Goal: Transaction & Acquisition: Purchase product/service

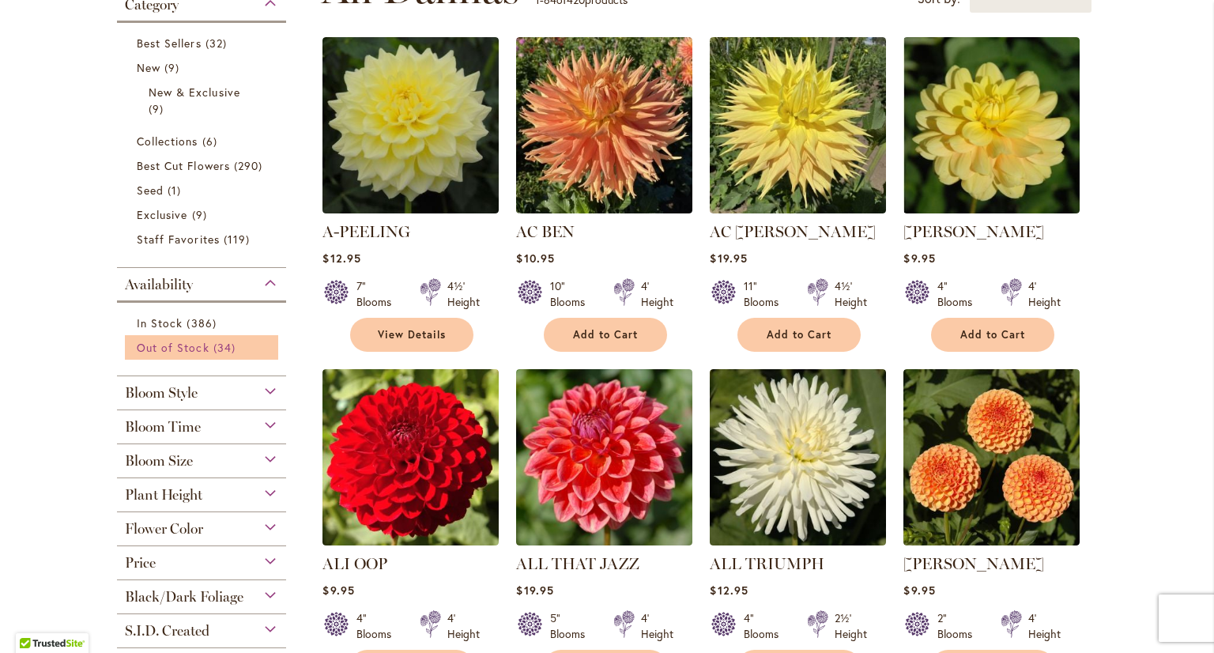
scroll to position [395, 0]
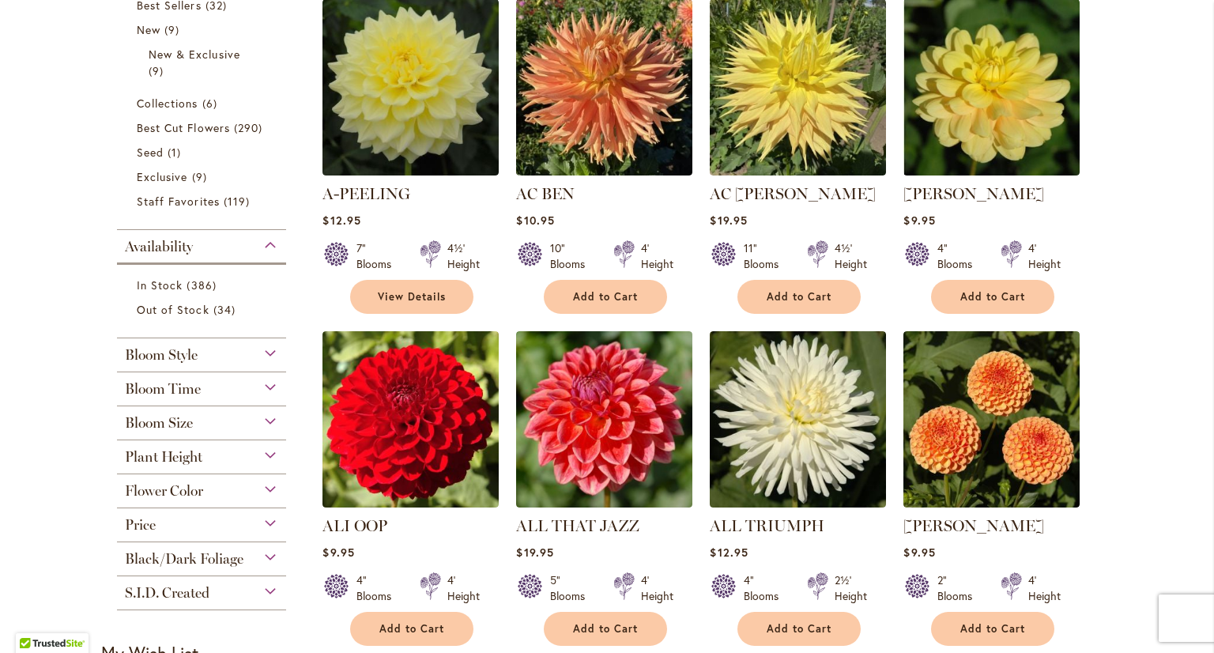
click at [224, 491] on div "Flower Color" at bounding box center [201, 486] width 169 height 25
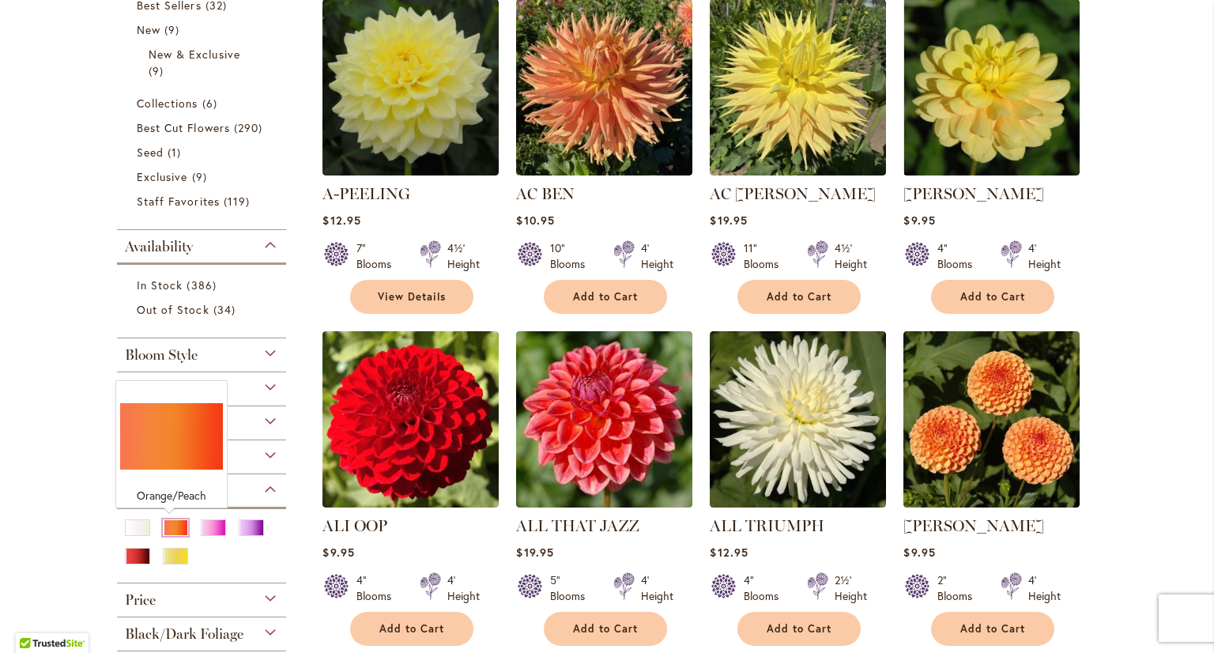
click at [177, 526] on div "Orange/Peach" at bounding box center [175, 527] width 25 height 17
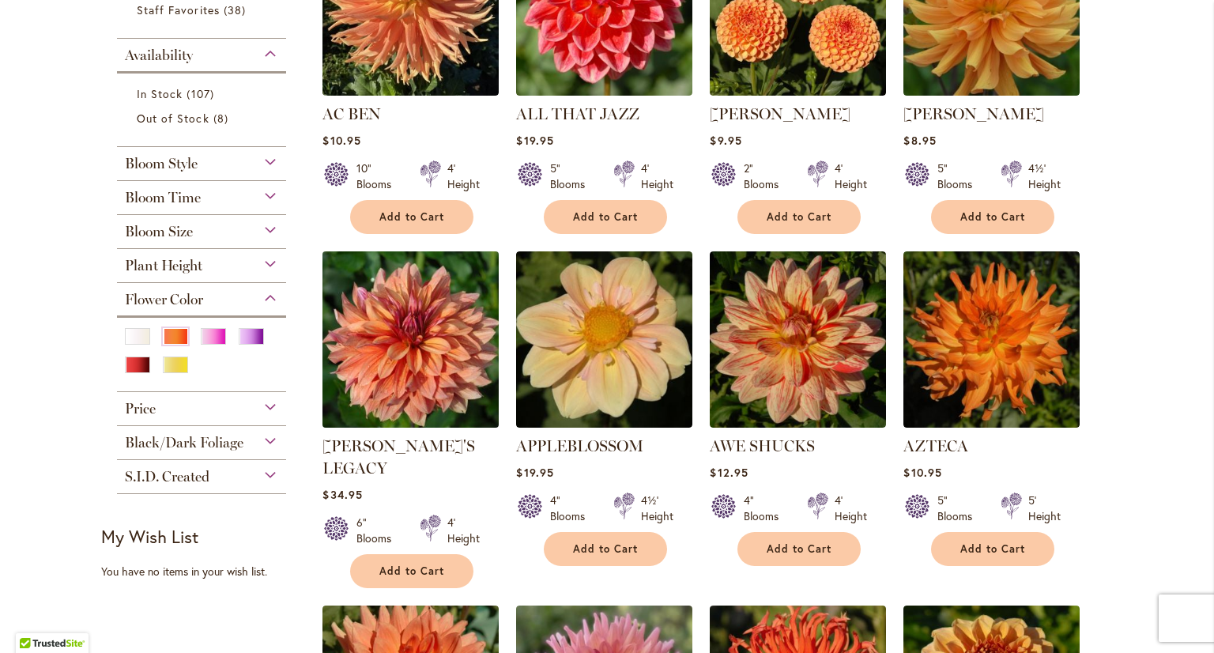
scroll to position [474, 0]
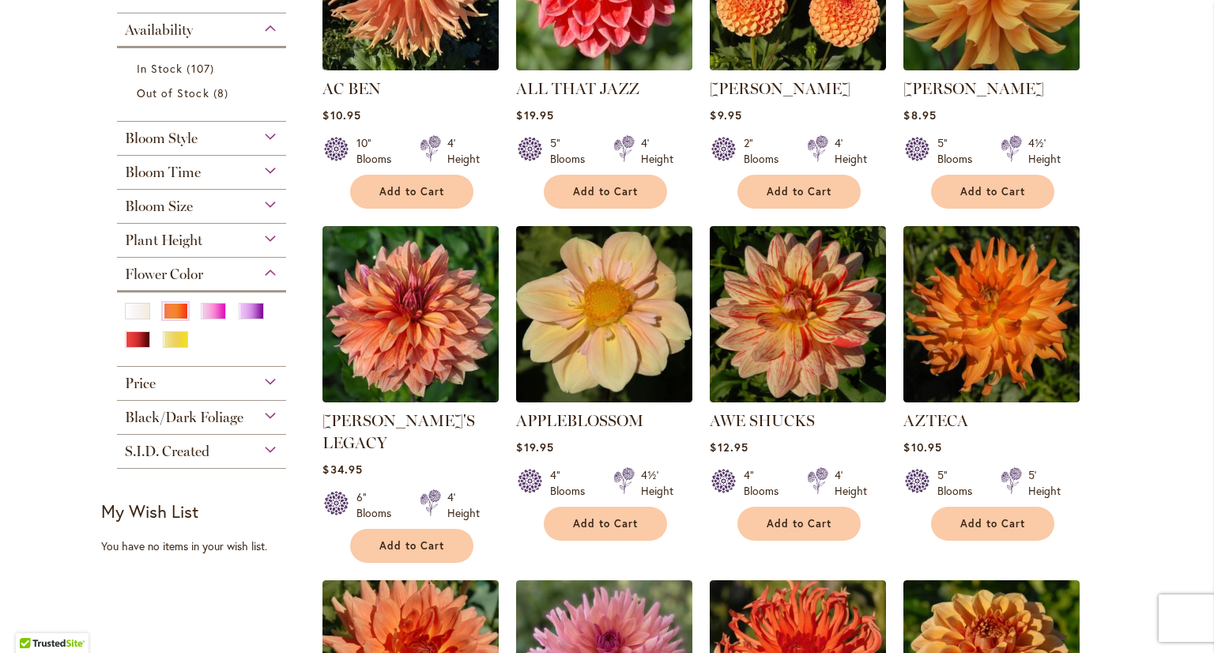
click at [218, 384] on div "Price" at bounding box center [201, 379] width 169 height 25
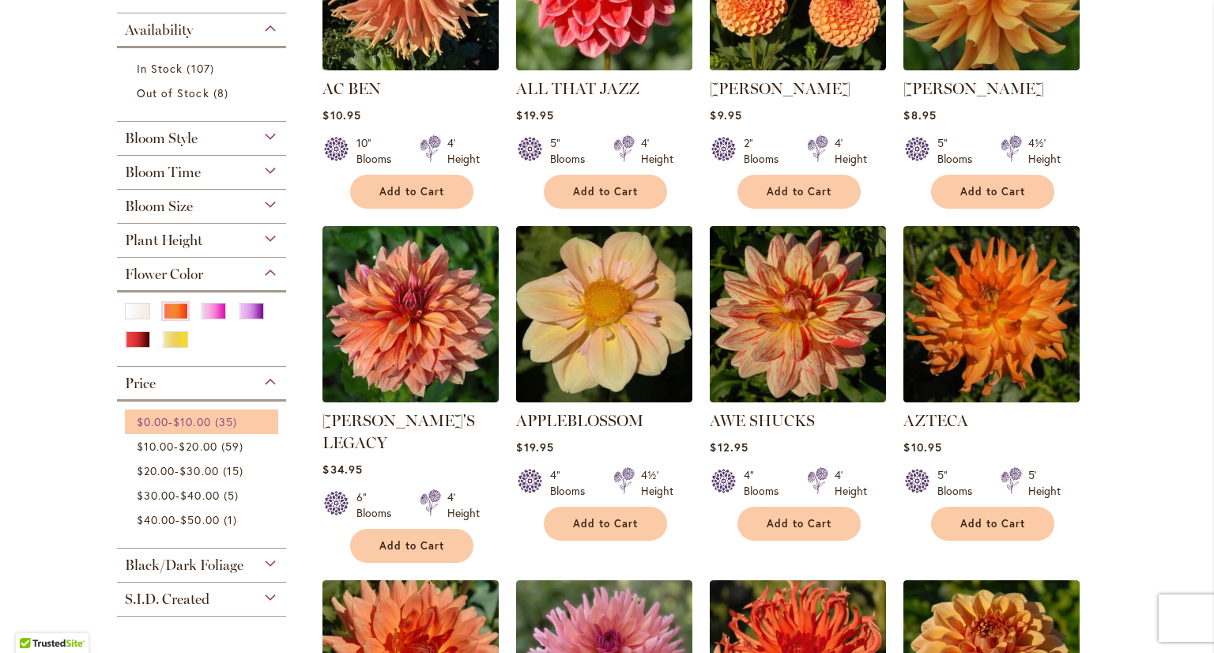
click at [180, 426] on link "$0.00 - $10.00 35 items" at bounding box center [204, 421] width 134 height 17
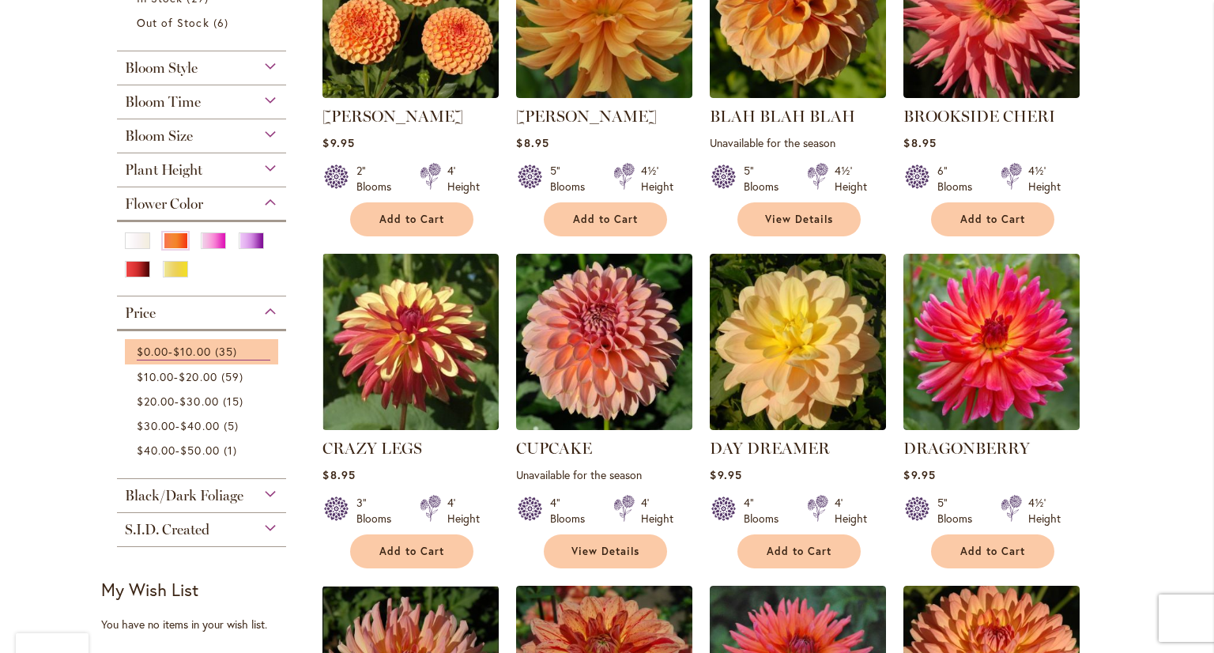
scroll to position [474, 0]
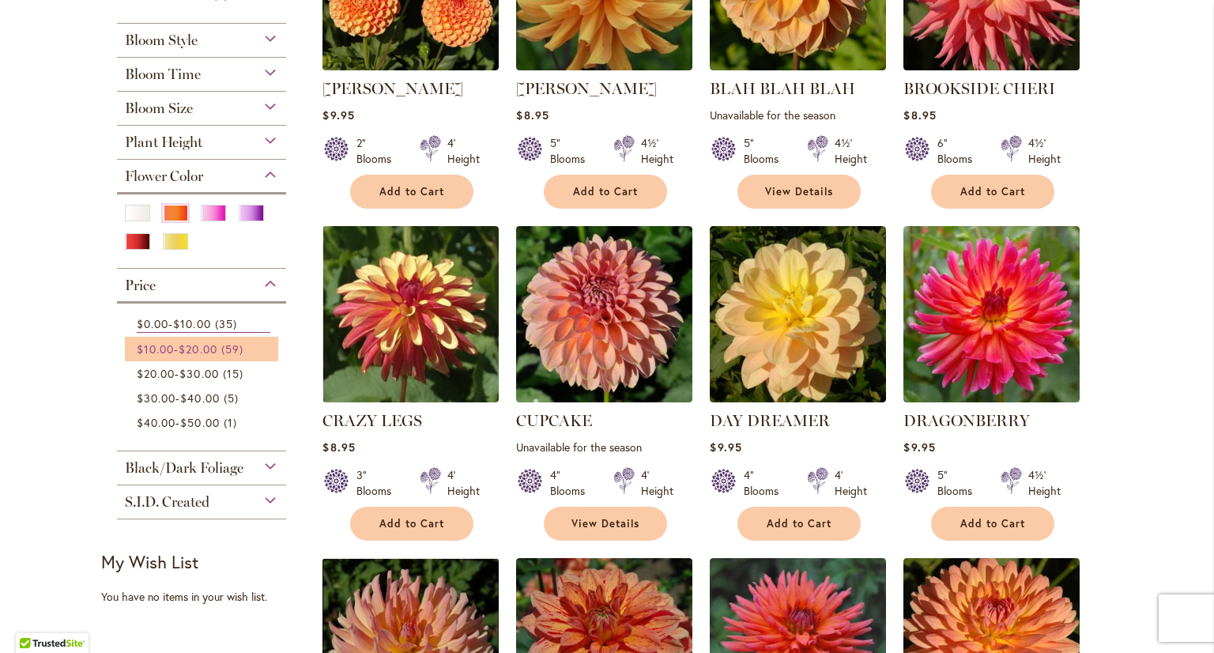
click at [202, 344] on span "$20.00" at bounding box center [198, 348] width 38 height 15
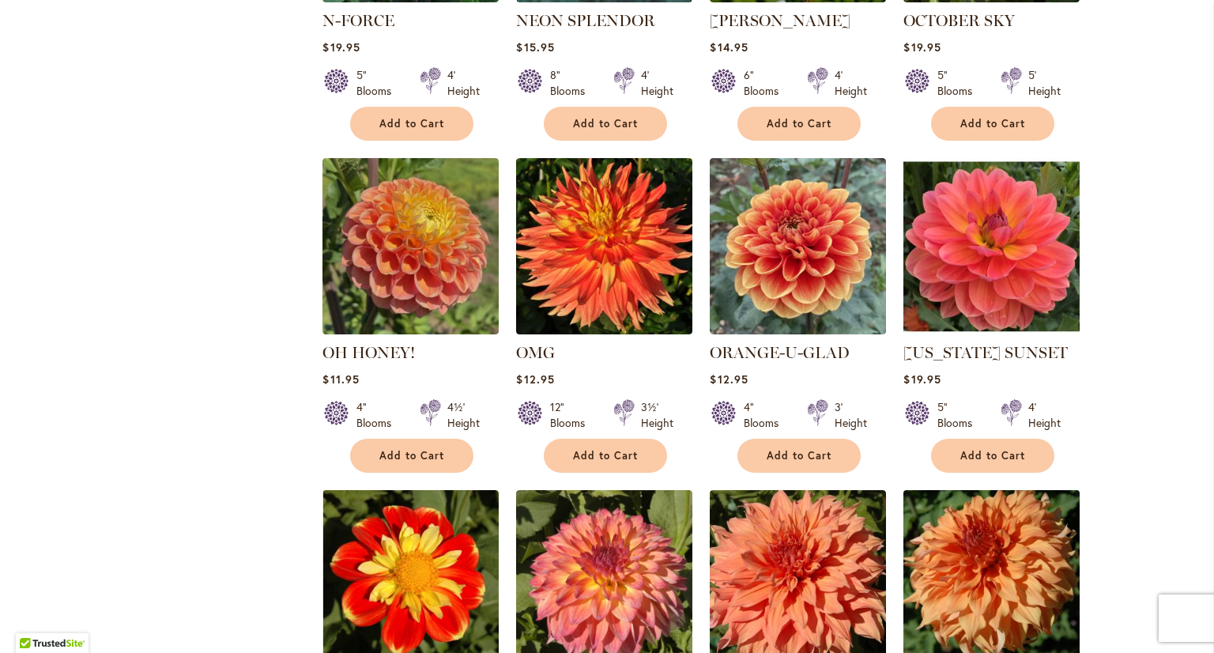
scroll to position [3951, 0]
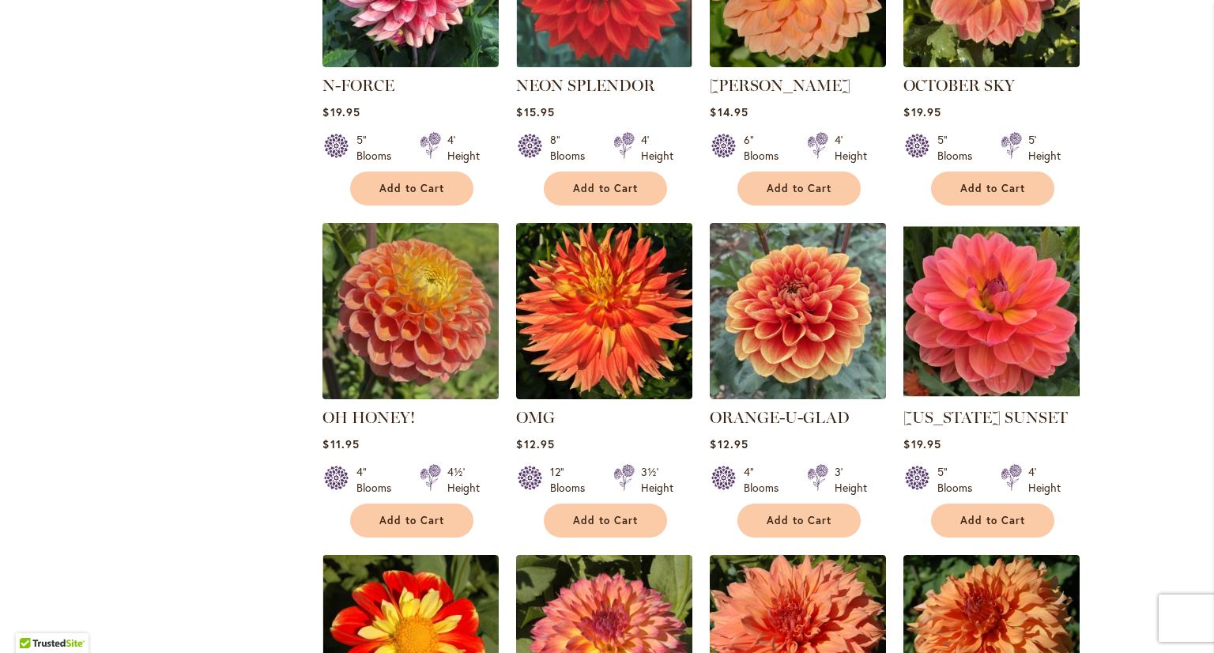
click at [398, 218] on img at bounding box center [410, 310] width 185 height 185
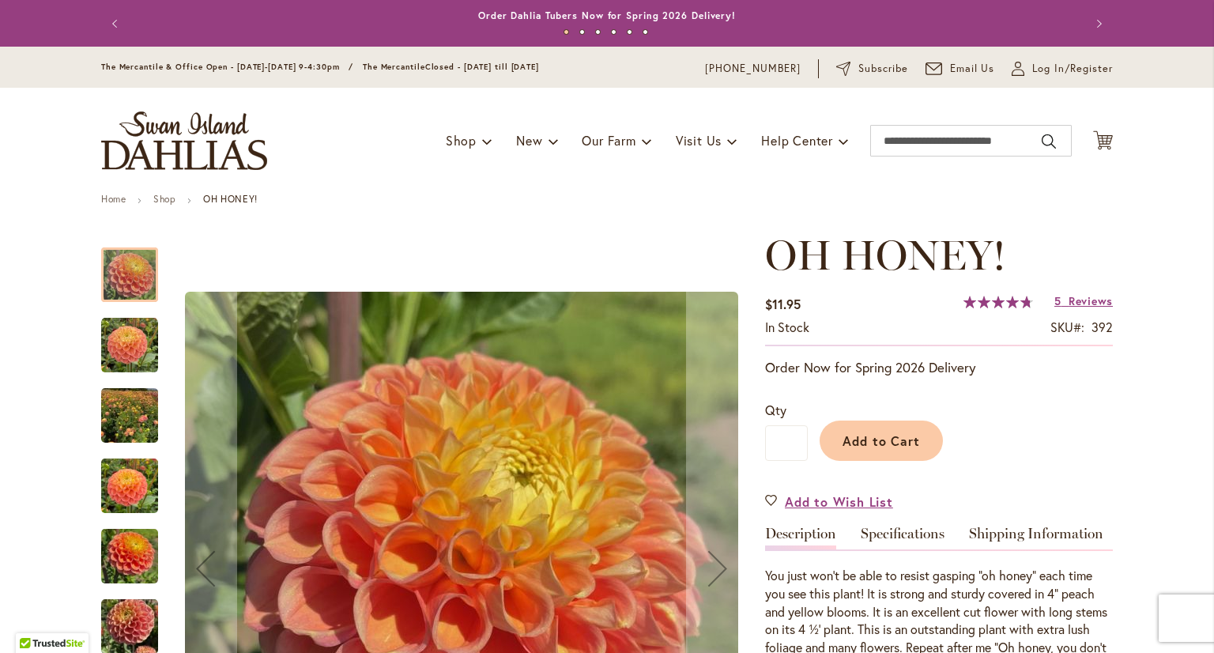
click at [114, 354] on img "Oh Honey!" at bounding box center [129, 345] width 57 height 57
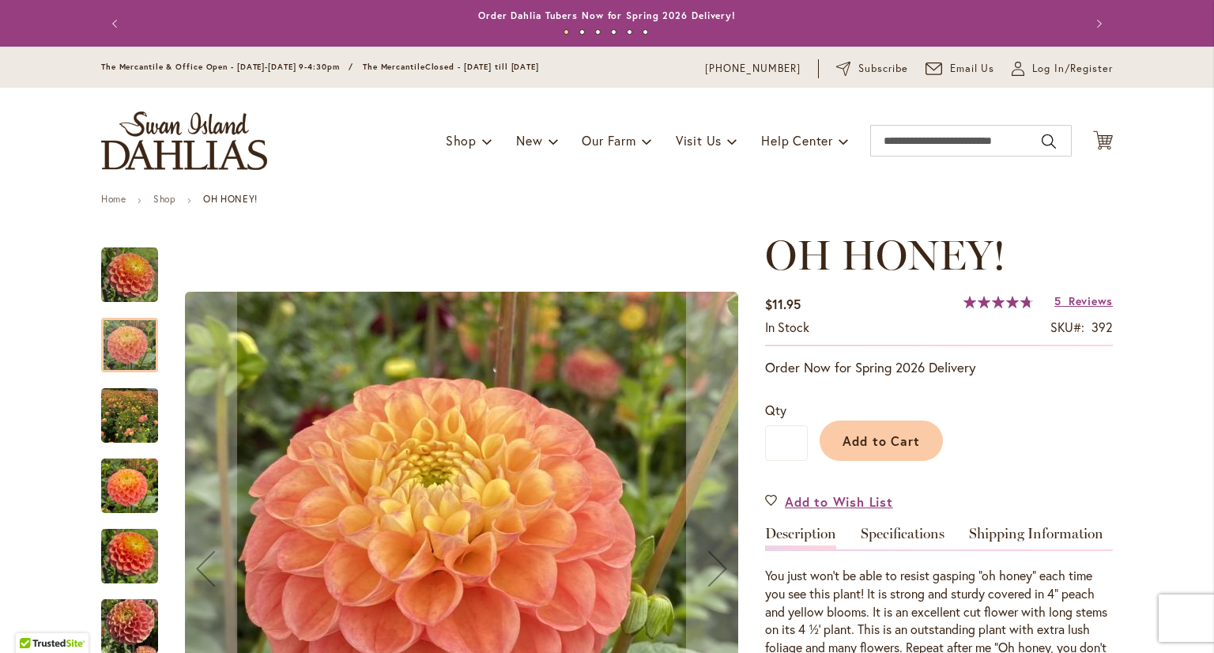
click at [121, 424] on img "Oh Honey!" at bounding box center [129, 416] width 57 height 76
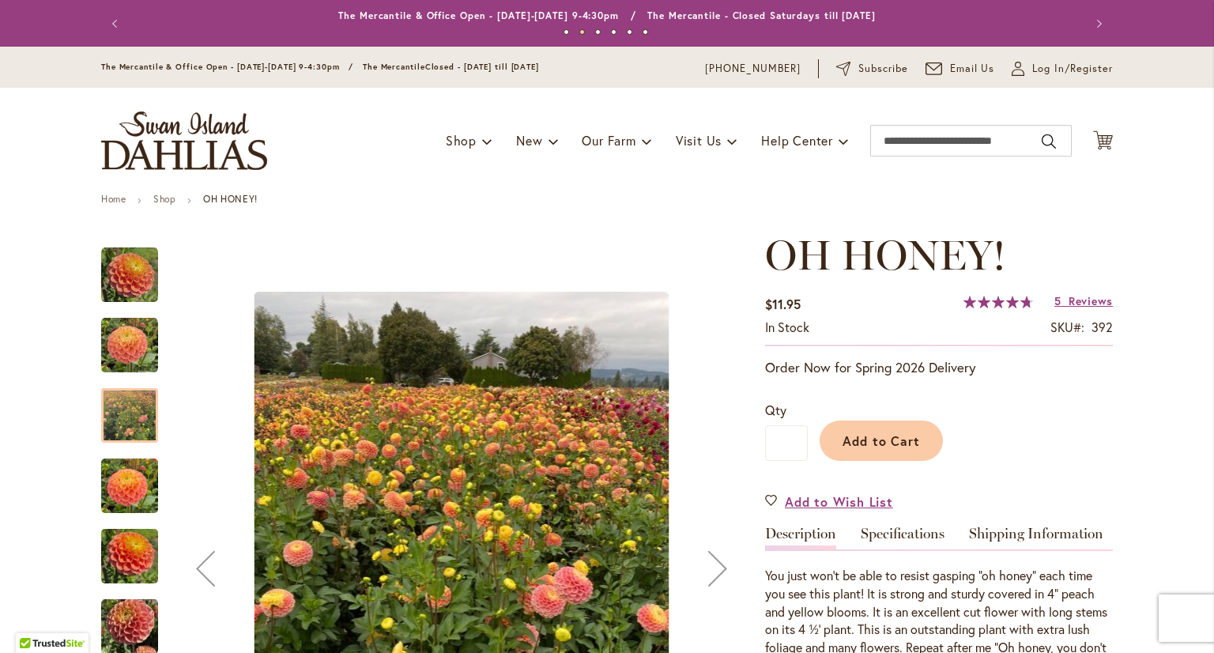
click at [122, 488] on img "Oh Honey!" at bounding box center [129, 486] width 57 height 76
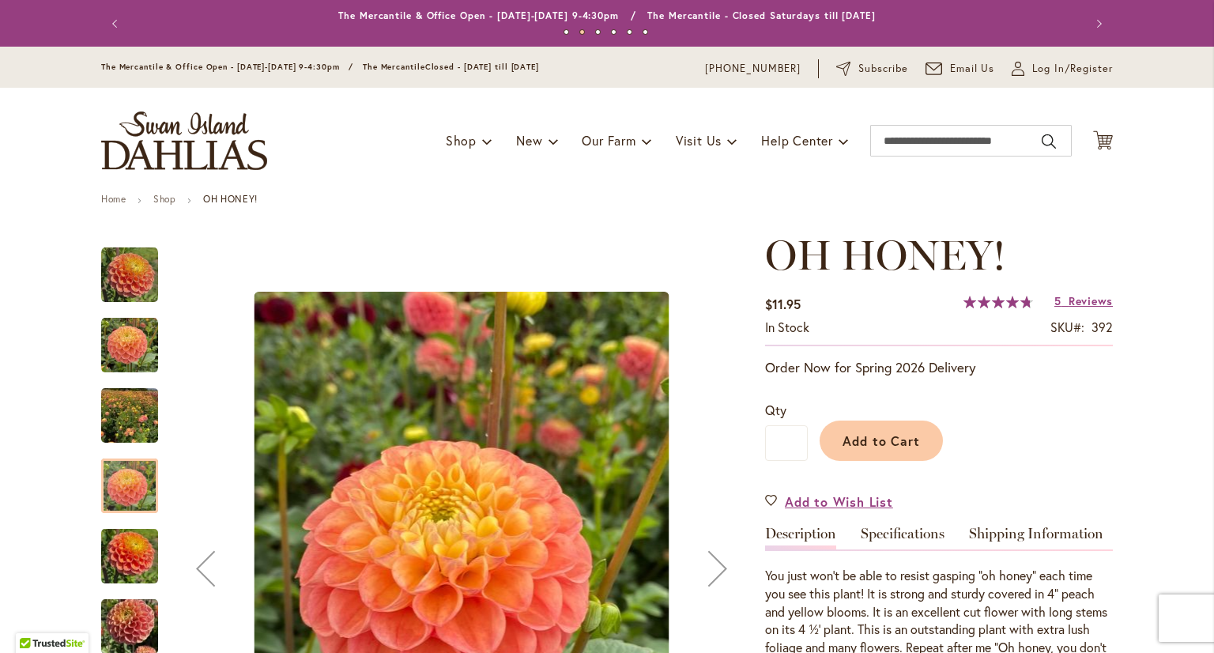
click at [118, 551] on img "Oh Honey!" at bounding box center [129, 556] width 57 height 76
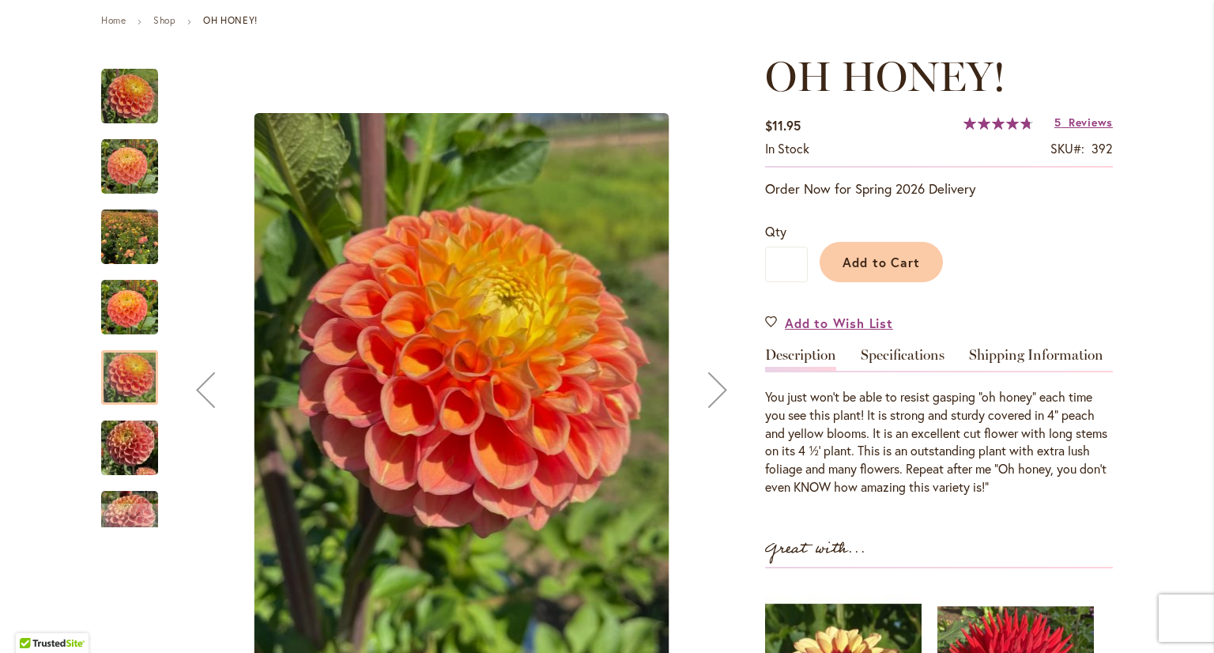
scroll to position [158, 0]
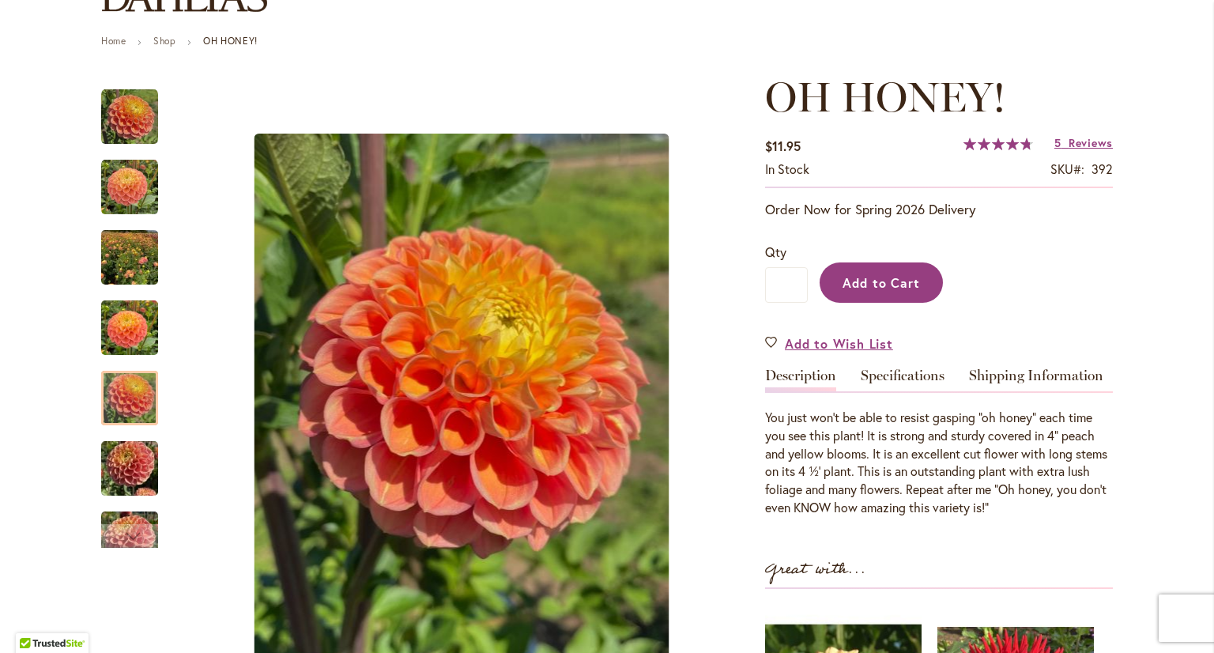
click at [842, 288] on span "Add to Cart" at bounding box center [881, 282] width 78 height 17
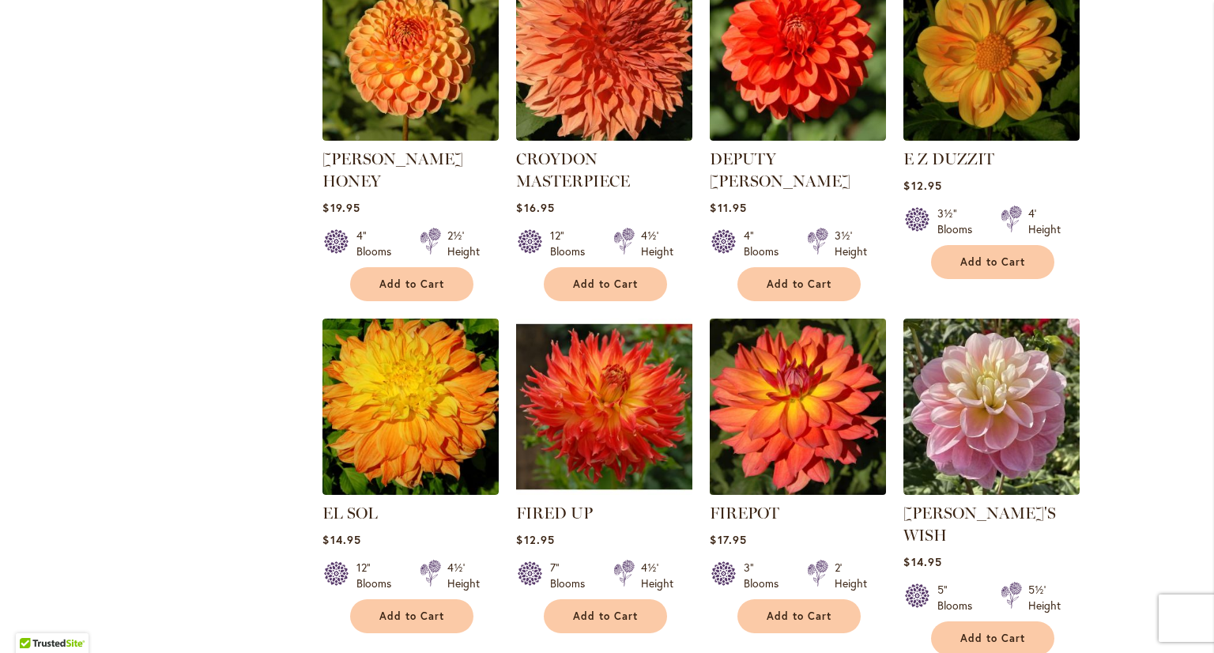
scroll to position [1422, 0]
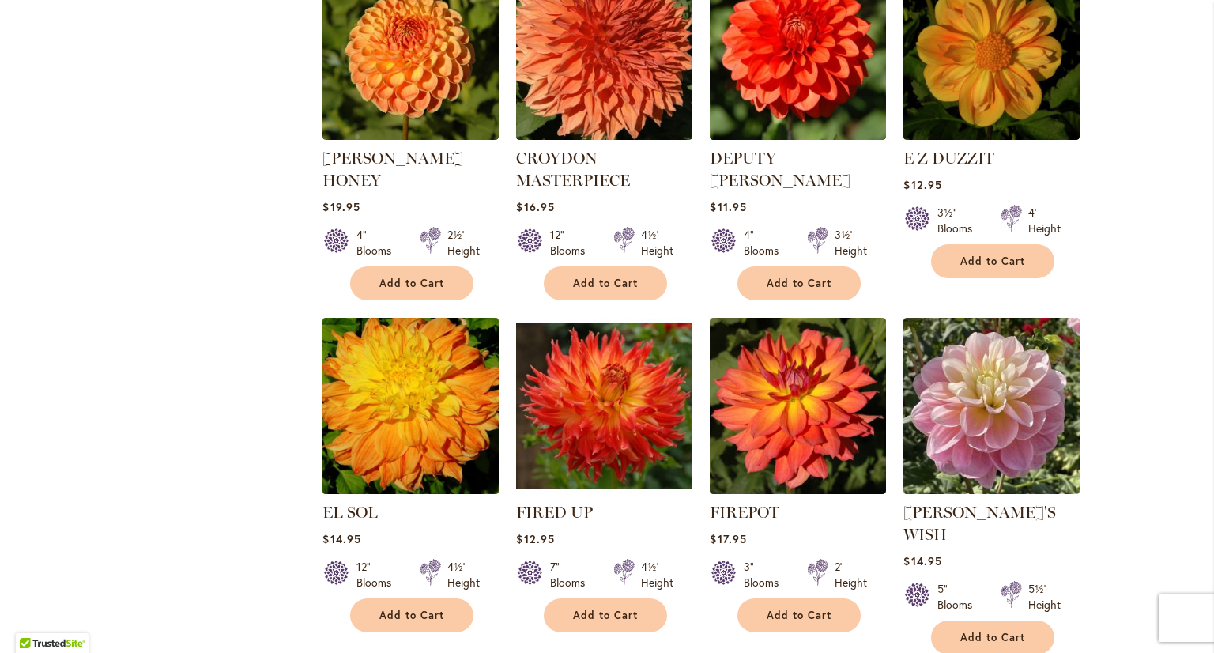
click at [435, 422] on img at bounding box center [410, 405] width 185 height 185
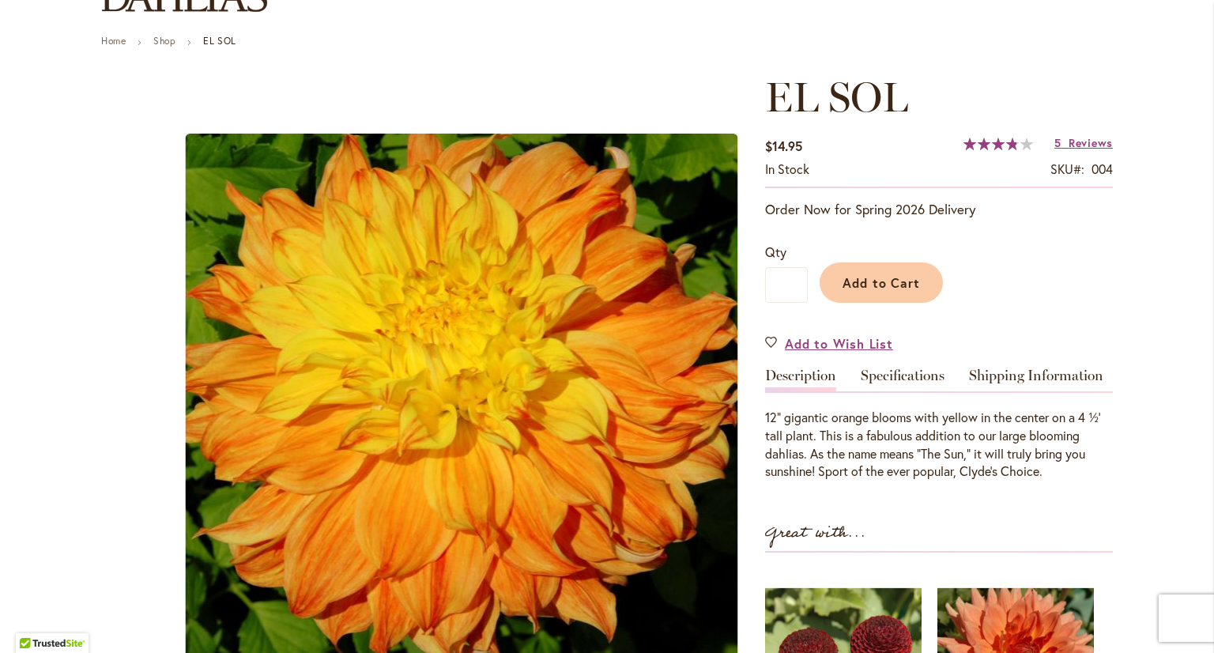
scroll to position [237, 0]
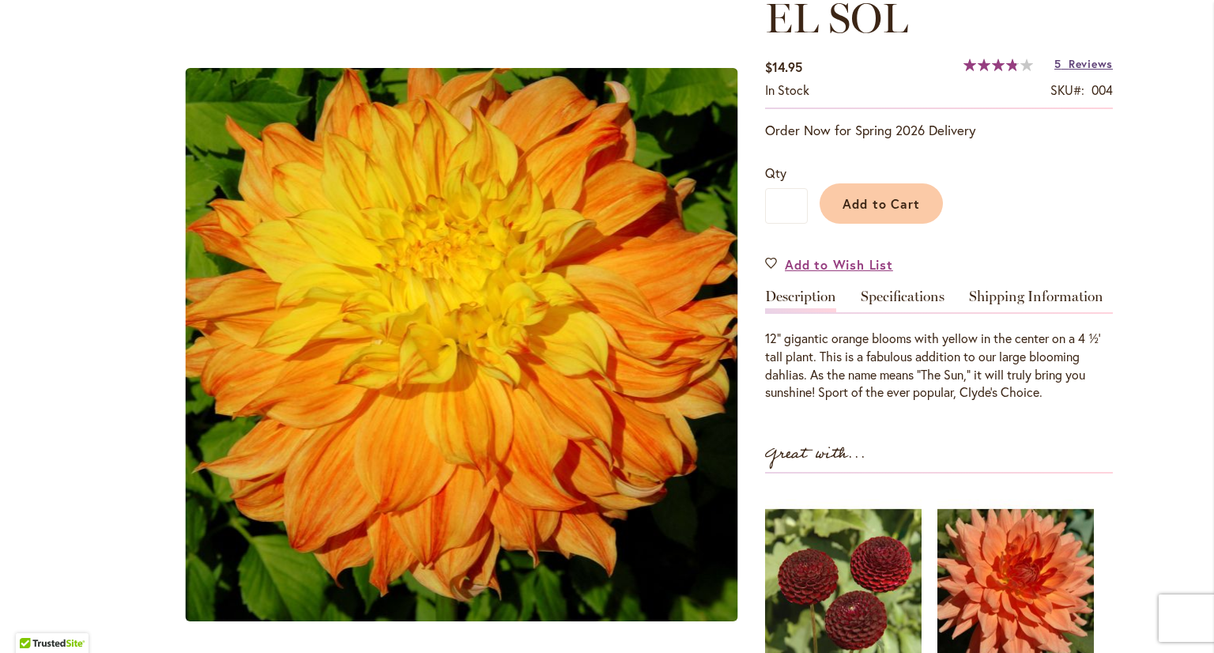
click at [1072, 64] on span "Reviews" at bounding box center [1090, 63] width 44 height 15
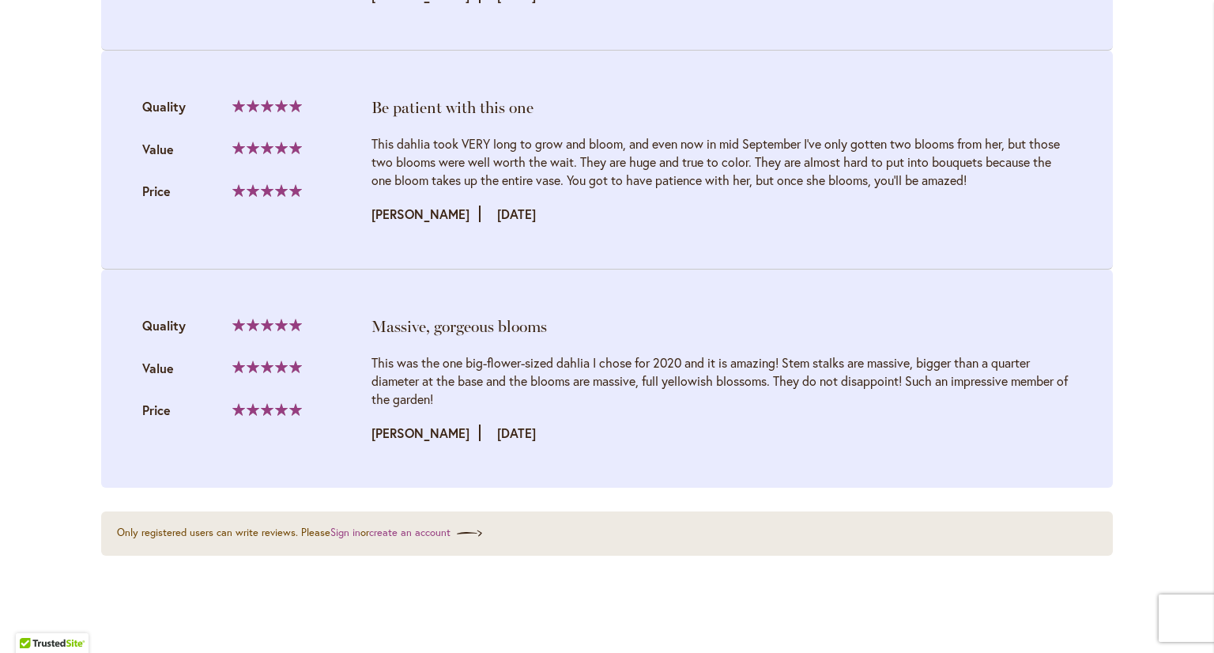
scroll to position [2012, 0]
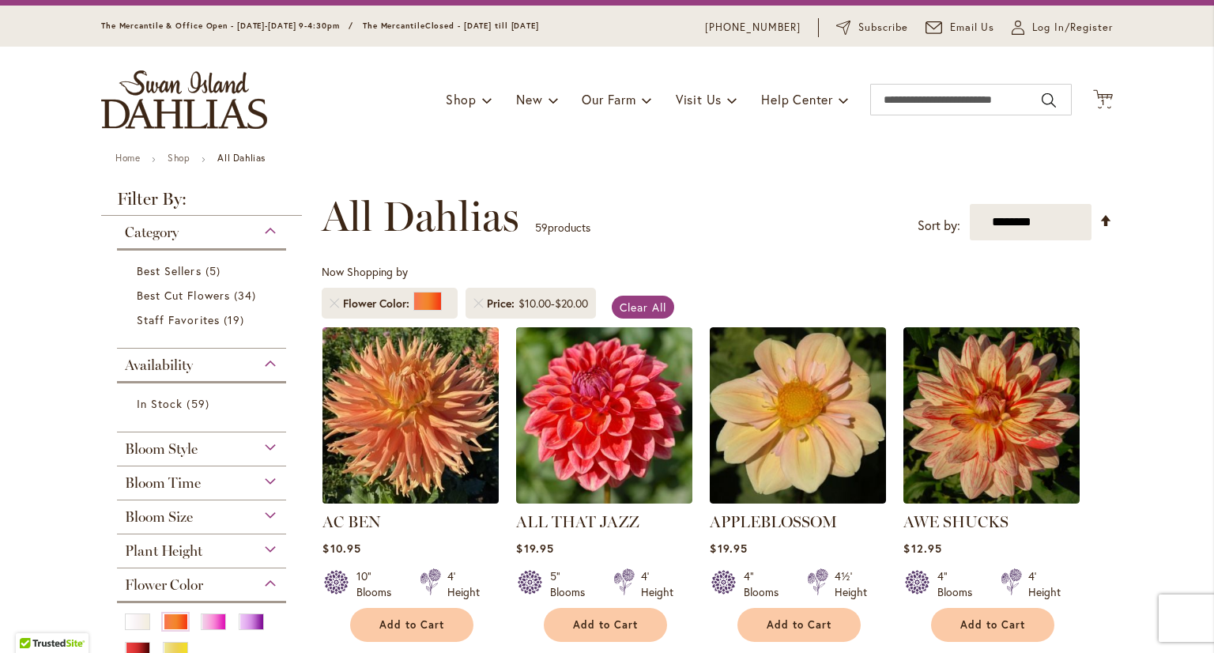
scroll to position [79, 0]
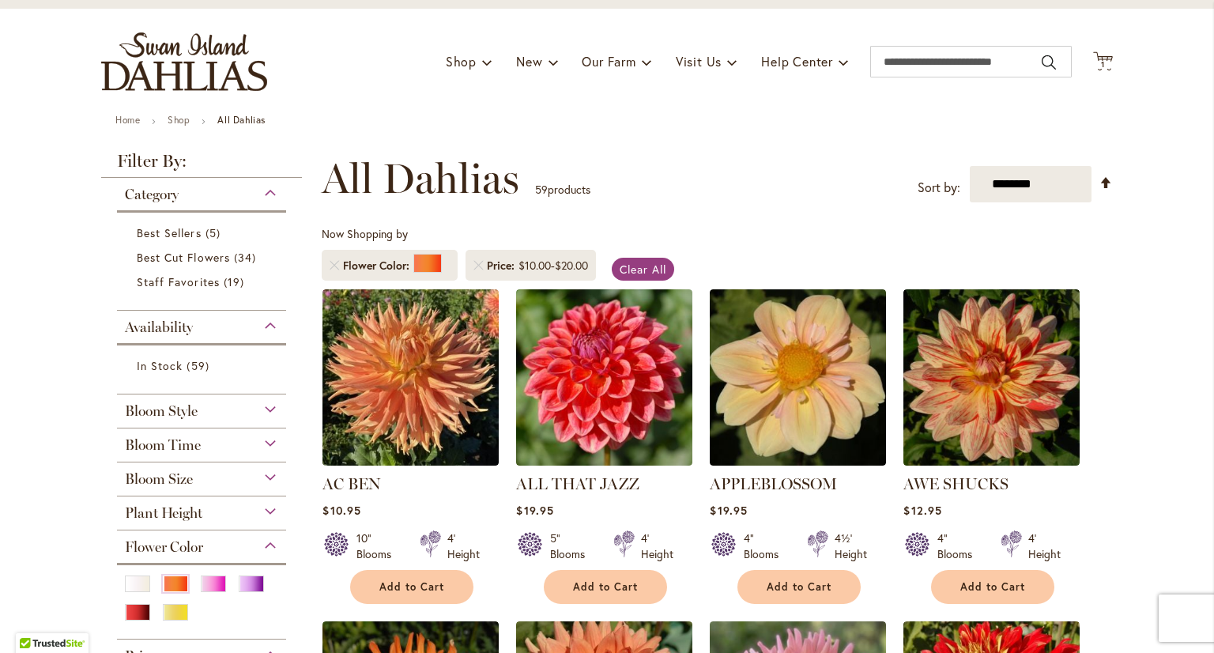
click at [208, 443] on div "Bloom Time" at bounding box center [201, 440] width 169 height 25
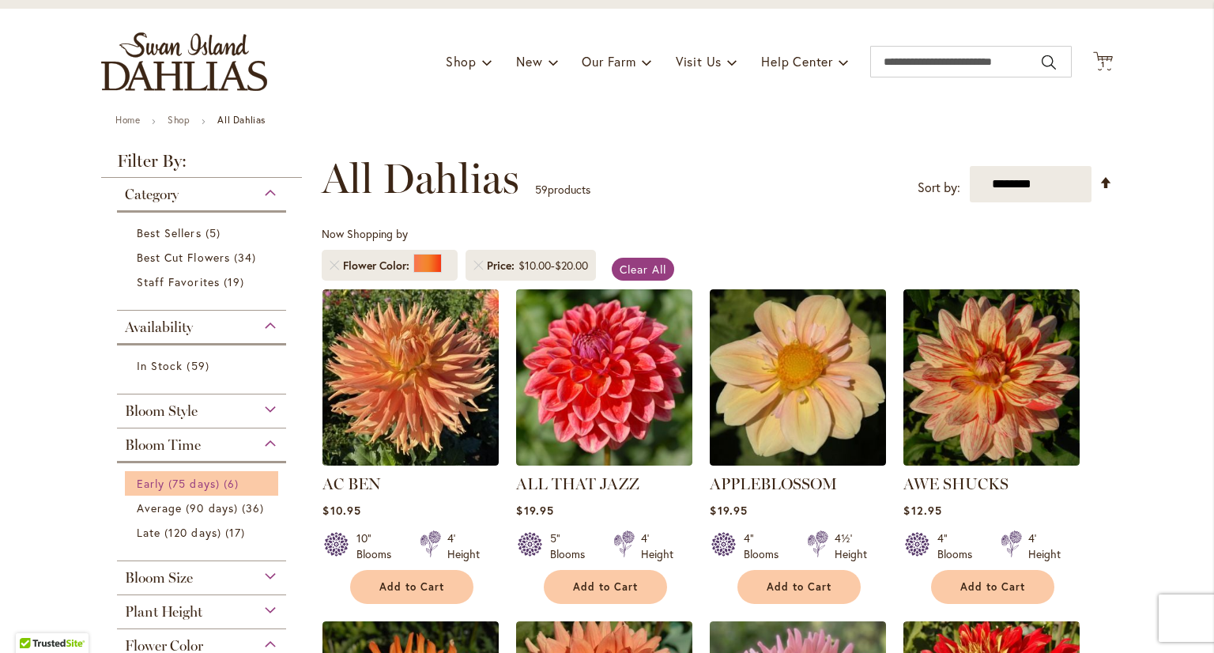
click at [190, 482] on span "Early (75 days)" at bounding box center [178, 483] width 83 height 15
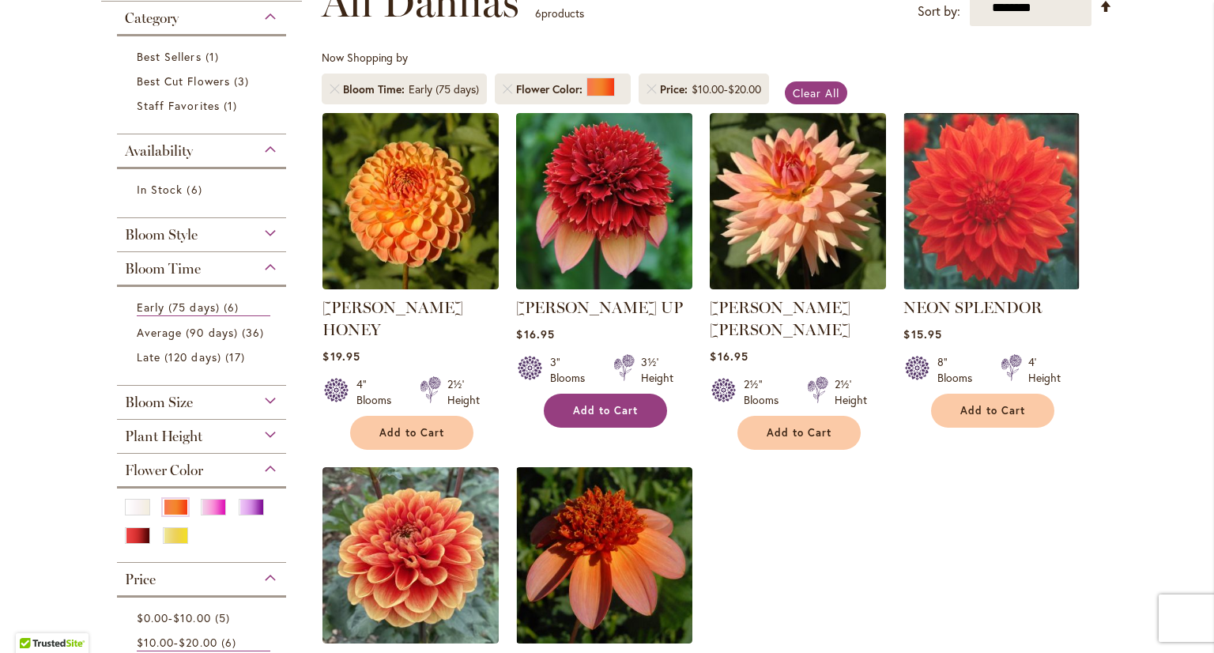
scroll to position [237, 0]
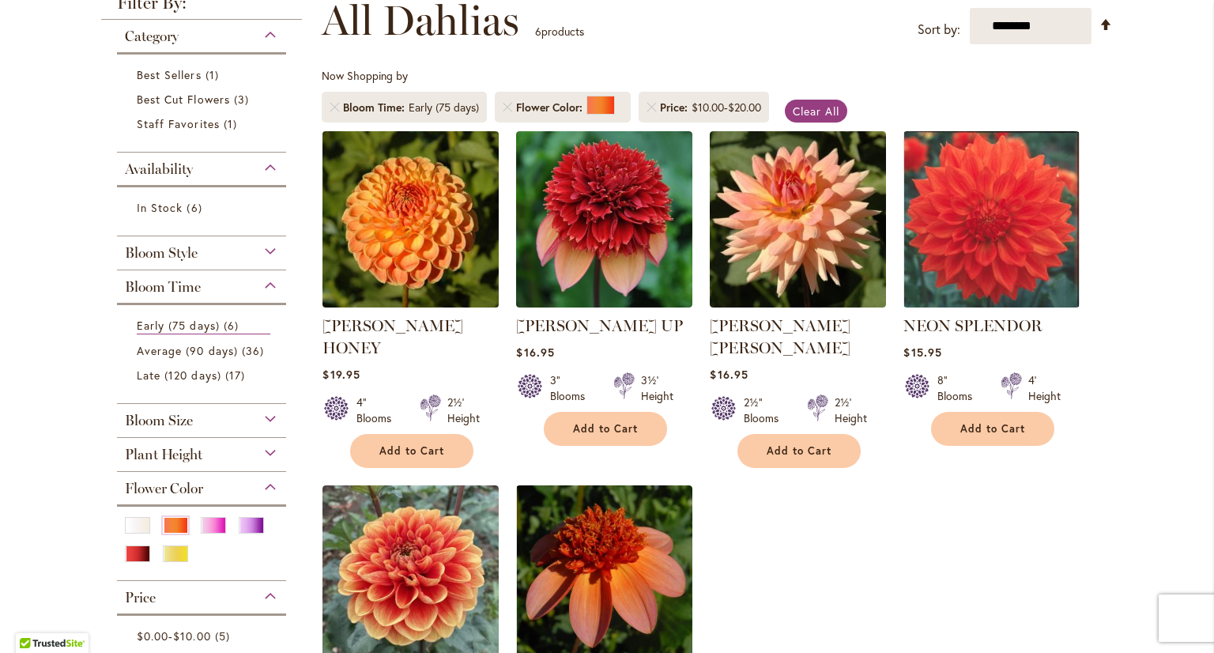
click at [416, 236] on img at bounding box center [410, 218] width 185 height 185
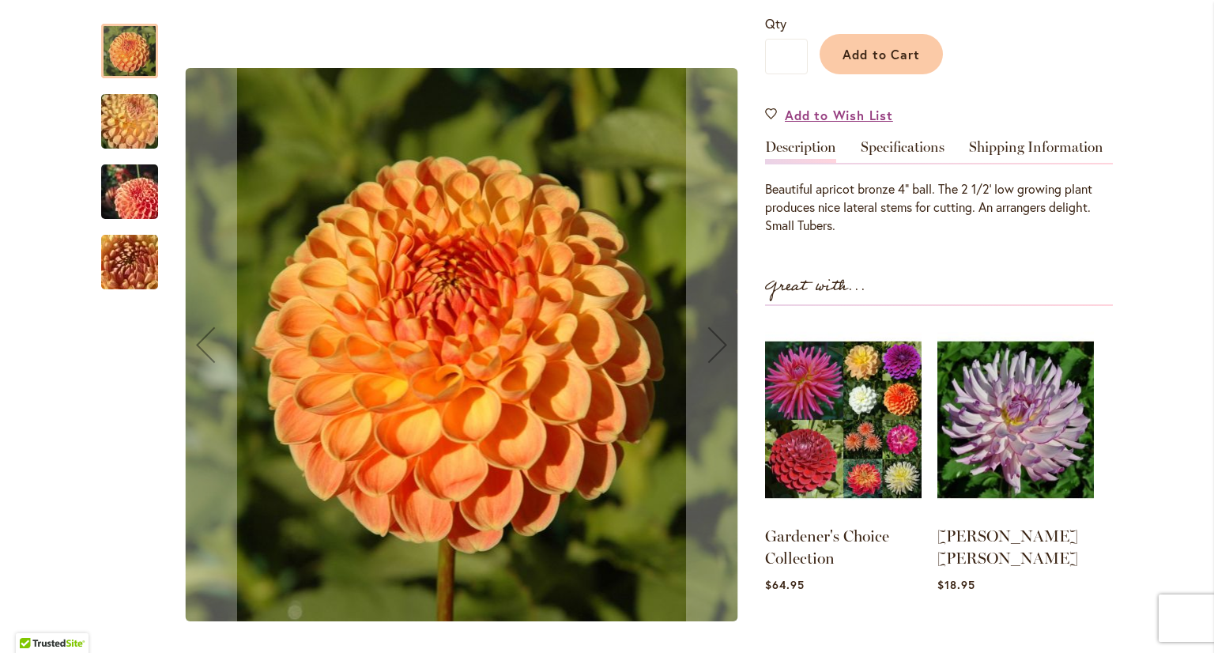
scroll to position [395, 0]
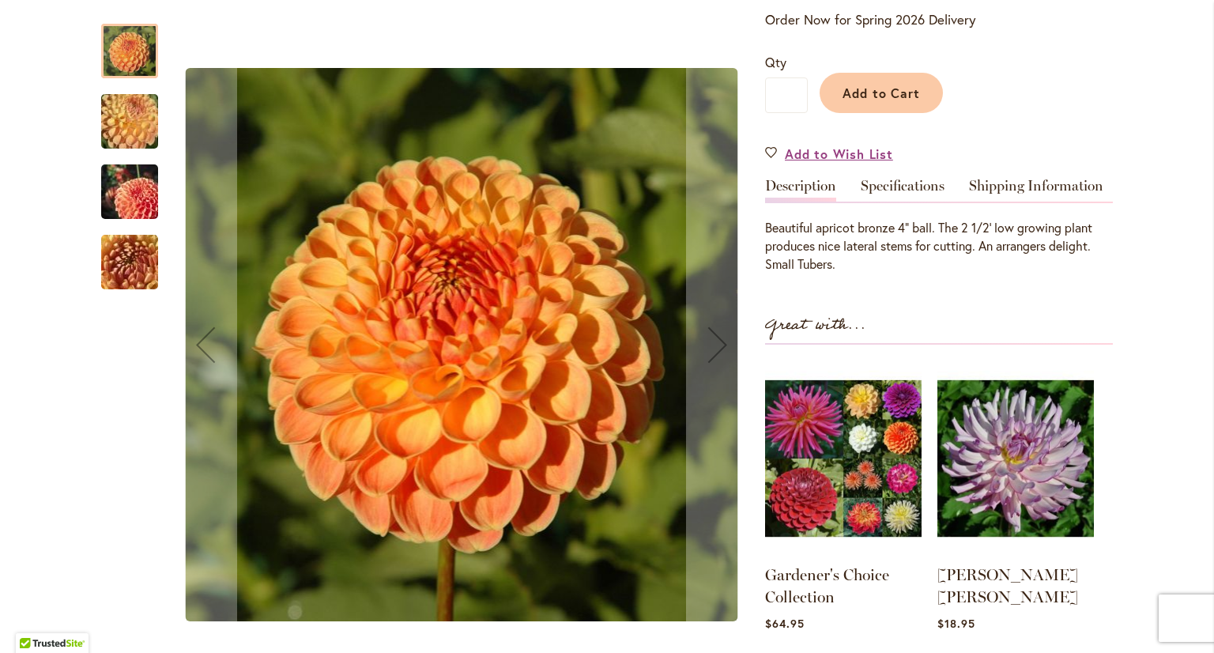
click at [133, 200] on img "CRICHTON HONEY" at bounding box center [130, 192] width 114 height 76
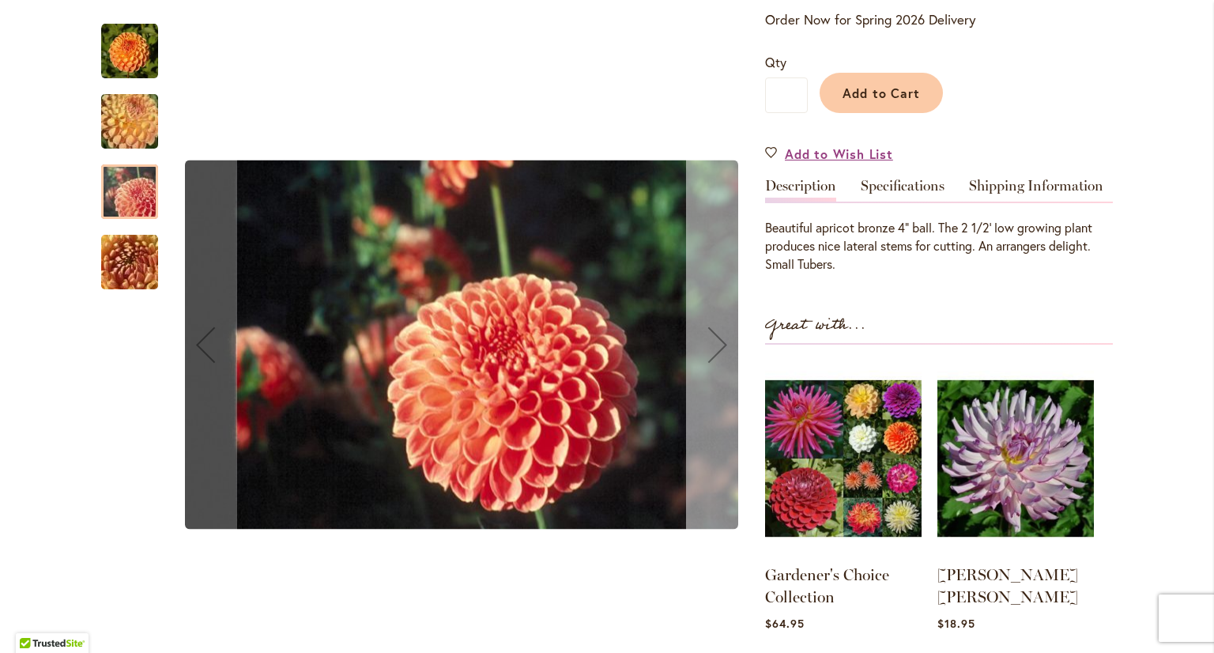
click at [721, 339] on div "Next" at bounding box center [717, 344] width 63 height 63
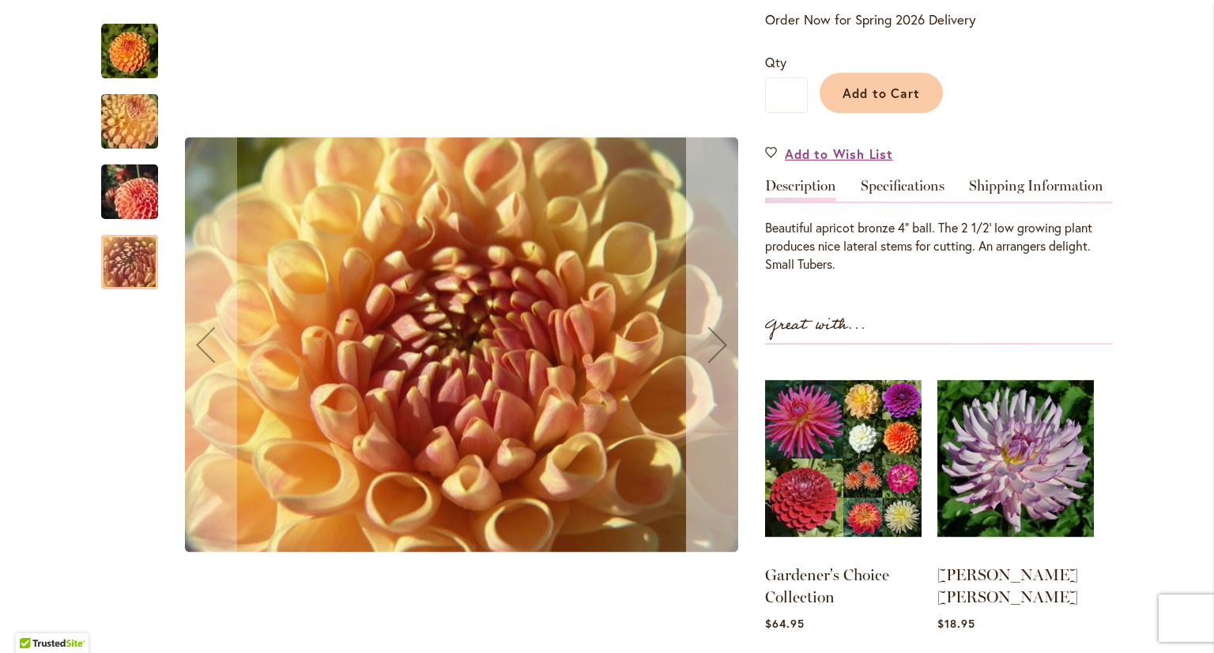
click at [721, 339] on div "Next" at bounding box center [717, 344] width 63 height 63
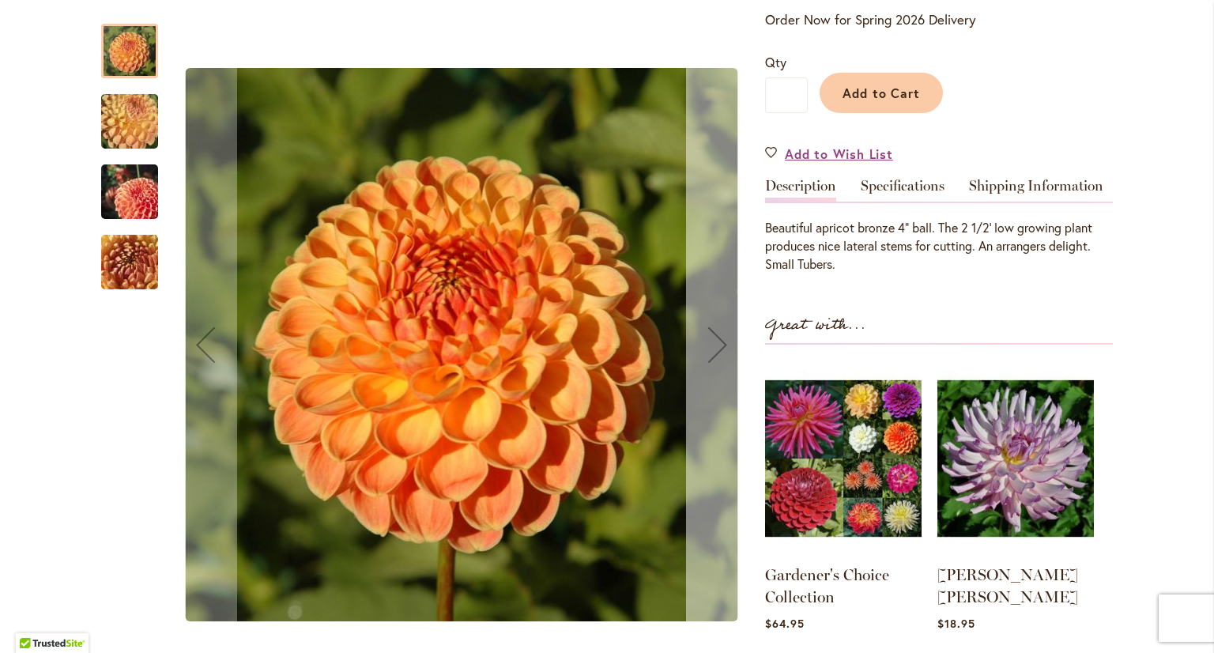
click at [721, 339] on div "Next" at bounding box center [717, 344] width 63 height 63
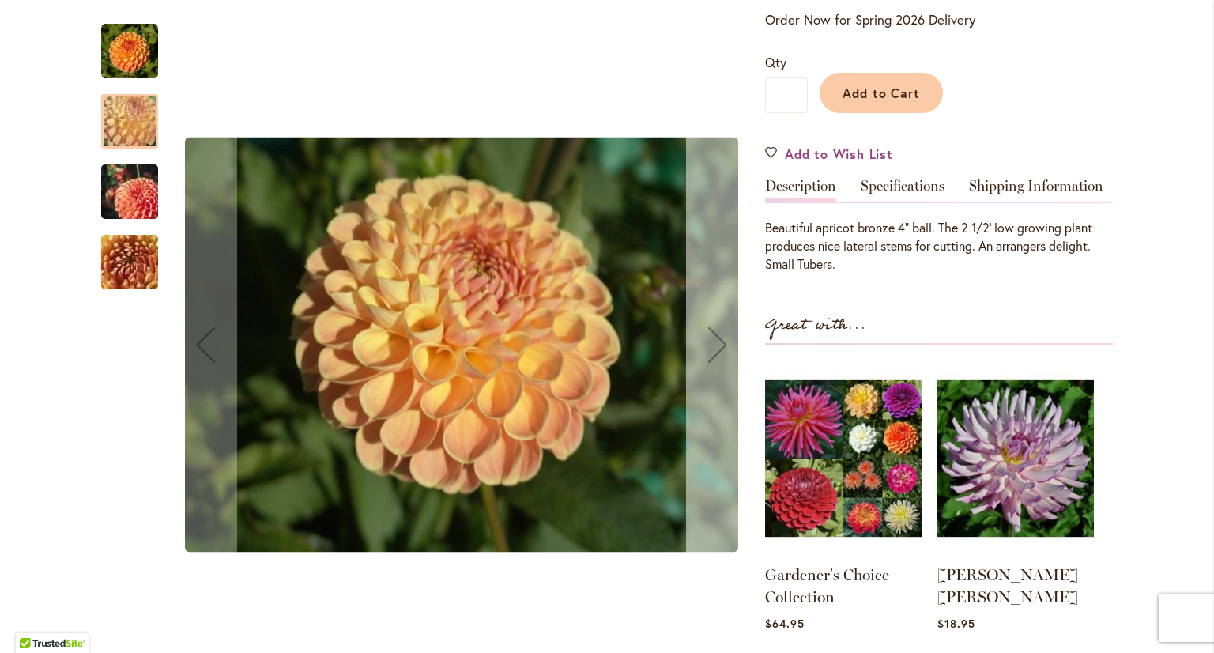
click at [721, 339] on div "Next" at bounding box center [717, 344] width 63 height 63
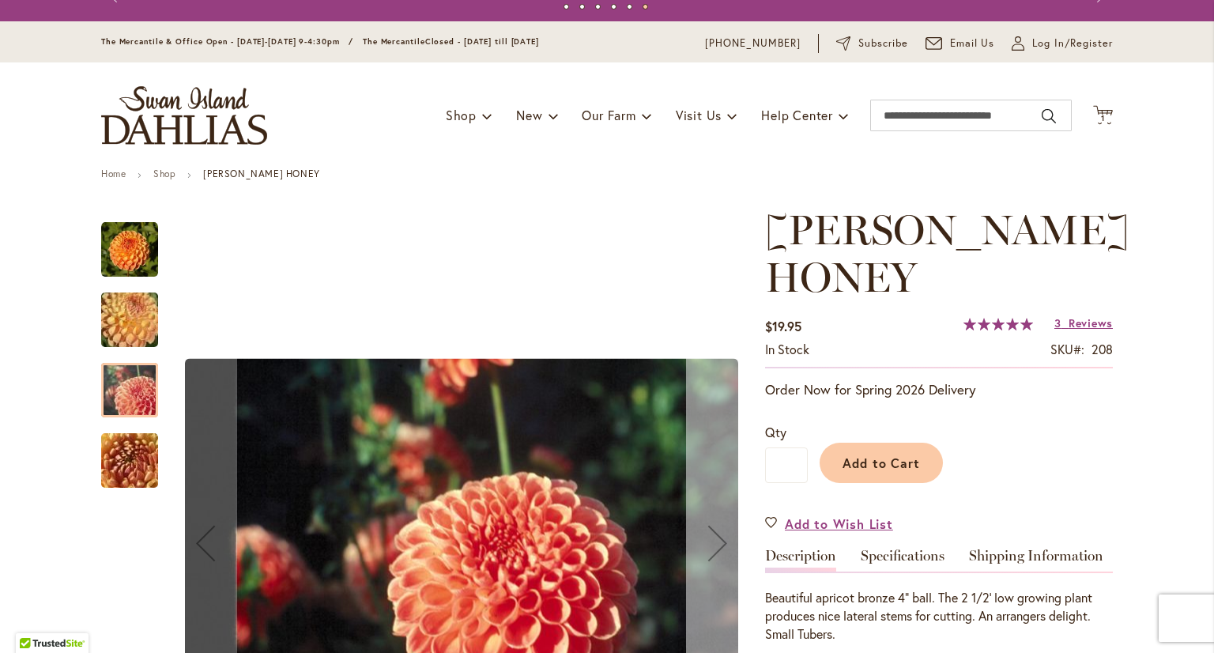
scroll to position [0, 0]
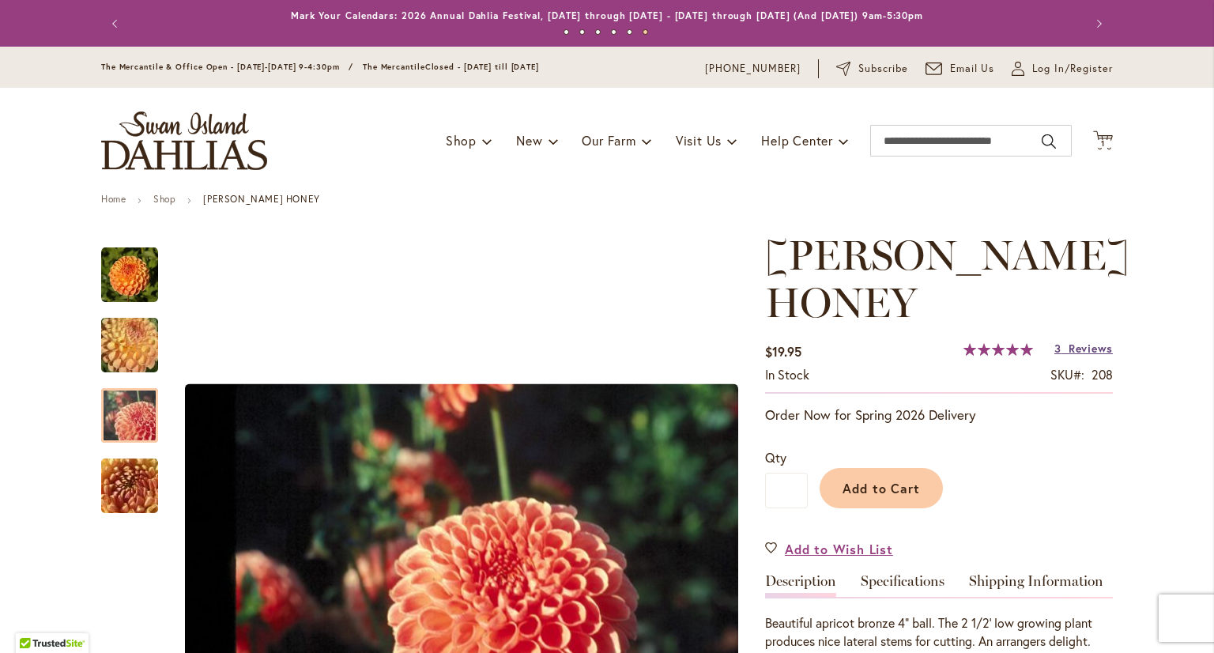
click at [1081, 348] on span "Reviews" at bounding box center [1090, 348] width 44 height 15
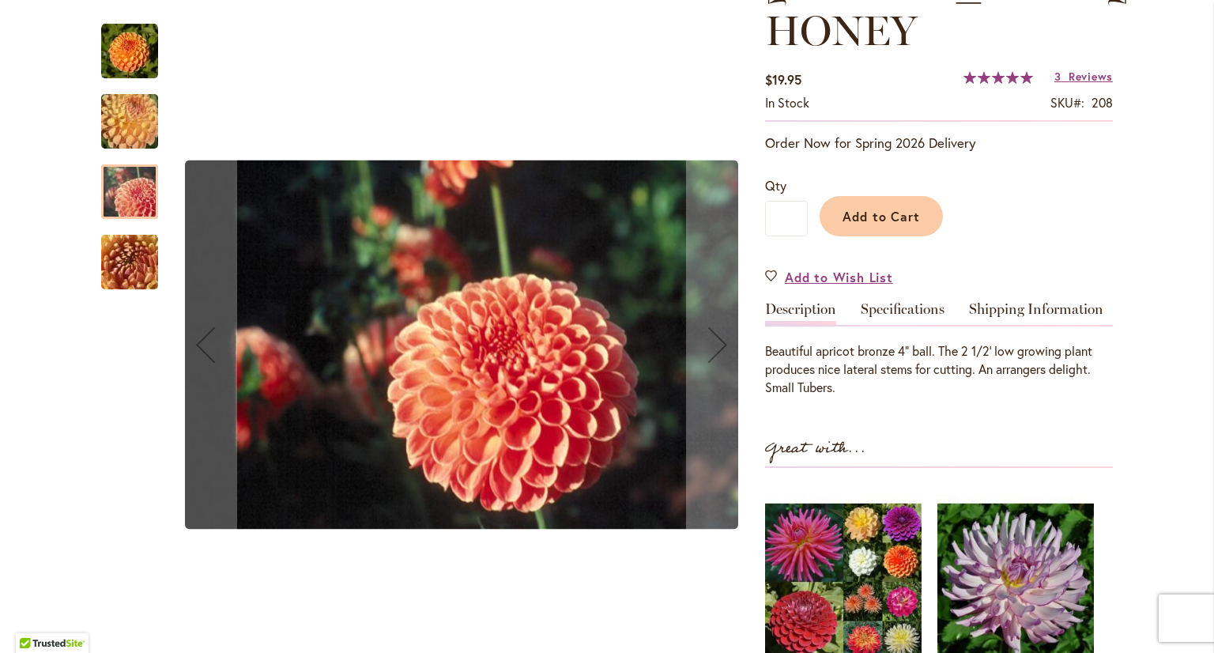
scroll to position [224, 0]
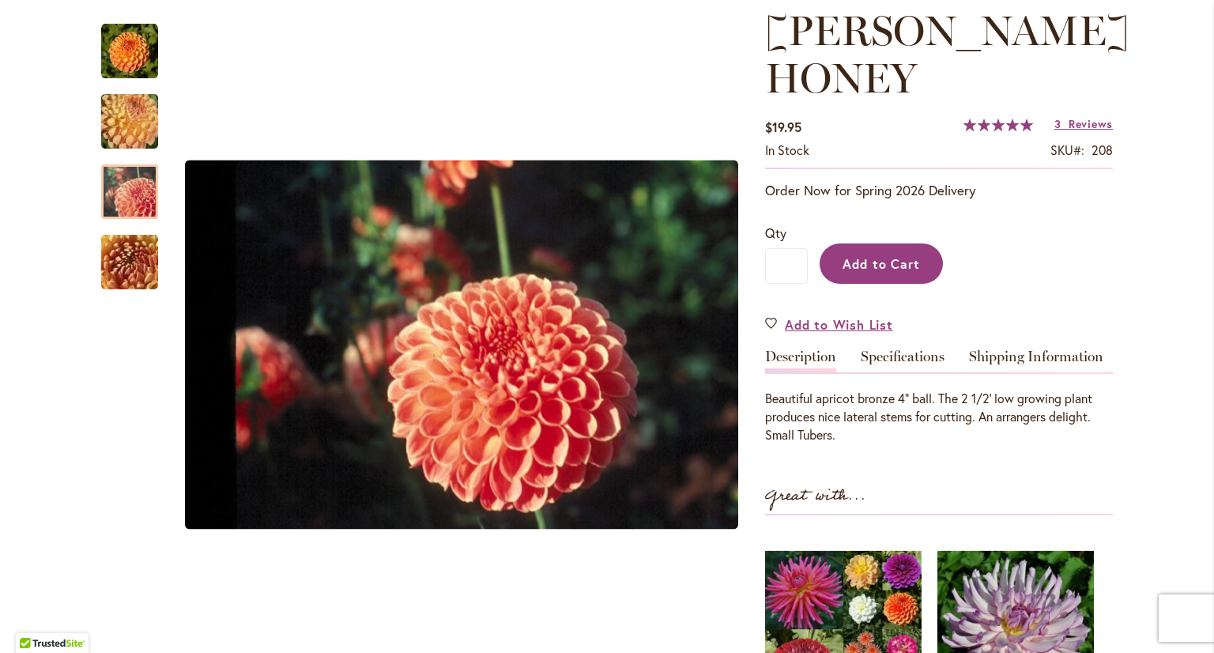
click at [871, 265] on span "Add to Cart" at bounding box center [881, 263] width 78 height 17
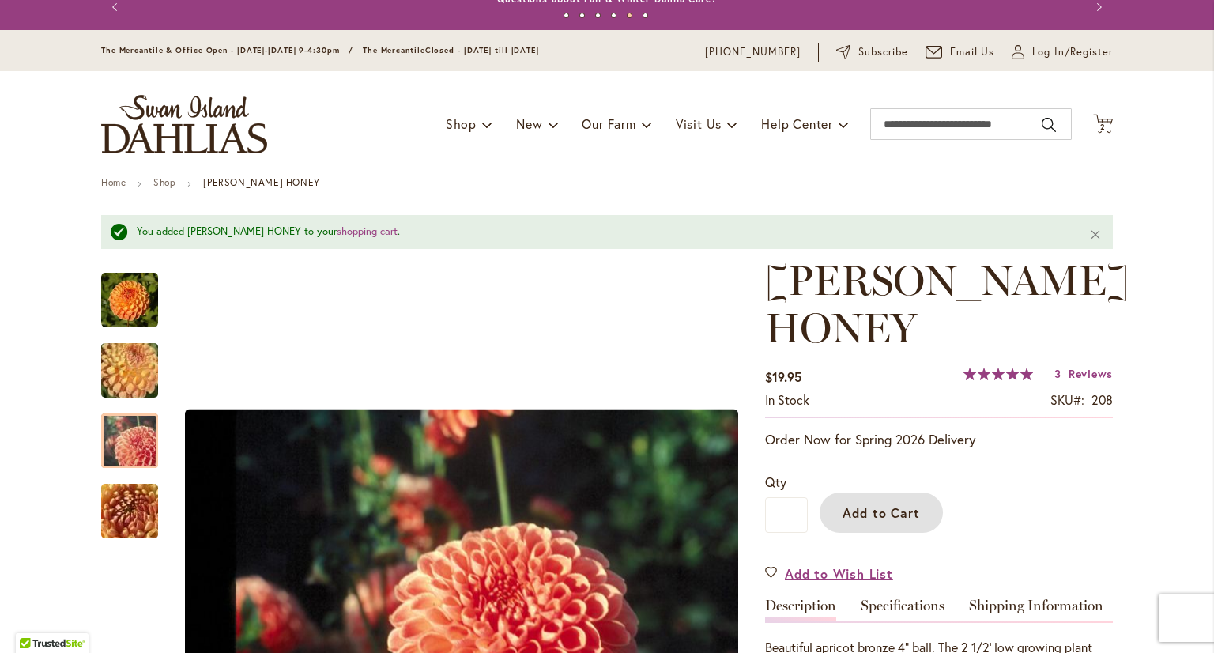
scroll to position [0, 0]
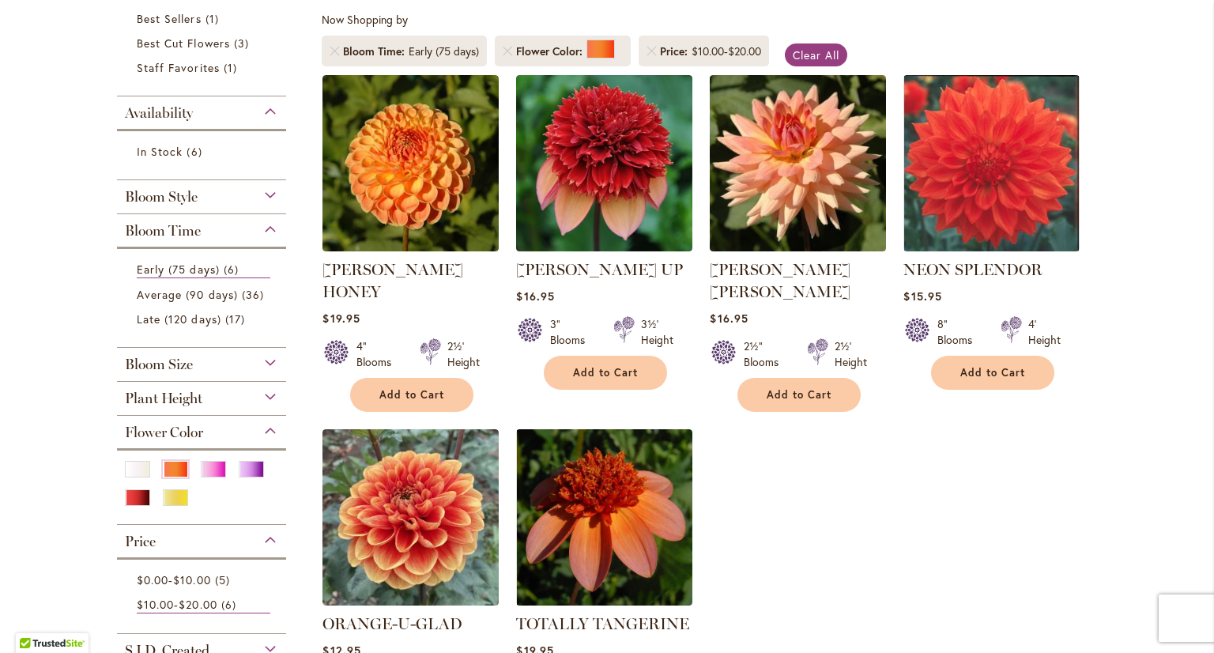
scroll to position [316, 0]
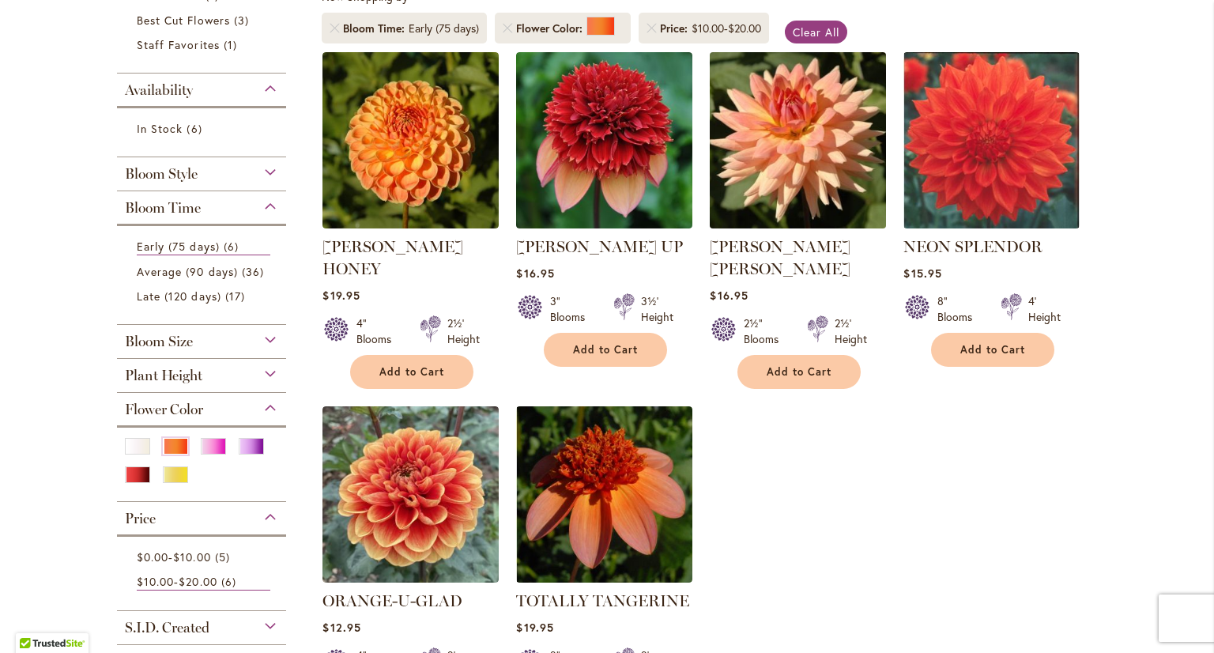
click at [811, 197] on img at bounding box center [798, 139] width 185 height 185
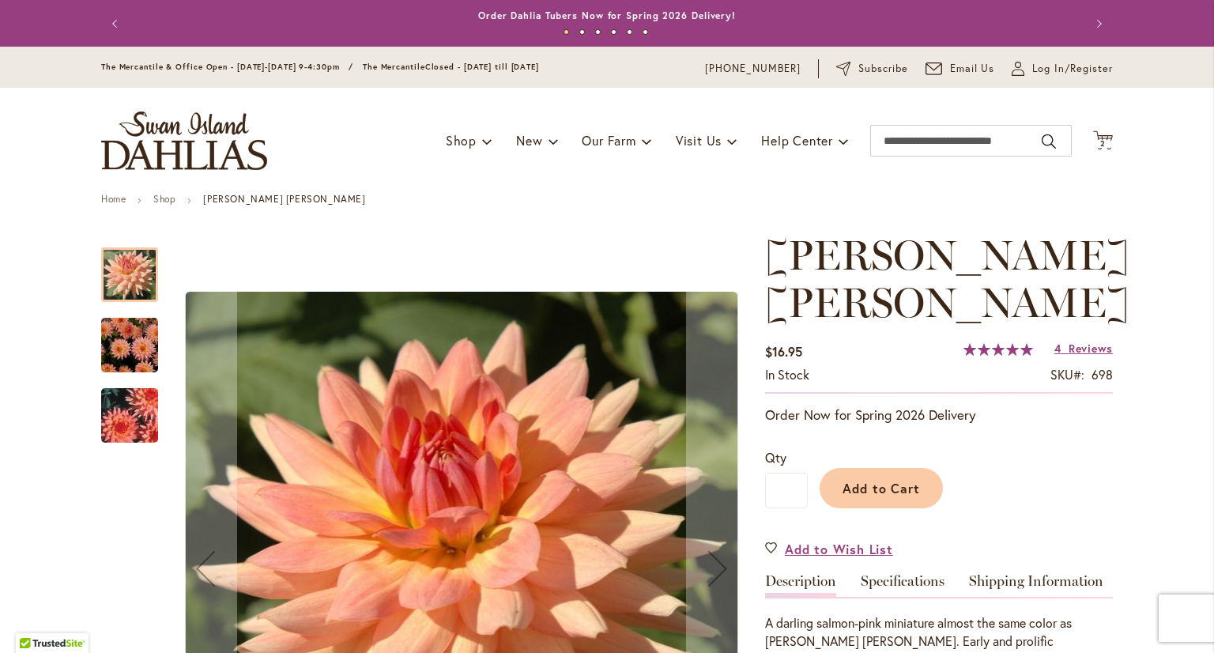
click at [115, 341] on img "MARY JO" at bounding box center [130, 345] width 114 height 76
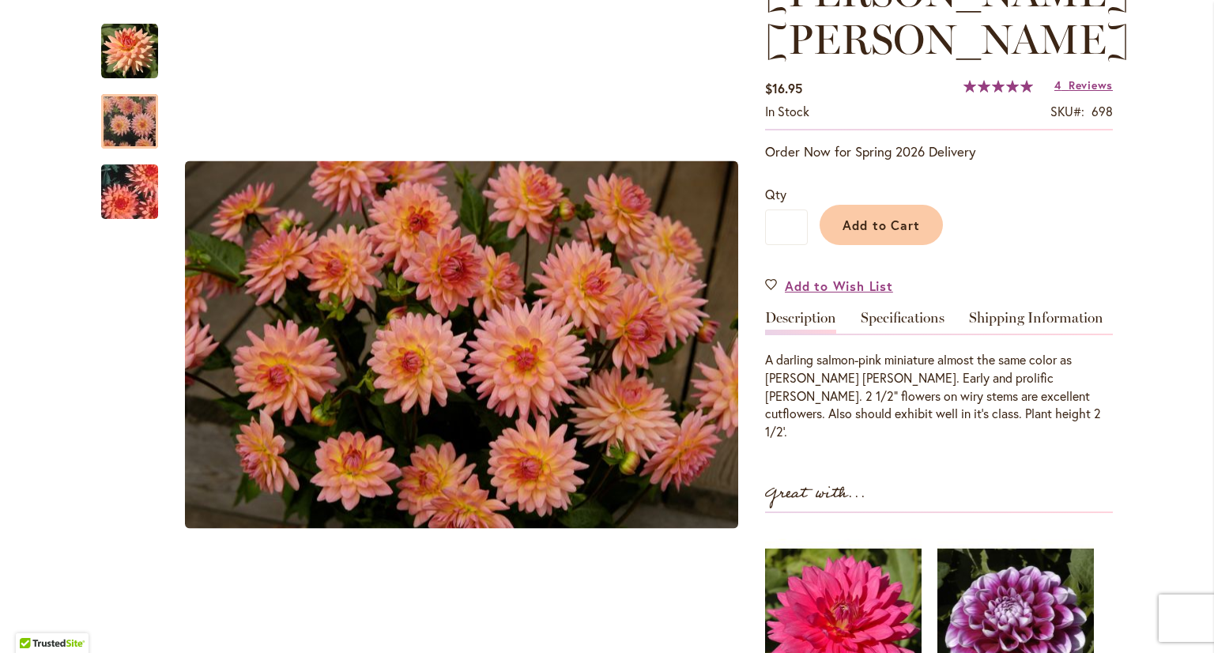
scroll to position [237, 0]
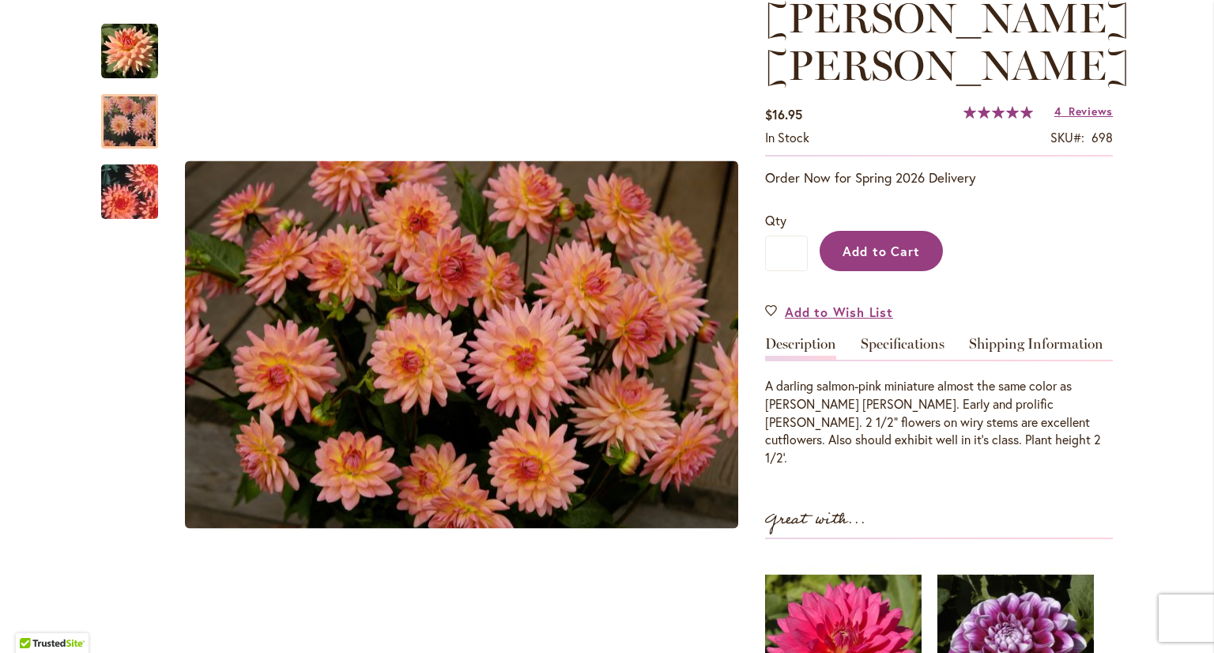
click at [863, 243] on span "Add to Cart" at bounding box center [881, 251] width 78 height 17
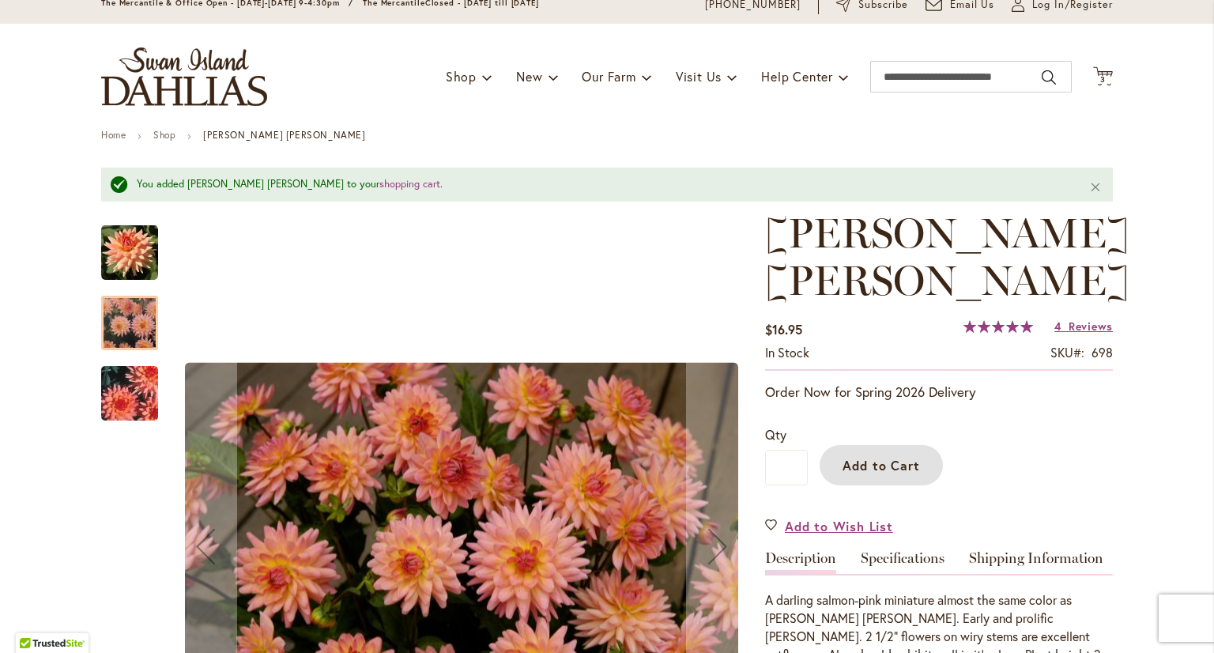
scroll to position [41, 0]
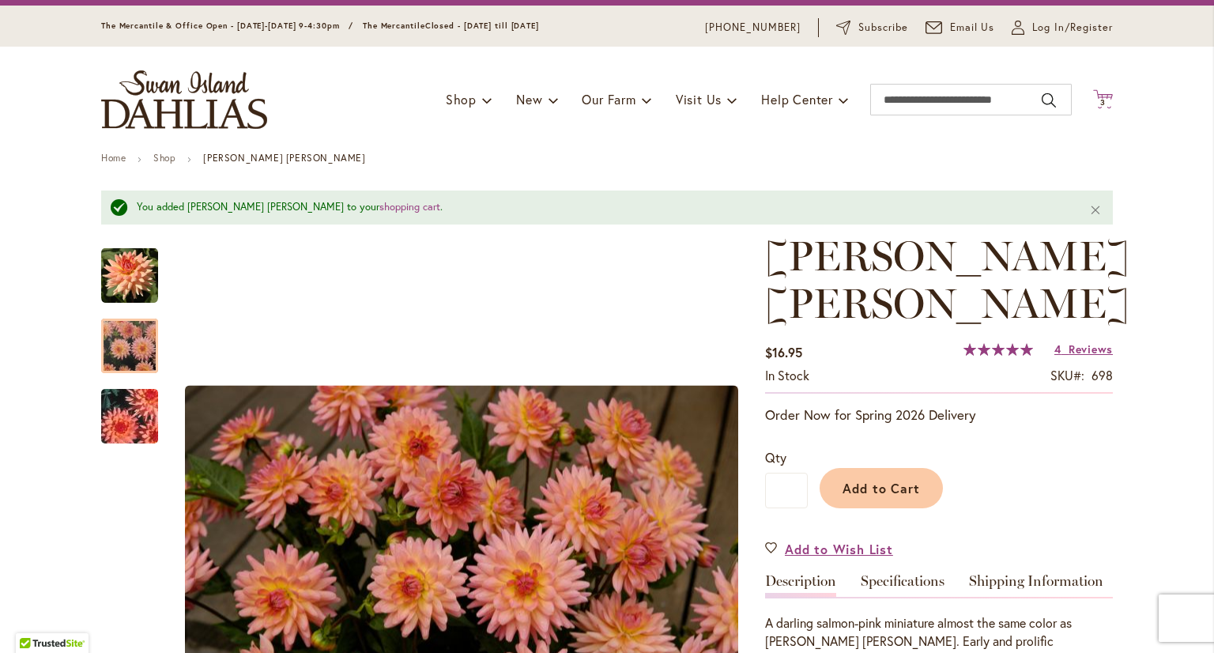
click at [1100, 102] on span "3" at bounding box center [1103, 102] width 6 height 10
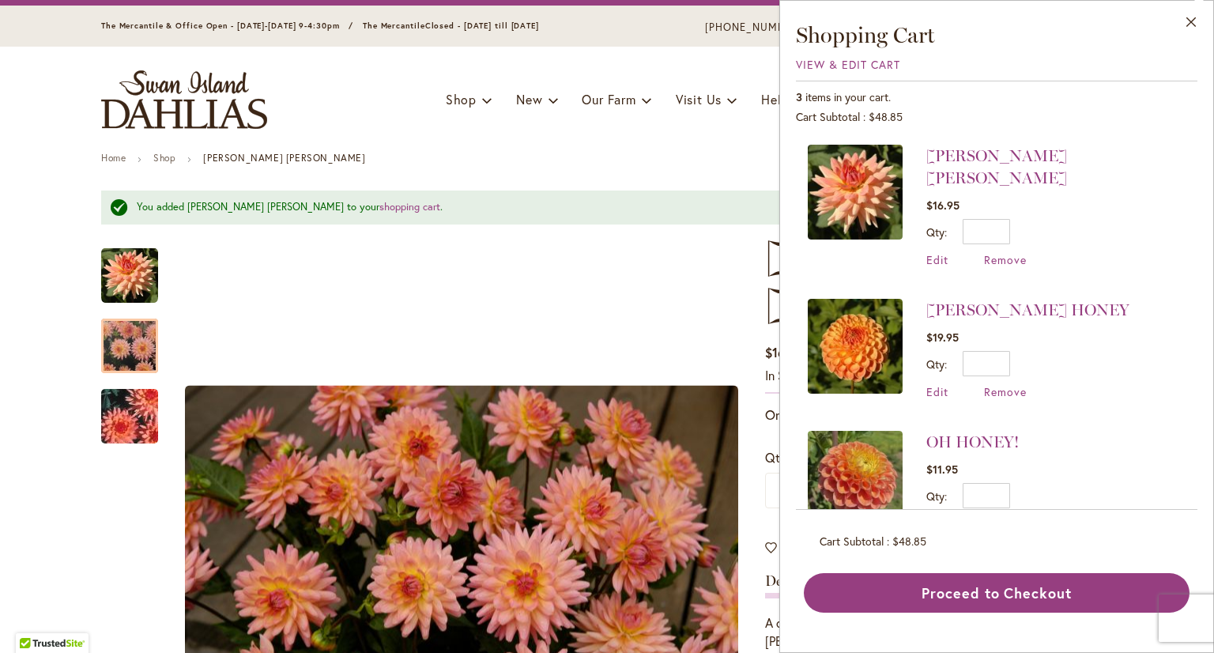
scroll to position [22, 0]
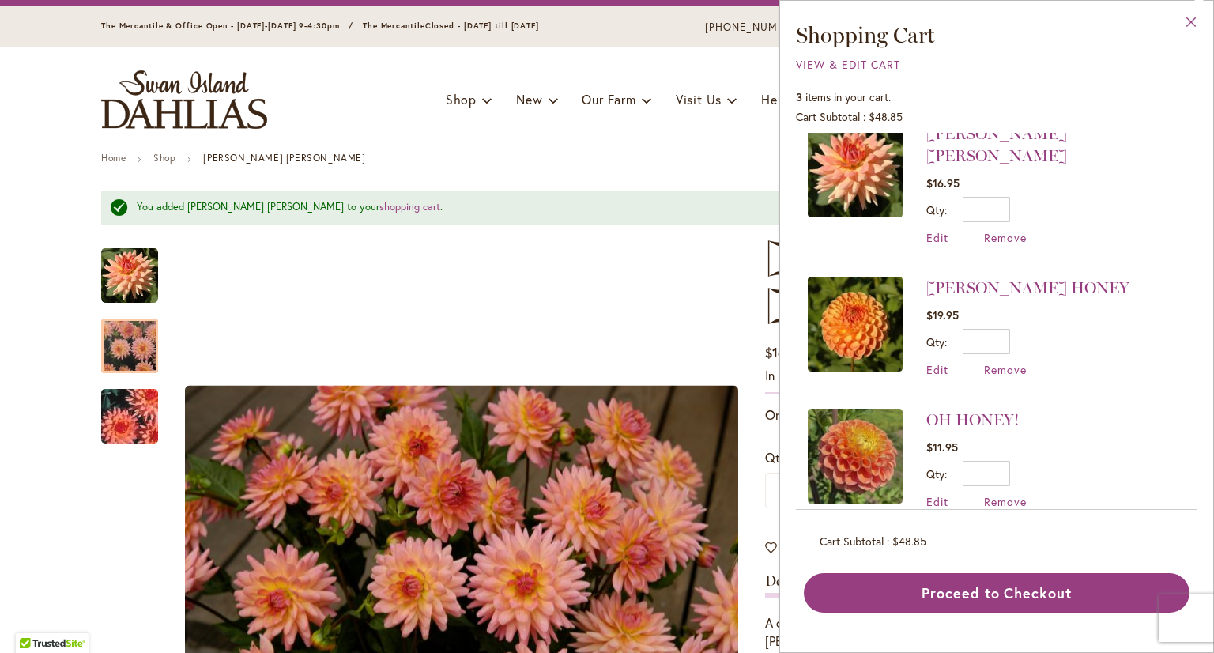
click at [1194, 20] on button "Close" at bounding box center [1190, 26] width 43 height 50
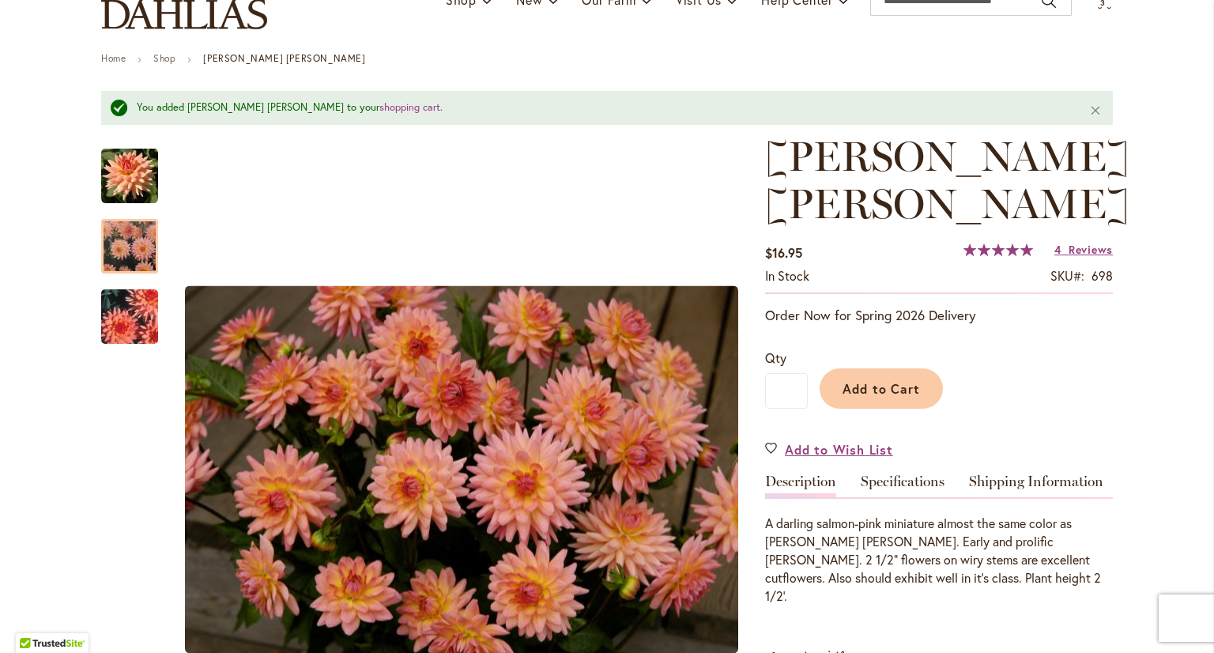
scroll to position [120, 0]
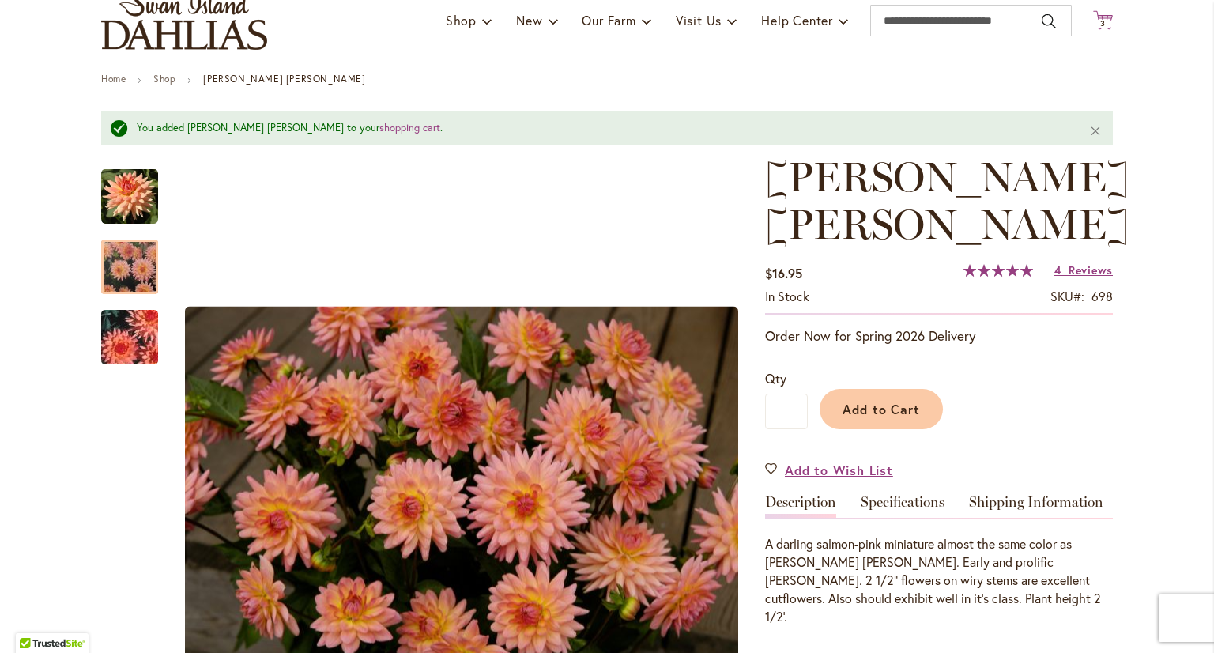
click at [1098, 17] on icon at bounding box center [1103, 19] width 20 height 19
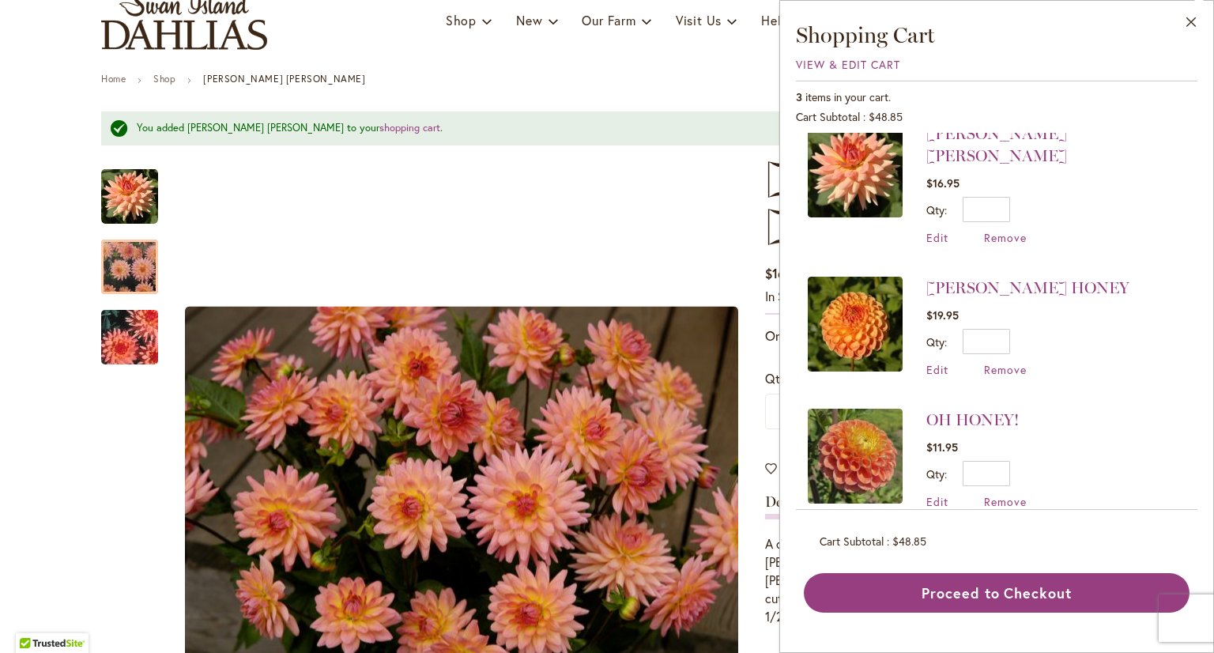
click at [882, 430] on img at bounding box center [855, 456] width 95 height 95
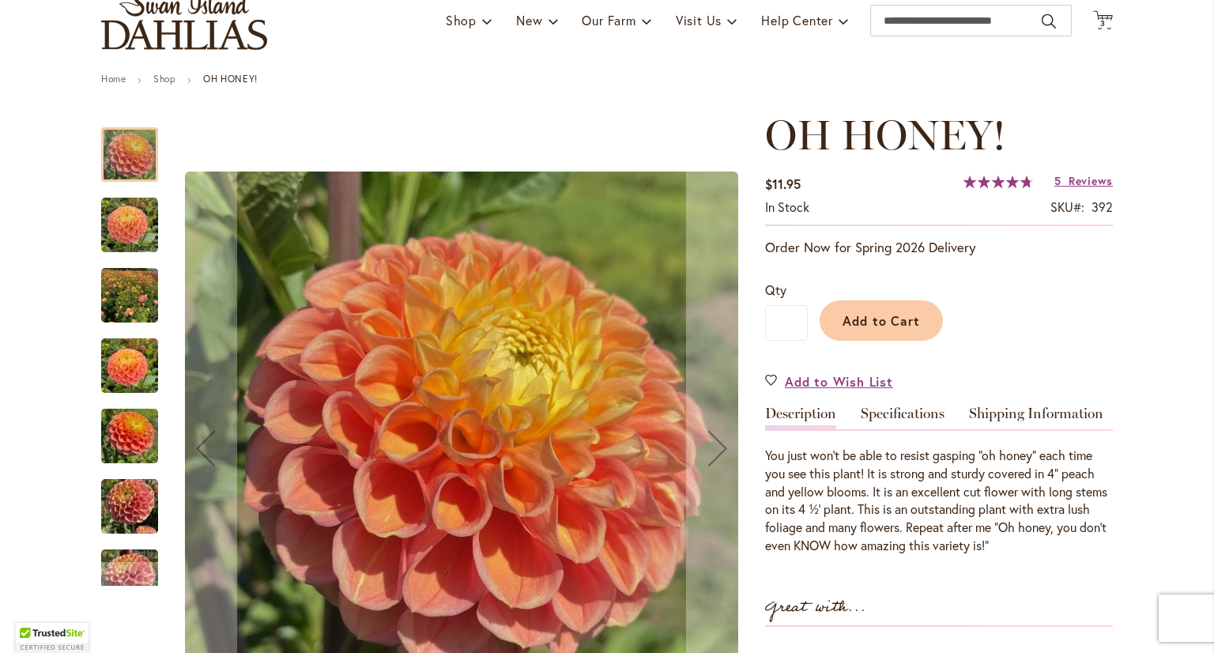
scroll to position [79, 0]
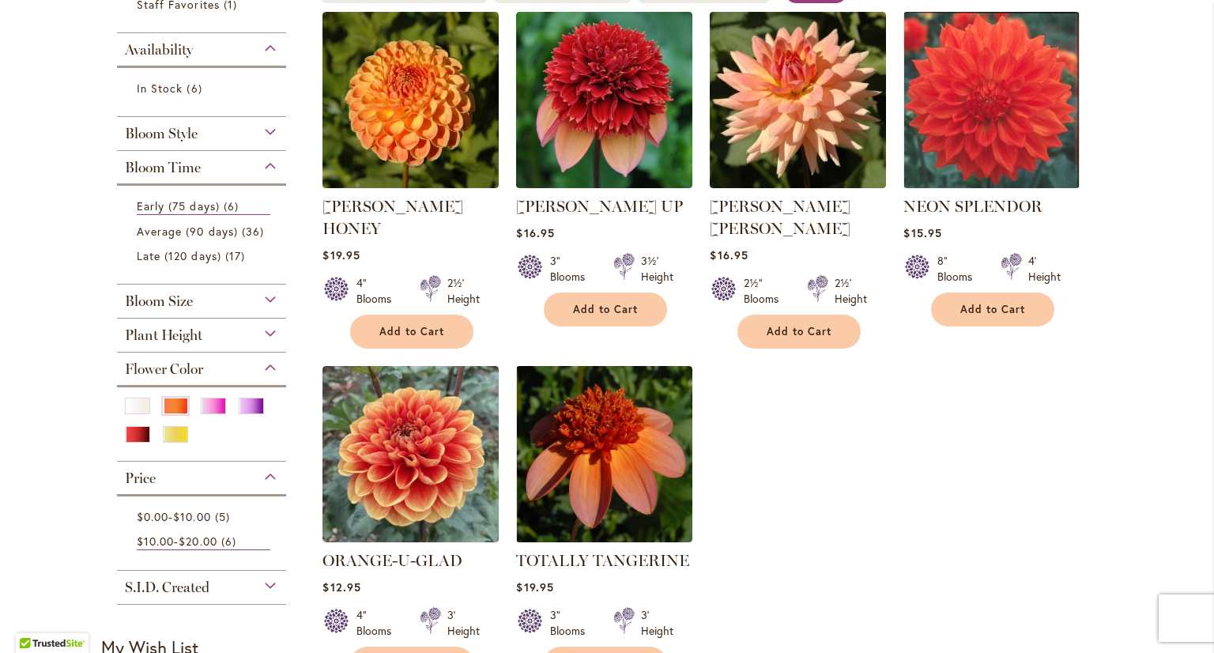
scroll to position [395, 0]
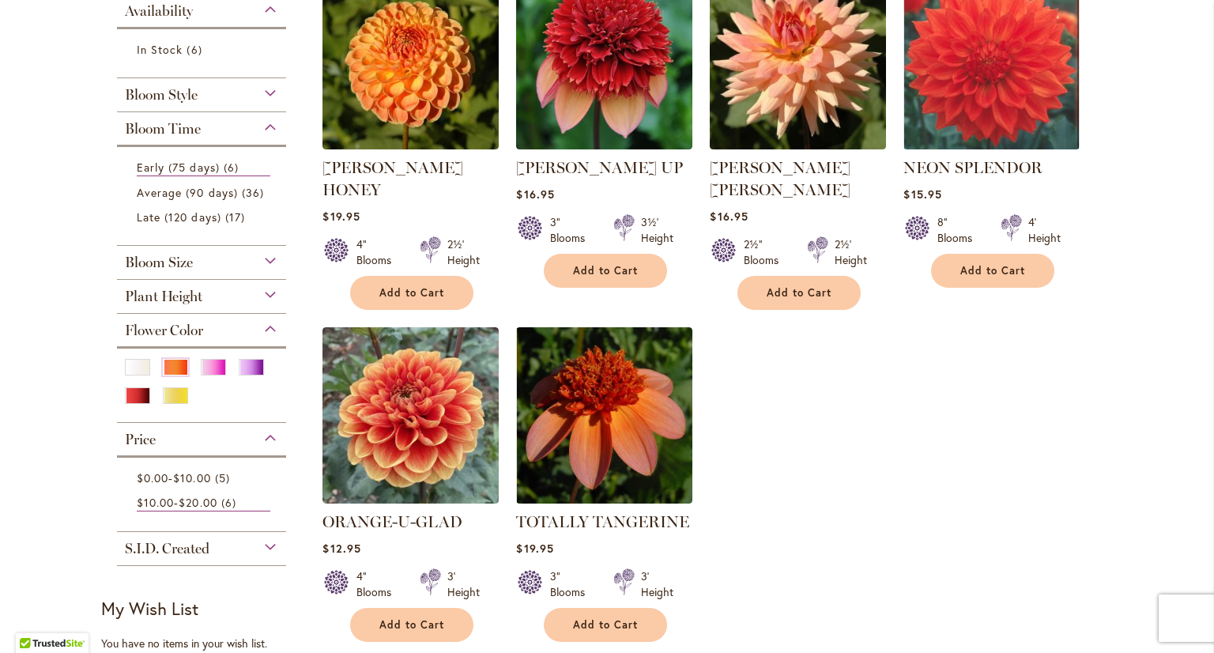
click at [226, 299] on div "Plant Height" at bounding box center [201, 292] width 169 height 25
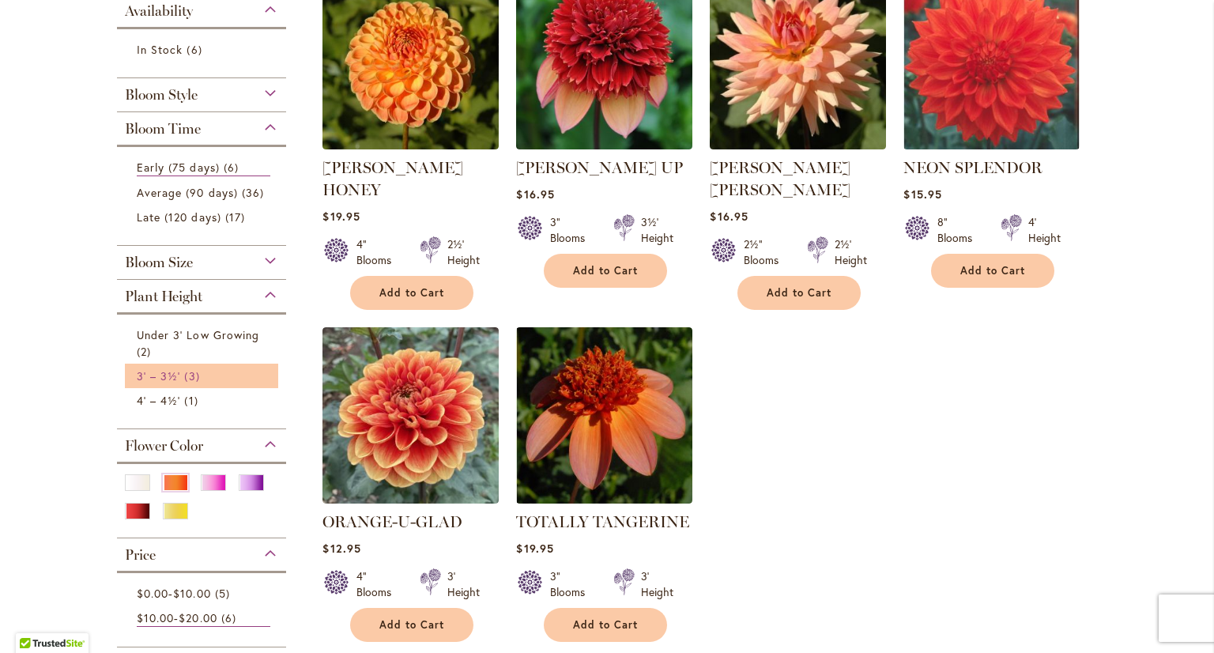
click at [198, 378] on link "3' – 3½' 3 items" at bounding box center [204, 375] width 134 height 17
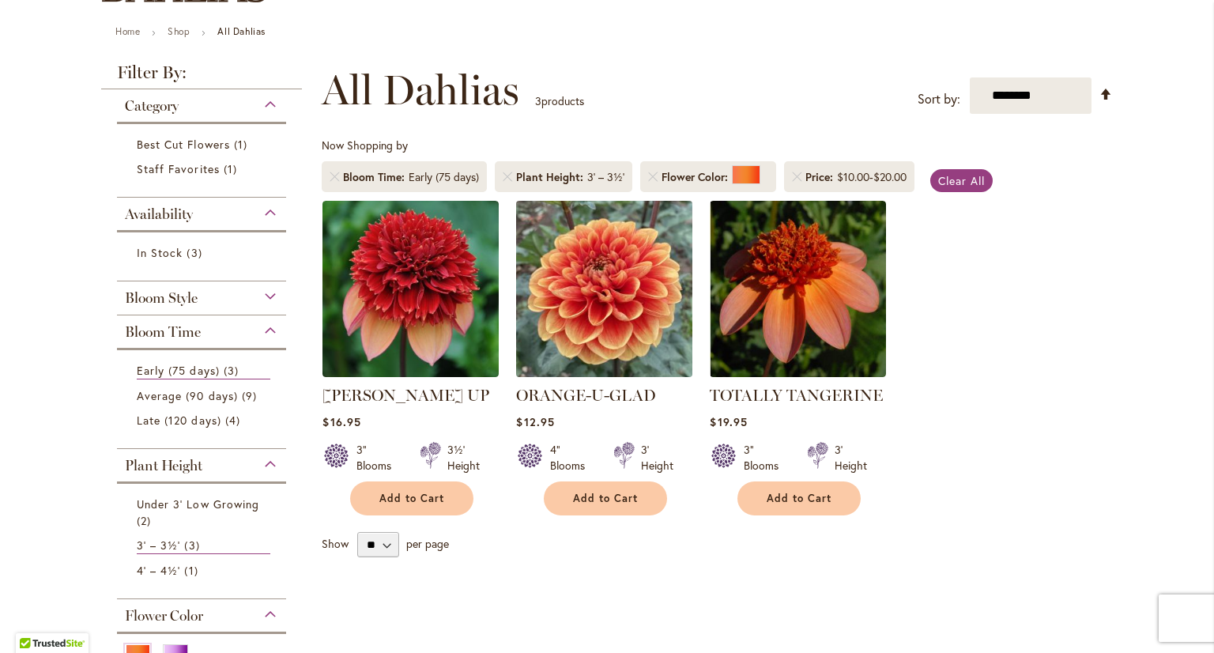
scroll to position [79, 0]
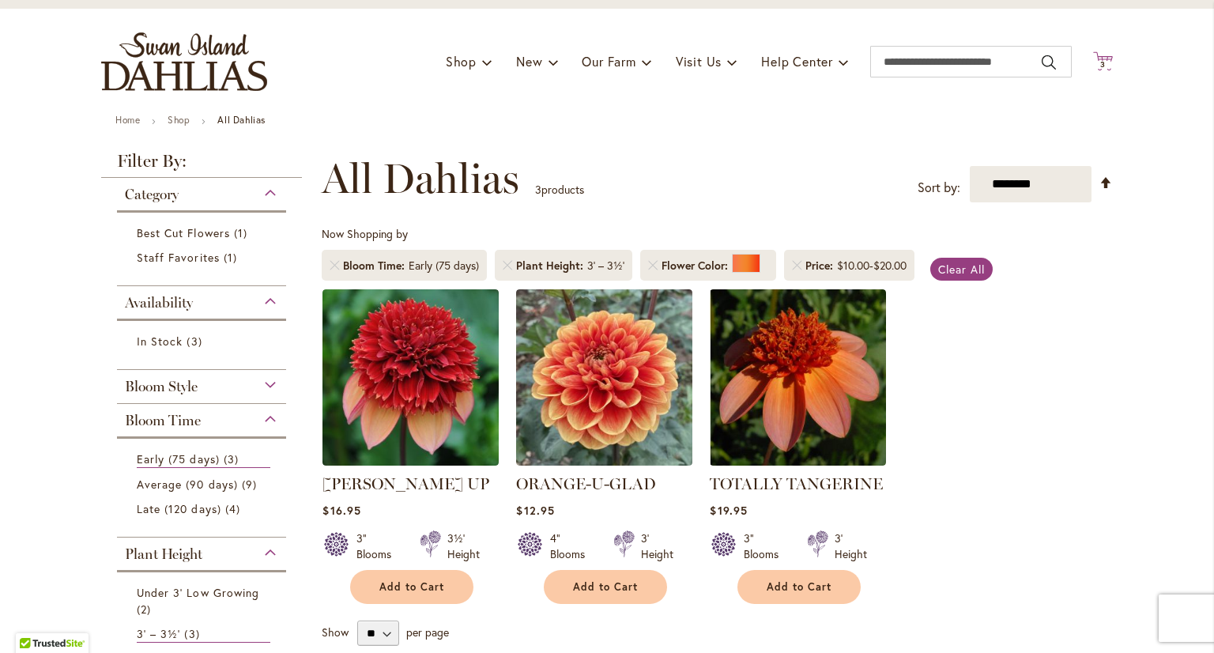
click at [1100, 61] on span "3 3 items" at bounding box center [1103, 65] width 16 height 8
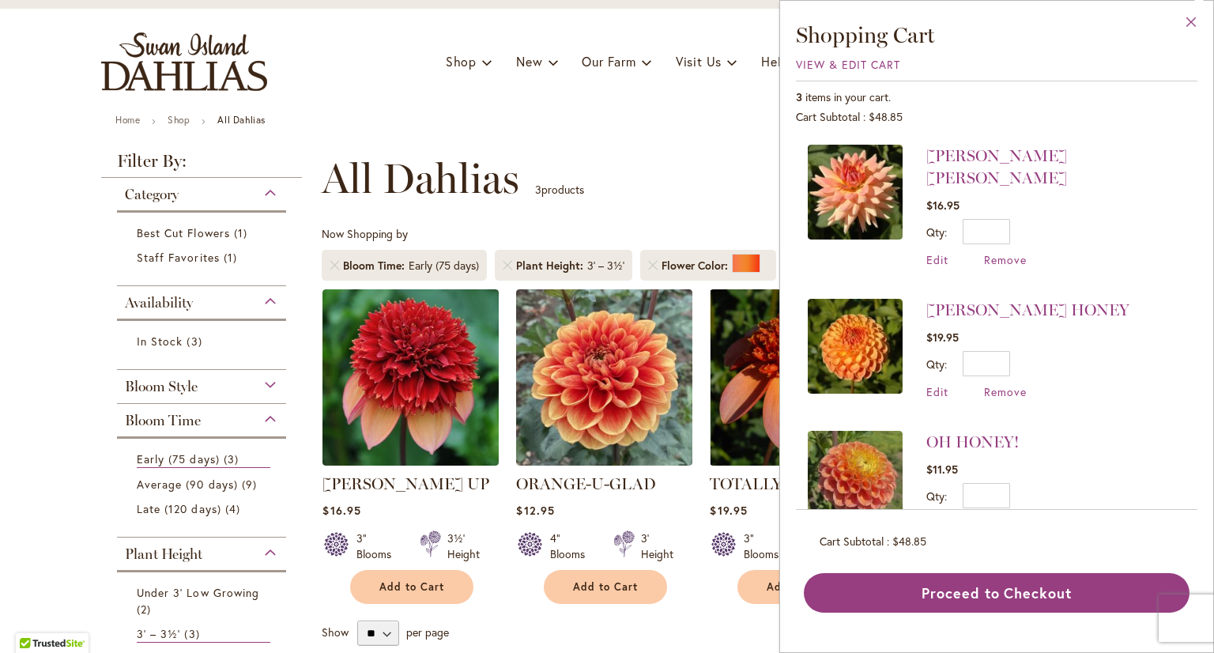
click at [1195, 28] on button "Close" at bounding box center [1190, 26] width 43 height 50
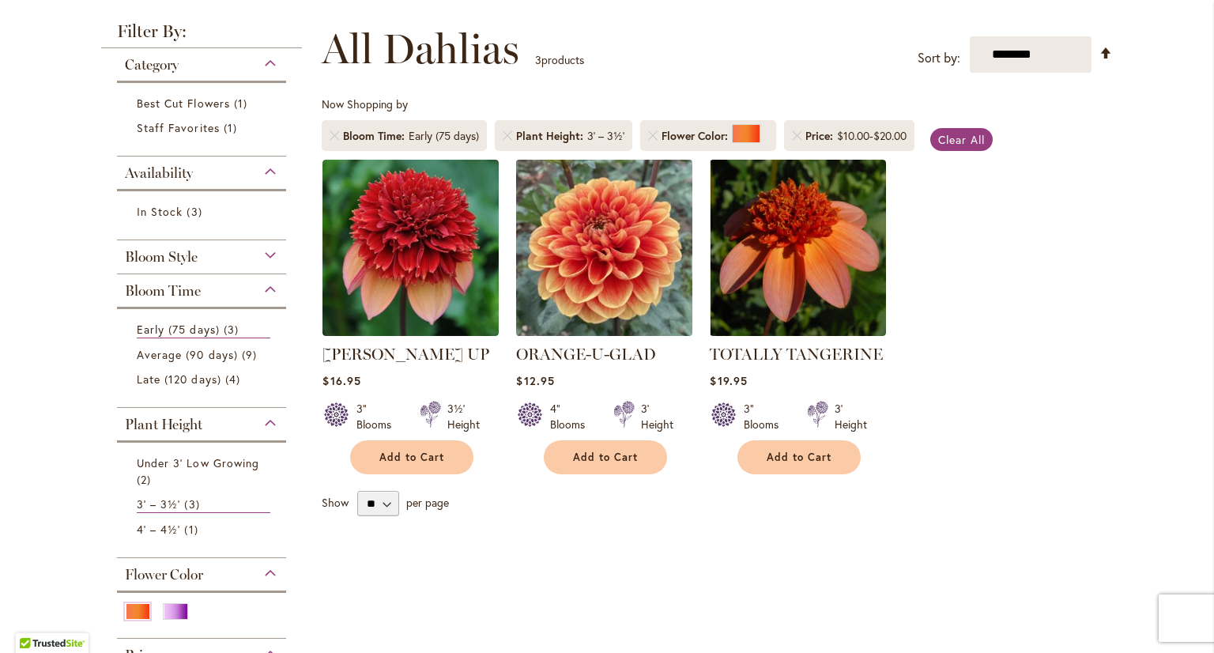
scroll to position [237, 0]
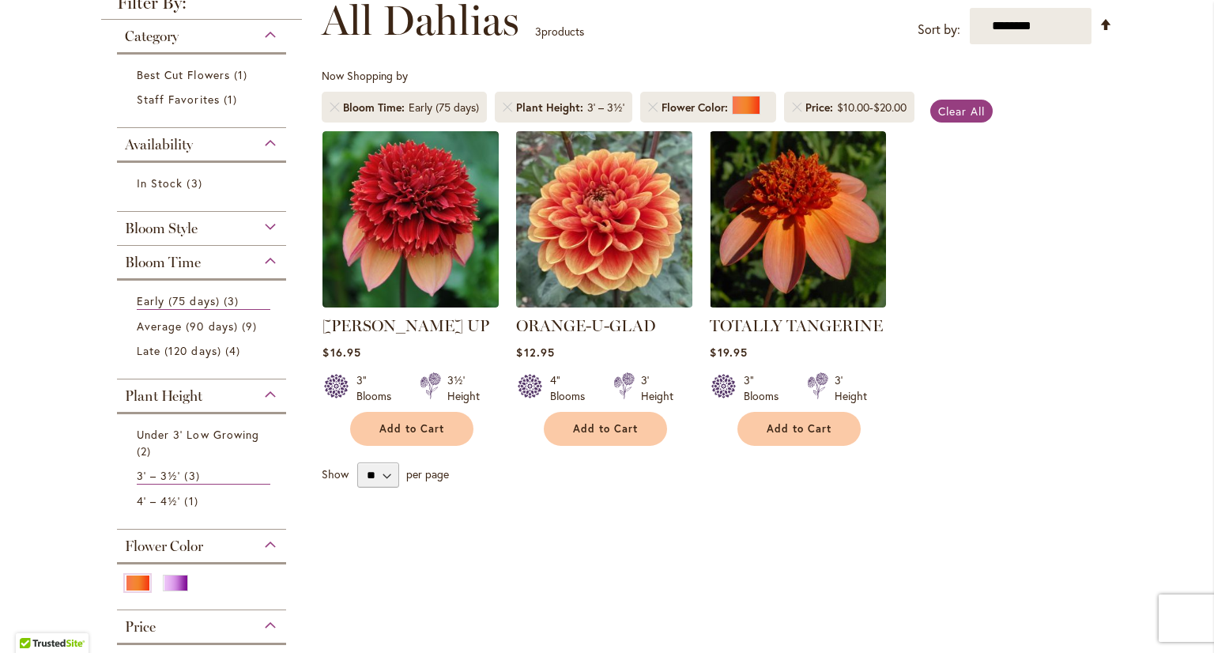
click at [583, 243] on img at bounding box center [604, 218] width 185 height 185
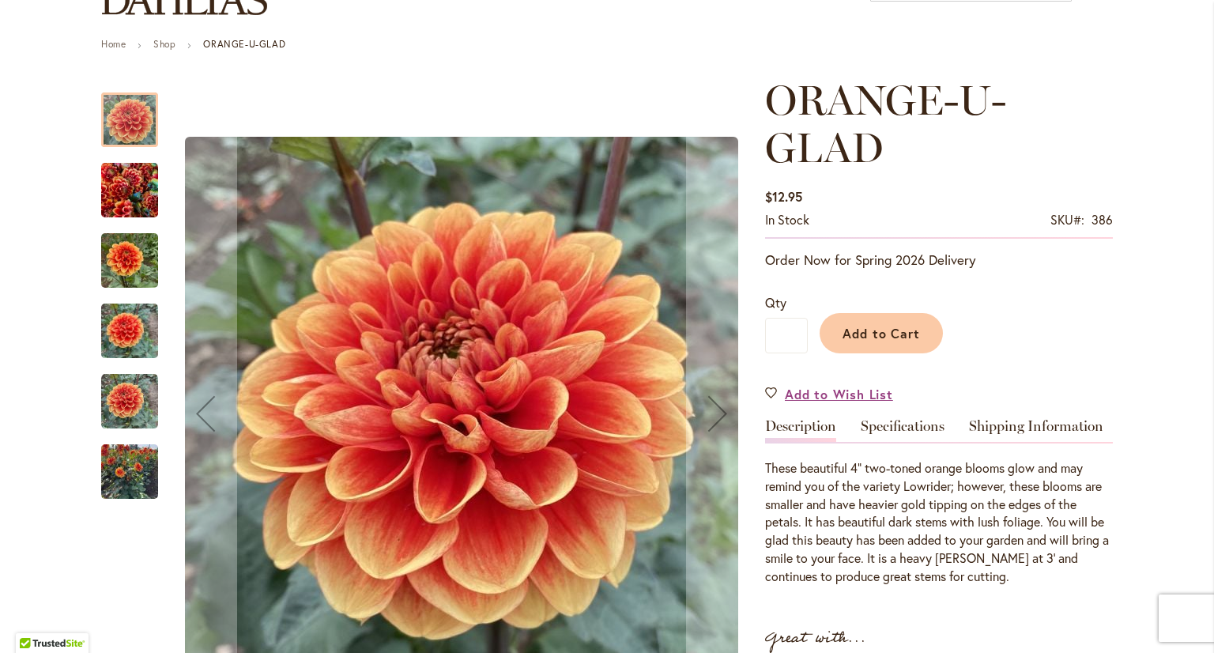
scroll to position [158, 0]
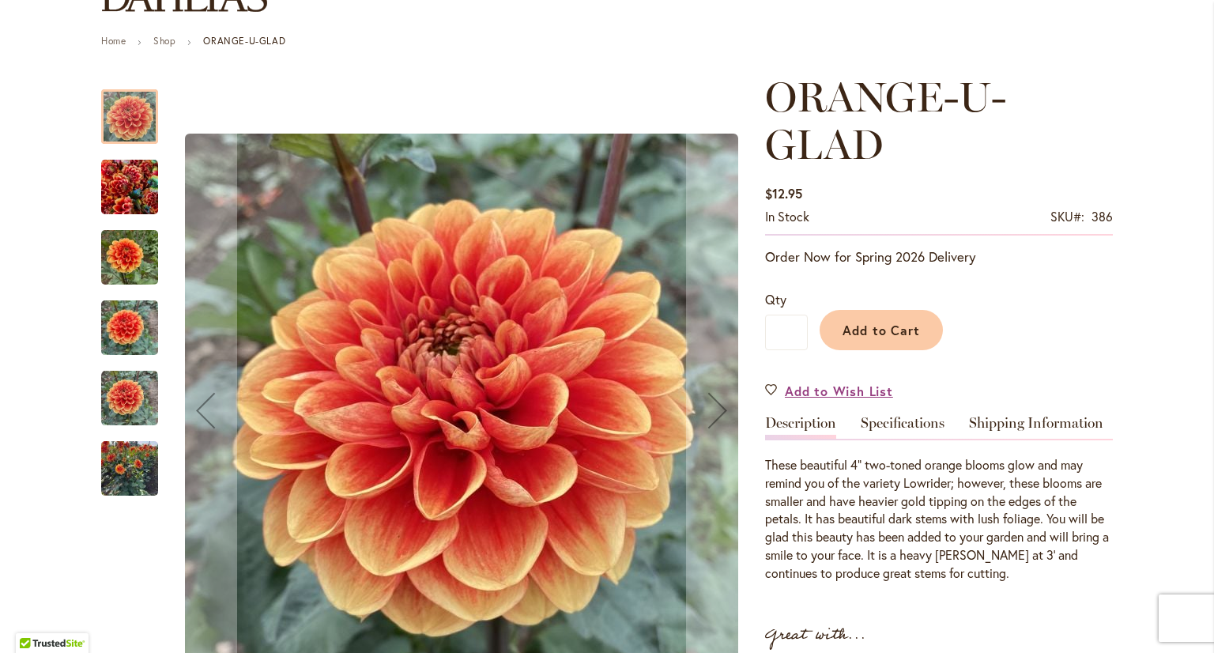
click at [126, 188] on img "Orange-U-Glad" at bounding box center [129, 187] width 57 height 76
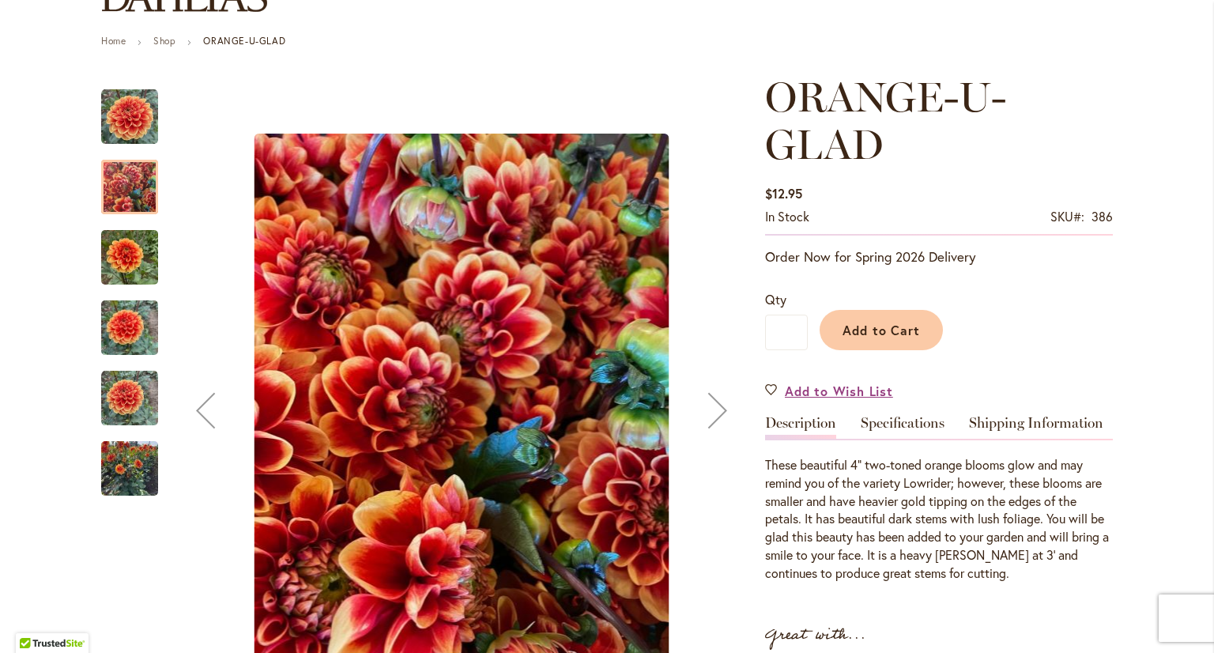
click at [126, 259] on img "Orange-U-Glad" at bounding box center [129, 258] width 57 height 76
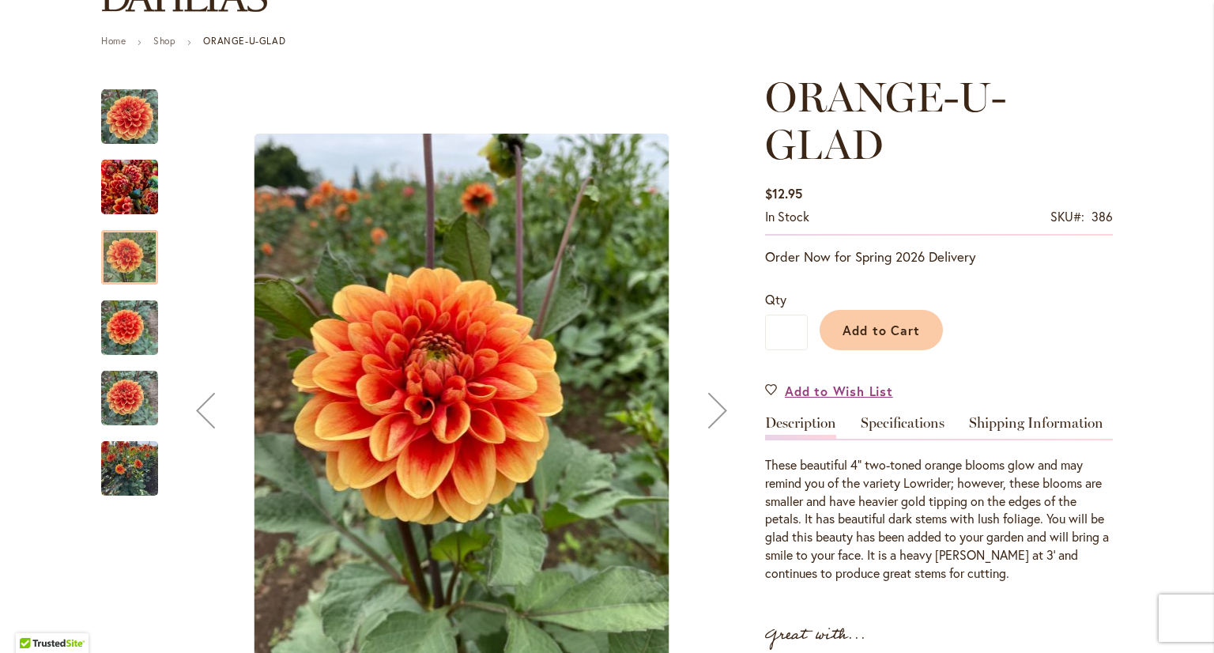
click at [122, 326] on img "Orange-U-Glad" at bounding box center [129, 328] width 57 height 76
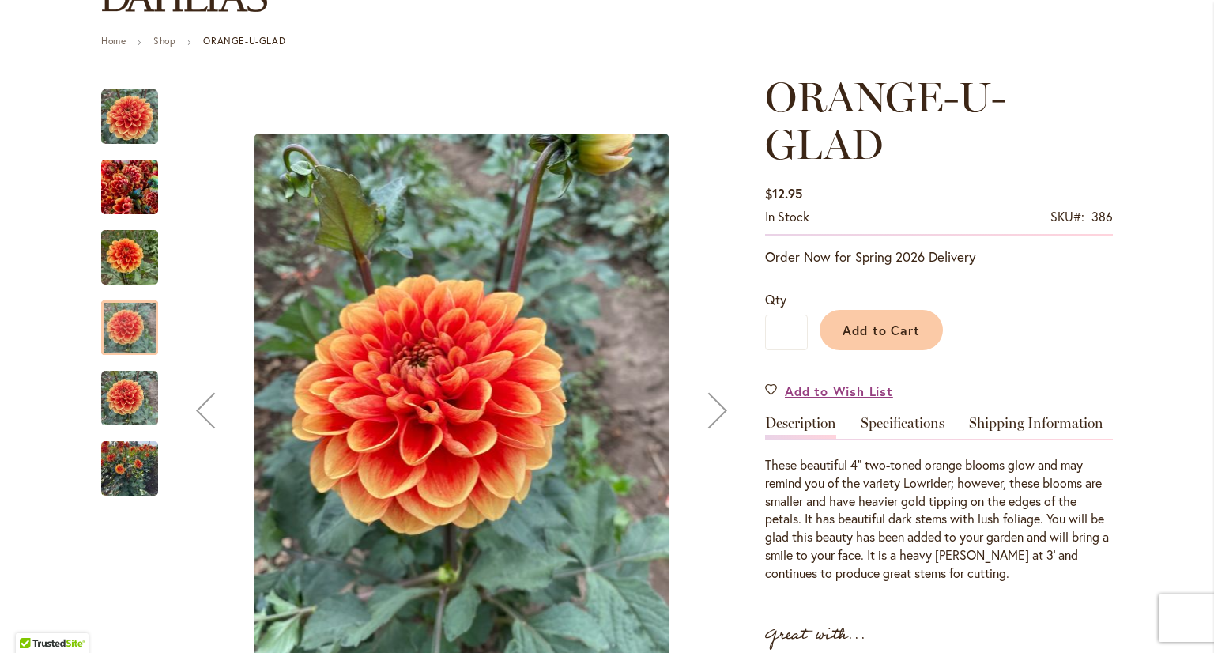
click at [112, 412] on img "Orange-U-Glad" at bounding box center [129, 398] width 57 height 57
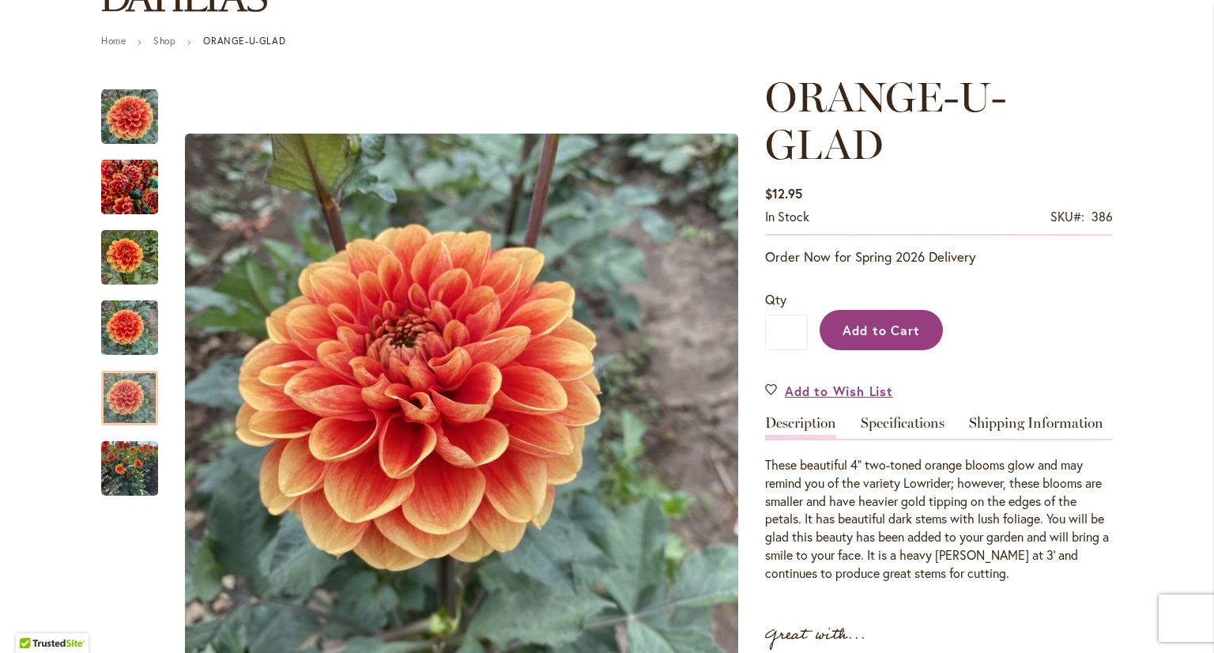
click at [886, 330] on span "Add to Cart" at bounding box center [881, 330] width 78 height 17
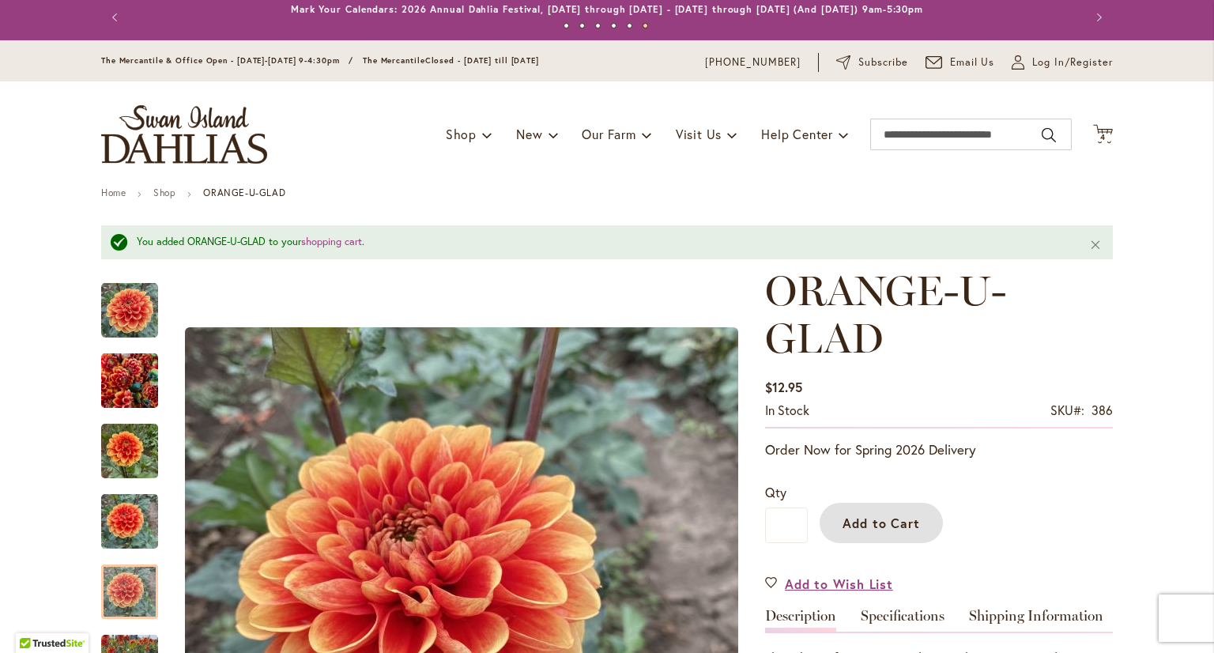
scroll to position [0, 0]
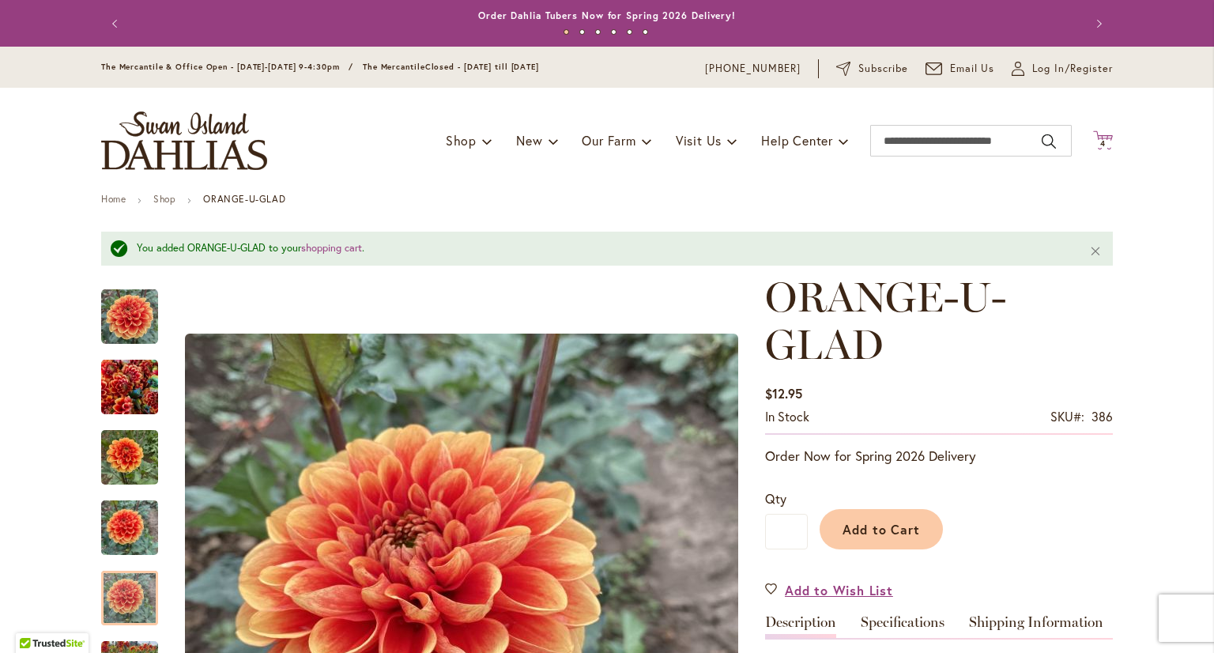
click at [1100, 141] on span "4" at bounding box center [1103, 143] width 6 height 10
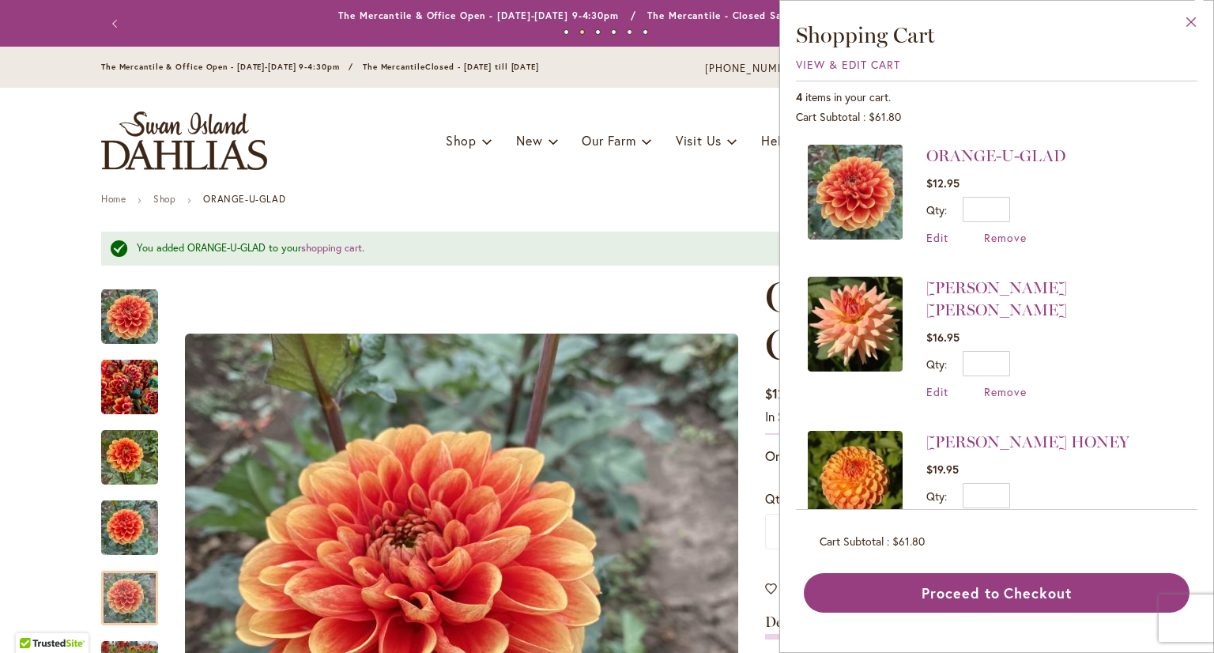
click at [1190, 20] on button "Close" at bounding box center [1190, 26] width 43 height 50
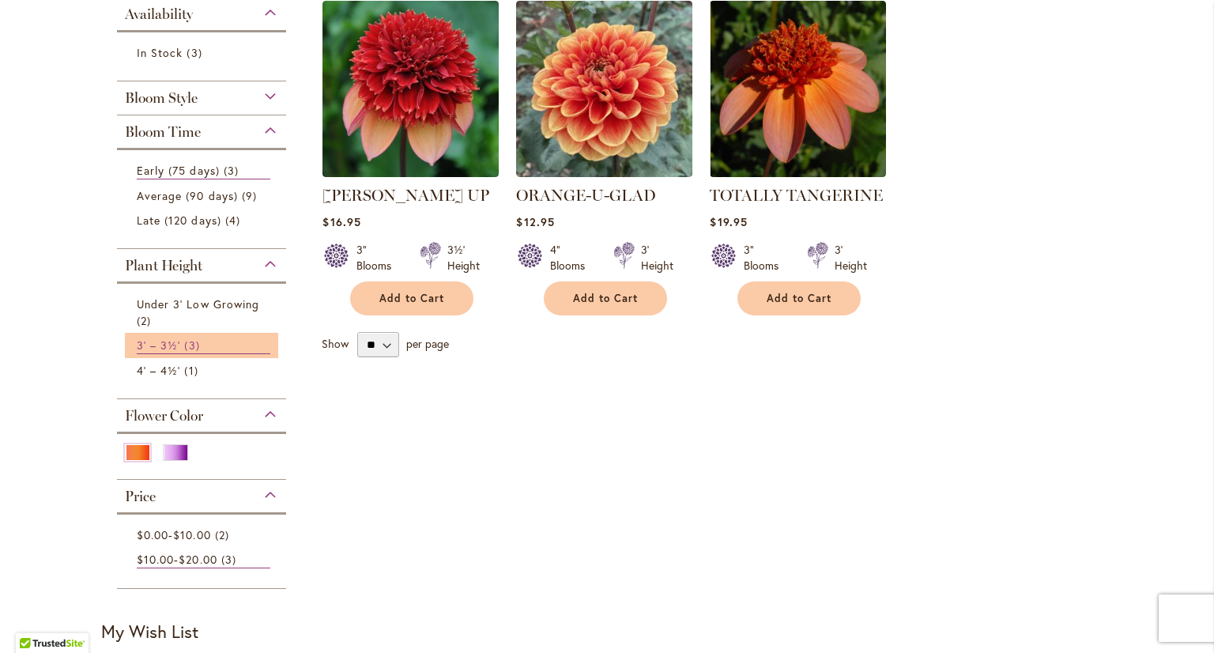
scroll to position [395, 0]
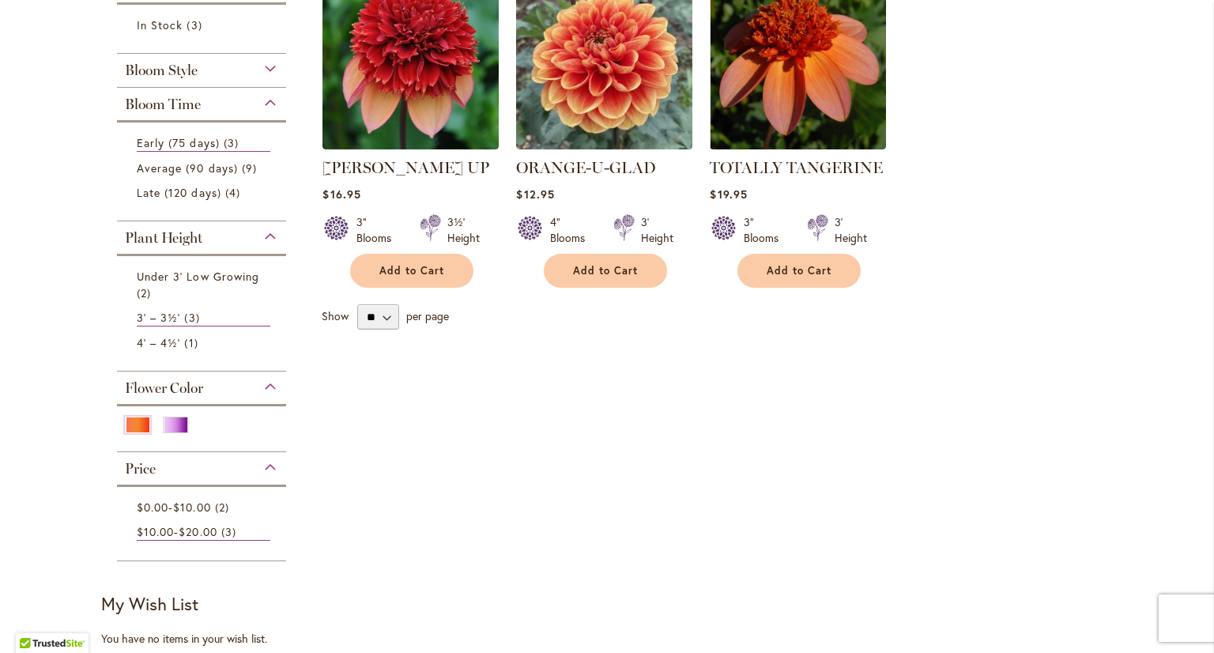
click at [265, 381] on div "Flower Color" at bounding box center [201, 383] width 169 height 25
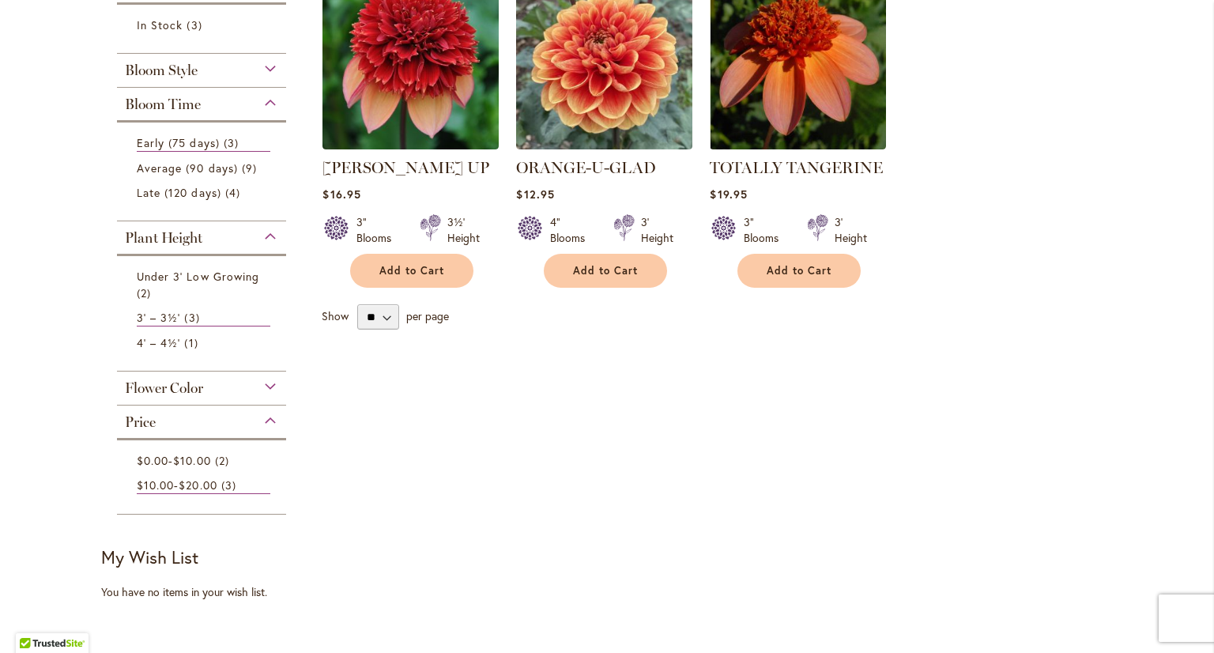
click at [263, 386] on div "Flower Color" at bounding box center [201, 383] width 169 height 25
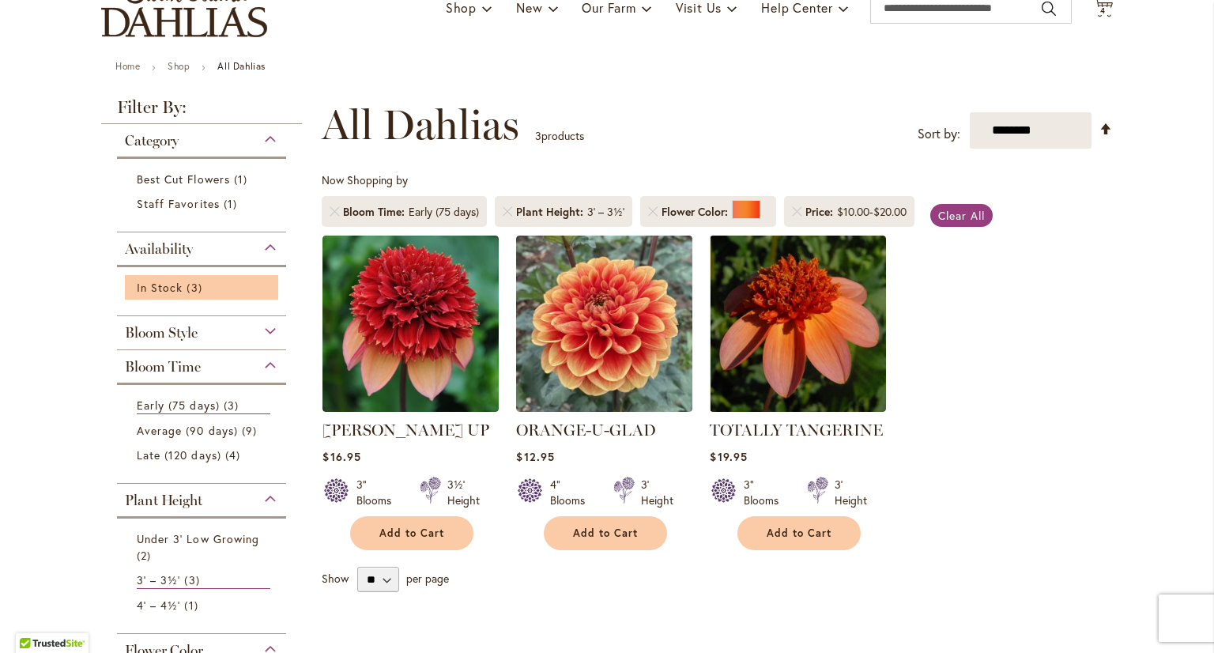
scroll to position [158, 0]
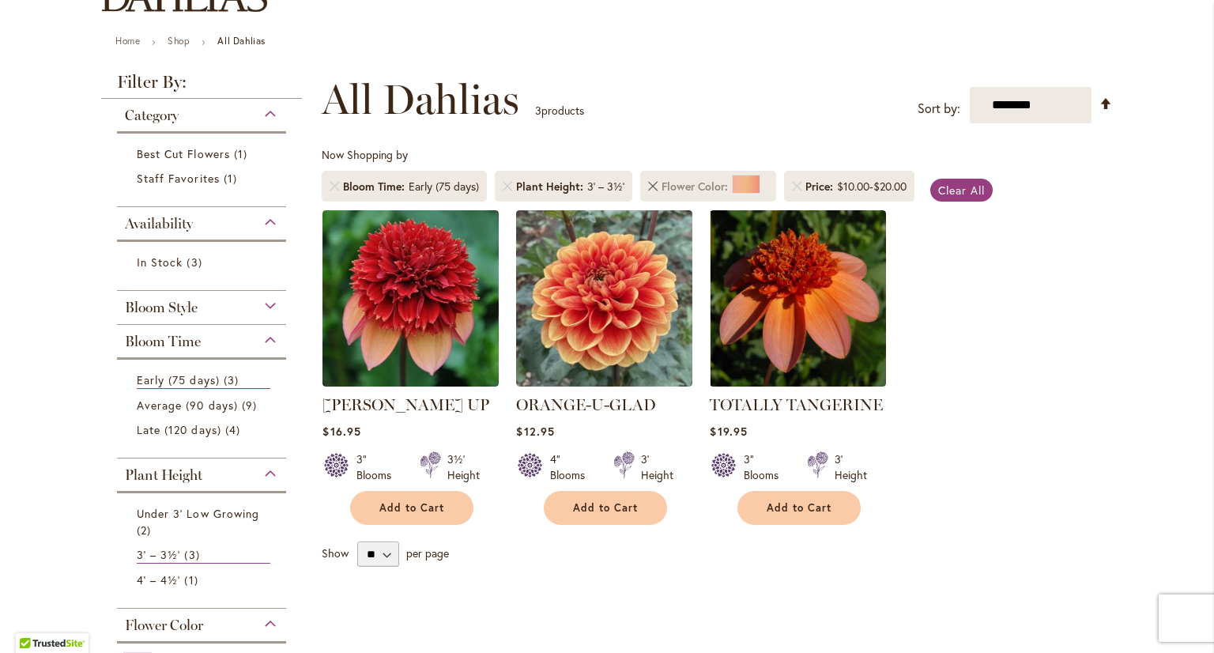
click at [648, 182] on link "Remove Flower Color Orange/Peach" at bounding box center [652, 186] width 9 height 9
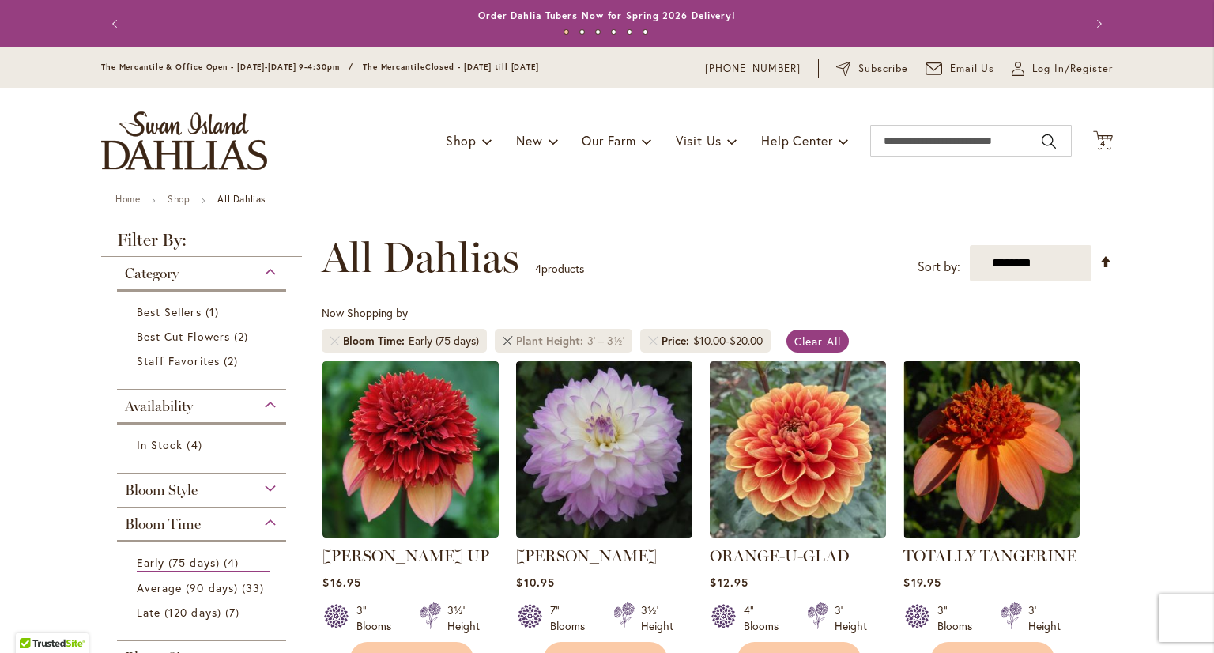
click at [503, 343] on link "Remove Plant Height 3' – 3½'" at bounding box center [507, 340] width 9 height 9
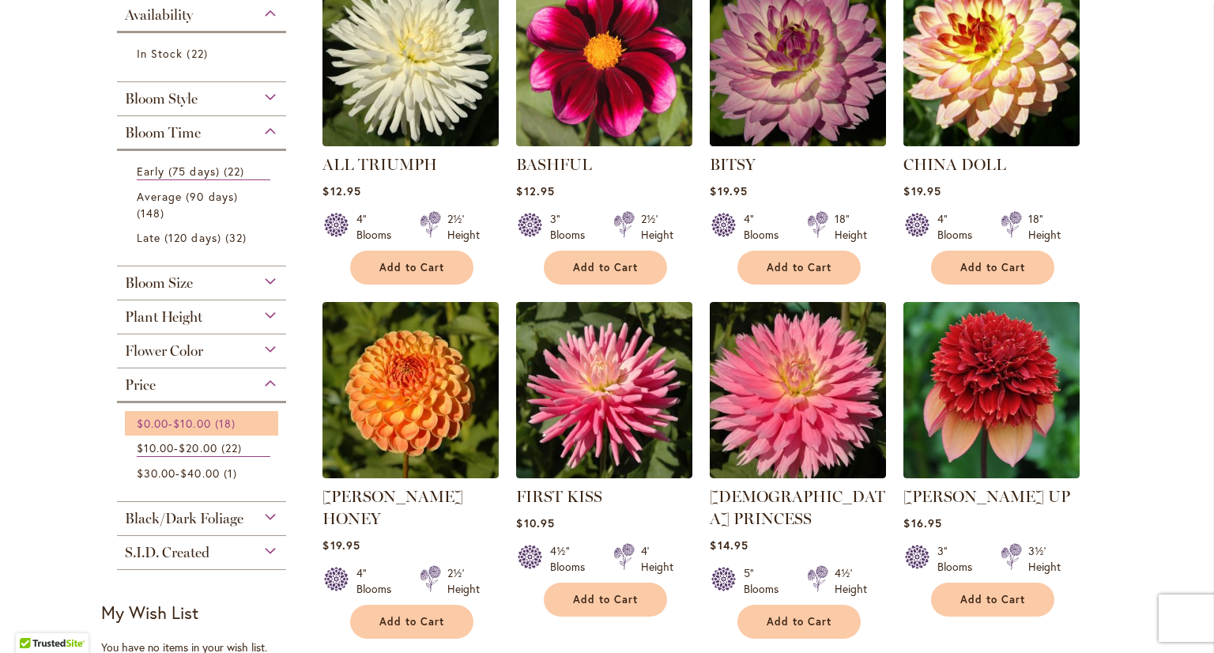
scroll to position [395, 0]
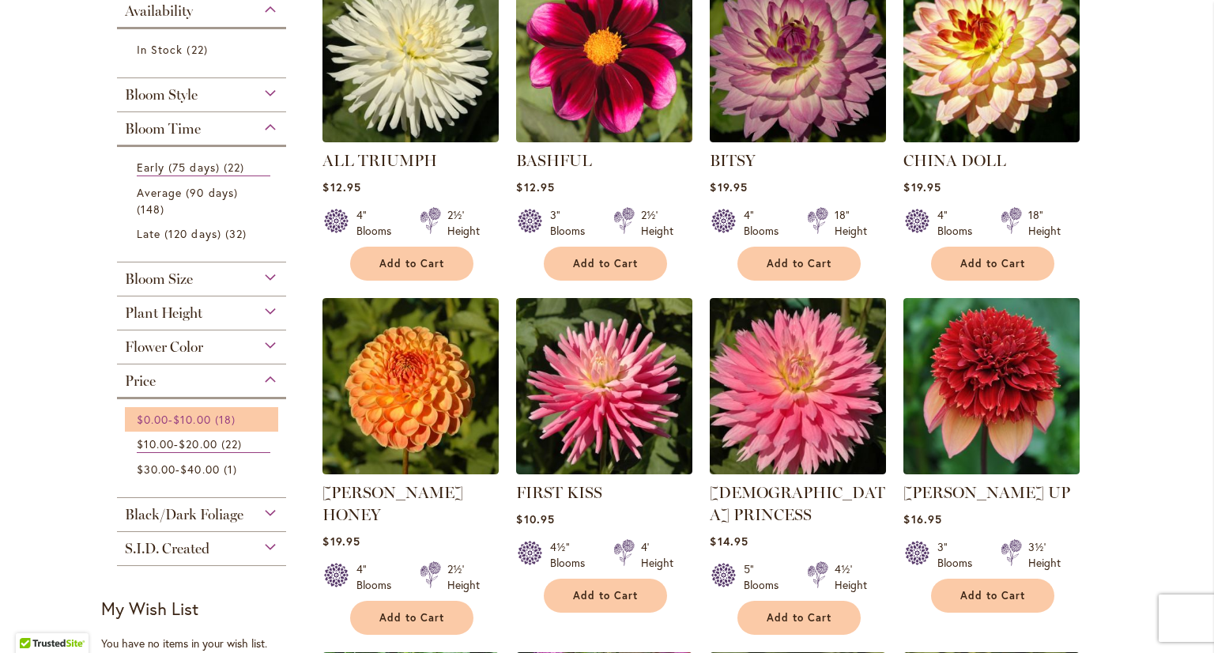
click at [209, 417] on span "$10.00" at bounding box center [191, 419] width 37 height 15
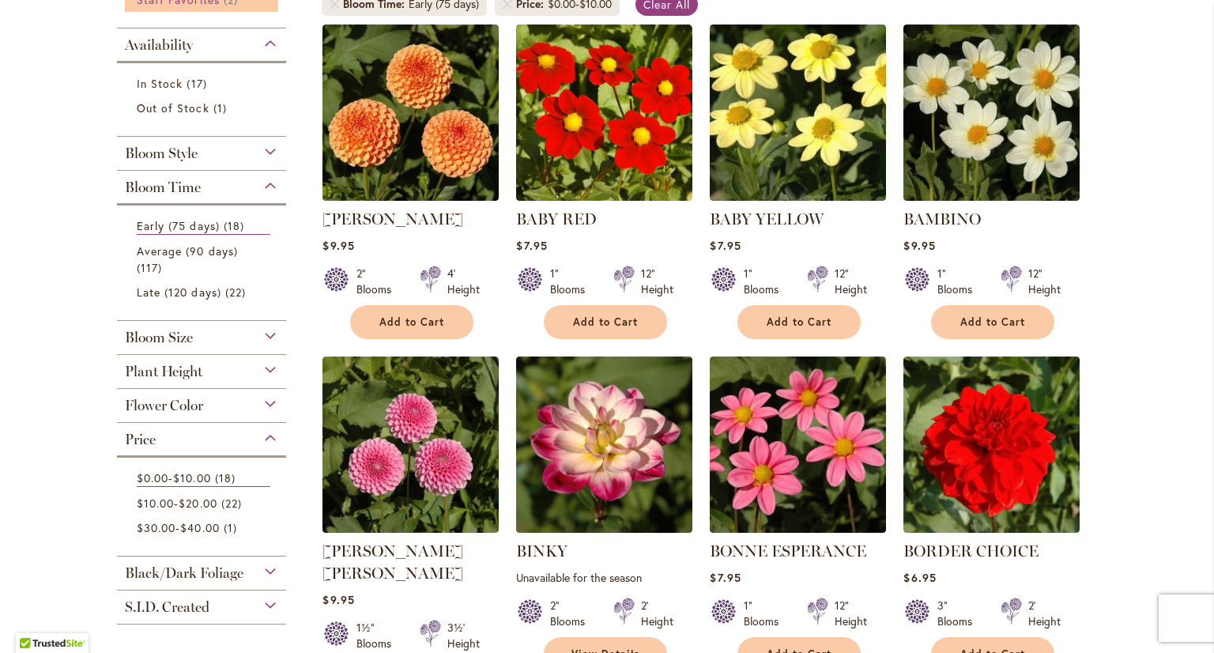
scroll to position [395, 0]
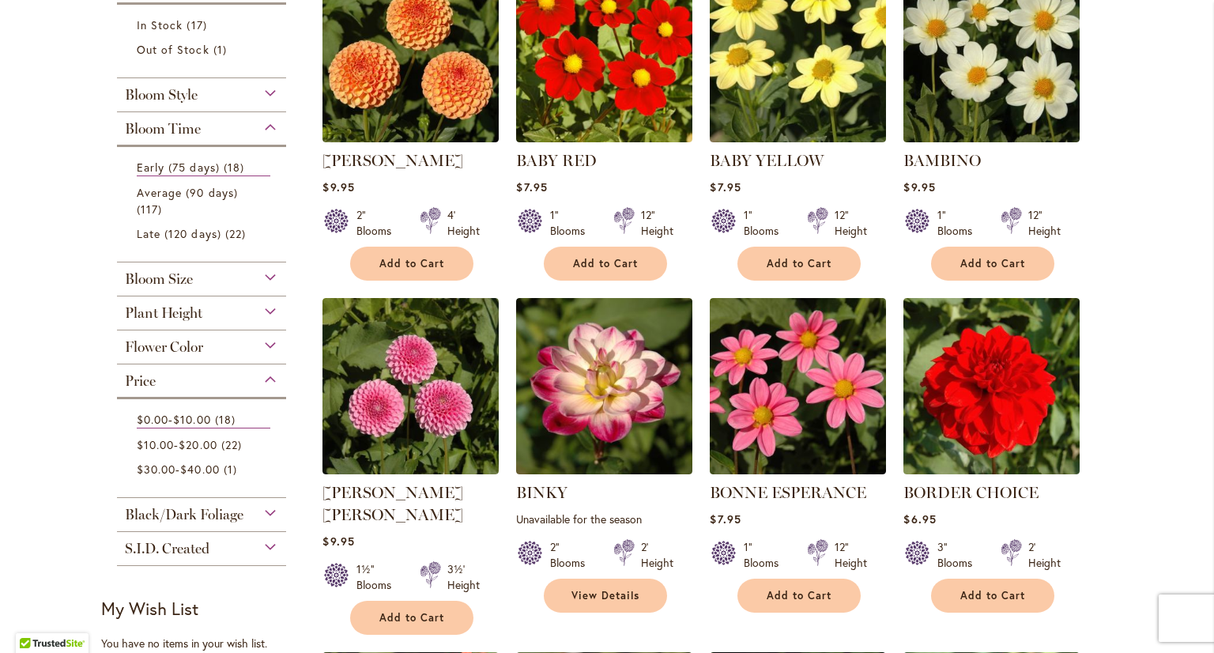
click at [199, 346] on div "Flower Color" at bounding box center [201, 342] width 169 height 25
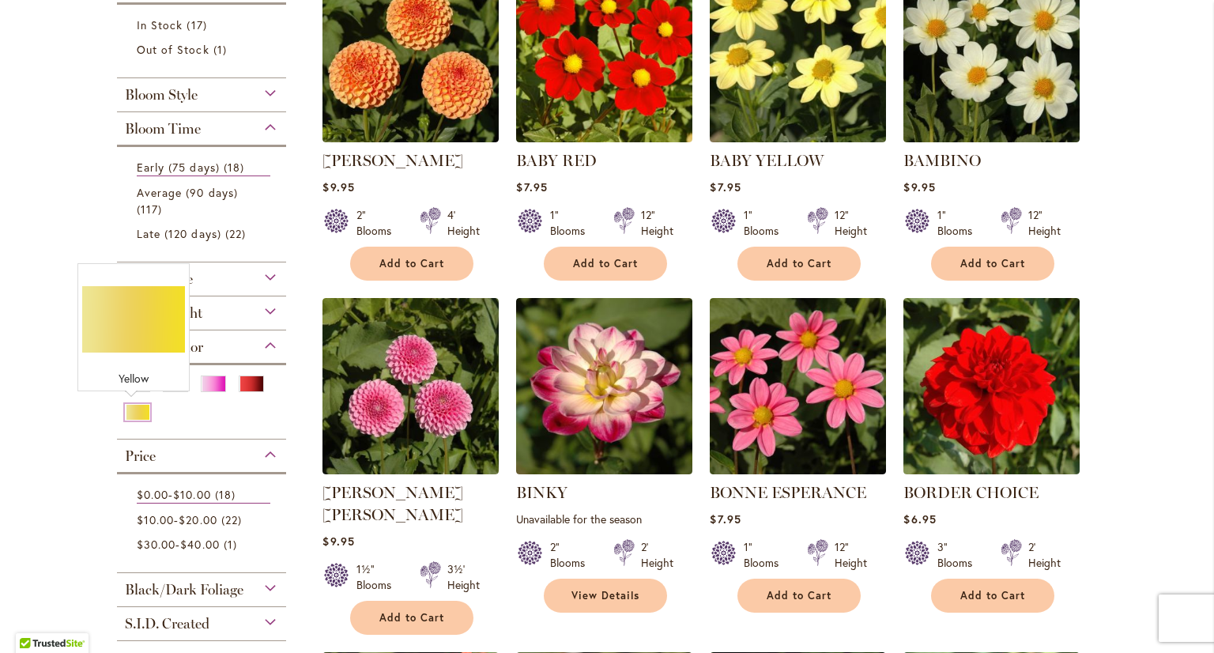
click at [128, 408] on div "Yellow" at bounding box center [137, 412] width 25 height 17
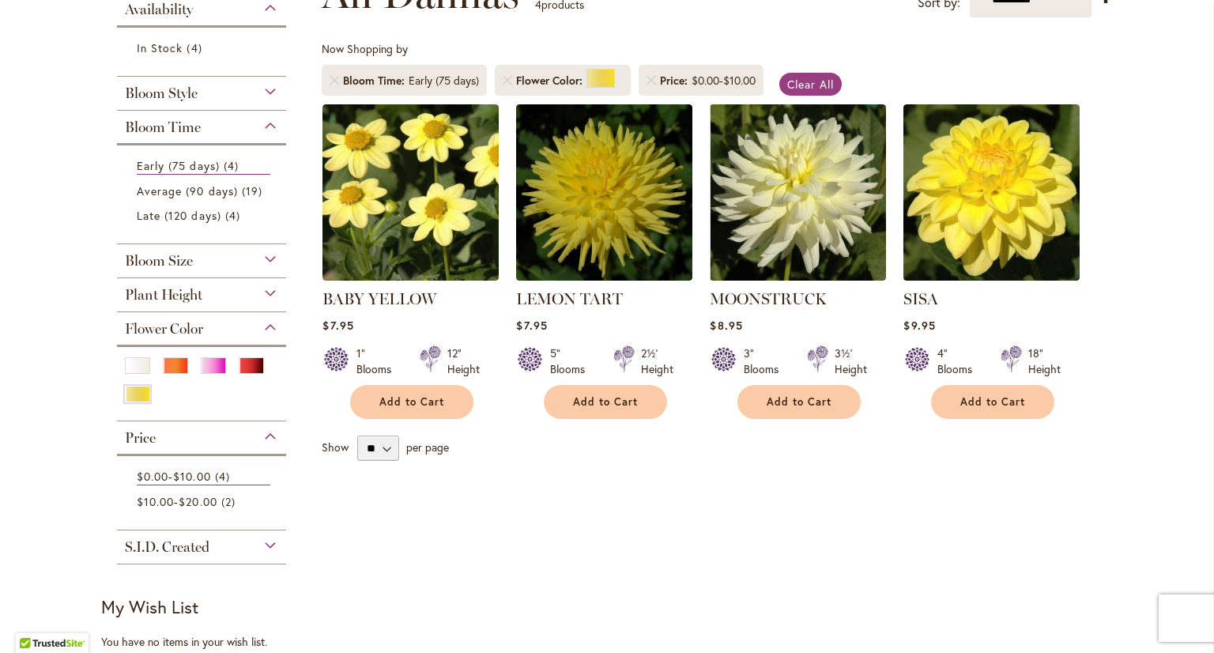
scroll to position [237, 0]
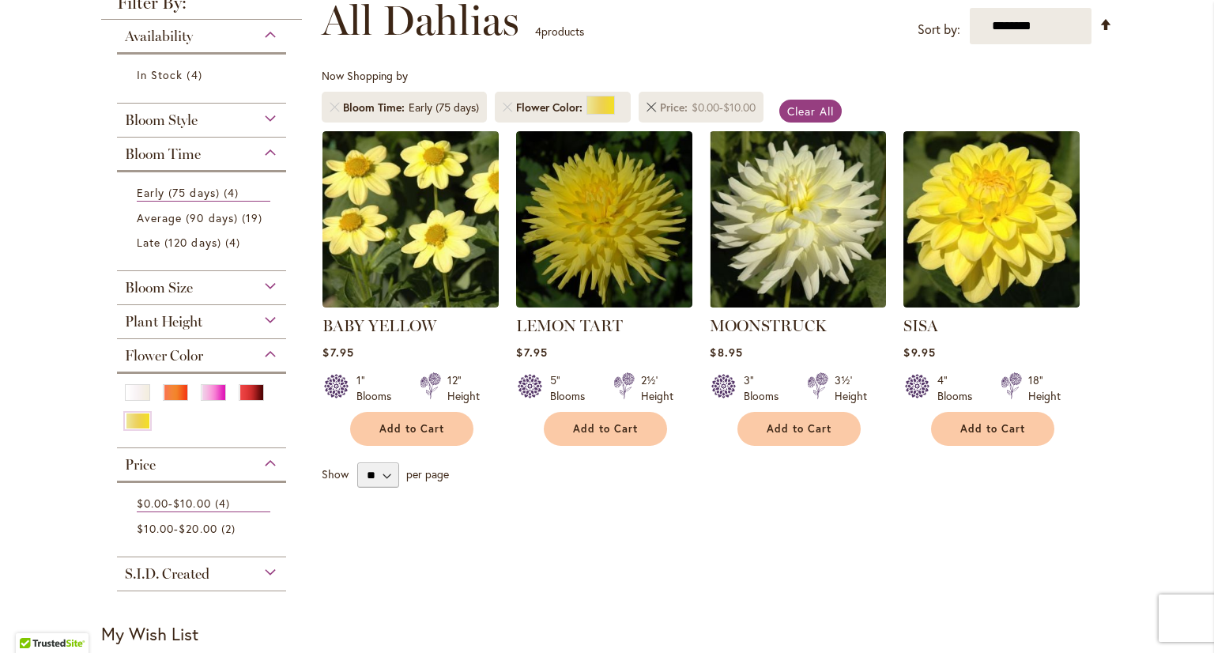
click at [646, 105] on link "Remove Price $0.00 - $10.00" at bounding box center [650, 107] width 9 height 9
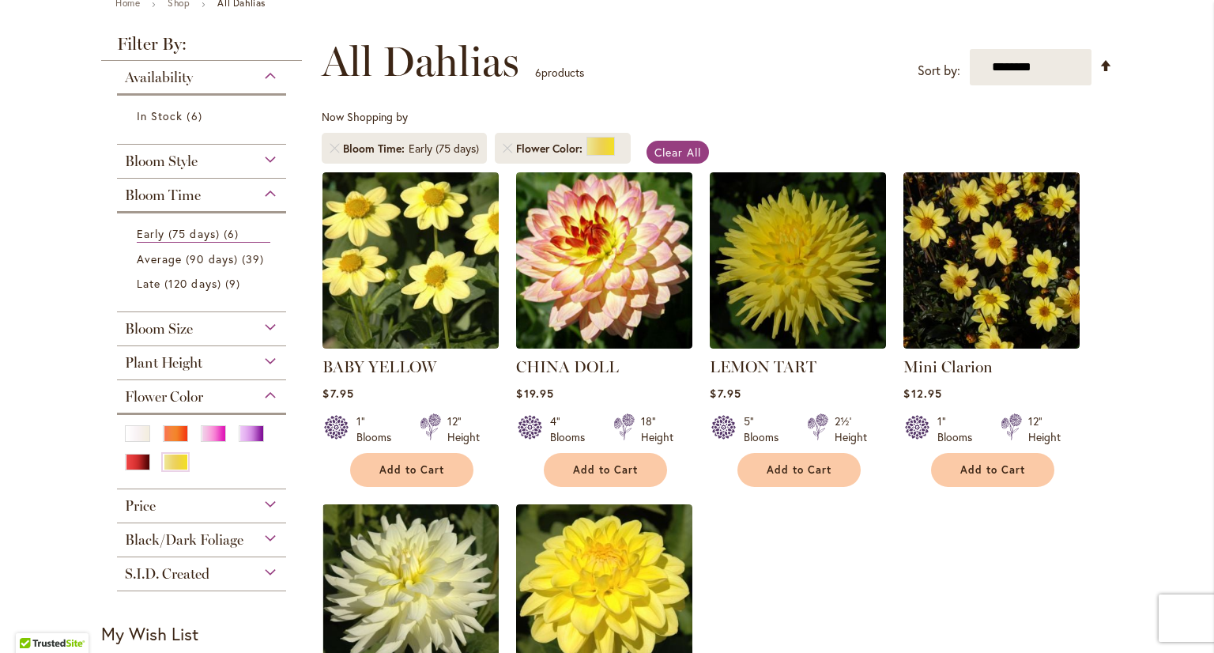
scroll to position [158, 0]
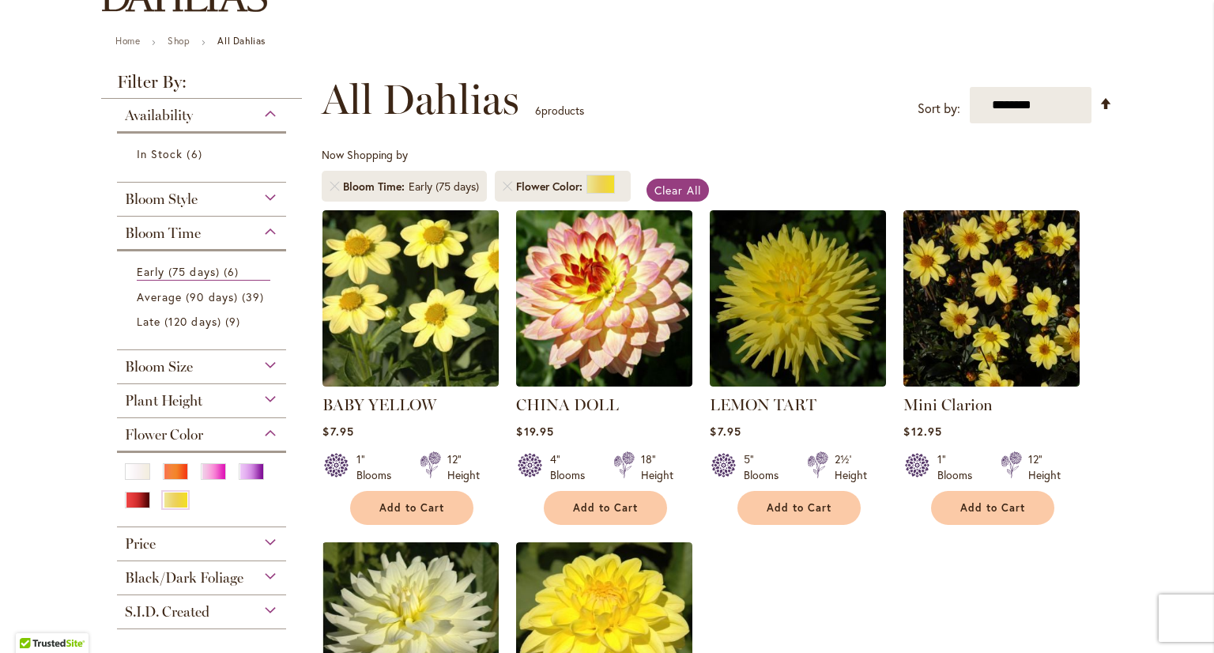
click at [237, 203] on div "Bloom Style" at bounding box center [201, 195] width 169 height 25
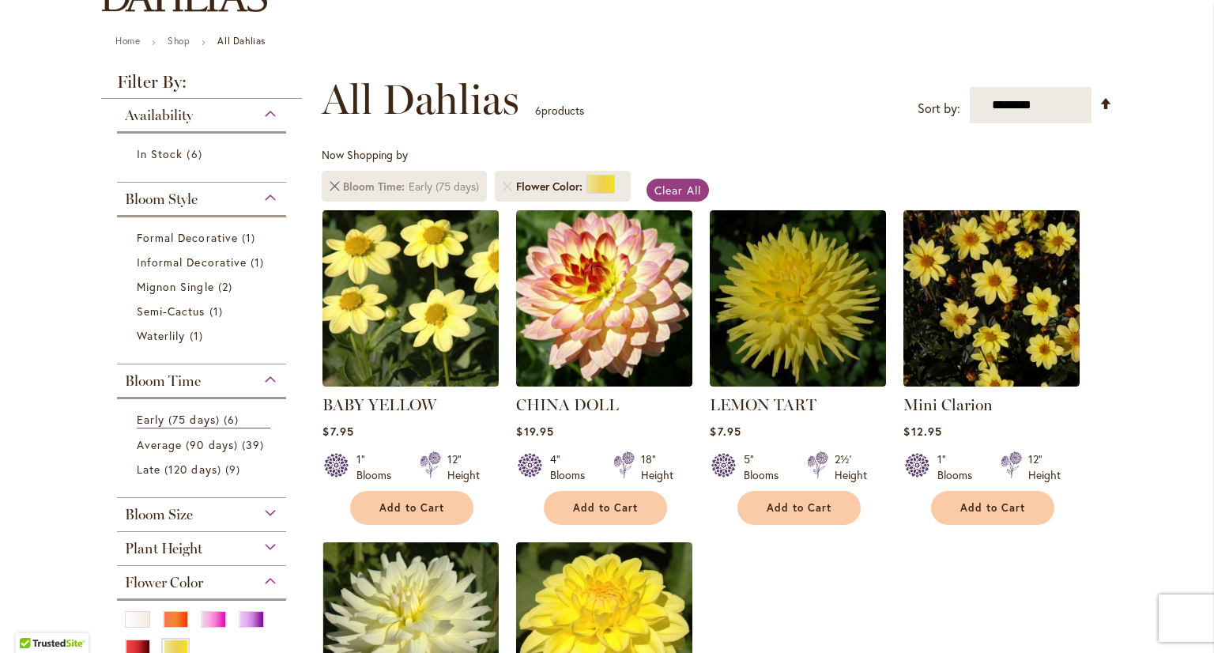
click at [330, 187] on link "Remove Bloom Time Early (75 days)" at bounding box center [334, 186] width 9 height 9
click at [330, 184] on link "Remove Bloom Time Early (75 days)" at bounding box center [334, 186] width 9 height 9
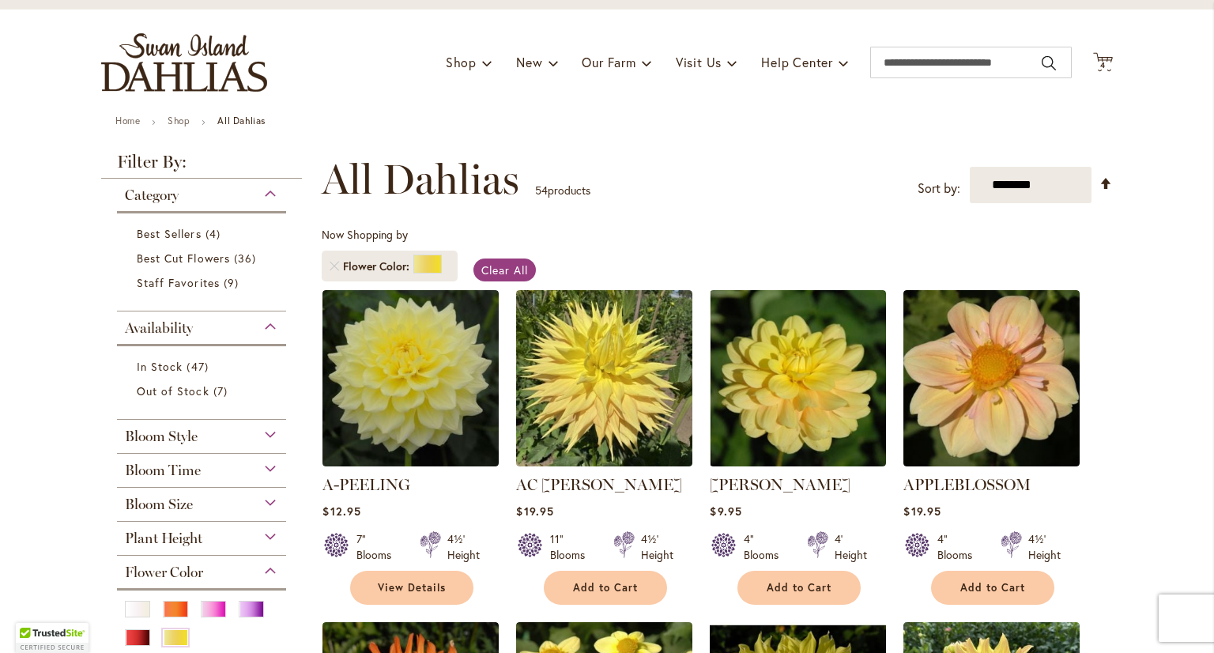
scroll to position [79, 0]
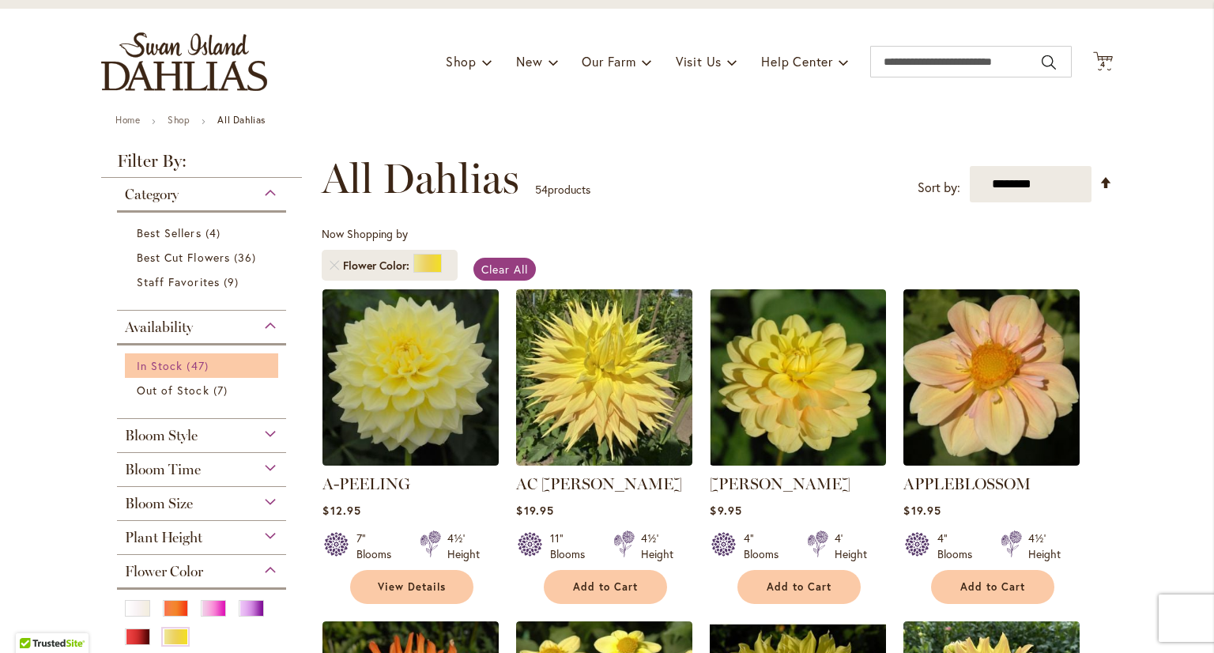
click at [186, 364] on span "47 items" at bounding box center [198, 365] width 25 height 17
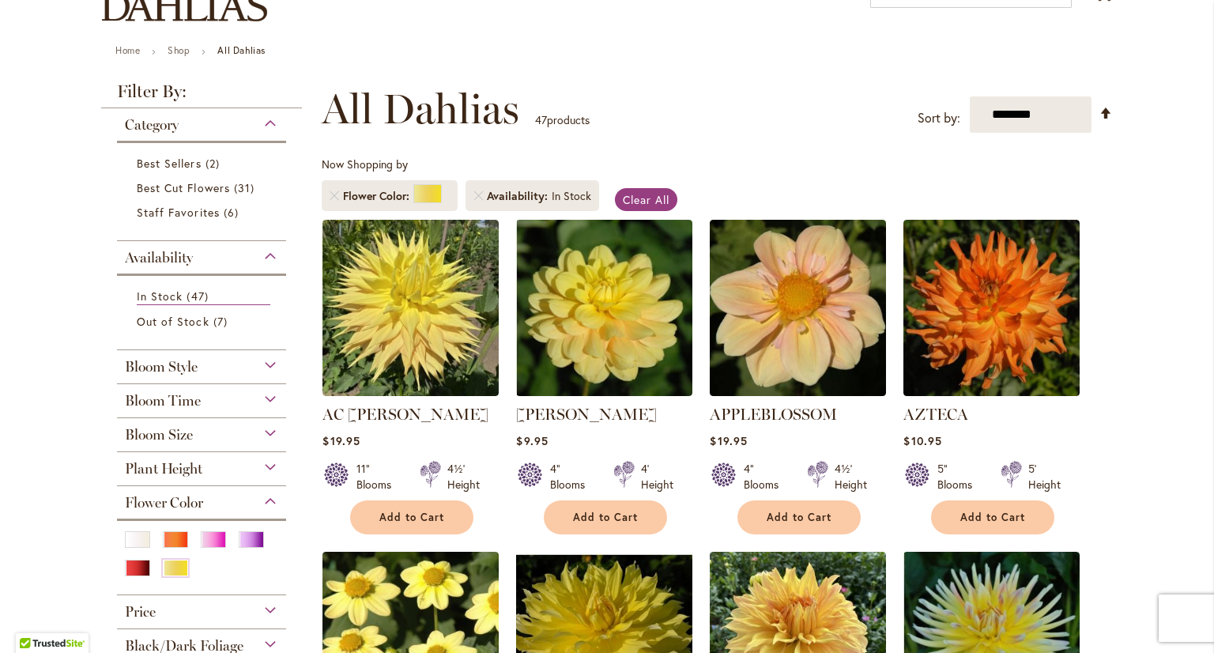
scroll to position [158, 0]
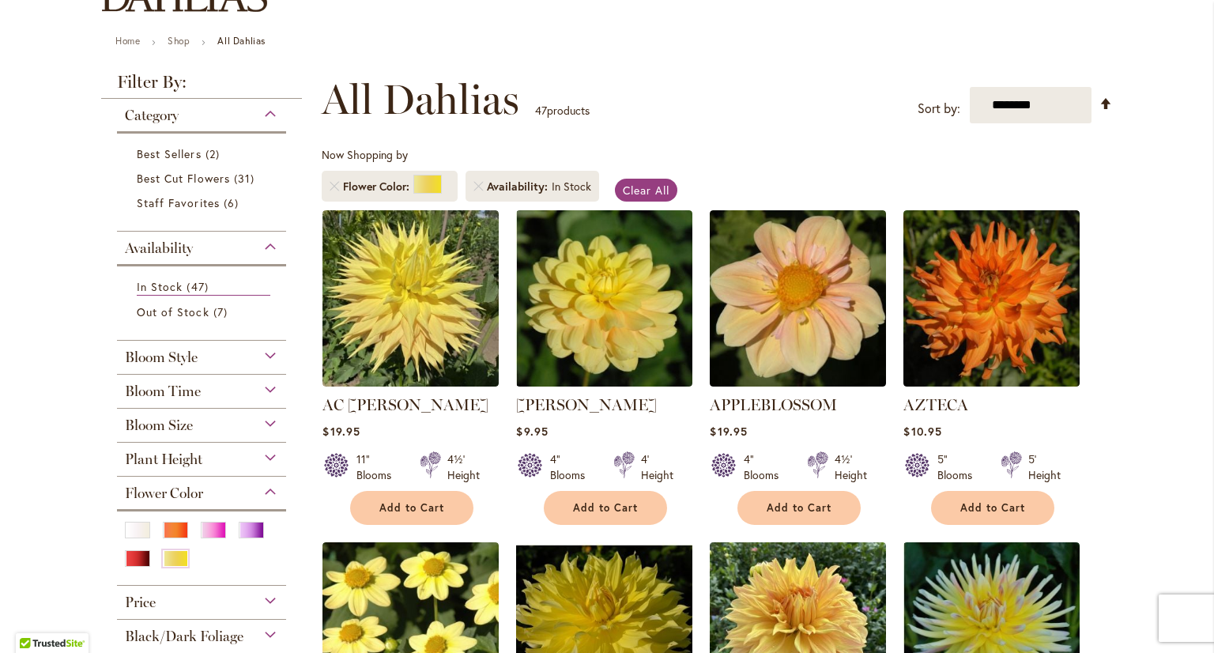
click at [249, 356] on div "Bloom Style" at bounding box center [201, 353] width 169 height 25
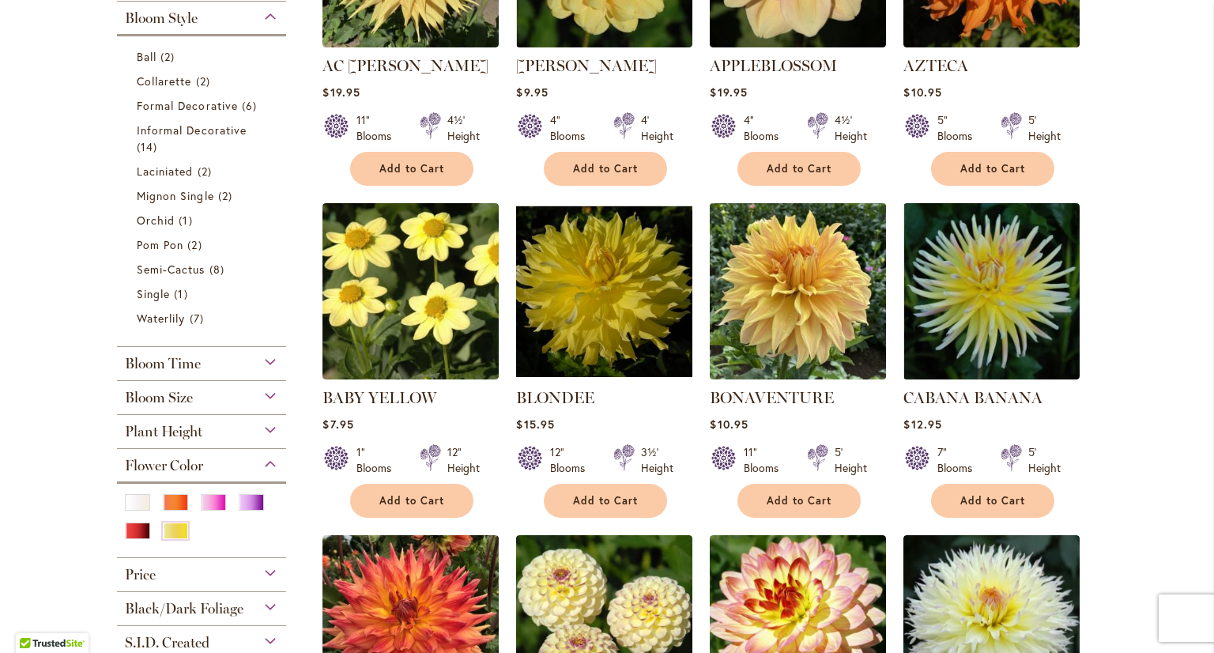
click at [732, 336] on img at bounding box center [798, 290] width 185 height 185
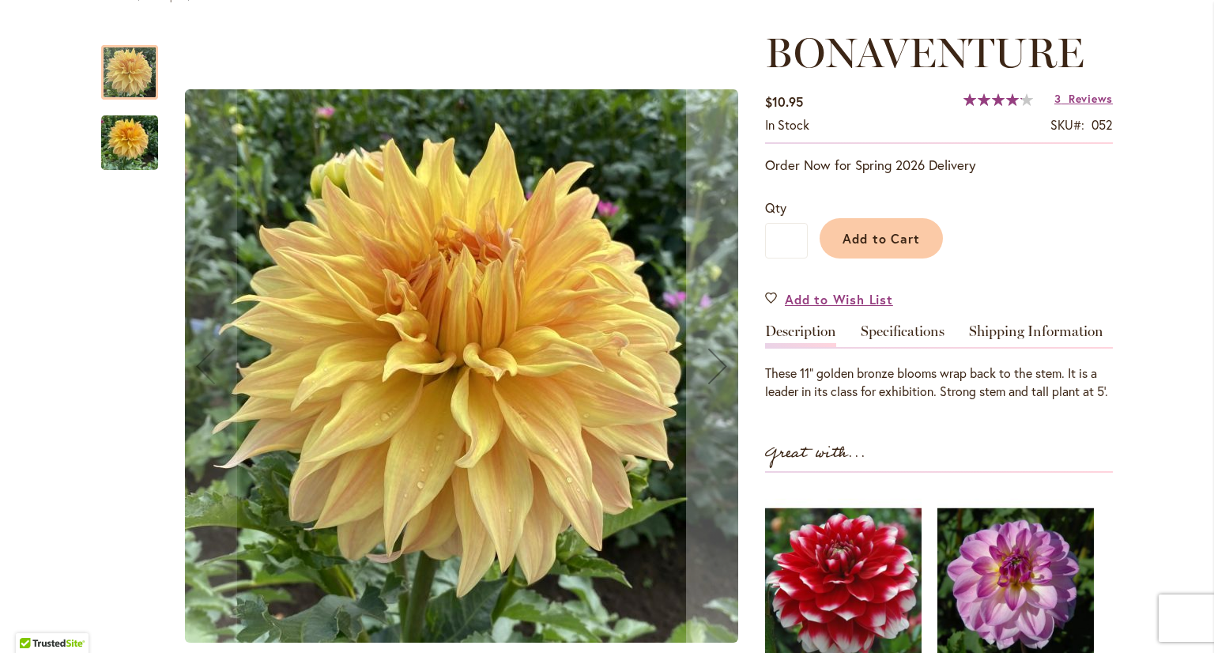
scroll to position [237, 0]
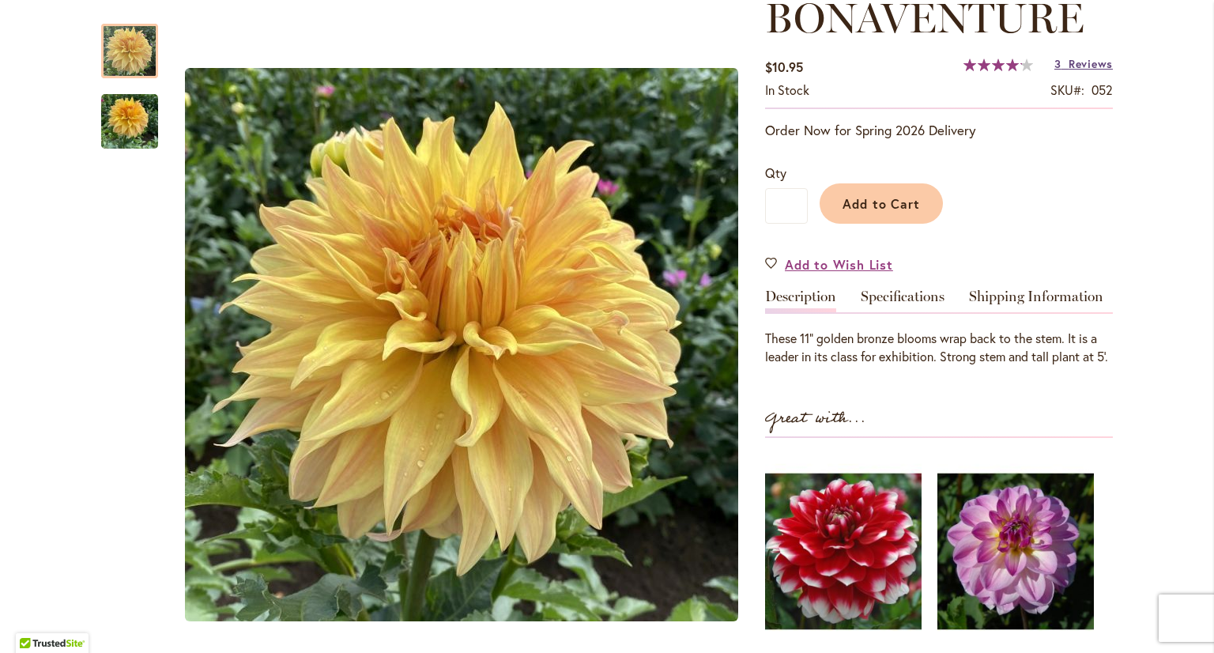
click at [1072, 61] on span "Reviews" at bounding box center [1090, 63] width 44 height 15
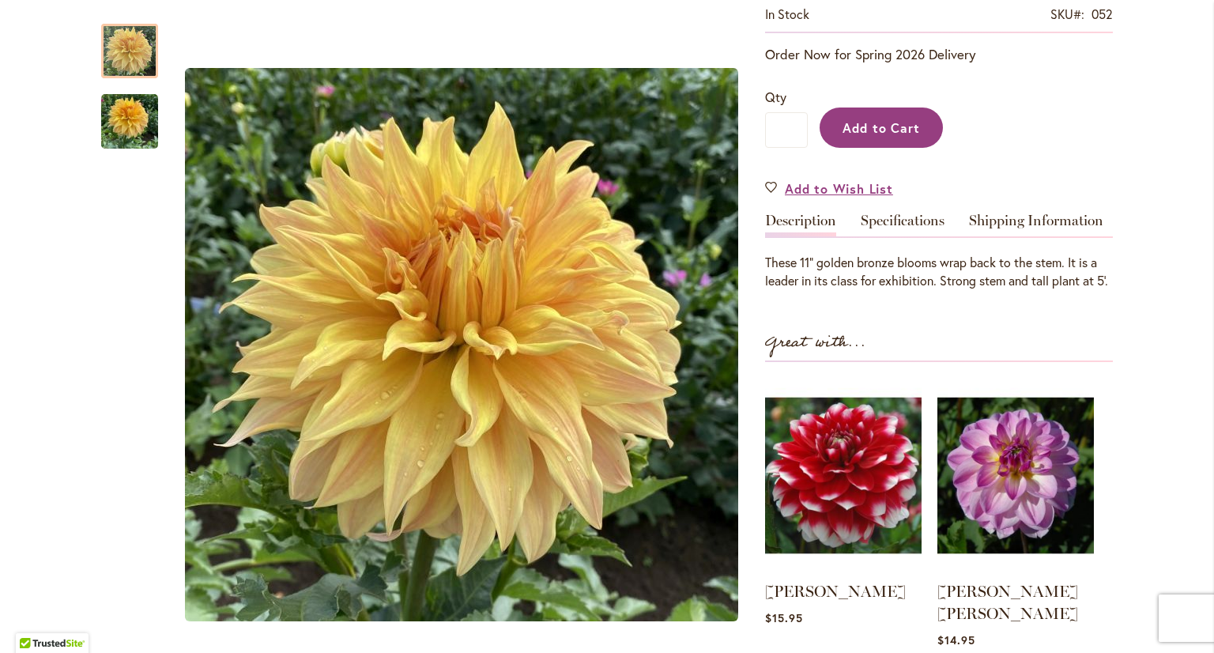
scroll to position [234, 0]
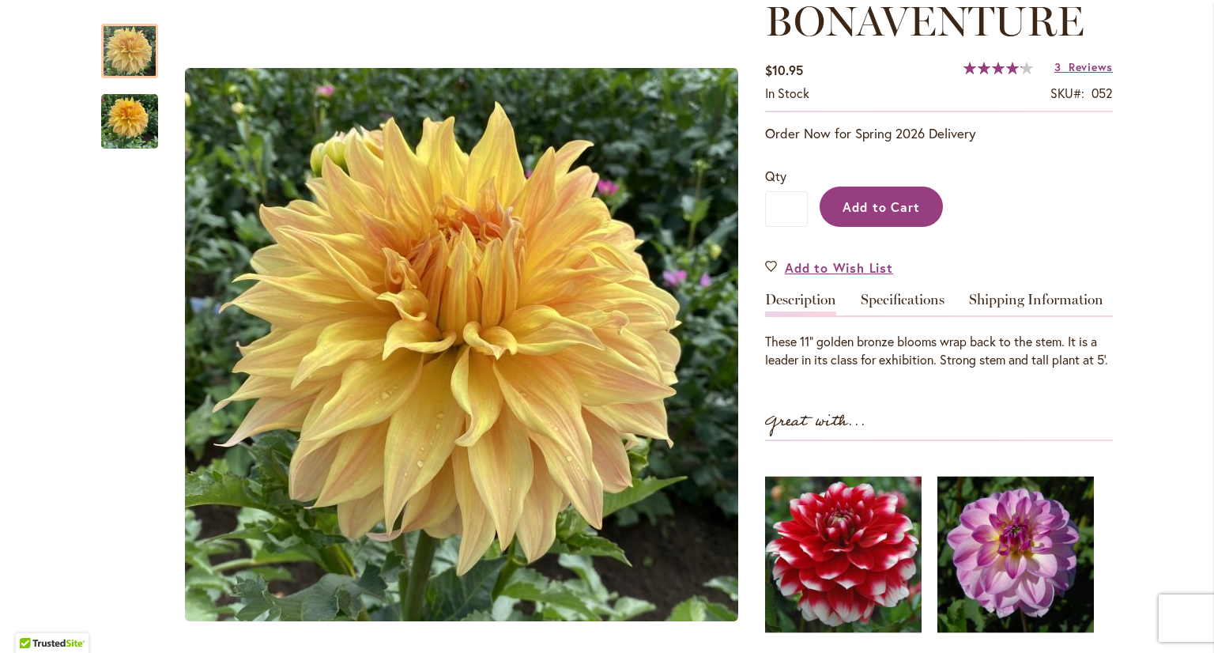
click at [882, 209] on span "Add to Cart" at bounding box center [881, 206] width 78 height 17
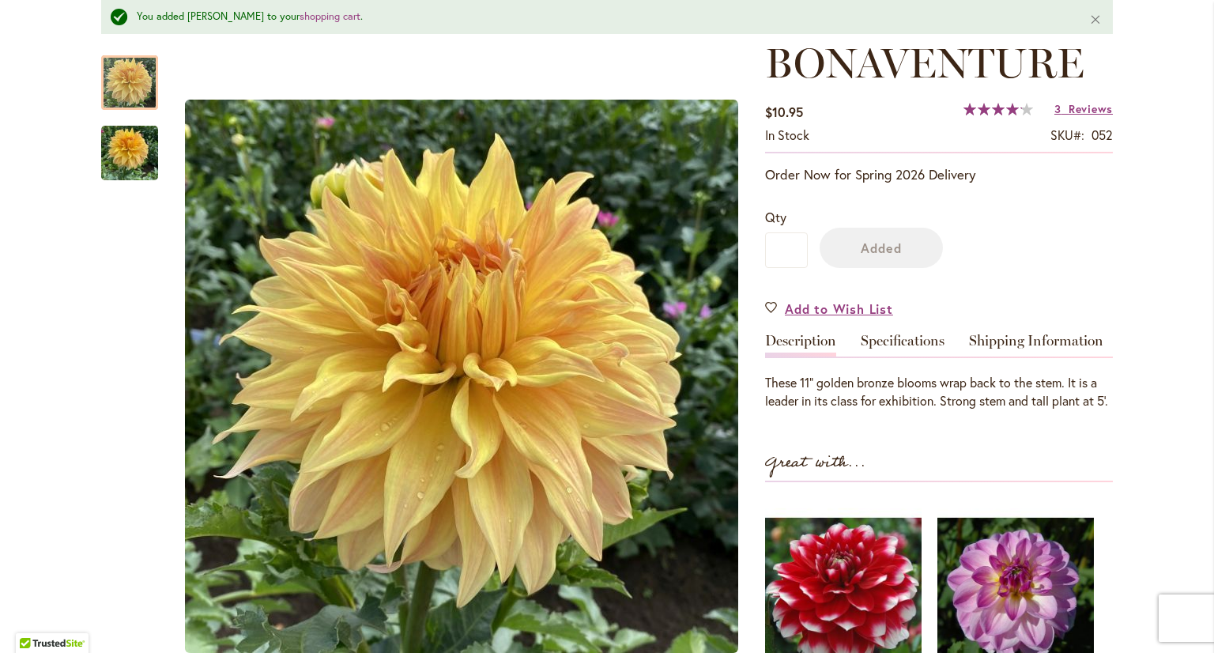
scroll to position [275, 0]
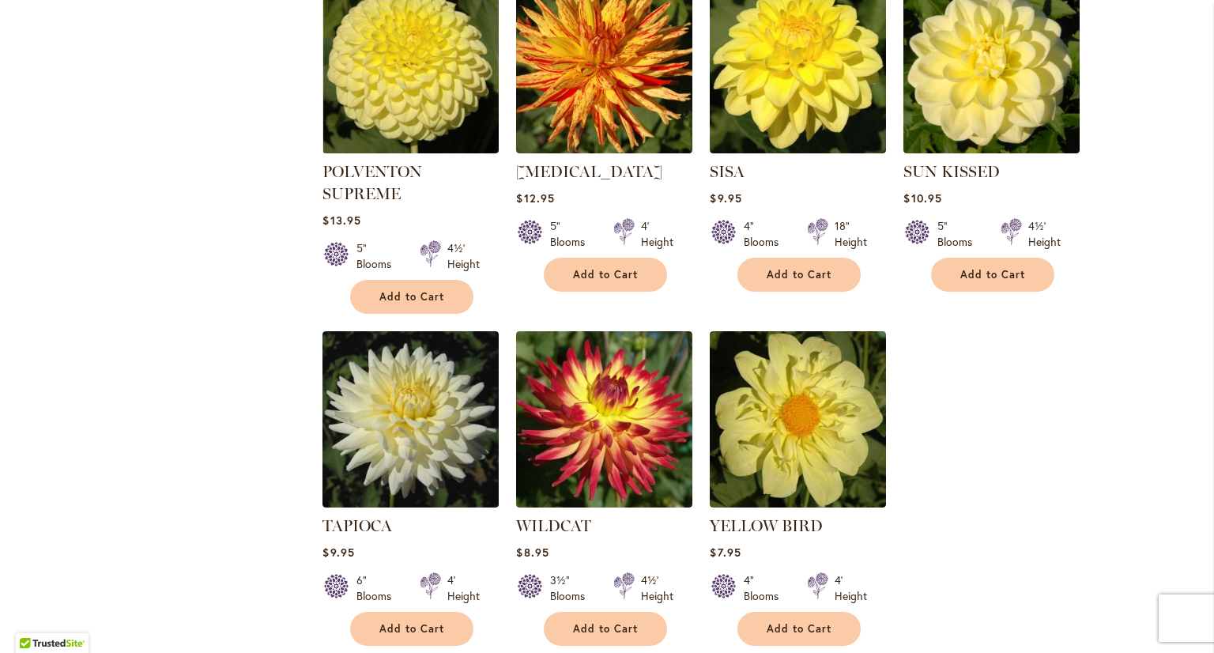
scroll to position [3793, 0]
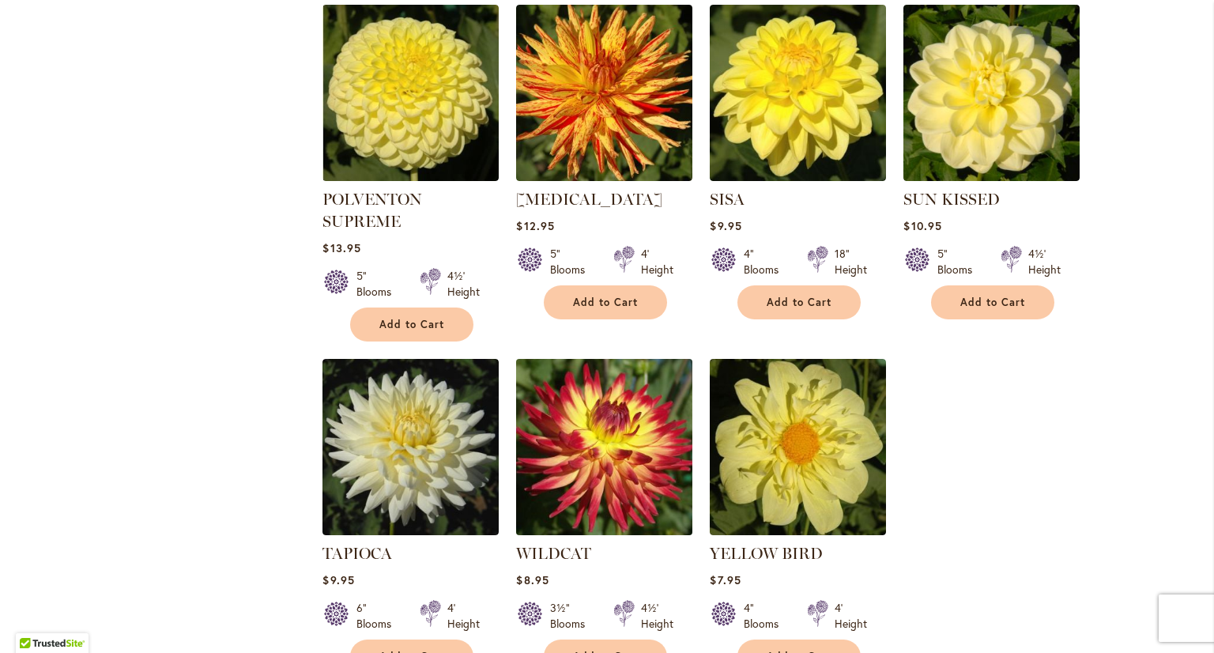
click at [635, 392] on img at bounding box center [604, 446] width 185 height 185
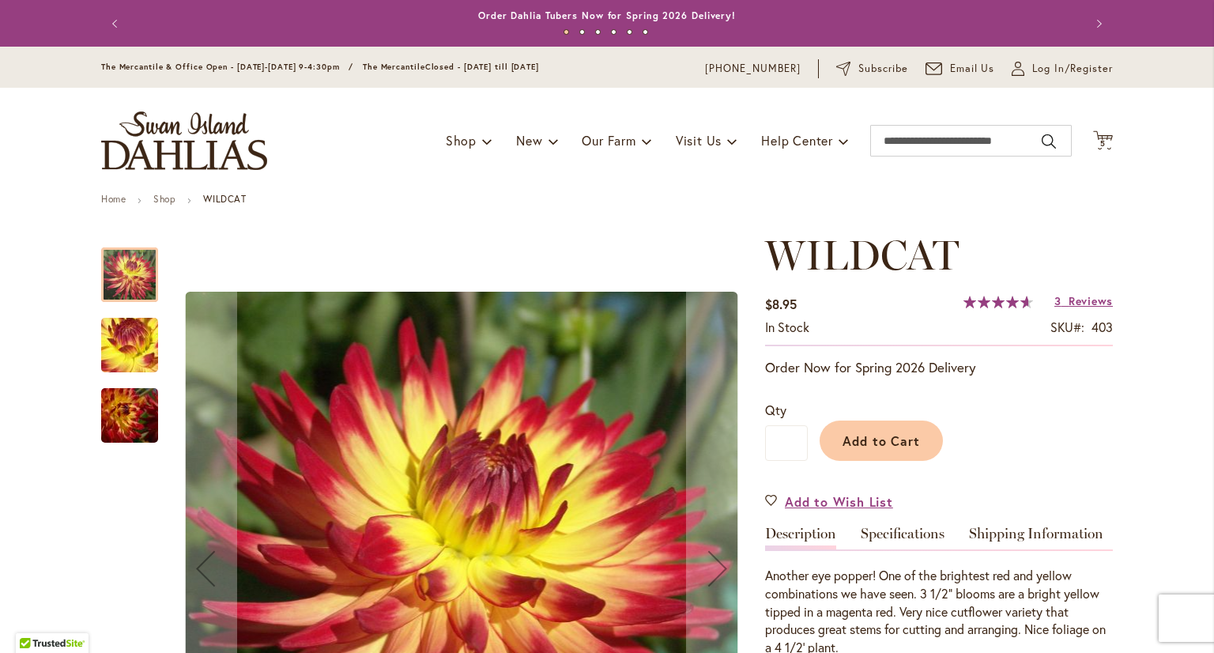
scroll to position [79, 0]
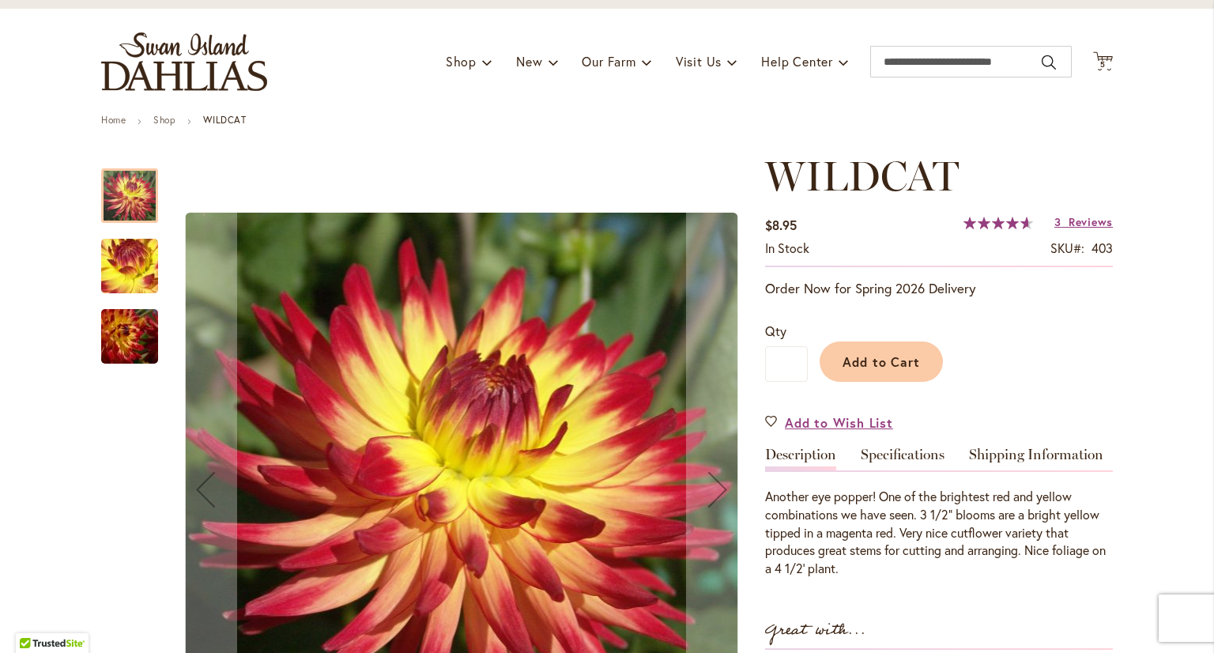
click at [112, 283] on img "WILDCAT" at bounding box center [130, 266] width 114 height 85
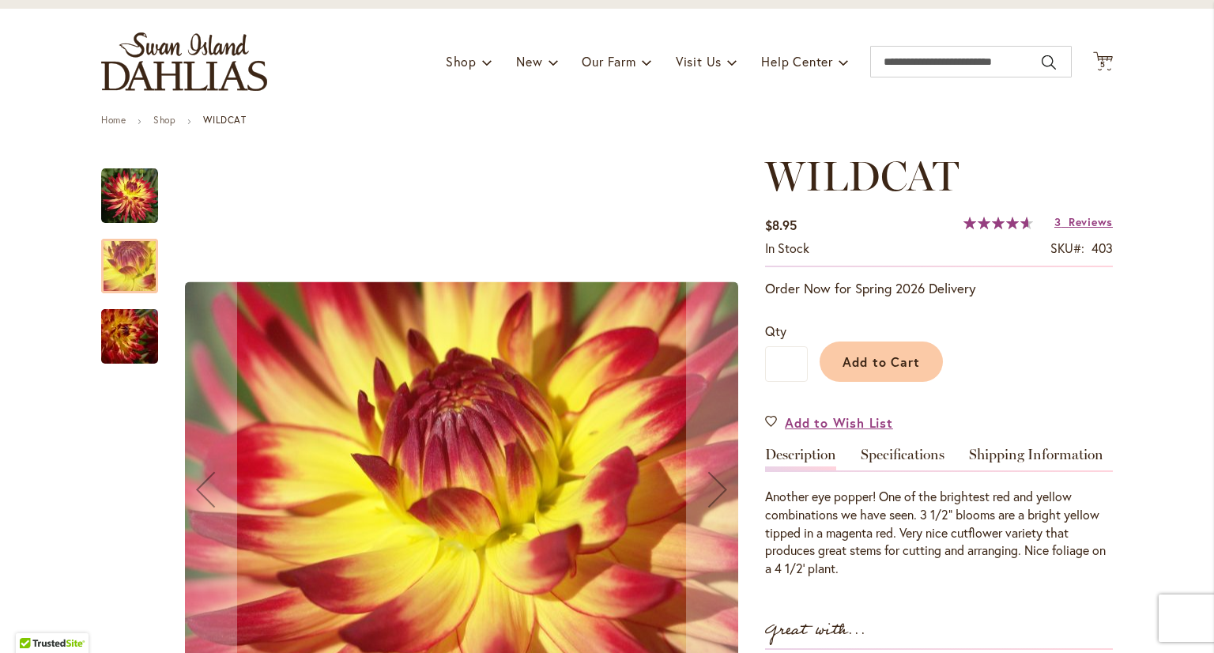
click at [120, 353] on img "WILDCAT" at bounding box center [130, 337] width 114 height 76
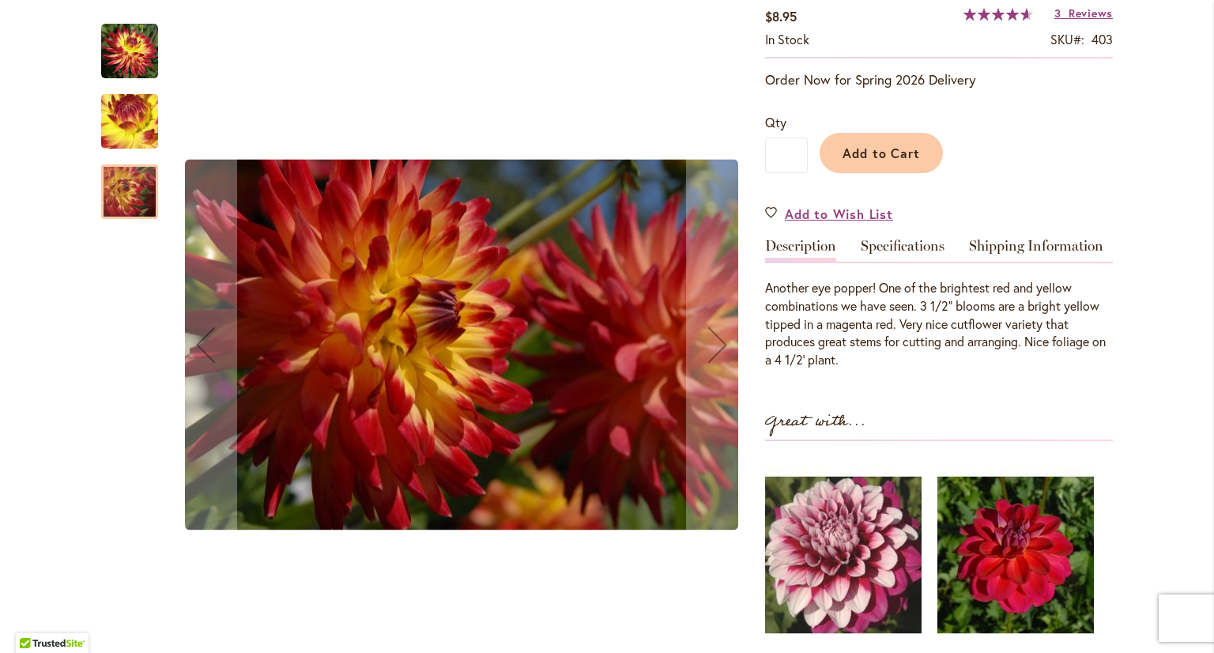
scroll to position [316, 0]
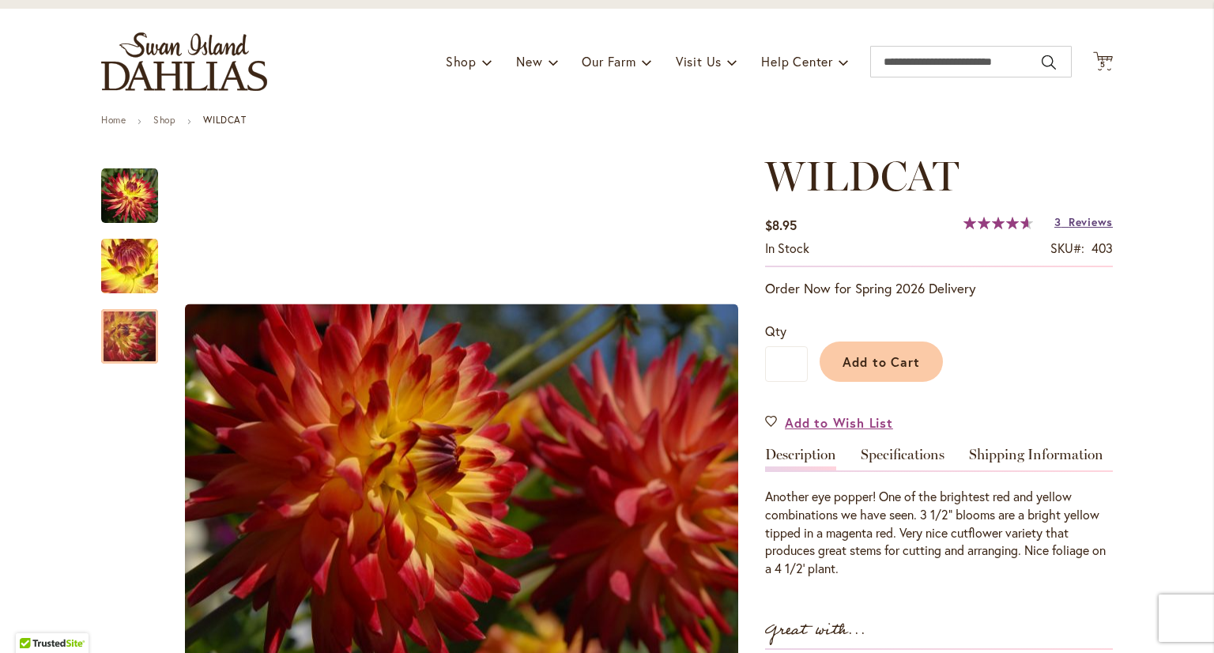
click at [1088, 222] on span "Reviews" at bounding box center [1090, 221] width 44 height 15
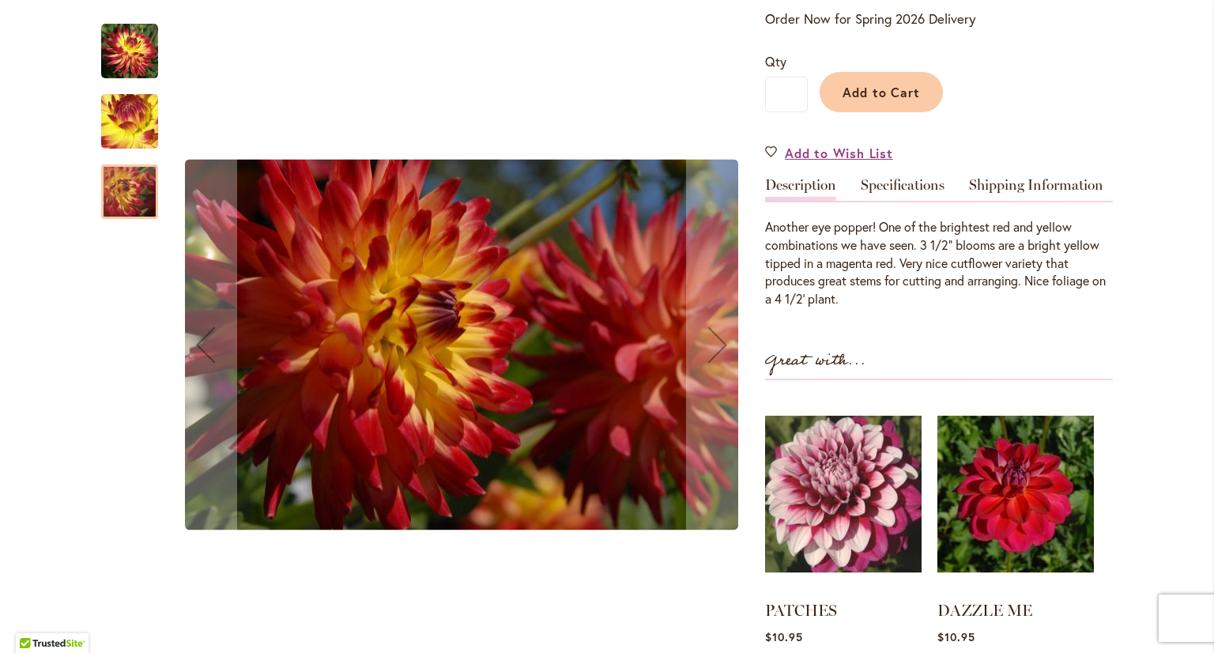
scroll to position [269, 0]
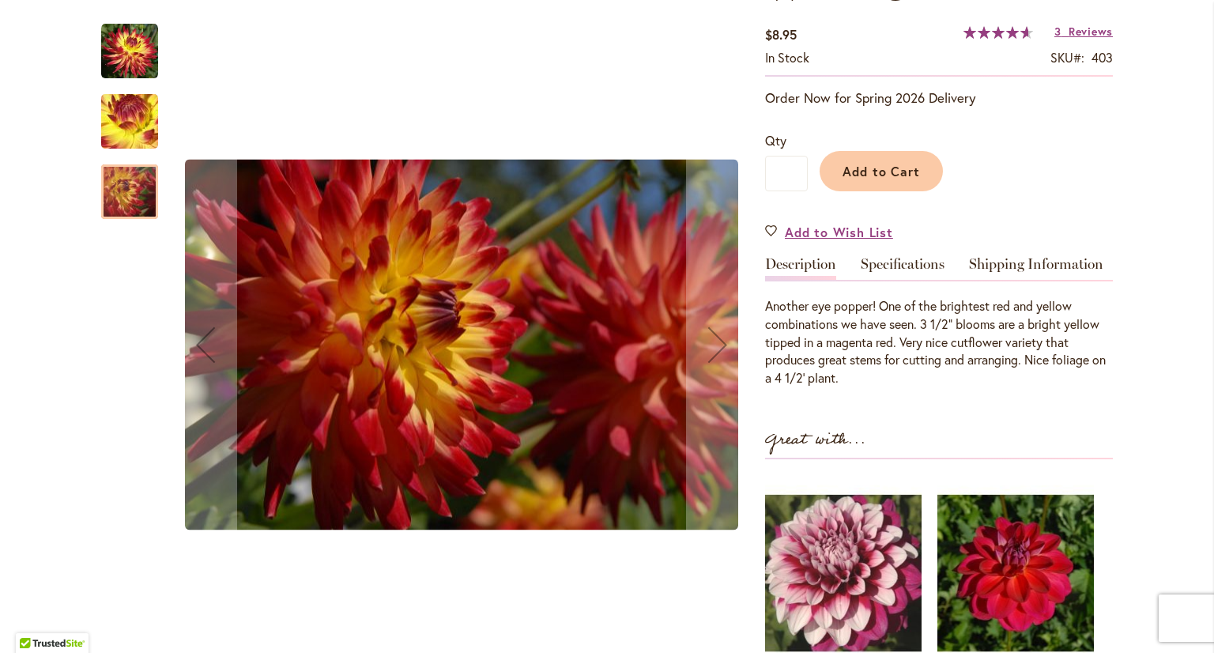
click at [119, 119] on img "WILDCAT" at bounding box center [130, 121] width 114 height 85
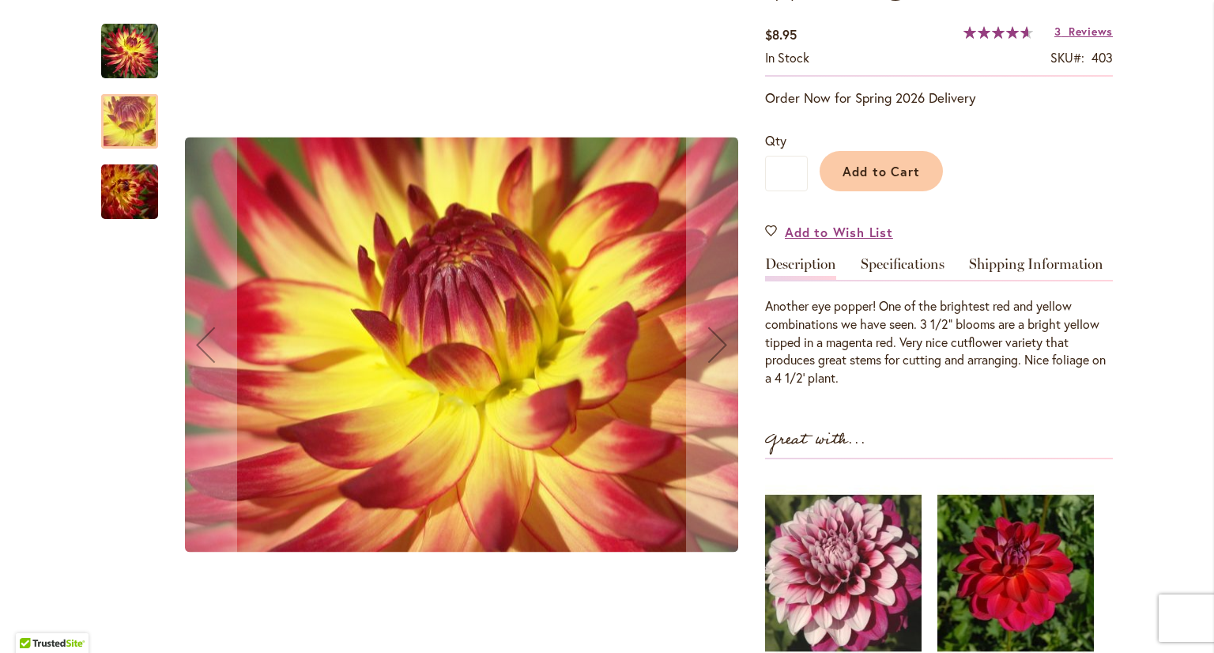
click at [126, 206] on img "WILDCAT" at bounding box center [130, 192] width 114 height 76
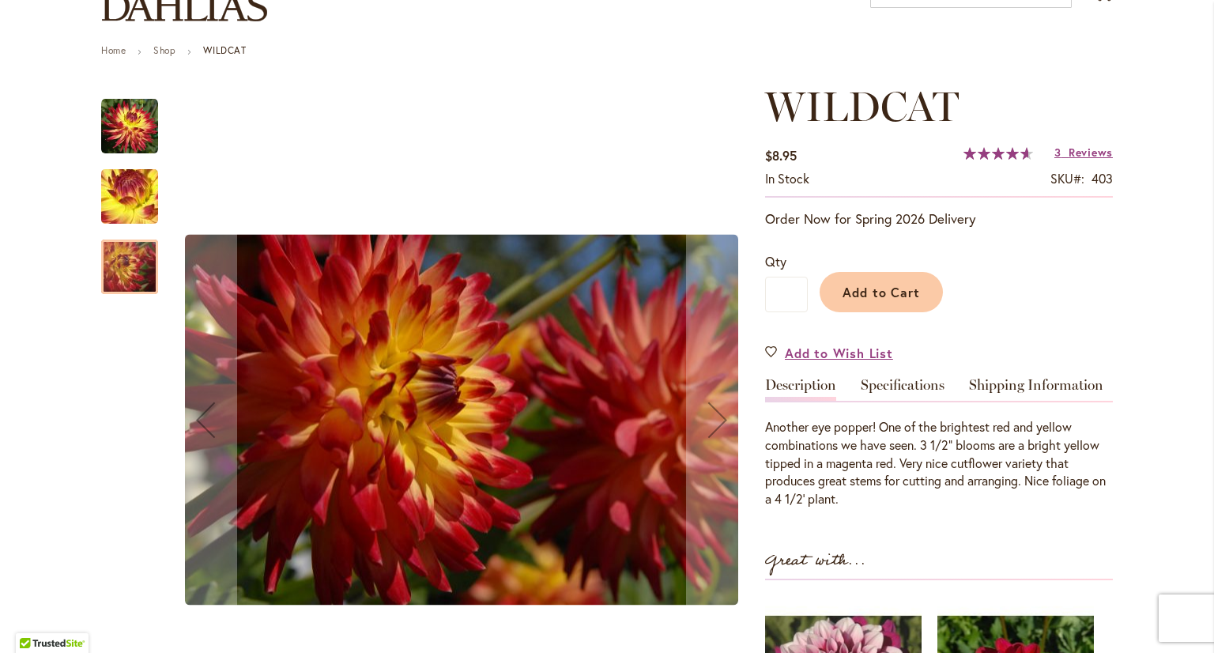
scroll to position [111, 0]
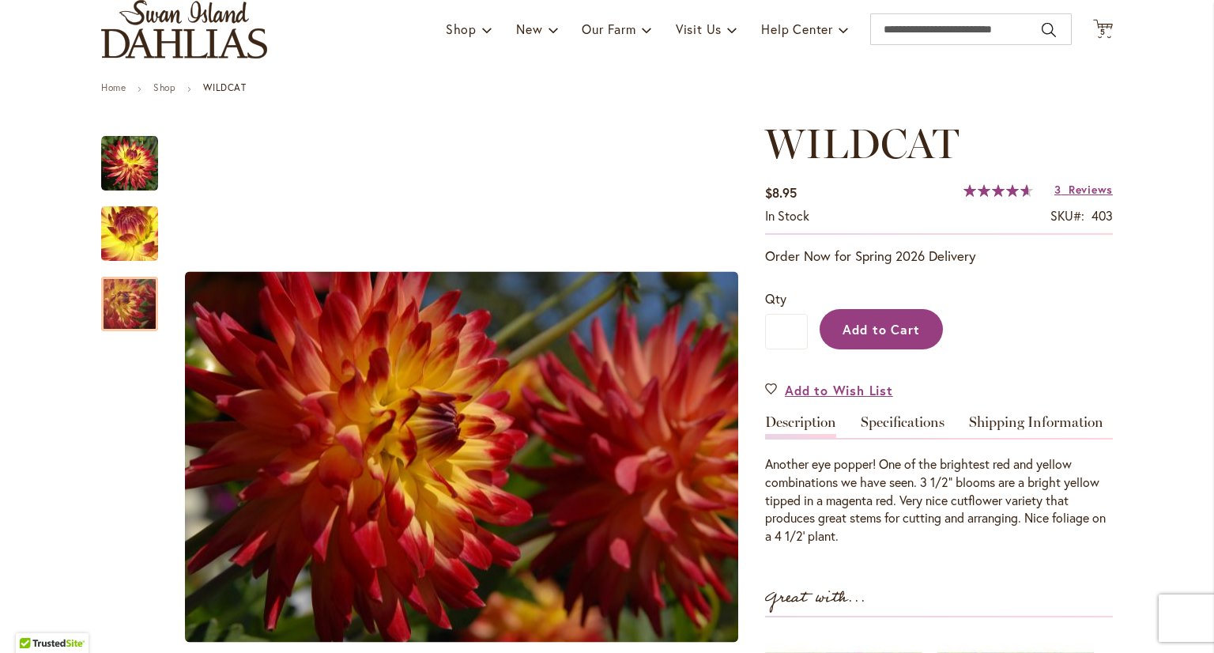
click at [849, 328] on span "Add to Cart" at bounding box center [881, 329] width 78 height 17
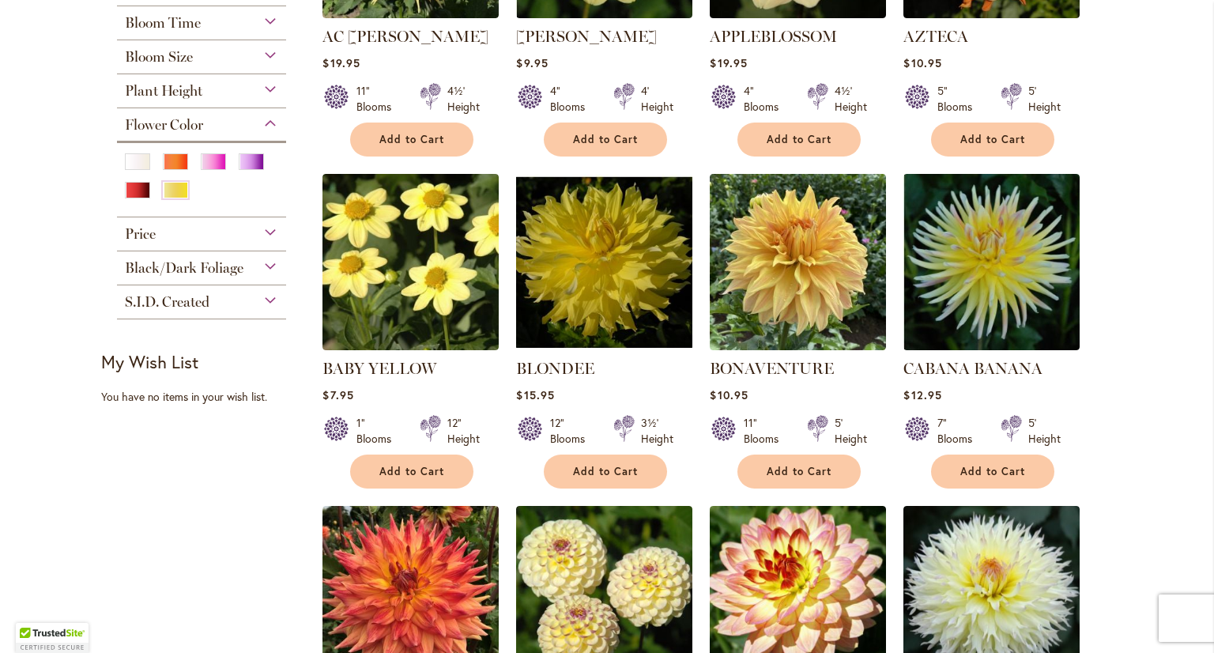
scroll to position [553, 0]
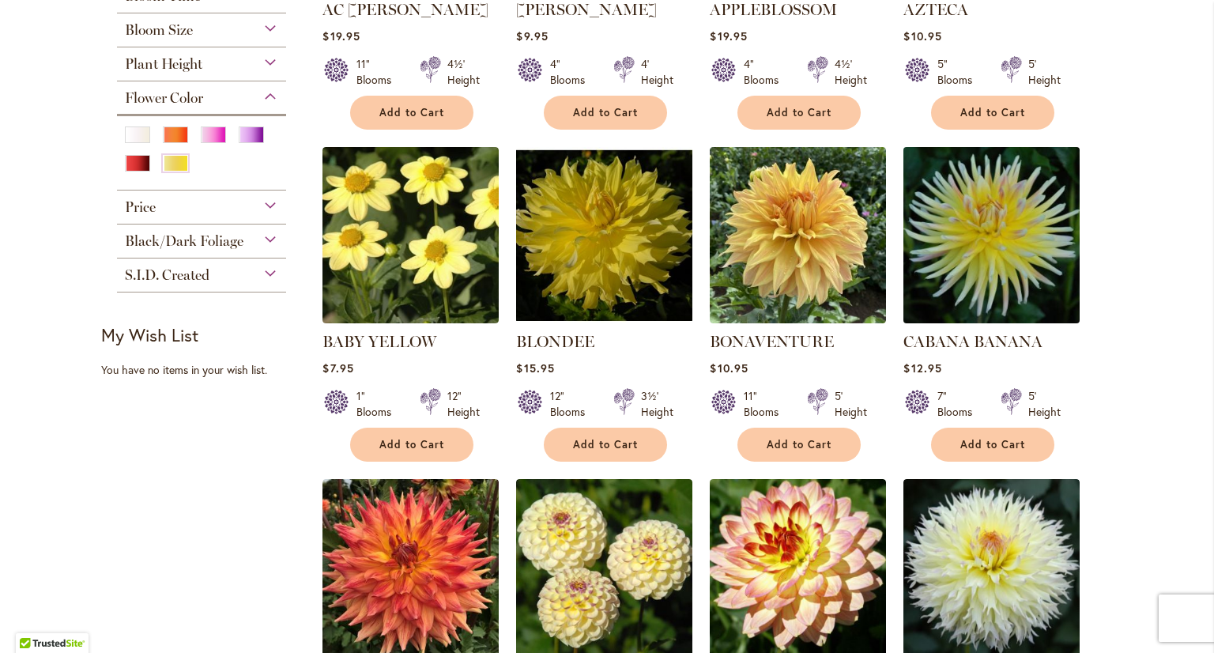
click at [1004, 272] on img at bounding box center [991, 234] width 185 height 185
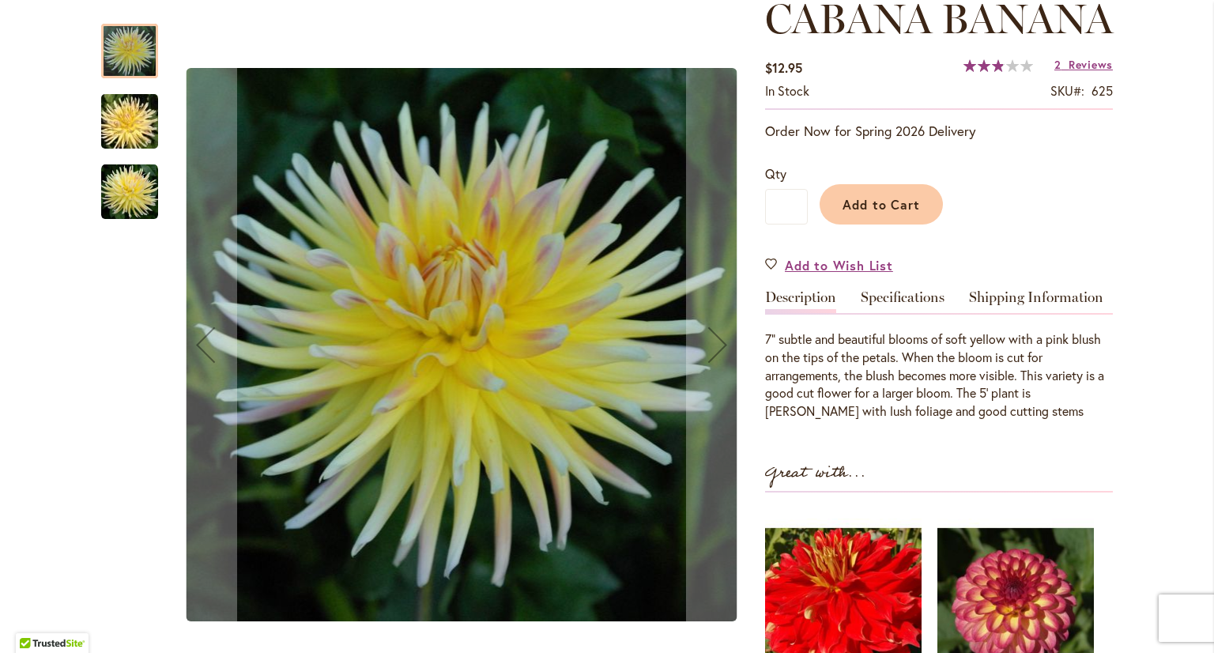
scroll to position [237, 0]
click at [130, 122] on img "CABANA BANANA" at bounding box center [130, 122] width 114 height 76
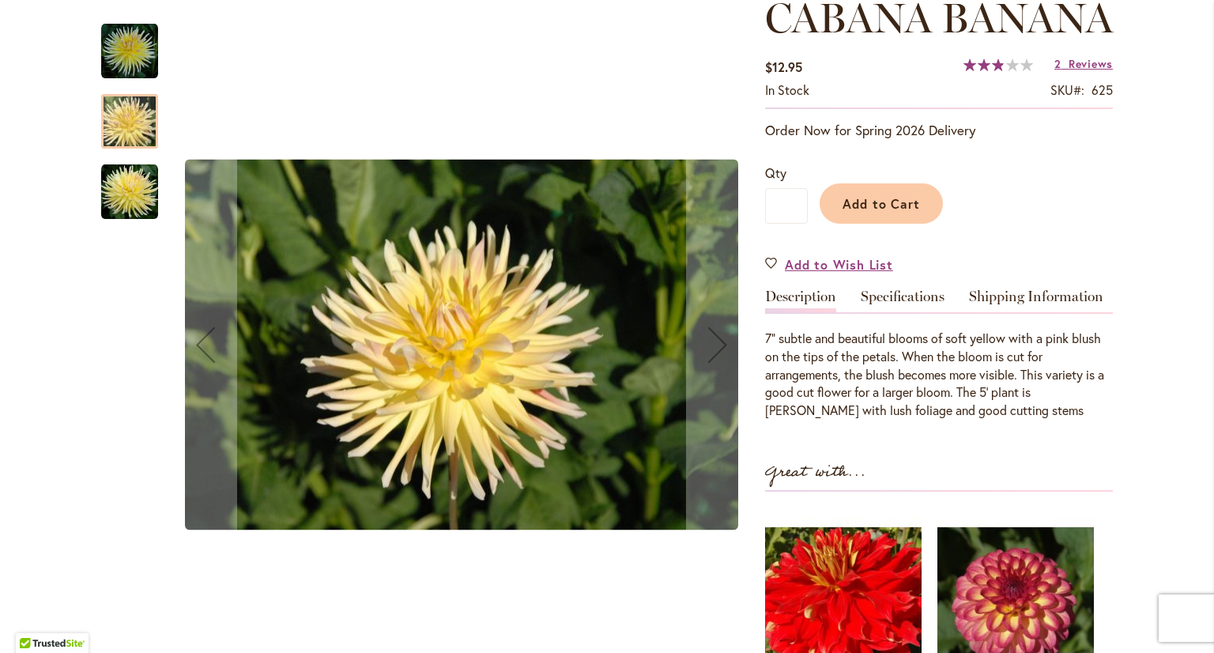
click at [111, 199] on img "CABANA BANANA" at bounding box center [129, 192] width 57 height 57
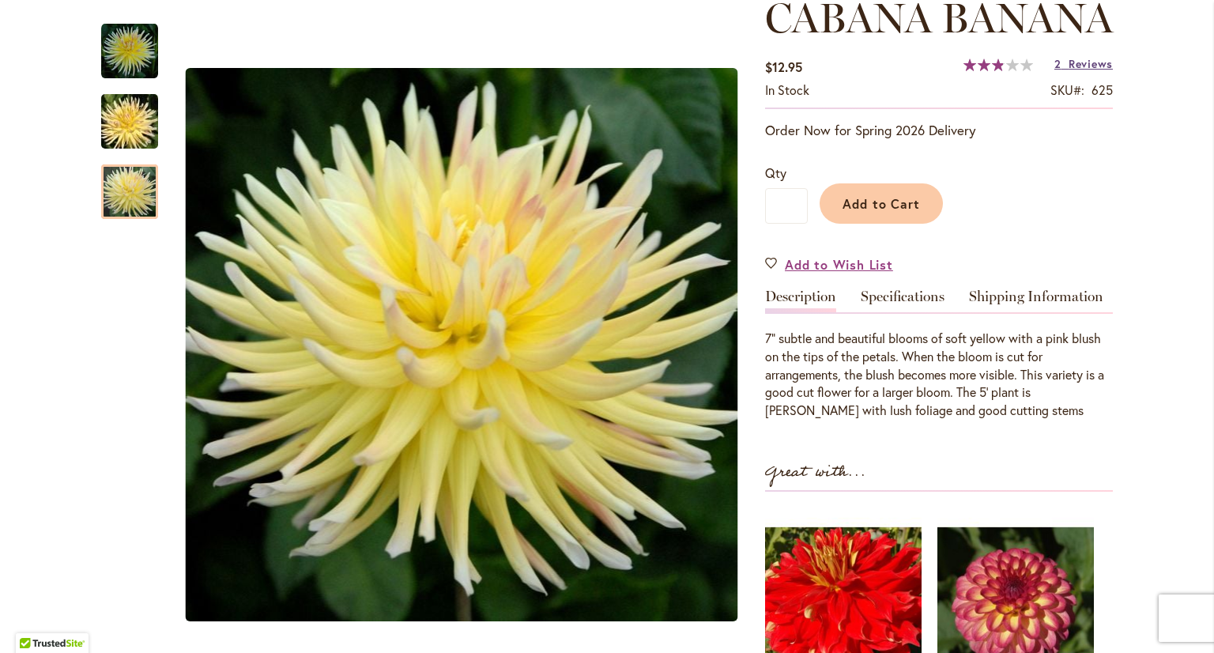
click at [1071, 71] on span "Reviews" at bounding box center [1090, 63] width 44 height 15
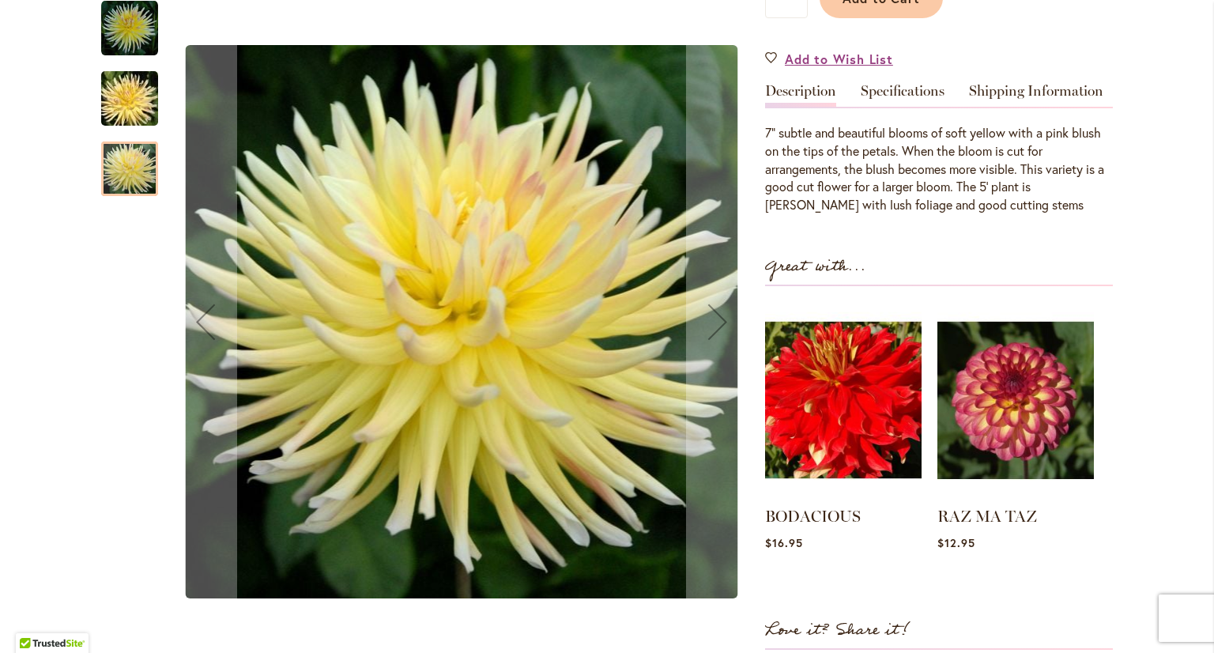
scroll to position [396, 0]
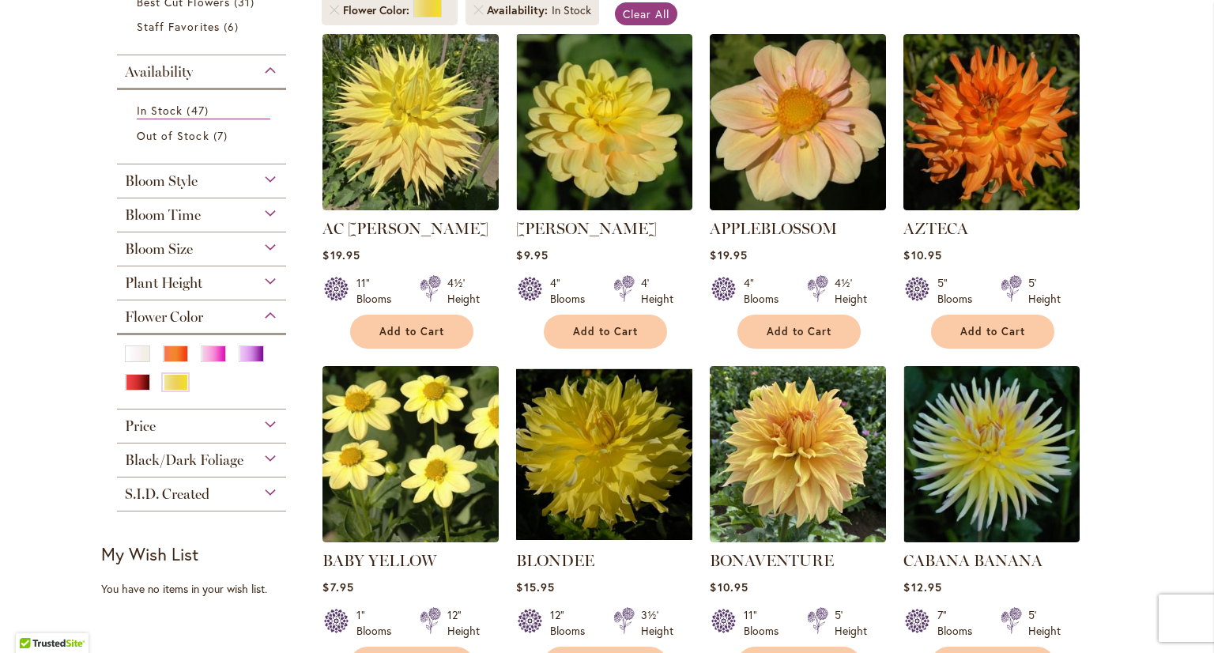
scroll to position [316, 0]
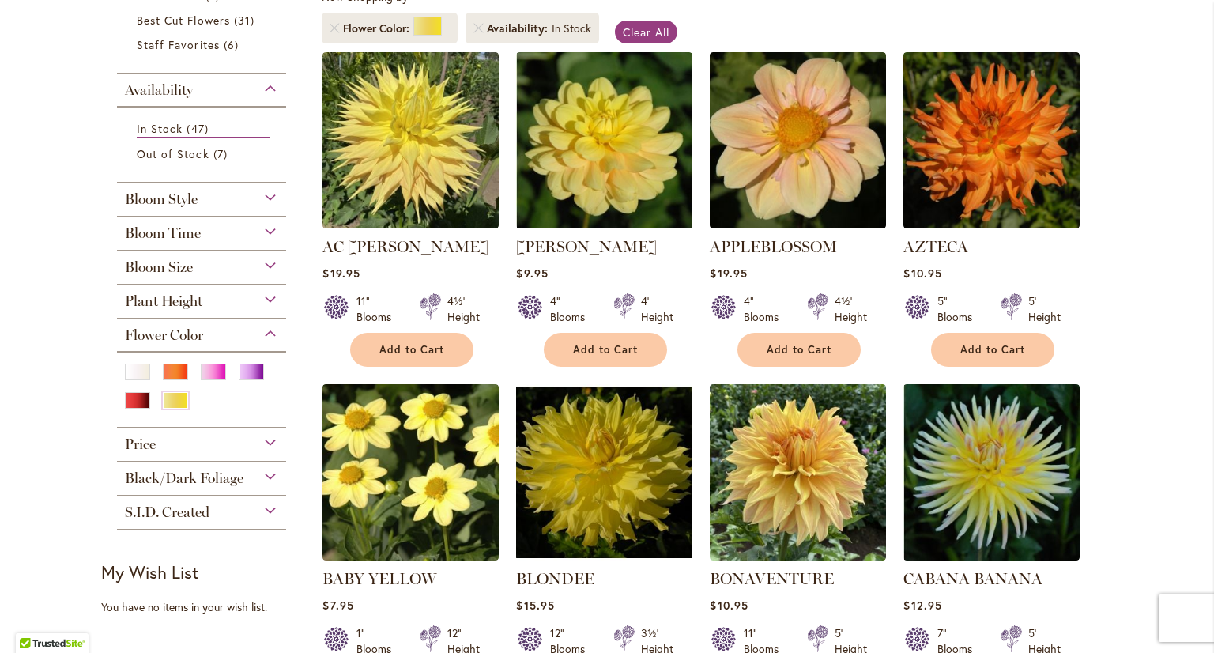
click at [150, 303] on span "Plant Height" at bounding box center [163, 300] width 77 height 17
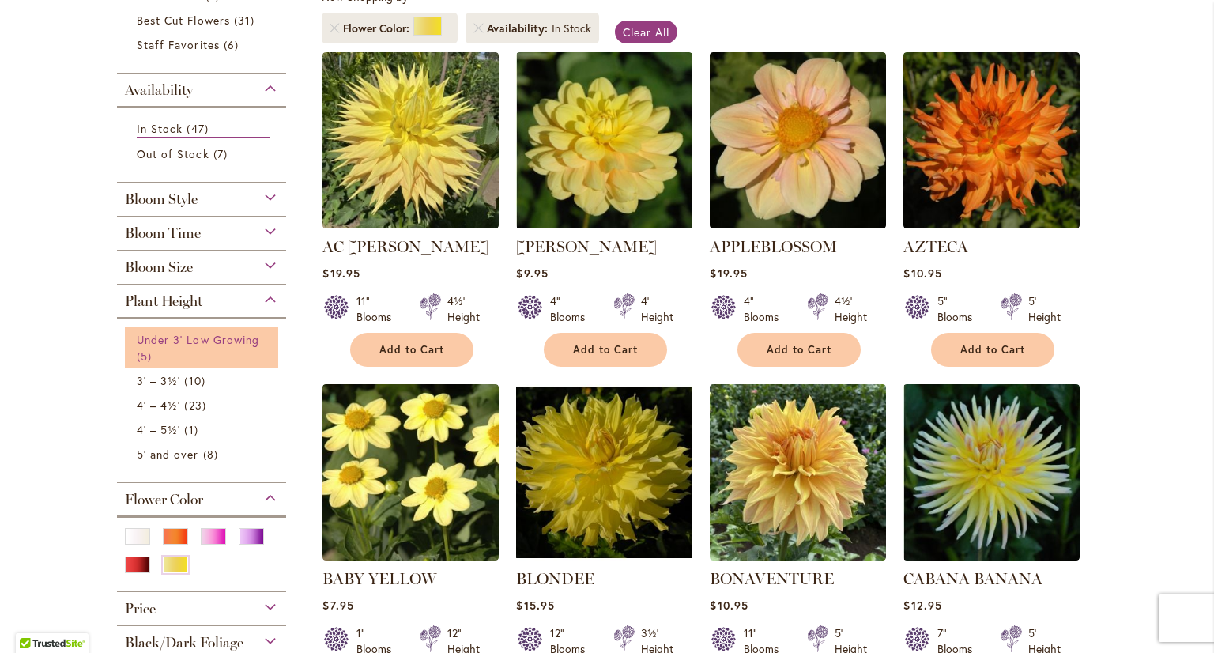
click at [203, 355] on link "Under 3' Low Growing 5 items" at bounding box center [204, 347] width 134 height 33
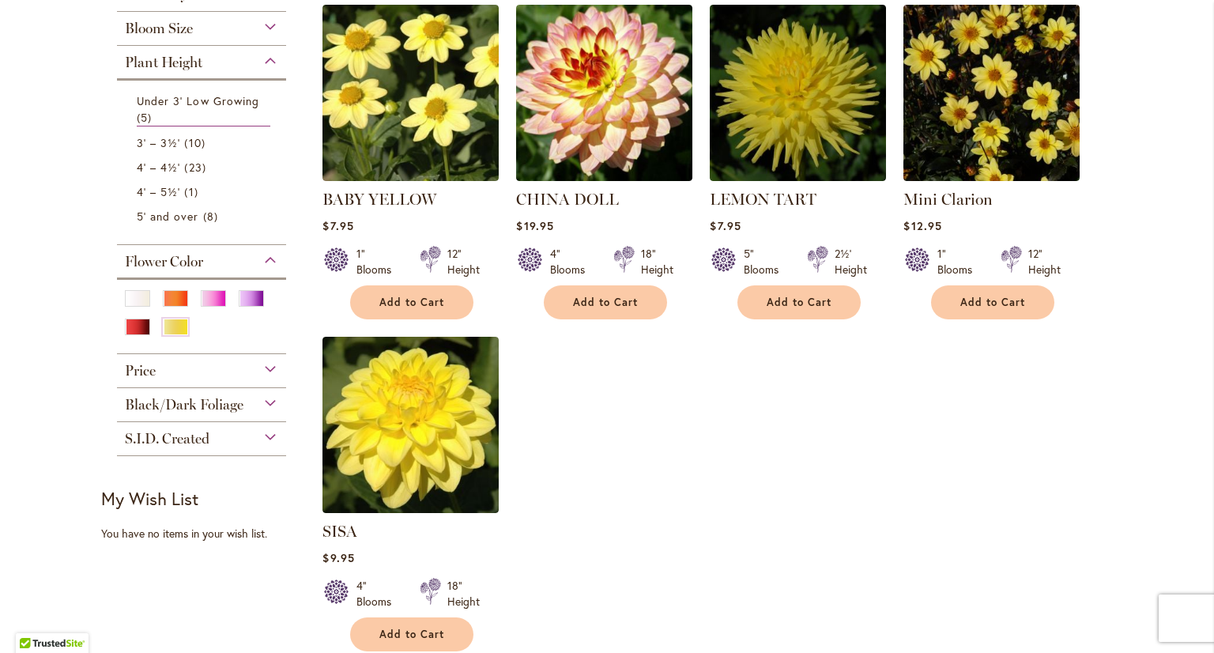
scroll to position [395, 0]
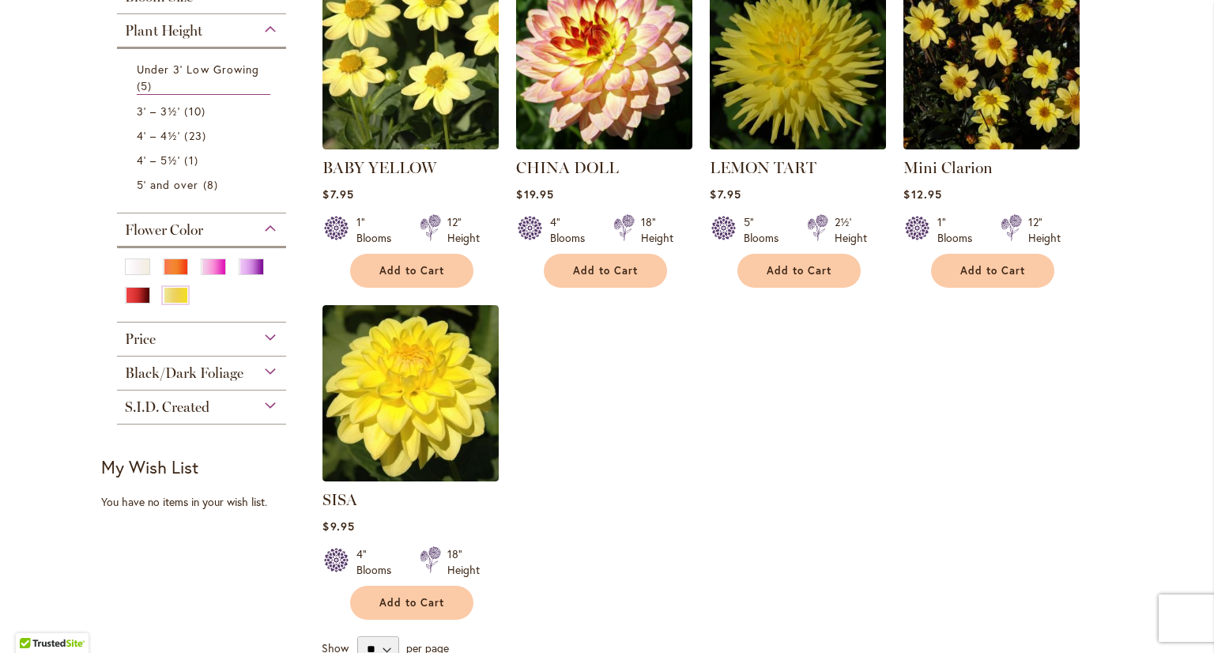
click at [811, 121] on img at bounding box center [798, 60] width 185 height 185
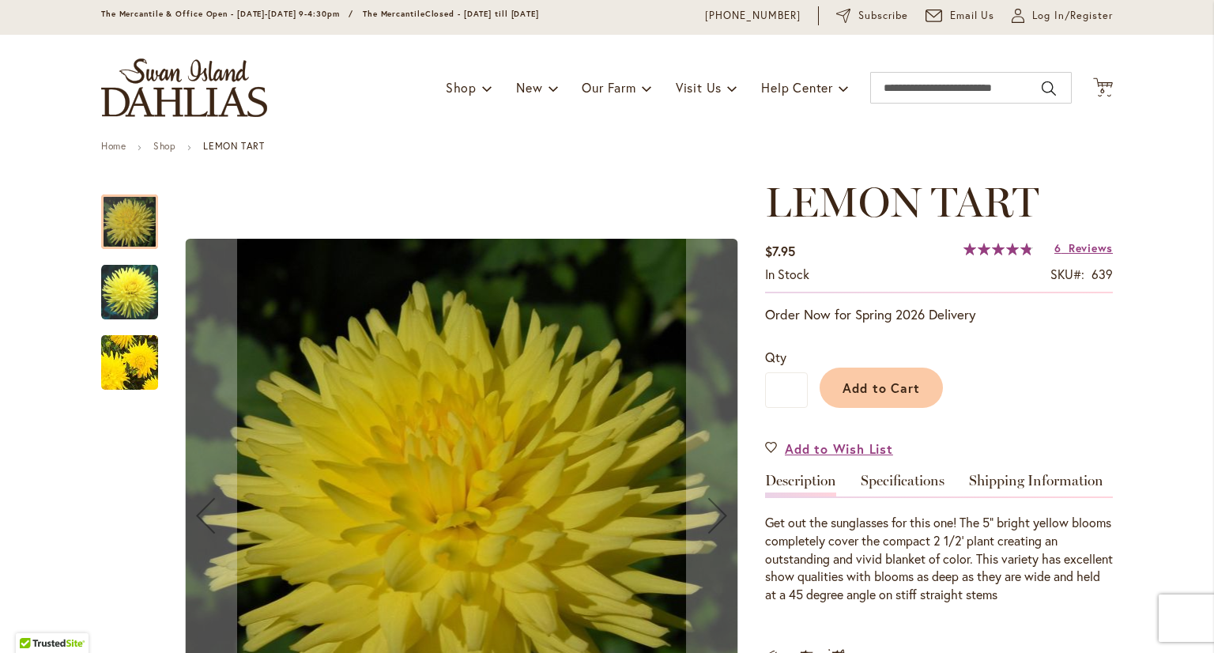
scroll to position [79, 0]
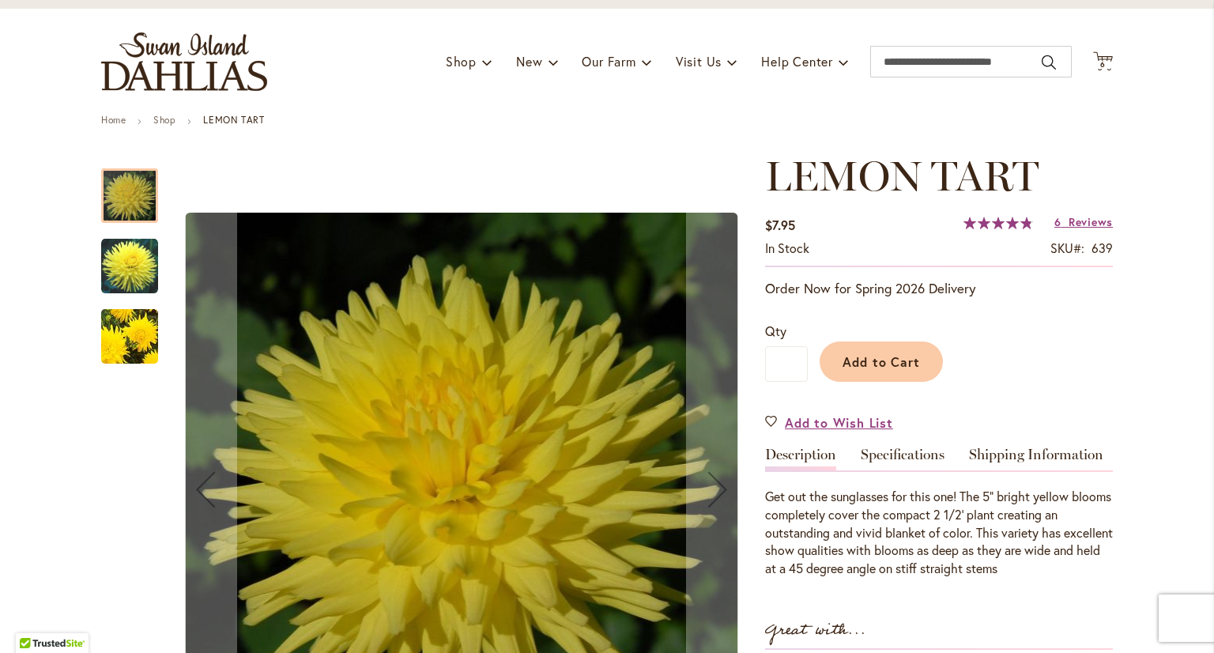
click at [110, 329] on img "LEMON TART" at bounding box center [130, 336] width 114 height 107
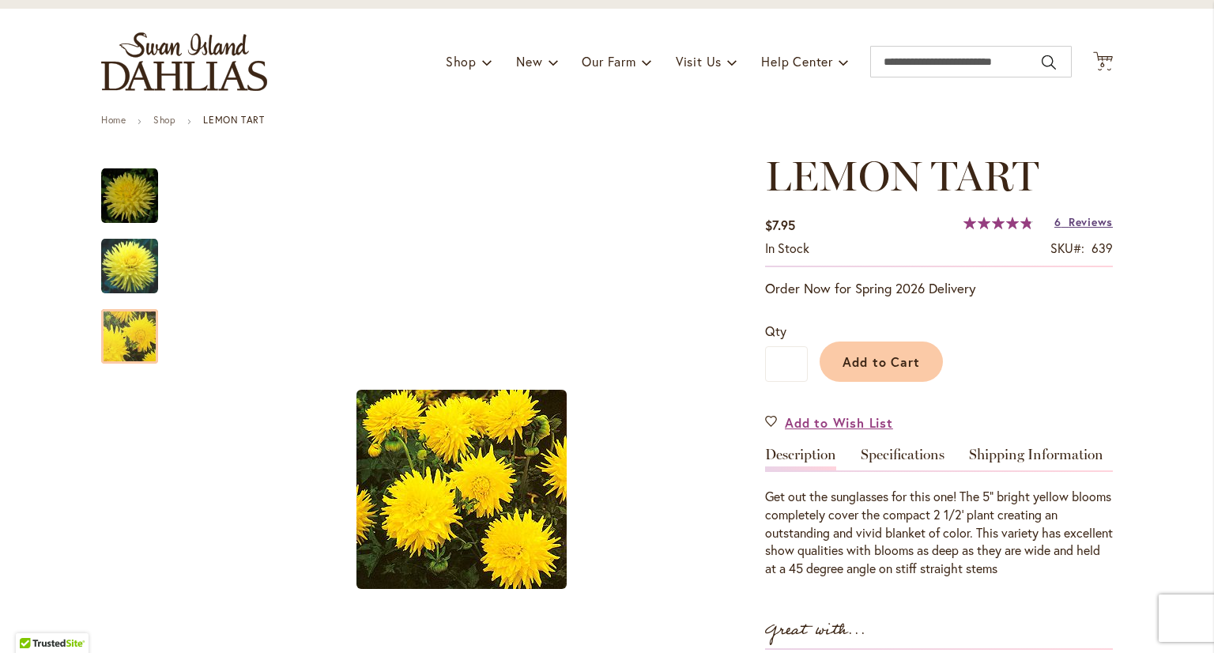
click at [1082, 224] on span "Reviews" at bounding box center [1090, 221] width 44 height 15
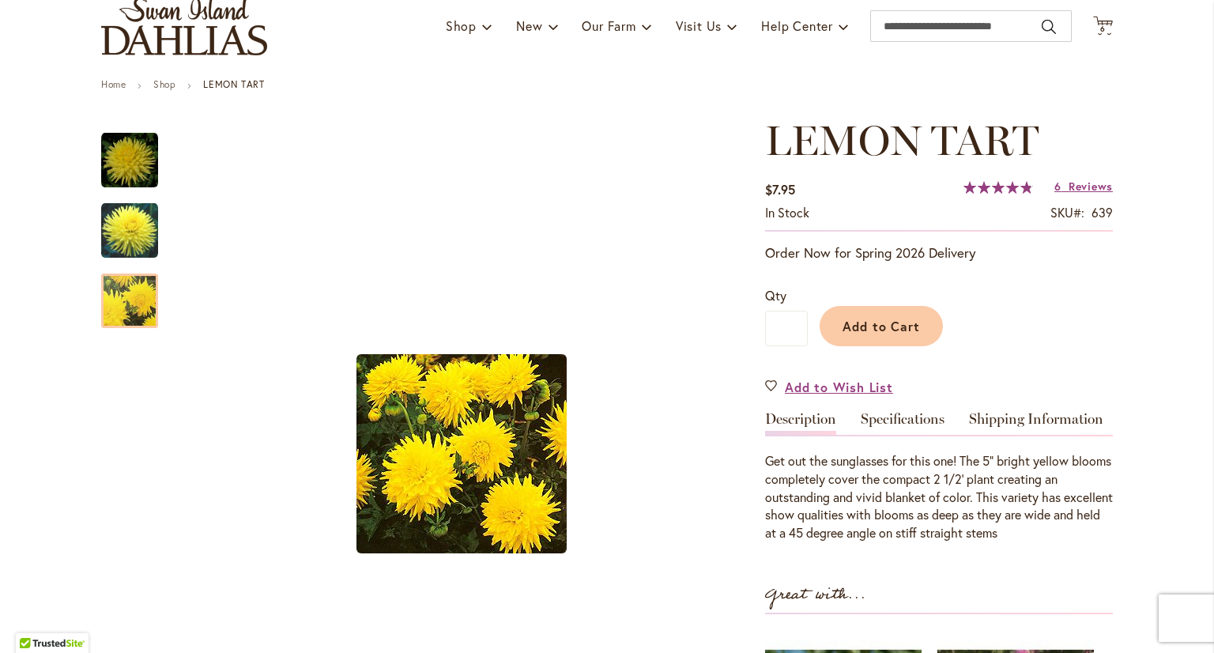
scroll to position [111, 0]
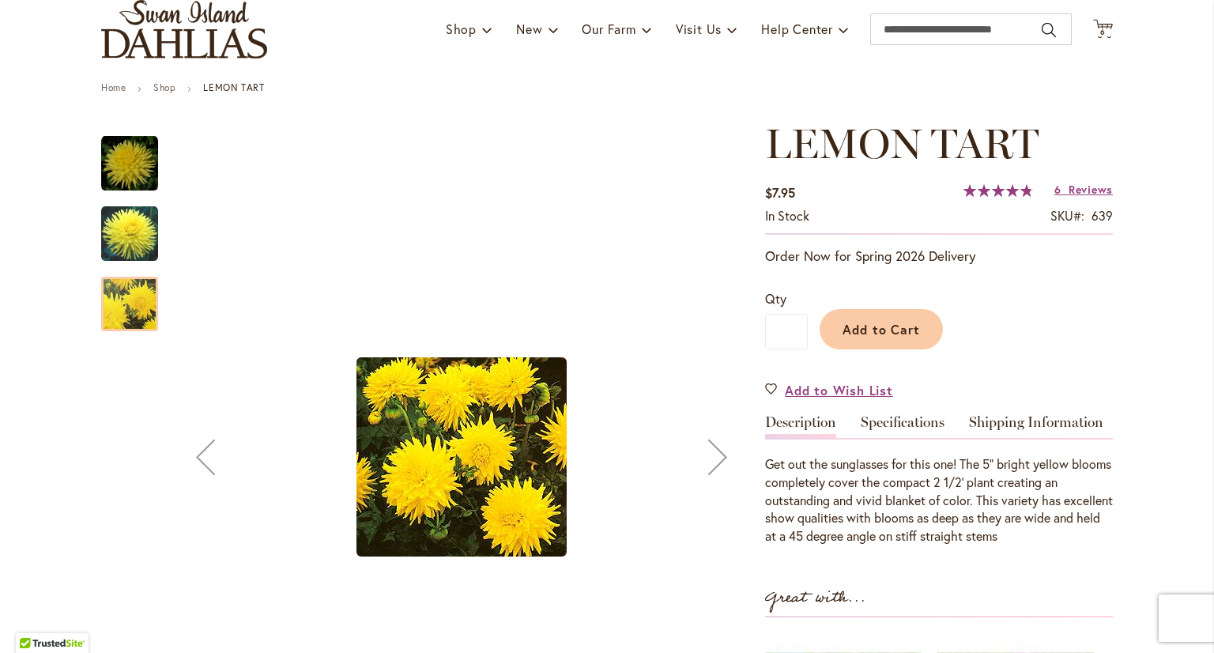
click at [133, 226] on img "LEMON TART" at bounding box center [129, 234] width 57 height 58
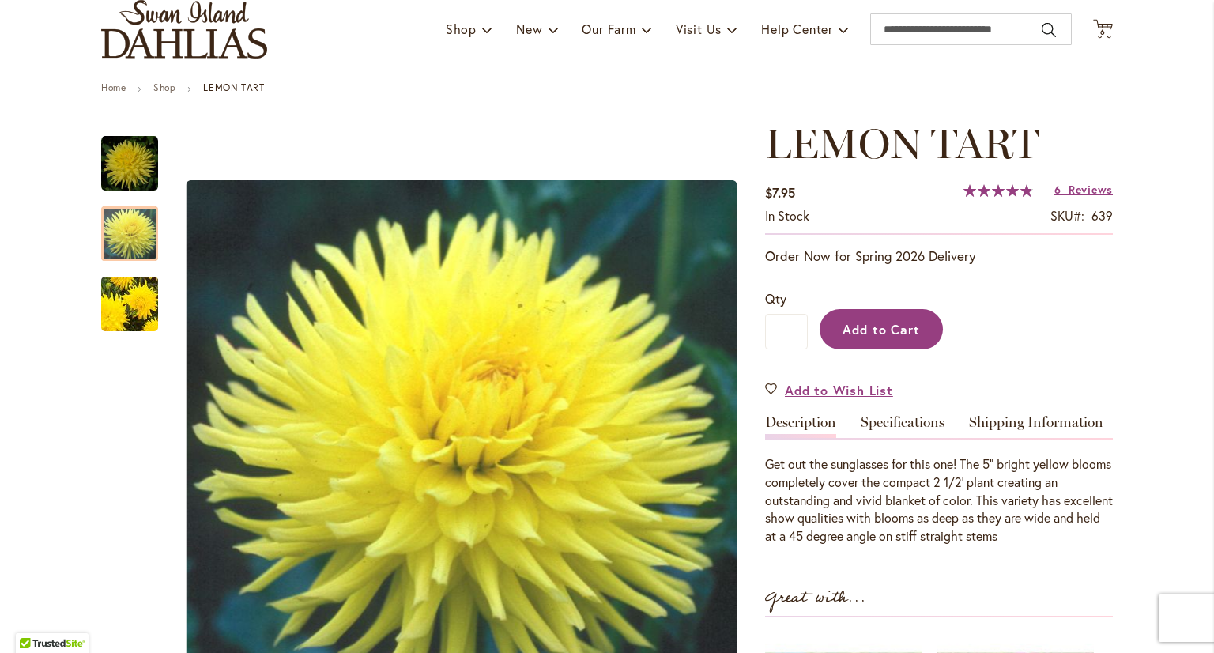
click at [906, 332] on span "Add to Cart" at bounding box center [881, 329] width 78 height 17
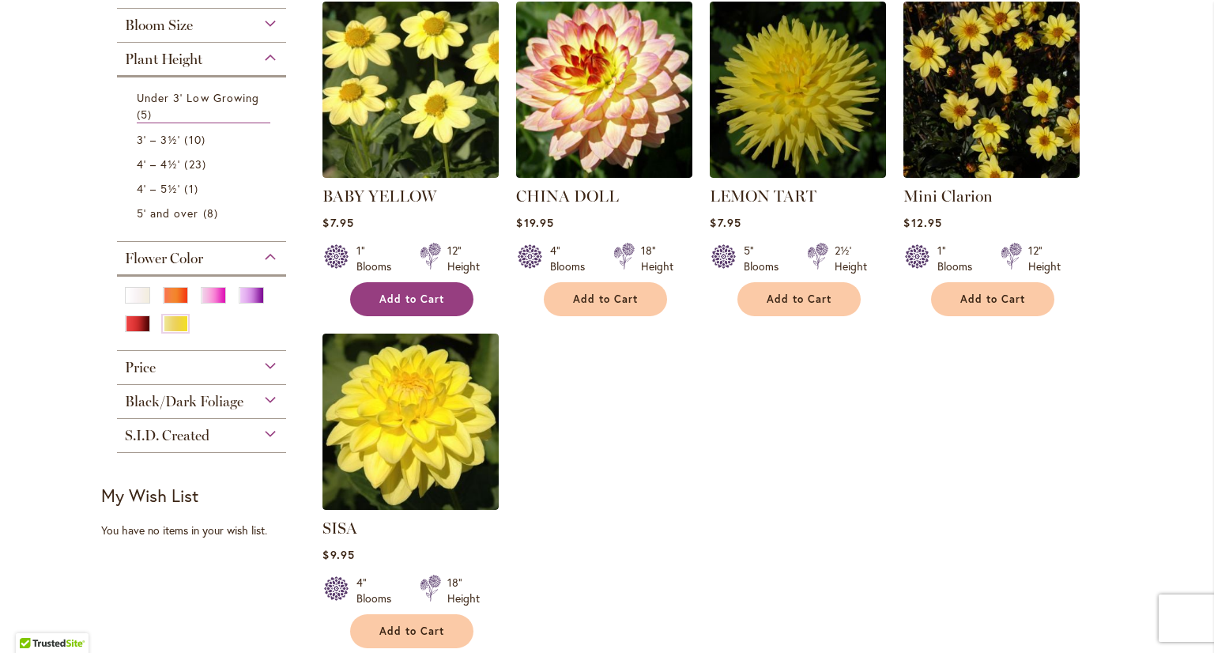
scroll to position [395, 0]
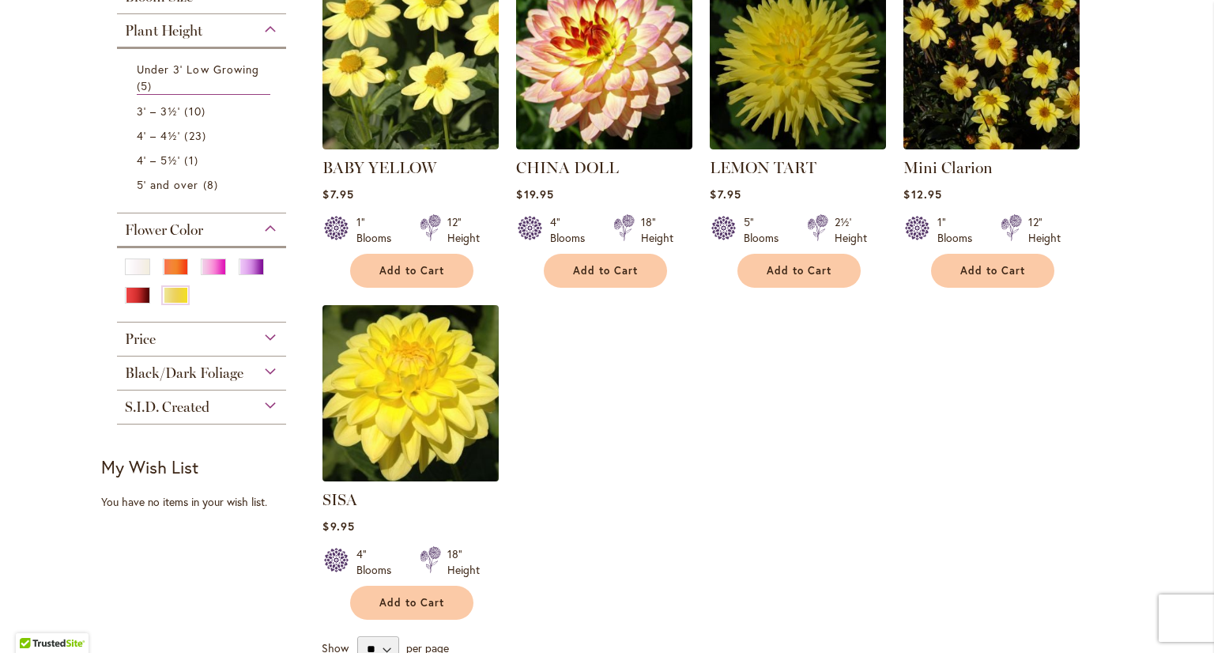
click at [418, 382] on img at bounding box center [410, 392] width 185 height 185
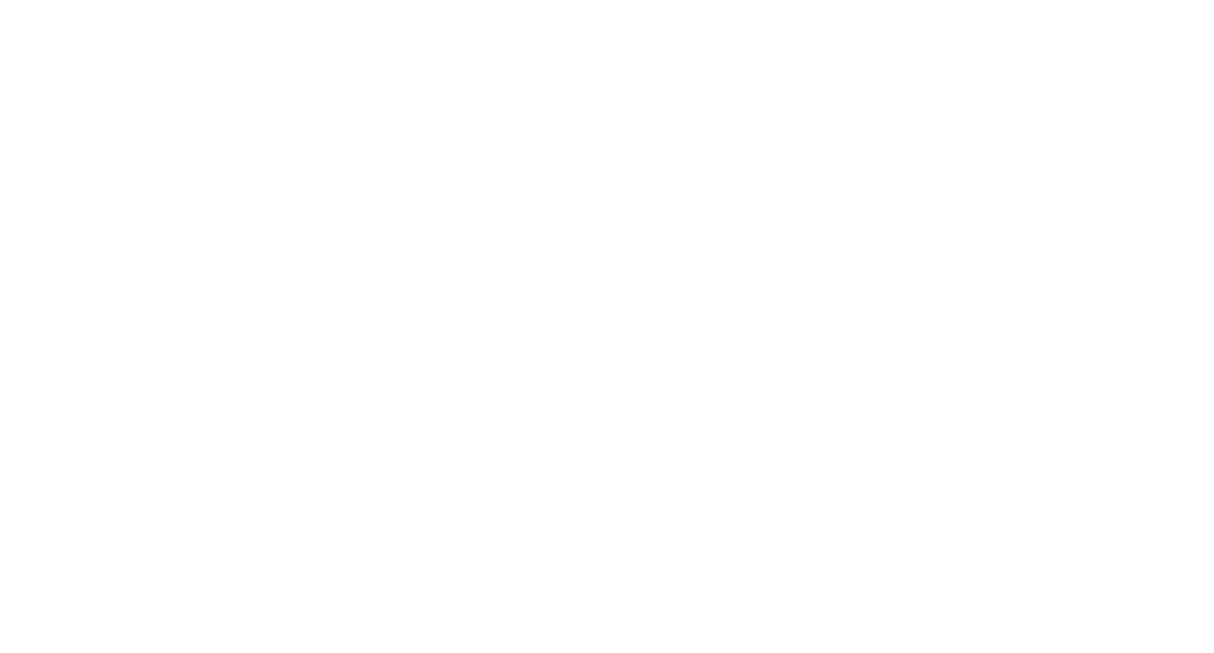
click at [418, 382] on body at bounding box center [607, 326] width 1214 height 653
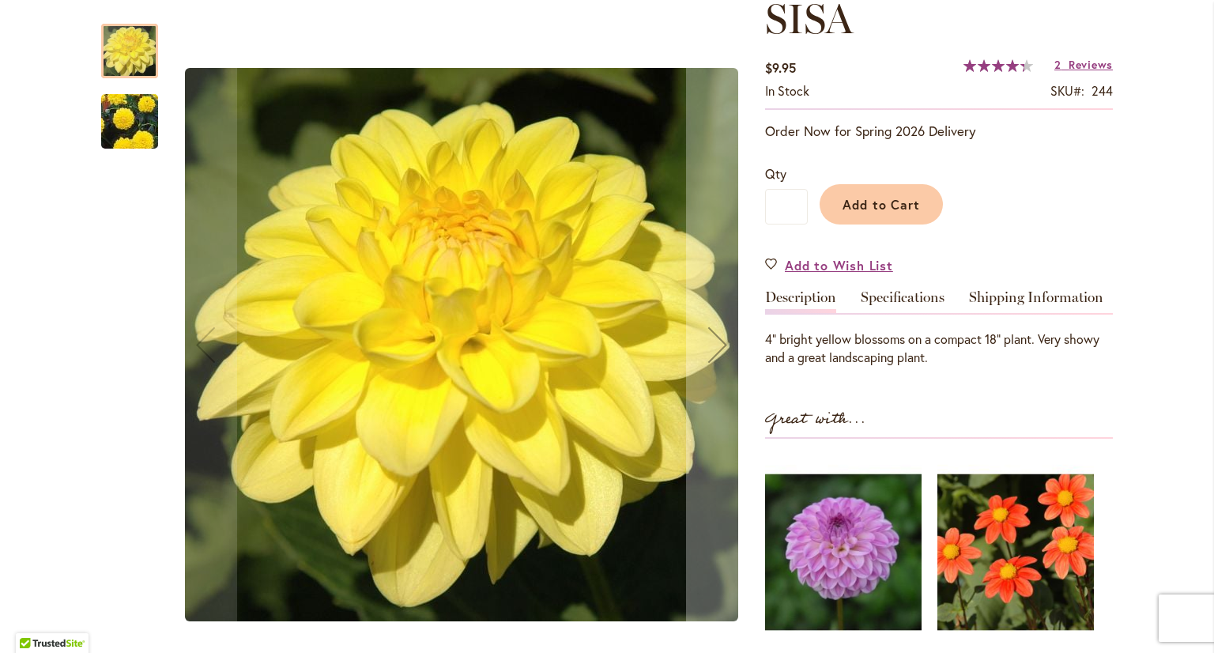
scroll to position [237, 0]
click at [136, 117] on img "SISA" at bounding box center [130, 121] width 114 height 101
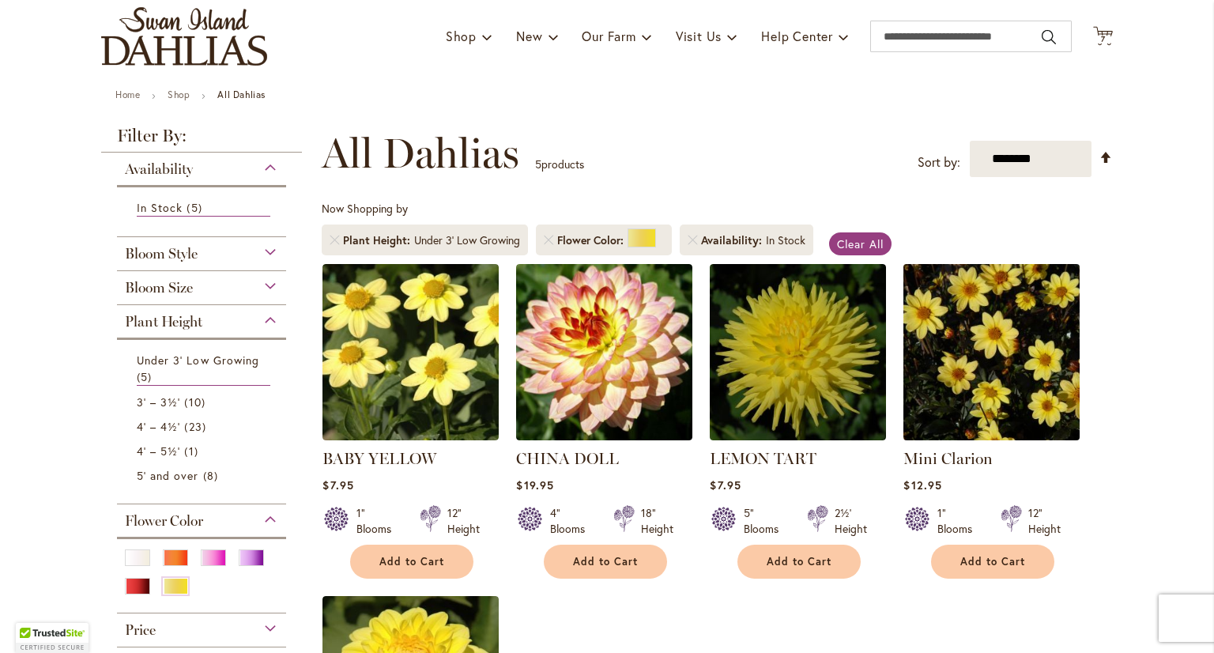
scroll to position [79, 0]
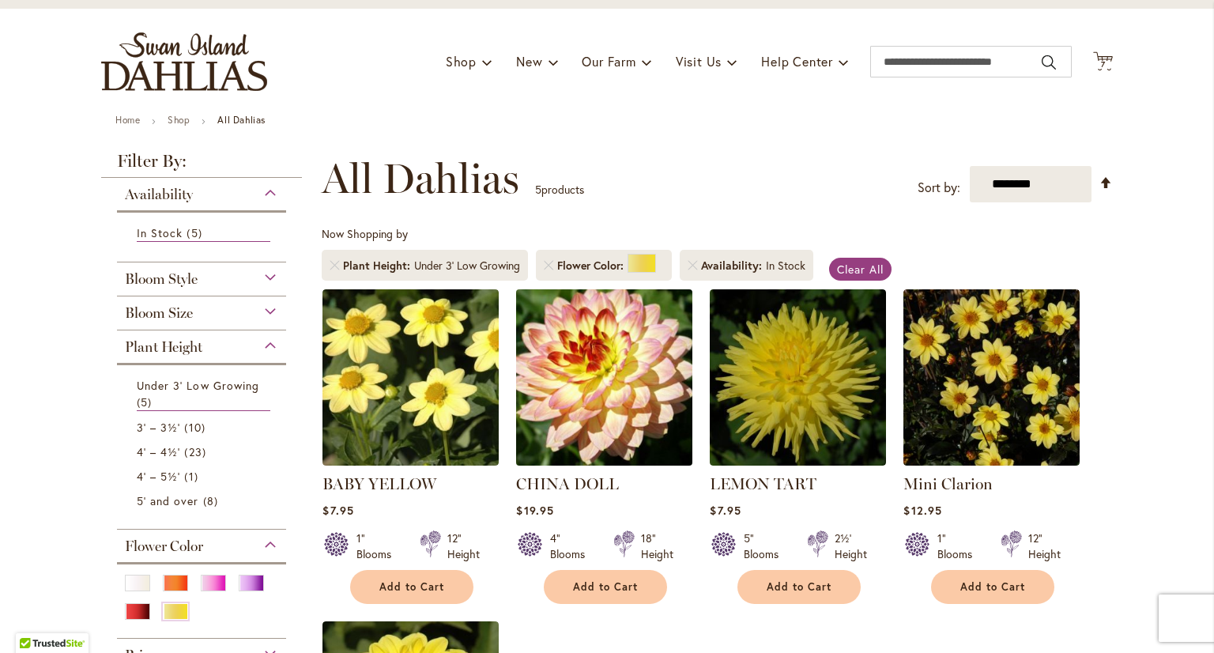
click at [583, 381] on img at bounding box center [604, 376] width 185 height 185
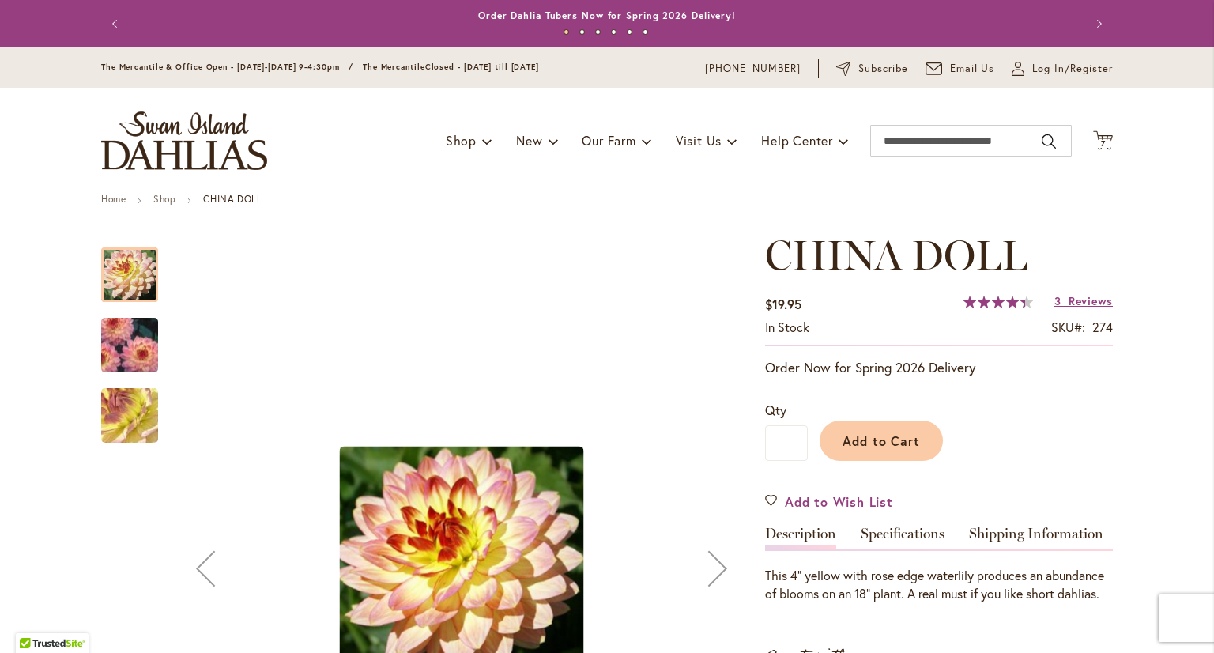
click at [149, 345] on img "CHINA DOLL" at bounding box center [130, 344] width 114 height 81
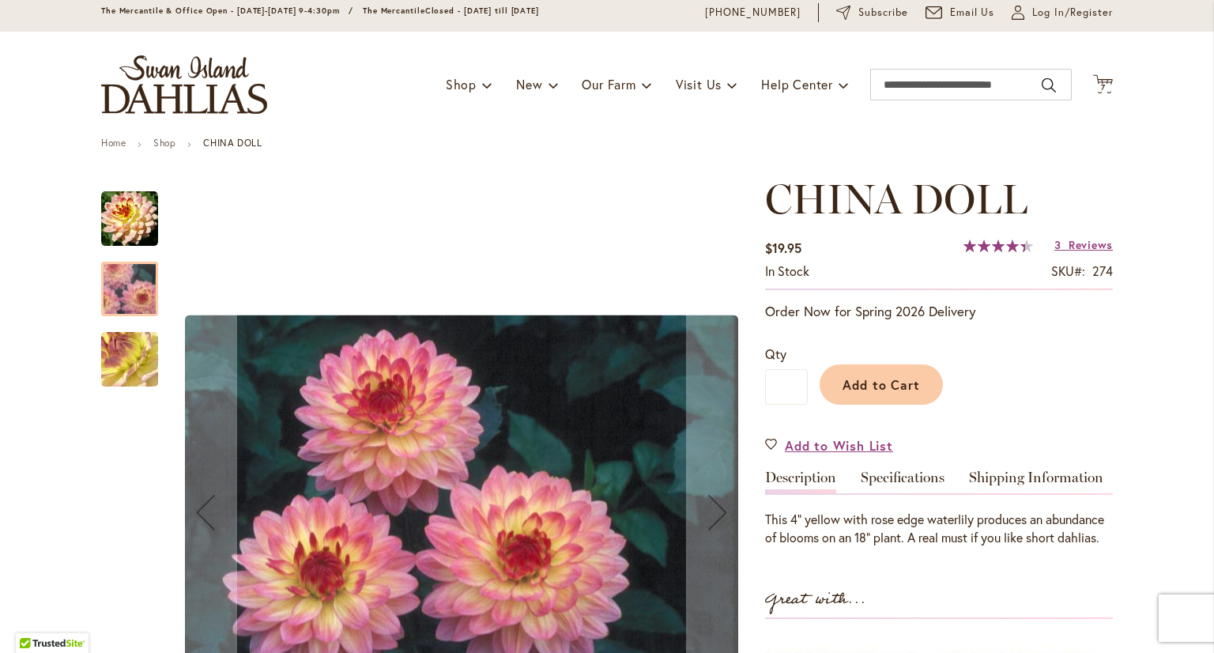
scroll to position [79, 0]
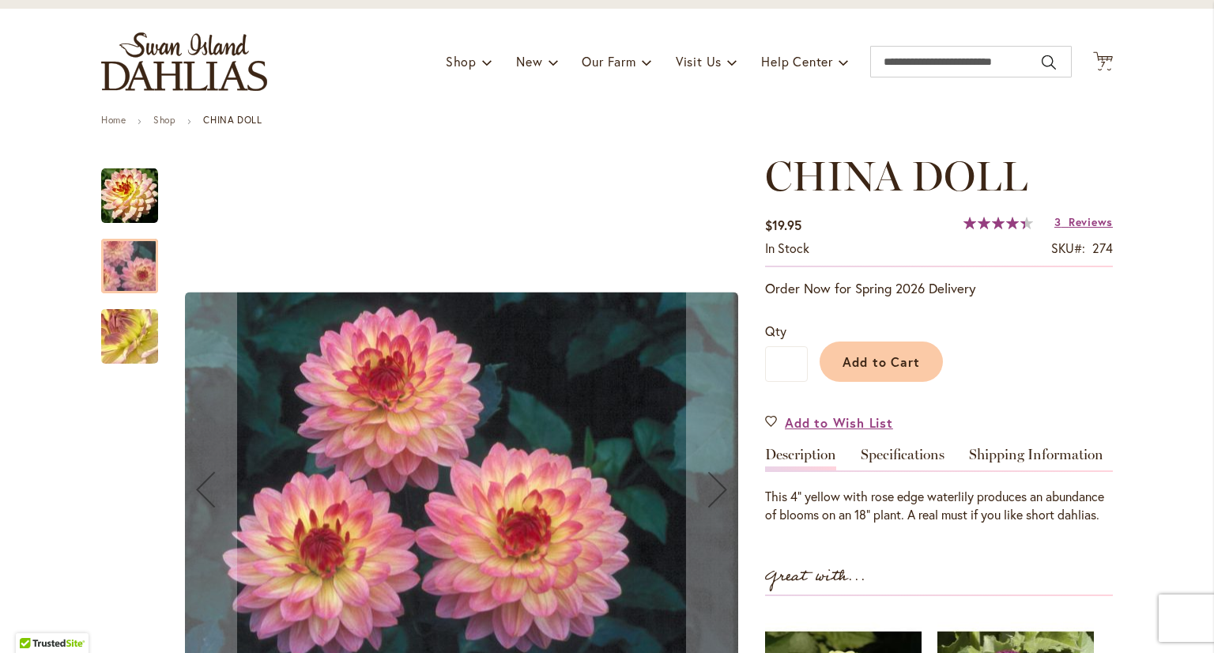
click at [120, 352] on img "CHINA DOLL" at bounding box center [130, 336] width 114 height 85
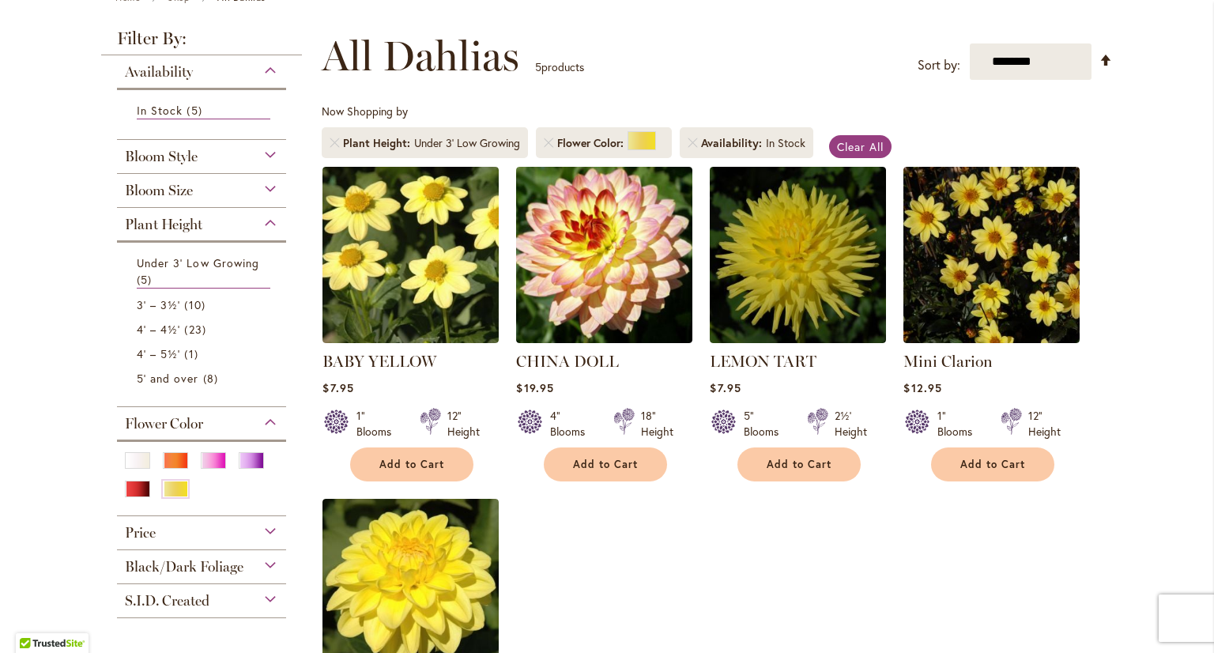
scroll to position [237, 0]
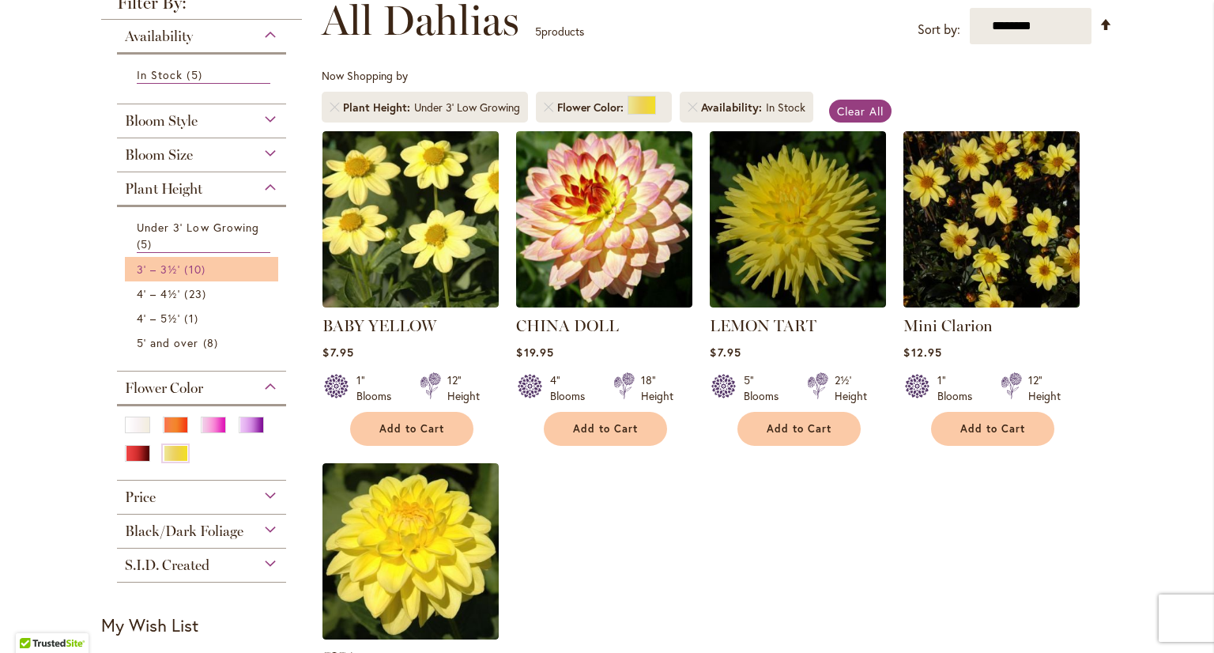
click at [164, 266] on span "3' – 3½'" at bounding box center [158, 269] width 43 height 15
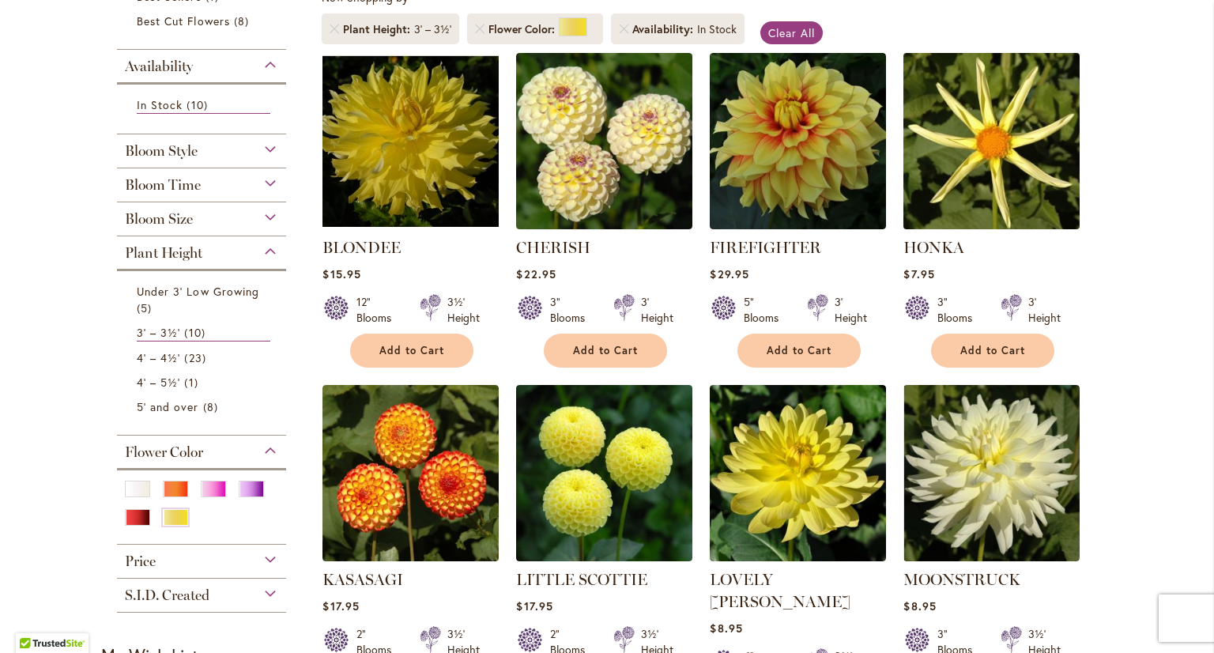
scroll to position [316, 0]
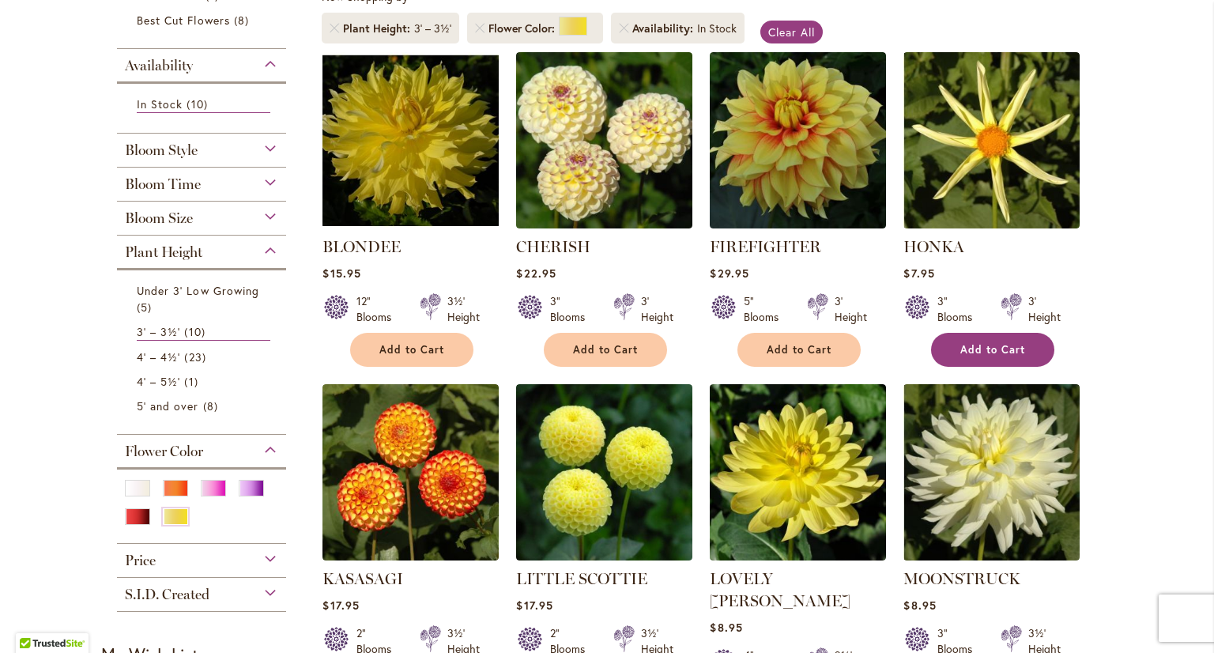
click at [993, 352] on span "Add to Cart" at bounding box center [992, 349] width 65 height 13
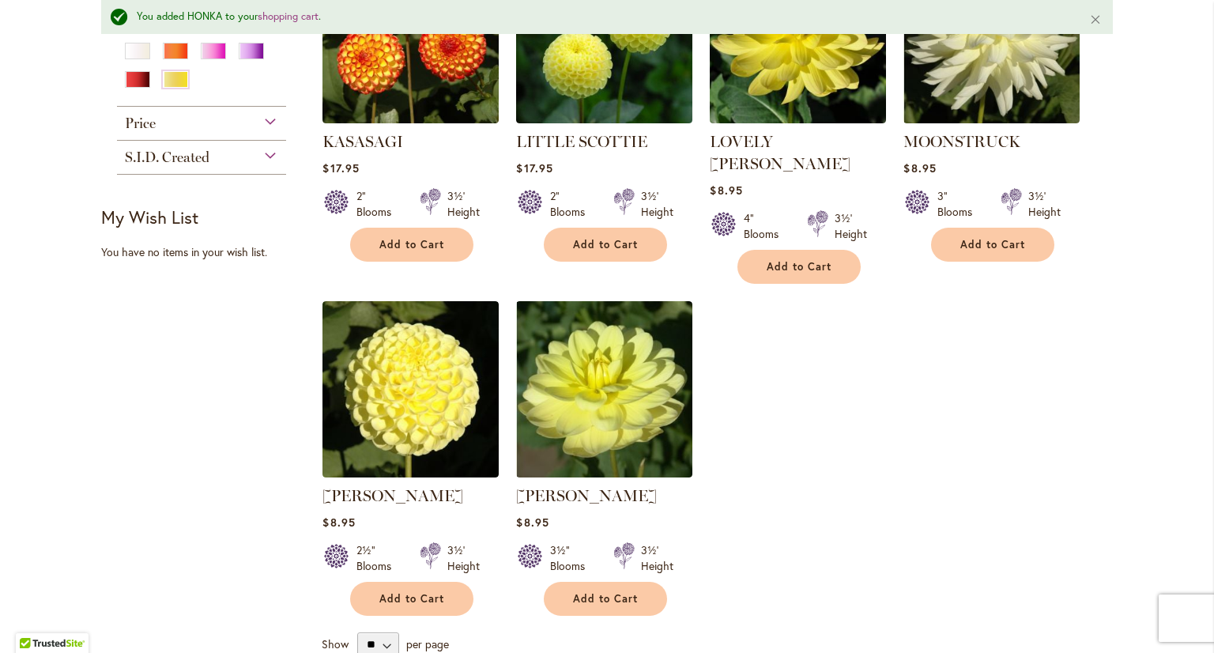
scroll to position [831, 0]
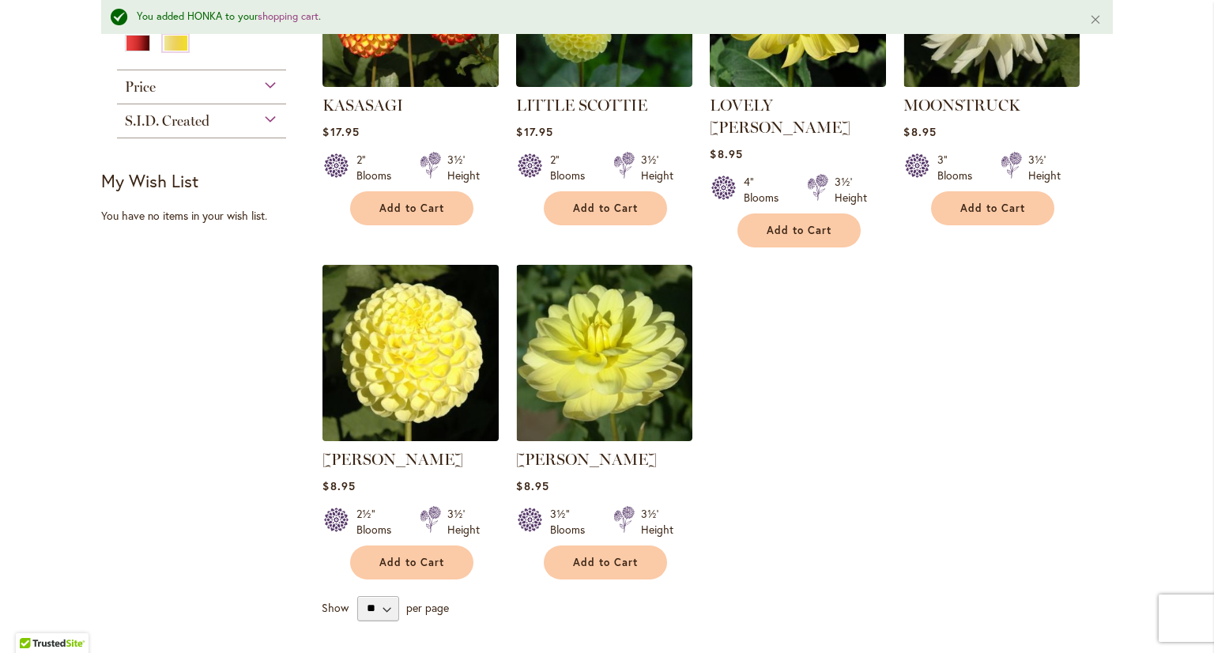
click at [420, 368] on img at bounding box center [410, 352] width 185 height 185
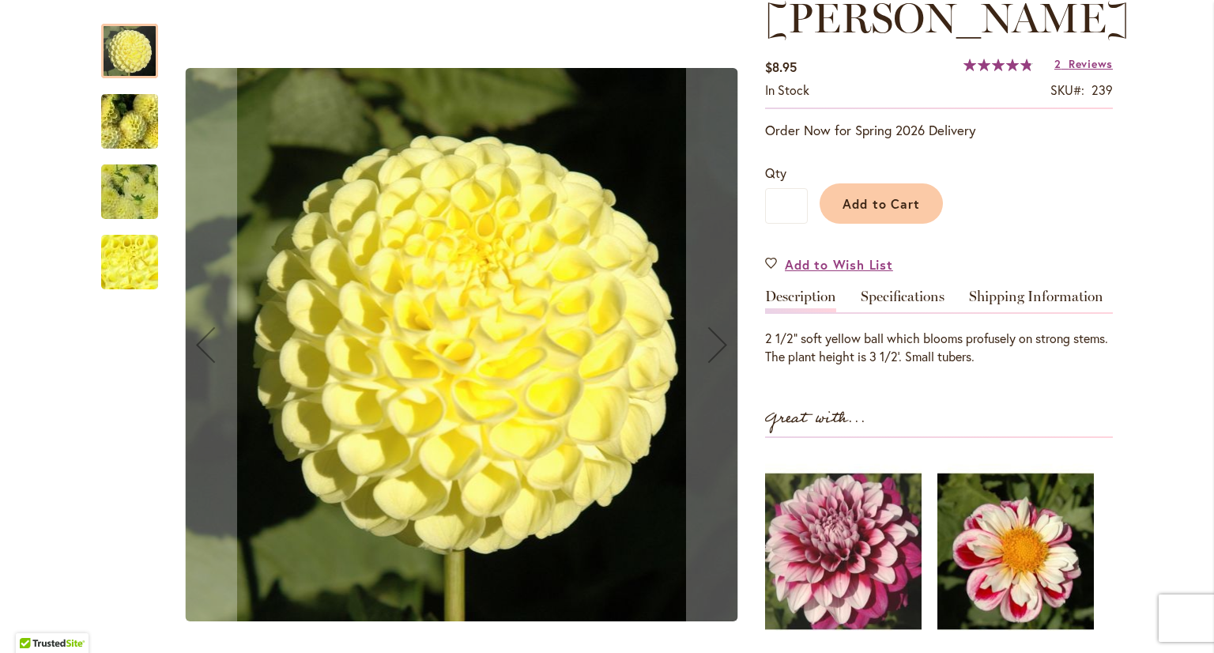
scroll to position [316, 0]
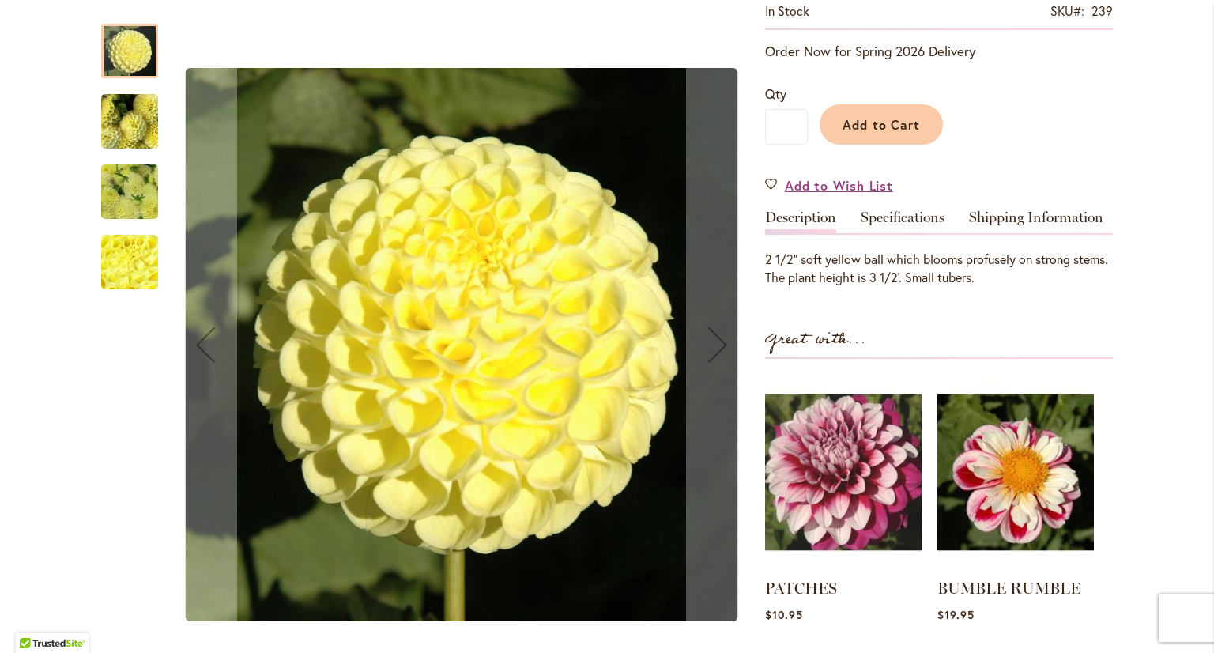
click at [111, 114] on img "NETTIE" at bounding box center [130, 121] width 114 height 85
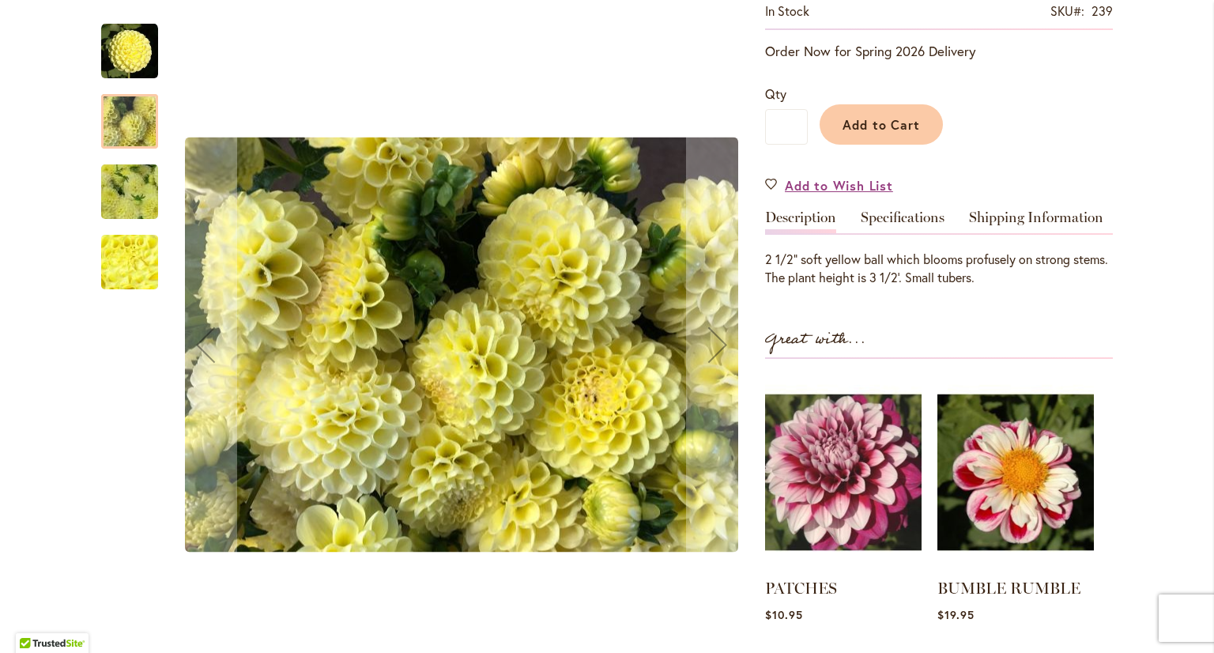
click at [126, 203] on img "NETTIE" at bounding box center [130, 191] width 114 height 85
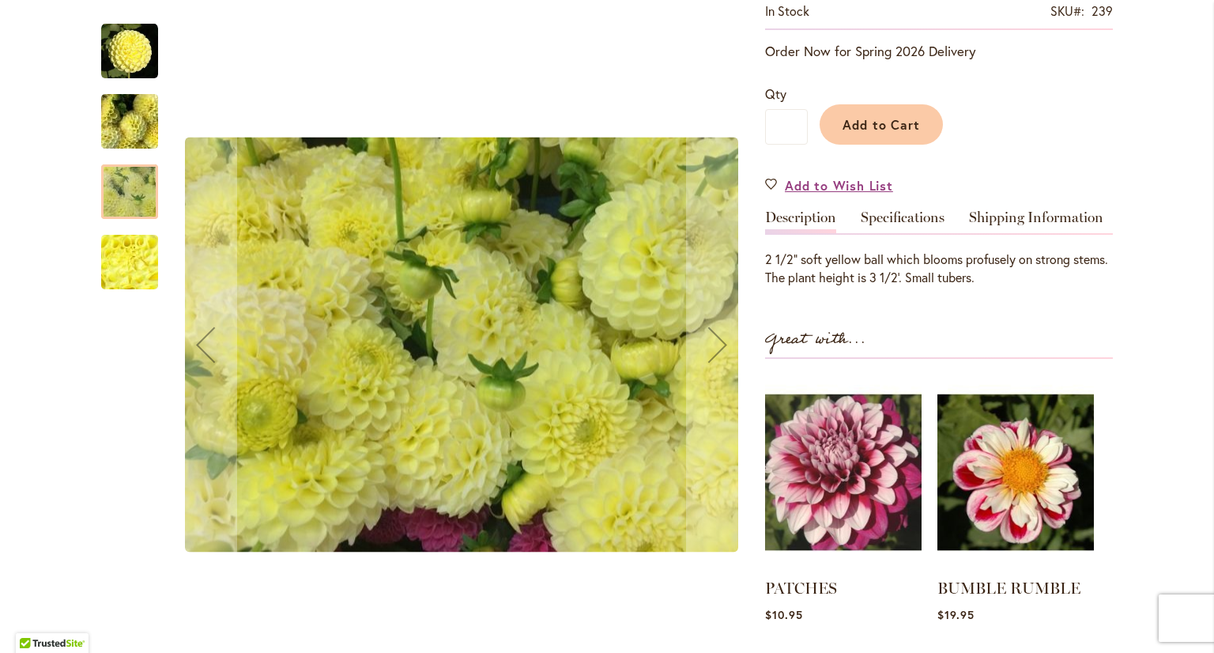
click at [109, 266] on img "NETTIE" at bounding box center [130, 262] width 114 height 85
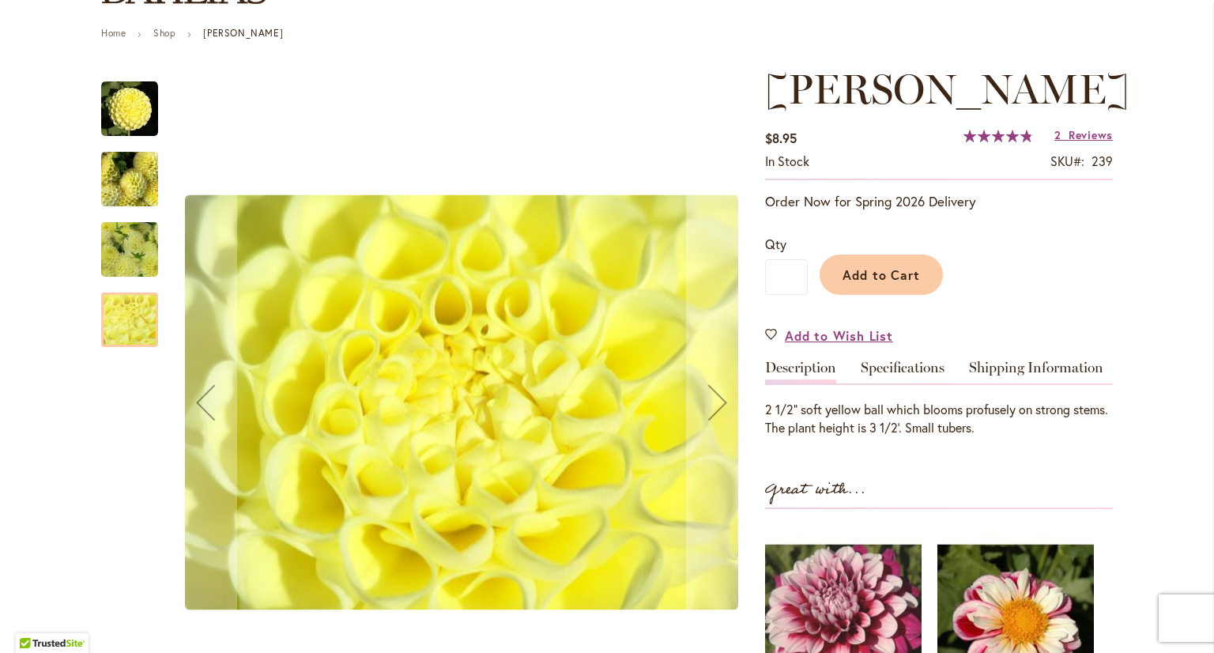
scroll to position [158, 0]
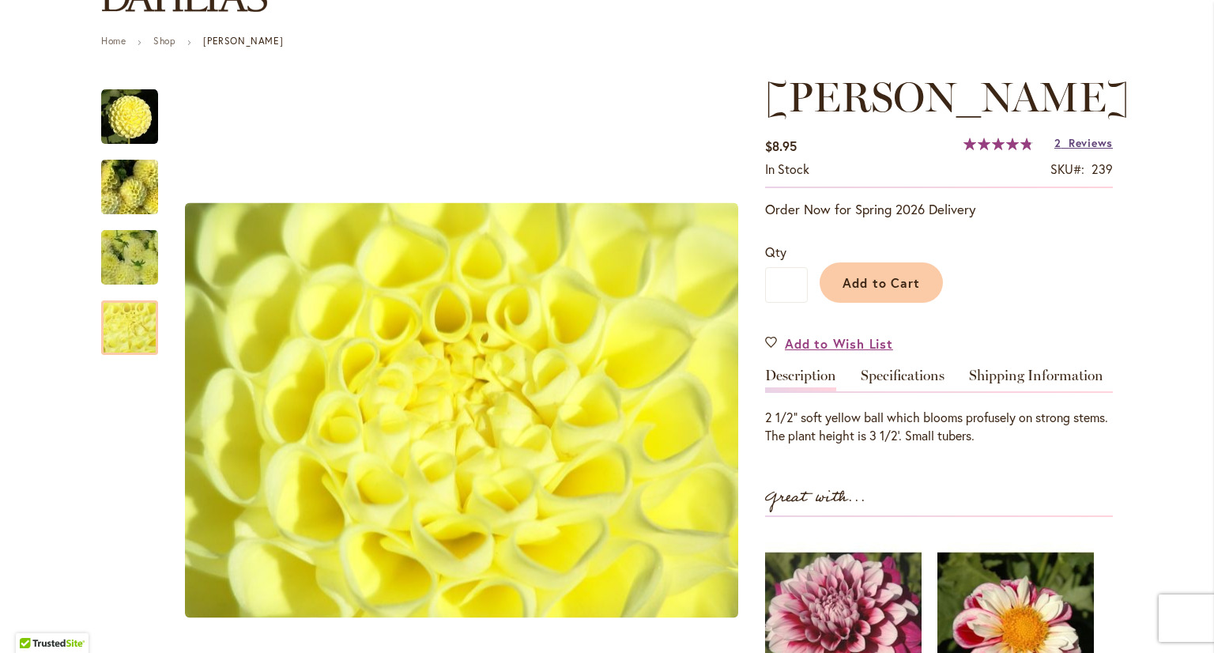
click at [1077, 143] on span "Reviews" at bounding box center [1090, 142] width 44 height 15
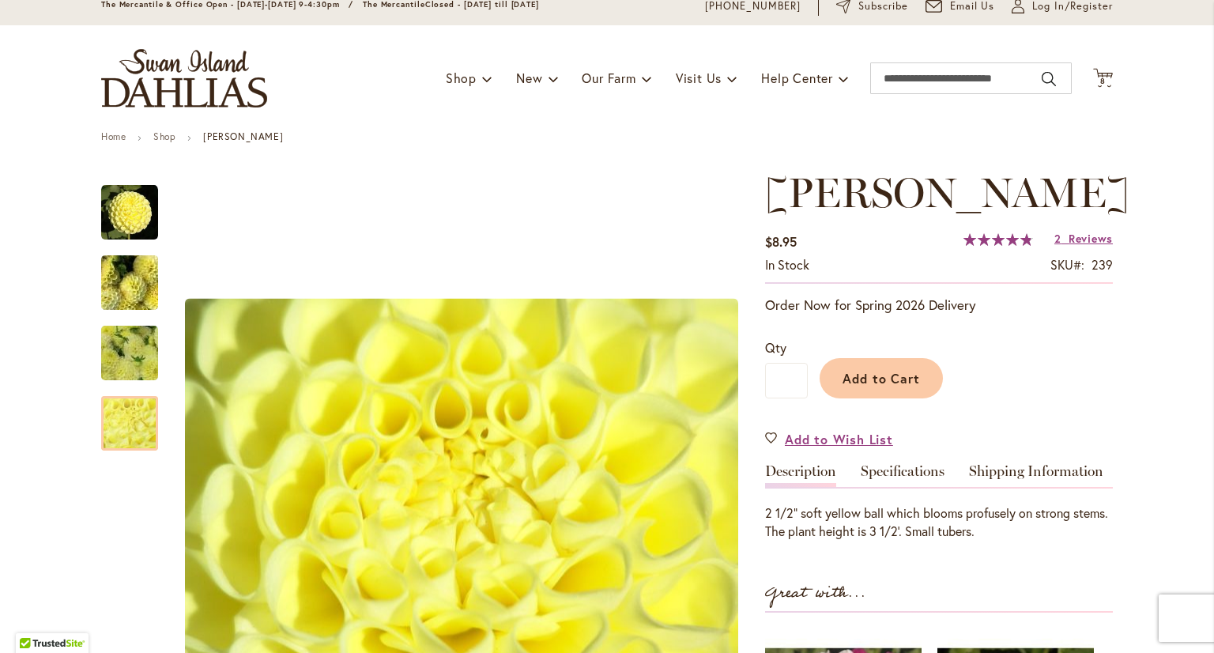
scroll to position [57, 0]
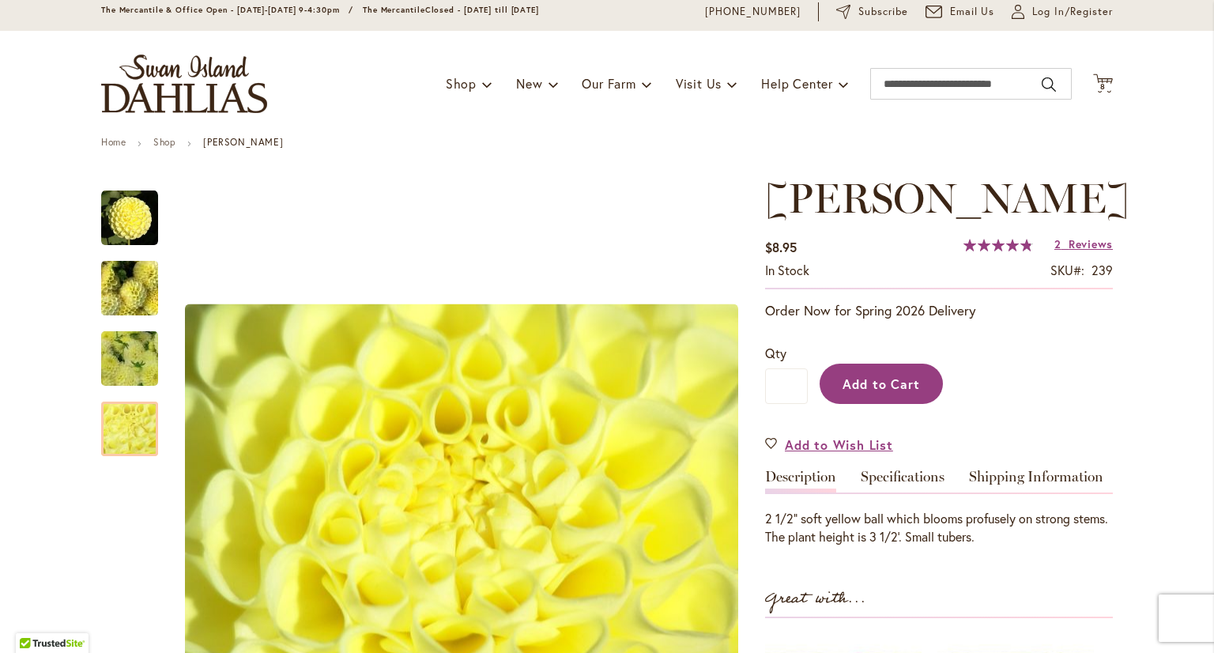
click at [888, 387] on span "Add to Cart" at bounding box center [881, 383] width 78 height 17
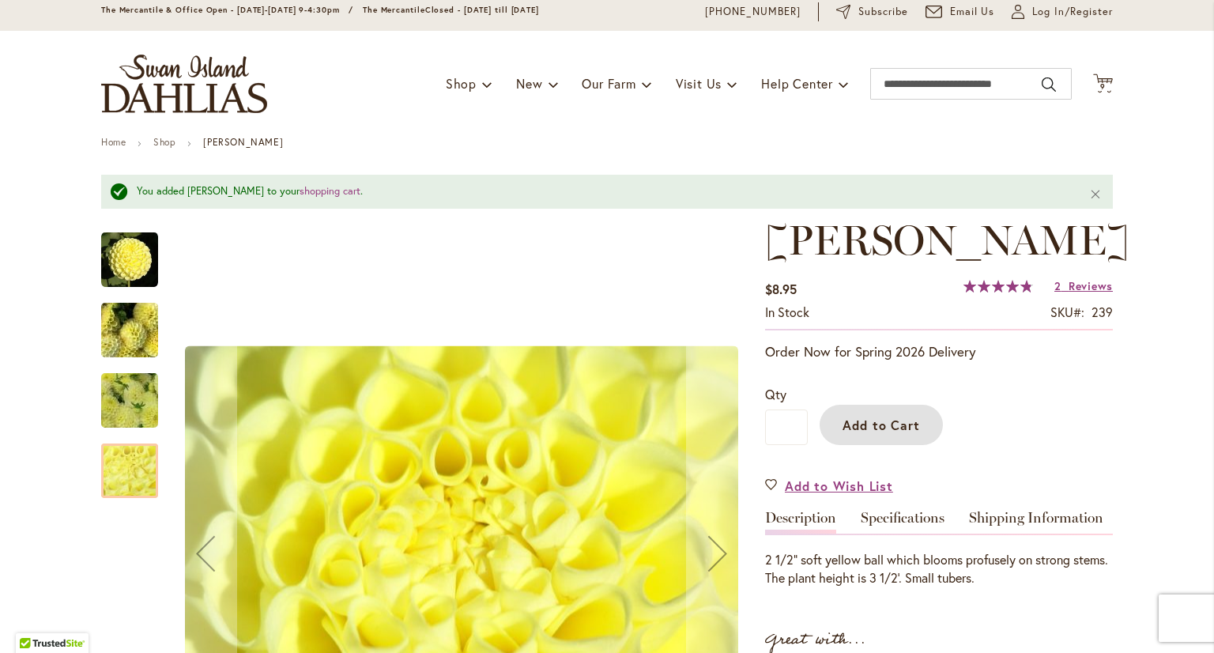
scroll to position [0, 0]
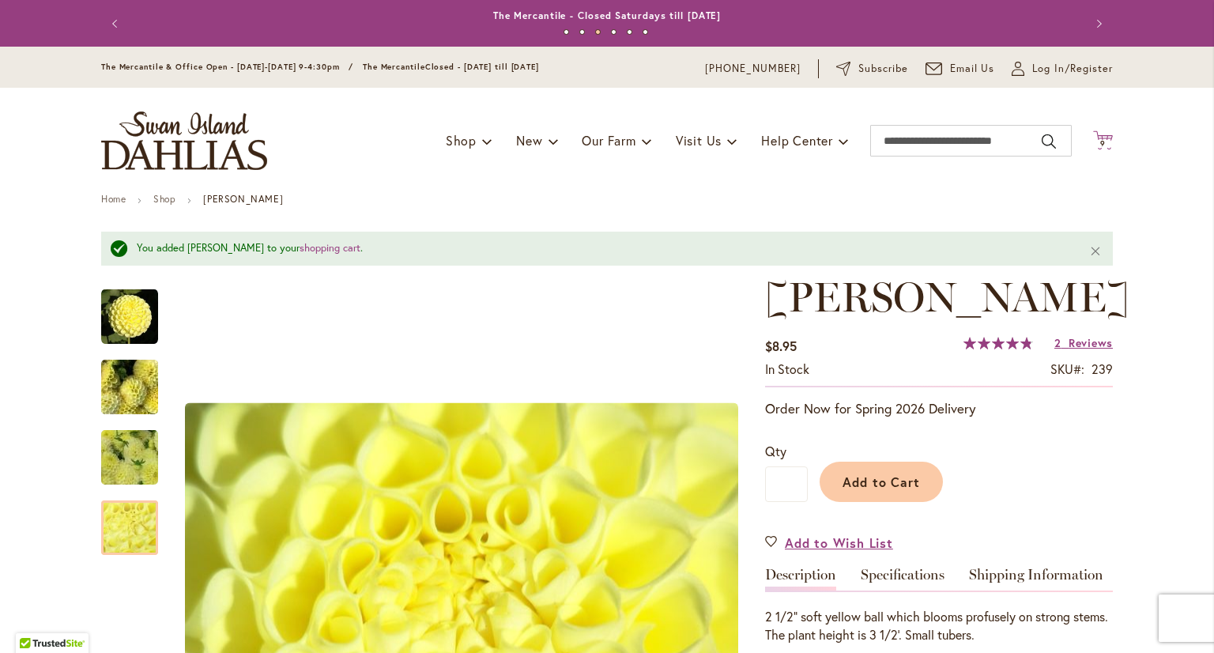
click at [1100, 140] on span "9" at bounding box center [1103, 143] width 6 height 10
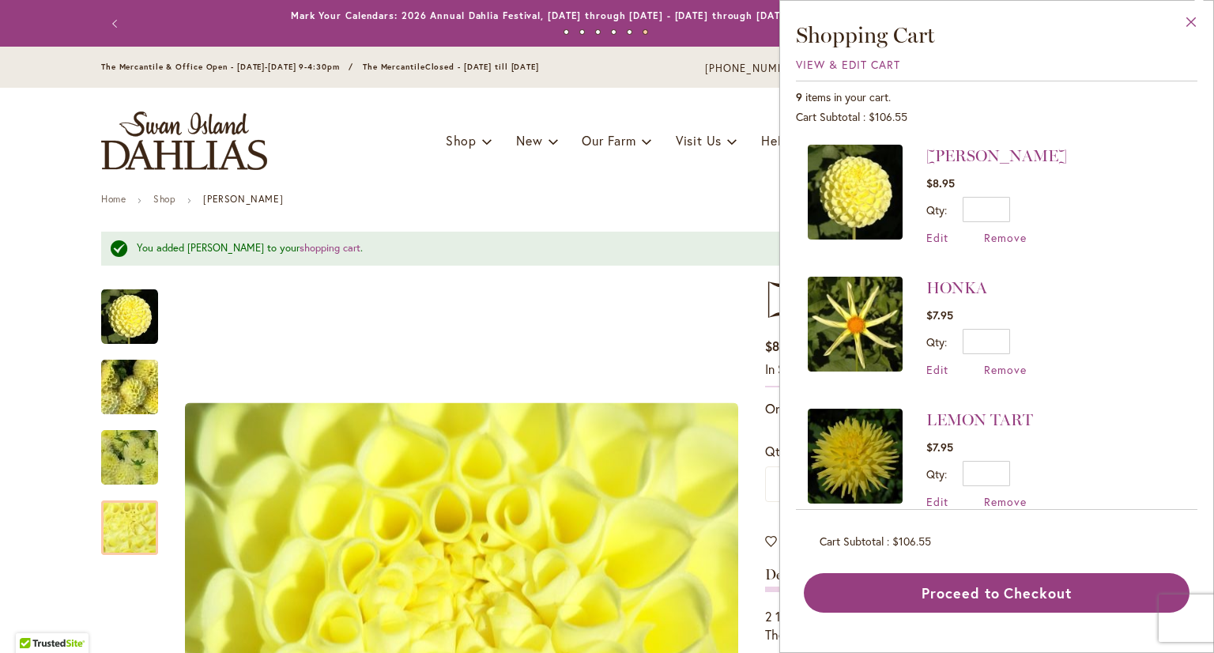
click at [1195, 20] on button "Close" at bounding box center [1190, 26] width 43 height 50
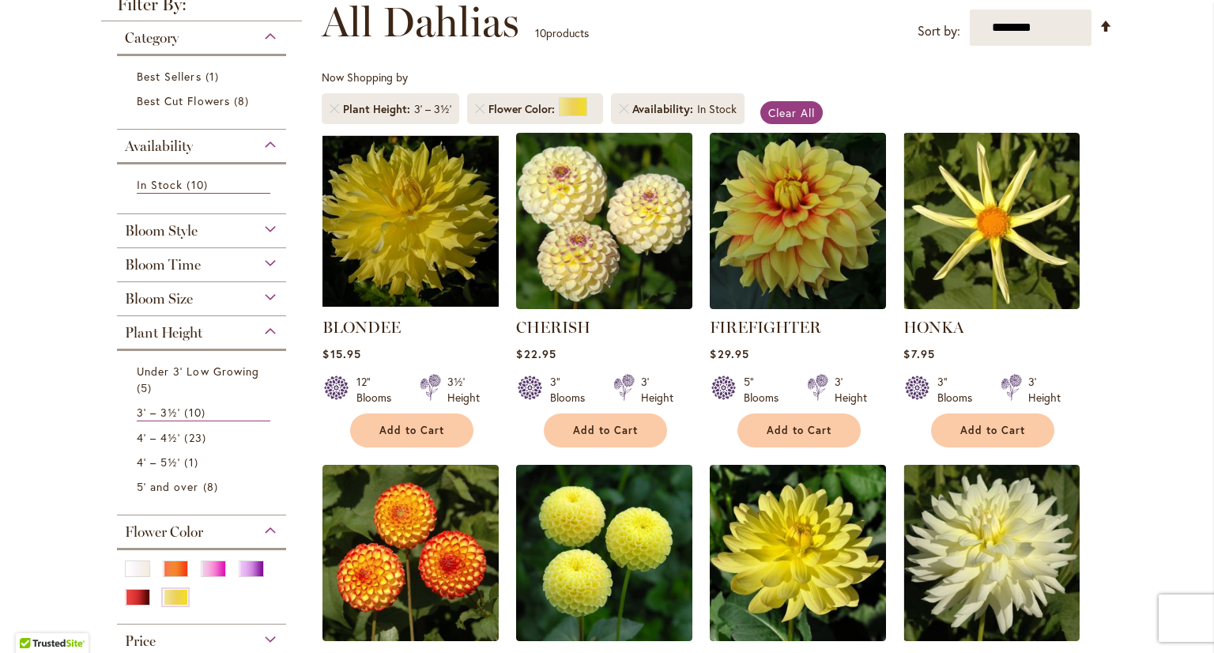
scroll to position [237, 0]
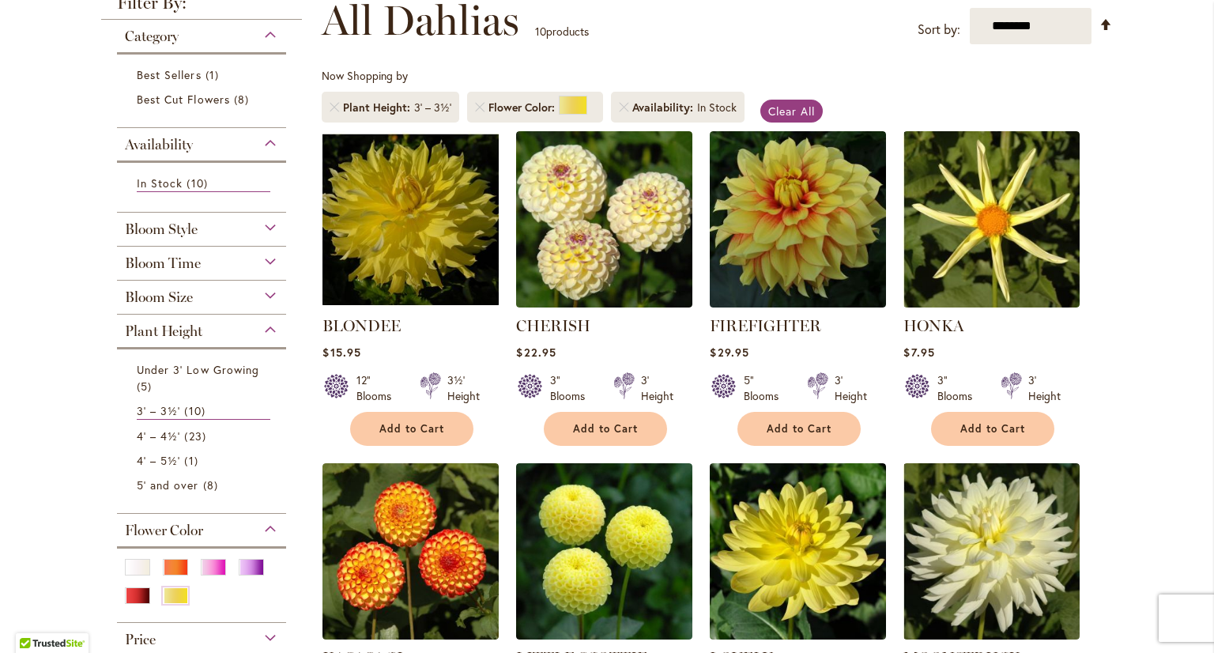
click at [187, 298] on div "Bloom Size" at bounding box center [201, 293] width 169 height 25
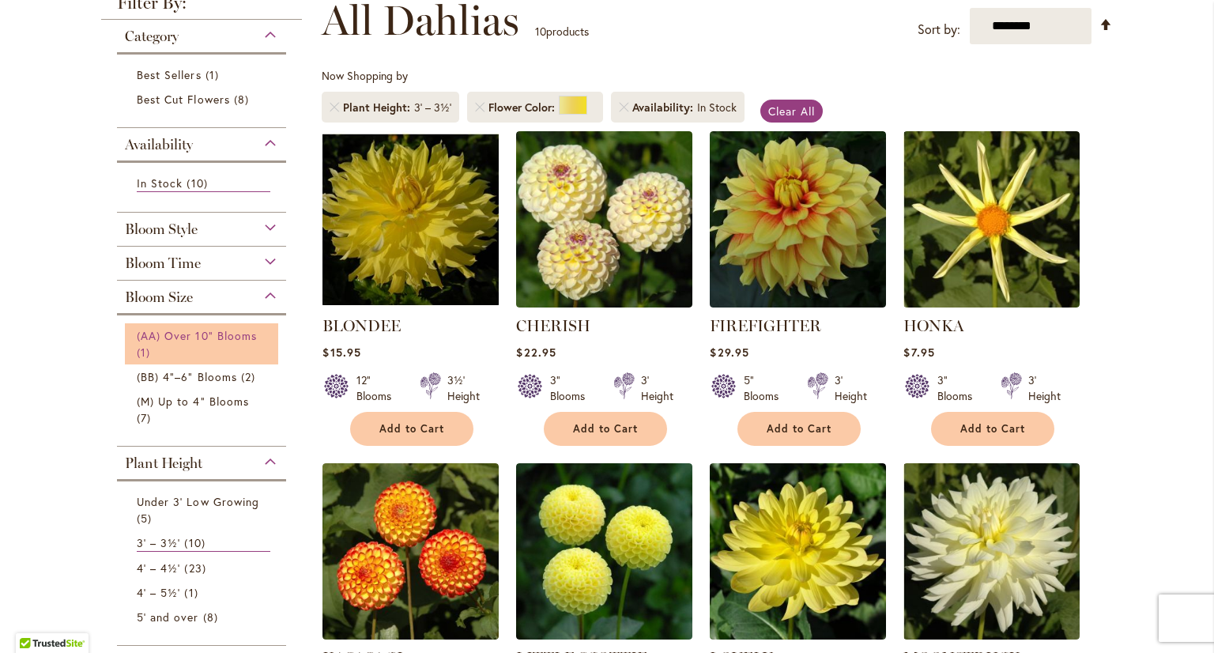
click at [177, 345] on link "(AA) Over 10" Blooms 1 item" at bounding box center [204, 343] width 134 height 33
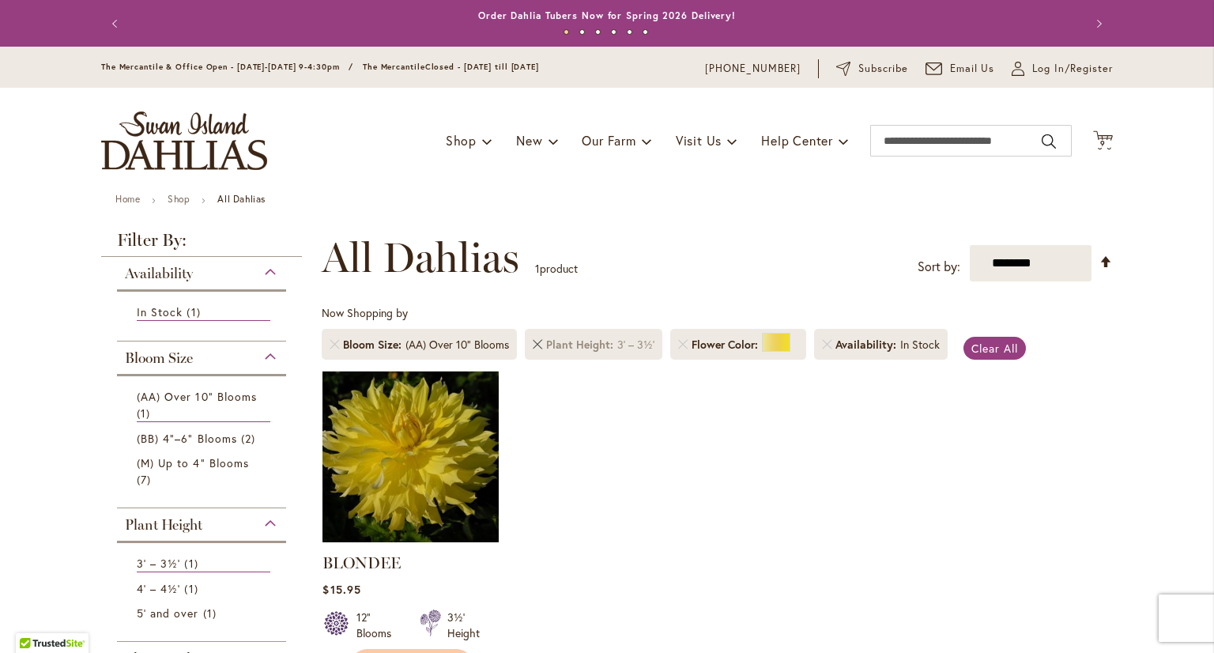
click at [533, 345] on link "Remove Plant Height 3' – 3½'" at bounding box center [537, 344] width 9 height 9
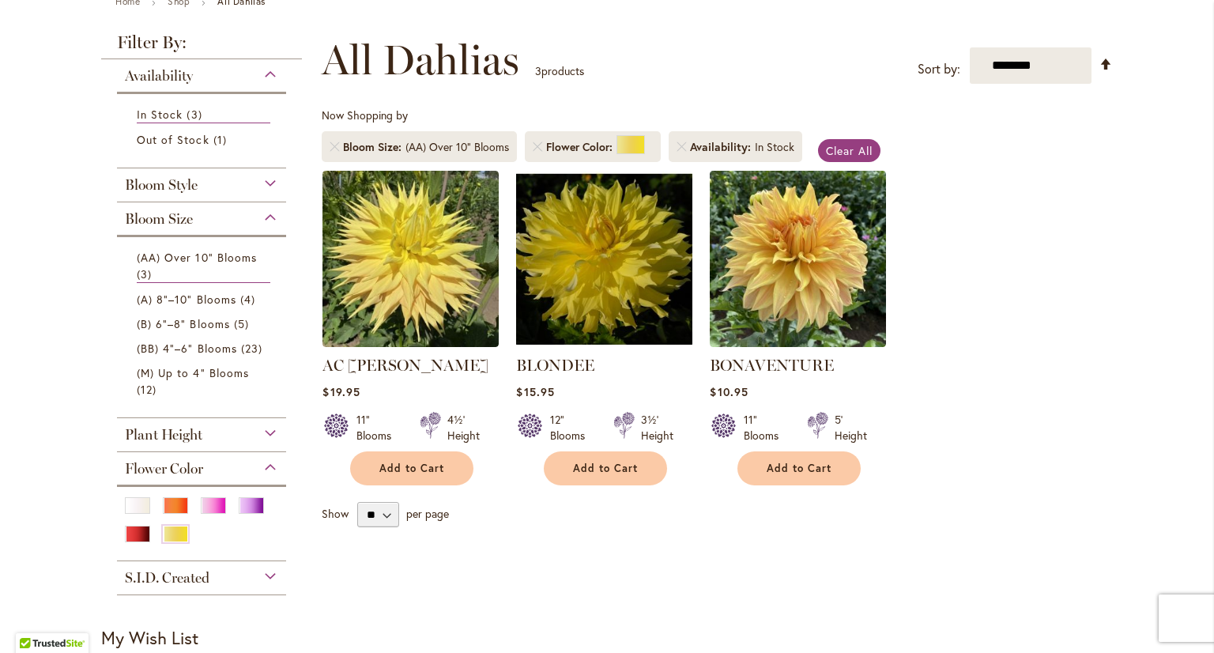
scroll to position [237, 0]
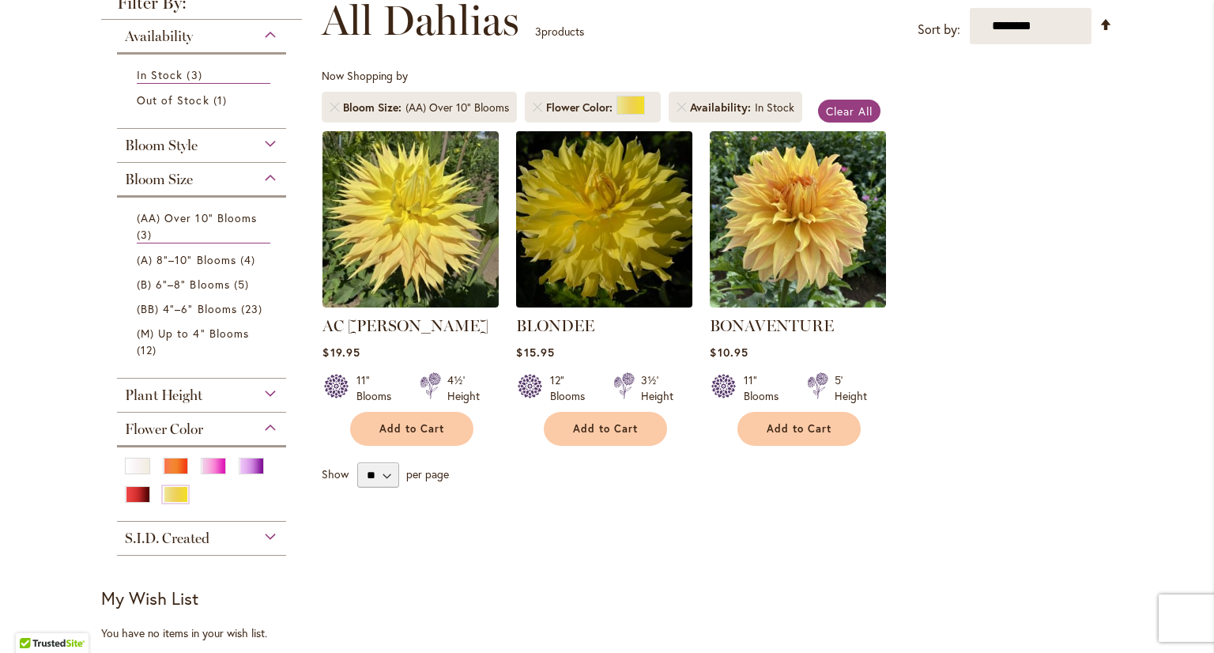
click at [623, 250] on img at bounding box center [604, 218] width 185 height 185
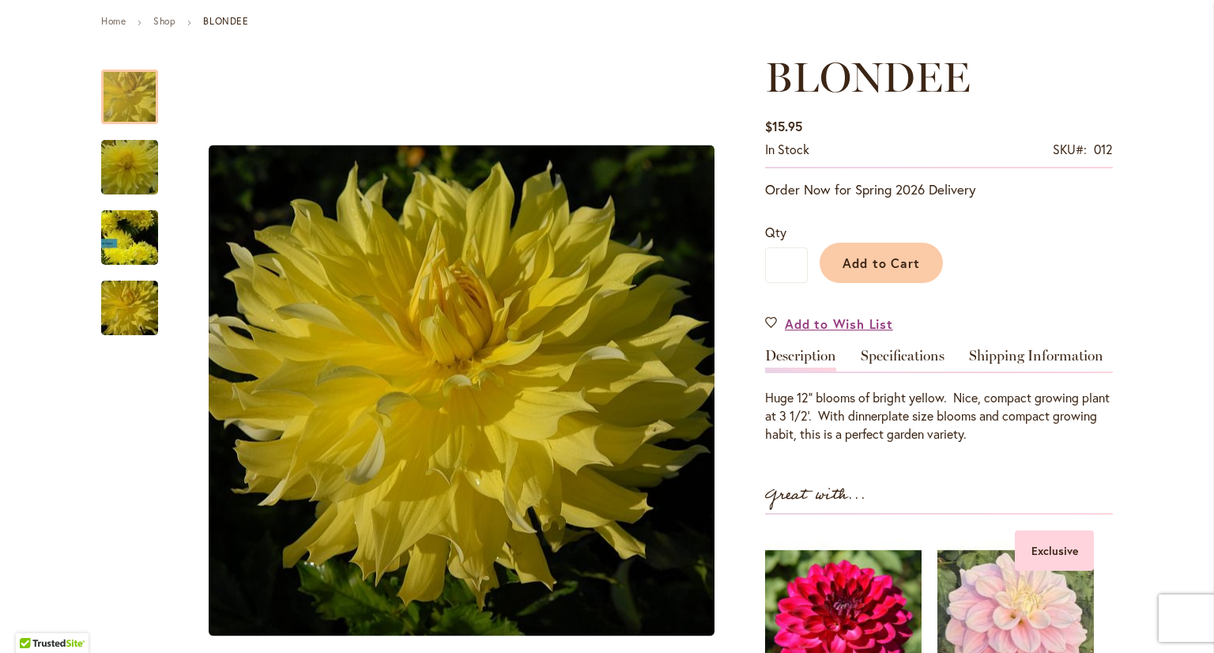
scroll to position [237, 0]
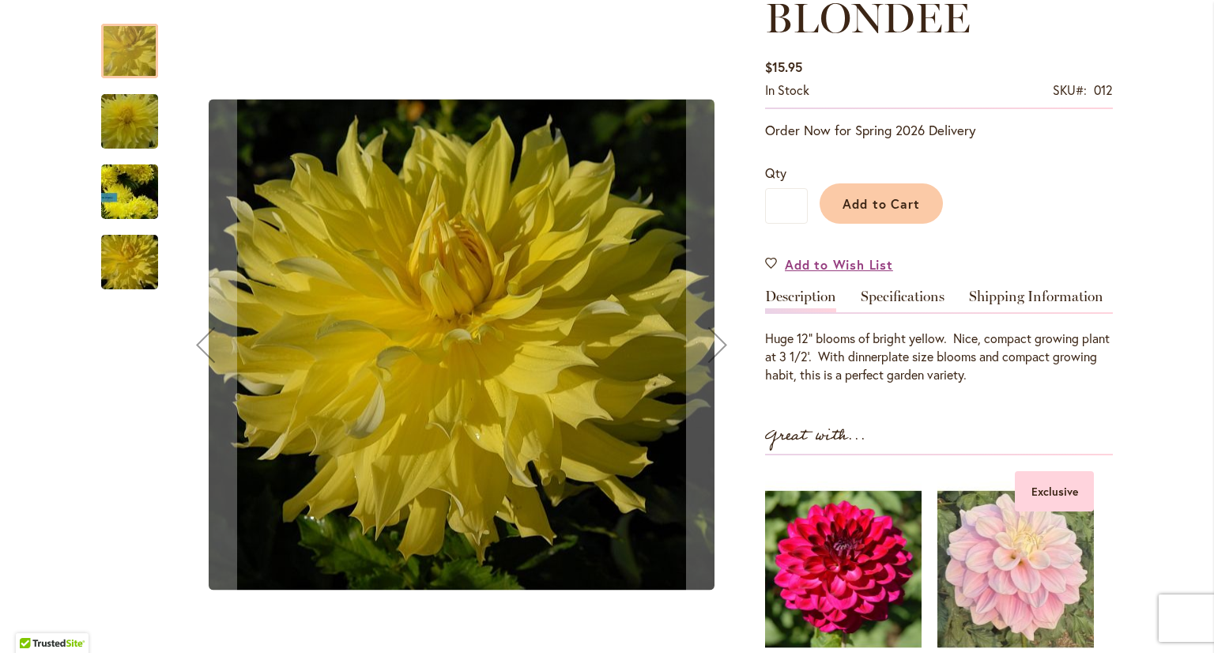
click at [116, 194] on img "Blondee" at bounding box center [130, 192] width 114 height 103
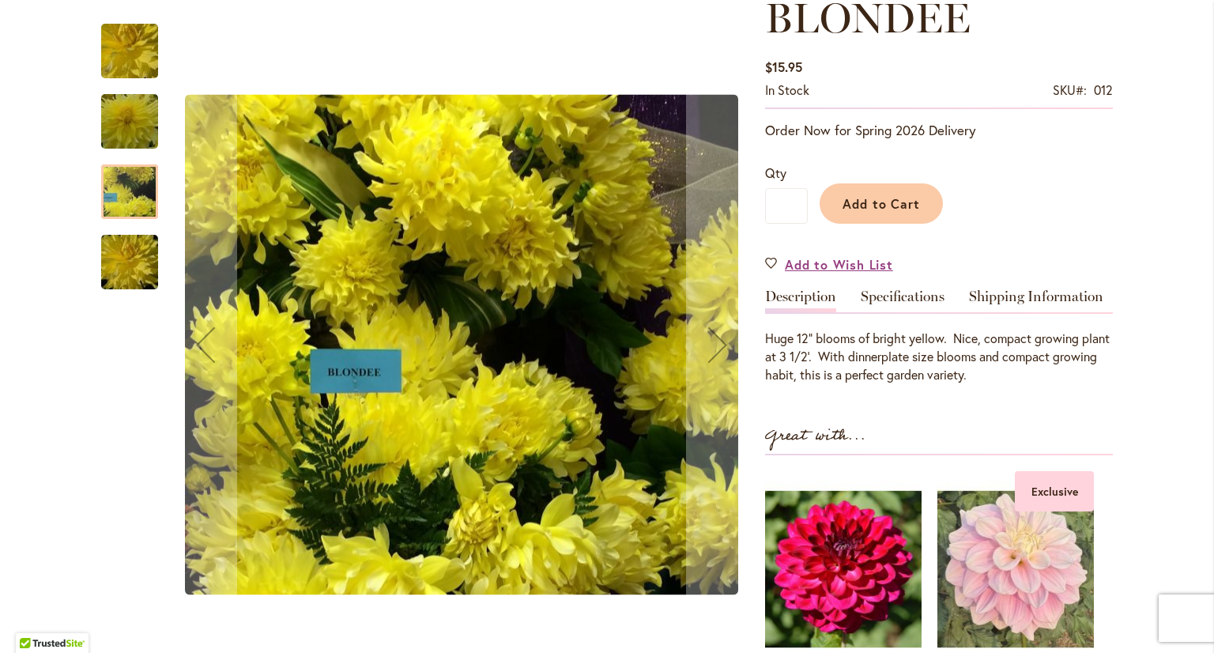
click at [119, 130] on img "Blondee" at bounding box center [130, 122] width 114 height 76
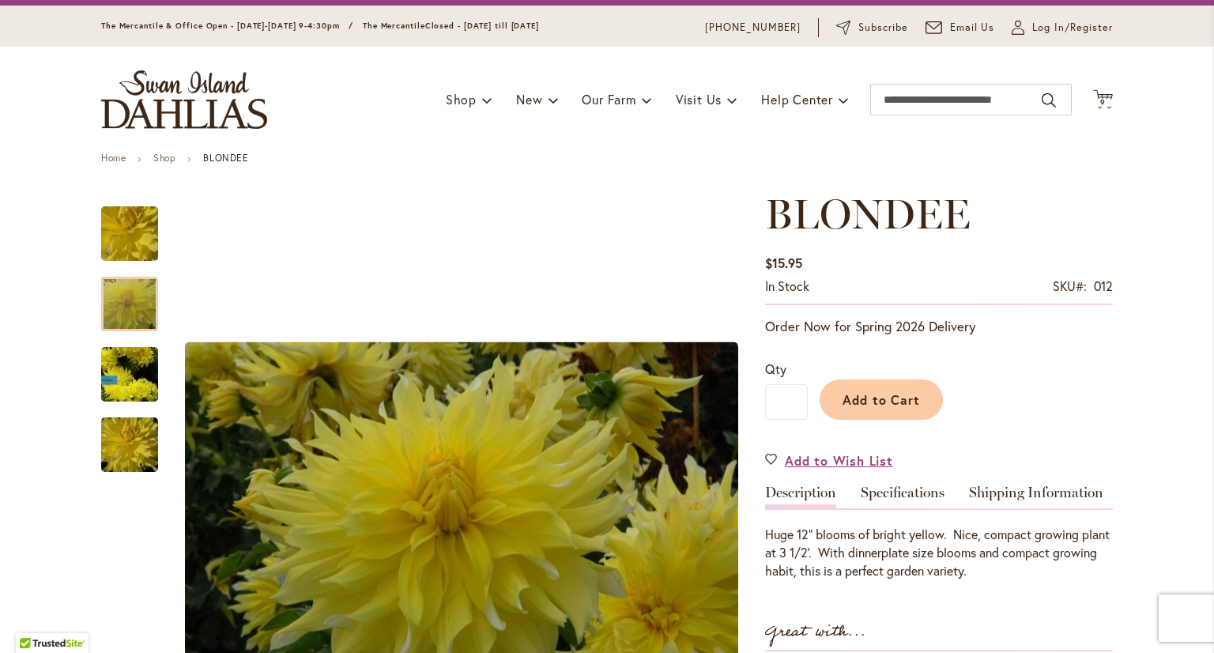
scroll to position [79, 0]
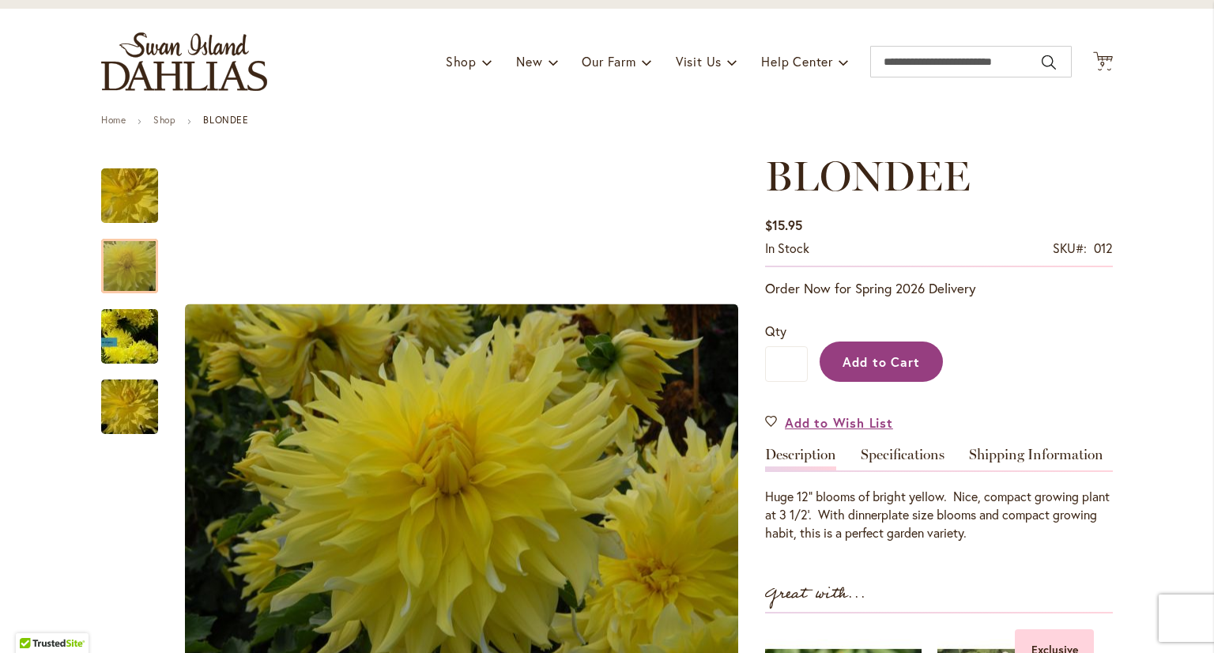
click at [883, 364] on span "Add to Cart" at bounding box center [881, 361] width 78 height 17
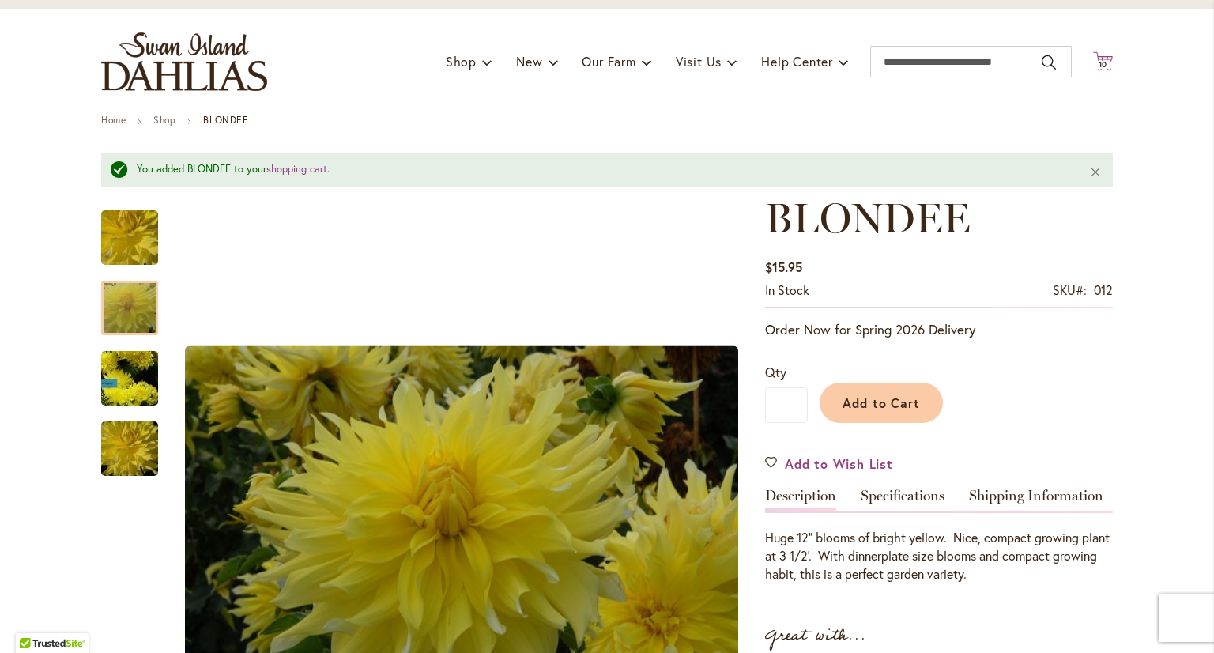
click at [1100, 61] on span "10" at bounding box center [1102, 64] width 9 height 10
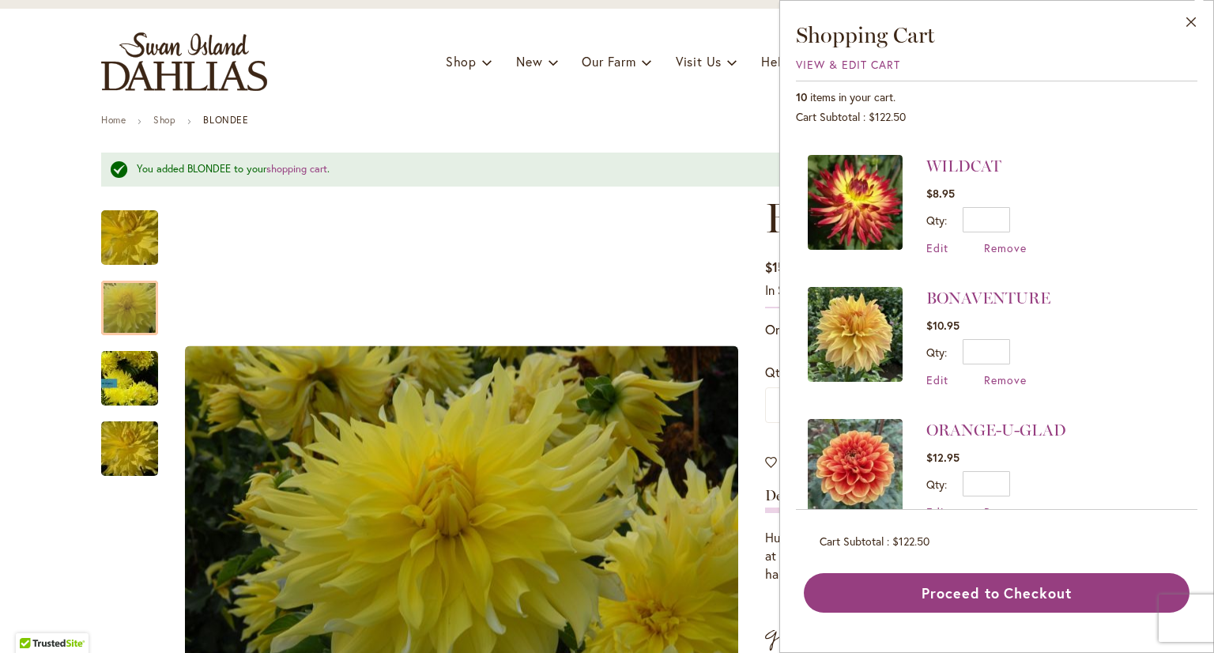
scroll to position [553, 0]
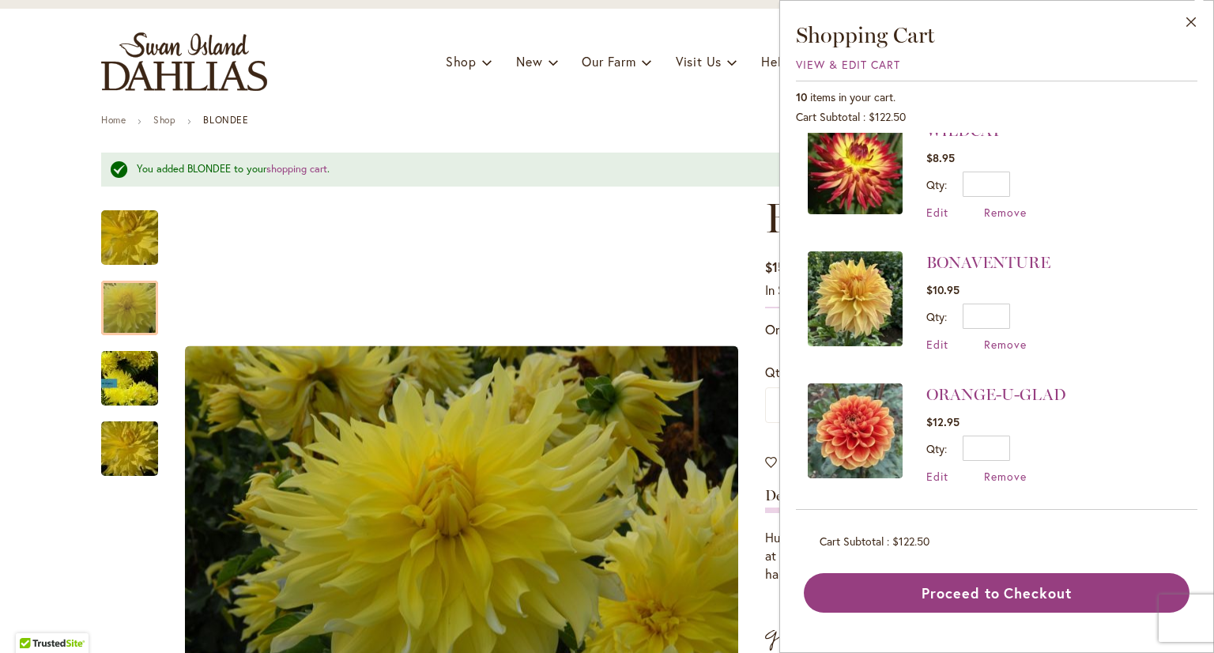
click at [849, 304] on img at bounding box center [855, 298] width 95 height 95
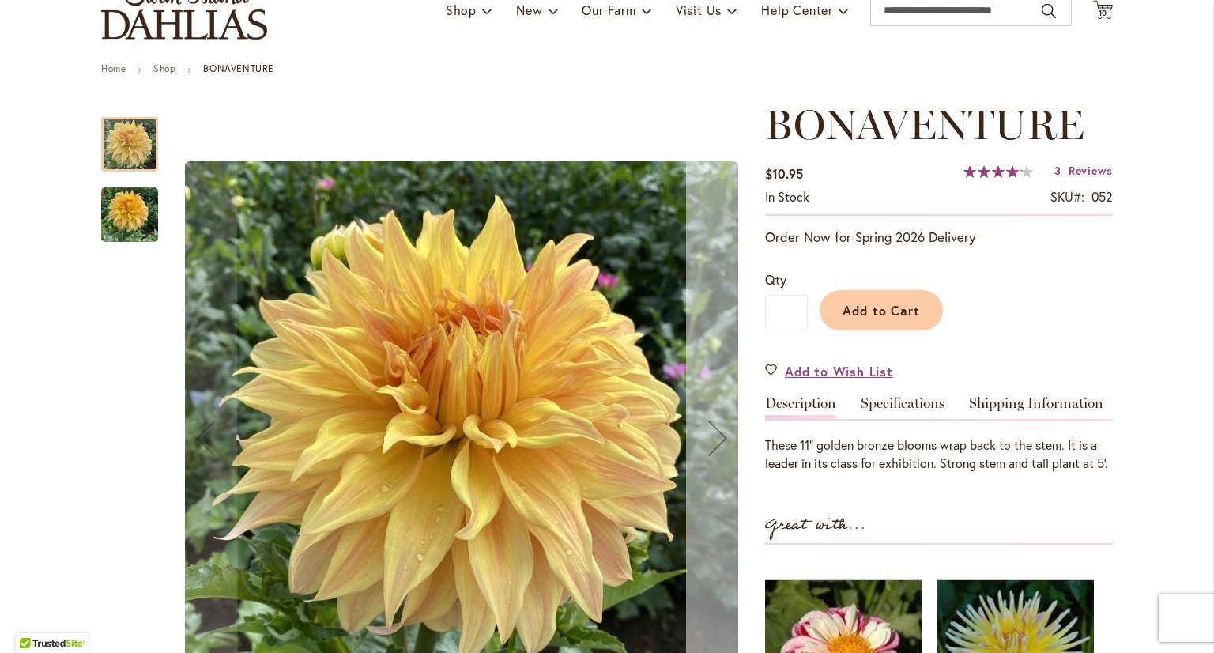
scroll to position [158, 0]
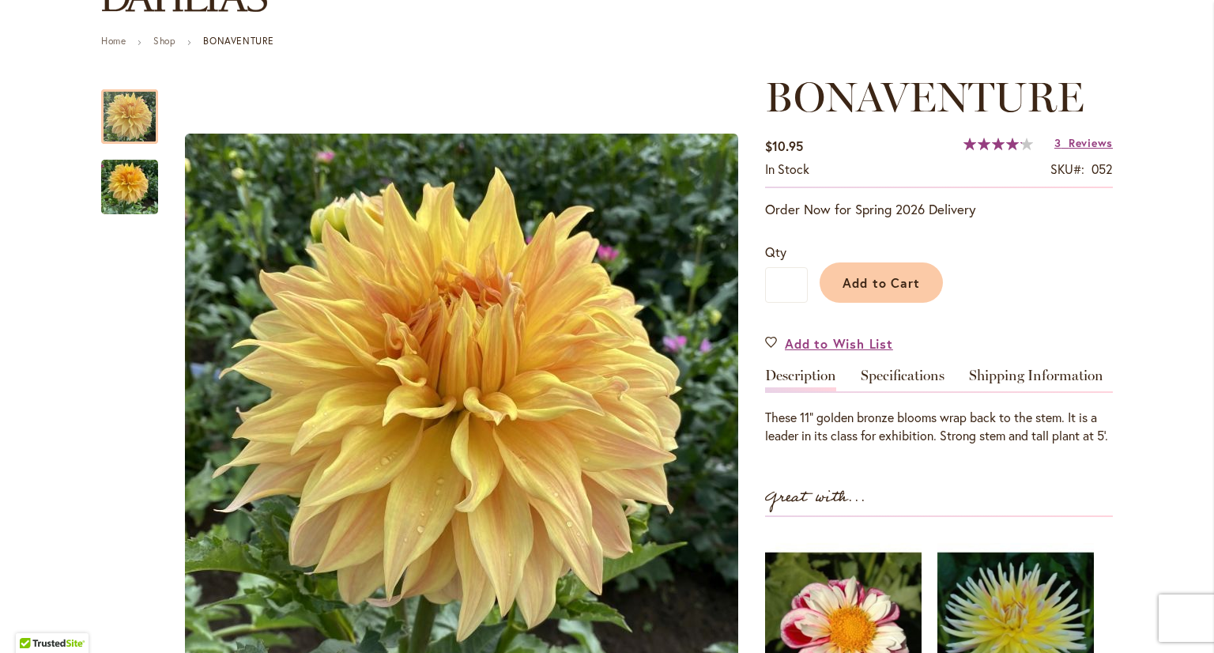
click at [910, 375] on link "Specifications" at bounding box center [903, 379] width 84 height 23
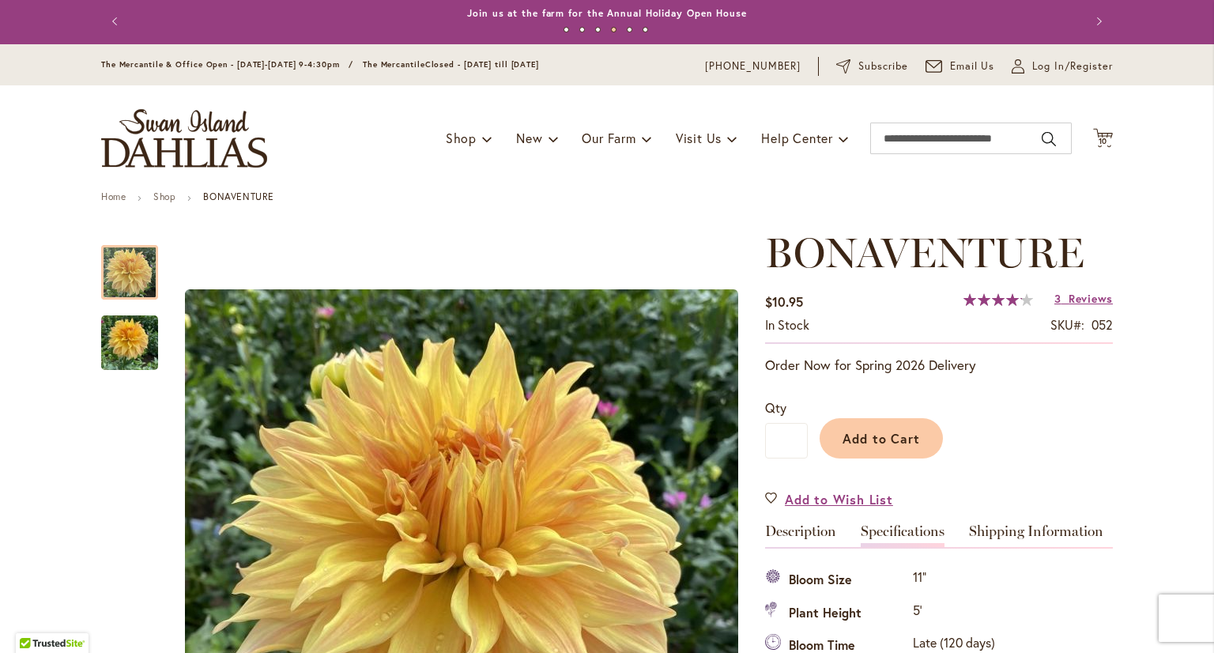
scroll to position [0, 0]
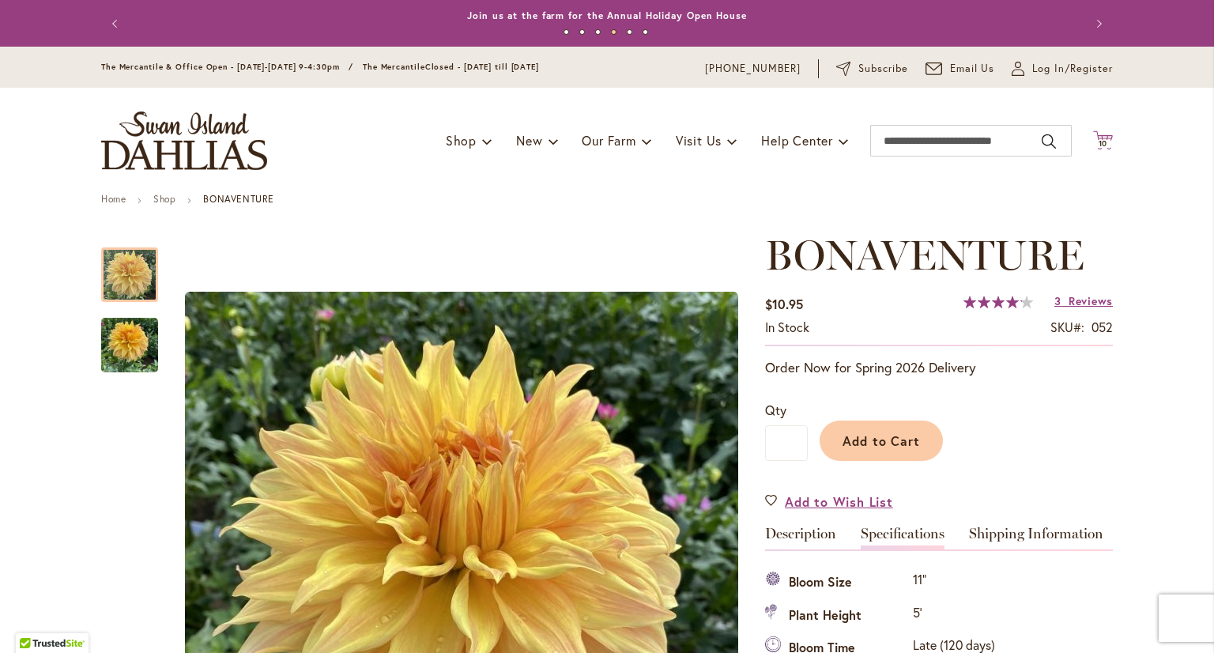
click at [1098, 134] on icon "Cart .cls-1 { fill: #231f20; }" at bounding box center [1103, 140] width 20 height 20
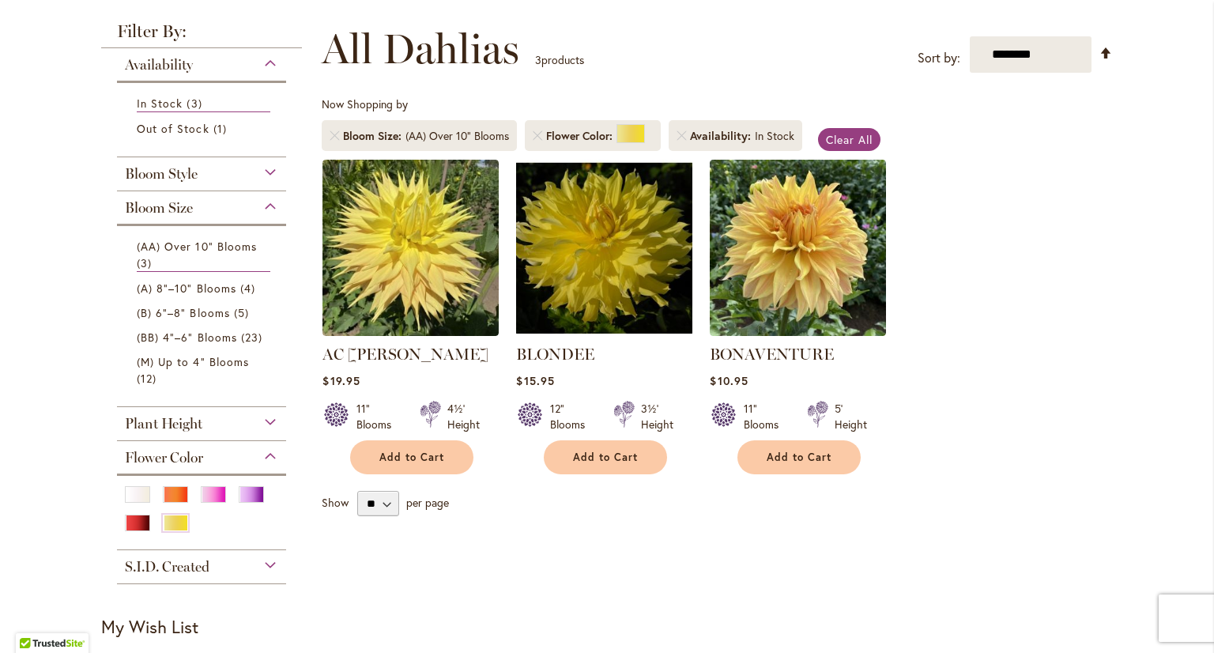
scroll to position [237, 0]
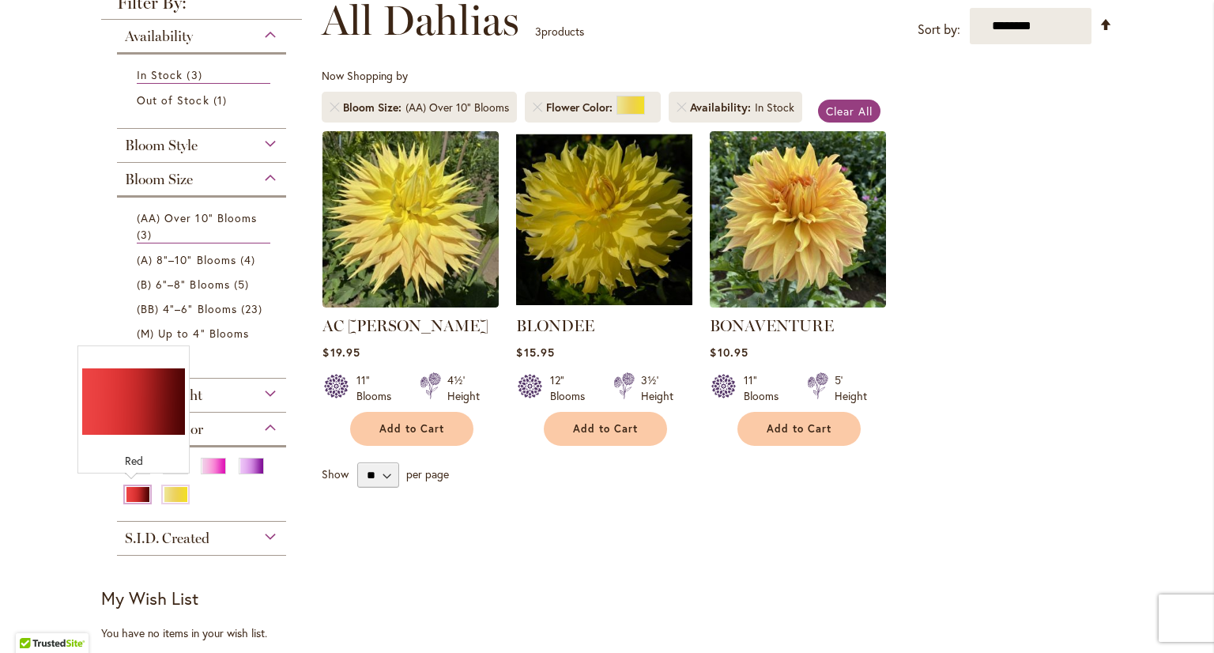
click at [130, 493] on div "Red" at bounding box center [137, 494] width 25 height 17
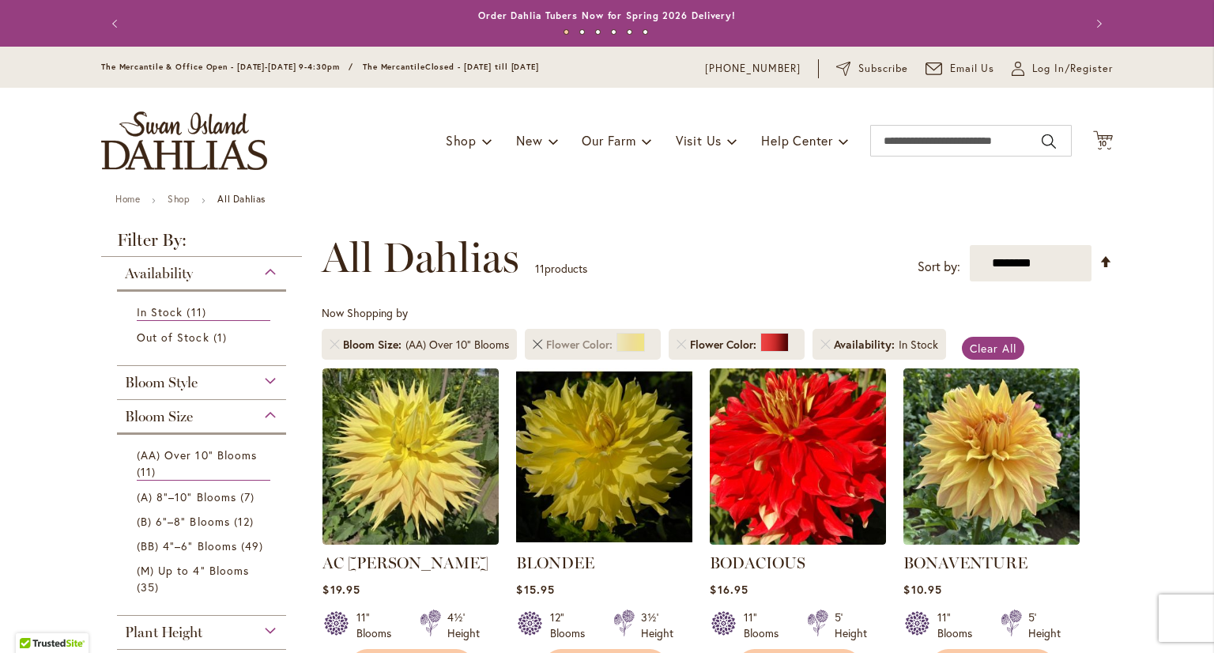
click at [533, 342] on link "Remove Flower Color Yellow" at bounding box center [537, 344] width 9 height 9
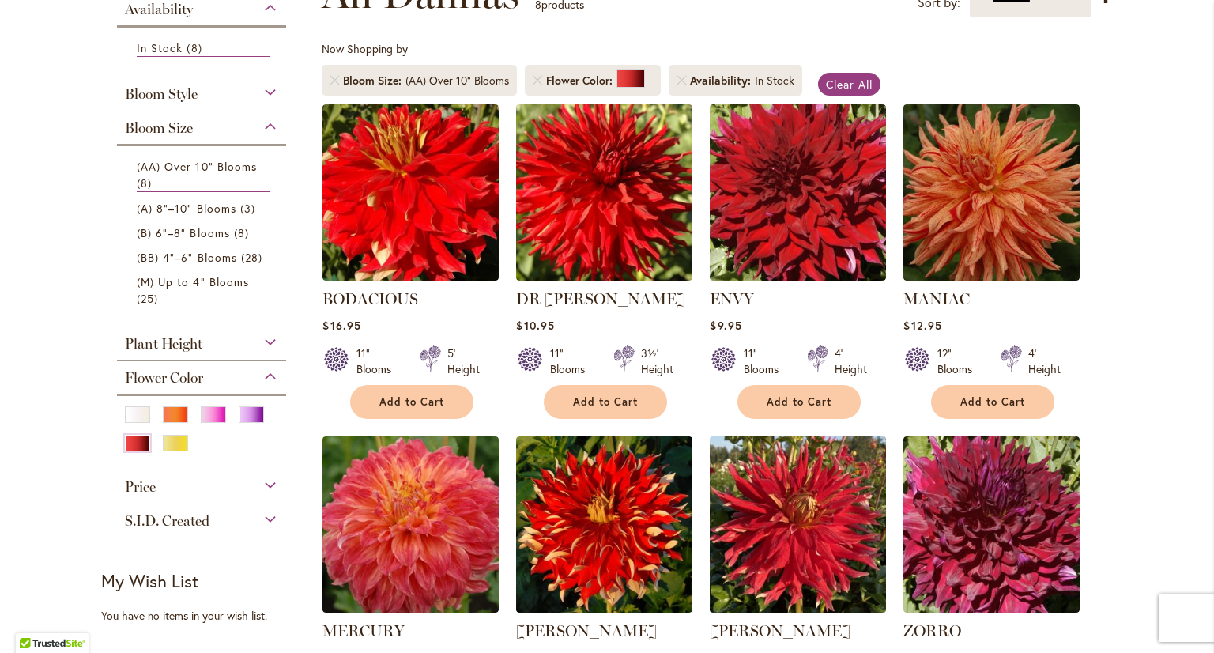
scroll to position [237, 0]
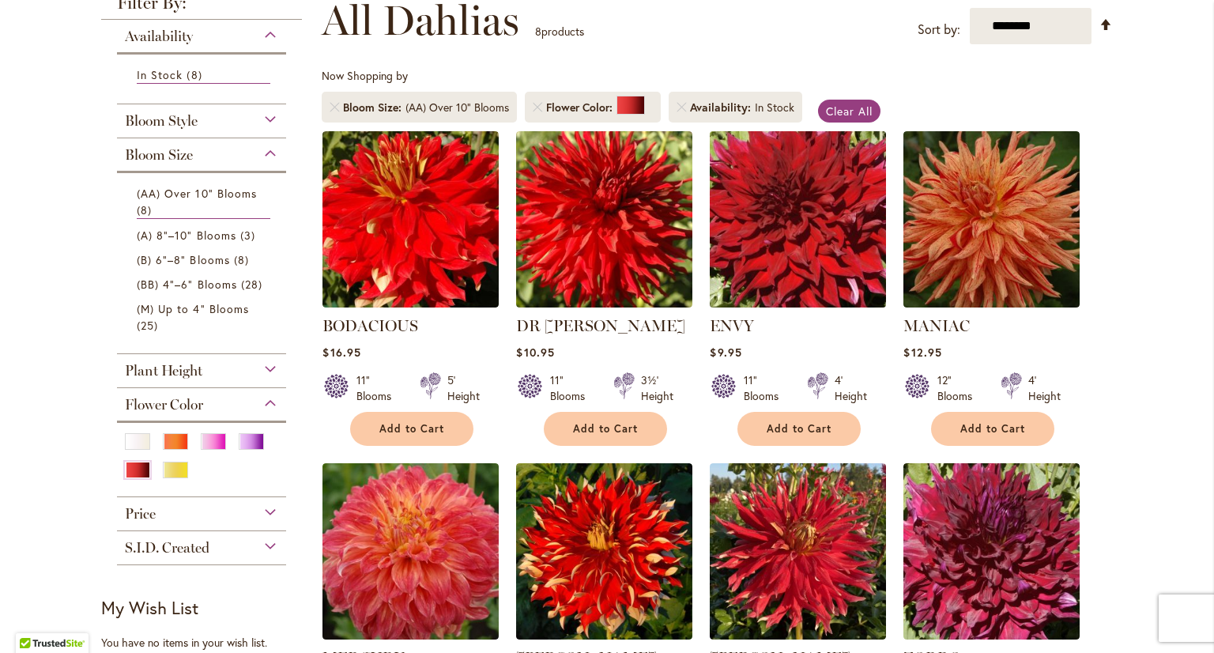
click at [802, 239] on img at bounding box center [798, 218] width 185 height 185
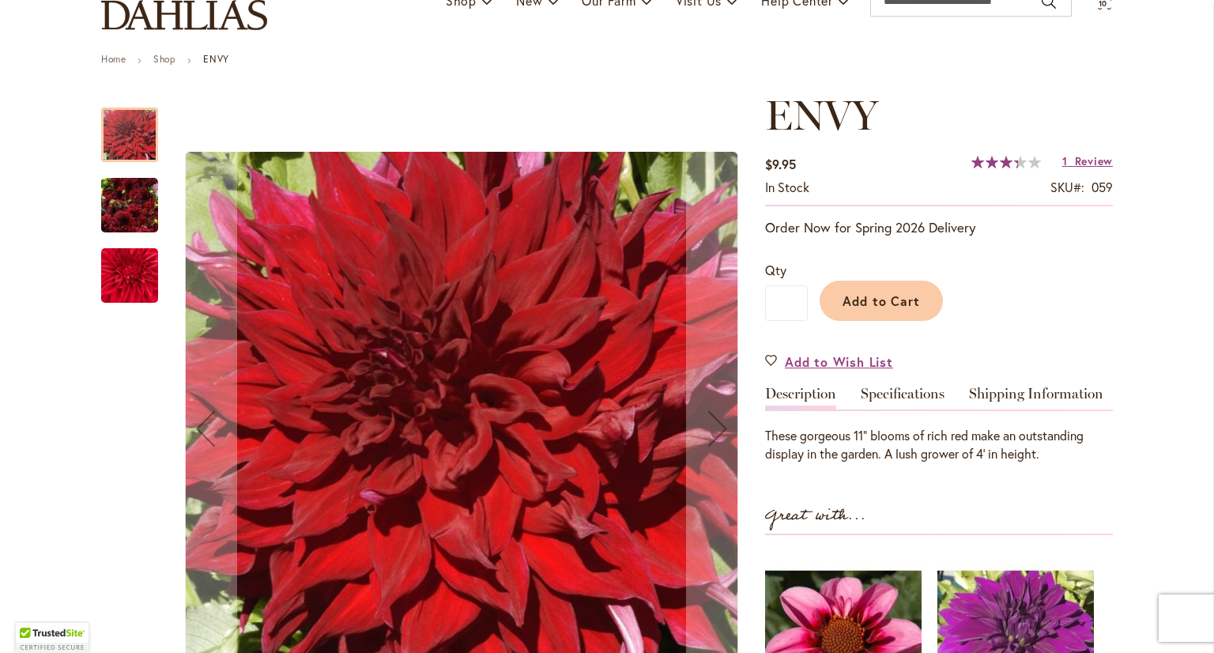
scroll to position [158, 0]
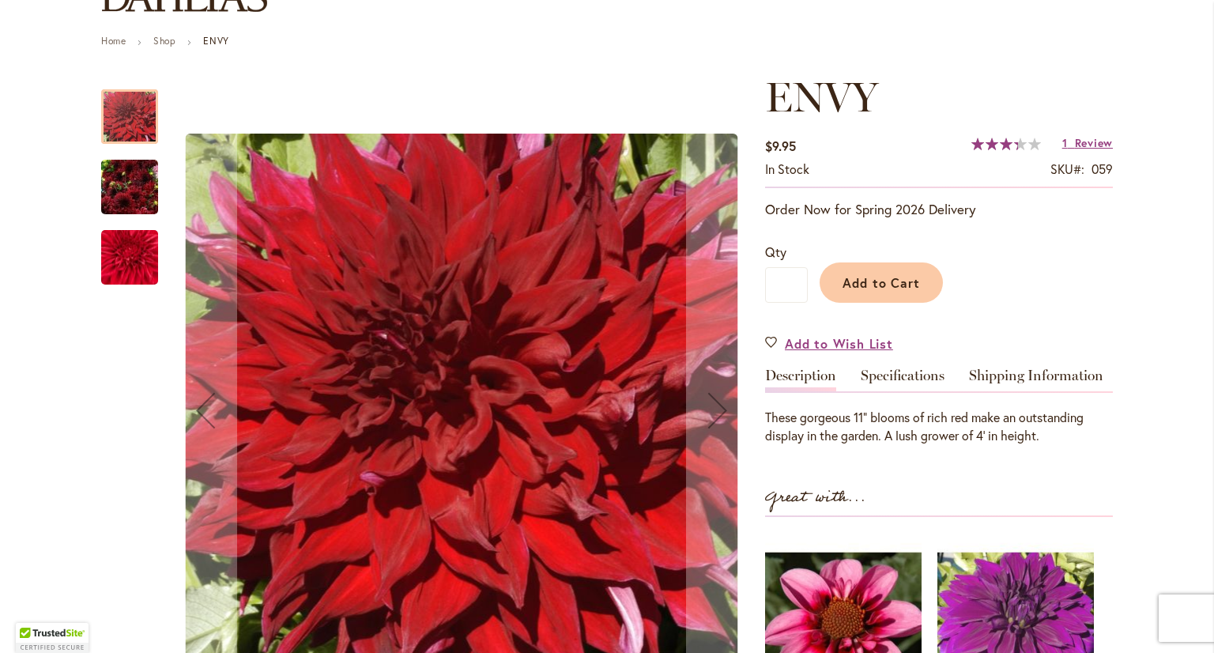
click at [114, 190] on img "Envy" at bounding box center [129, 187] width 57 height 76
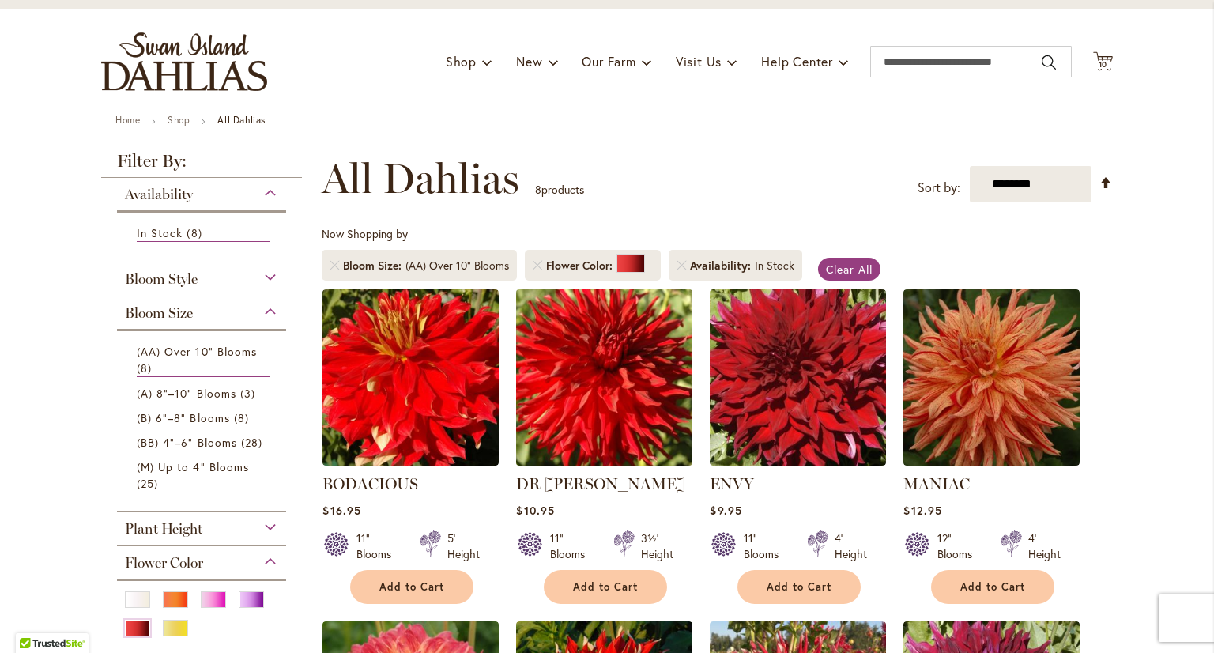
scroll to position [158, 0]
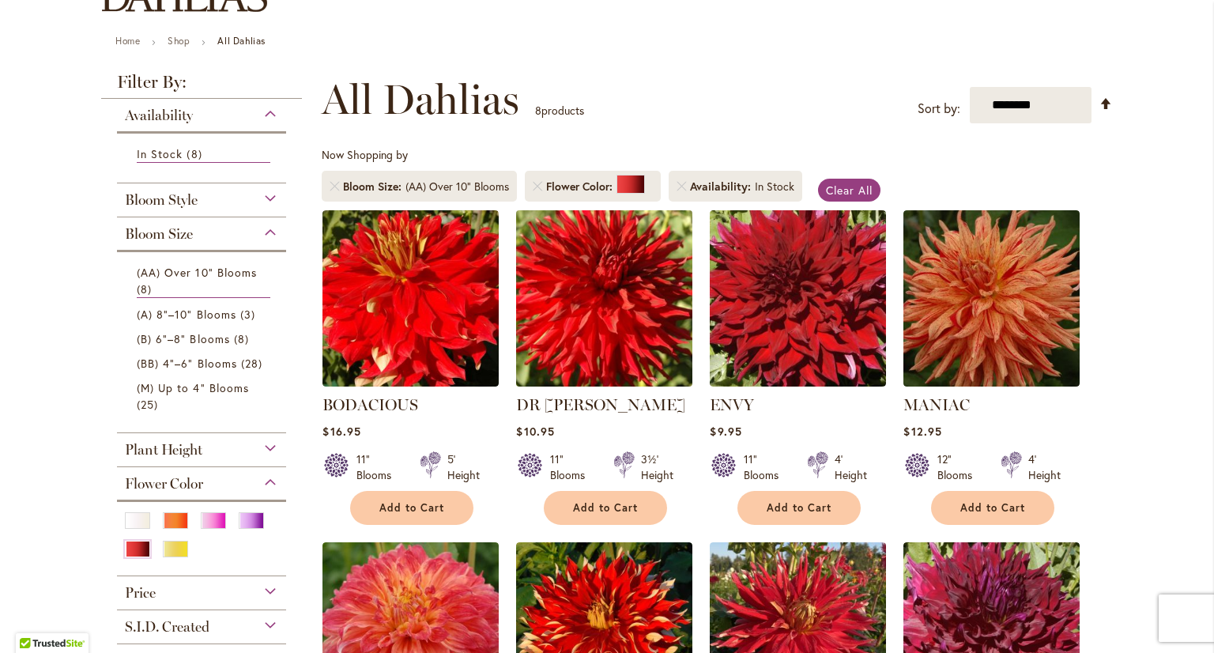
click at [609, 344] on img at bounding box center [604, 297] width 185 height 185
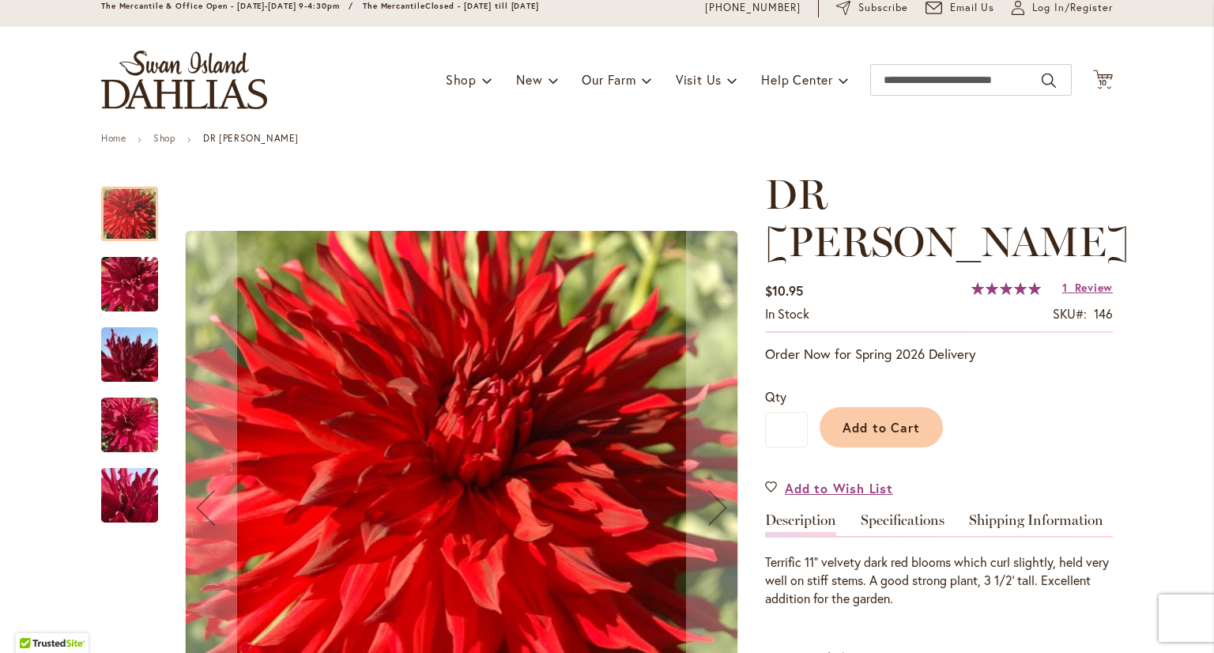
scroll to position [158, 0]
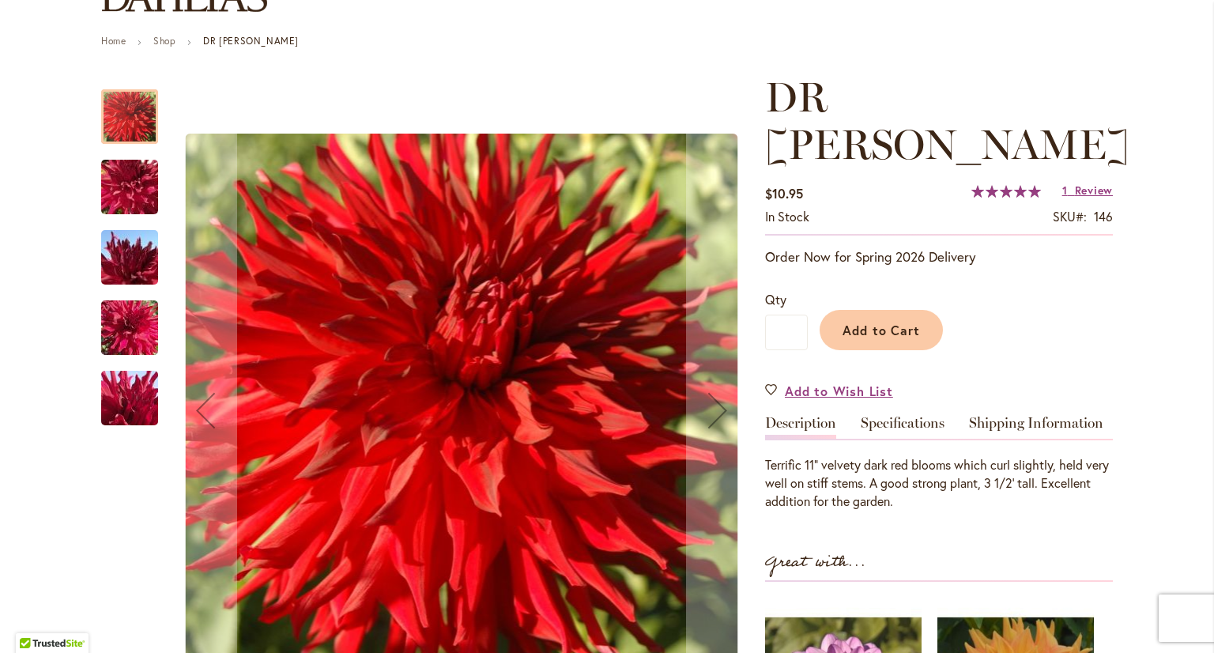
click at [130, 254] on img "DR LES" at bounding box center [130, 257] width 114 height 85
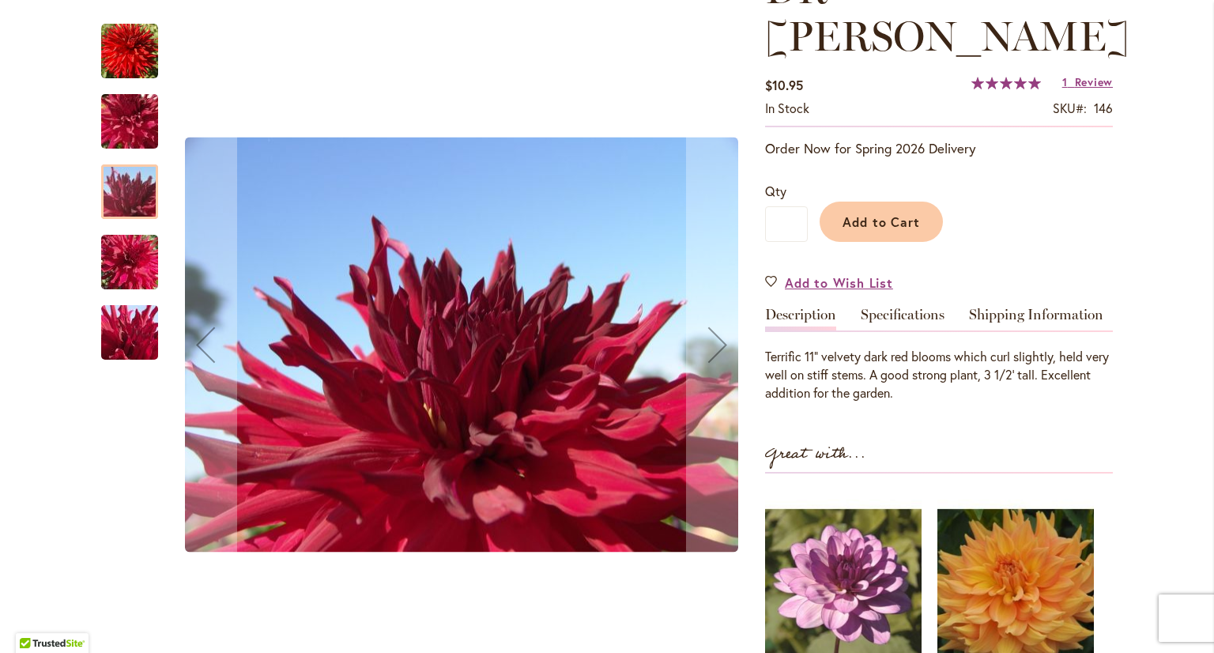
scroll to position [316, 0]
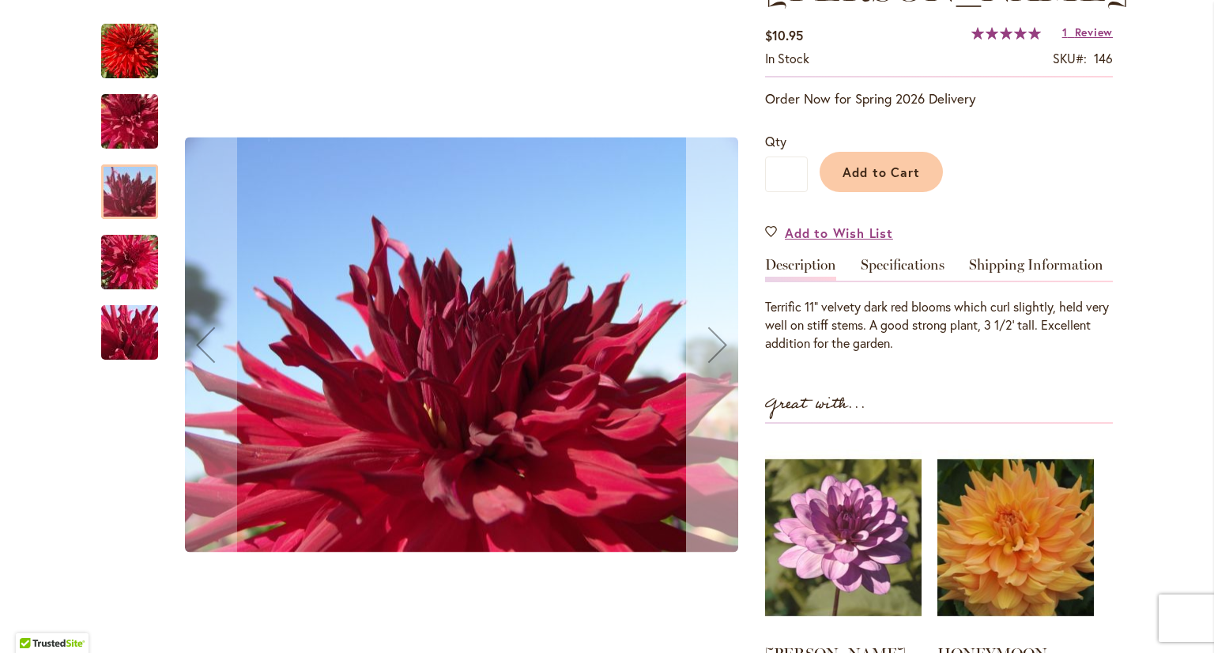
click at [716, 352] on div "Next" at bounding box center [717, 344] width 63 height 63
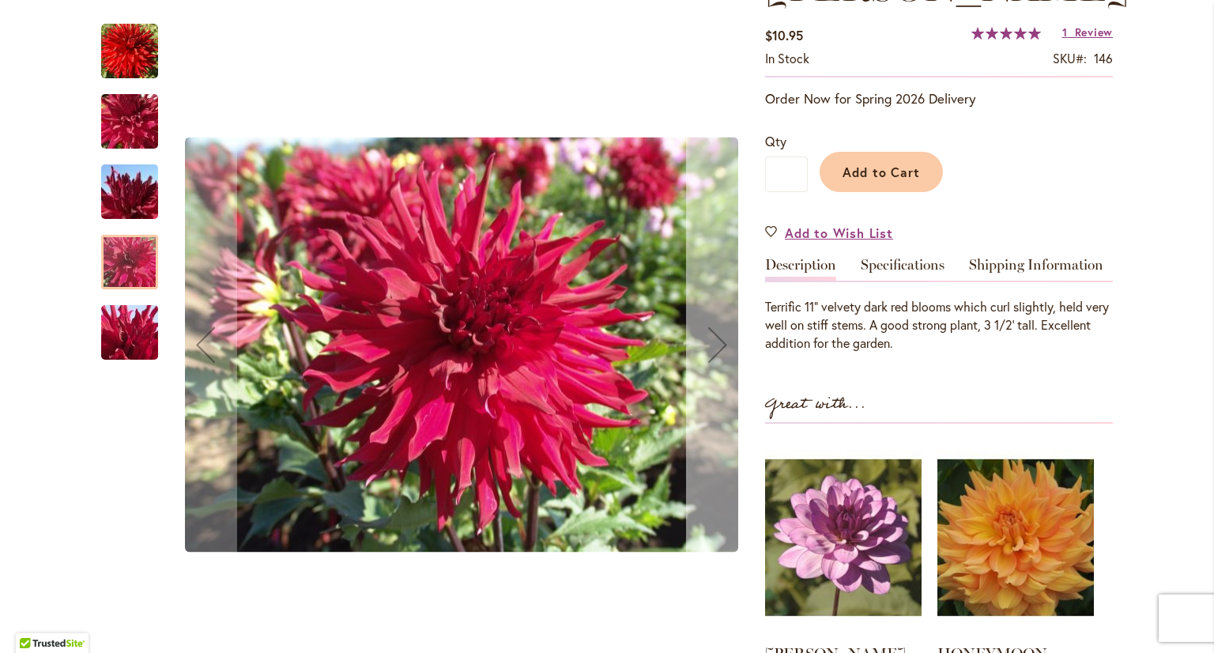
click at [716, 352] on div "Next" at bounding box center [717, 344] width 63 height 63
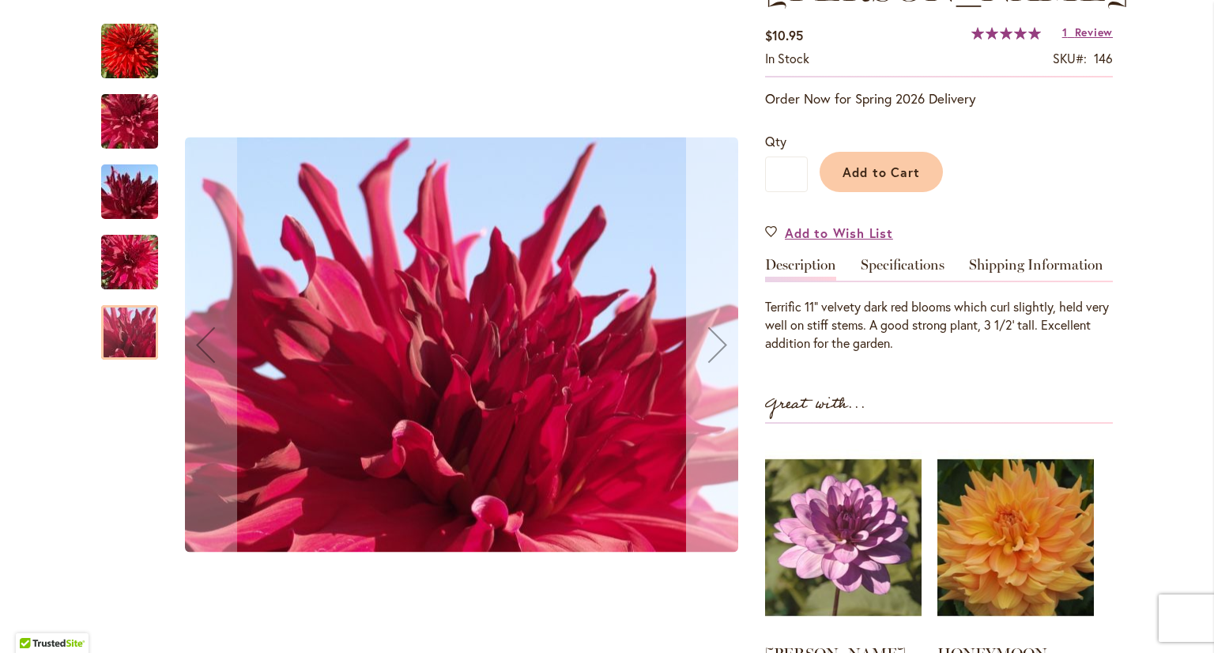
click at [716, 352] on div "Next" at bounding box center [717, 344] width 63 height 63
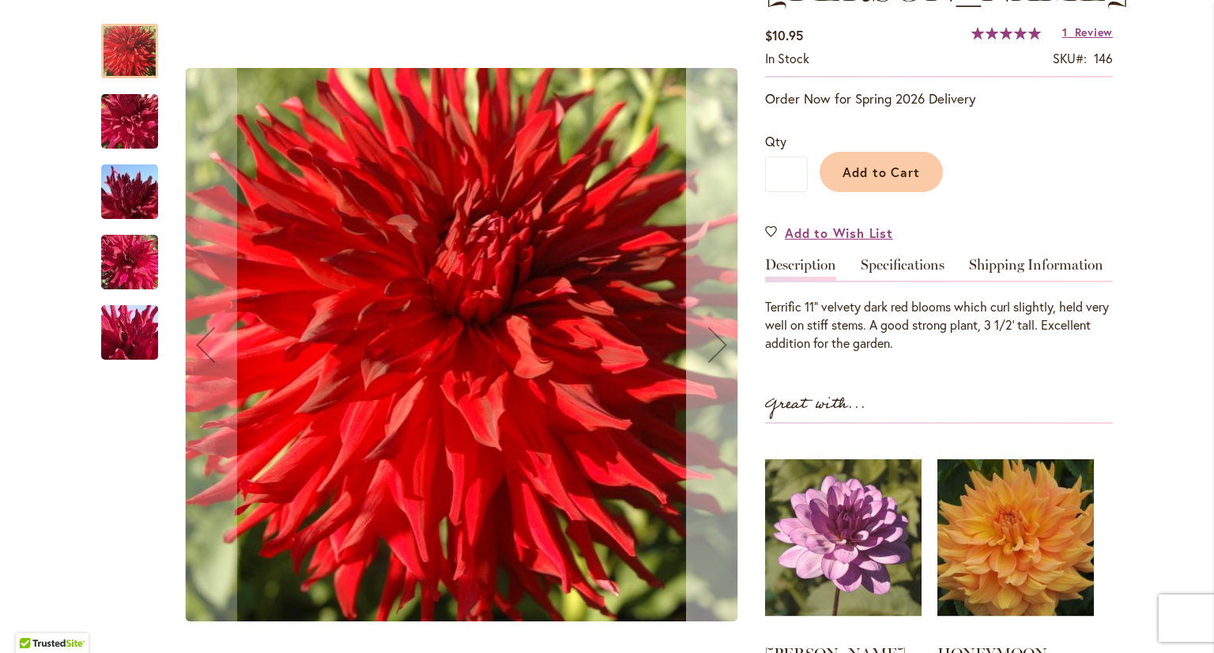
click at [716, 352] on div "Next" at bounding box center [717, 344] width 63 height 63
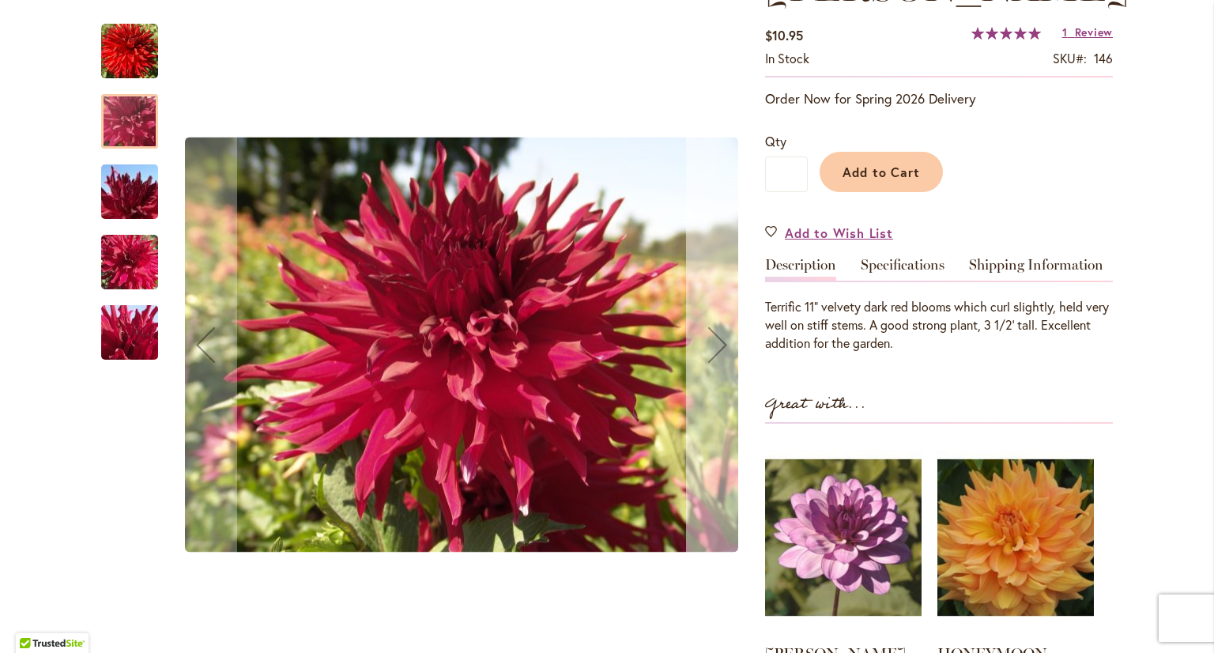
click at [716, 352] on div "Next" at bounding box center [717, 344] width 63 height 63
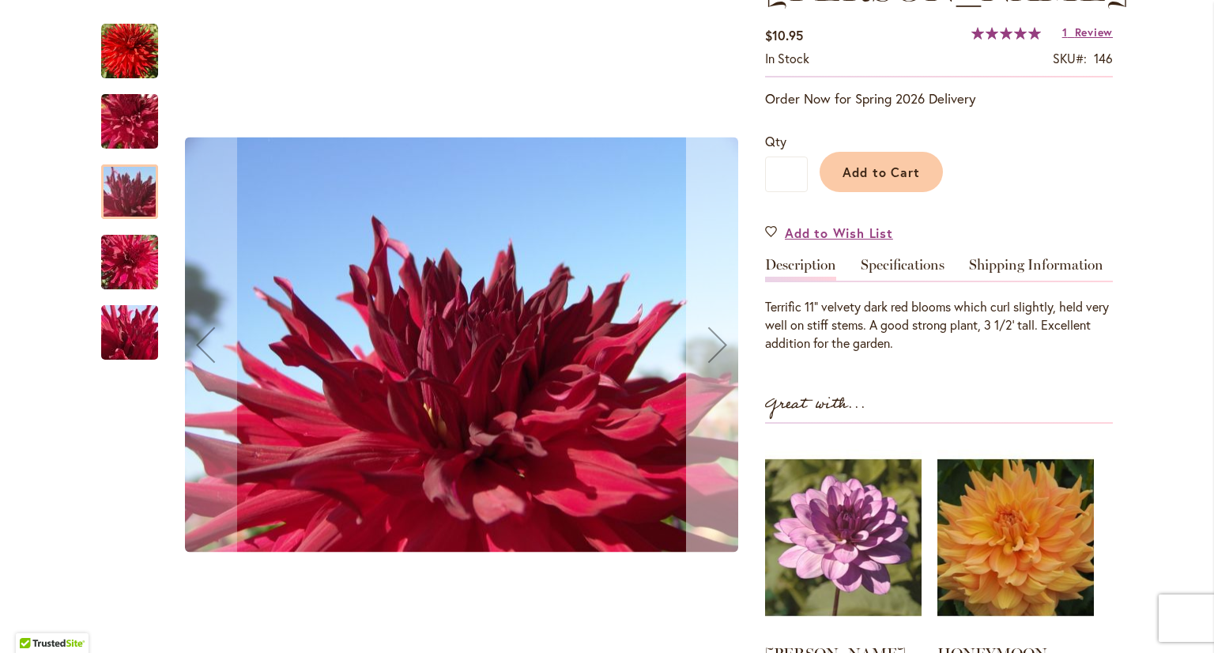
click at [716, 352] on div "Next" at bounding box center [717, 344] width 63 height 63
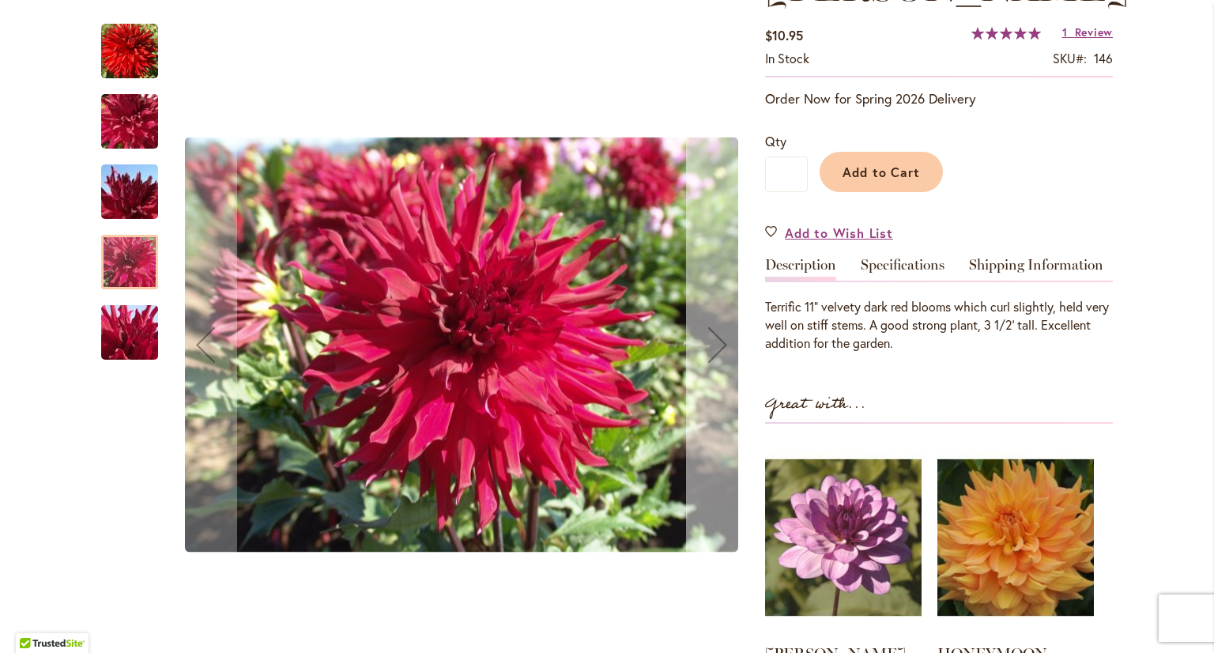
click at [716, 352] on div "Next" at bounding box center [717, 344] width 63 height 63
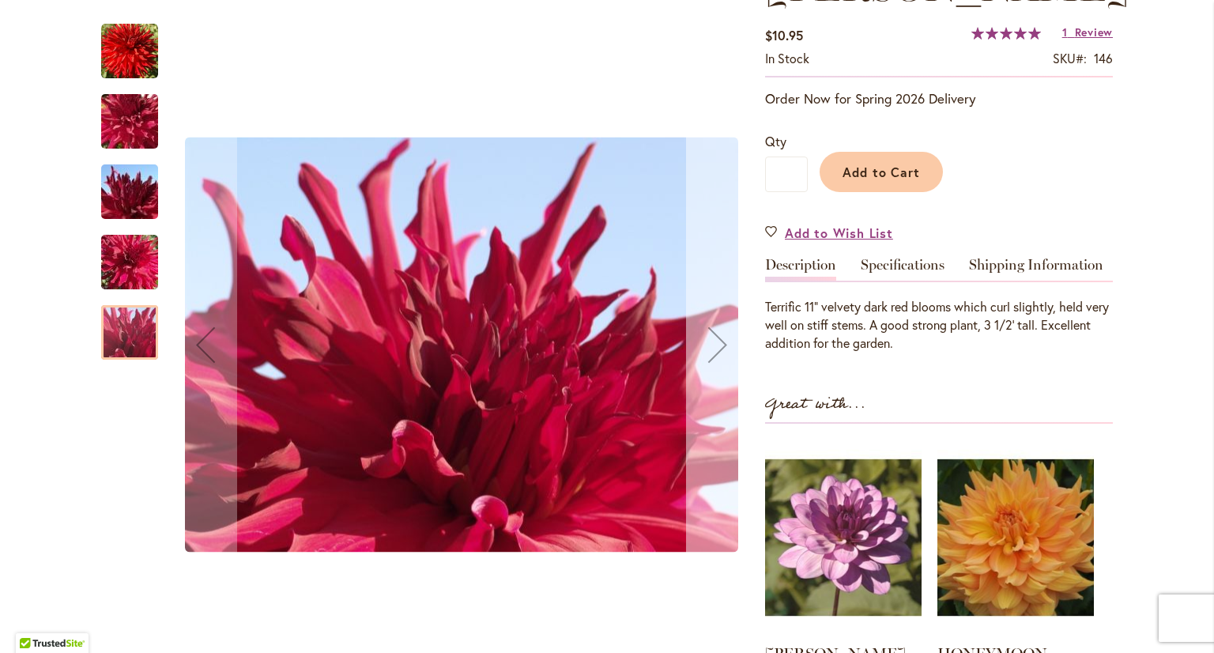
click at [716, 352] on div "Next" at bounding box center [717, 344] width 63 height 63
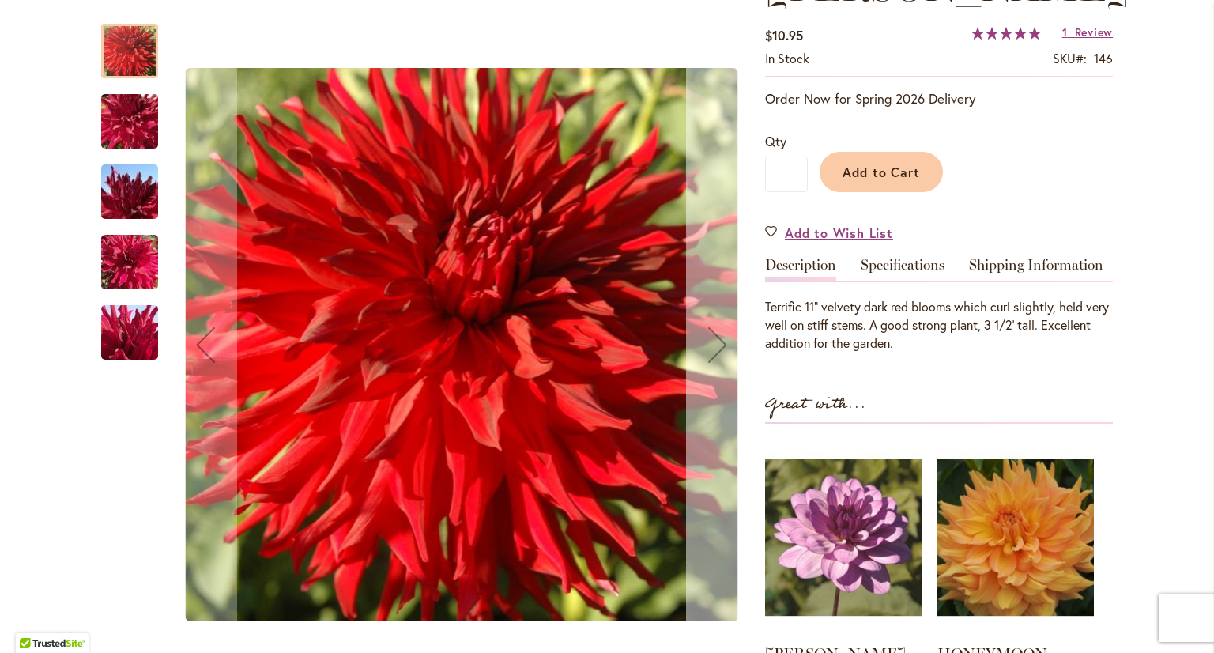
click at [716, 352] on div "Next" at bounding box center [717, 344] width 63 height 63
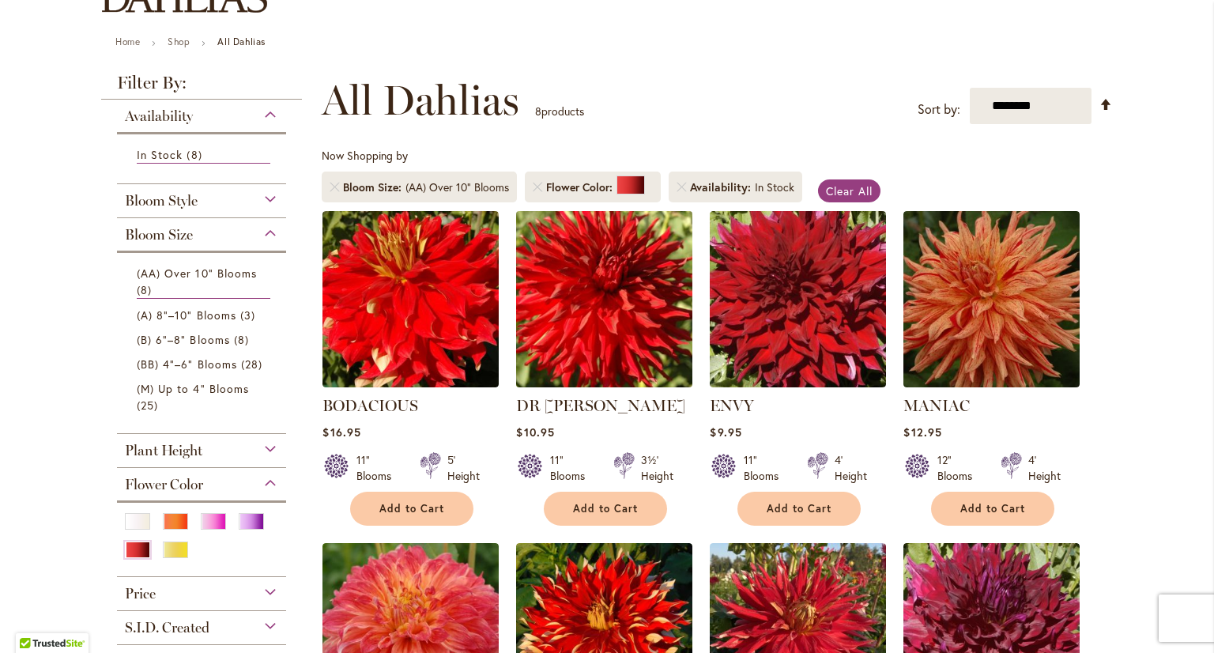
scroll to position [158, 0]
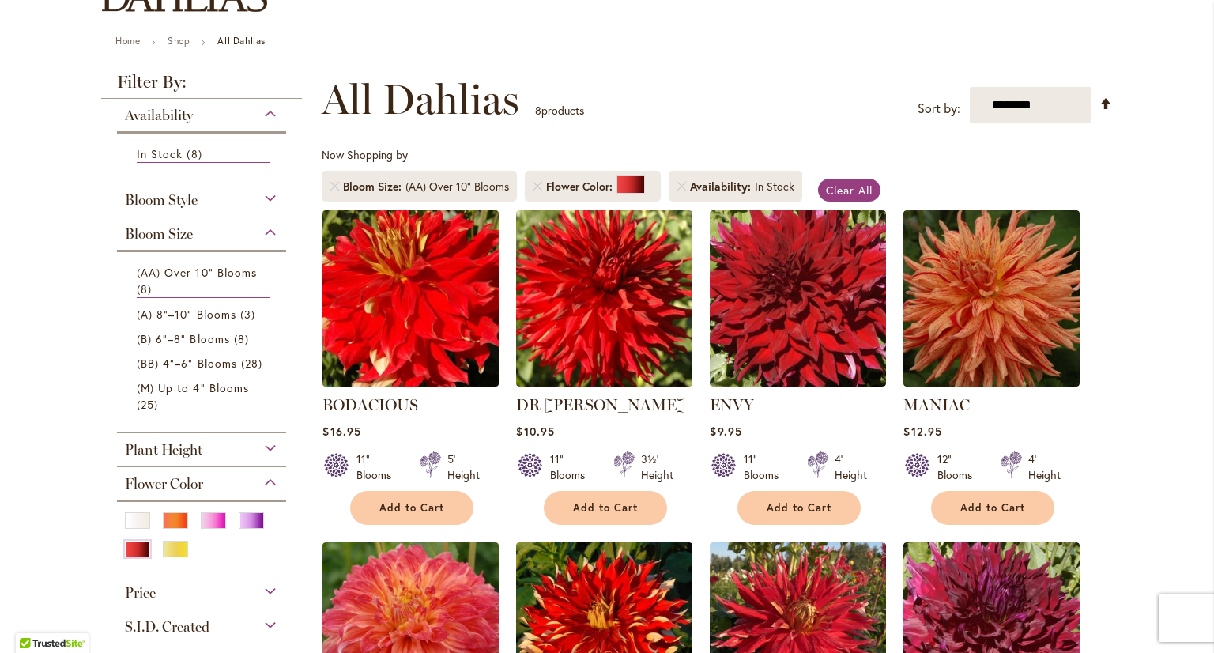
click at [419, 330] on img at bounding box center [410, 297] width 185 height 185
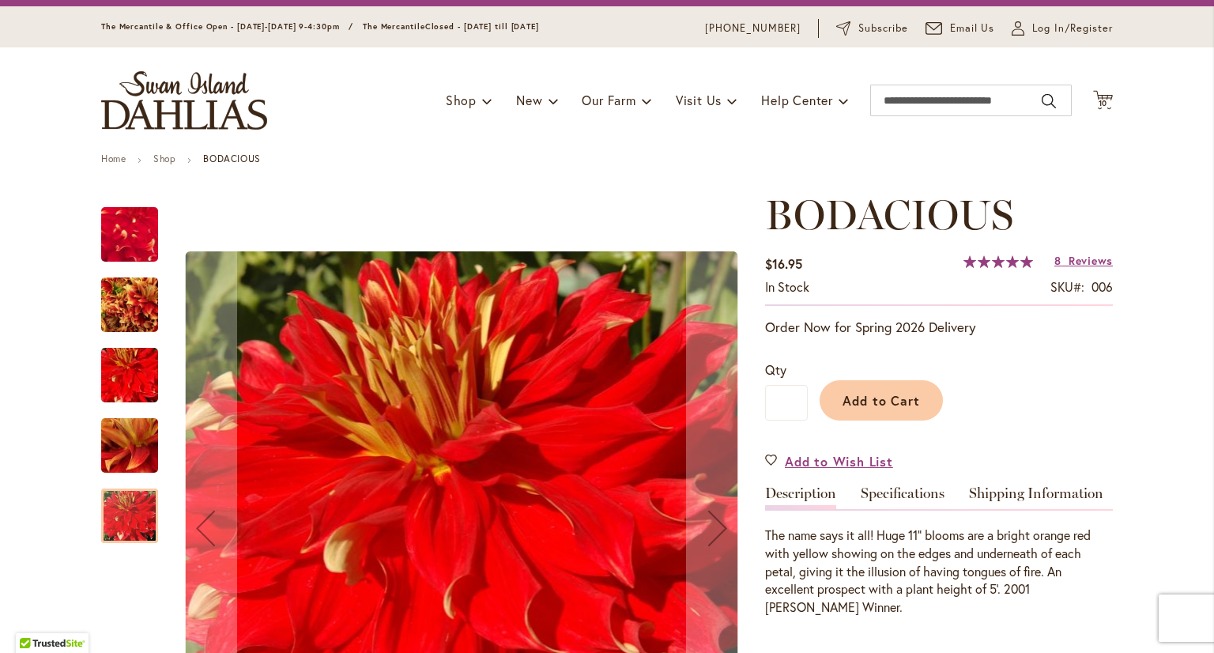
scroll to position [79, 0]
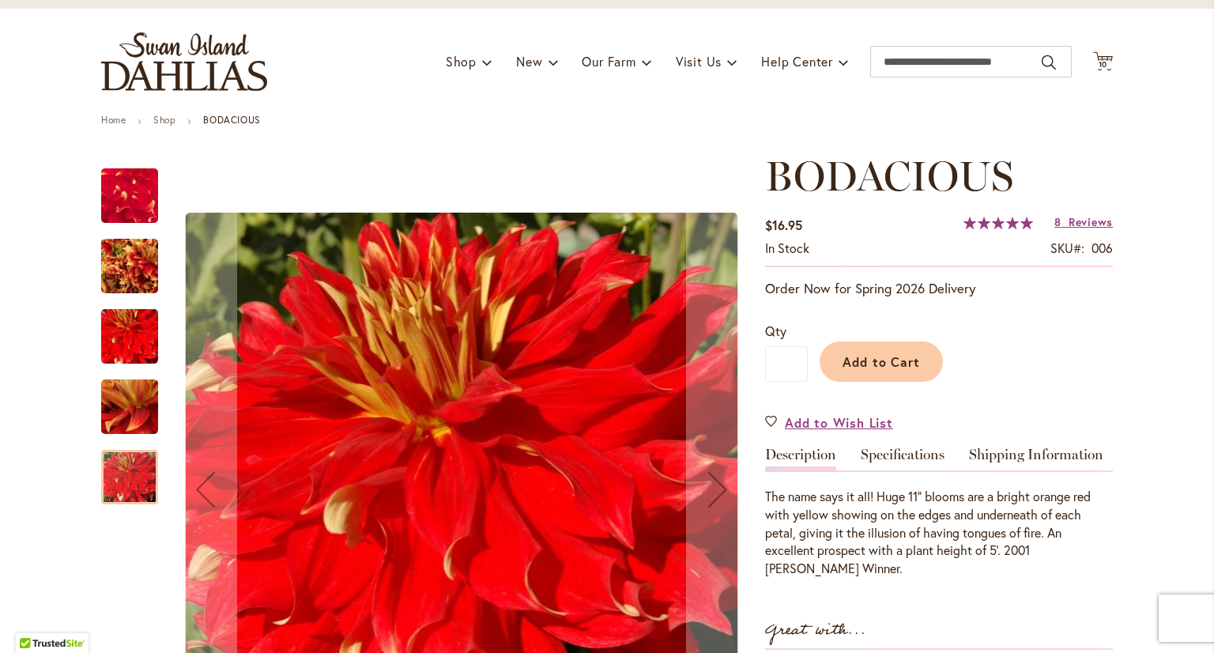
click at [124, 260] on img "BODACIOUS" at bounding box center [129, 266] width 57 height 76
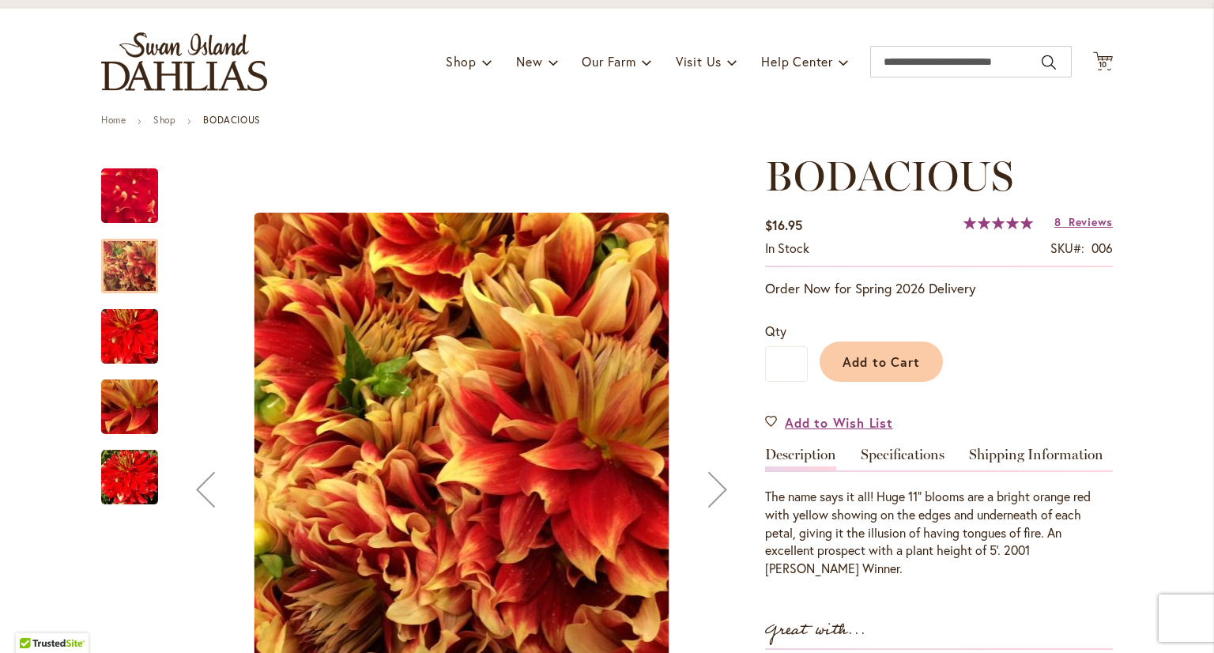
click at [721, 495] on div "Next" at bounding box center [717, 489] width 63 height 63
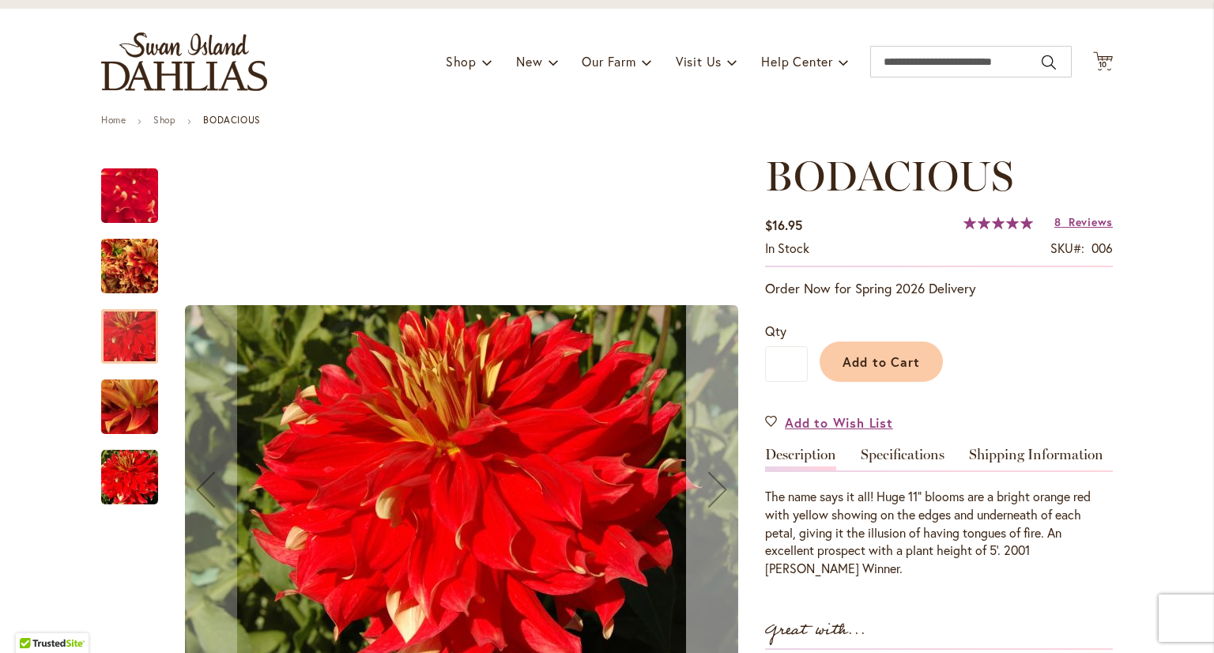
click at [721, 495] on div "Next" at bounding box center [717, 489] width 63 height 63
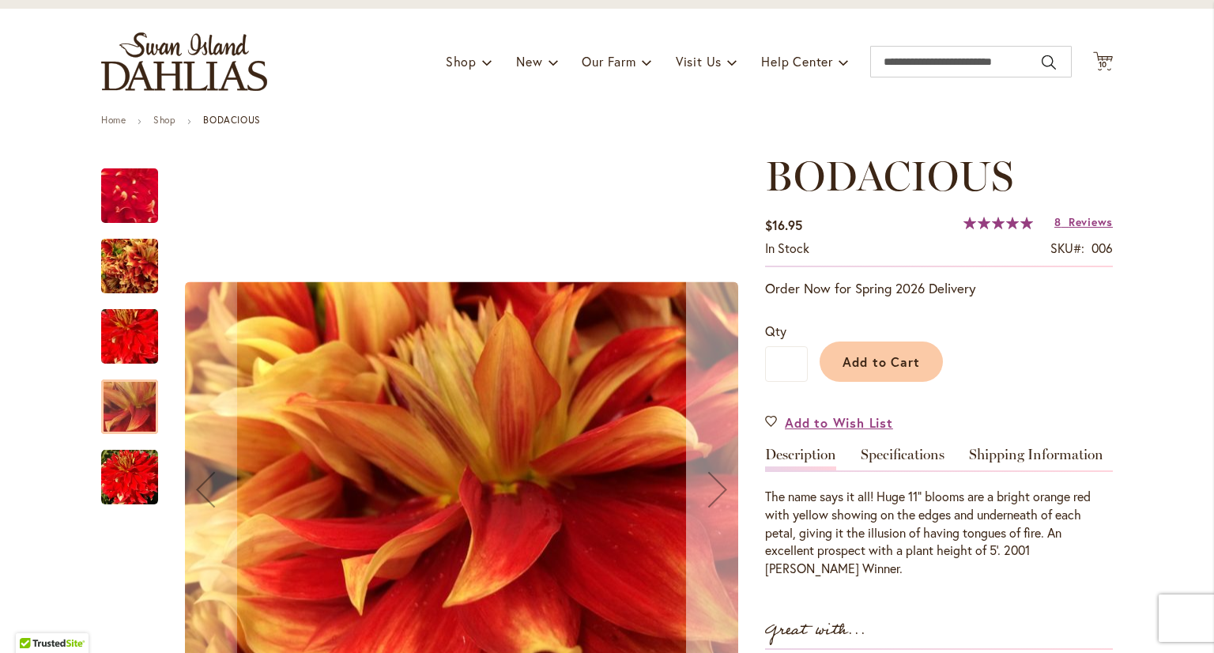
click at [721, 495] on div "Next" at bounding box center [717, 489] width 63 height 63
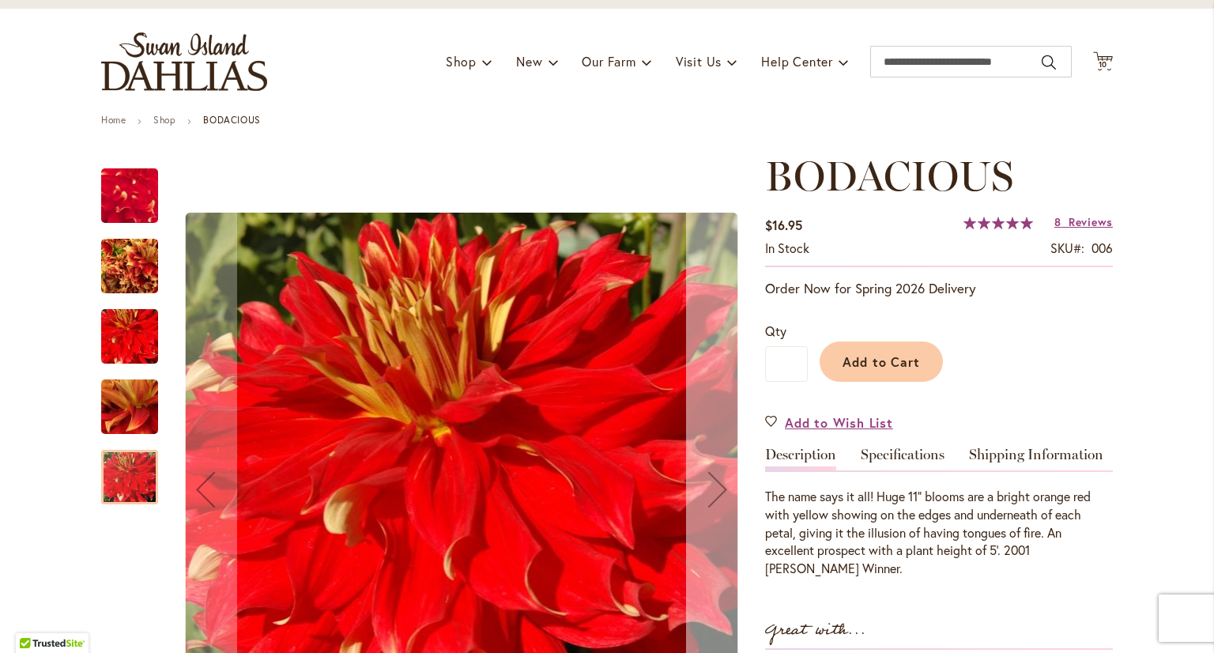
click at [721, 495] on div "Next" at bounding box center [717, 489] width 63 height 63
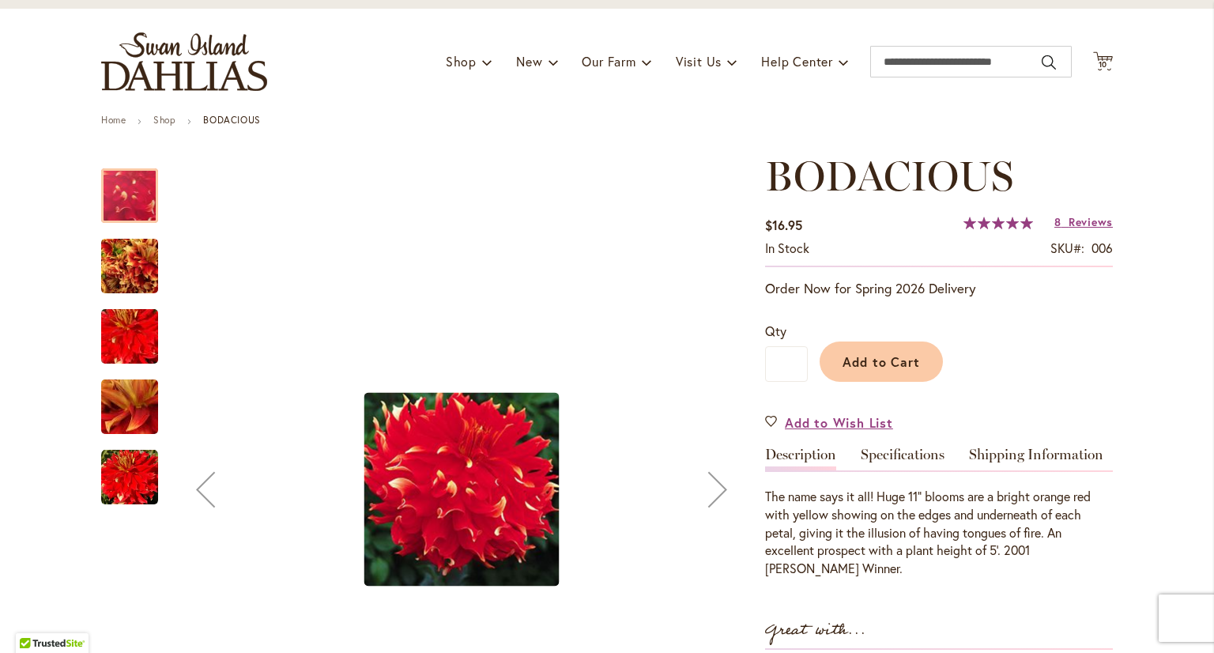
click at [721, 495] on div "Next" at bounding box center [717, 489] width 63 height 63
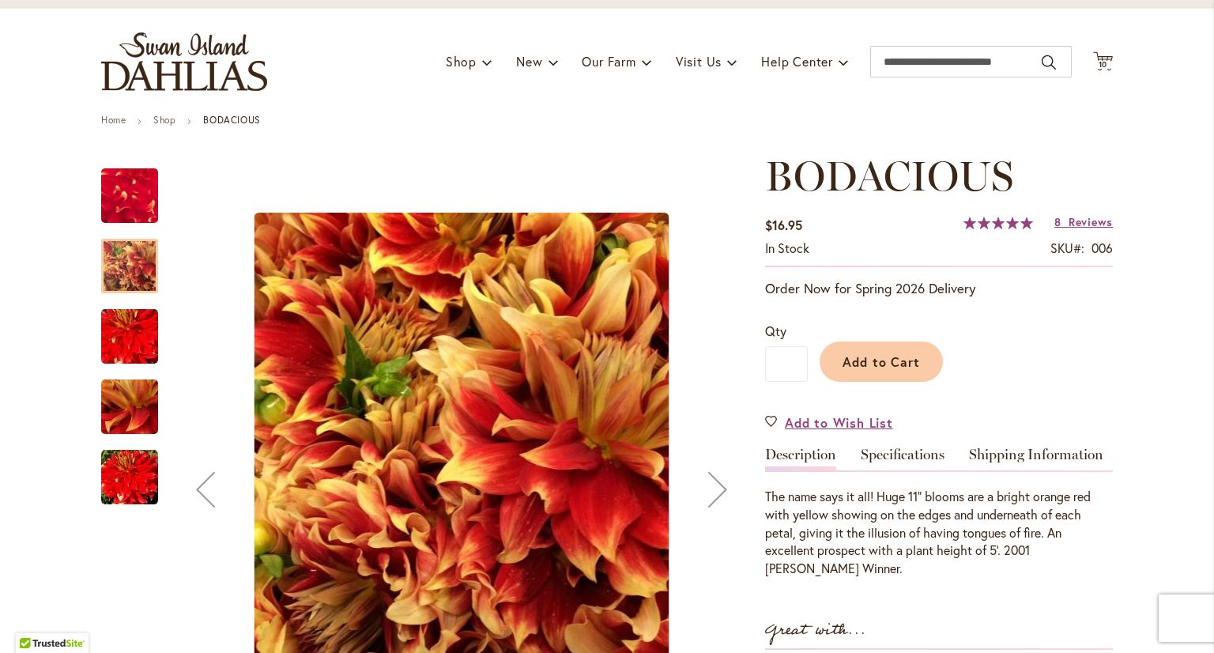
click at [721, 495] on div "Next" at bounding box center [717, 489] width 63 height 63
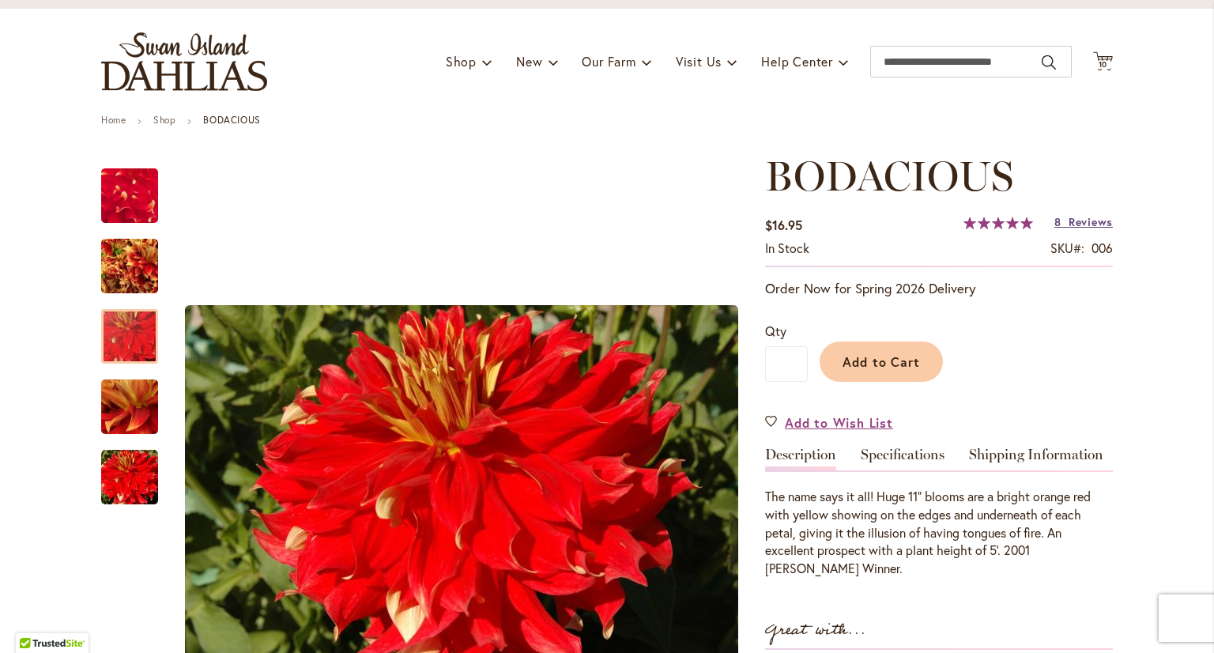
click at [1078, 225] on span "Reviews" at bounding box center [1090, 221] width 44 height 15
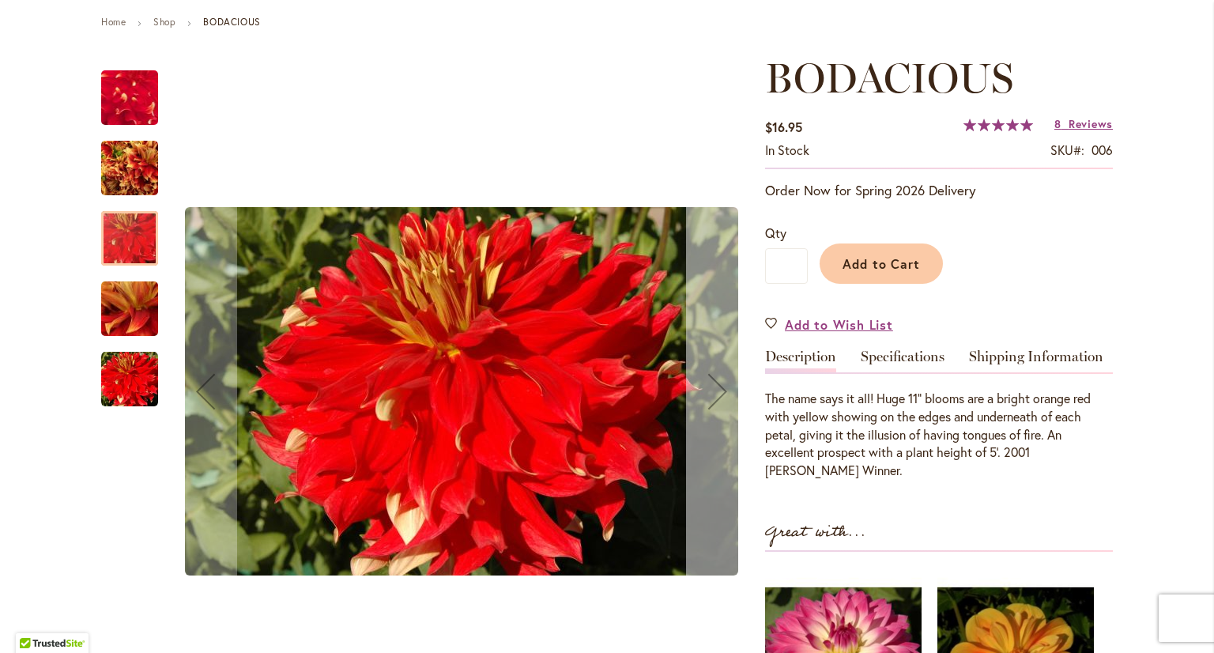
scroll to position [111, 0]
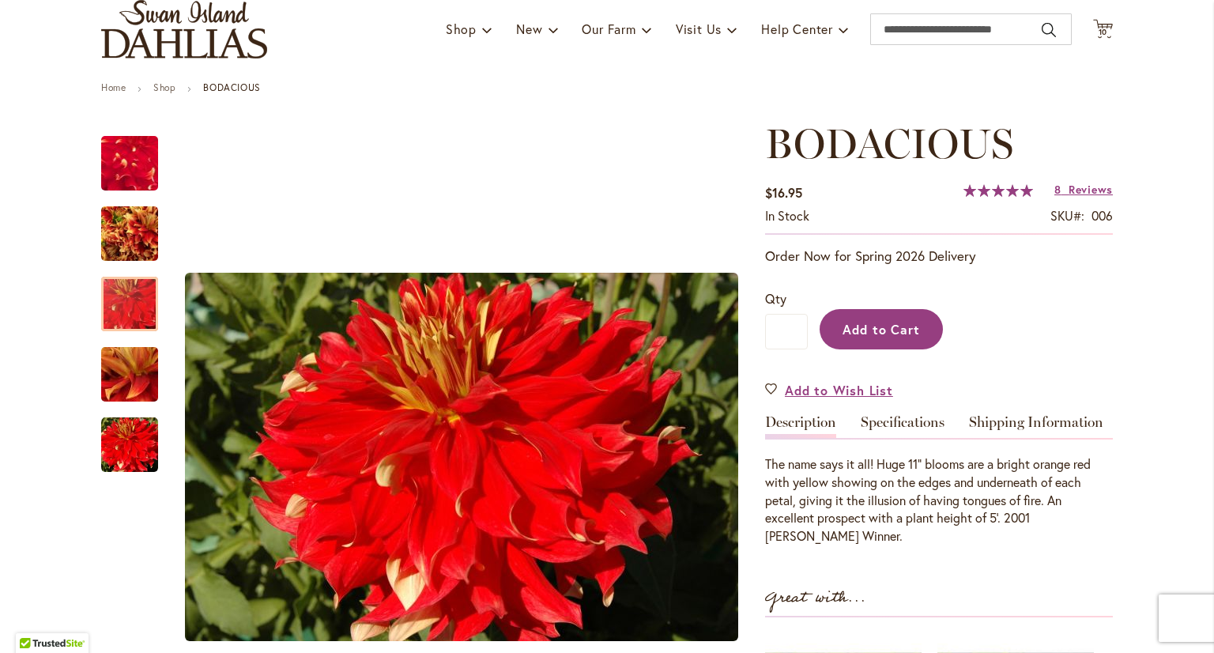
click at [903, 336] on button "Add to Cart" at bounding box center [880, 329] width 123 height 40
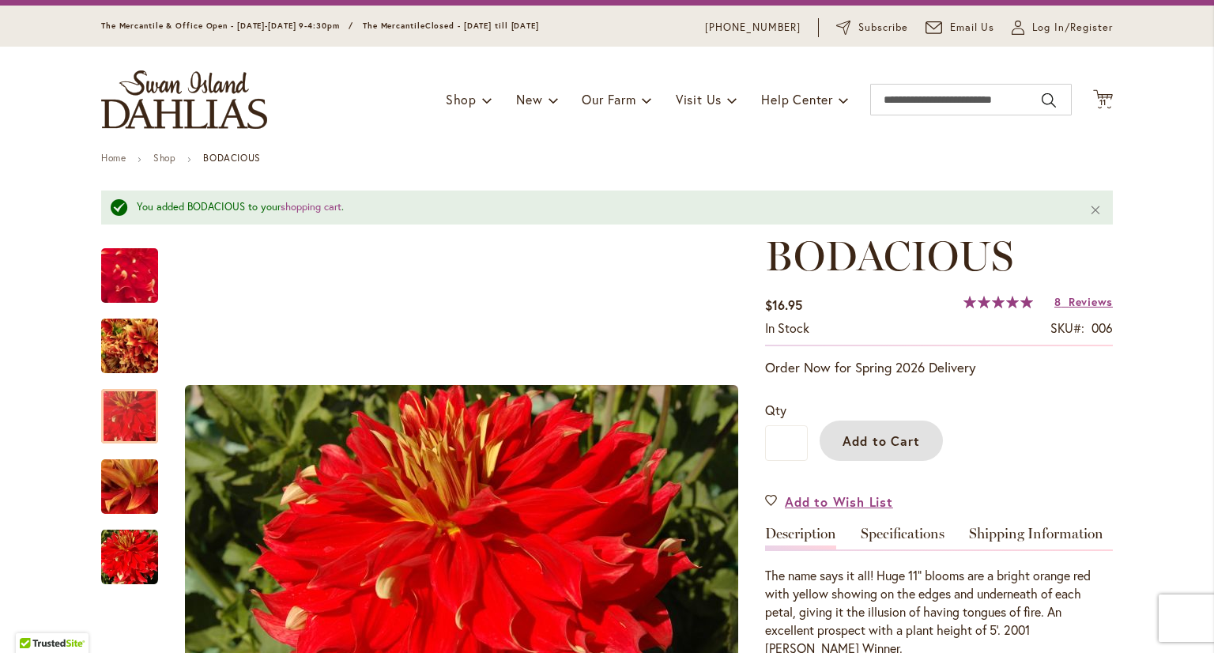
scroll to position [0, 0]
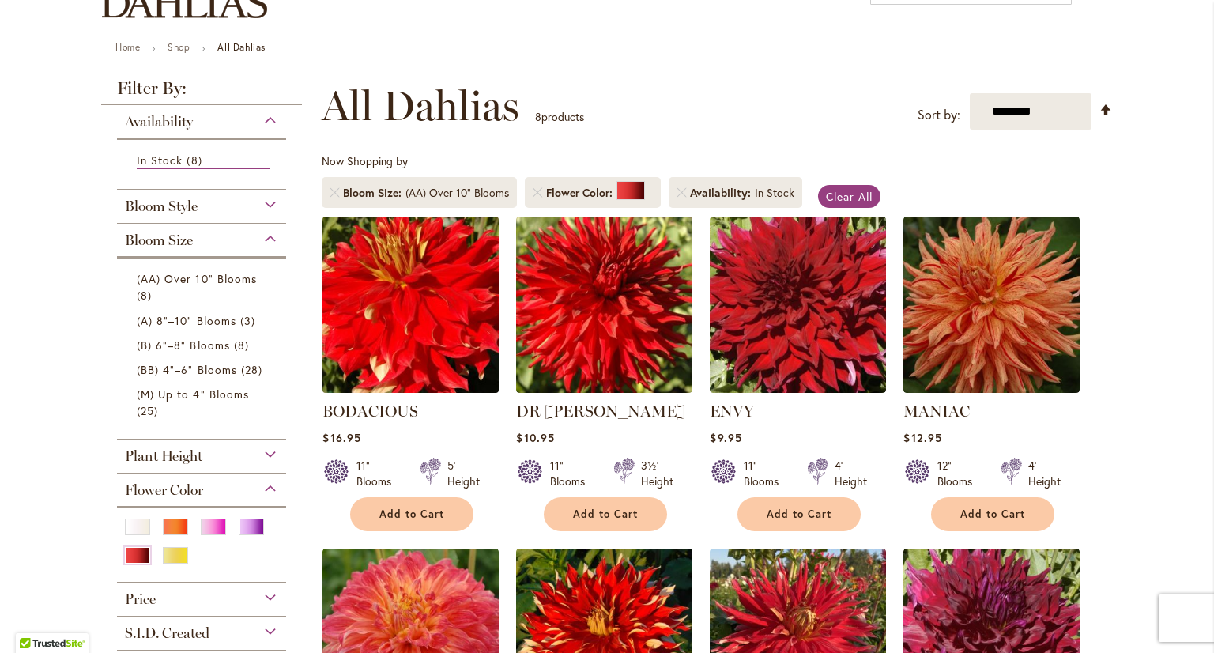
scroll to position [158, 0]
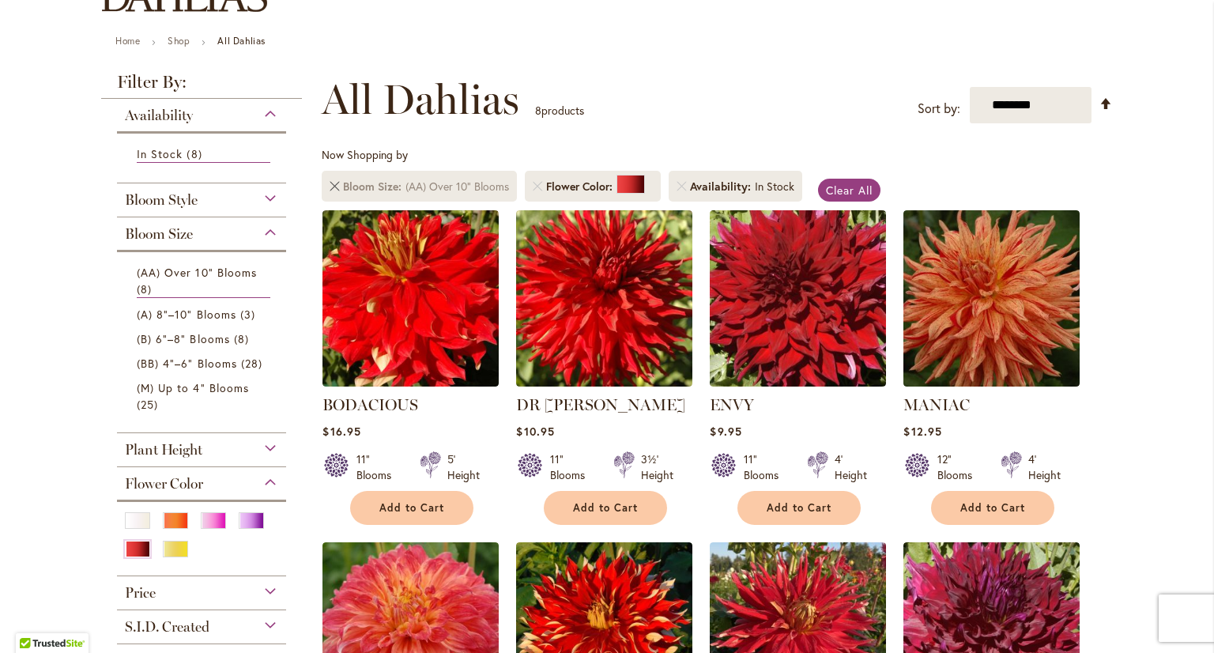
click at [330, 185] on link at bounding box center [334, 186] width 9 height 9
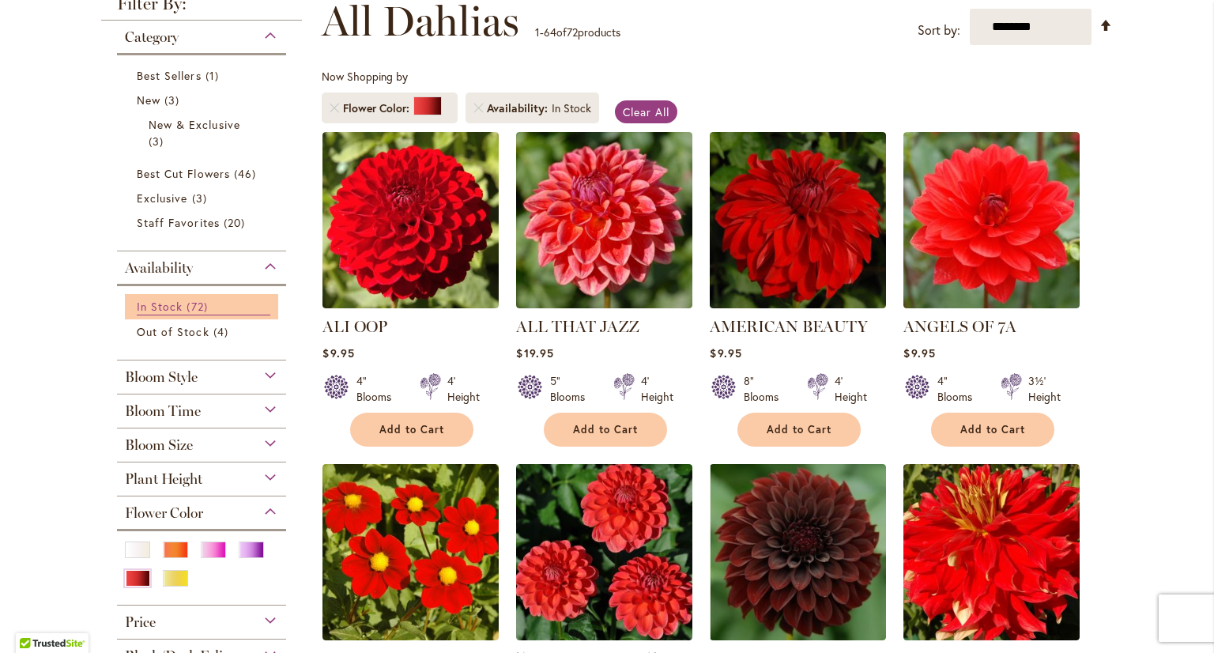
scroll to position [237, 0]
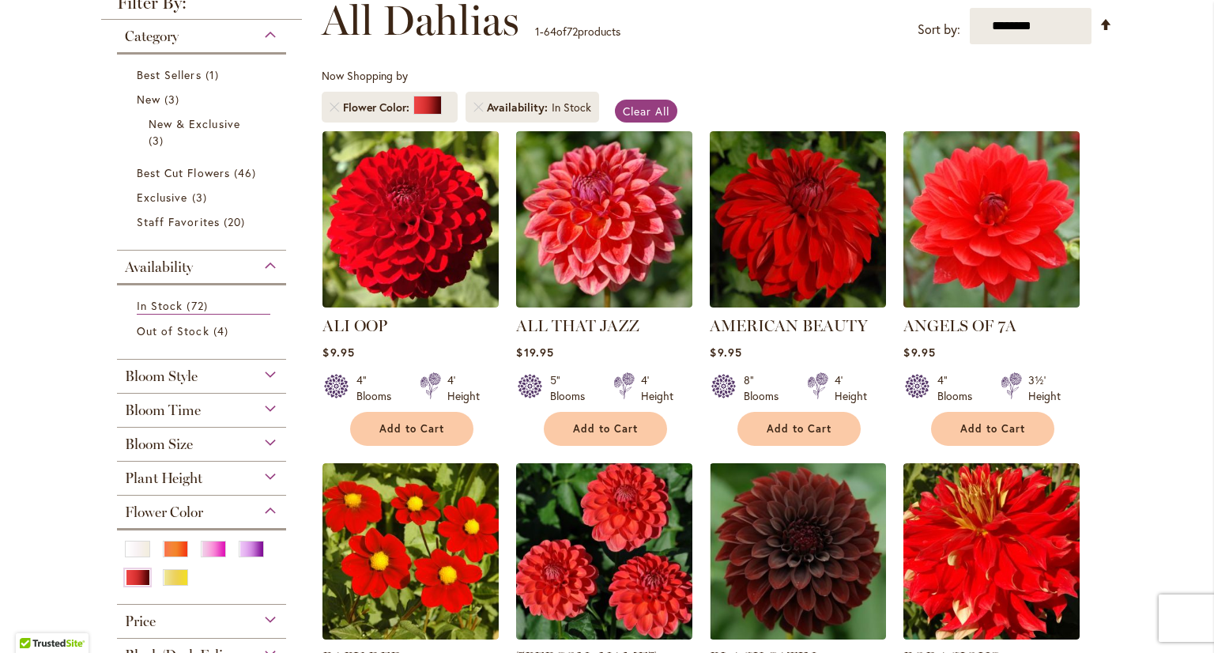
click at [205, 373] on div "Bloom Style" at bounding box center [201, 372] width 169 height 25
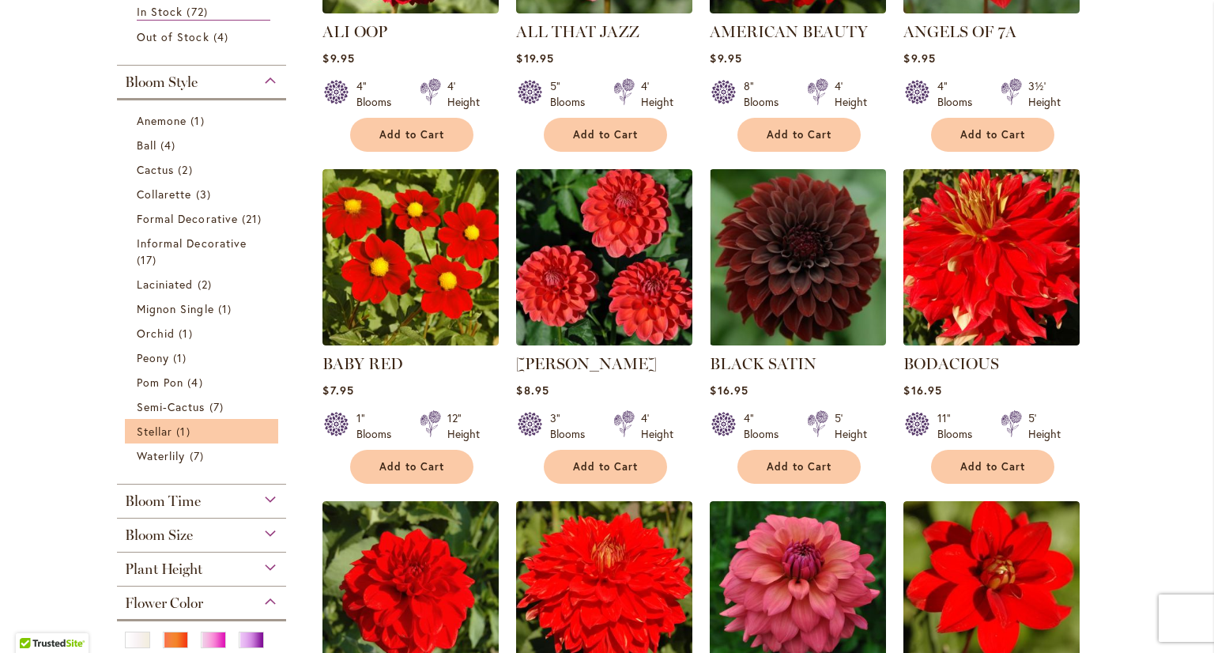
scroll to position [437, 0]
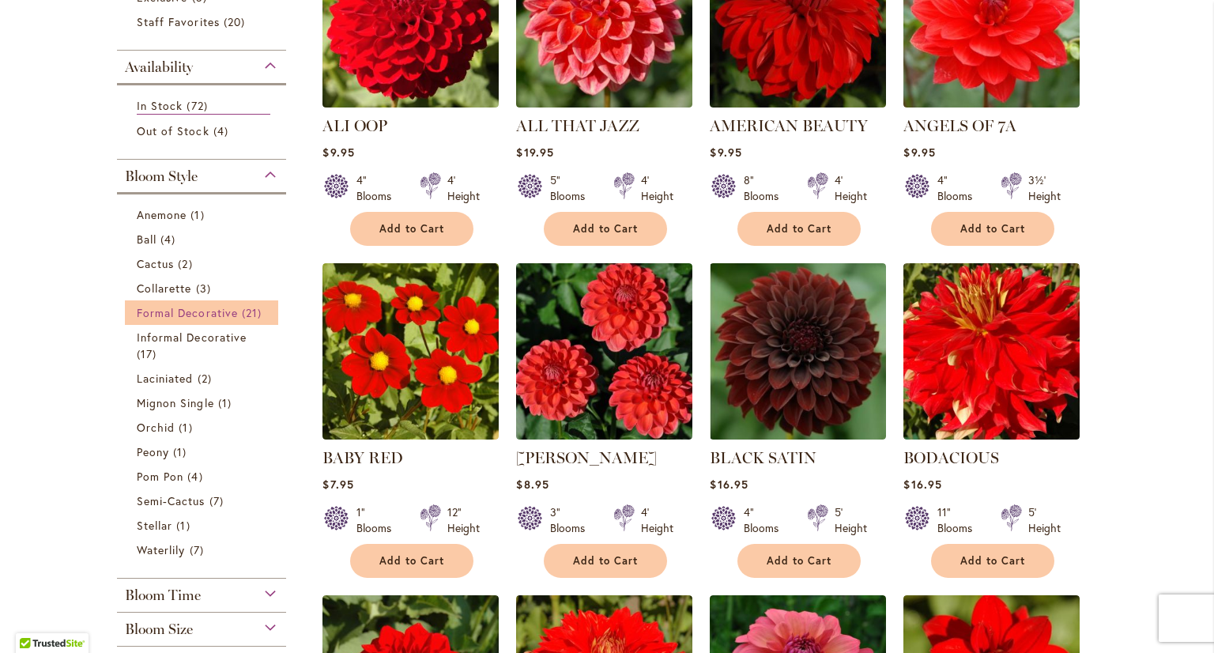
click at [193, 311] on span "Formal Decorative" at bounding box center [187, 312] width 101 height 15
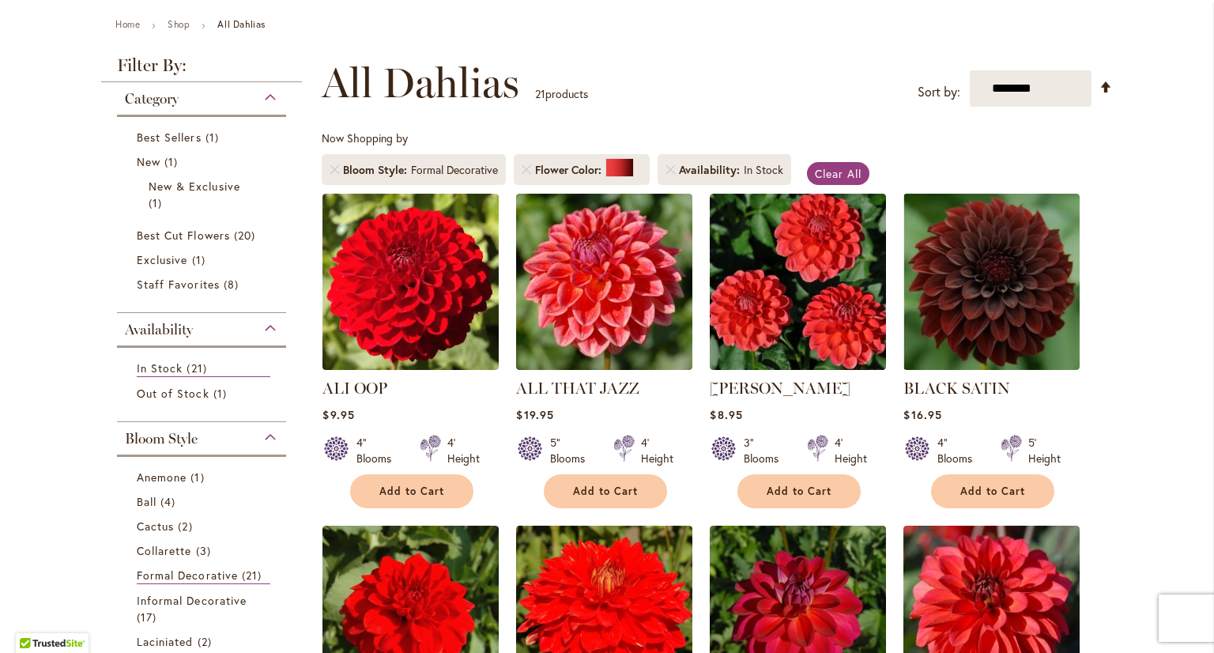
scroll to position [158, 0]
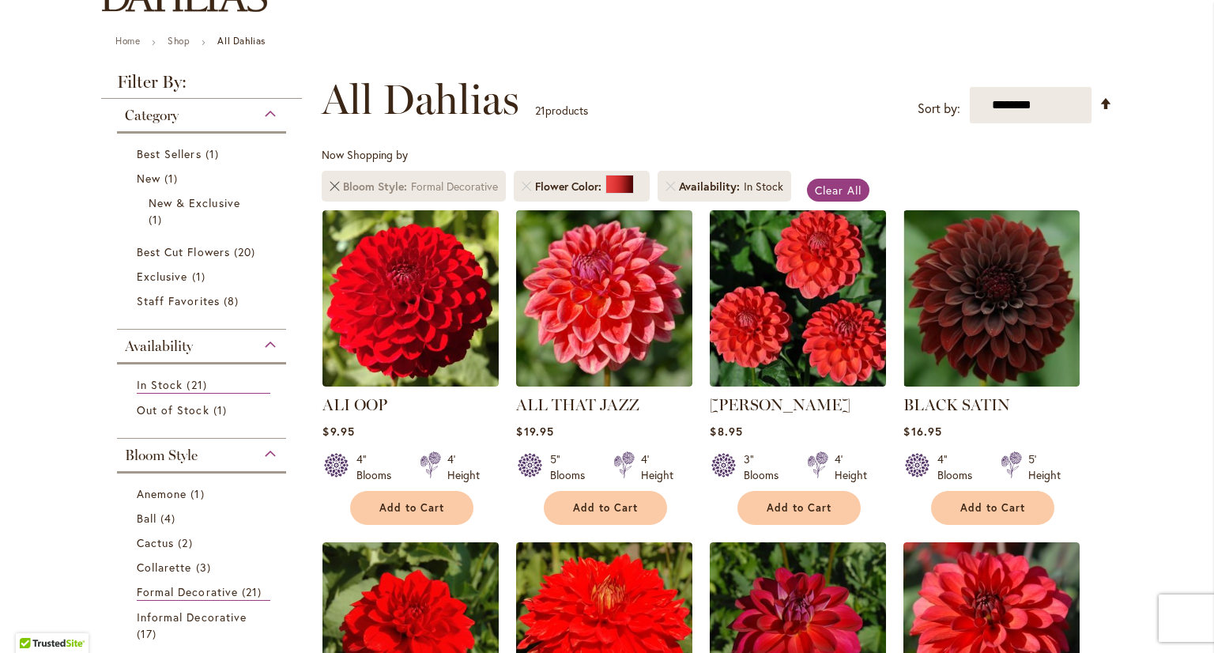
click at [330, 186] on link "Remove Bloom Style Formal Decorative" at bounding box center [334, 186] width 9 height 9
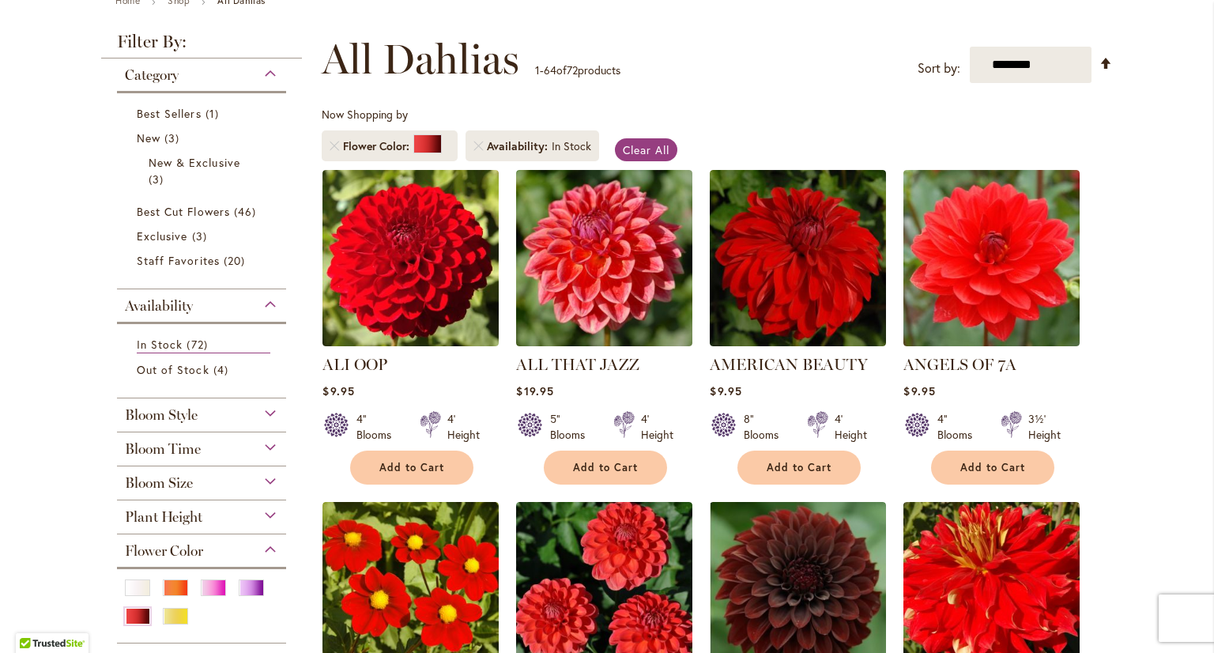
scroll to position [158, 0]
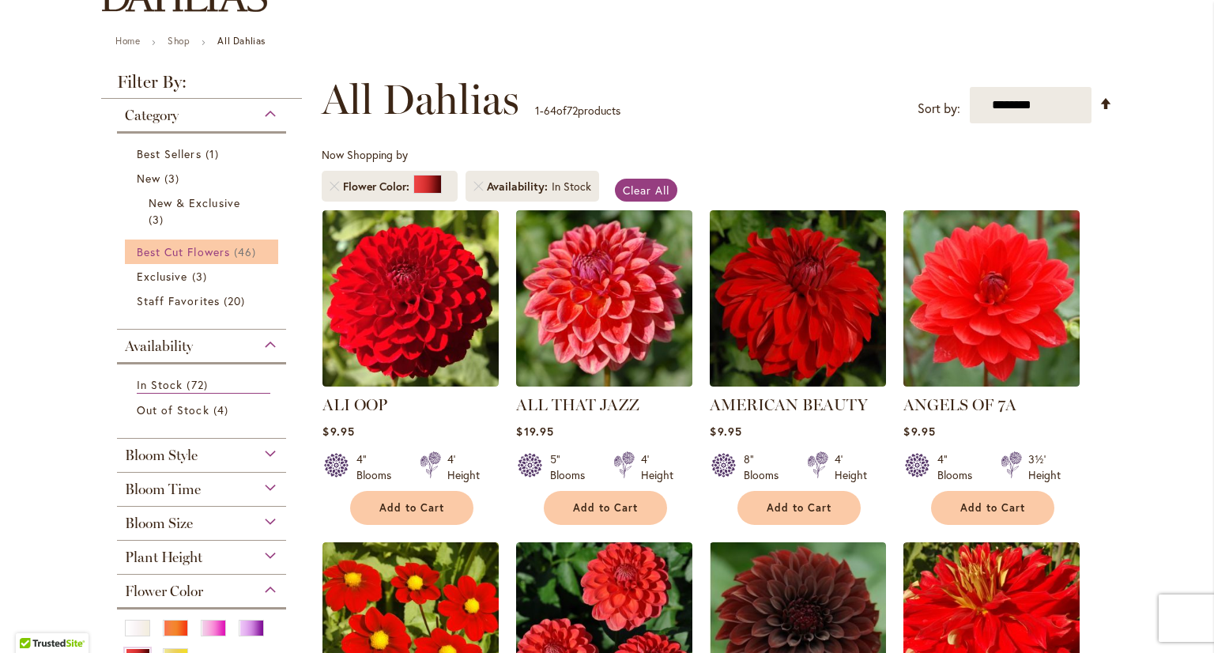
click at [209, 250] on span "Best Cut Flowers" at bounding box center [183, 251] width 93 height 15
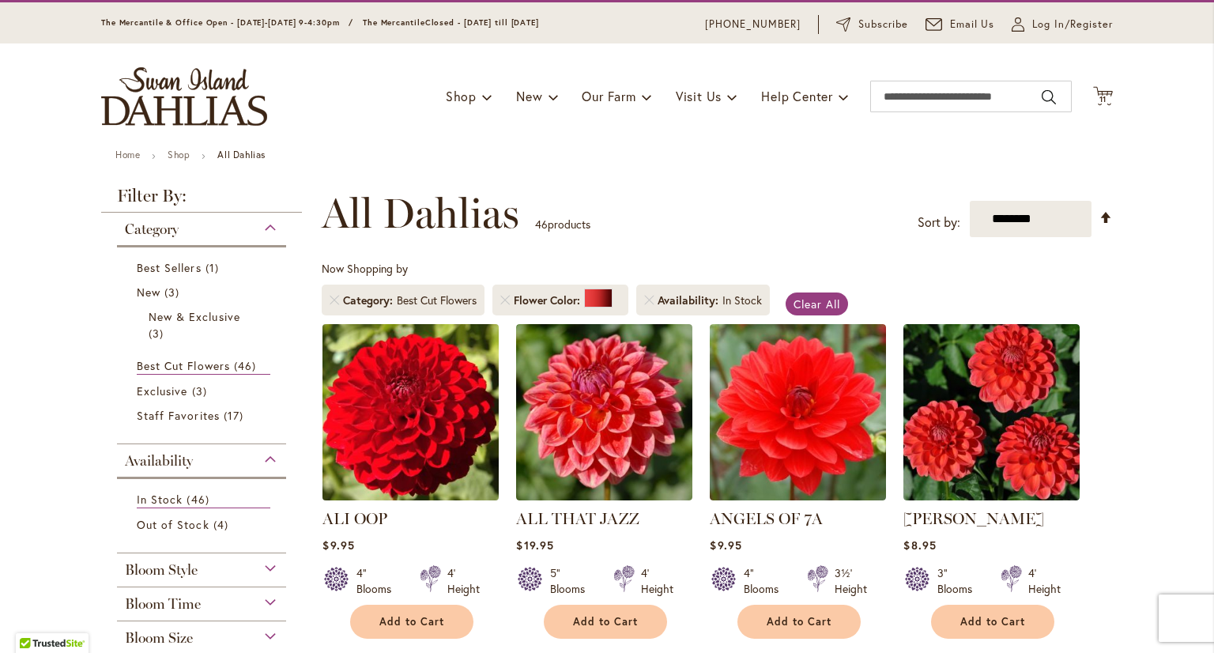
scroll to position [79, 0]
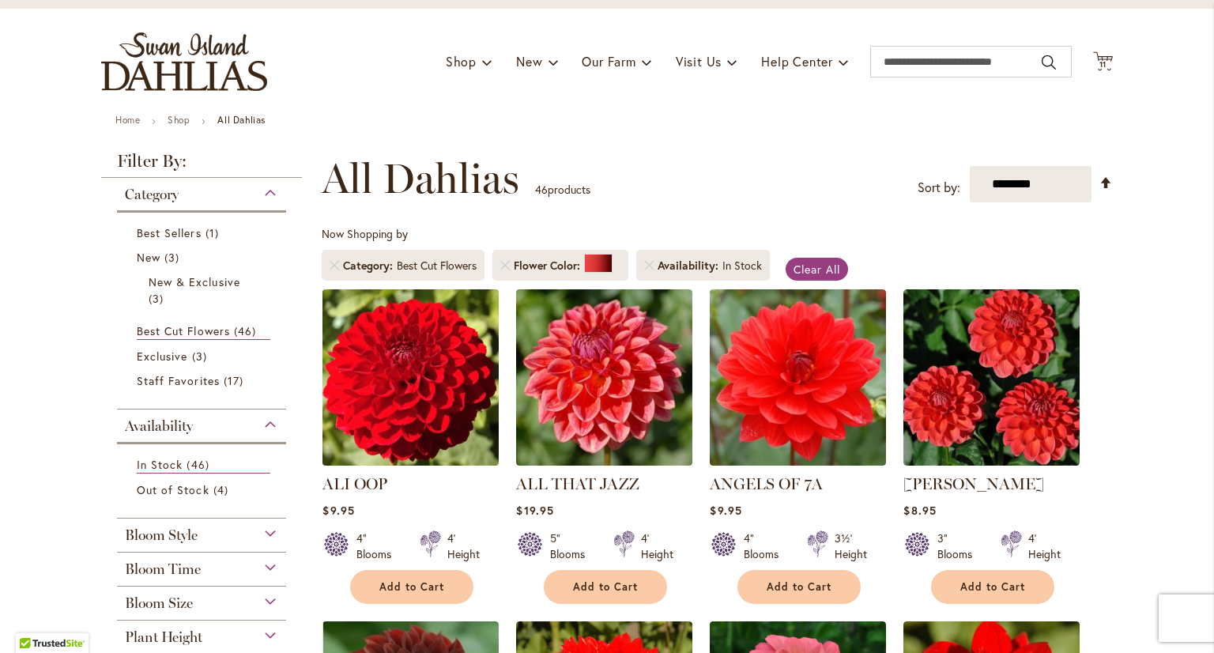
click at [406, 390] on img at bounding box center [410, 376] width 185 height 185
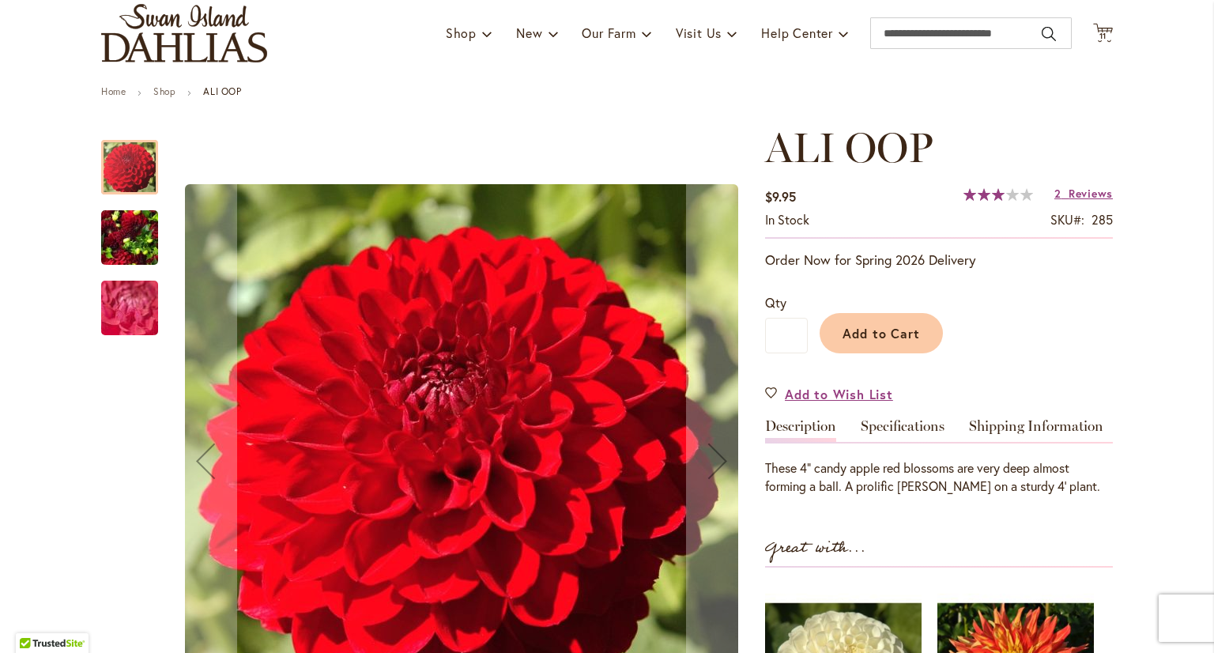
scroll to position [158, 0]
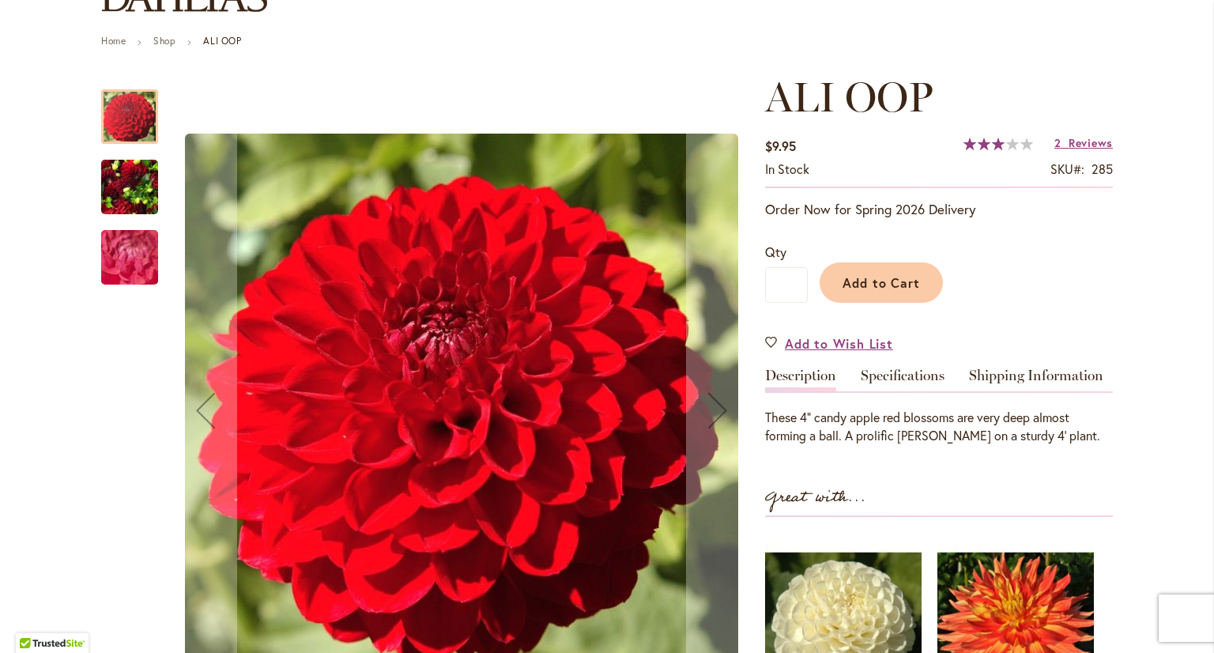
click at [128, 190] on img "ALI OOP" at bounding box center [129, 187] width 57 height 76
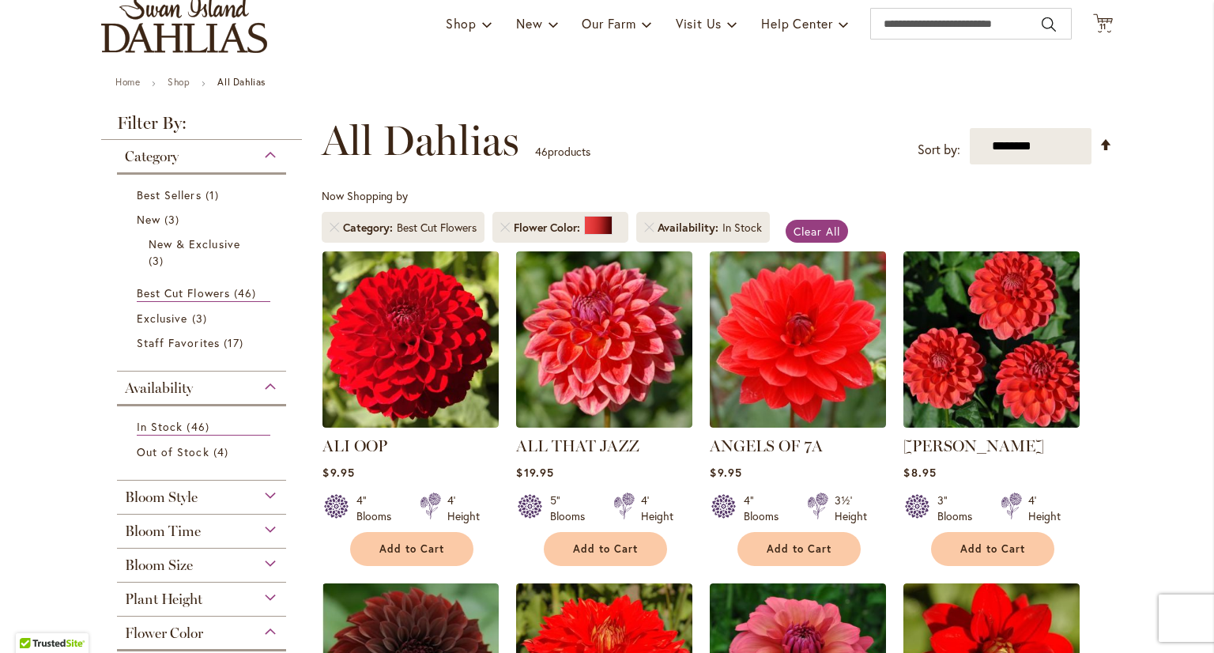
scroll to position [79, 0]
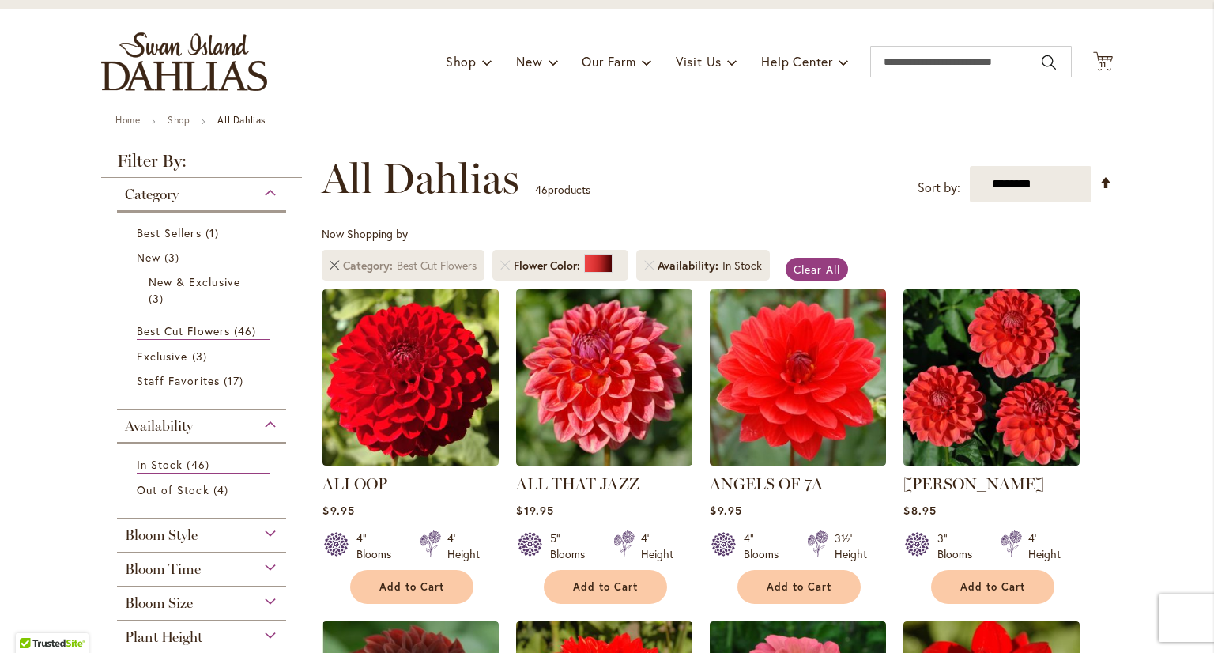
click at [330, 263] on link "Remove Category Best Cut Flowers" at bounding box center [334, 265] width 9 height 9
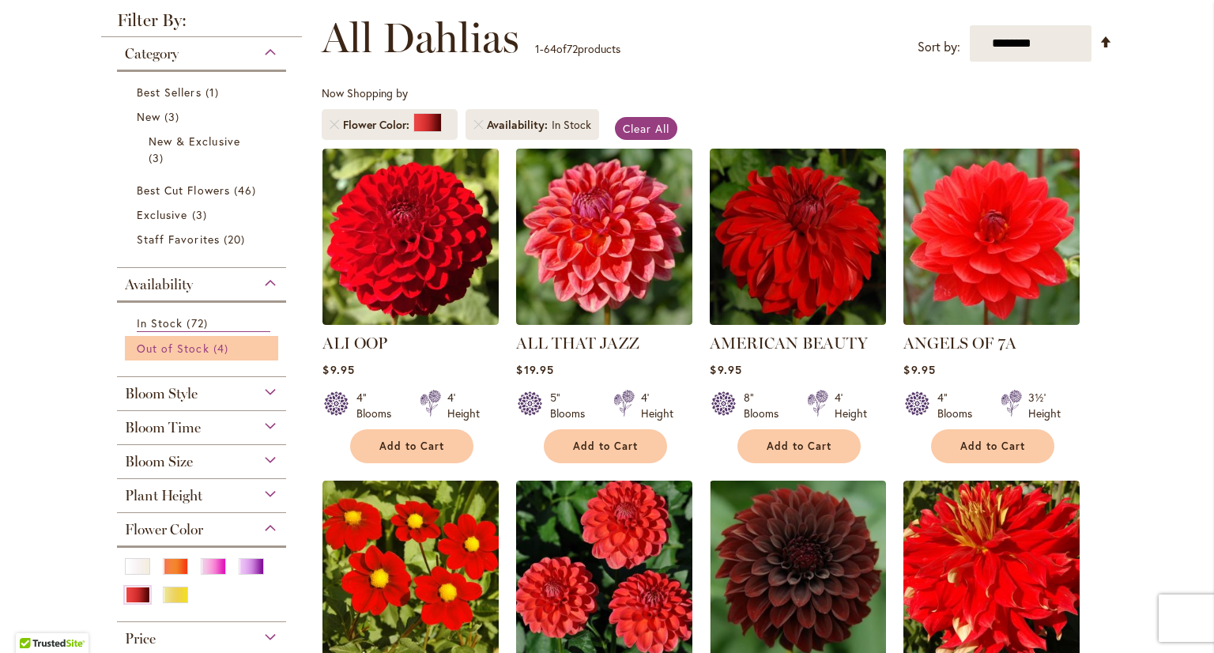
scroll to position [237, 0]
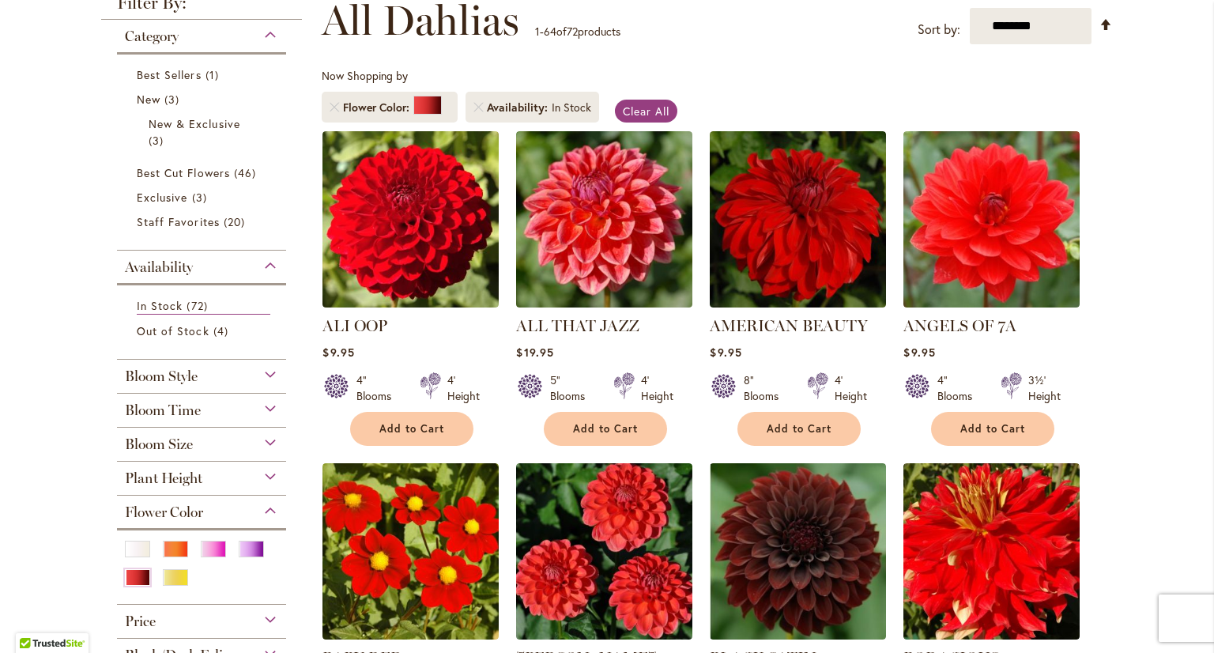
click at [231, 379] on div "Bloom Style" at bounding box center [201, 372] width 169 height 25
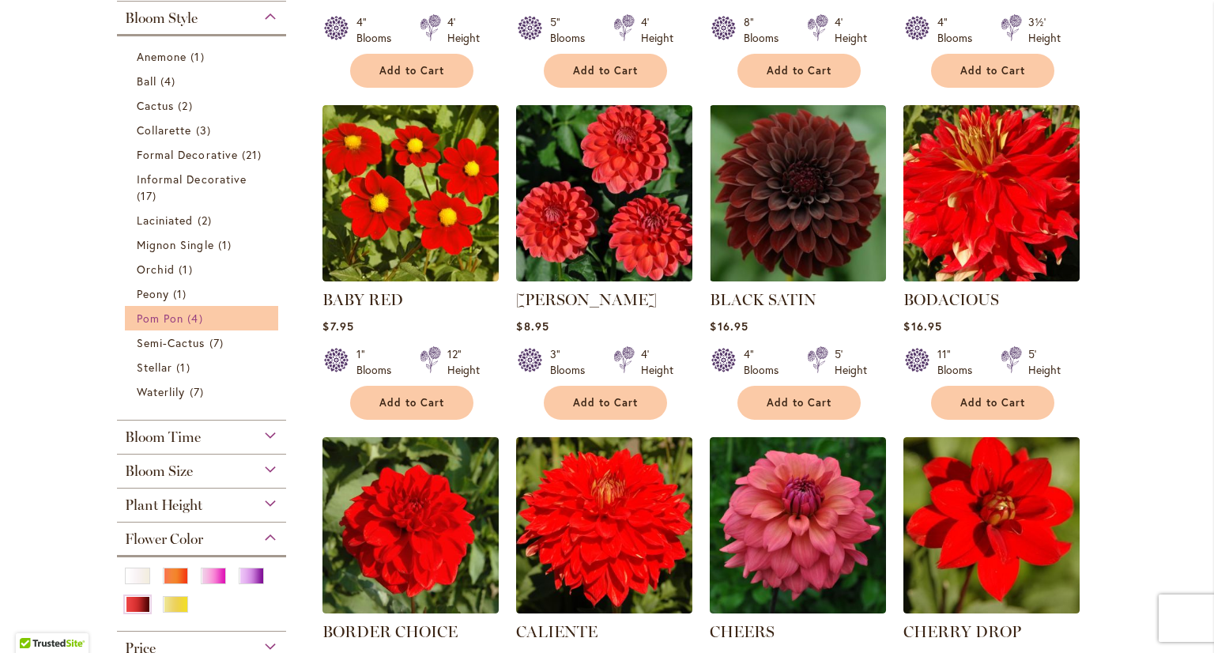
click at [166, 318] on span "Pom Pon" at bounding box center [160, 318] width 47 height 15
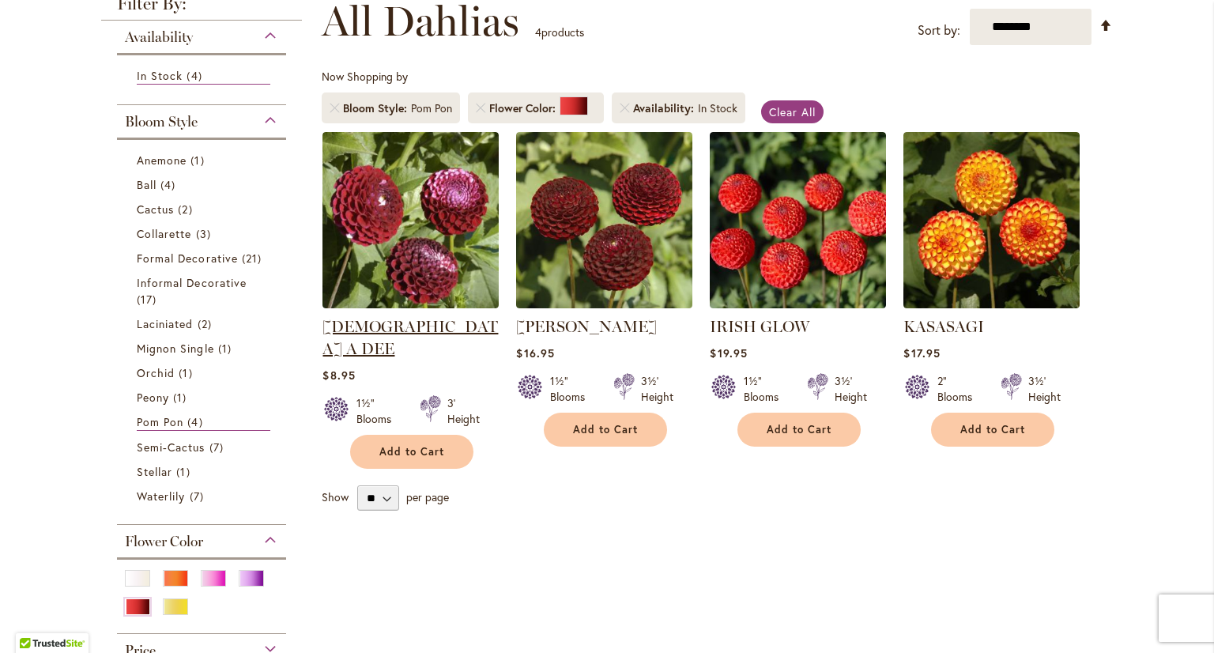
scroll to position [237, 0]
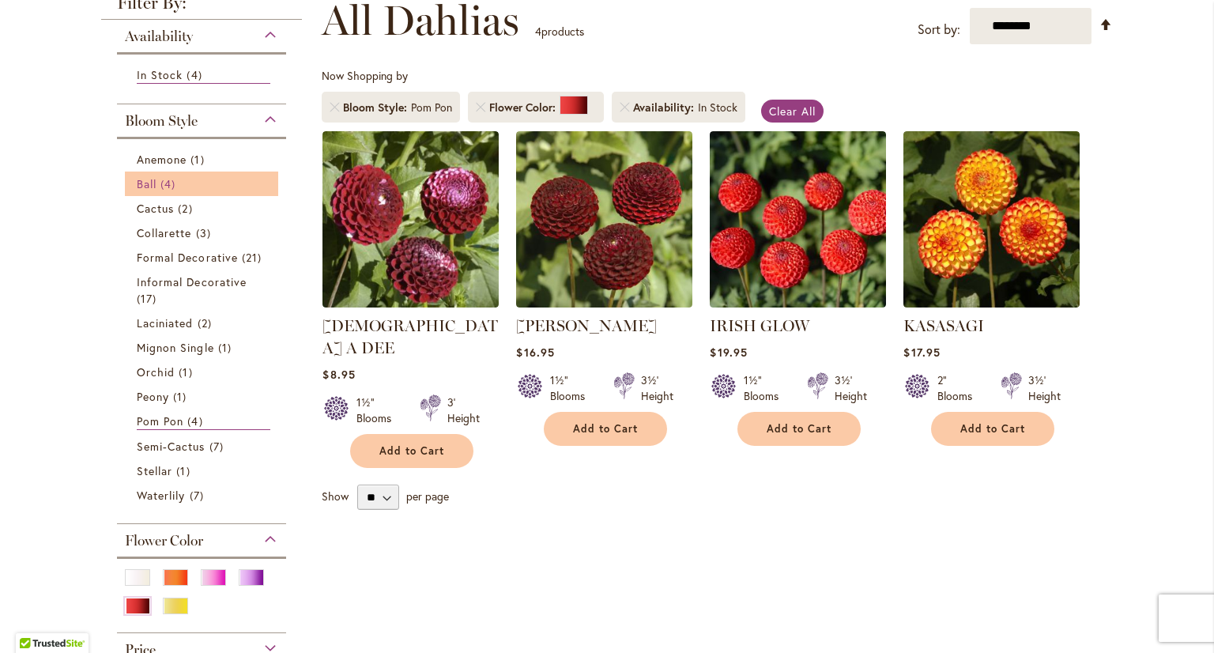
click at [186, 187] on link "Ball 4 items" at bounding box center [204, 183] width 134 height 17
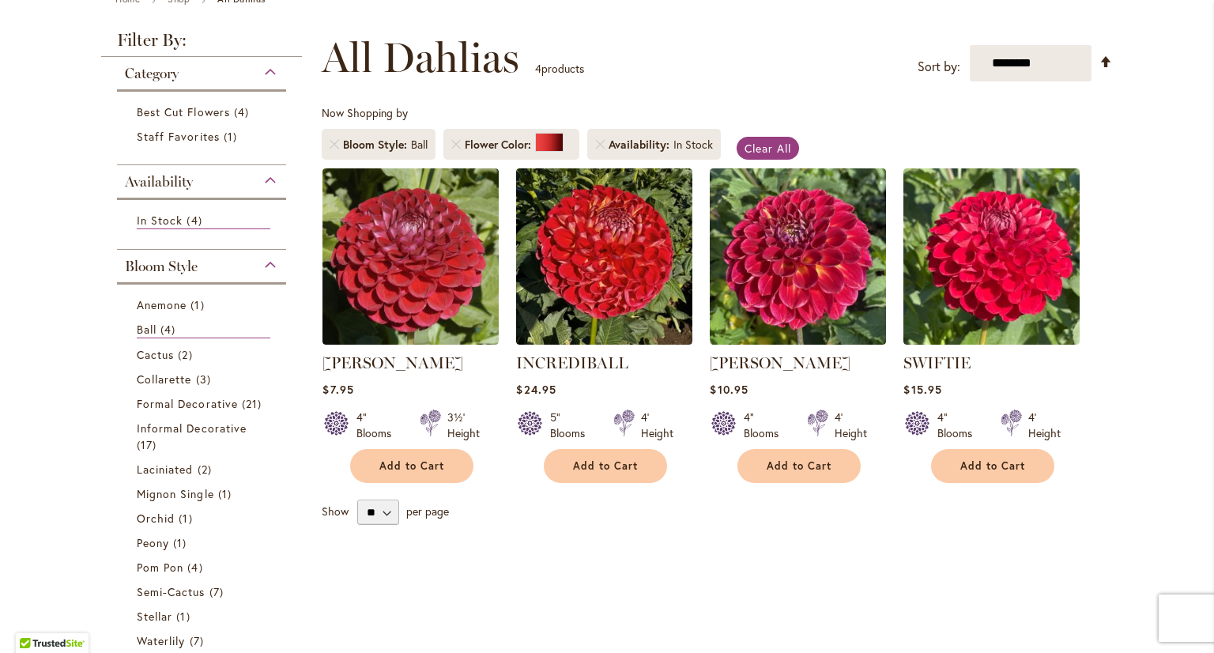
scroll to position [237, 0]
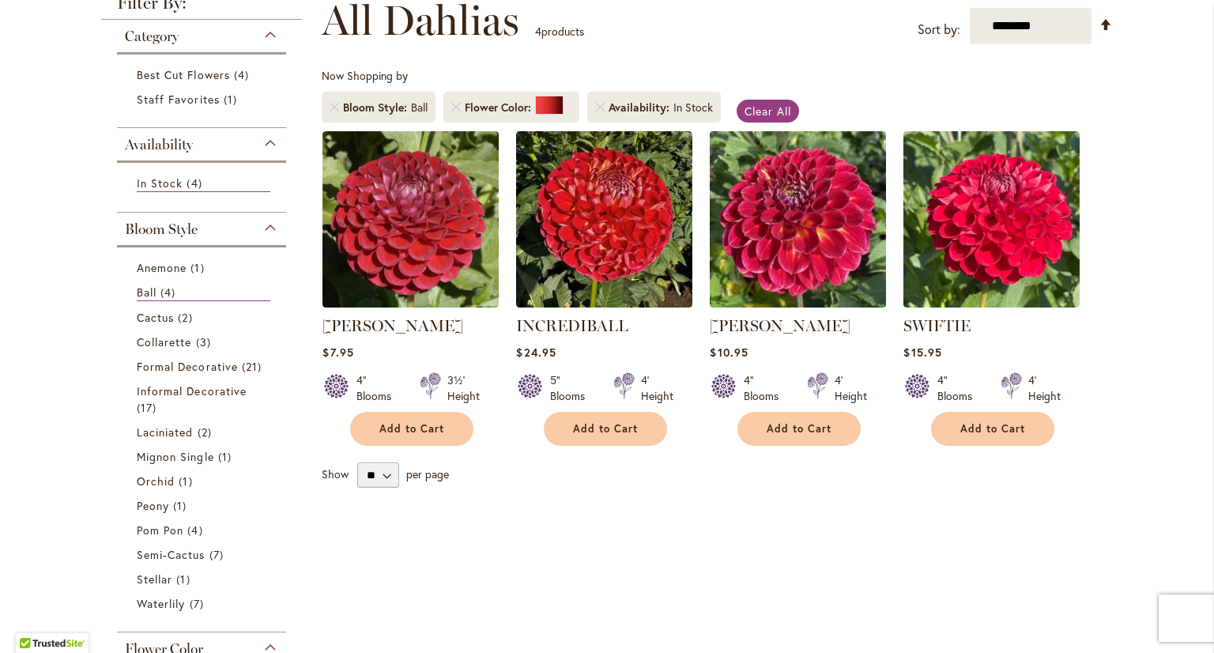
click at [765, 257] on img at bounding box center [798, 218] width 185 height 185
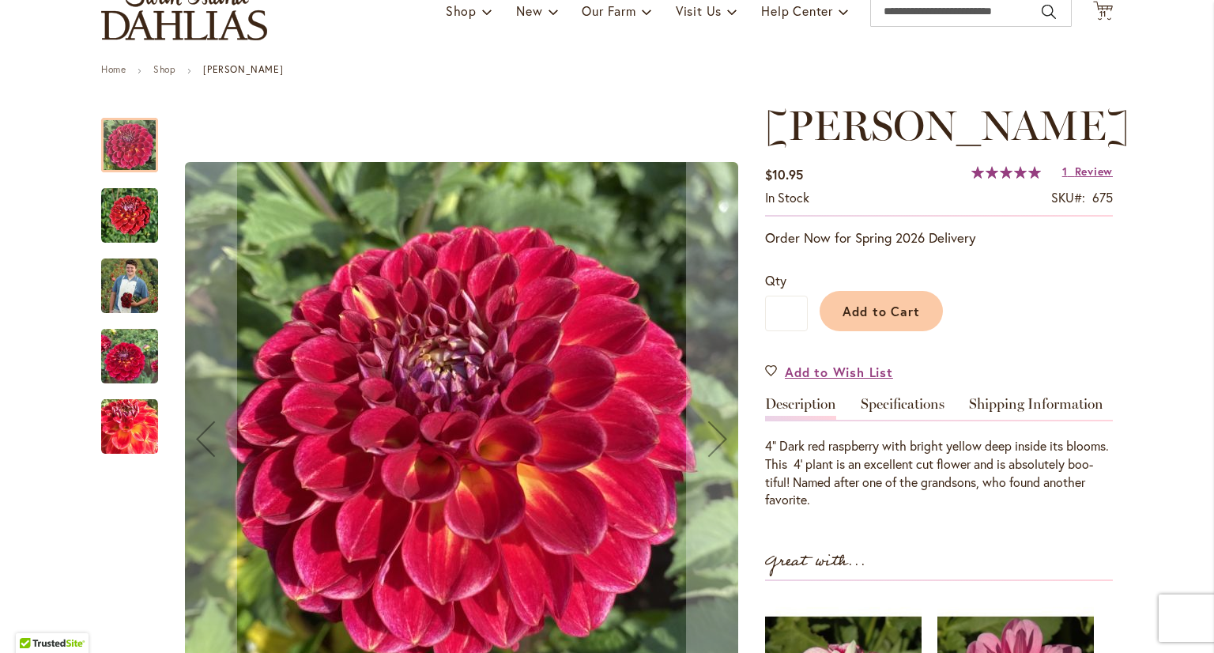
scroll to position [158, 0]
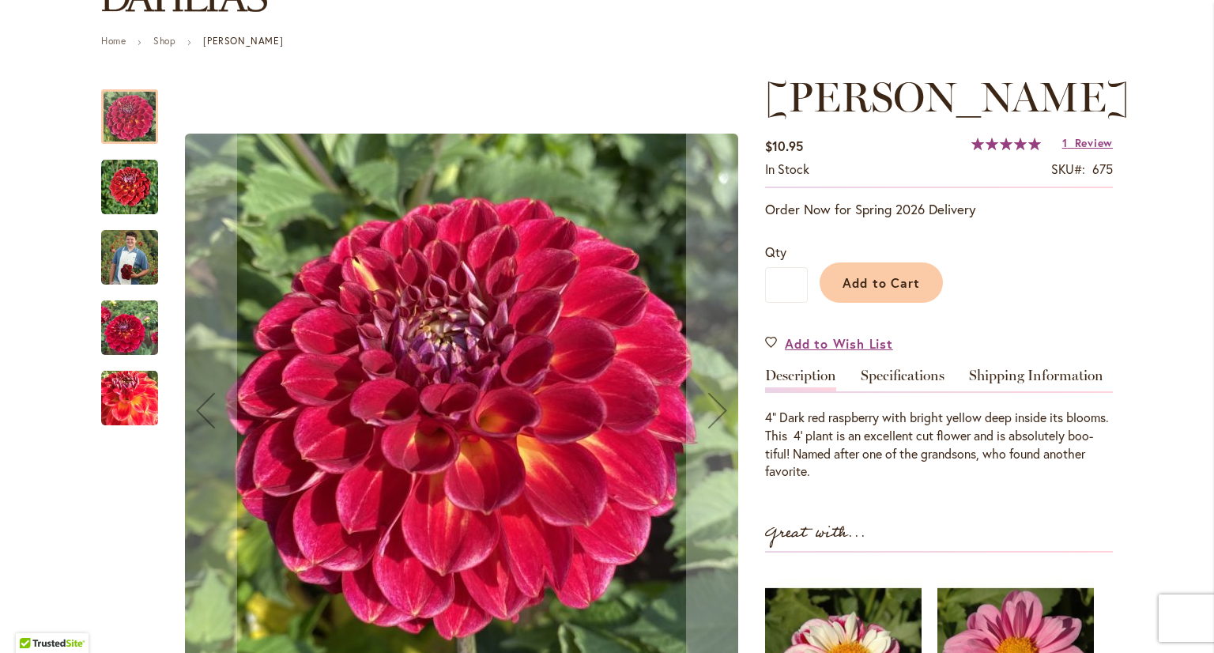
click at [104, 183] on img "Matty Boo" at bounding box center [129, 187] width 57 height 57
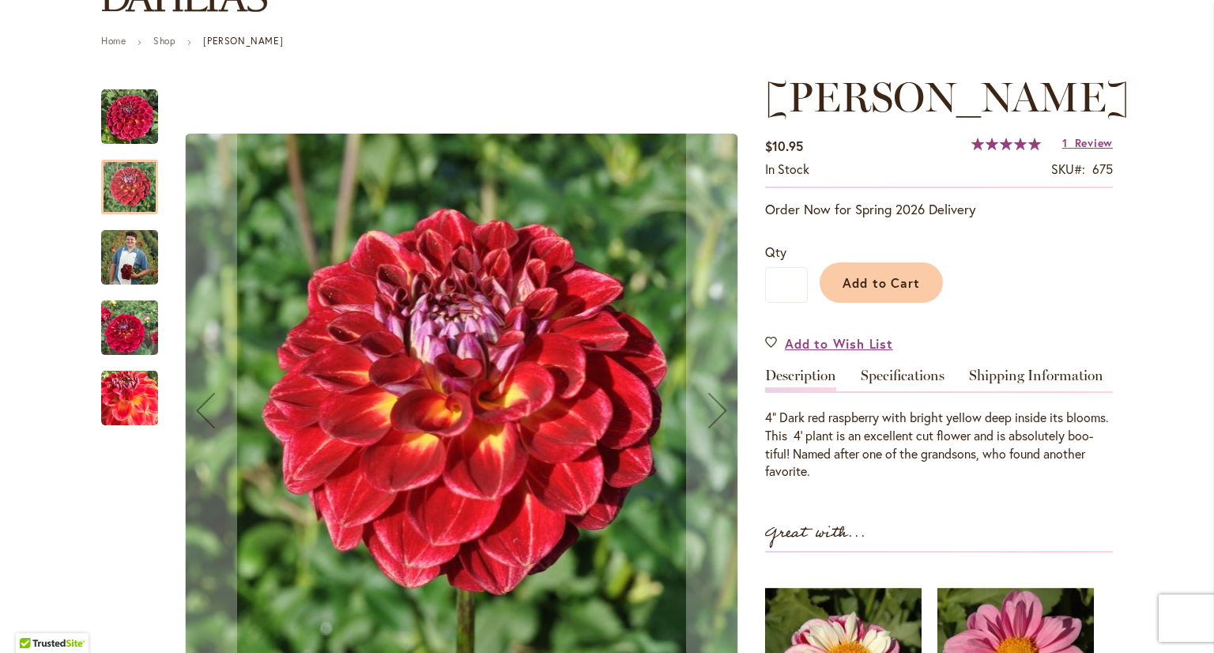
click at [125, 254] on img "Matty Boo" at bounding box center [129, 256] width 57 height 71
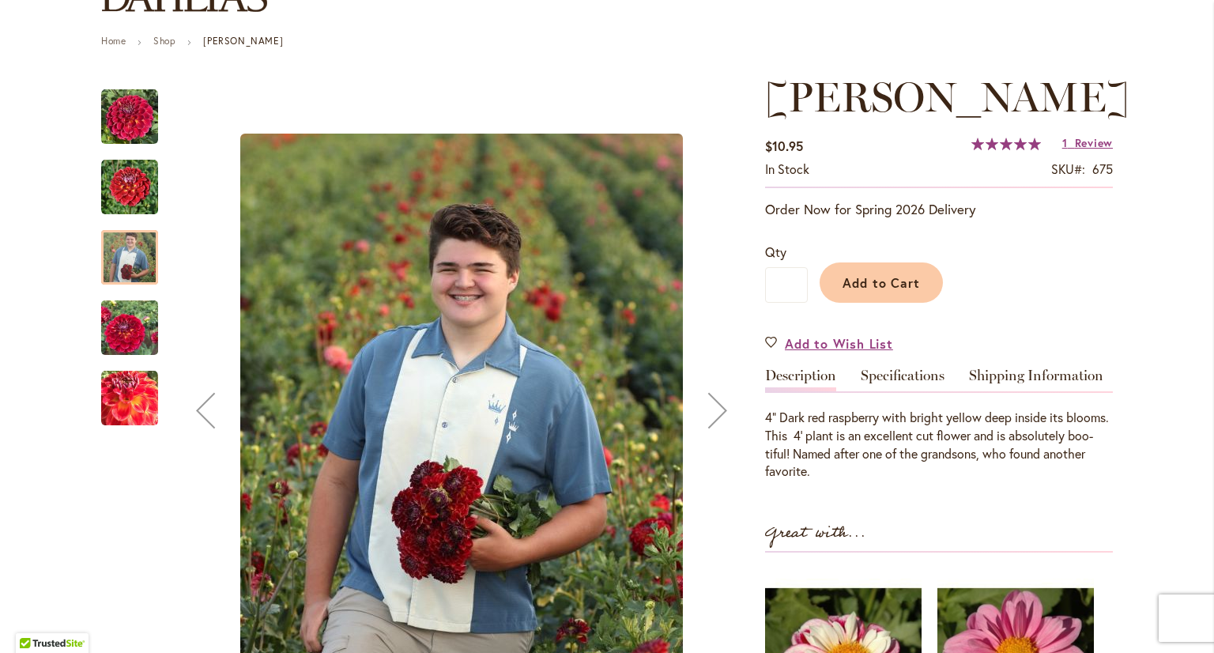
click at [118, 323] on img "Matty Boo" at bounding box center [129, 328] width 57 height 76
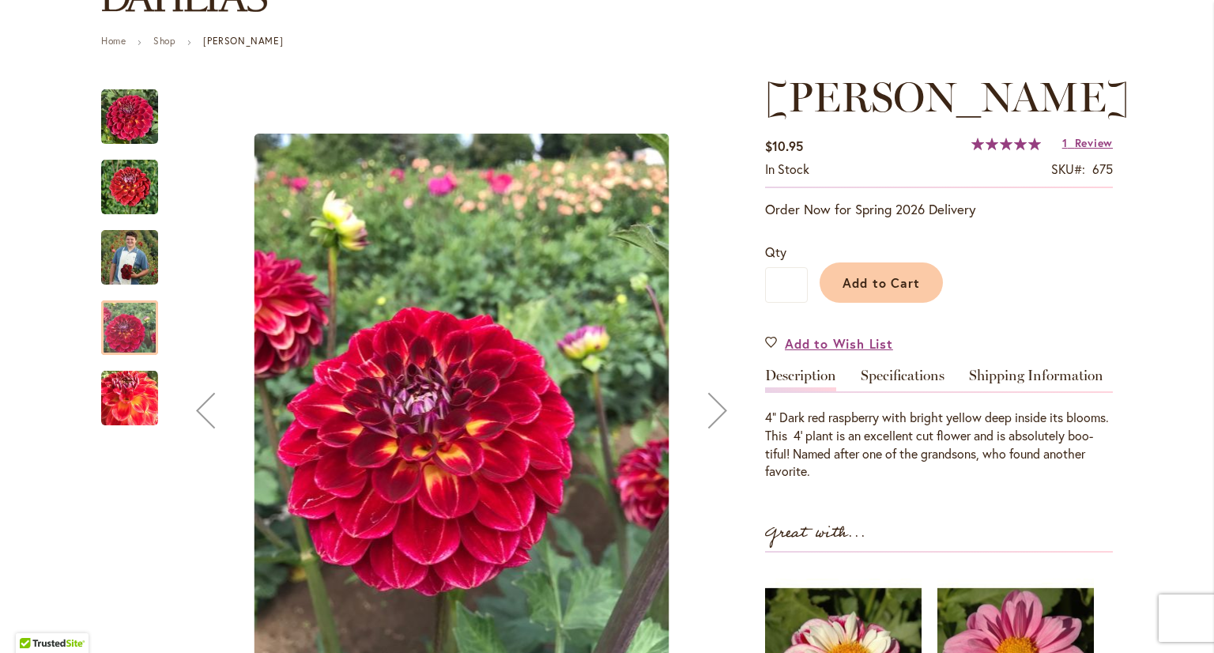
click at [127, 409] on img "Matty Boo" at bounding box center [129, 398] width 57 height 57
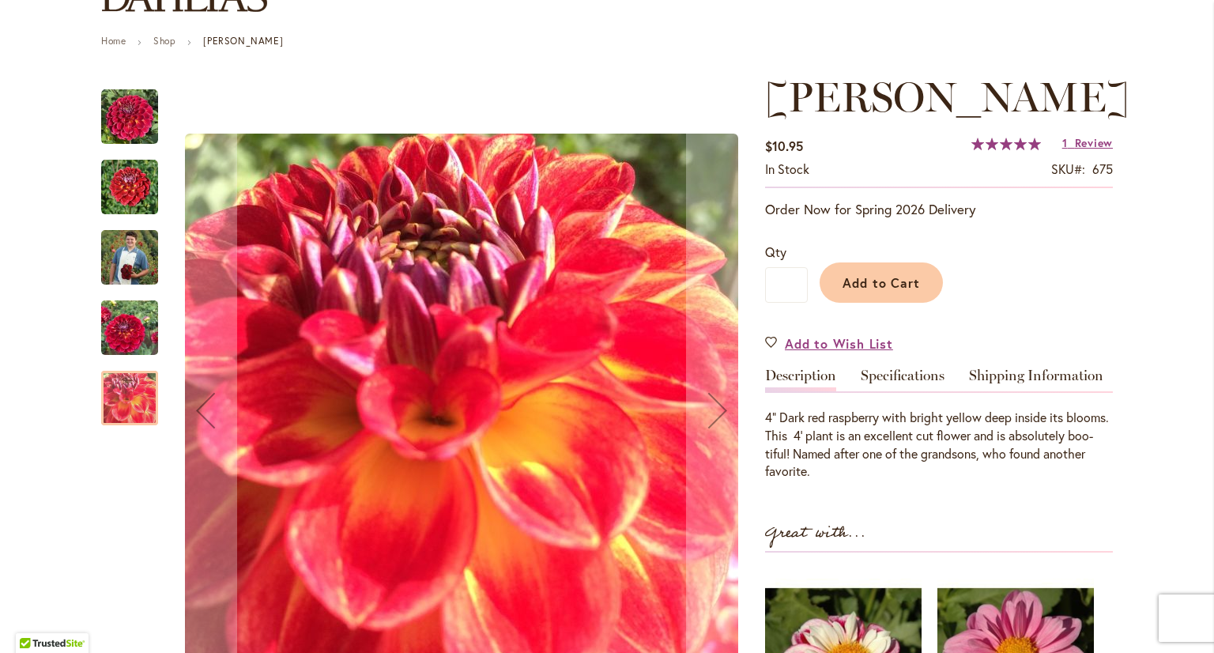
click at [126, 332] on img "Matty Boo" at bounding box center [129, 328] width 57 height 76
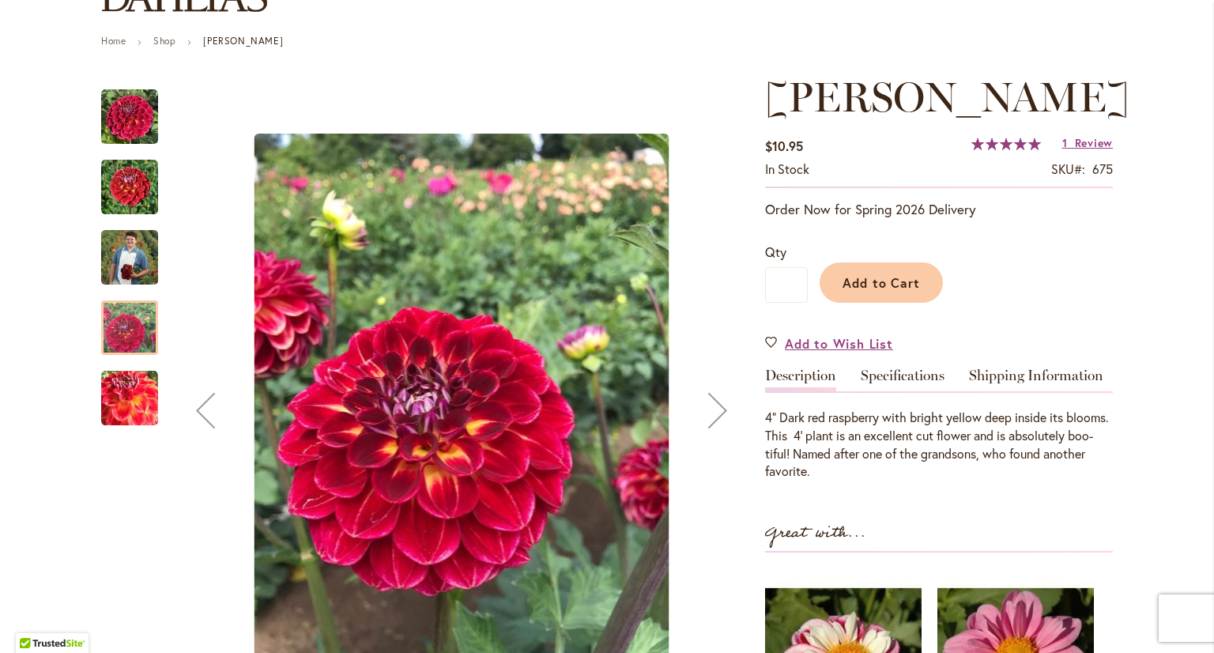
click at [126, 251] on img "Matty Boo" at bounding box center [129, 256] width 57 height 71
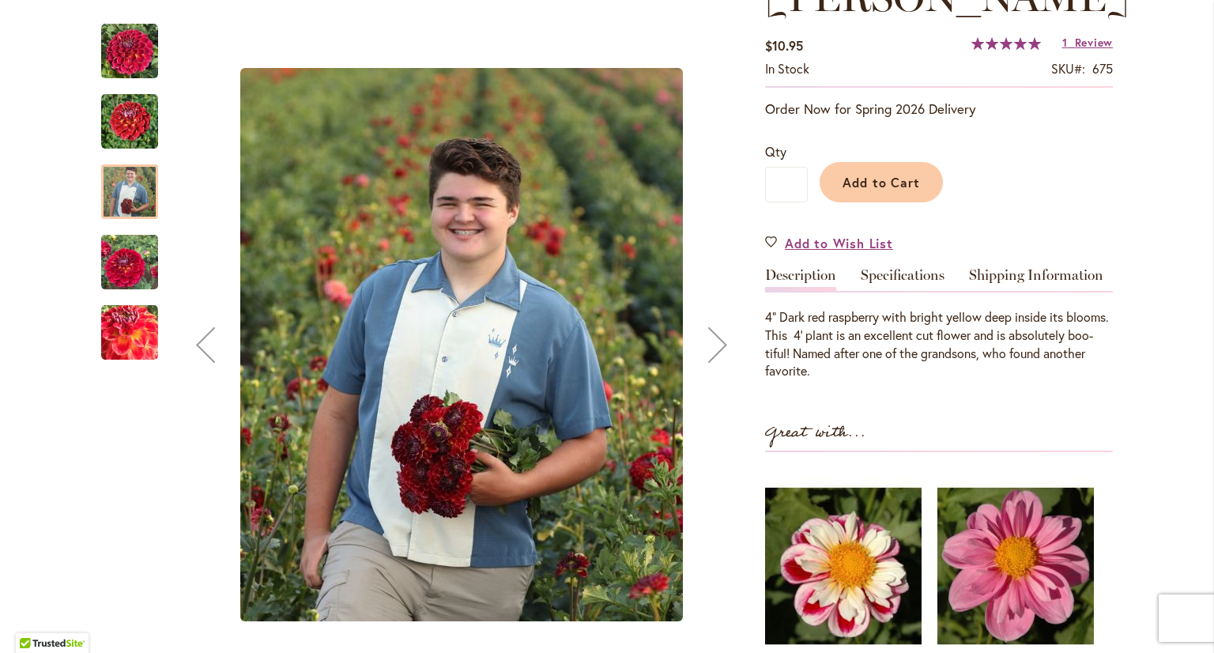
scroll to position [237, 0]
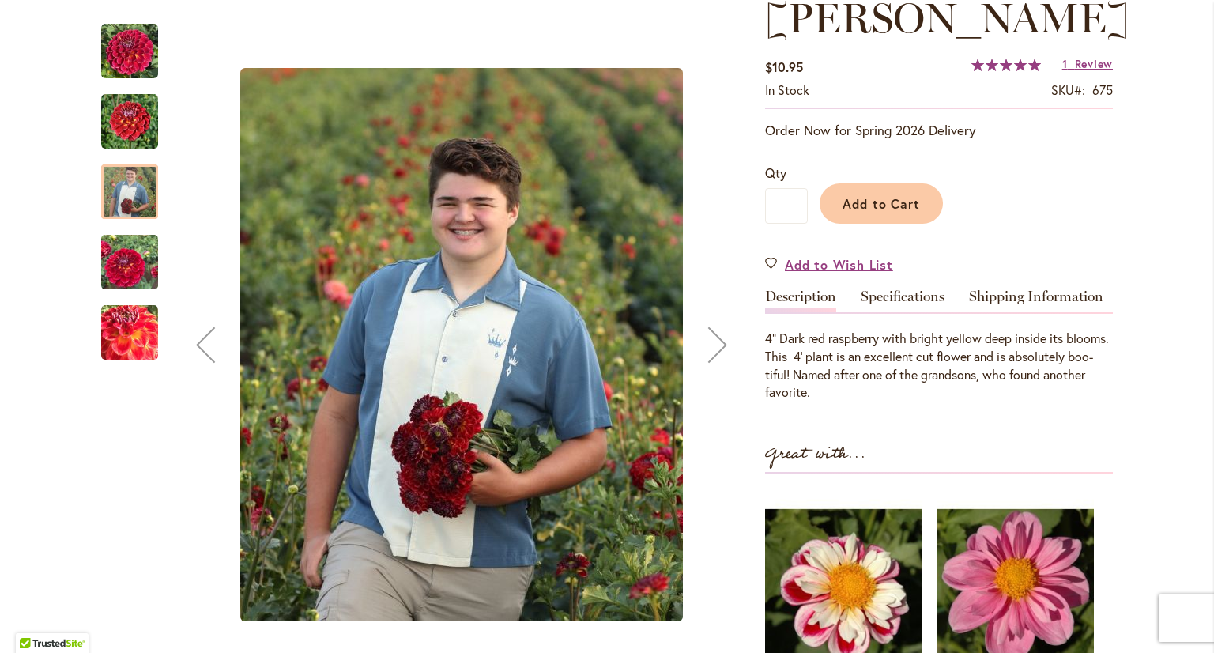
click at [126, 266] on img "Matty Boo" at bounding box center [129, 262] width 57 height 76
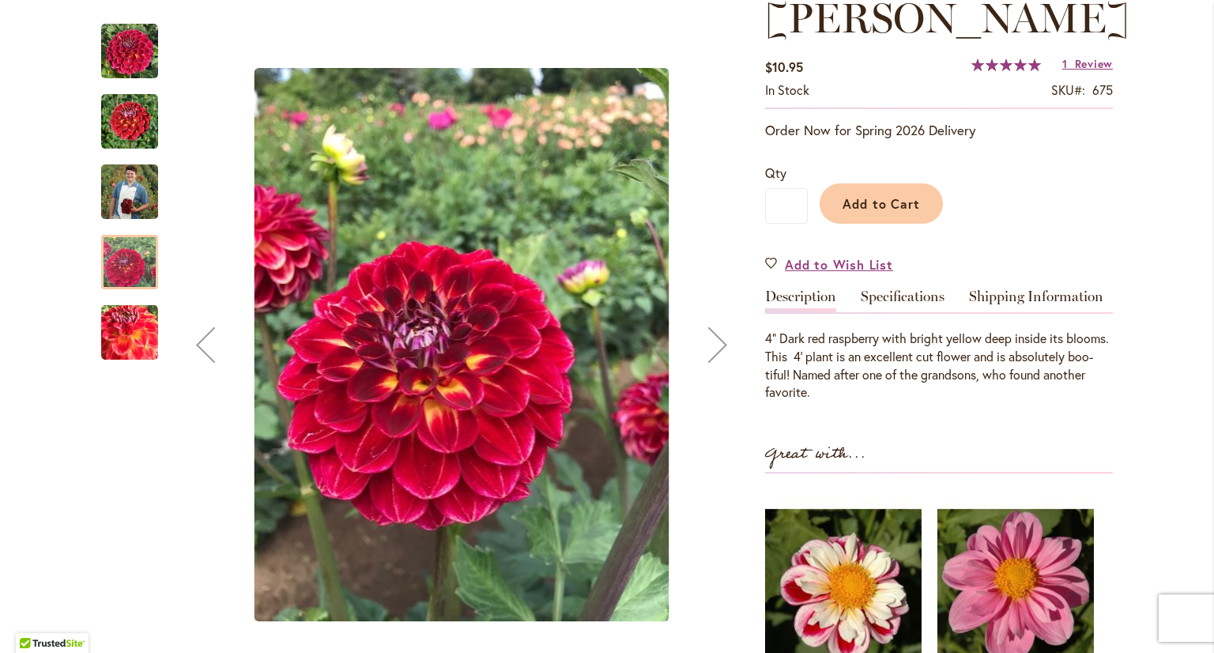
click at [123, 188] on img "Matty Boo" at bounding box center [129, 191] width 57 height 71
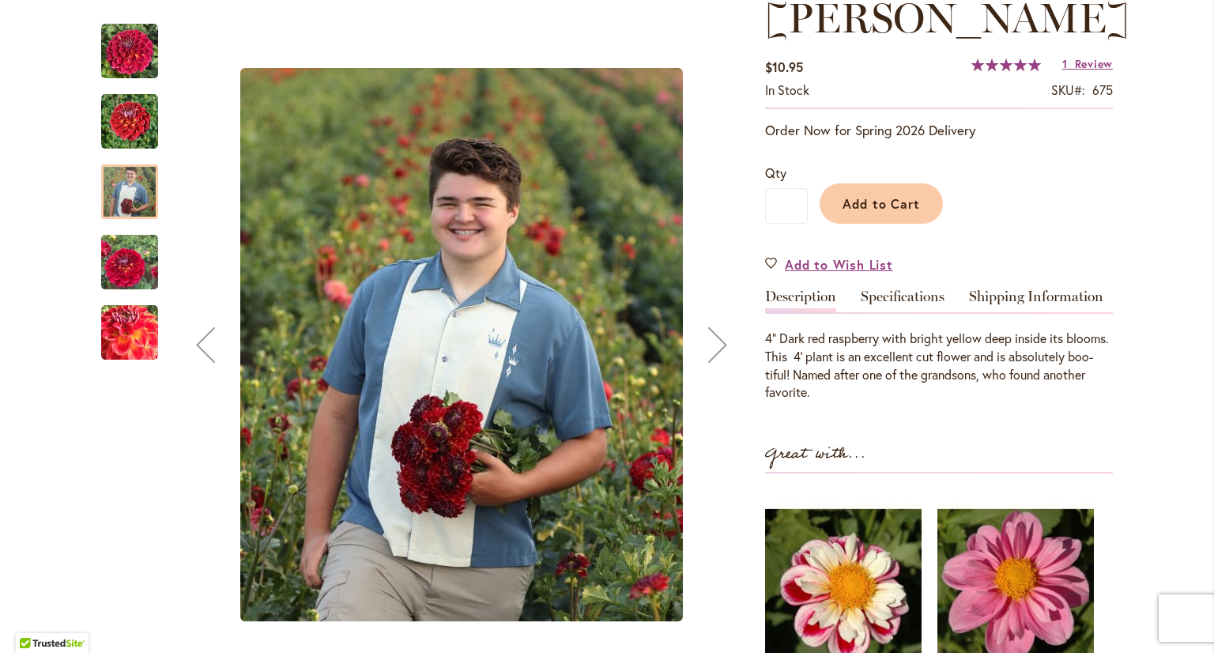
click at [124, 111] on img "Matty Boo" at bounding box center [129, 121] width 57 height 57
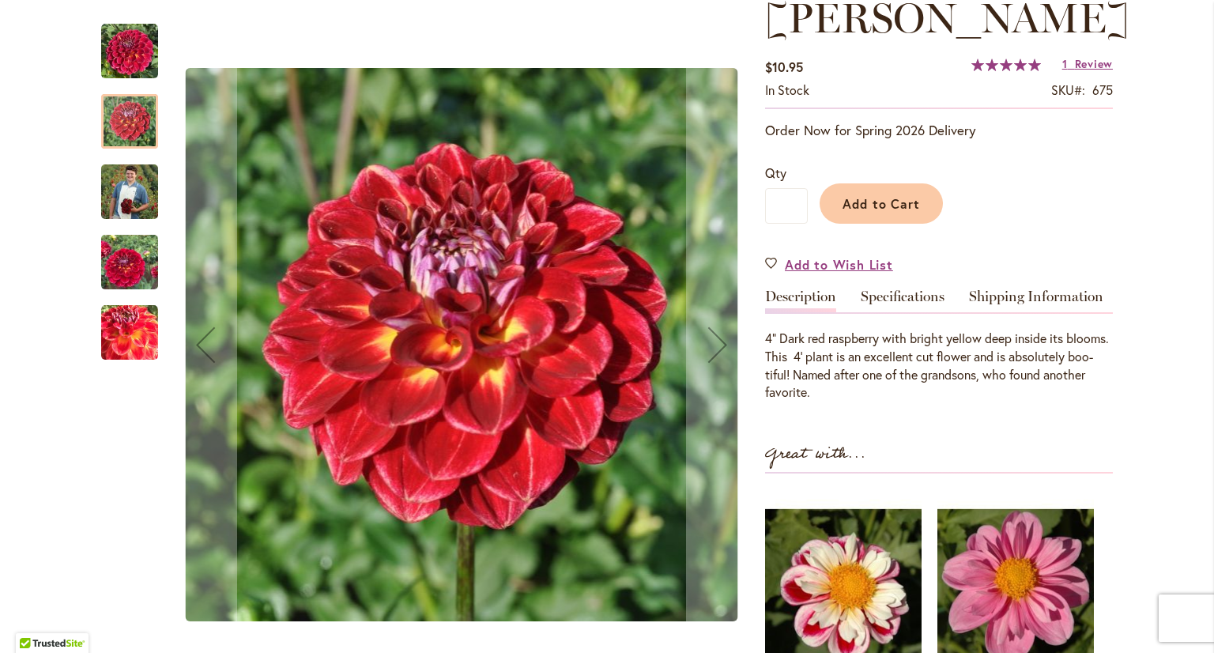
click at [126, 48] on img "Matty Boo" at bounding box center [129, 51] width 57 height 57
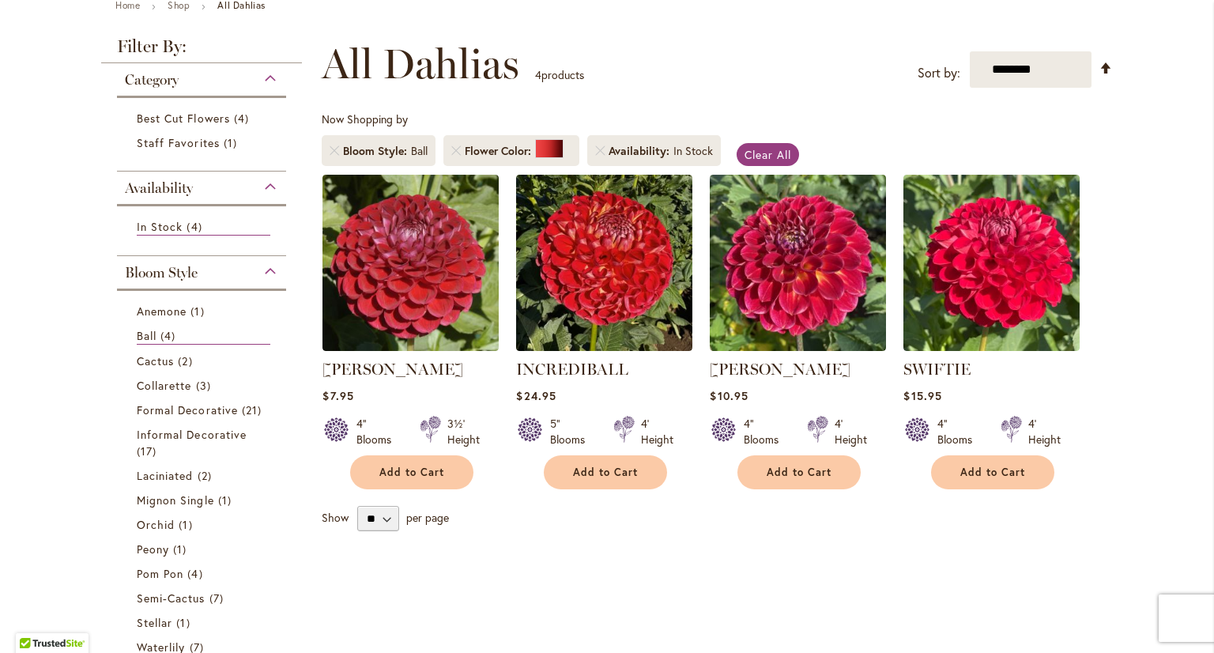
scroll to position [158, 0]
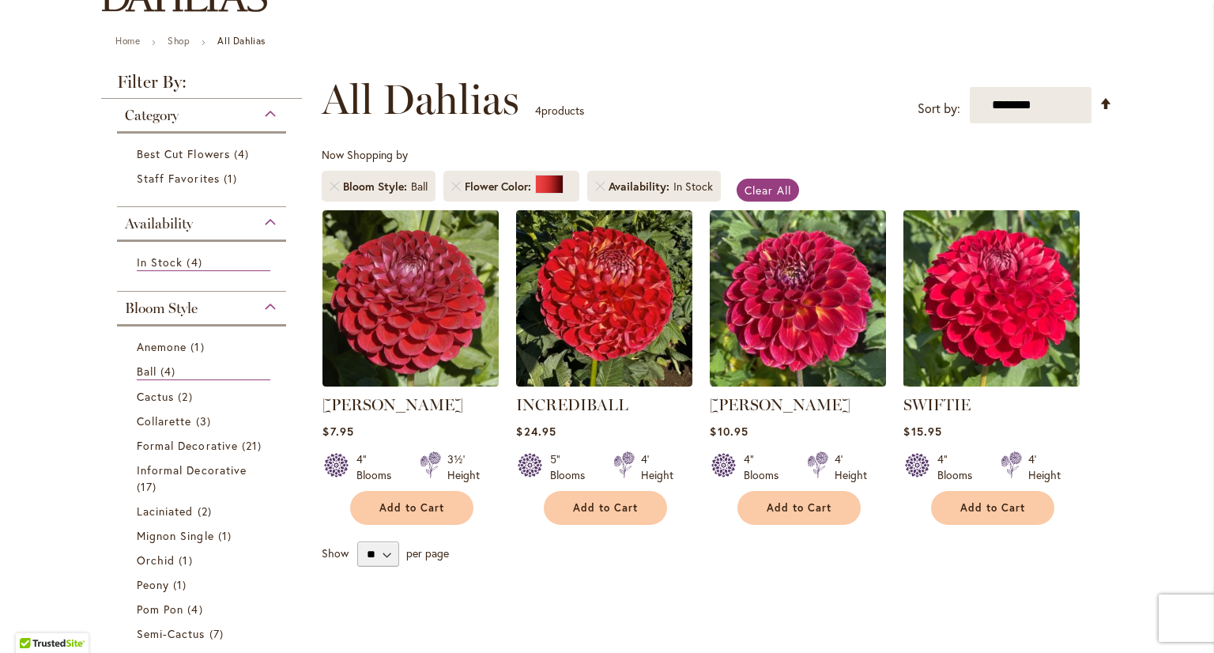
click at [1015, 312] on img at bounding box center [991, 297] width 185 height 185
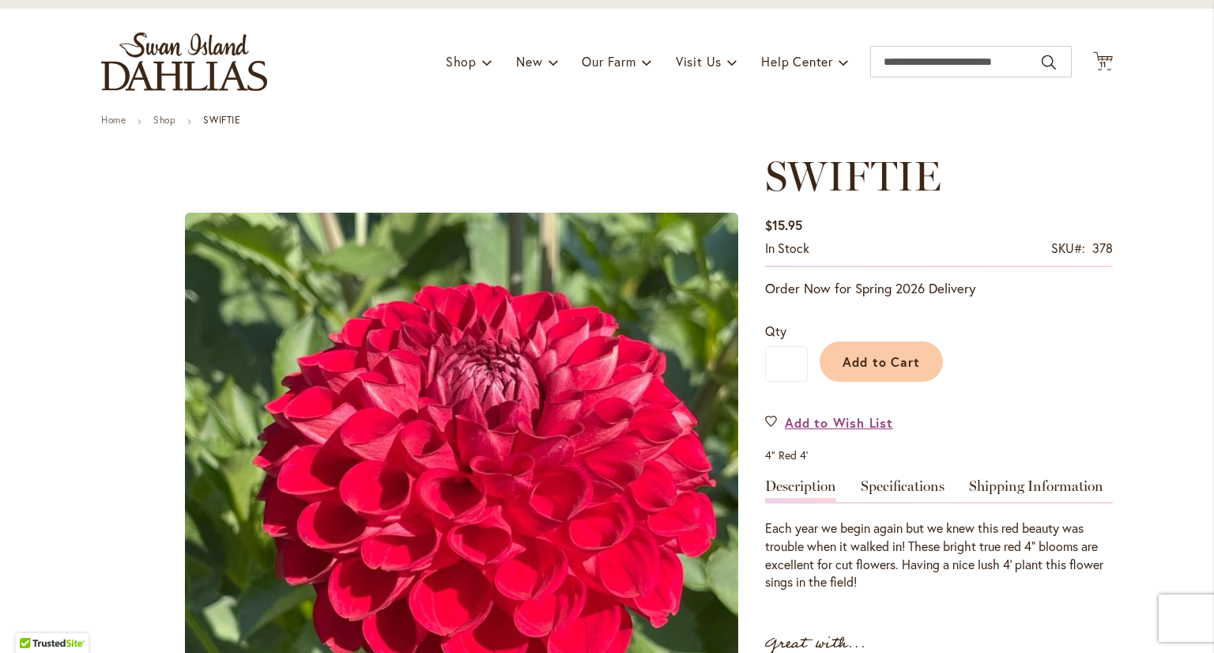
scroll to position [79, 0]
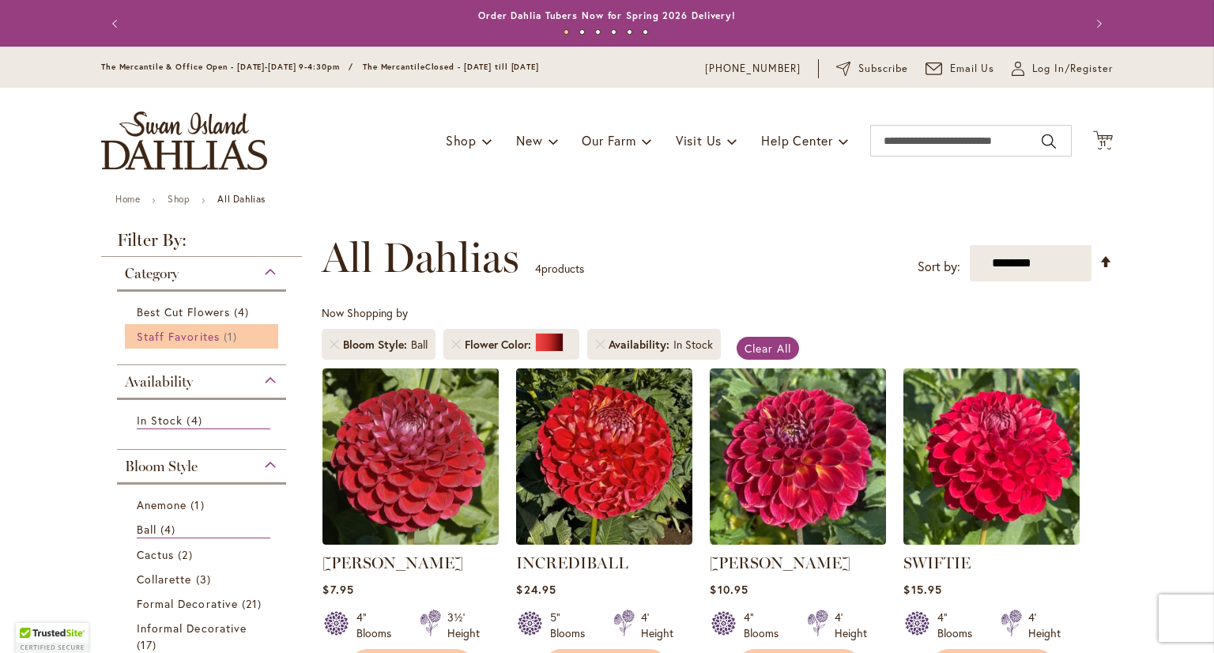
click at [199, 338] on span "Staff Favorites" at bounding box center [178, 336] width 83 height 15
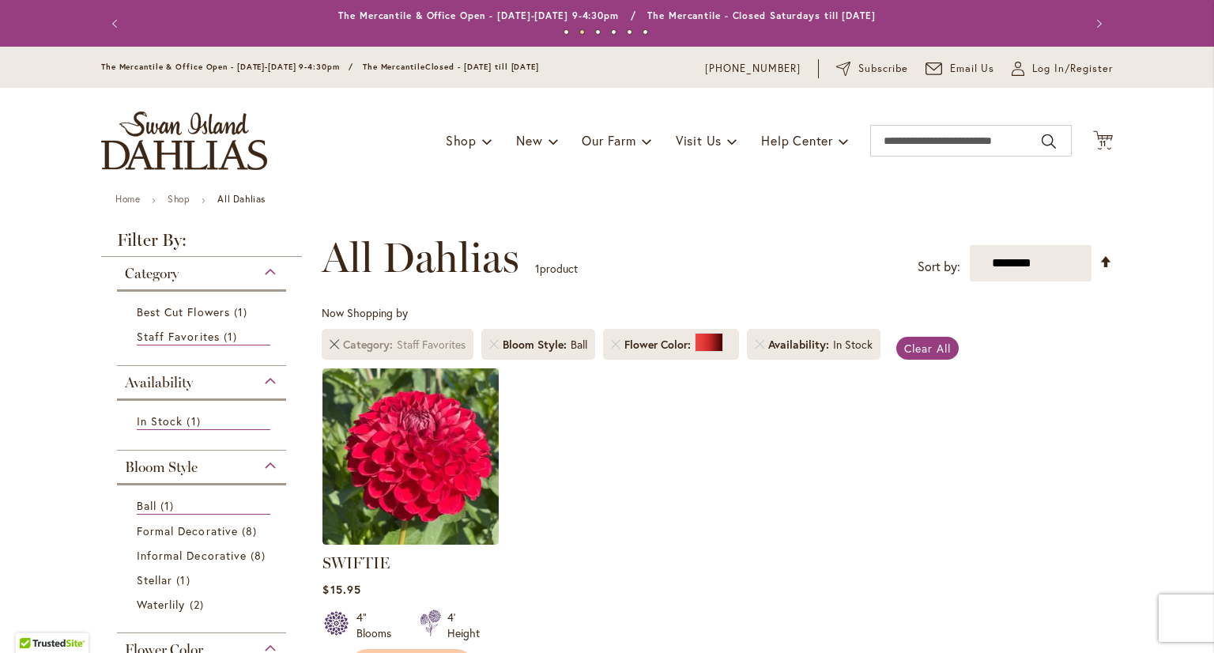
click at [330, 345] on link "Remove Category Staff Favorites" at bounding box center [334, 344] width 9 height 9
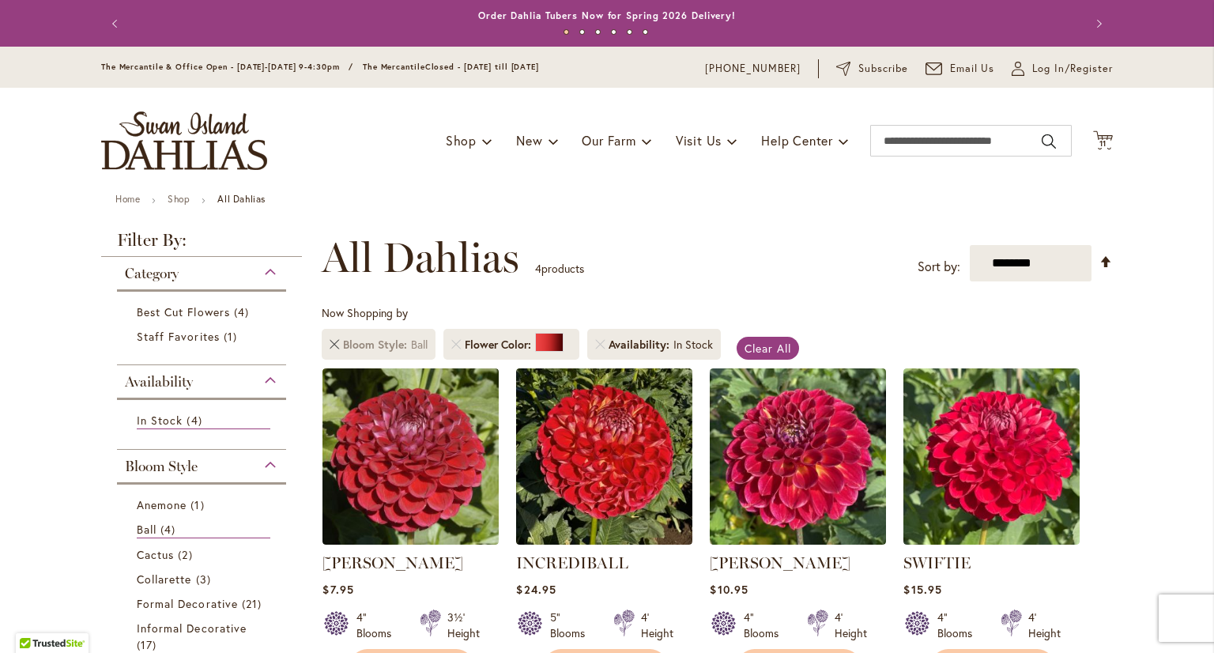
click at [330, 345] on link "Remove Bloom Style Ball" at bounding box center [334, 344] width 9 height 9
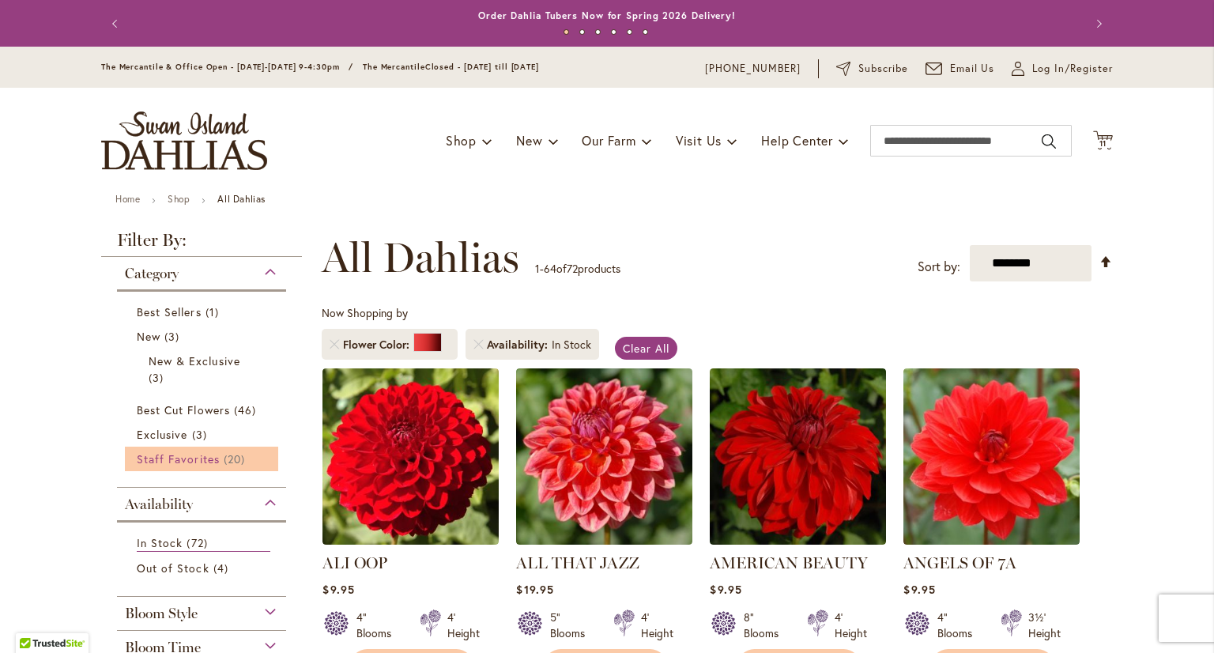
click at [179, 458] on span "Staff Favorites" at bounding box center [178, 458] width 83 height 15
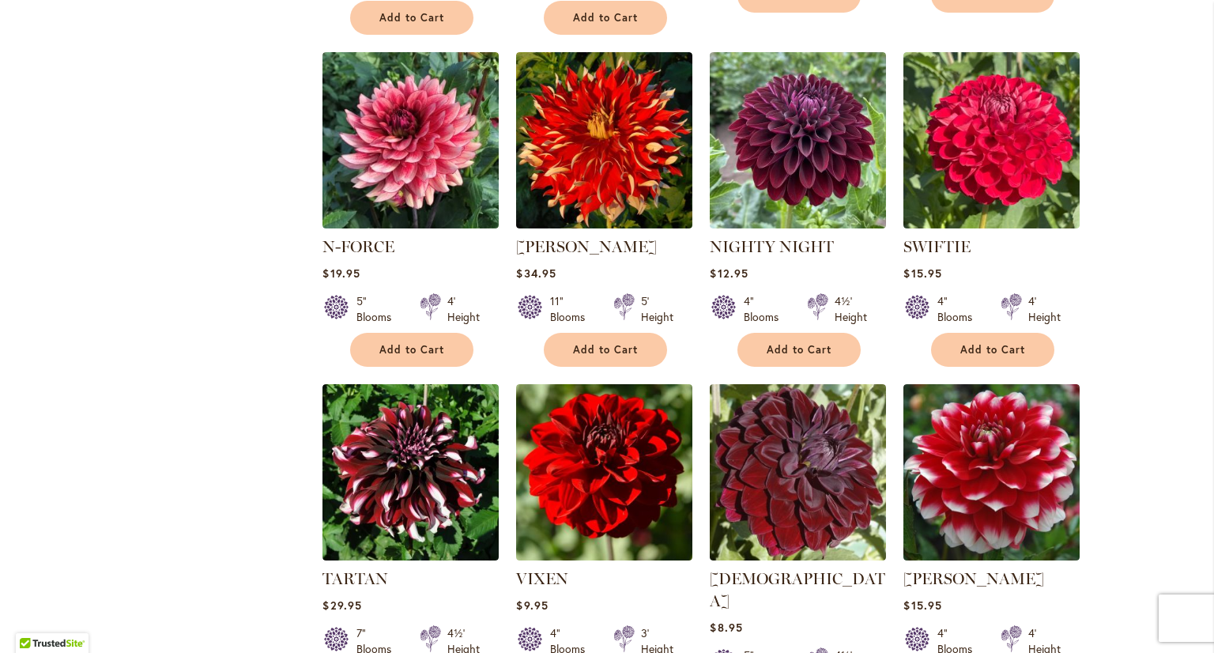
scroll to position [1027, 0]
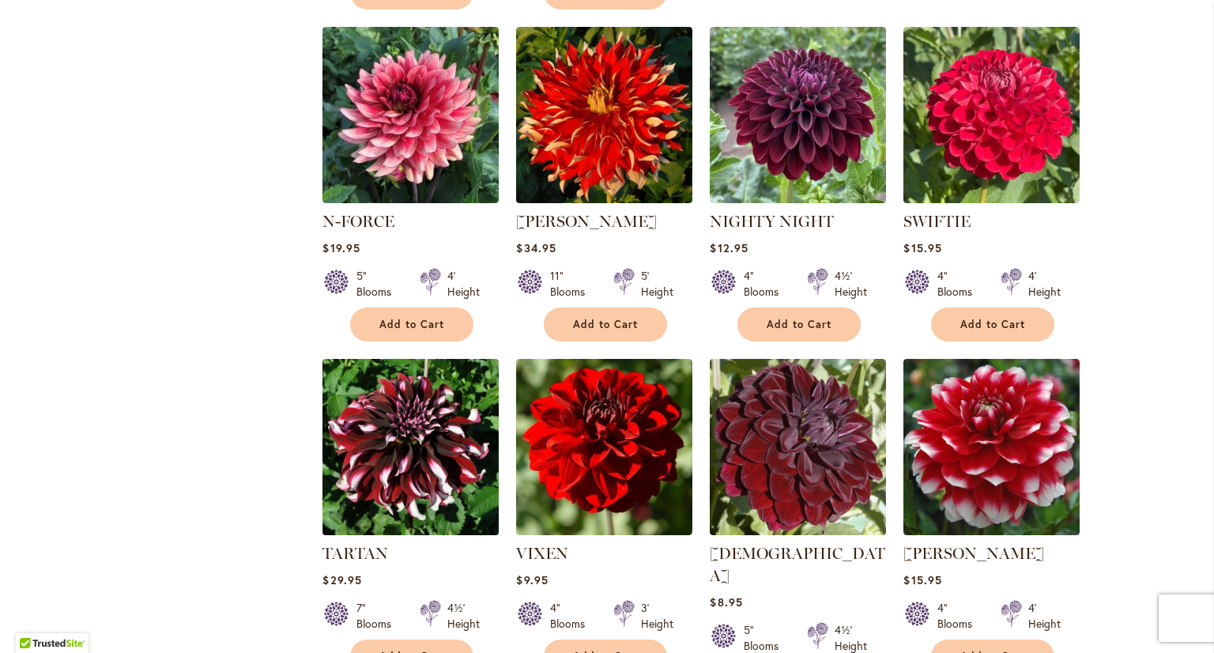
click at [401, 472] on img at bounding box center [410, 446] width 185 height 185
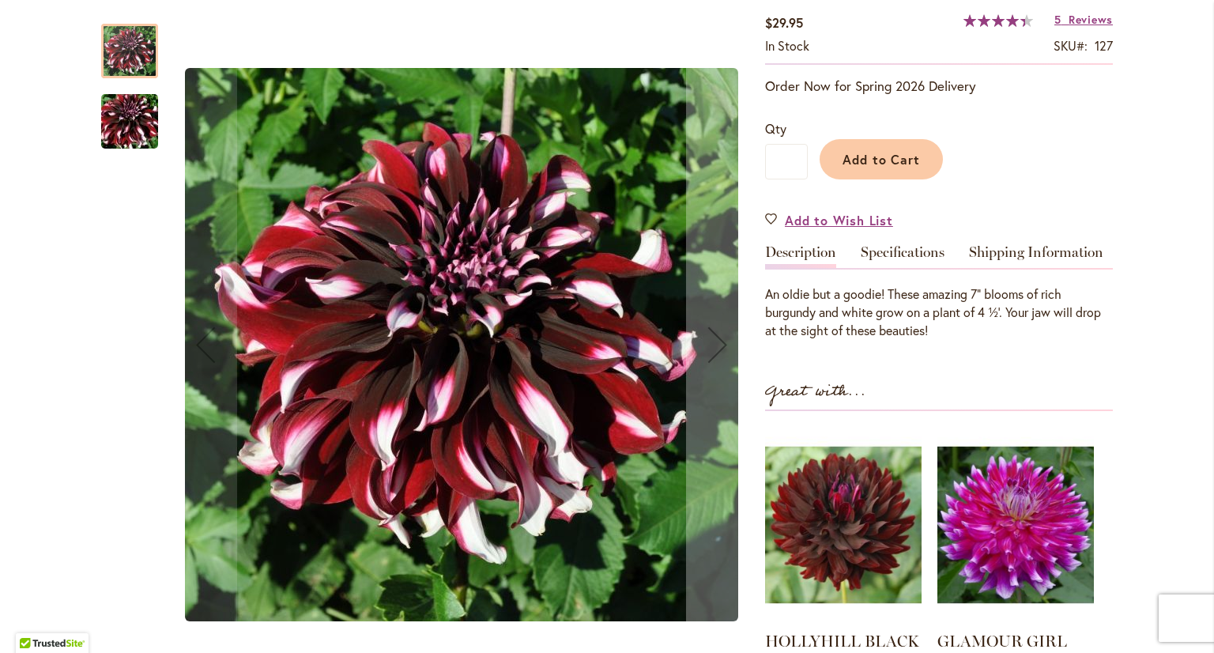
scroll to position [316, 0]
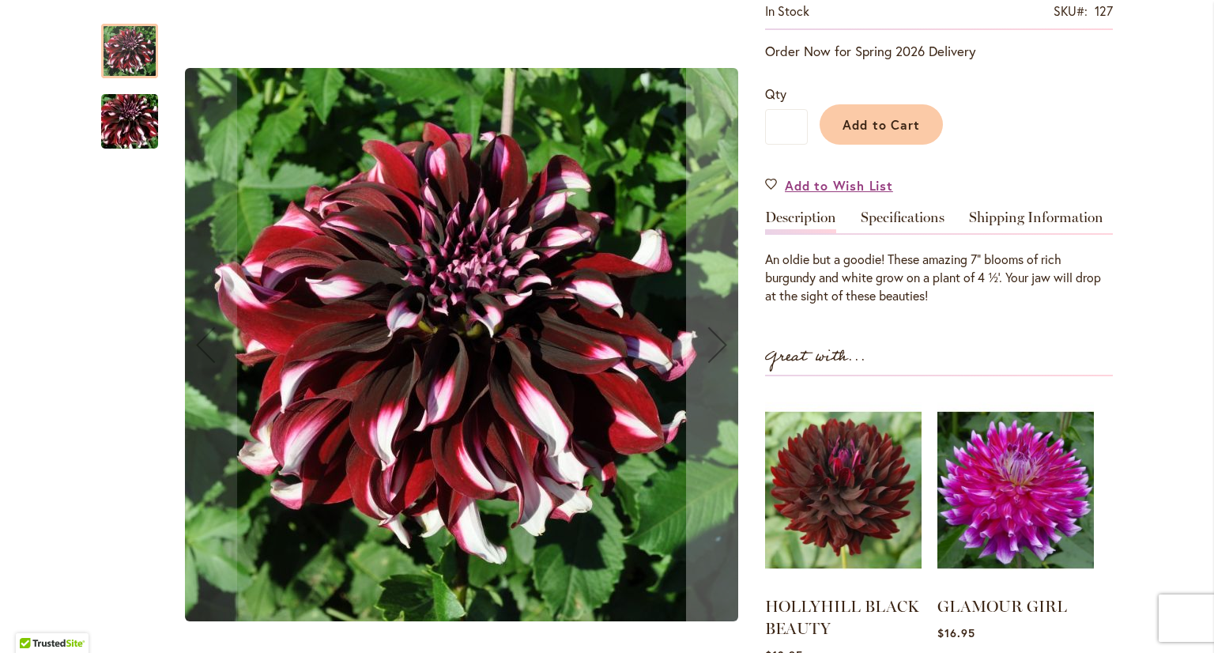
click at [113, 111] on img "Tartan" at bounding box center [130, 122] width 114 height 76
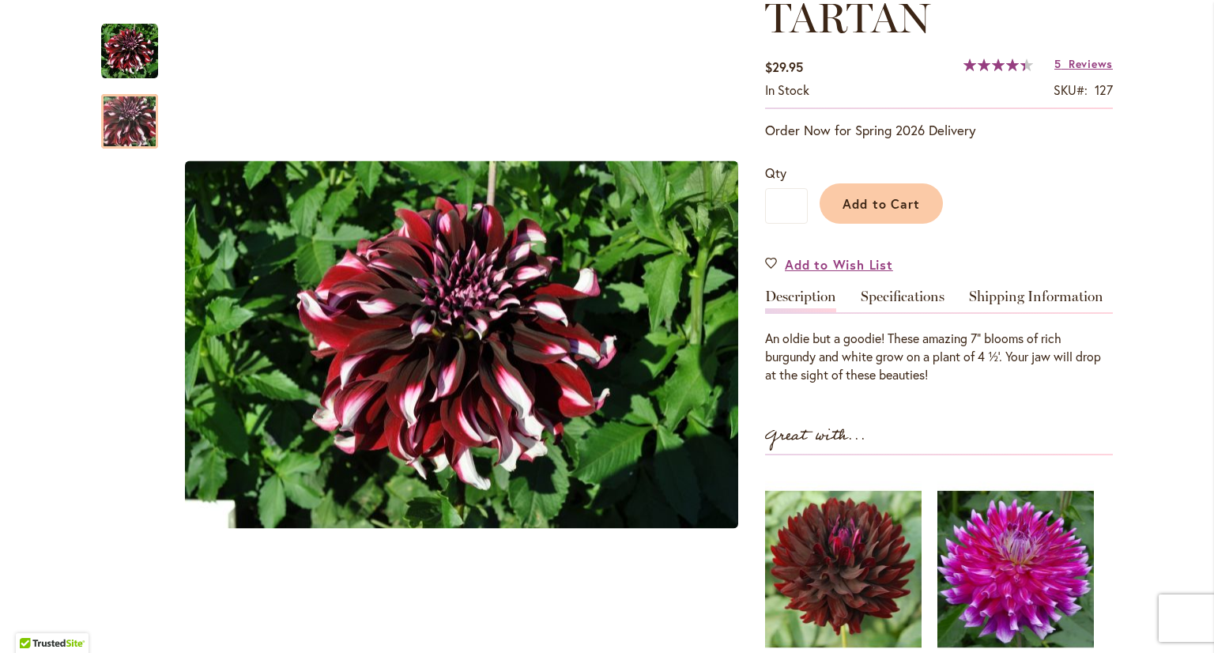
scroll to position [158, 0]
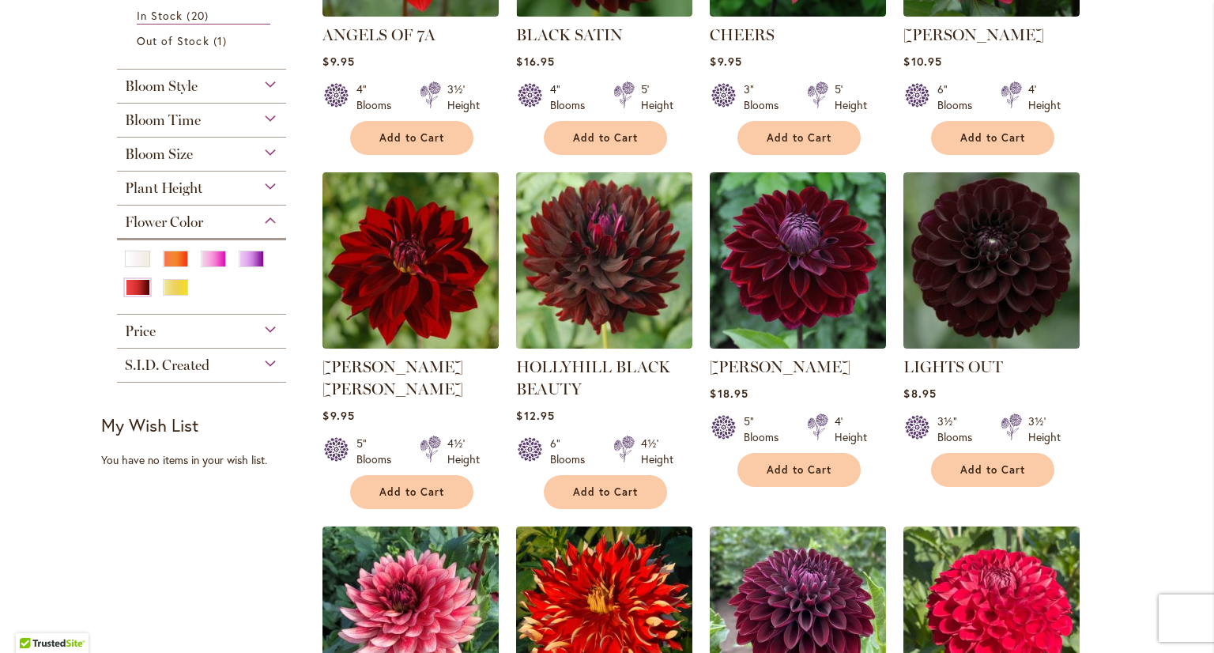
scroll to position [553, 0]
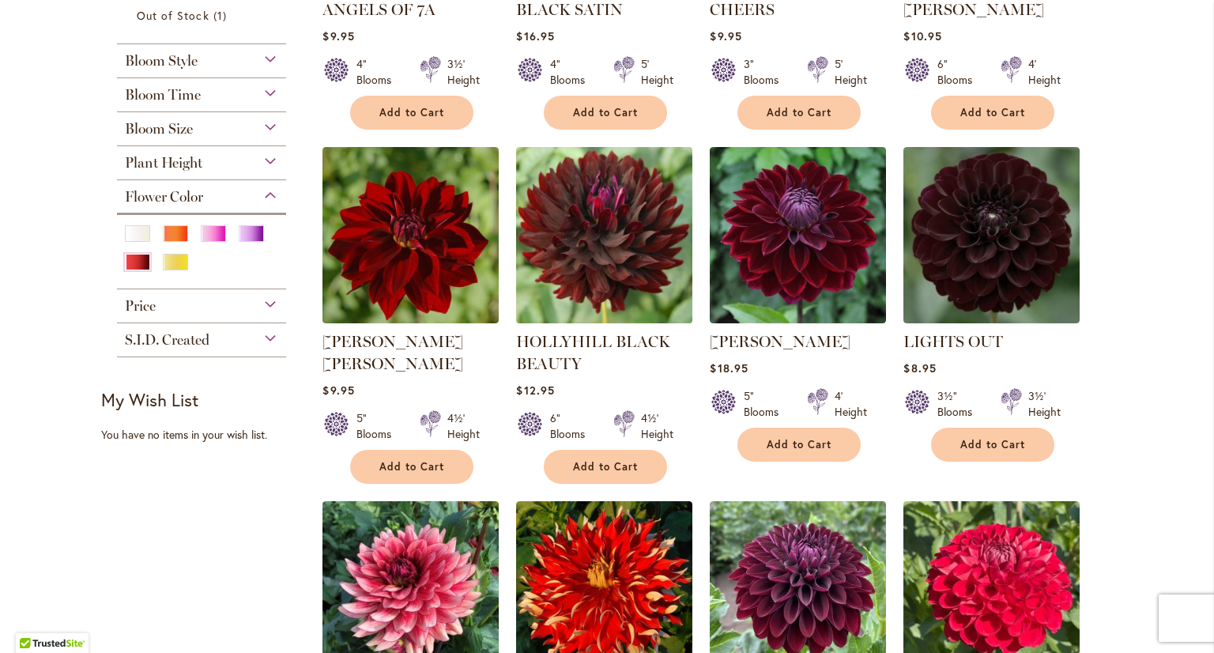
click at [636, 294] on img at bounding box center [604, 234] width 185 height 185
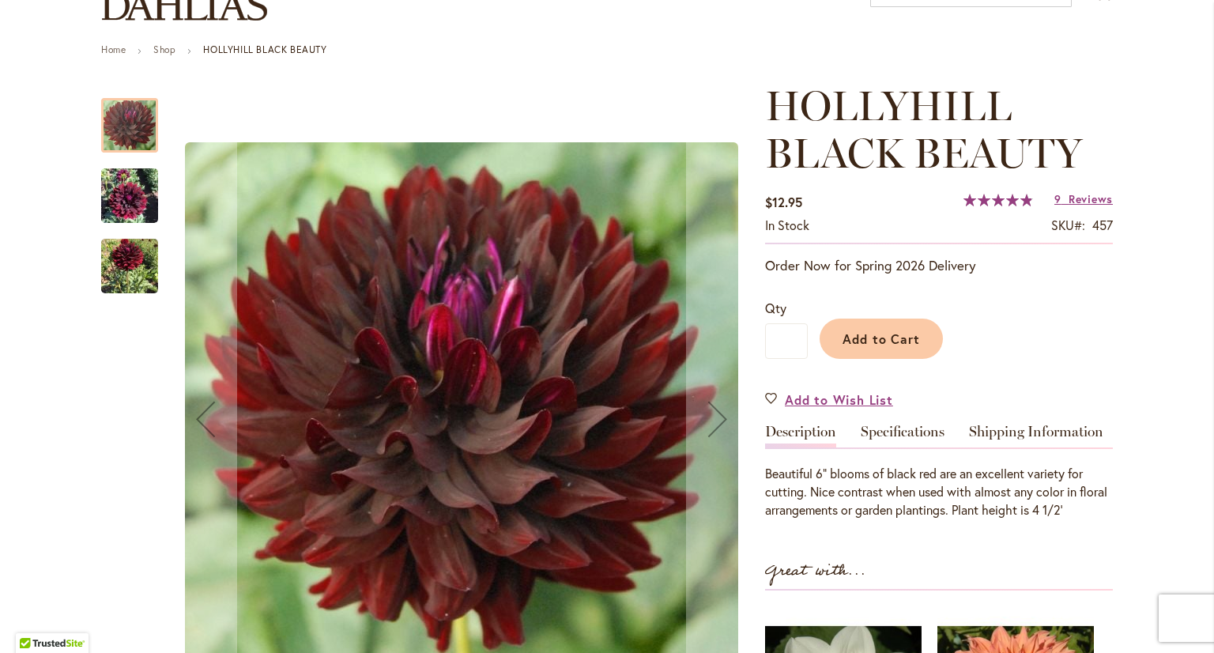
scroll to position [158, 0]
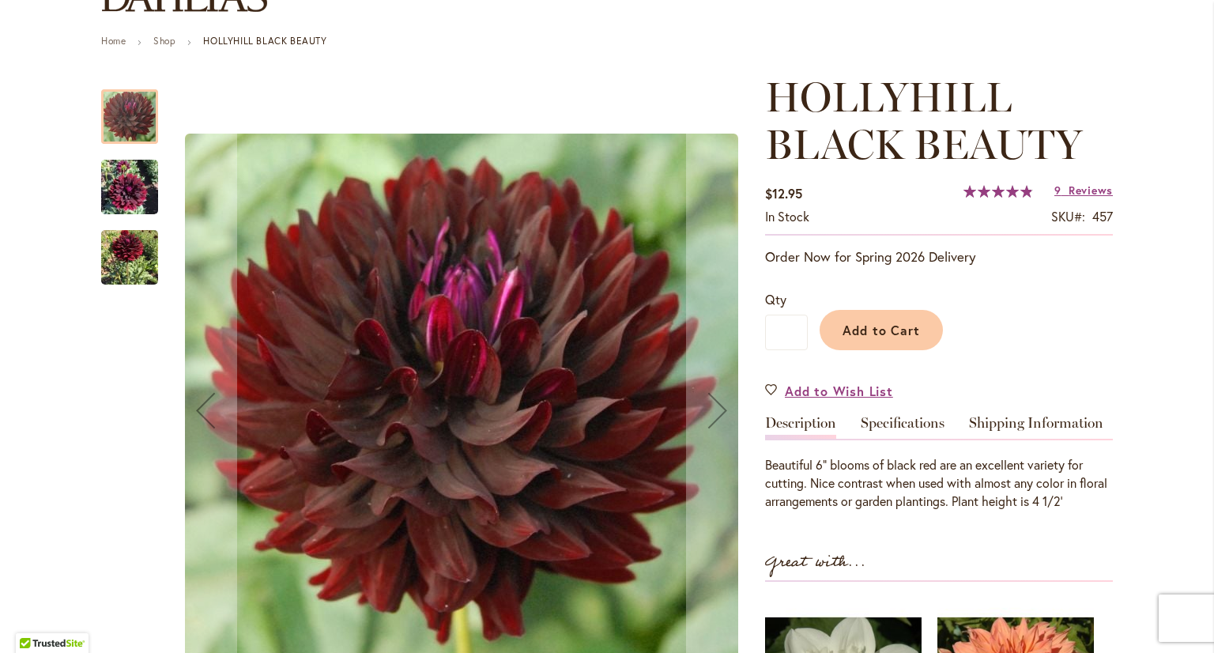
click at [120, 194] on img "HOLLYHILL BLACK BEAUTY" at bounding box center [129, 187] width 57 height 76
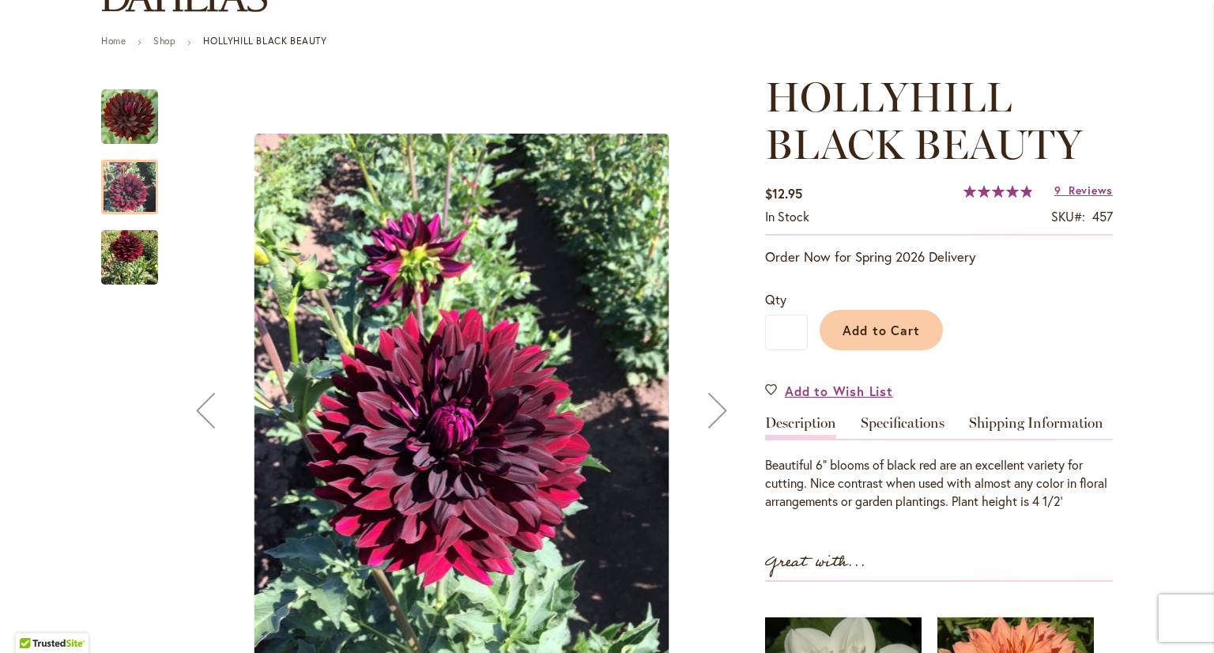
click at [116, 263] on img "HOLLYHILL BLACK BEAUTY" at bounding box center [129, 257] width 57 height 72
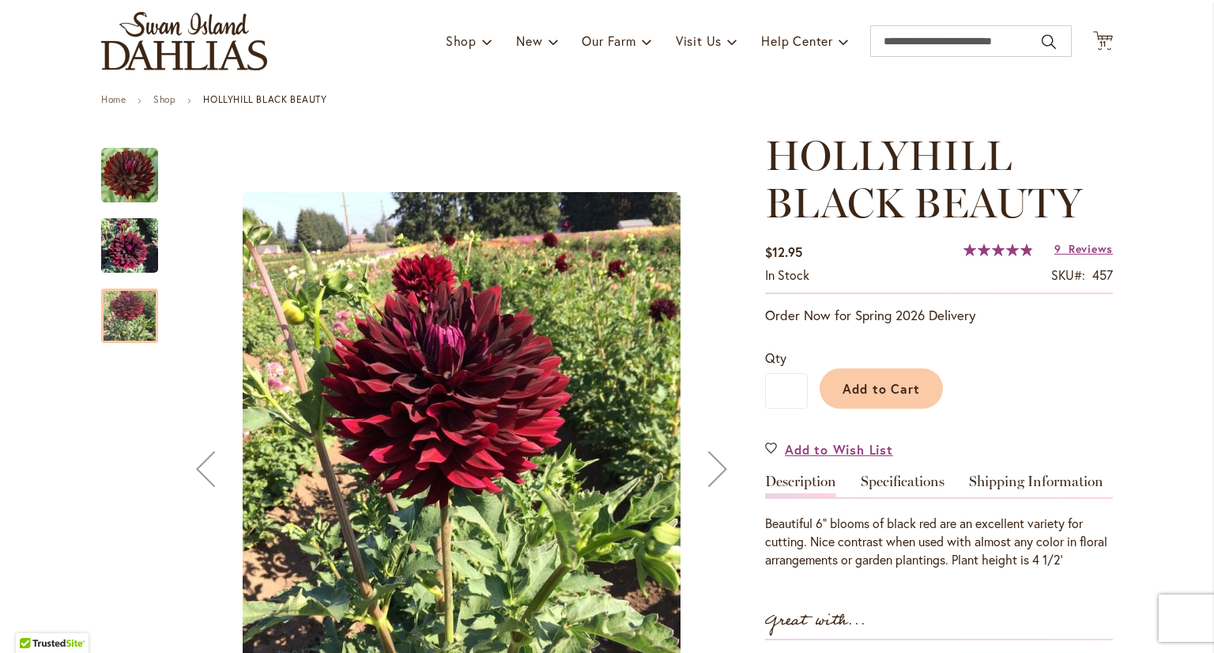
scroll to position [79, 0]
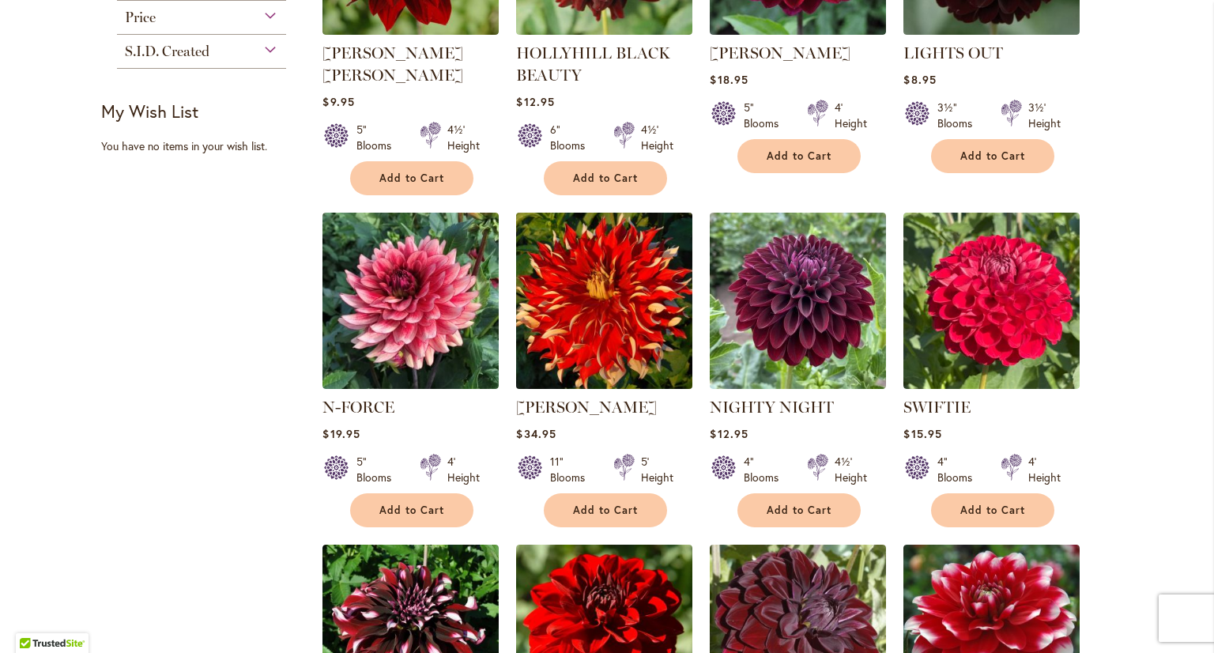
scroll to position [869, 0]
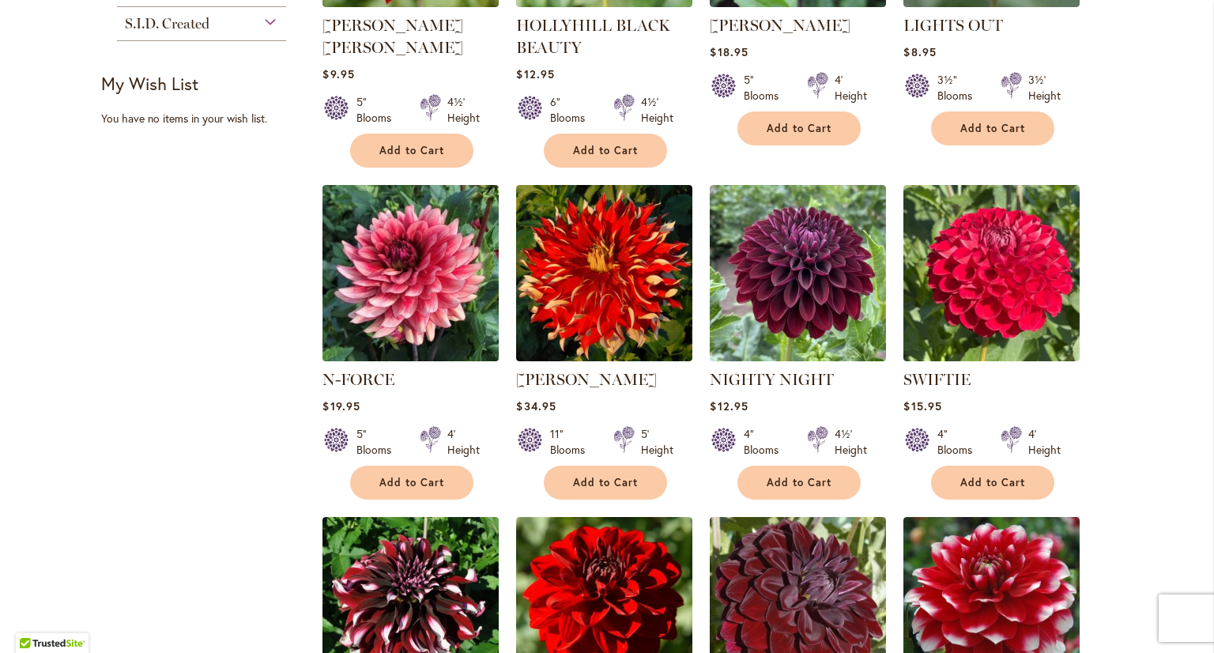
click at [402, 308] on img at bounding box center [410, 272] width 185 height 185
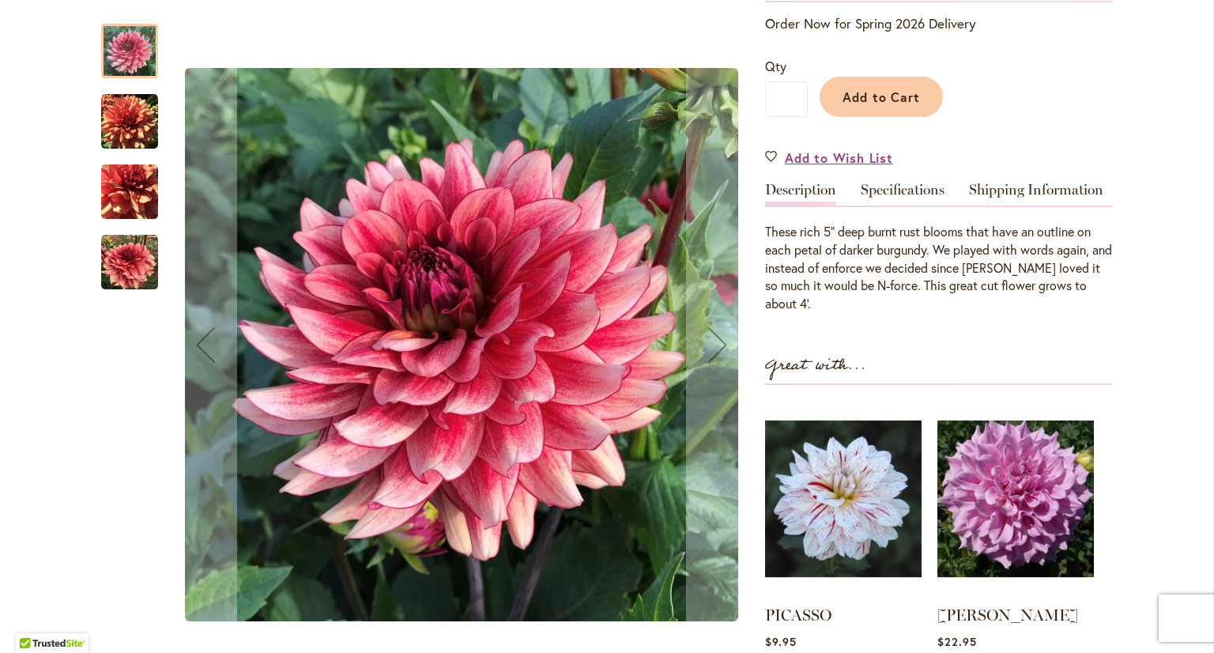
scroll to position [316, 0]
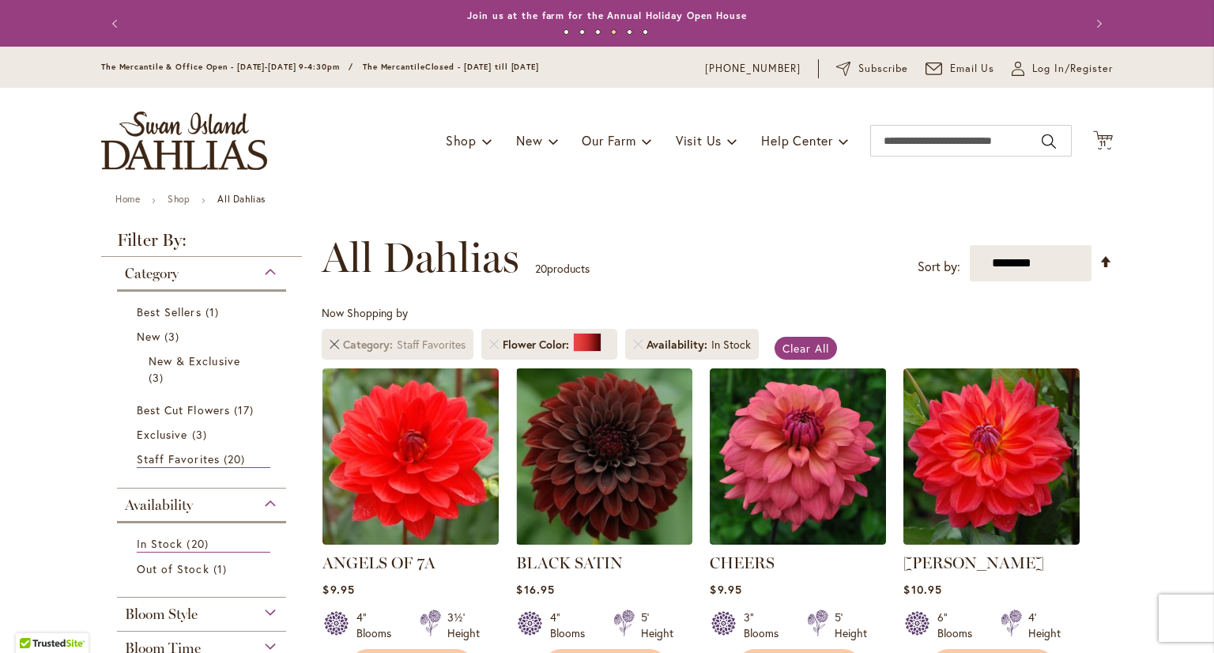
click at [330, 345] on link "Remove Category Staff Favorites" at bounding box center [334, 344] width 9 height 9
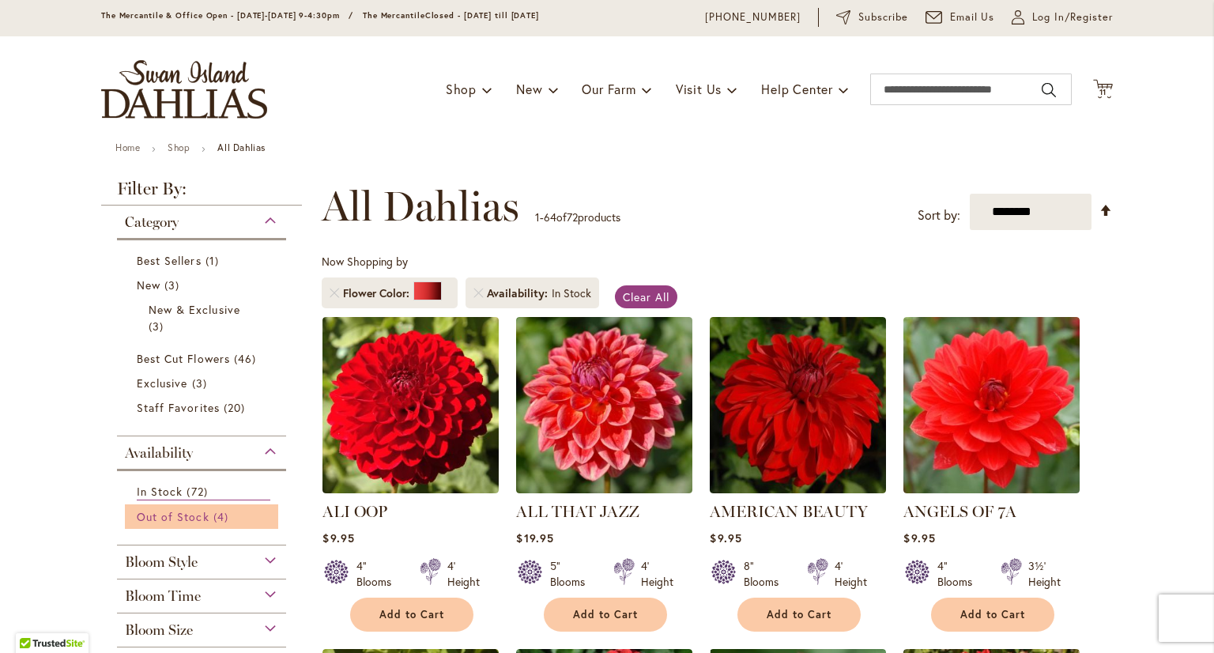
scroll to position [158, 0]
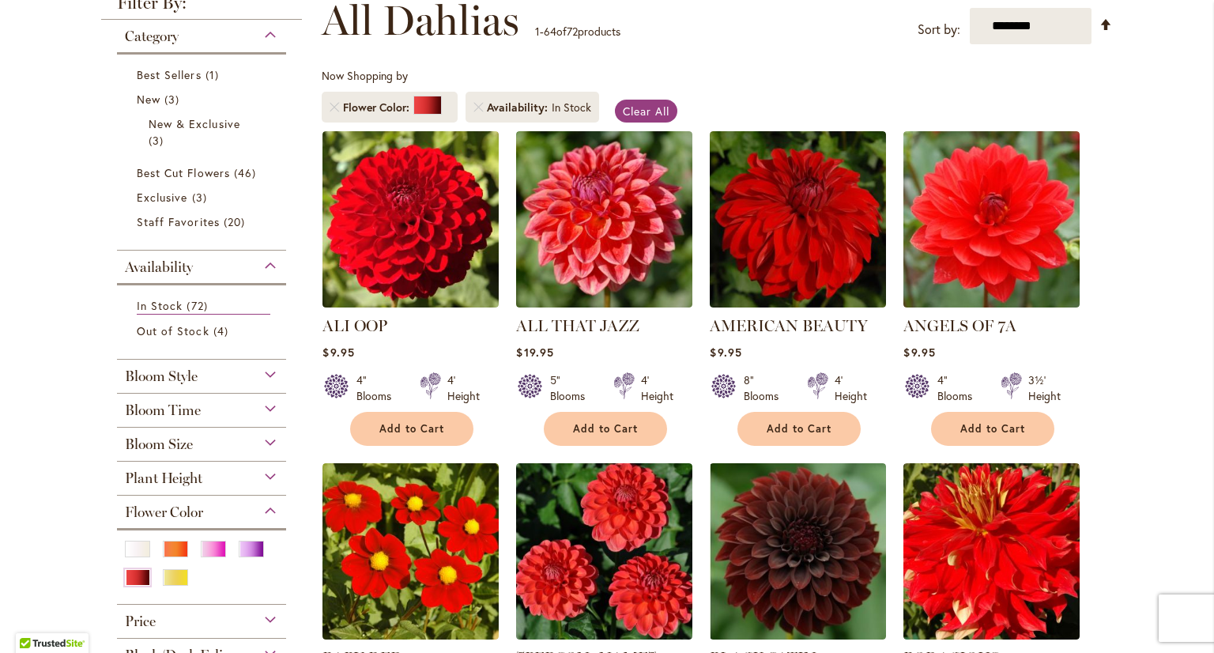
click at [228, 380] on div "Bloom Style" at bounding box center [201, 372] width 169 height 25
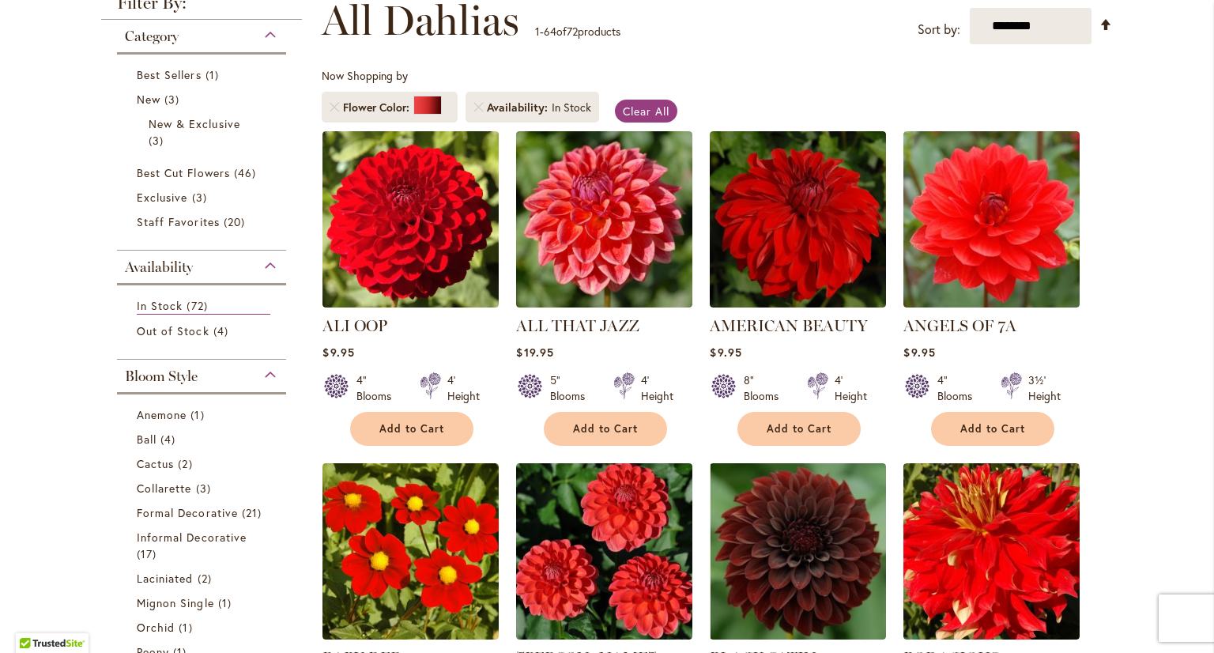
scroll to position [595, 0]
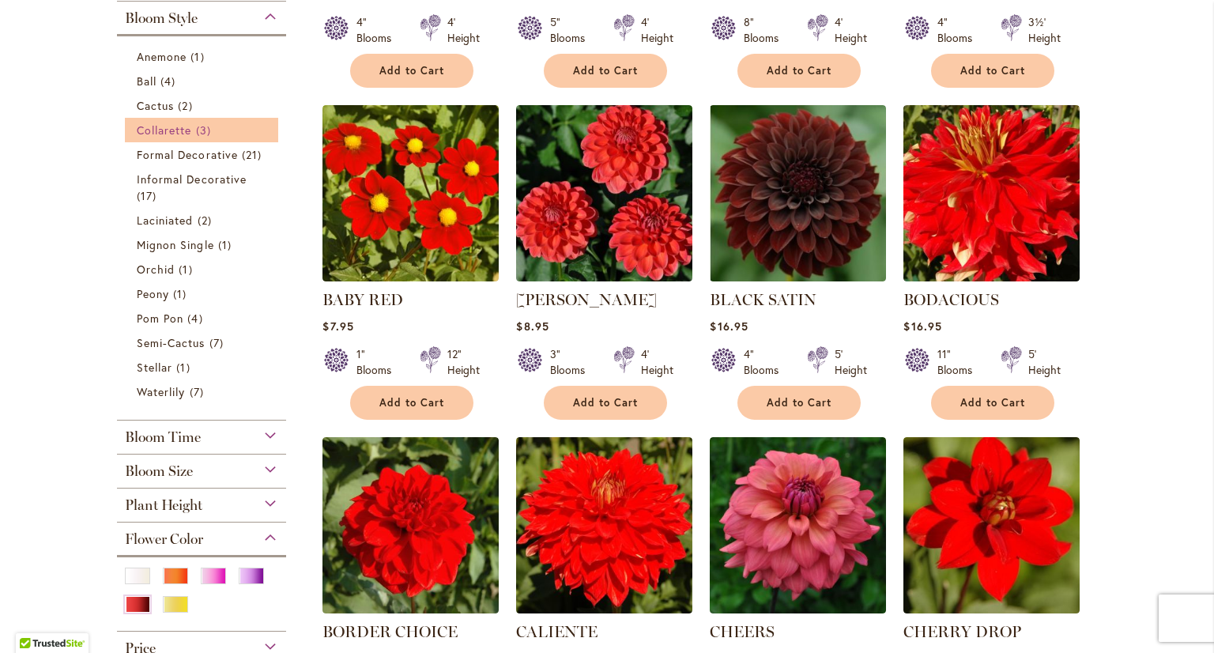
click at [183, 127] on span "Collarette" at bounding box center [164, 129] width 55 height 15
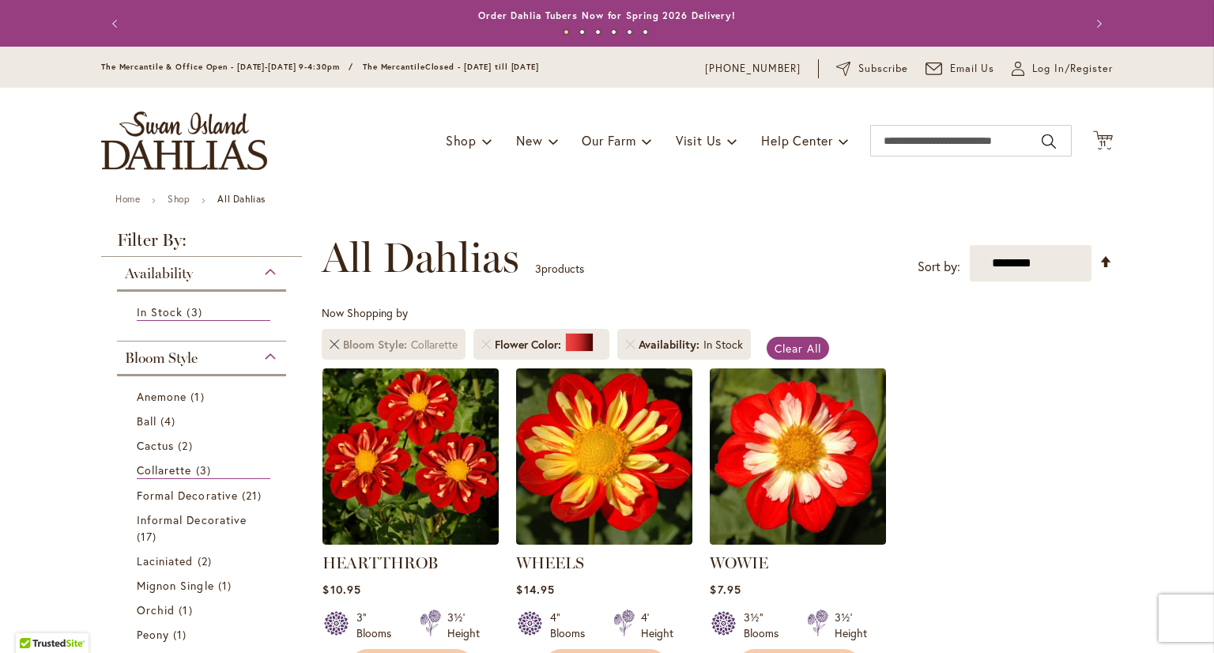
click at [330, 340] on link "Remove Bloom Style Collarette" at bounding box center [334, 344] width 9 height 9
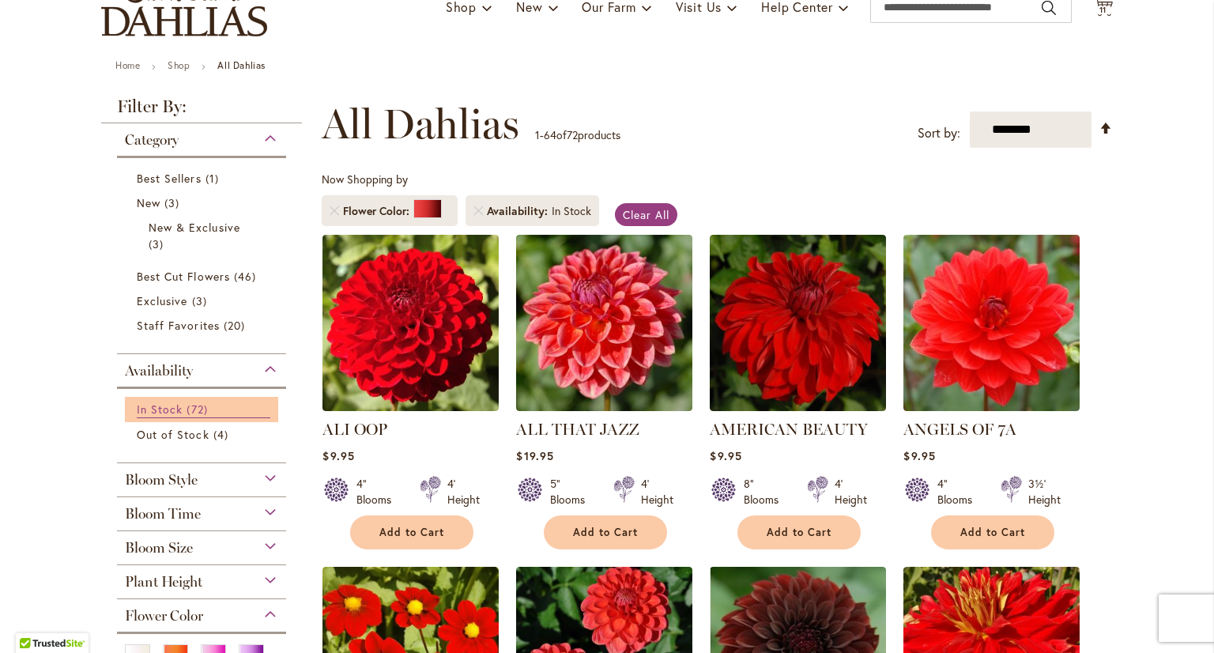
scroll to position [158, 0]
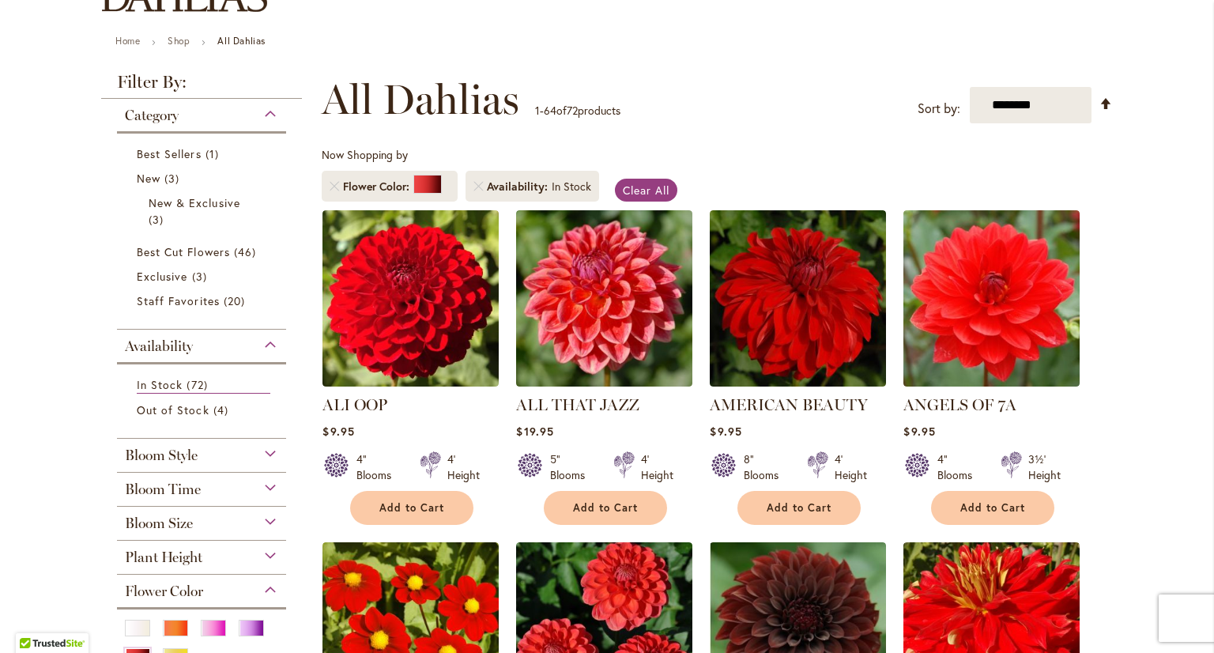
click at [212, 456] on div "Bloom Style" at bounding box center [201, 451] width 169 height 25
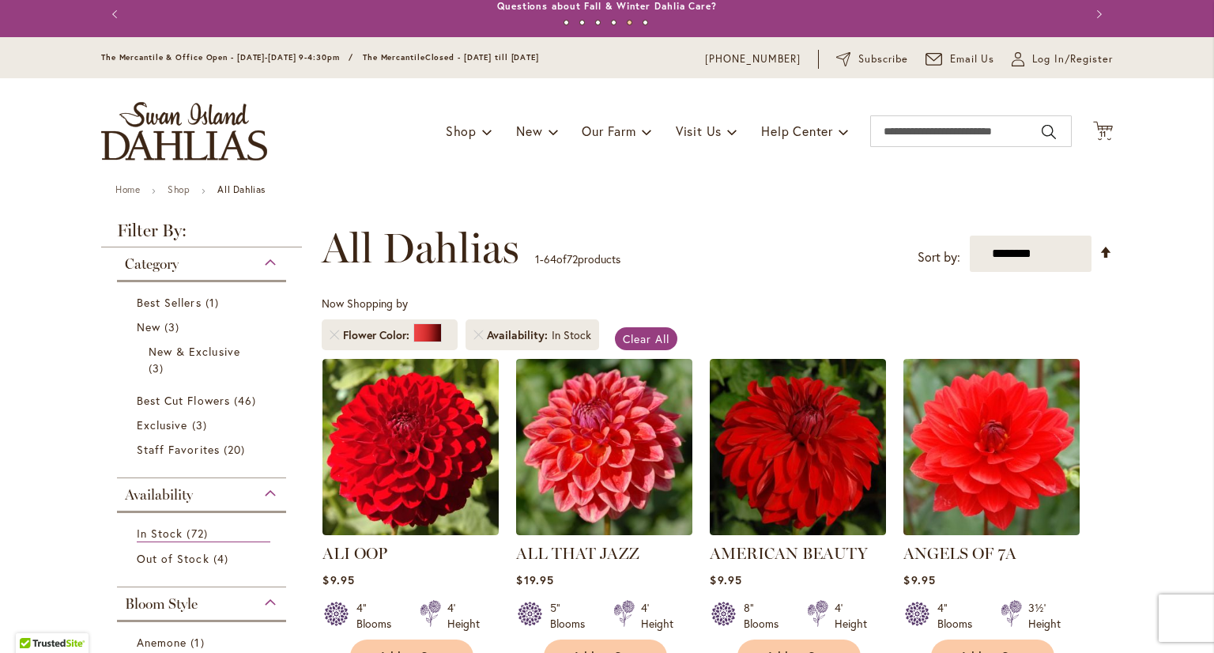
scroll to position [0, 0]
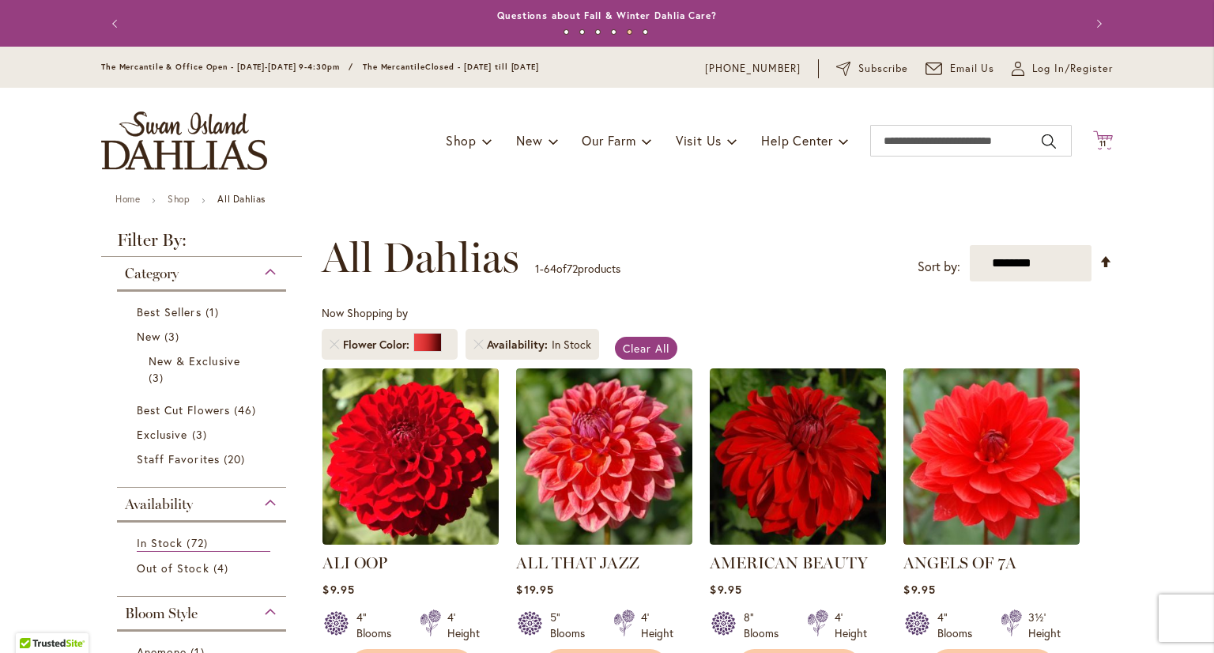
click at [1100, 142] on span "11" at bounding box center [1103, 143] width 8 height 10
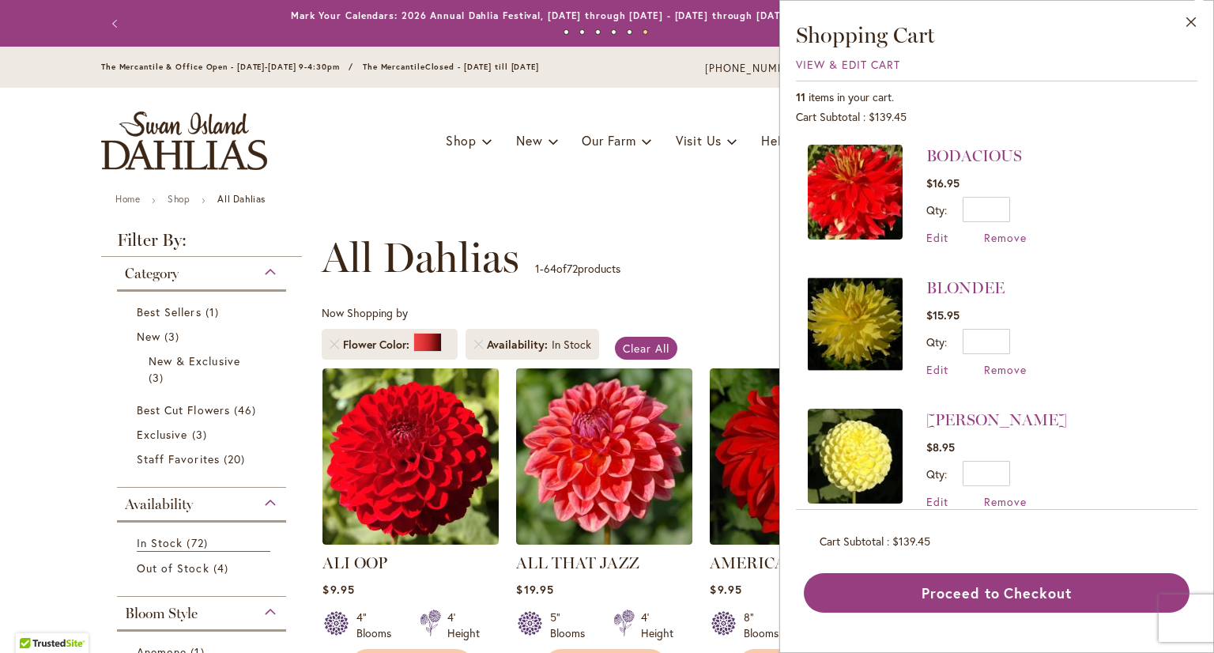
scroll to position [79, 0]
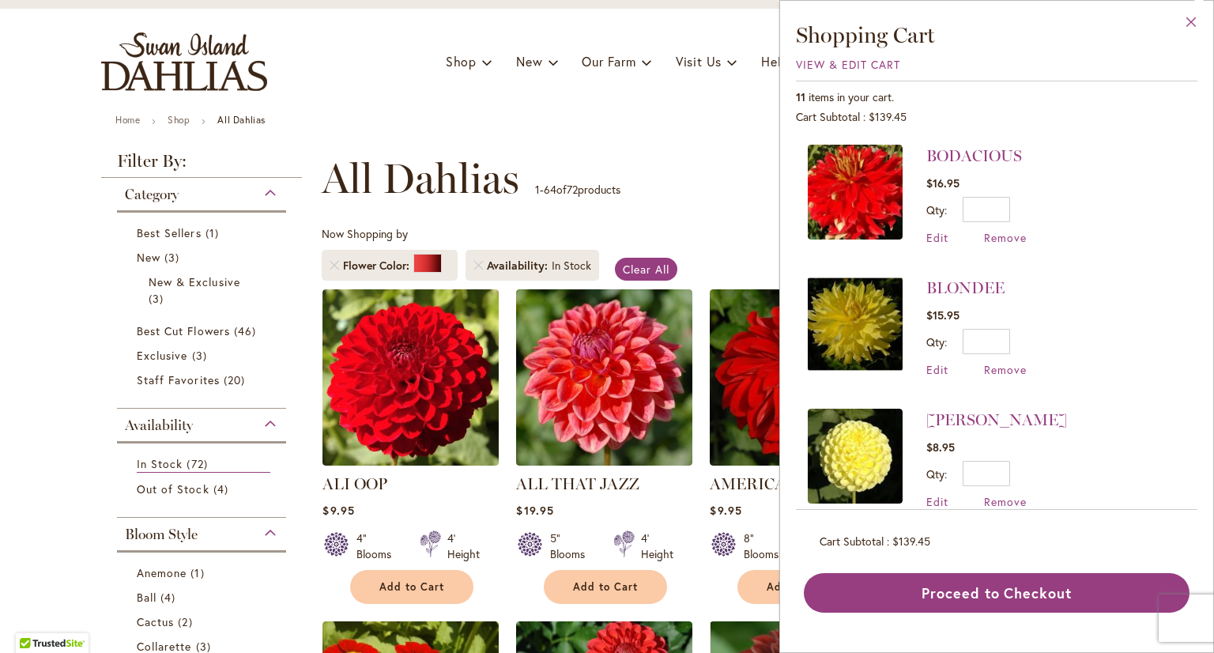
click at [1188, 25] on button "Close" at bounding box center [1190, 26] width 43 height 50
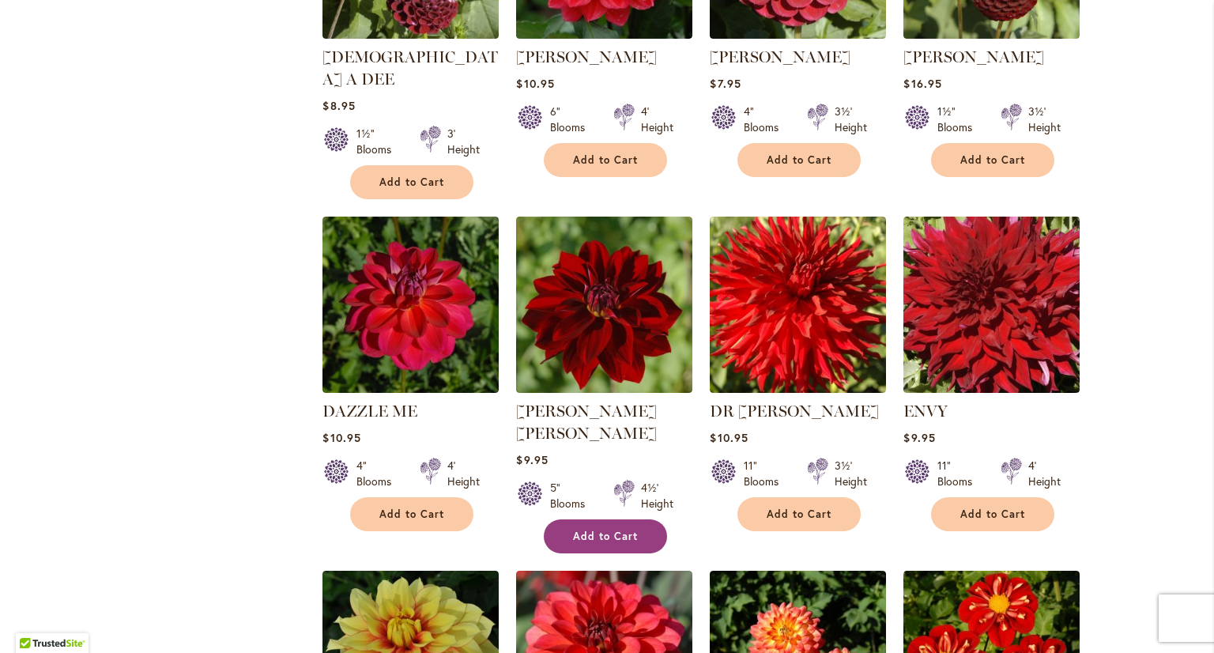
scroll to position [1501, 0]
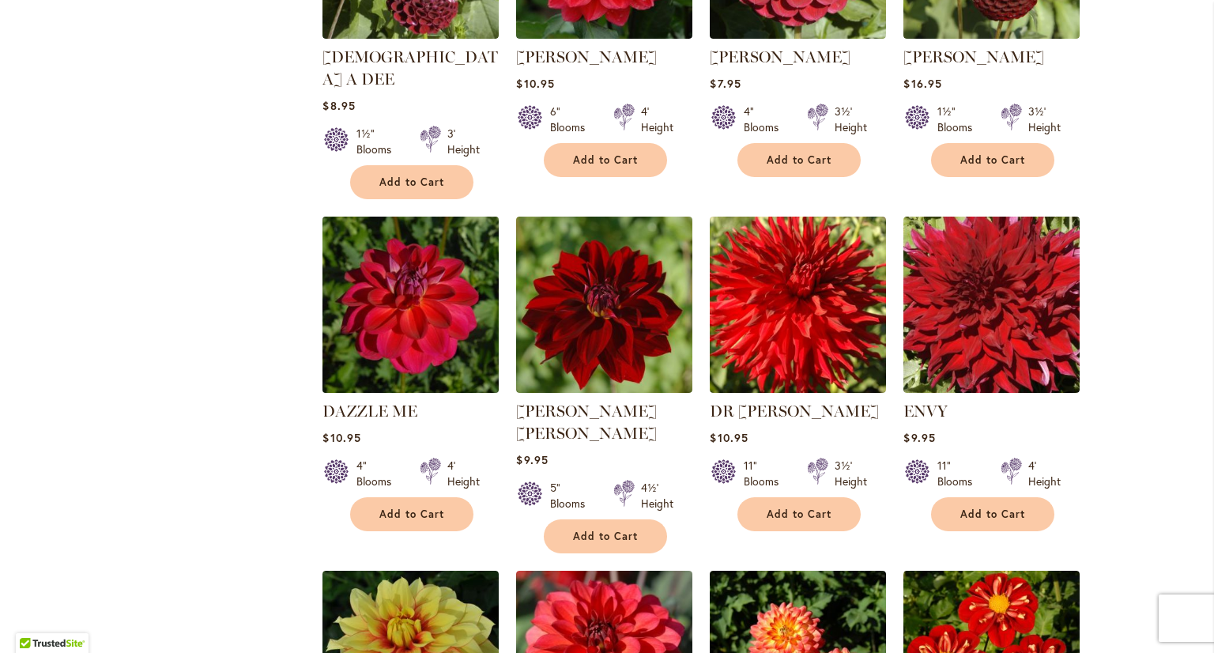
click at [382, 335] on img at bounding box center [410, 304] width 185 height 185
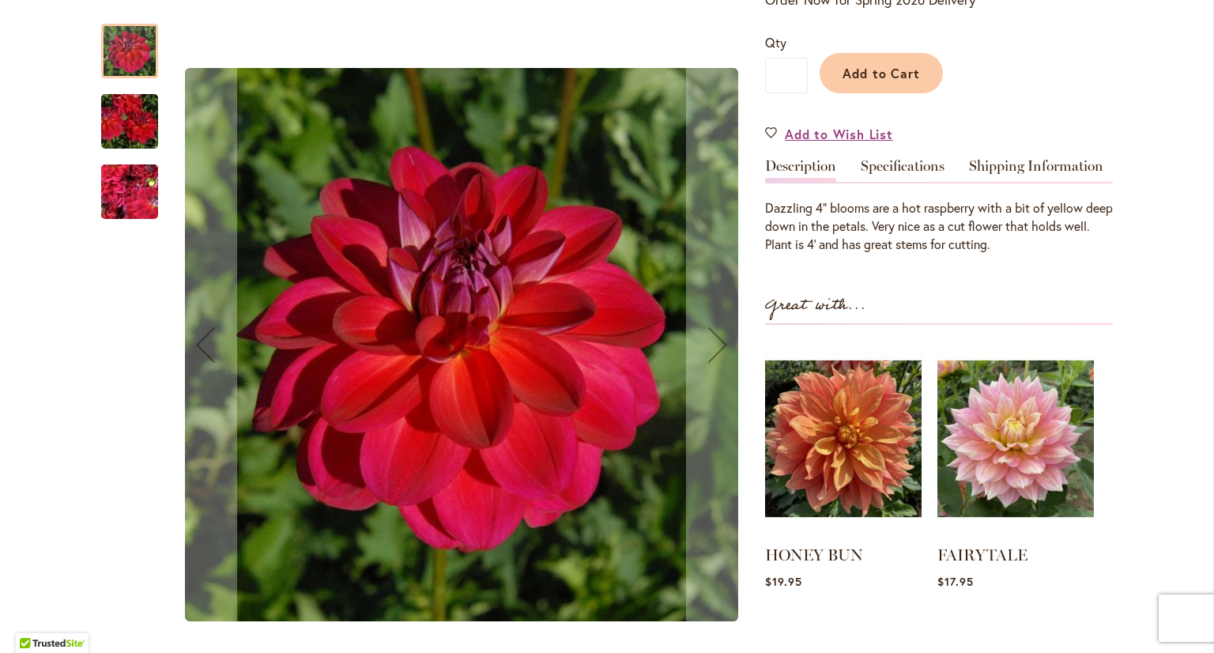
scroll to position [395, 0]
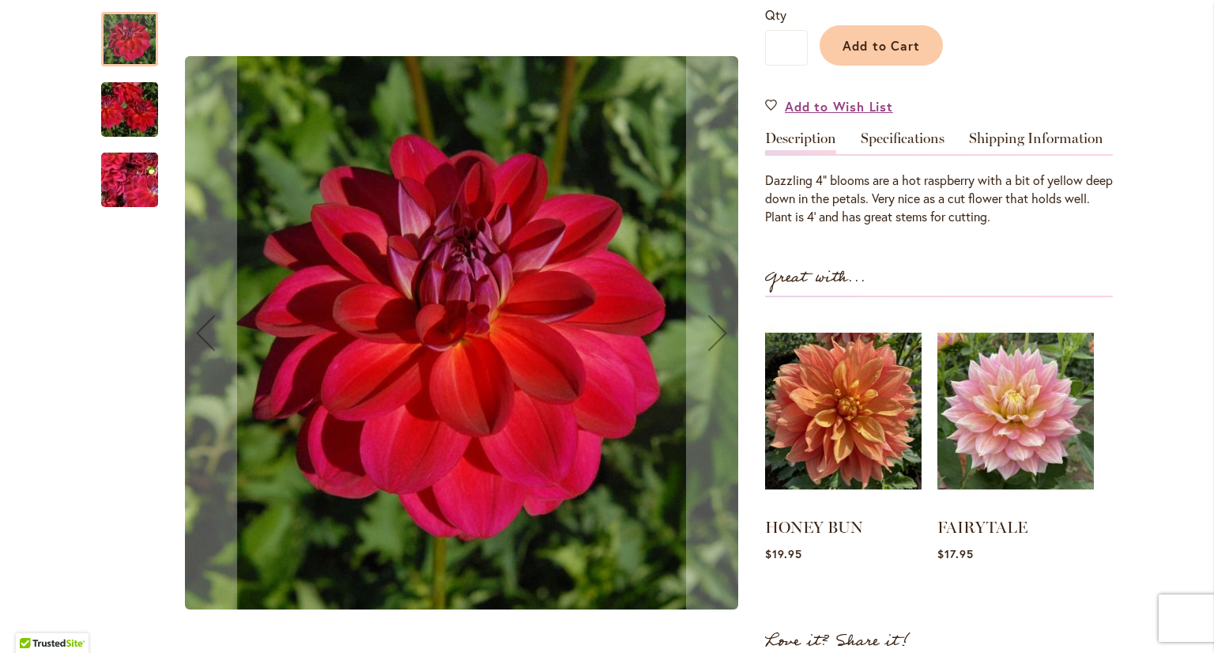
click at [119, 168] on img "DAZZLE ME" at bounding box center [130, 179] width 114 height 85
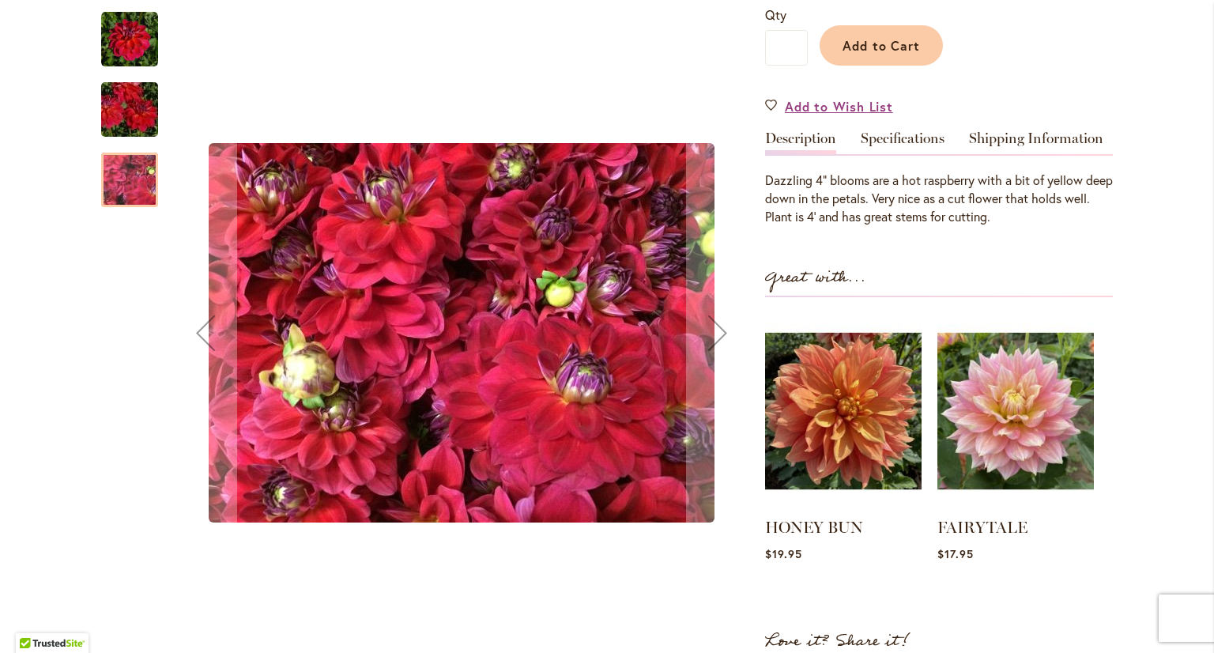
click at [110, 118] on img "DAZZLE ME" at bounding box center [130, 110] width 114 height 76
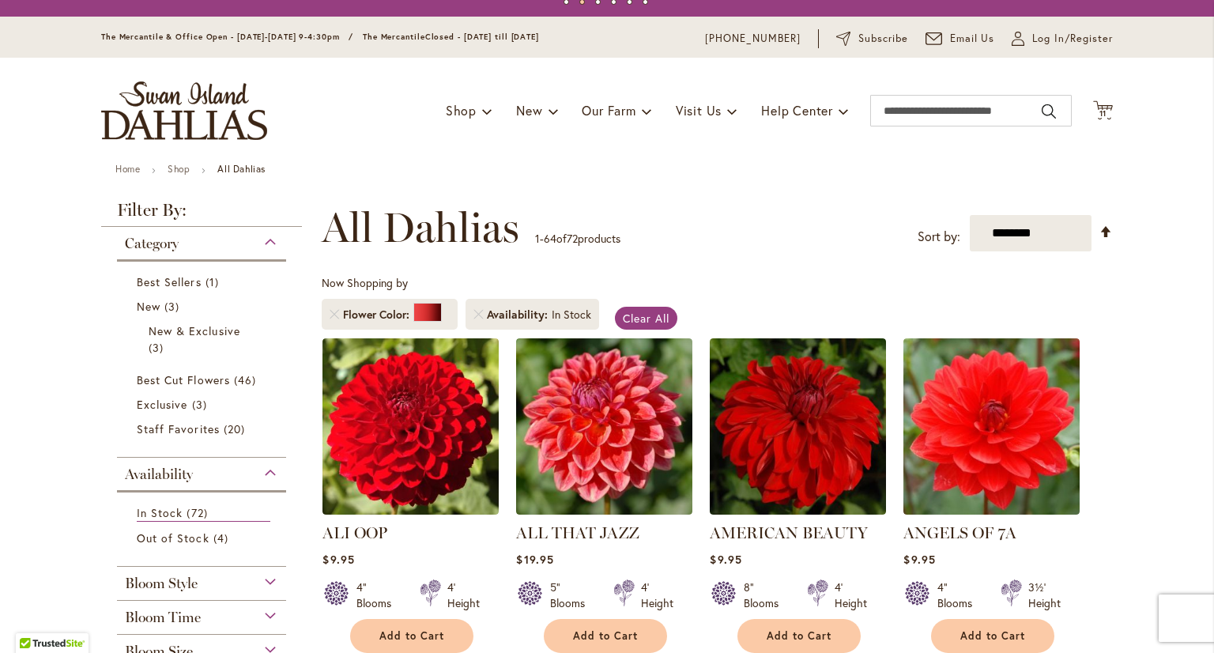
scroll to position [79, 0]
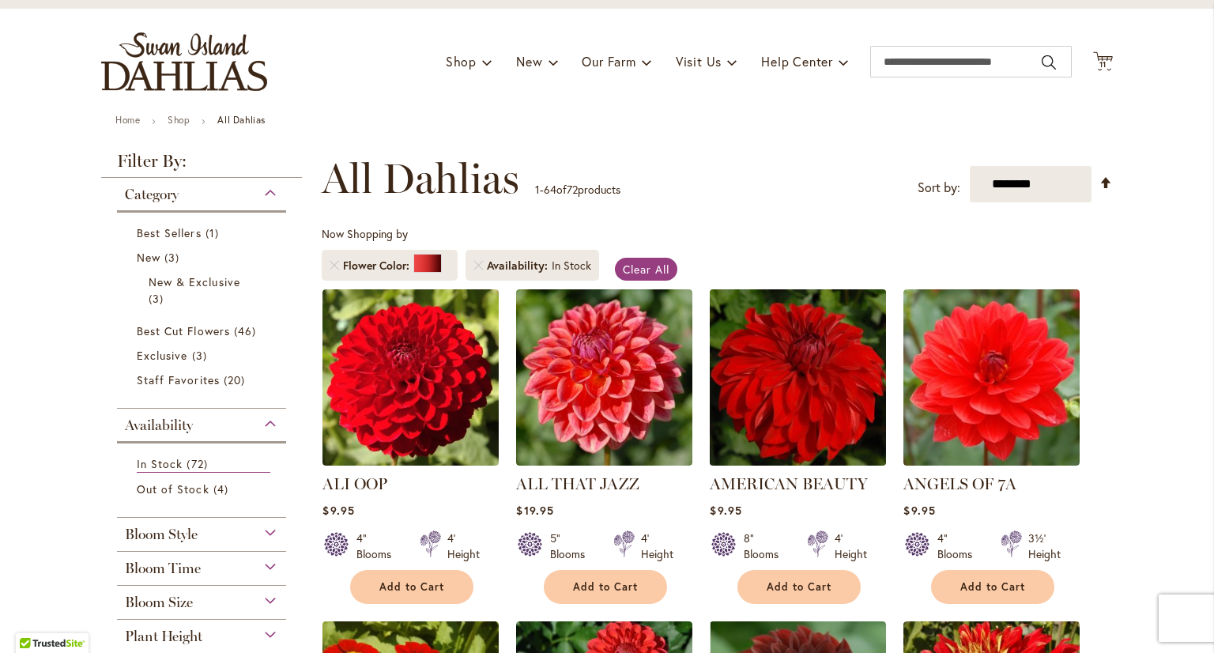
click at [802, 415] on img at bounding box center [798, 376] width 185 height 185
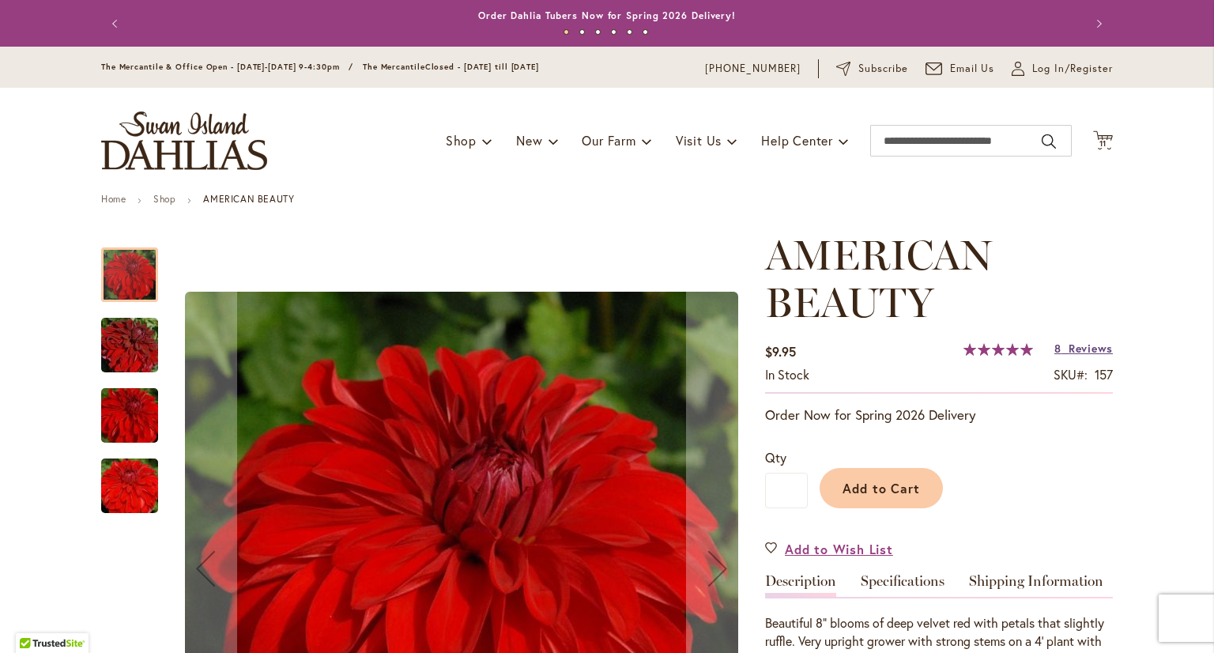
click at [1089, 352] on span "Reviews" at bounding box center [1090, 348] width 44 height 15
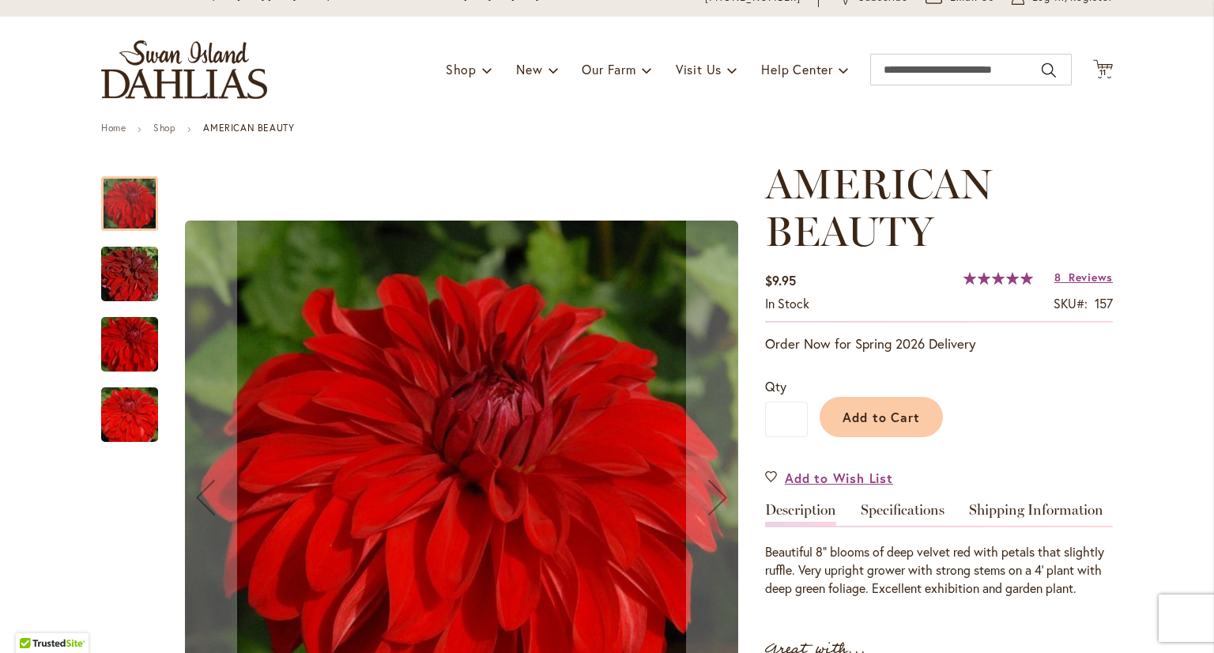
scroll to position [44, 0]
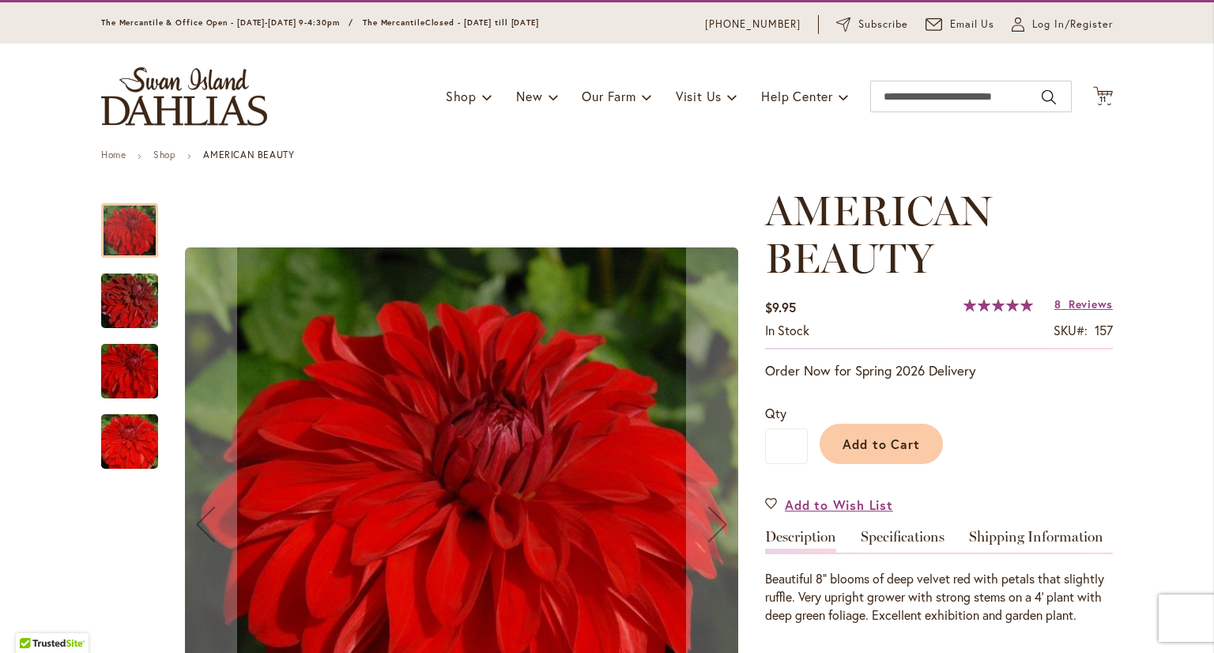
click at [126, 296] on img "AMERICAN BEAUTY" at bounding box center [130, 301] width 114 height 76
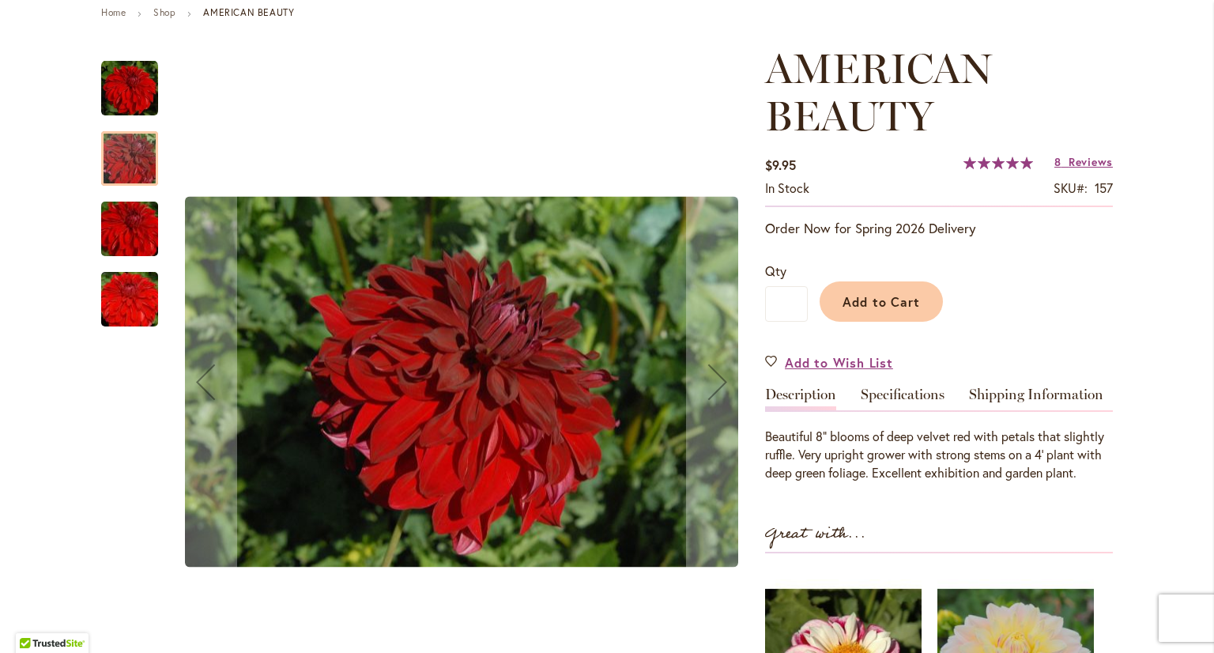
scroll to position [202, 0]
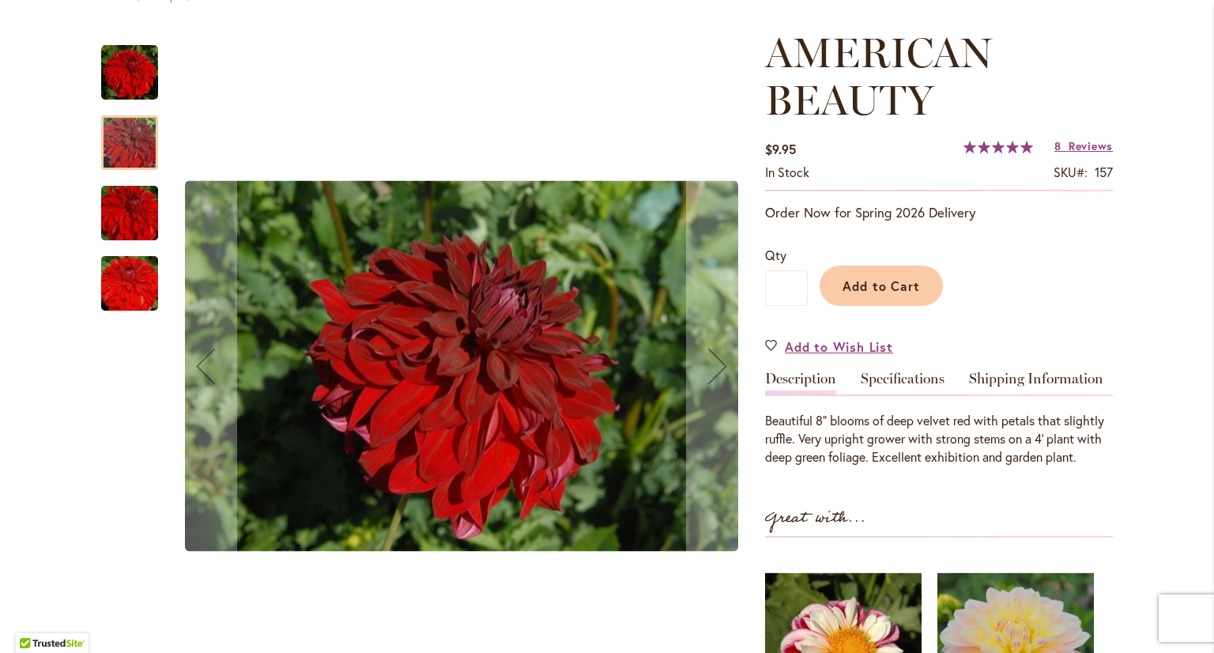
click at [141, 213] on img "AMERICAN BEAUTY" at bounding box center [130, 213] width 114 height 76
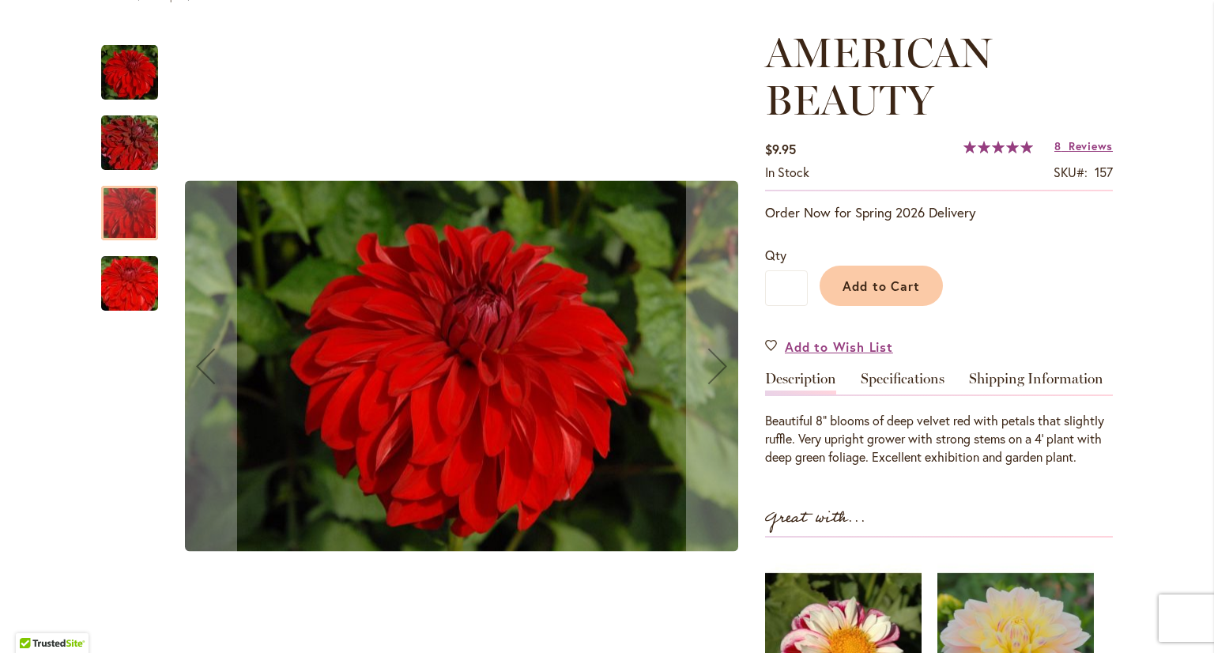
click at [130, 292] on img "AMERICAN BEAUTY" at bounding box center [130, 284] width 114 height 76
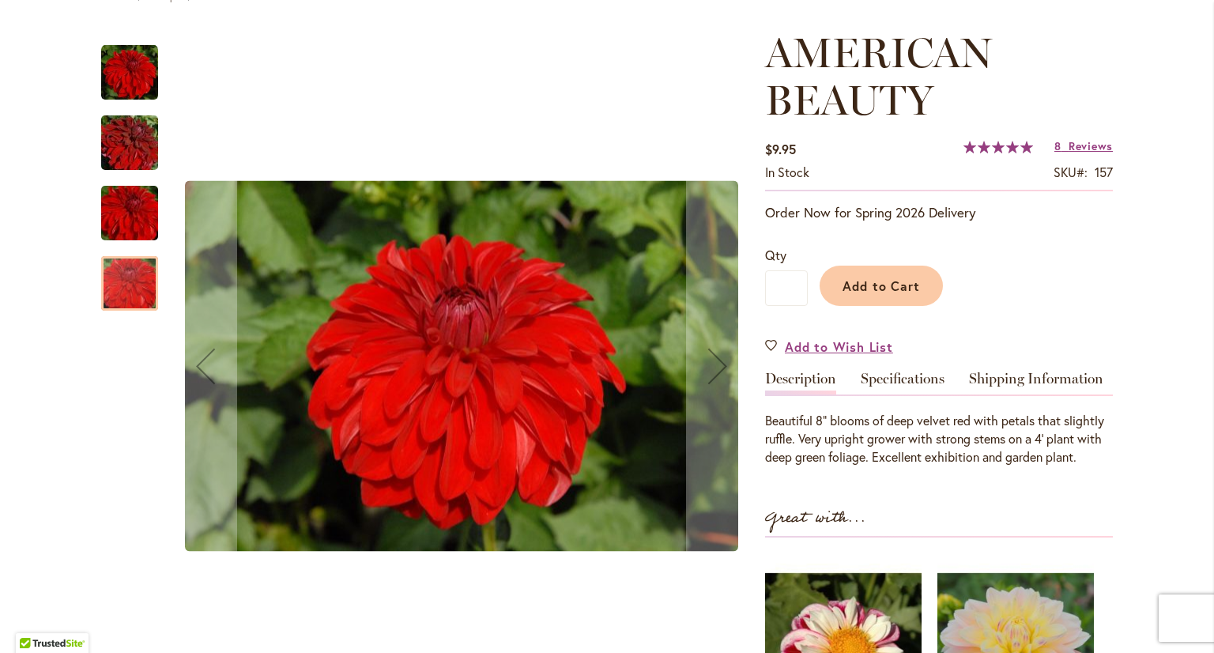
click at [126, 145] on img "AMERICAN BEAUTY" at bounding box center [130, 143] width 114 height 76
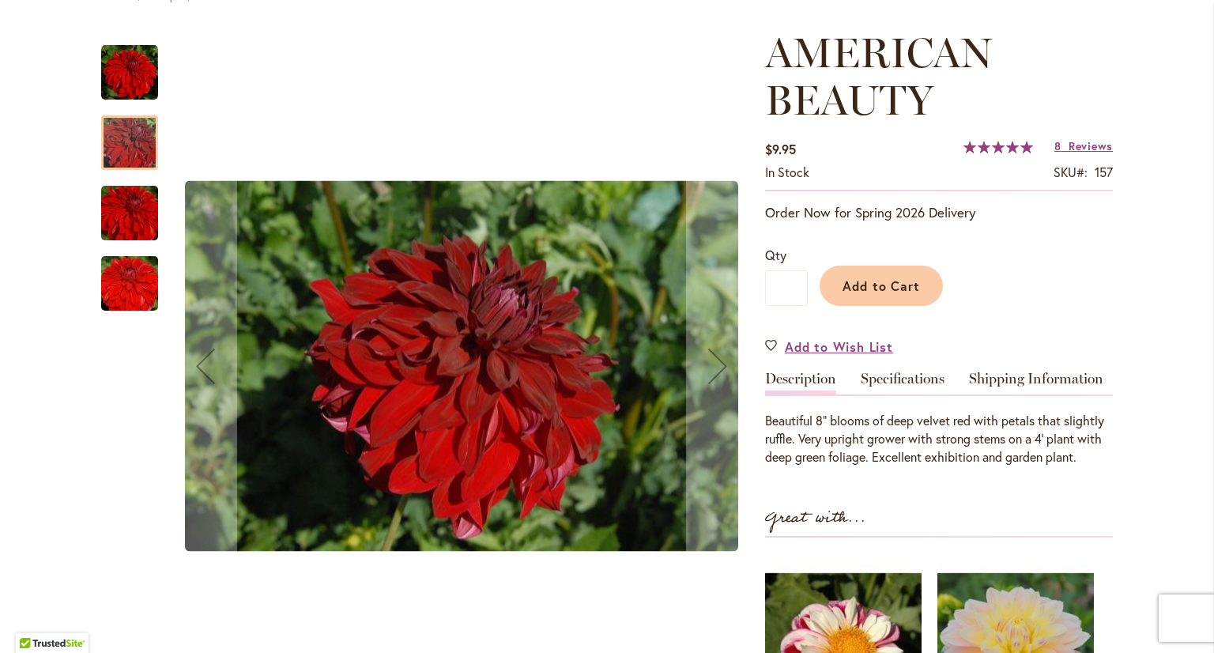
click at [126, 77] on img "AMERICAN BEAUTY" at bounding box center [129, 72] width 57 height 57
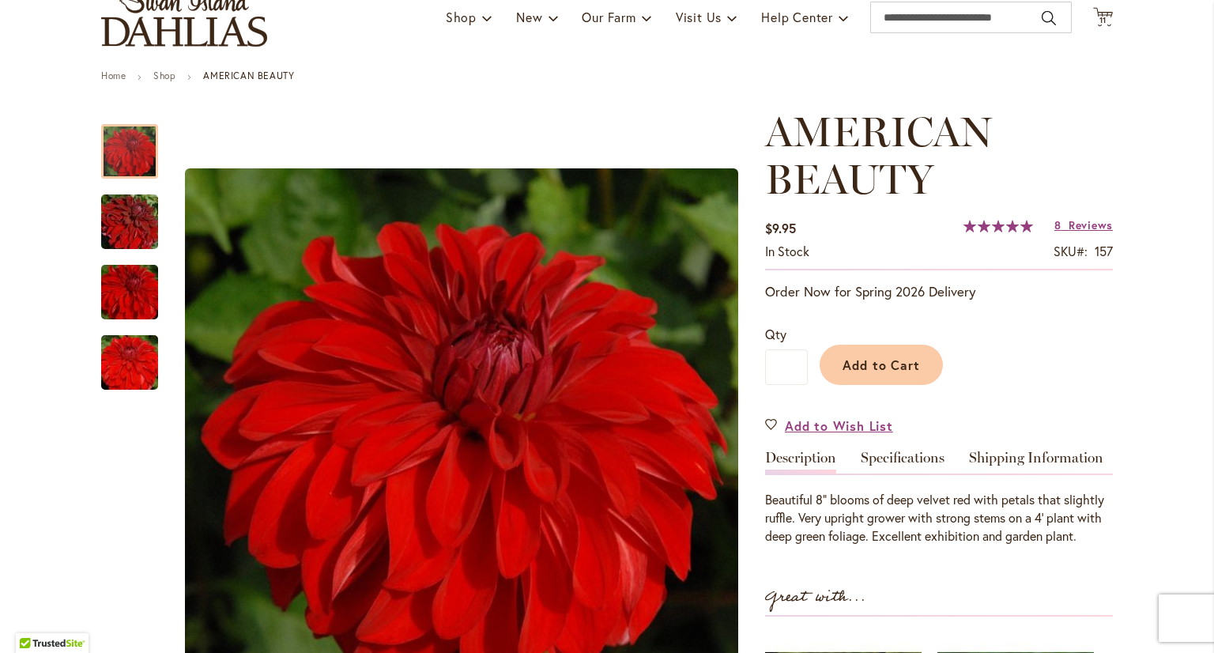
scroll to position [44, 0]
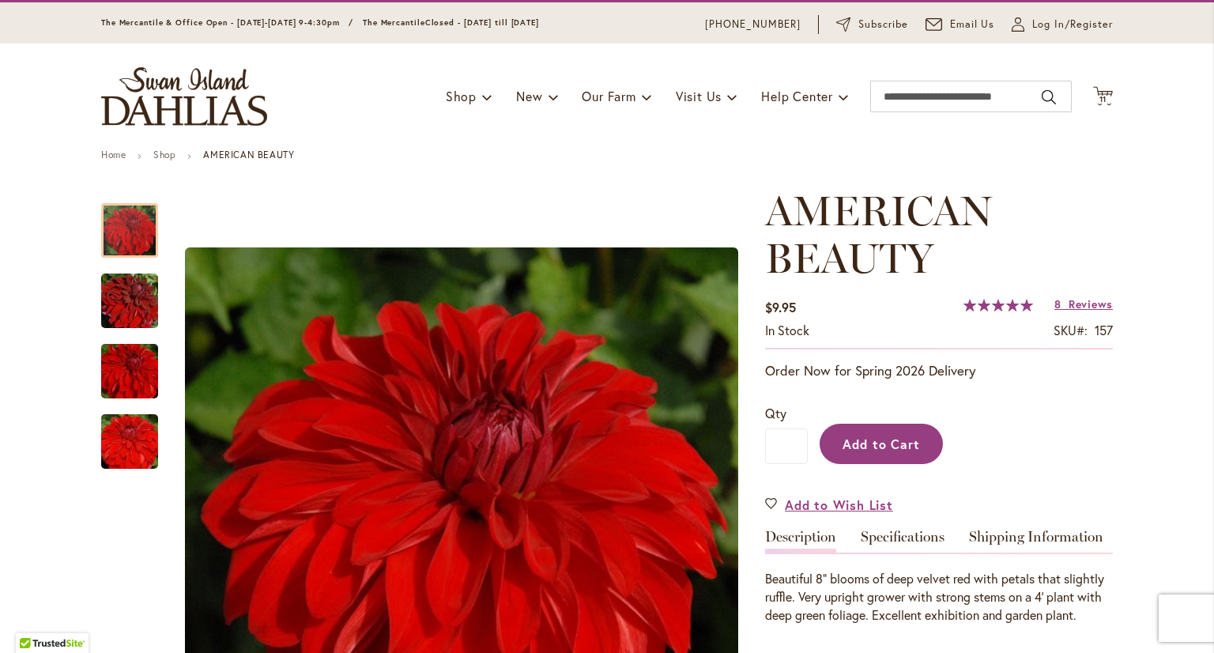
click at [883, 445] on span "Add to Cart" at bounding box center [881, 443] width 78 height 17
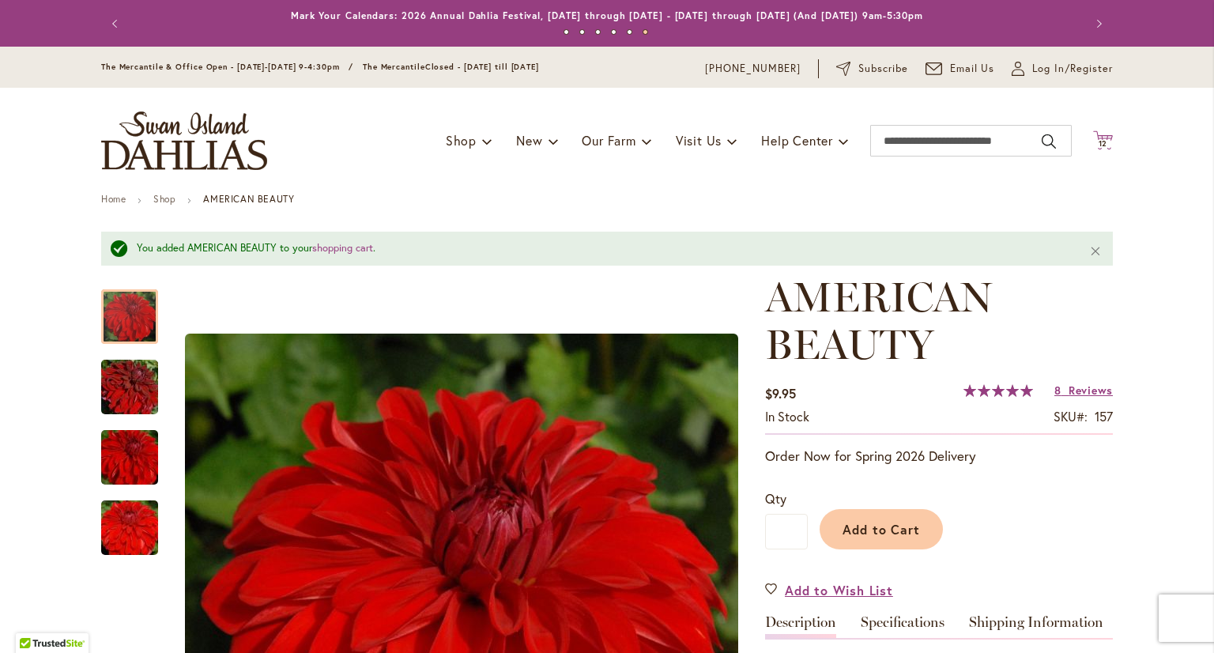
click at [1103, 137] on icon "Cart .cls-1 { fill: #231f20; }" at bounding box center [1103, 140] width 20 height 20
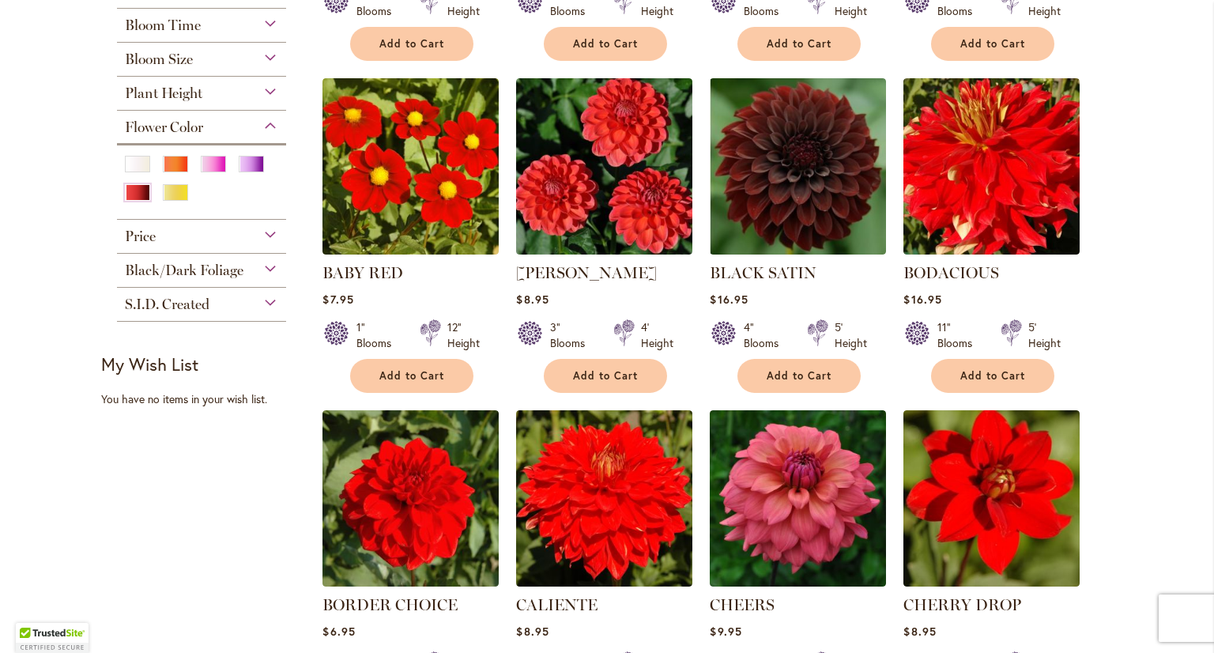
scroll to position [711, 0]
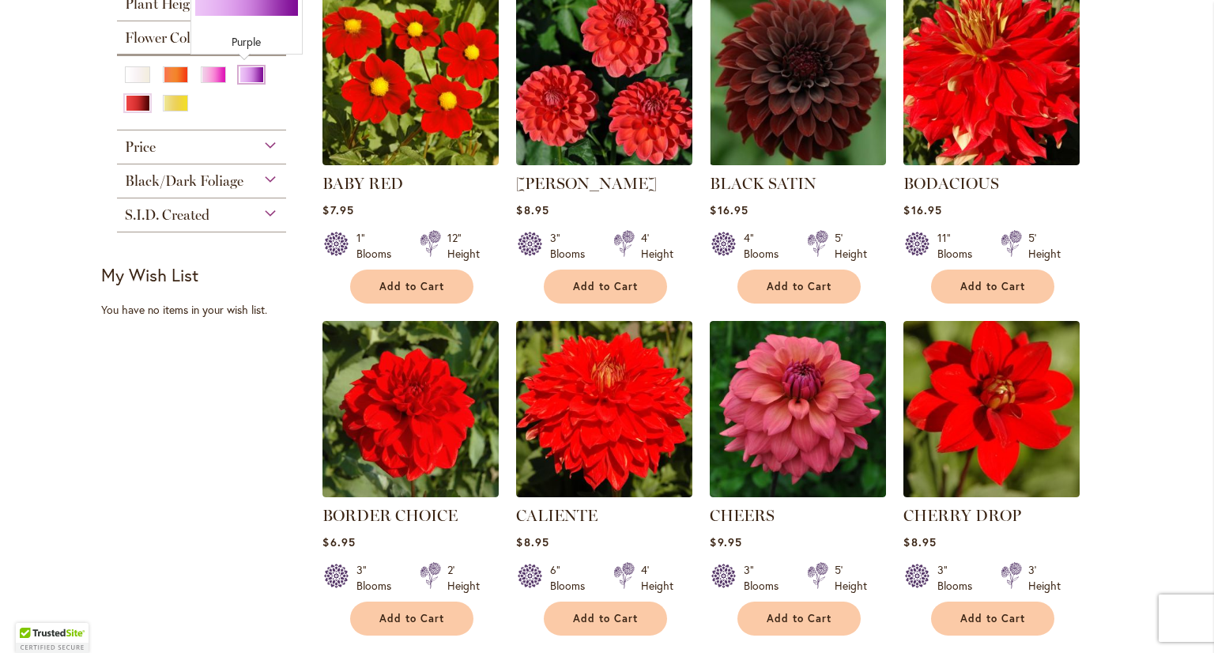
click at [251, 76] on div "Purple" at bounding box center [251, 74] width 25 height 17
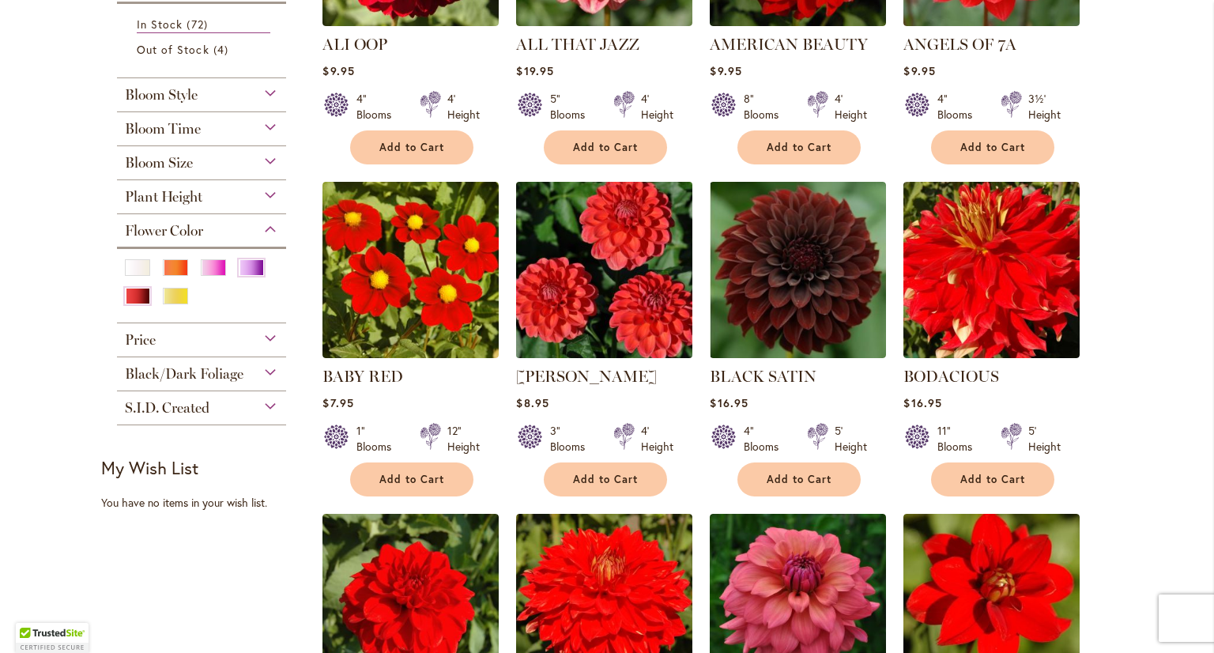
scroll to position [474, 0]
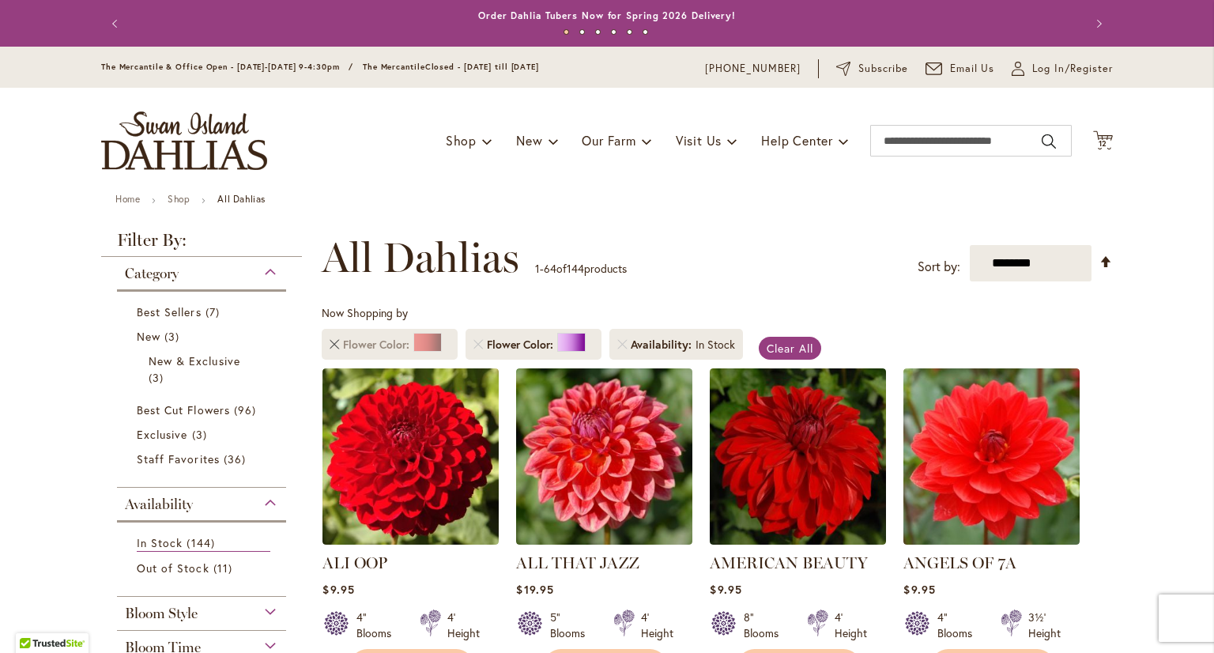
click at [330, 345] on link "Remove Flower Color Red" at bounding box center [334, 344] width 9 height 9
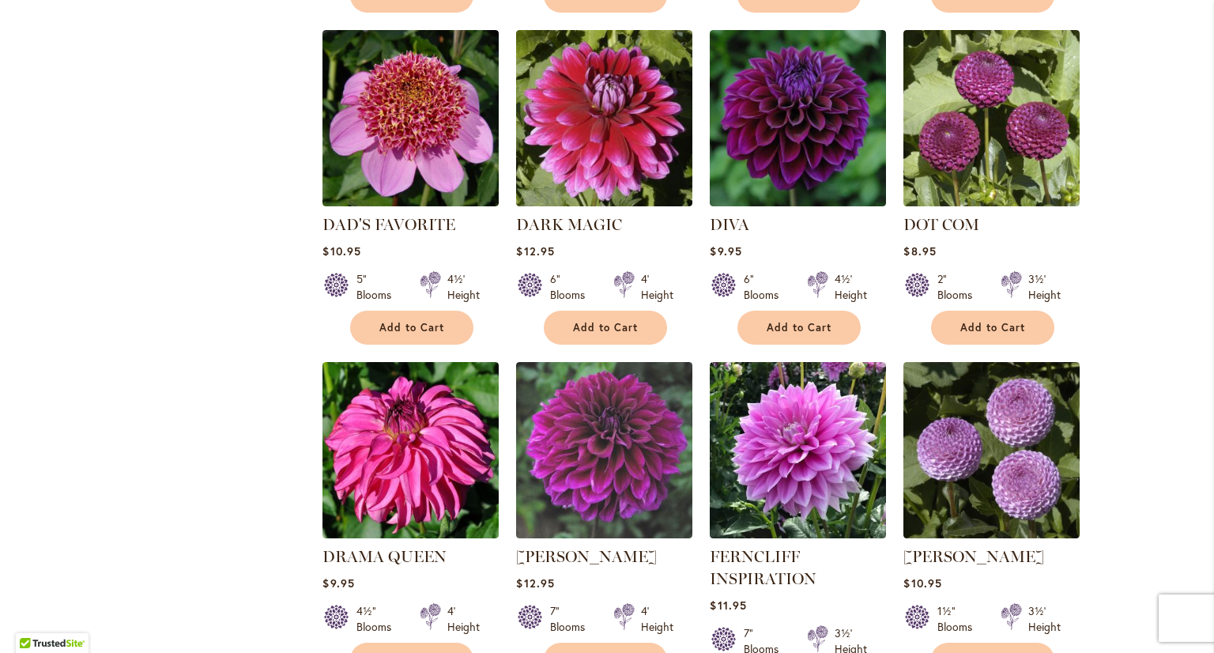
scroll to position [1738, 0]
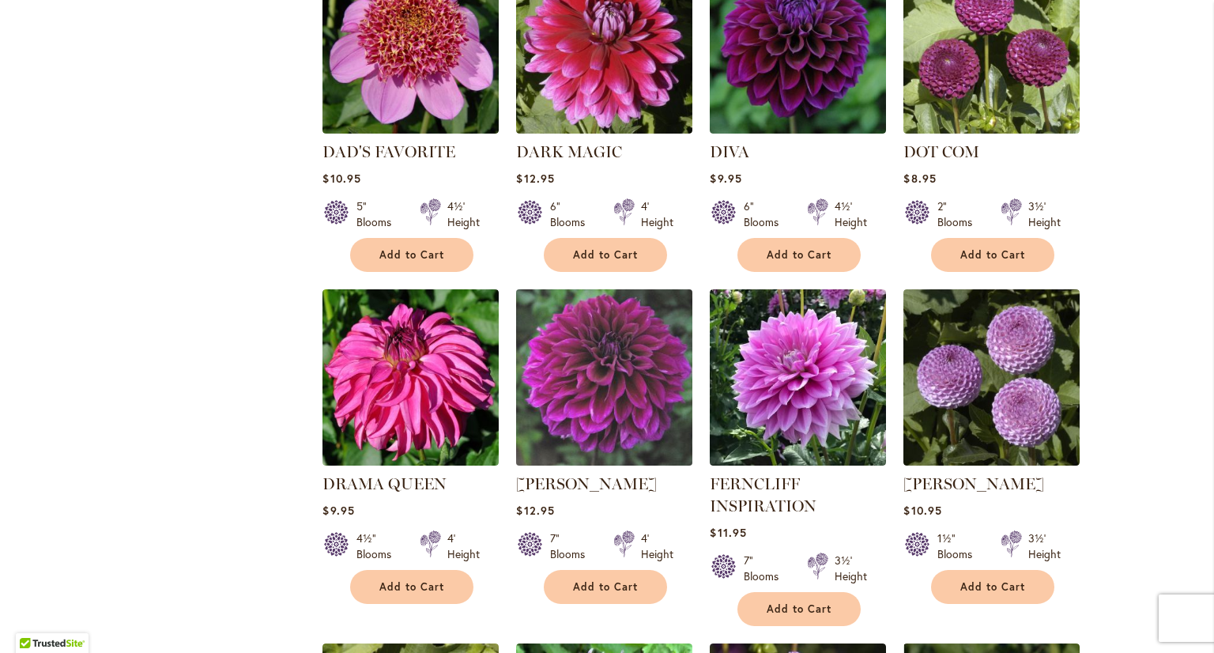
click at [622, 390] on img at bounding box center [604, 376] width 185 height 185
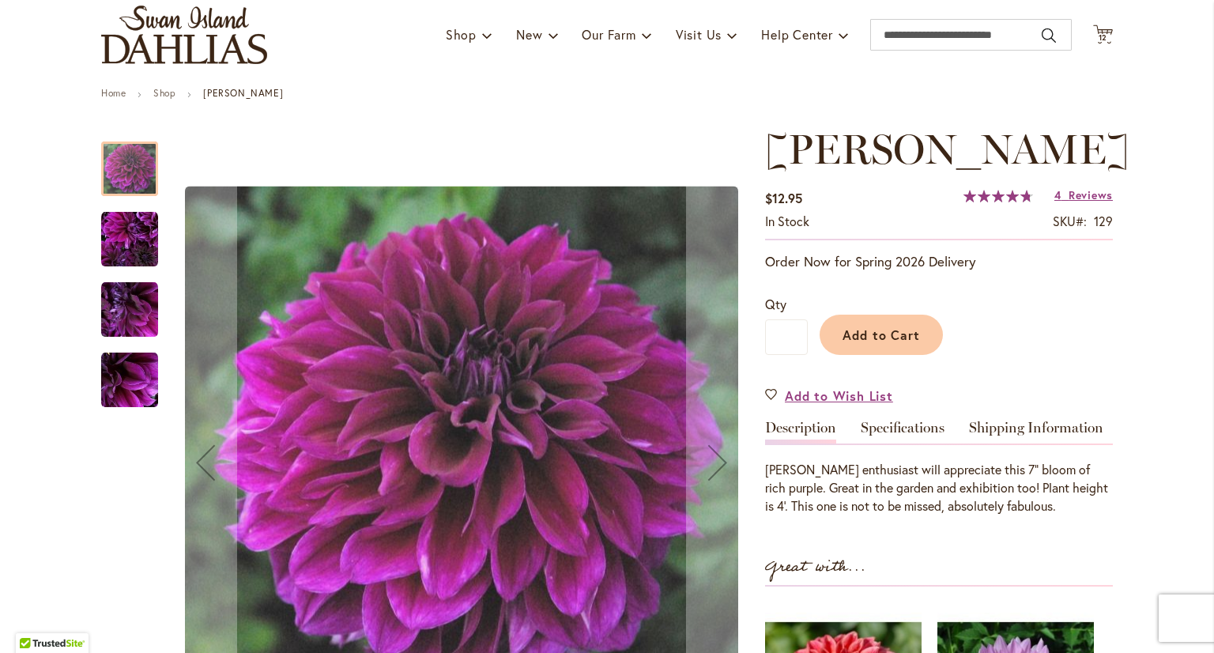
scroll to position [79, 0]
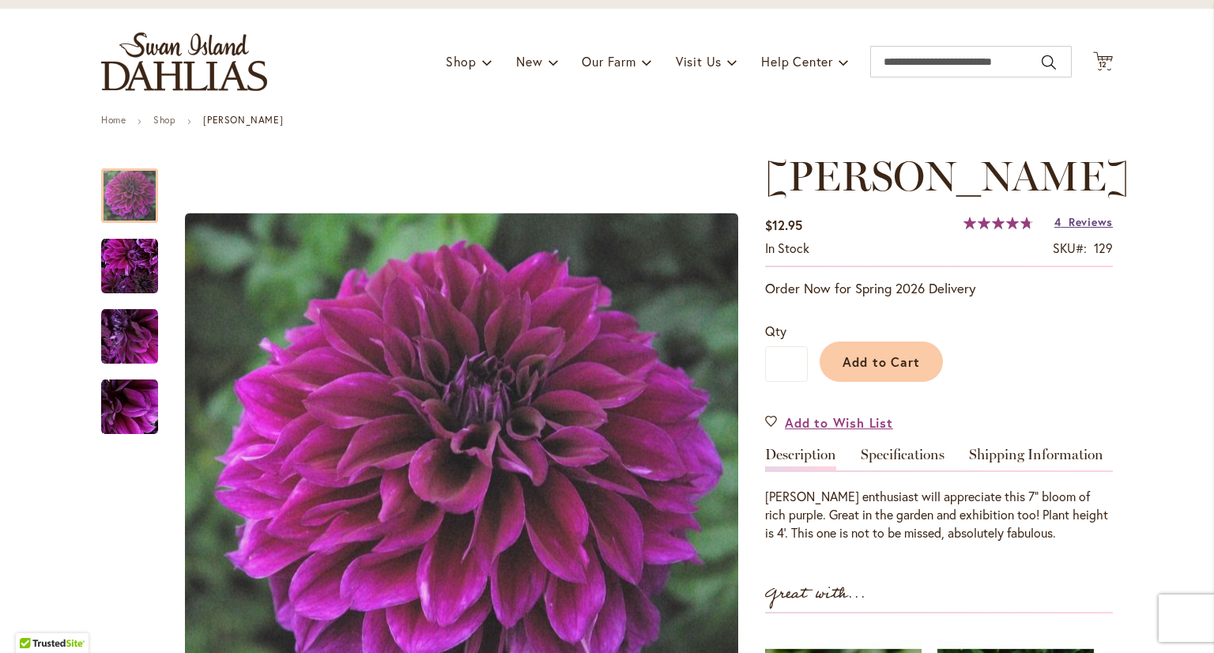
click at [1094, 220] on span "Reviews" at bounding box center [1090, 221] width 44 height 15
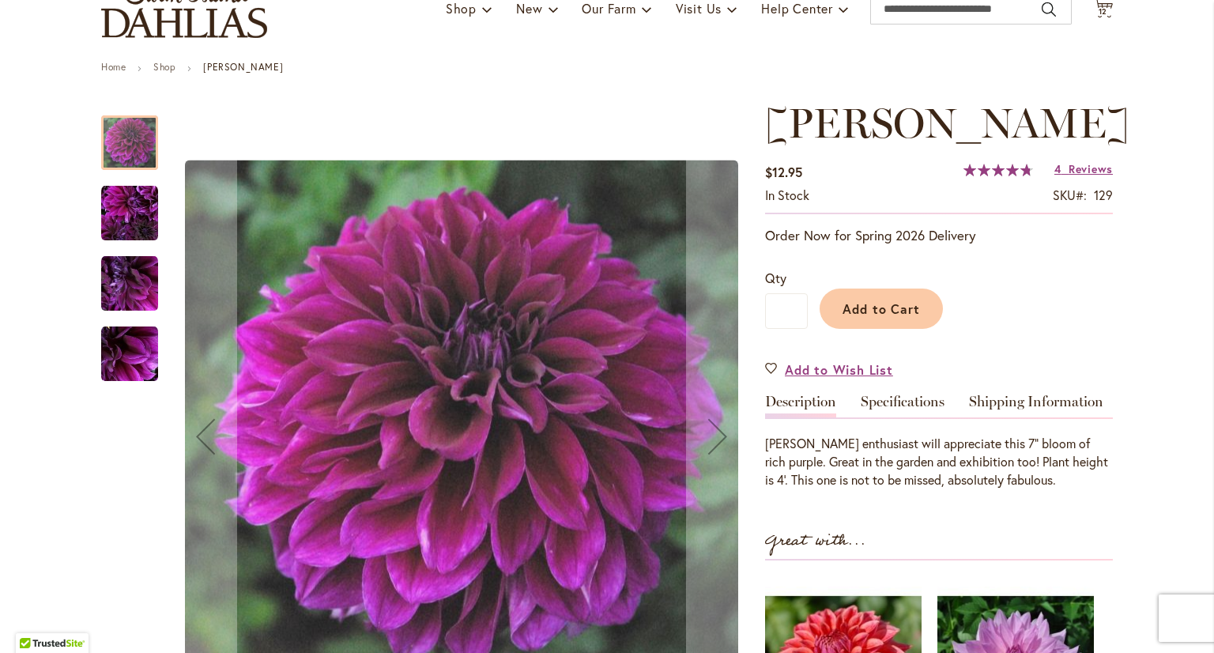
scroll to position [155, 0]
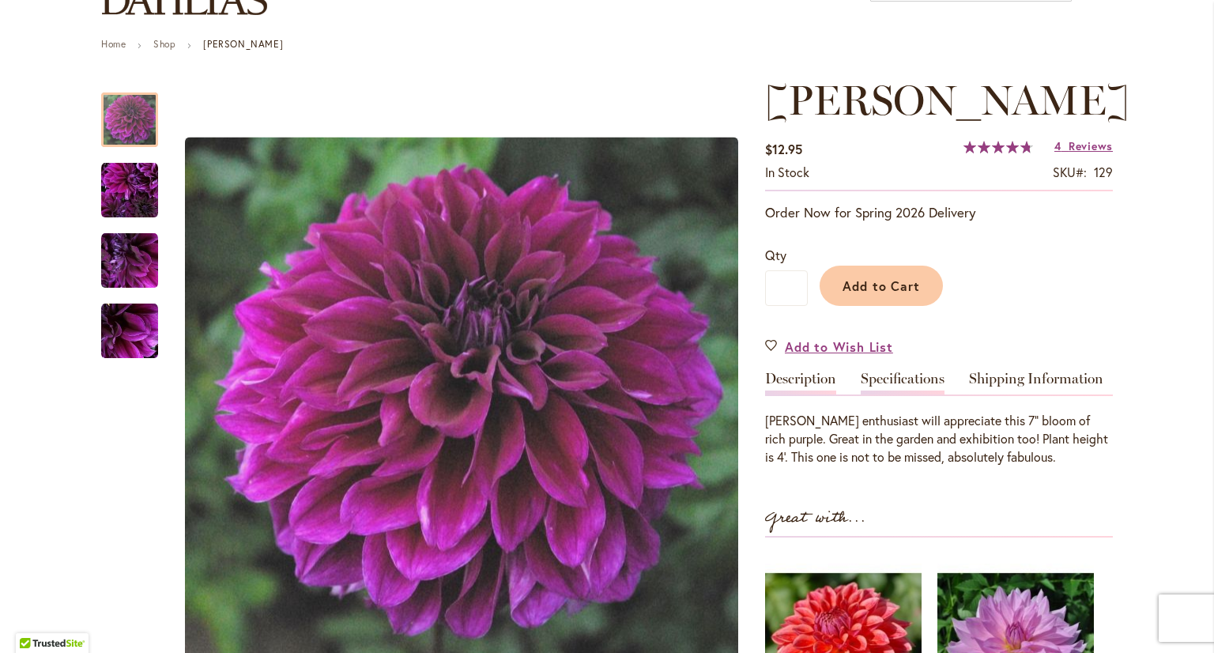
click at [891, 379] on link "Specifications" at bounding box center [903, 382] width 84 height 23
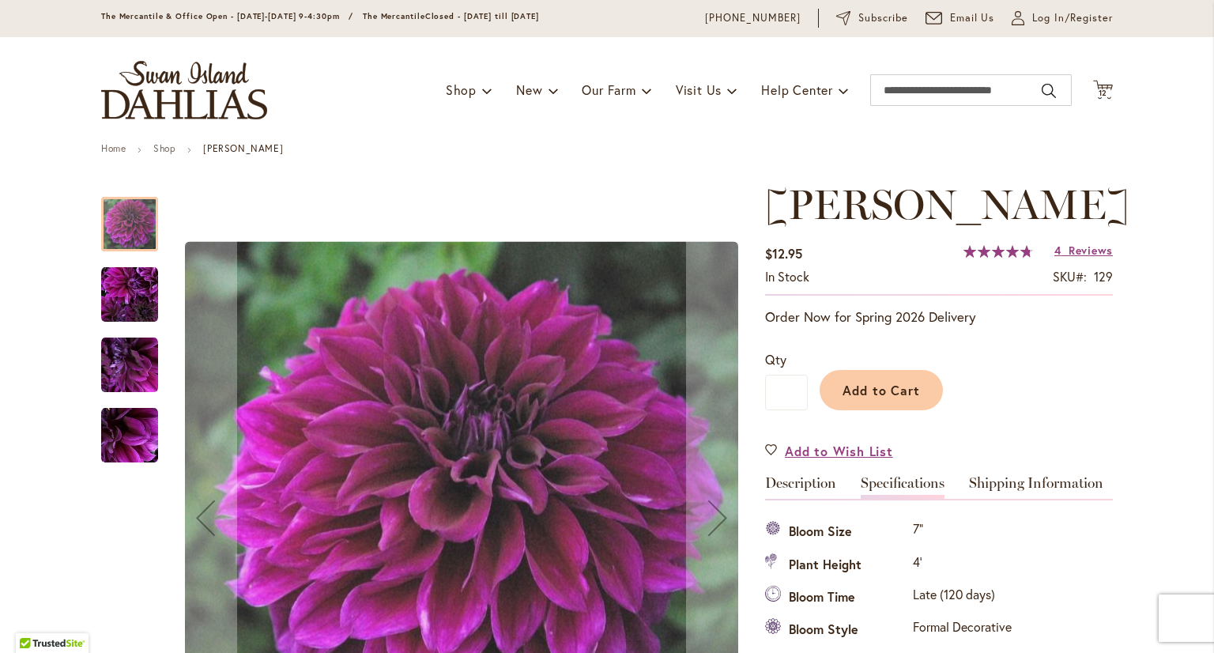
scroll to position [0, 0]
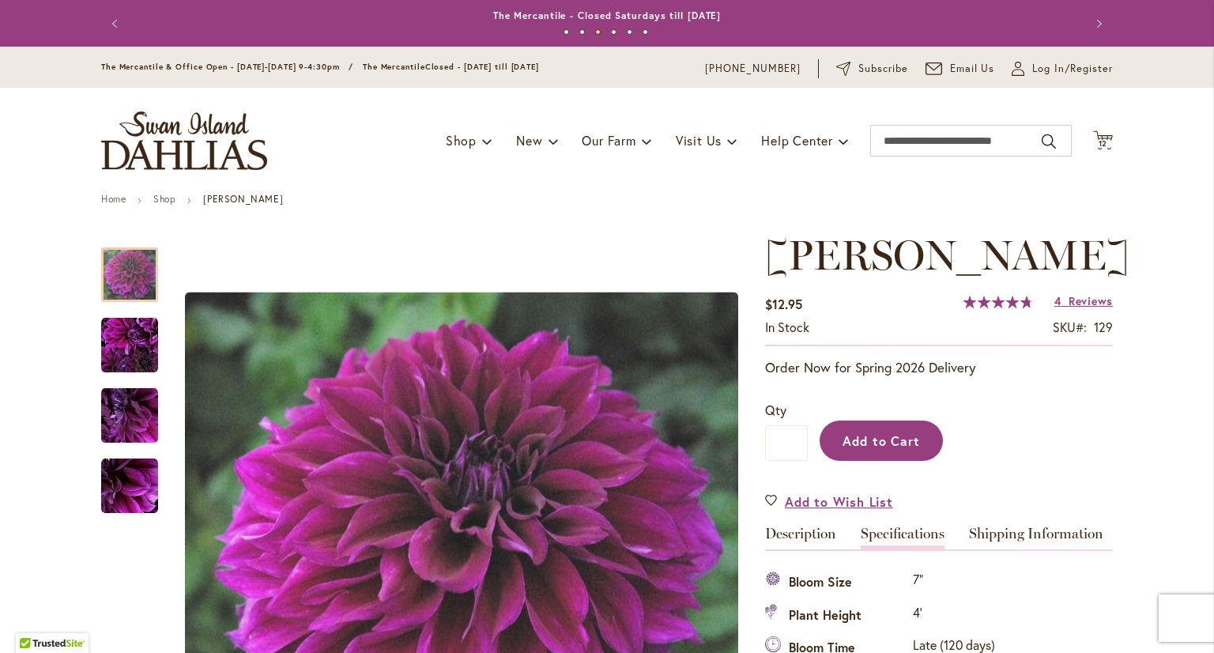
click at [885, 445] on span "Add to Cart" at bounding box center [881, 440] width 78 height 17
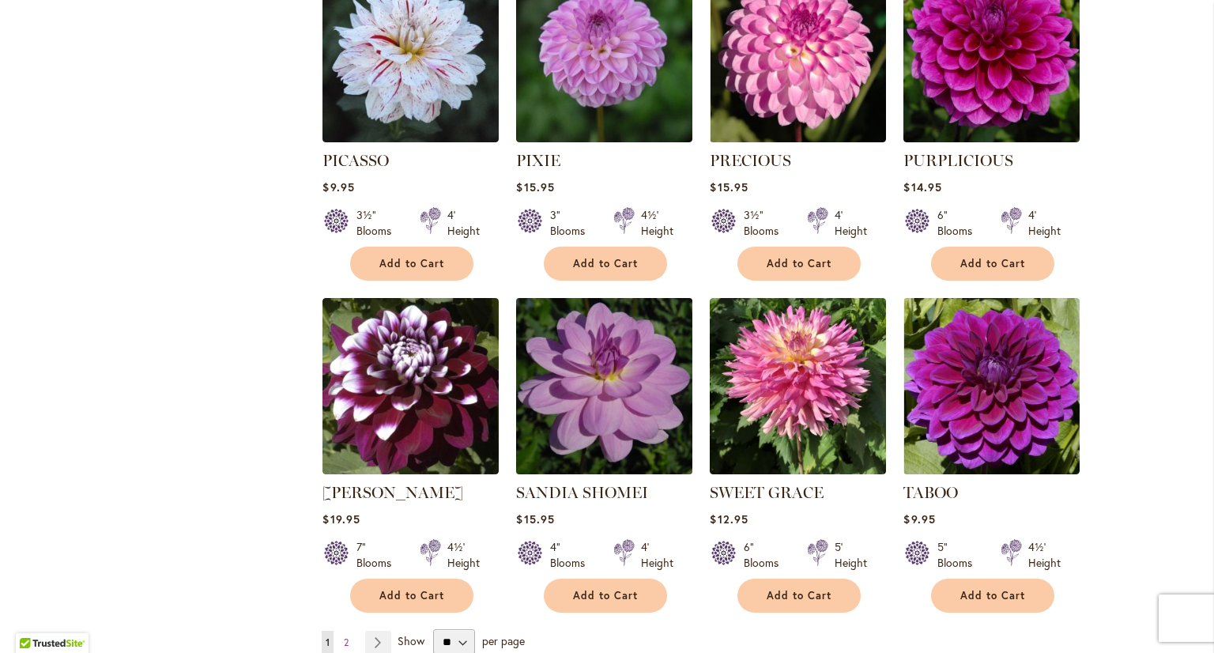
scroll to position [5136, 0]
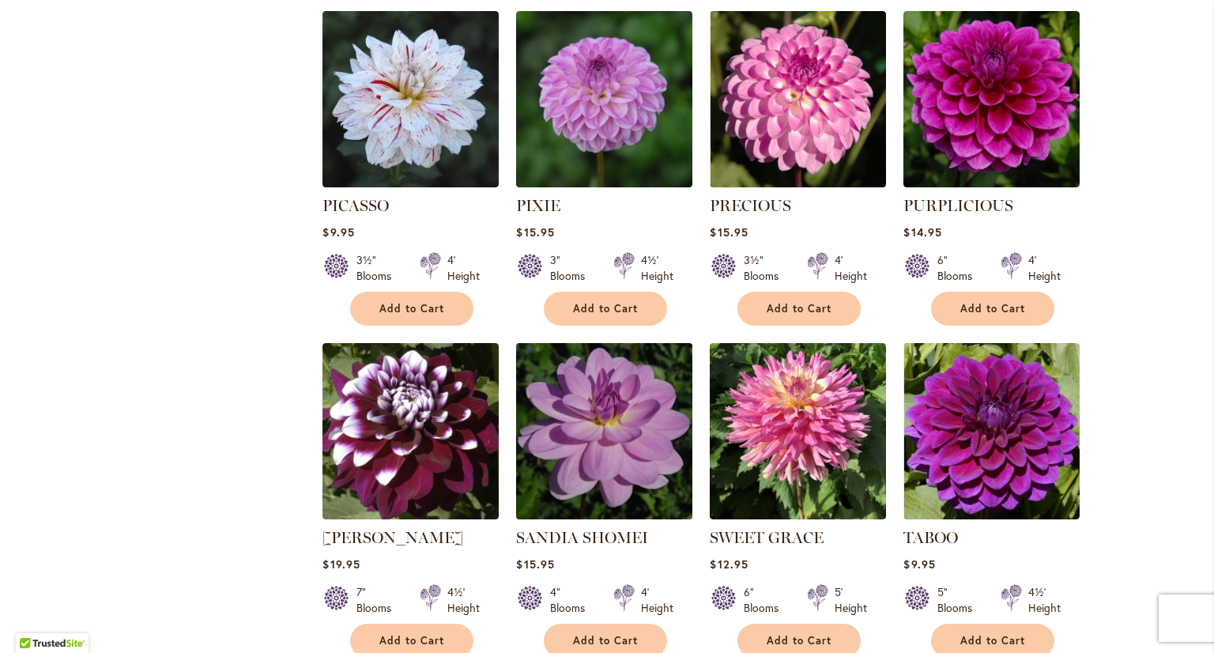
click at [614, 380] on img at bounding box center [604, 430] width 185 height 185
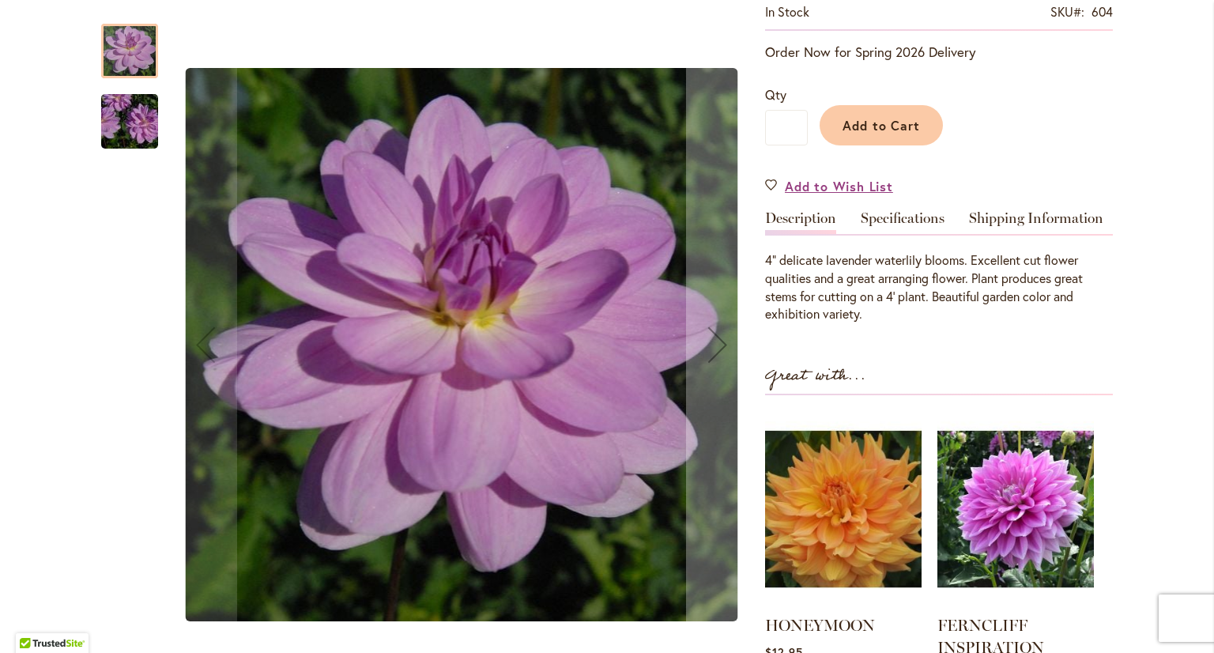
scroll to position [316, 0]
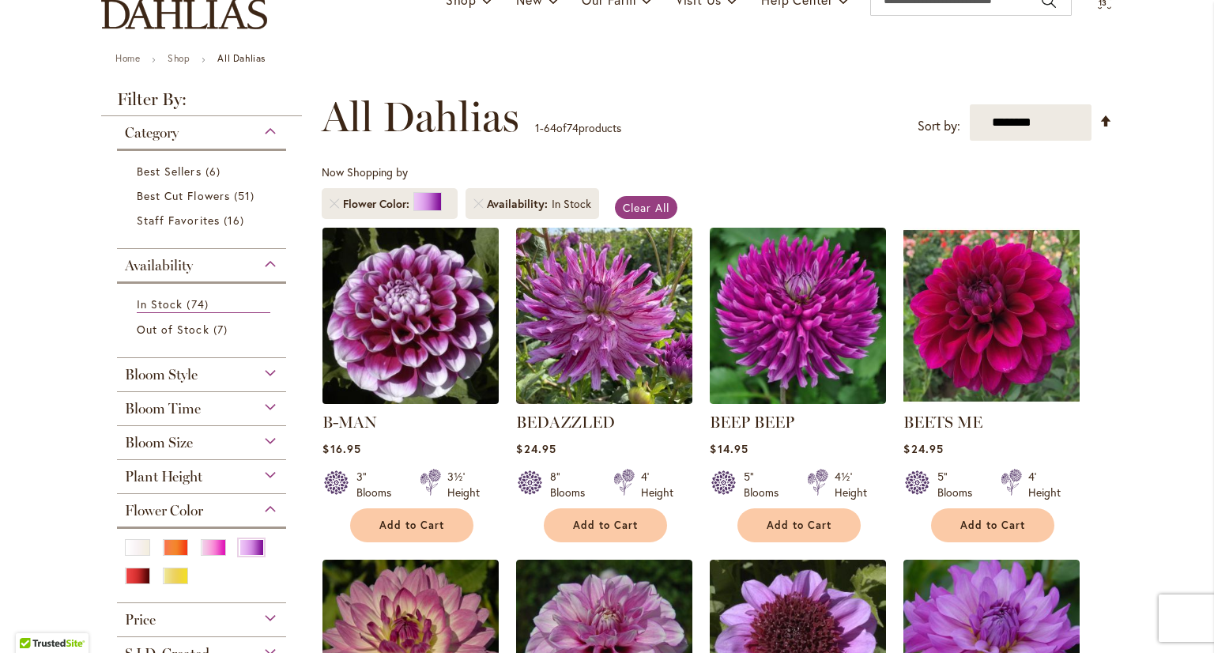
scroll to position [158, 0]
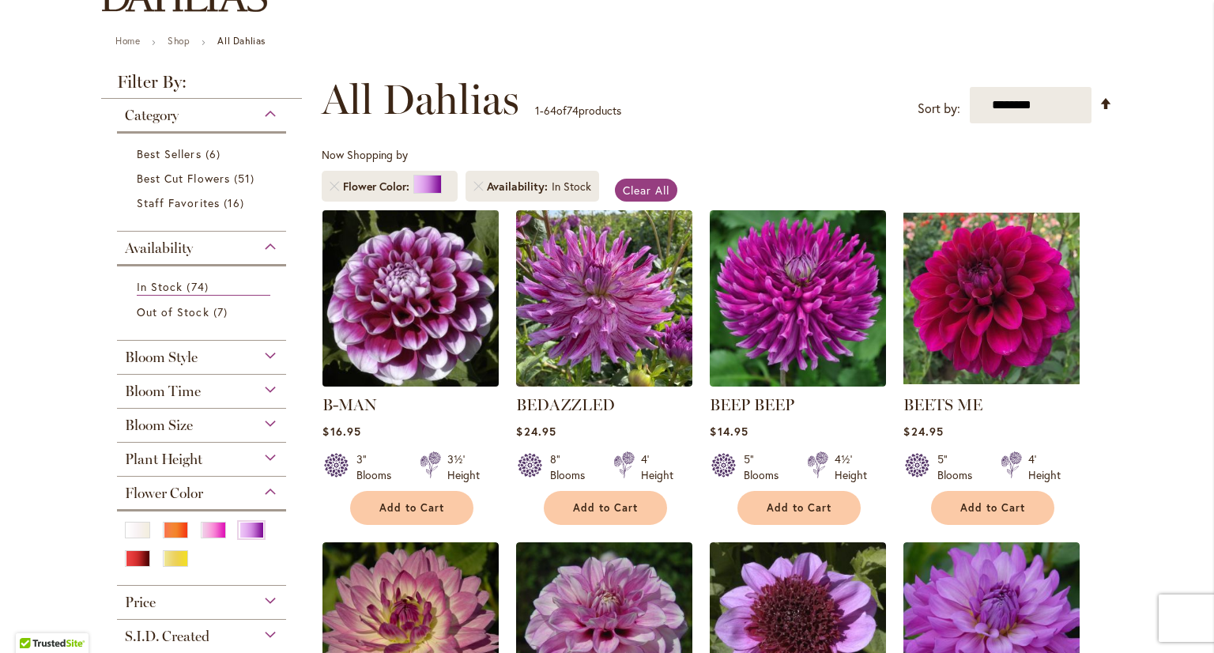
click at [427, 323] on img at bounding box center [410, 297] width 185 height 185
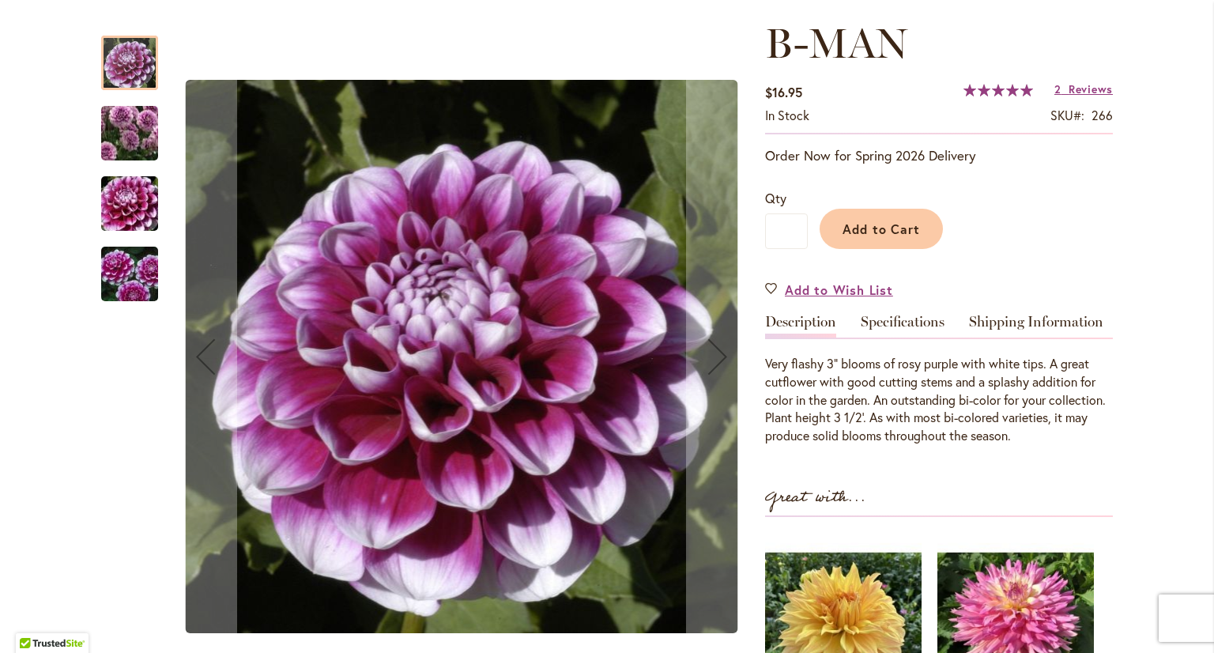
scroll to position [237, 0]
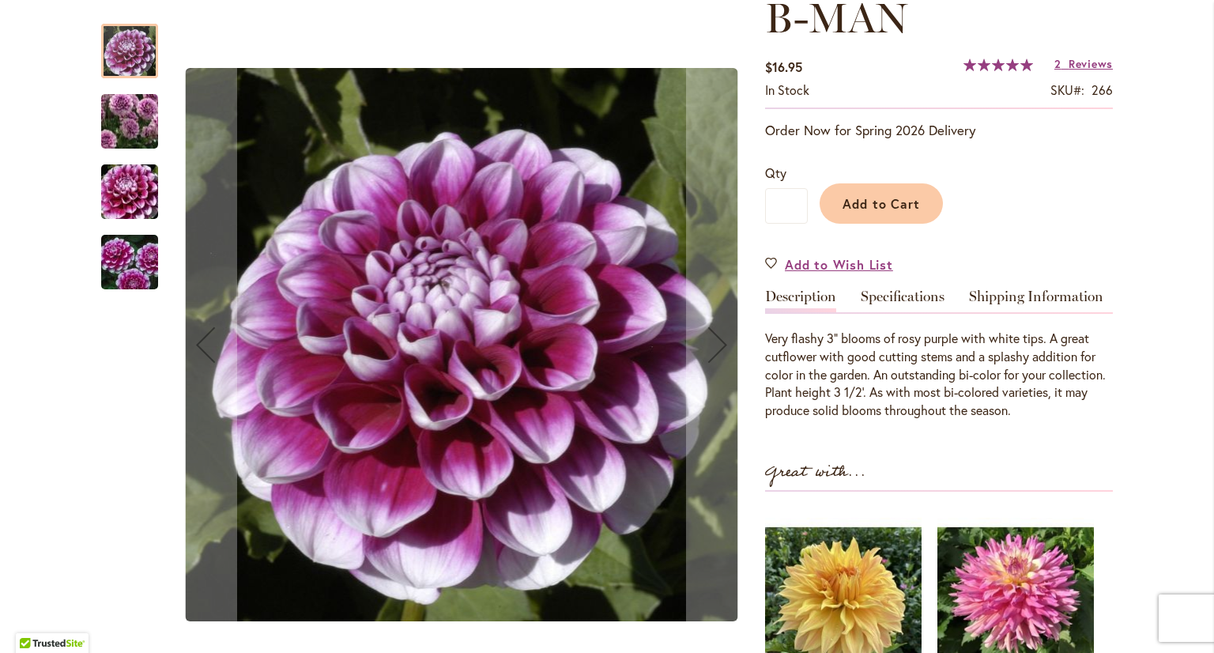
click at [131, 197] on img "B-MAN" at bounding box center [130, 192] width 114 height 76
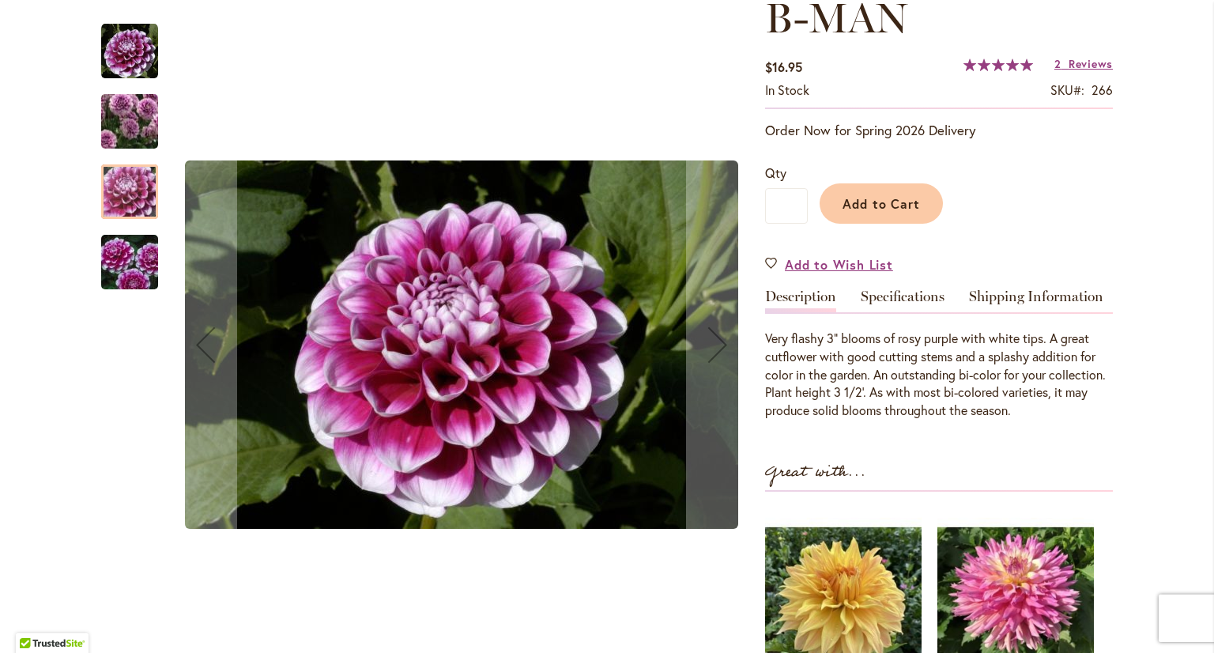
click at [128, 277] on img "B-MAN" at bounding box center [130, 262] width 114 height 76
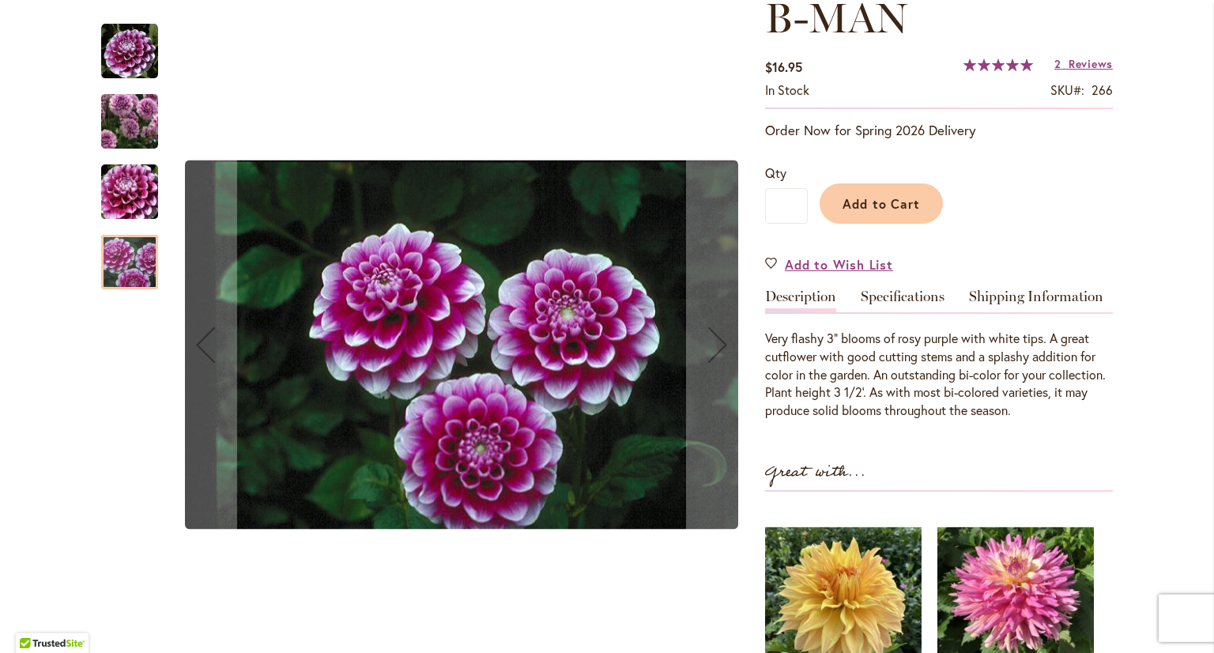
click at [115, 190] on img "B-MAN" at bounding box center [130, 192] width 114 height 76
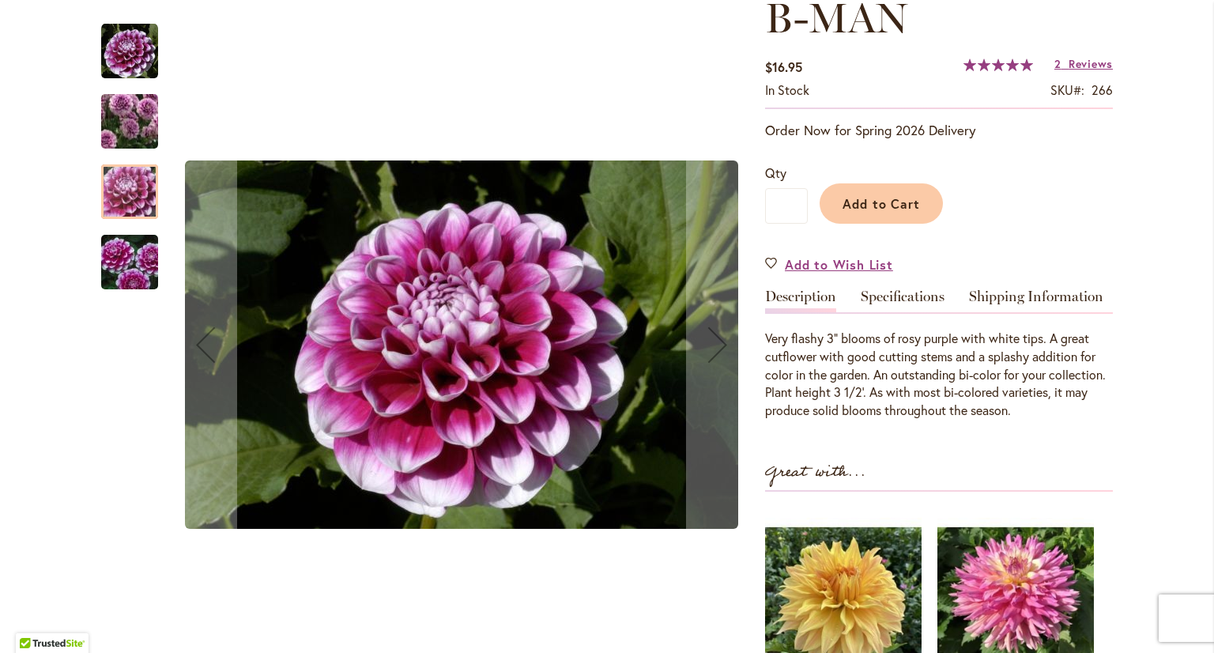
click at [122, 119] on img "B-MAN" at bounding box center [130, 121] width 114 height 99
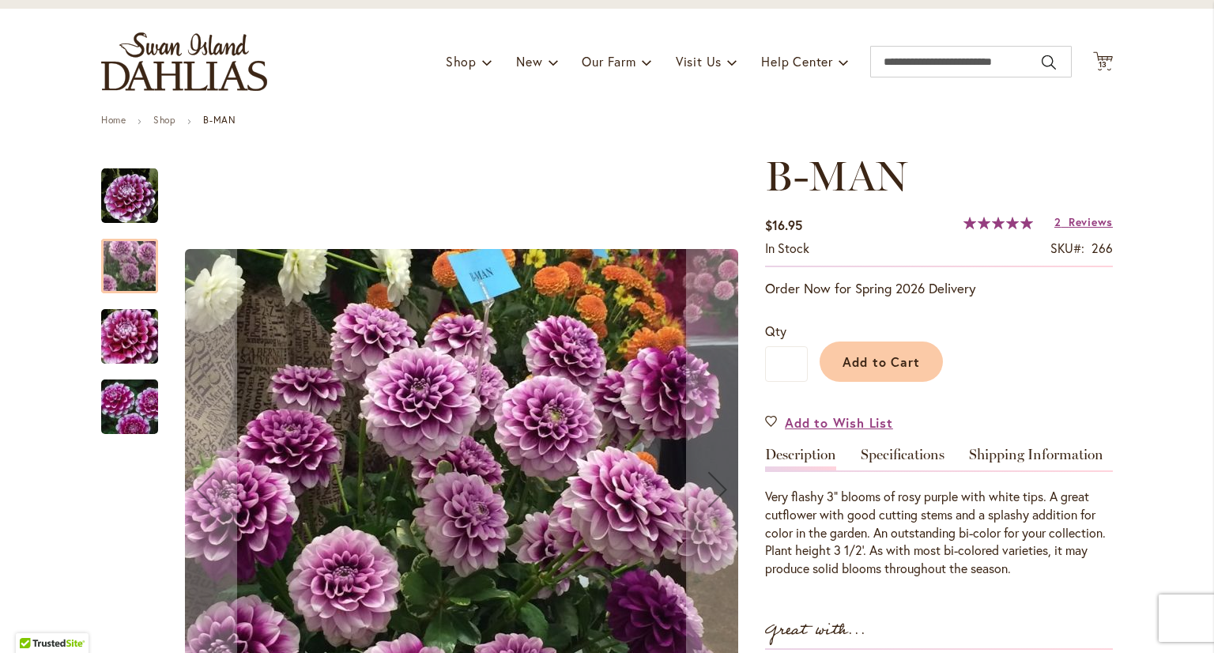
scroll to position [0, 0]
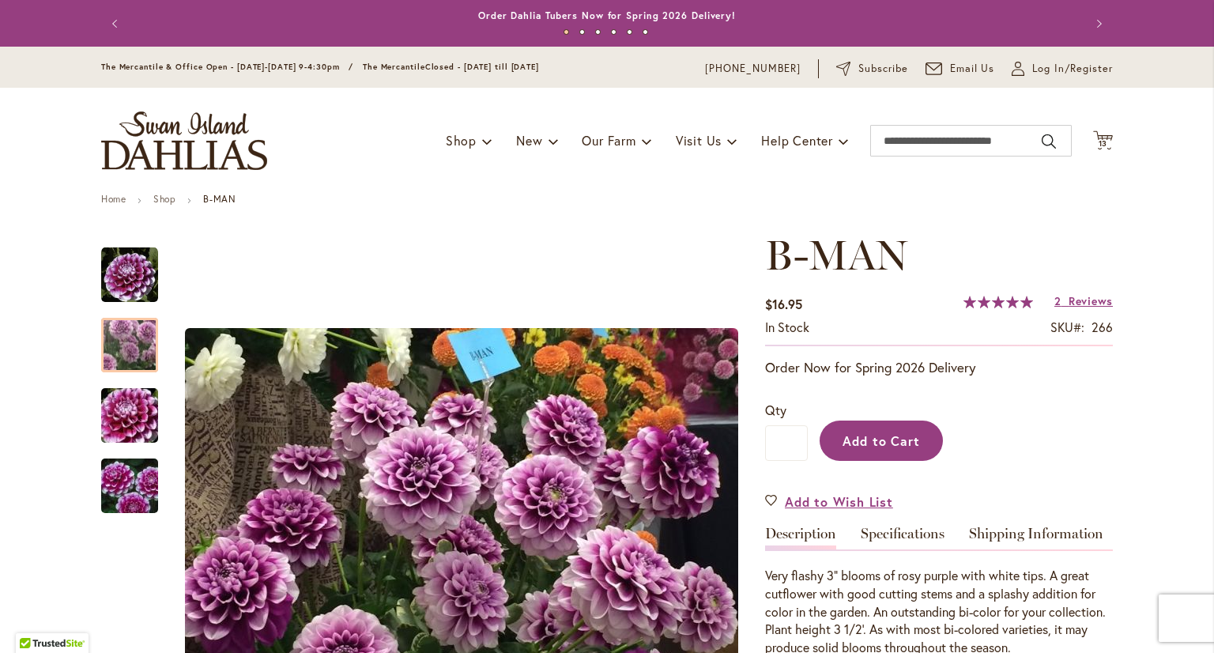
click at [904, 434] on span "Add to Cart" at bounding box center [881, 440] width 78 height 17
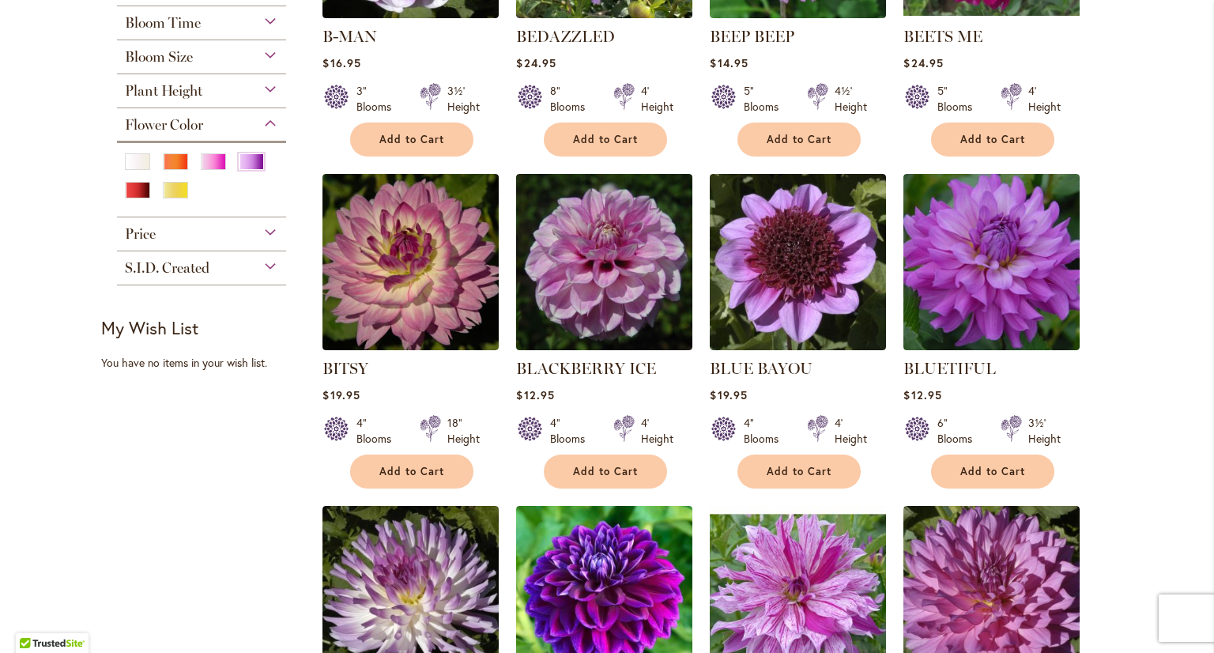
scroll to position [553, 0]
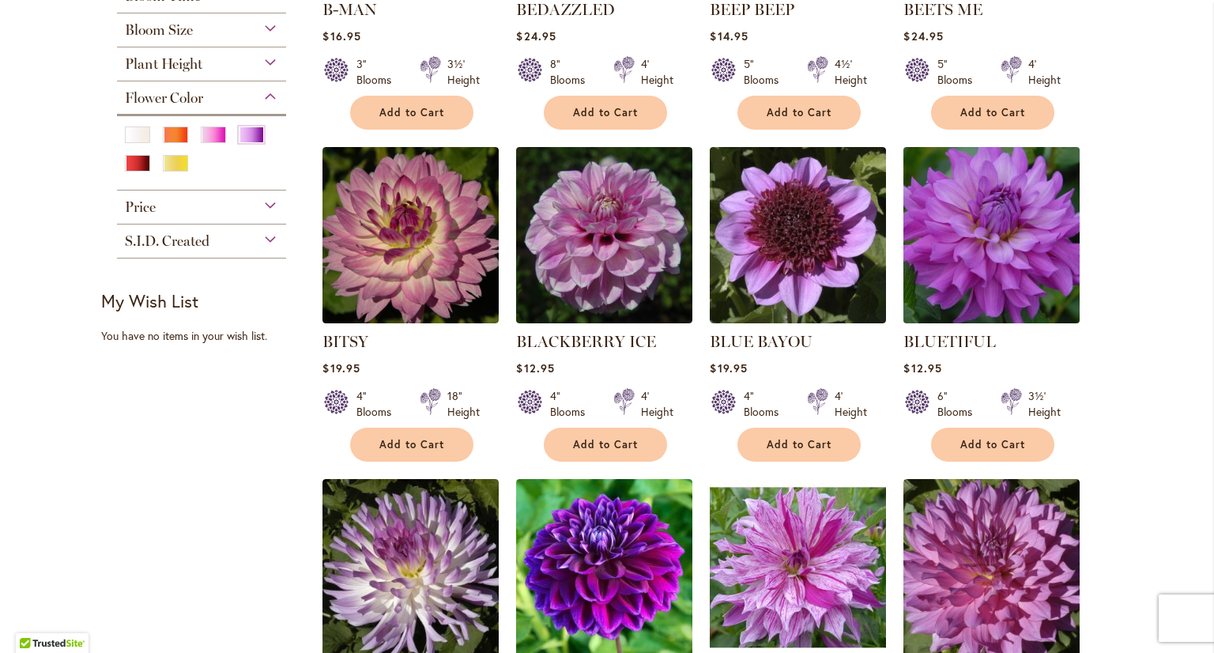
click at [1026, 277] on img at bounding box center [991, 234] width 185 height 185
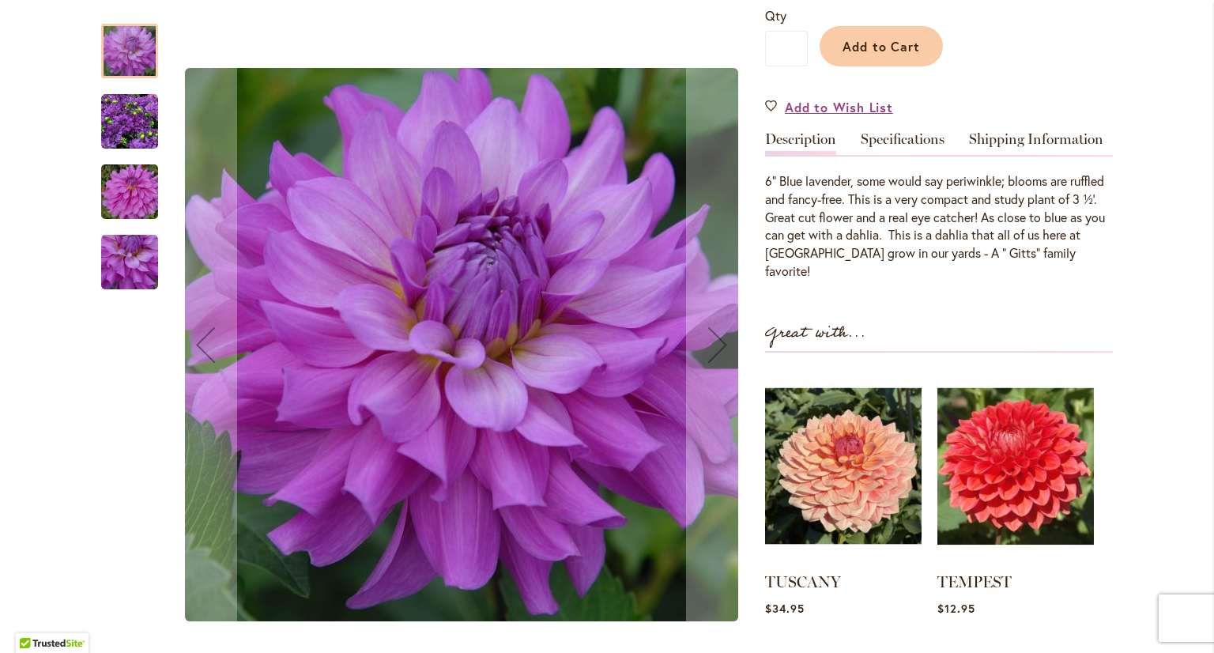
scroll to position [395, 0]
click at [117, 129] on img "Bluetiful" at bounding box center [129, 121] width 57 height 57
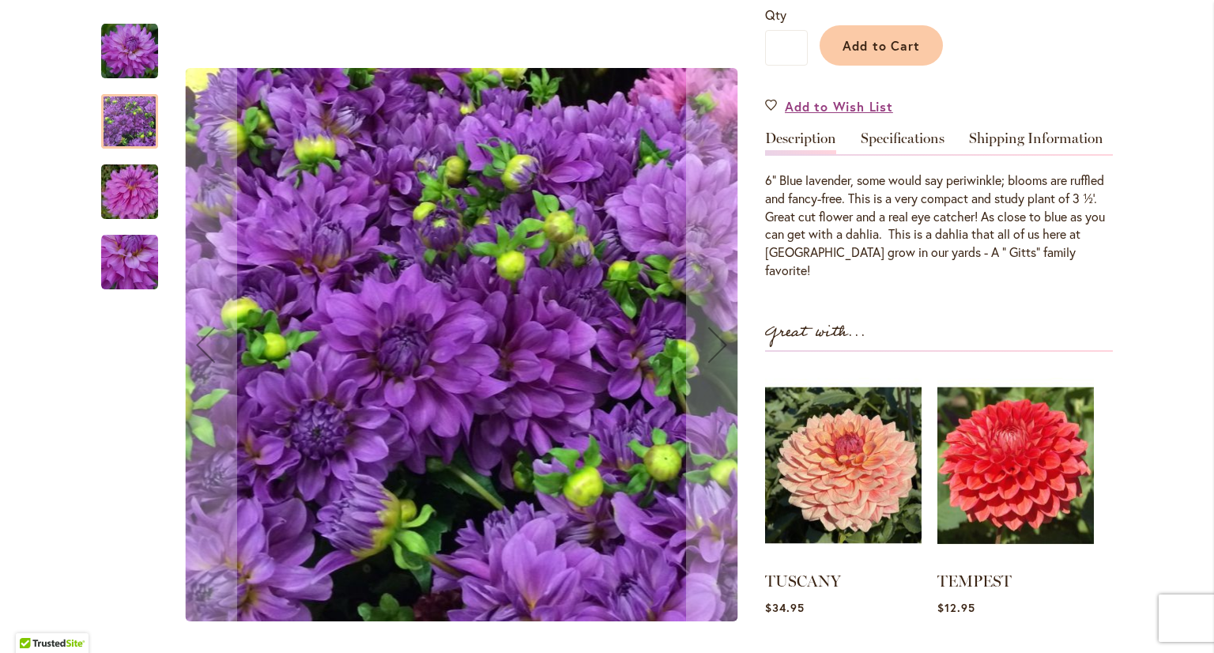
click at [133, 205] on img "Bluetiful" at bounding box center [130, 192] width 114 height 76
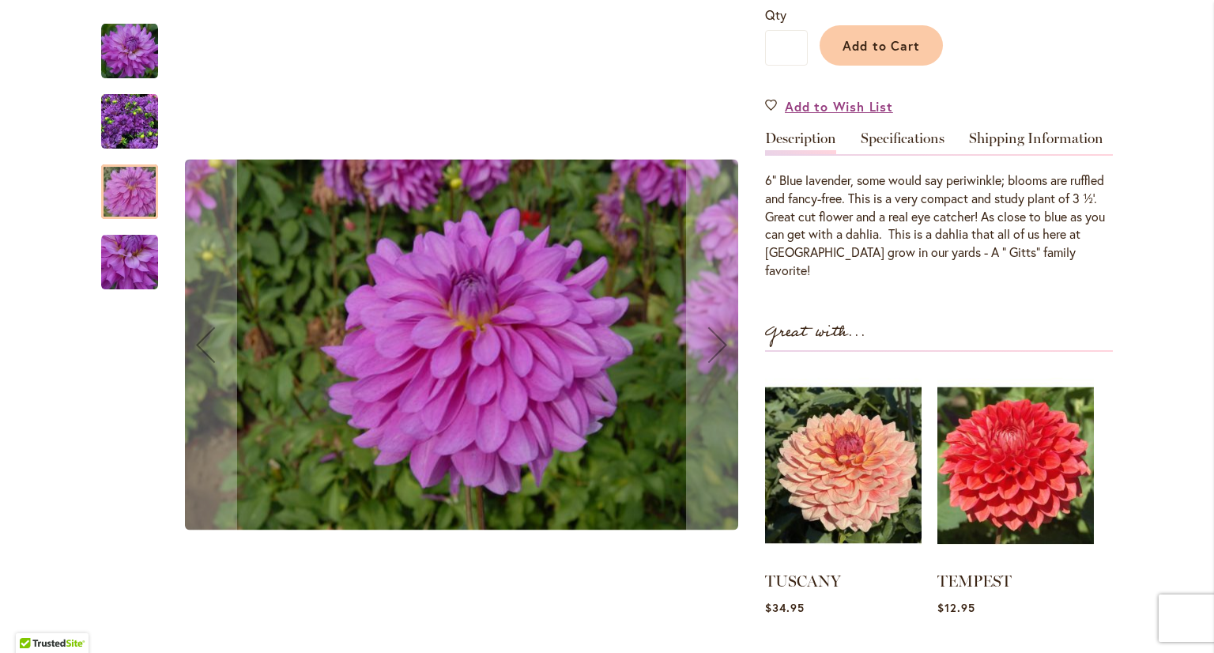
click at [126, 266] on img "Bluetiful" at bounding box center [129, 262] width 57 height 57
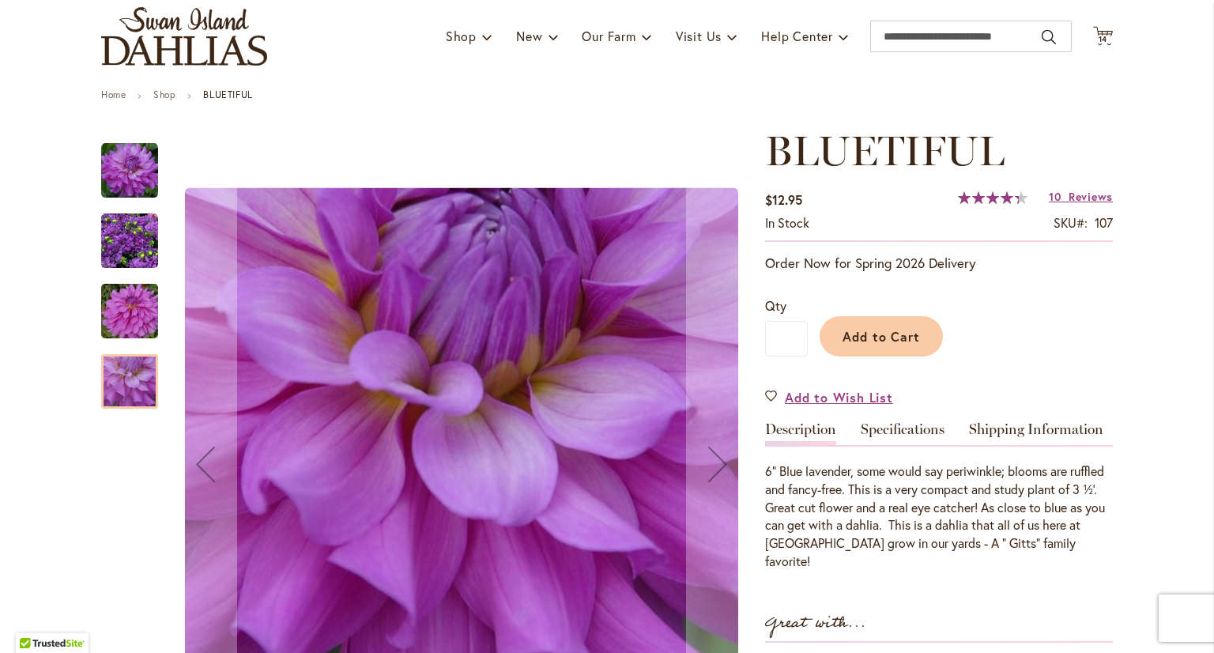
scroll to position [79, 0]
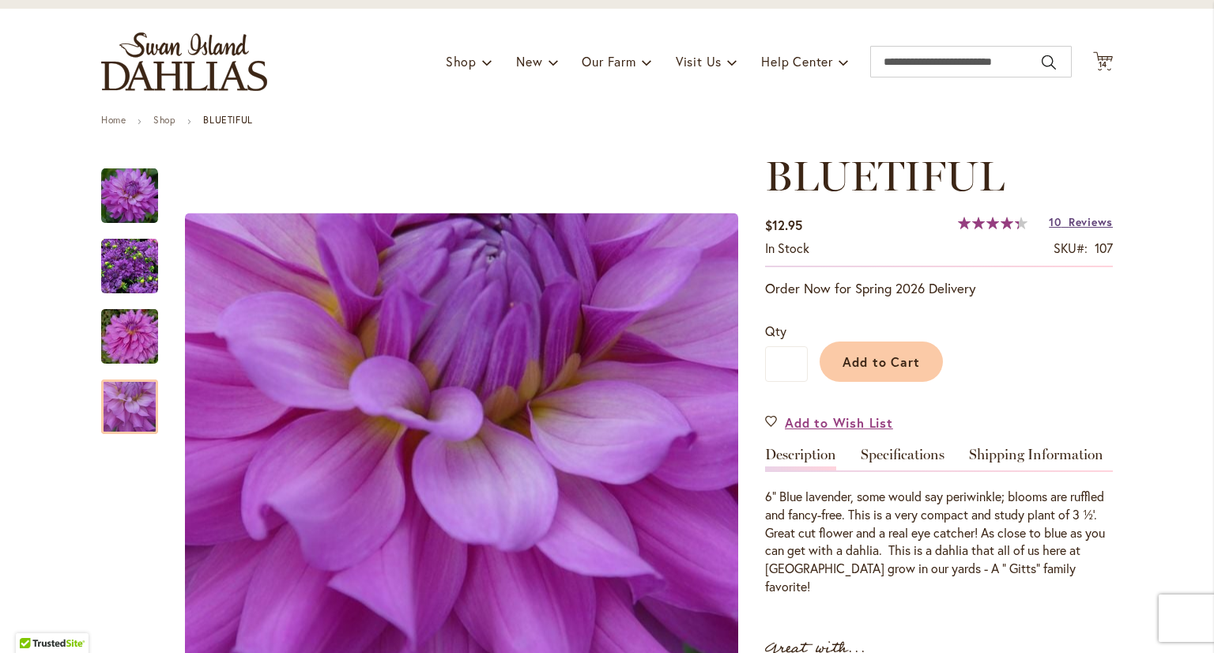
click at [1097, 223] on span "Reviews" at bounding box center [1090, 221] width 44 height 15
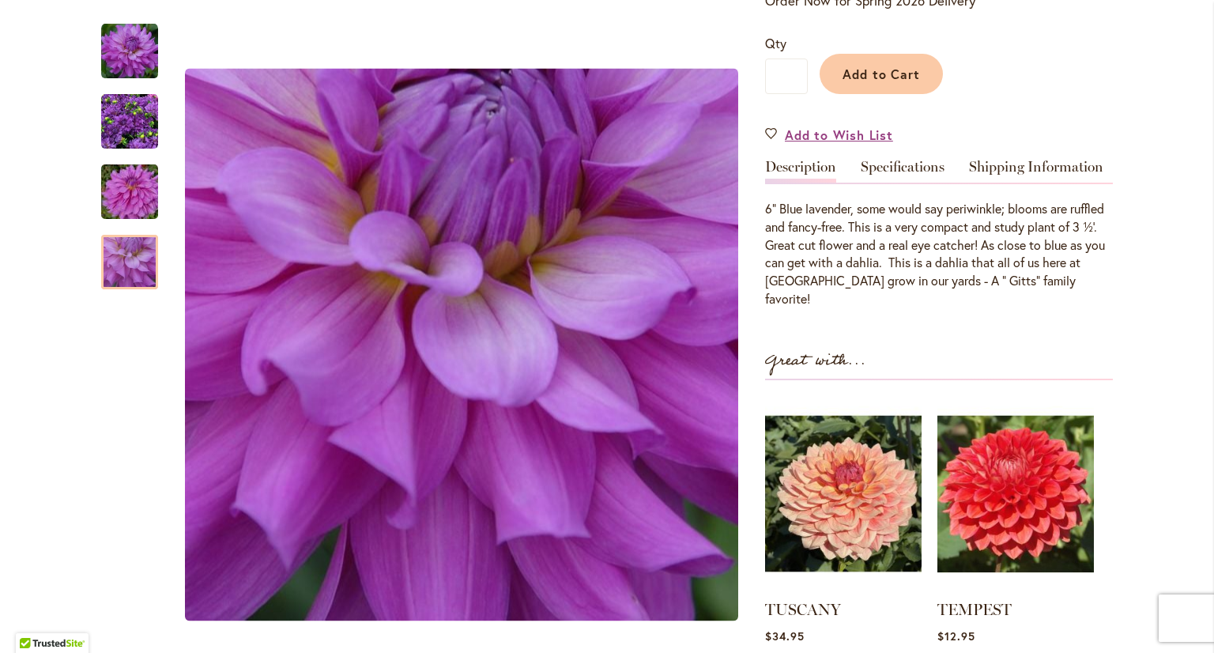
scroll to position [288, 0]
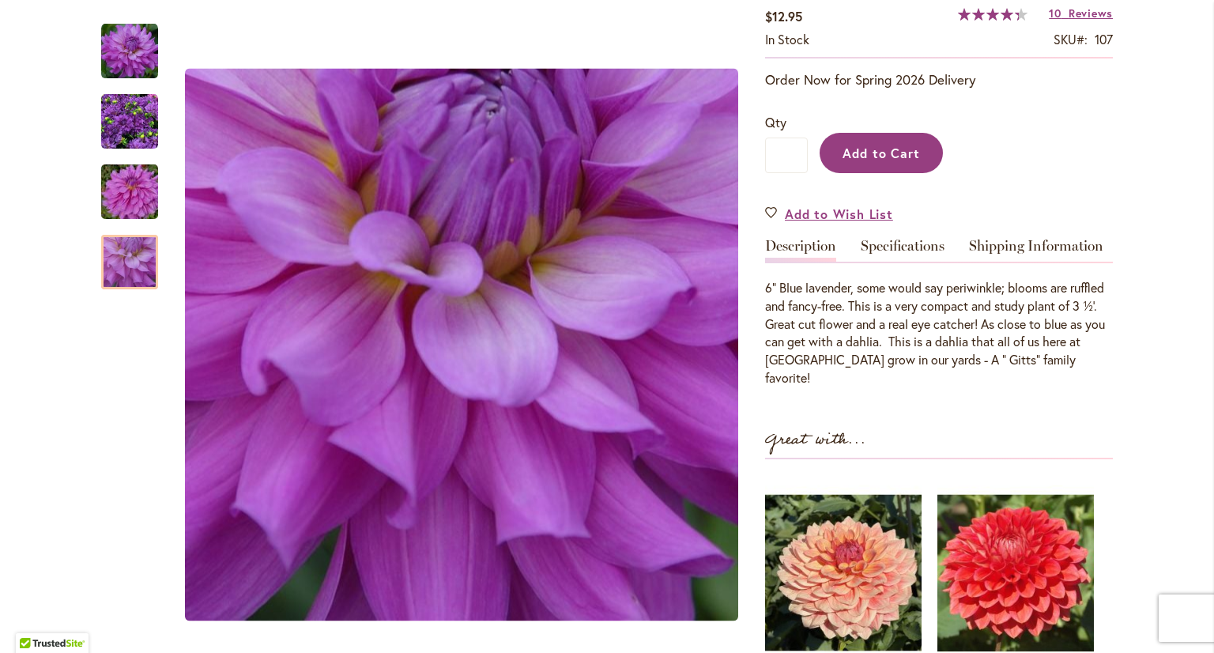
click at [876, 156] on span "Add to Cart" at bounding box center [881, 153] width 78 height 17
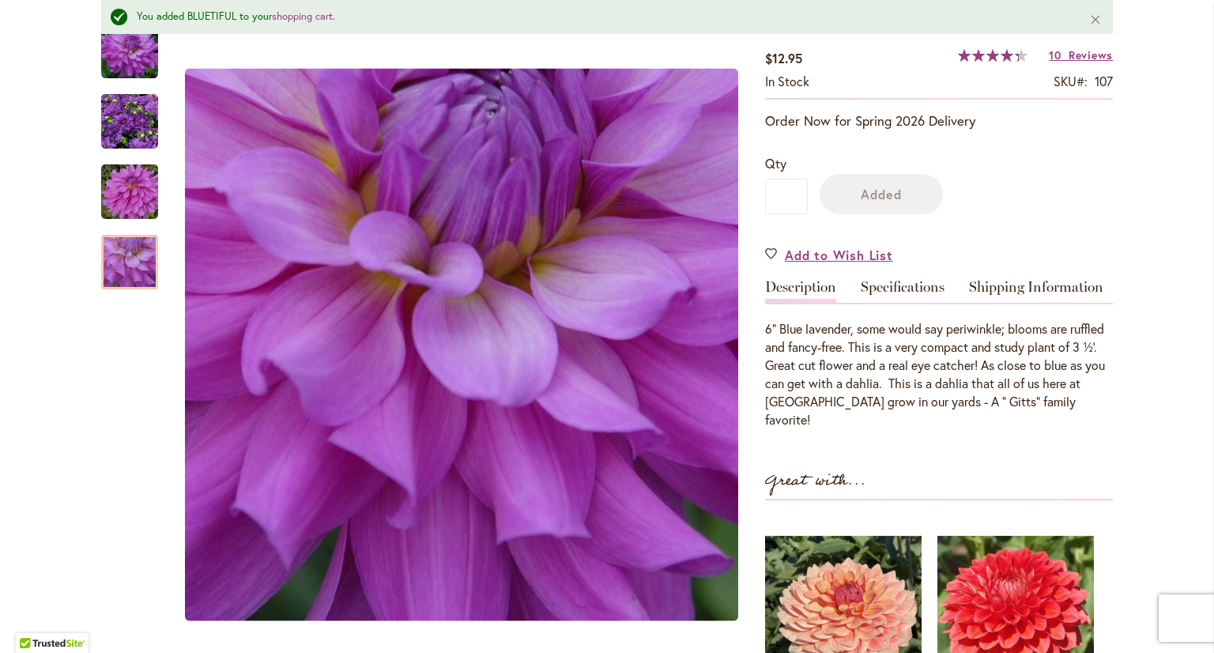
scroll to position [329, 0]
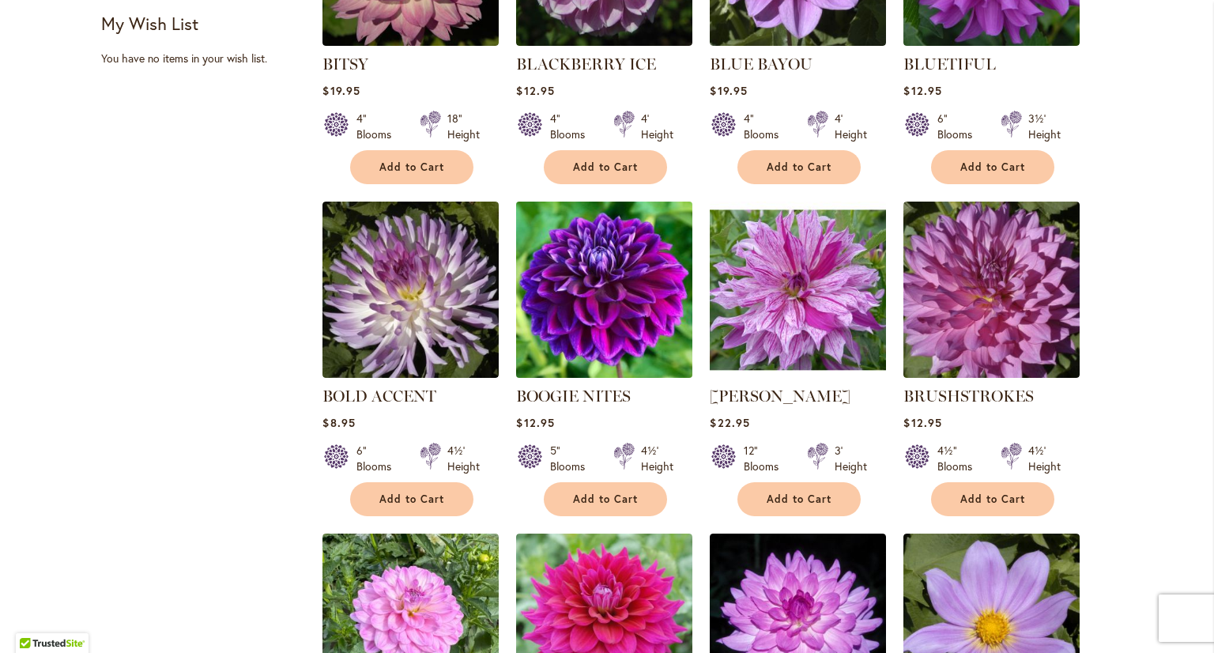
scroll to position [869, 0]
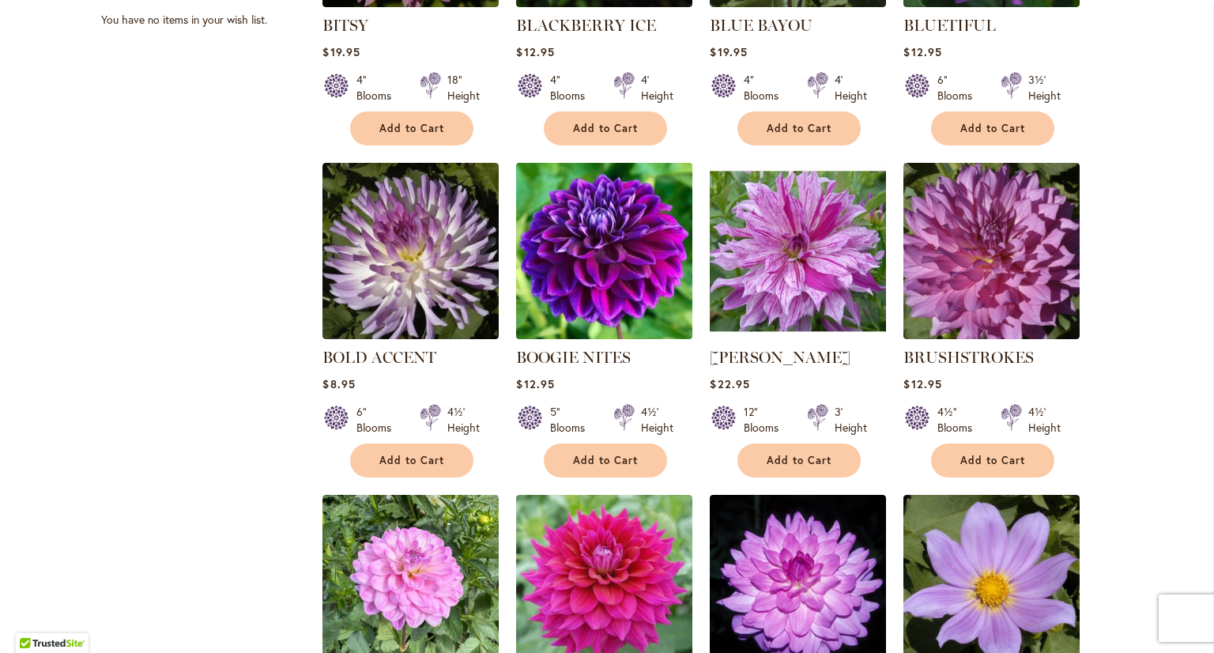
click at [612, 293] on img at bounding box center [604, 250] width 185 height 185
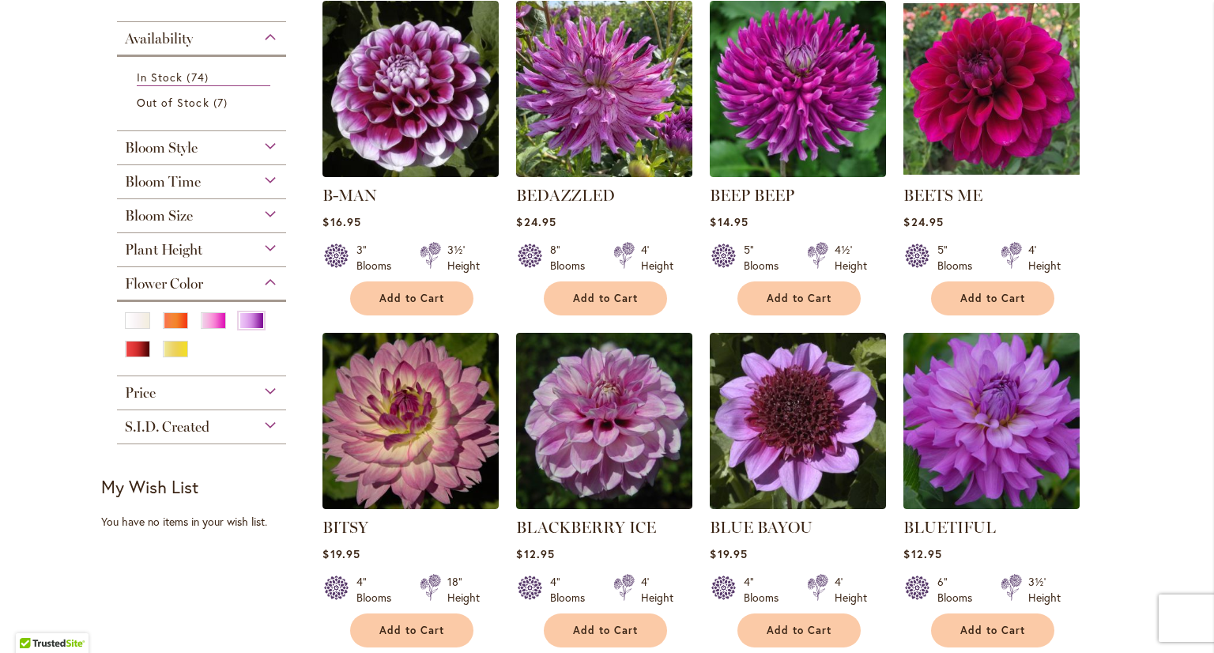
scroll to position [395, 0]
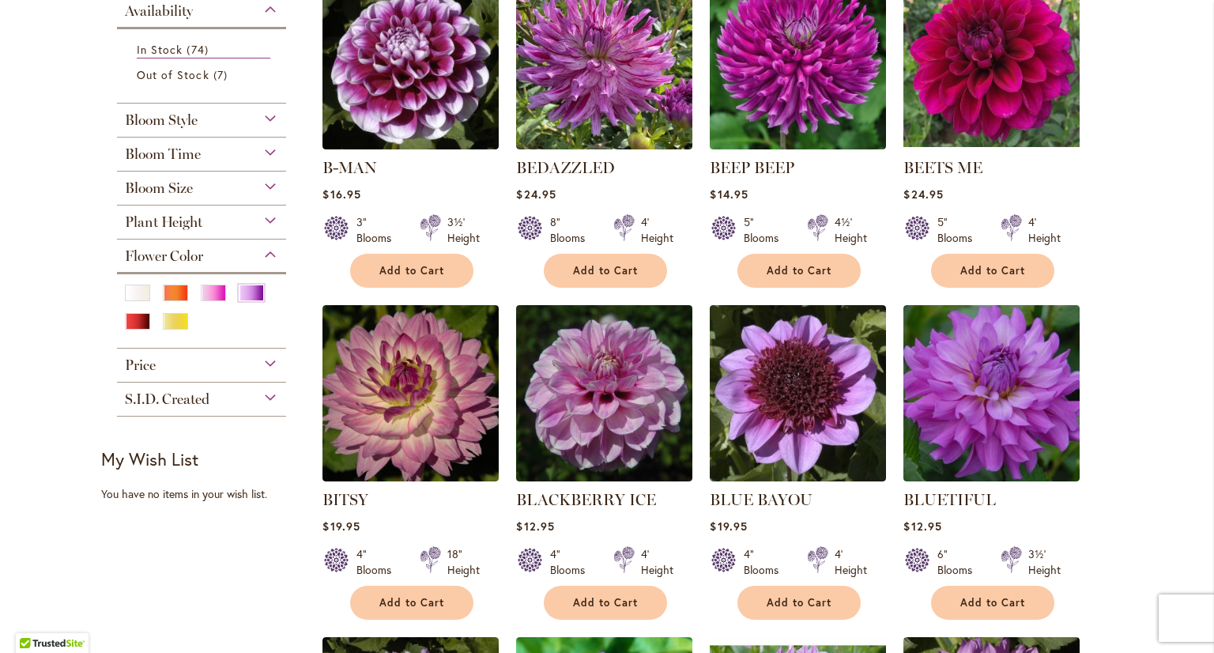
click at [211, 223] on div "Plant Height" at bounding box center [201, 217] width 169 height 25
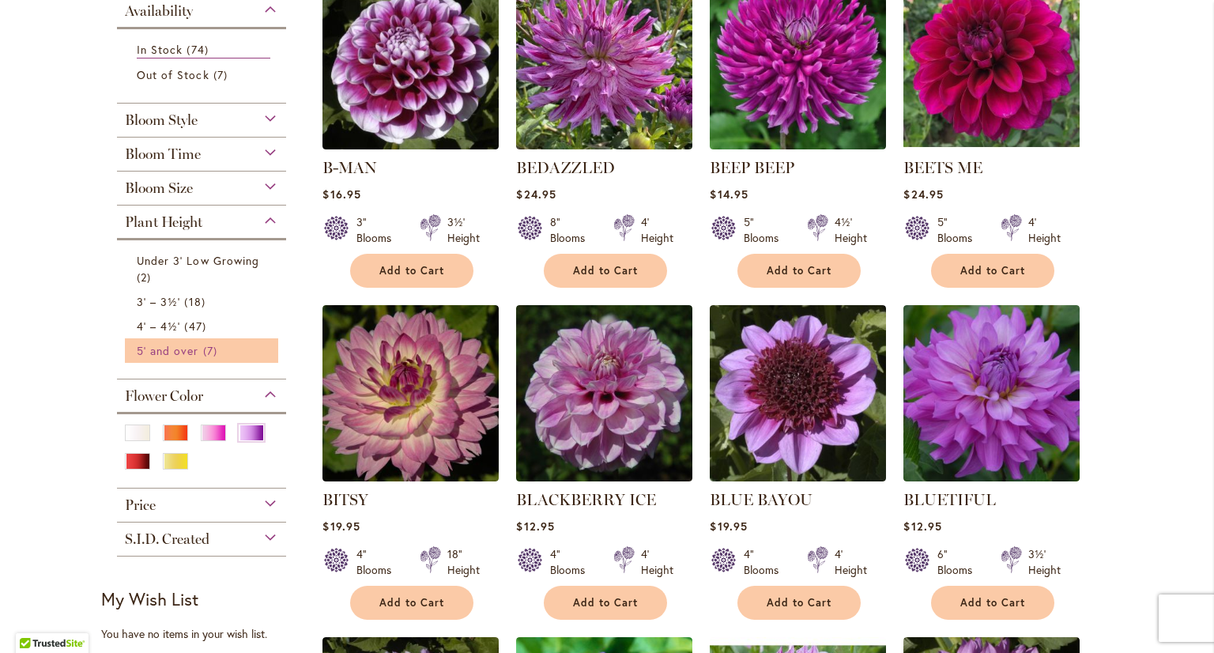
click at [182, 352] on span "5' and over" at bounding box center [168, 350] width 62 height 15
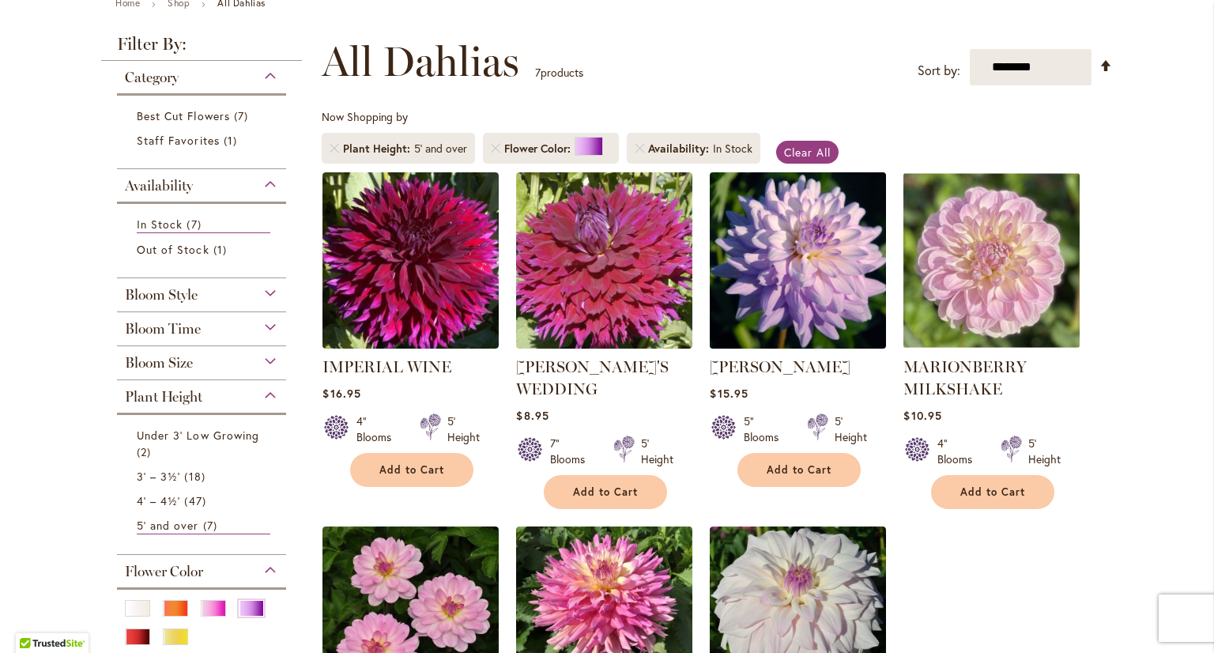
scroll to position [158, 0]
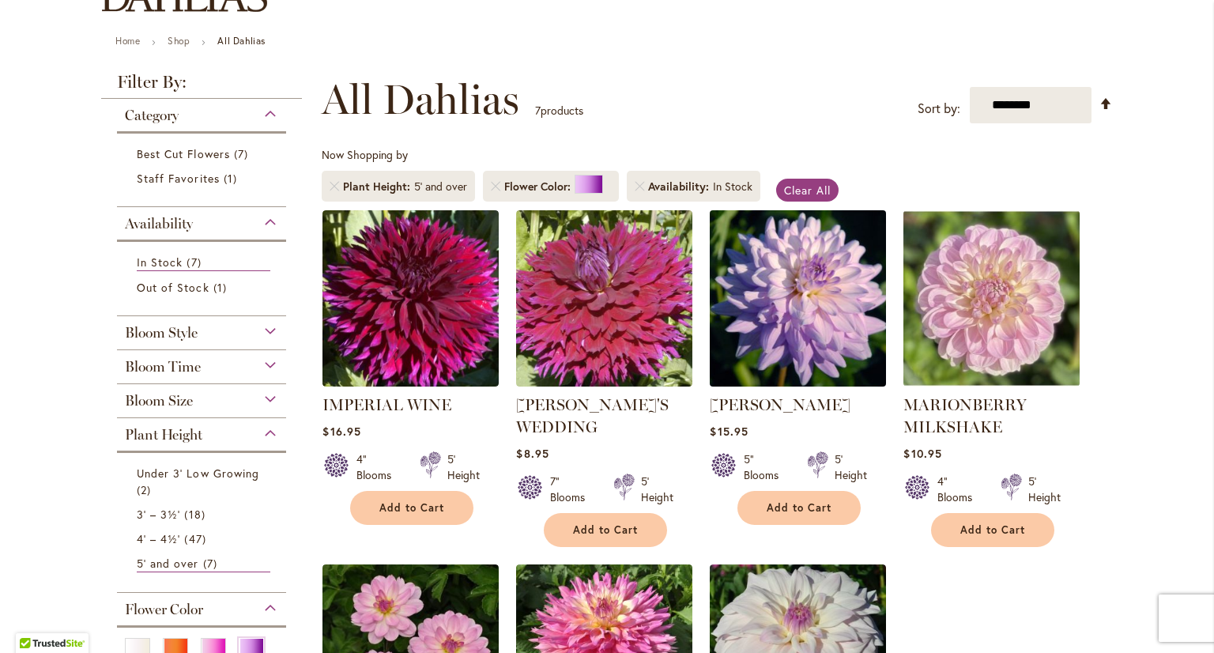
click at [827, 307] on img at bounding box center [798, 297] width 185 height 185
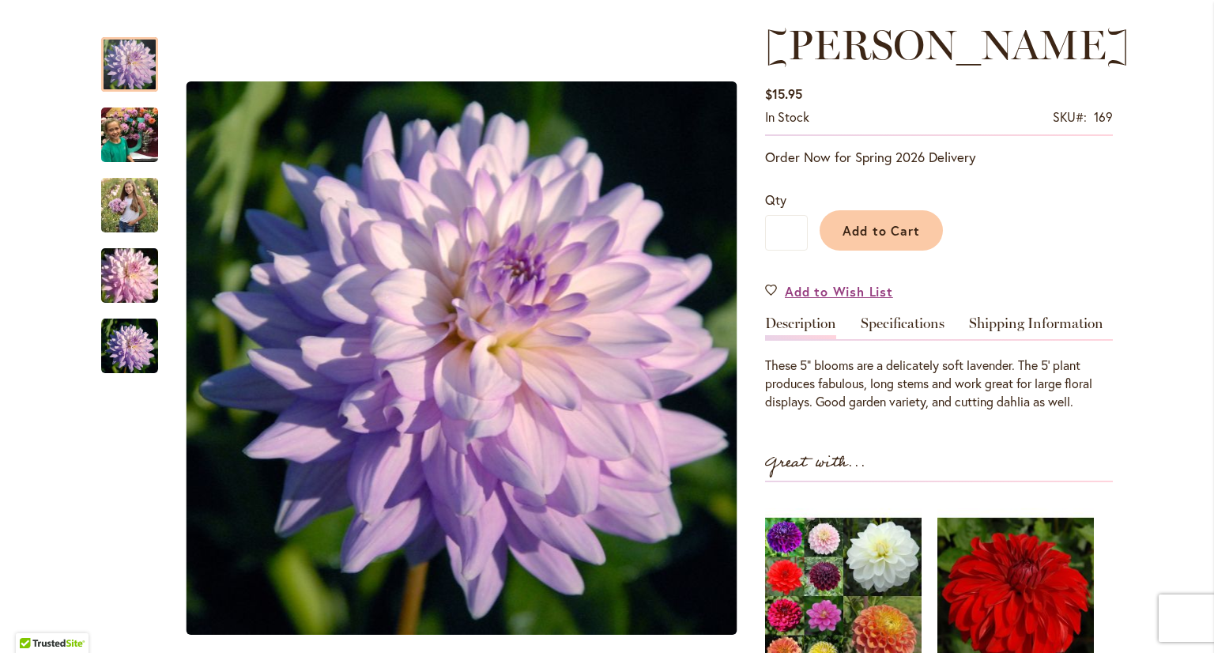
scroll to position [237, 0]
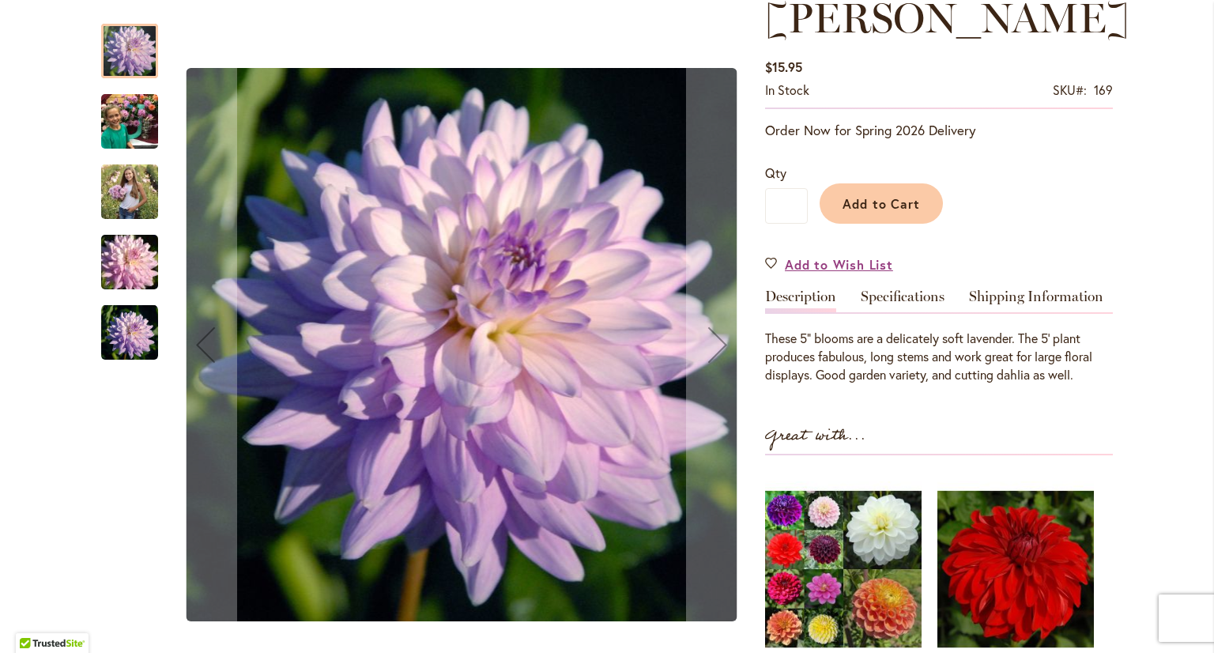
click at [134, 118] on img "JORDAN NICOLE" at bounding box center [129, 122] width 57 height 76
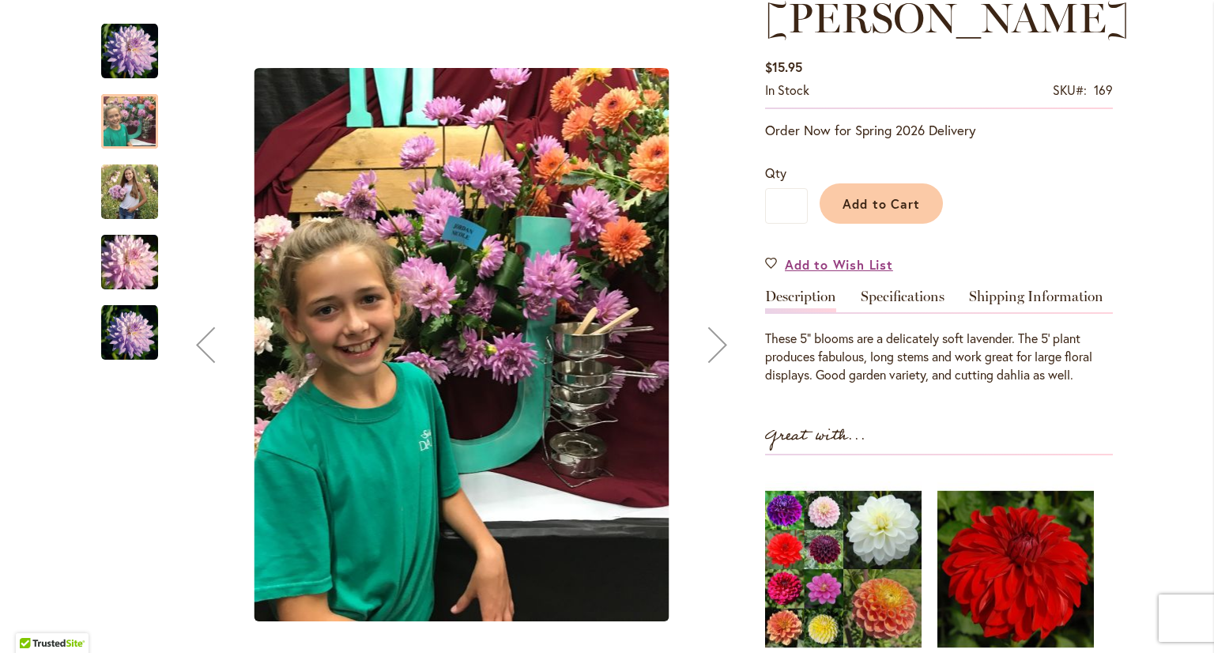
click at [116, 205] on img "JORDAN NICOLE" at bounding box center [129, 191] width 57 height 71
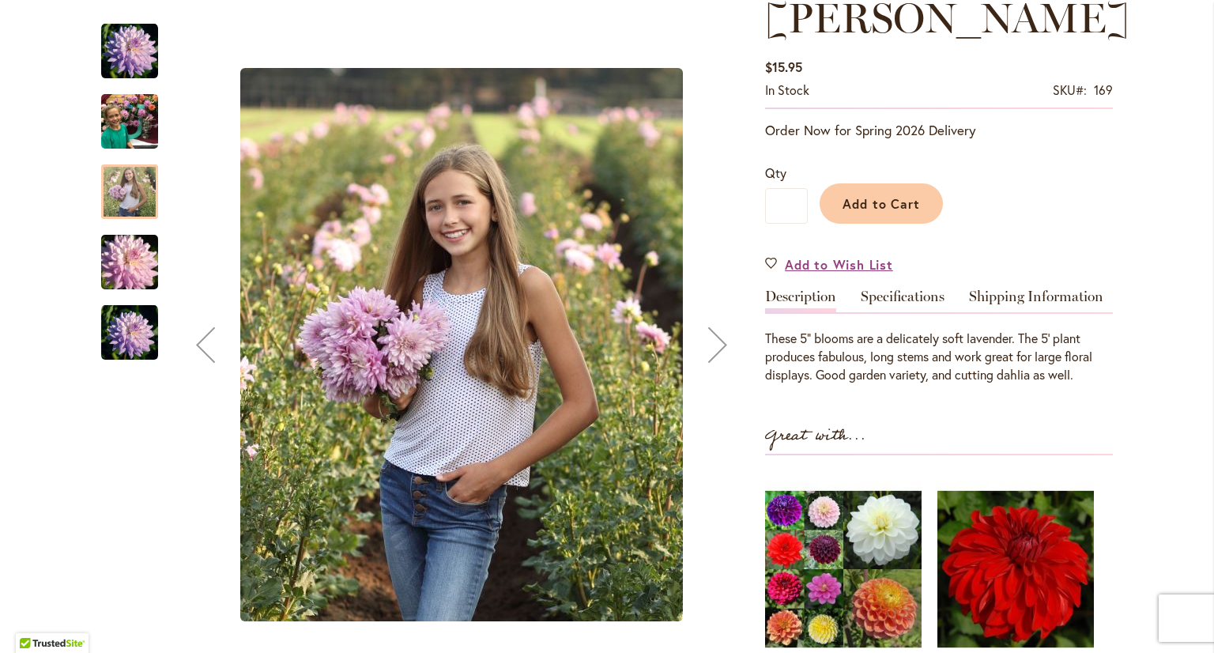
click at [126, 270] on img "JORDAN NICOLE" at bounding box center [130, 262] width 114 height 76
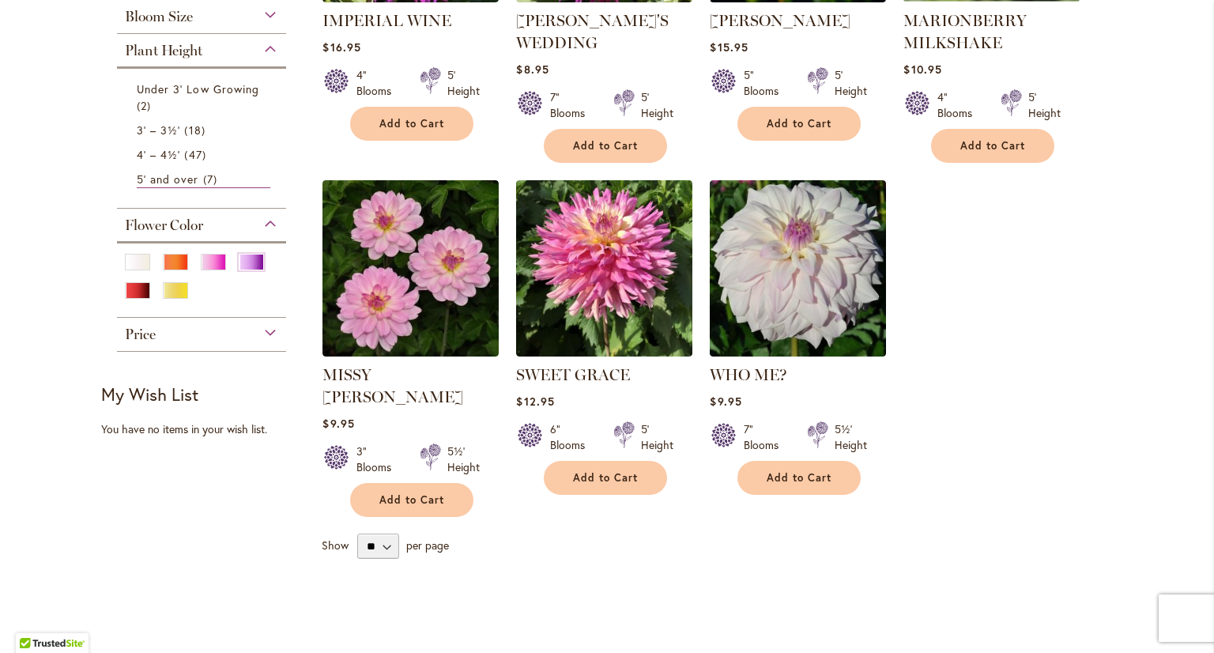
scroll to position [553, 0]
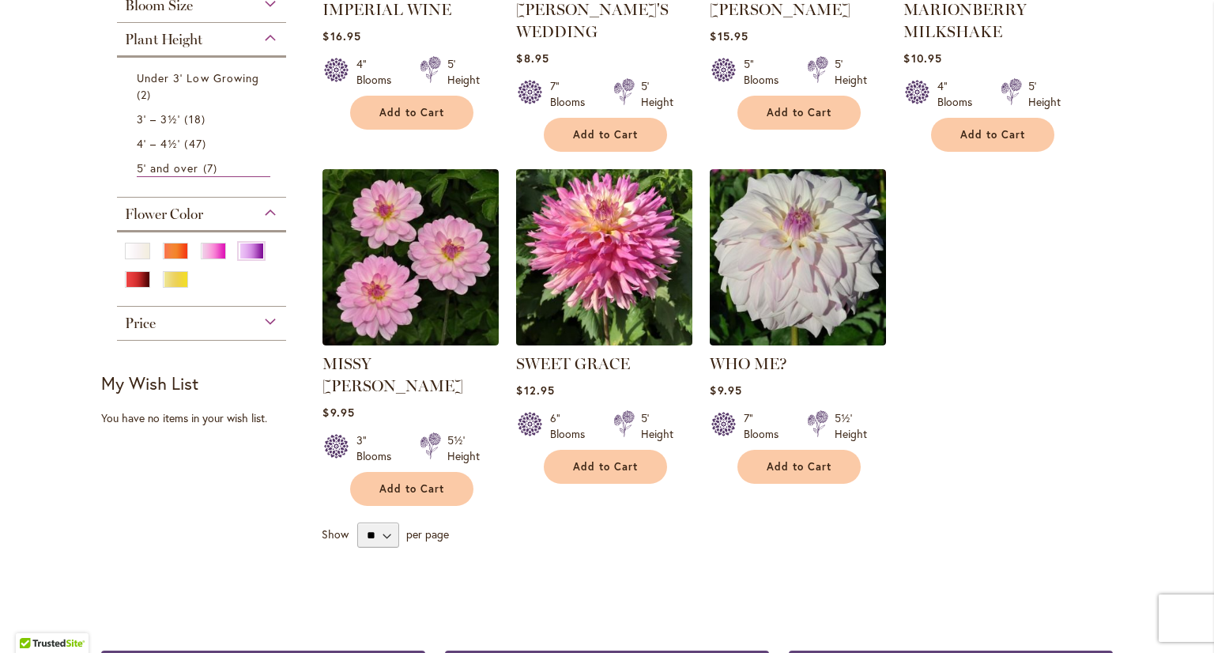
click at [570, 237] on img at bounding box center [604, 256] width 185 height 185
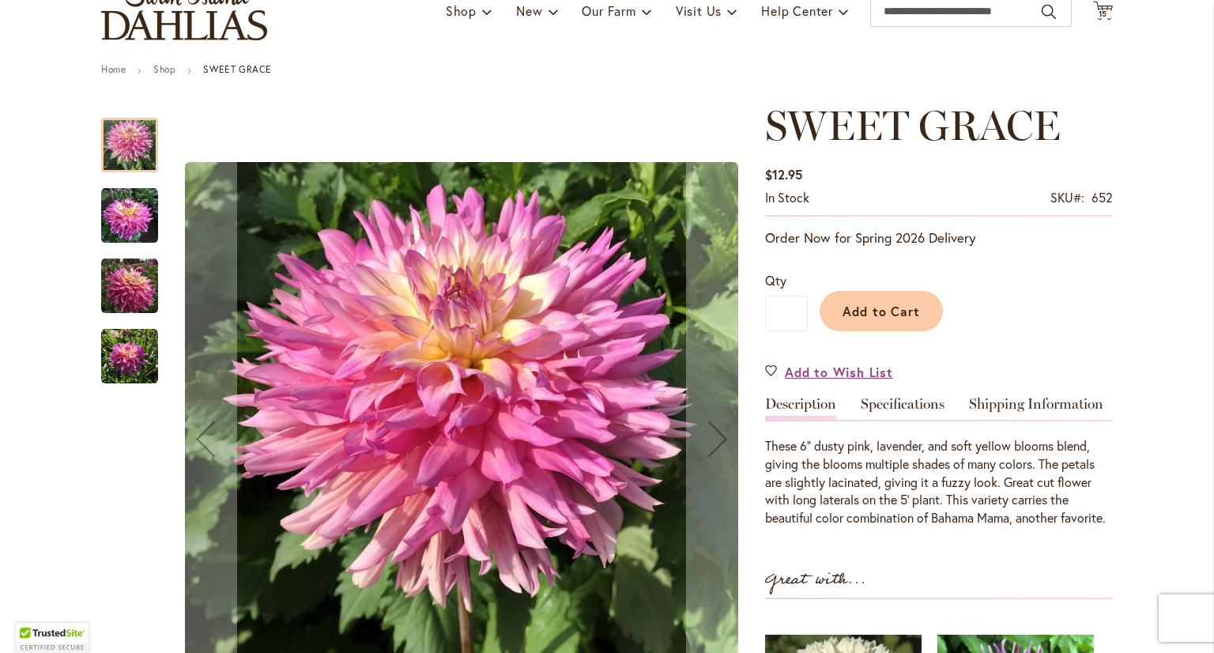
scroll to position [158, 0]
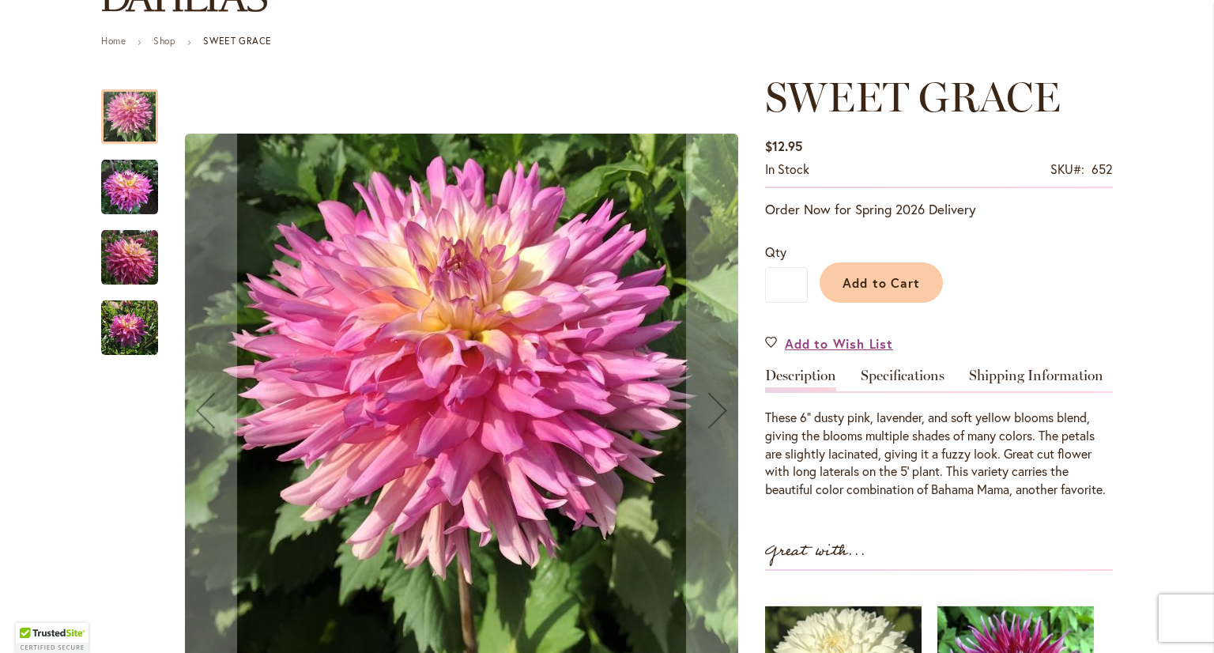
click at [102, 190] on img "SWEET GRACE" at bounding box center [129, 187] width 57 height 57
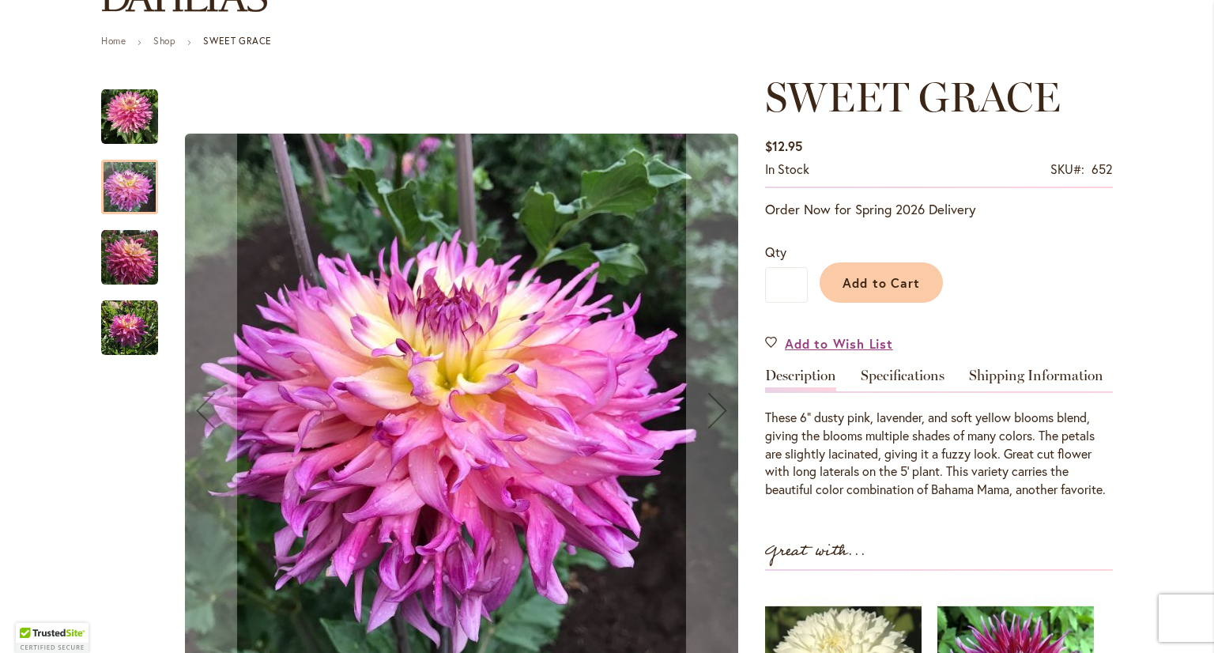
click at [136, 255] on img "SWEET GRACE" at bounding box center [129, 257] width 57 height 57
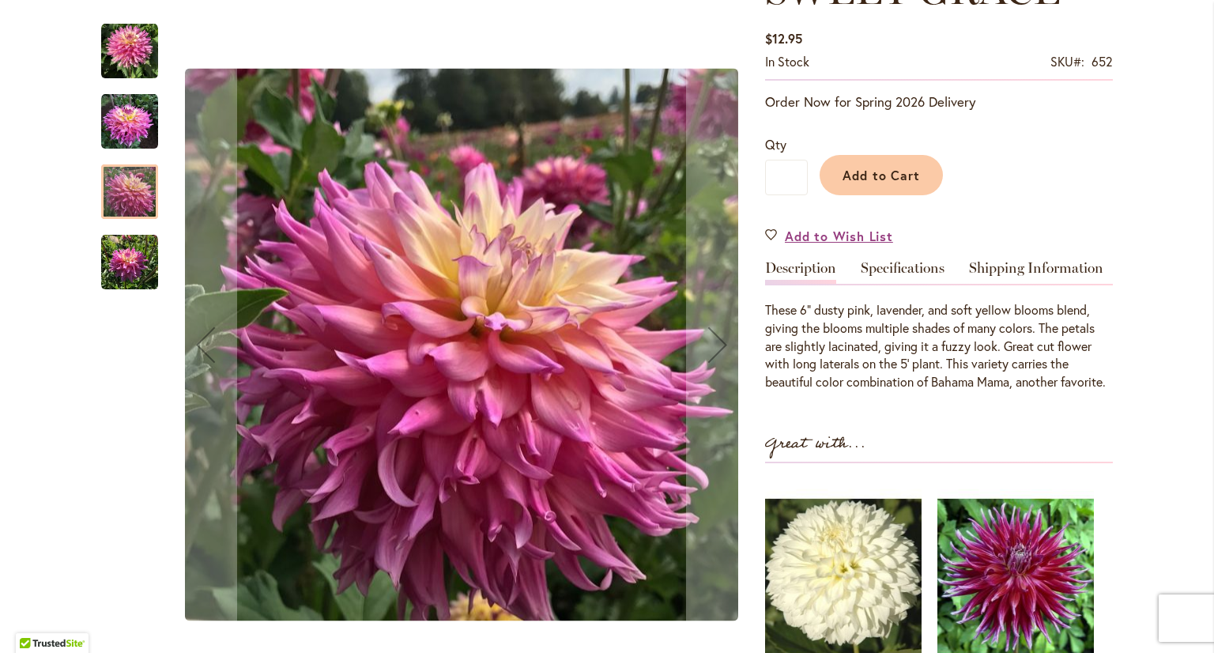
scroll to position [316, 0]
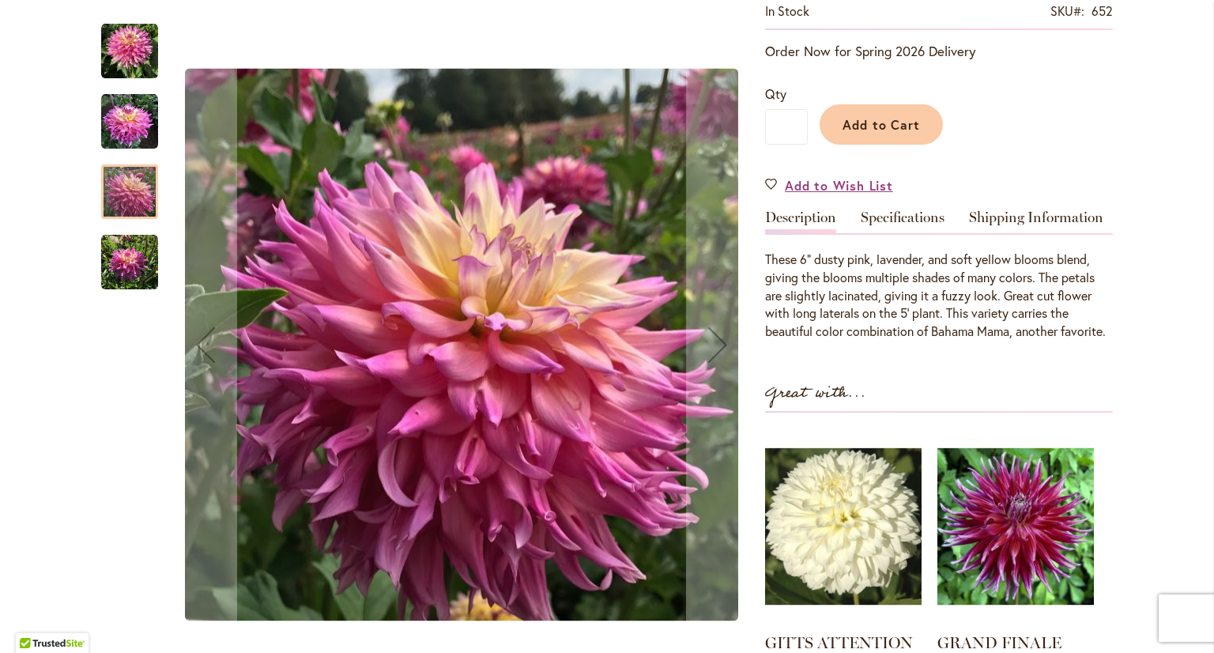
click at [130, 269] on img "SWEET GRACE" at bounding box center [129, 262] width 57 height 57
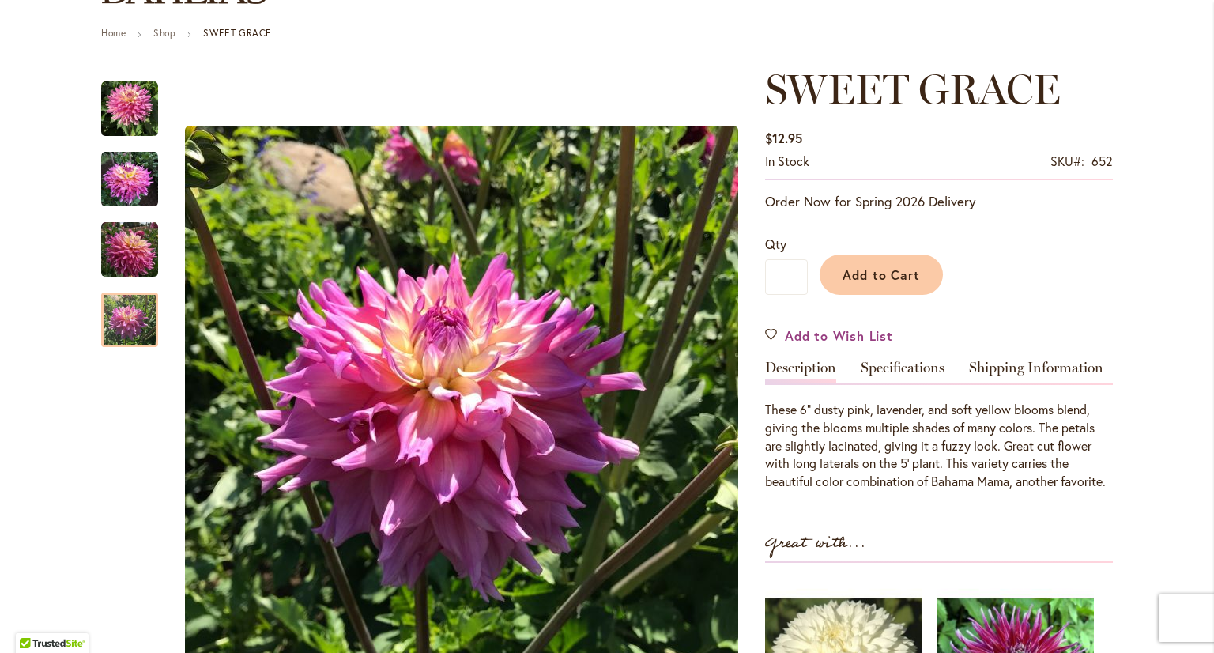
scroll to position [237, 0]
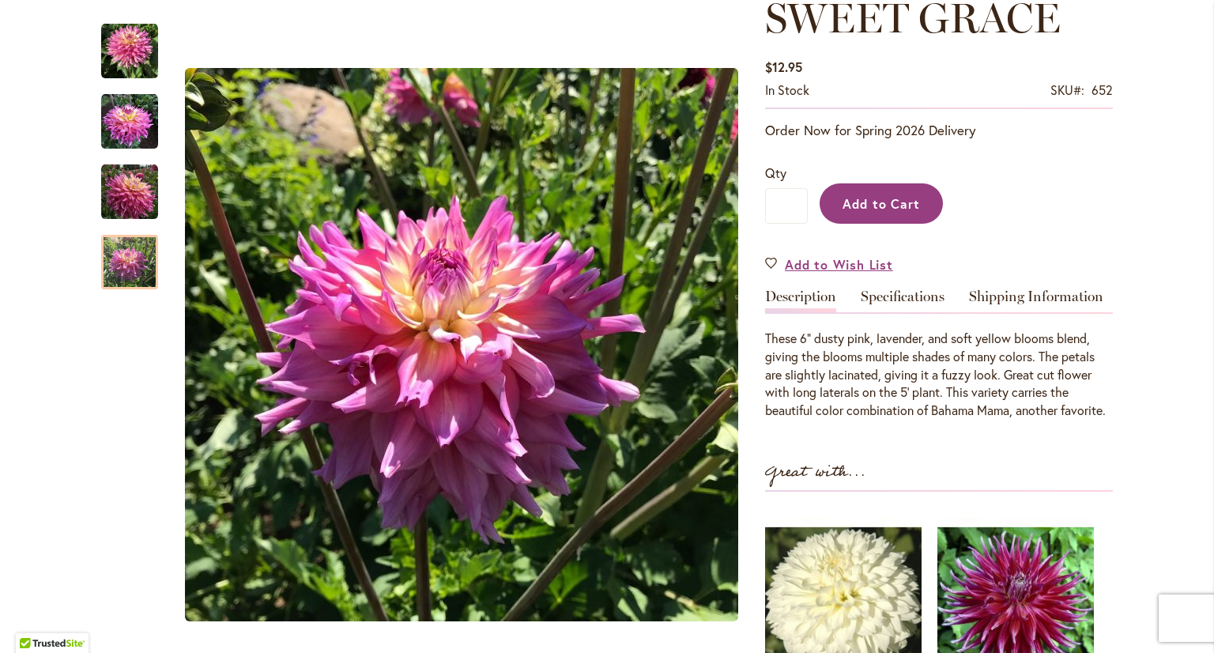
click at [866, 204] on span "Add to Cart" at bounding box center [881, 203] width 78 height 17
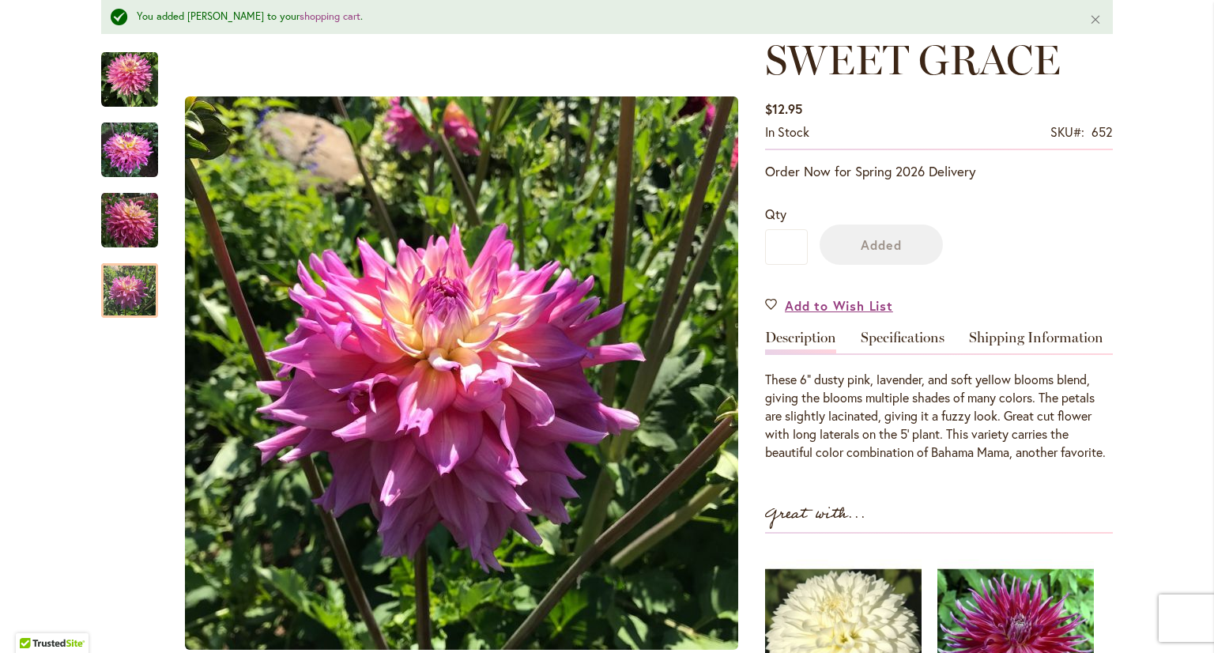
scroll to position [278, 0]
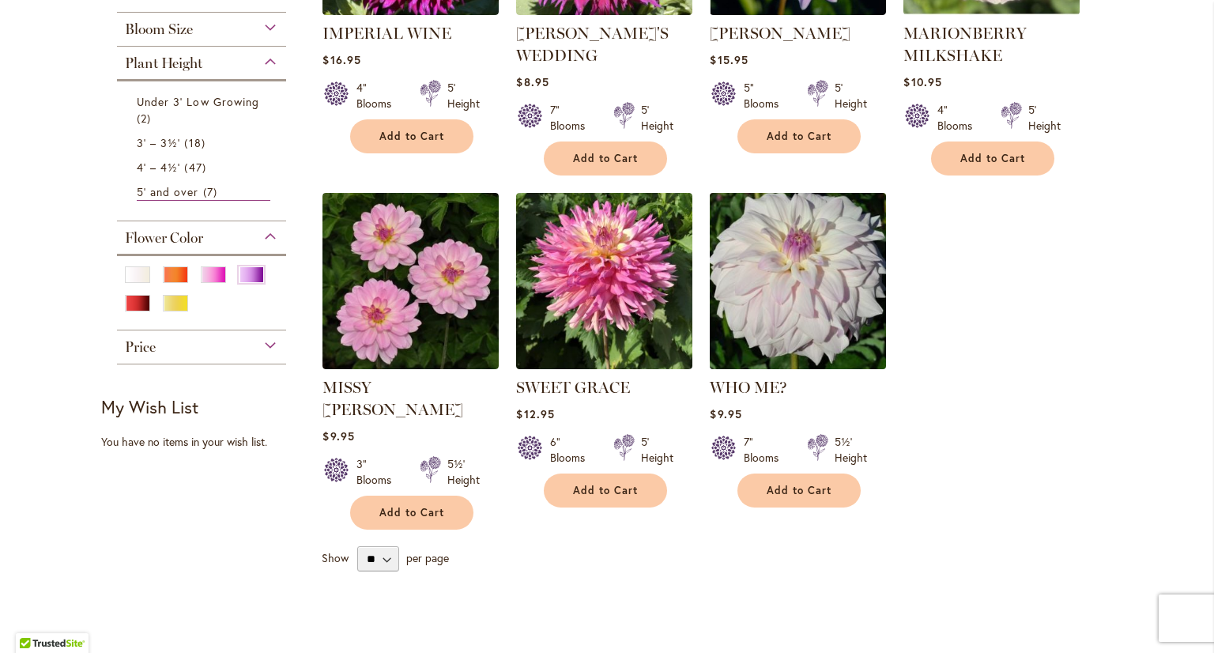
scroll to position [553, 0]
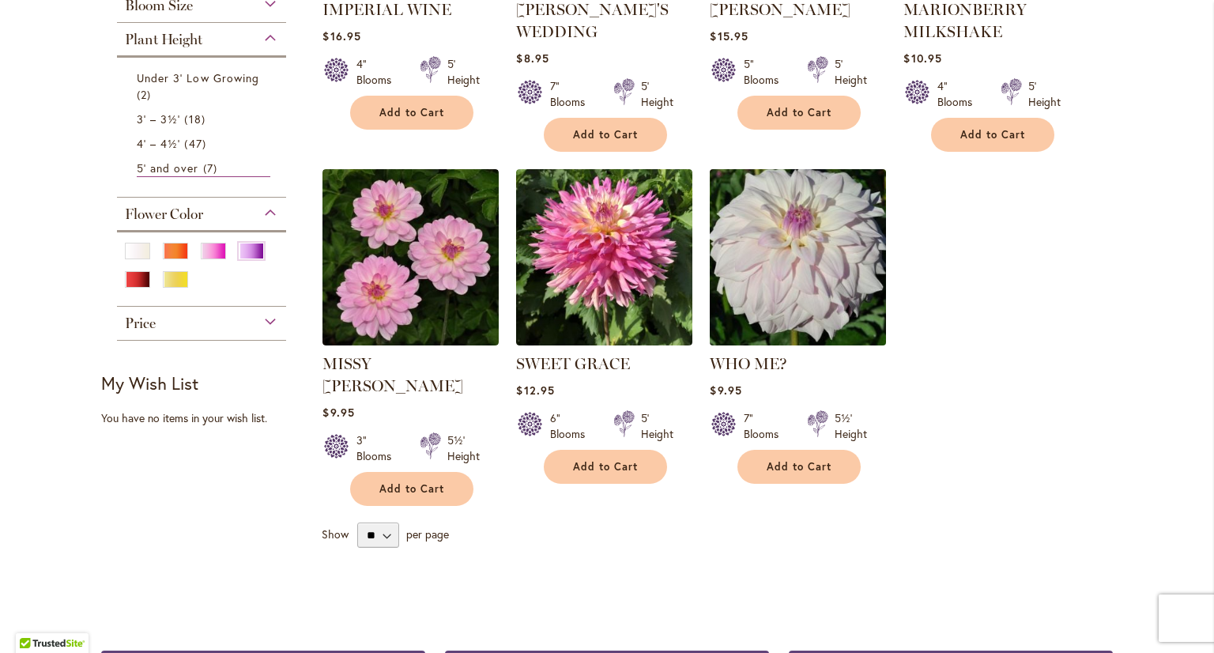
click at [766, 285] on img at bounding box center [798, 256] width 185 height 185
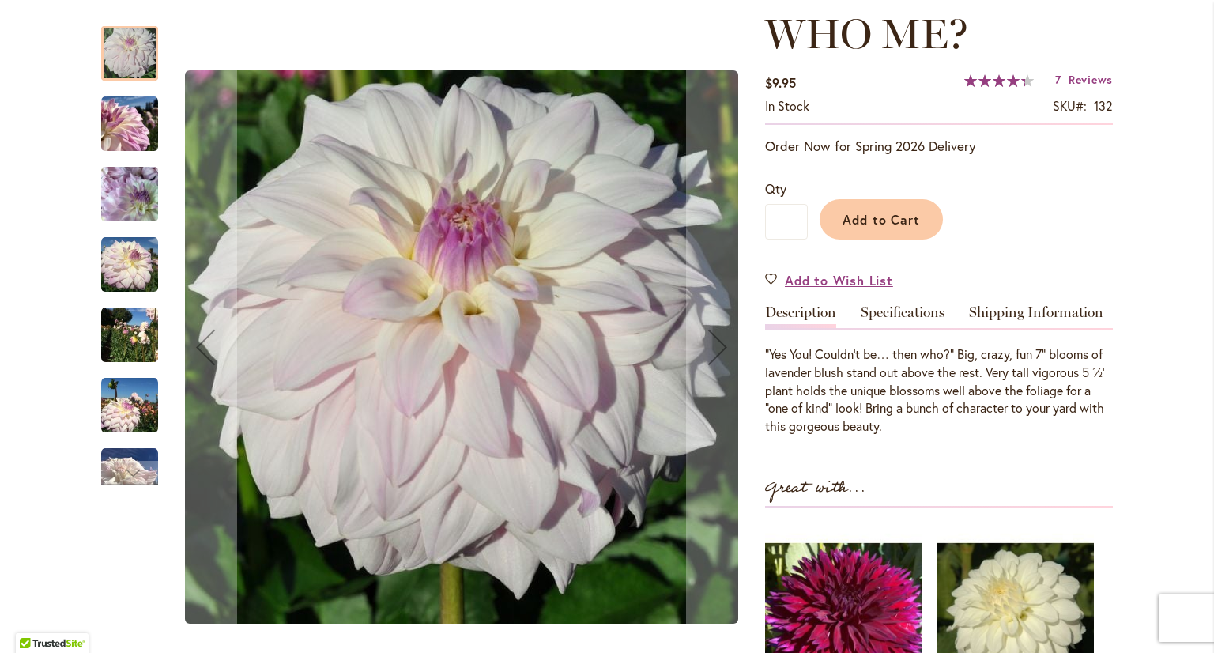
scroll to position [237, 0]
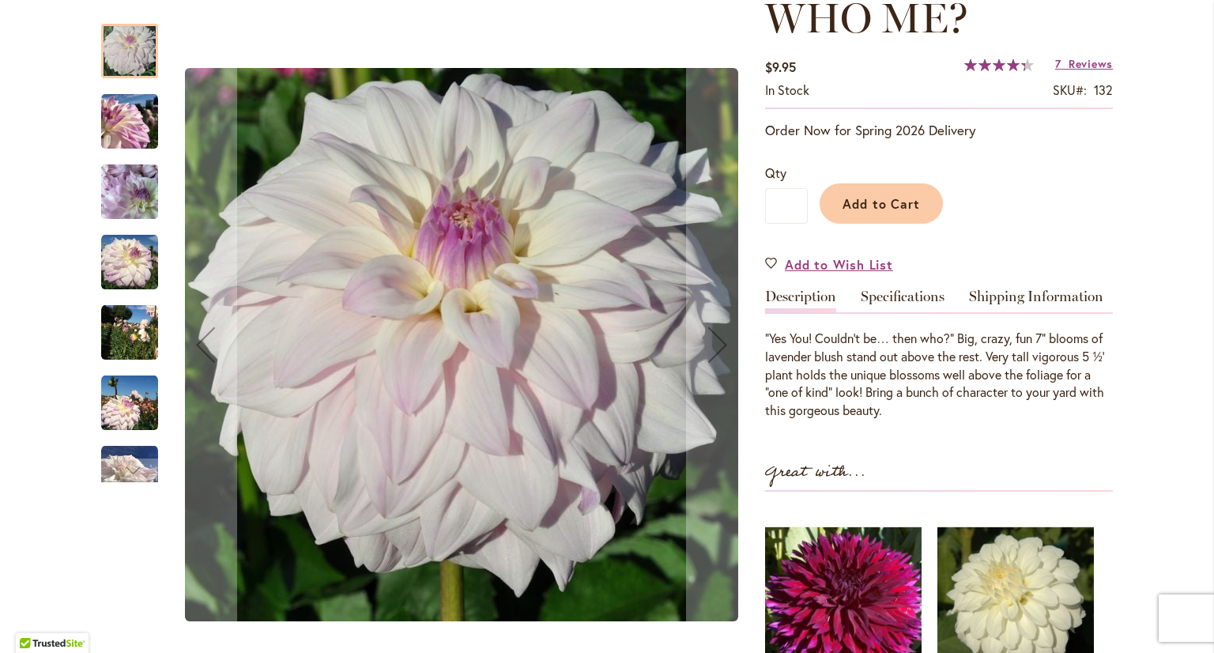
click at [135, 116] on img "Who Me?" at bounding box center [129, 121] width 57 height 57
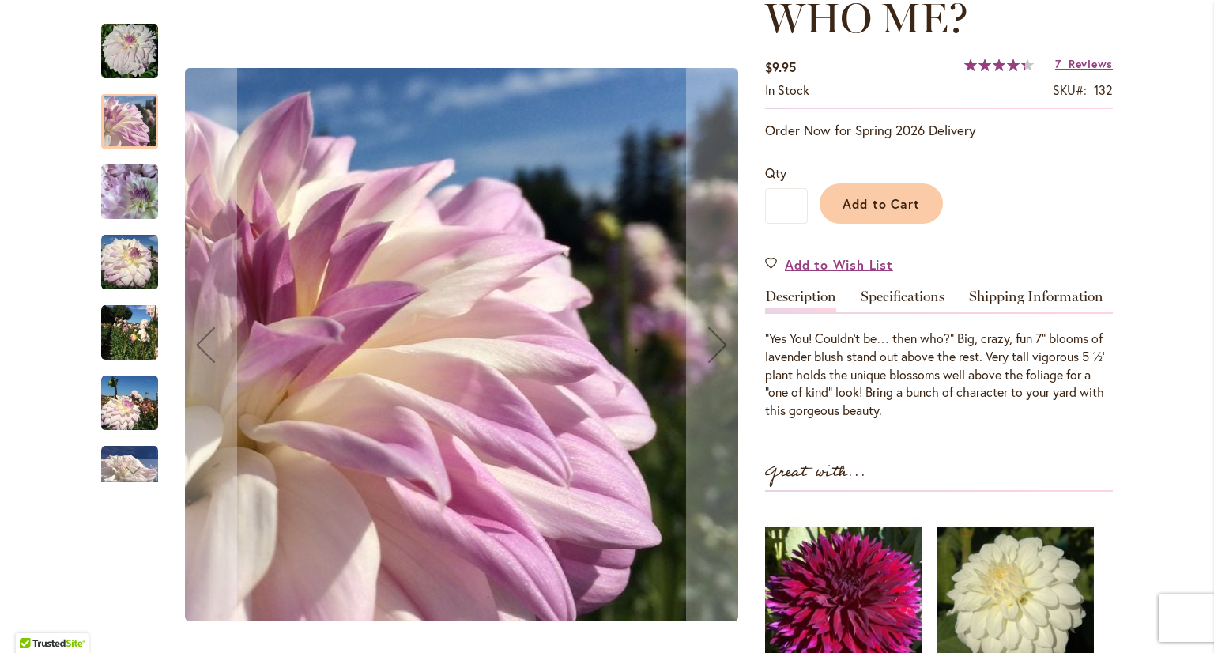
click at [123, 196] on img "Who Me?" at bounding box center [129, 192] width 57 height 76
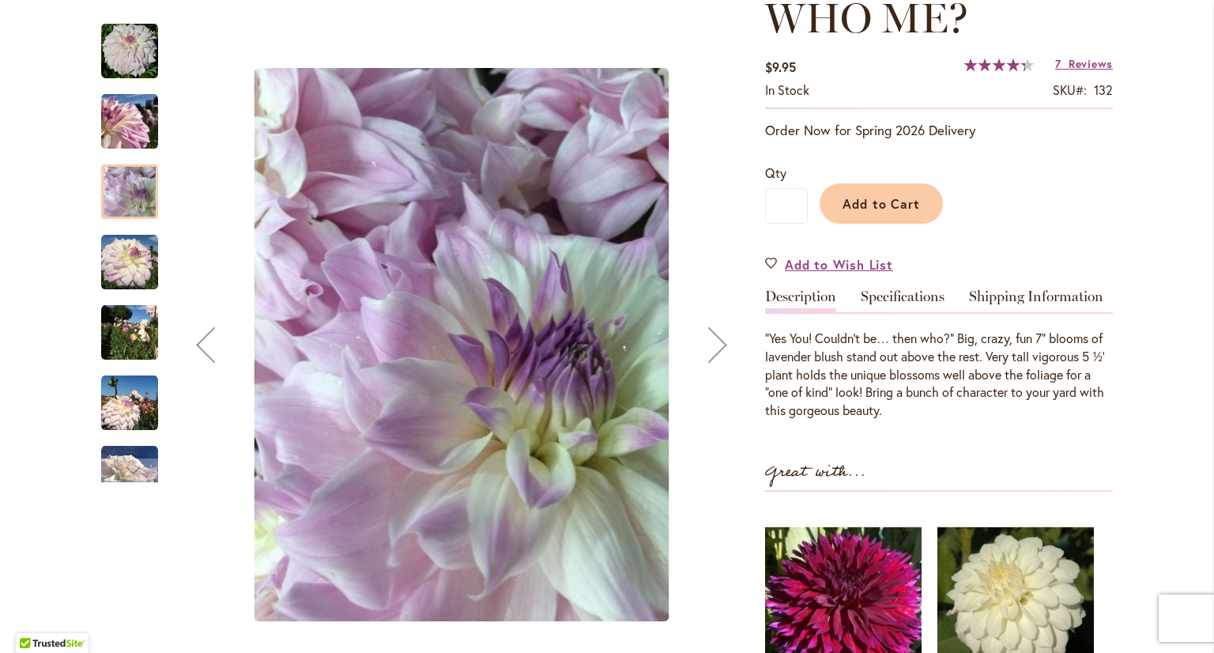
click at [121, 258] on img "Who Me?" at bounding box center [129, 262] width 57 height 57
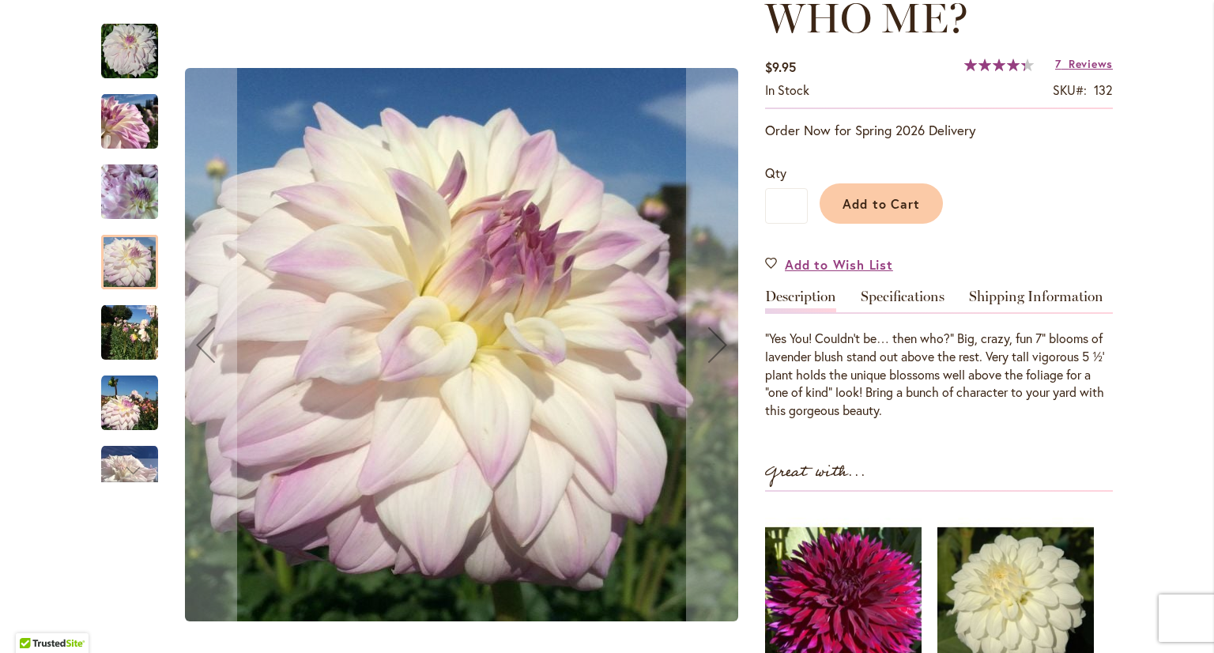
click at [122, 326] on img "Who Me?" at bounding box center [129, 332] width 57 height 57
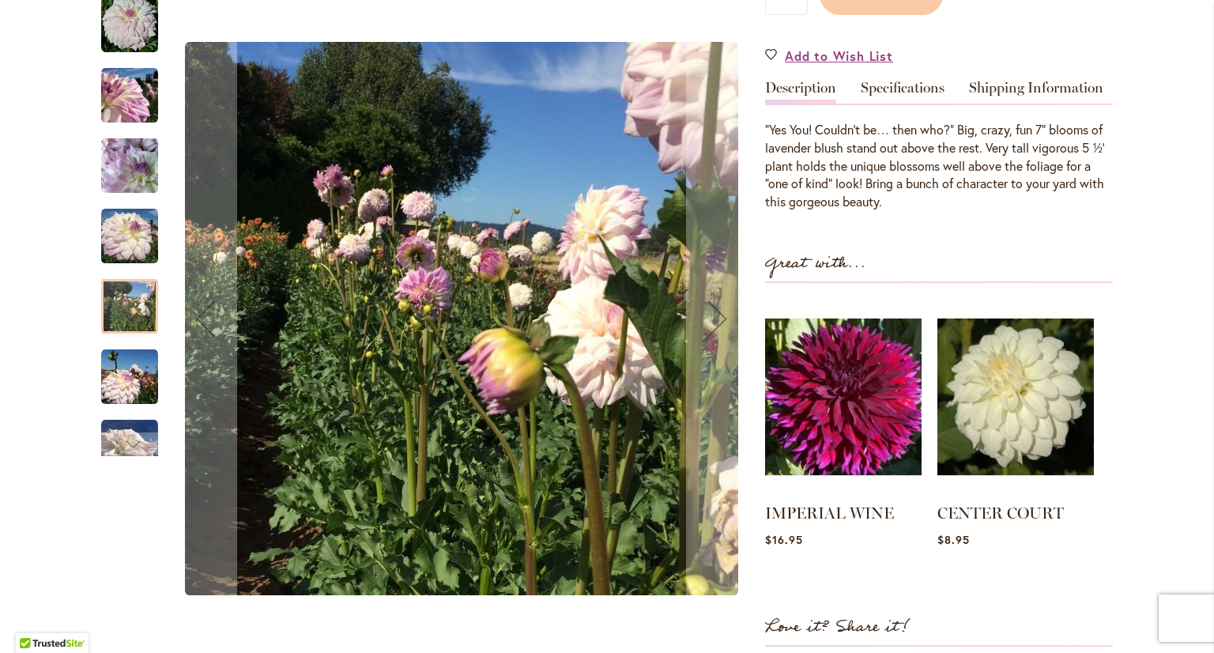
scroll to position [474, 0]
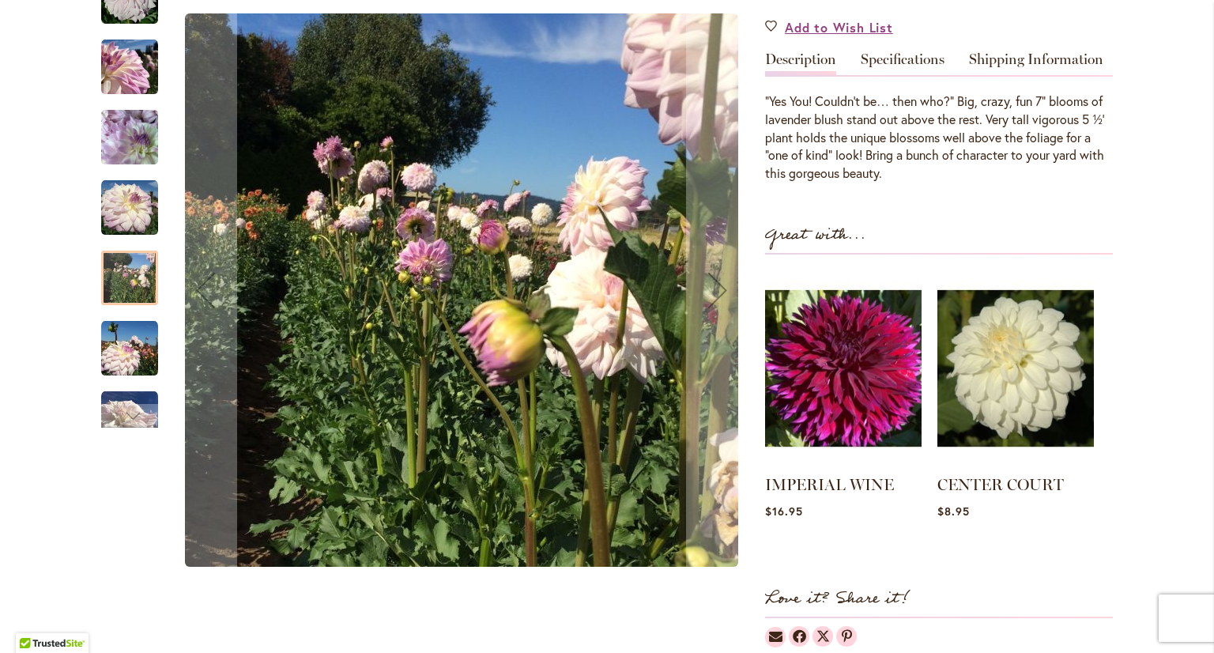
click at [117, 348] on img "Who Me?" at bounding box center [129, 347] width 57 height 57
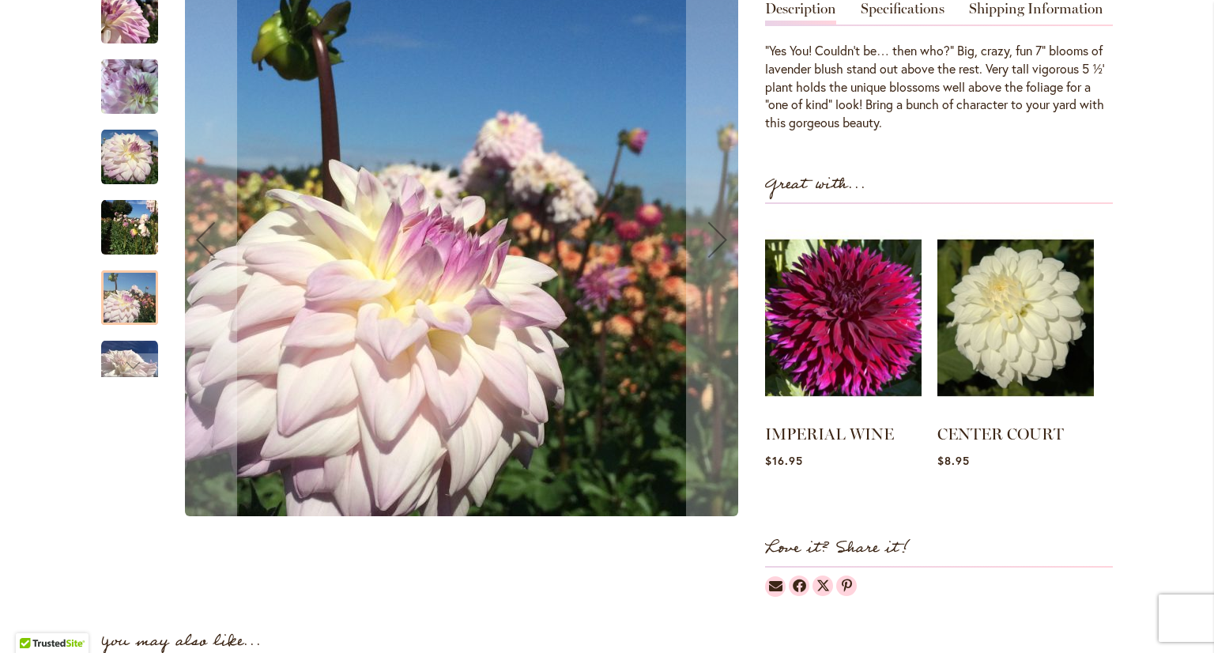
scroll to position [553, 0]
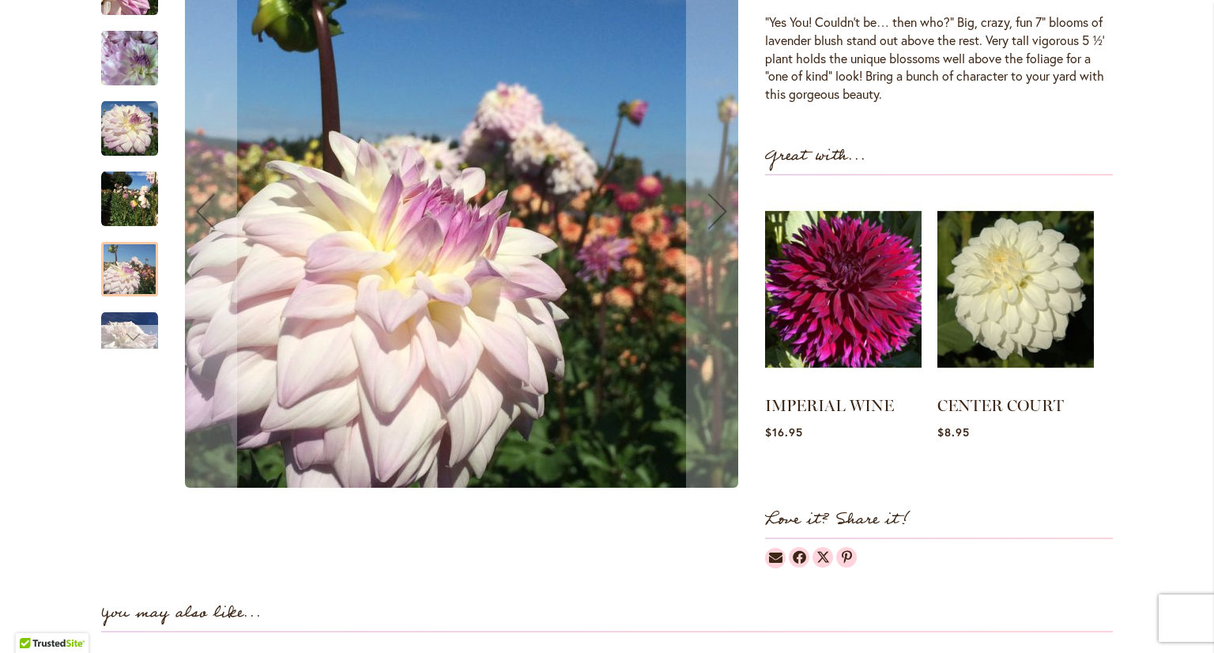
click at [118, 342] on div "Next" at bounding box center [130, 337] width 24 height 24
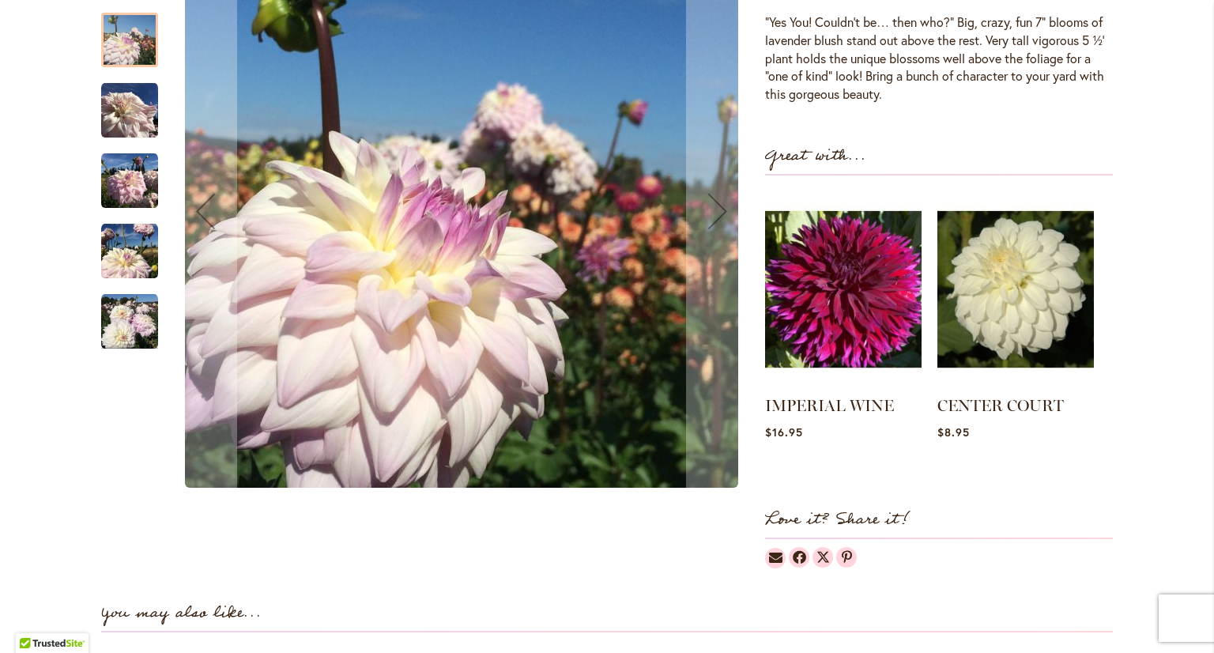
click at [122, 318] on img "Who Me?" at bounding box center [129, 320] width 57 height 57
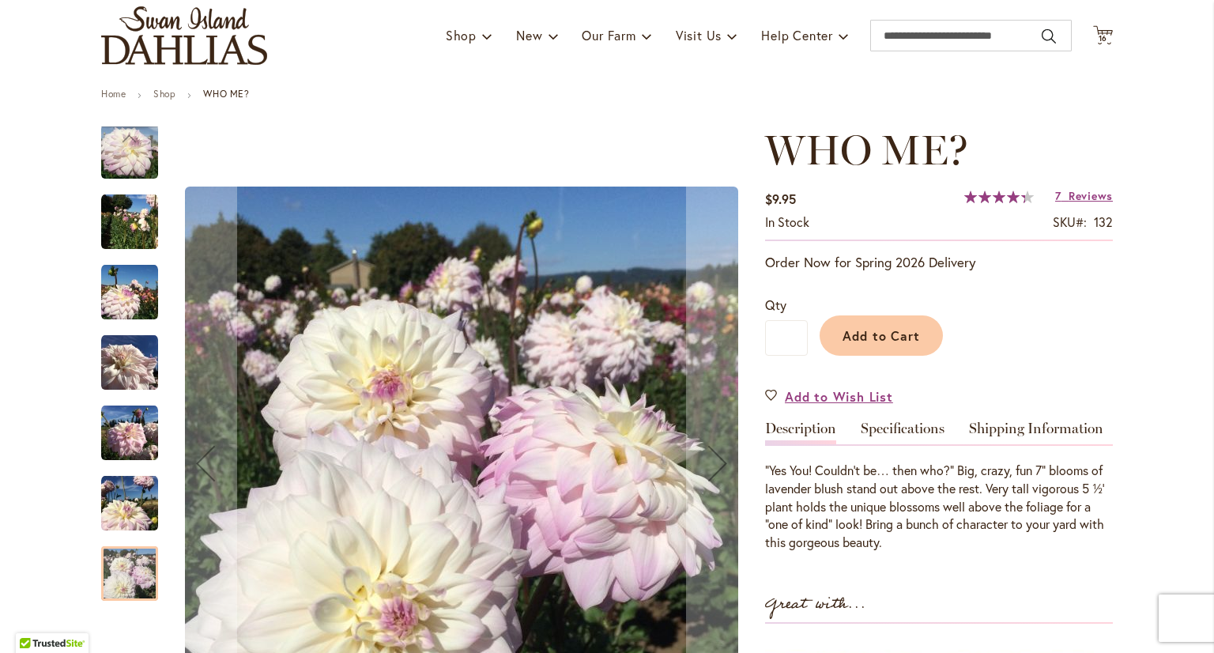
scroll to position [79, 0]
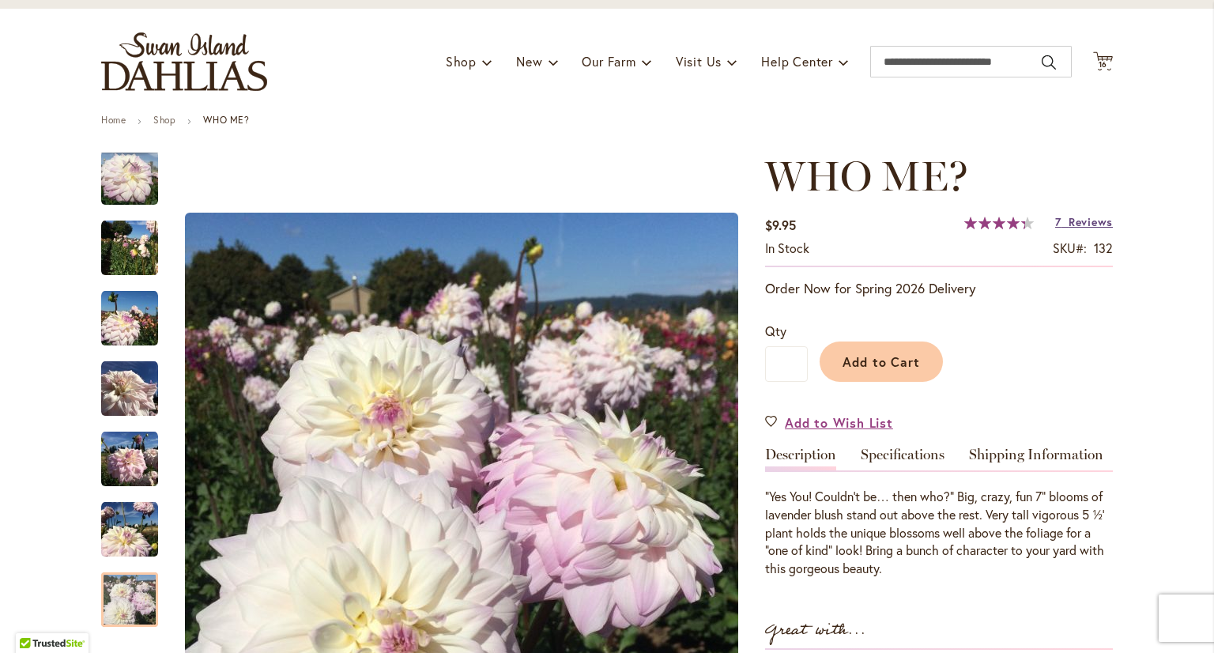
click at [1073, 222] on span "Reviews" at bounding box center [1090, 221] width 44 height 15
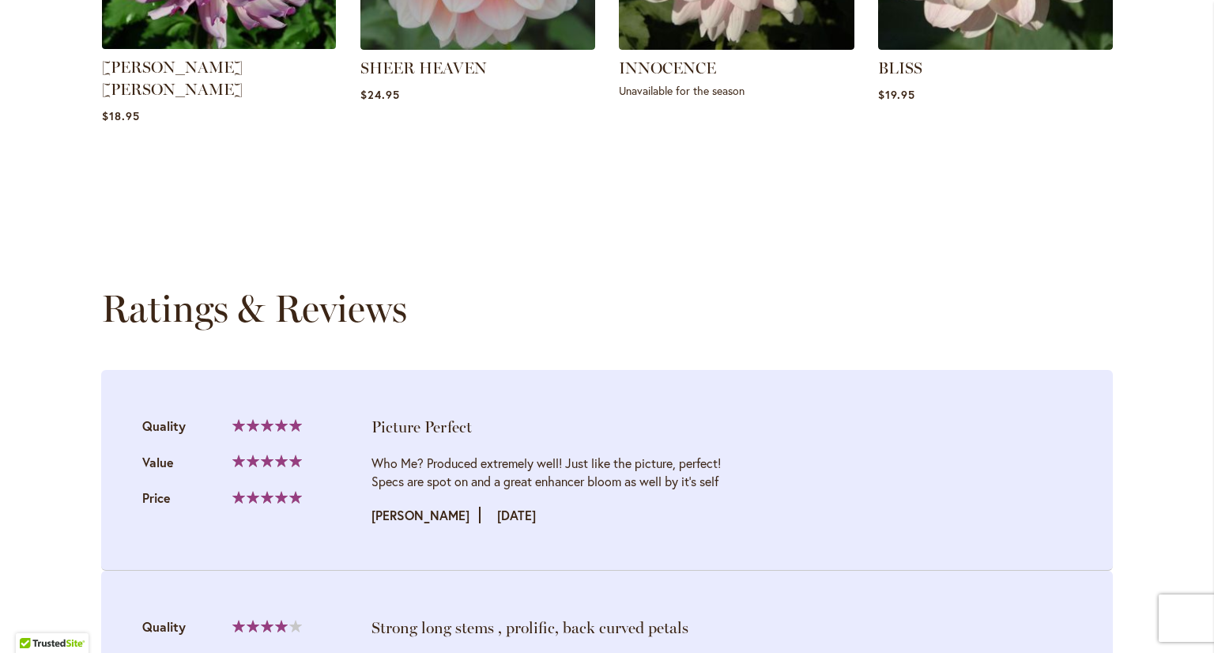
scroll to position [1218, 0]
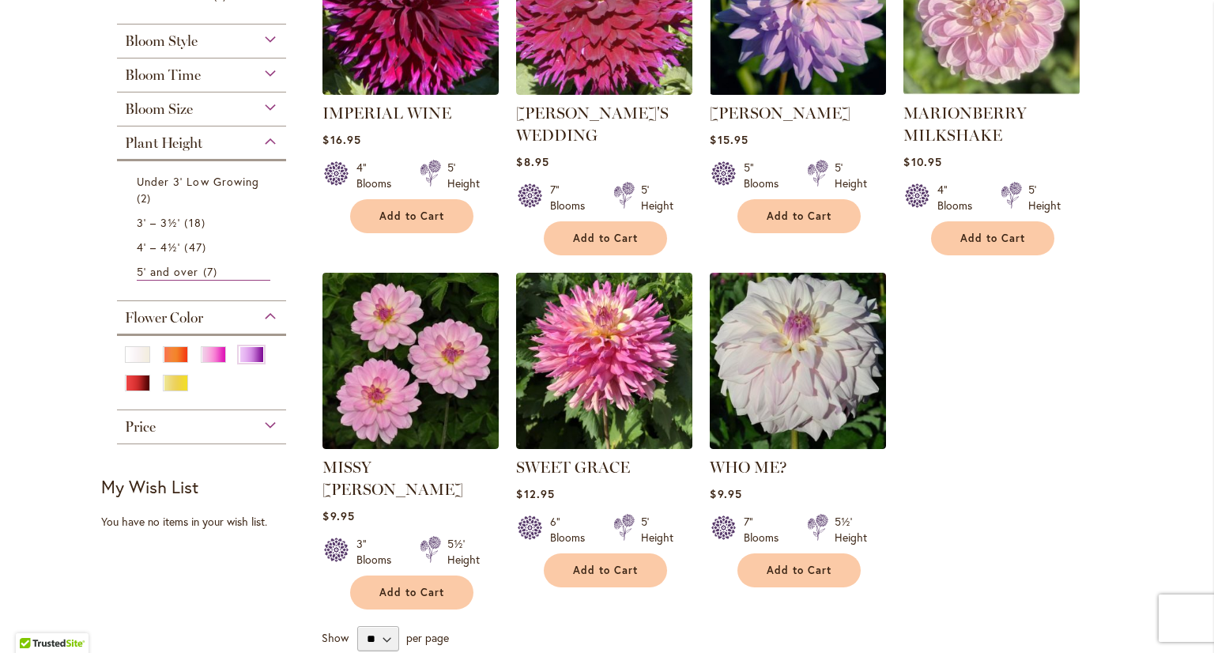
scroll to position [553, 0]
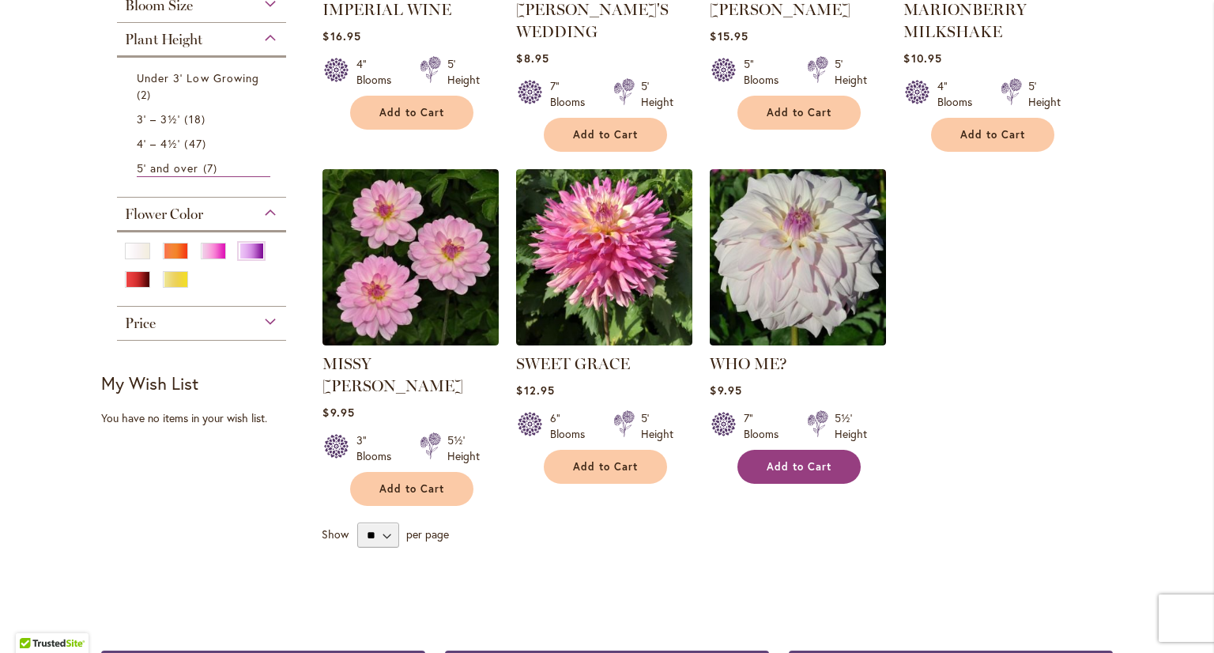
click at [802, 472] on button "Add to Cart" at bounding box center [798, 467] width 123 height 34
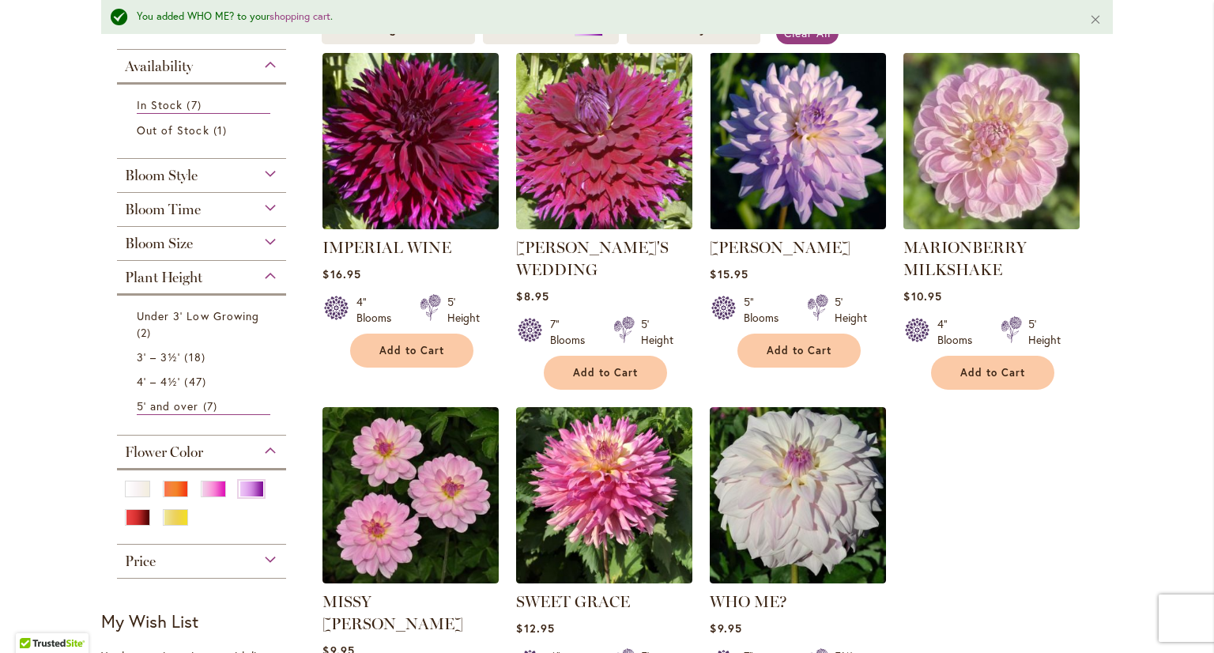
scroll to position [278, 0]
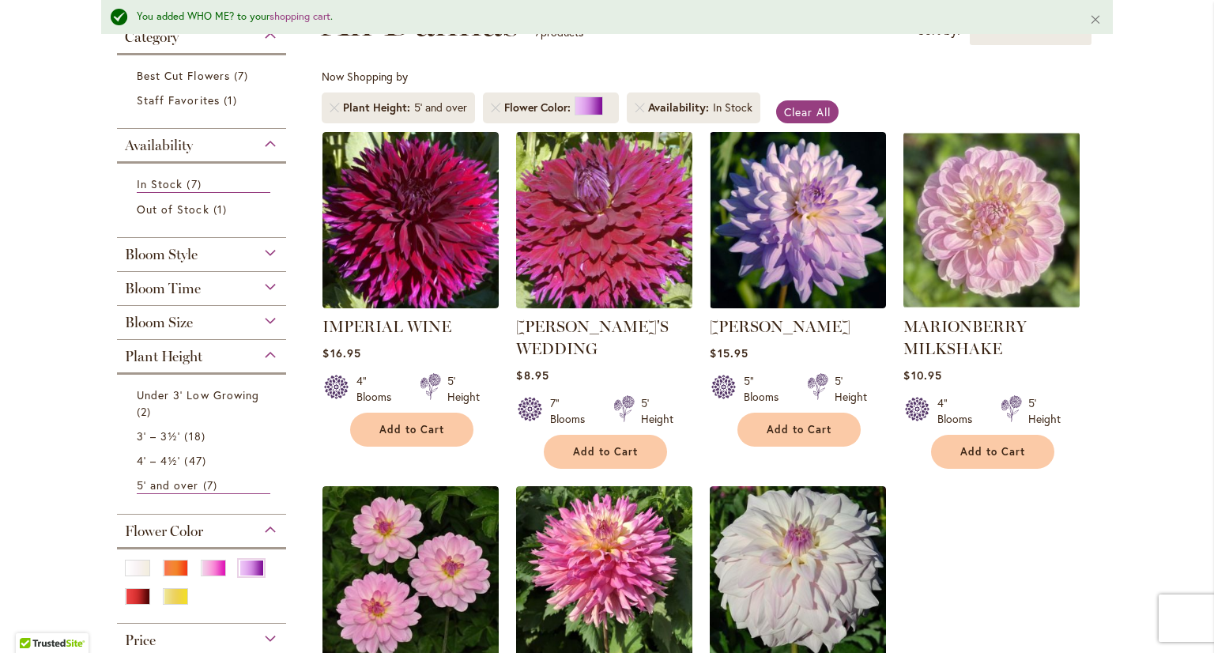
click at [616, 247] on img at bounding box center [604, 219] width 185 height 185
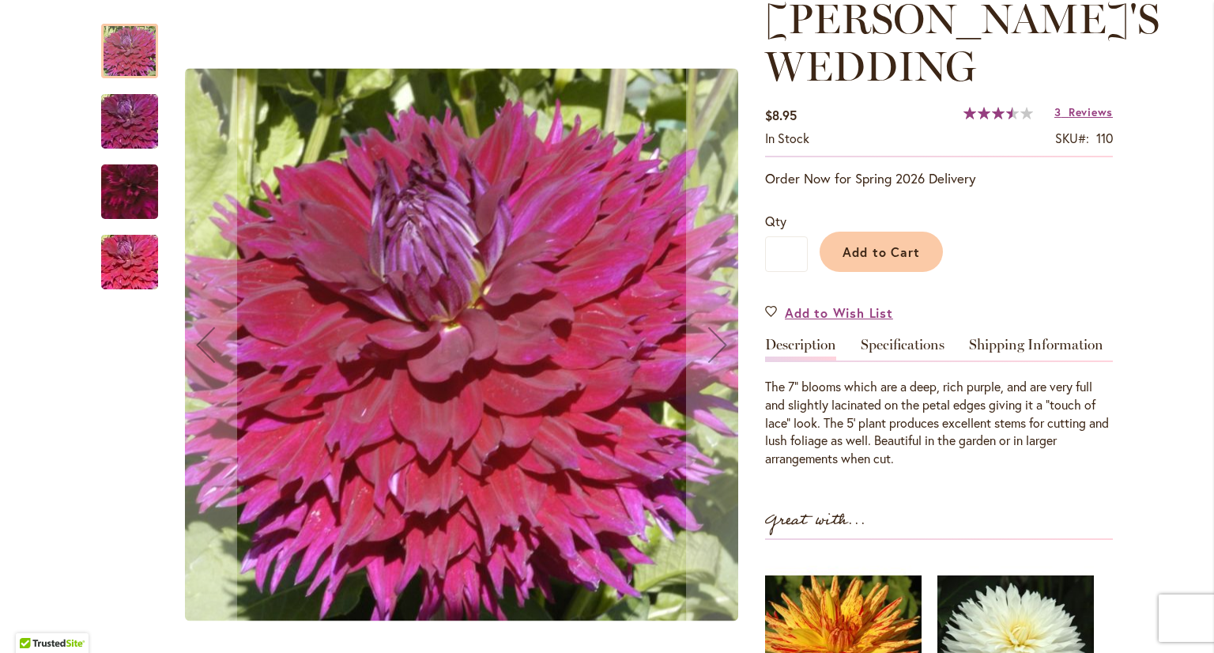
scroll to position [237, 0]
click at [120, 118] on img "Jennifer's Wedding" at bounding box center [130, 122] width 114 height 76
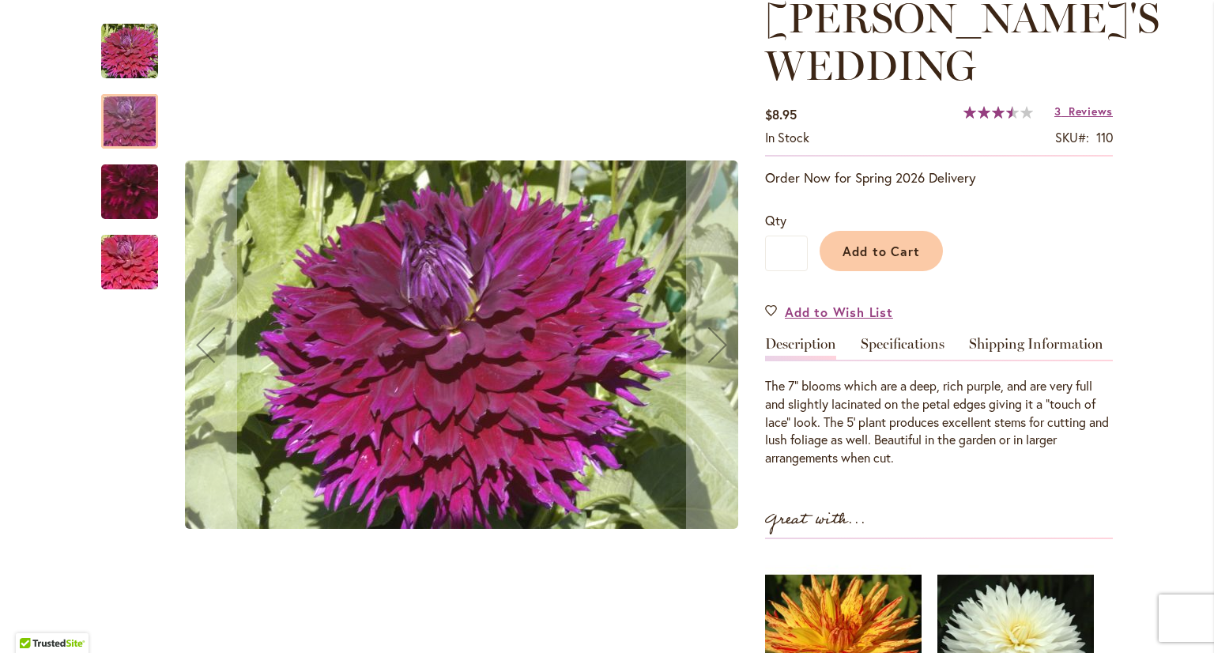
click at [123, 200] on img "Jennifer's Wedding" at bounding box center [130, 191] width 110 height 109
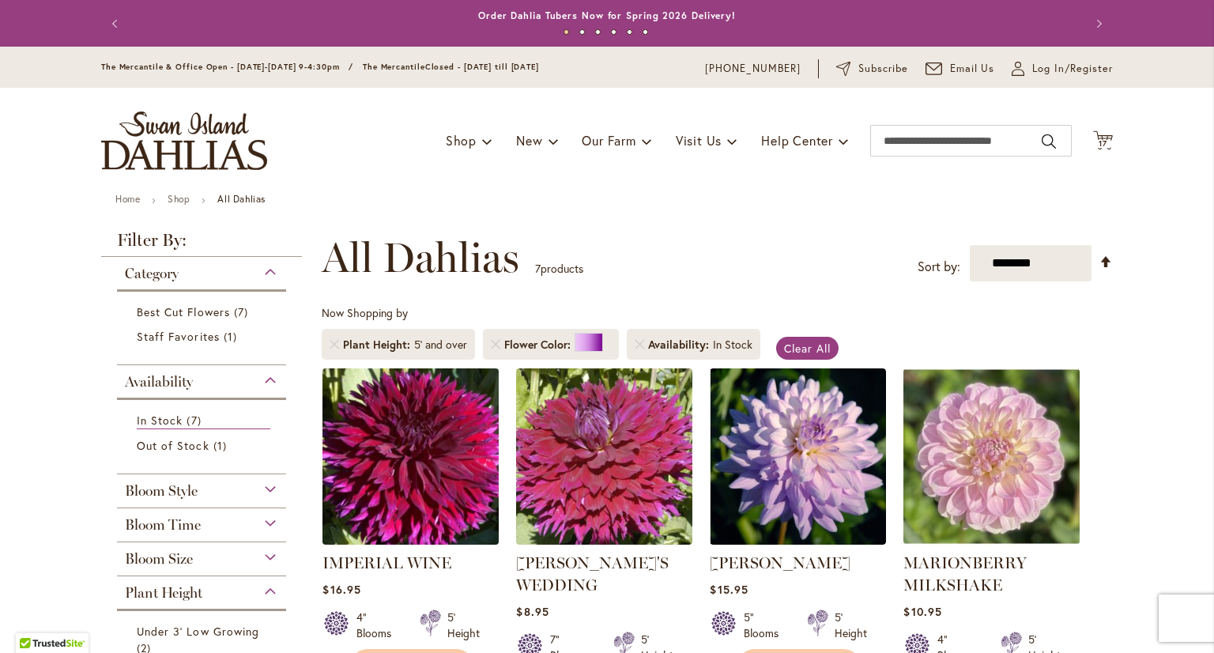
click at [441, 488] on img at bounding box center [410, 455] width 185 height 185
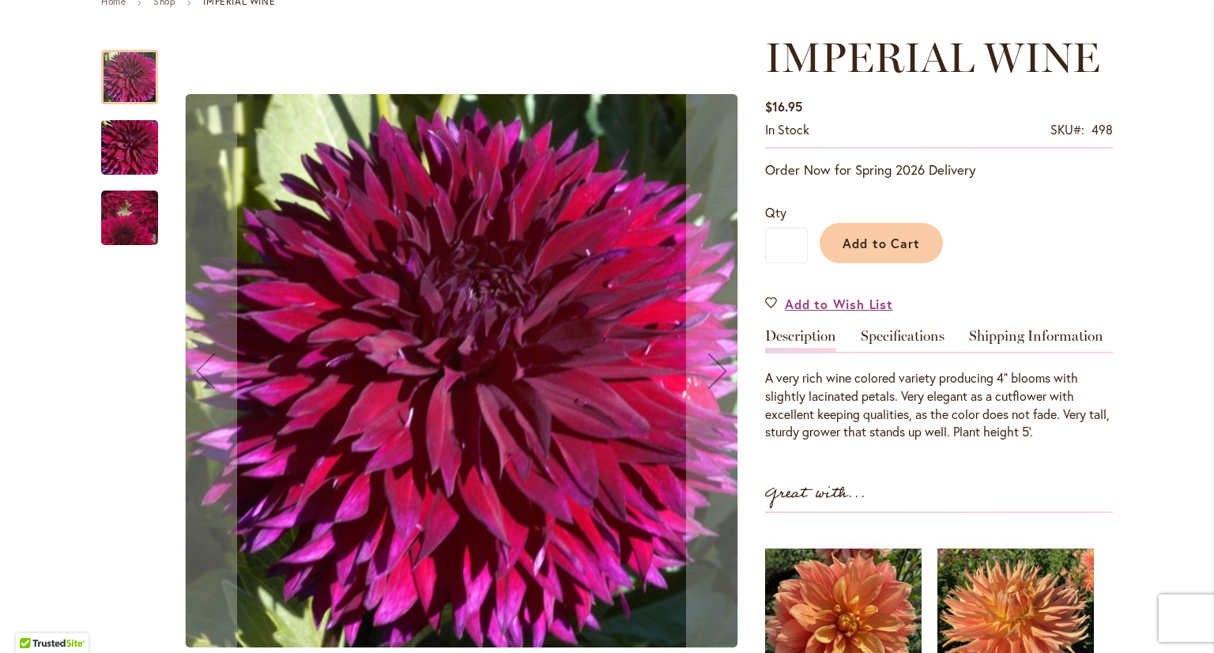
scroll to position [237, 0]
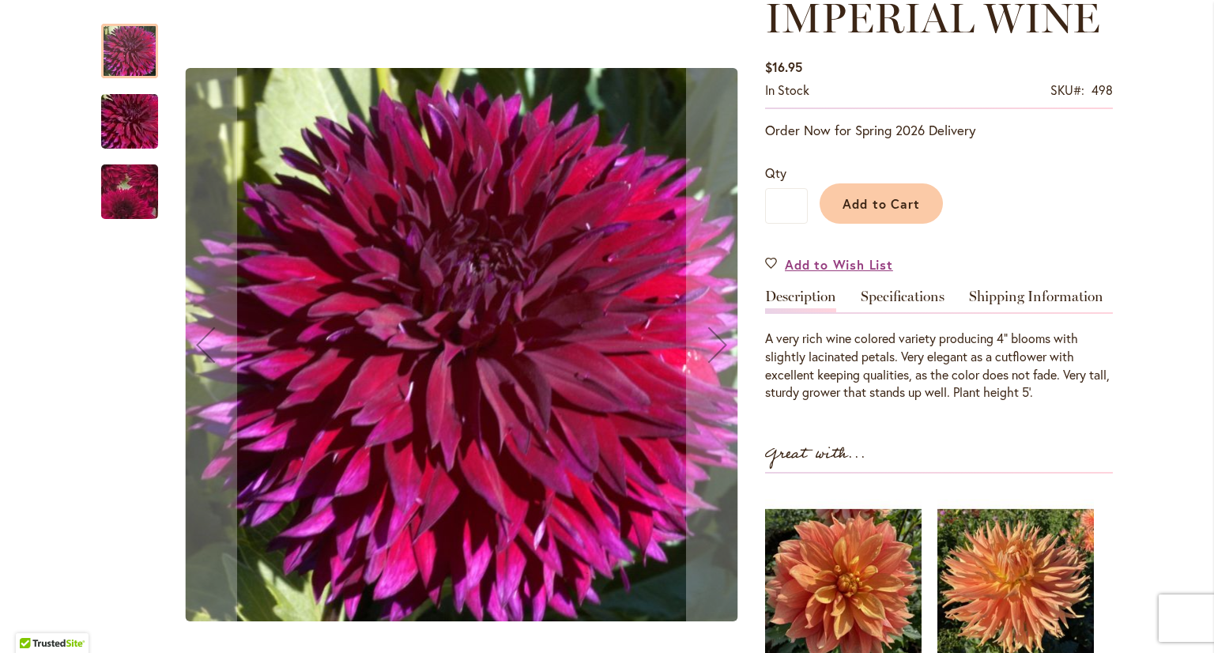
click at [133, 102] on img "IMPERIAL WINE" at bounding box center [130, 122] width 114 height 76
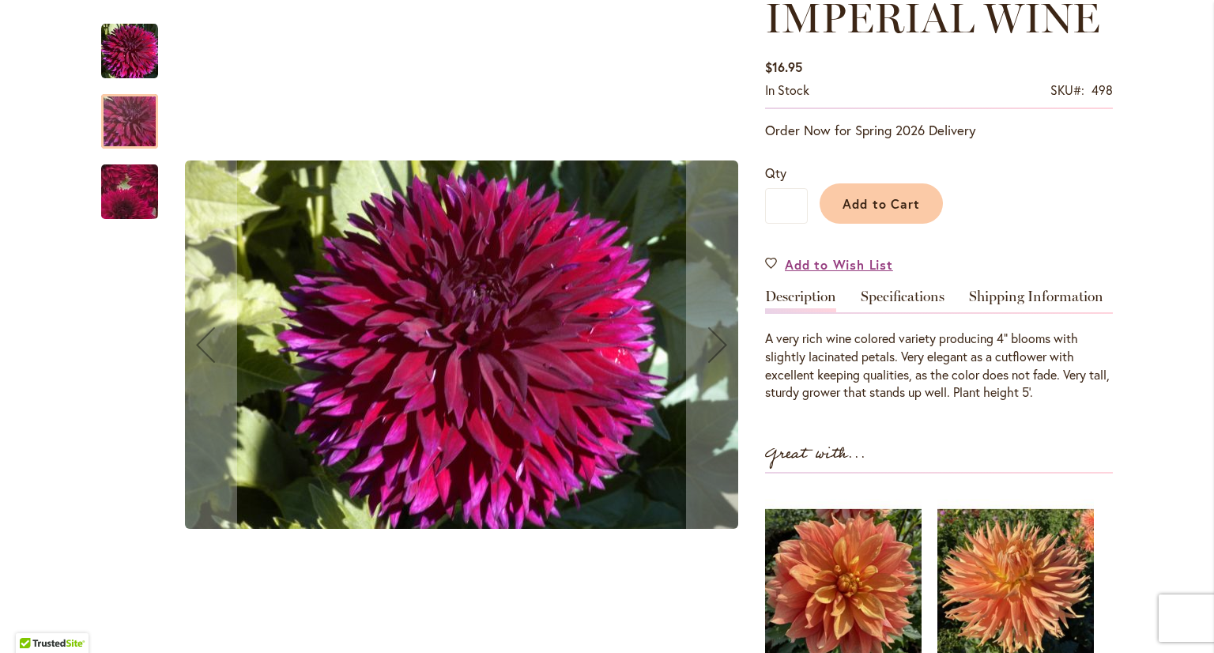
click at [119, 222] on div at bounding box center [129, 245] width 57 height 474
click at [111, 205] on img "IMPERIAL WINE" at bounding box center [129, 191] width 111 height 109
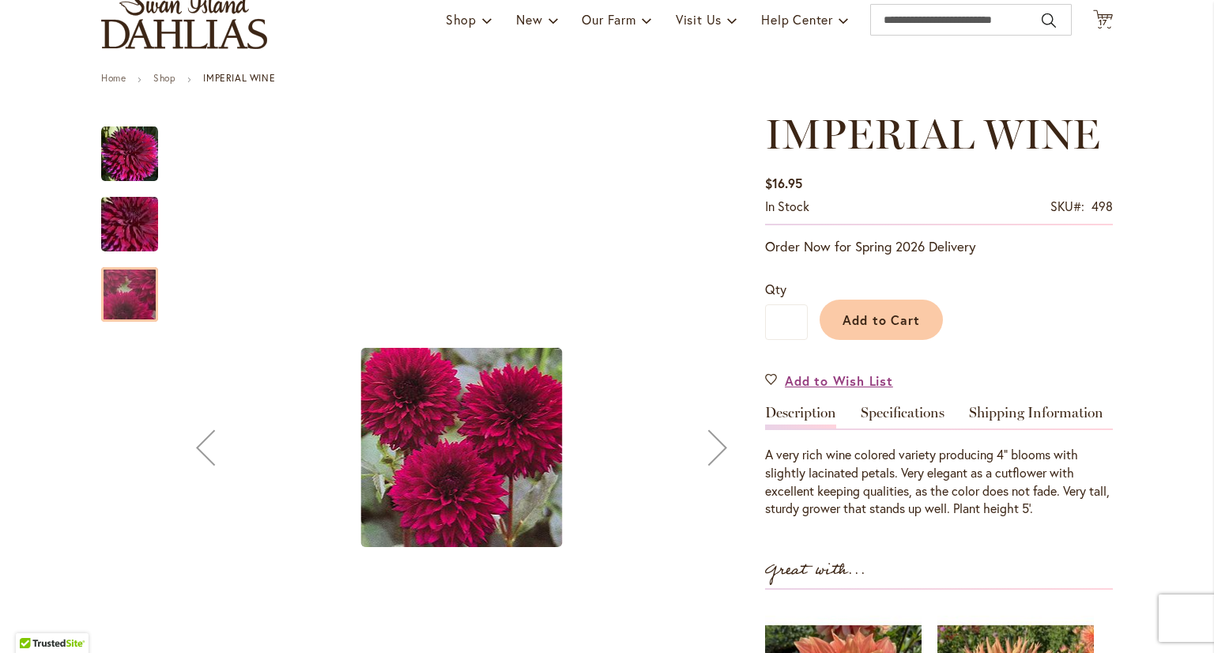
scroll to position [0, 0]
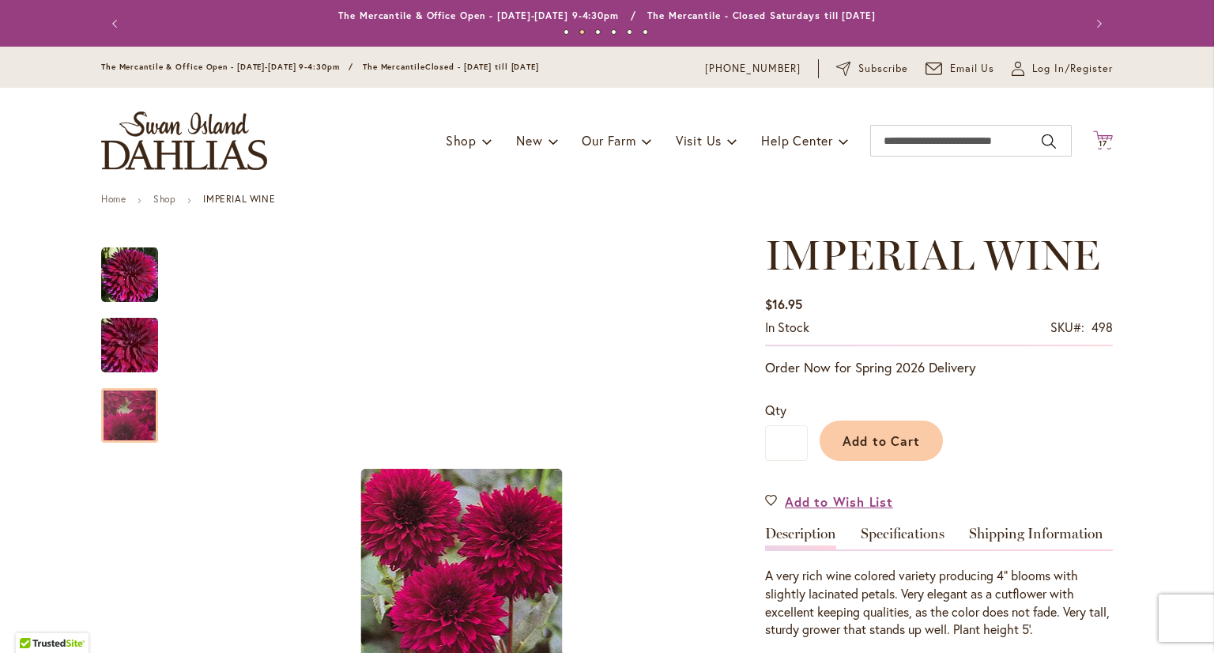
click at [1102, 143] on span "17 17 items" at bounding box center [1103, 144] width 16 height 8
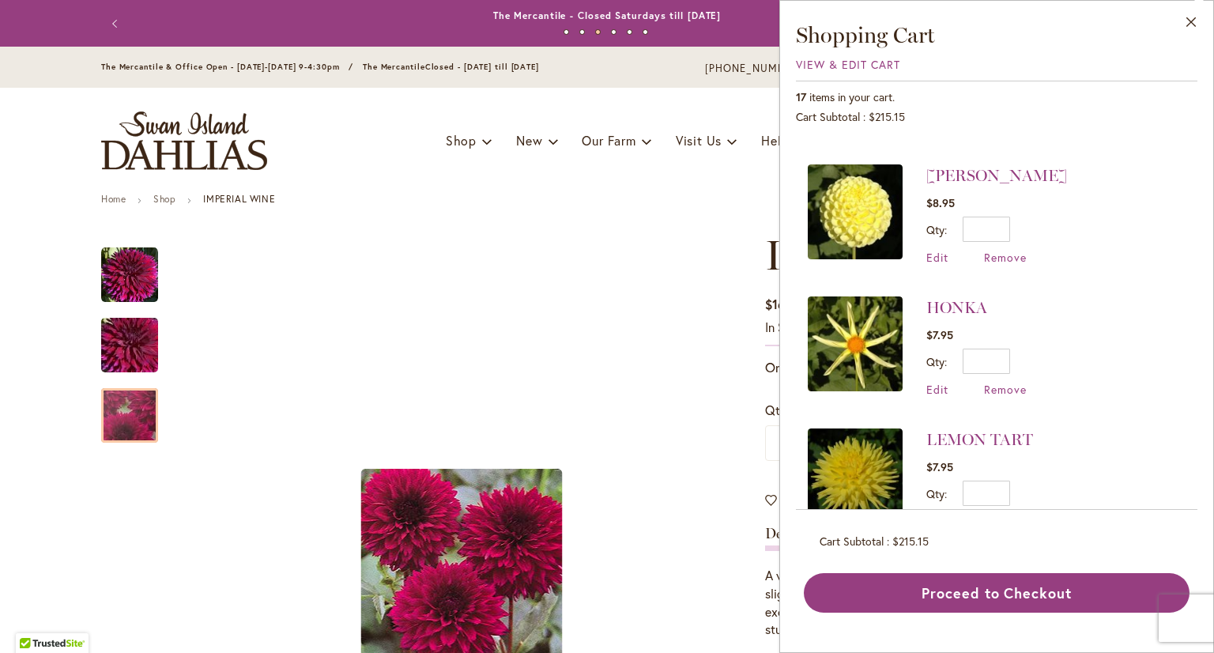
scroll to position [819, 0]
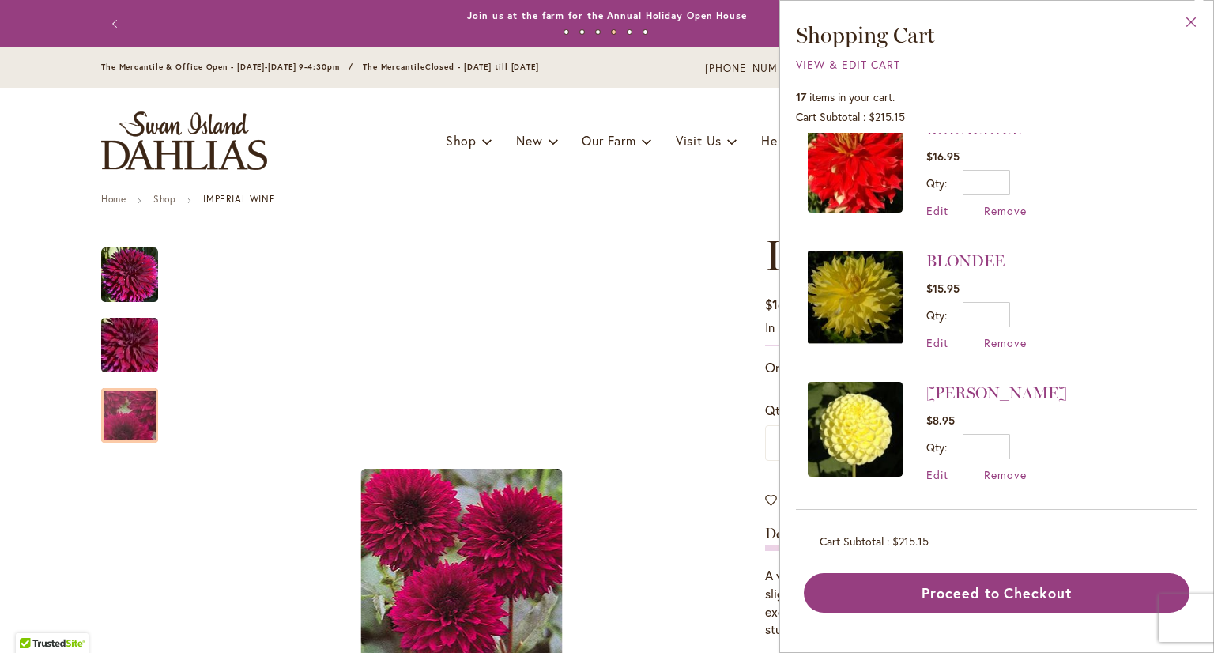
click at [1192, 26] on button "Close" at bounding box center [1190, 26] width 43 height 50
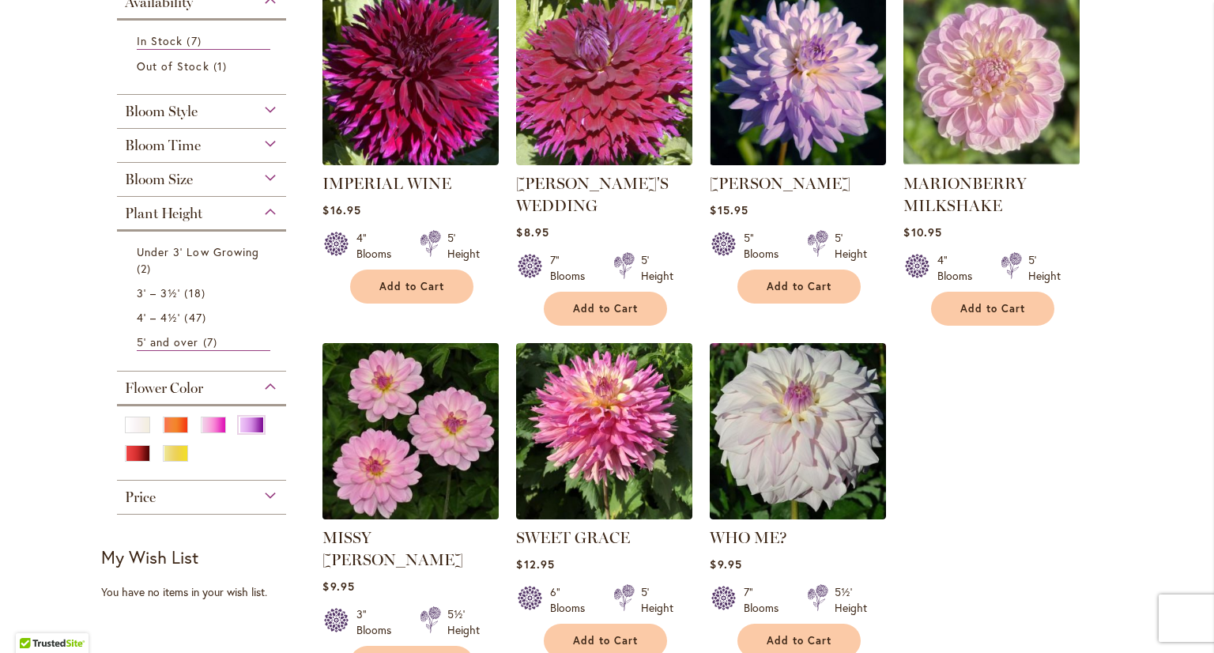
scroll to position [395, 0]
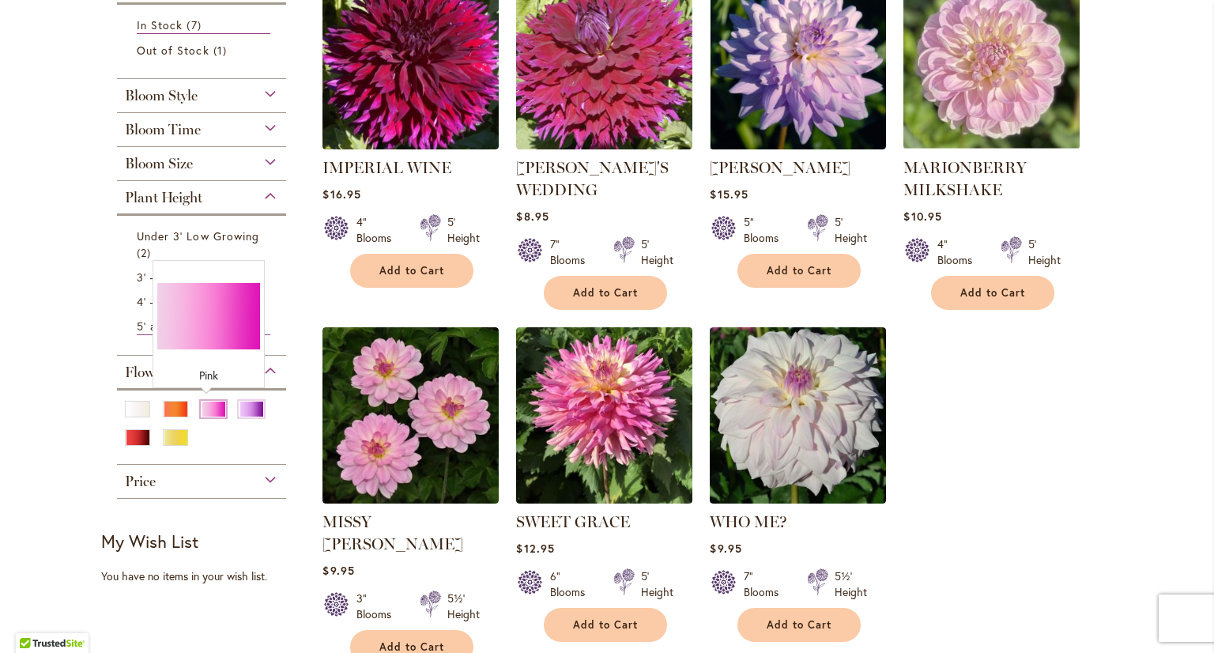
click at [202, 410] on div "Pink" at bounding box center [213, 409] width 25 height 17
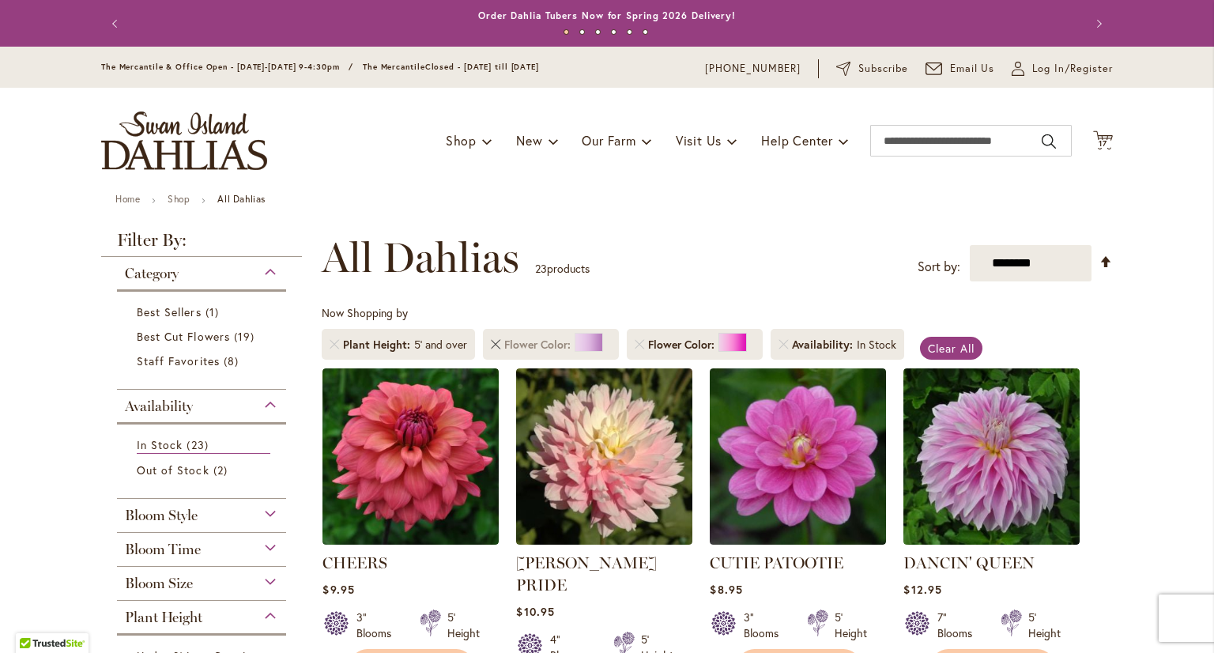
click at [491, 345] on link "Remove Flower Color Purple" at bounding box center [495, 344] width 9 height 9
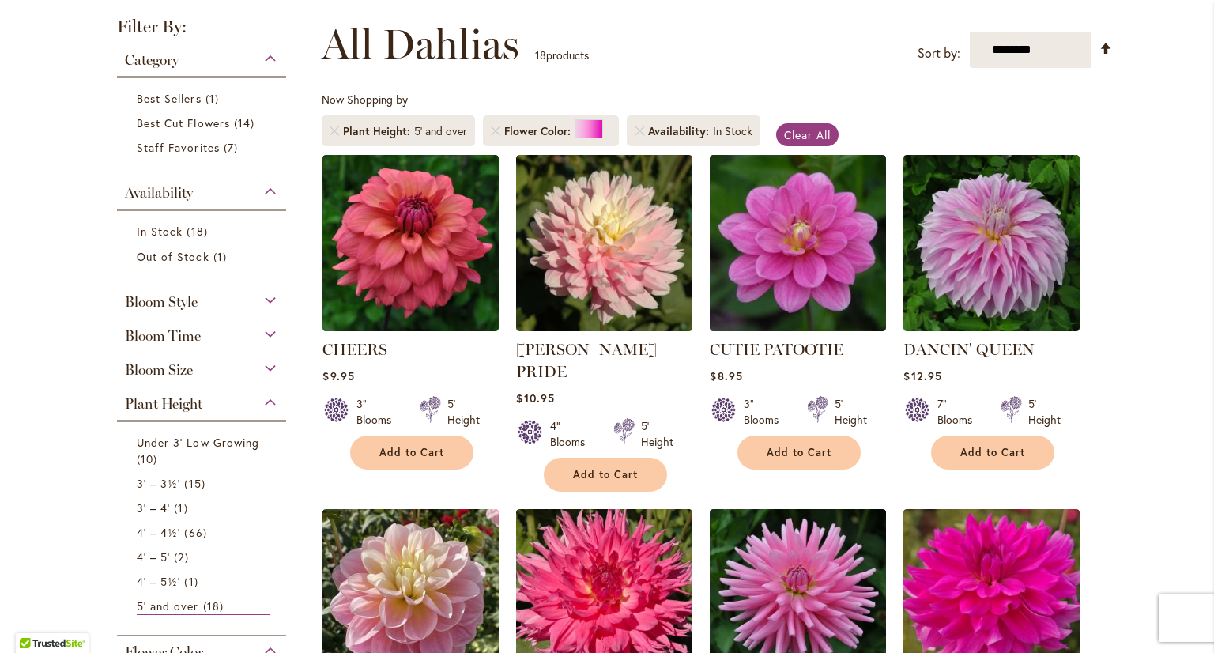
scroll to position [237, 0]
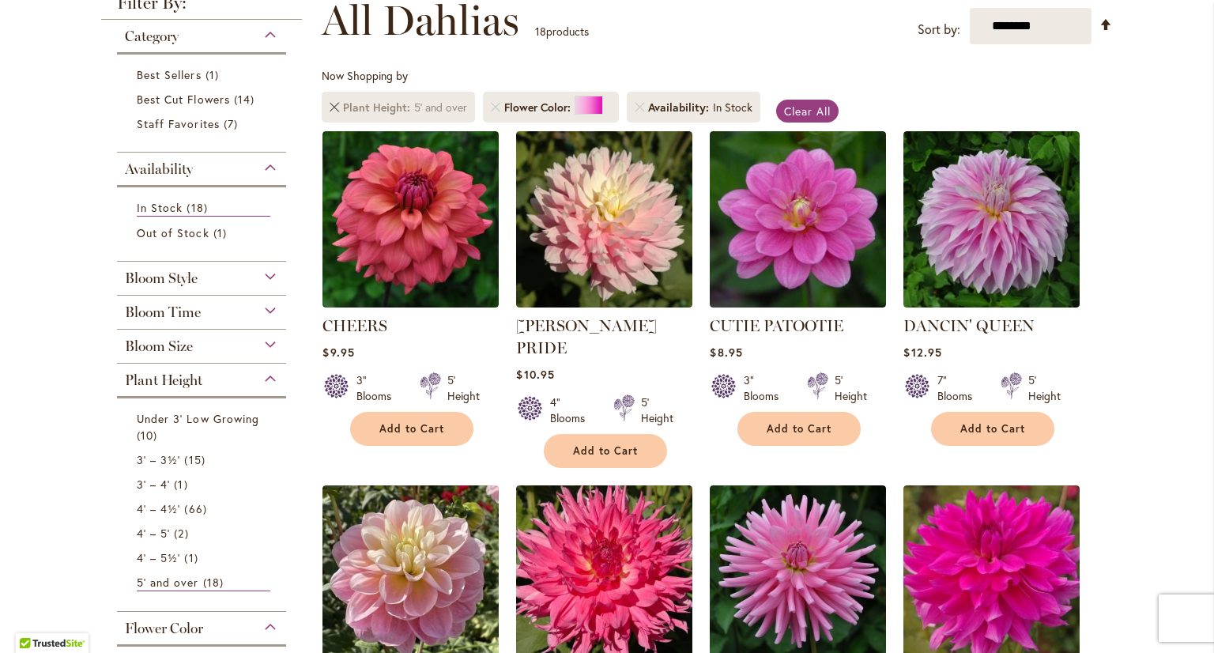
click at [330, 105] on link "Remove Plant Height 5' and over" at bounding box center [334, 107] width 9 height 9
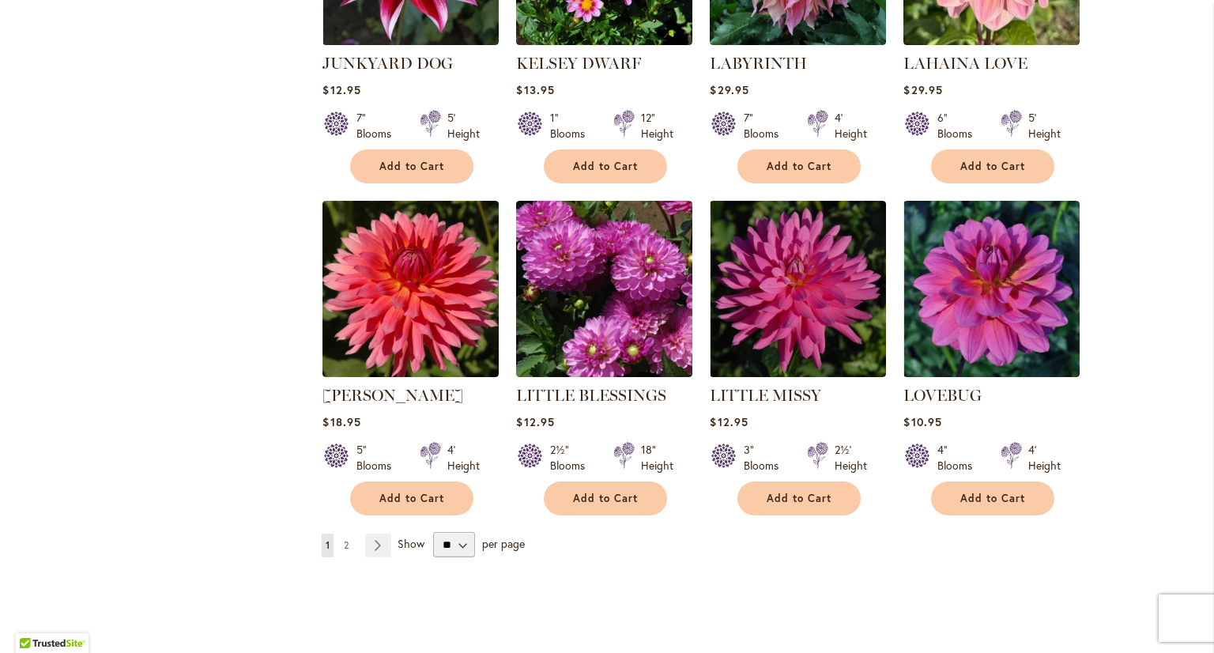
scroll to position [5294, 0]
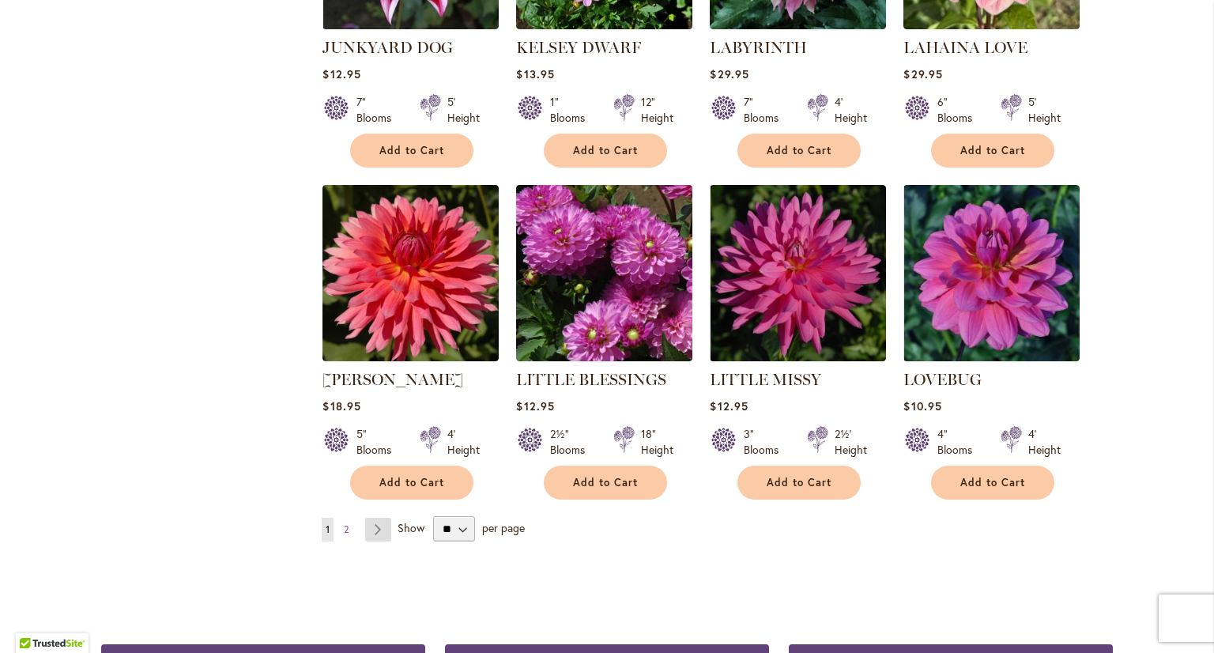
click at [373, 518] on link "Page Next" at bounding box center [378, 530] width 26 height 24
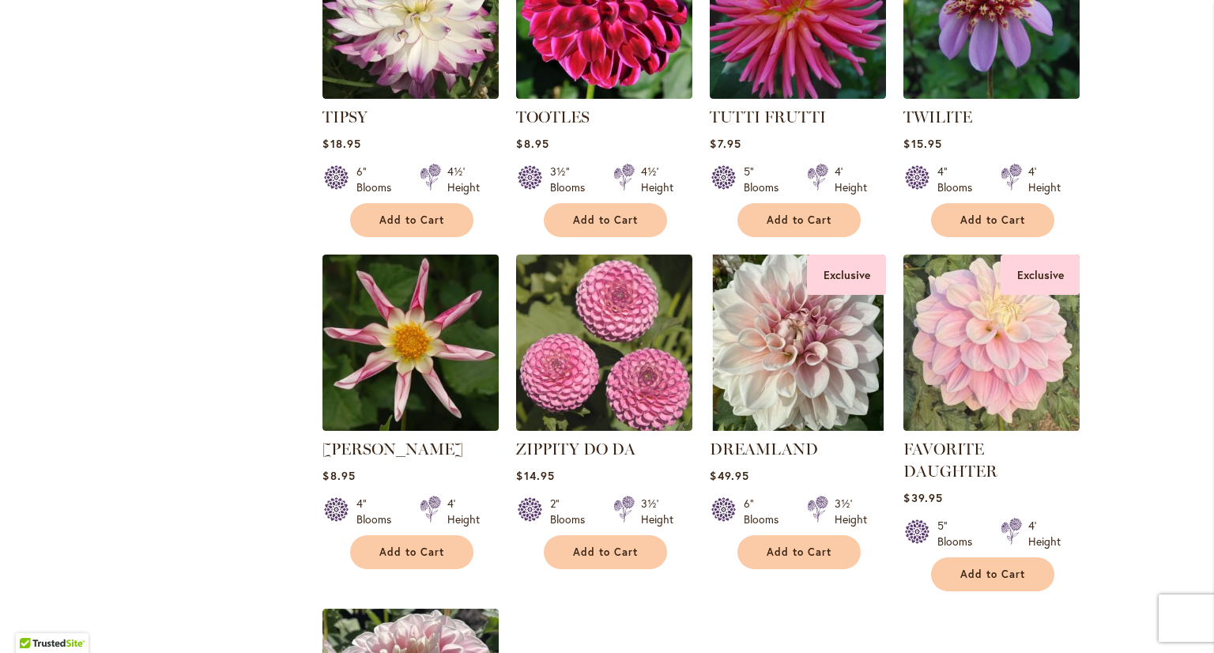
scroll to position [3872, 0]
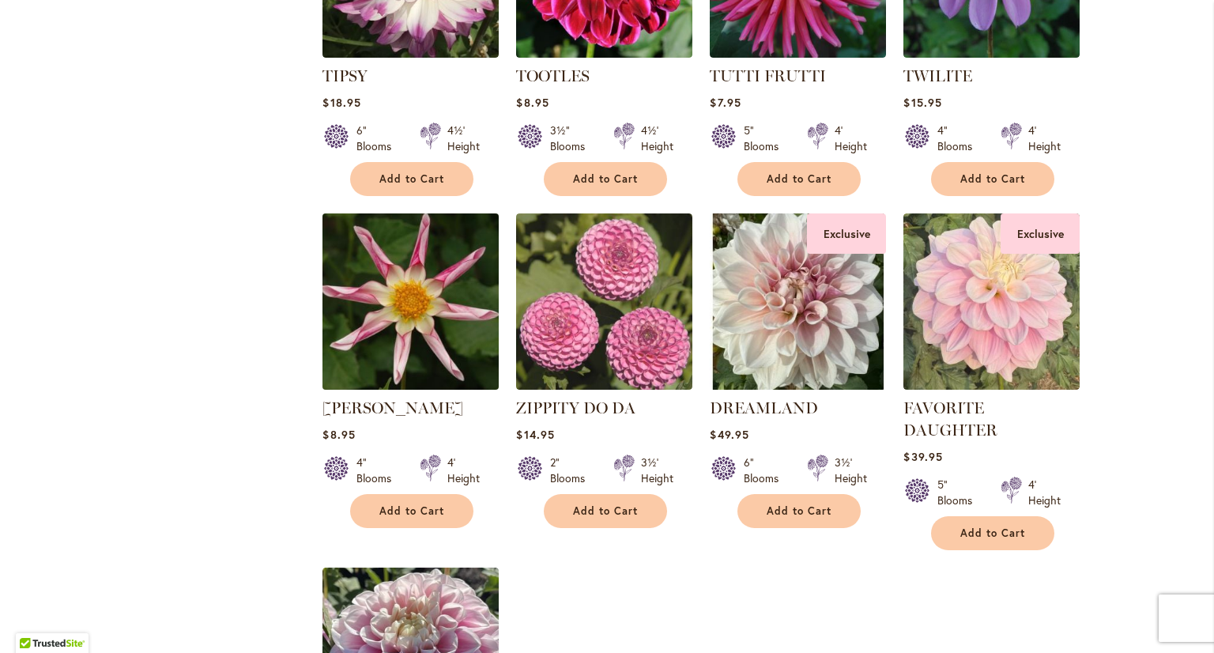
click at [459, 267] on img at bounding box center [410, 301] width 185 height 185
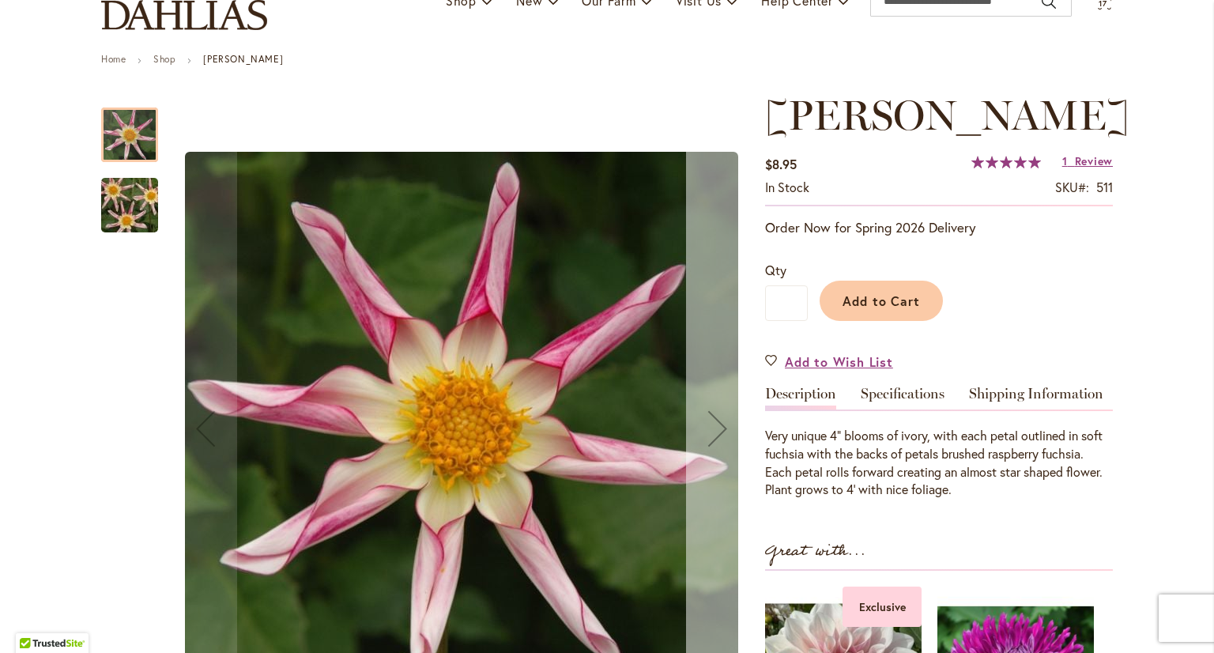
scroll to position [158, 0]
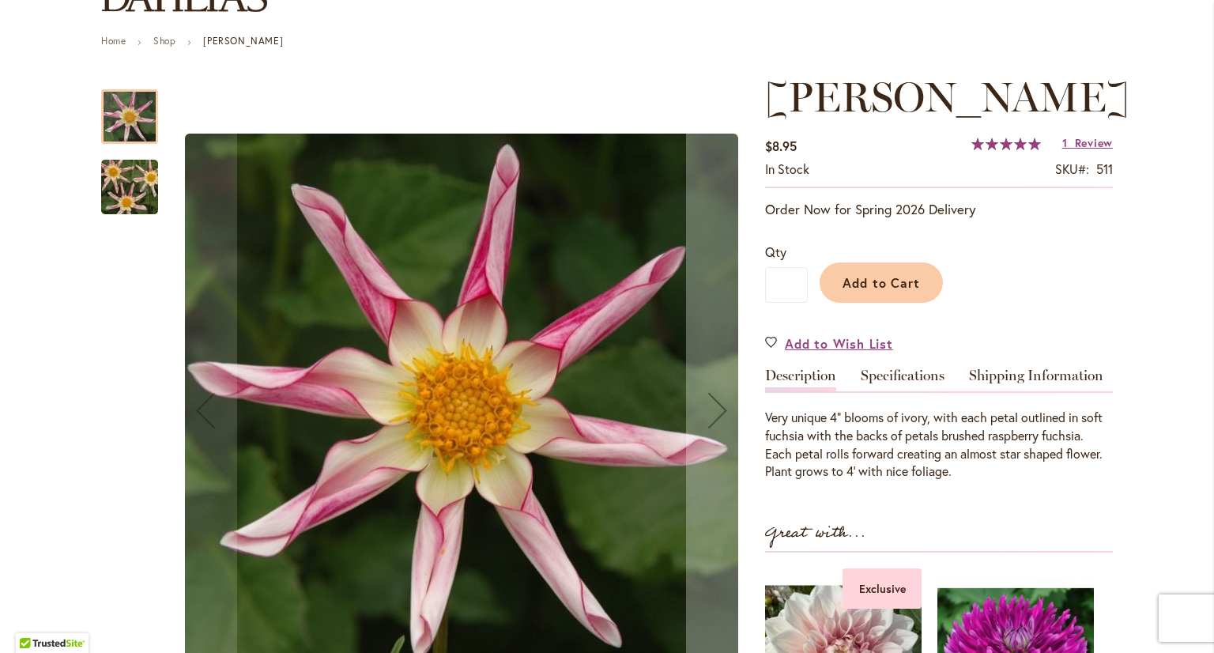
click at [131, 188] on img "WILLIE WILLIE" at bounding box center [130, 187] width 114 height 76
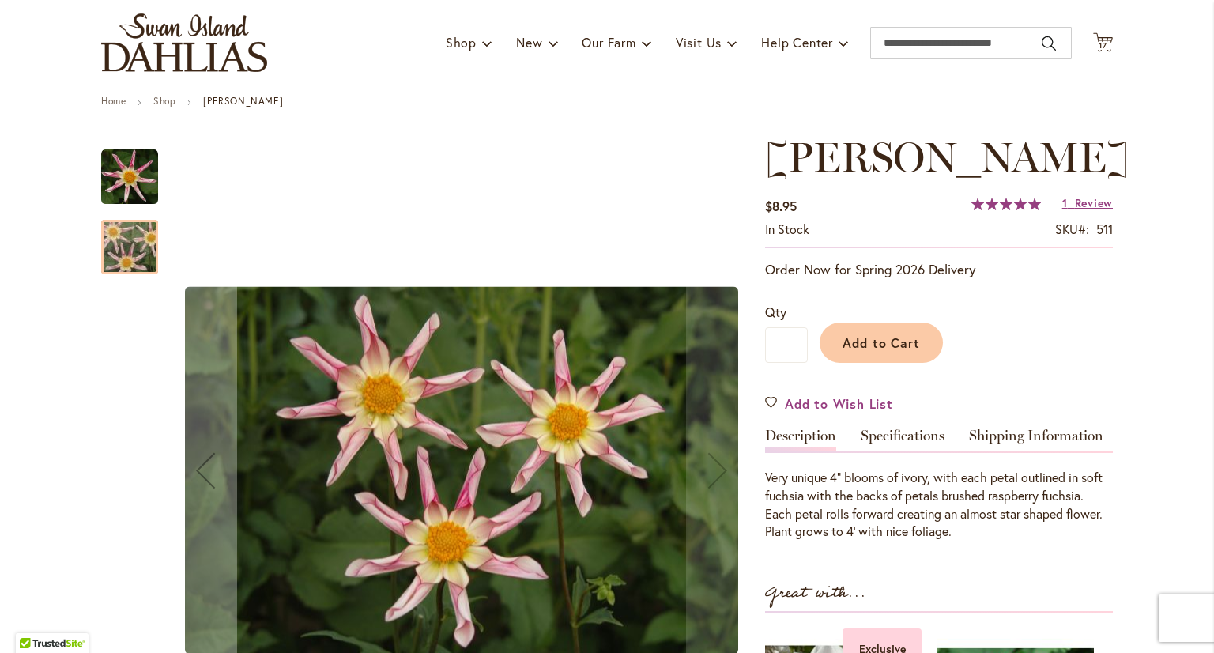
scroll to position [79, 0]
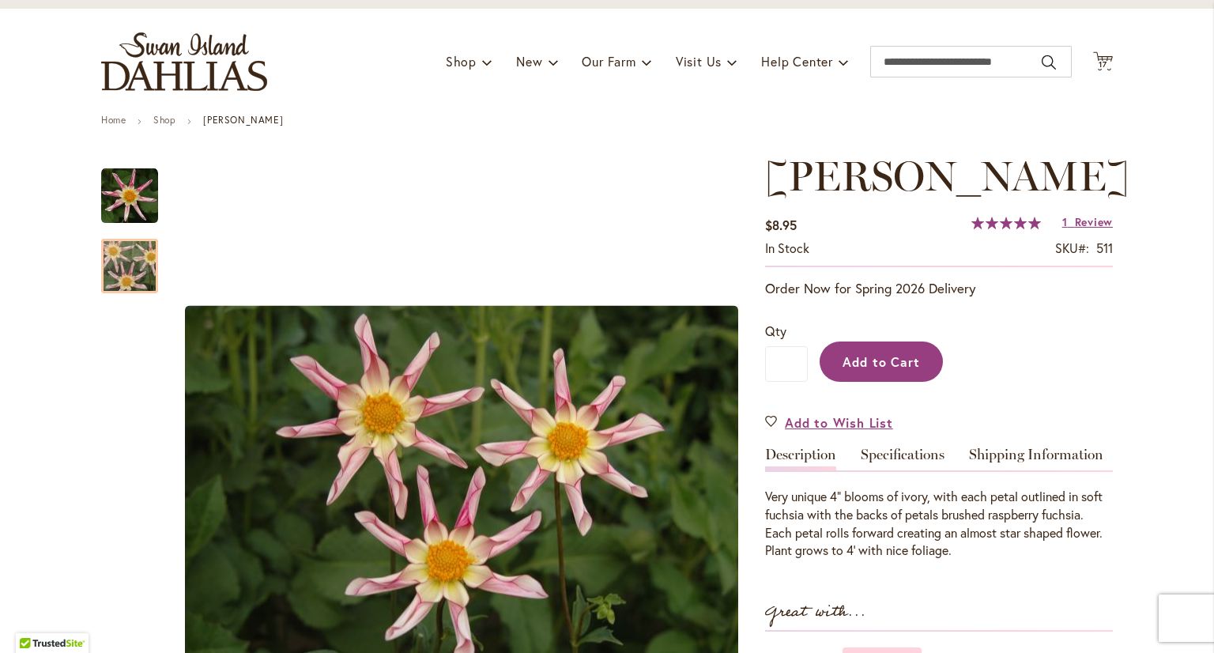
click at [909, 358] on span "Add to Cart" at bounding box center [881, 361] width 78 height 17
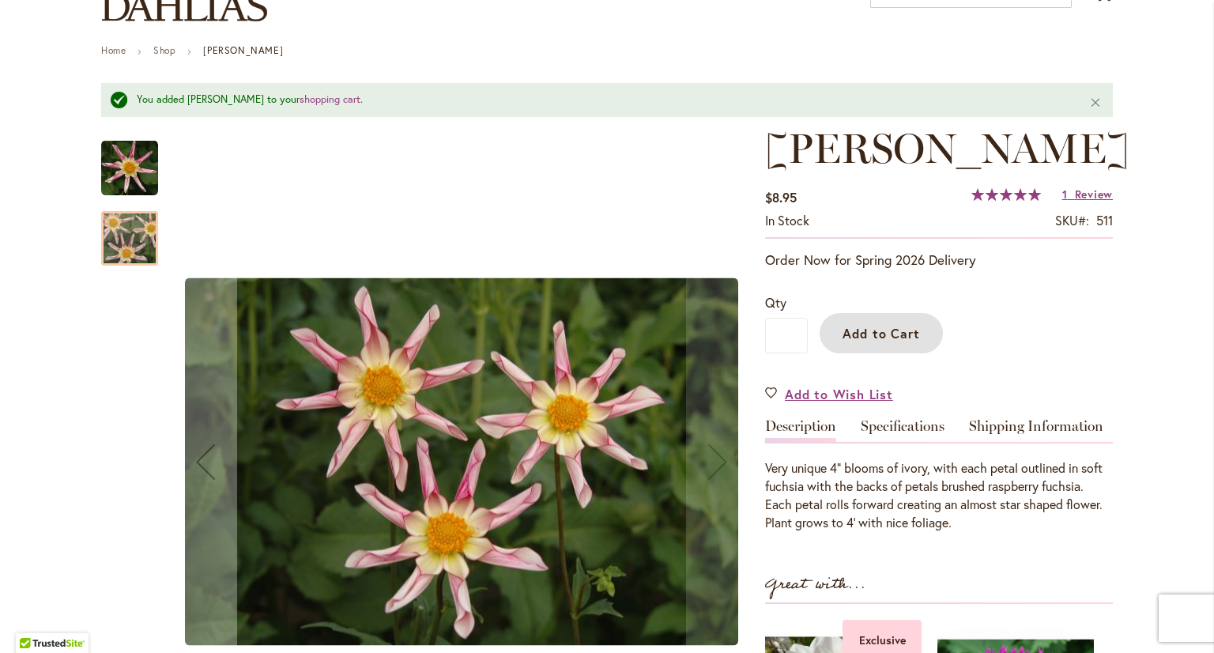
scroll to position [0, 0]
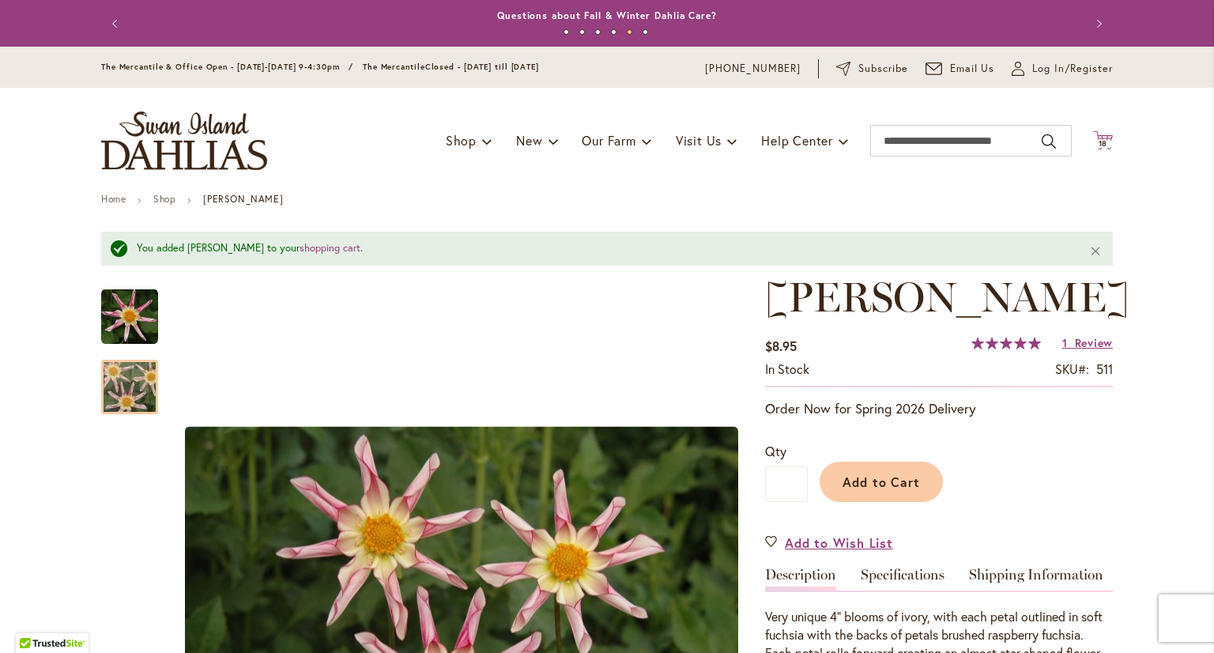
click at [1094, 137] on icon at bounding box center [1103, 139] width 20 height 19
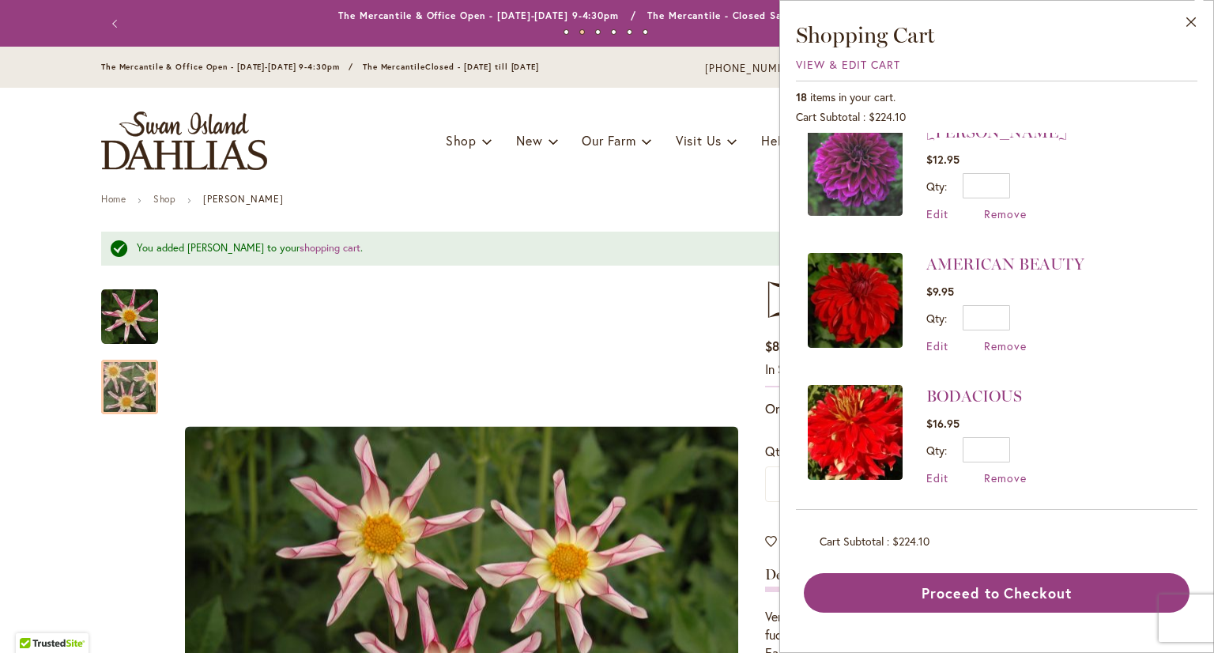
scroll to position [711, 0]
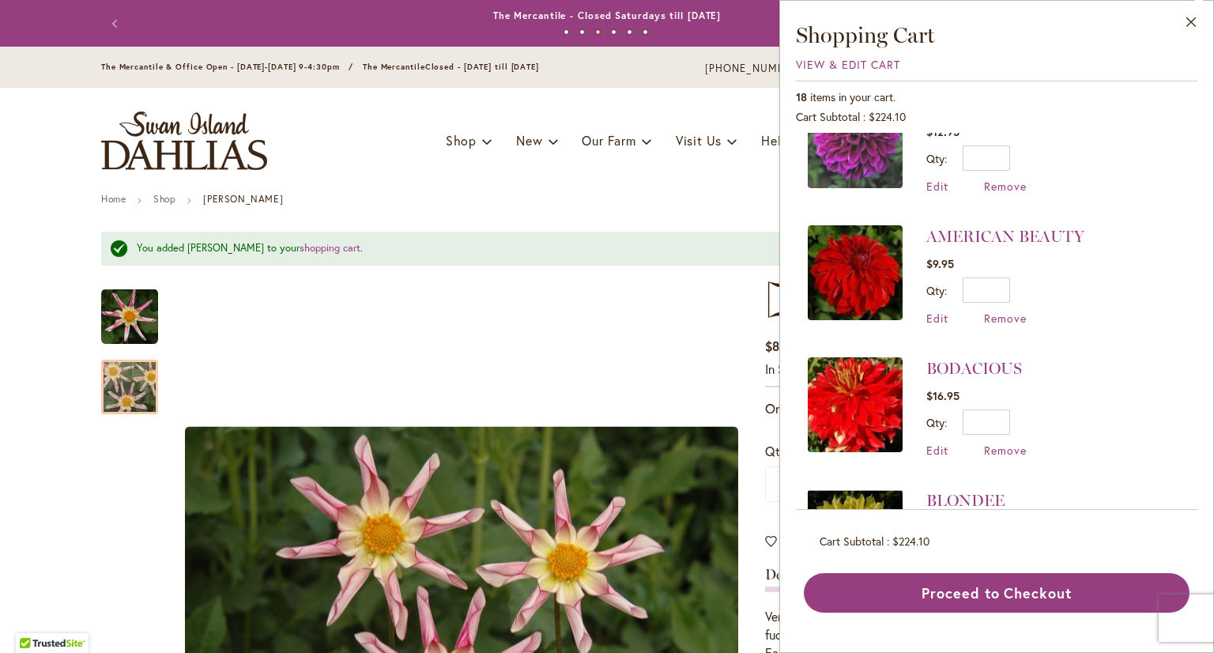
click at [850, 396] on img at bounding box center [855, 404] width 95 height 95
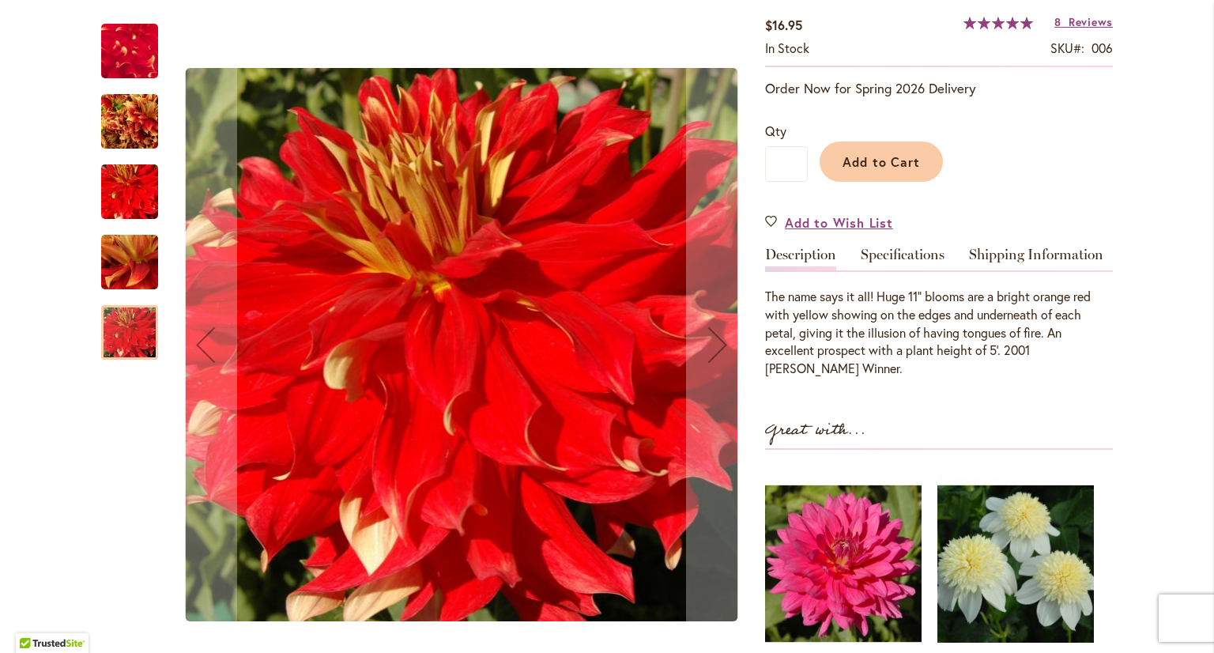
scroll to position [316, 0]
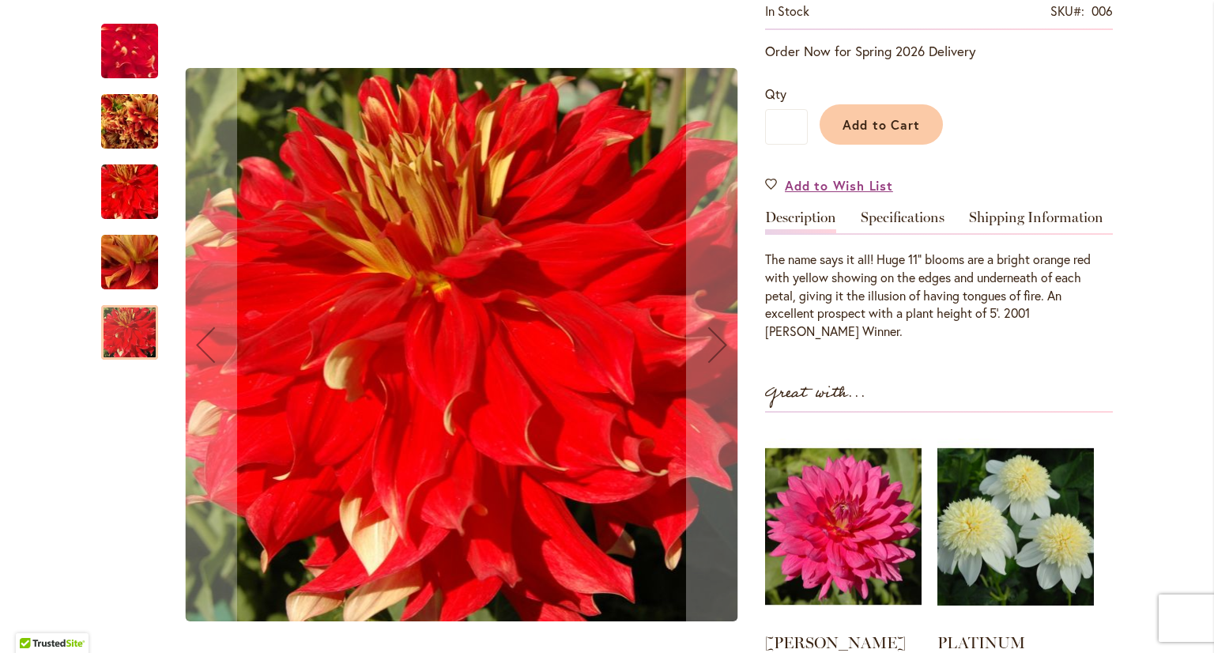
click at [131, 114] on img "BODACIOUS" at bounding box center [129, 122] width 57 height 76
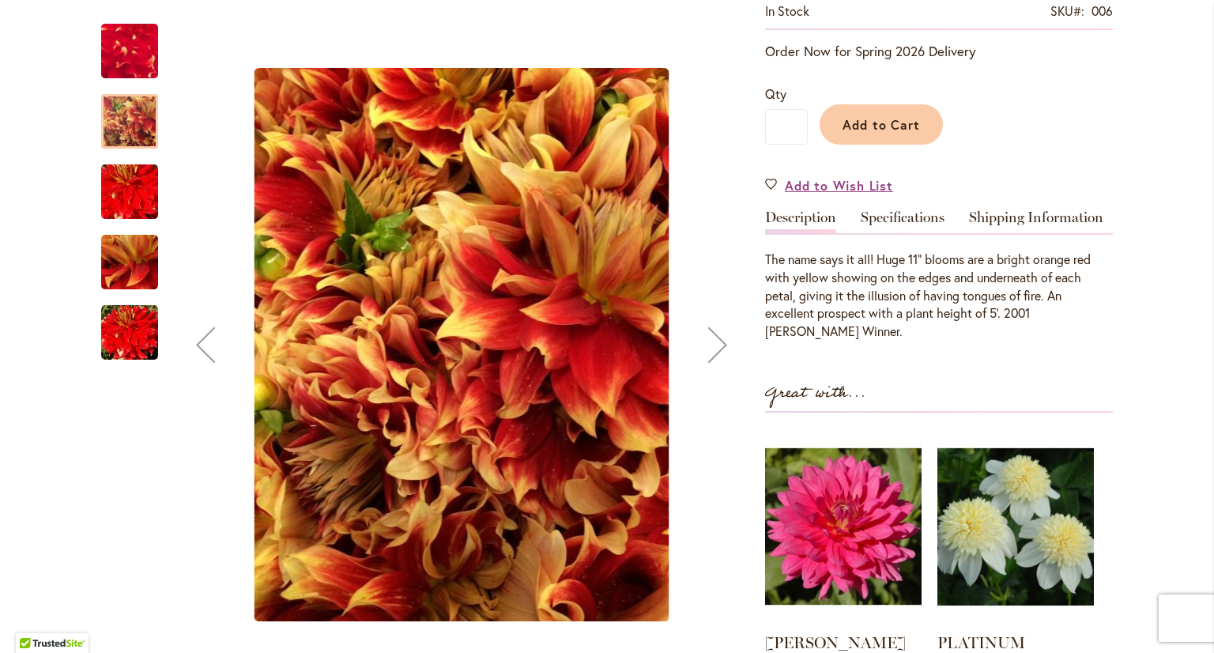
click at [121, 182] on img "BODACIOUS" at bounding box center [130, 192] width 114 height 76
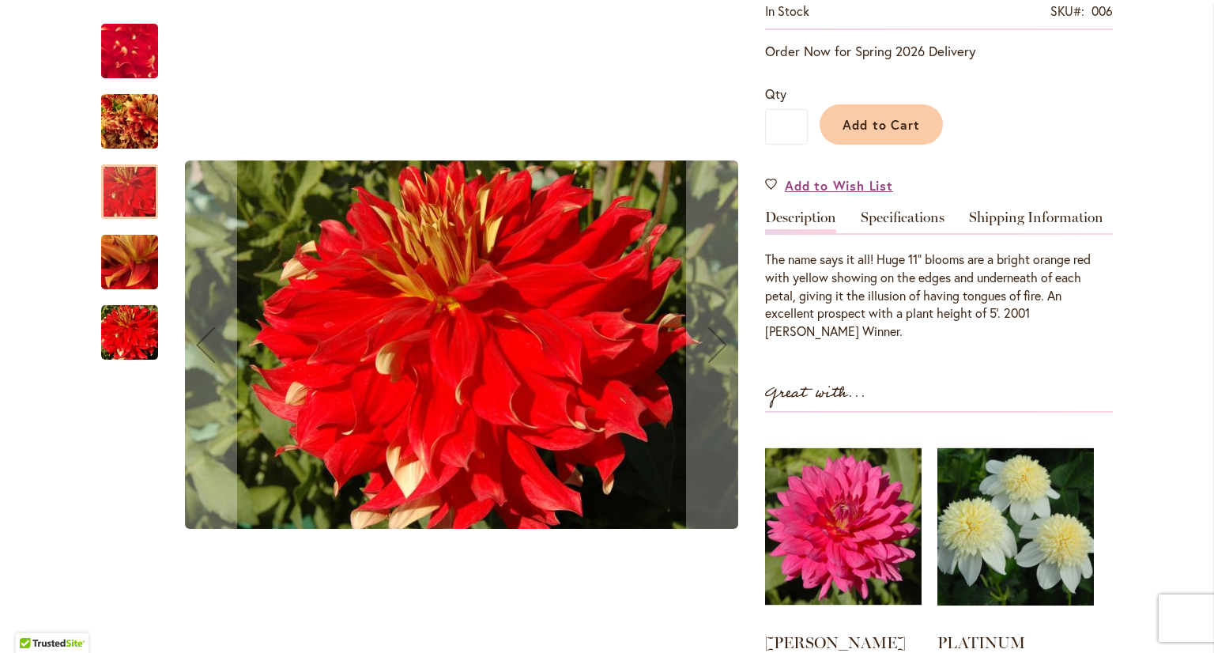
click at [130, 275] on img "BODACIOUS" at bounding box center [130, 262] width 114 height 85
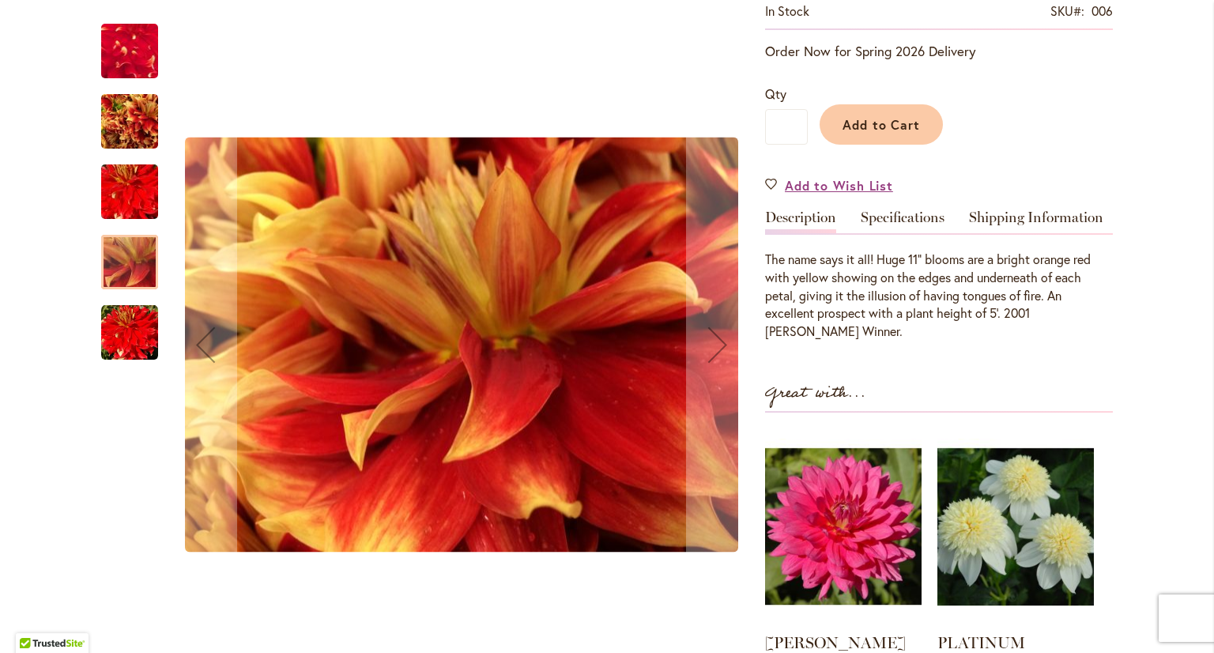
click at [115, 344] on img "BODACIOUS" at bounding box center [129, 332] width 57 height 57
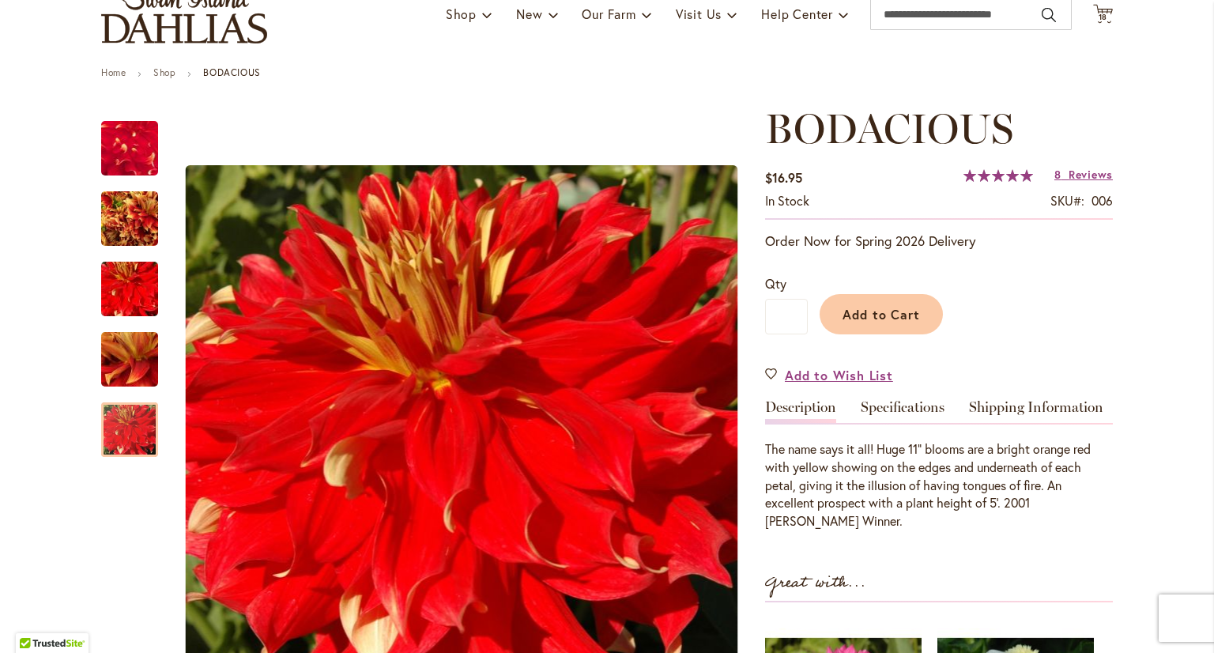
scroll to position [79, 0]
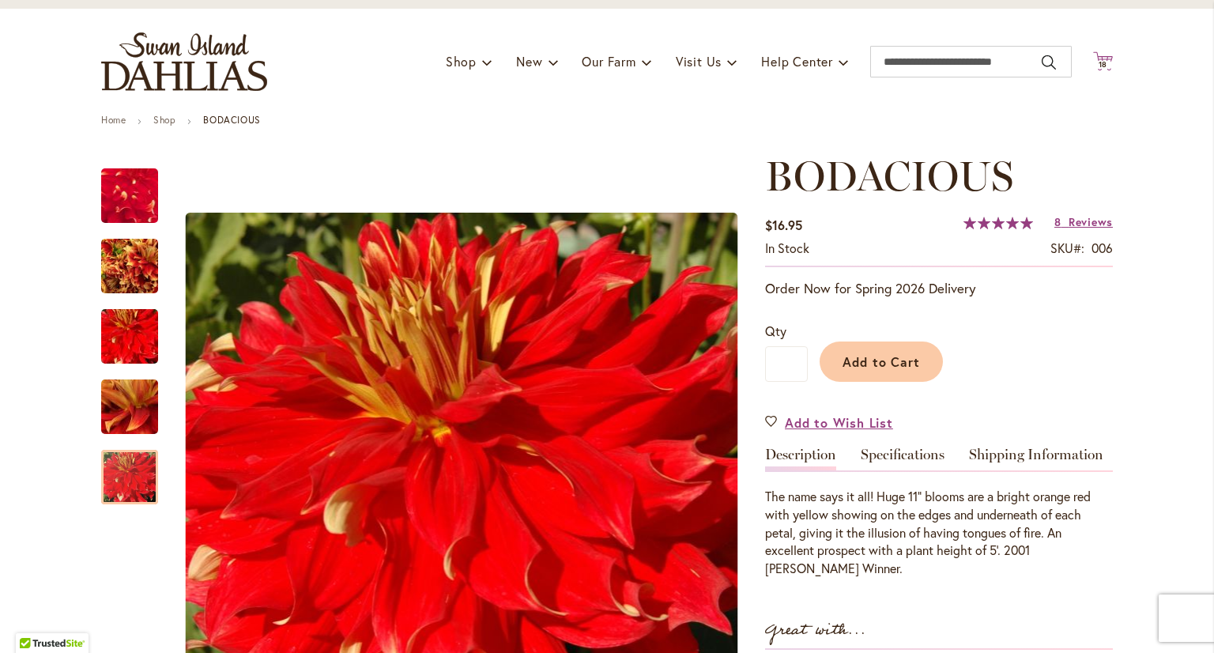
click at [1098, 64] on span "18" at bounding box center [1102, 64] width 9 height 10
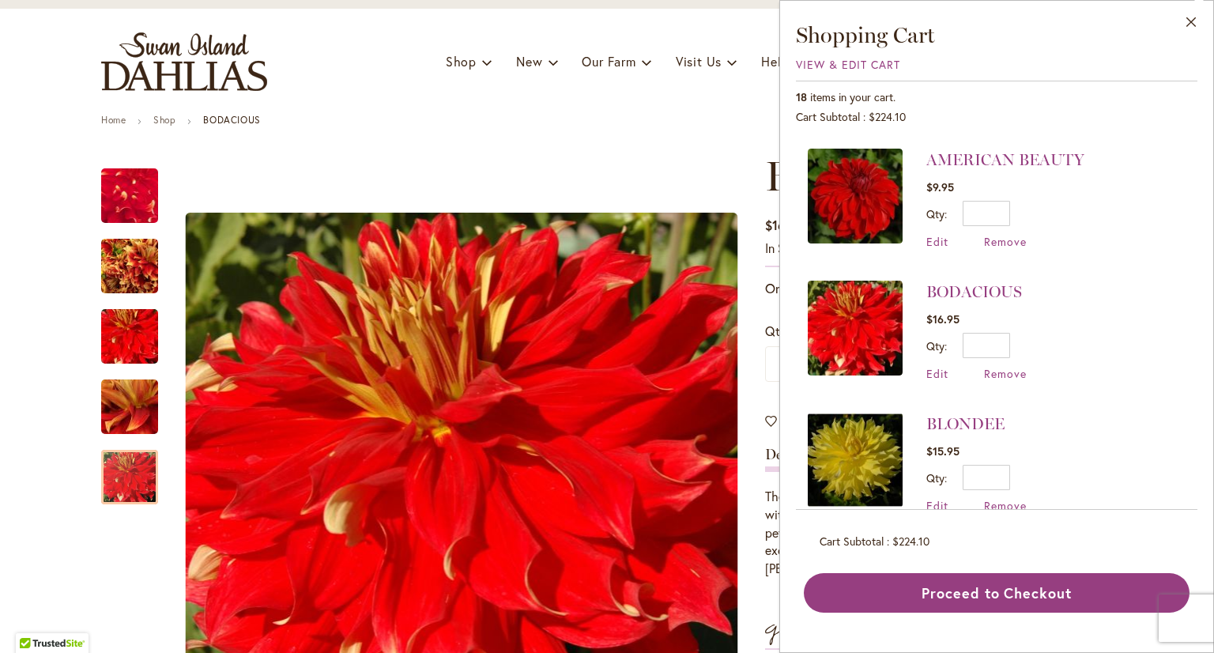
scroll to position [790, 0]
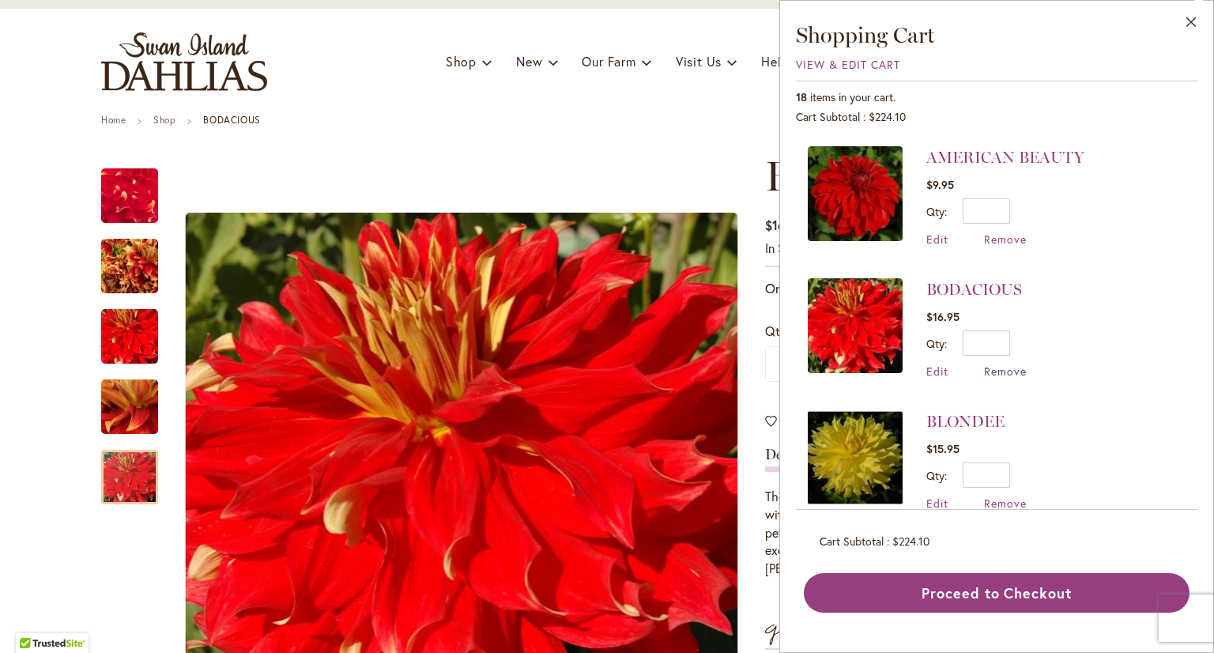
click at [1014, 363] on span "Remove" at bounding box center [1005, 370] width 43 height 15
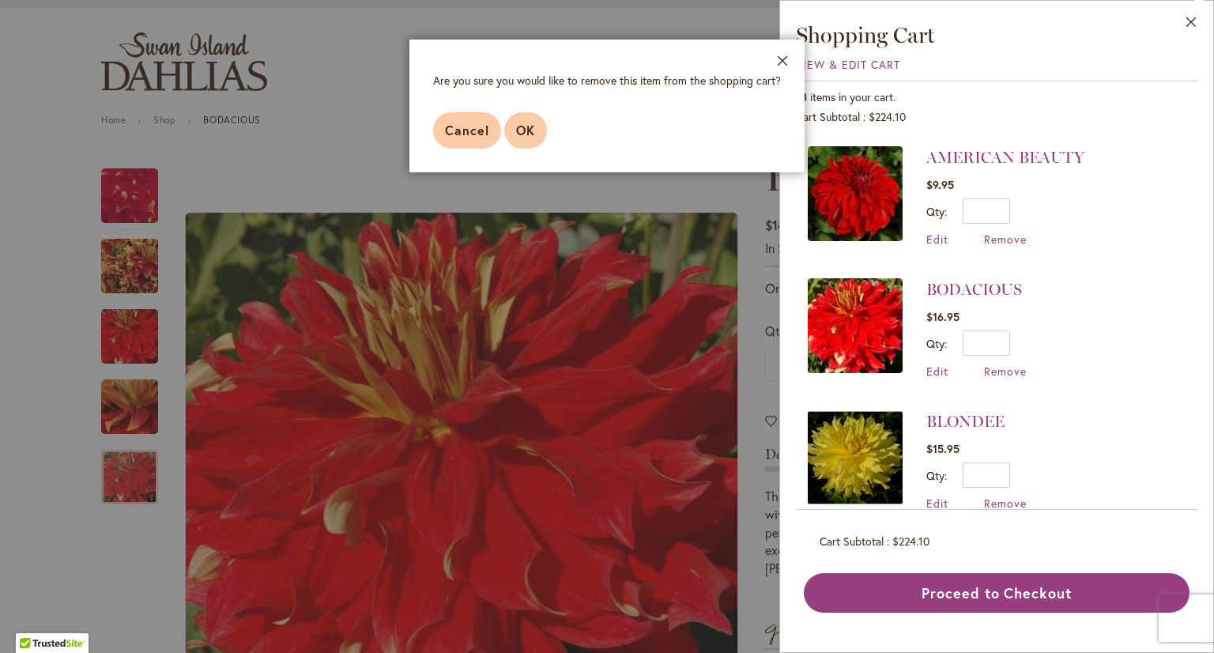
click at [530, 130] on span "OK" at bounding box center [525, 130] width 19 height 17
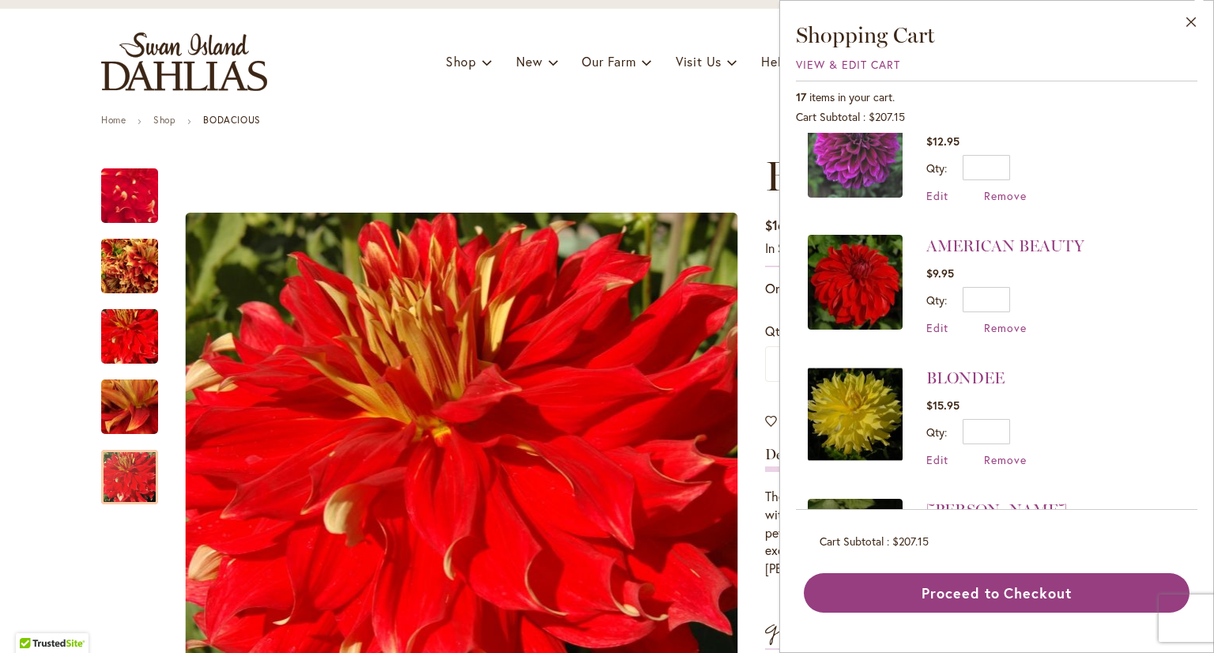
scroll to position [740, 0]
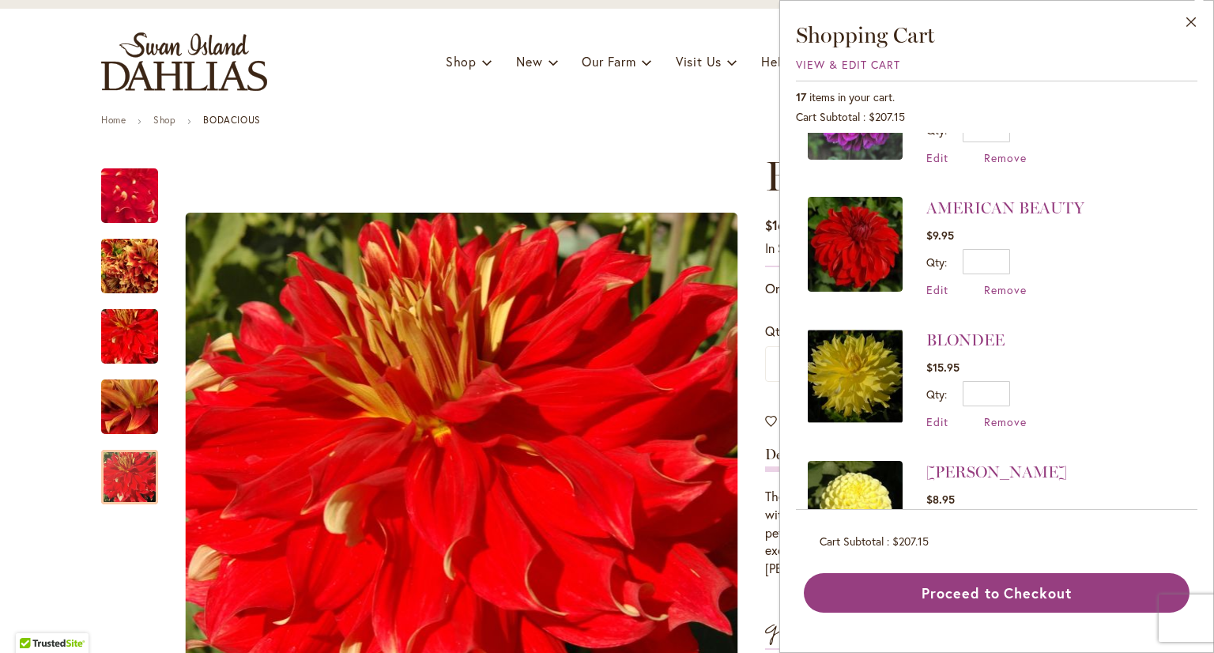
click at [850, 359] on img at bounding box center [855, 376] width 95 height 95
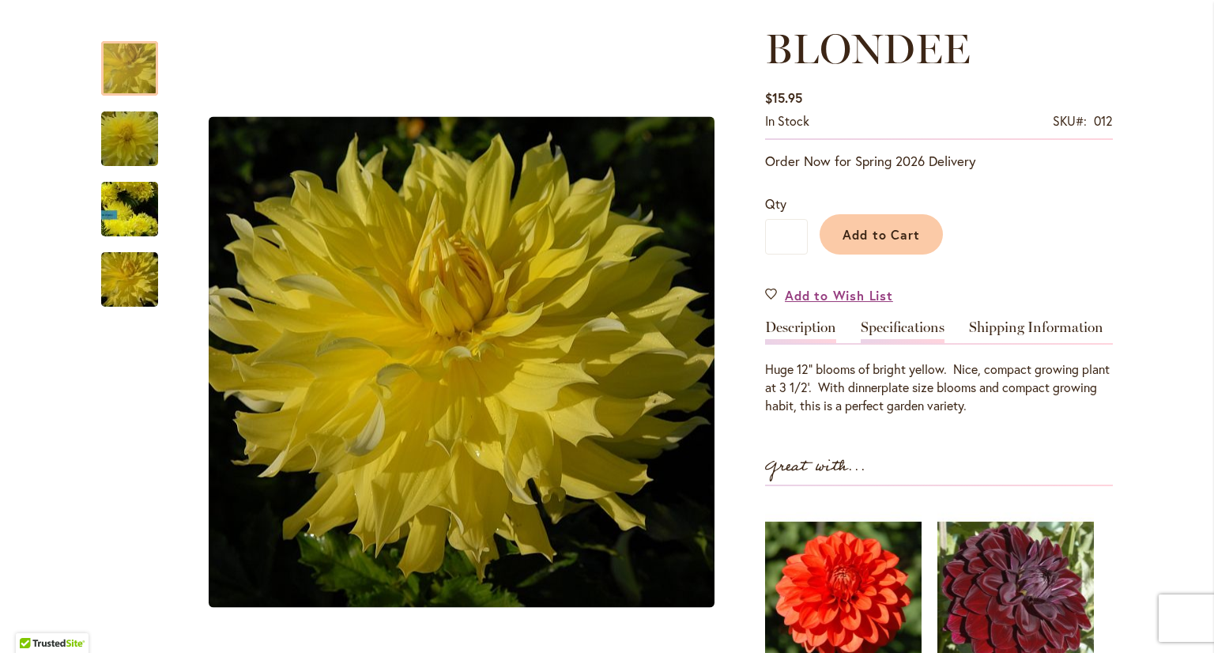
scroll to position [237, 0]
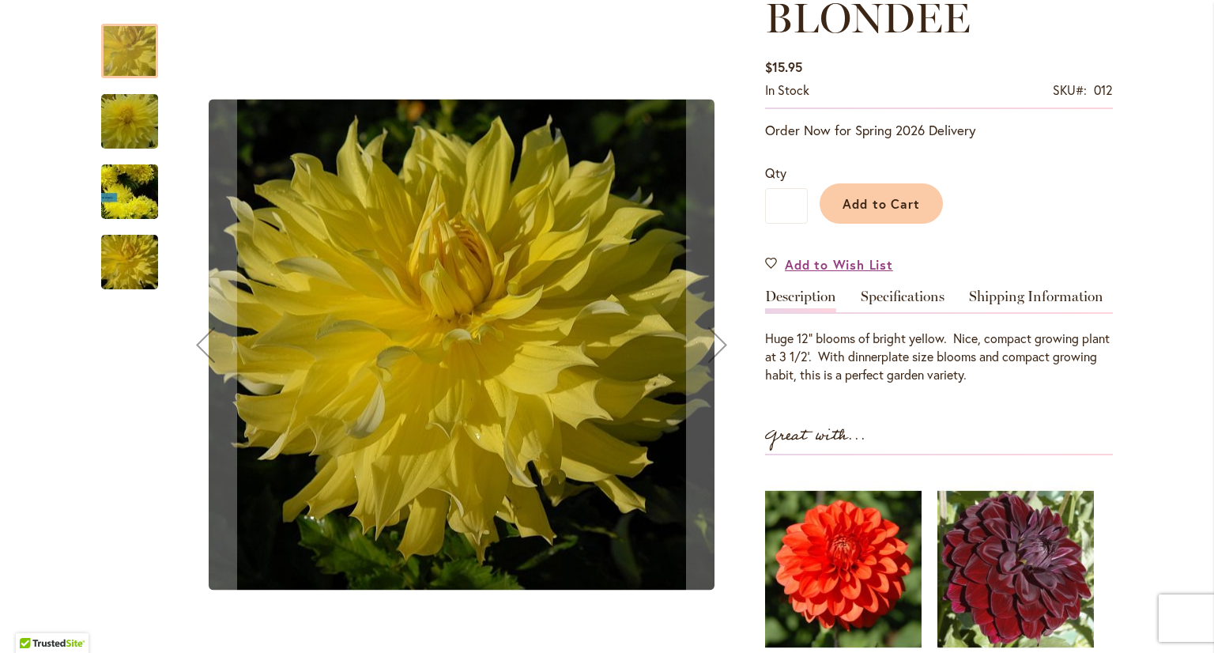
click at [125, 190] on img "Blondee" at bounding box center [130, 192] width 114 height 103
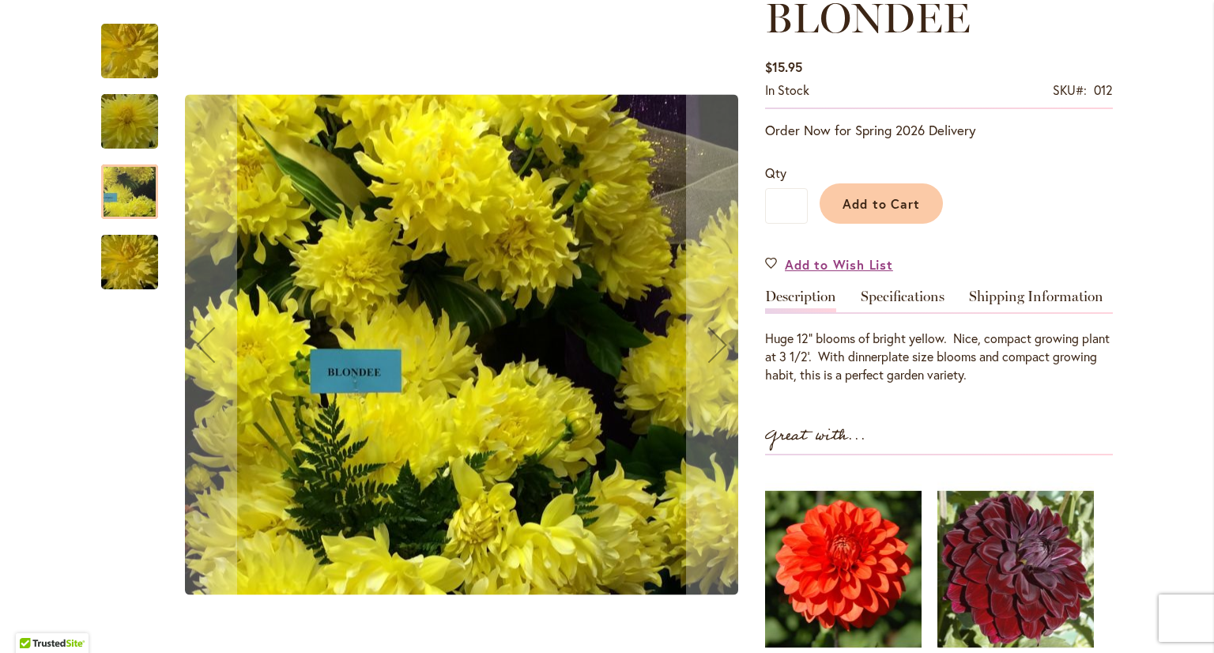
click at [128, 266] on img "Blondee" at bounding box center [130, 262] width 114 height 76
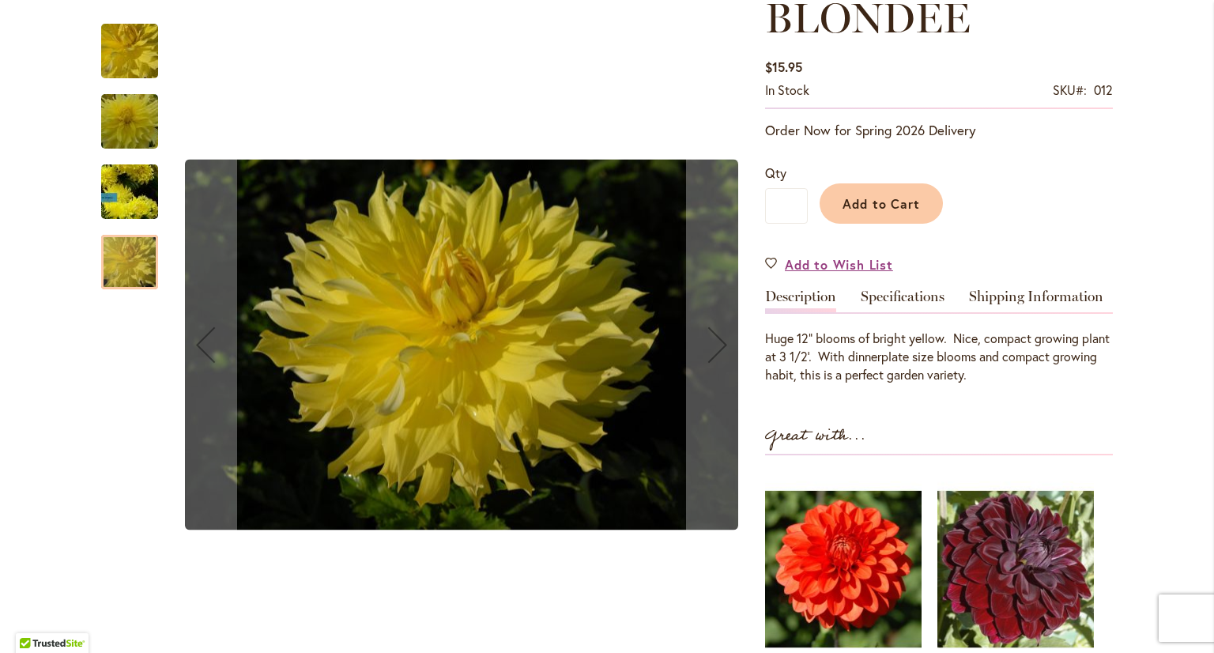
click at [121, 118] on img "Blondee" at bounding box center [130, 122] width 114 height 76
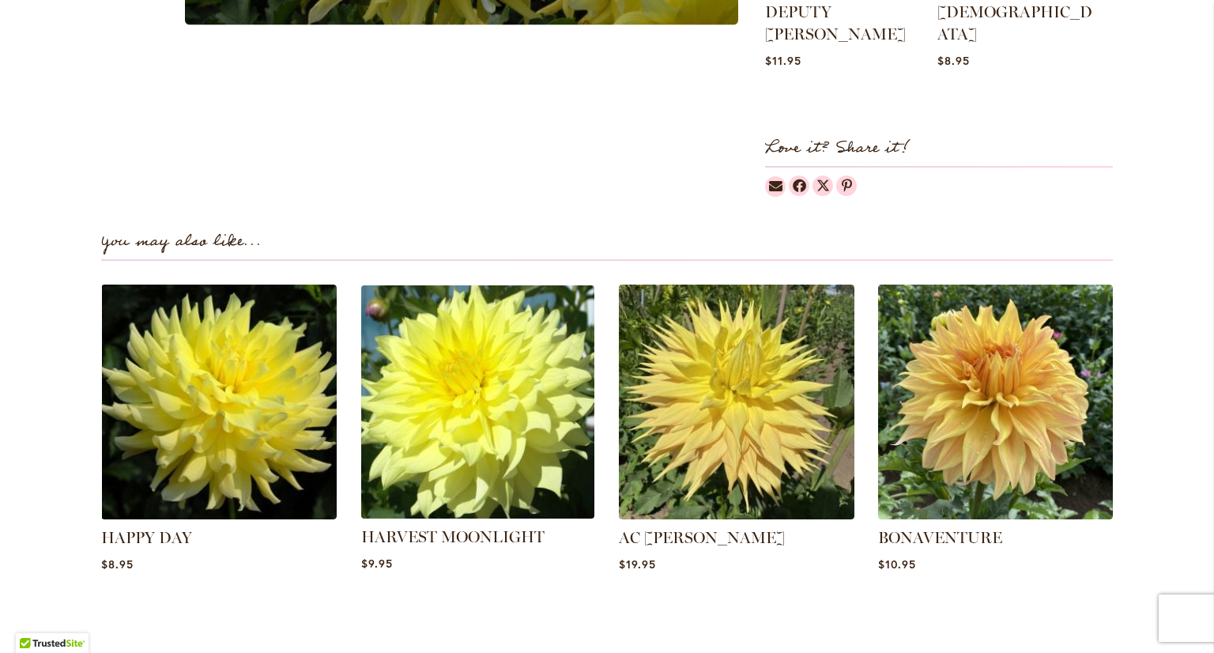
scroll to position [948, 0]
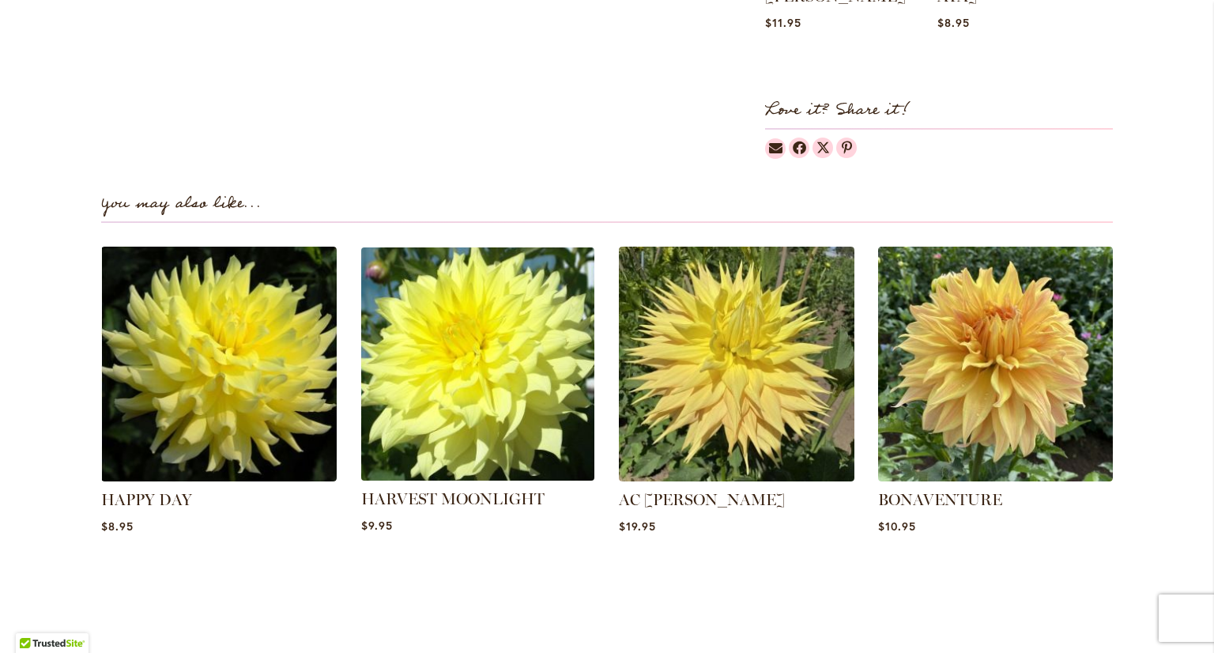
click at [488, 361] on img at bounding box center [477, 363] width 245 height 245
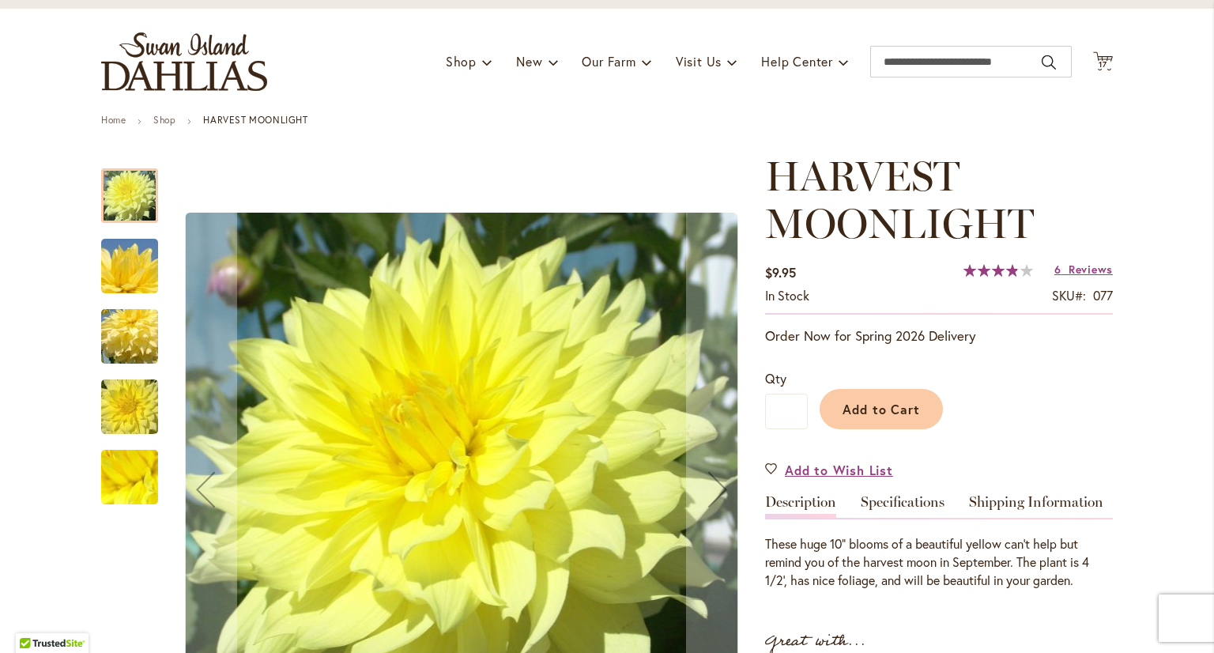
scroll to position [158, 0]
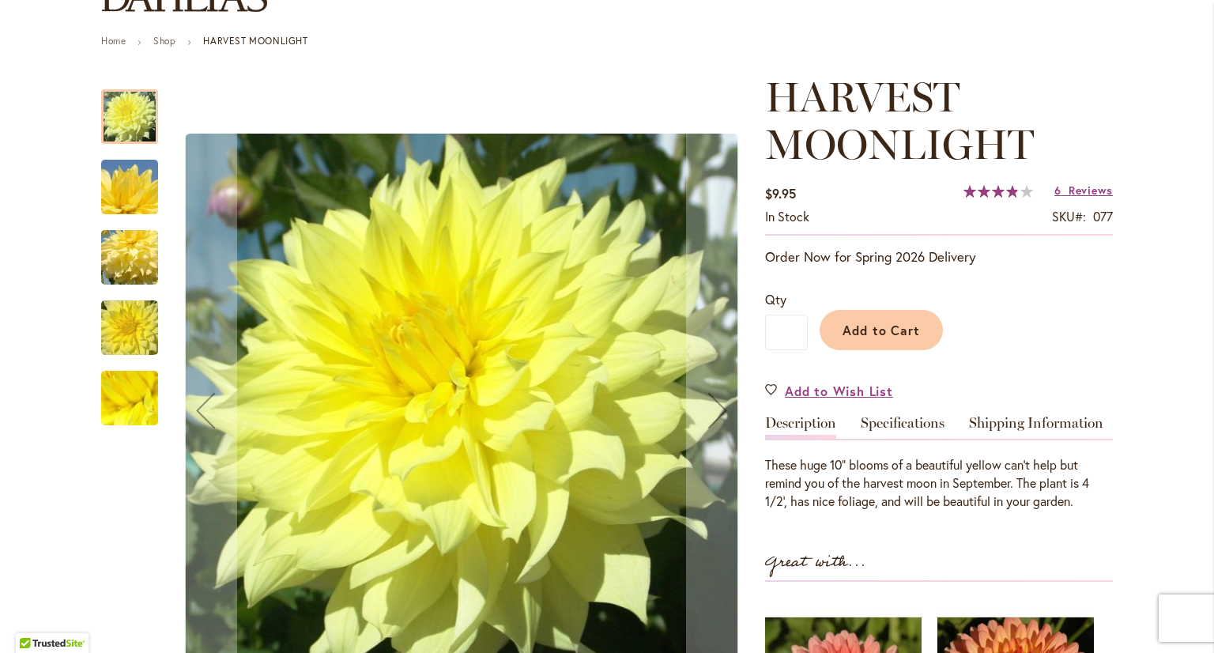
click at [122, 175] on img "Harvest Moonlight" at bounding box center [130, 187] width 114 height 76
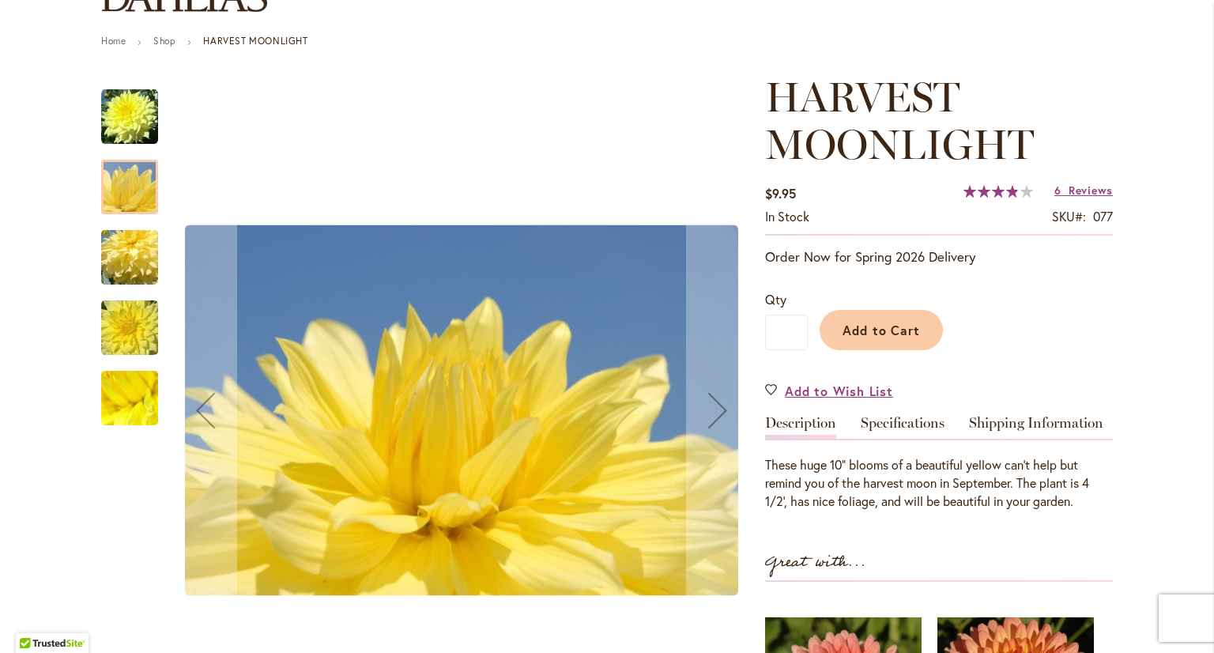
click at [114, 266] on img "Harvest Moonlight" at bounding box center [130, 258] width 114 height 76
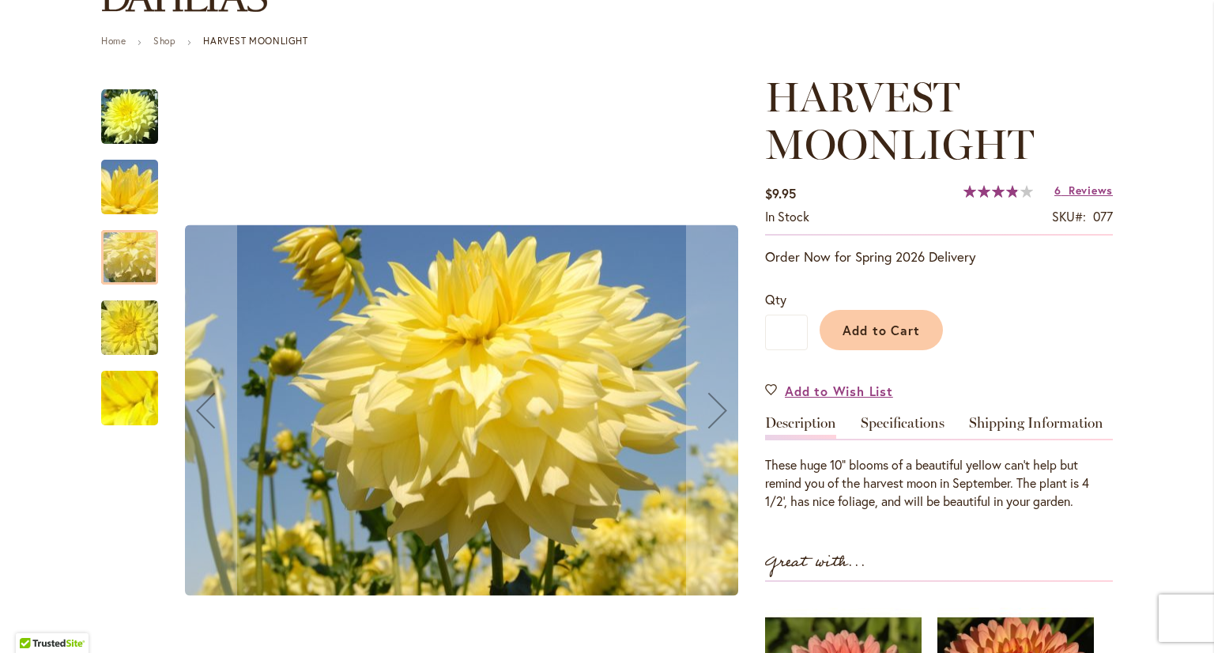
click at [121, 334] on img "Harvest Moonlight" at bounding box center [130, 328] width 114 height 76
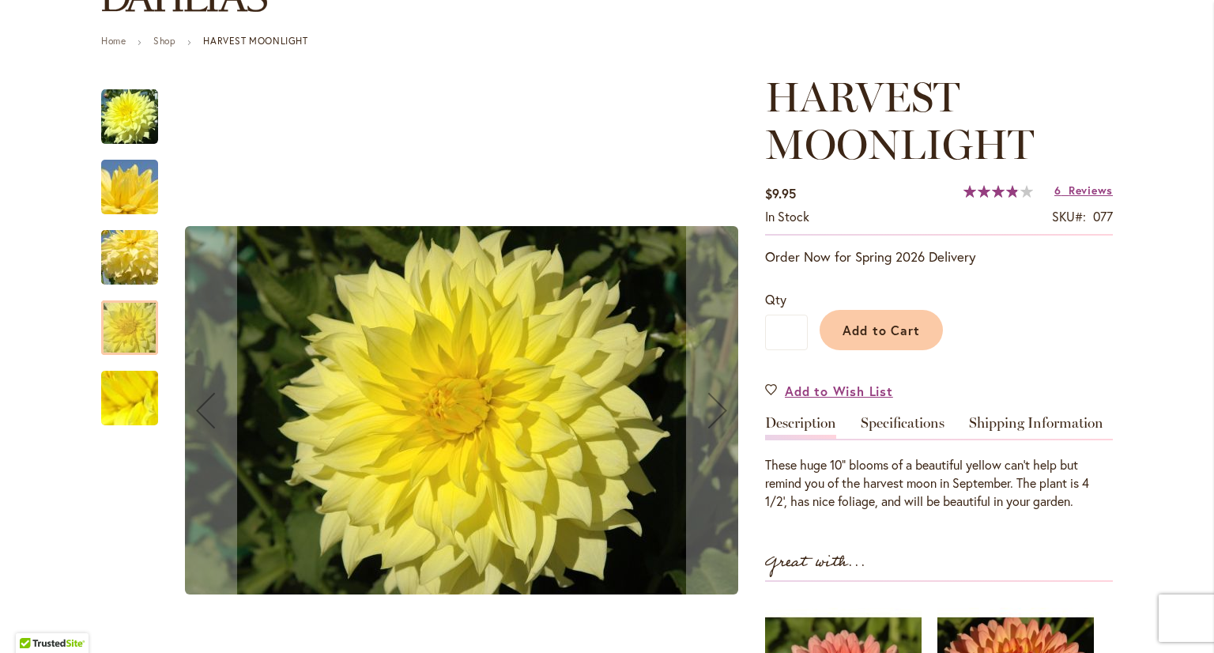
click at [119, 394] on img "Harvest Moonlight" at bounding box center [130, 398] width 114 height 85
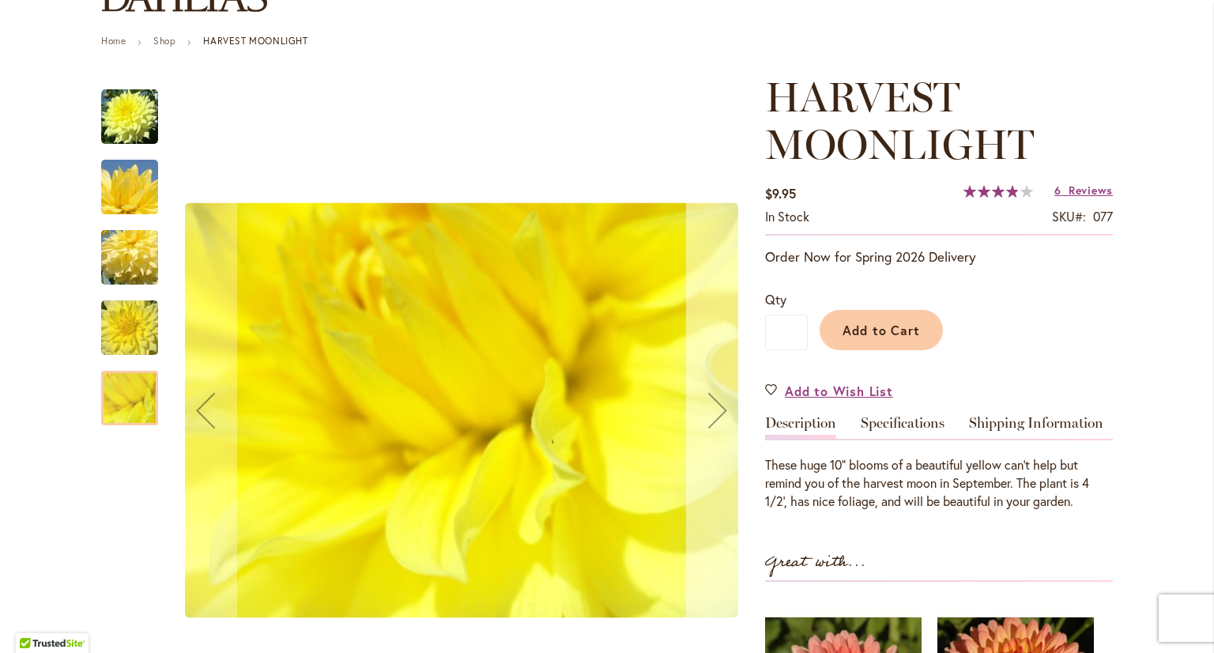
scroll to position [237, 0]
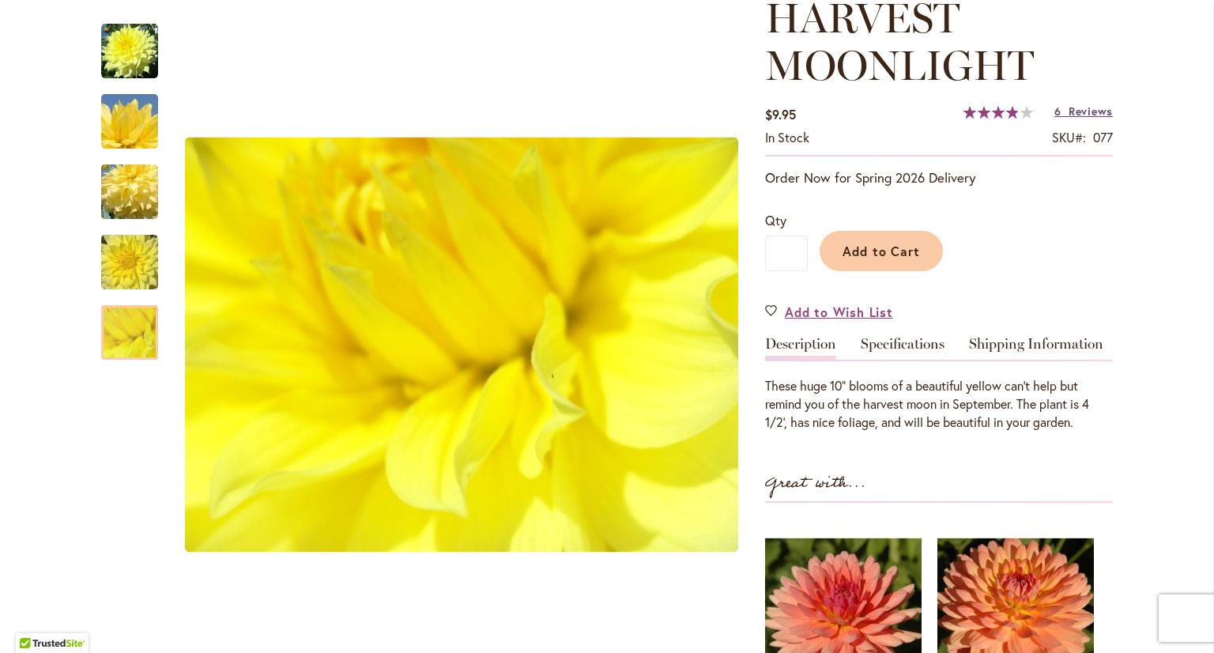
click at [1068, 111] on span "Reviews" at bounding box center [1090, 111] width 44 height 15
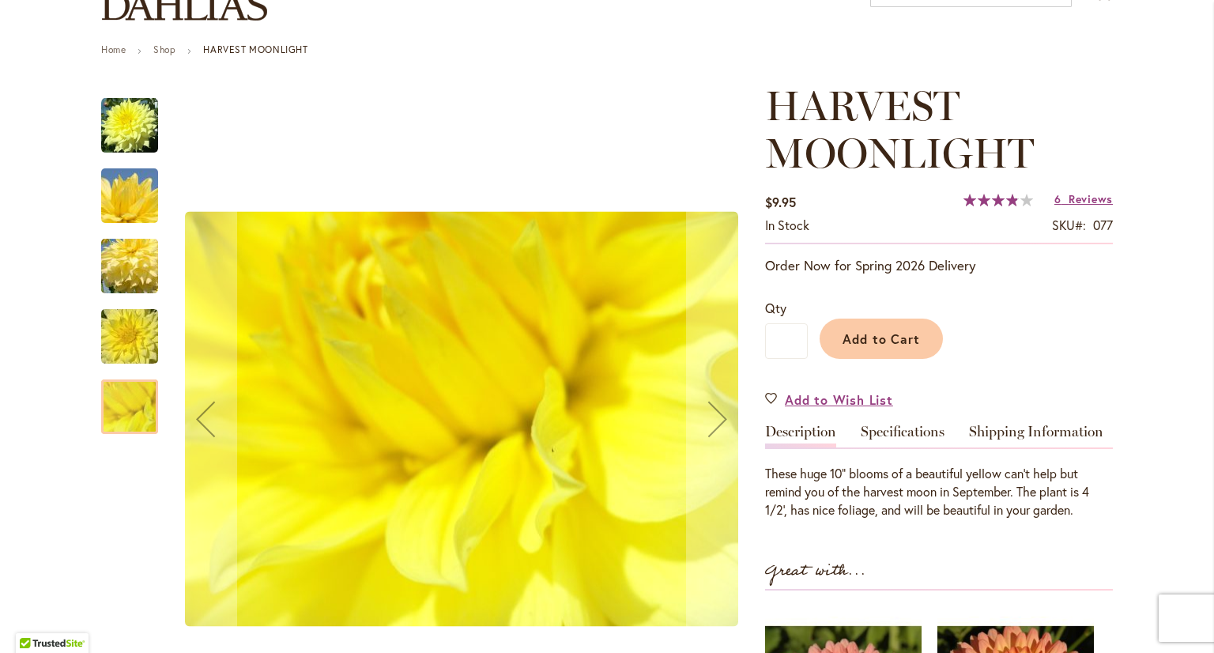
scroll to position [123, 0]
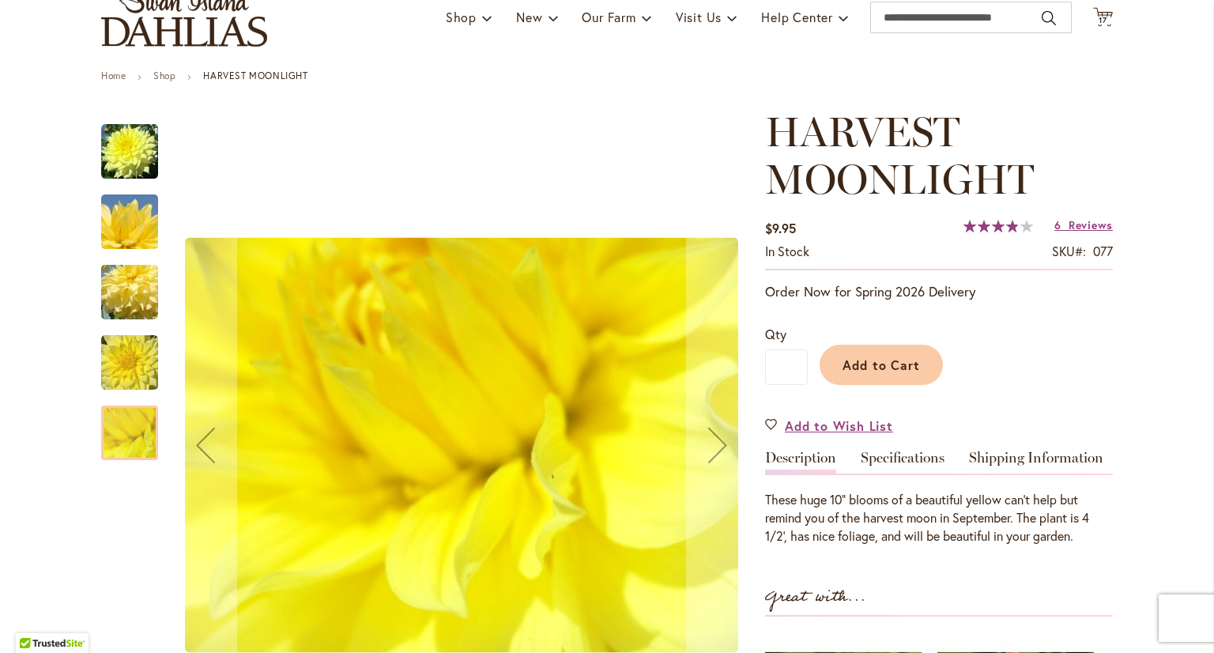
click at [104, 297] on img "Harvest Moonlight" at bounding box center [130, 292] width 114 height 76
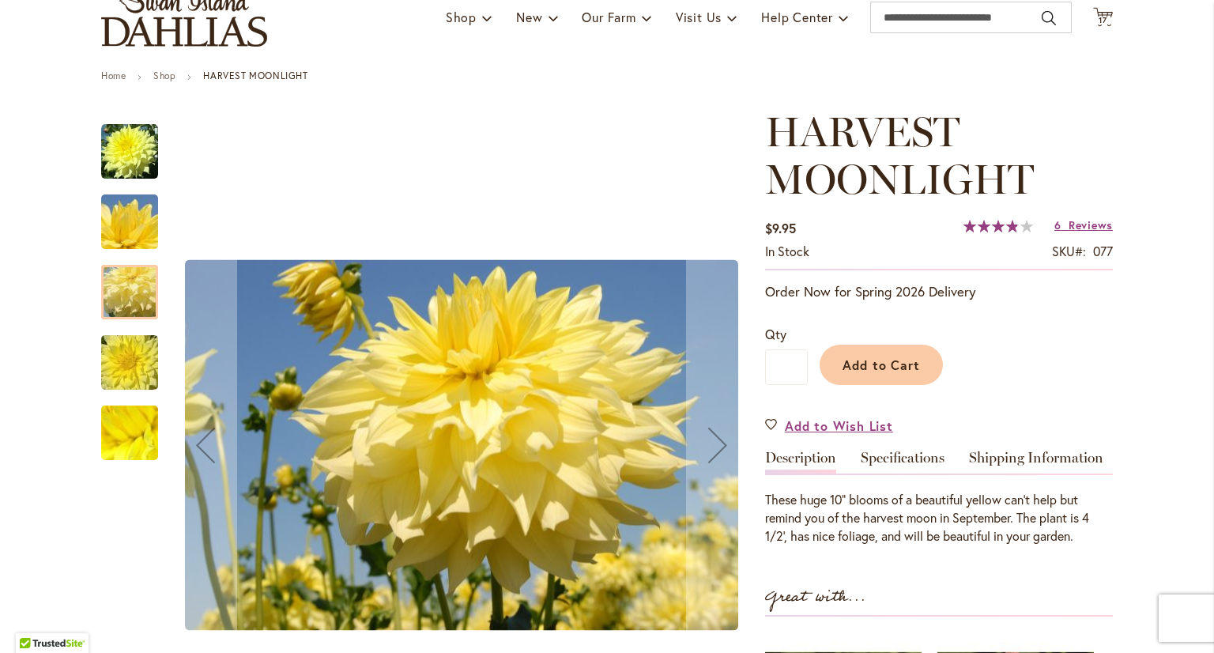
scroll to position [202, 0]
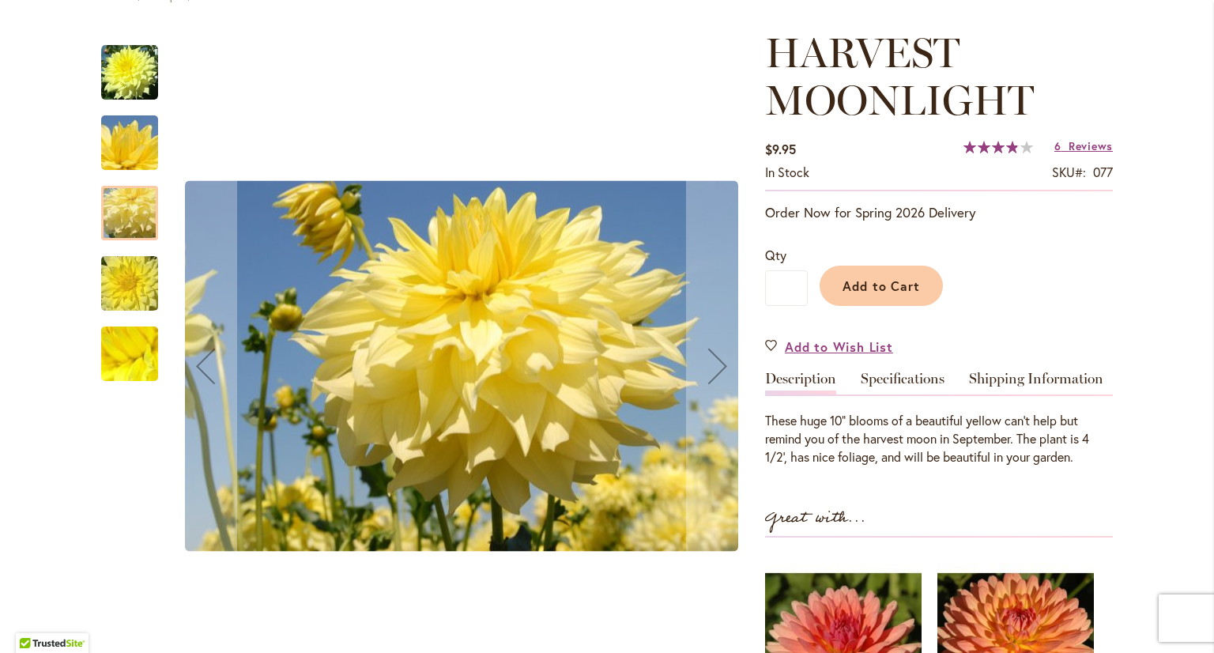
click at [137, 209] on div at bounding box center [129, 213] width 57 height 55
click at [127, 288] on img "Harvest Moonlight" at bounding box center [130, 284] width 114 height 76
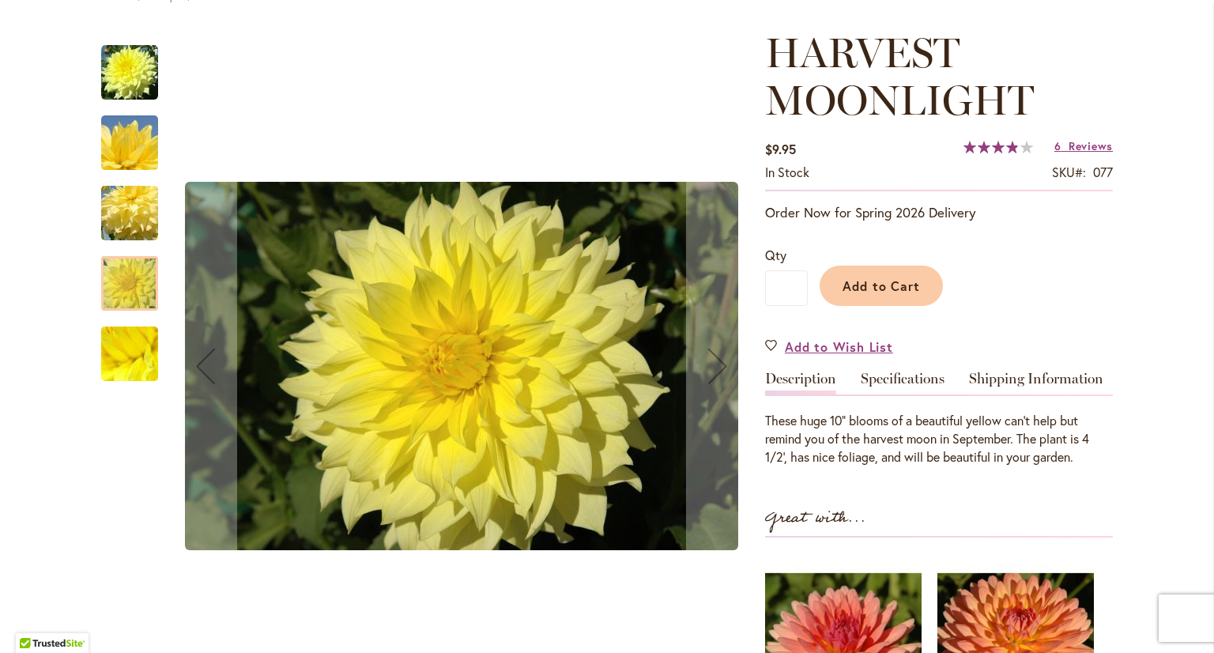
click at [115, 362] on img "Harvest Moonlight" at bounding box center [130, 353] width 114 height 85
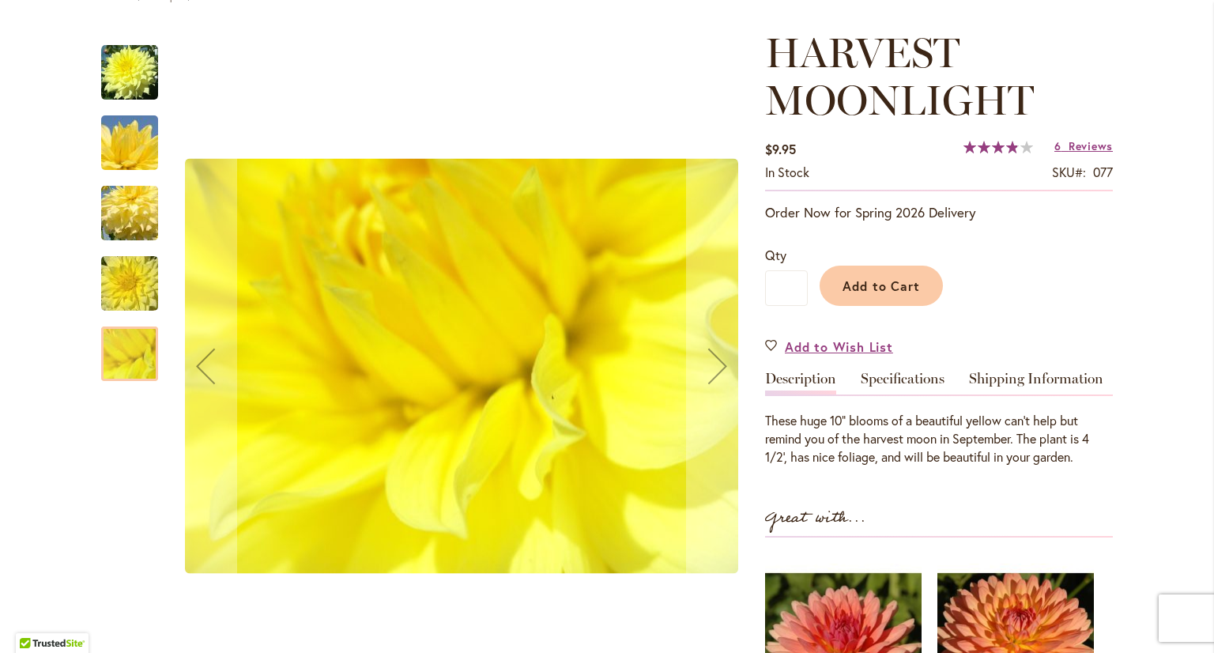
click at [126, 128] on img "Harvest Moonlight" at bounding box center [130, 143] width 114 height 76
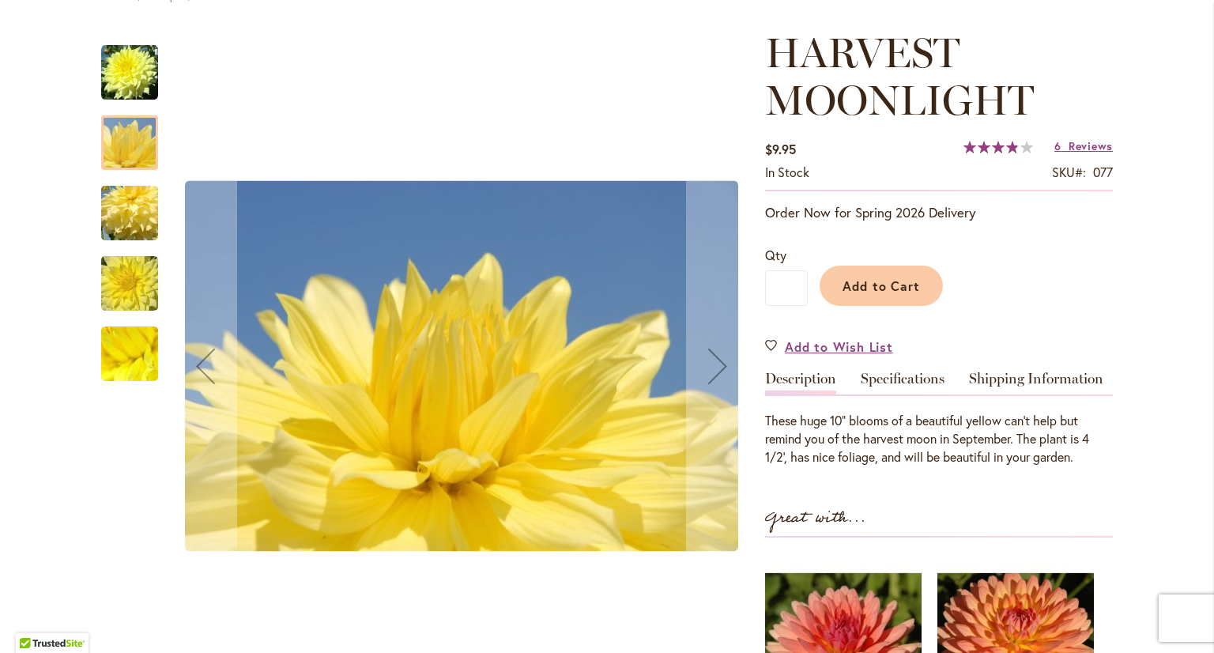
click at [123, 62] on img "Harvest Moonlight" at bounding box center [129, 72] width 57 height 57
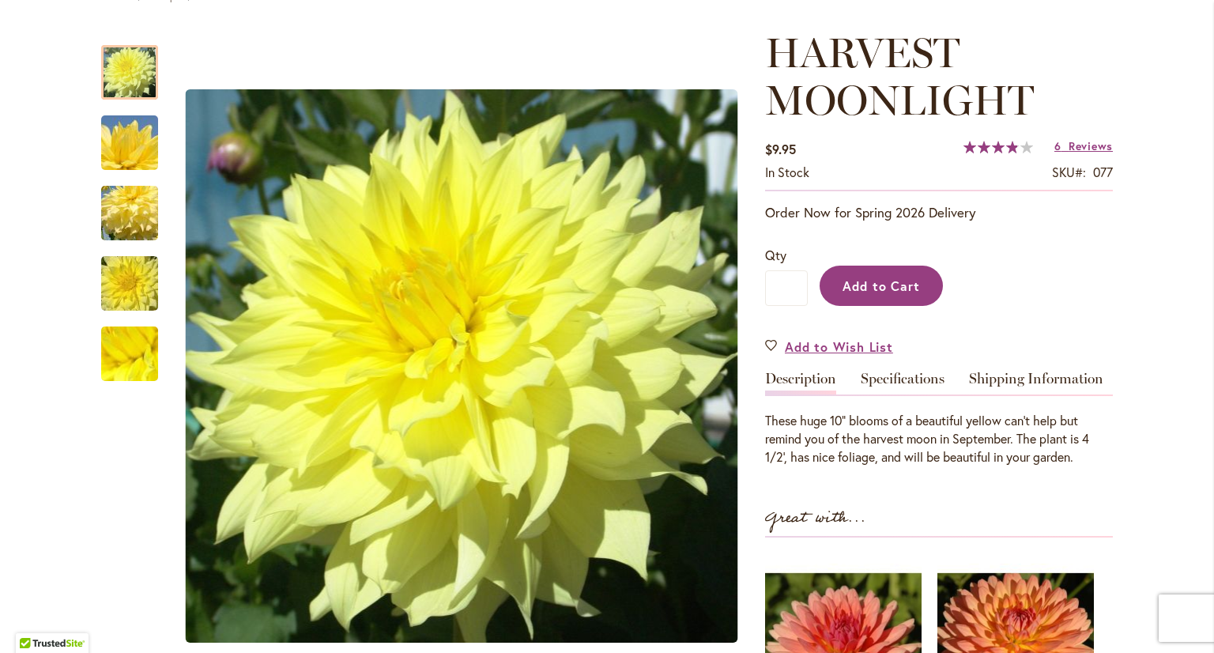
click at [879, 289] on span "Add to Cart" at bounding box center [881, 285] width 78 height 17
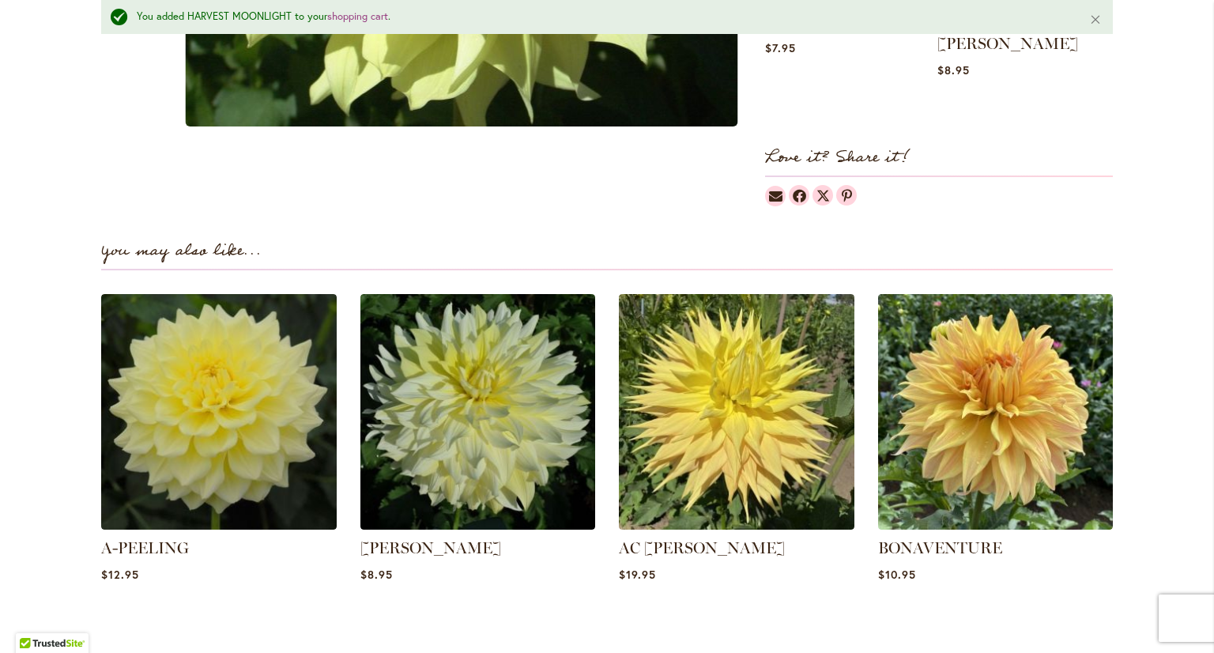
scroll to position [992, 0]
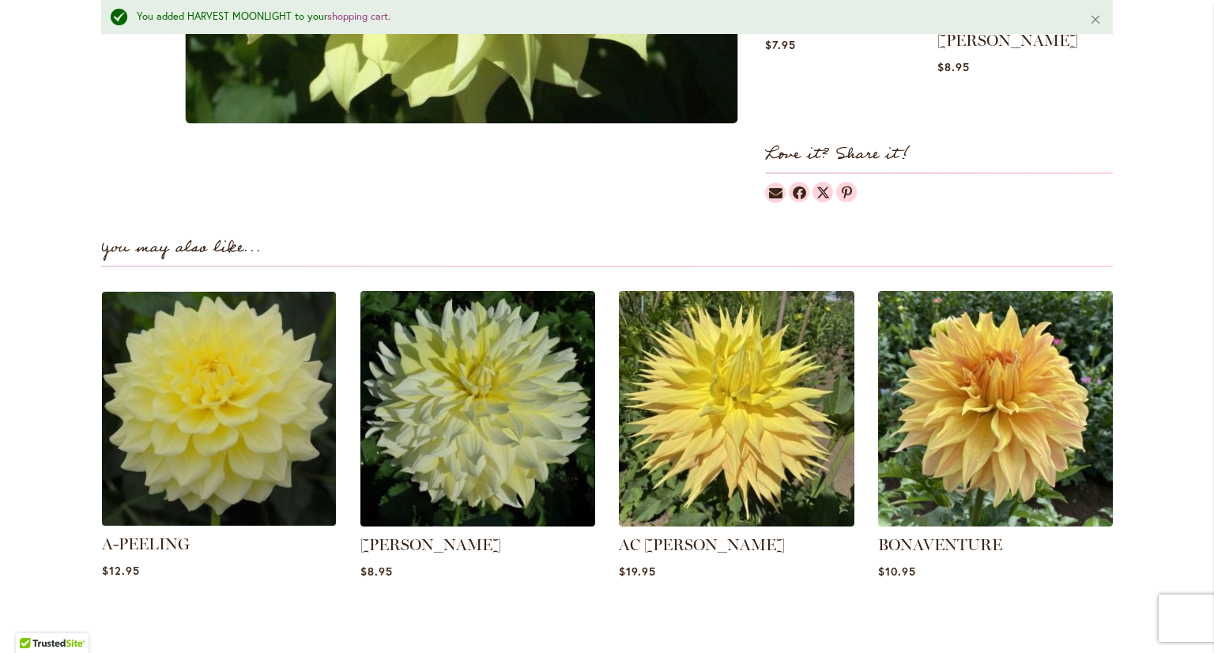
click at [247, 397] on img at bounding box center [218, 408] width 245 height 245
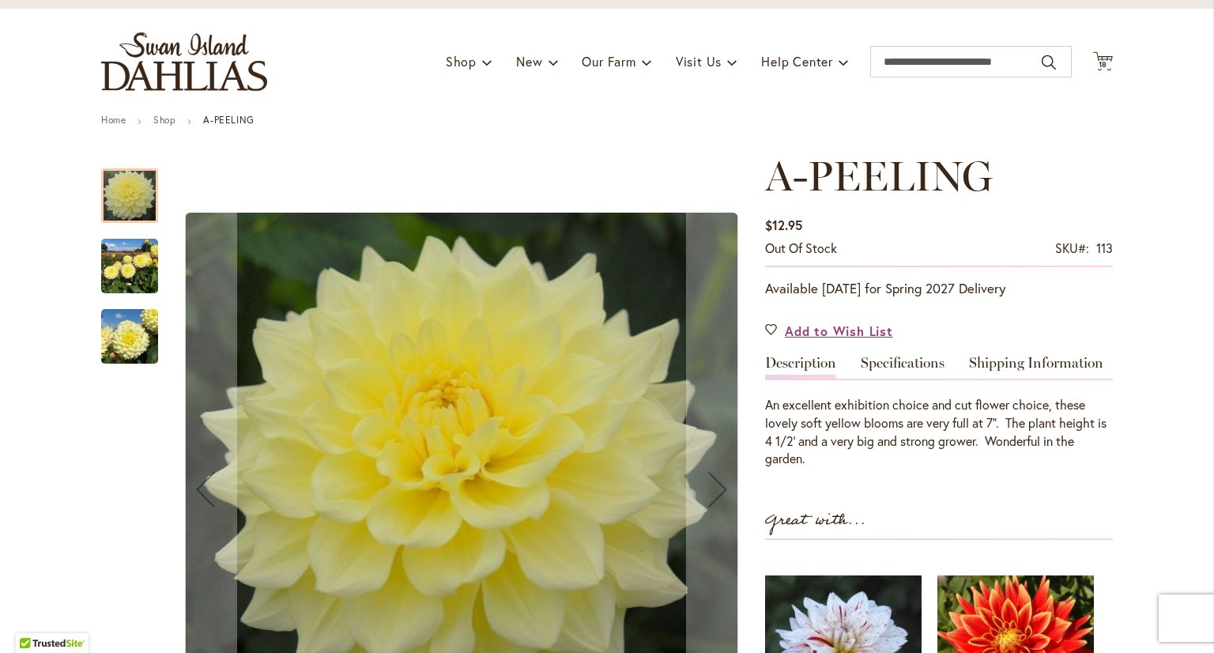
scroll to position [158, 0]
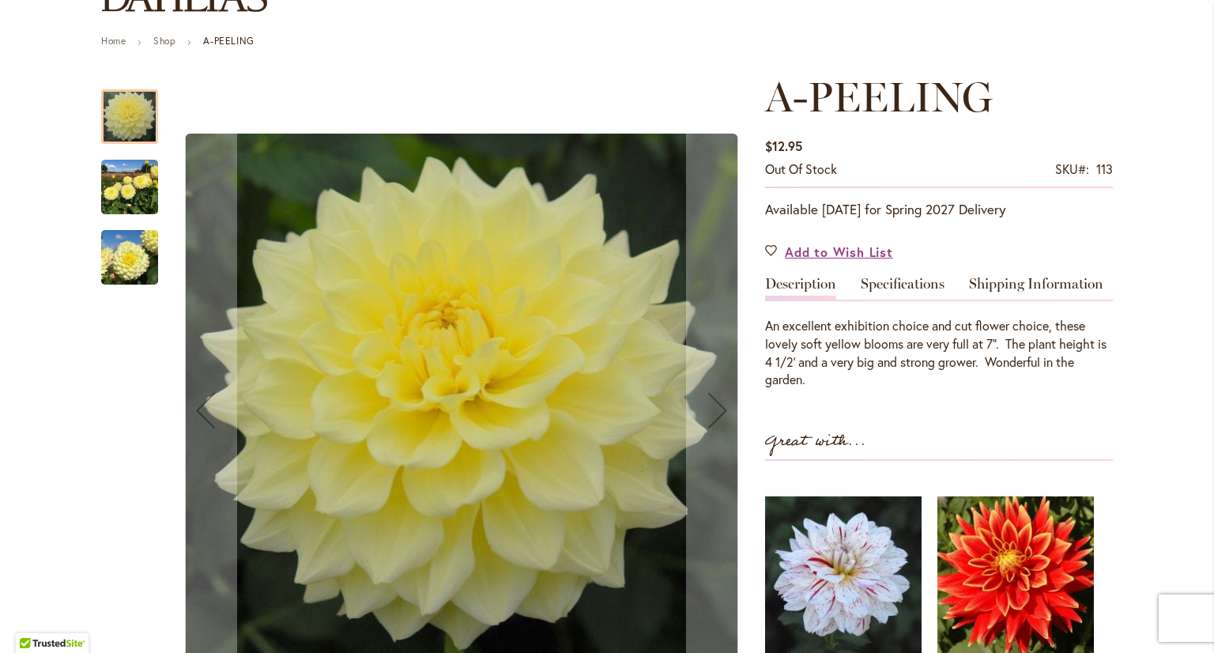
click at [111, 251] on img "A-Peeling" at bounding box center [129, 258] width 57 height 76
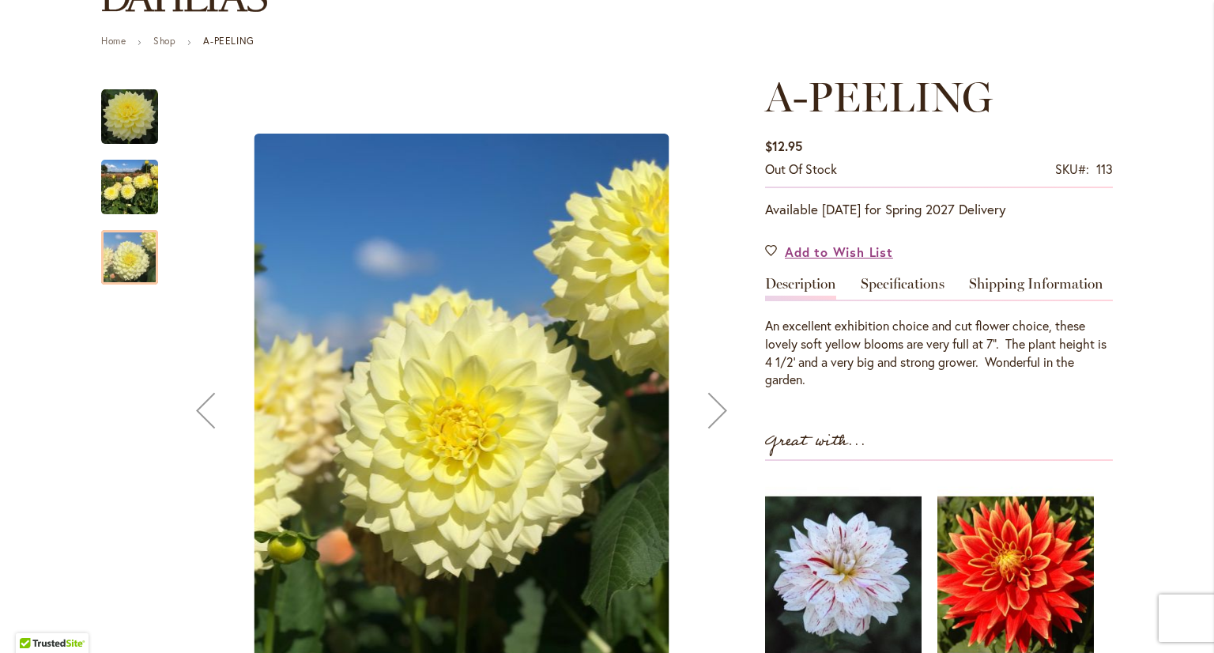
click at [114, 188] on img "A-Peeling" at bounding box center [129, 187] width 57 height 76
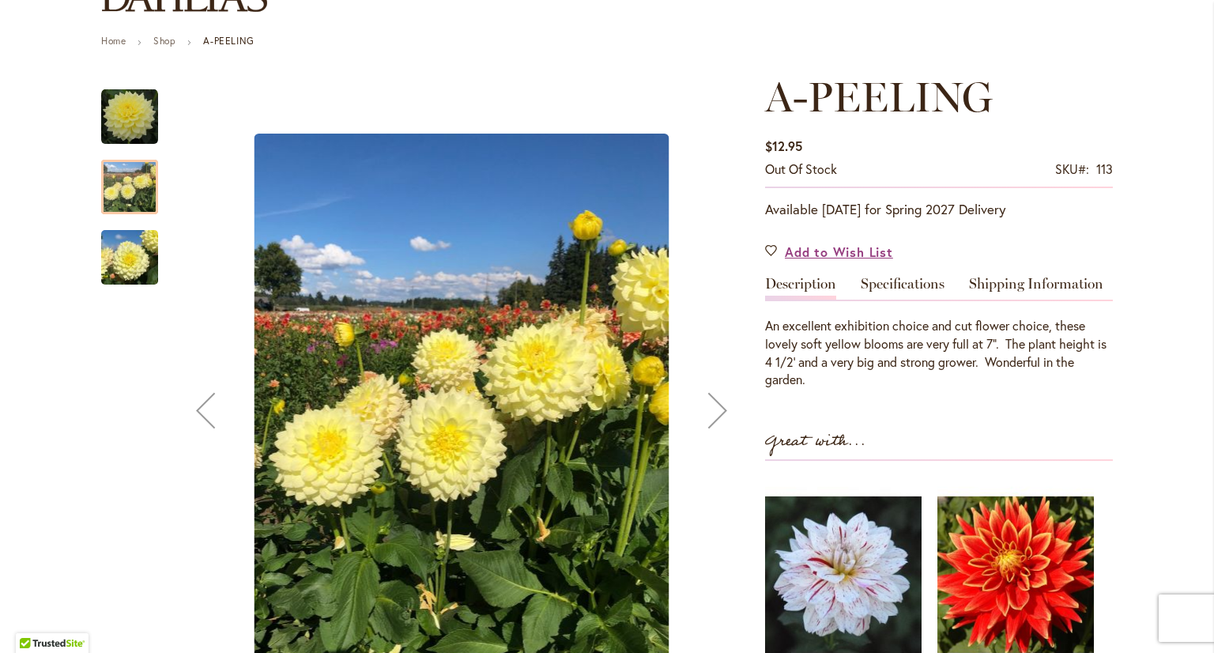
click at [132, 271] on img "A-Peeling" at bounding box center [129, 258] width 57 height 76
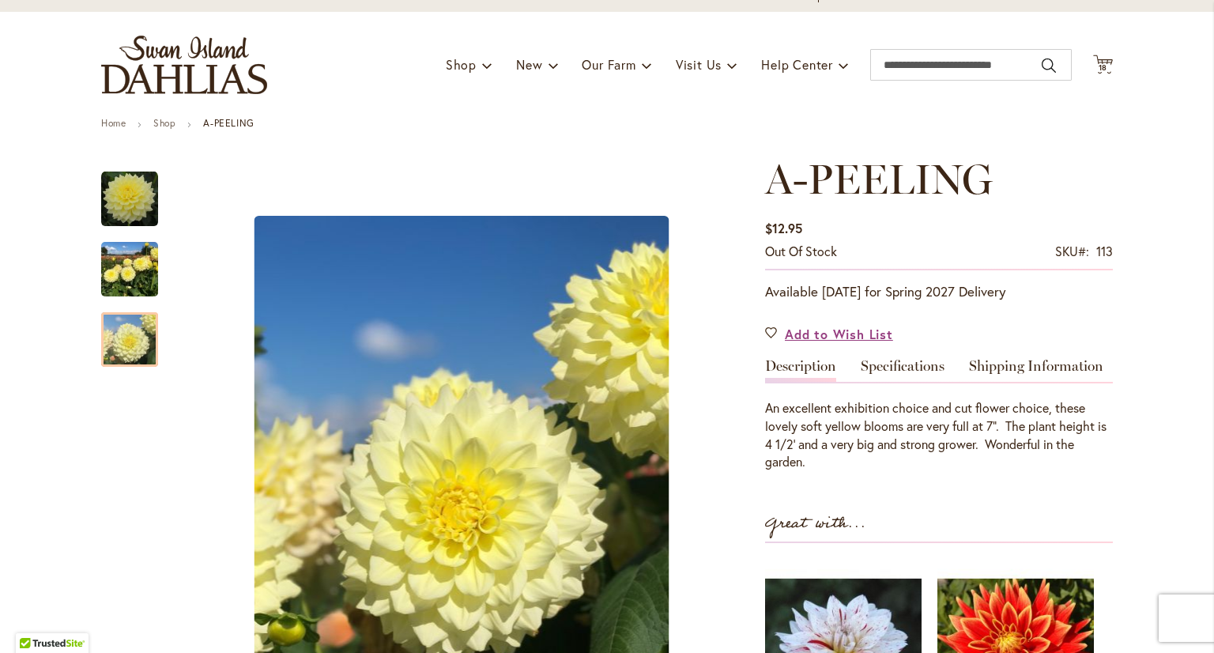
scroll to position [0, 0]
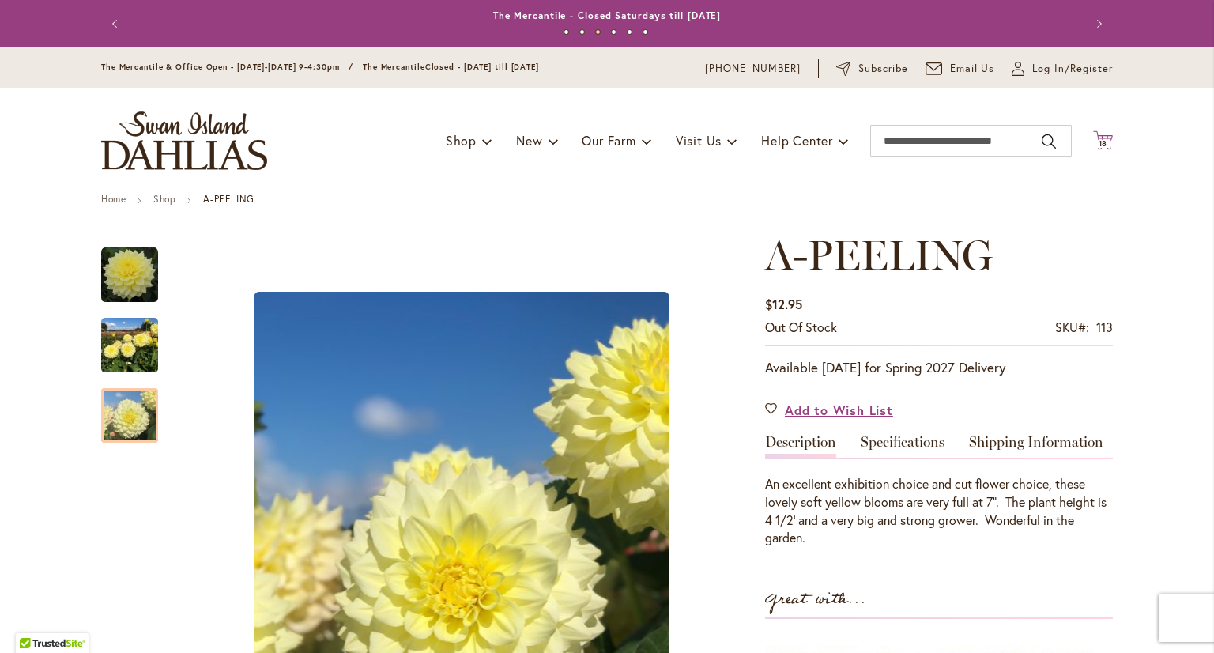
click at [1103, 136] on icon "Cart .cls-1 { fill: #231f20; }" at bounding box center [1103, 140] width 20 height 20
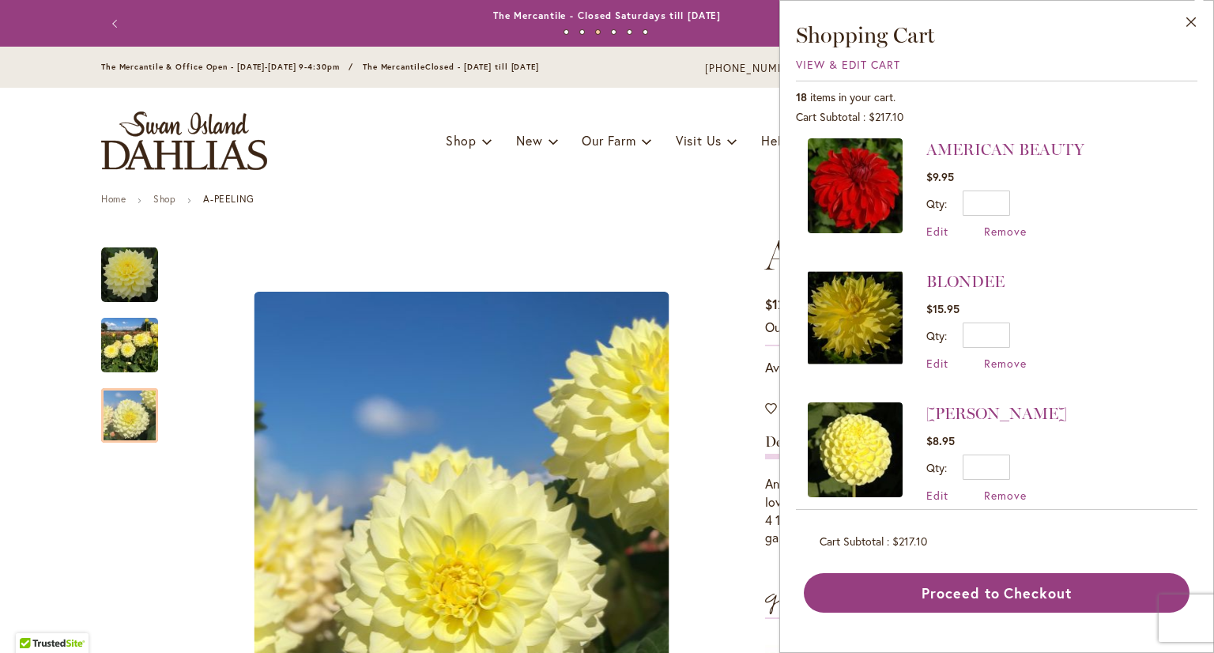
scroll to position [948, 0]
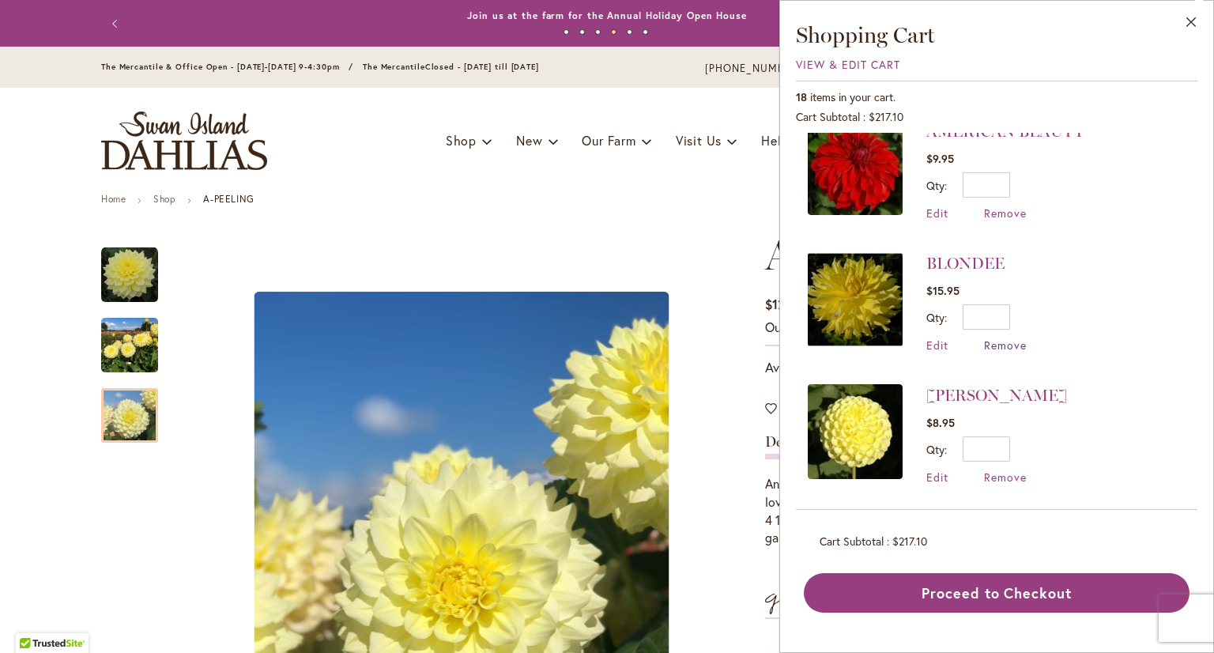
click at [1007, 337] on span "Remove" at bounding box center [1005, 344] width 43 height 15
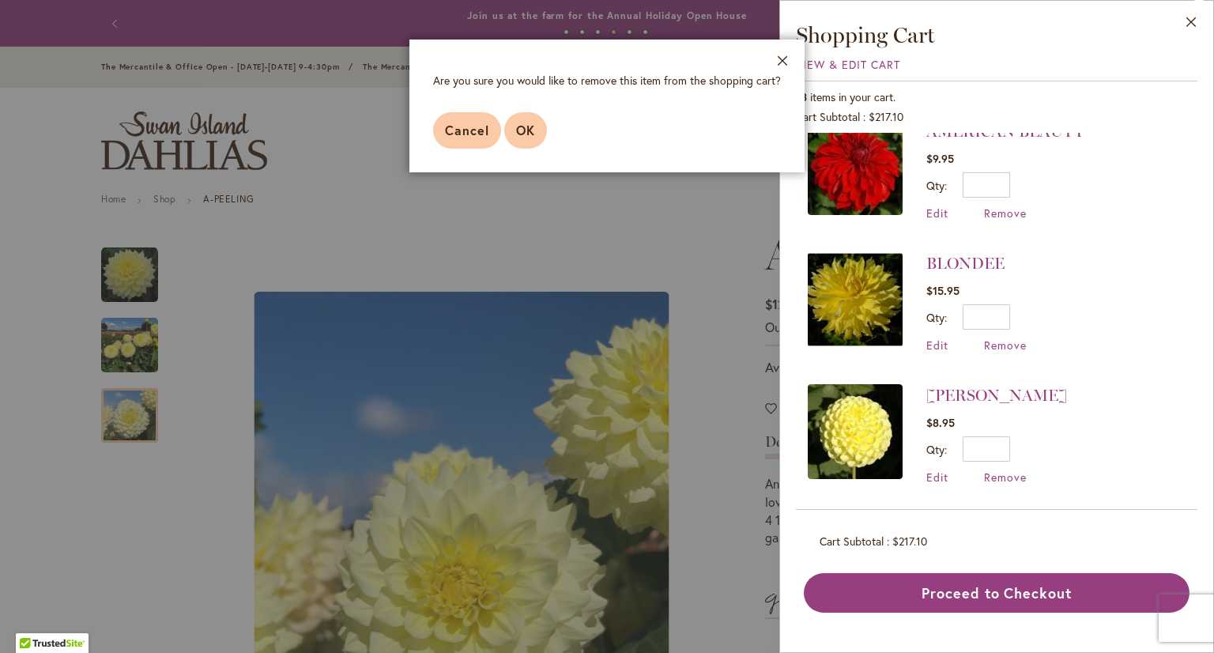
click at [518, 133] on span "OK" at bounding box center [525, 130] width 19 height 17
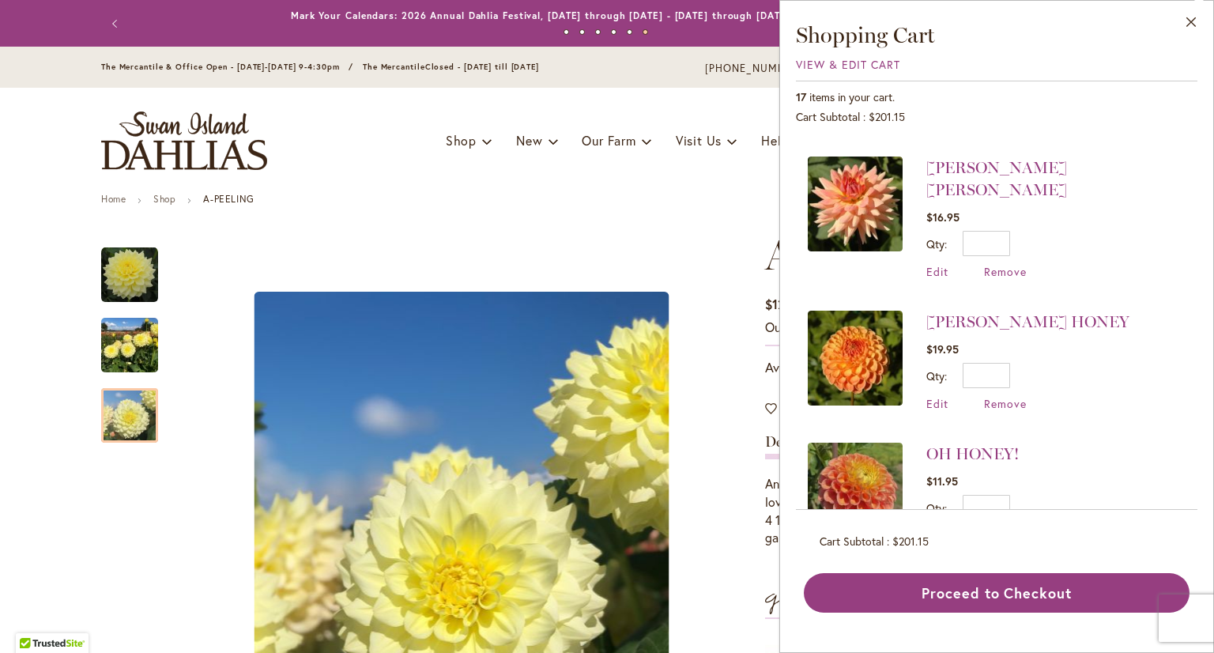
scroll to position [1846, 0]
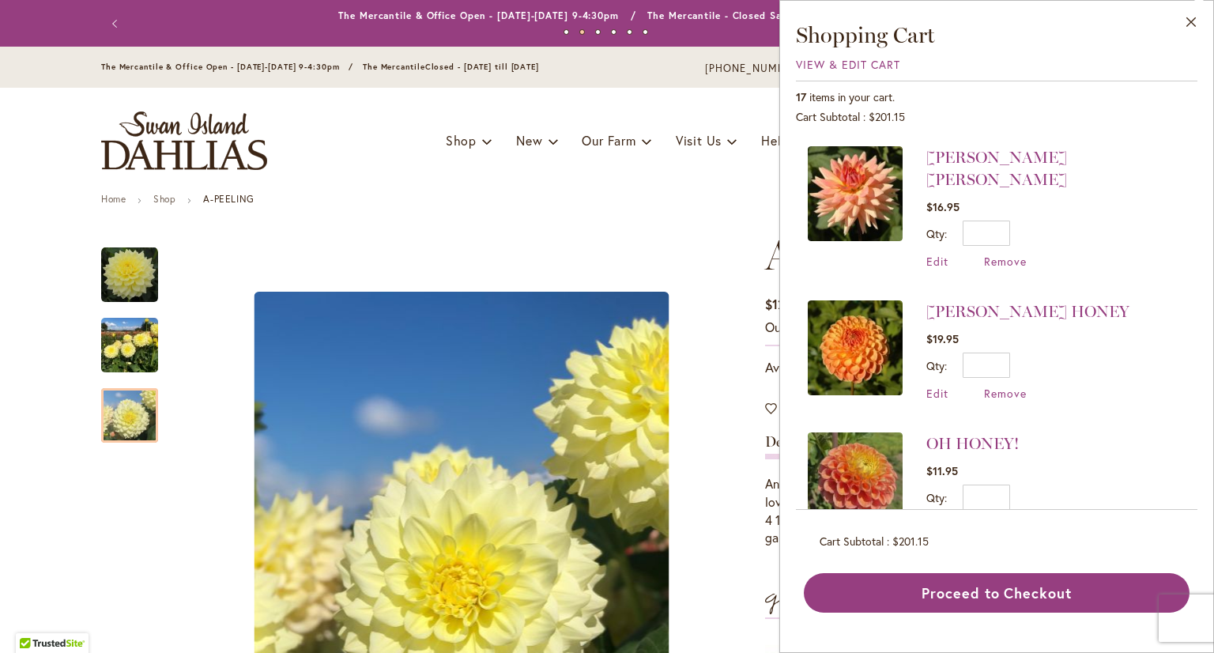
click at [850, 432] on img at bounding box center [855, 479] width 95 height 95
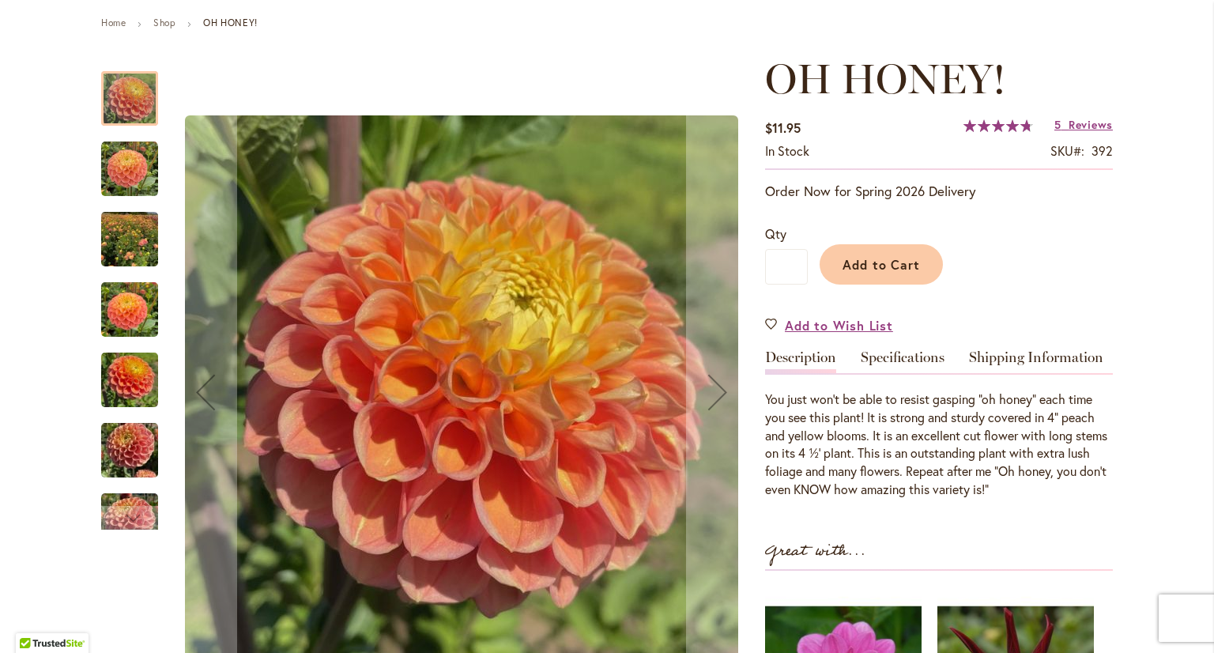
scroll to position [79, 0]
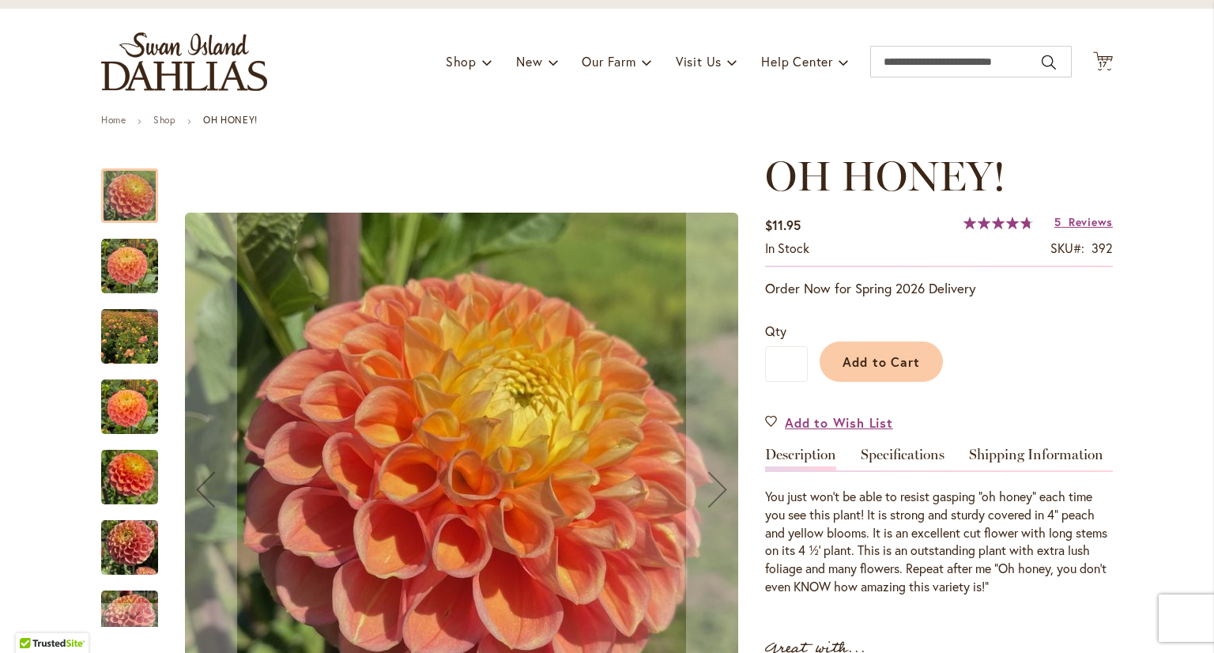
click at [117, 348] on img "Oh Honey!" at bounding box center [129, 337] width 57 height 76
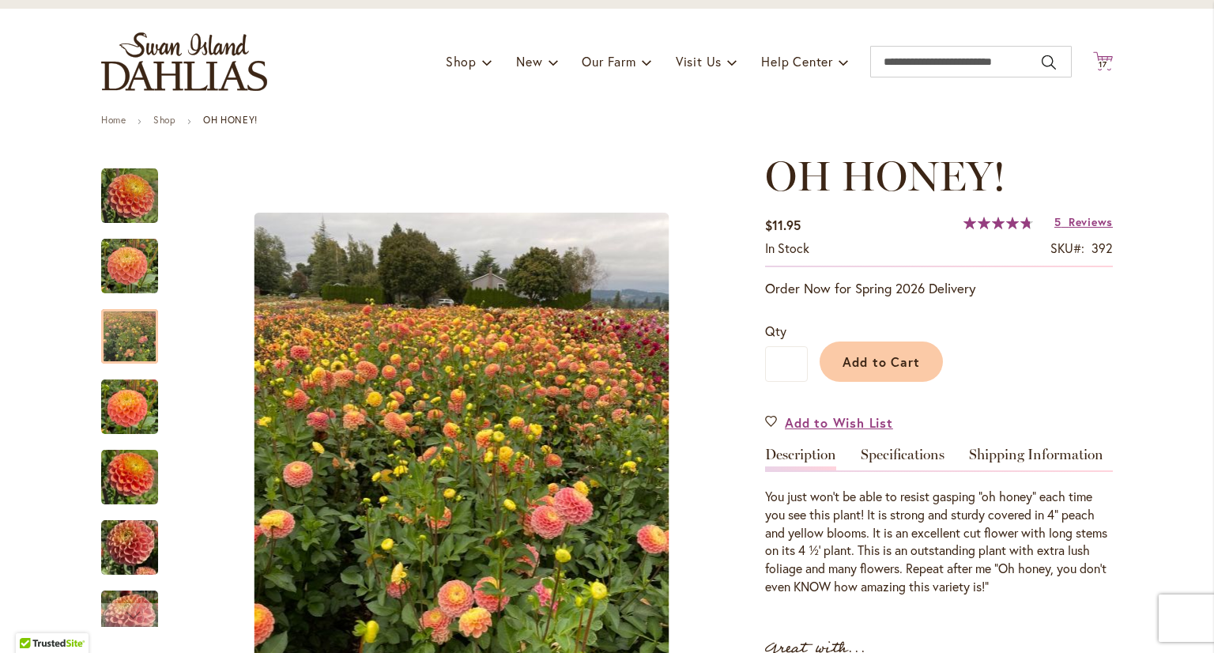
click at [1100, 58] on icon "Cart .cls-1 { fill: #231f20; }" at bounding box center [1103, 61] width 20 height 20
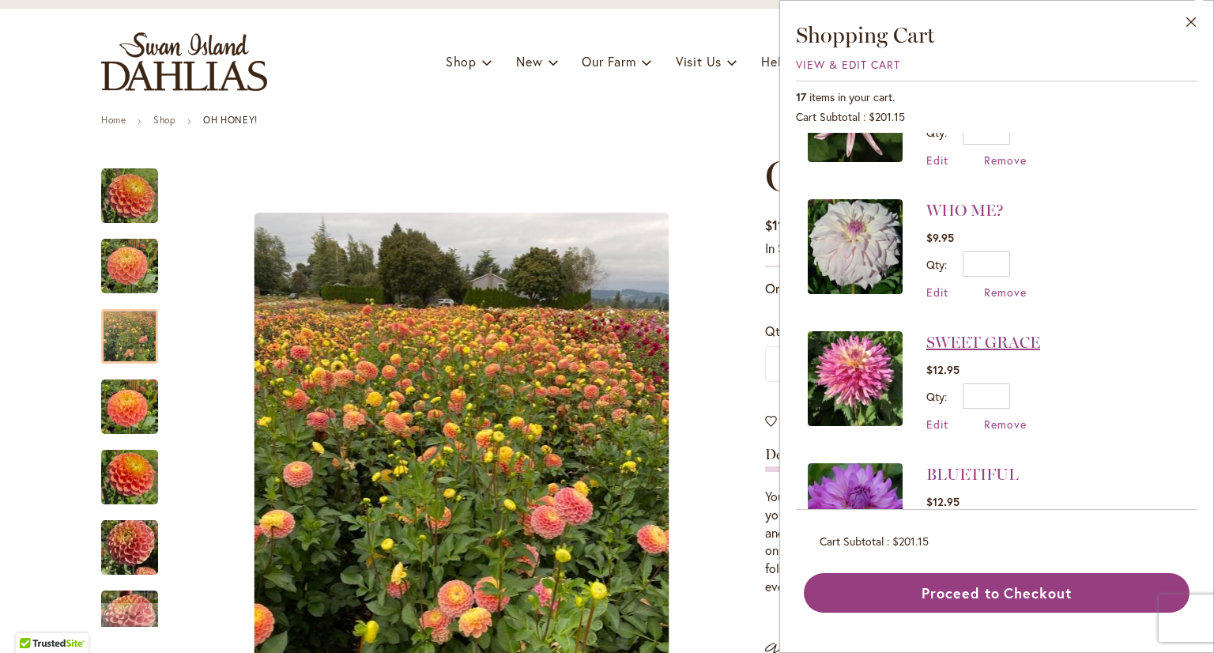
scroll to position [237, 0]
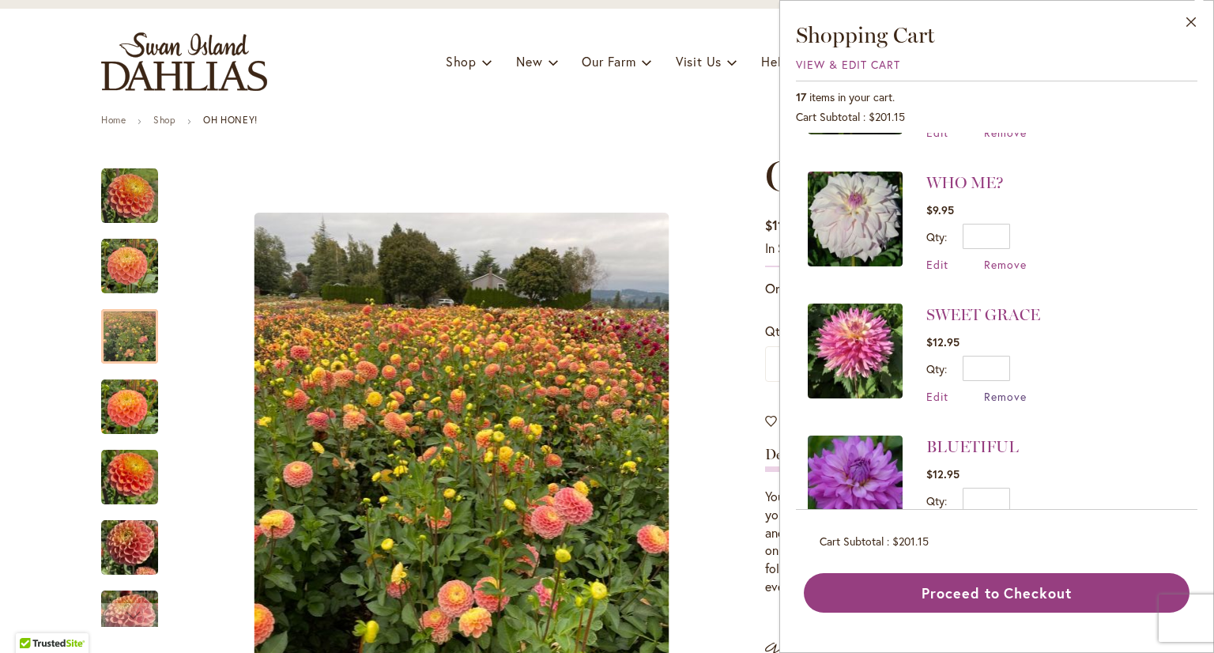
click at [1011, 390] on span "Remove" at bounding box center [1005, 396] width 43 height 15
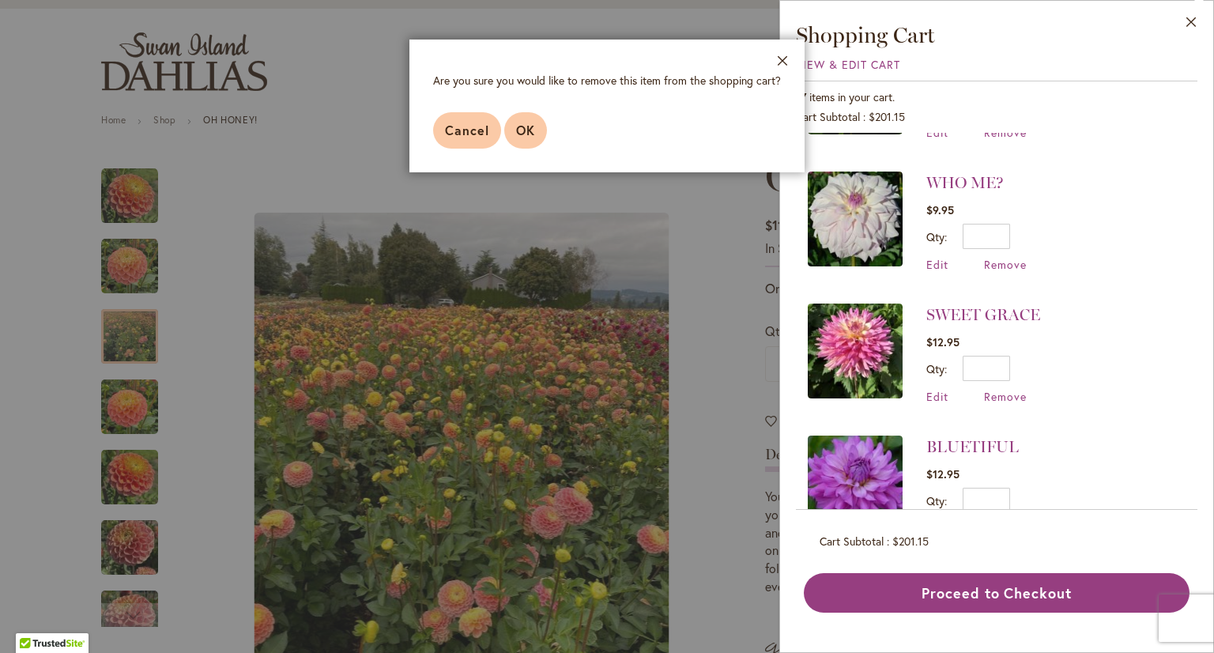
click at [525, 129] on span "OK" at bounding box center [525, 130] width 19 height 17
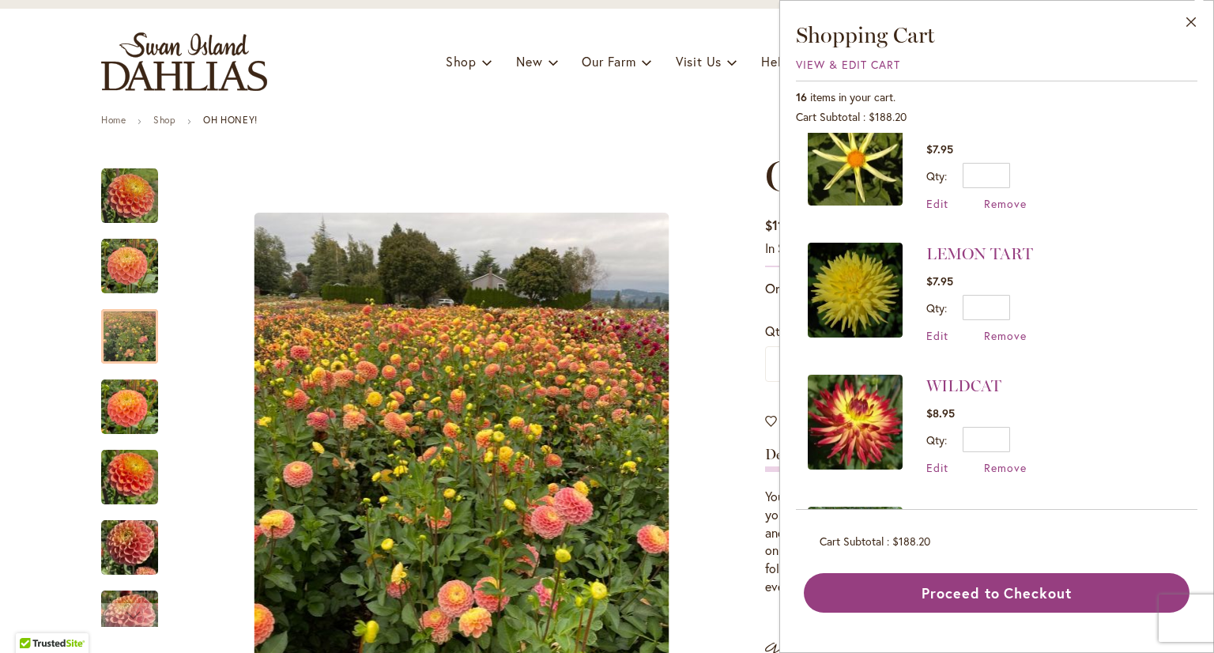
scroll to position [1106, 0]
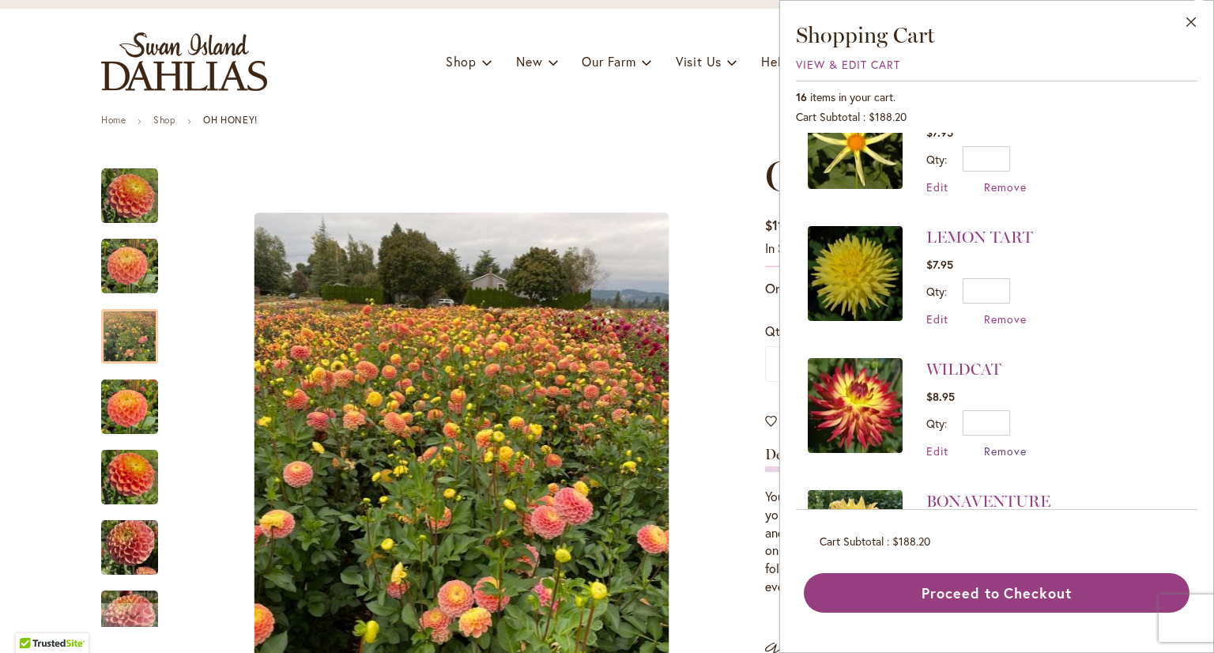
click at [1008, 443] on span "Remove" at bounding box center [1005, 450] width 43 height 15
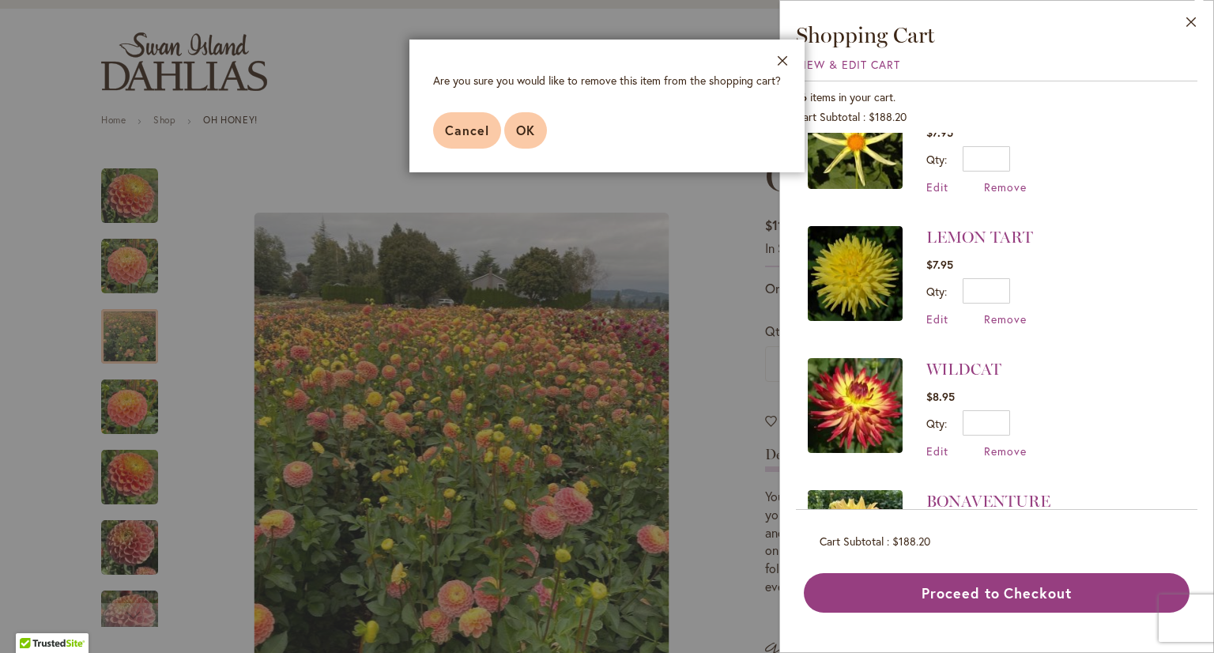
click at [525, 127] on span "OK" at bounding box center [525, 130] width 19 height 17
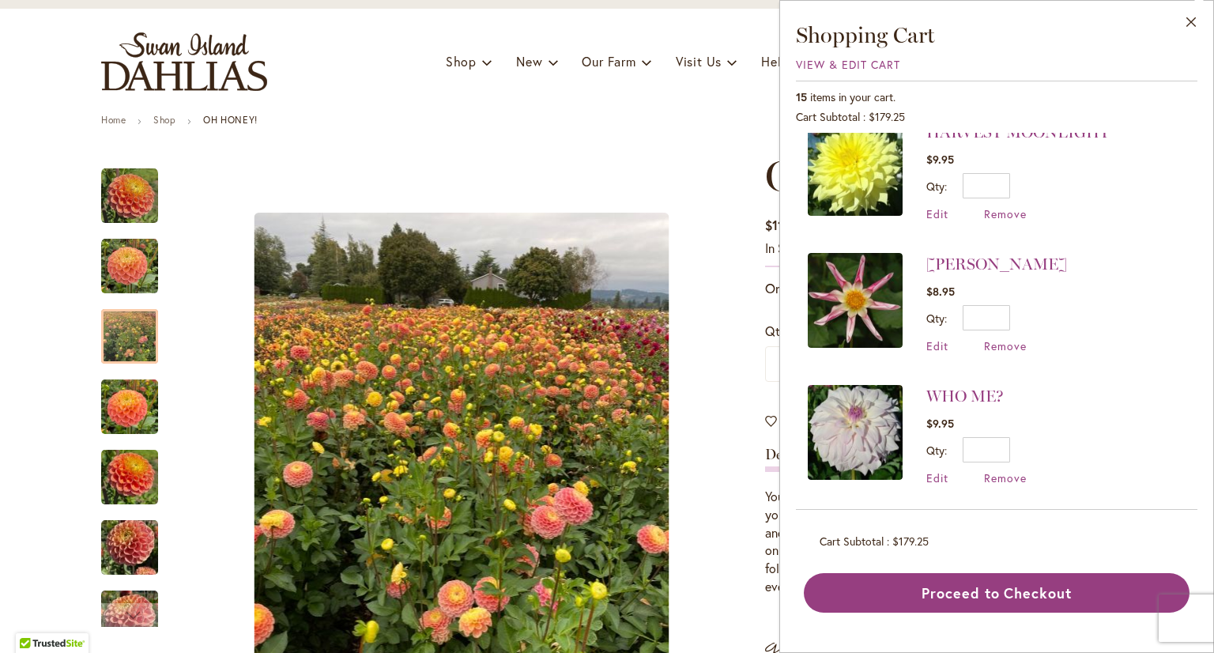
scroll to position [0, 0]
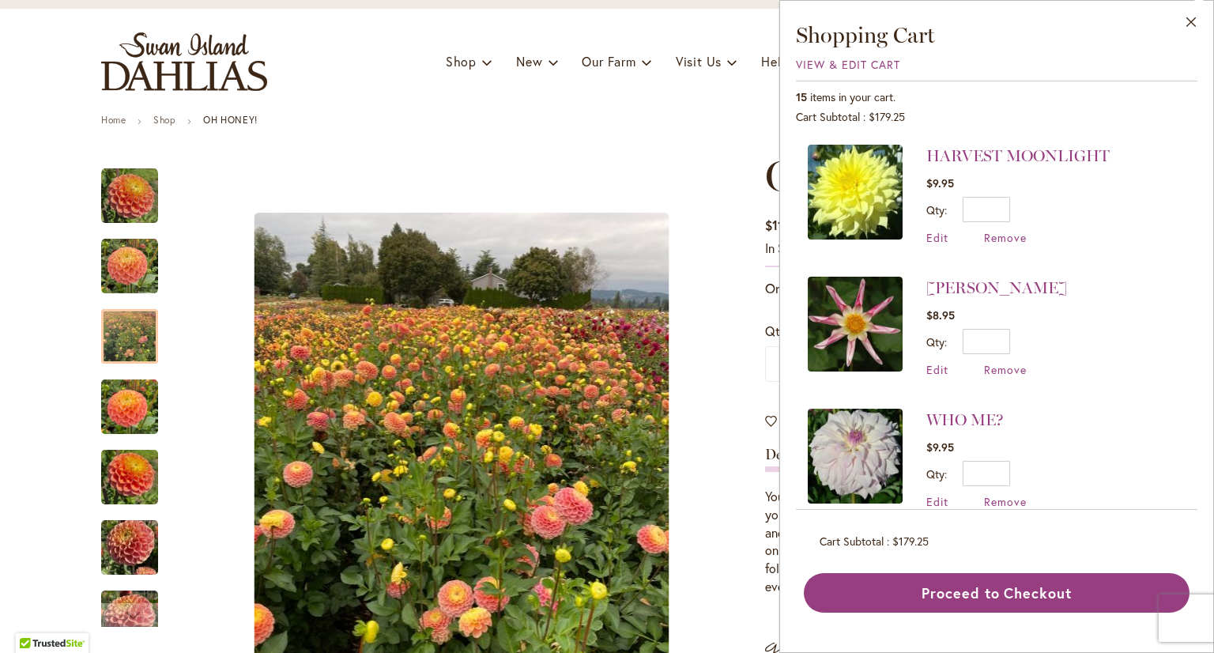
click at [866, 194] on img at bounding box center [855, 192] width 95 height 95
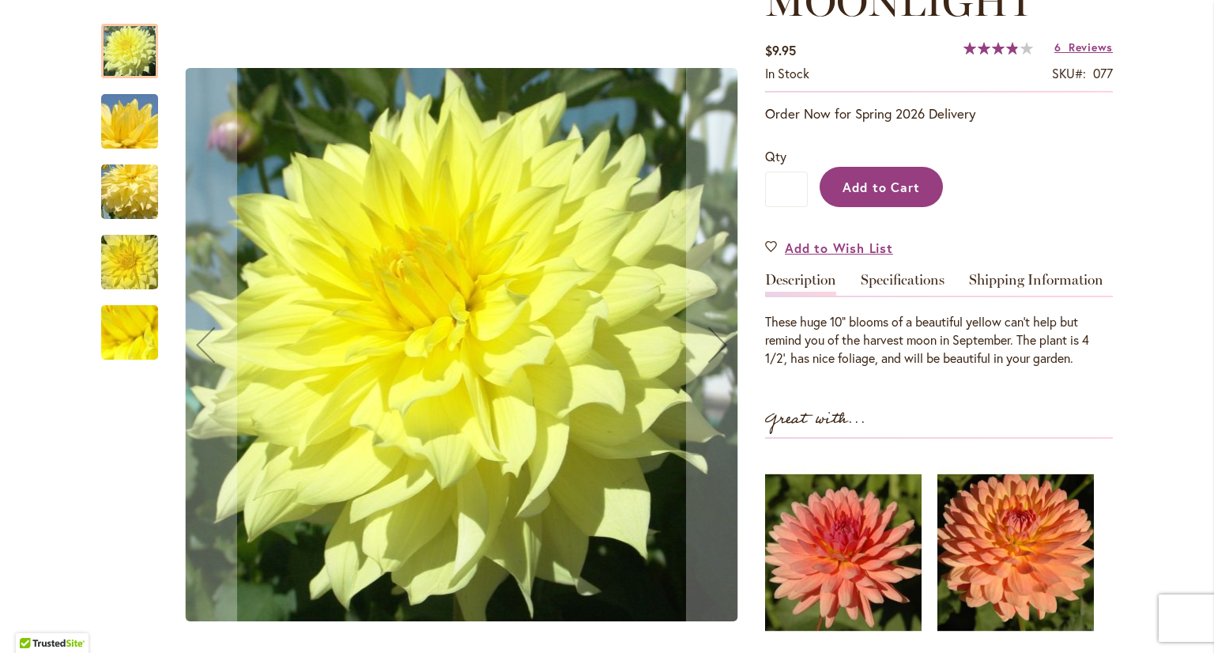
scroll to position [316, 0]
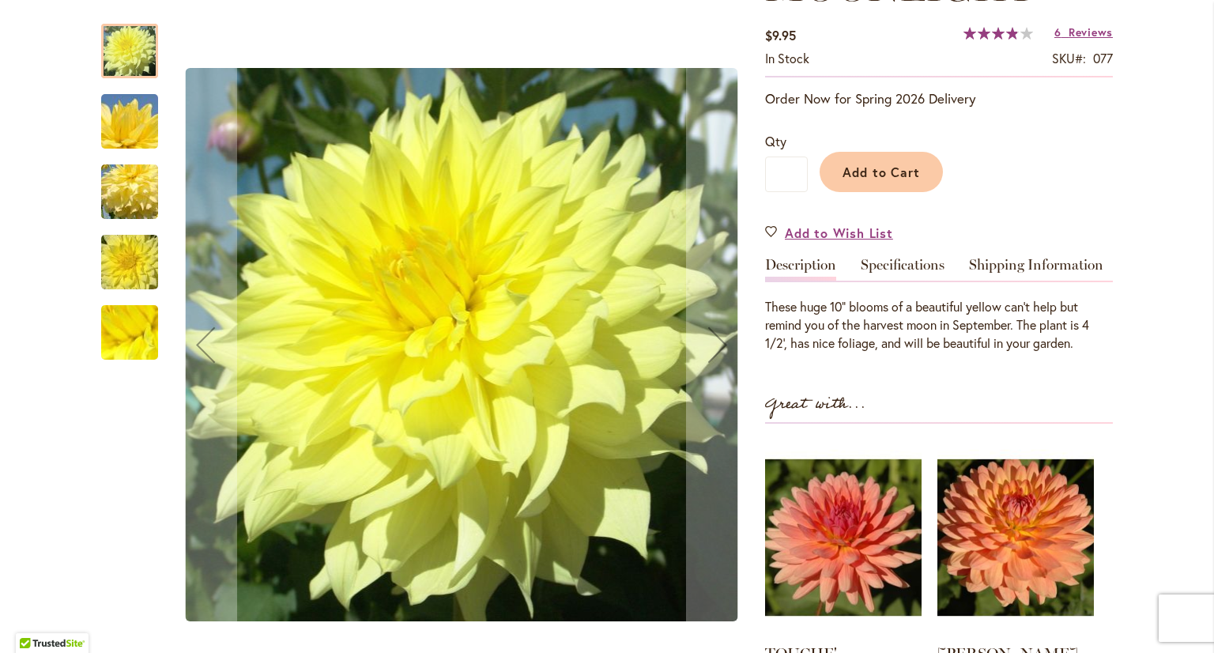
click at [121, 190] on img "Harvest Moonlight" at bounding box center [130, 192] width 114 height 76
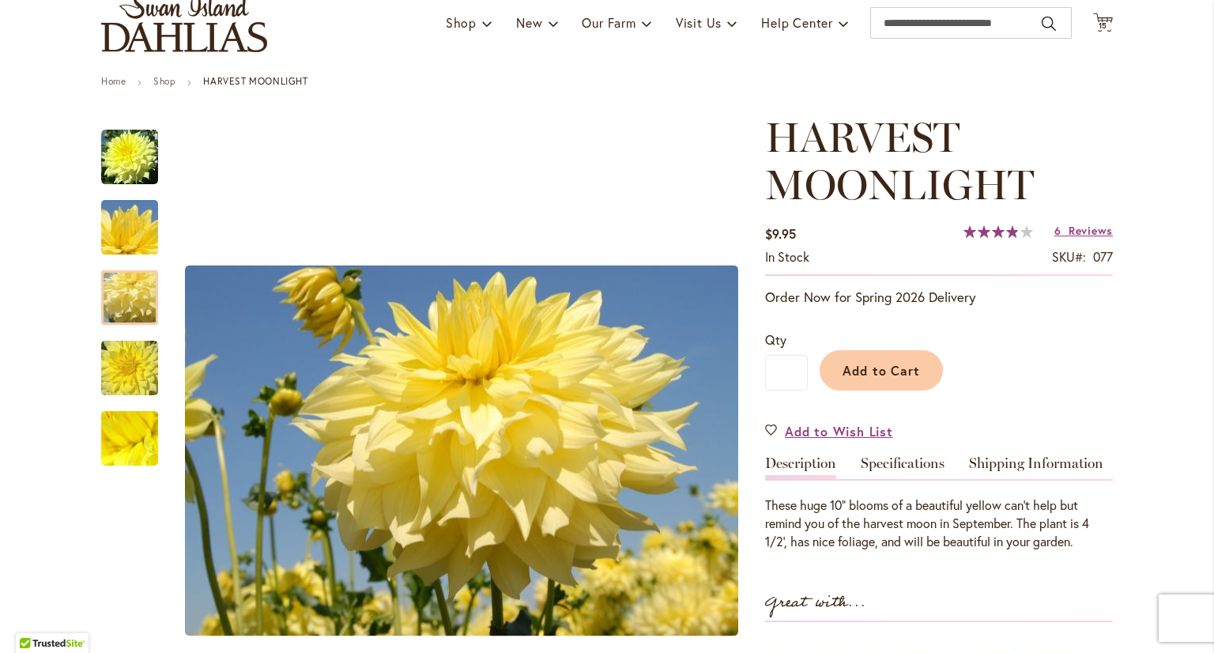
scroll to position [79, 0]
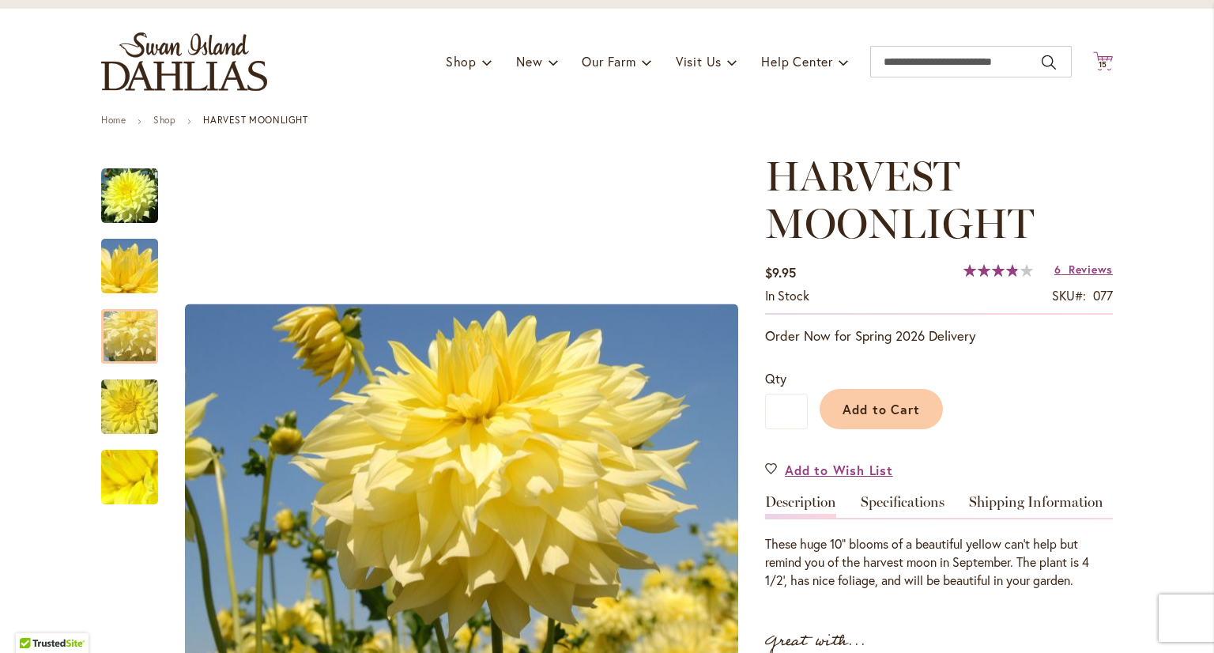
click at [1098, 62] on span "15" at bounding box center [1102, 64] width 9 height 10
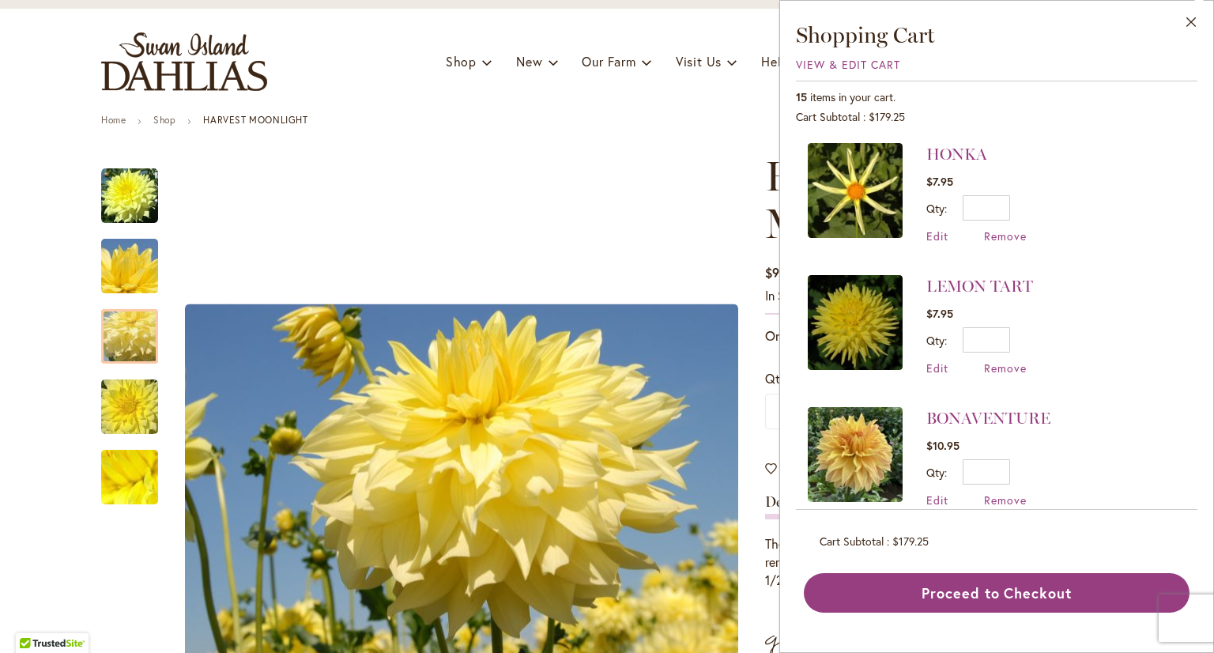
scroll to position [1106, 0]
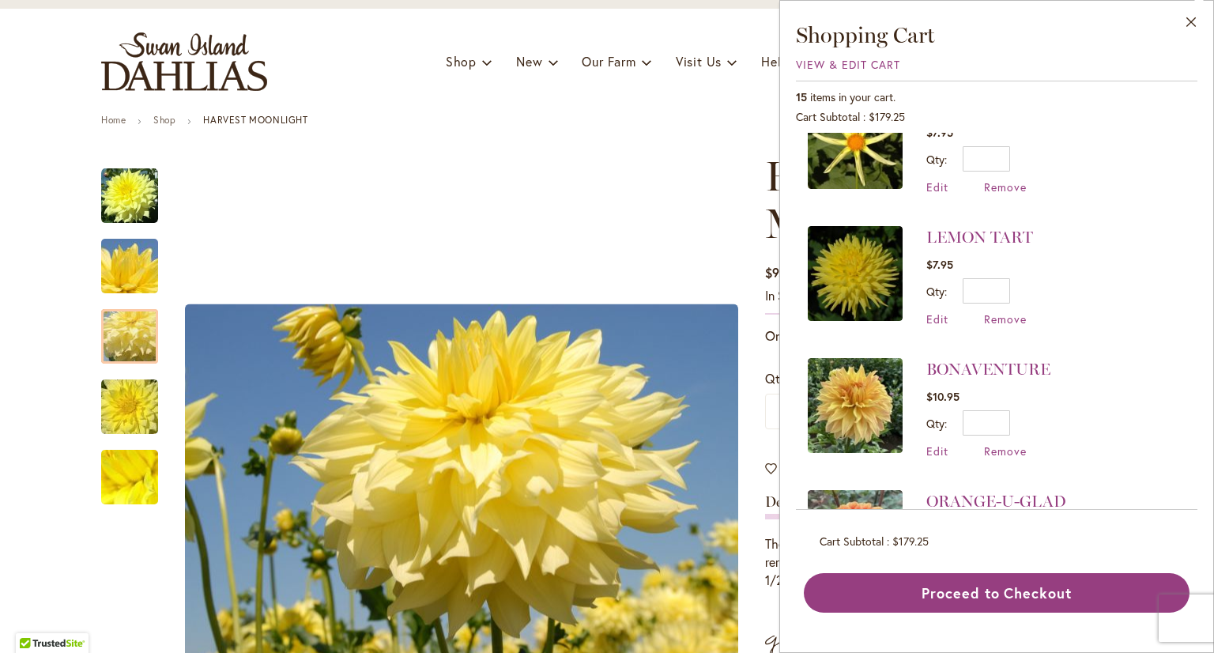
click at [860, 269] on img at bounding box center [855, 273] width 95 height 95
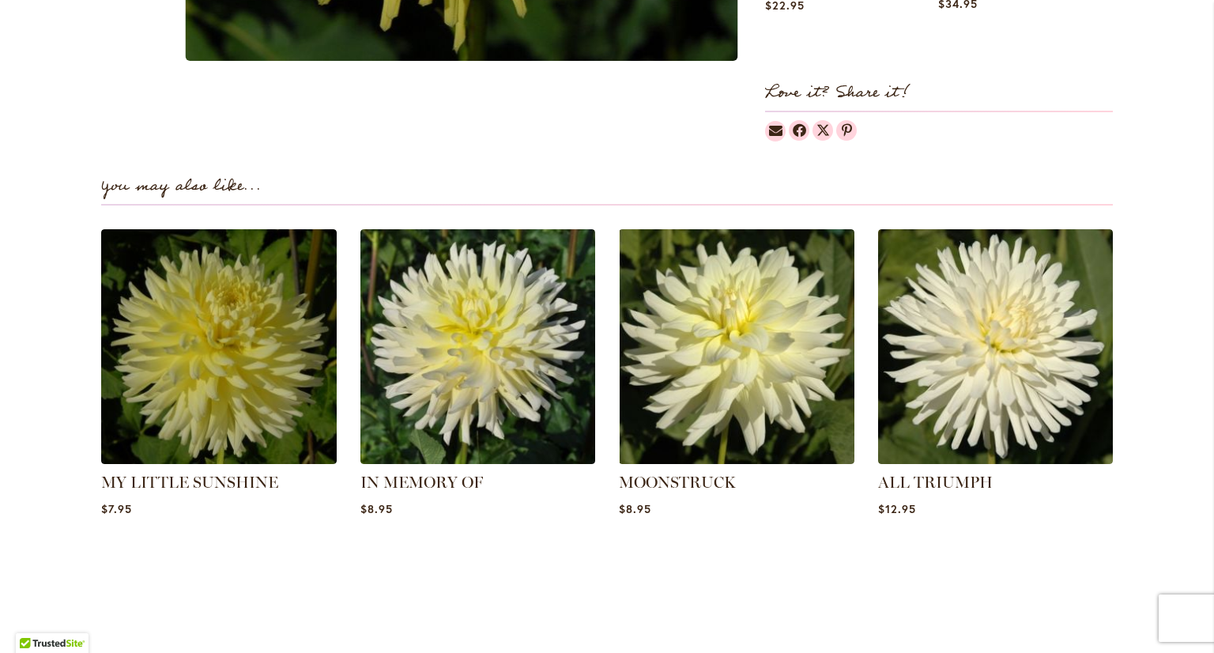
scroll to position [1027, 0]
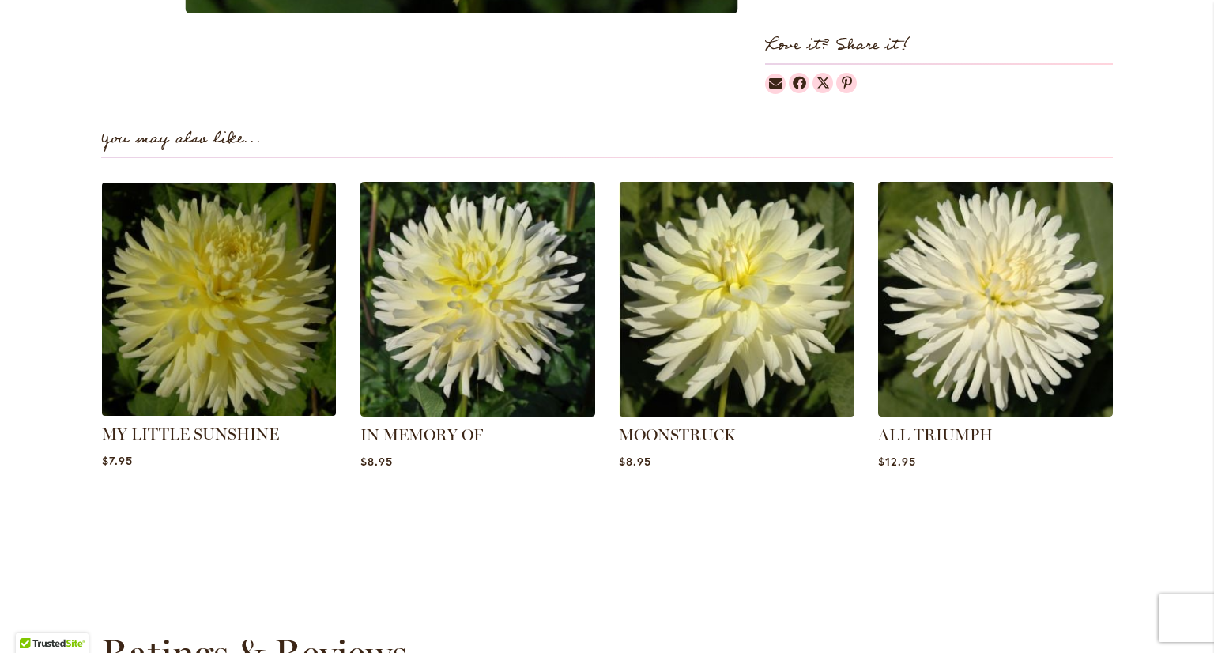
click at [219, 378] on img at bounding box center [218, 298] width 245 height 245
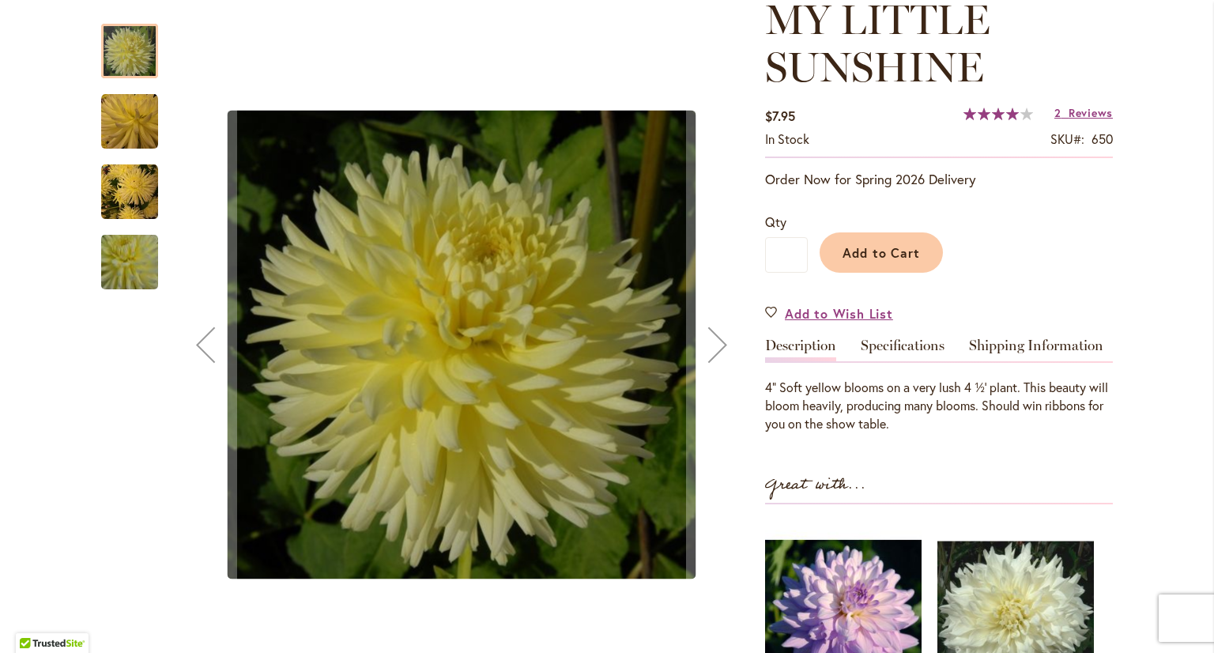
scroll to position [237, 0]
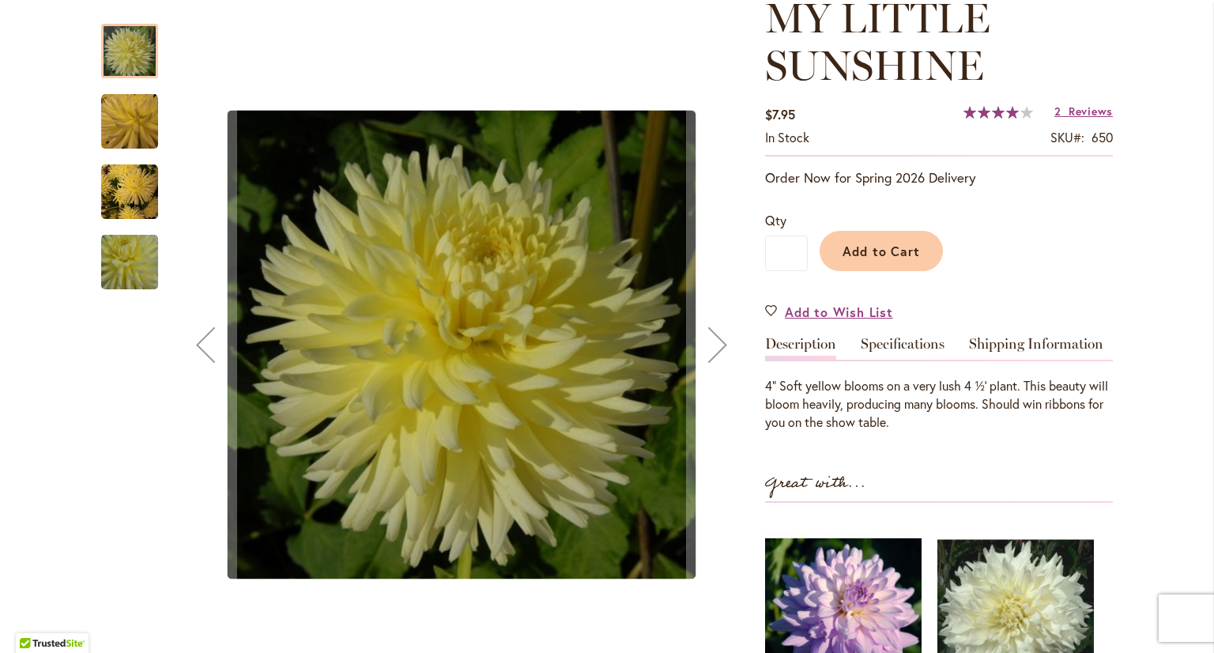
click at [126, 192] on img "MY LITTLE SUNSHINE" at bounding box center [129, 192] width 57 height 57
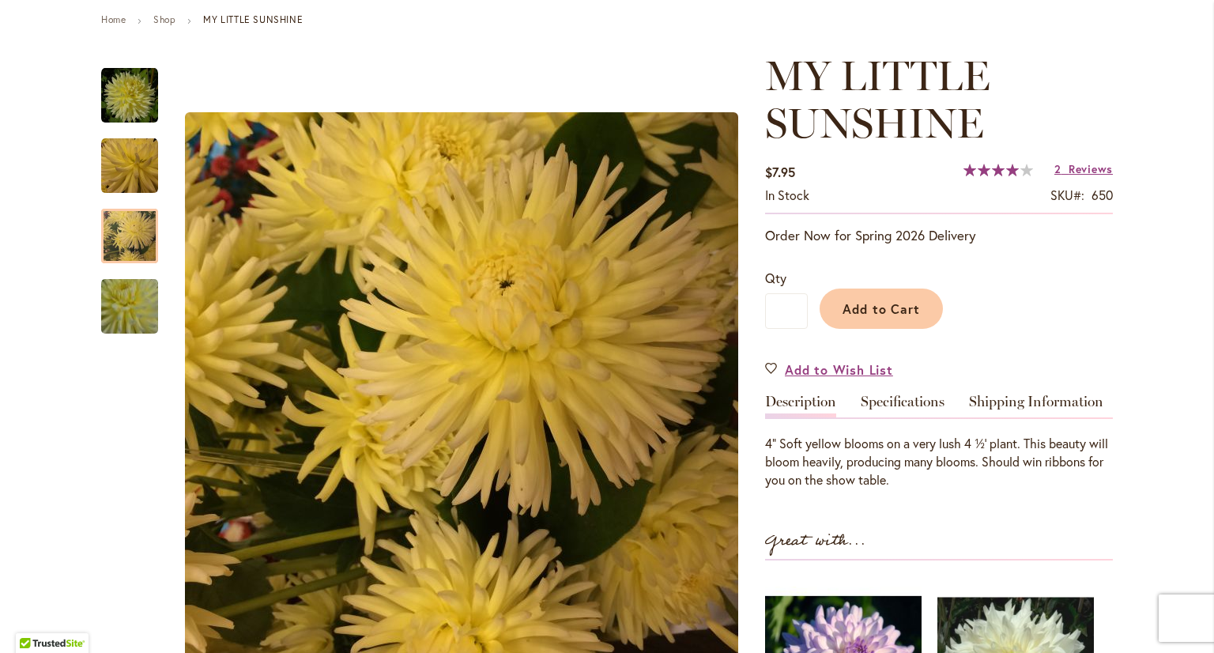
scroll to position [0, 0]
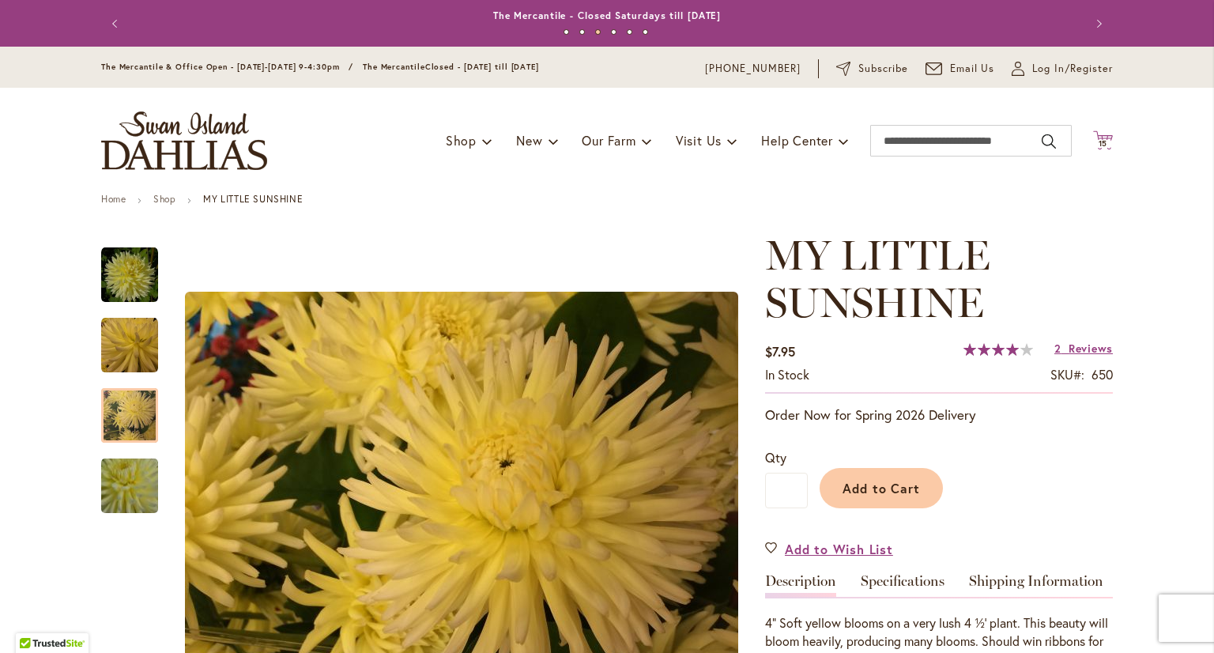
click at [1095, 138] on icon "Cart .cls-1 { fill: #231f20; }" at bounding box center [1103, 140] width 20 height 20
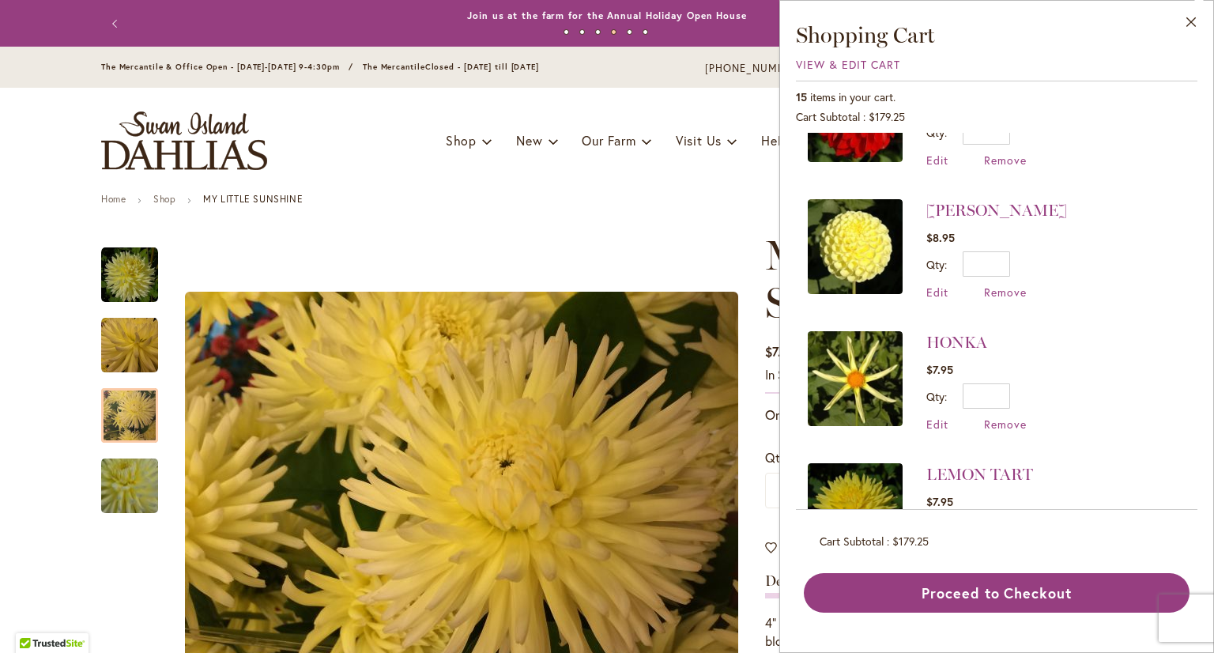
scroll to position [790, 0]
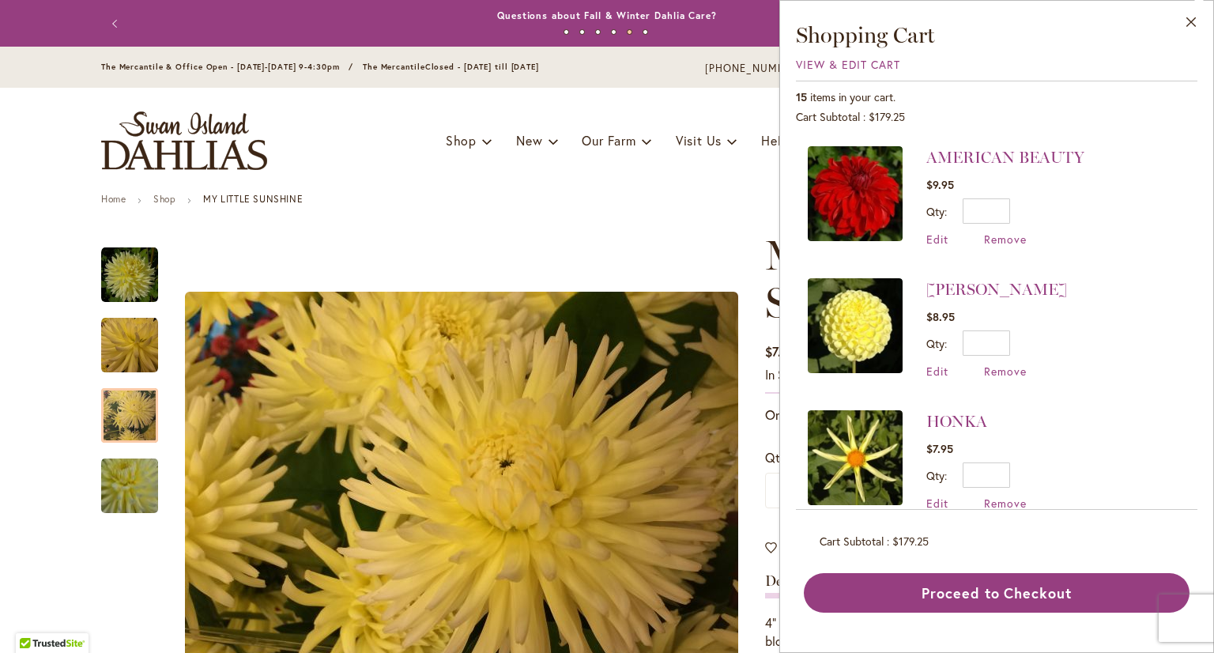
click at [853, 317] on img at bounding box center [855, 325] width 95 height 95
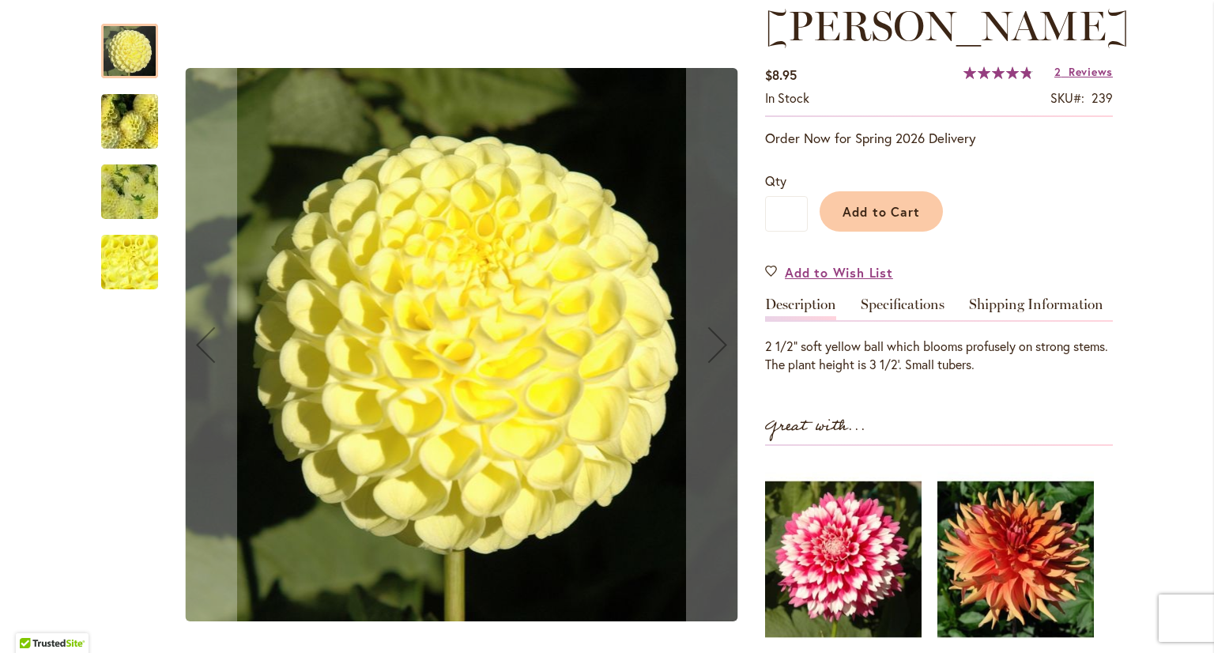
scroll to position [158, 0]
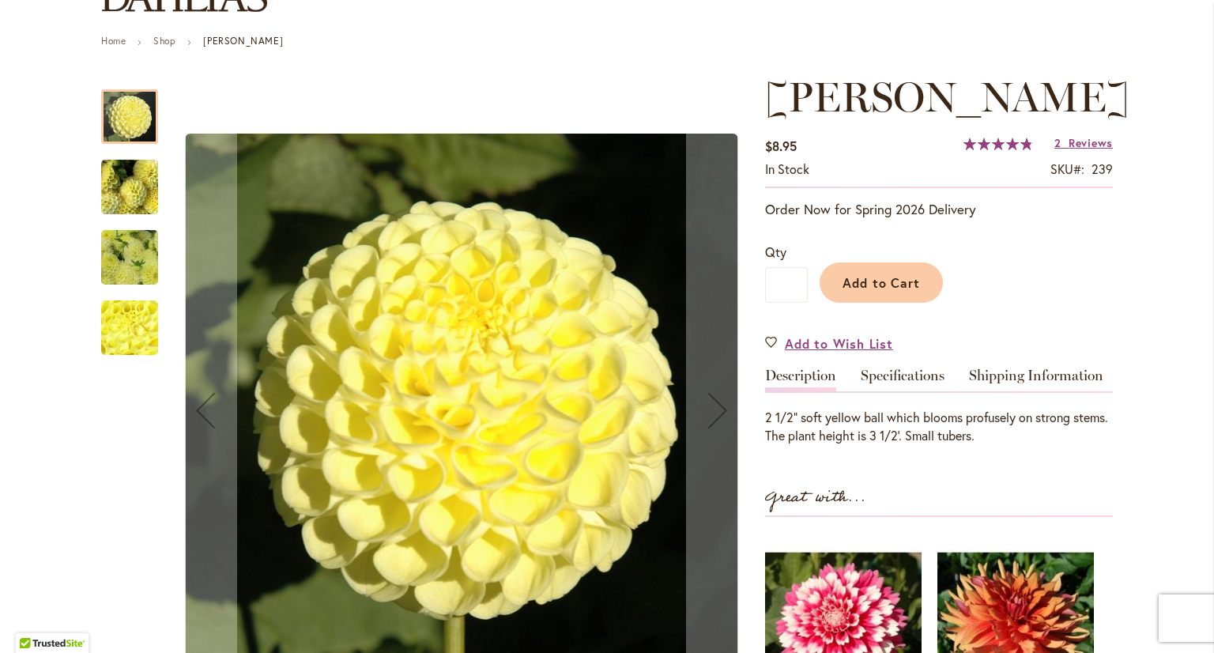
click at [103, 179] on img "NETTIE" at bounding box center [130, 187] width 114 height 85
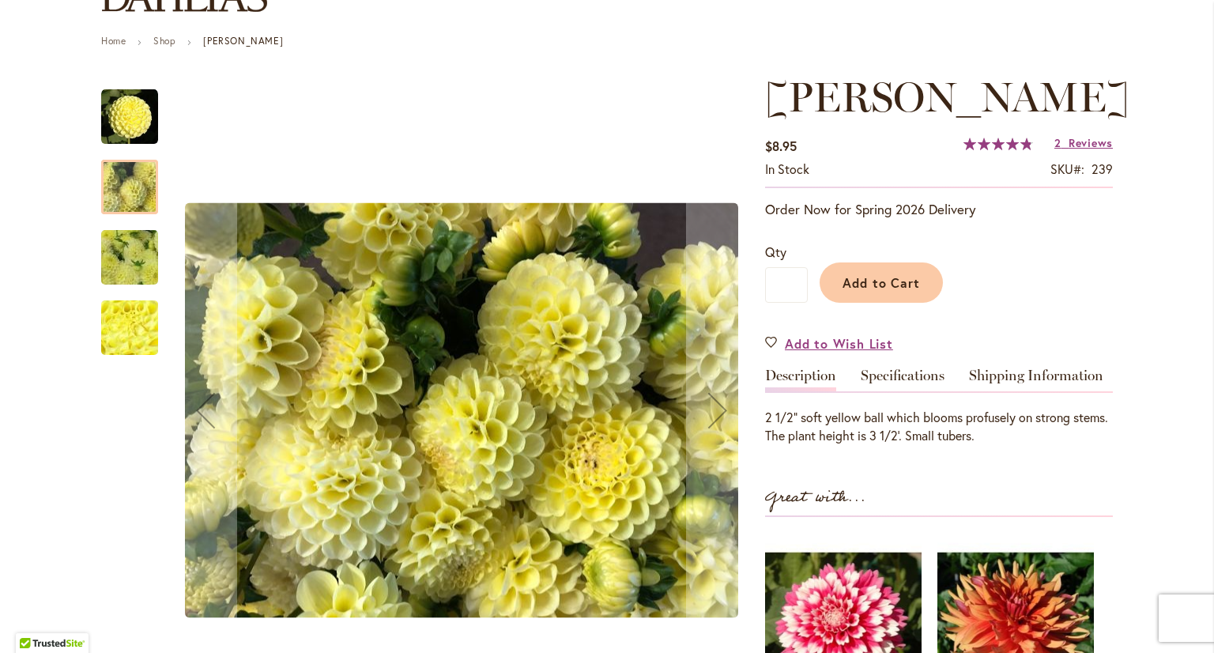
click at [137, 264] on img "NETTIE" at bounding box center [130, 257] width 114 height 85
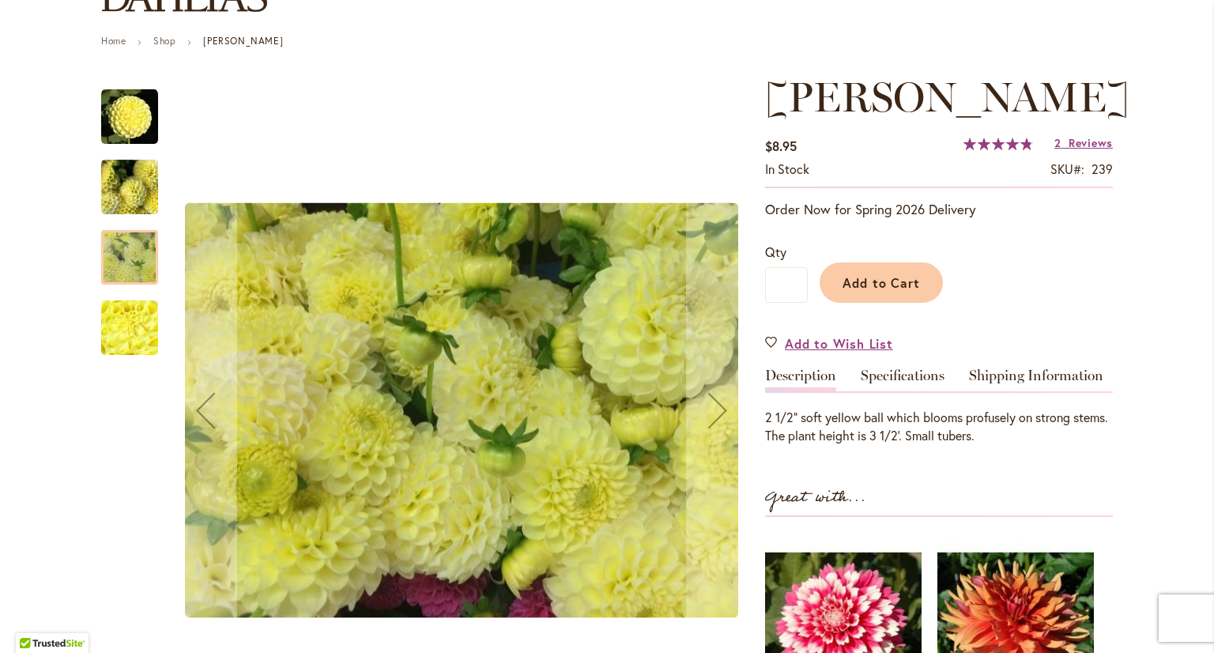
click at [134, 129] on img "NETTIE" at bounding box center [129, 117] width 57 height 57
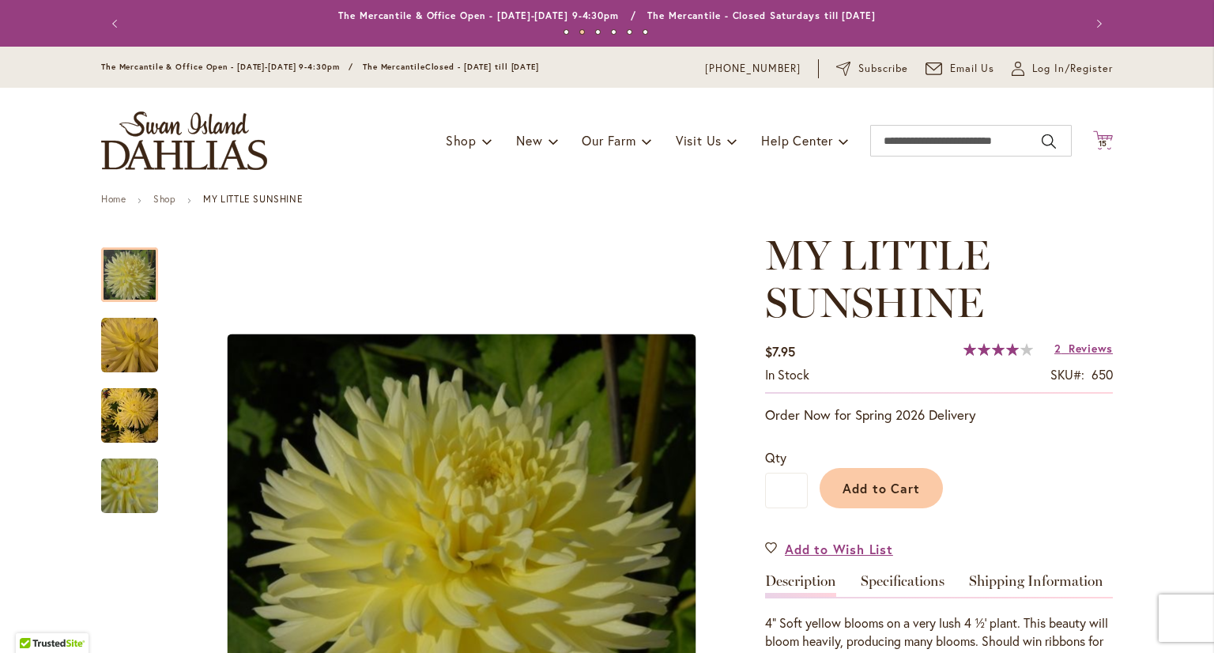
click at [1098, 139] on span "15" at bounding box center [1102, 143] width 9 height 10
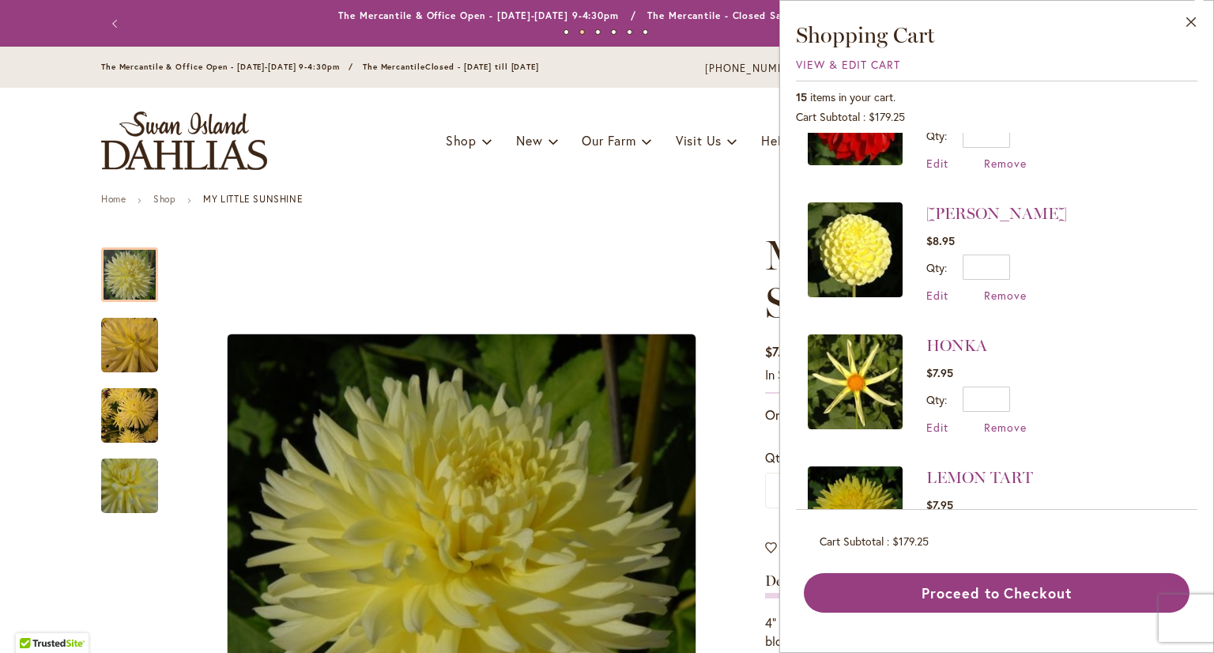
scroll to position [869, 0]
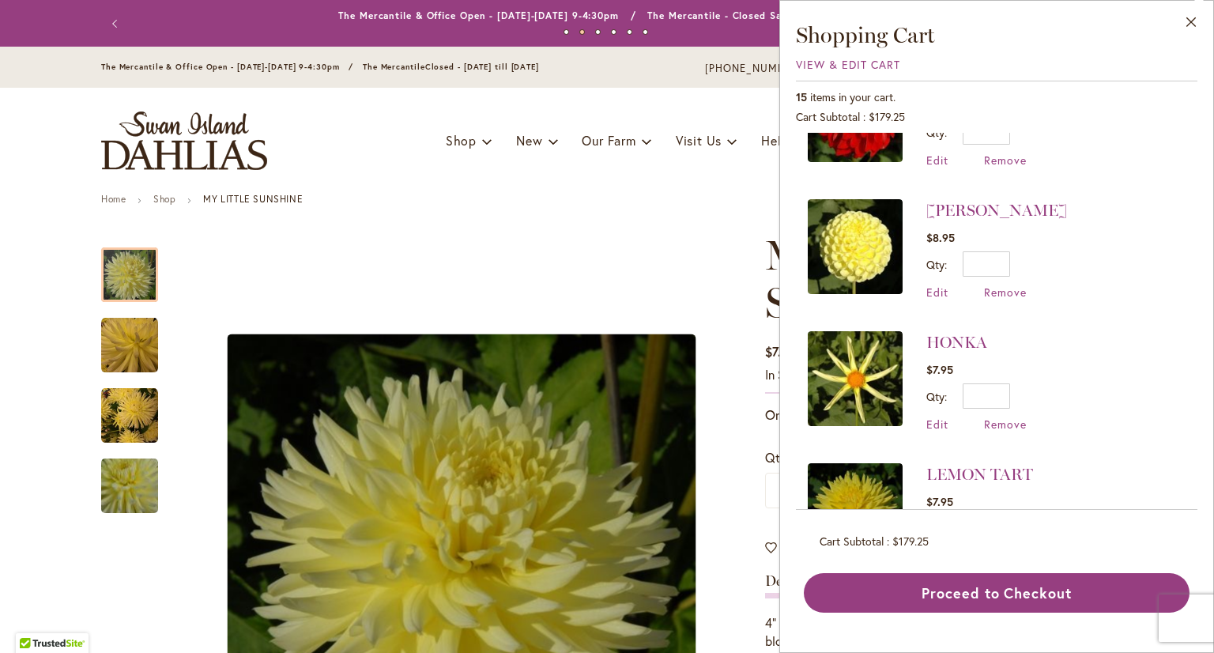
click at [866, 228] on img at bounding box center [855, 246] width 95 height 95
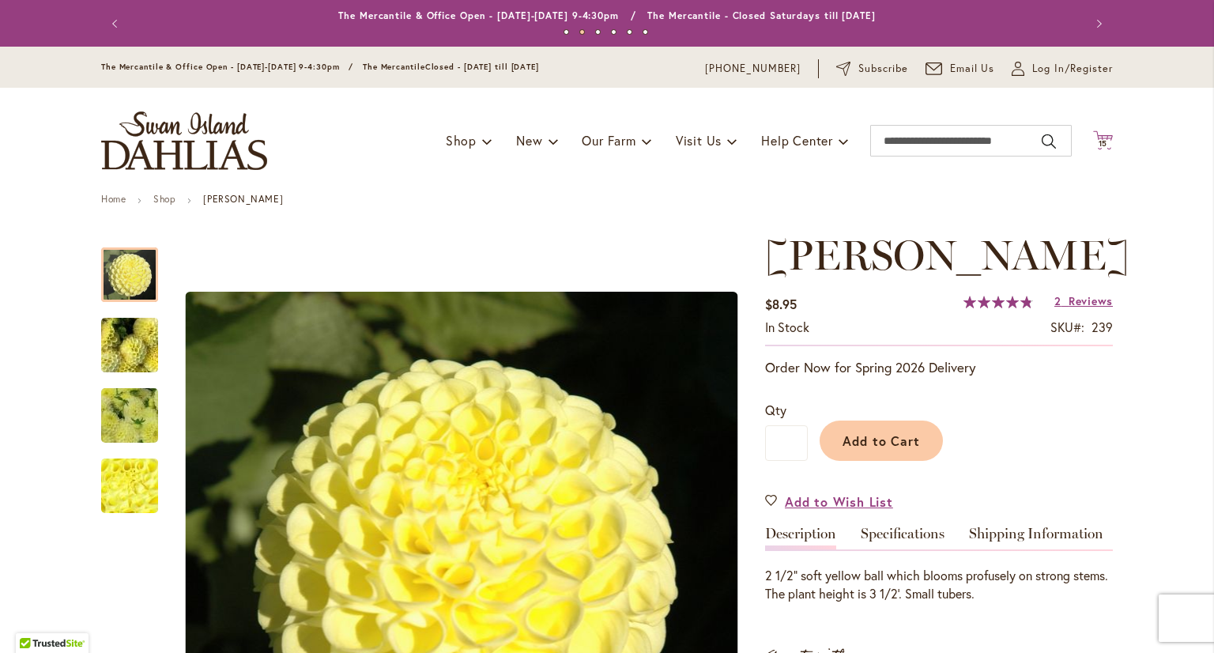
click at [1102, 140] on span "15 15 items" at bounding box center [1103, 144] width 16 height 8
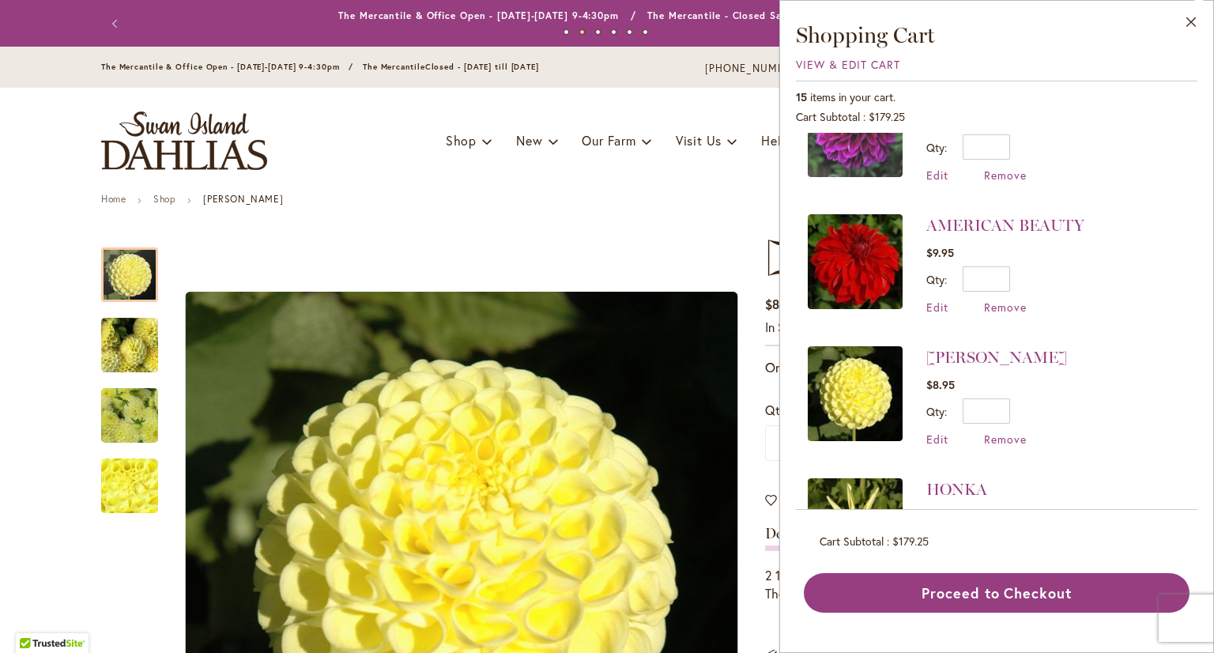
scroll to position [790, 0]
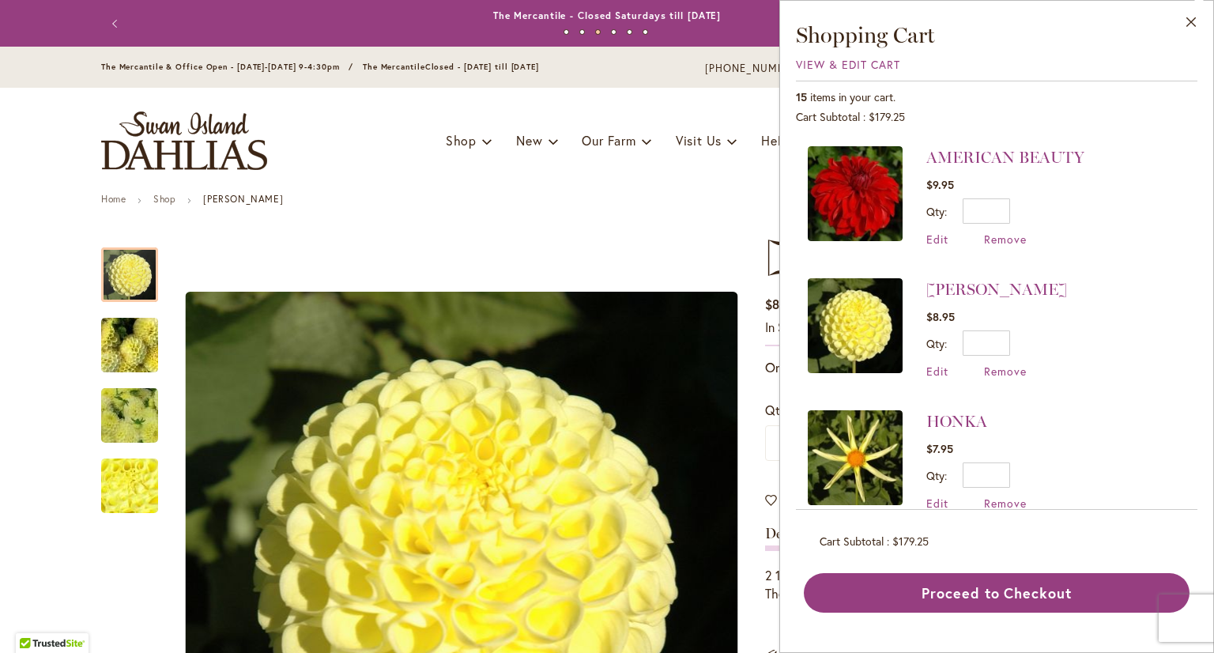
click at [860, 454] on img at bounding box center [855, 457] width 95 height 95
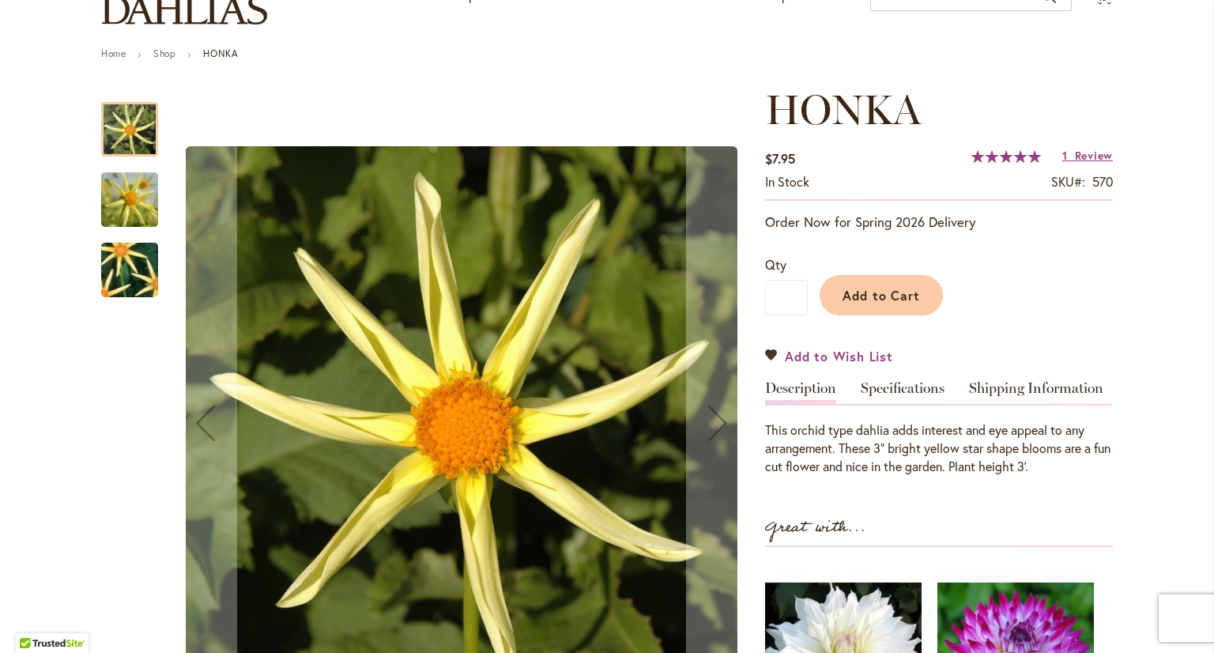
scroll to position [158, 0]
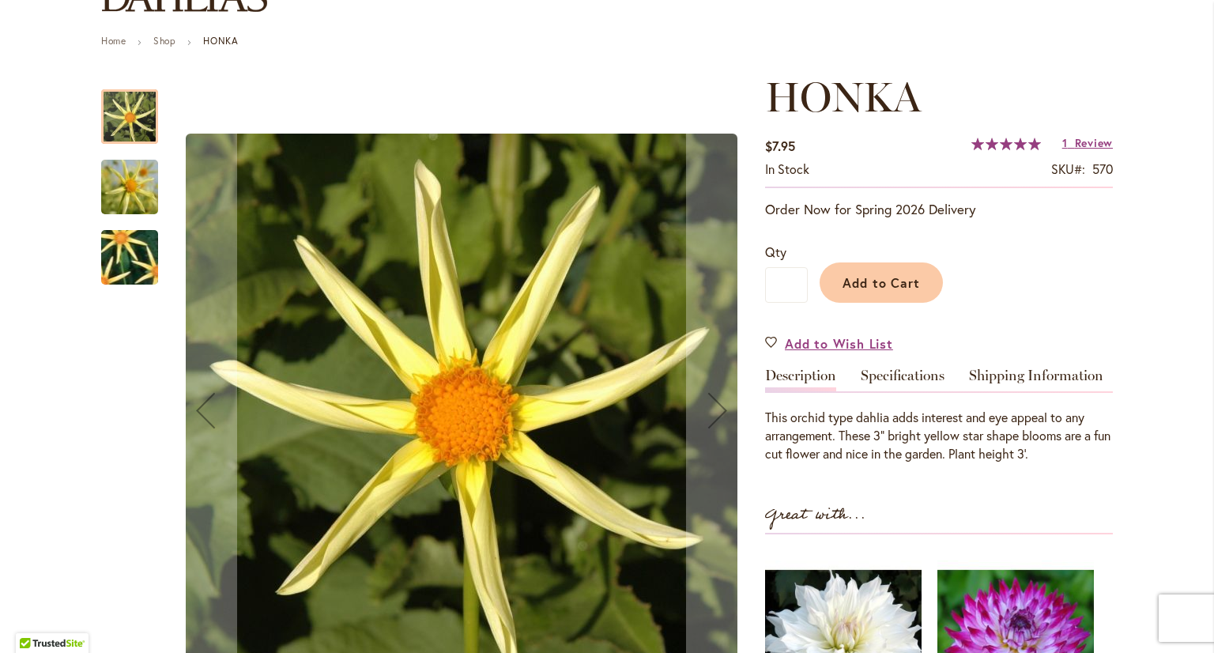
click at [118, 254] on img "HONKA" at bounding box center [130, 257] width 110 height 109
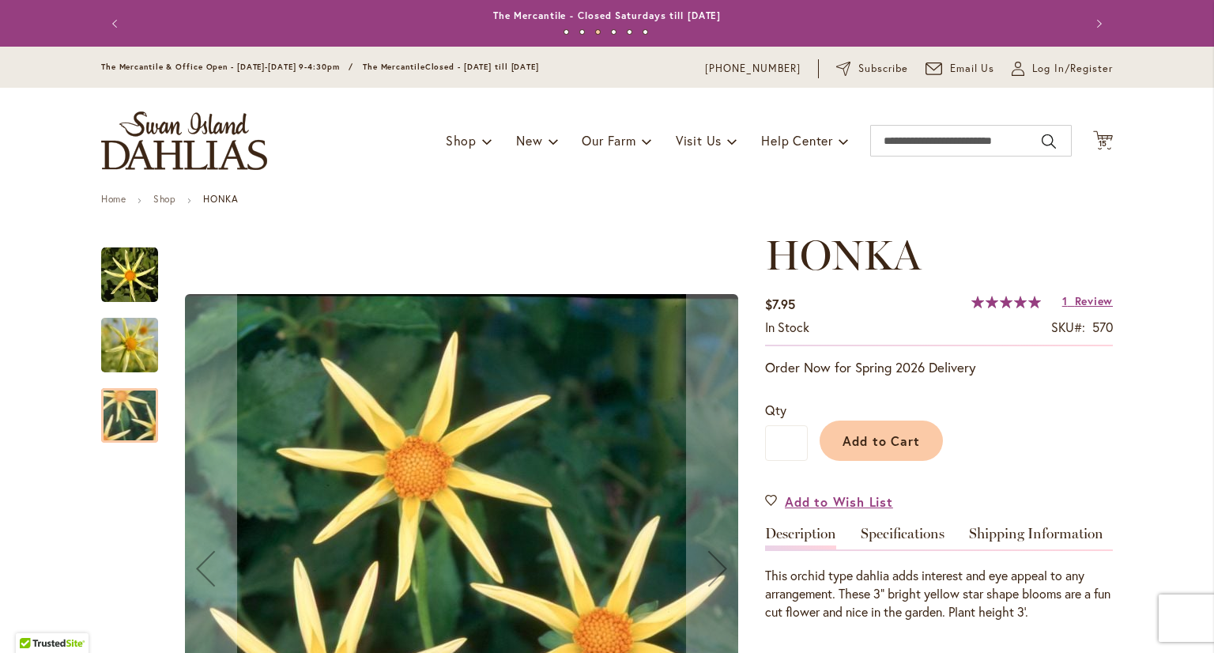
scroll to position [0, 0]
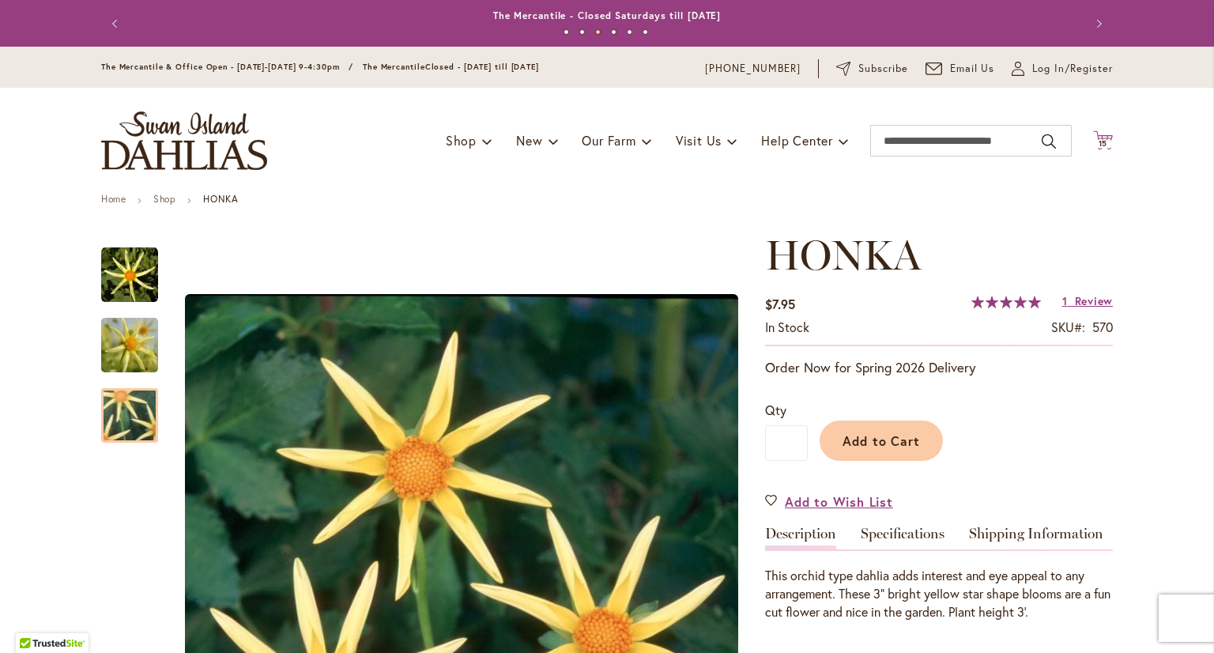
click at [1093, 134] on icon at bounding box center [1103, 139] width 20 height 19
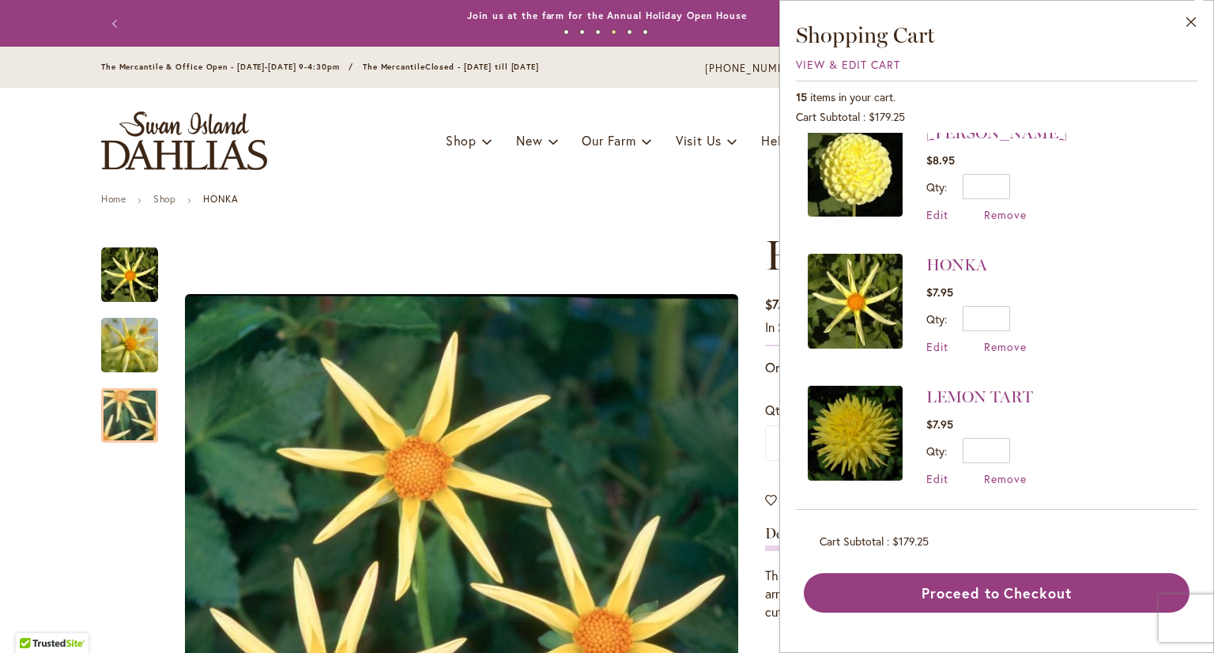
scroll to position [948, 0]
click at [1004, 337] on span "Remove" at bounding box center [1005, 344] width 43 height 15
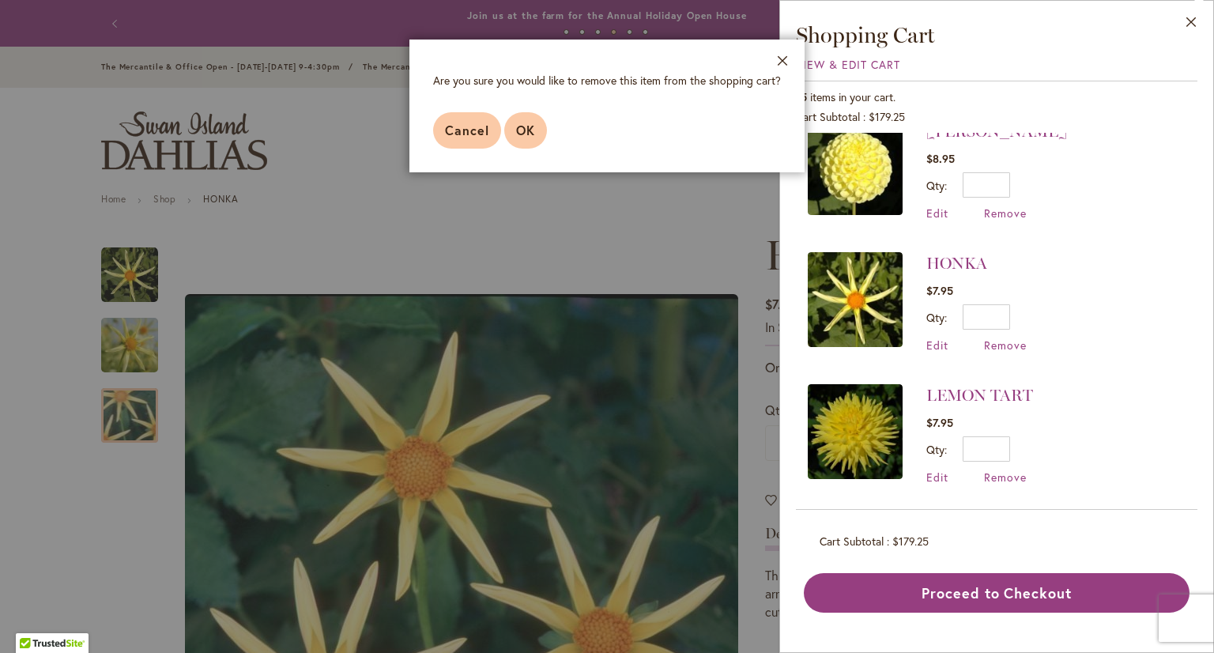
click at [522, 120] on button "OK" at bounding box center [525, 130] width 43 height 36
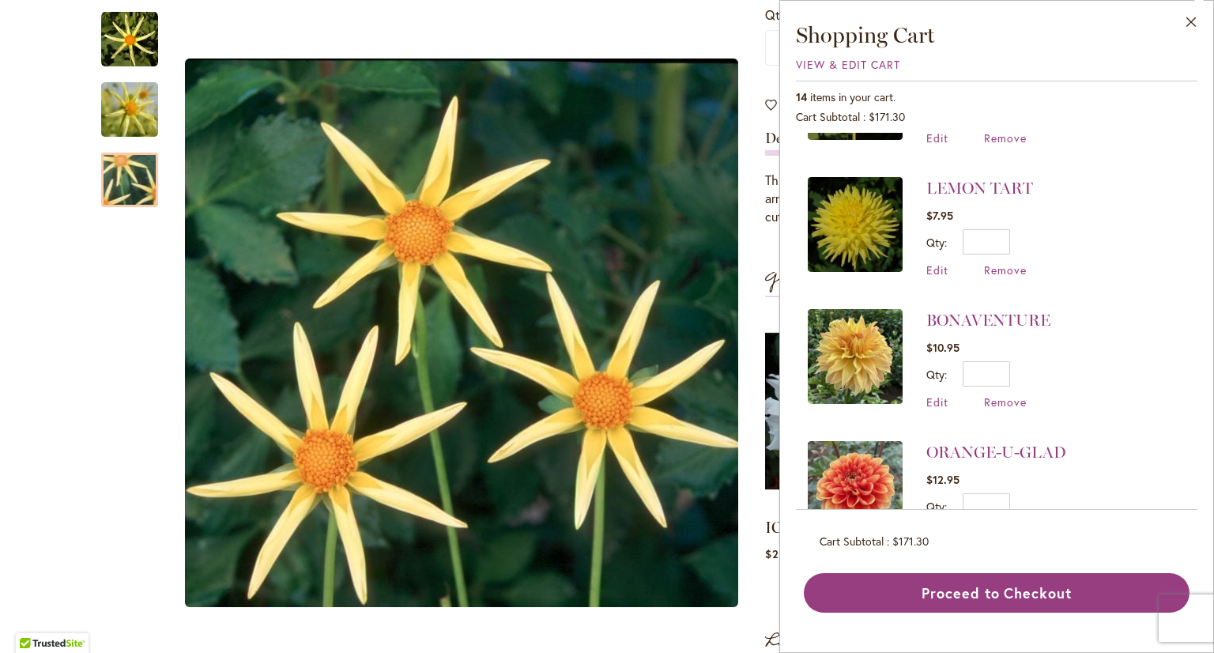
scroll to position [1027, 0]
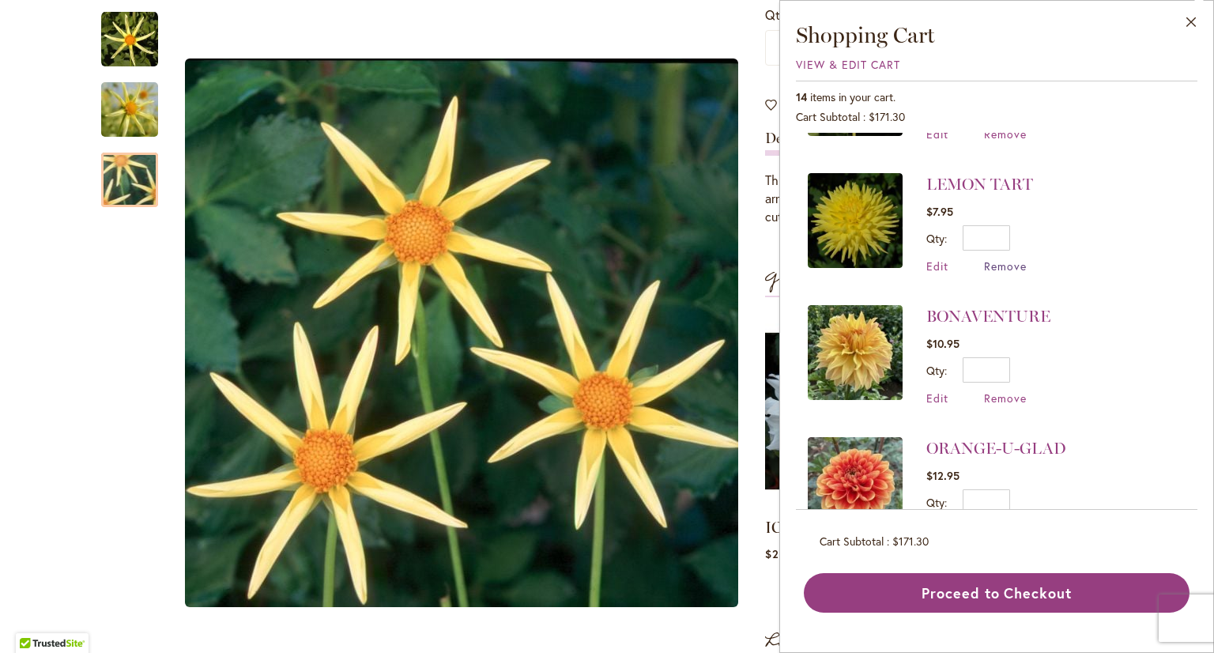
click at [1008, 258] on span "Remove" at bounding box center [1005, 265] width 43 height 15
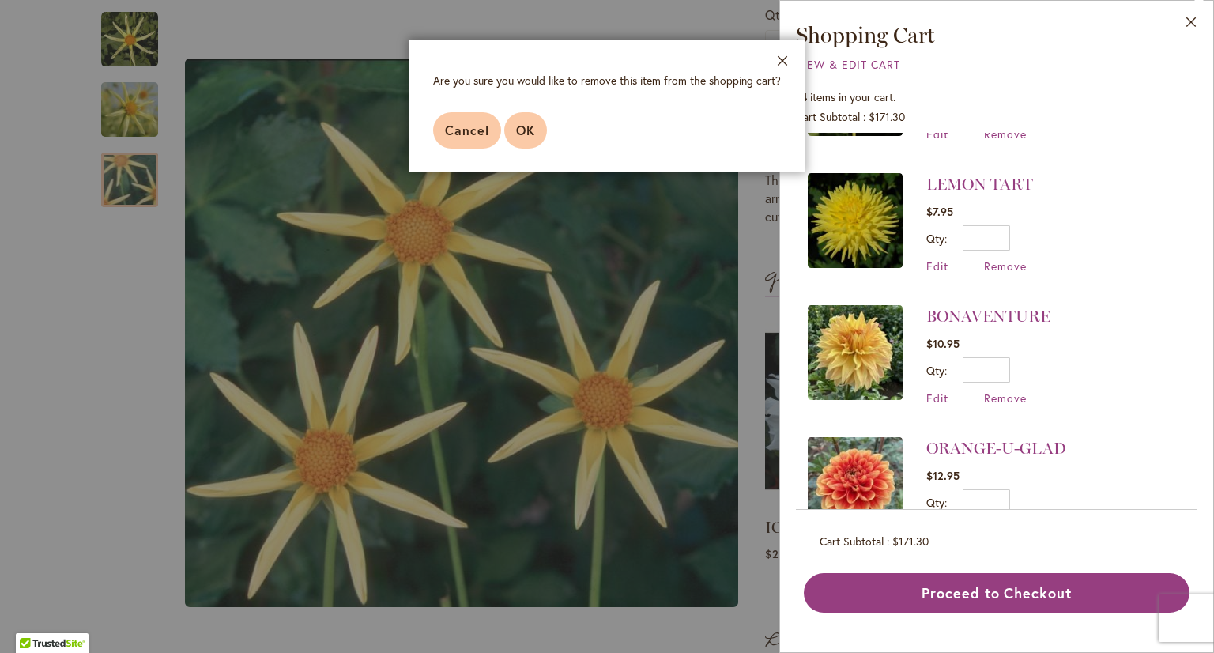
click at [536, 133] on button "OK" at bounding box center [525, 130] width 43 height 36
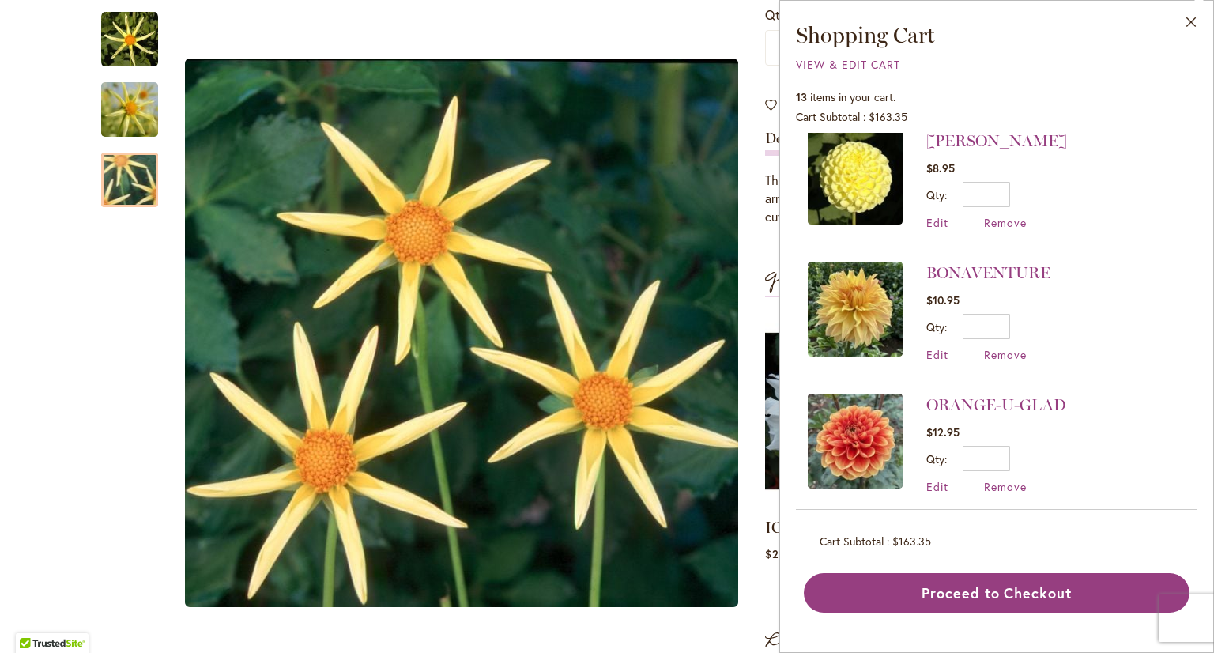
scroll to position [948, 0]
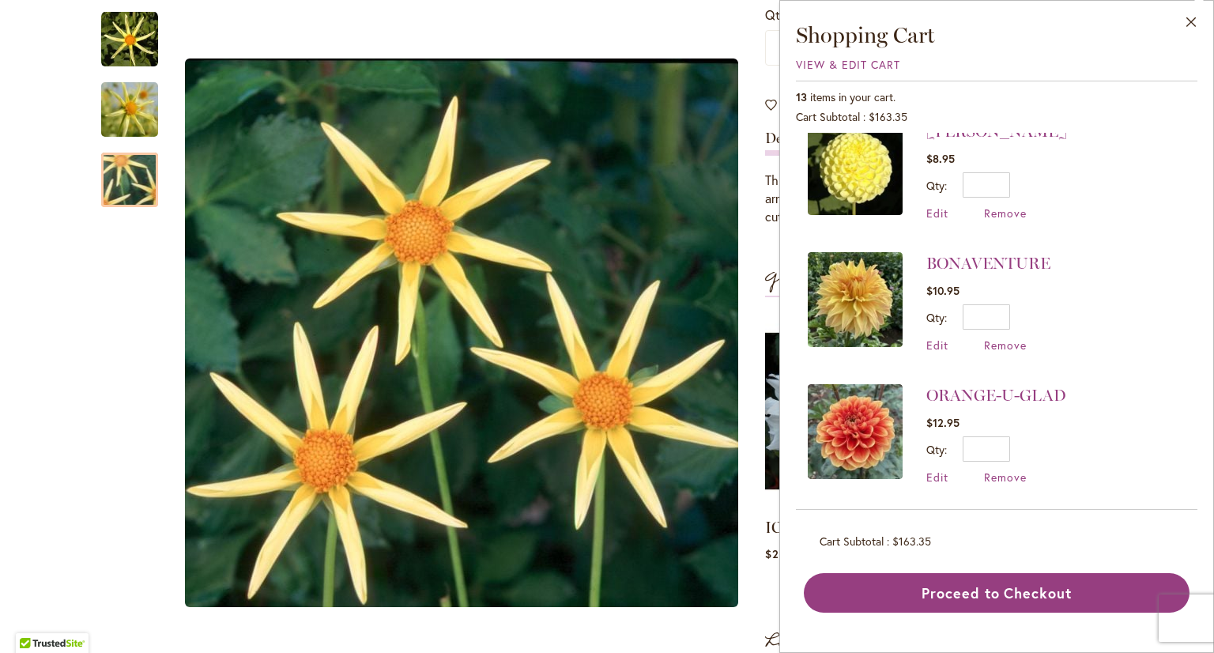
click at [871, 297] on img at bounding box center [855, 299] width 95 height 95
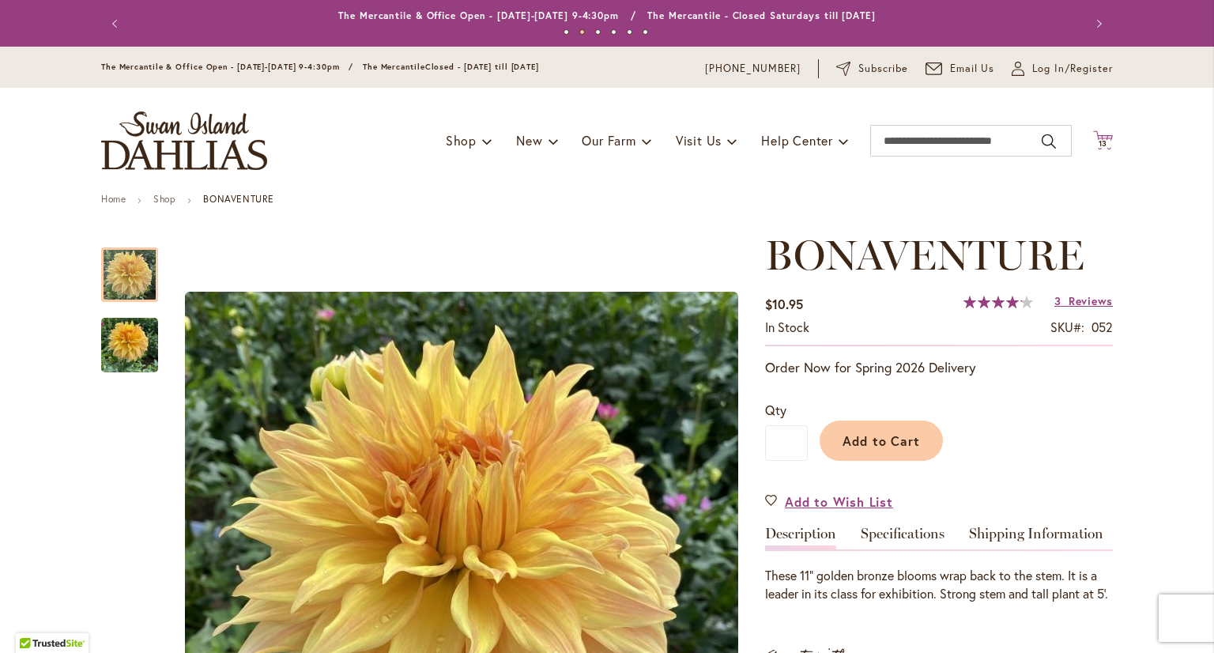
click at [1100, 143] on span "13" at bounding box center [1102, 143] width 9 height 10
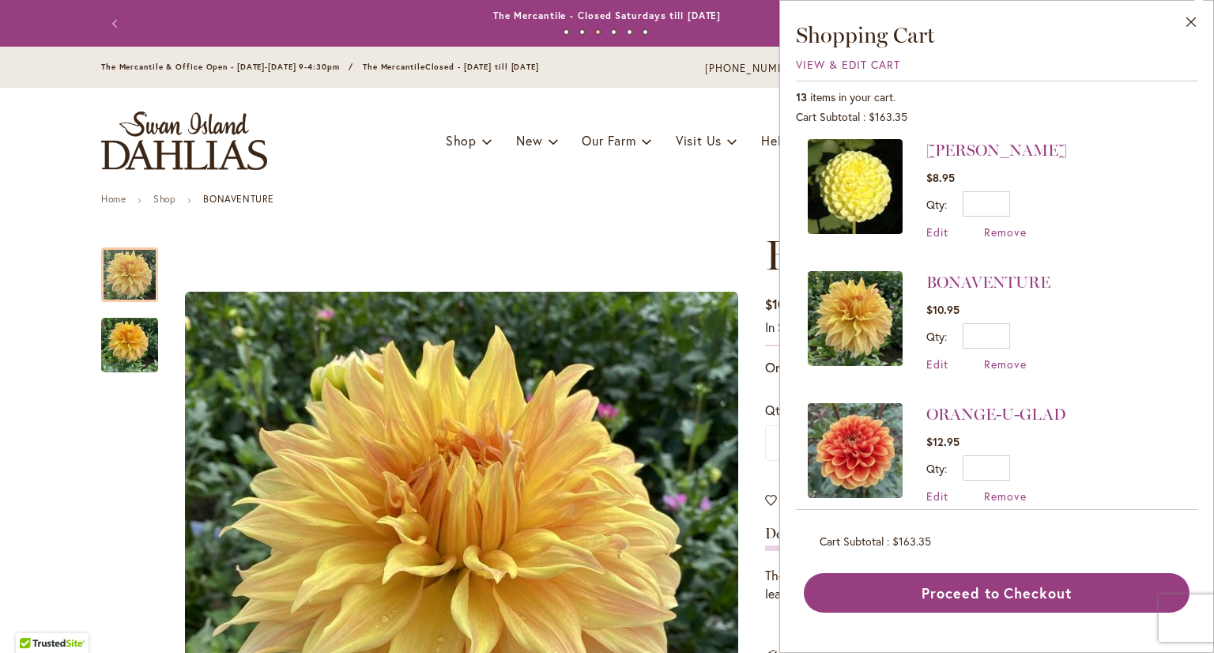
scroll to position [948, 0]
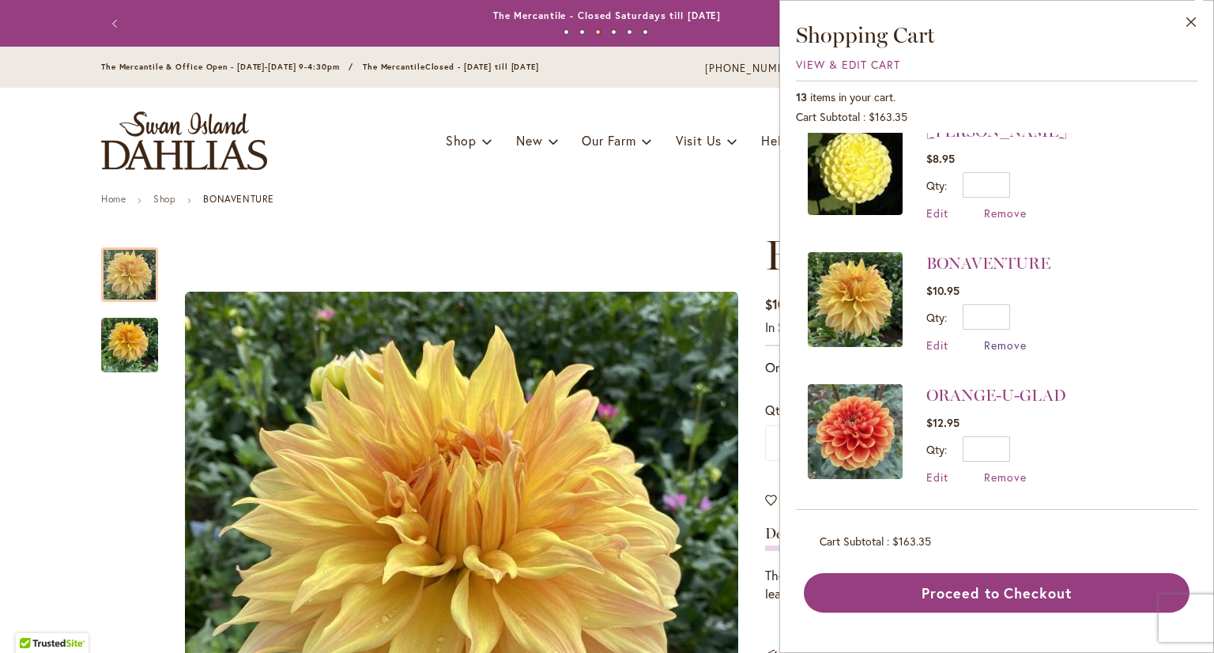
click at [1015, 337] on span "Remove" at bounding box center [1005, 344] width 43 height 15
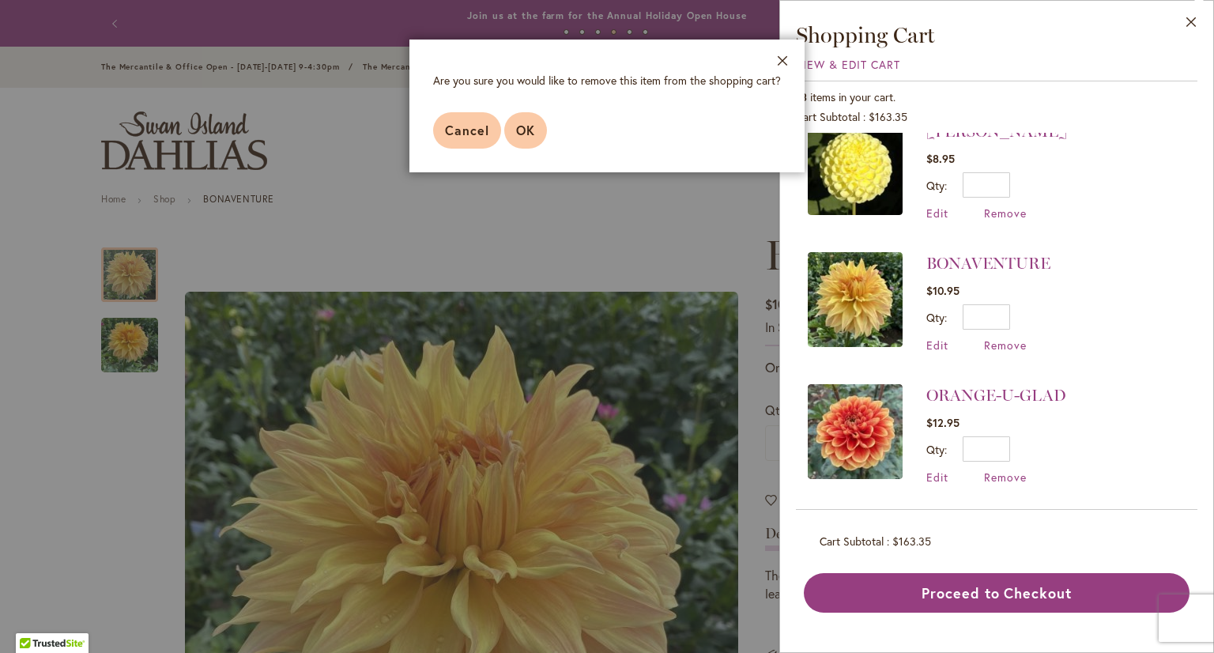
click at [523, 138] on button "OK" at bounding box center [525, 130] width 43 height 36
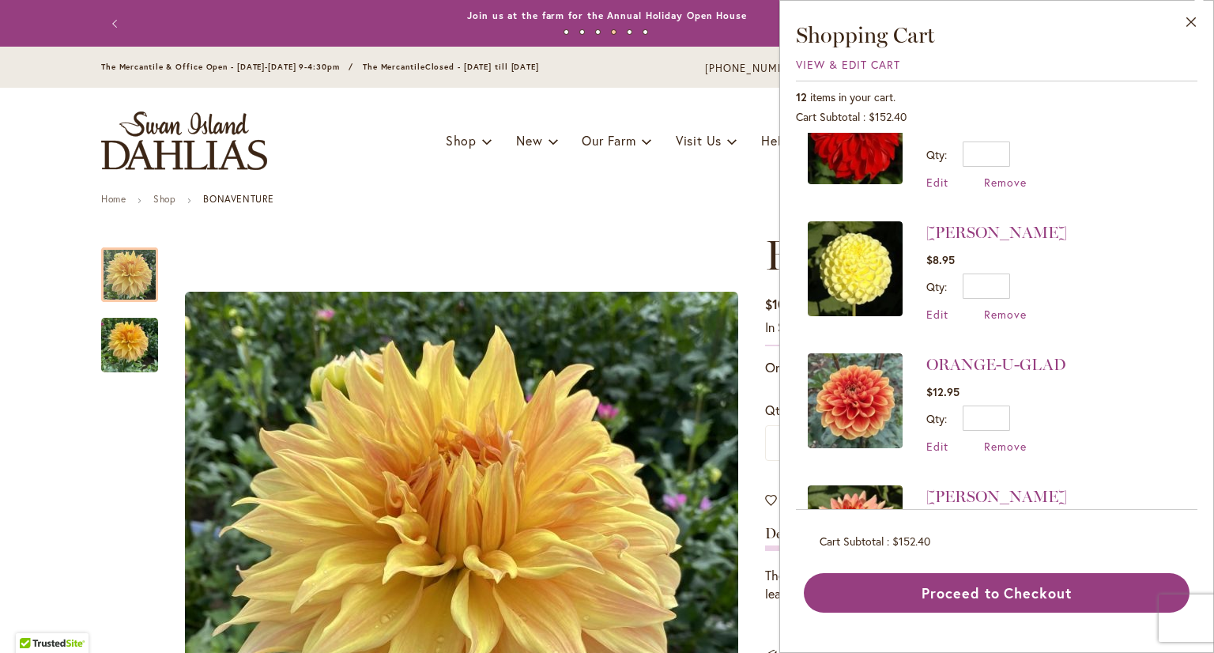
scroll to position [948, 0]
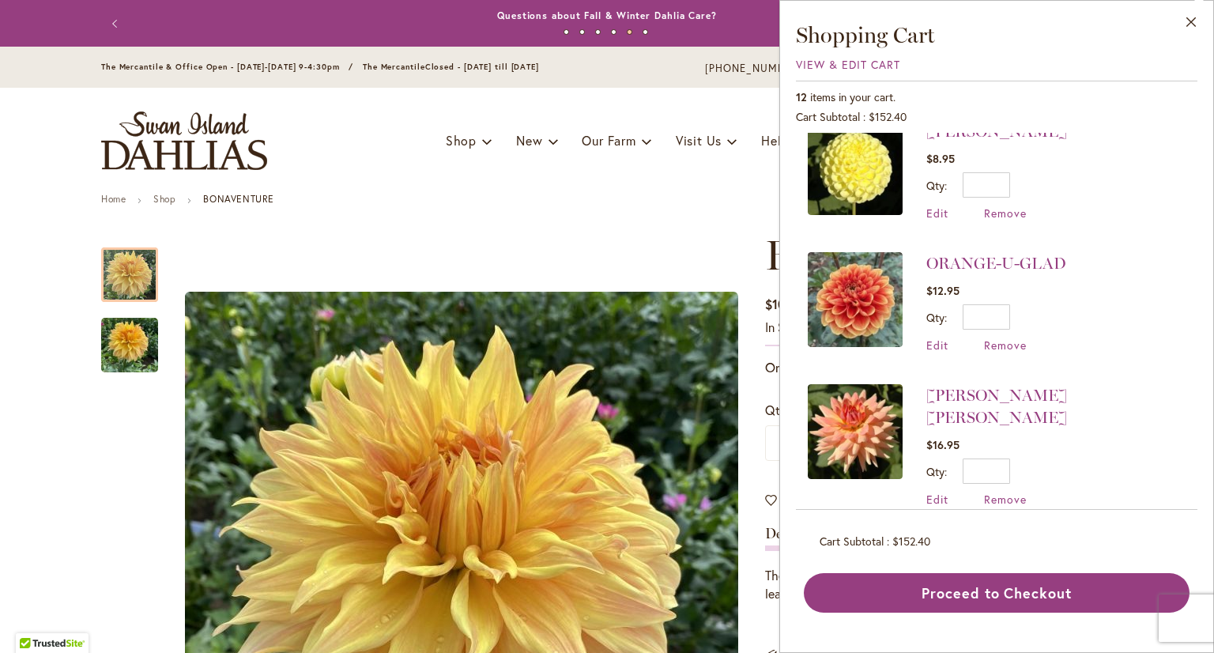
click at [866, 284] on img at bounding box center [855, 299] width 95 height 95
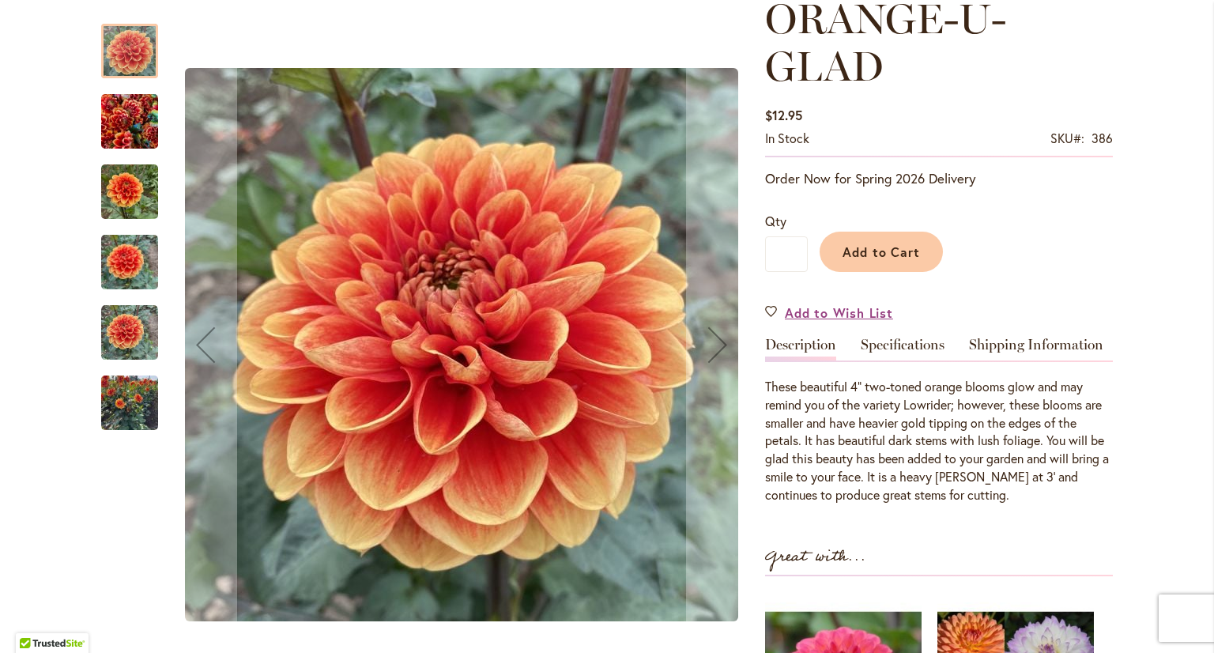
scroll to position [237, 0]
click at [117, 111] on img "Orange-U-Glad" at bounding box center [129, 122] width 57 height 76
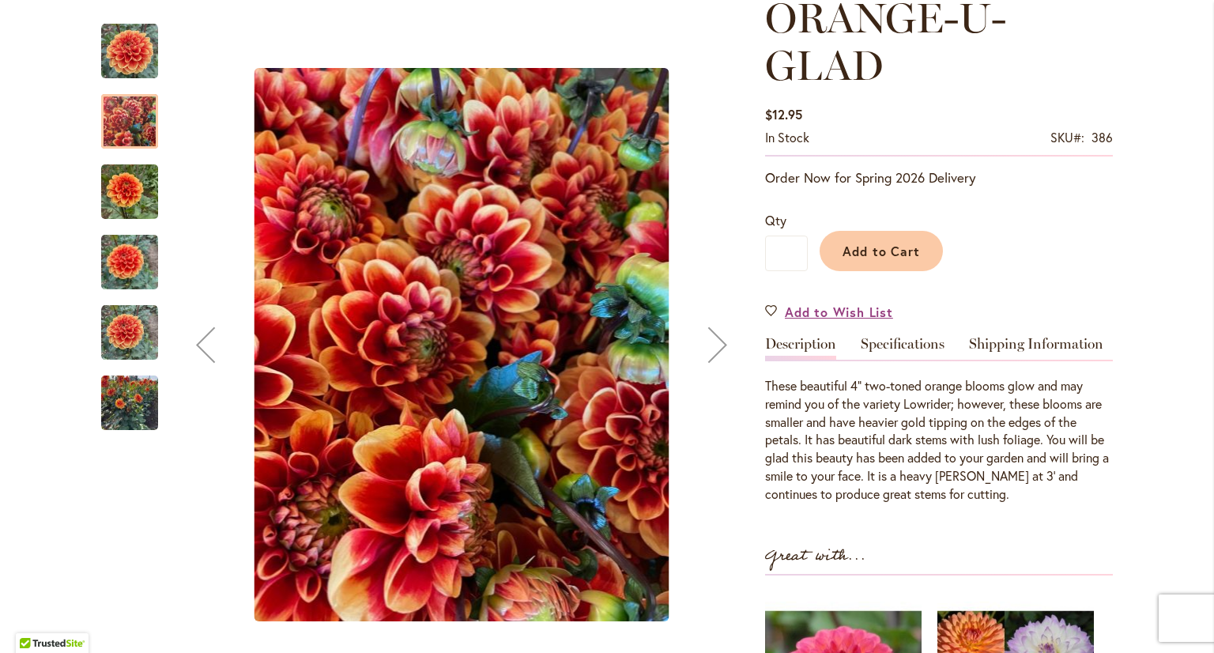
click at [122, 189] on img "Orange-U-Glad" at bounding box center [129, 192] width 57 height 76
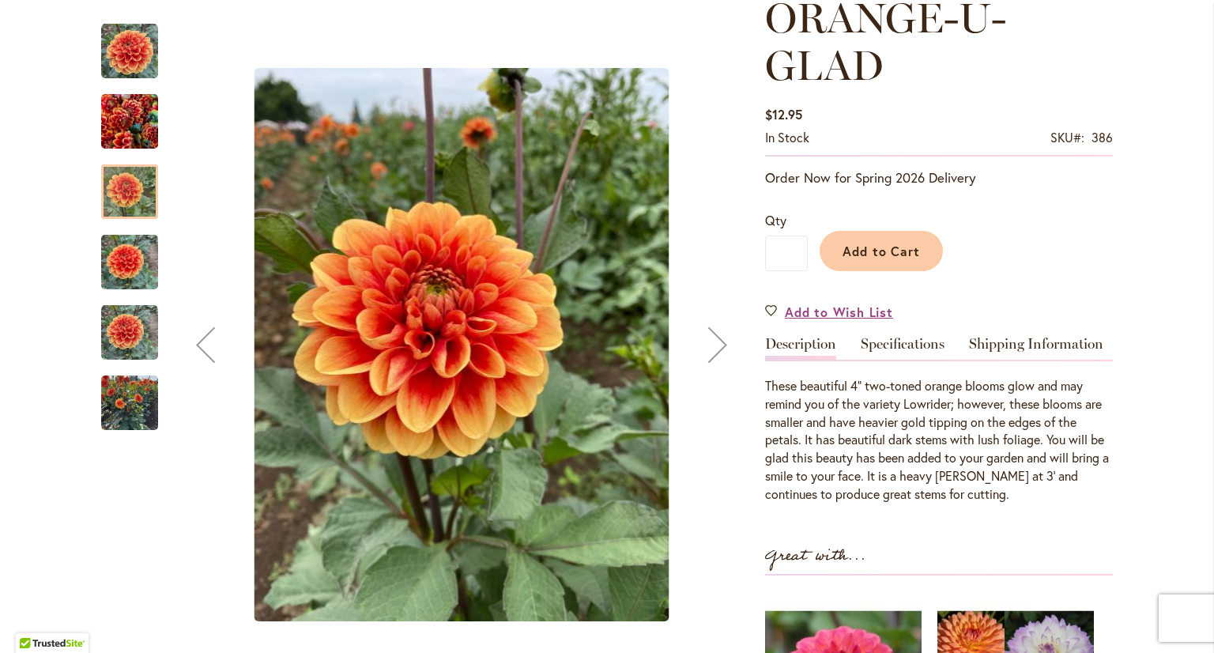
click at [121, 266] on img "Orange-U-Glad" at bounding box center [129, 262] width 57 height 76
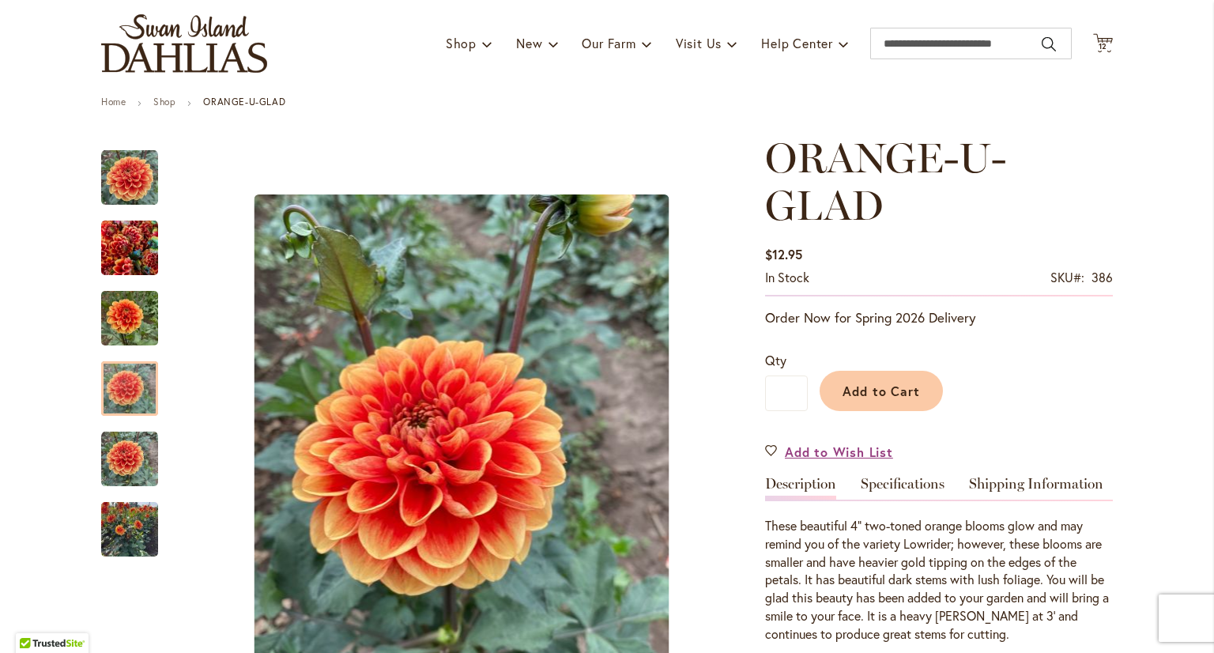
scroll to position [0, 0]
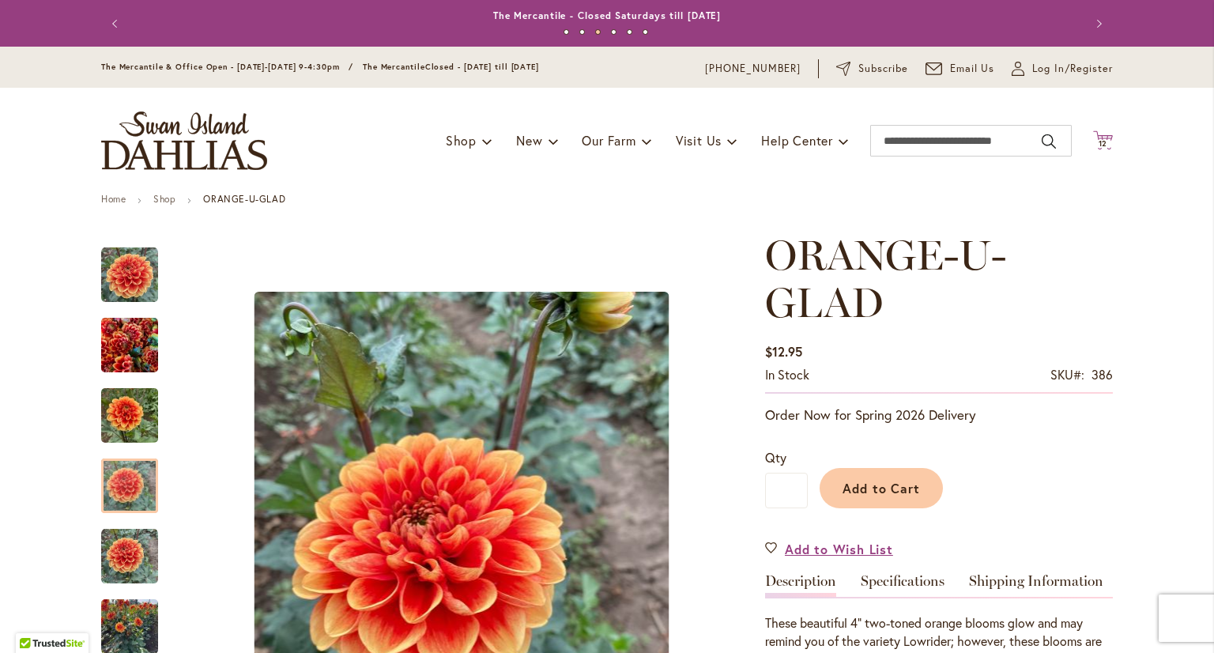
click at [1098, 141] on span "12" at bounding box center [1102, 143] width 9 height 10
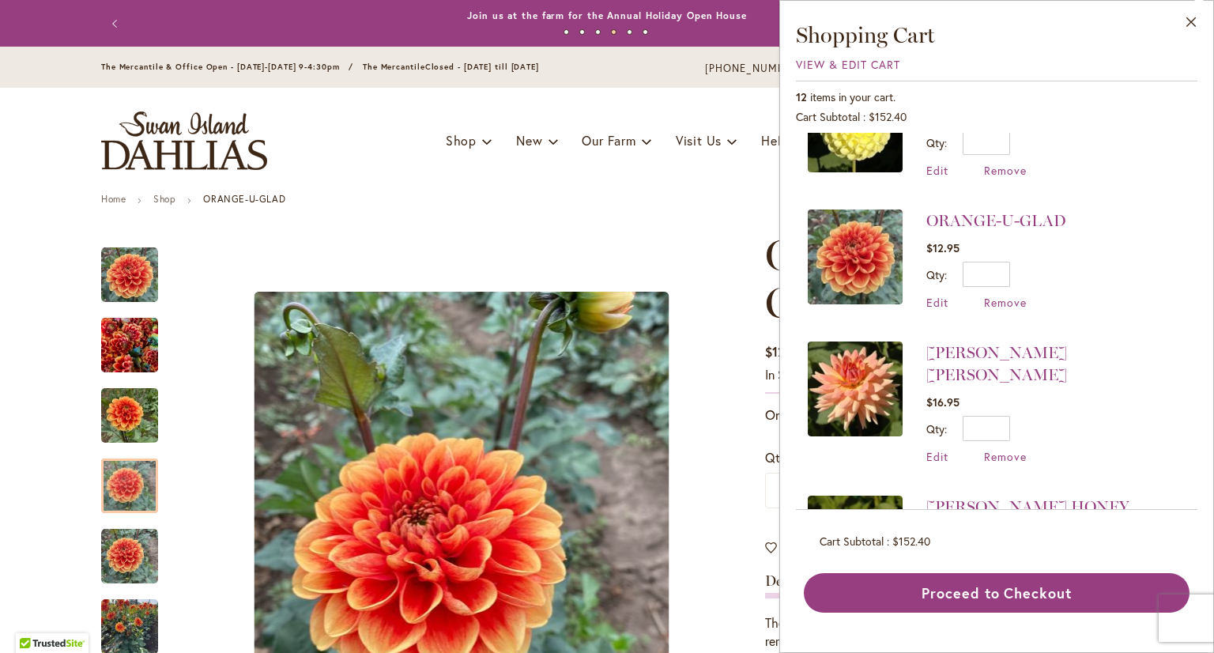
scroll to position [1027, 0]
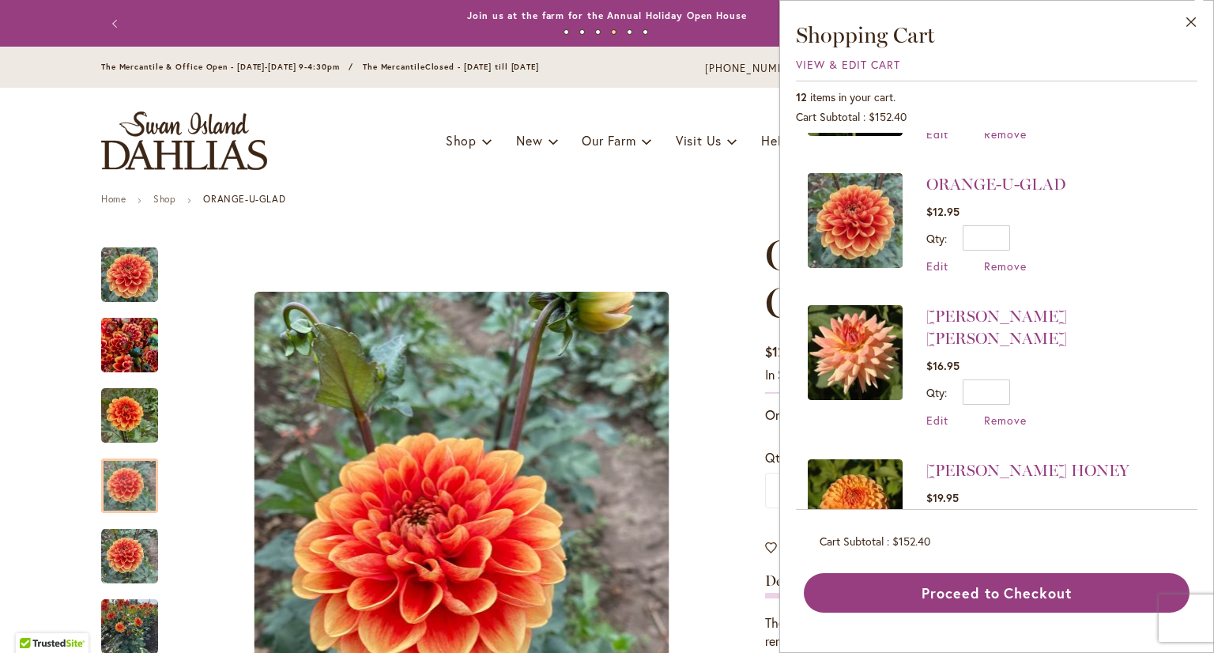
click at [859, 345] on img at bounding box center [855, 352] width 95 height 95
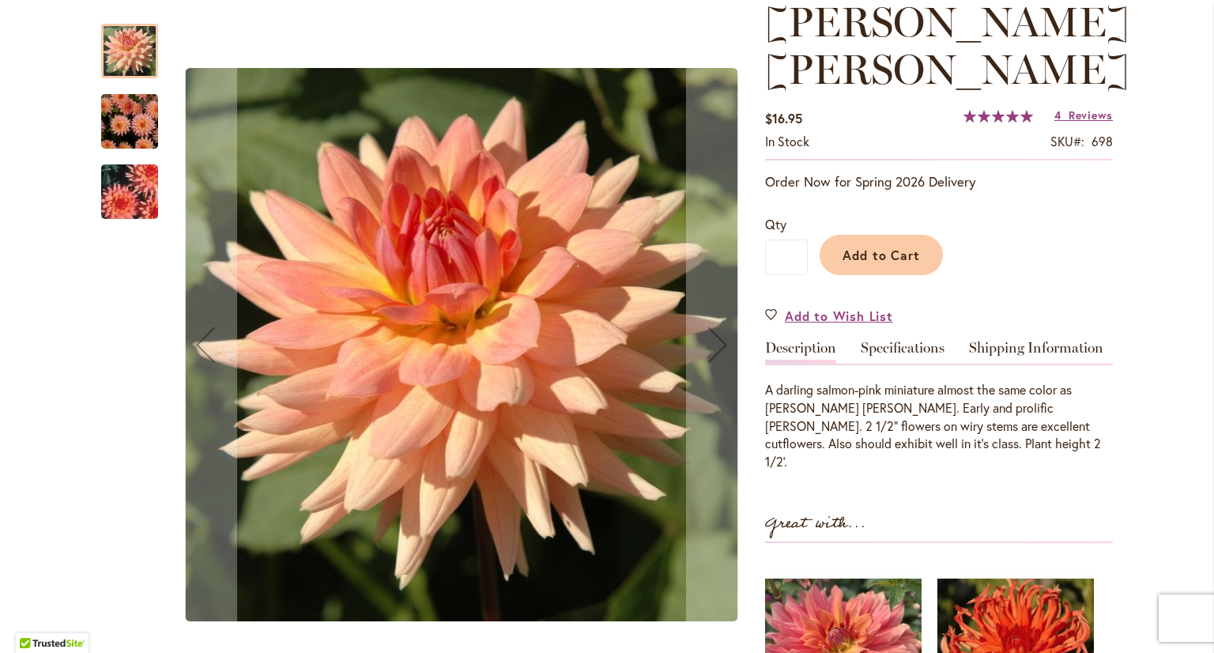
scroll to position [237, 0]
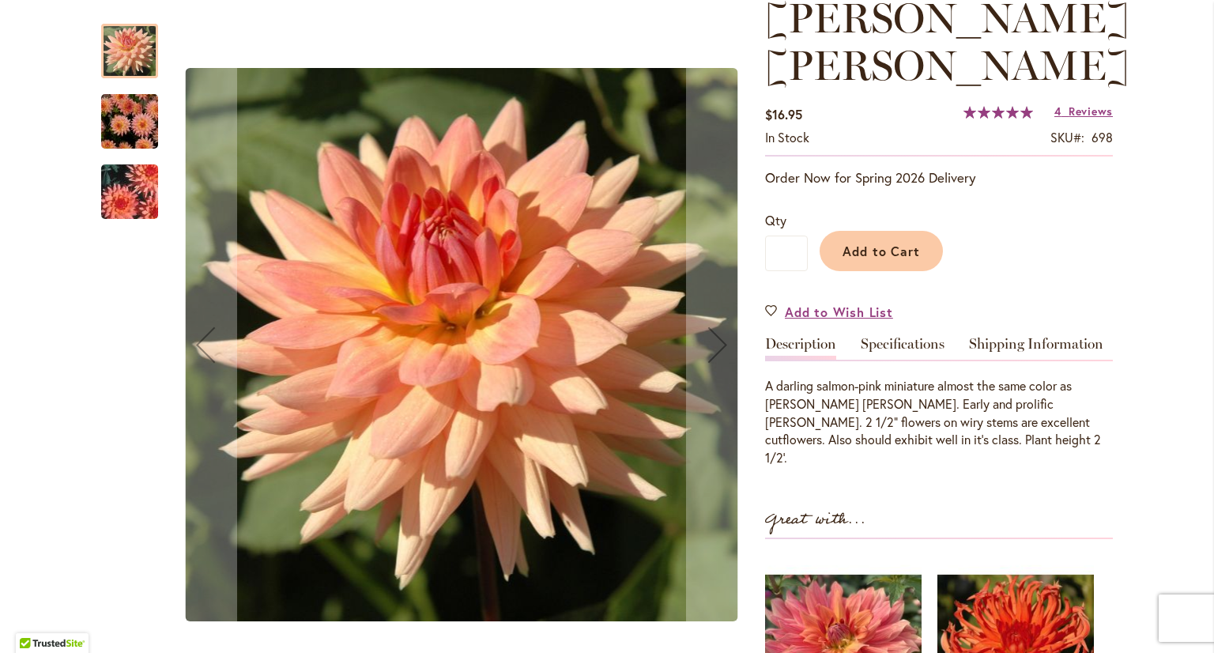
click at [111, 115] on img "MARY JO" at bounding box center [130, 122] width 114 height 76
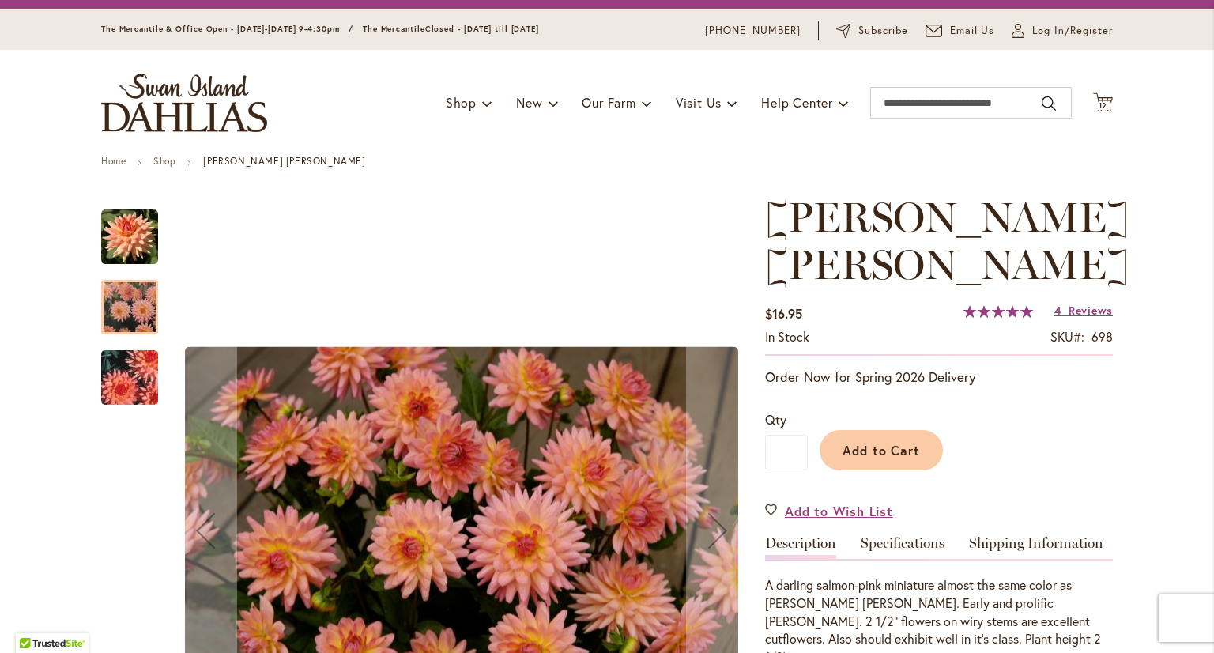
scroll to position [0, 0]
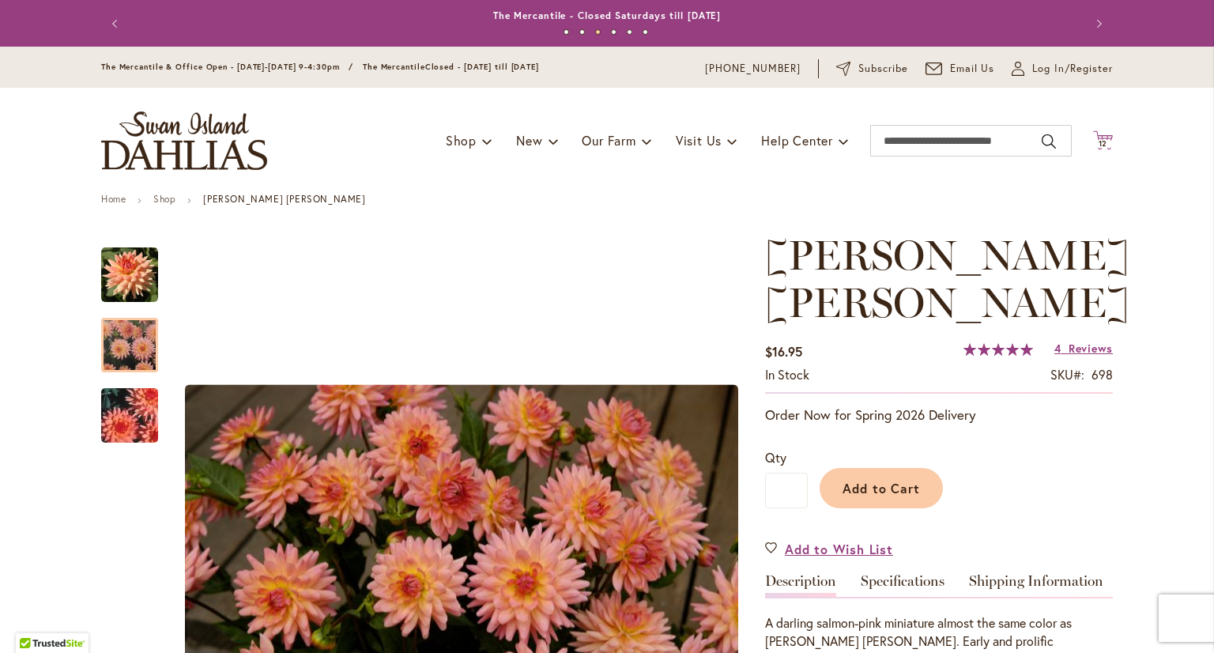
click at [1102, 137] on icon "Cart .cls-1 { fill: #231f20; }" at bounding box center [1103, 140] width 20 height 20
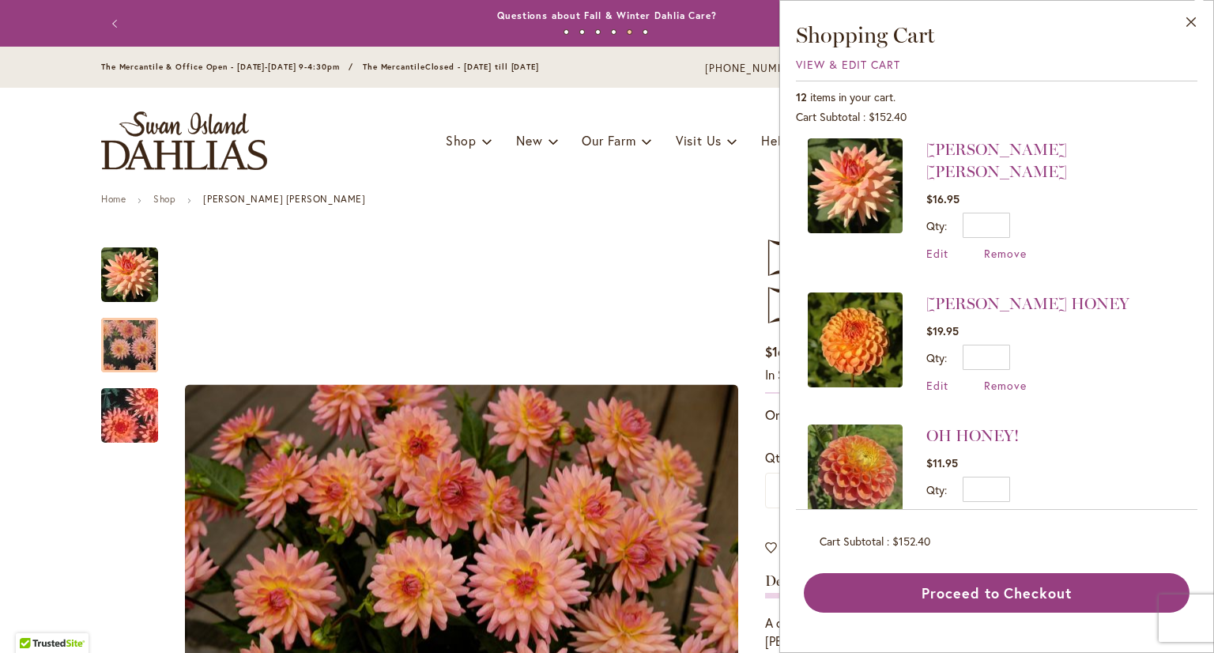
scroll to position [1195, 0]
click at [857, 299] on img at bounding box center [855, 339] width 95 height 95
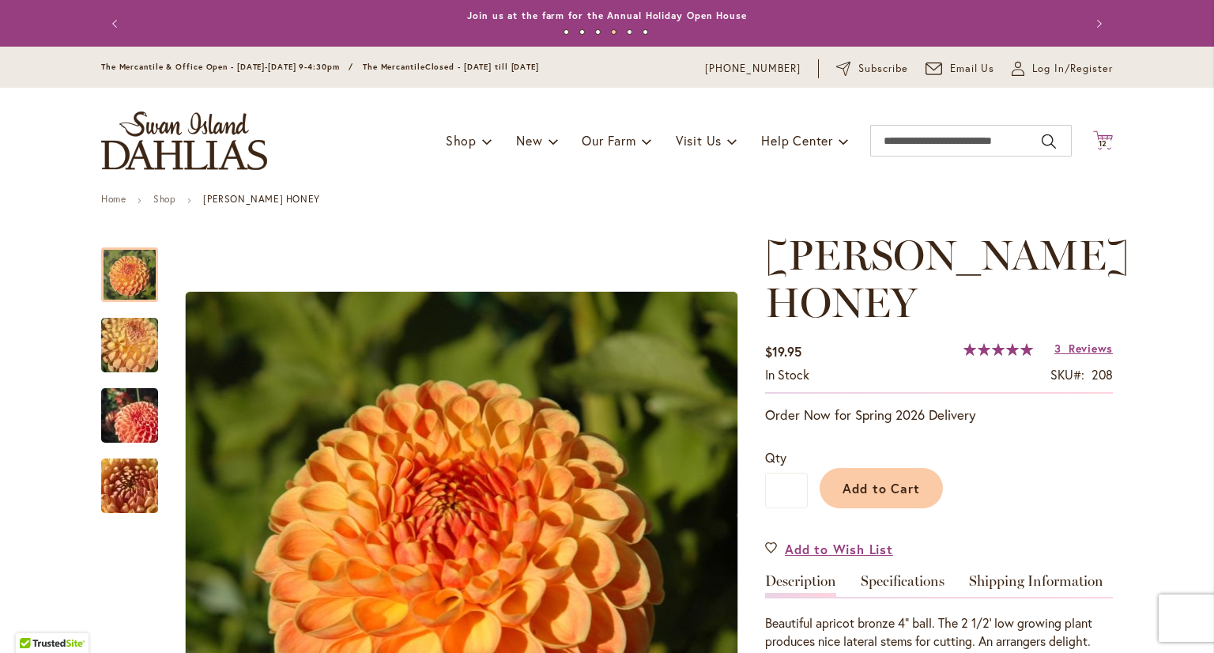
click at [1104, 137] on icon "Cart .cls-1 { fill: #231f20; }" at bounding box center [1103, 140] width 20 height 20
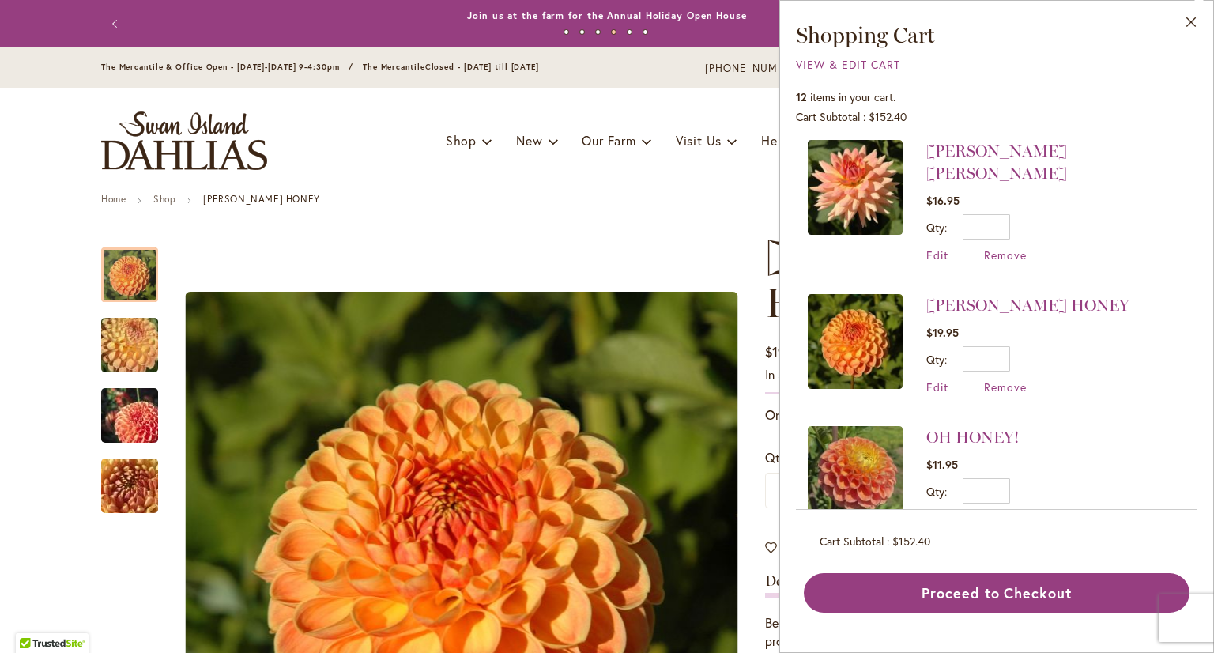
scroll to position [1195, 0]
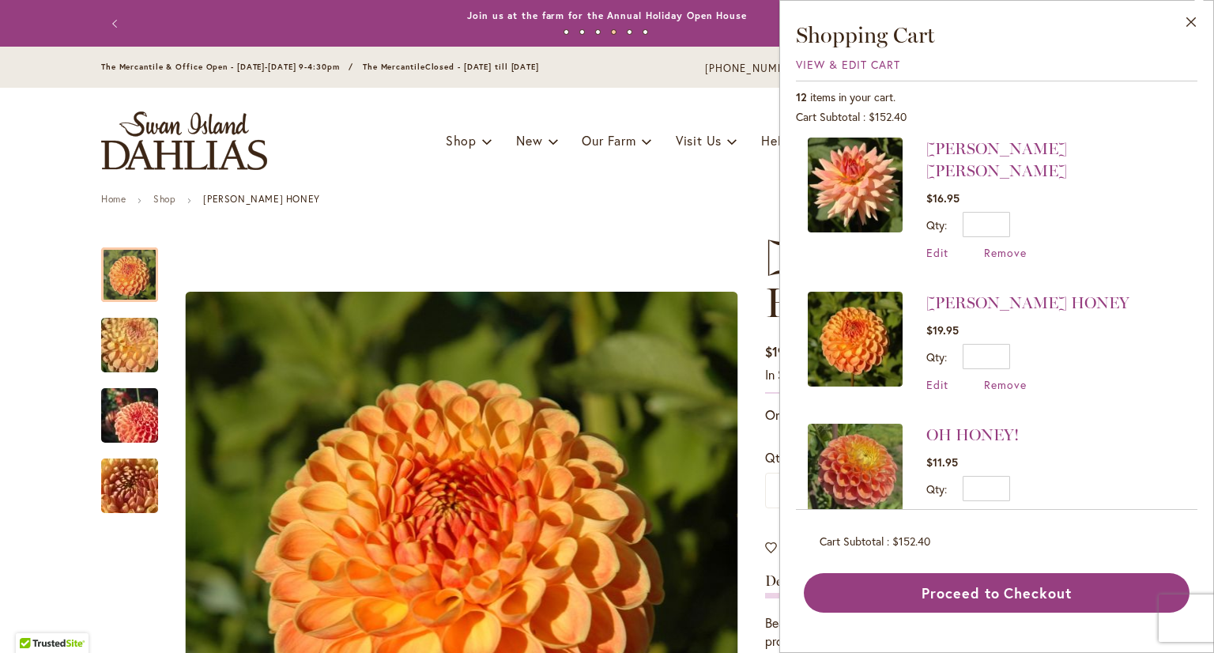
click at [845, 424] on img at bounding box center [855, 471] width 95 height 95
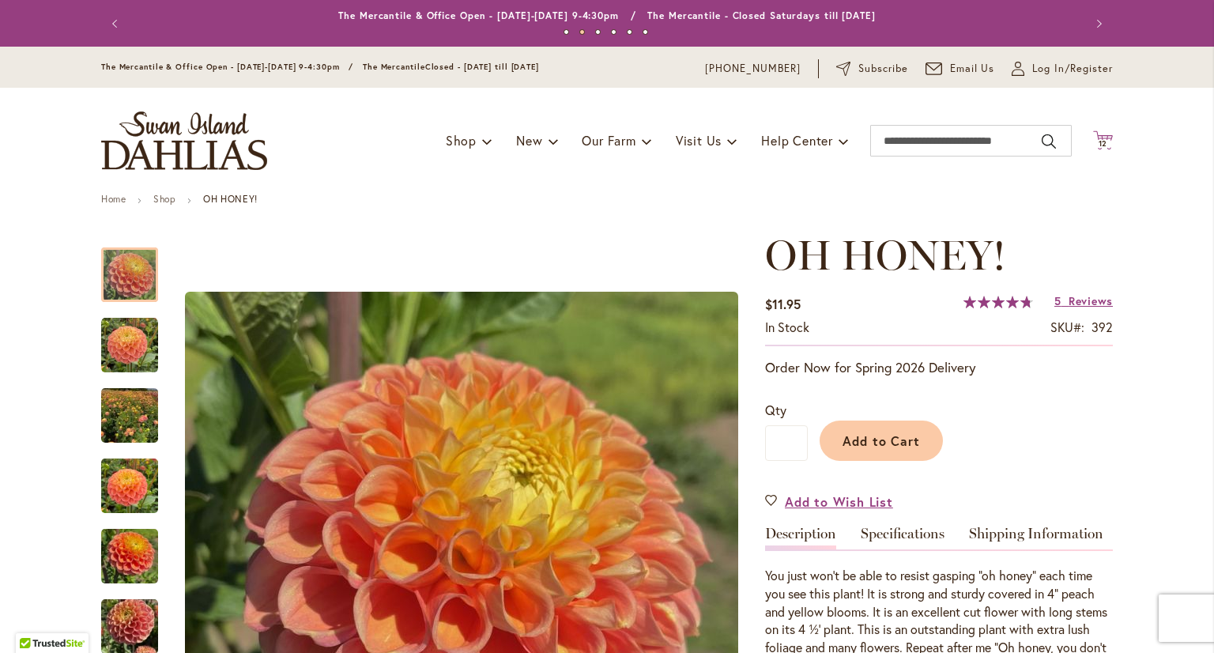
click at [1103, 140] on span "12 12 items" at bounding box center [1103, 144] width 16 height 8
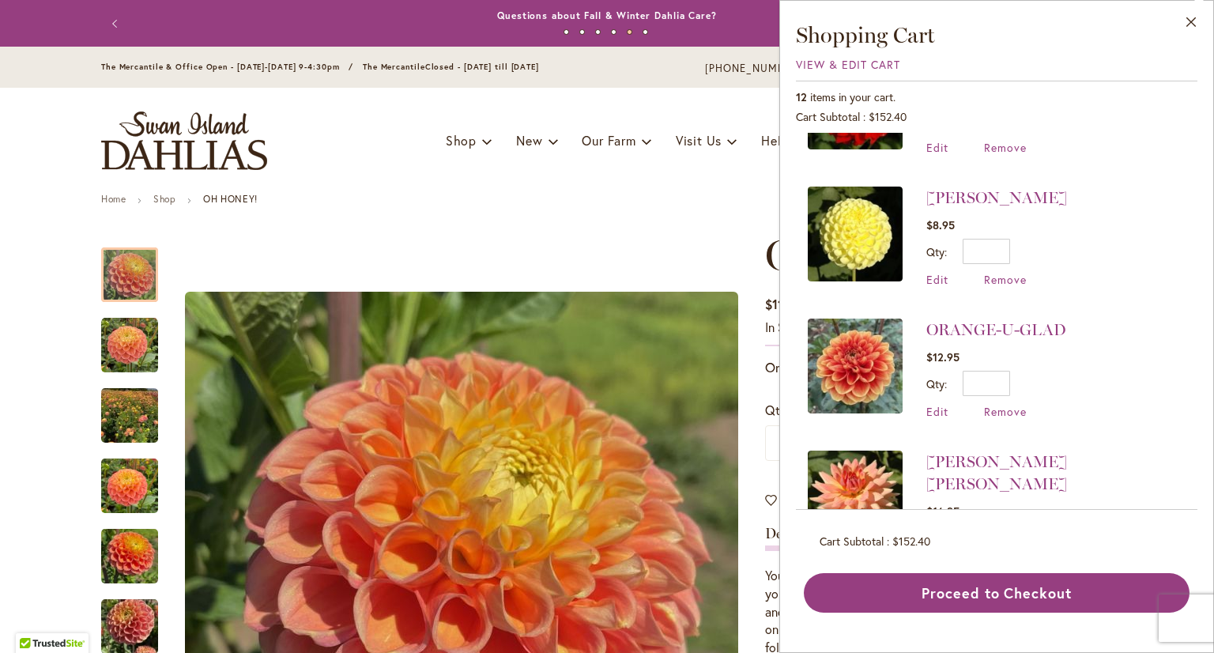
scroll to position [879, 0]
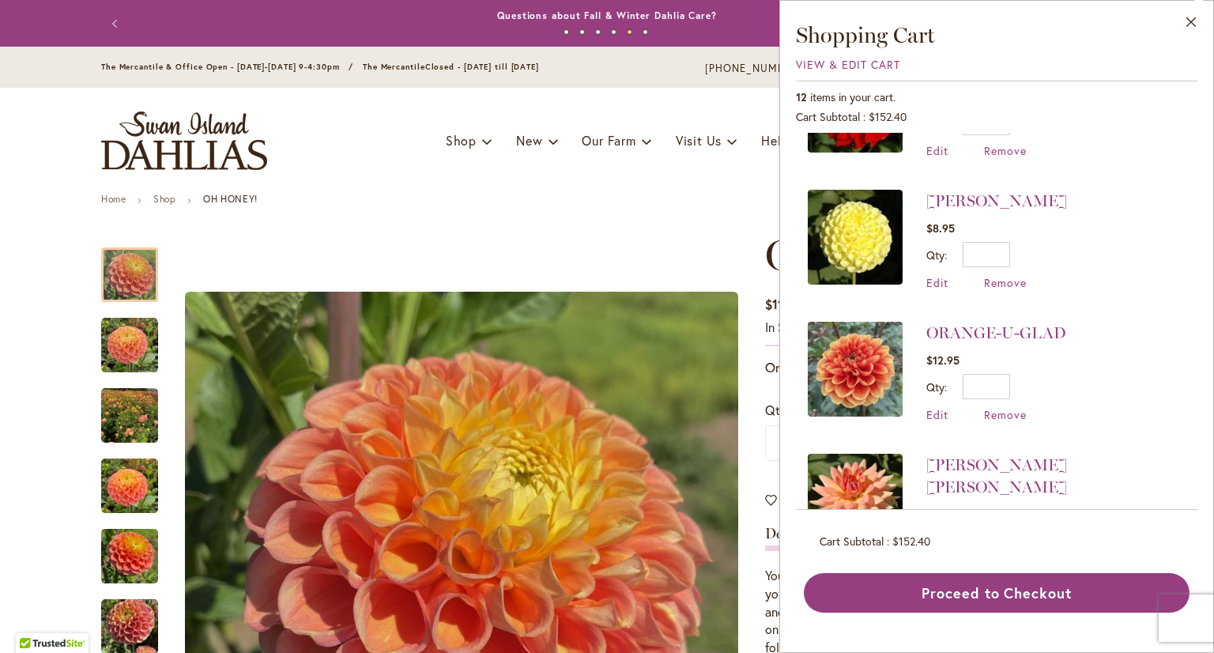
click at [865, 361] on img at bounding box center [855, 369] width 95 height 95
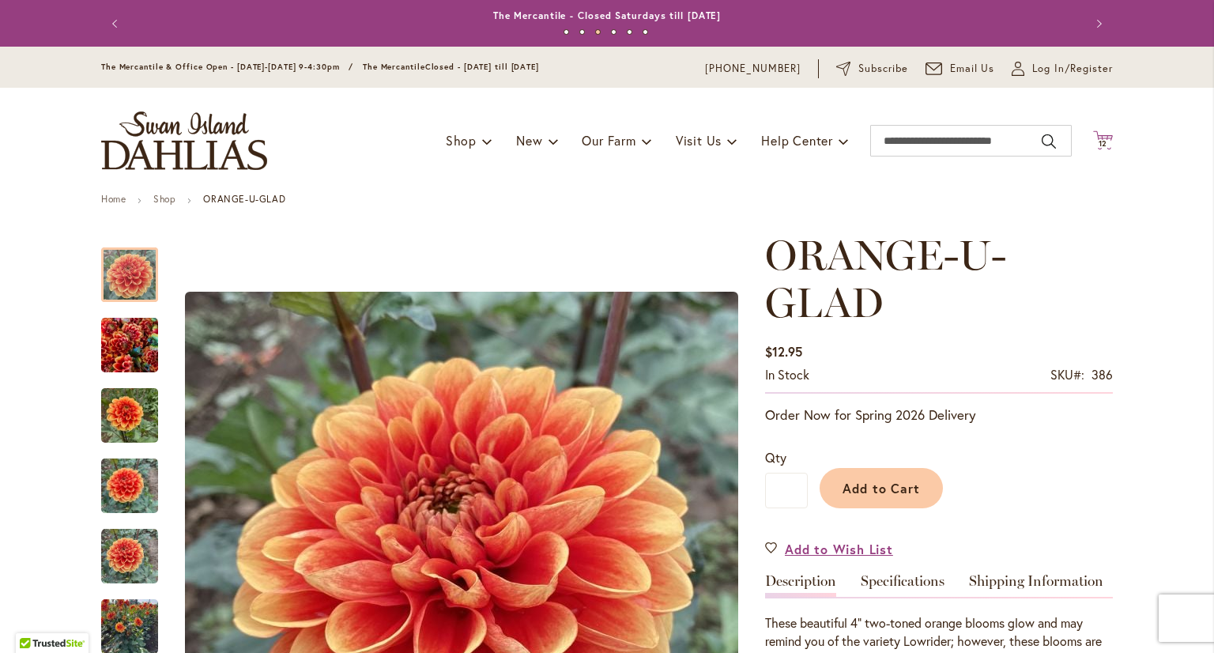
click at [1101, 140] on span "12" at bounding box center [1102, 143] width 9 height 10
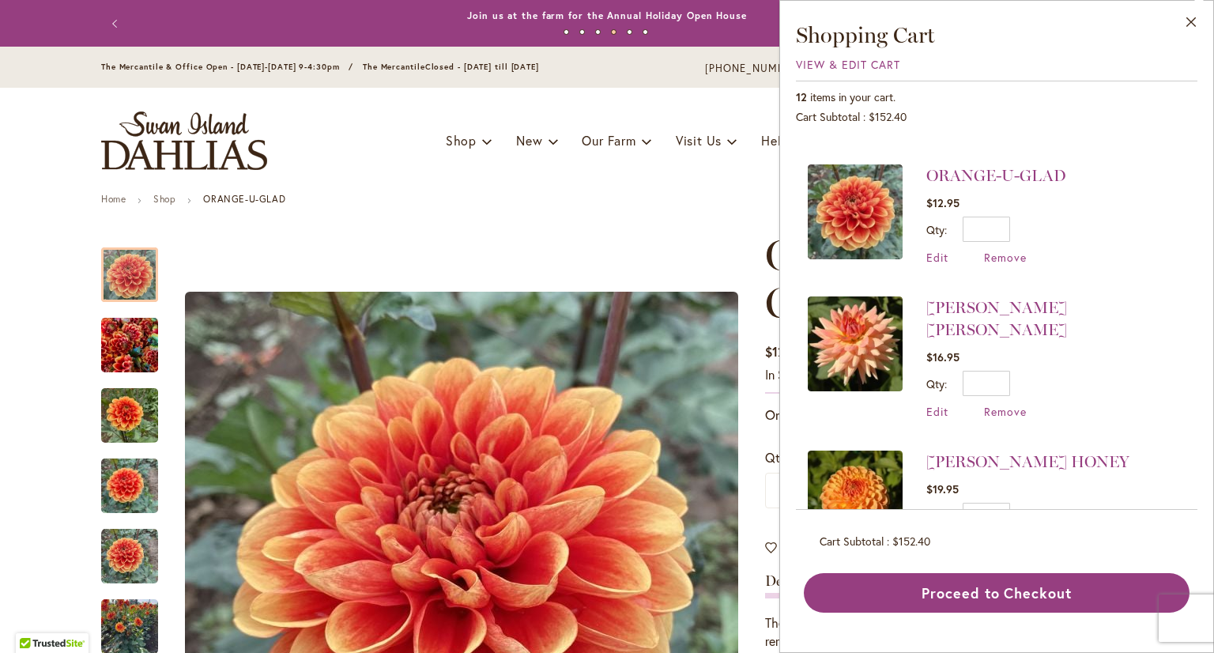
scroll to position [1037, 0]
click at [860, 331] on img at bounding box center [855, 343] width 95 height 95
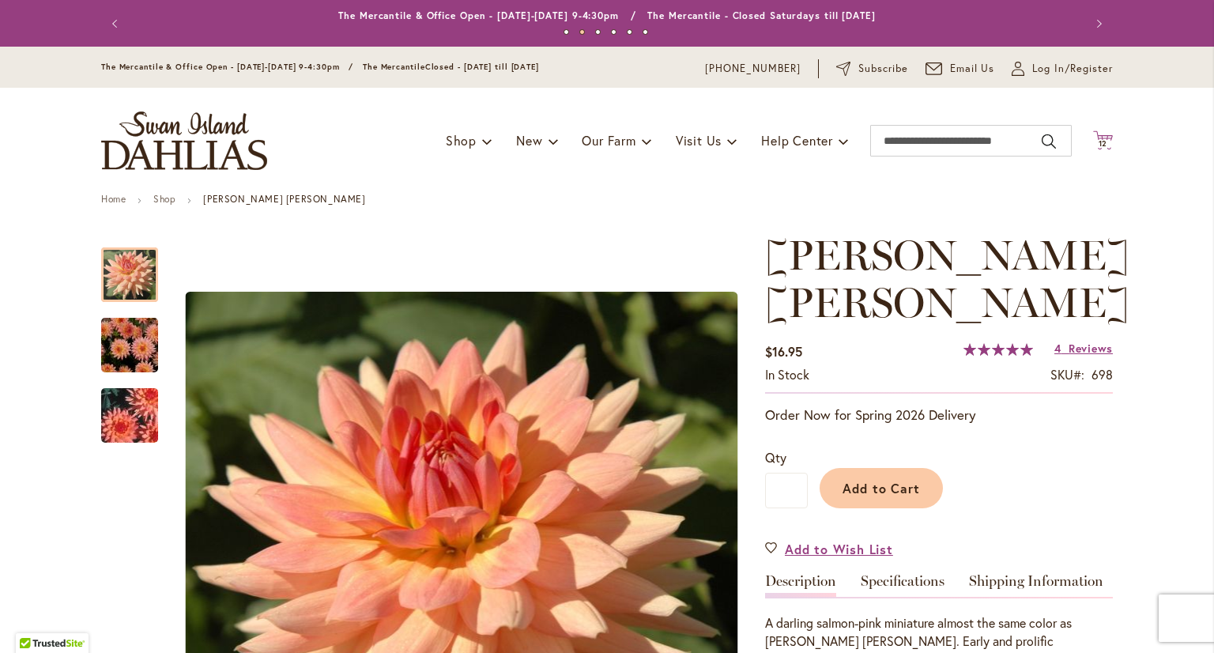
click at [1100, 141] on span "12" at bounding box center [1102, 143] width 9 height 10
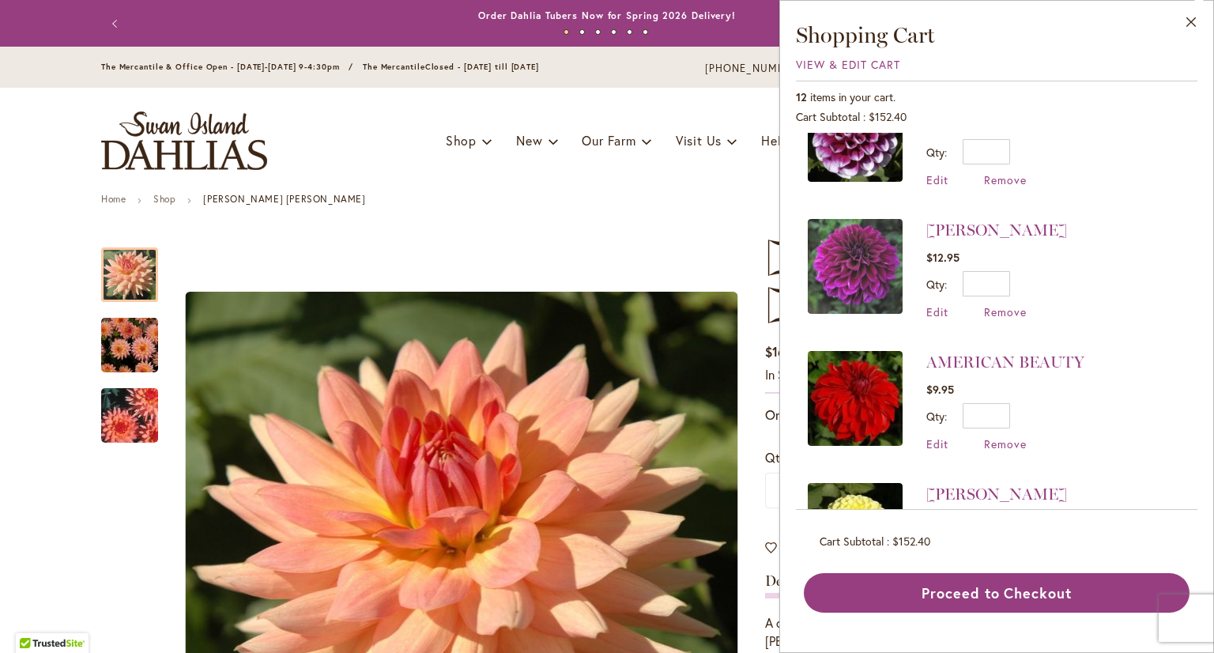
scroll to position [484, 0]
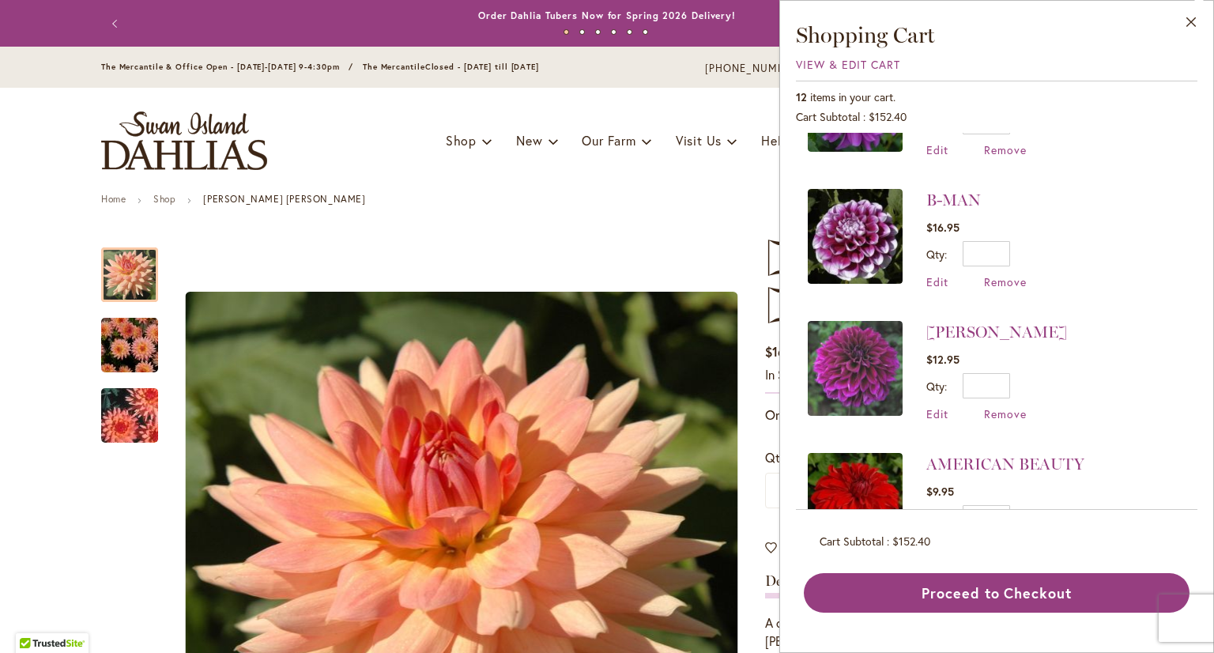
click at [841, 367] on img at bounding box center [855, 368] width 95 height 95
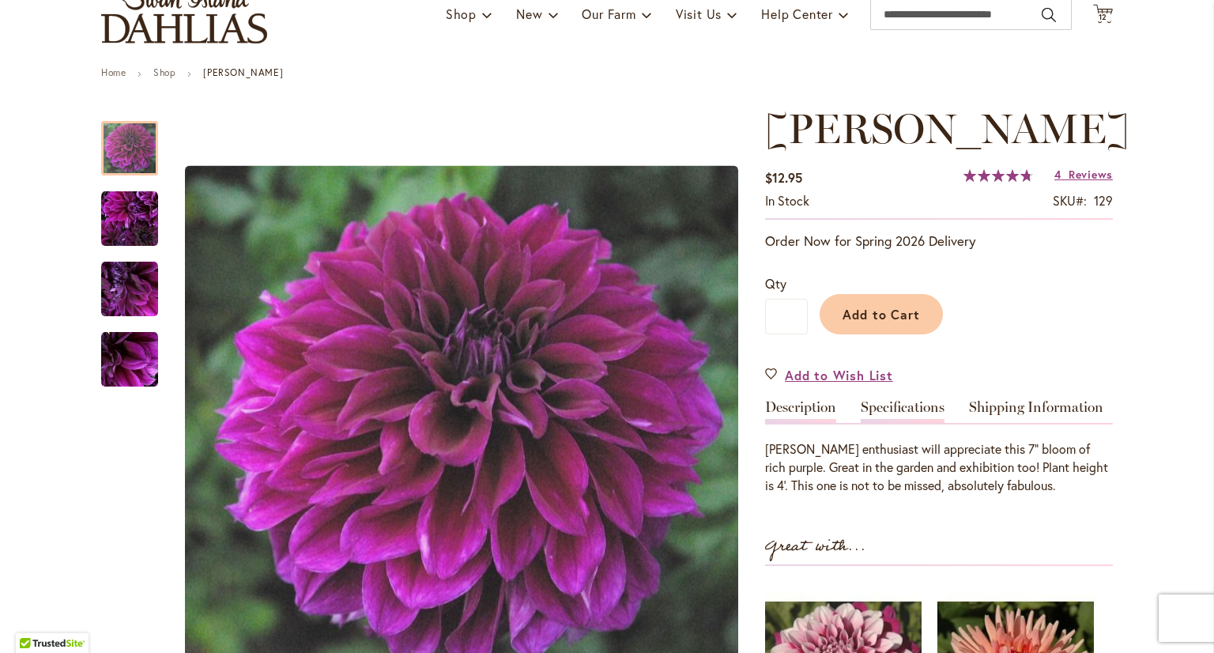
scroll to position [79, 0]
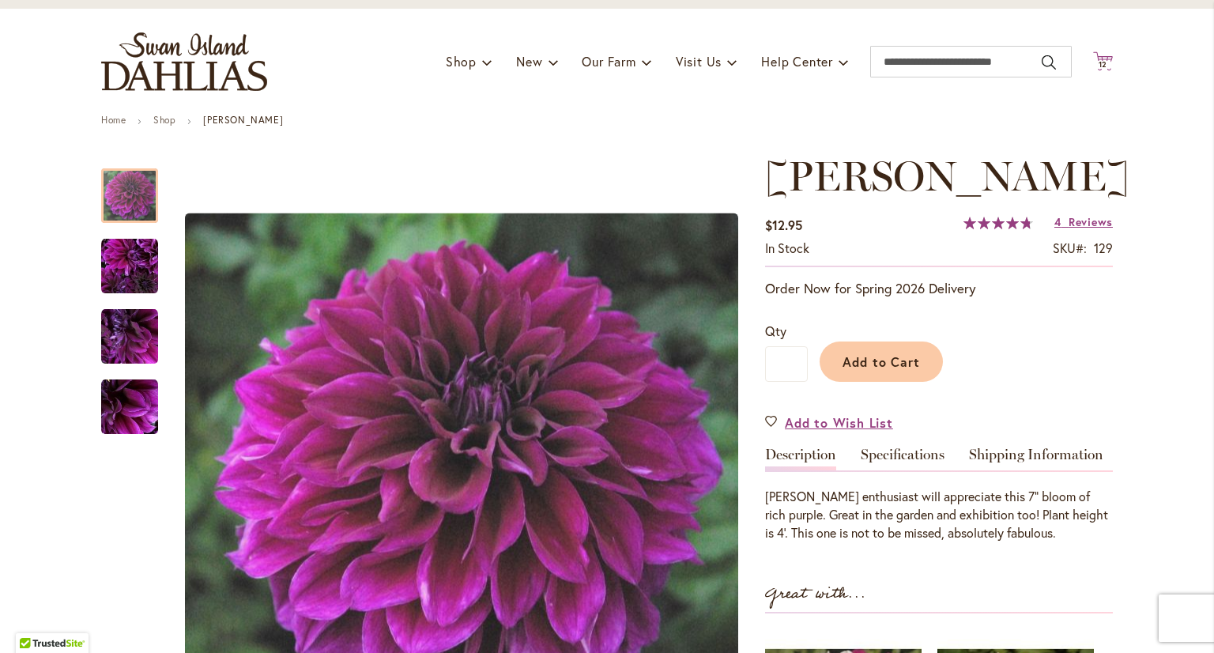
click at [1102, 61] on span "12 12 items" at bounding box center [1103, 65] width 16 height 8
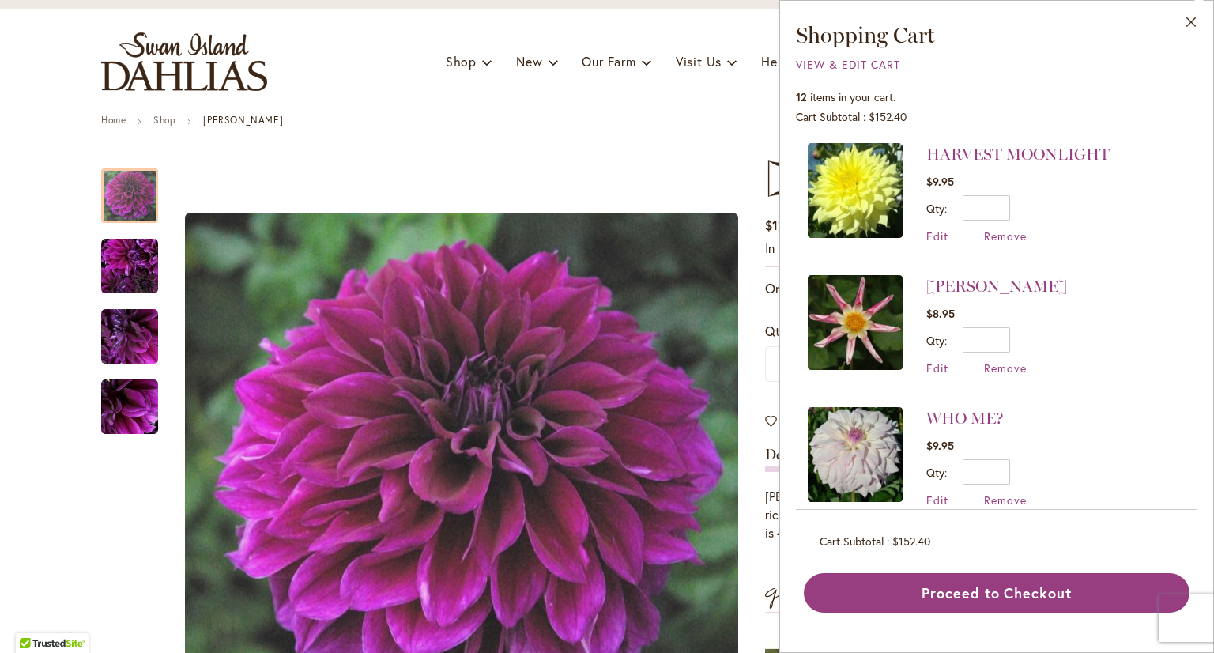
scroll to position [0, 0]
click at [1004, 371] on span "Remove" at bounding box center [1005, 369] width 43 height 15
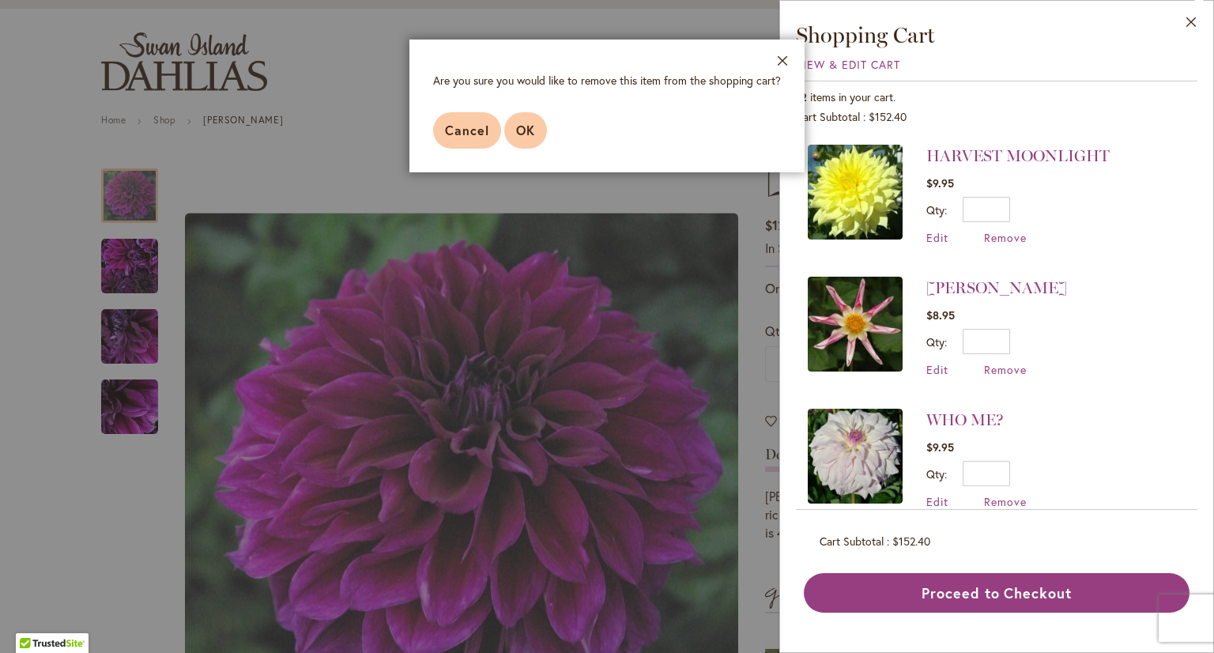
click at [531, 130] on span "OK" at bounding box center [525, 130] width 19 height 17
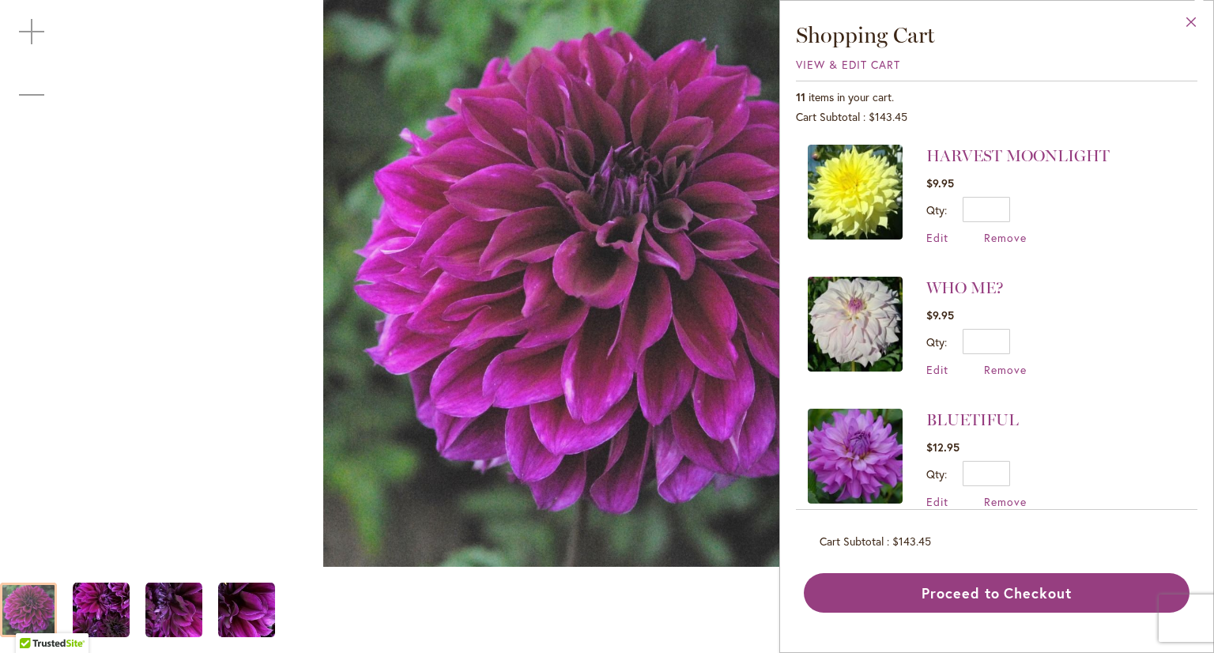
click at [1194, 17] on button "Close" at bounding box center [1190, 26] width 43 height 50
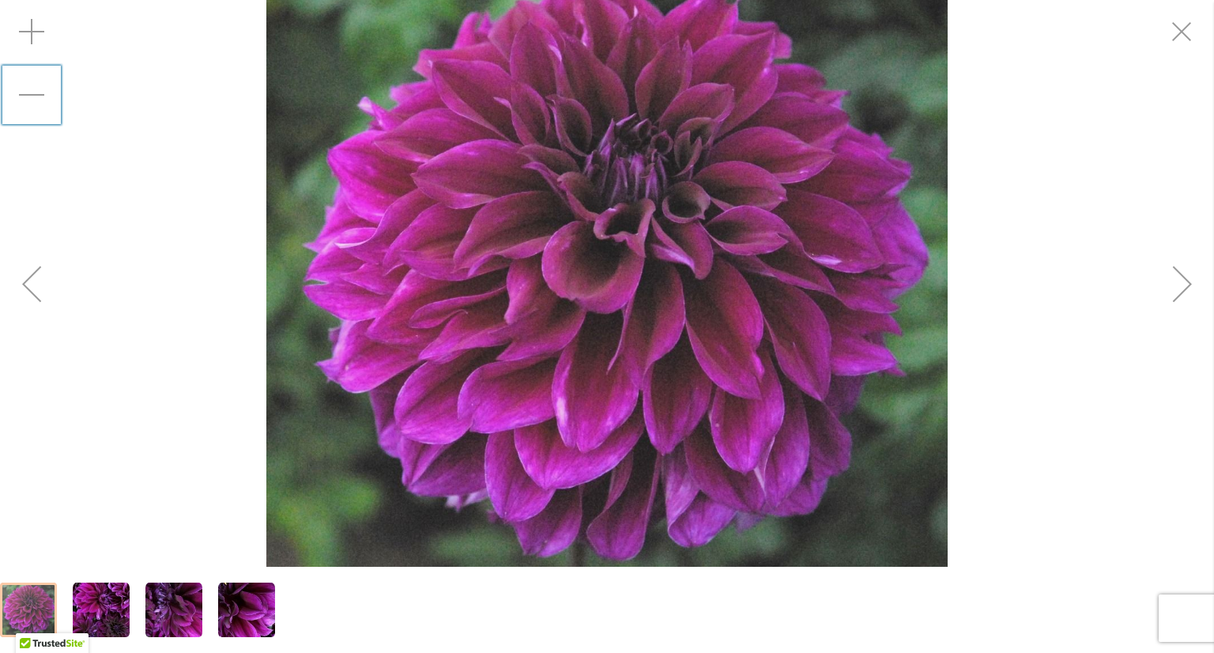
click at [25, 89] on div "Zoom out" at bounding box center [31, 94] width 63 height 63
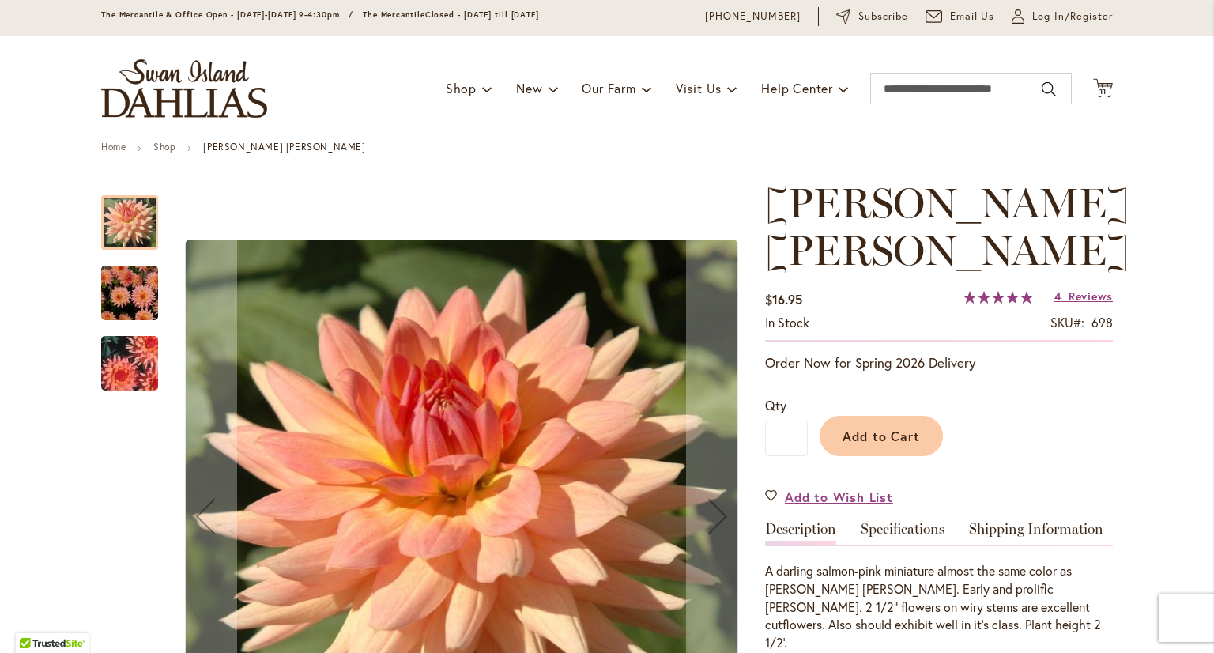
scroll to position [79, 0]
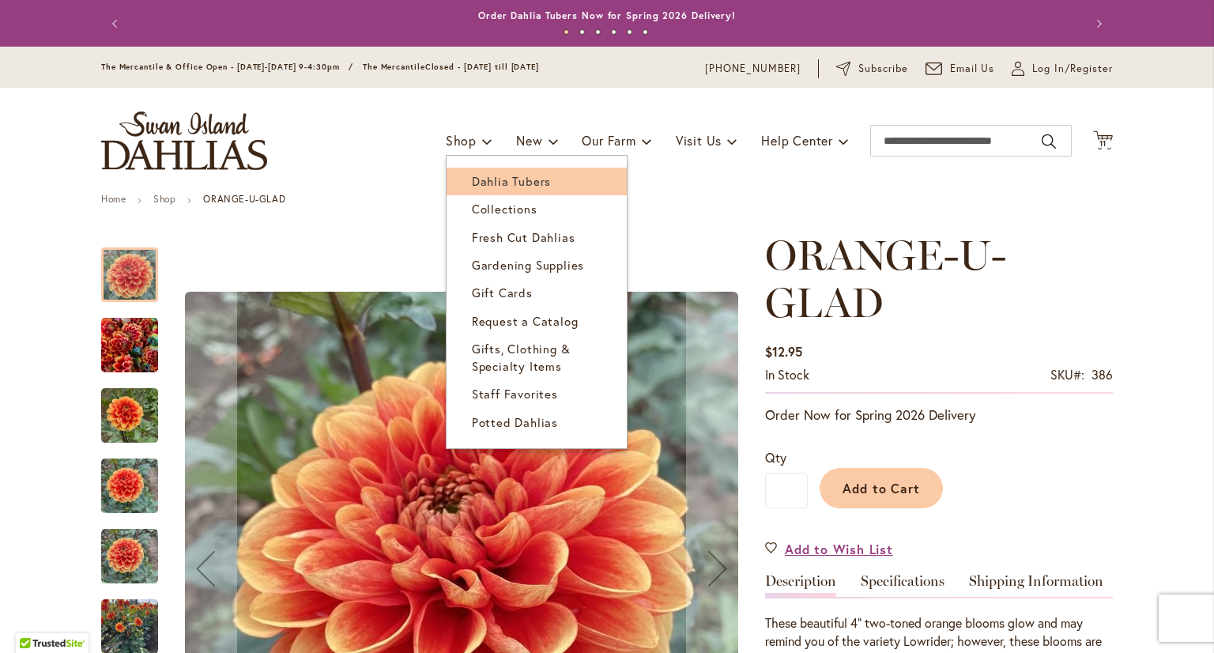
click at [486, 186] on span "Dahlia Tubers" at bounding box center [511, 181] width 79 height 16
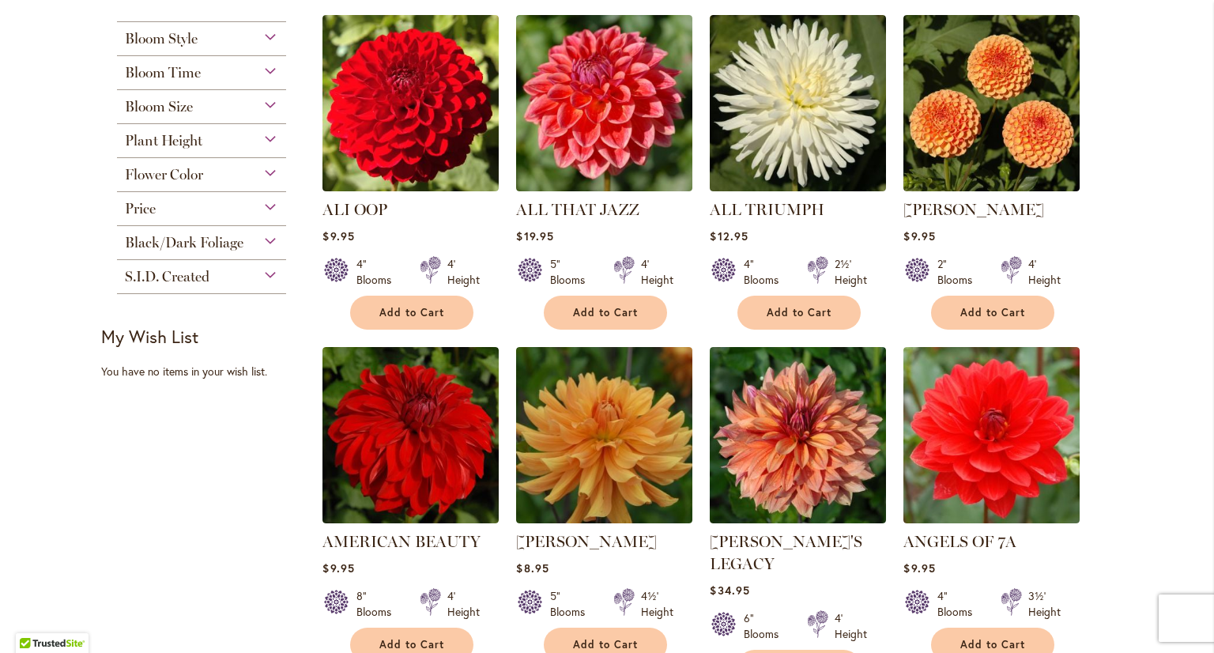
scroll to position [790, 0]
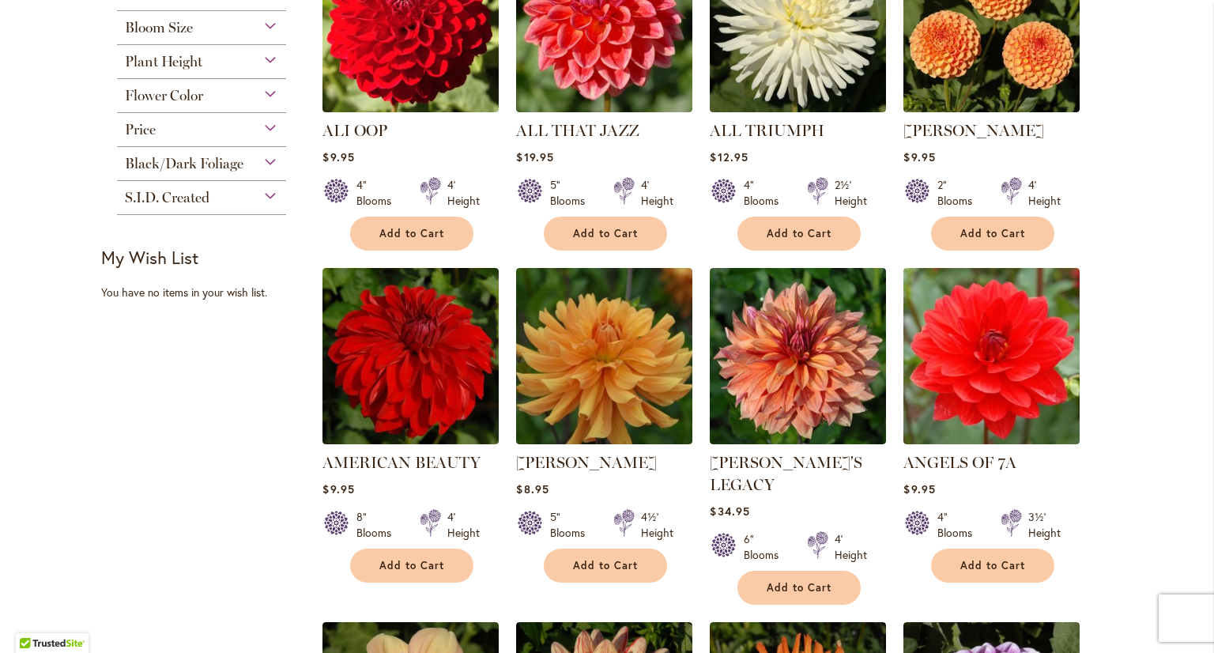
click at [172, 104] on span "Flower Color" at bounding box center [164, 95] width 78 height 17
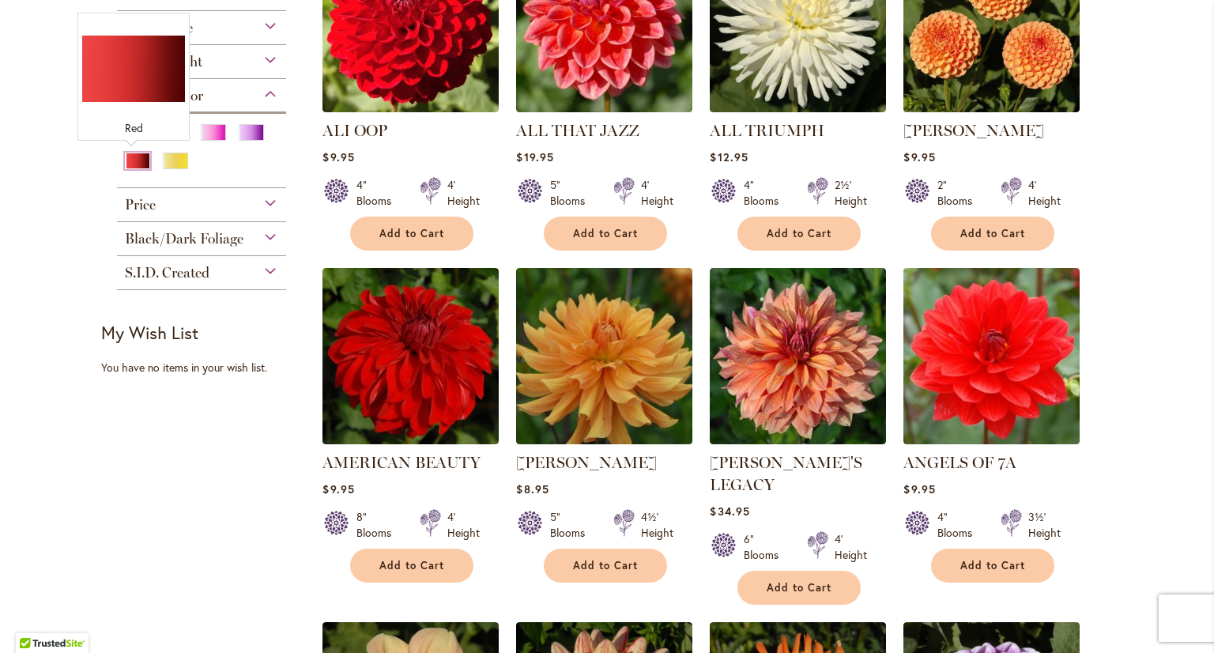
click at [127, 160] on div "Red" at bounding box center [137, 161] width 25 height 17
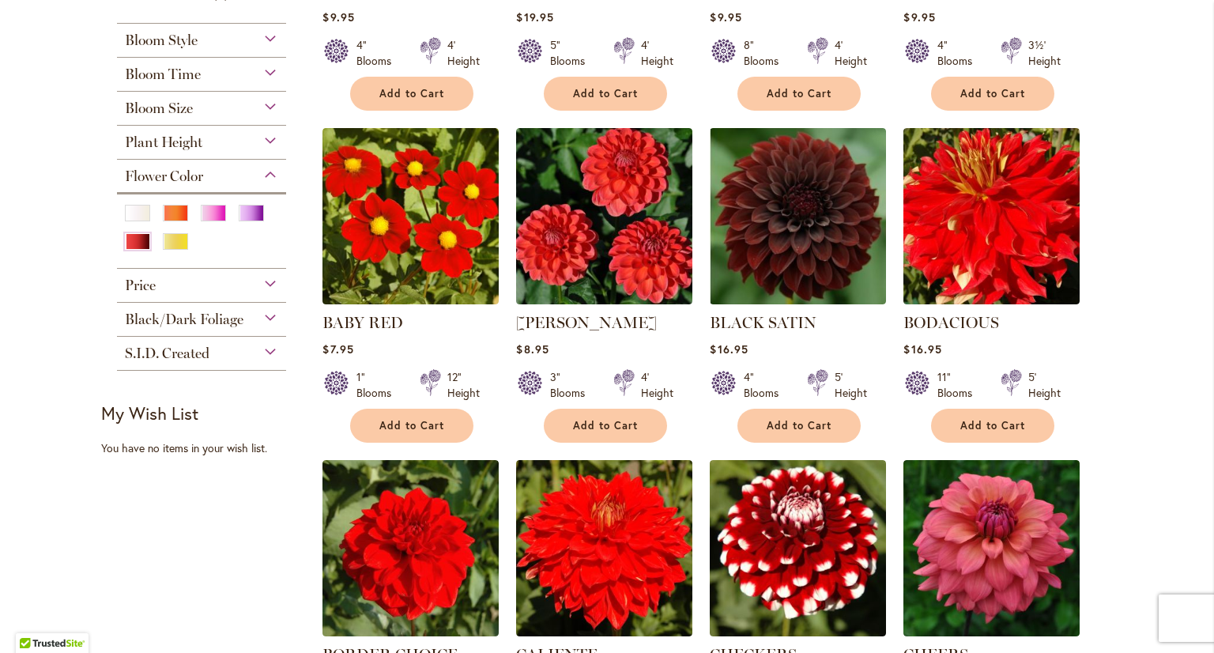
scroll to position [553, 0]
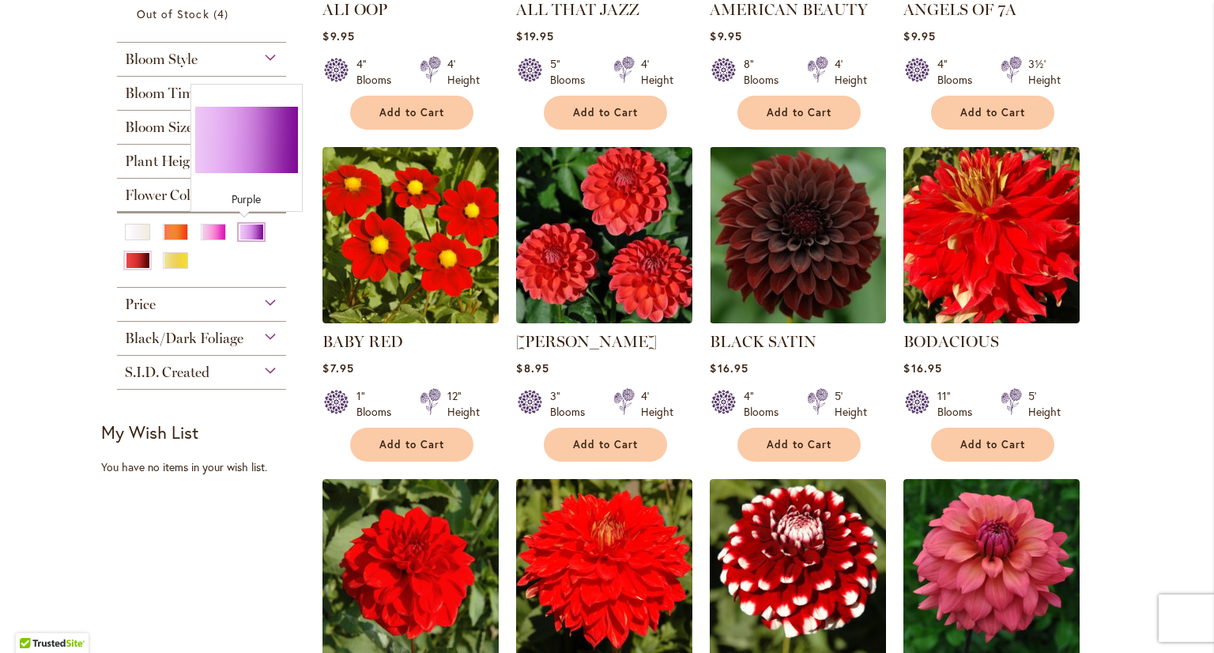
click at [243, 235] on div "Purple" at bounding box center [251, 232] width 25 height 17
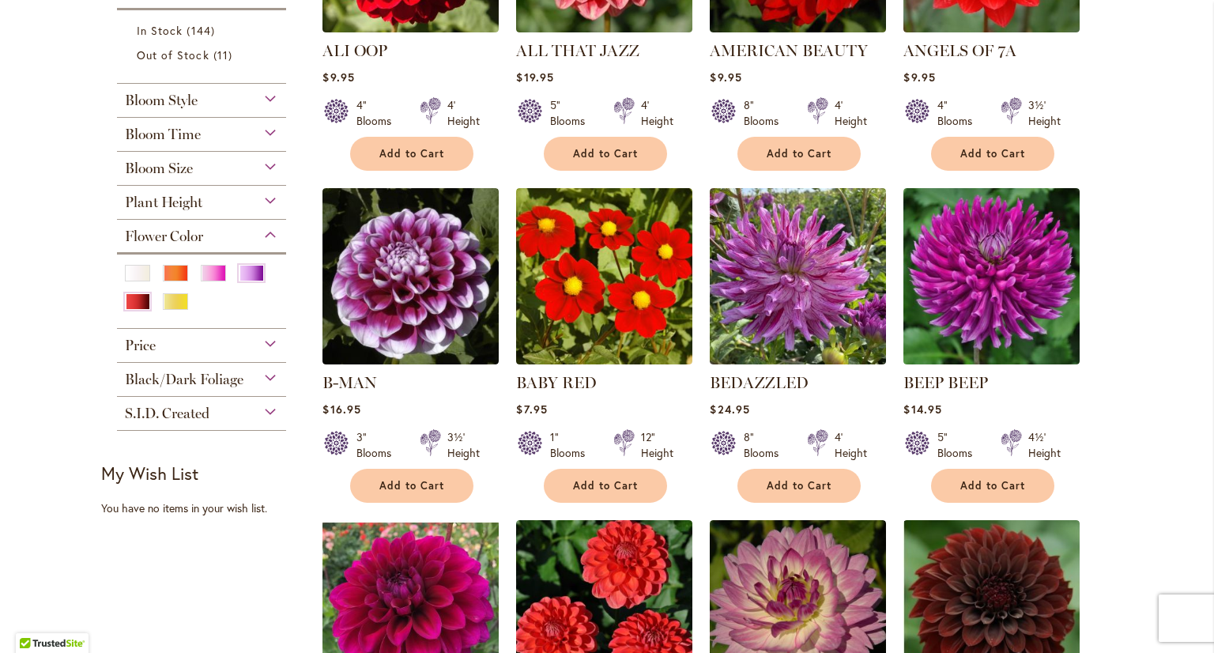
scroll to position [553, 0]
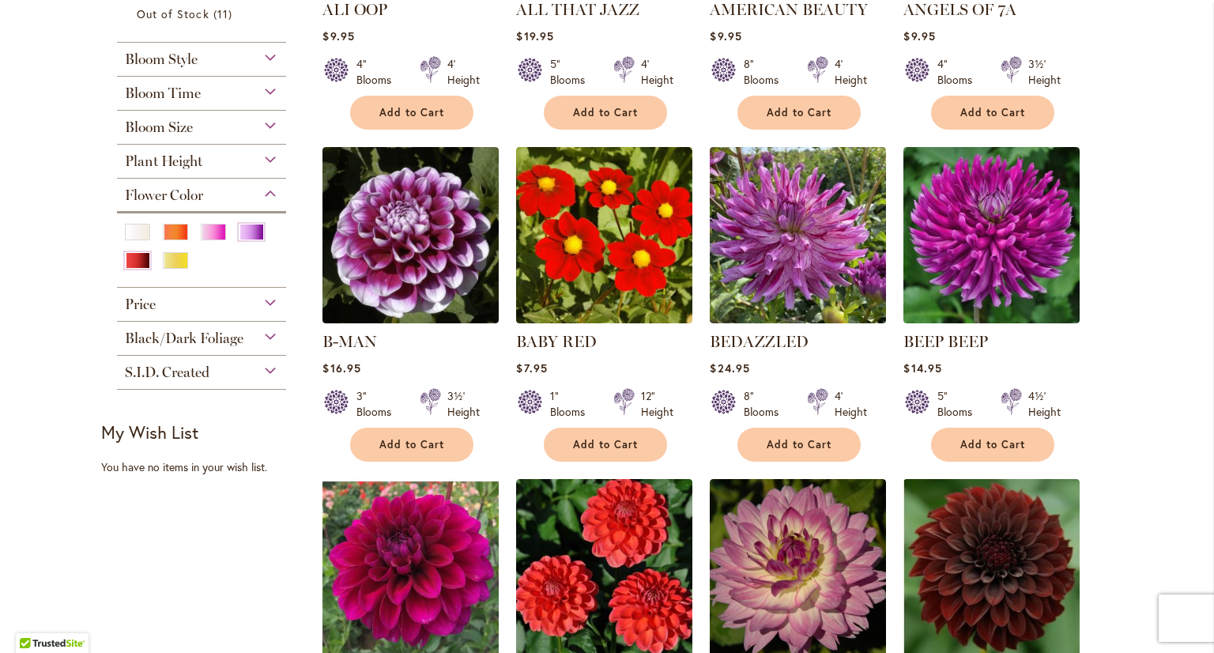
click at [220, 167] on div "Plant Height" at bounding box center [201, 157] width 169 height 25
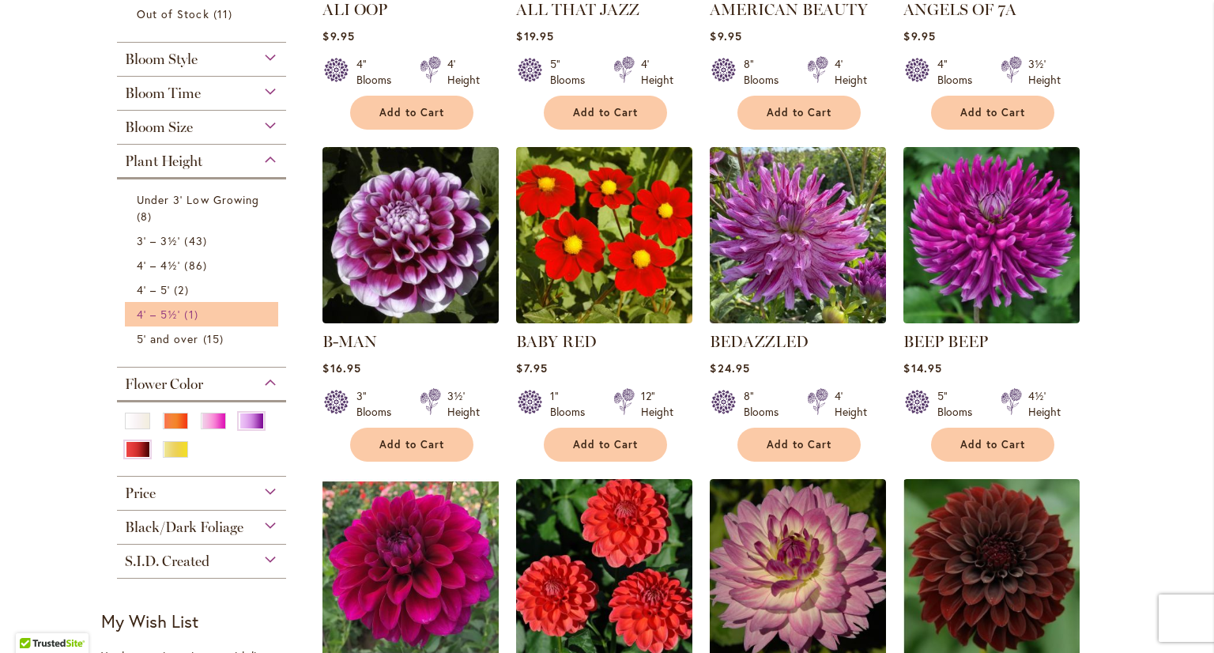
click at [177, 310] on link "4' – 5½' 1 item" at bounding box center [204, 314] width 134 height 17
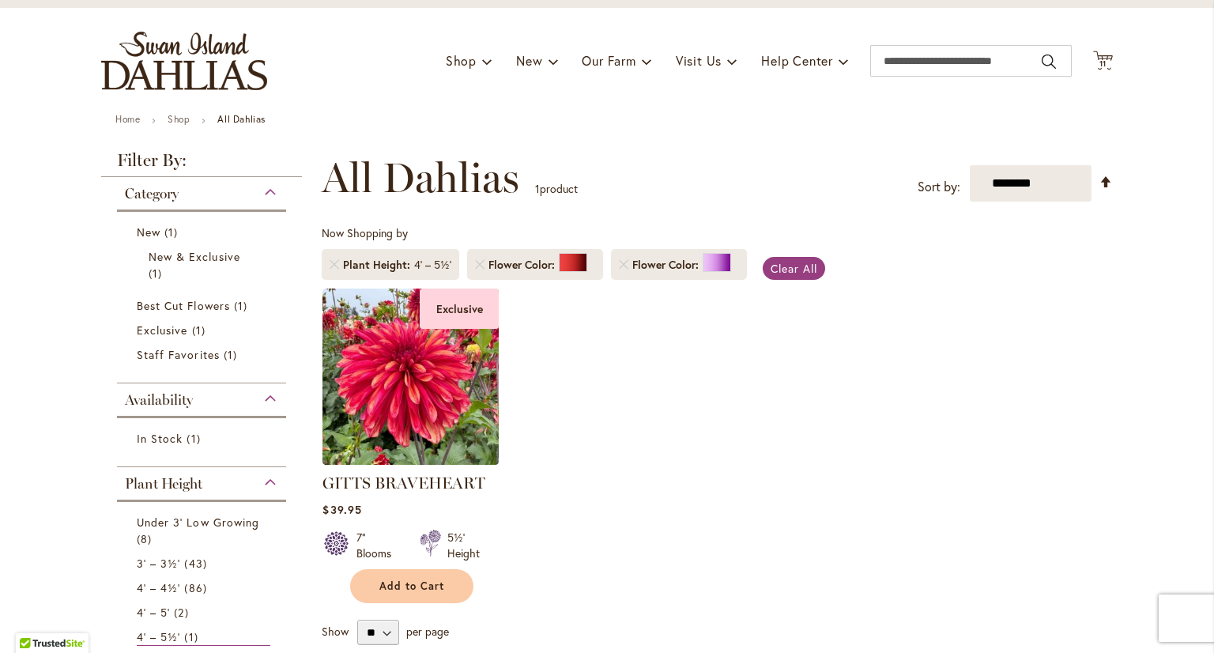
scroll to position [79, 0]
click at [330, 266] on link "Remove Plant Height 4' – 5½'" at bounding box center [334, 265] width 9 height 9
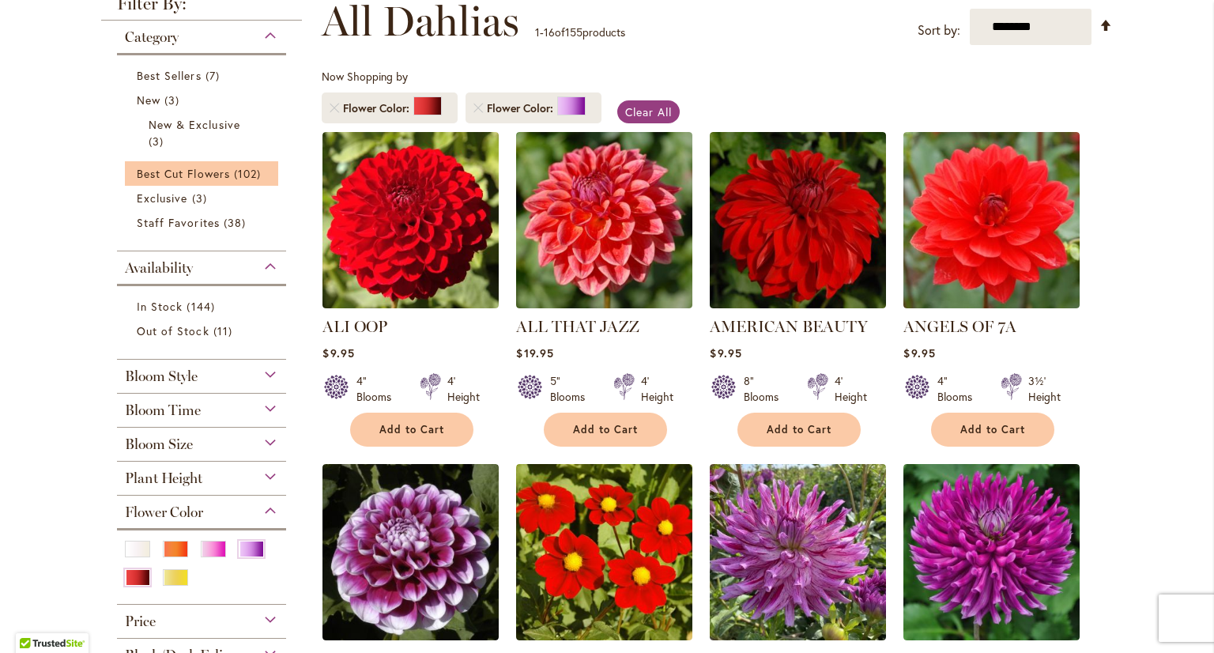
scroll to position [316, 0]
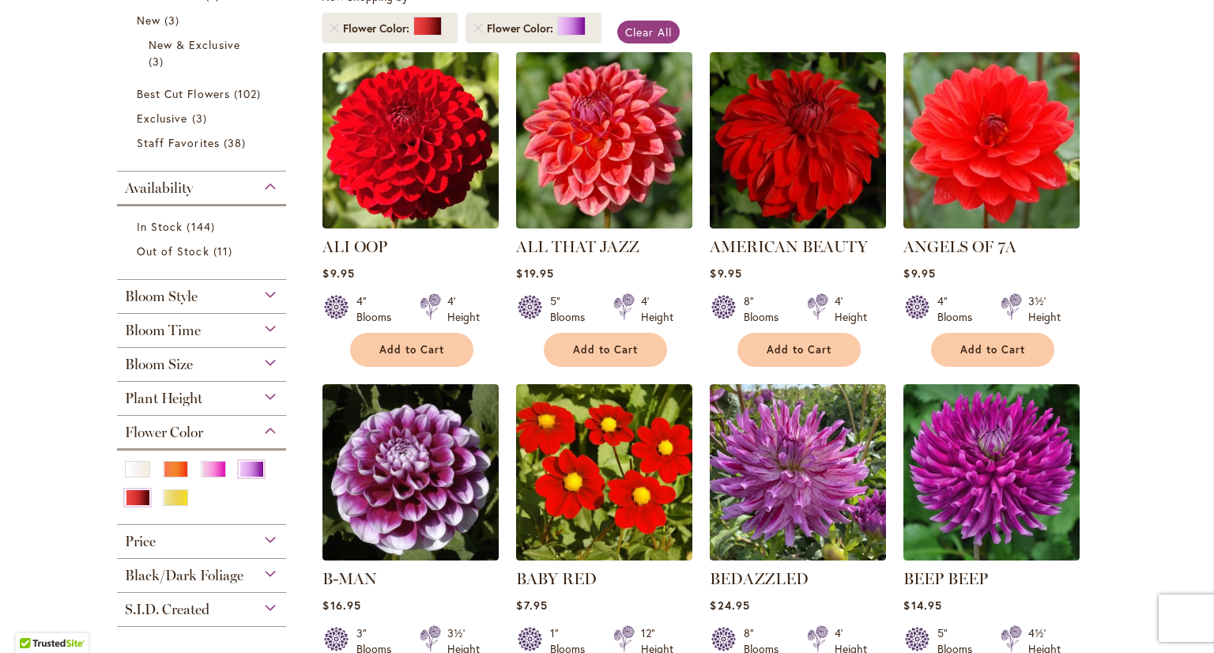
click at [244, 397] on div "Plant Height" at bounding box center [201, 394] width 169 height 25
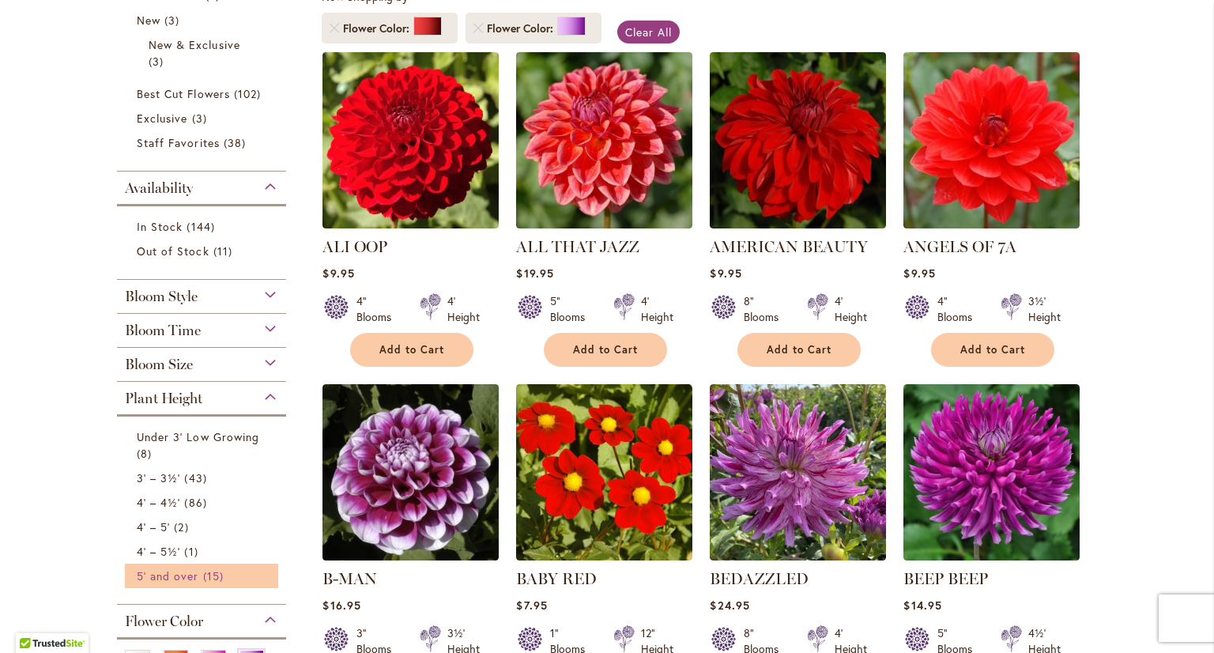
click at [186, 576] on span "5' and over" at bounding box center [168, 575] width 62 height 15
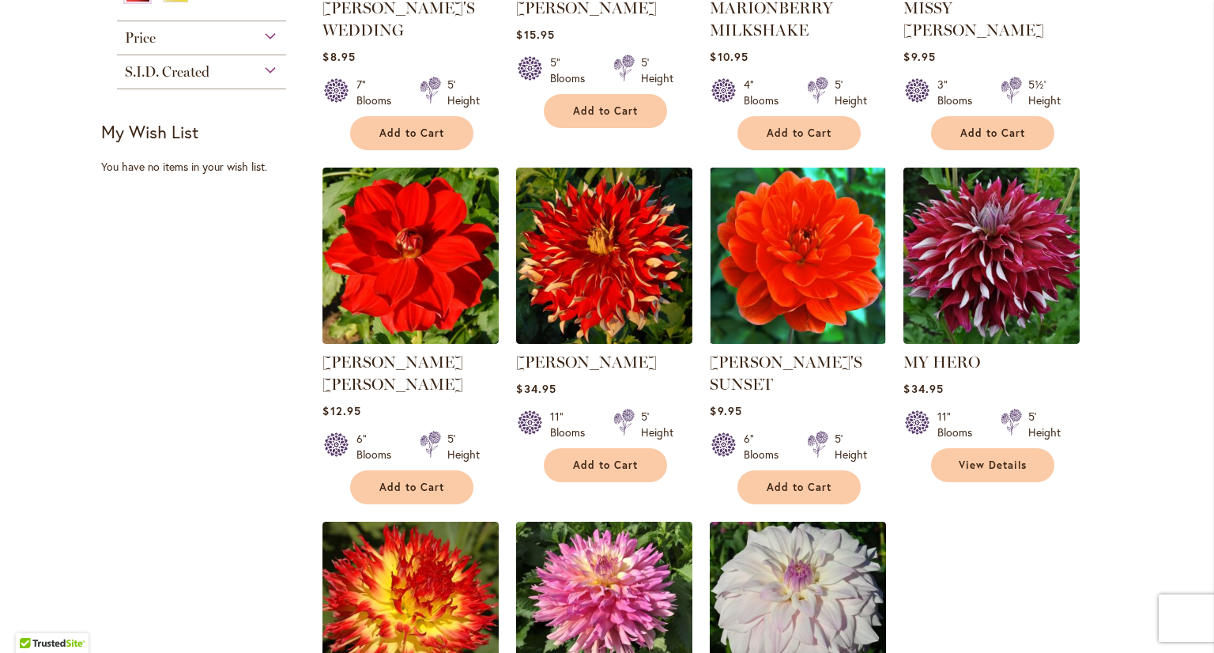
scroll to position [869, 0]
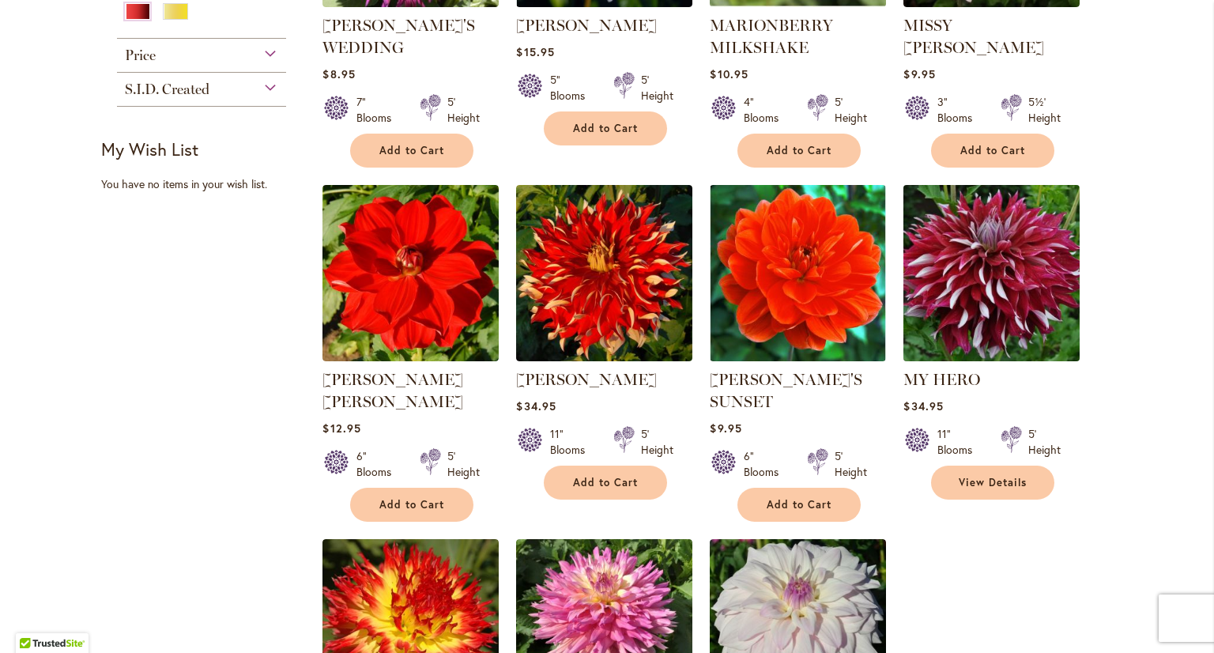
click at [1011, 292] on img at bounding box center [991, 272] width 185 height 185
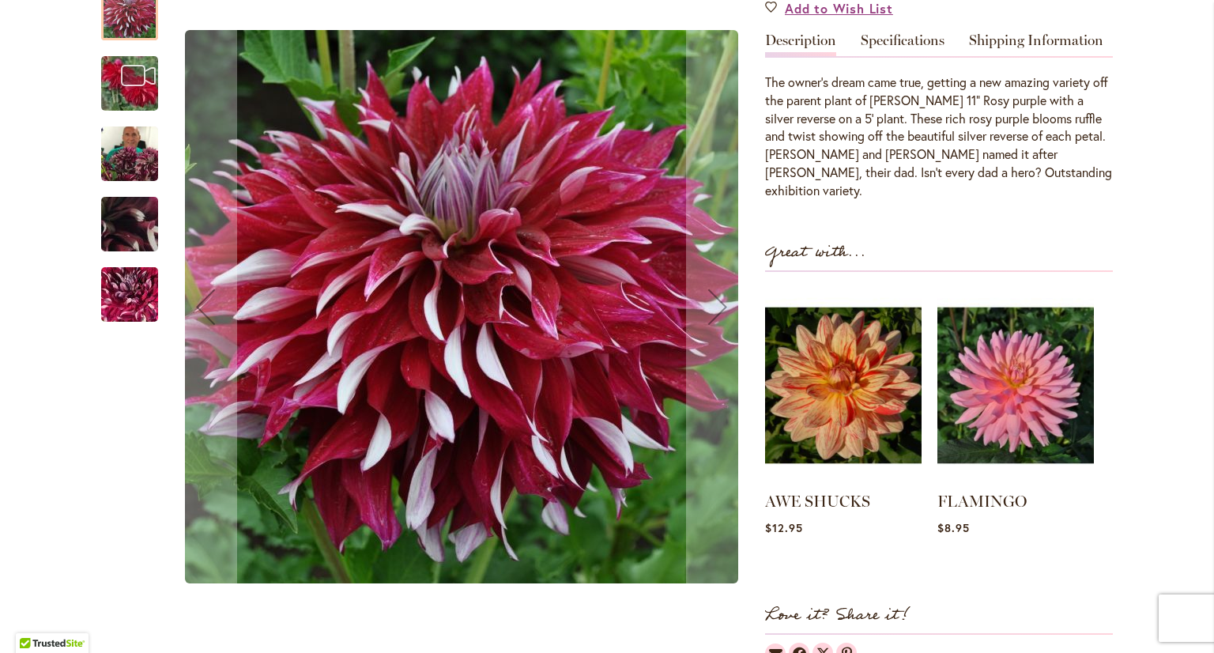
scroll to position [316, 0]
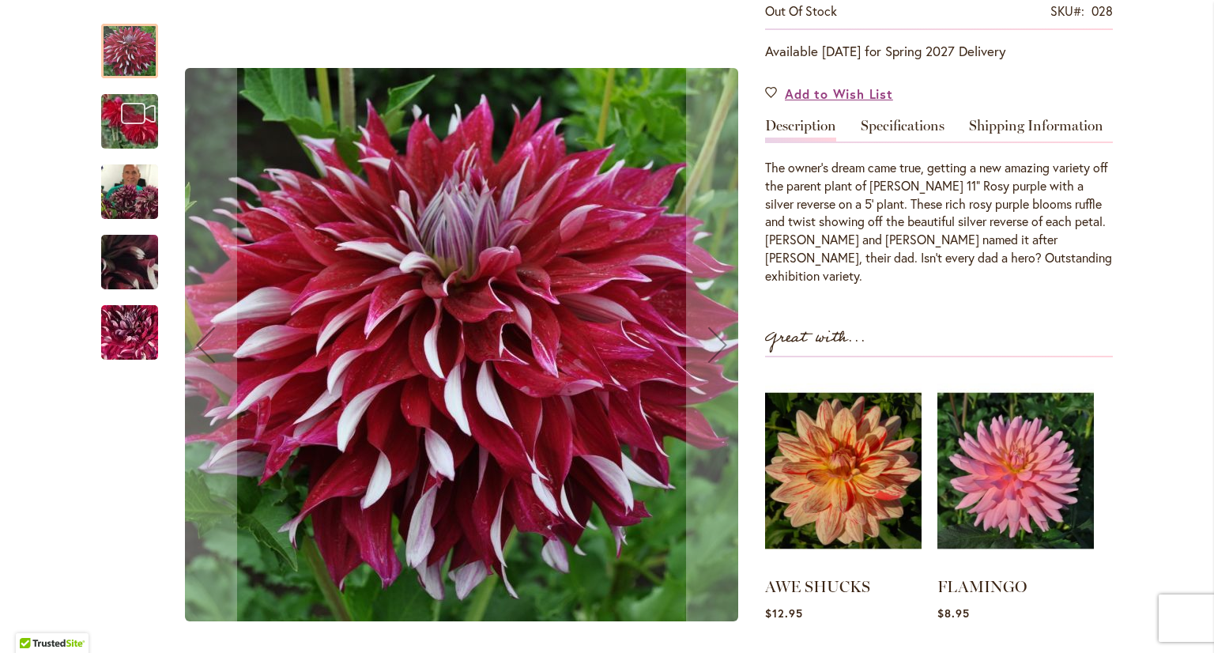
click at [123, 273] on img "My Hero" at bounding box center [130, 262] width 114 height 85
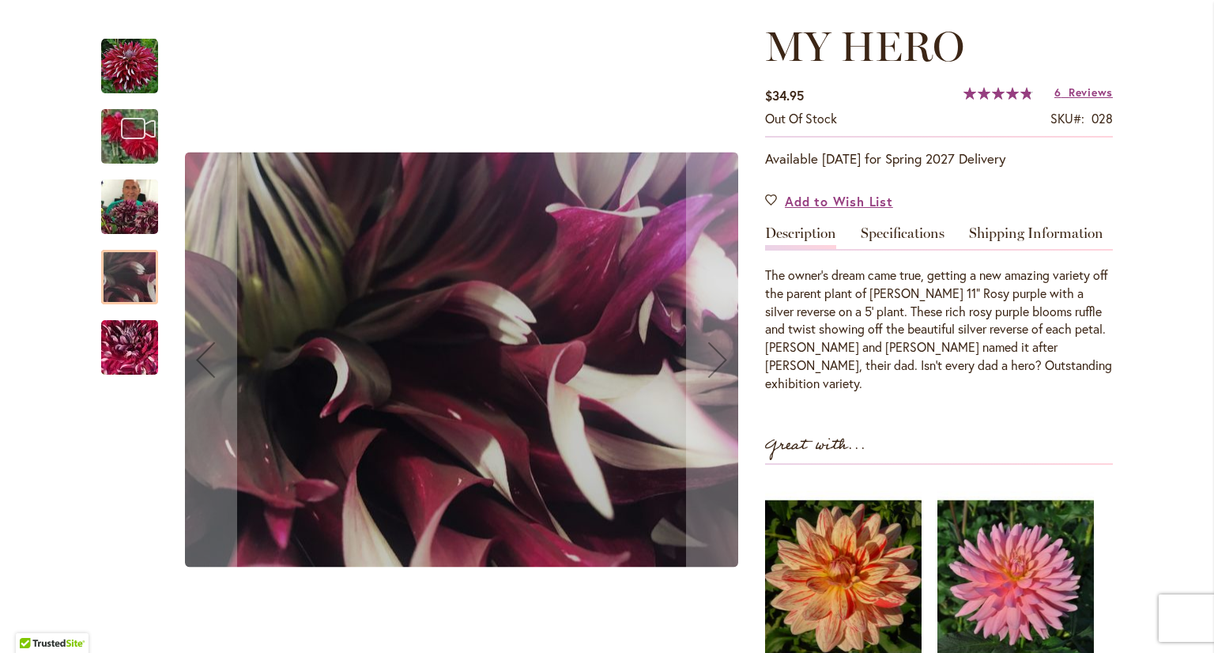
scroll to position [158, 0]
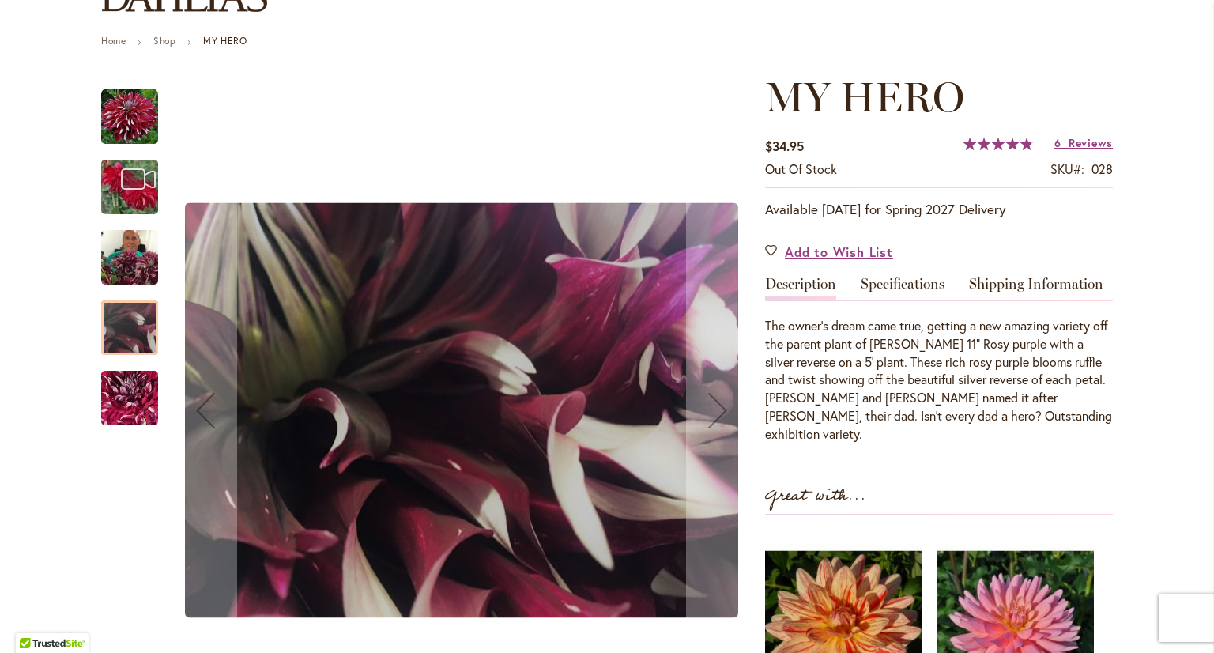
click at [133, 260] on img "My Hero" at bounding box center [129, 258] width 57 height 76
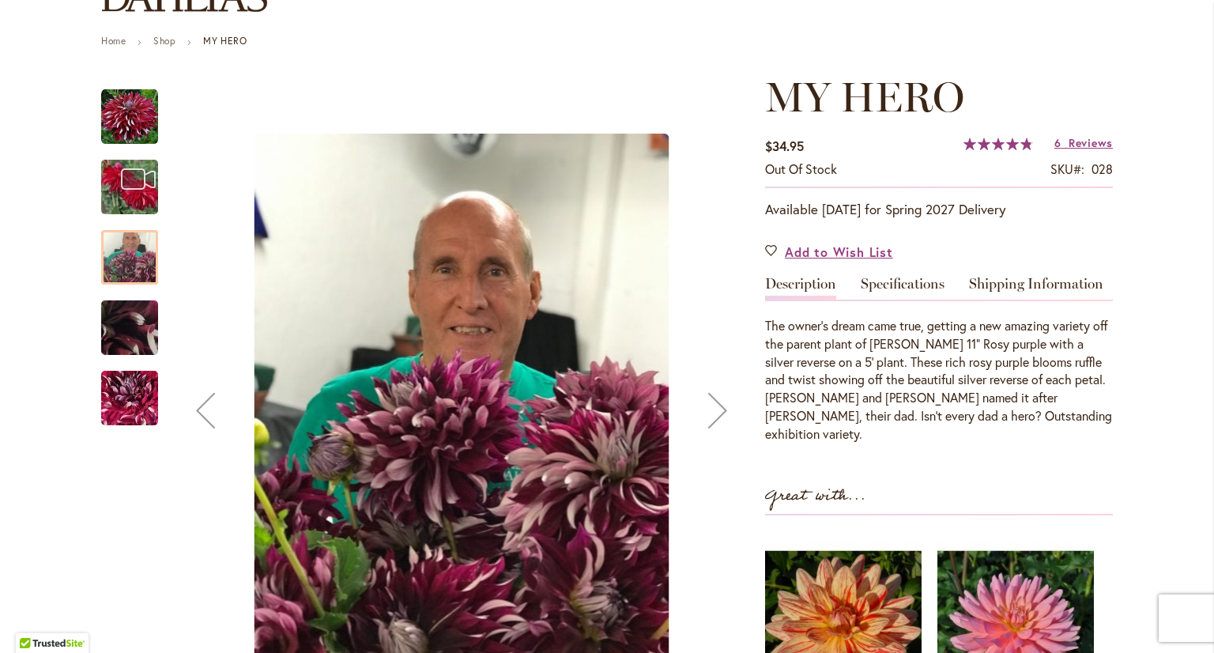
click at [111, 187] on div "MY HERO" at bounding box center [137, 179] width 73 height 70
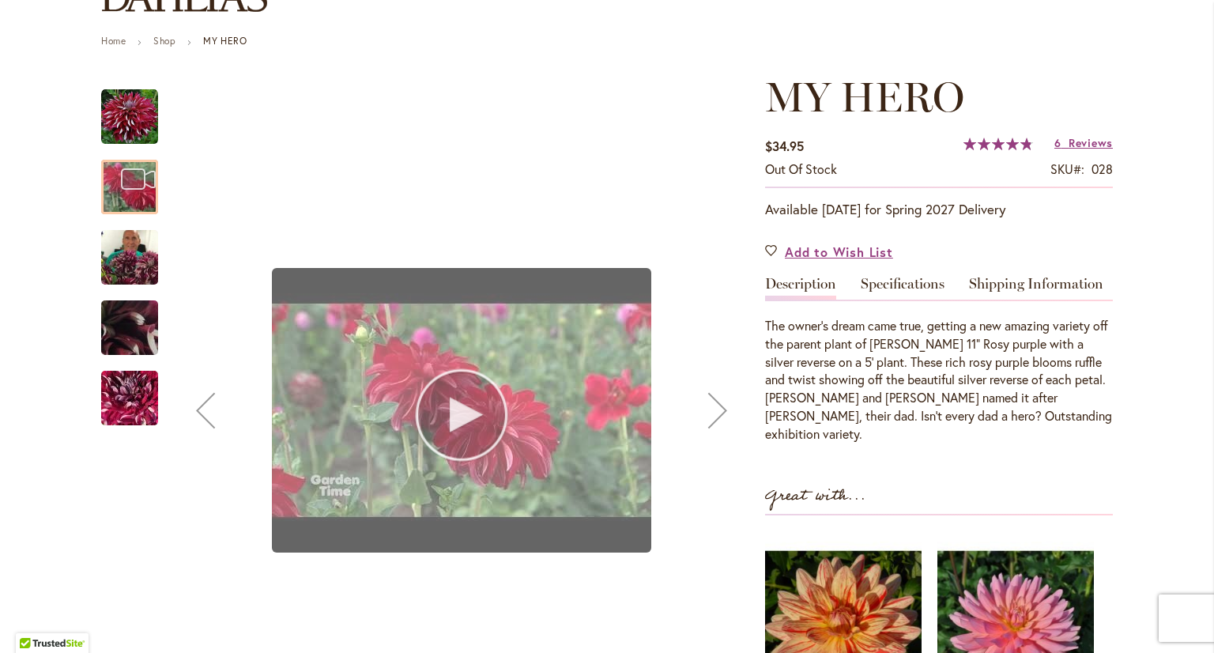
click at [457, 429] on div "MY HERO" at bounding box center [461, 410] width 575 height 674
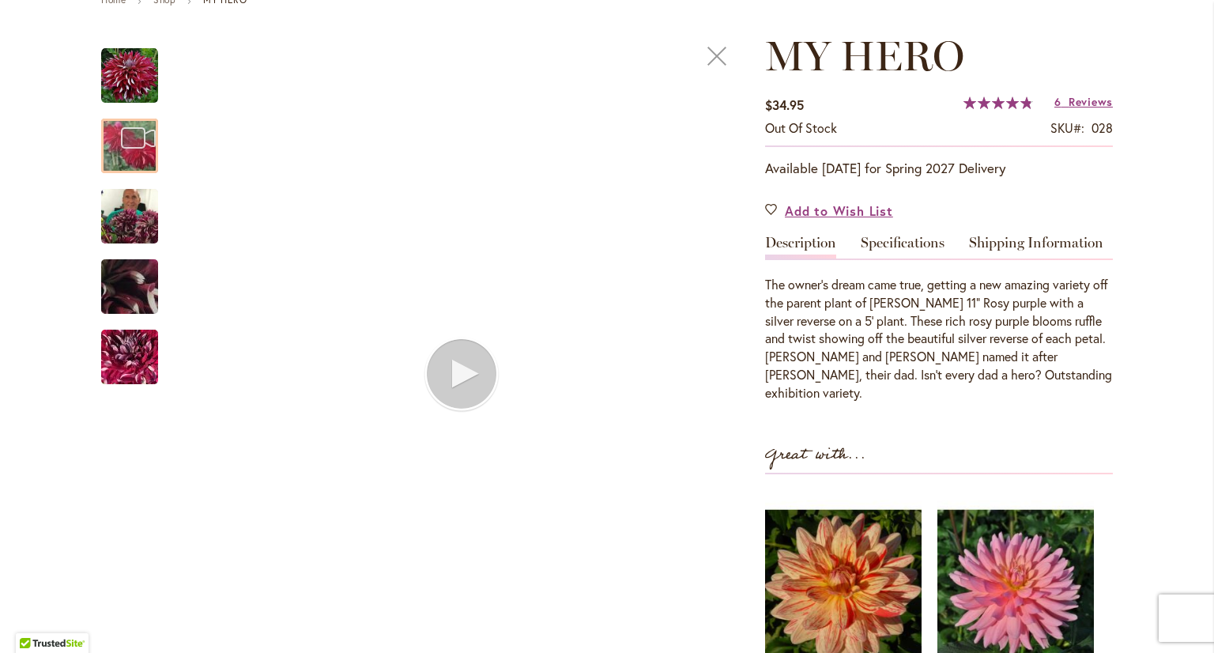
scroll to position [237, 0]
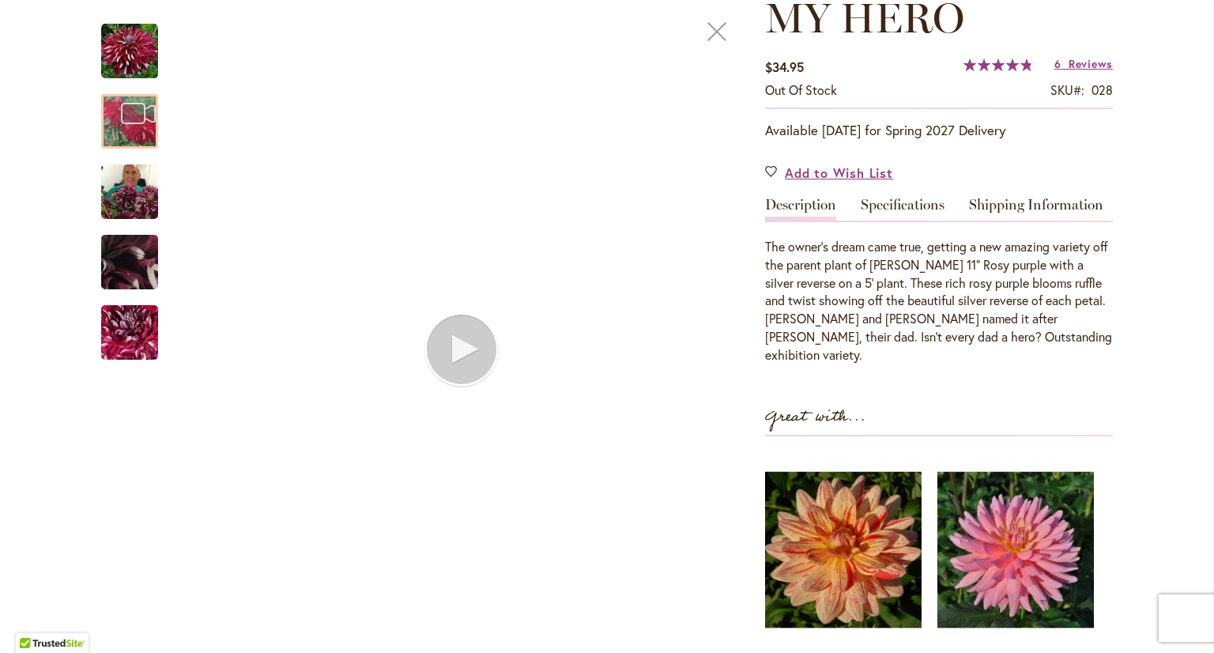
drag, startPoint x: 714, startPoint y: 33, endPoint x: 699, endPoint y: 48, distance: 21.2
click at [714, 34] on div at bounding box center [717, 31] width 63 height 63
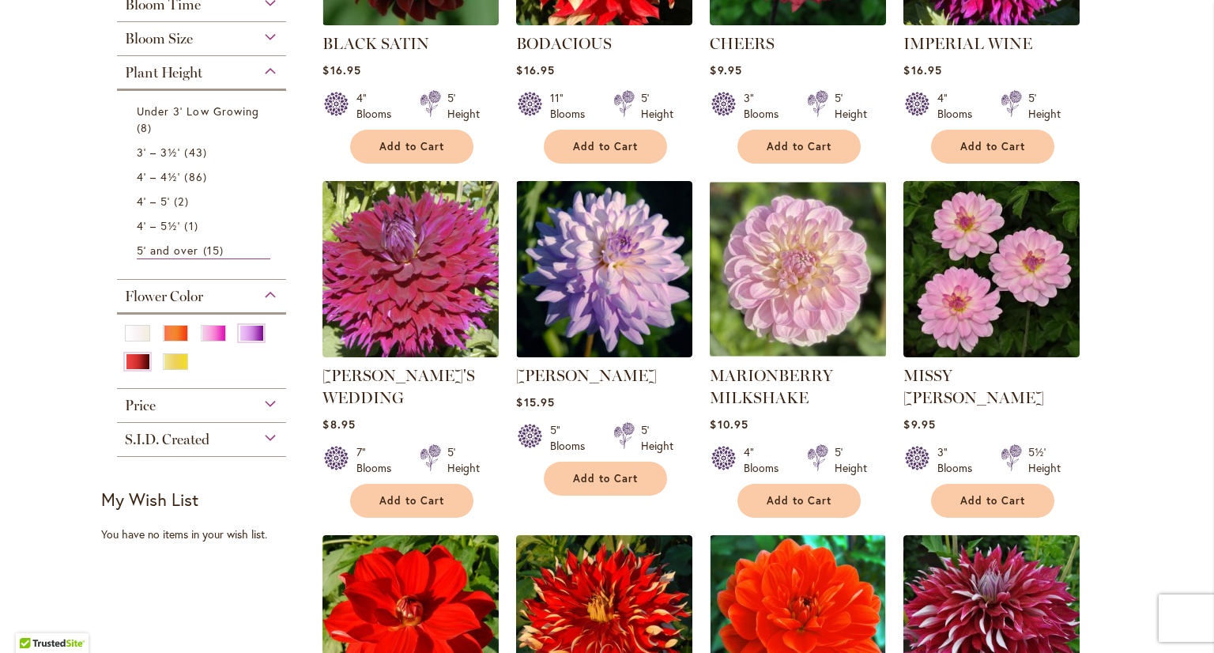
scroll to position [553, 0]
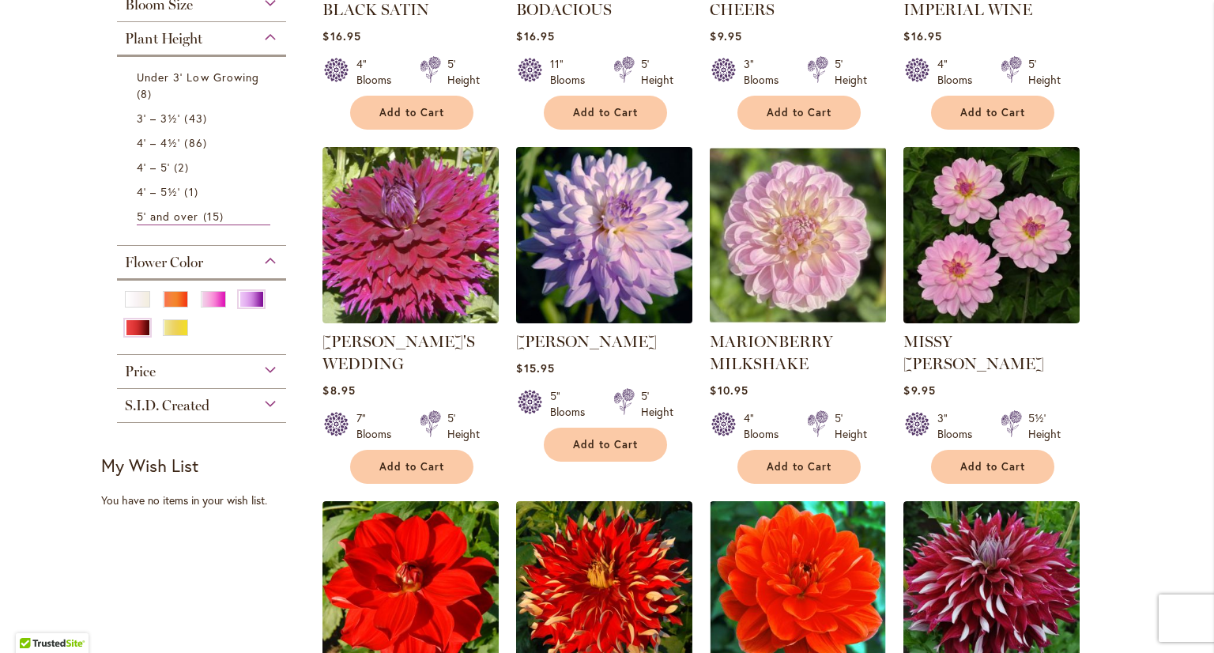
click at [602, 241] on img at bounding box center [604, 234] width 185 height 185
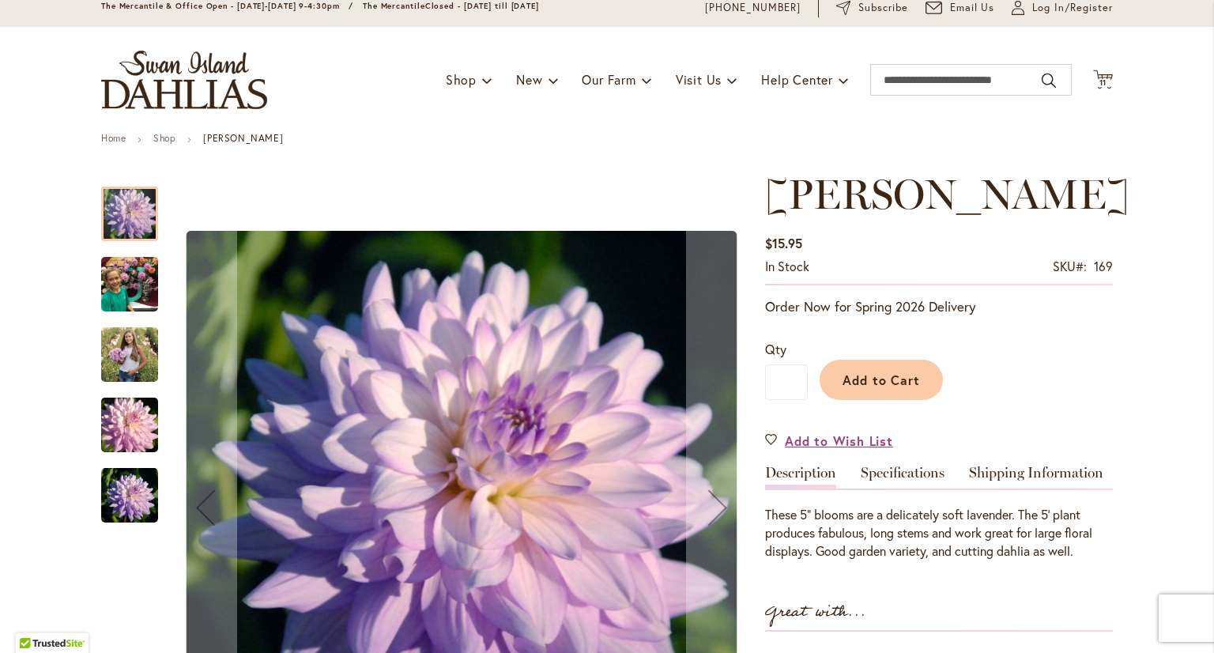
scroll to position [158, 0]
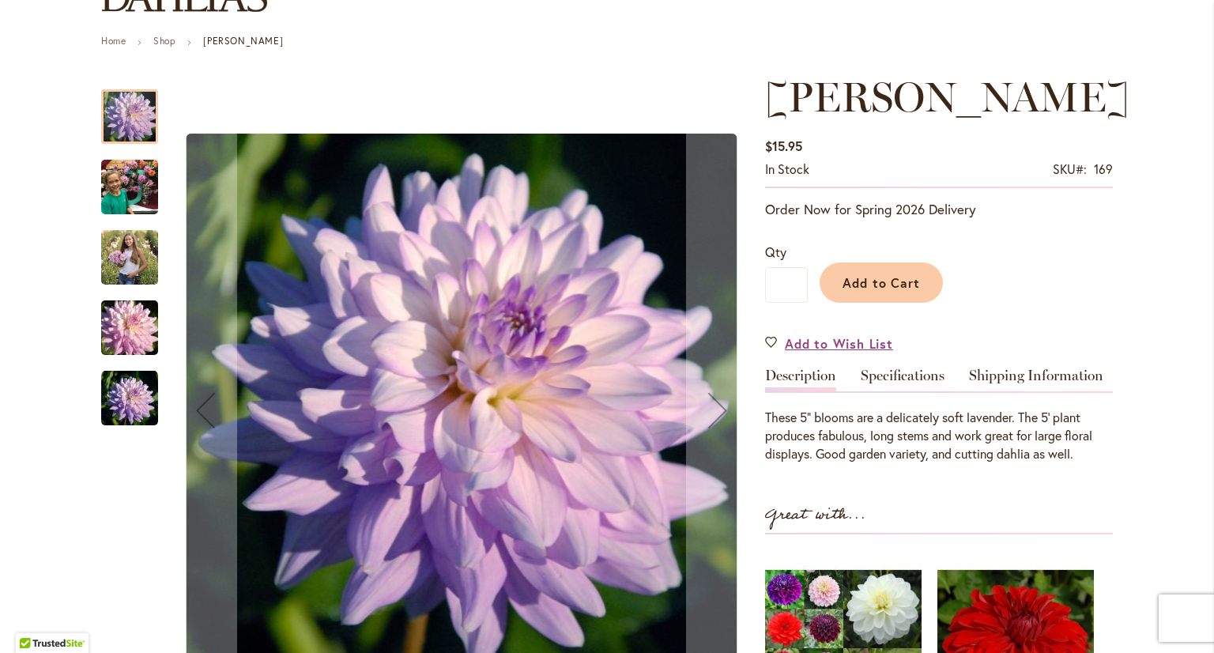
click at [115, 175] on img "JORDAN NICOLE" at bounding box center [129, 187] width 57 height 76
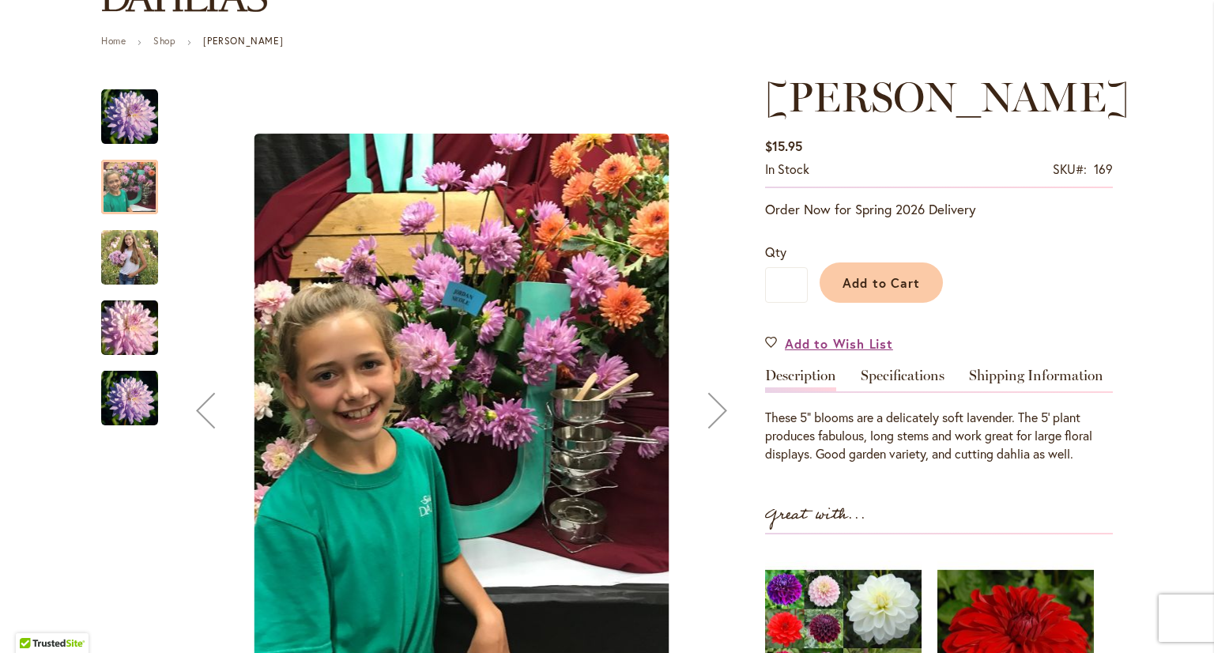
click at [117, 328] on img "JORDAN NICOLE" at bounding box center [130, 328] width 114 height 76
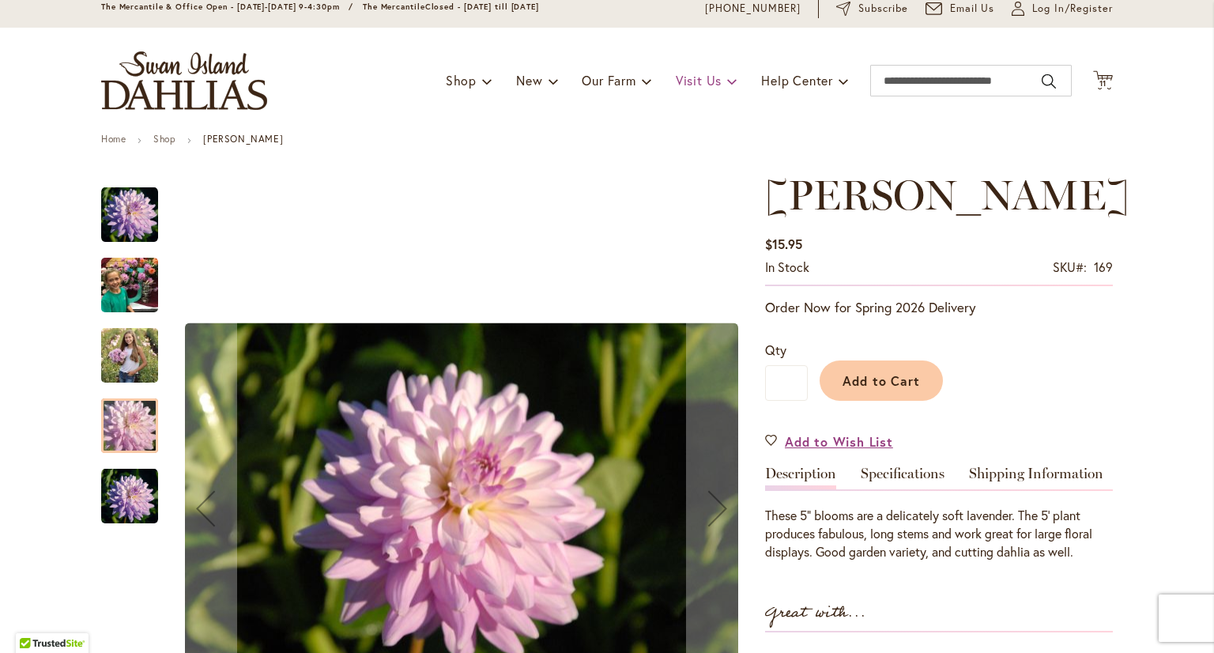
scroll to position [0, 0]
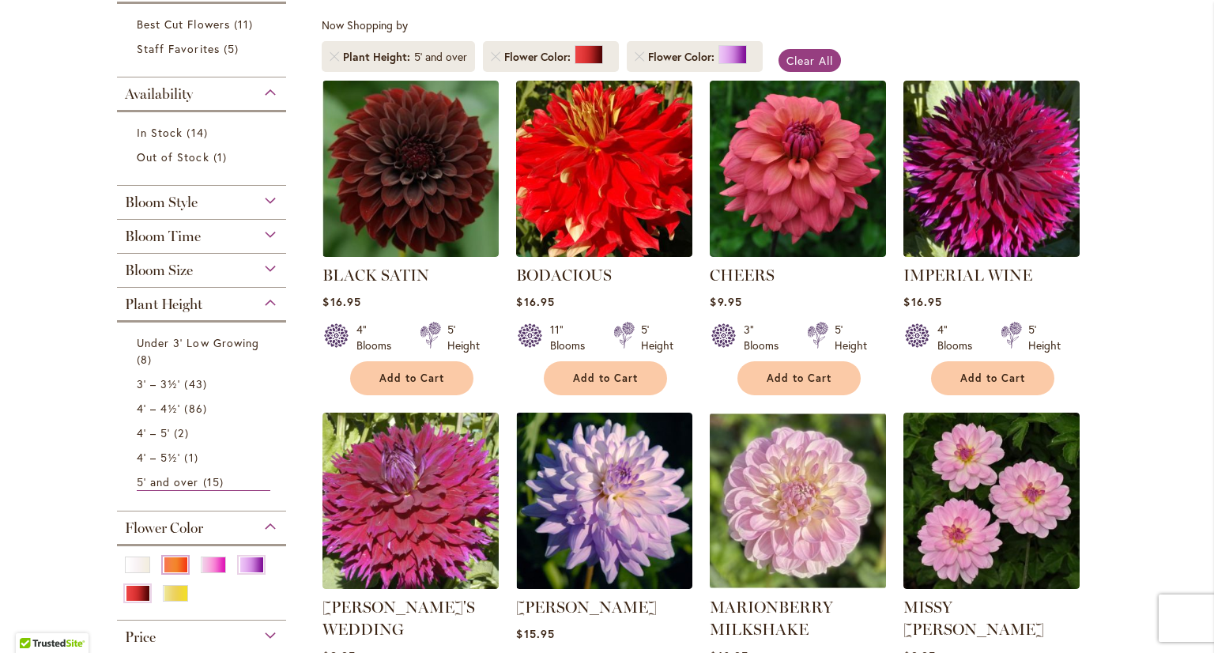
scroll to position [316, 0]
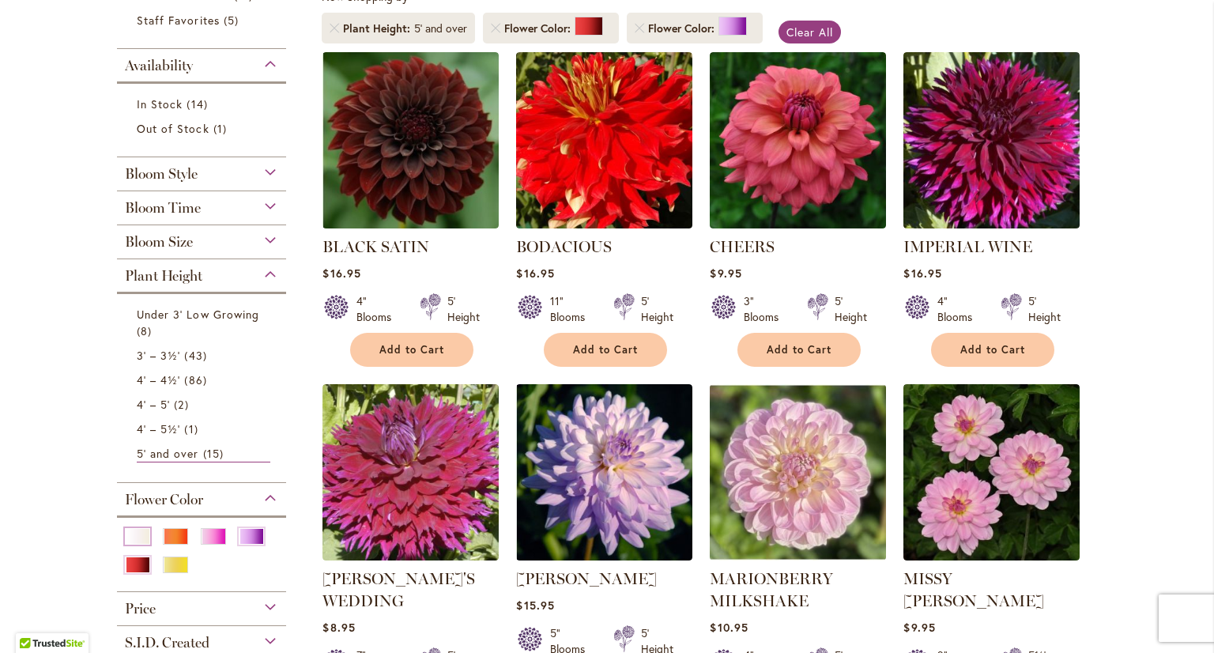
click at [125, 535] on div "White/Cream" at bounding box center [137, 536] width 25 height 17
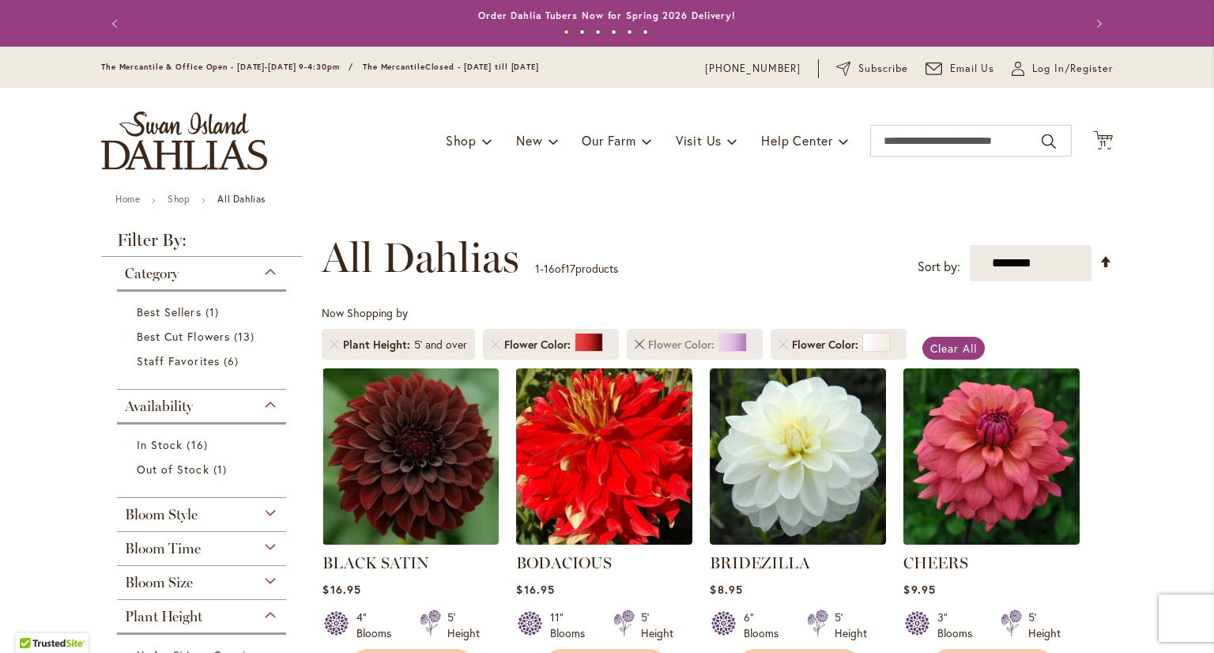
click at [635, 342] on link "Remove Flower Color Purple" at bounding box center [639, 344] width 9 height 9
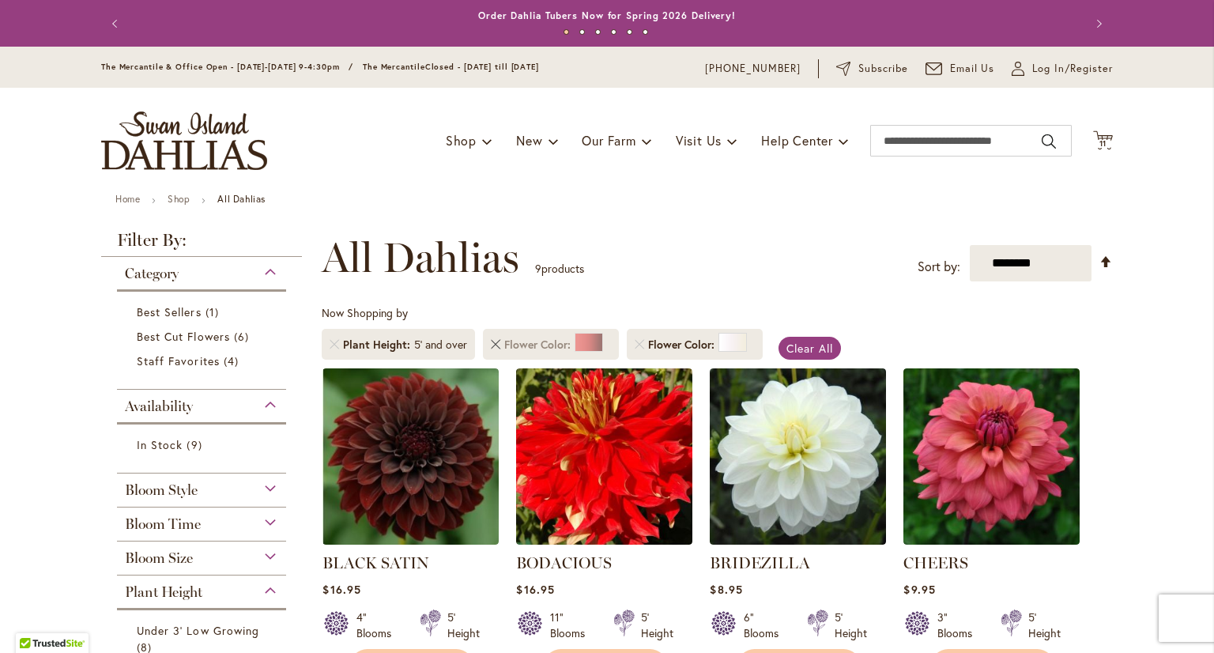
click at [491, 343] on link "Remove Flower Color Red" at bounding box center [495, 344] width 9 height 9
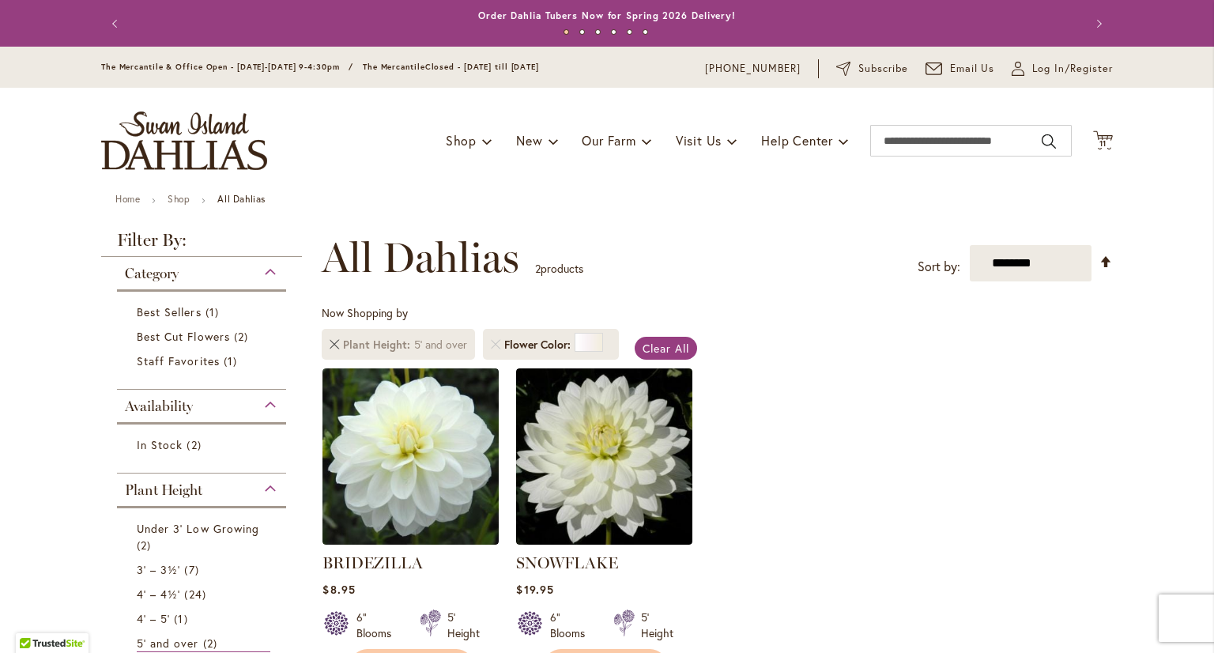
click at [330, 343] on link "Remove Plant Height 5' and over" at bounding box center [334, 344] width 9 height 9
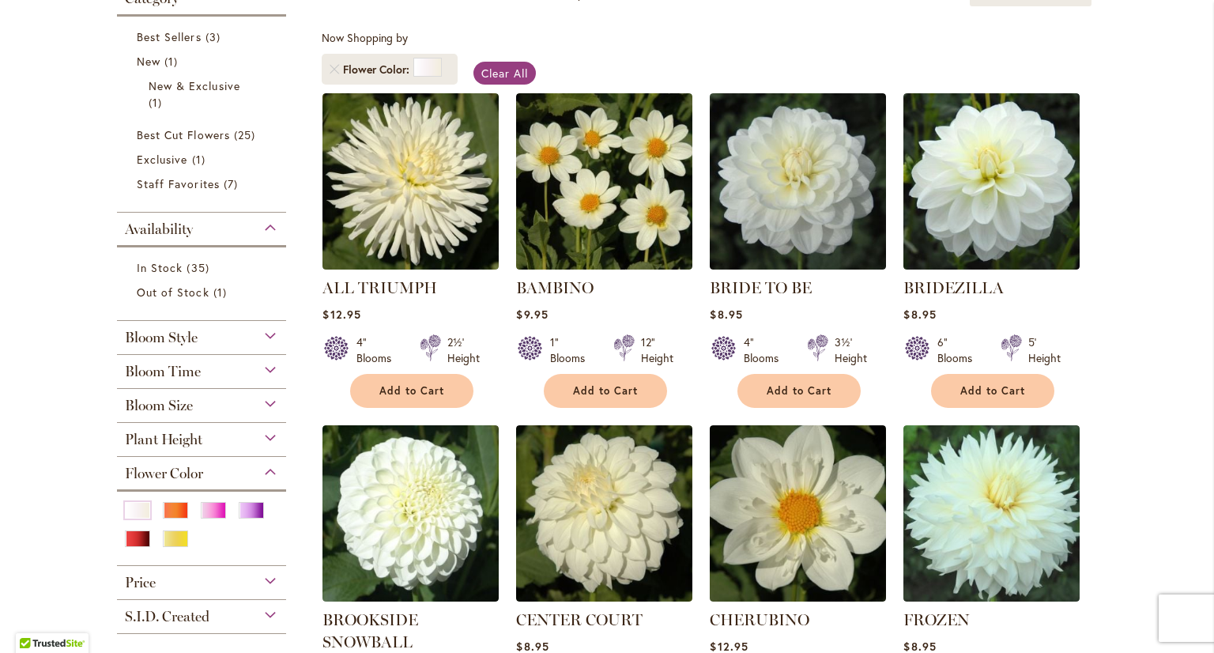
scroll to position [237, 0]
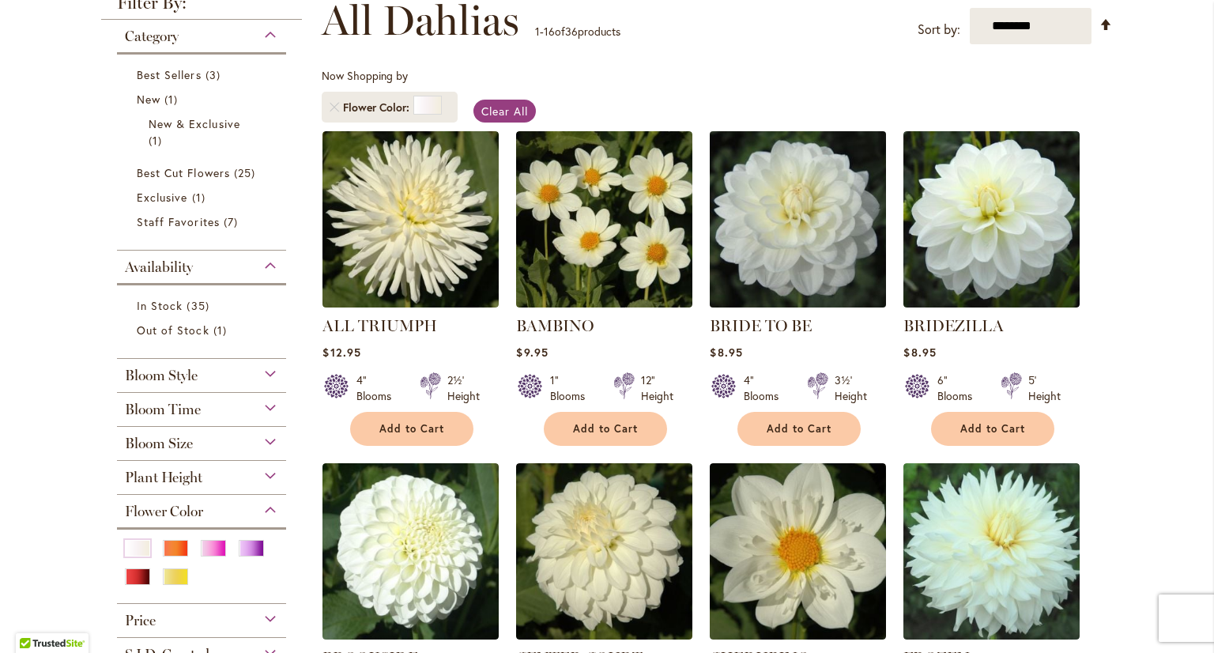
click at [824, 237] on img at bounding box center [798, 218] width 185 height 185
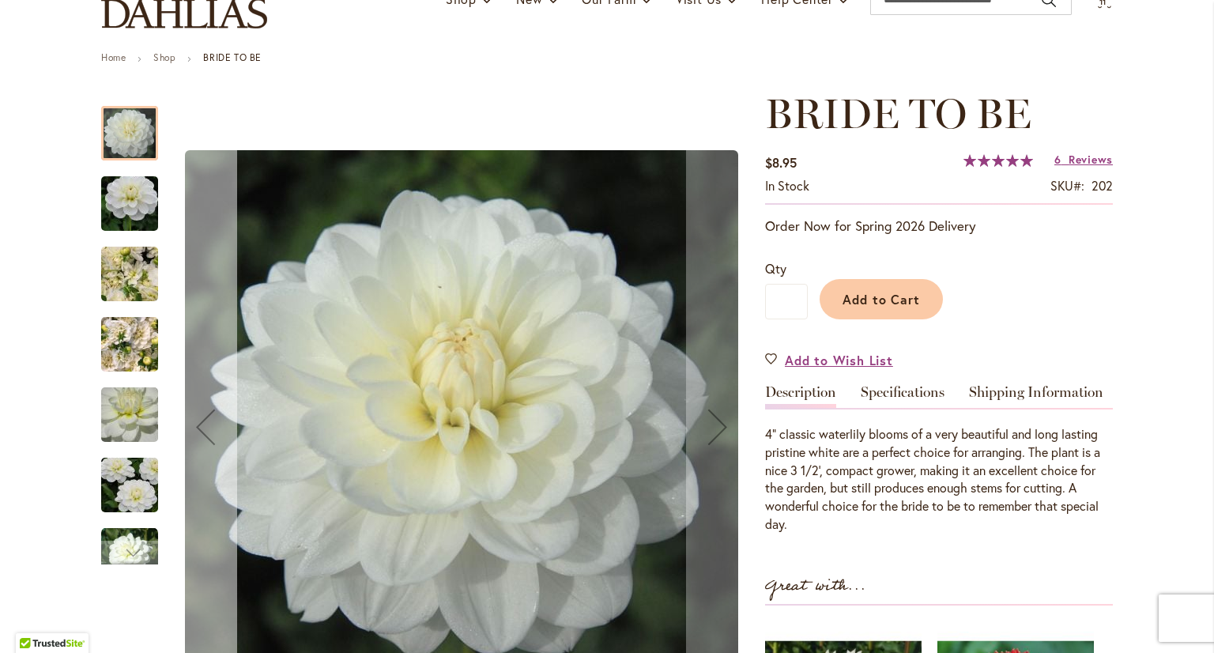
scroll to position [158, 0]
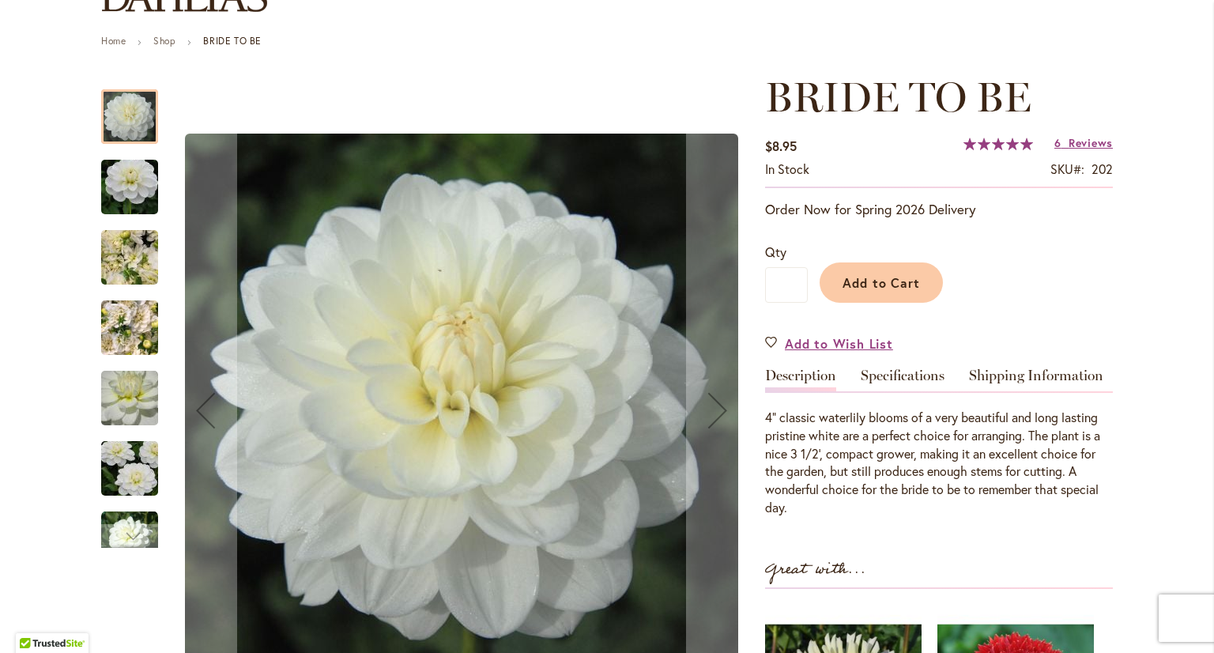
click at [122, 259] on img "BRIDE TO BE" at bounding box center [130, 257] width 114 height 85
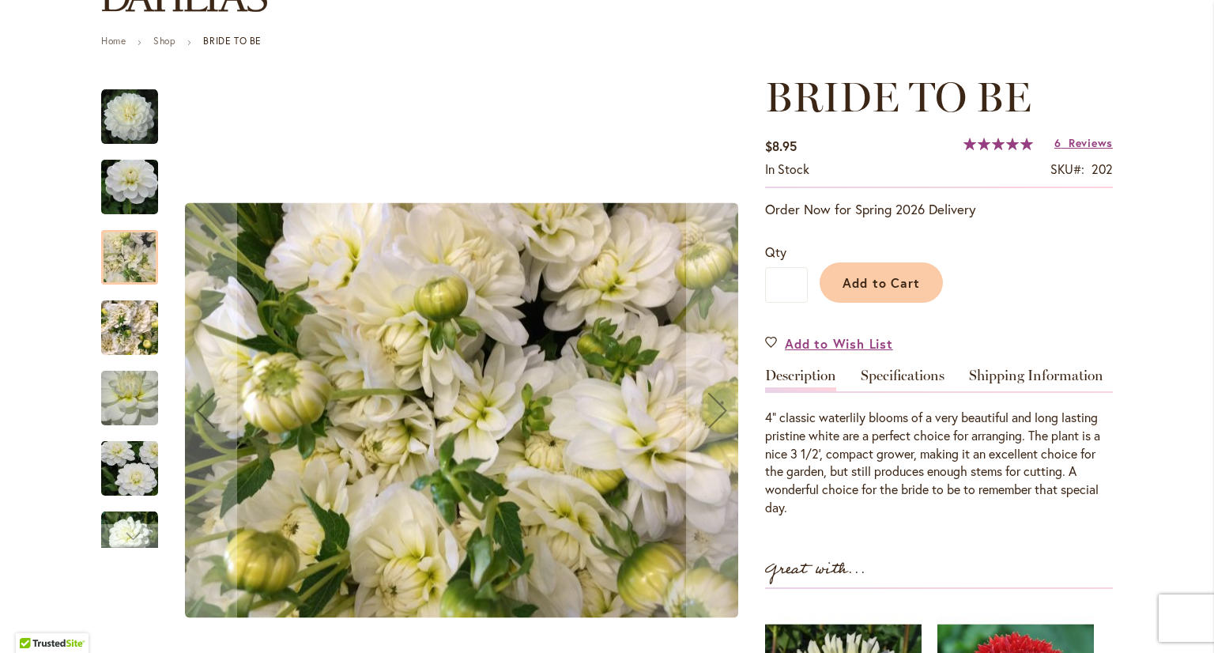
click at [132, 338] on img "BRIDE TO BE" at bounding box center [129, 328] width 57 height 76
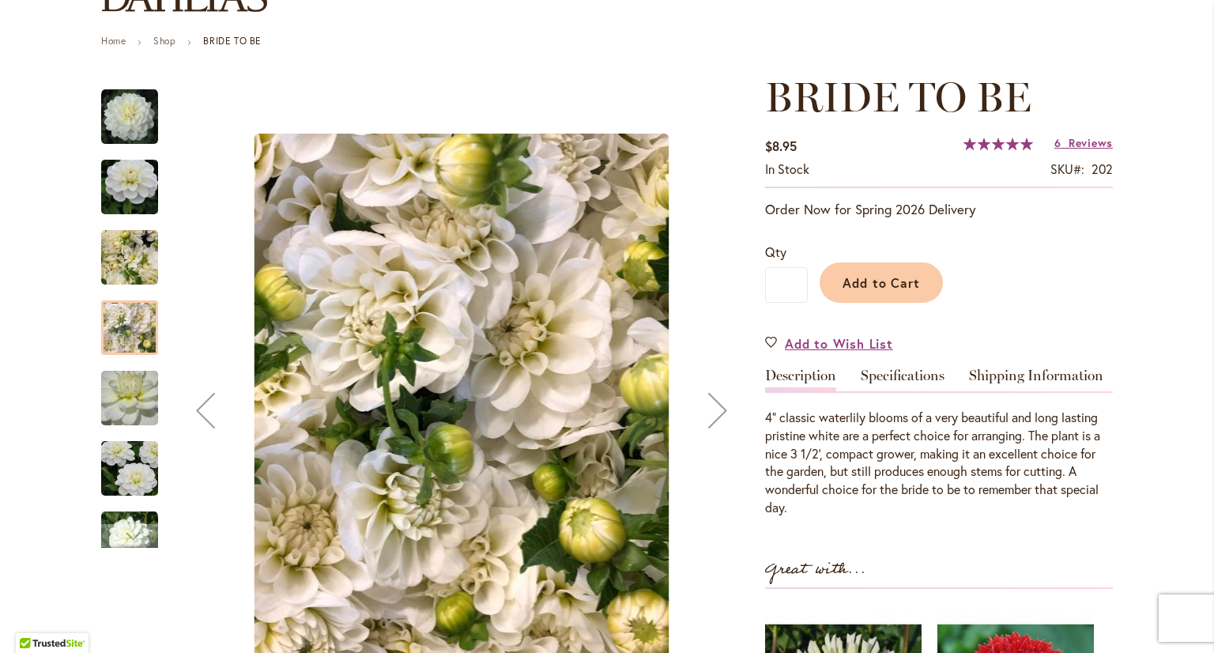
click at [133, 412] on img "BRIDE TO BE" at bounding box center [130, 398] width 114 height 107
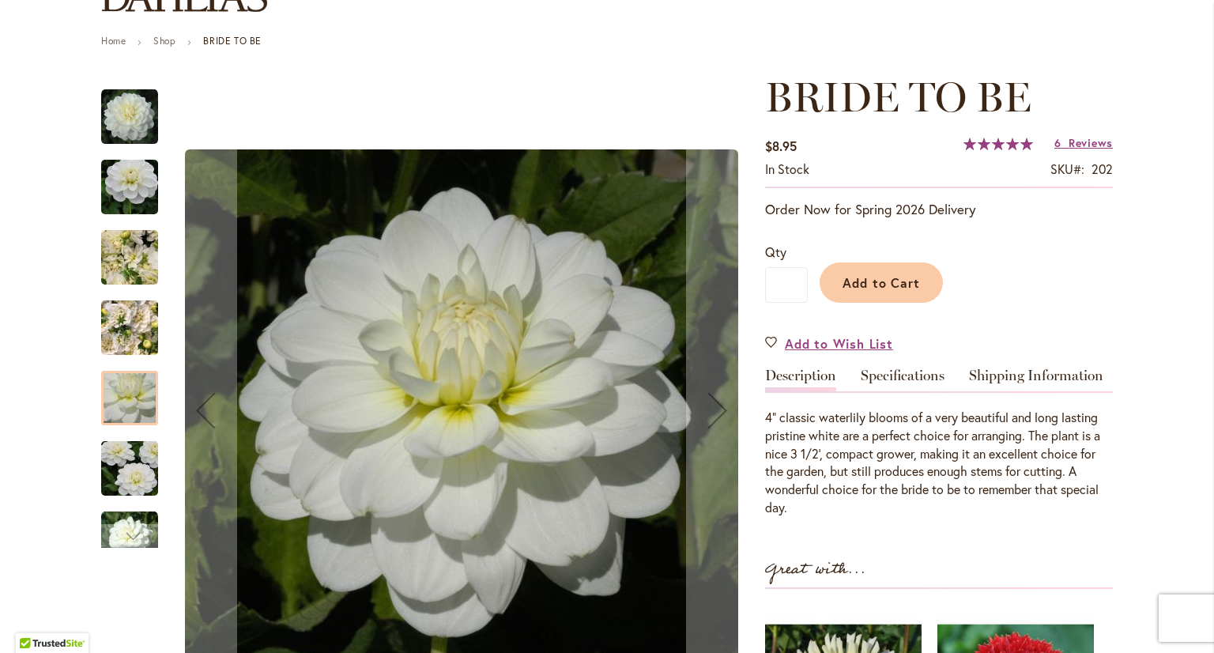
click at [131, 492] on img "BRIDE TO BE" at bounding box center [130, 469] width 114 height 76
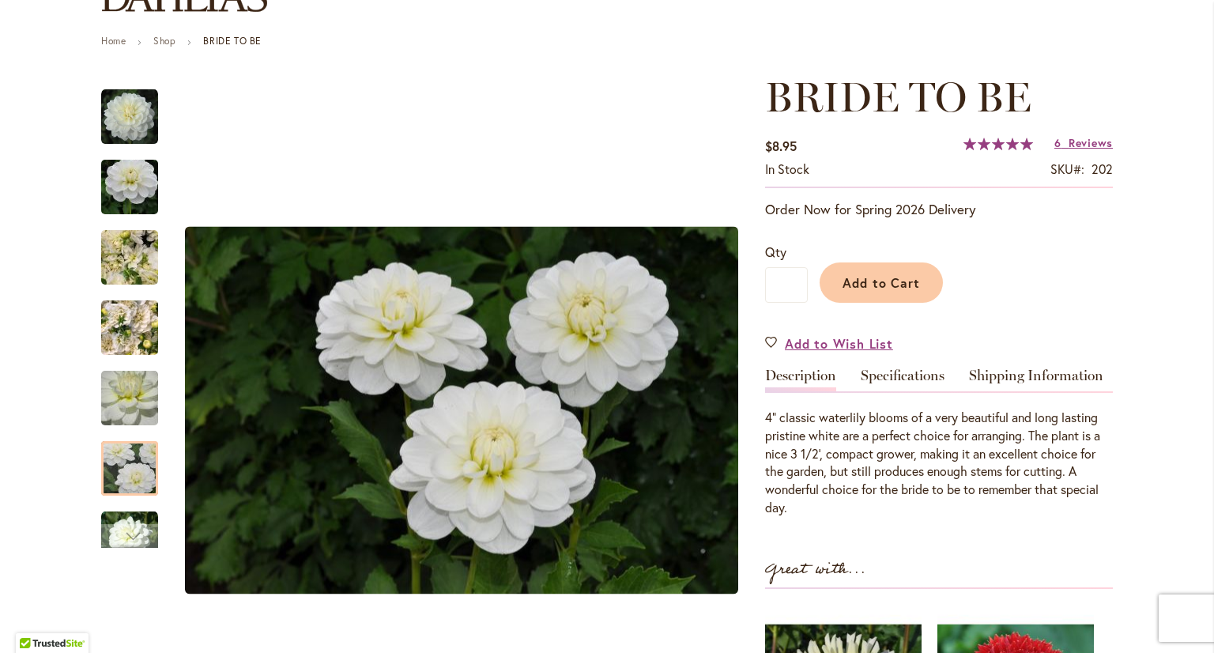
scroll to position [79, 0]
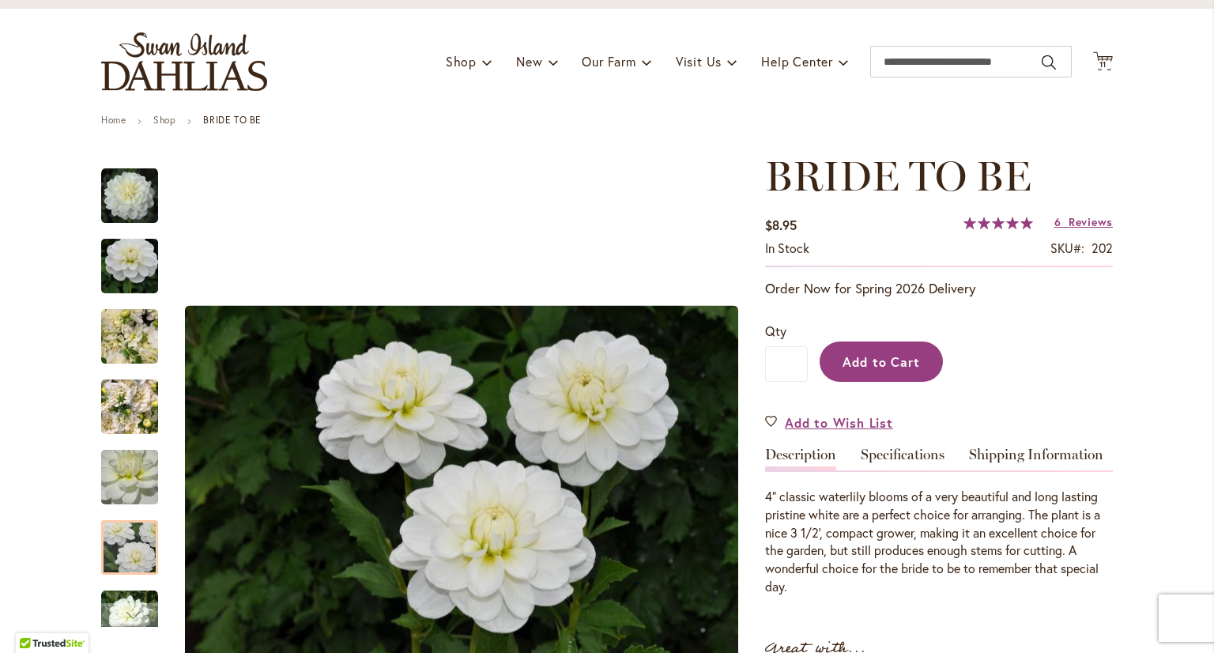
click at [876, 360] on span "Add to Cart" at bounding box center [881, 361] width 78 height 17
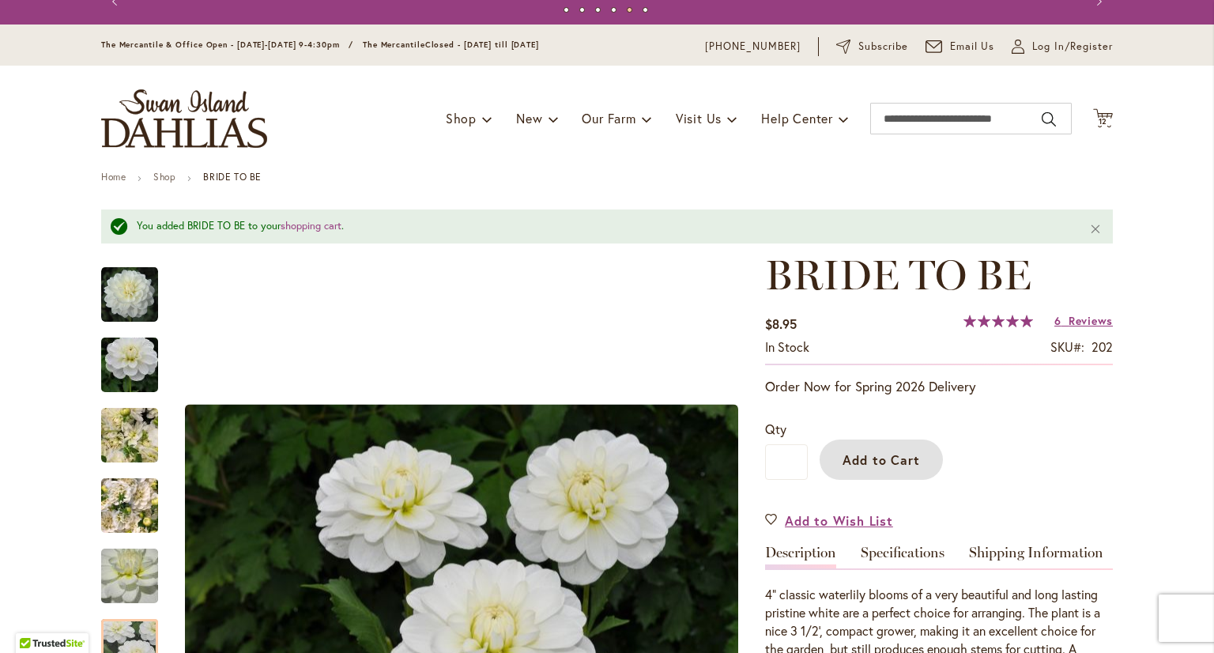
scroll to position [0, 0]
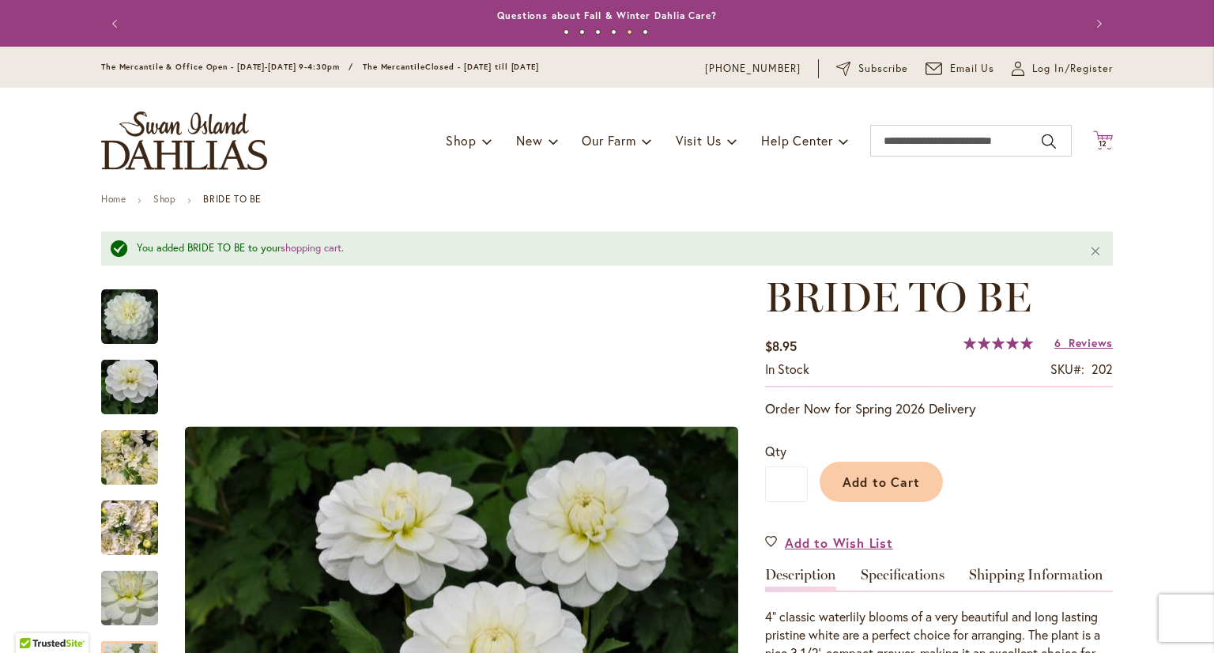
click at [1098, 141] on span "12" at bounding box center [1102, 143] width 9 height 10
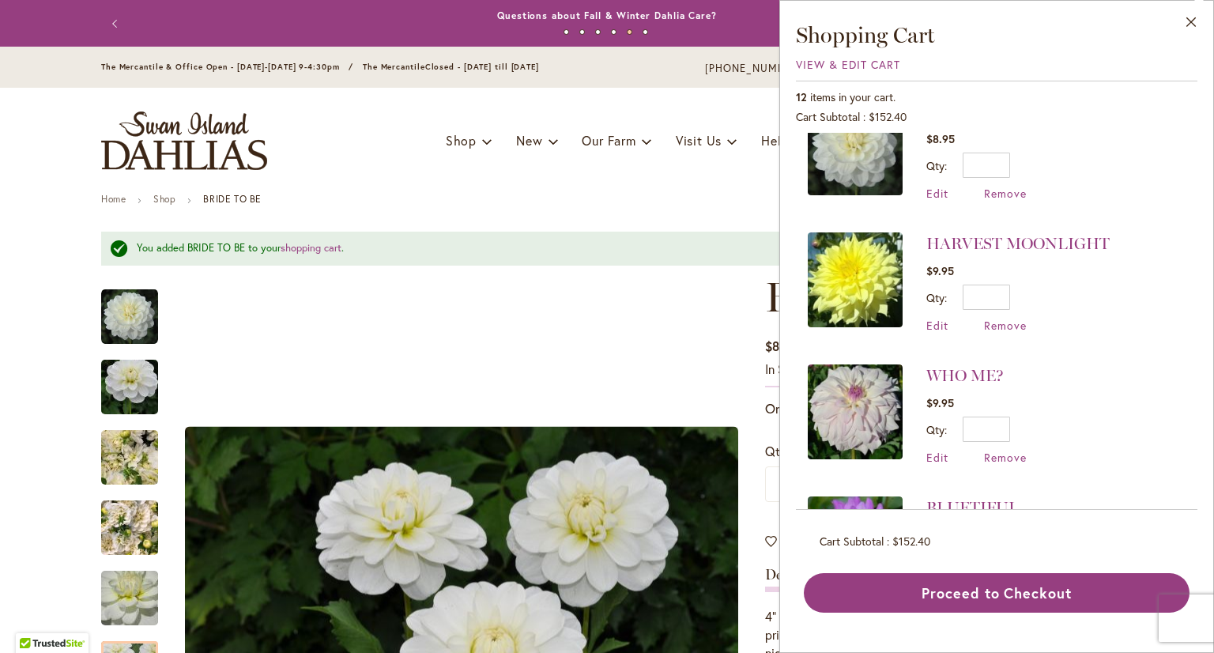
scroll to position [79, 0]
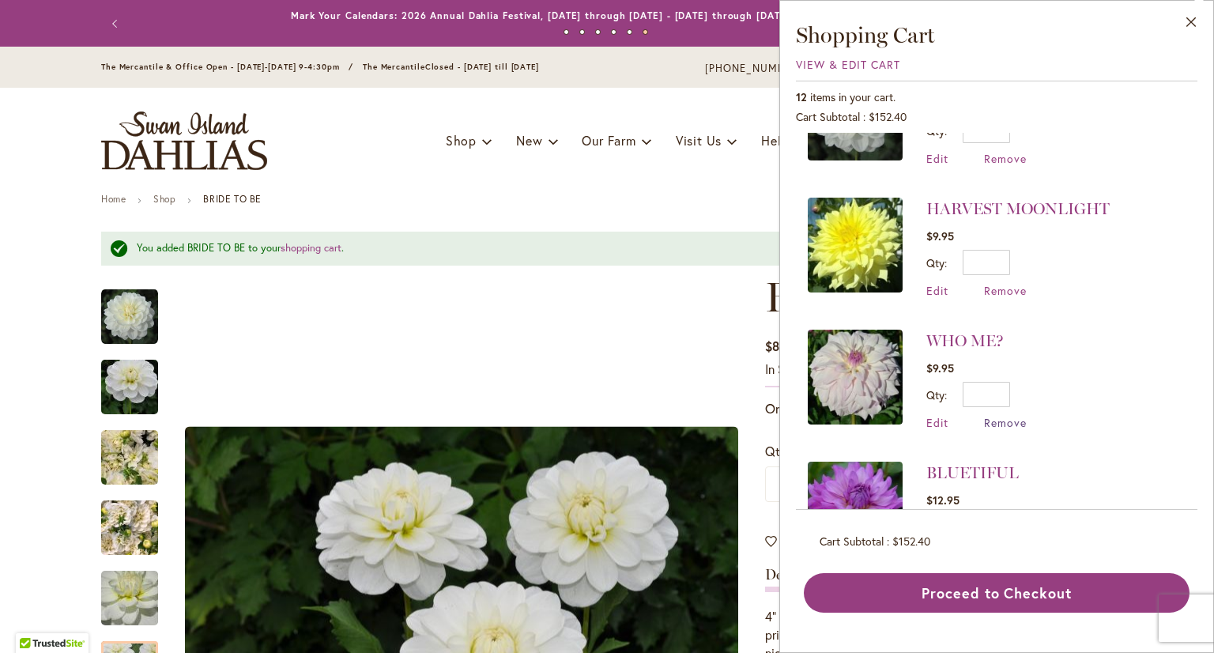
click at [1005, 420] on span "Remove" at bounding box center [1005, 422] width 43 height 15
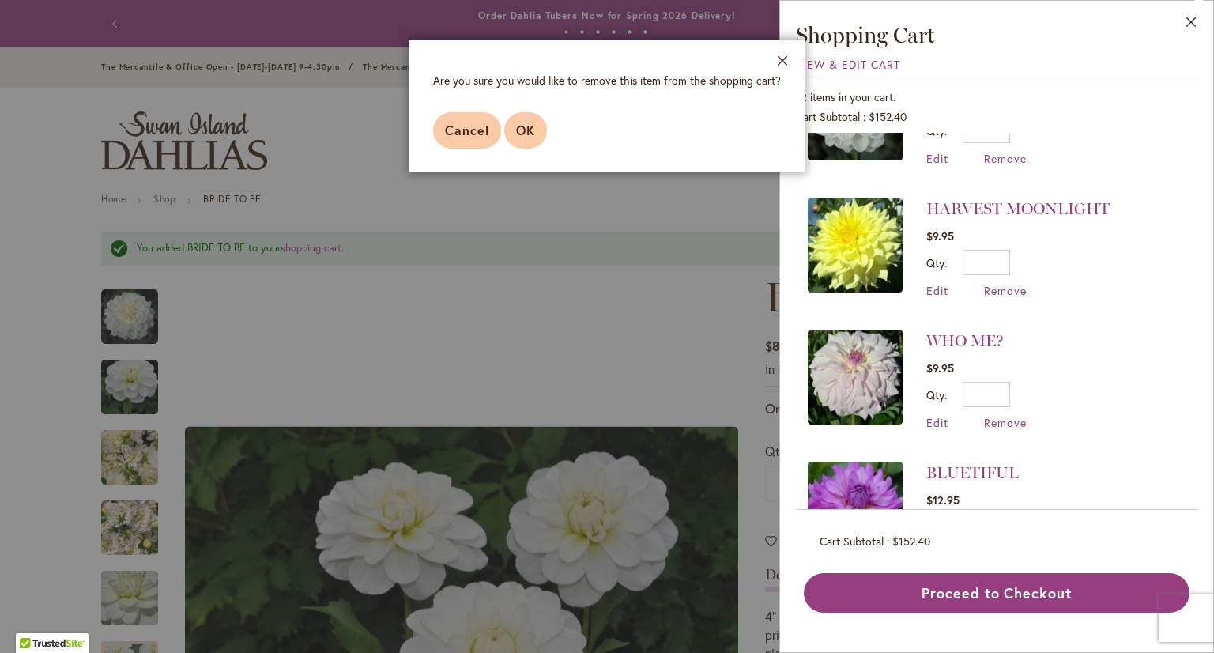
click at [524, 130] on span "OK" at bounding box center [525, 130] width 19 height 17
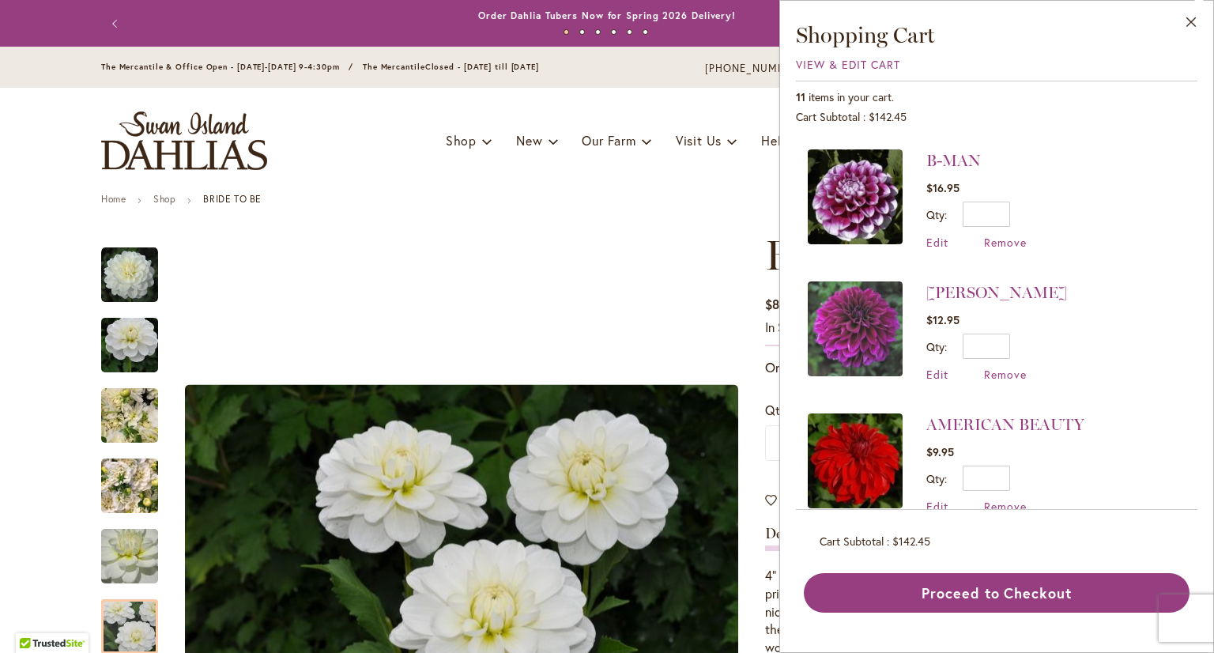
scroll to position [474, 0]
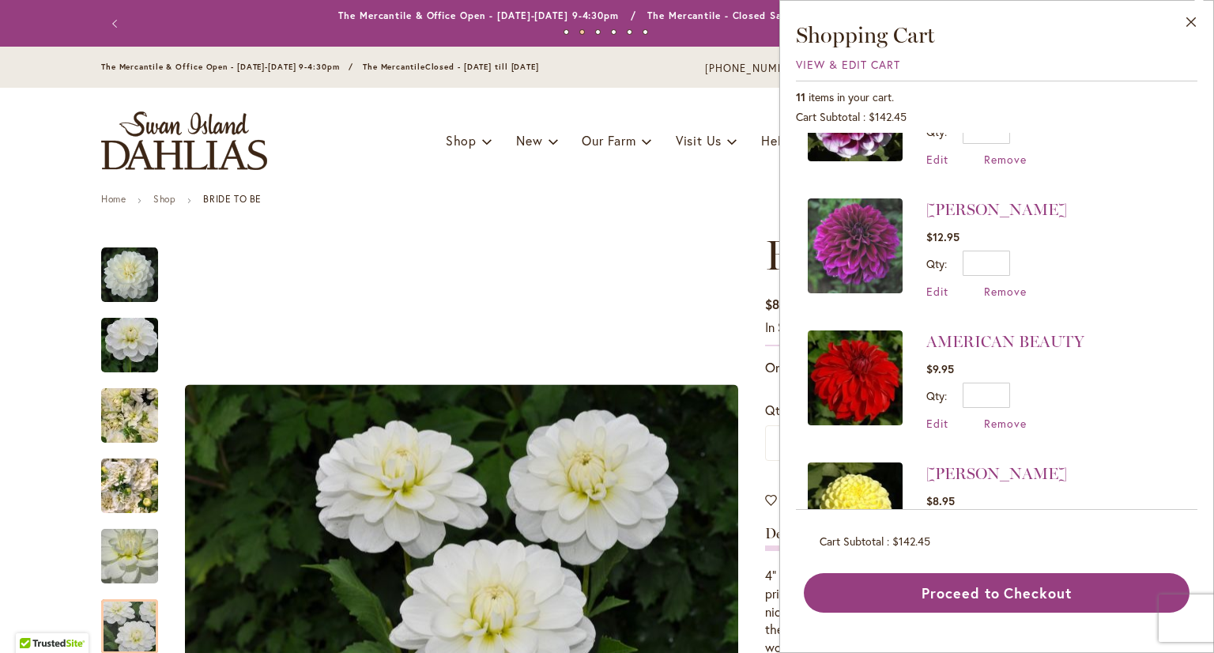
click at [846, 250] on img at bounding box center [855, 245] width 95 height 95
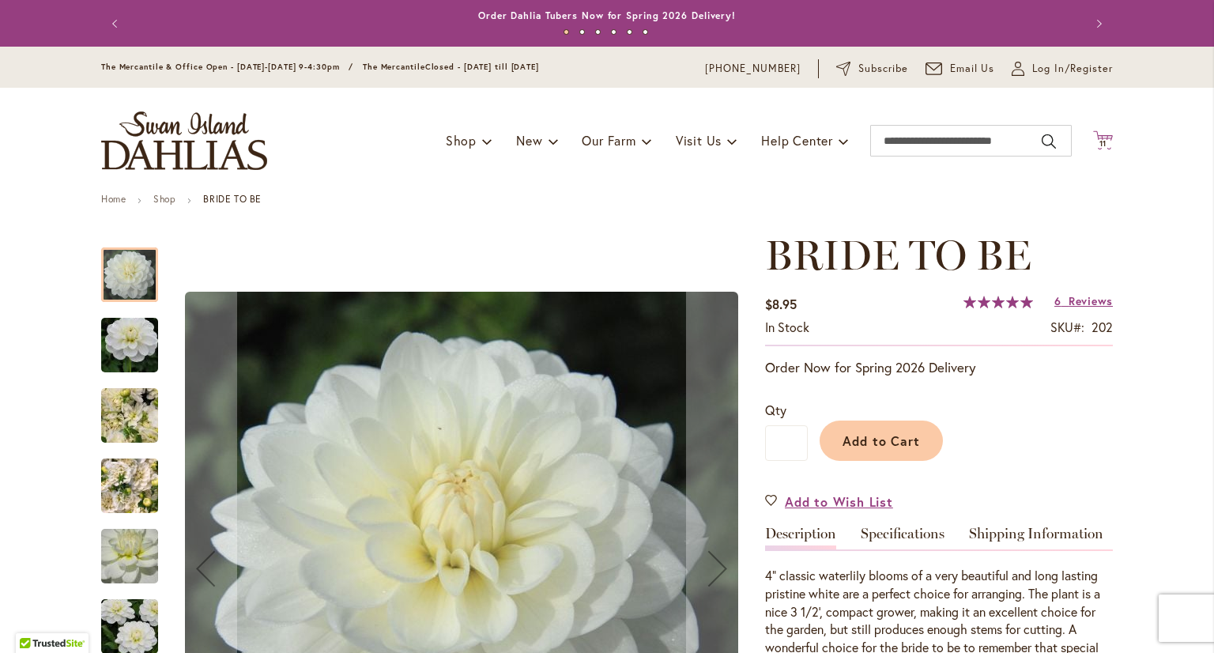
click at [1099, 140] on span "11" at bounding box center [1103, 143] width 8 height 10
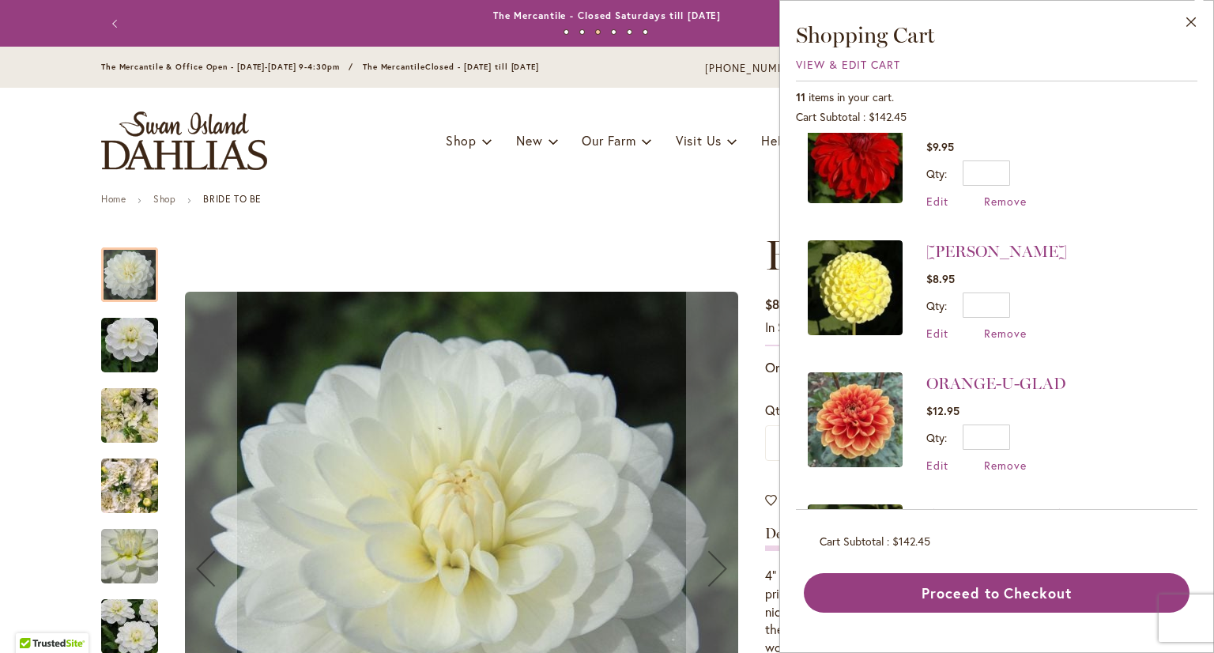
scroll to position [669, 0]
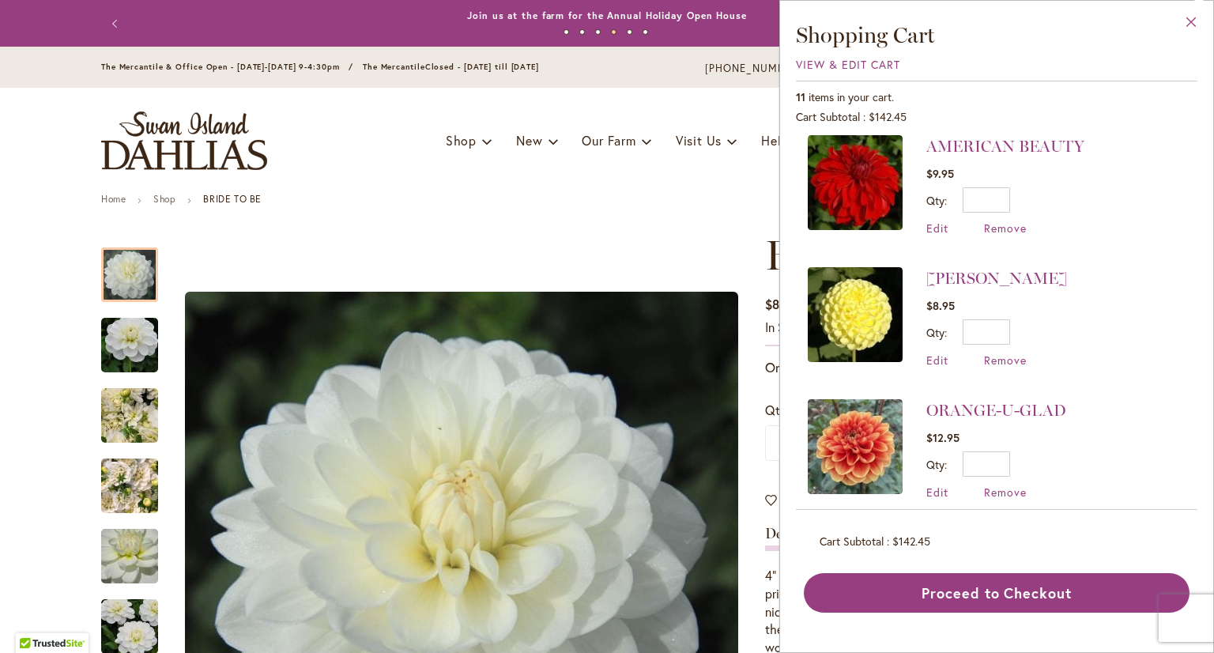
drag, startPoint x: 1188, startPoint y: 26, endPoint x: 1173, endPoint y: 26, distance: 15.8
click at [1188, 26] on button "Close" at bounding box center [1190, 26] width 43 height 50
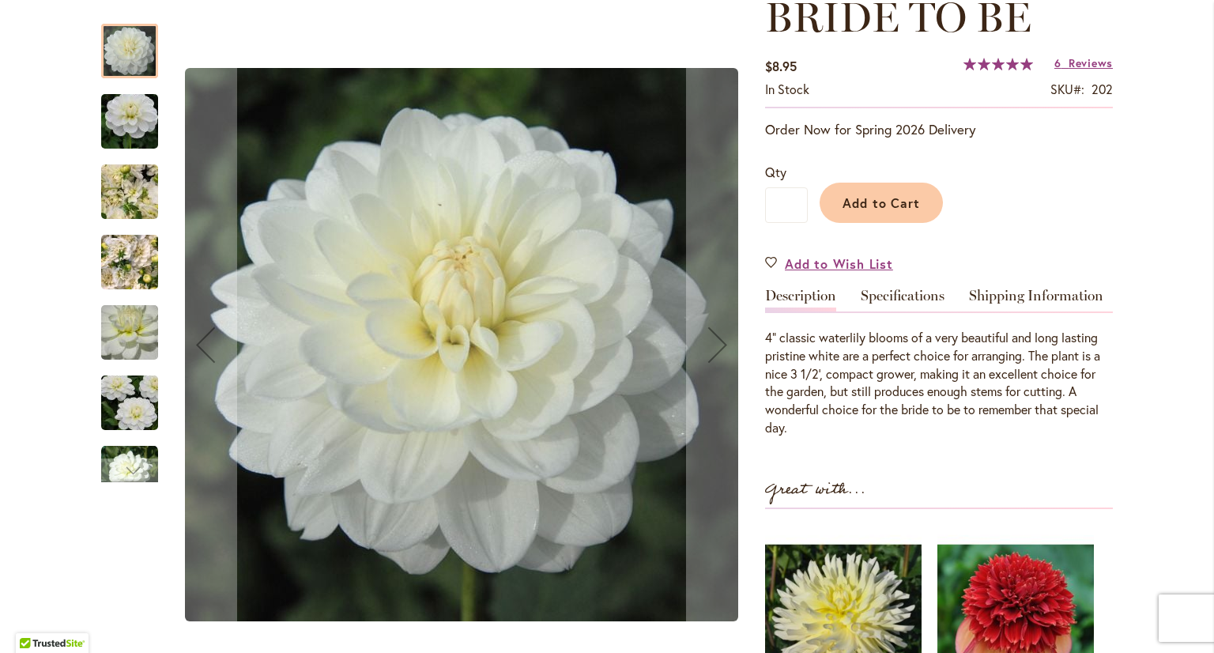
scroll to position [0, 0]
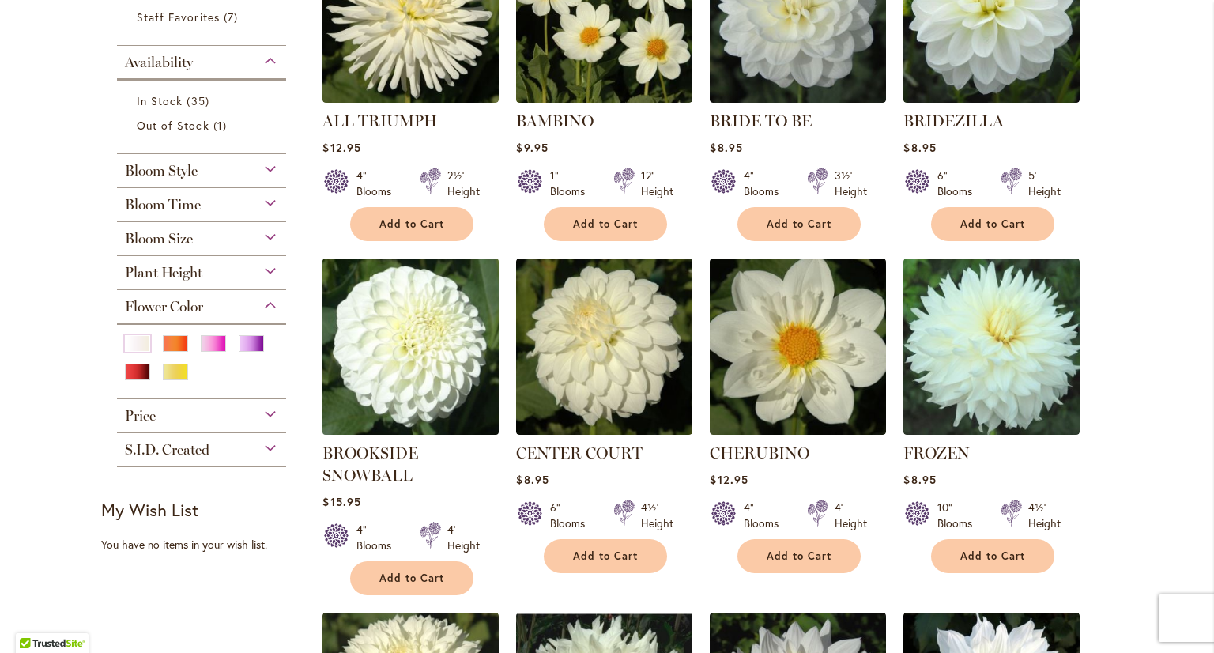
scroll to position [474, 0]
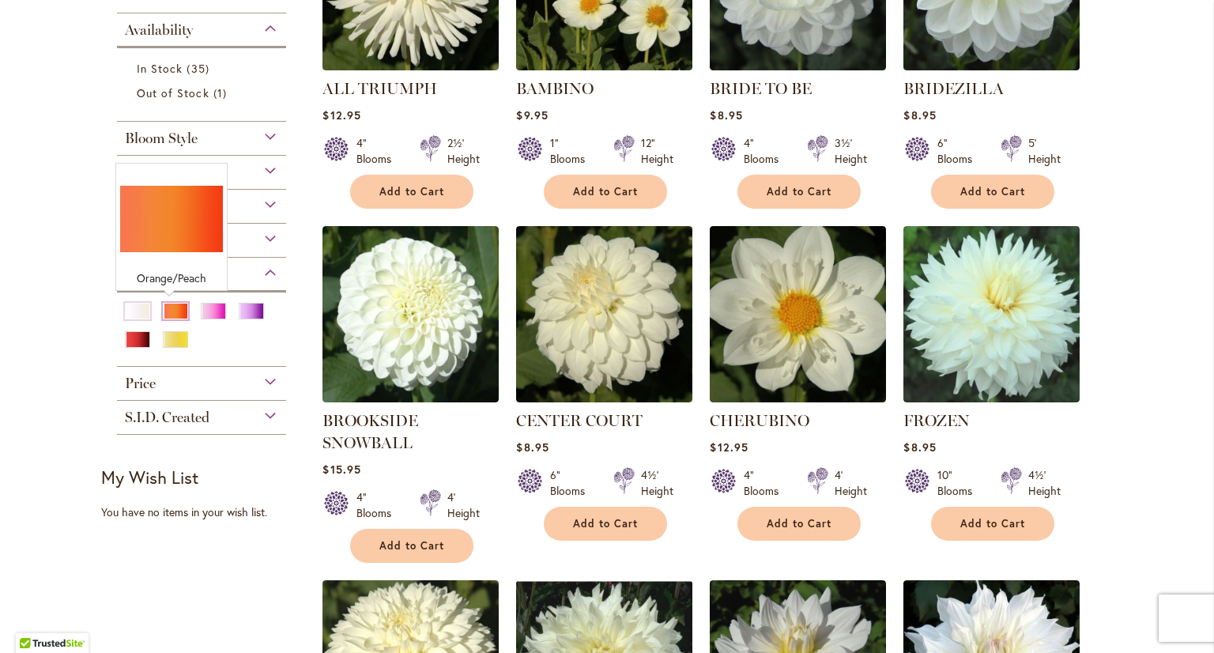
click at [163, 309] on div "Orange/Peach" at bounding box center [175, 311] width 25 height 17
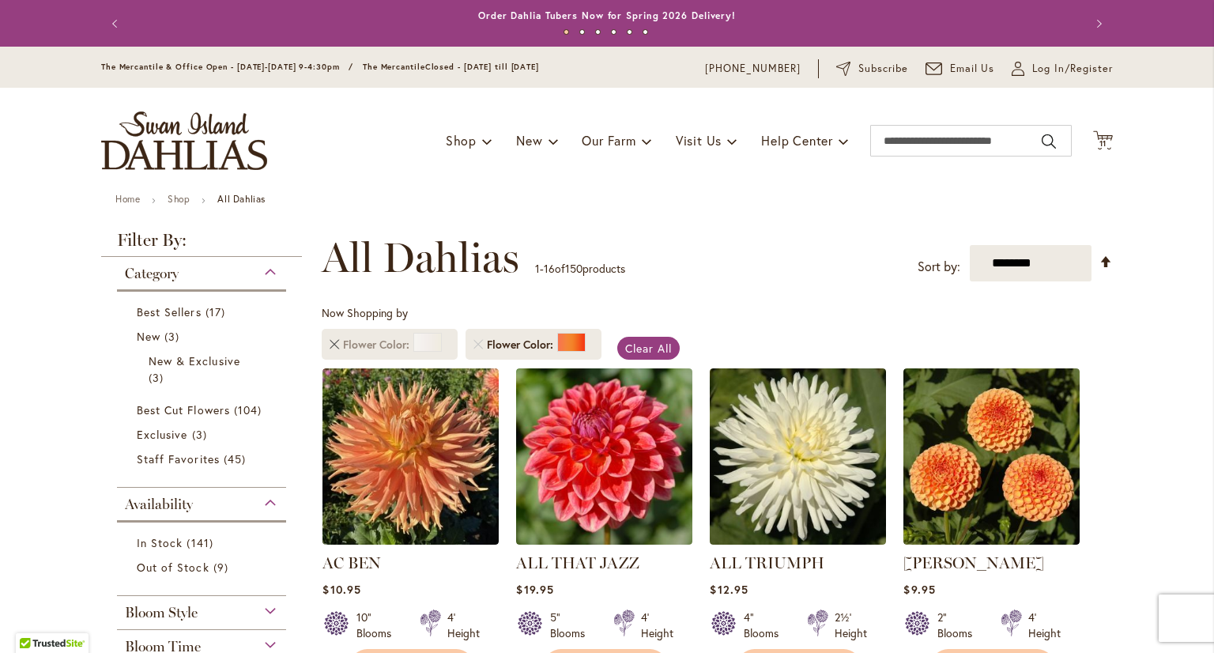
click at [330, 345] on link "Remove Flower Color White/Cream" at bounding box center [334, 344] width 9 height 9
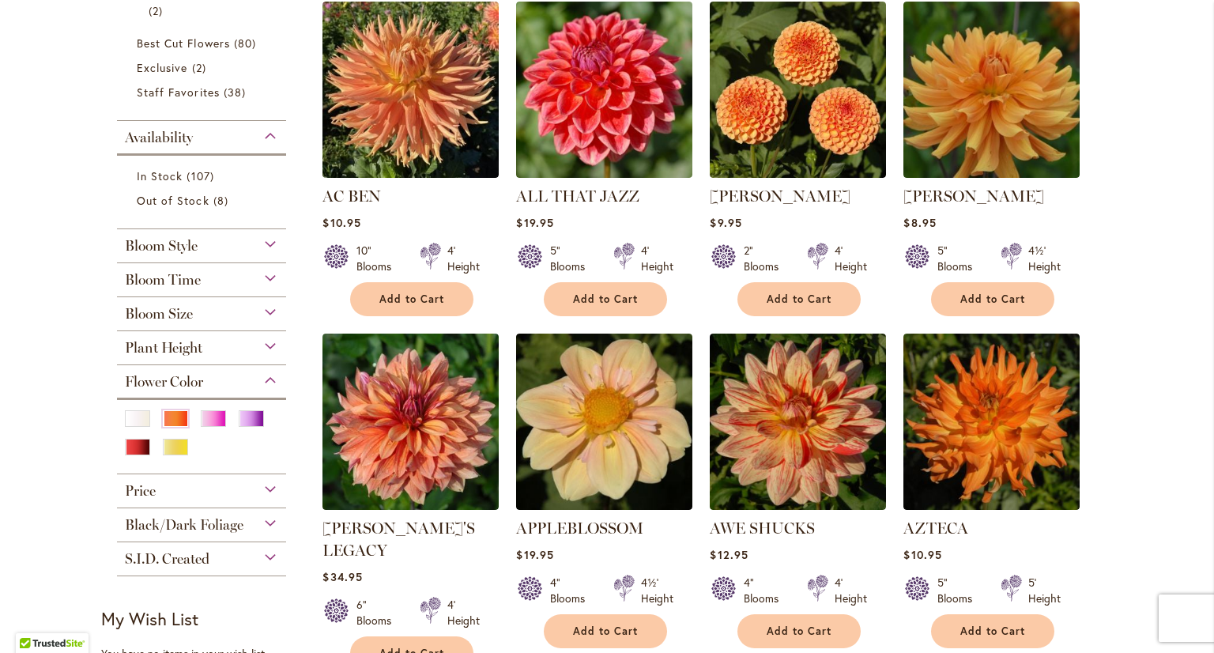
scroll to position [395, 0]
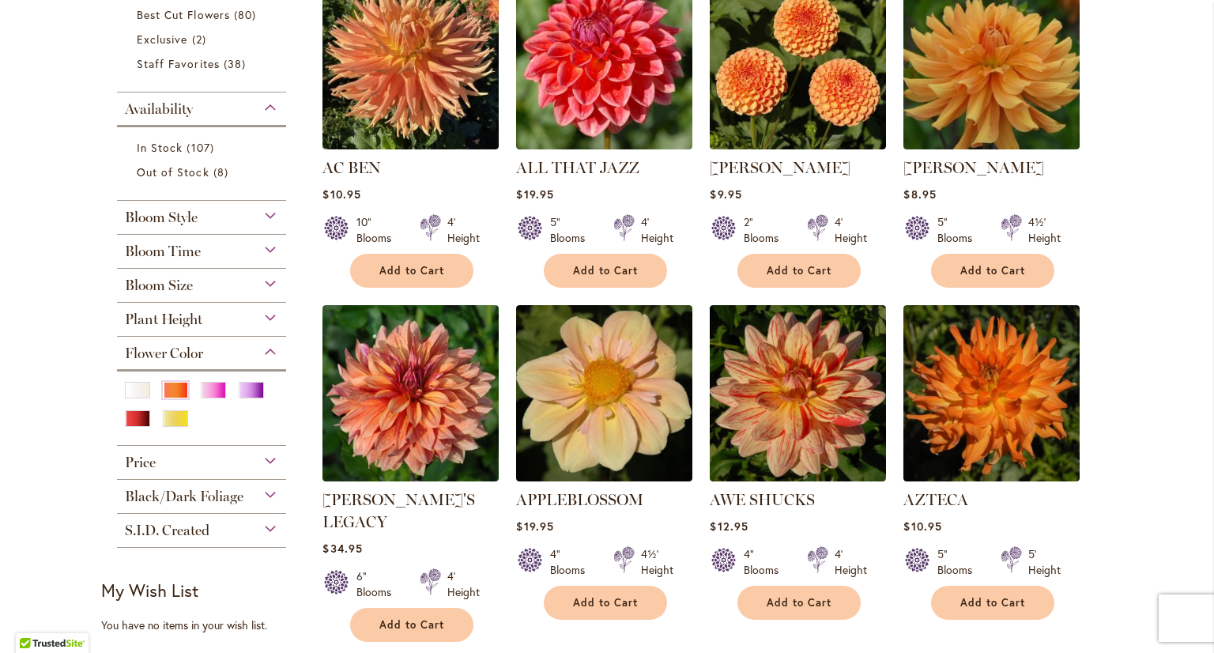
click at [205, 320] on div "Plant Height" at bounding box center [201, 315] width 169 height 25
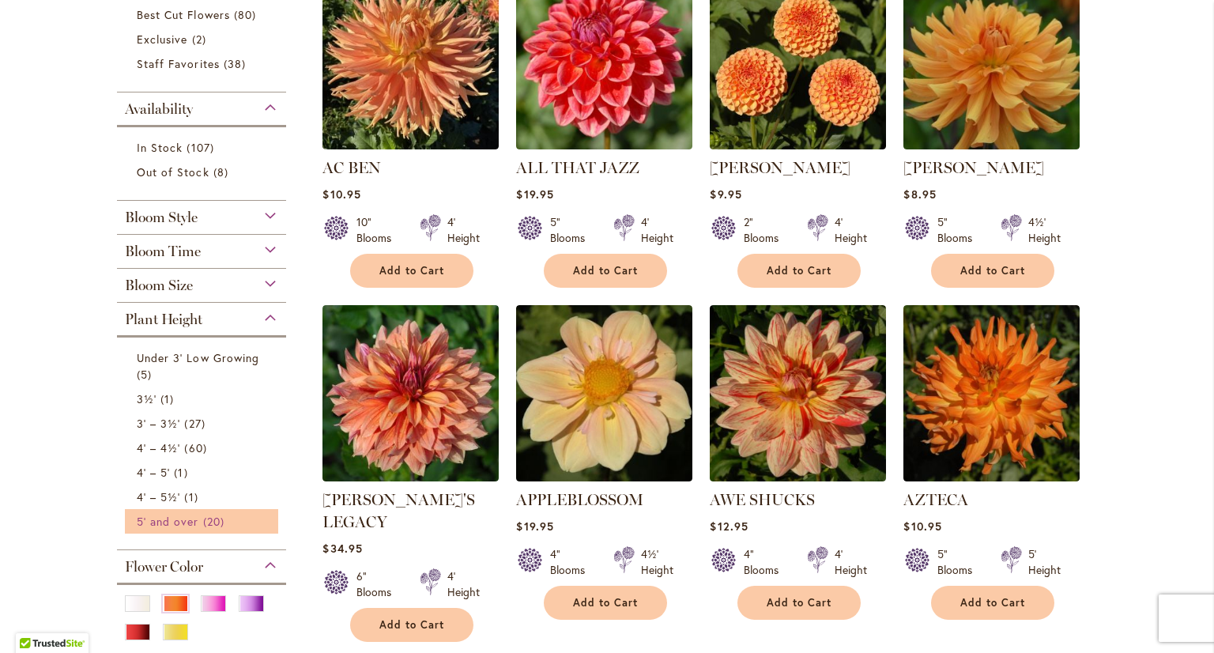
click at [194, 521] on link "5' and over 20 items" at bounding box center [204, 521] width 134 height 17
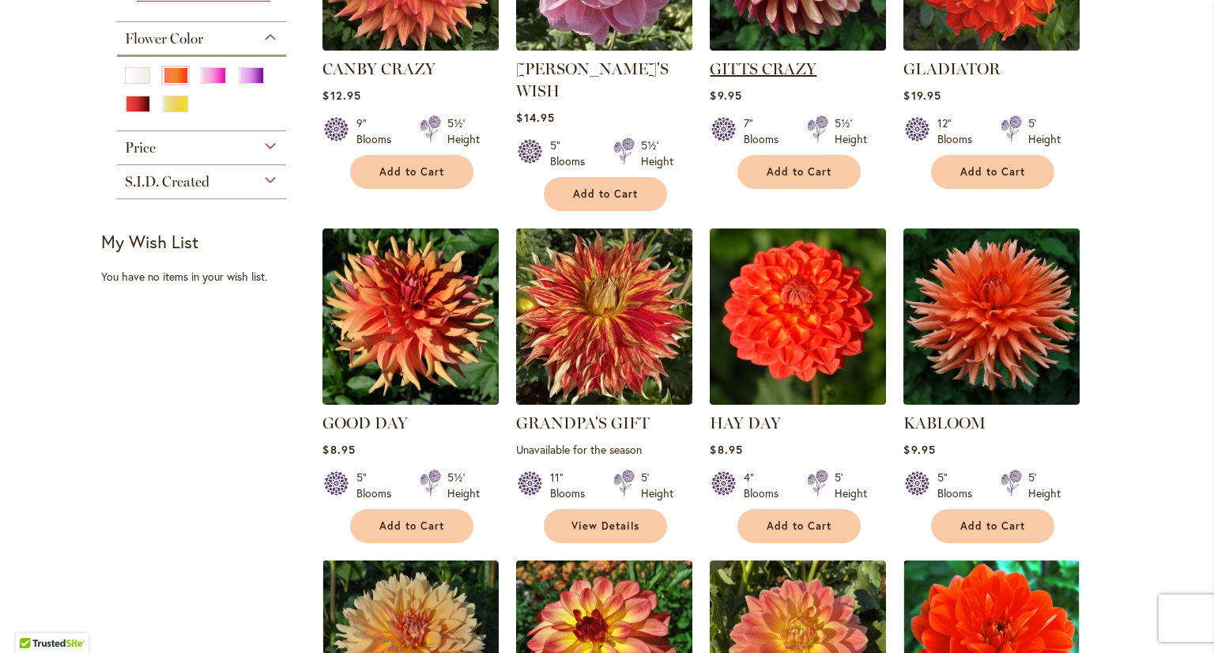
scroll to position [869, 0]
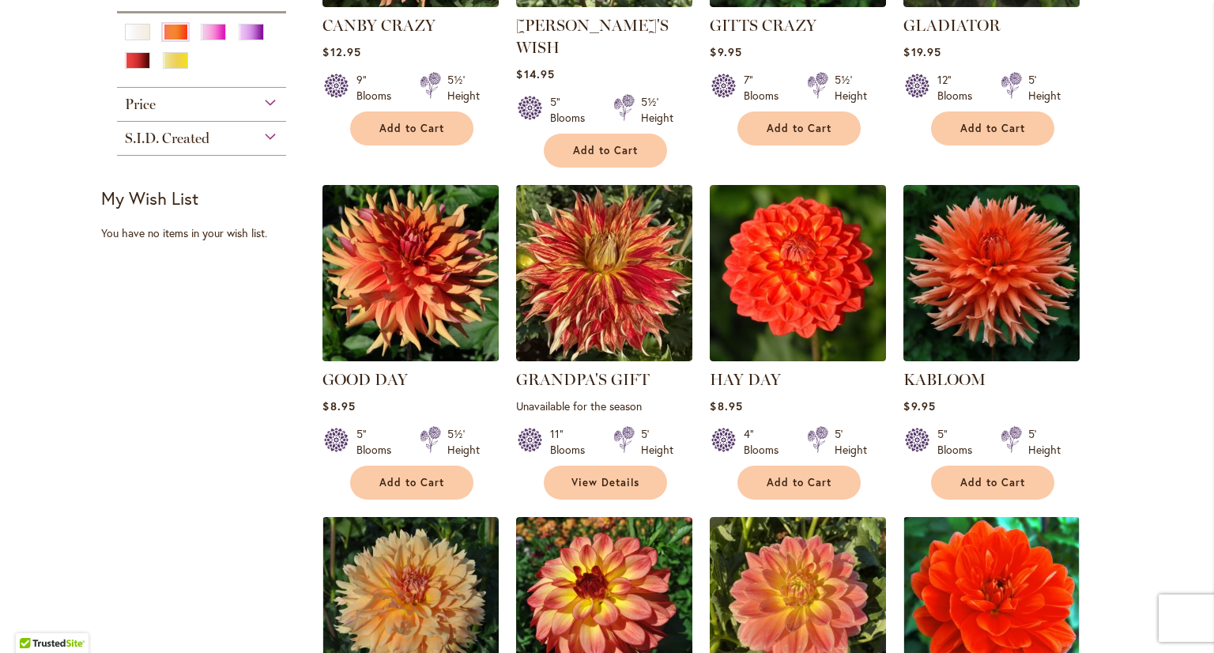
click at [404, 266] on img at bounding box center [410, 272] width 185 height 185
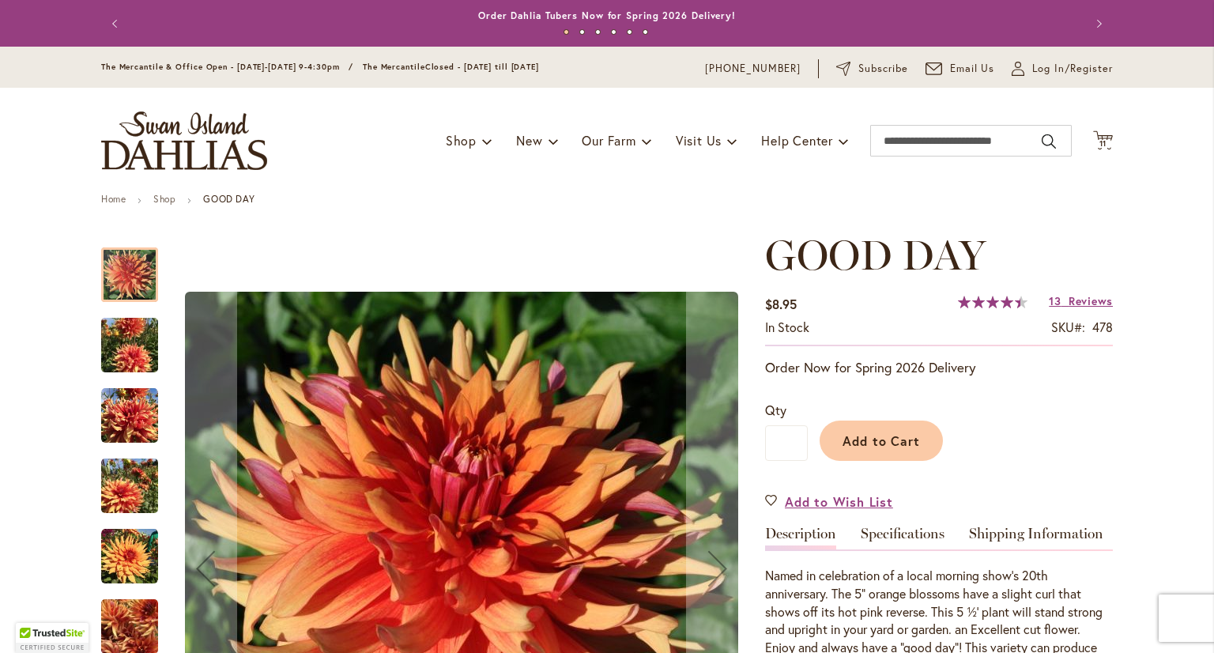
click at [138, 345] on img "GOOD DAY" at bounding box center [129, 345] width 57 height 76
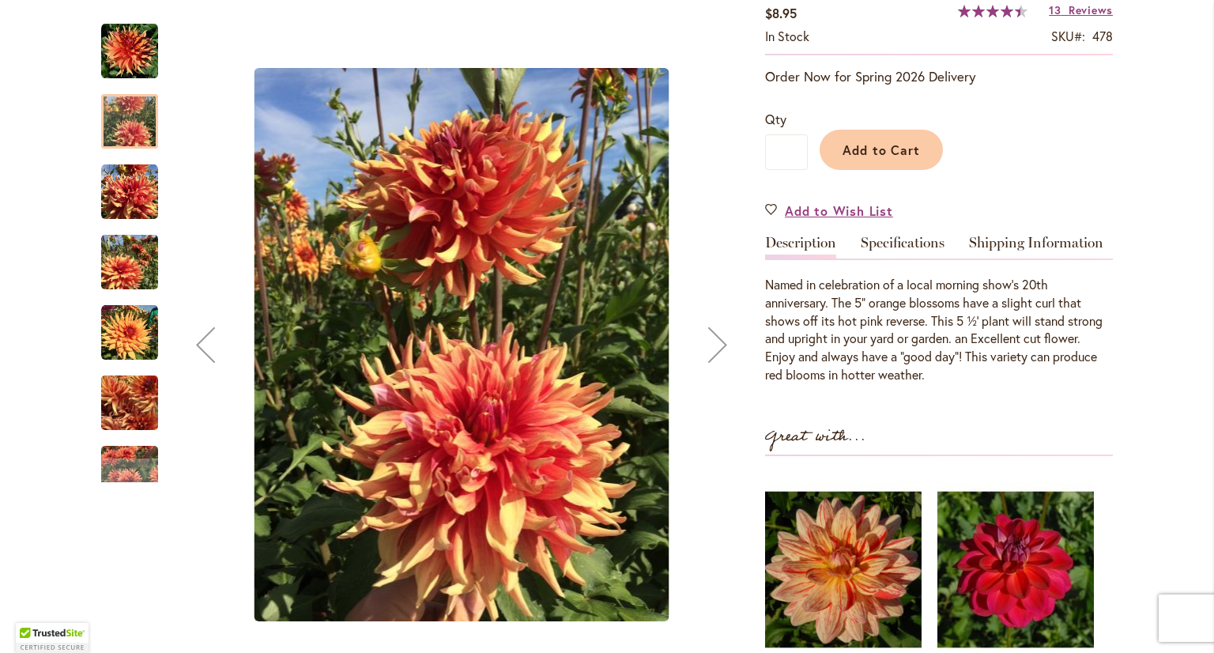
scroll to position [316, 0]
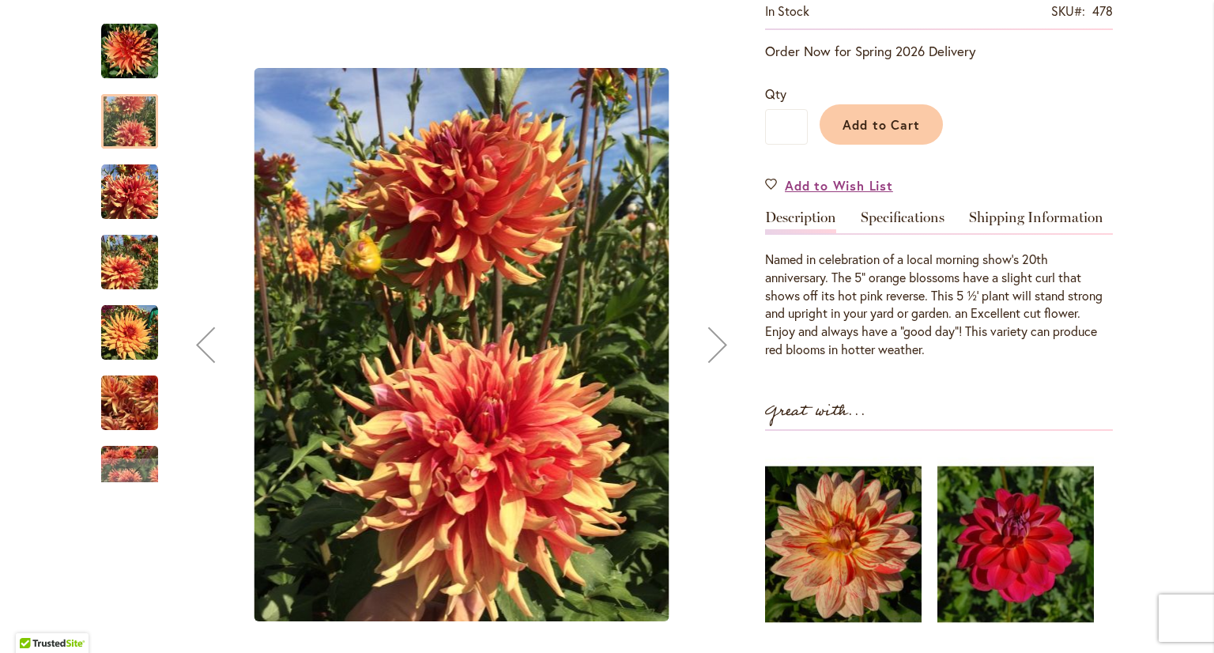
click at [133, 205] on img "GOOD DAY" at bounding box center [129, 192] width 57 height 57
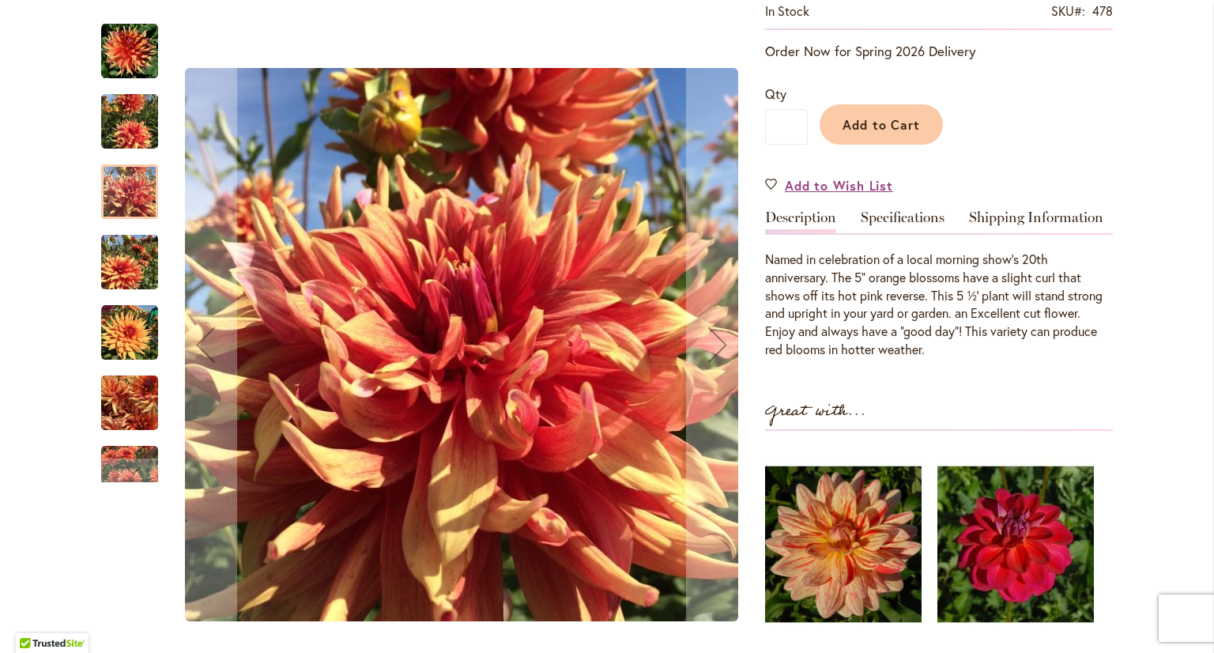
click at [104, 269] on img "GOOD DAY" at bounding box center [129, 262] width 57 height 76
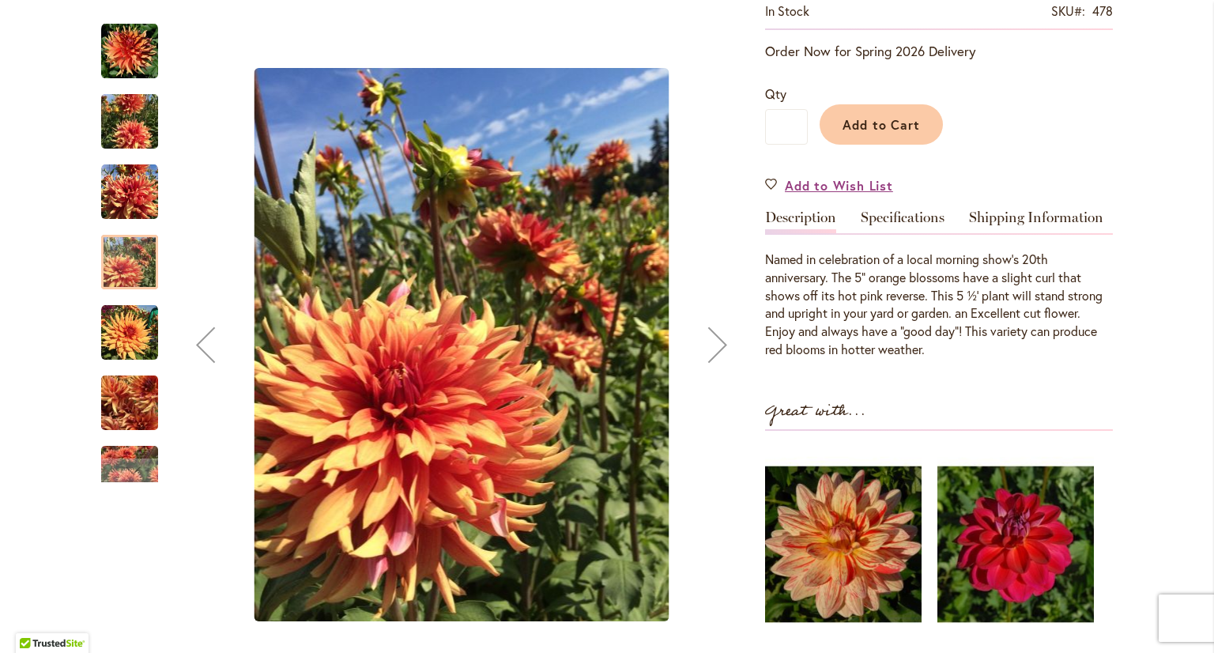
click at [120, 348] on img "GOOD DAY" at bounding box center [129, 332] width 57 height 57
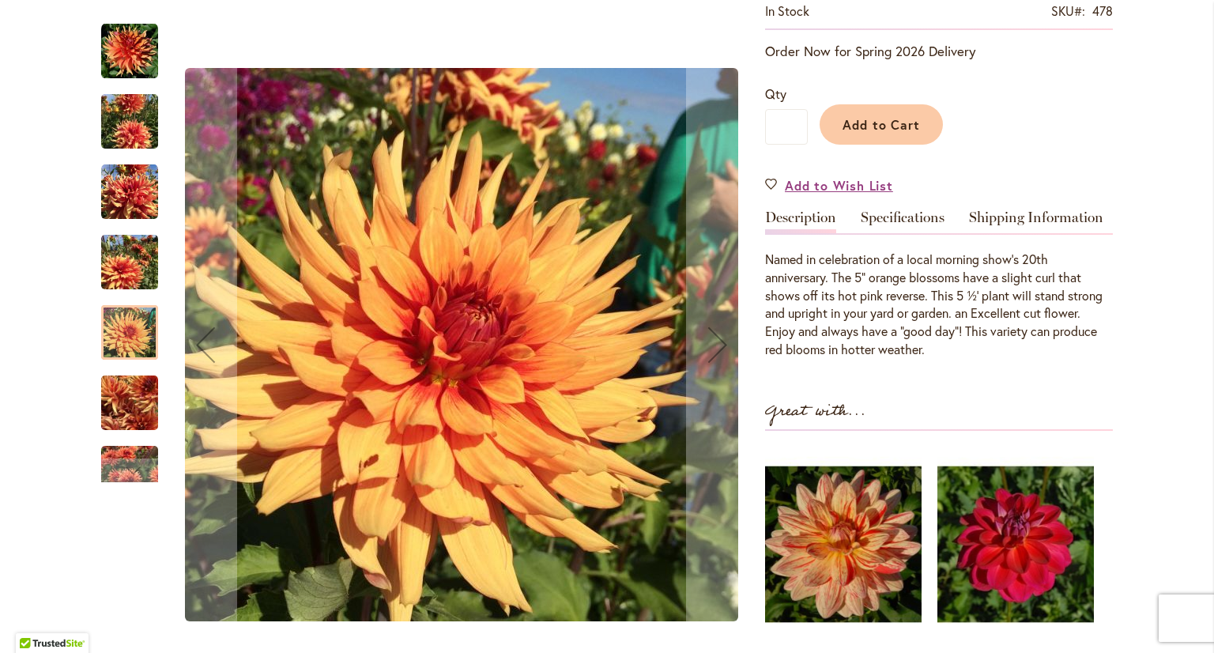
click at [119, 406] on img "GOOD DAY" at bounding box center [129, 403] width 57 height 76
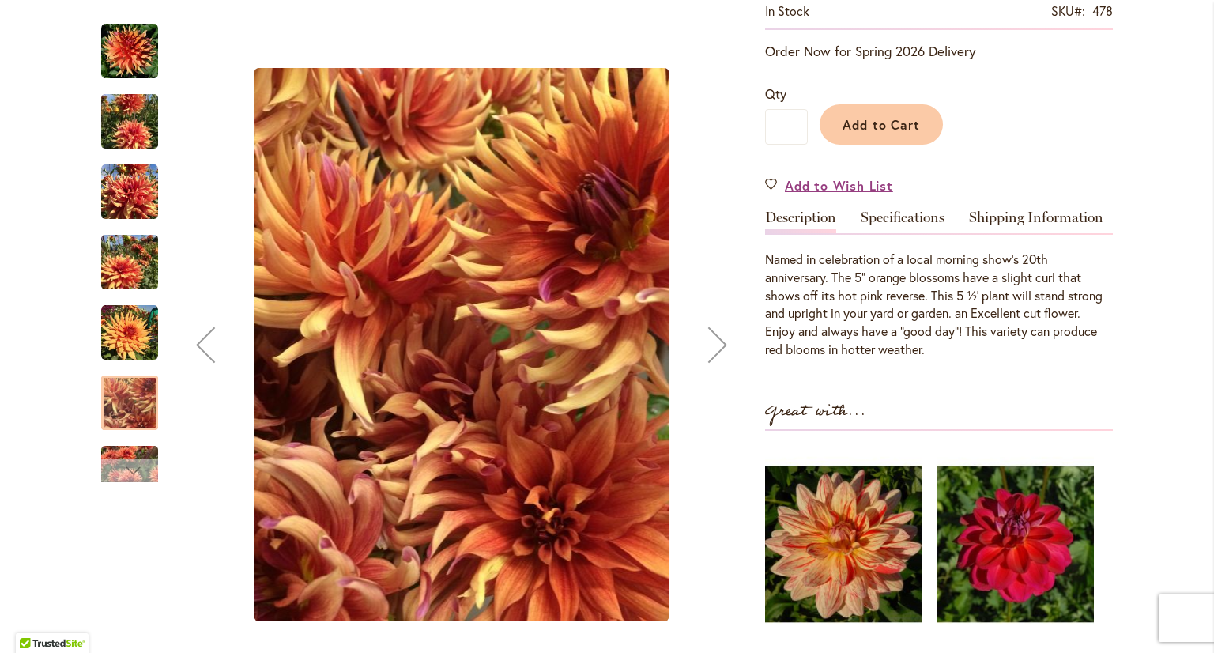
click at [120, 469] on div "Next" at bounding box center [130, 470] width 24 height 24
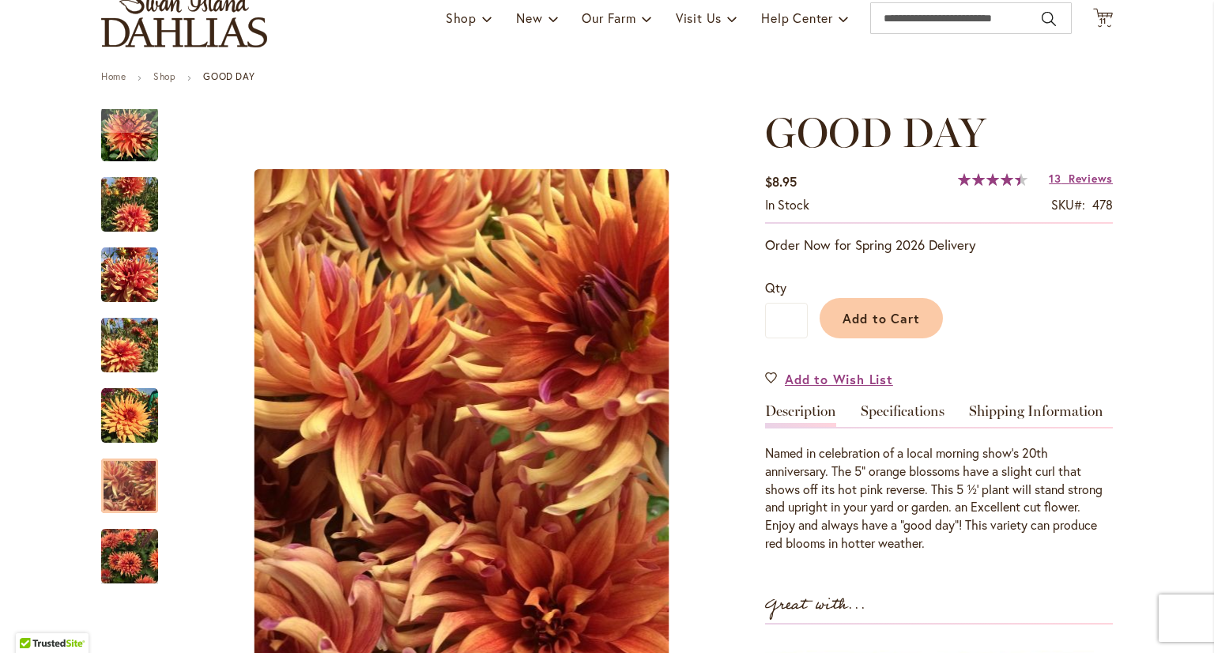
scroll to position [158, 0]
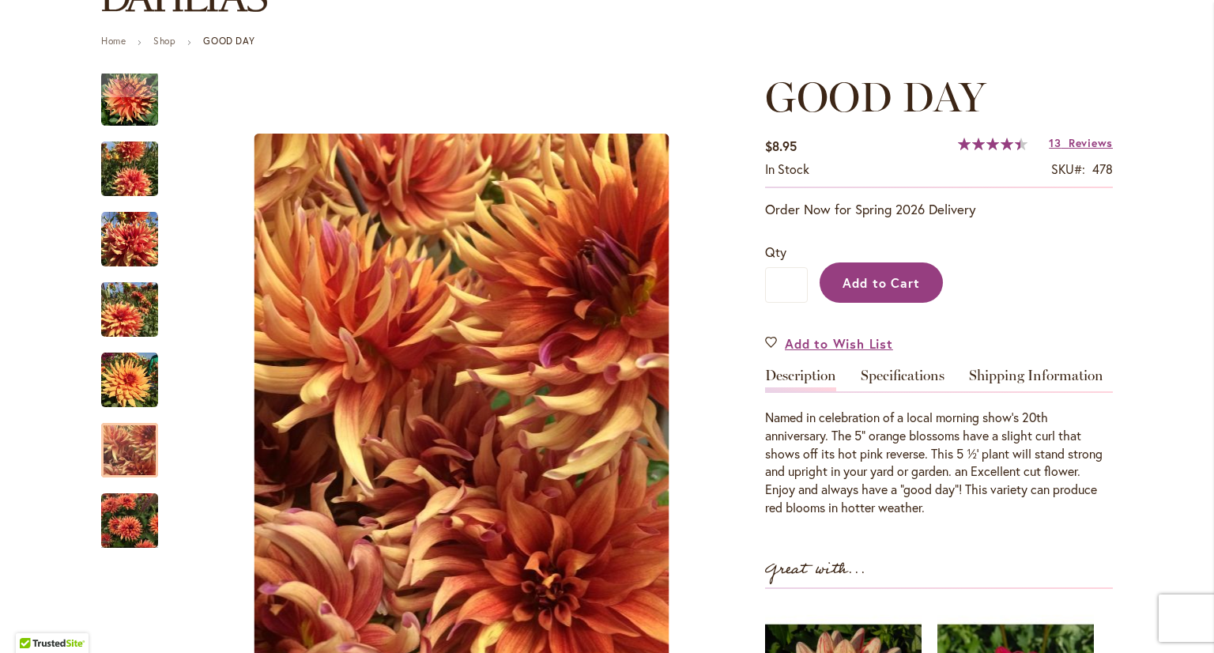
click at [883, 287] on span "Add to Cart" at bounding box center [881, 282] width 78 height 17
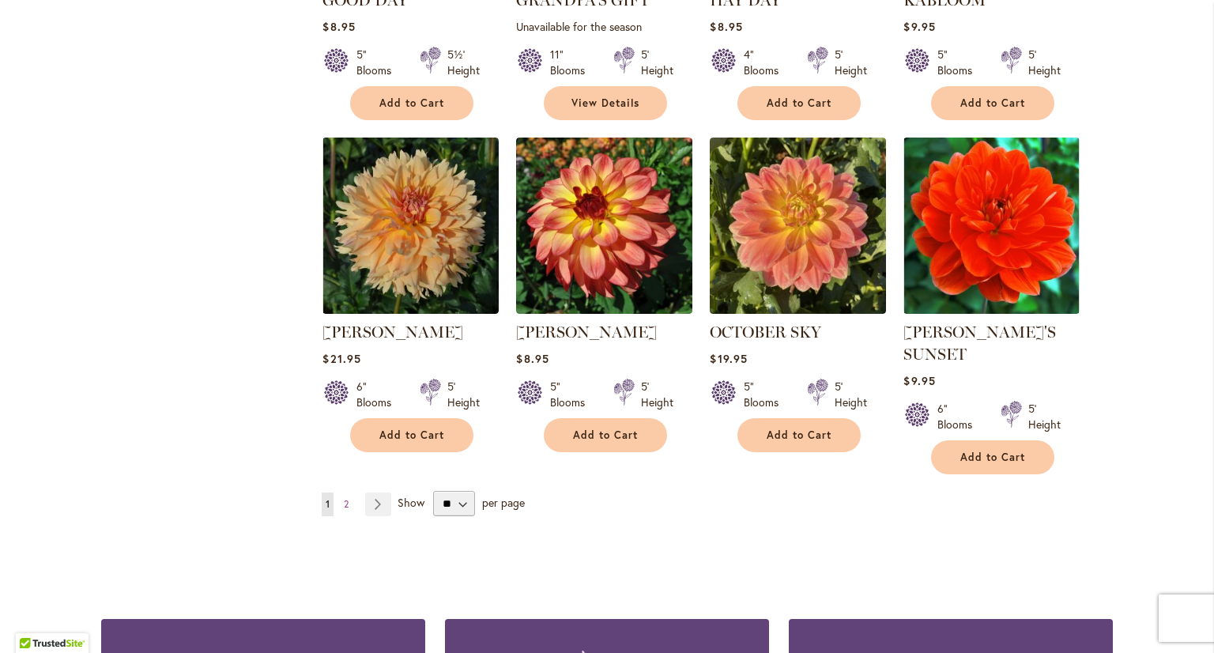
scroll to position [1264, 0]
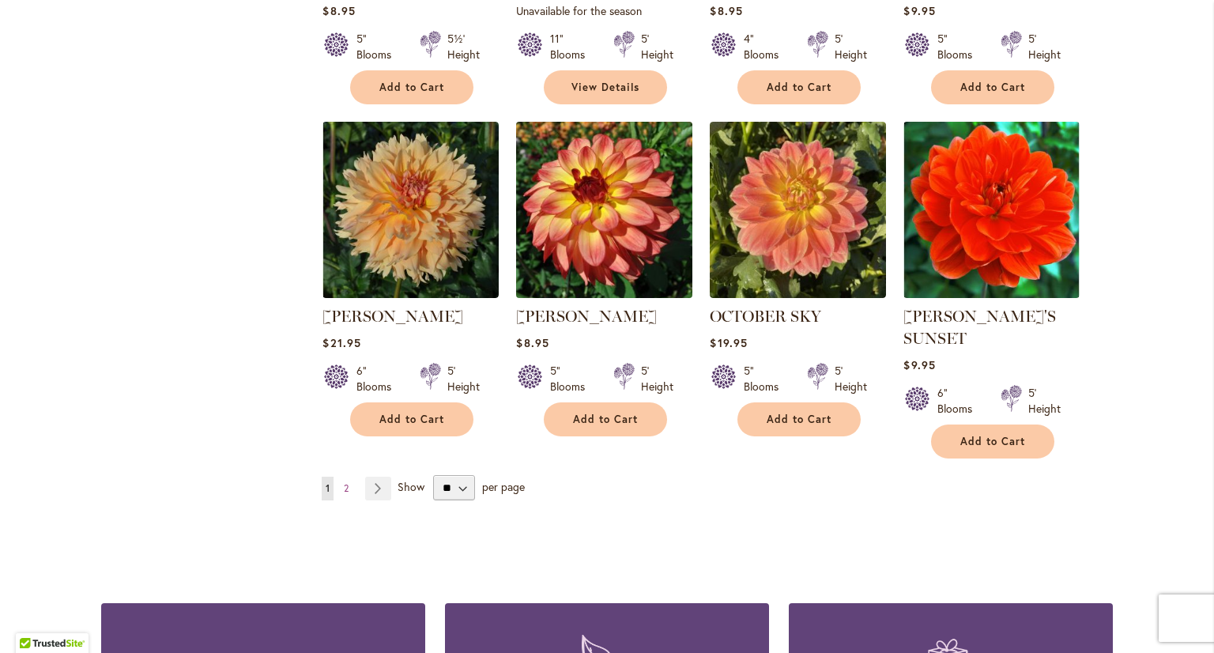
click at [633, 231] on img at bounding box center [604, 209] width 185 height 185
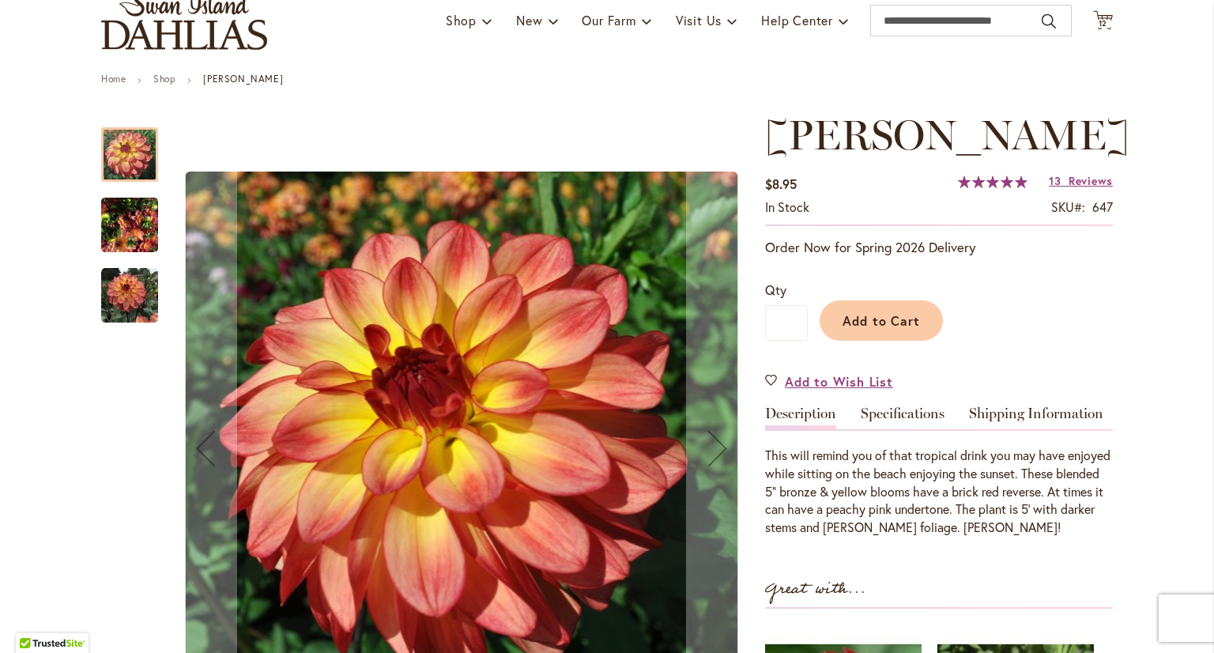
scroll to position [158, 0]
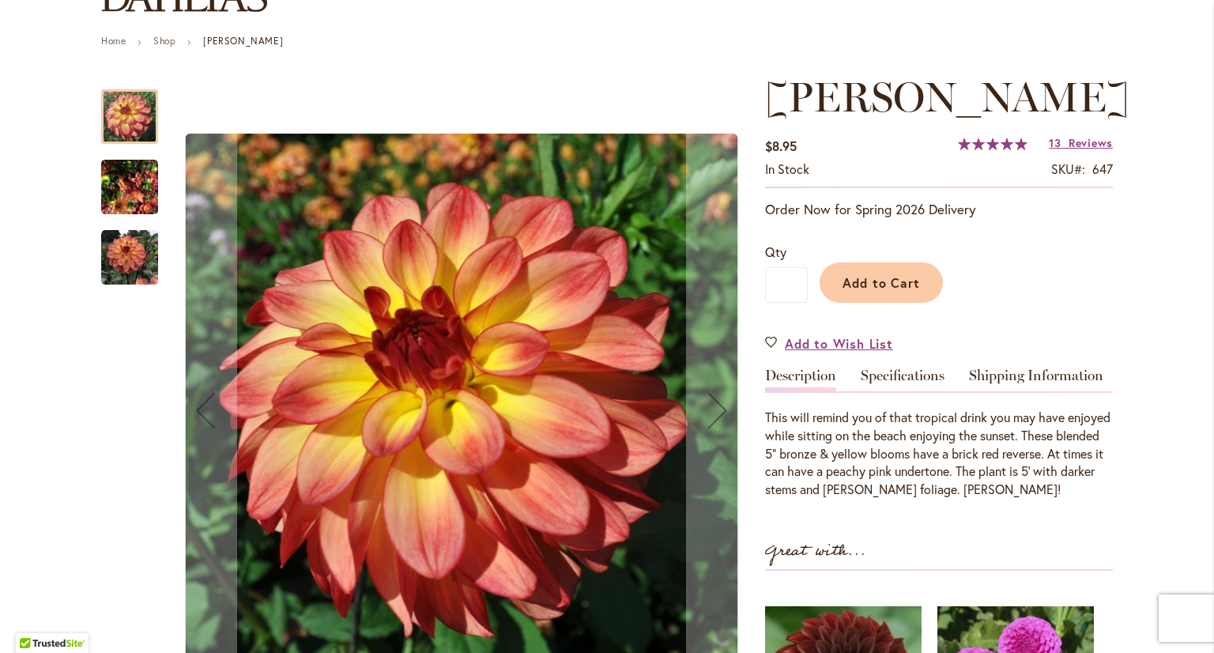
click at [117, 190] on img "MAI TAI" at bounding box center [129, 187] width 57 height 76
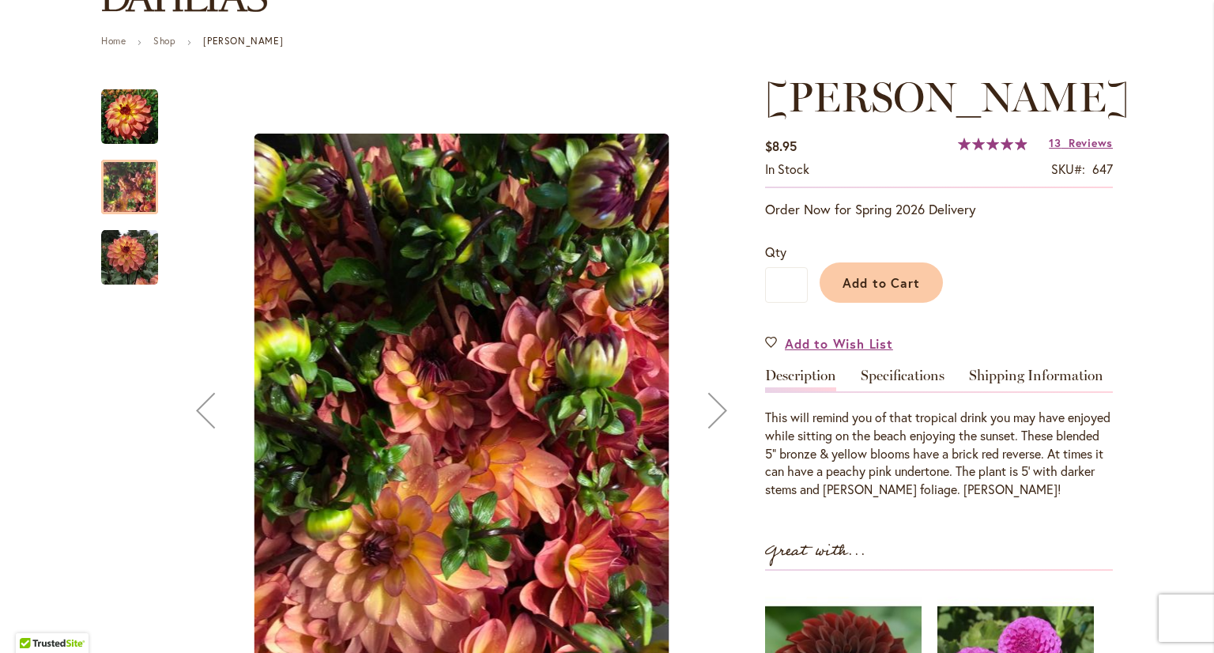
click at [122, 261] on img "MAI TAI" at bounding box center [129, 257] width 57 height 57
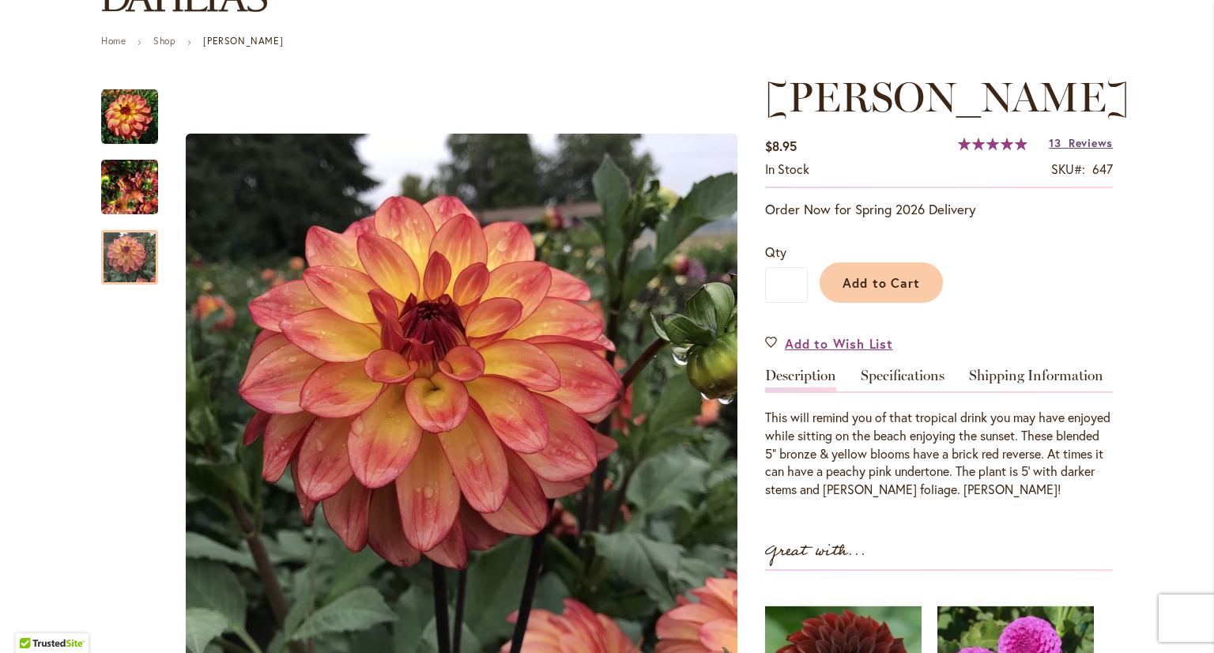
click at [1077, 140] on span "Reviews" at bounding box center [1090, 142] width 44 height 15
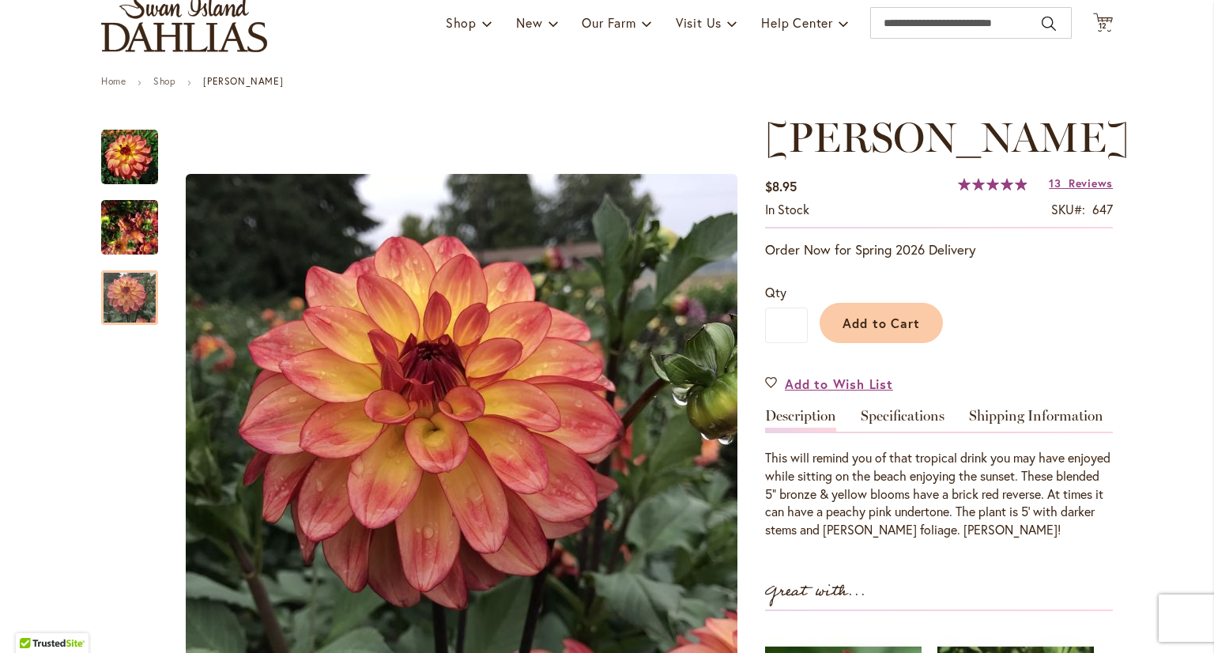
scroll to position [111, 0]
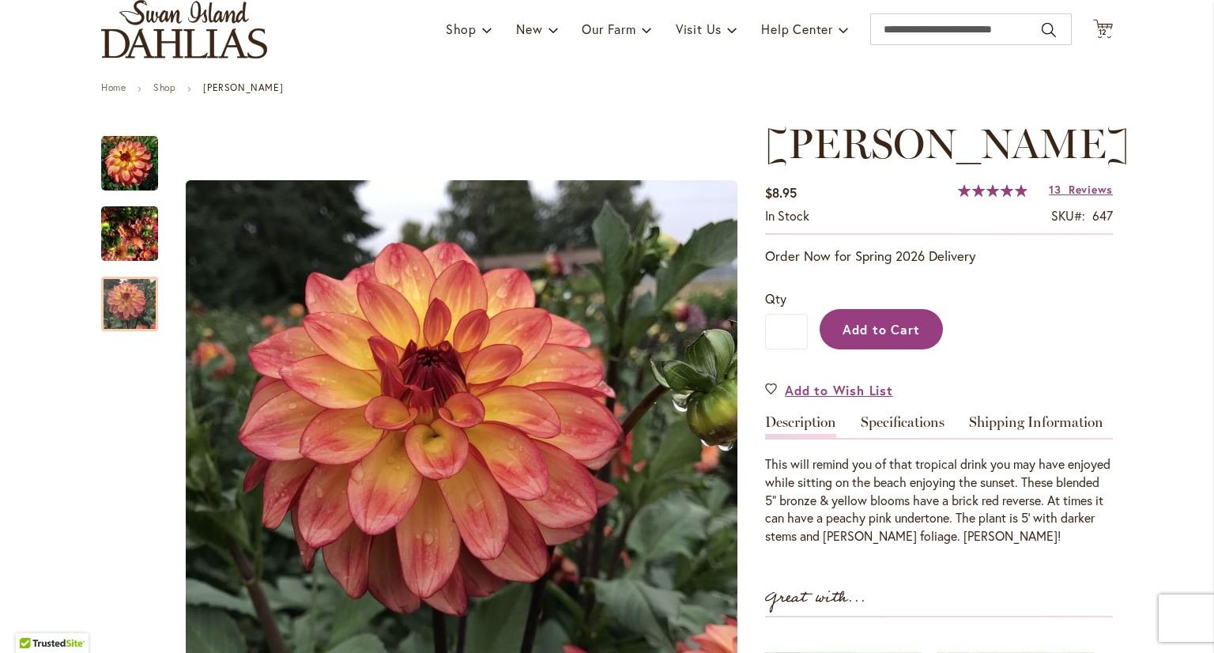
click at [860, 327] on span "Add to Cart" at bounding box center [881, 329] width 78 height 17
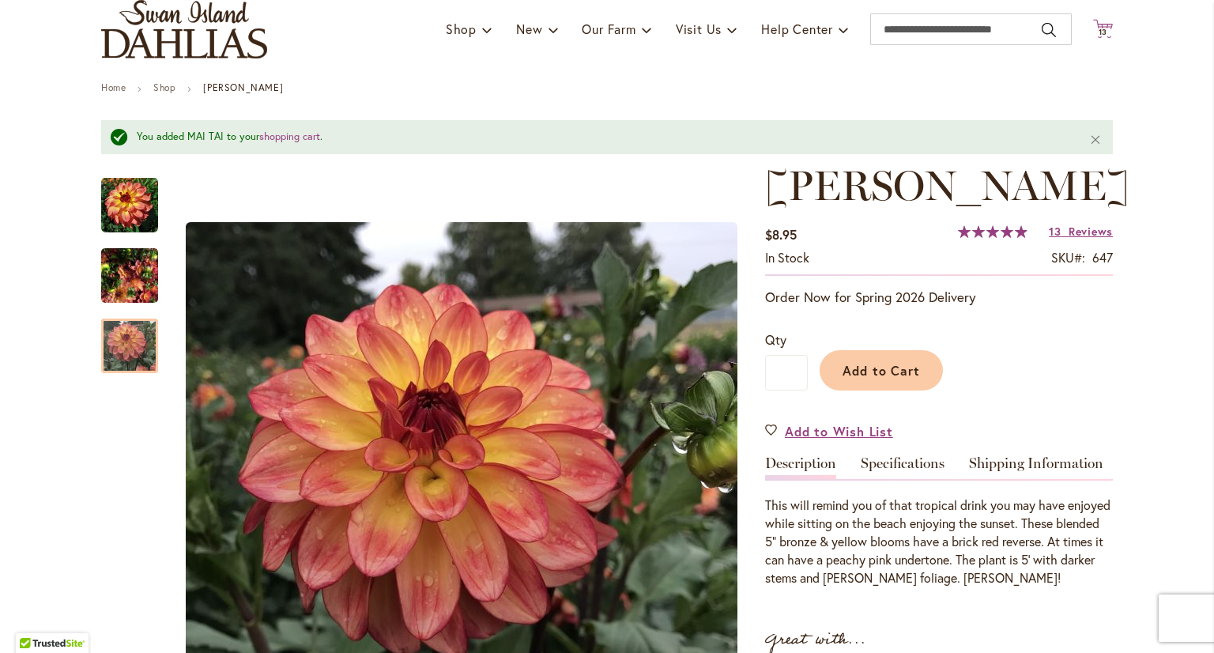
click at [1100, 26] on icon at bounding box center [1103, 28] width 20 height 19
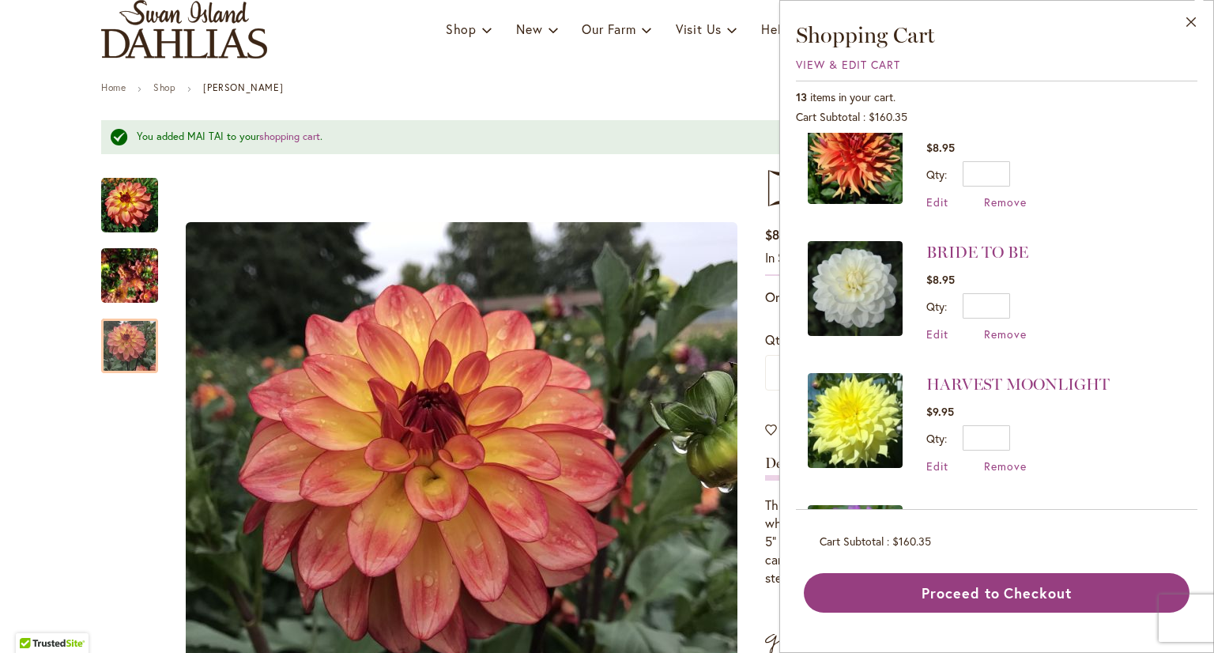
scroll to position [79, 0]
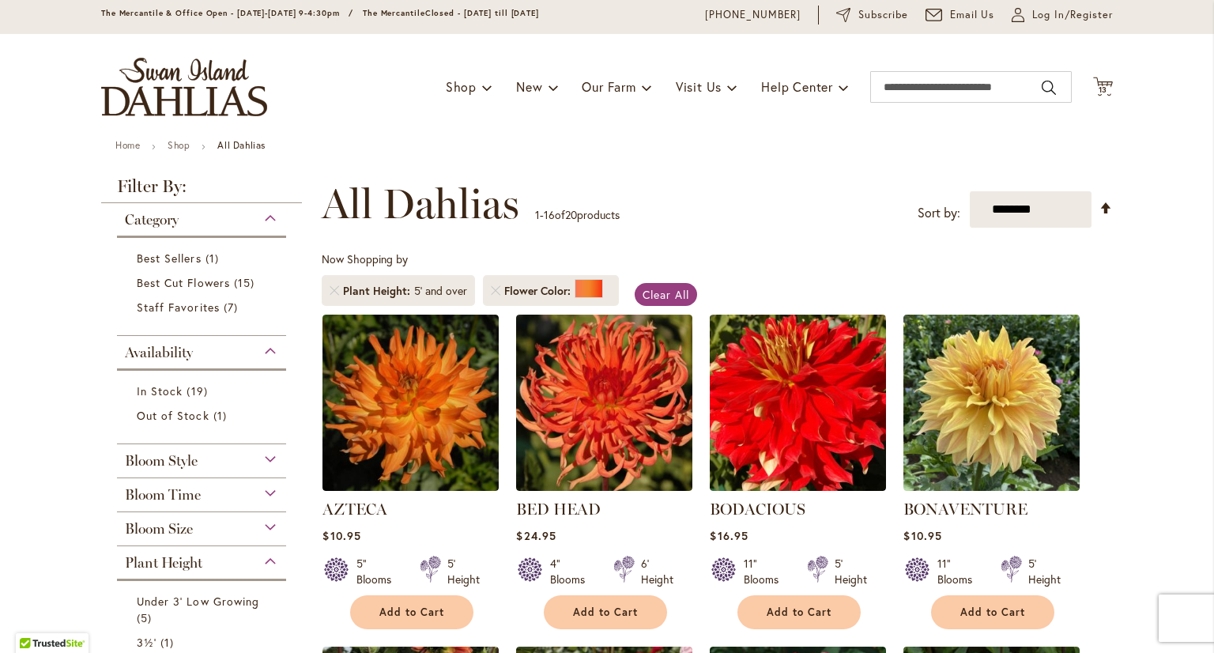
scroll to position [79, 0]
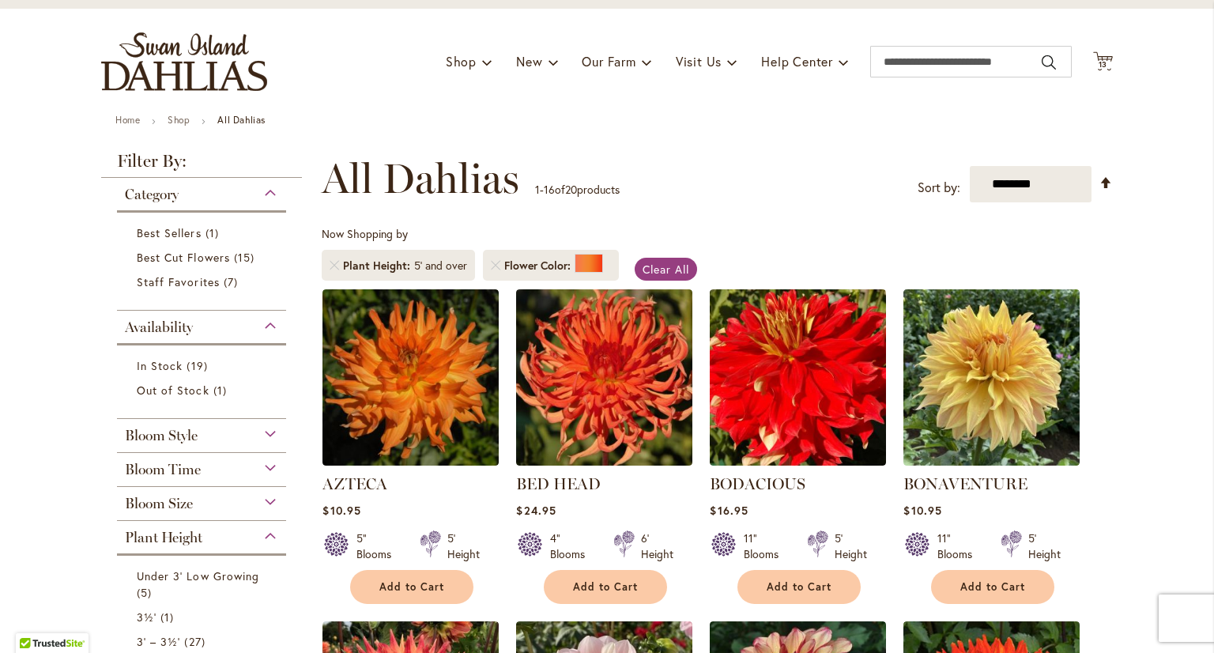
click at [209, 435] on div "Bloom Style" at bounding box center [201, 431] width 169 height 25
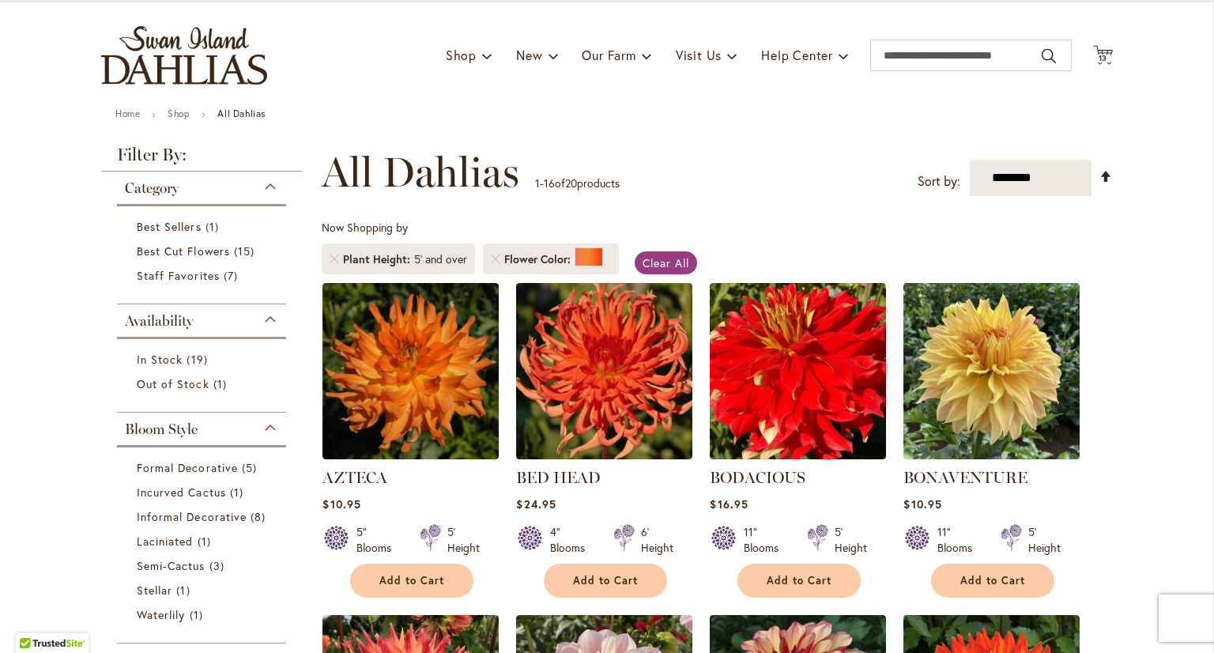
scroll to position [0, 0]
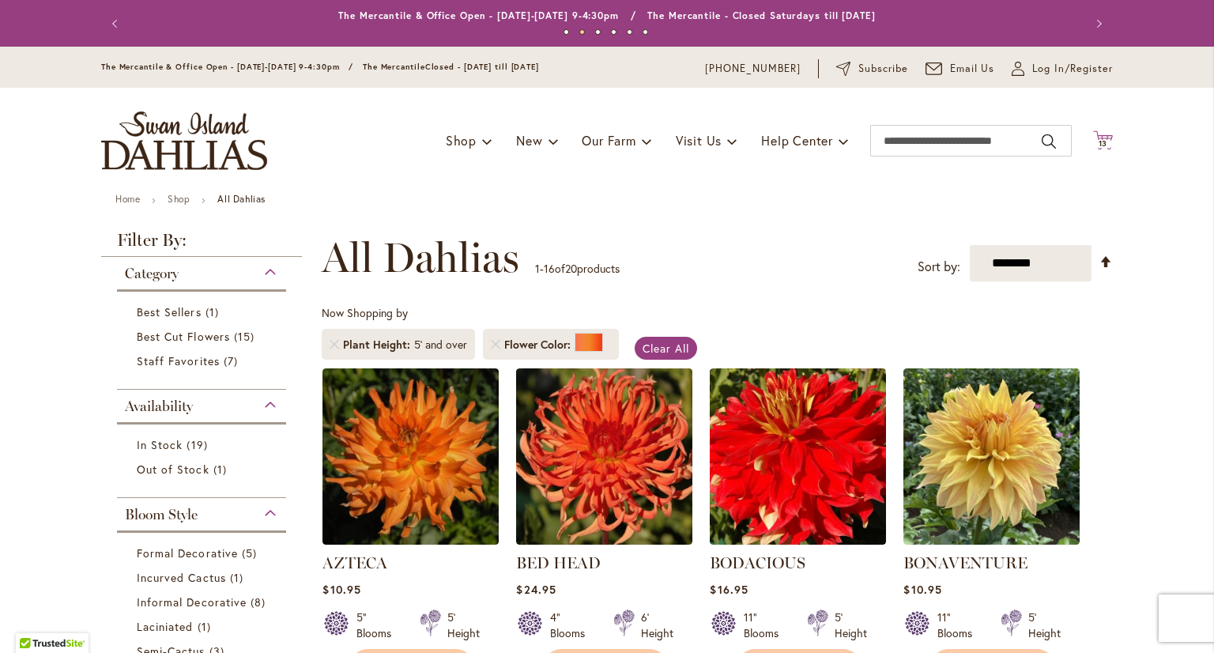
click at [1098, 139] on span "13" at bounding box center [1102, 143] width 9 height 10
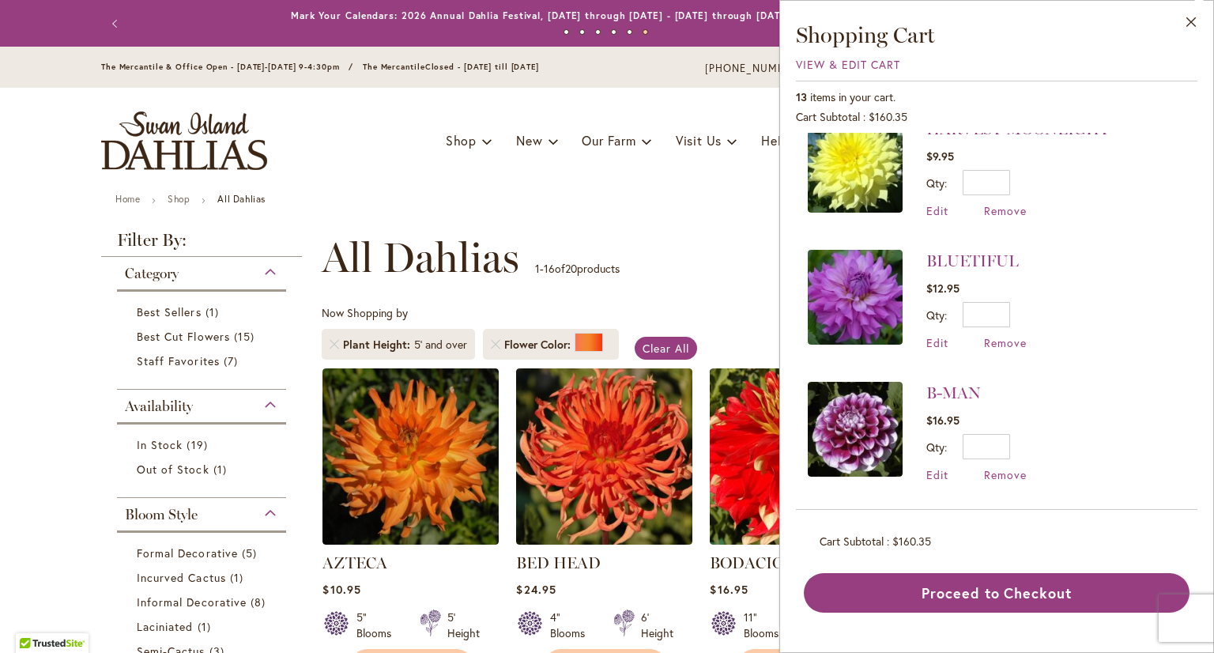
scroll to position [395, 0]
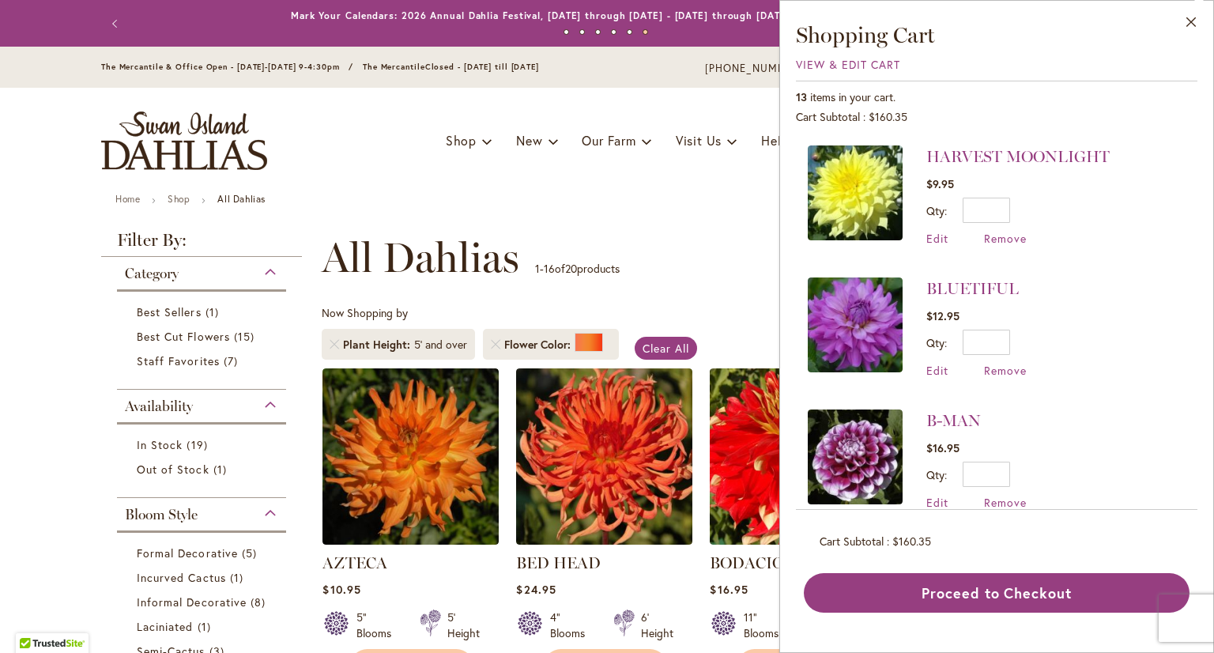
click at [864, 326] on img at bounding box center [855, 324] width 95 height 95
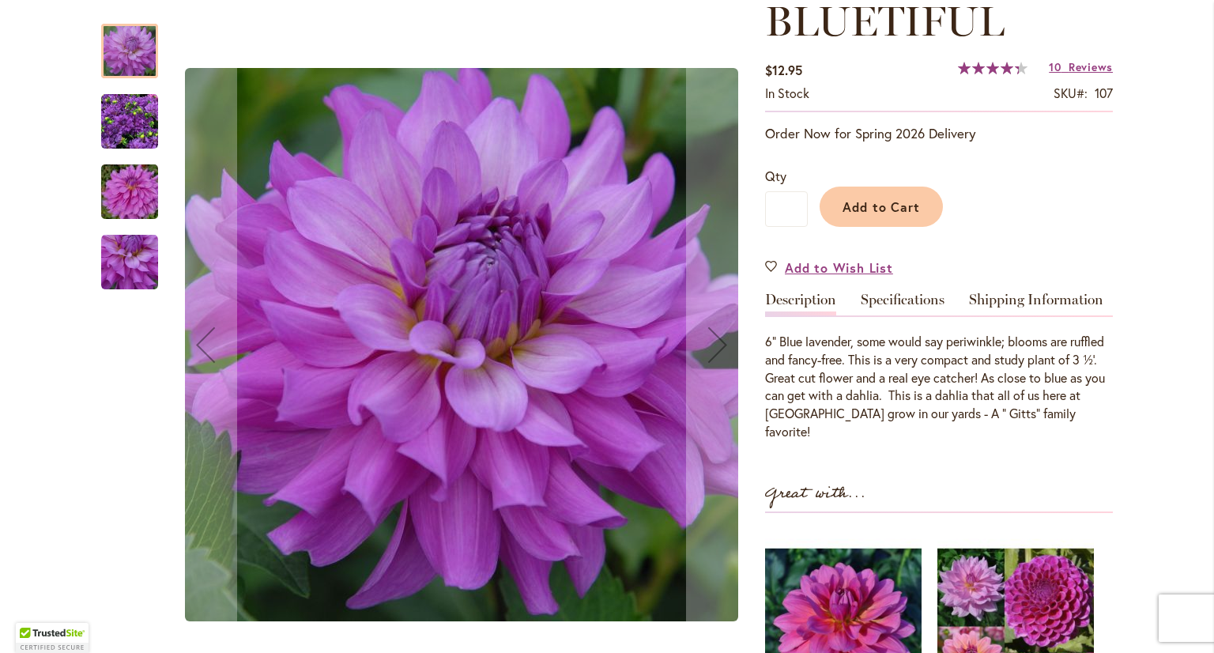
scroll to position [237, 0]
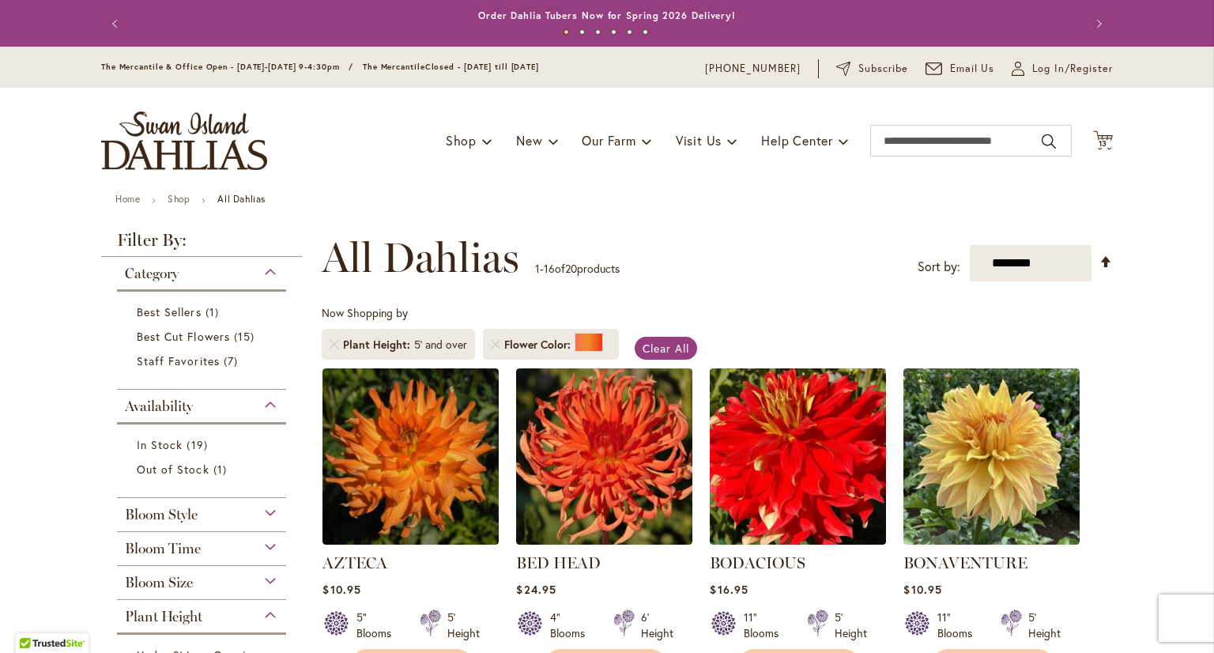
click at [1111, 140] on div "Toggle Nav Shop Dahlia Tubers Collections Fresh Cut Dahlias Gardening Supplies …" at bounding box center [606, 141] width 1043 height 106
click at [1098, 141] on span "13" at bounding box center [1102, 143] width 9 height 10
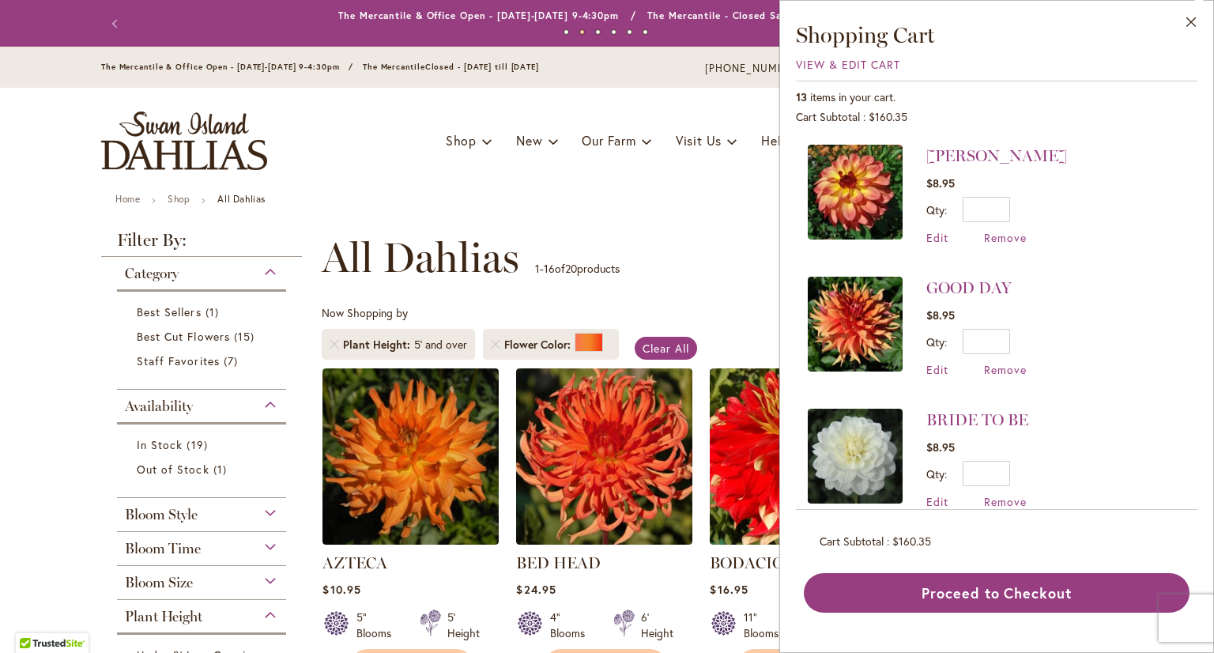
click at [860, 342] on img at bounding box center [855, 324] width 95 height 95
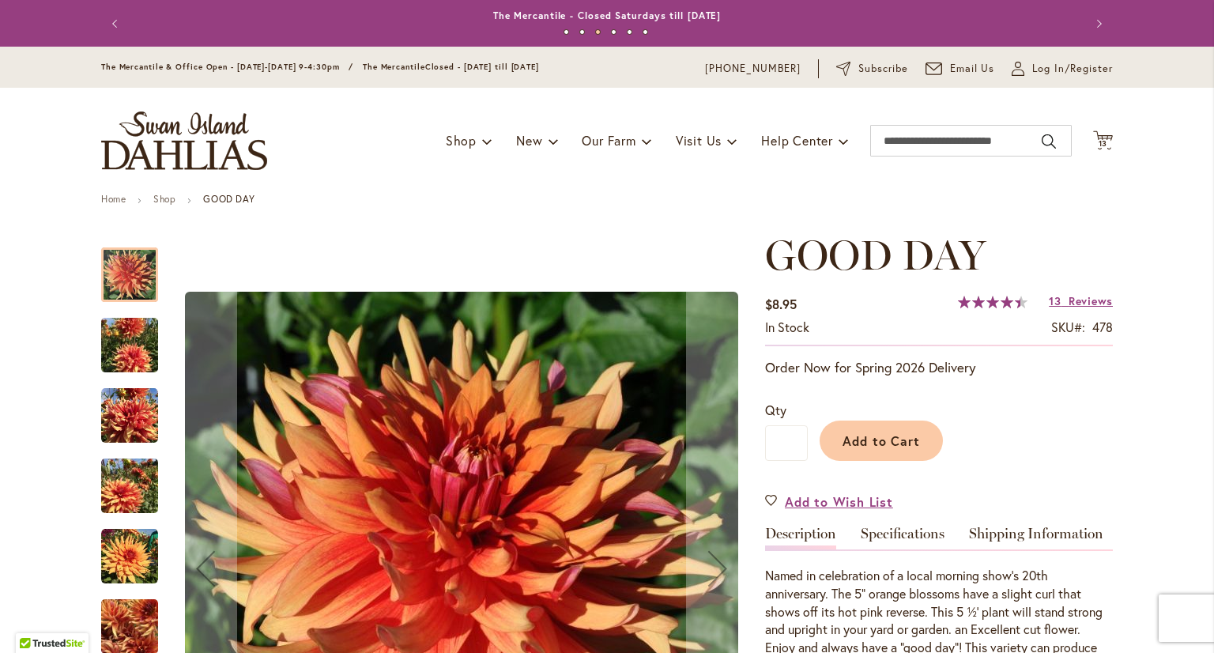
click at [124, 356] on img "GOOD DAY" at bounding box center [129, 345] width 57 height 76
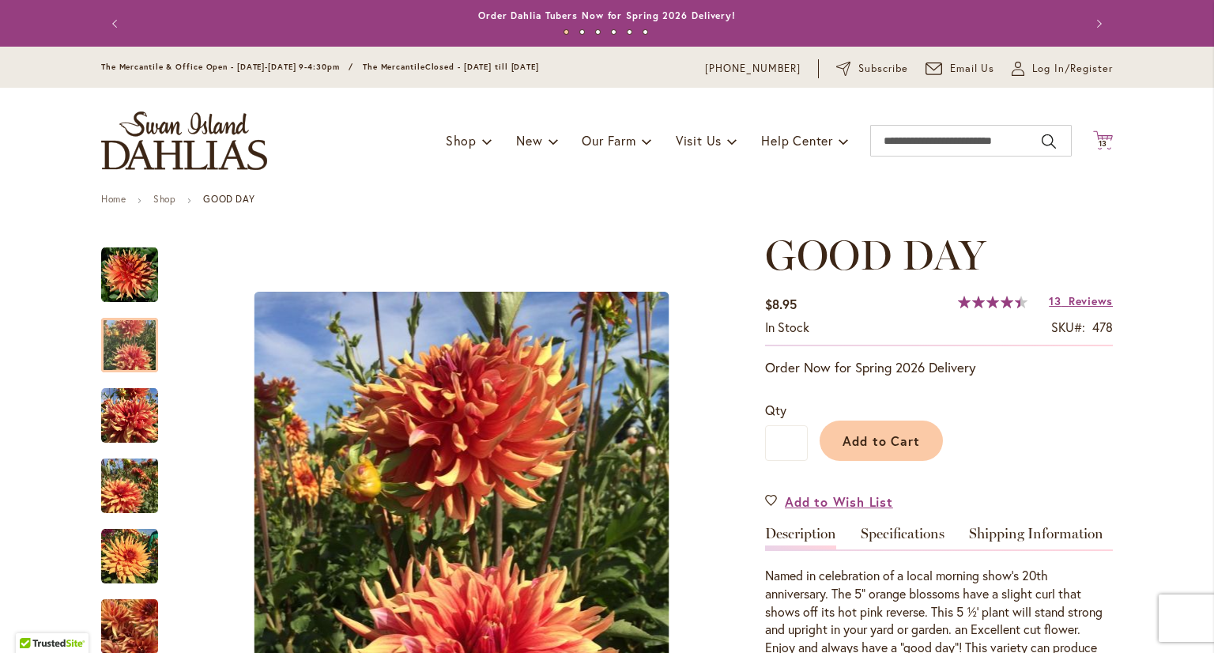
click at [1100, 142] on span "13" at bounding box center [1102, 143] width 9 height 10
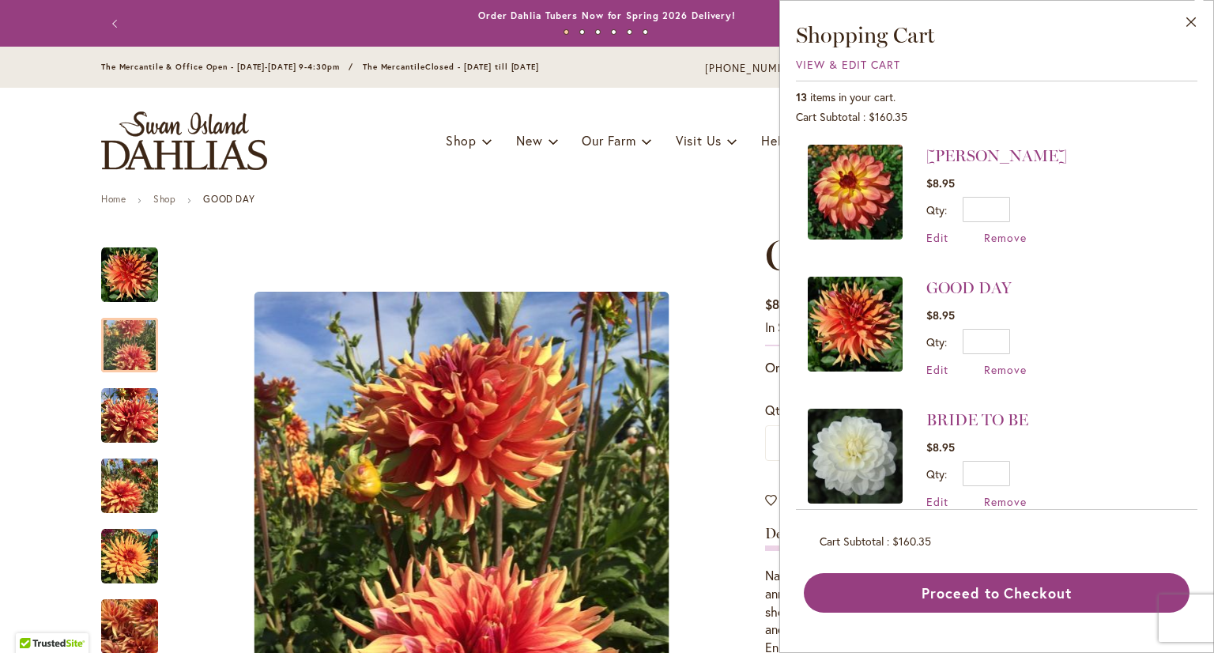
click at [861, 208] on img at bounding box center [855, 192] width 95 height 95
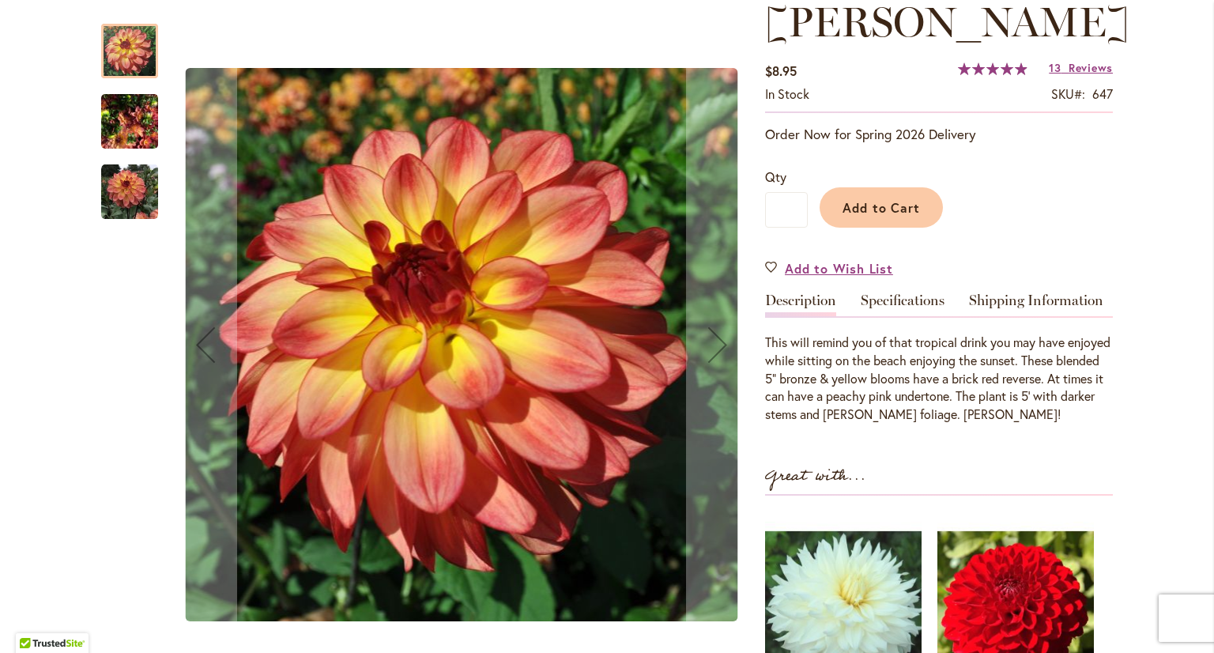
scroll to position [237, 0]
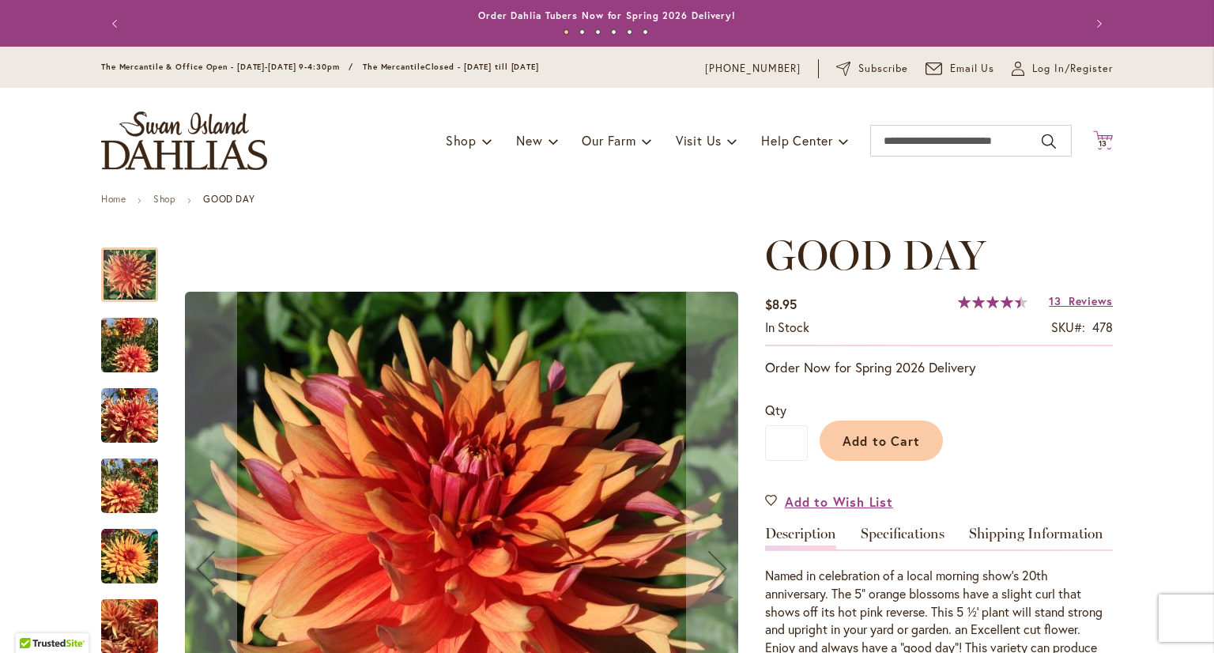
click at [1102, 134] on icon at bounding box center [1103, 139] width 20 height 19
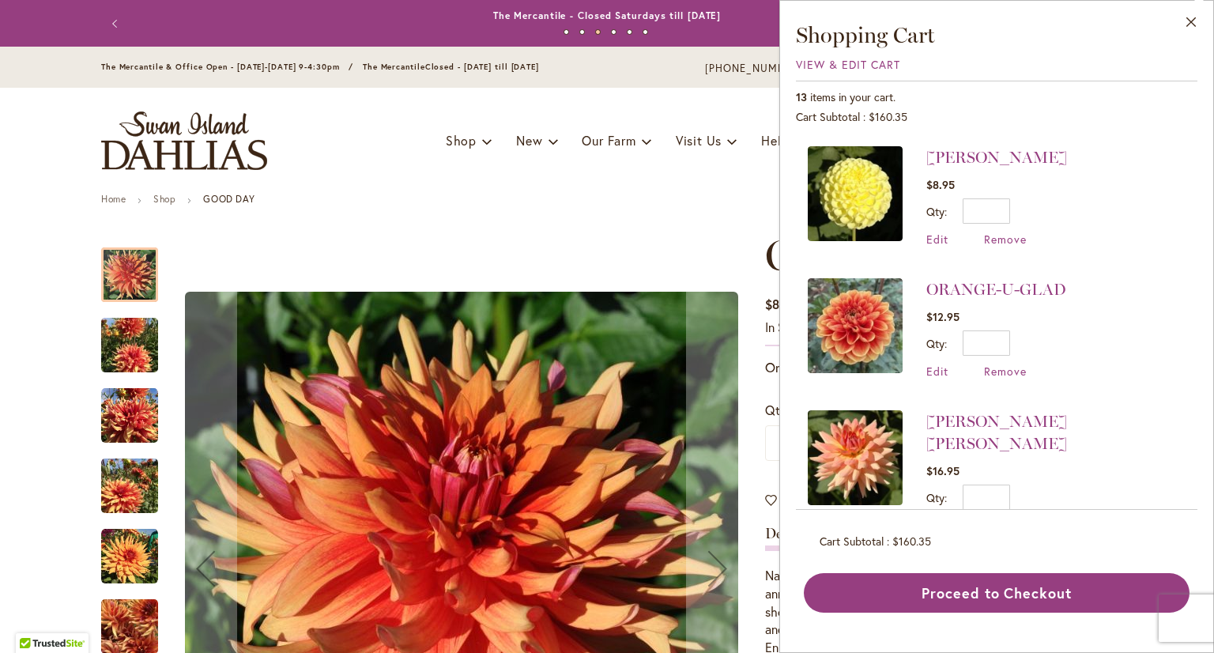
scroll to position [1027, 0]
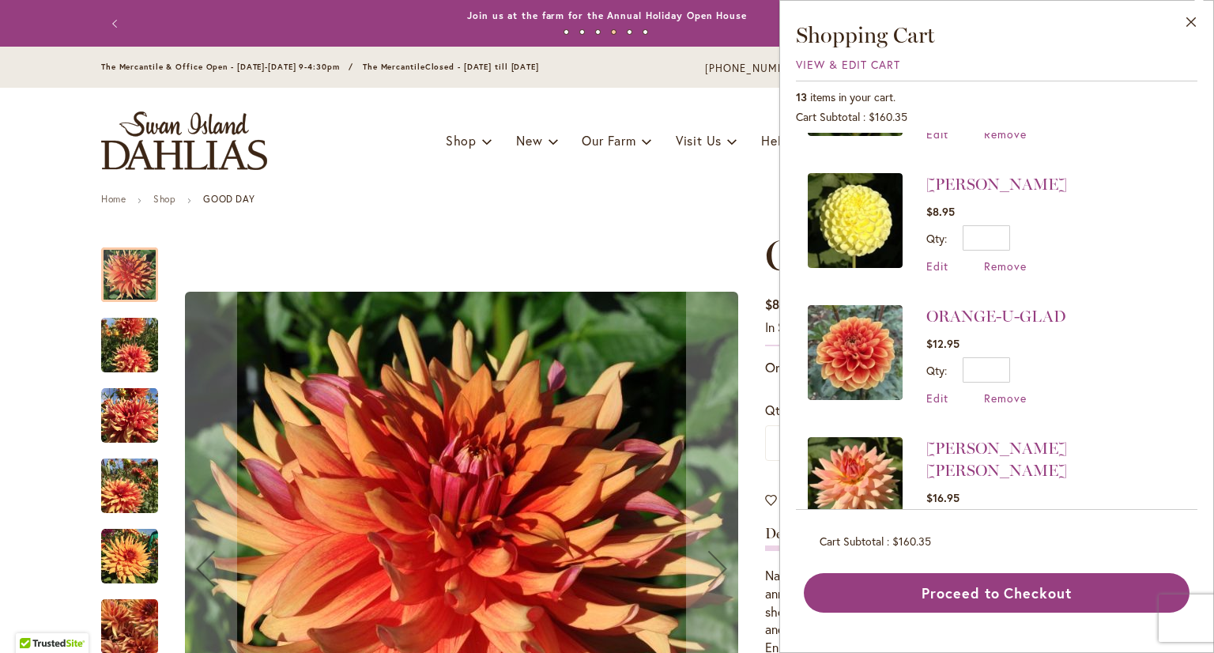
click at [857, 338] on img at bounding box center [855, 352] width 95 height 95
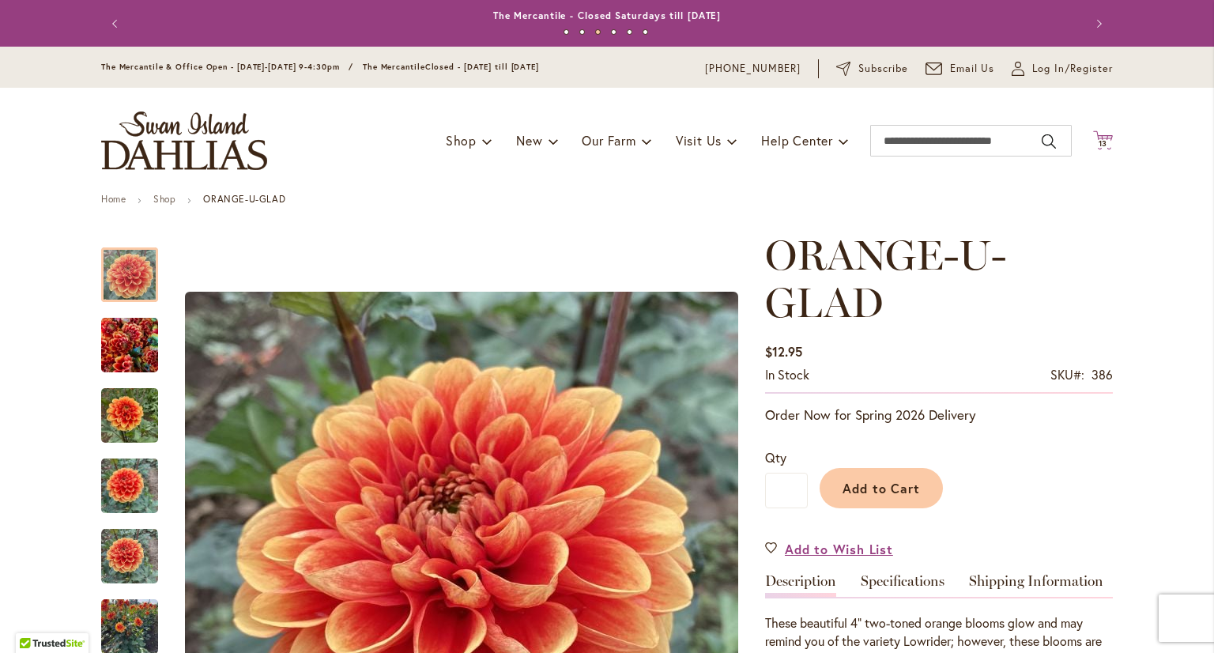
click at [1100, 140] on span "13" at bounding box center [1102, 143] width 9 height 10
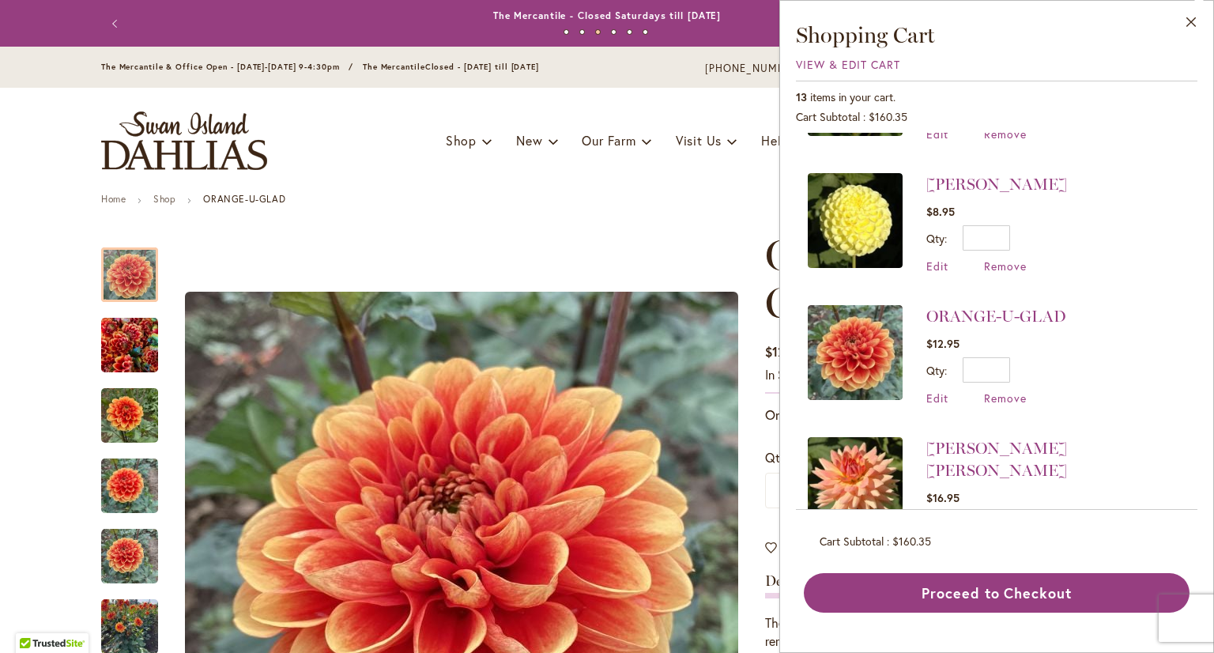
scroll to position [1106, 0]
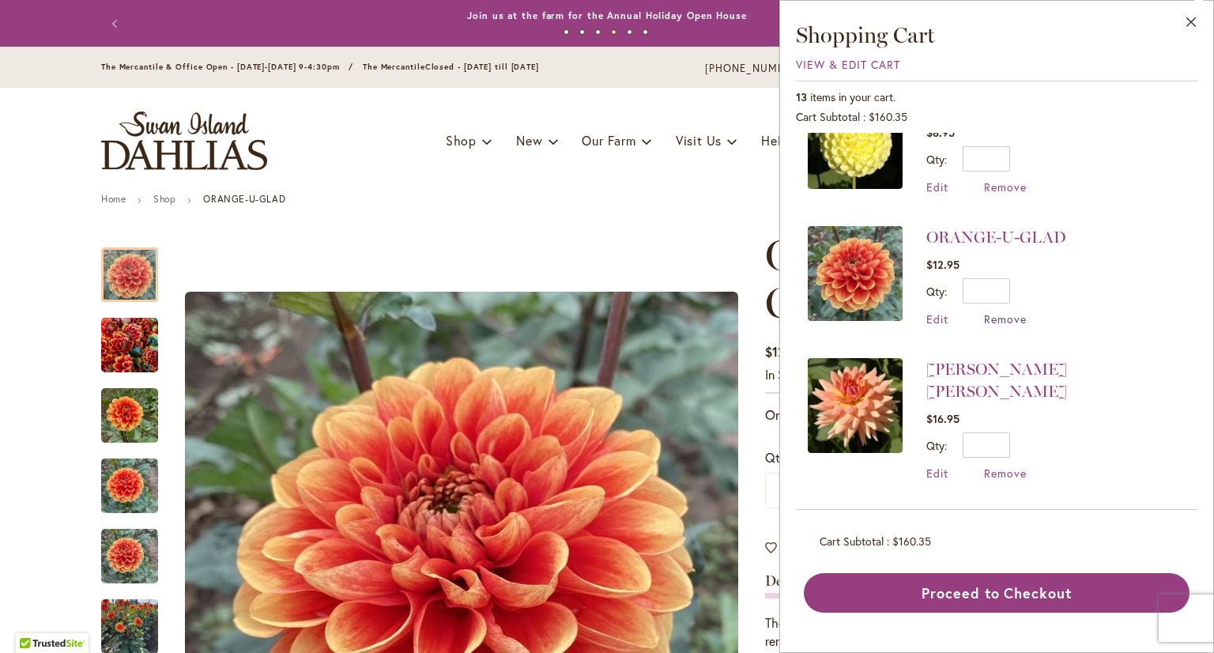
click at [1002, 311] on span "Remove" at bounding box center [1005, 318] width 43 height 15
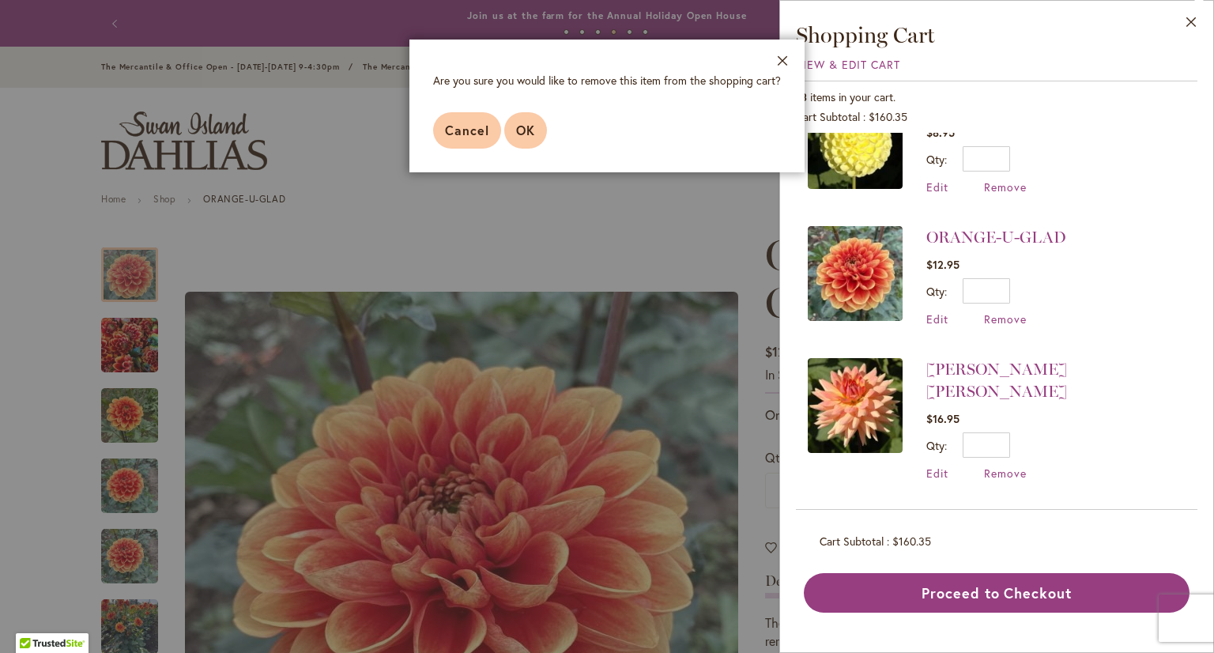
click at [525, 130] on span "OK" at bounding box center [525, 130] width 19 height 17
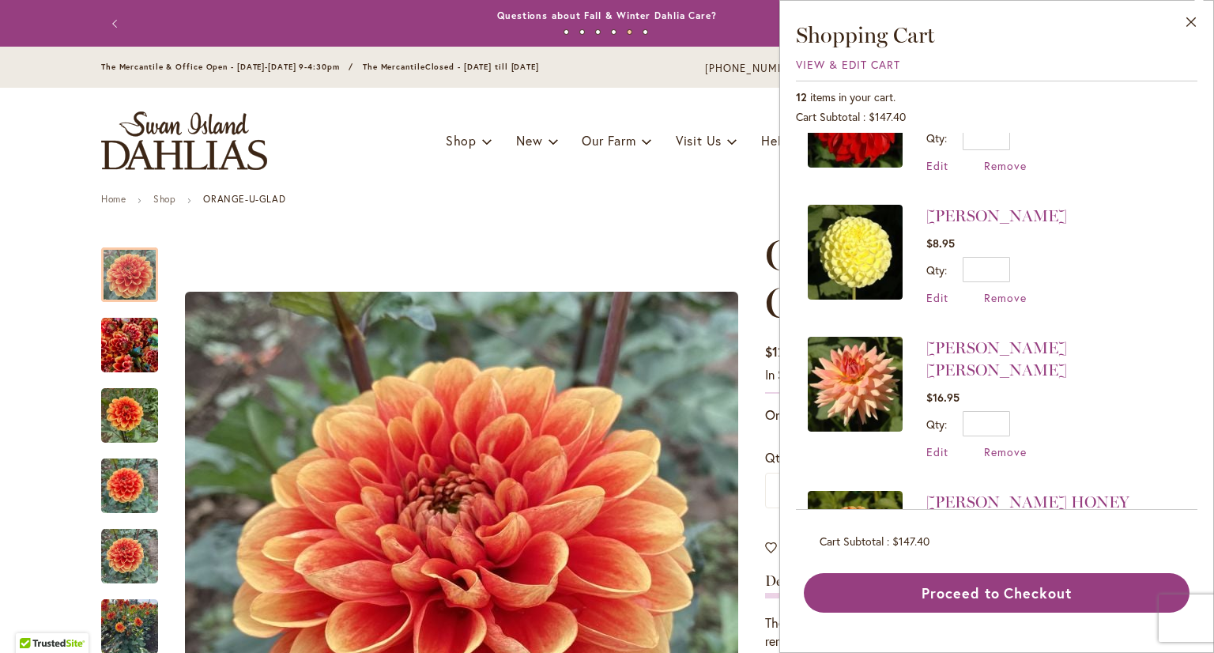
scroll to position [1027, 0]
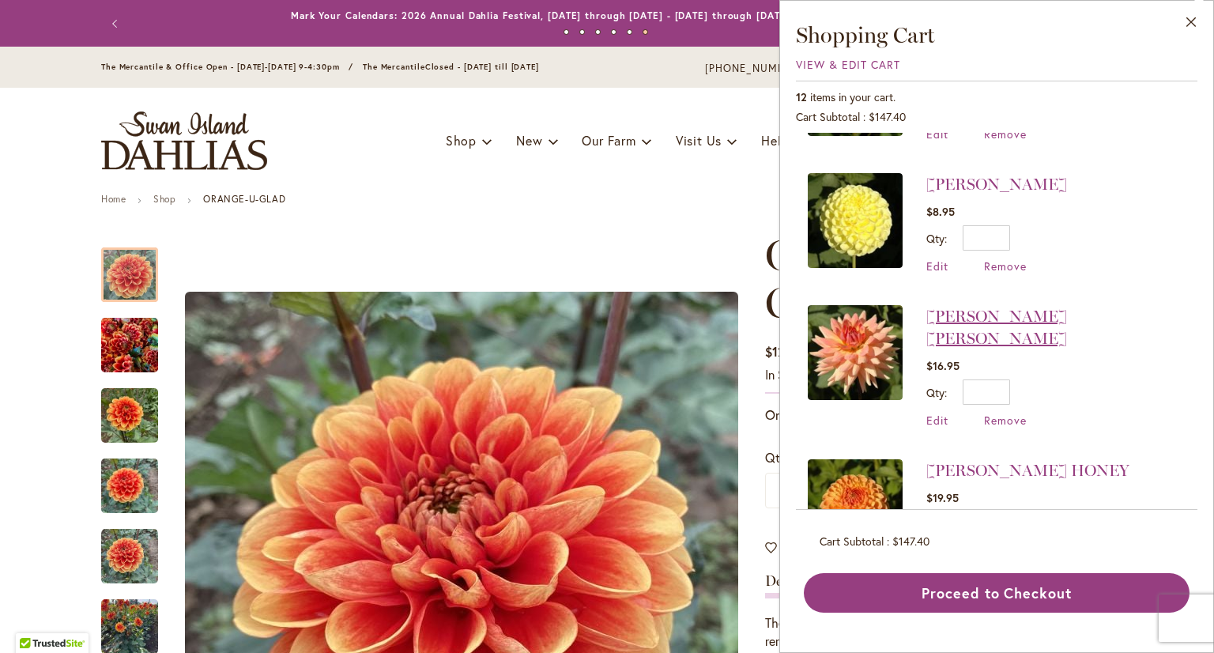
click at [965, 307] on link "[PERSON_NAME] [PERSON_NAME]" at bounding box center [996, 327] width 141 height 41
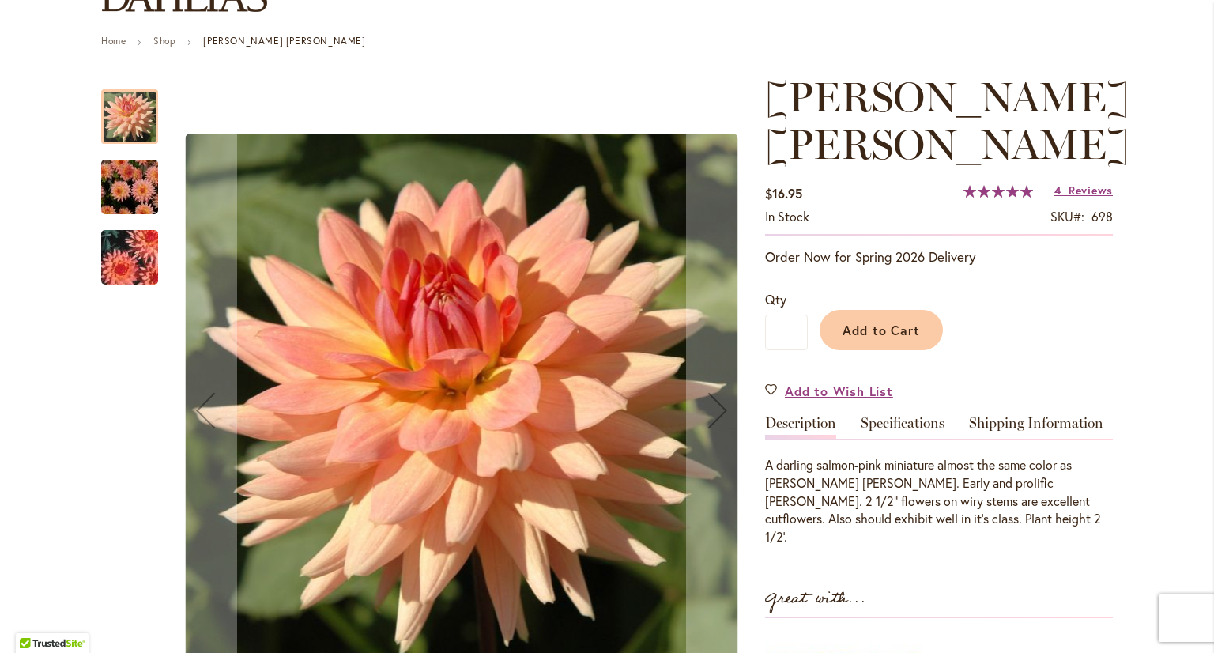
scroll to position [237, 0]
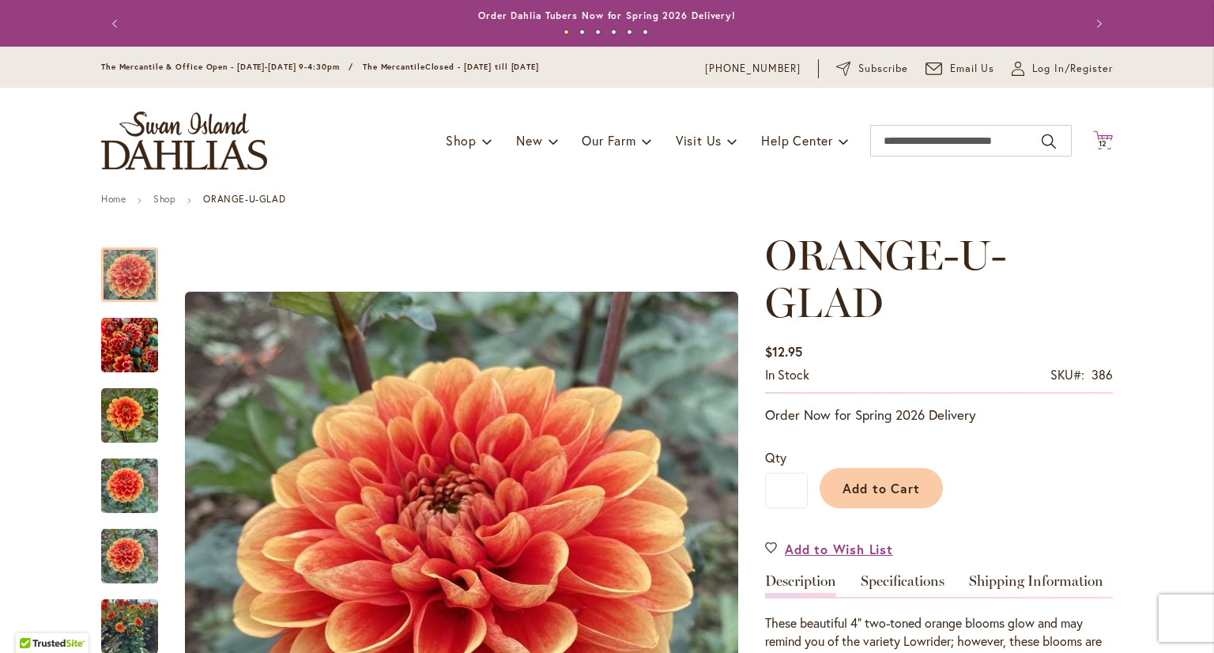
click at [1098, 138] on icon "Cart .cls-1 { fill: #231f20; }" at bounding box center [1103, 140] width 20 height 20
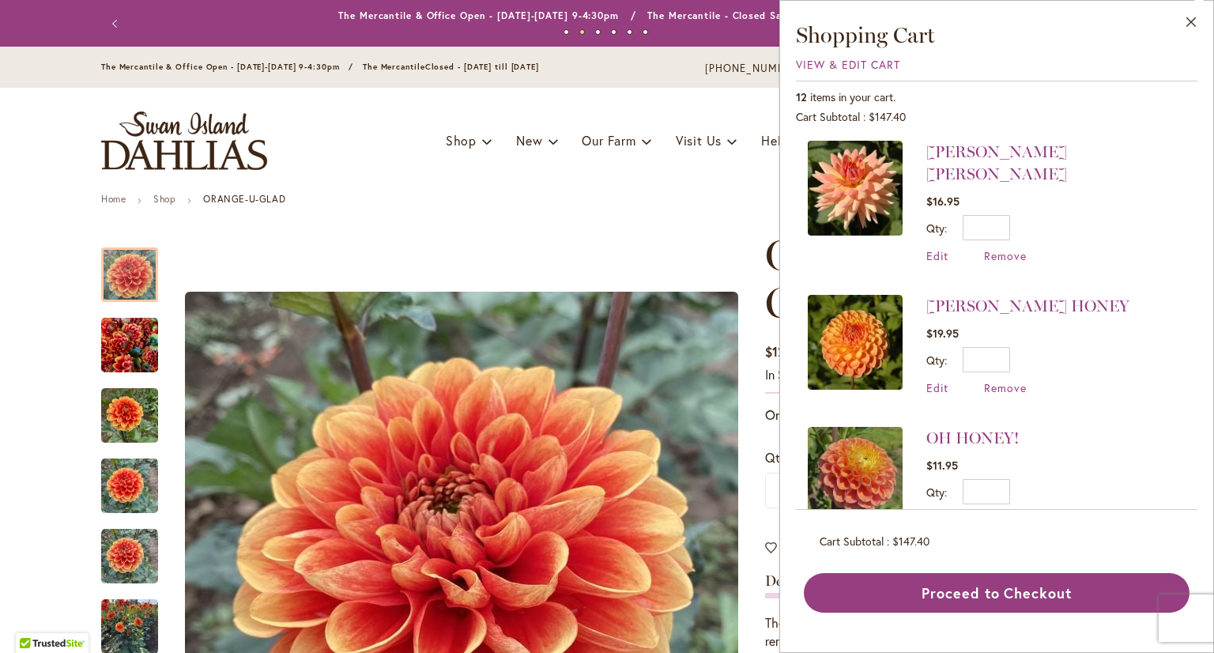
scroll to position [1195, 0]
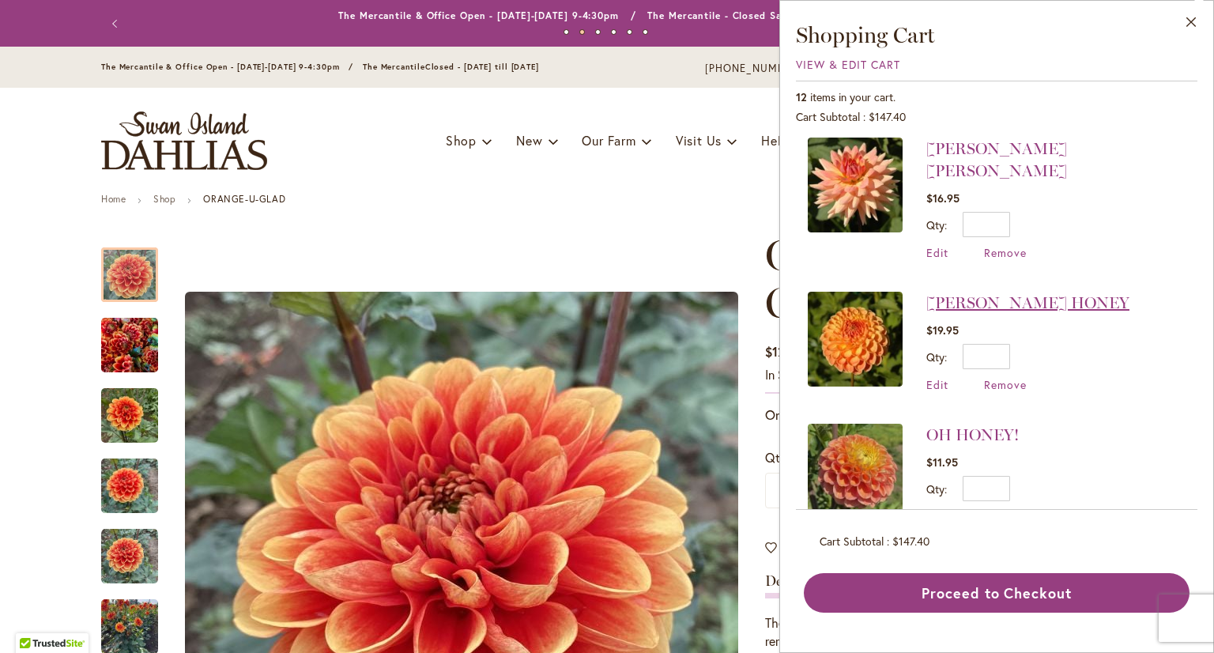
click at [969, 293] on link "[PERSON_NAME] HONEY" at bounding box center [1027, 302] width 203 height 19
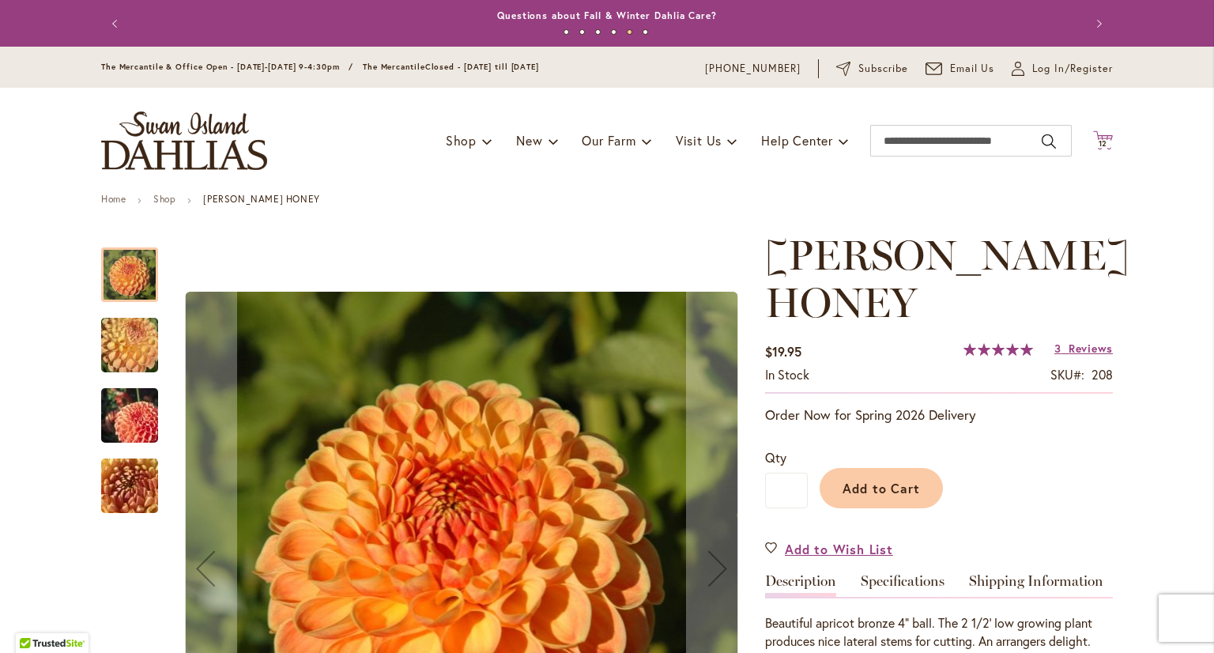
click at [1104, 140] on icon at bounding box center [1103, 139] width 20 height 19
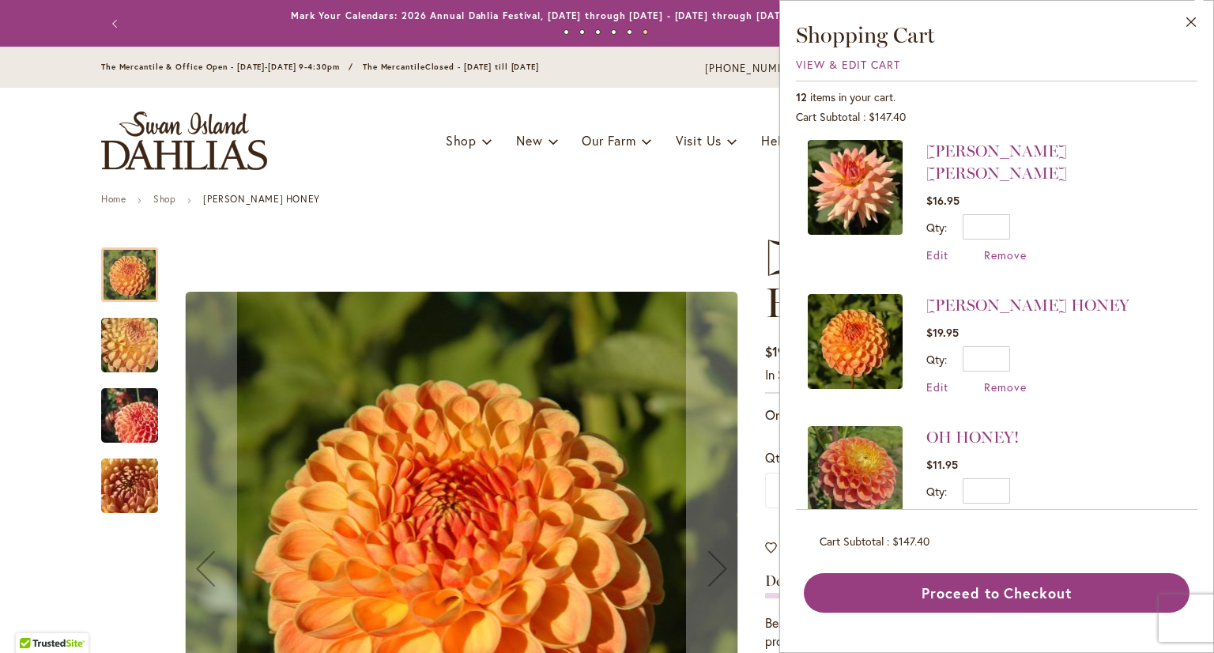
scroll to position [1195, 0]
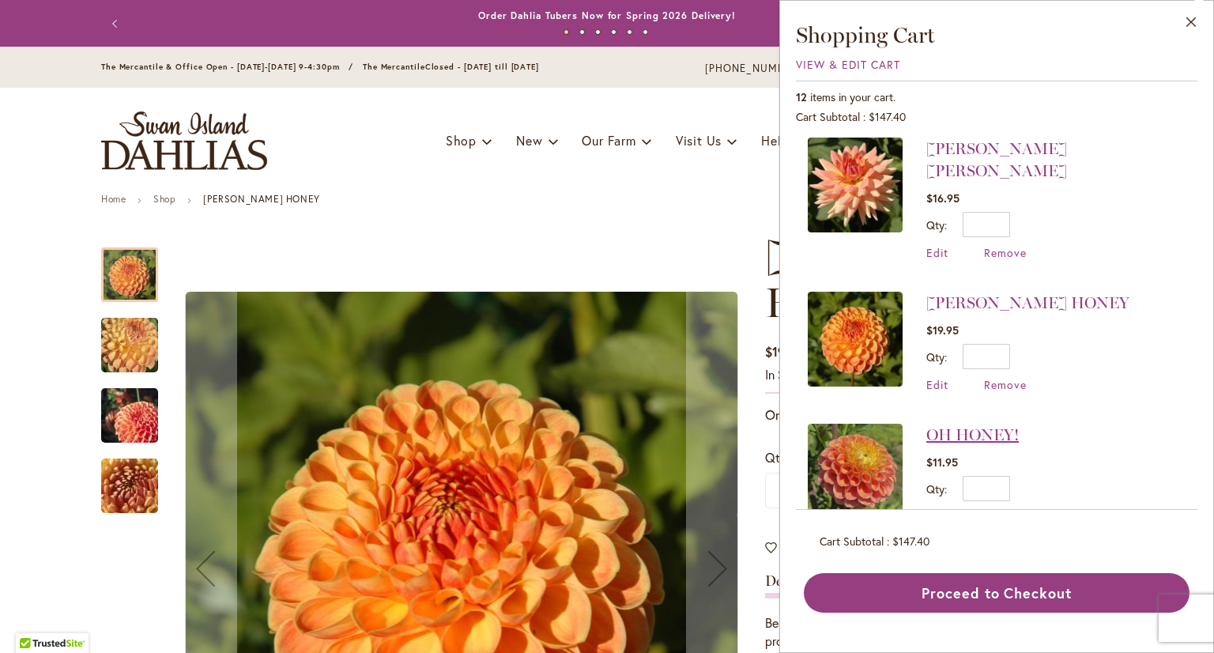
click at [960, 425] on link "OH HONEY!" at bounding box center [972, 434] width 92 height 19
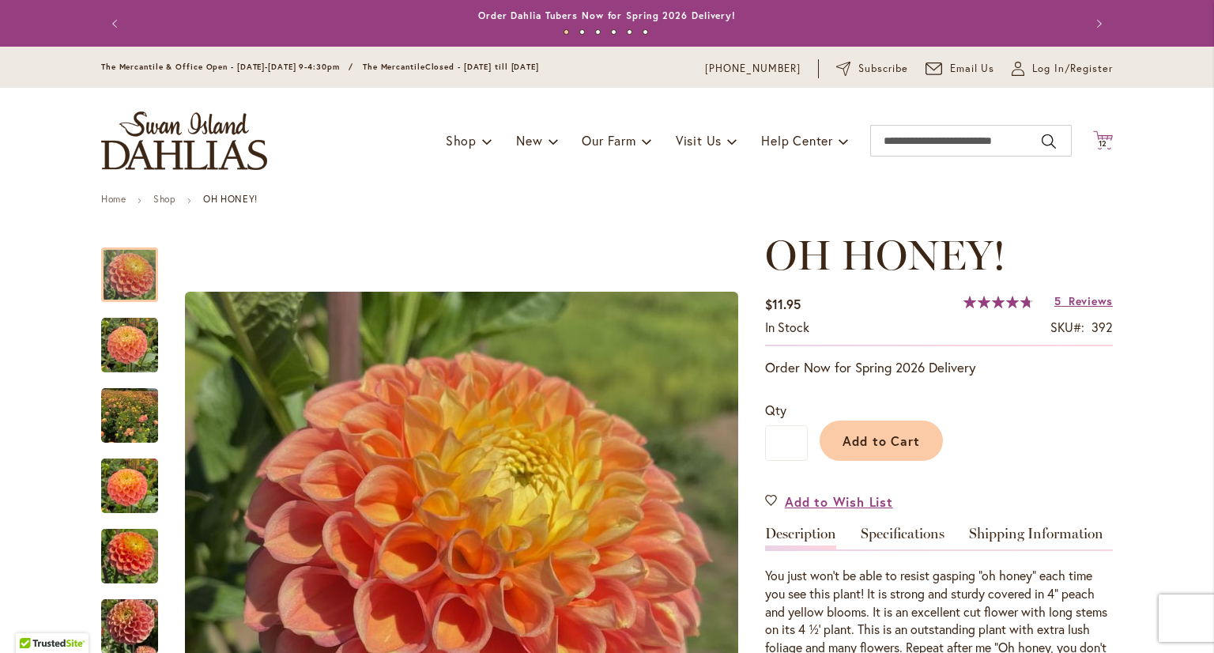
click at [1096, 138] on icon at bounding box center [1103, 139] width 20 height 19
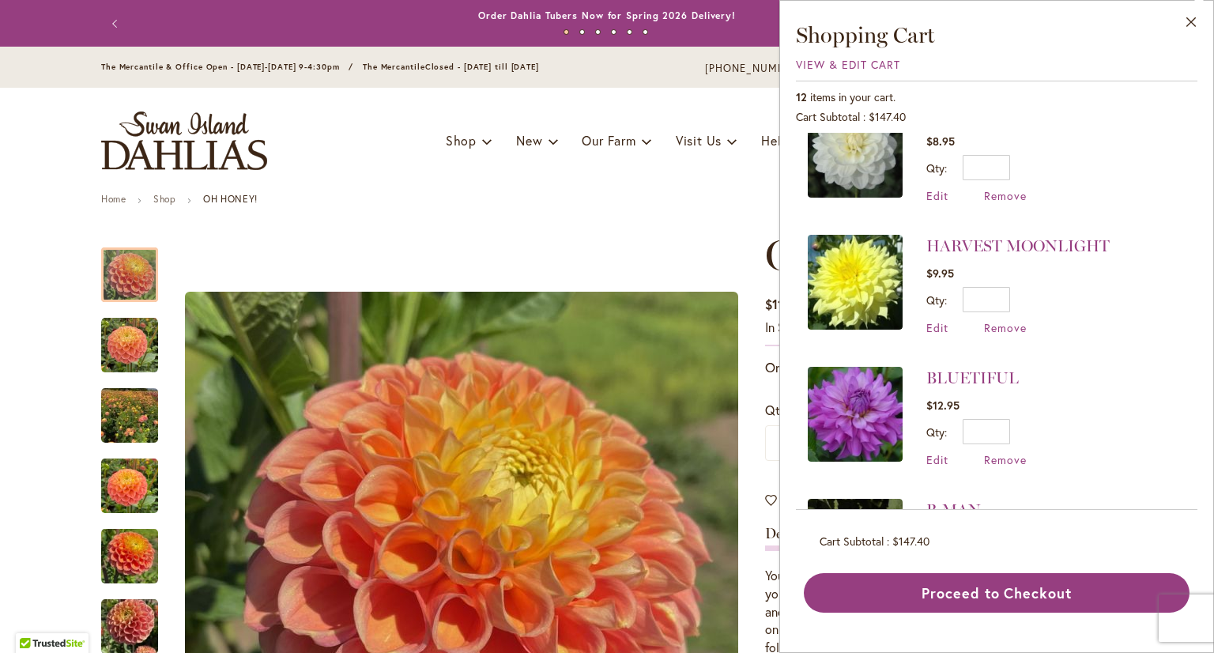
scroll to position [316, 0]
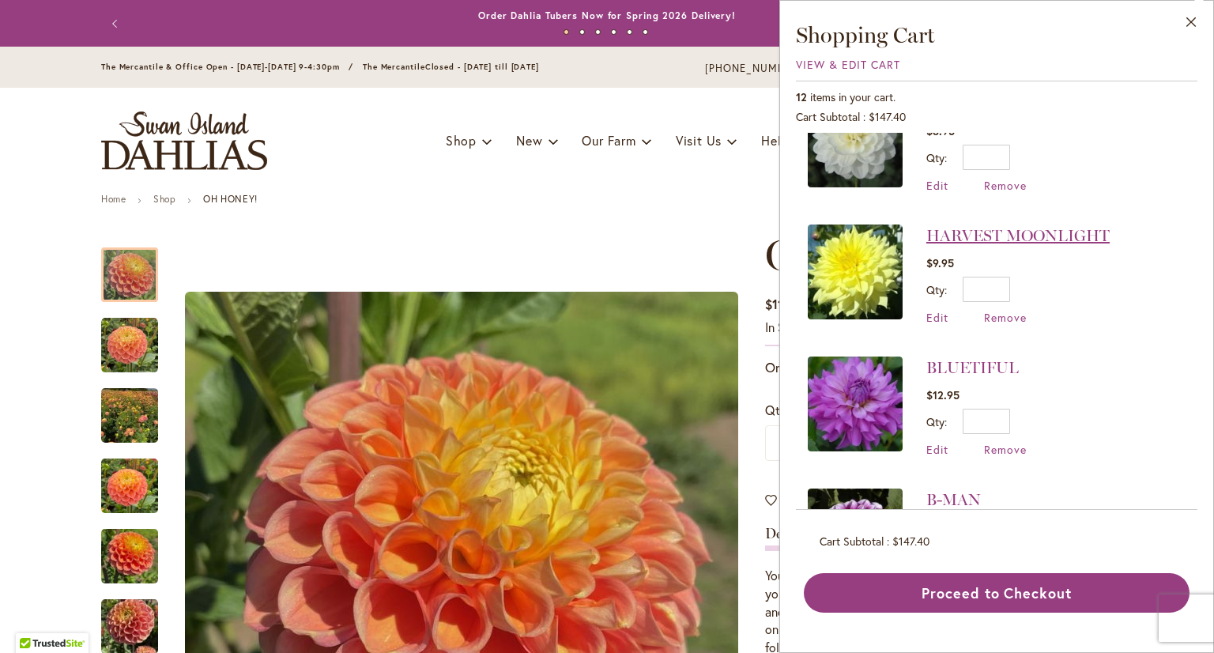
click at [969, 231] on link "HARVEST MOONLIGHT" at bounding box center [1017, 235] width 183 height 19
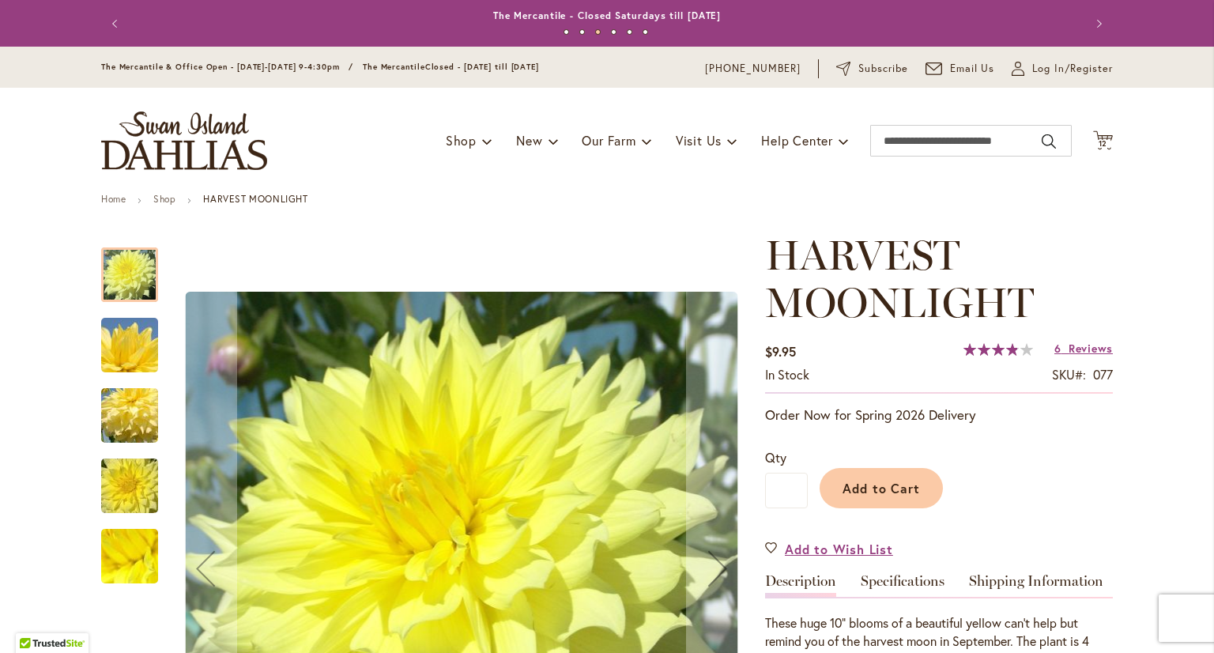
scroll to position [79, 0]
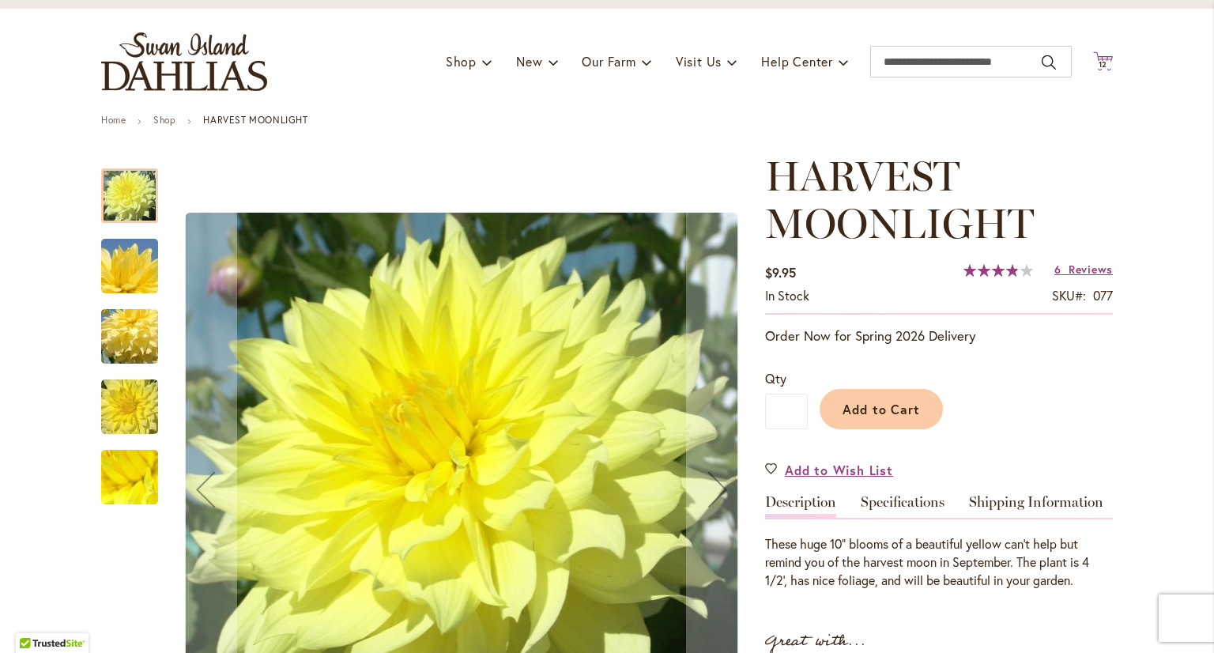
click at [1100, 56] on icon "Cart .cls-1 { fill: #231f20; }" at bounding box center [1103, 61] width 20 height 20
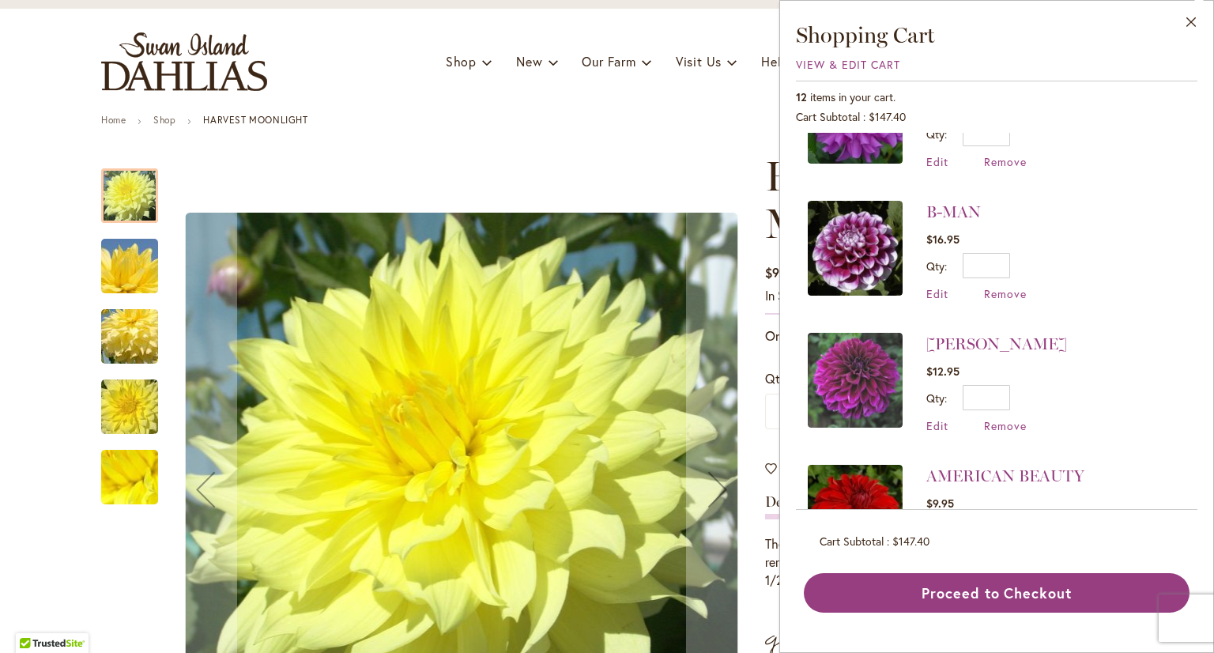
scroll to position [632, 0]
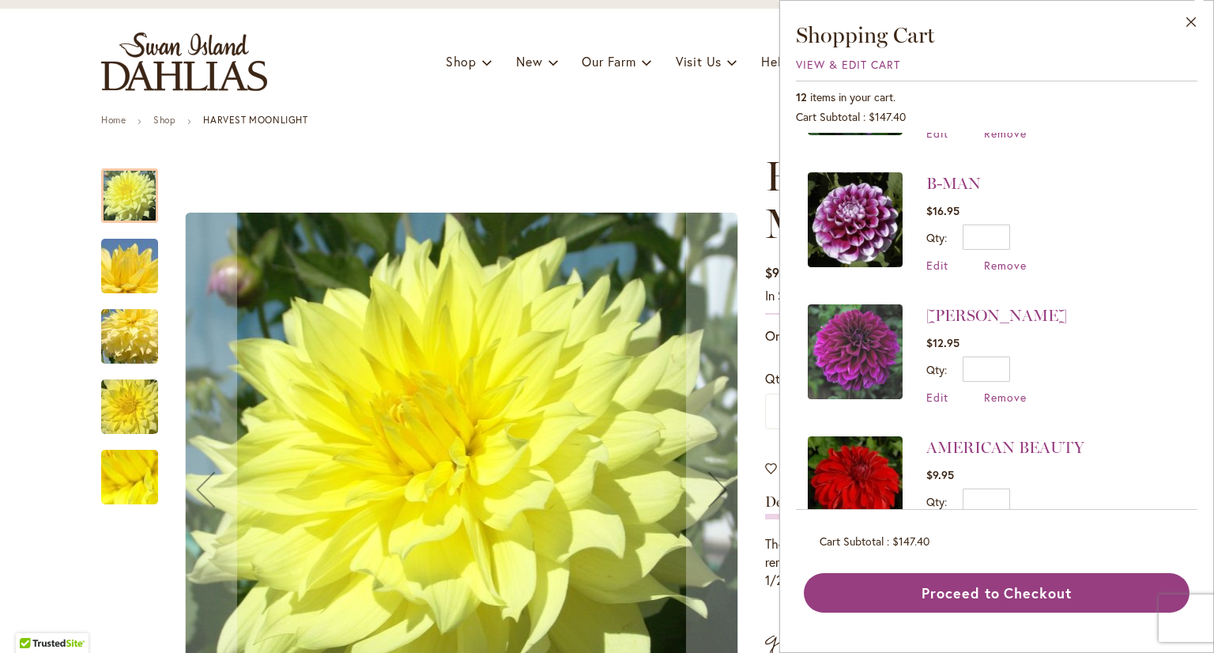
click at [866, 345] on img at bounding box center [855, 351] width 95 height 95
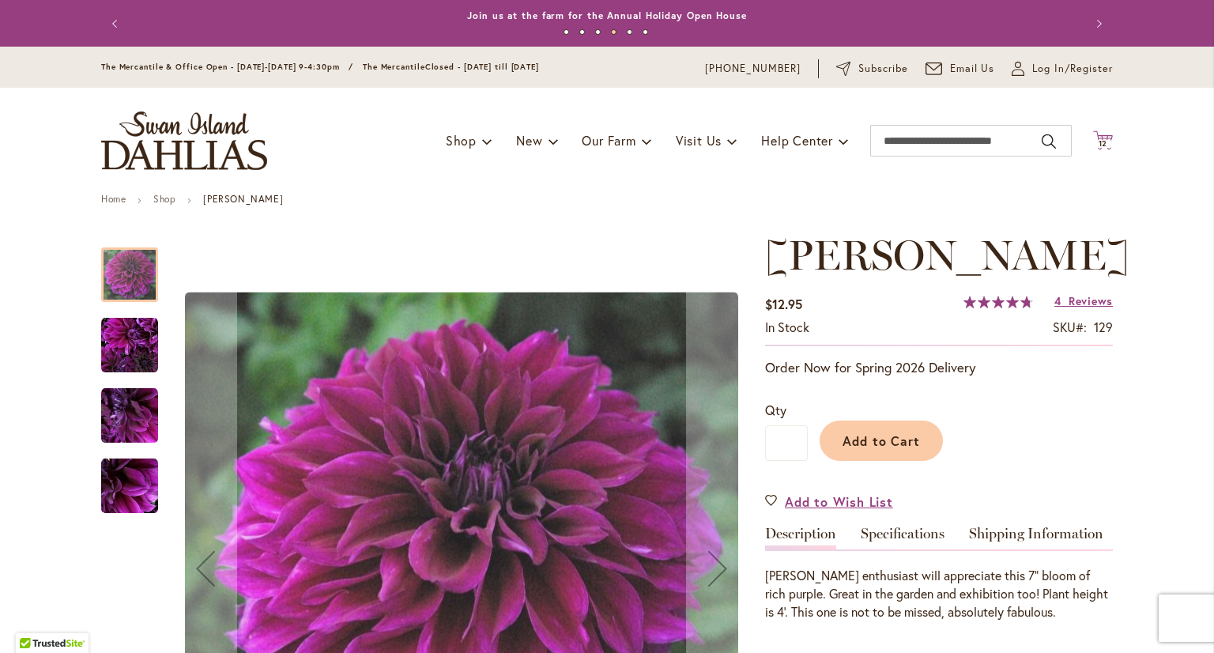
click at [1098, 137] on icon at bounding box center [1103, 139] width 20 height 19
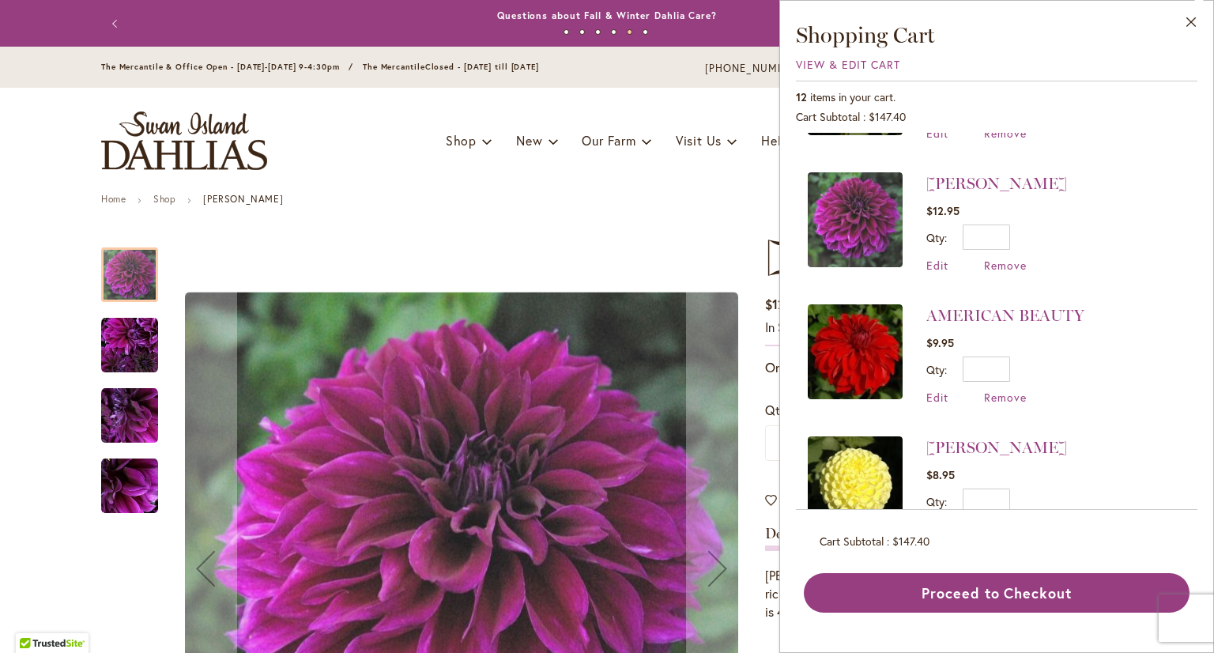
scroll to position [790, 0]
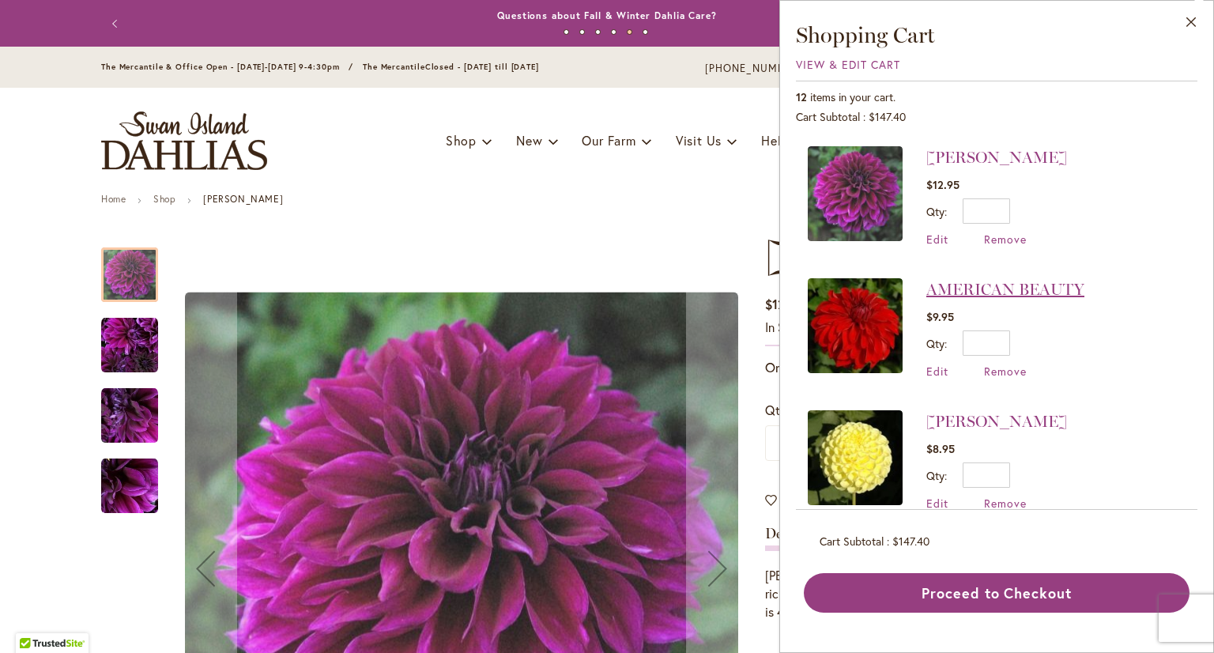
click at [1019, 280] on link "AMERICAN BEAUTY" at bounding box center [1005, 289] width 158 height 19
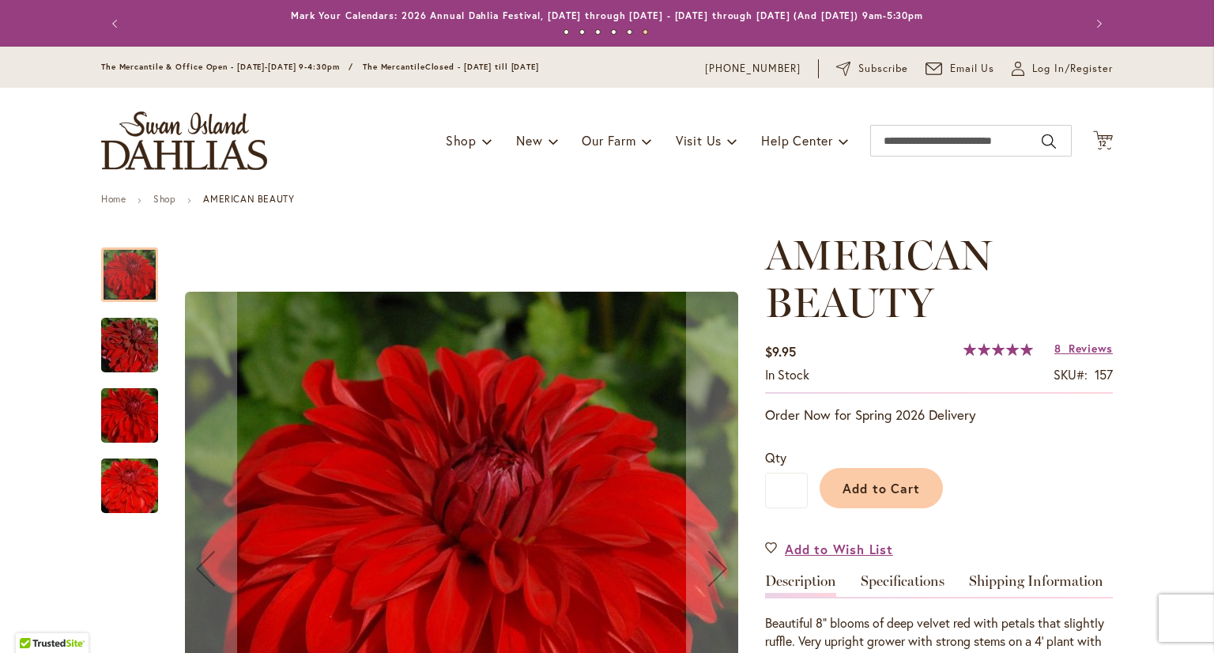
click at [1091, 127] on div "Toggle Nav Shop Dahlia Tubers Collections Fresh Cut Dahlias Gardening Supplies …" at bounding box center [606, 141] width 1043 height 106
click at [1098, 137] on icon at bounding box center [1103, 139] width 20 height 19
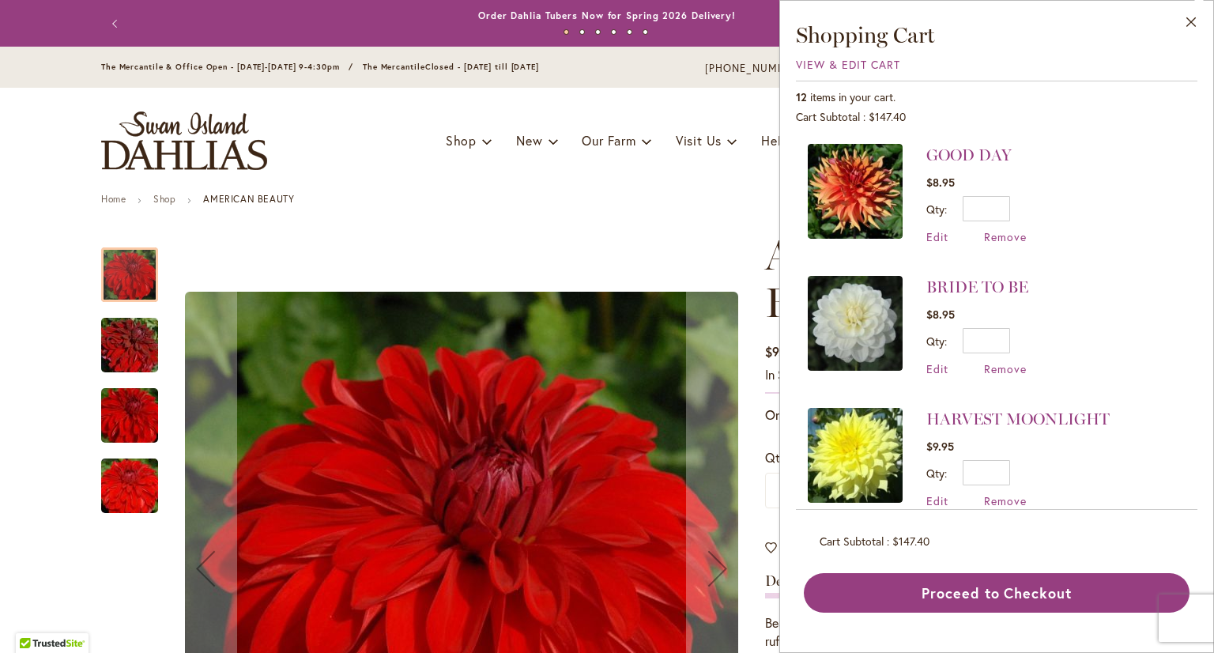
scroll to position [158, 0]
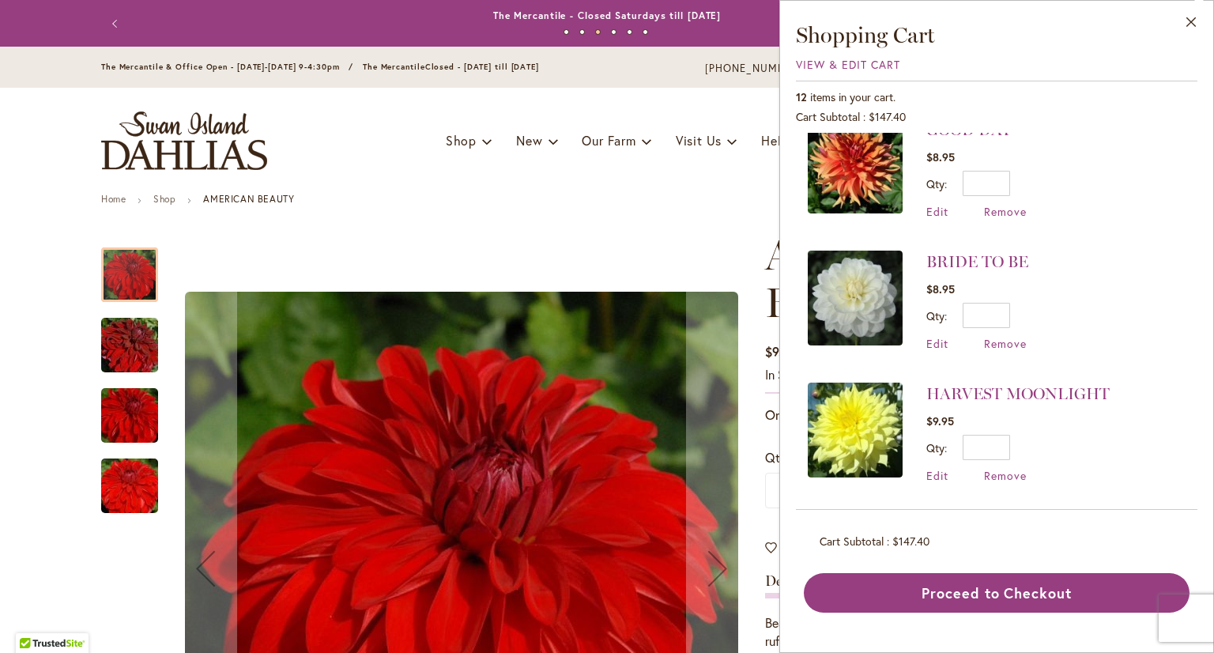
click at [884, 287] on img at bounding box center [855, 297] width 95 height 95
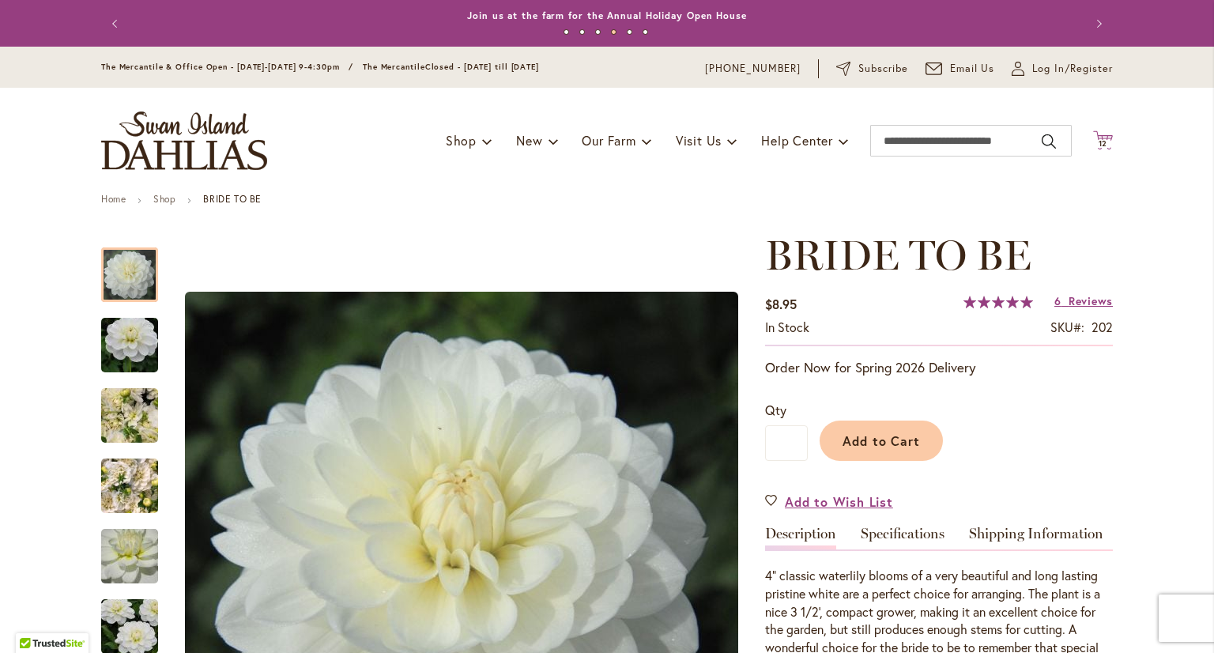
click at [1097, 137] on icon "Cart .cls-1 { fill: #231f20; }" at bounding box center [1103, 140] width 20 height 20
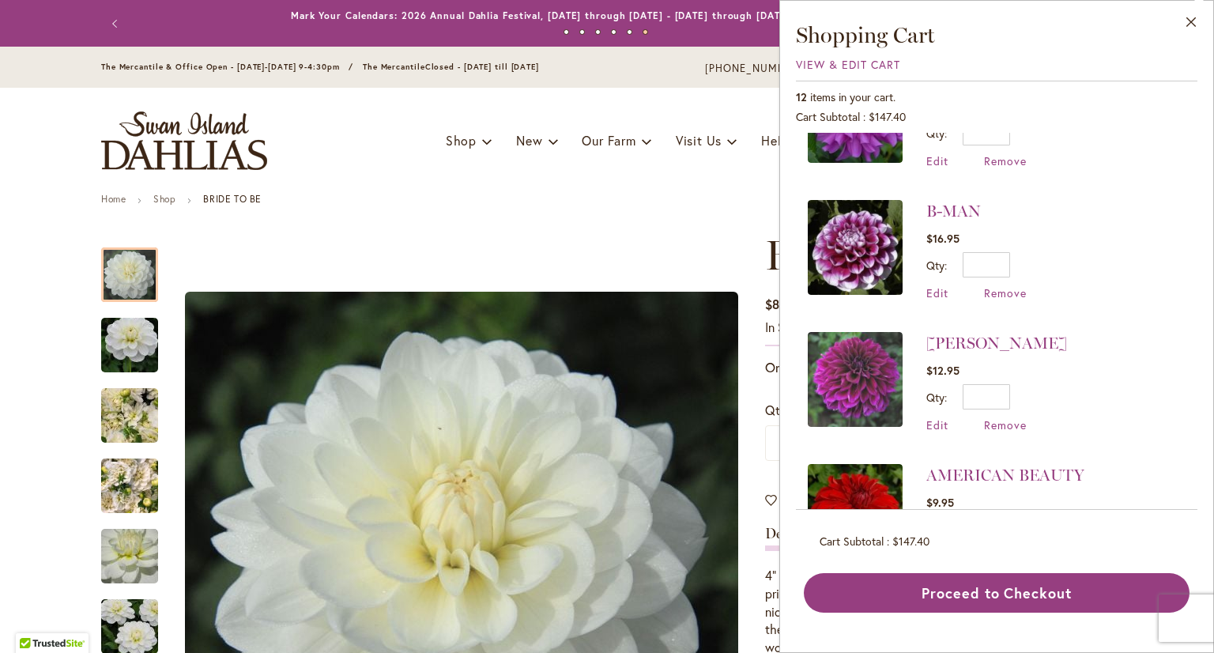
scroll to position [632, 0]
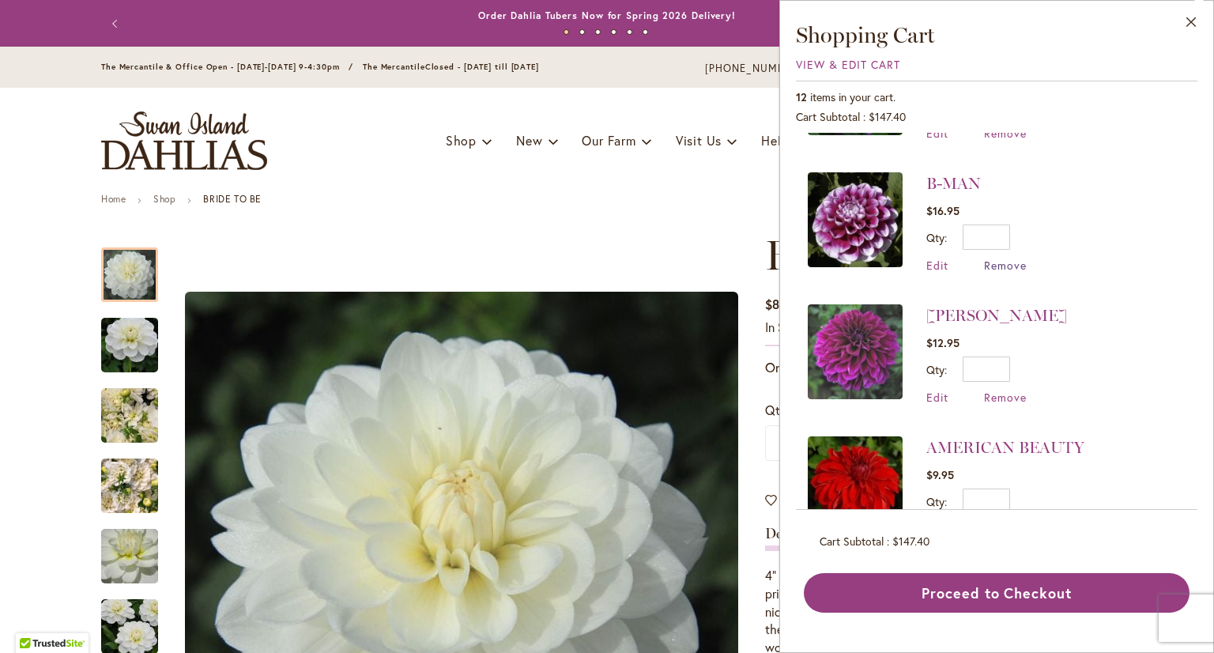
click at [1005, 258] on span "Remove" at bounding box center [1005, 265] width 43 height 15
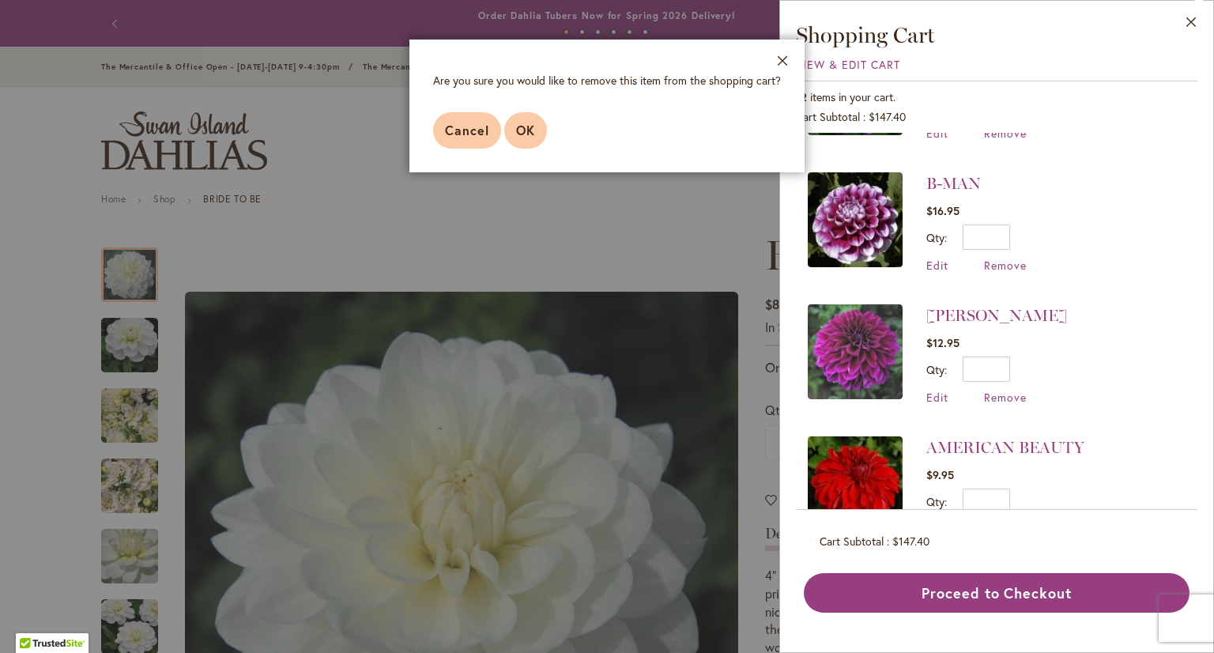
click at [525, 137] on span "OK" at bounding box center [525, 130] width 19 height 17
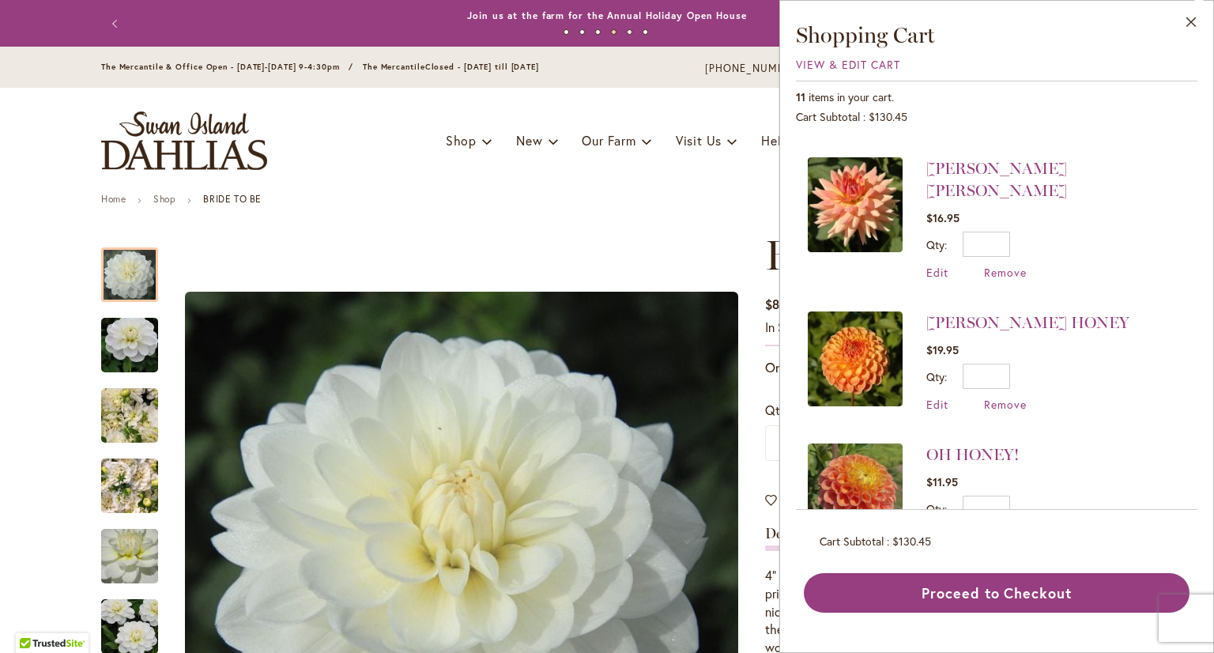
scroll to position [1064, 0]
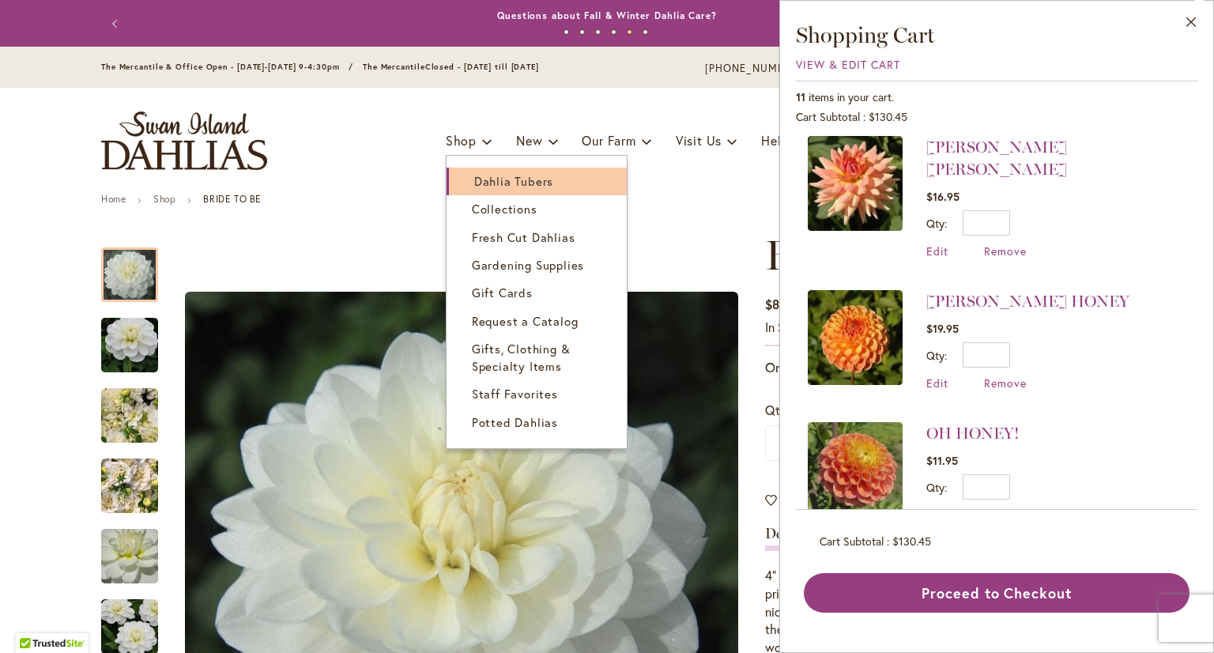
click at [474, 183] on span "Dahlia Tubers" at bounding box center [513, 181] width 79 height 16
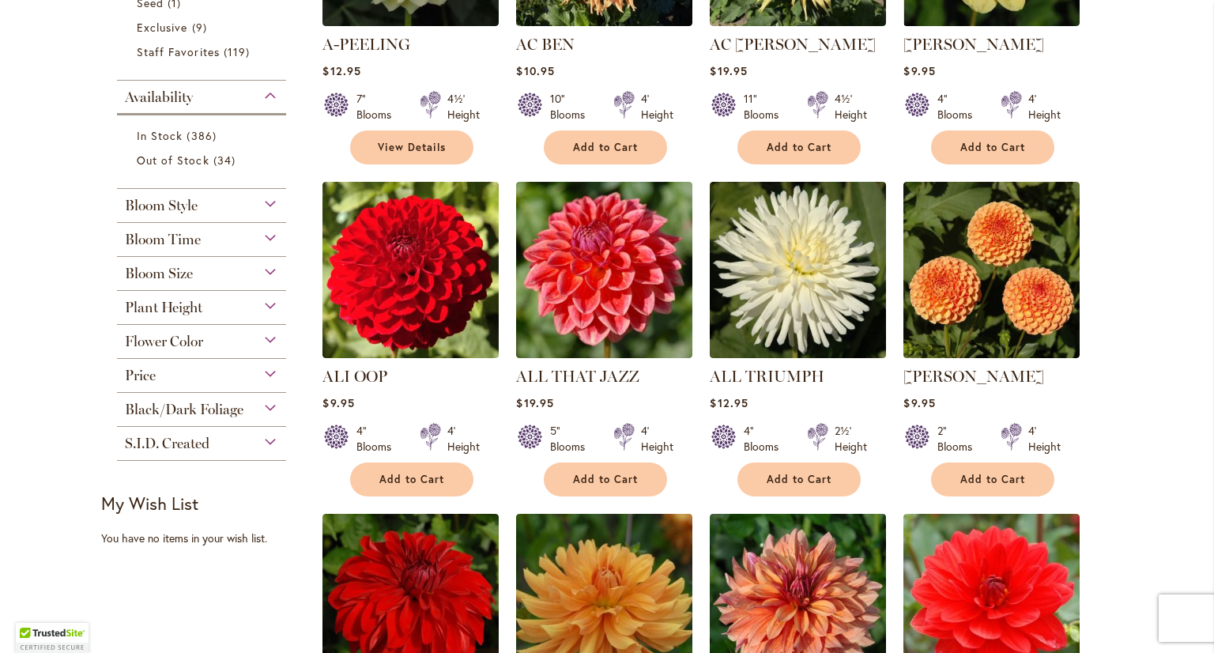
scroll to position [553, 0]
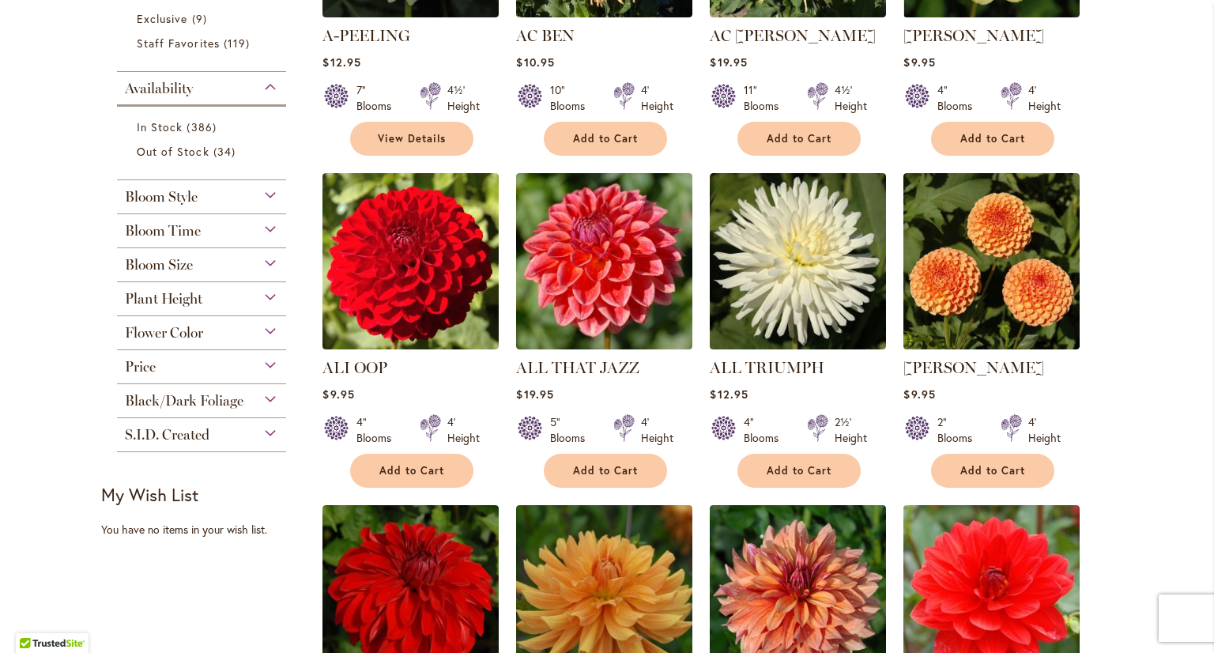
click at [202, 333] on div "Flower Color" at bounding box center [201, 328] width 169 height 25
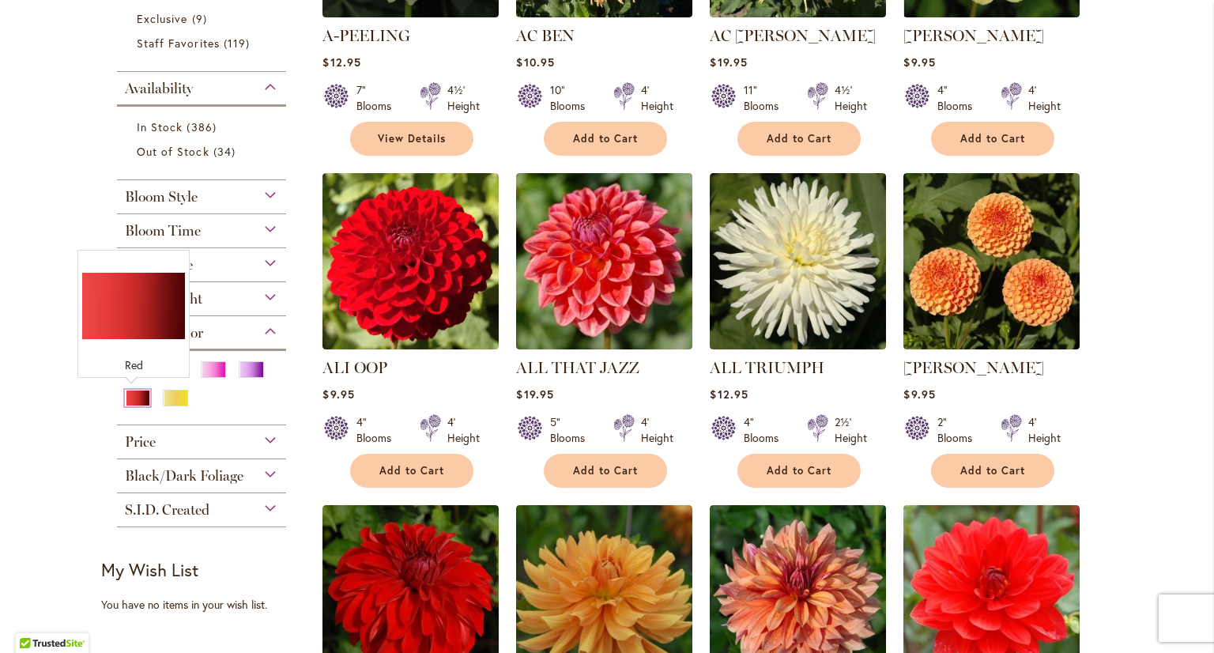
click at [130, 396] on div "Red" at bounding box center [137, 398] width 25 height 17
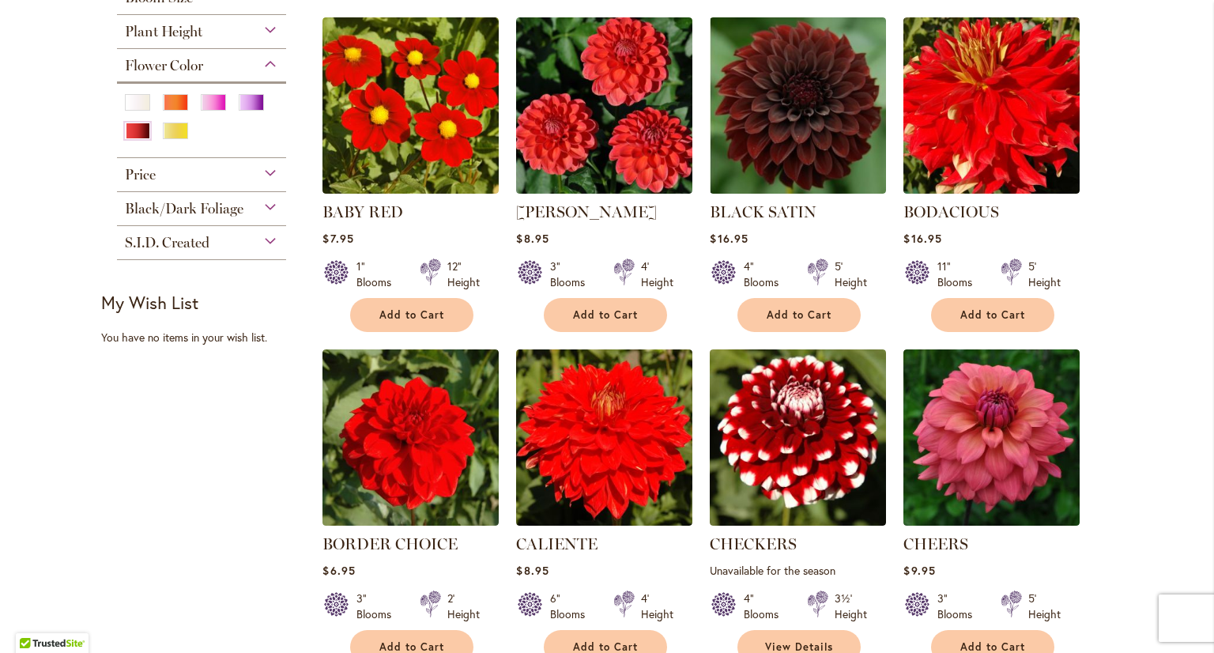
scroll to position [711, 0]
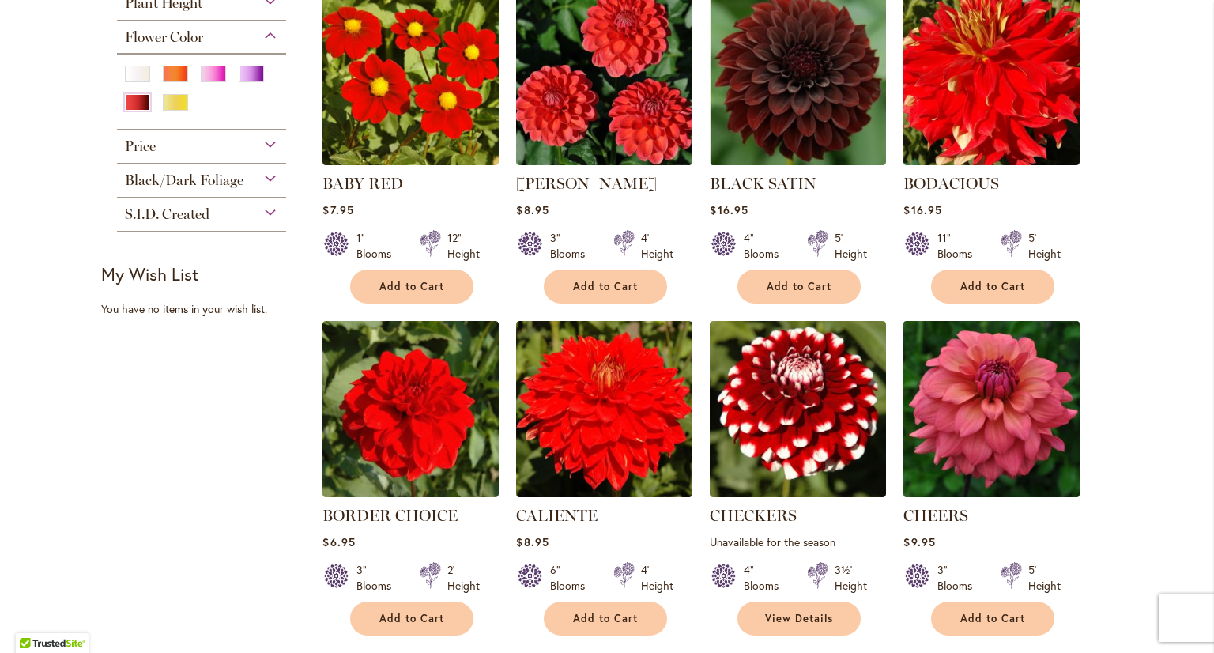
click at [962, 421] on img at bounding box center [991, 408] width 185 height 185
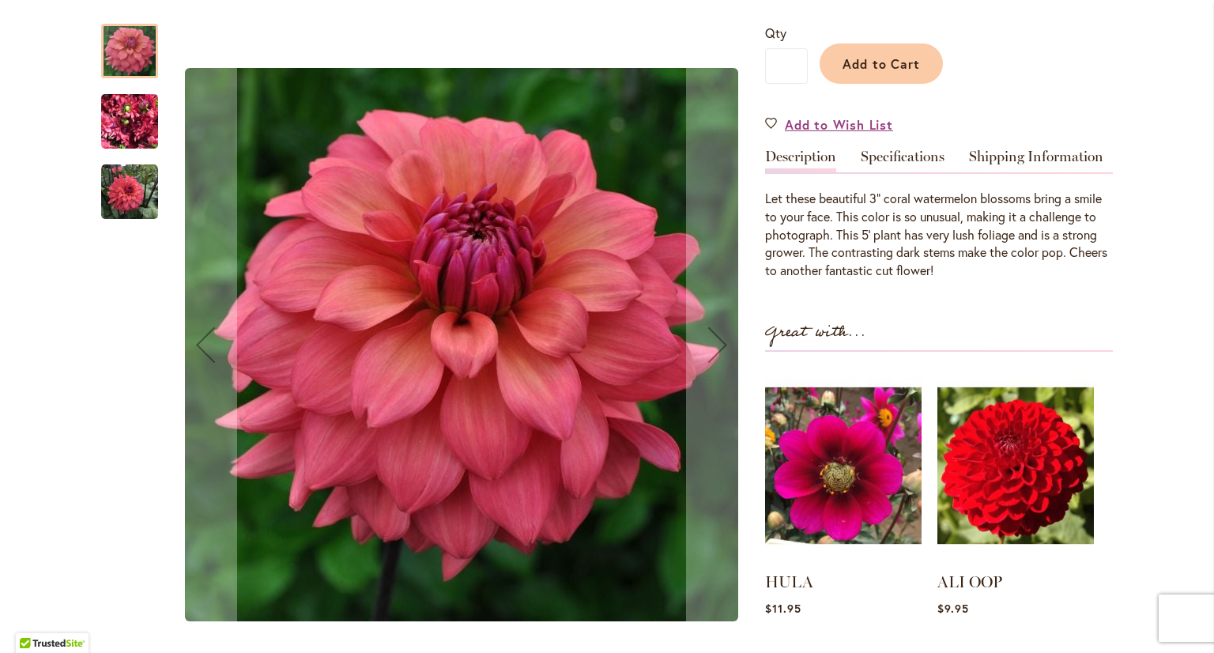
scroll to position [237, 0]
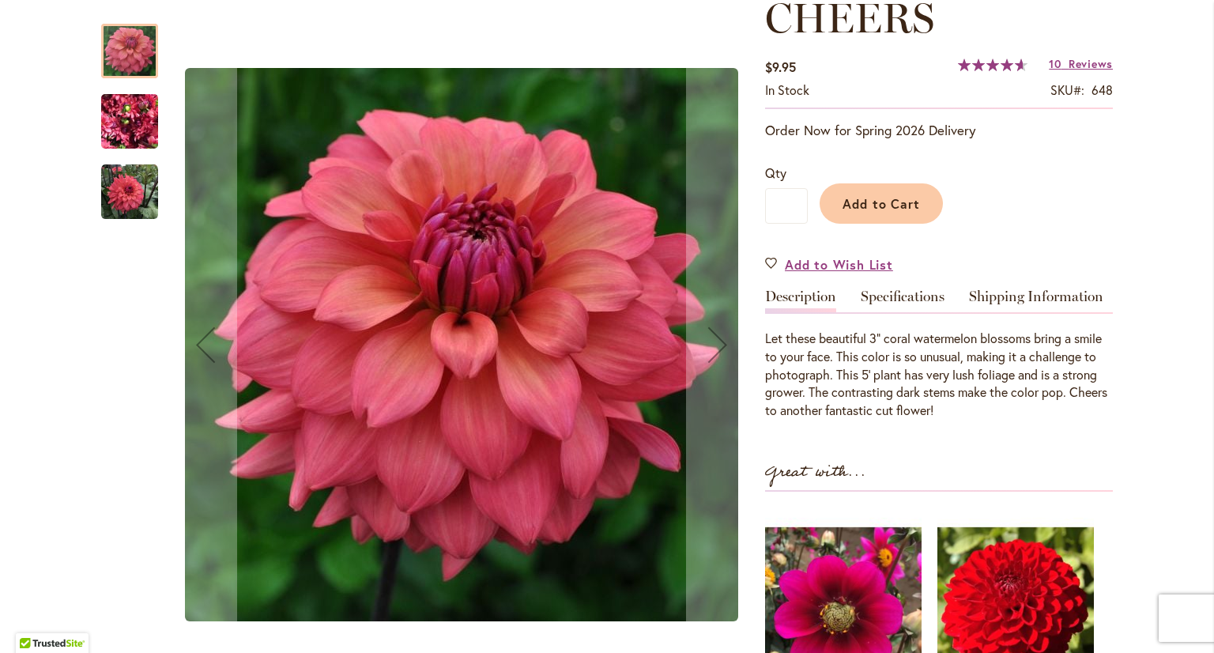
click at [107, 122] on img "CHEERS" at bounding box center [129, 122] width 57 height 76
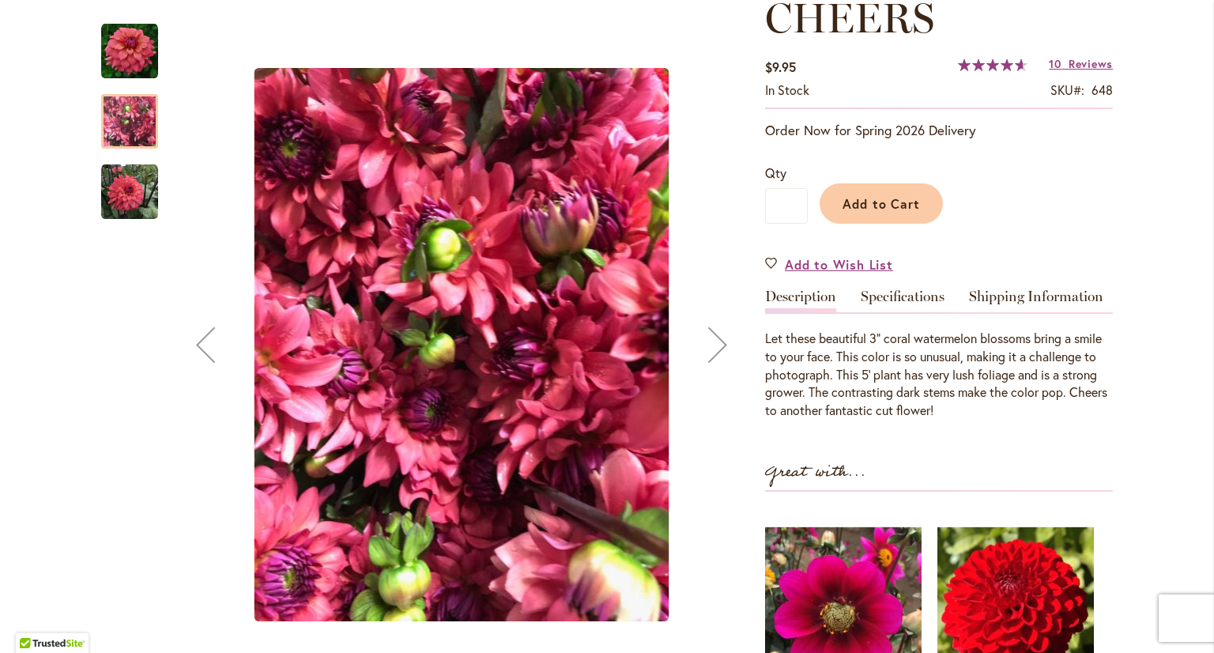
click at [127, 196] on img "CHEERS" at bounding box center [129, 192] width 57 height 57
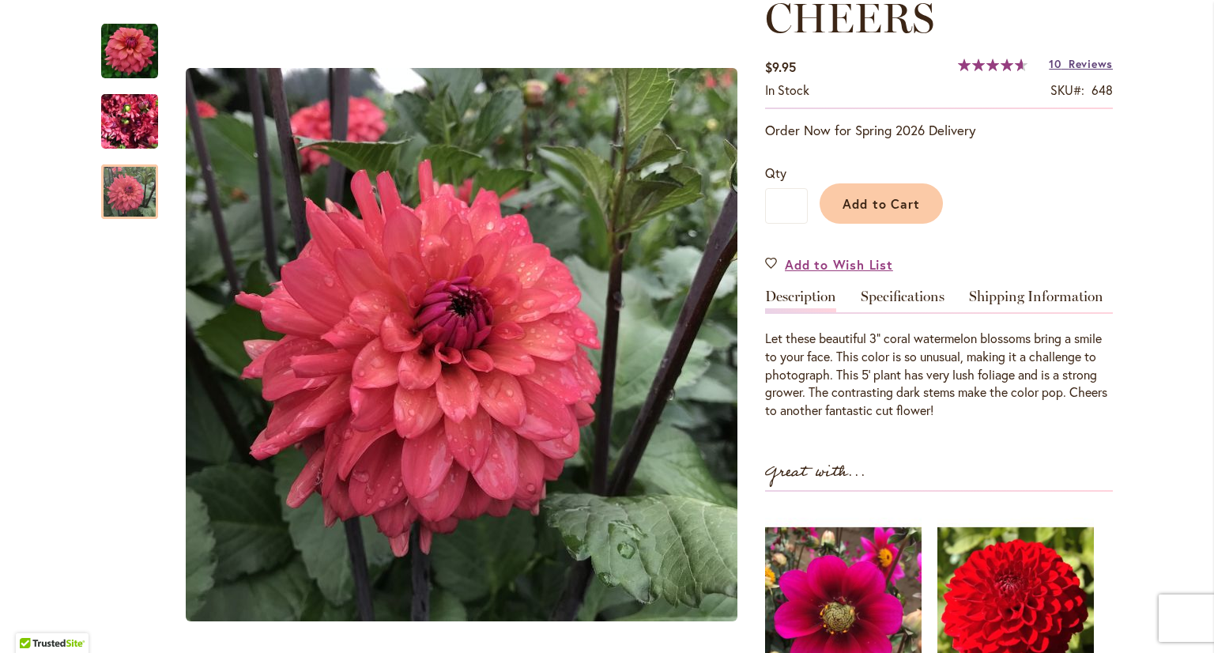
click at [1095, 64] on span "Reviews" at bounding box center [1090, 63] width 44 height 15
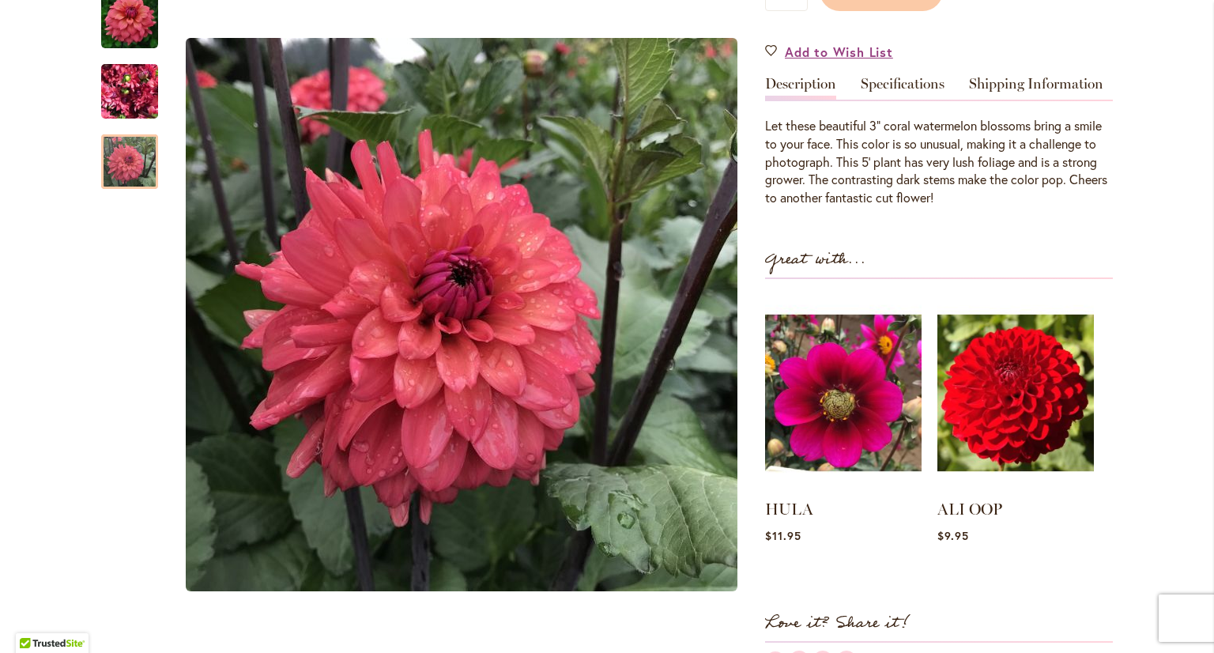
scroll to position [269, 0]
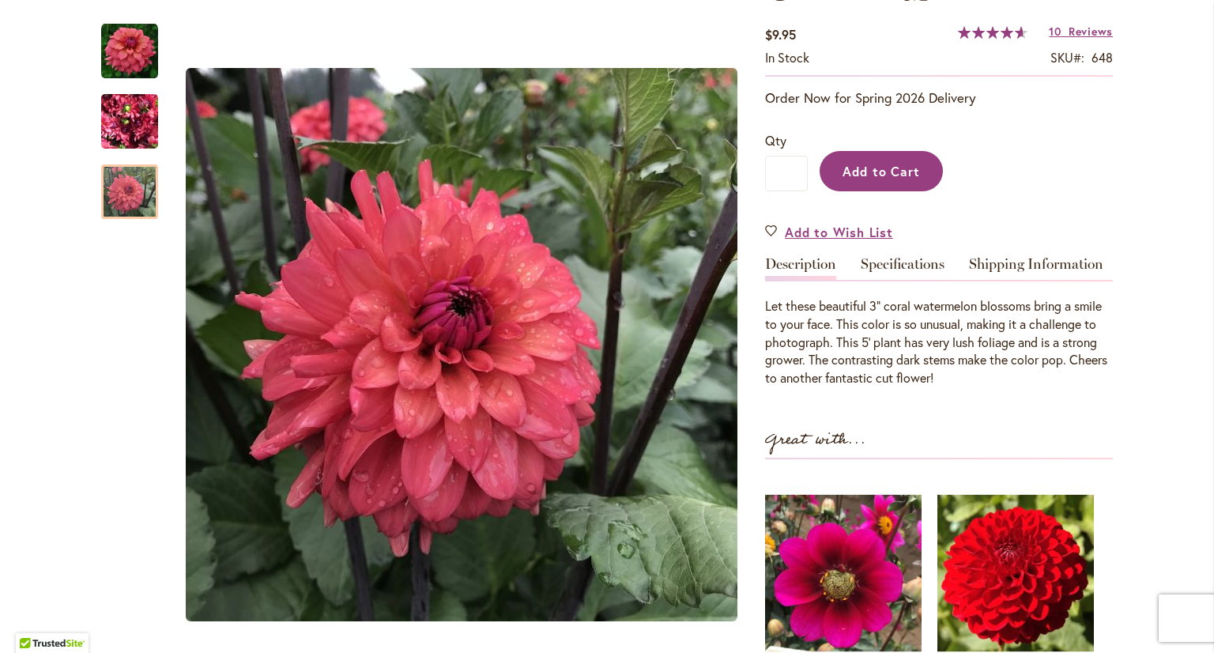
click at [902, 174] on span "Add to Cart" at bounding box center [881, 171] width 78 height 17
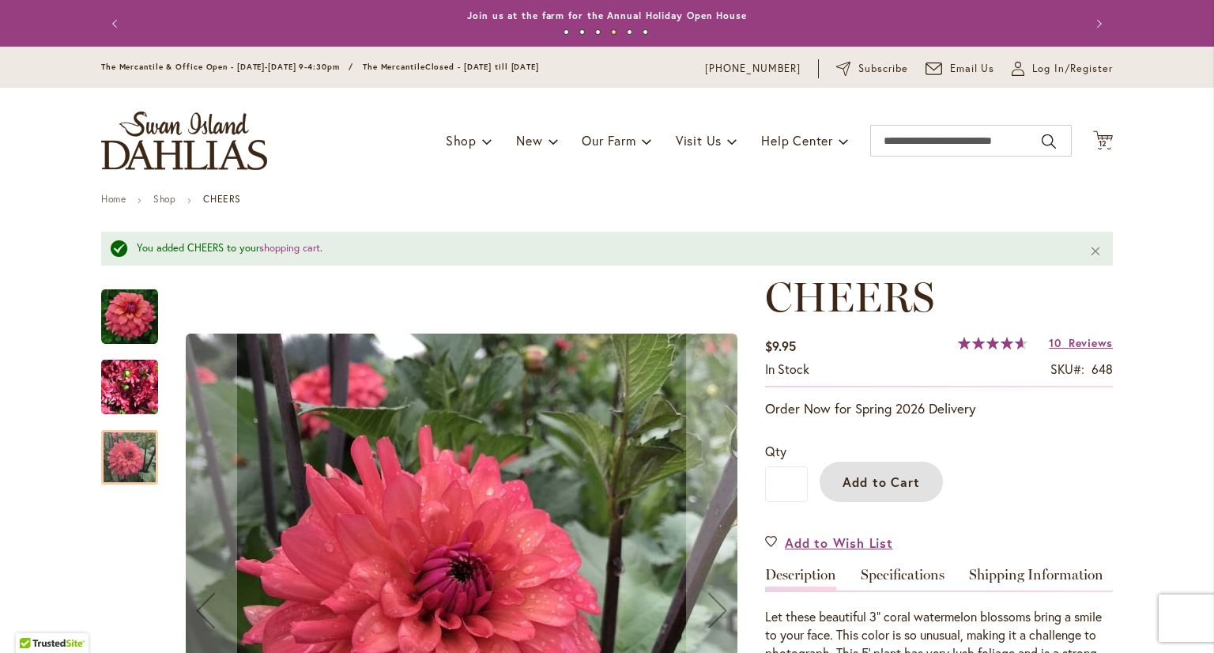
scroll to position [0, 0]
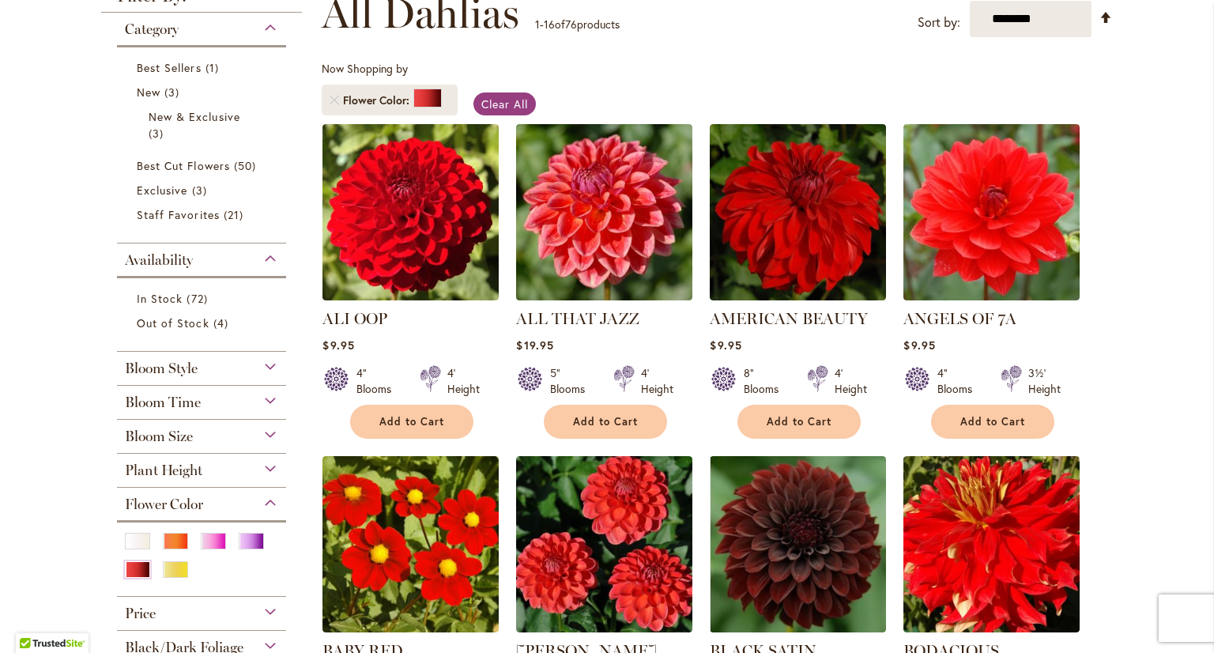
scroll to position [316, 0]
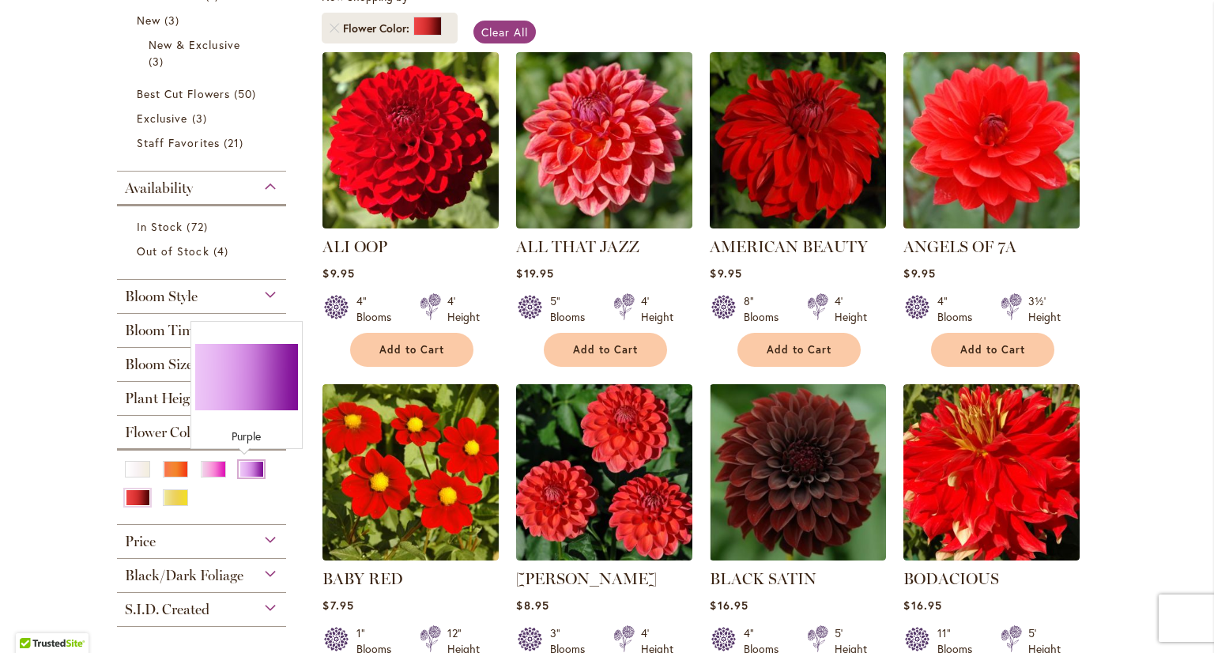
click at [246, 465] on div "Purple" at bounding box center [251, 469] width 25 height 17
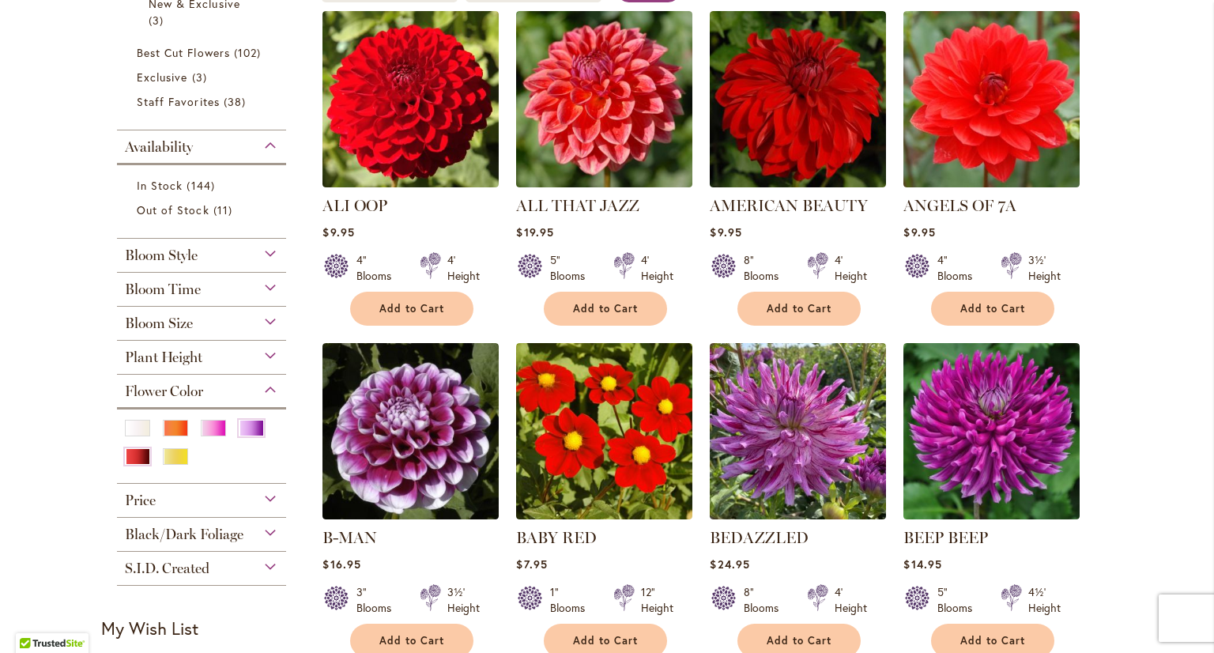
scroll to position [395, 0]
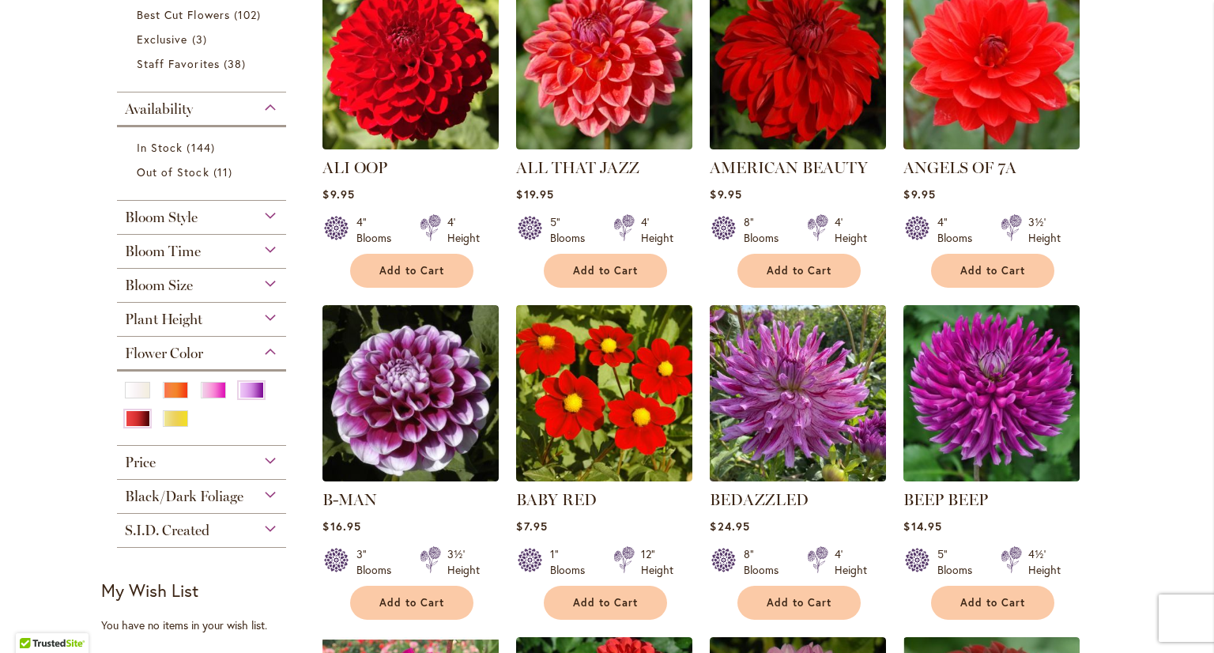
click at [190, 318] on span "Plant Height" at bounding box center [163, 319] width 77 height 17
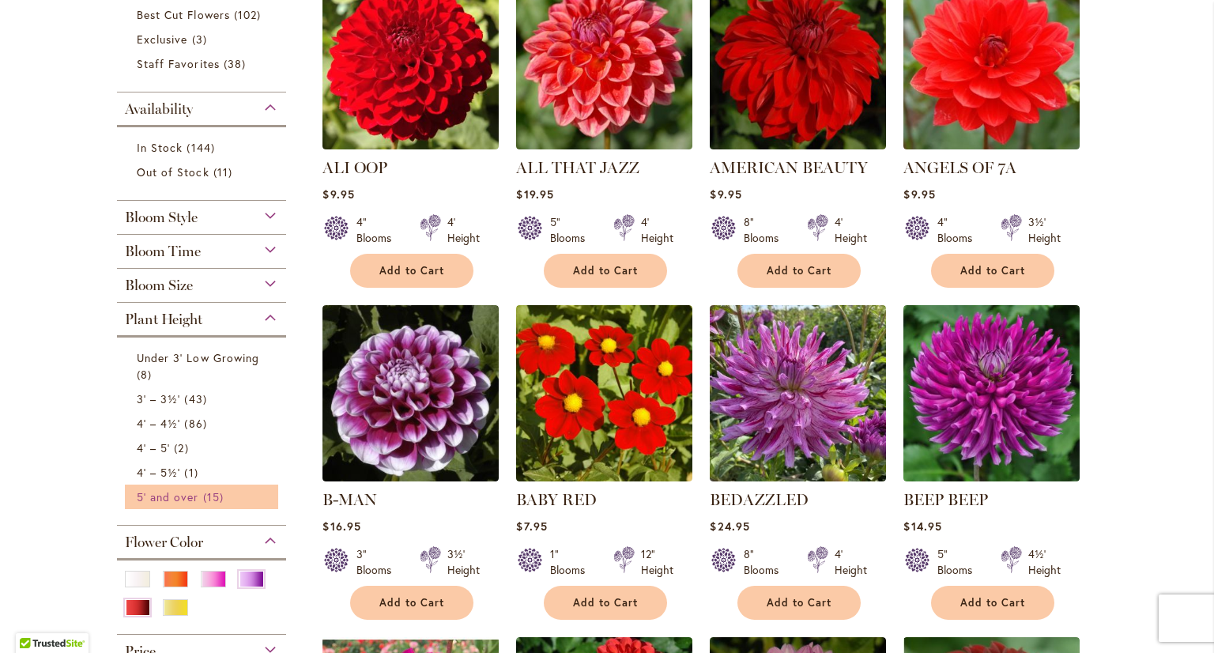
click at [183, 497] on span "5' and over" at bounding box center [168, 496] width 62 height 15
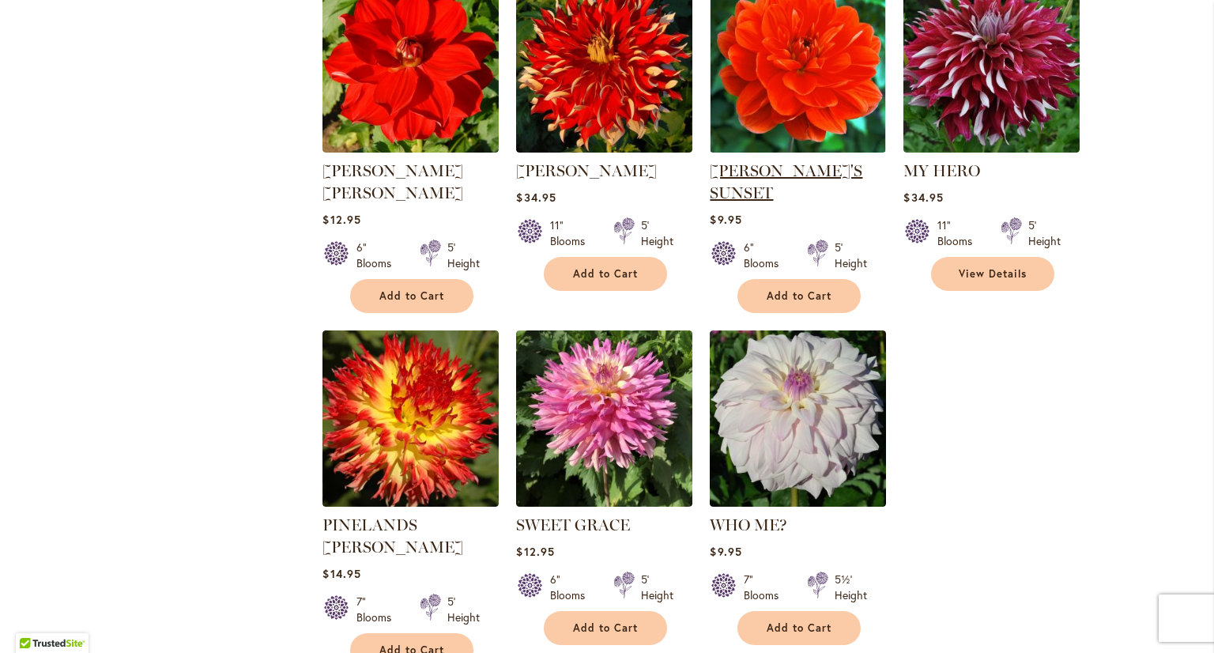
scroll to position [1185, 0]
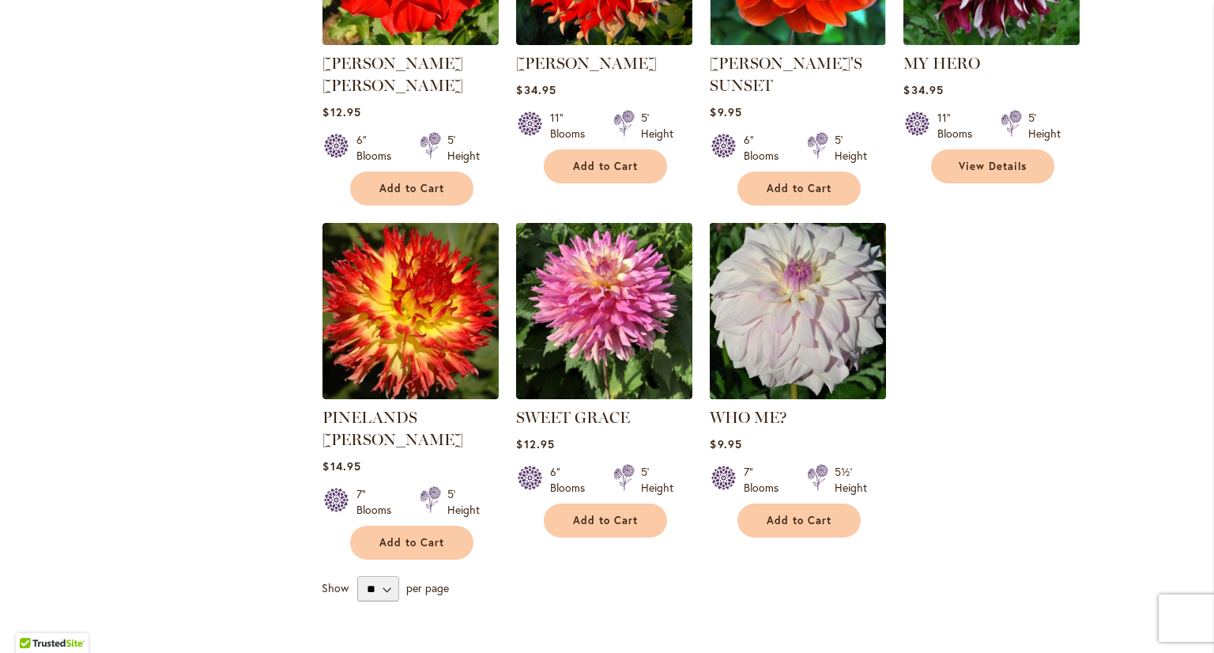
click at [809, 351] on img at bounding box center [798, 310] width 185 height 185
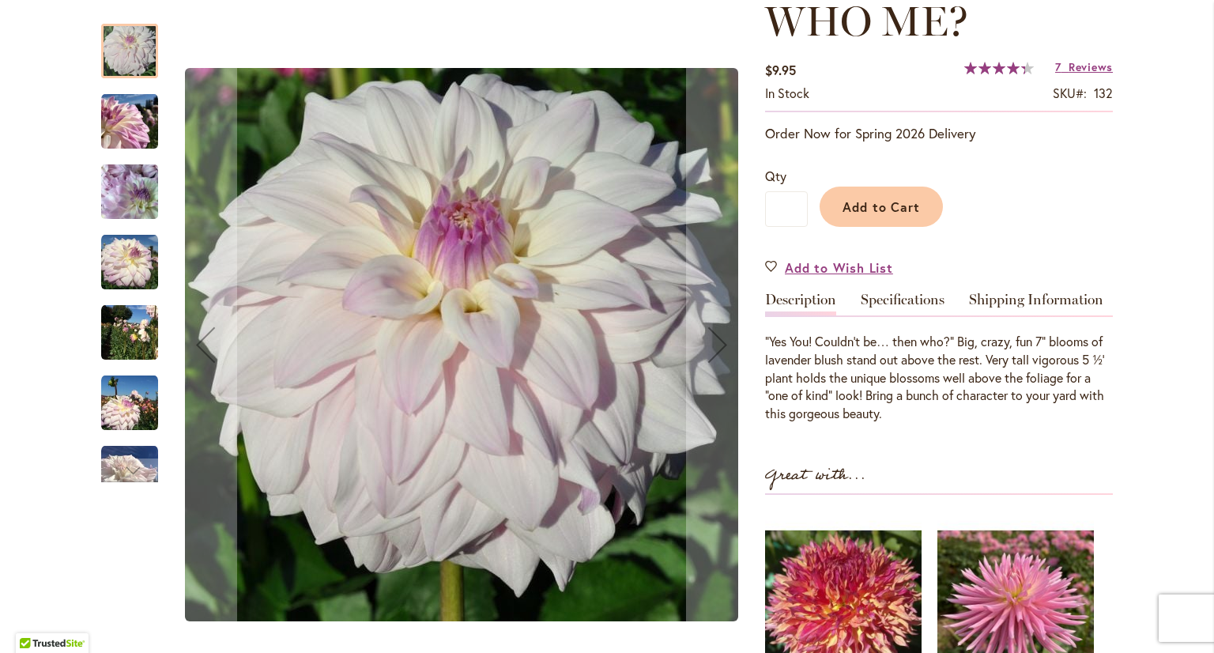
scroll to position [237, 0]
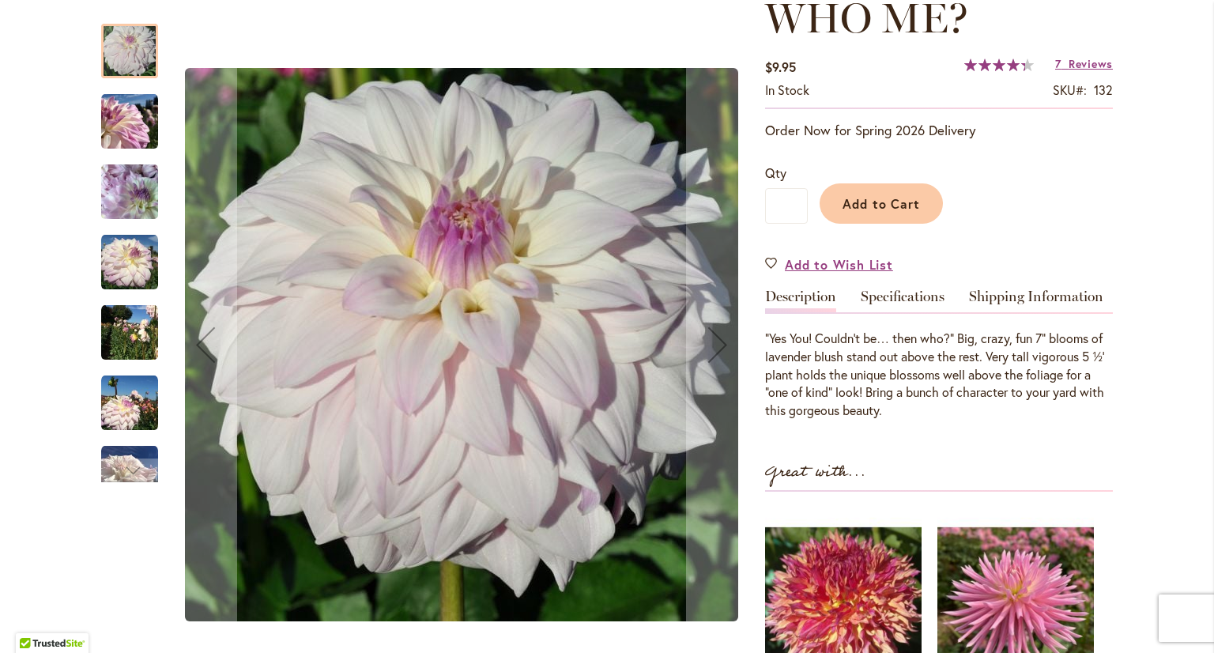
click at [132, 279] on img "Who Me?" at bounding box center [129, 262] width 57 height 57
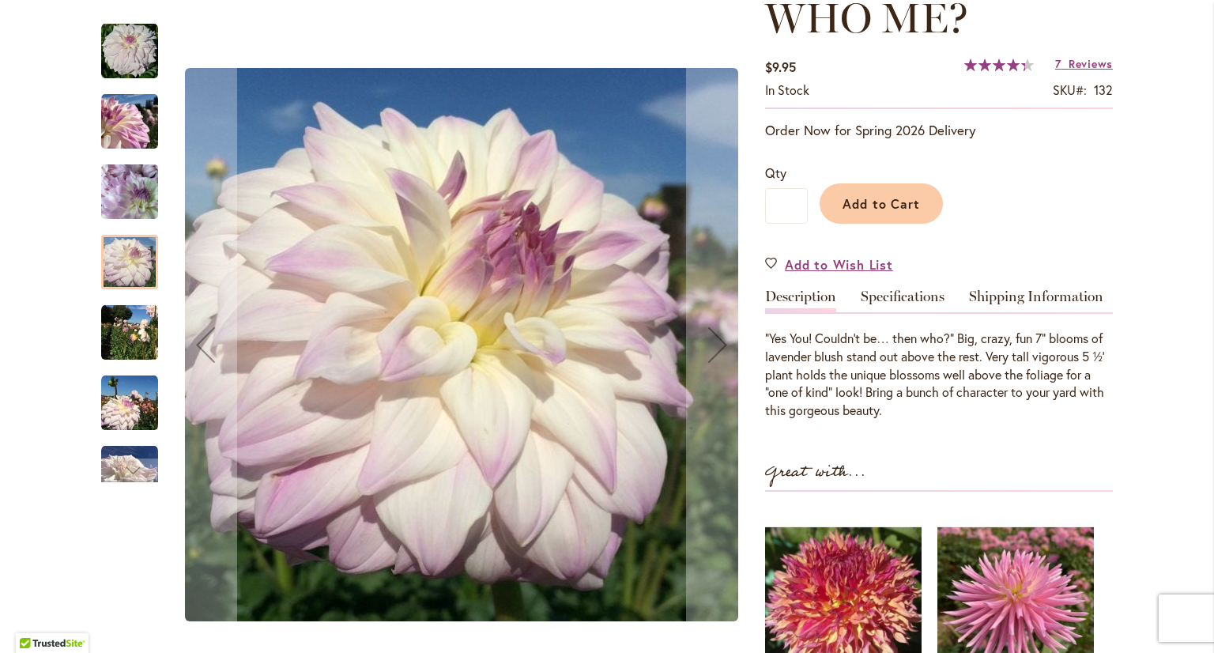
click at [120, 346] on img "Who Me?" at bounding box center [129, 332] width 57 height 57
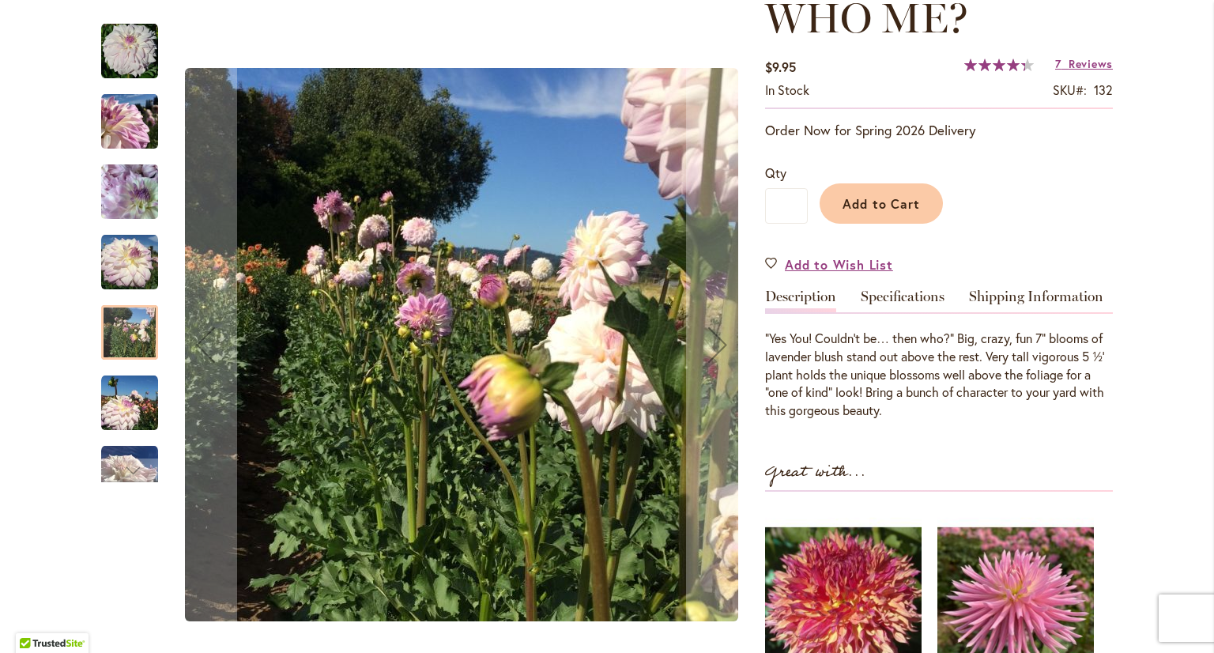
click at [133, 421] on img "Who Me?" at bounding box center [129, 403] width 57 height 57
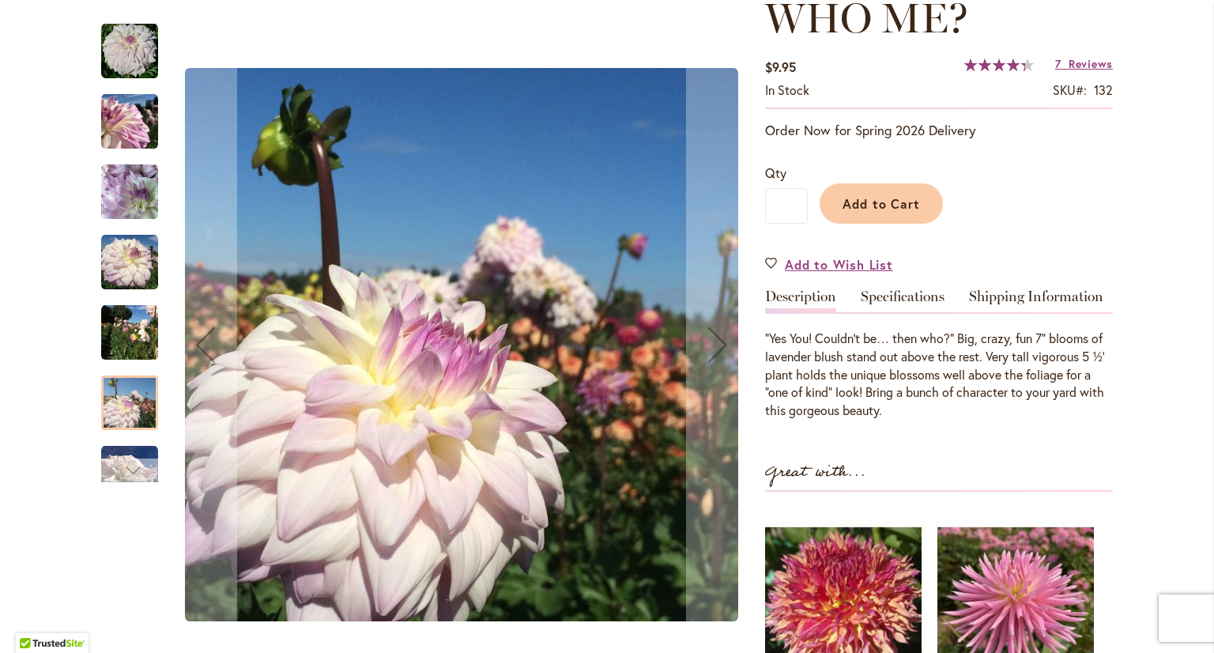
click at [123, 478] on div "Next" at bounding box center [130, 470] width 24 height 24
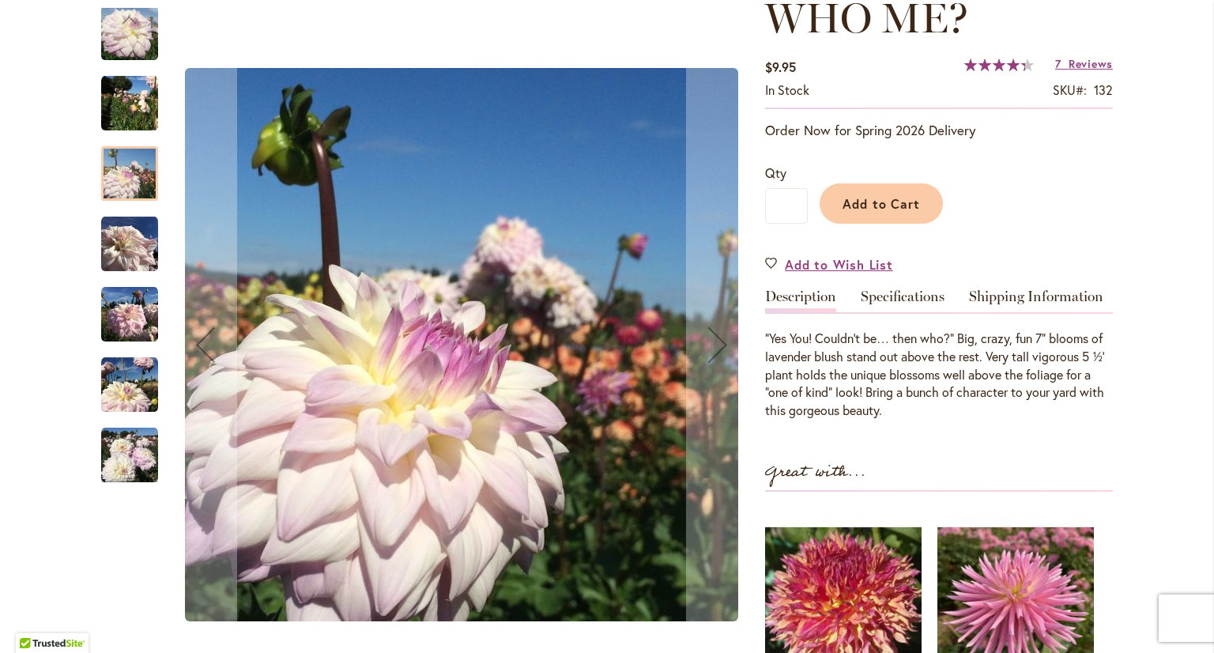
click at [134, 326] on img "Who Me?" at bounding box center [129, 314] width 57 height 57
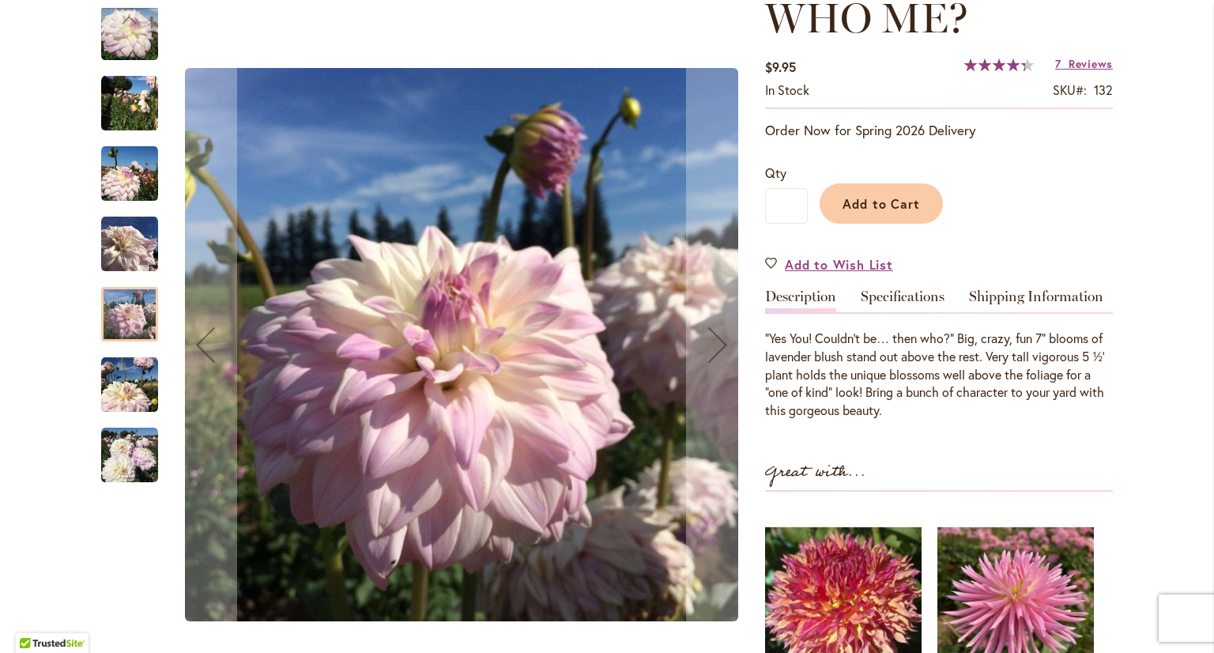
click at [119, 245] on img "Who Me?" at bounding box center [129, 244] width 57 height 57
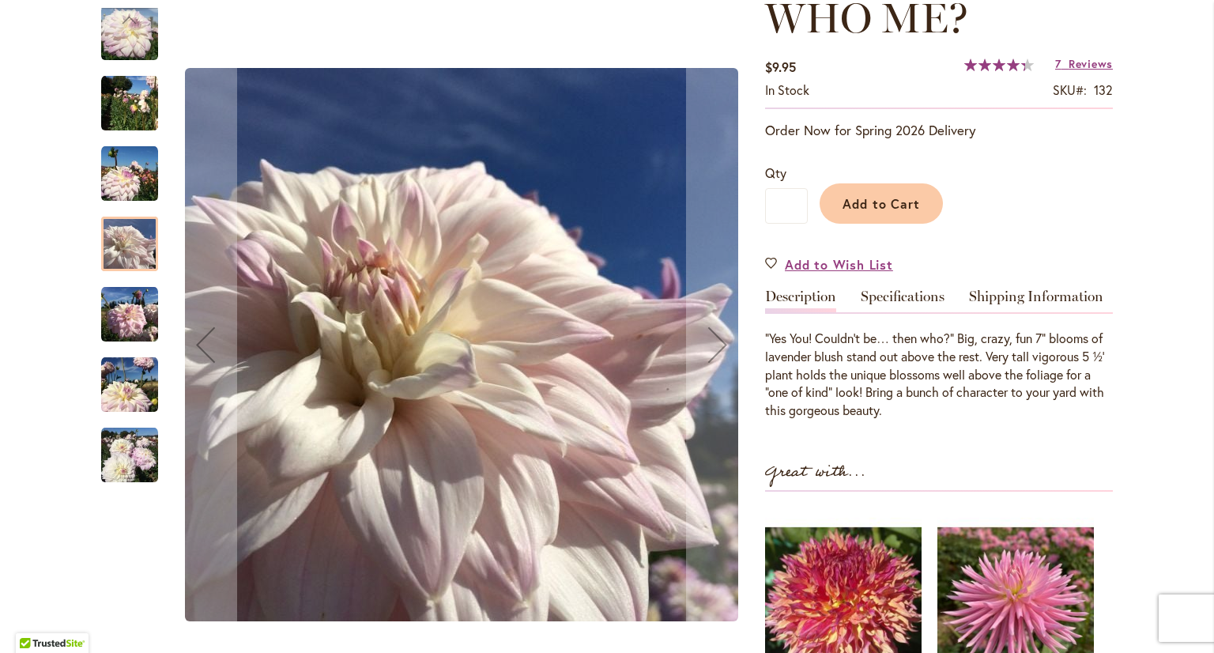
click at [135, 193] on img "Who Me?" at bounding box center [129, 173] width 57 height 57
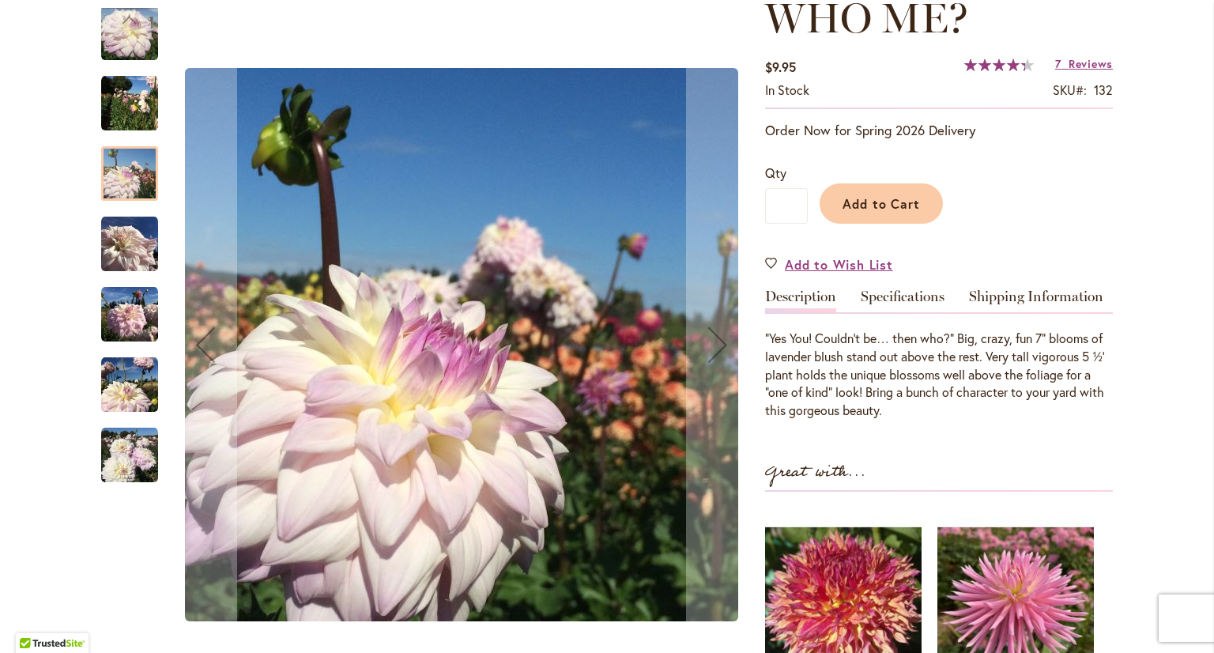
click at [127, 108] on img "Who Me?" at bounding box center [129, 103] width 57 height 57
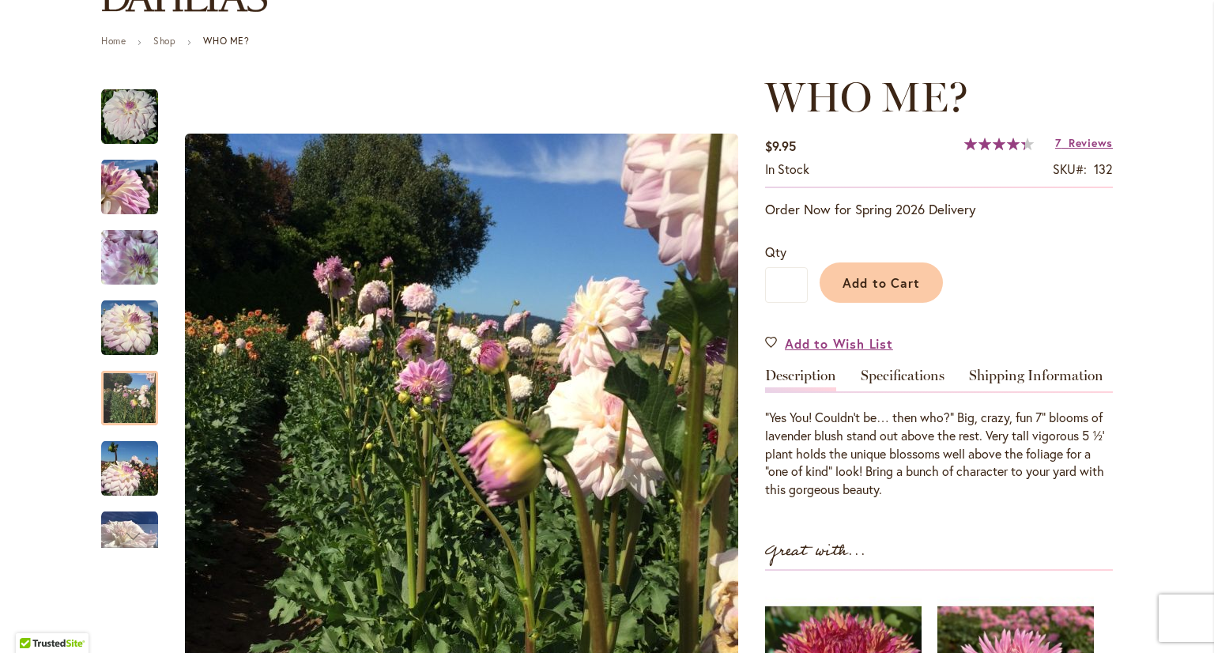
scroll to position [158, 0]
click at [882, 282] on span "Add to Cart" at bounding box center [881, 282] width 78 height 17
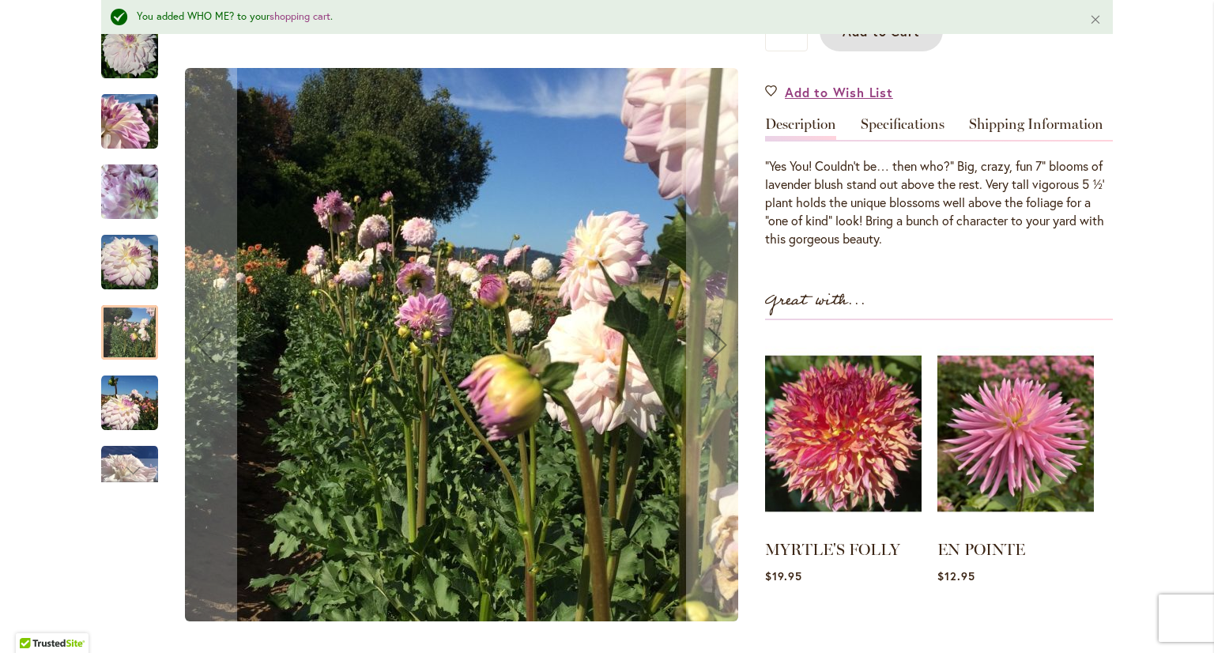
scroll to position [474, 0]
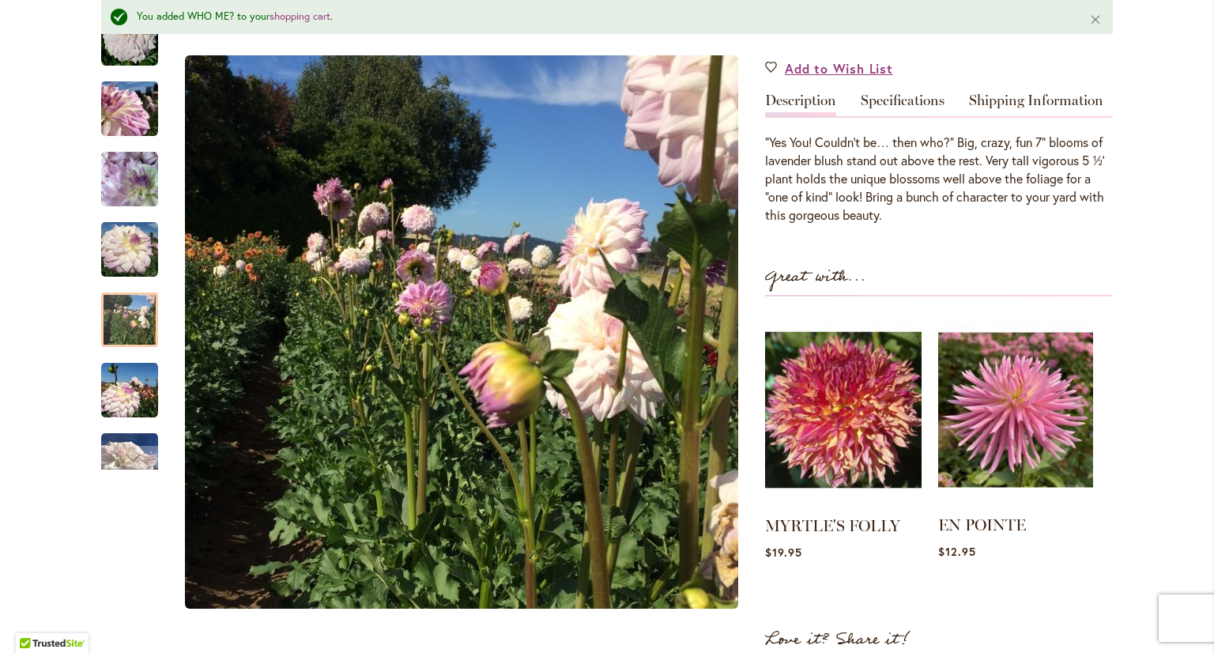
click at [993, 433] on img at bounding box center [1015, 410] width 155 height 194
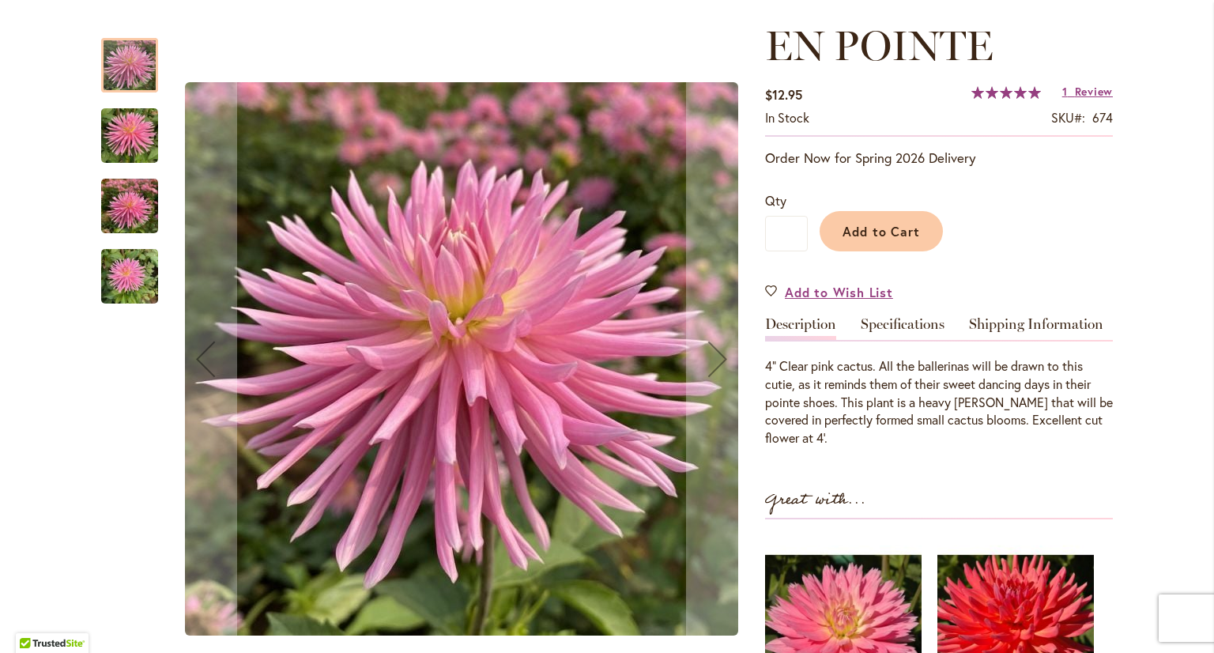
scroll to position [237, 0]
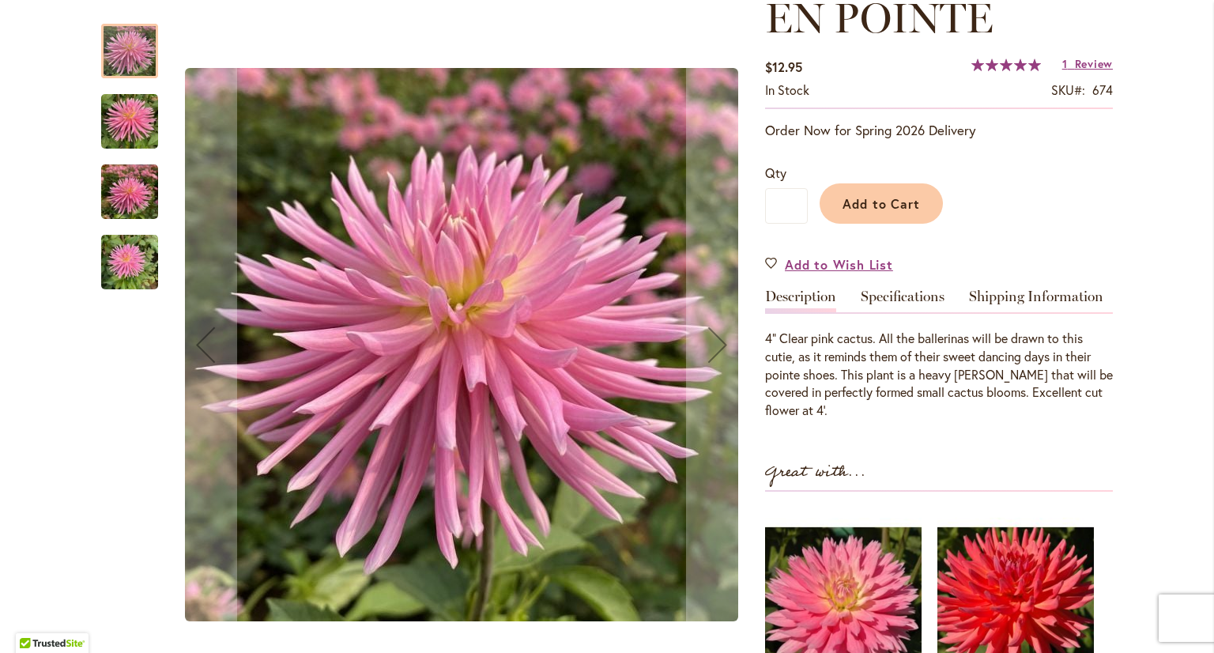
click at [134, 121] on img "EN POINTE" at bounding box center [129, 122] width 57 height 76
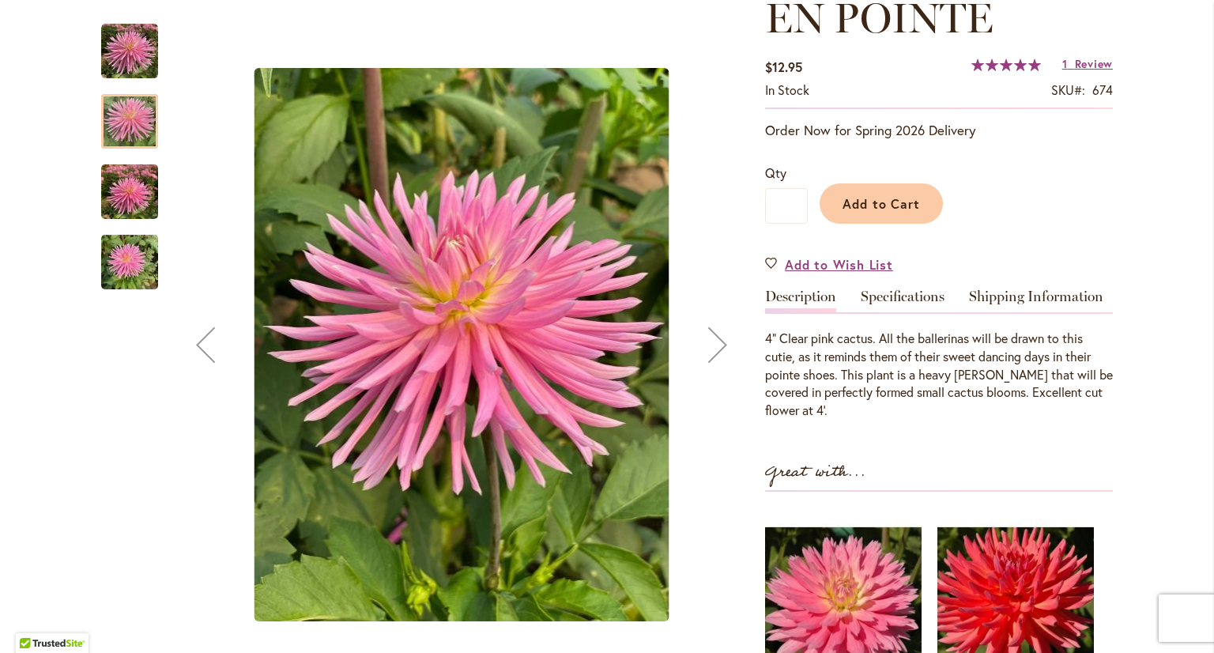
click at [126, 203] on img "EN POINTE" at bounding box center [129, 192] width 57 height 76
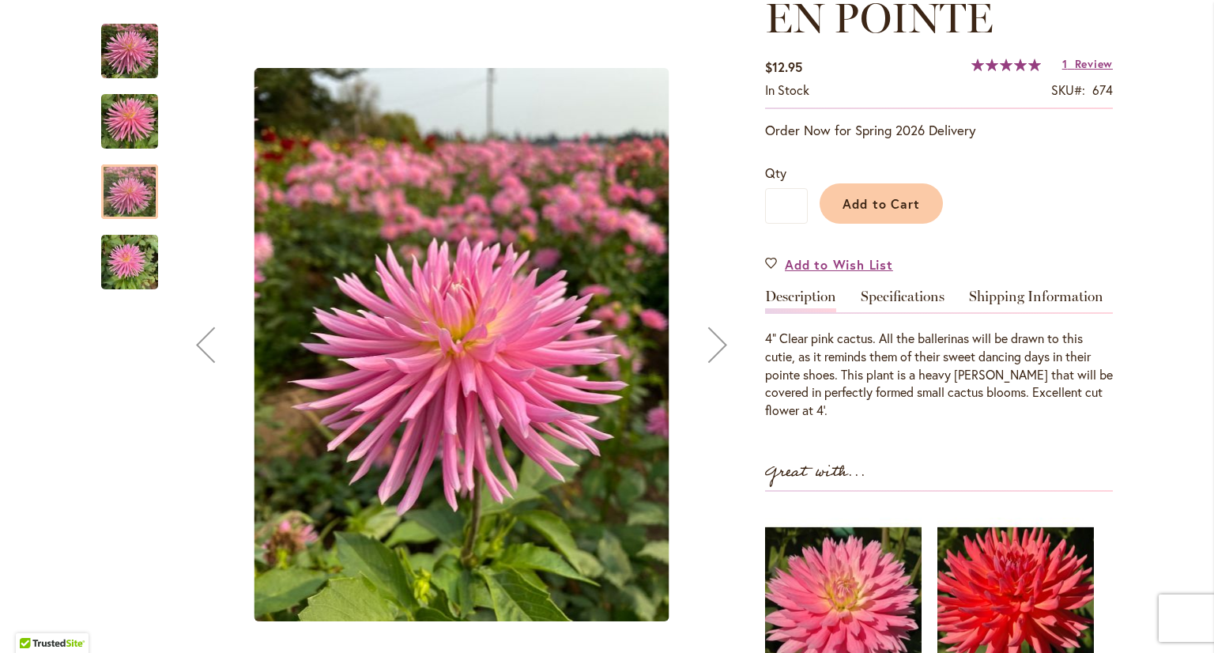
click at [114, 271] on img "EN POINTE" at bounding box center [129, 262] width 57 height 76
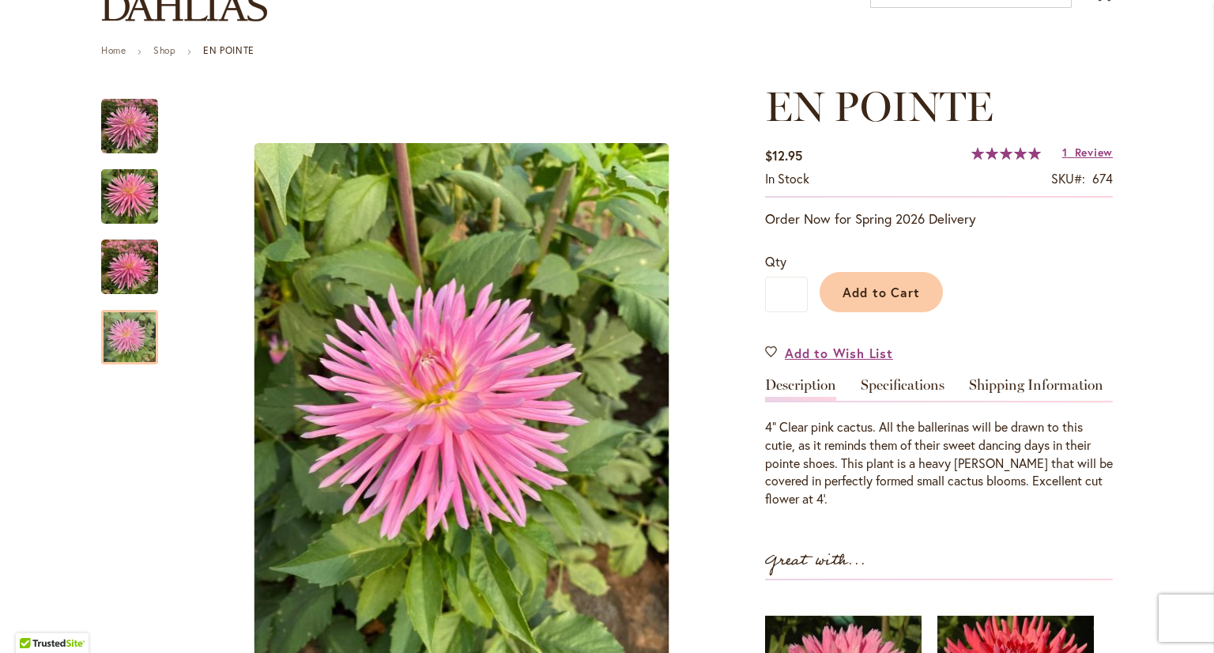
scroll to position [0, 0]
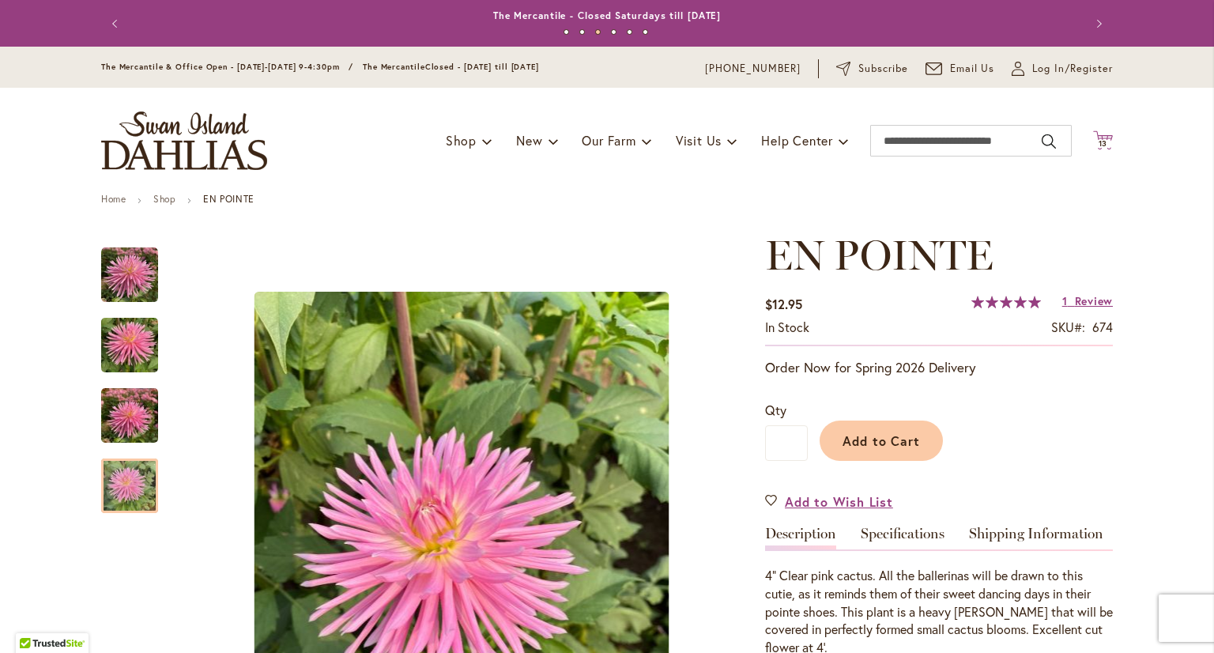
click at [1098, 140] on span "13" at bounding box center [1102, 143] width 9 height 10
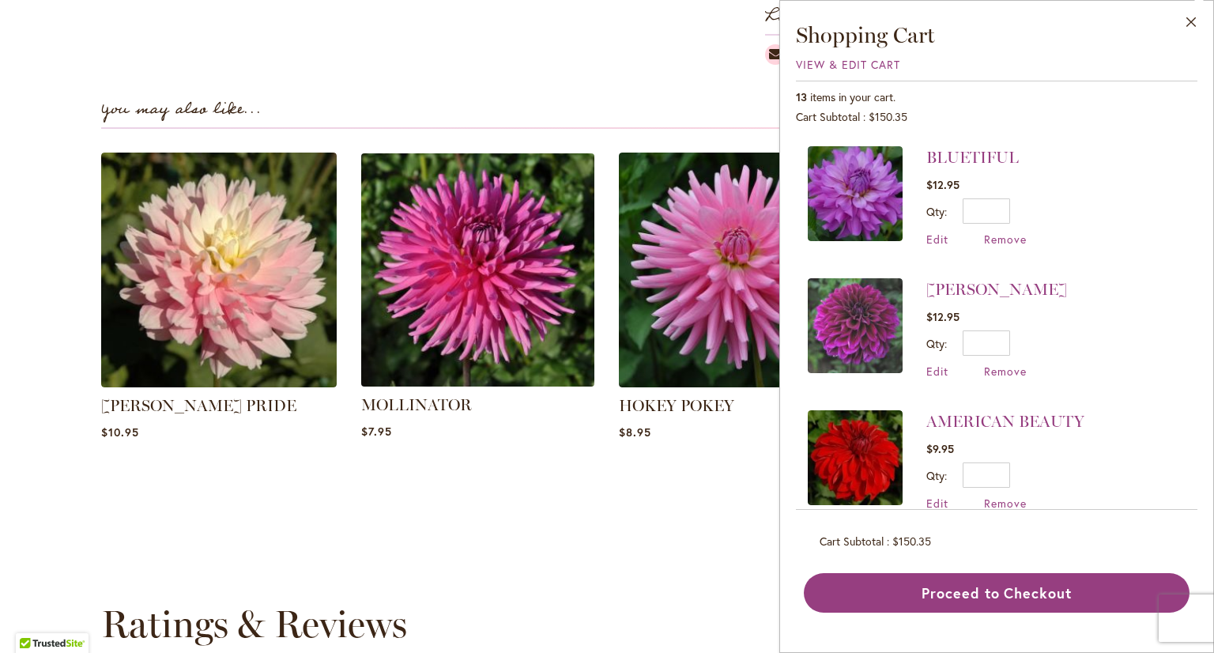
scroll to position [1106, 0]
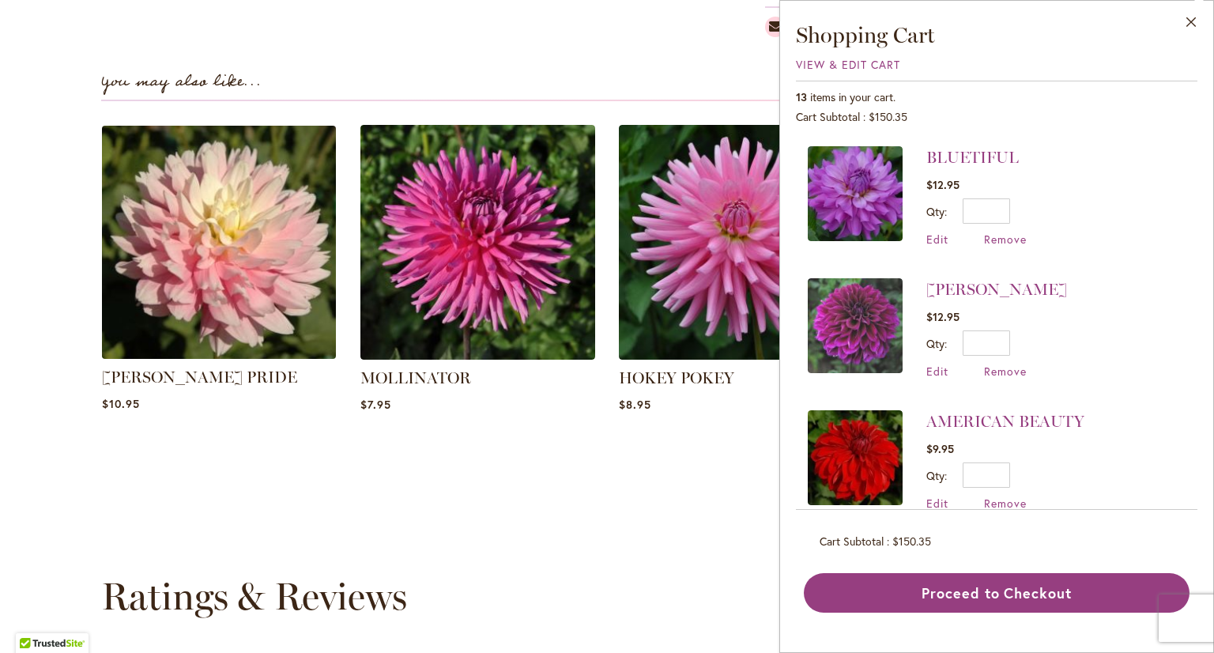
click at [201, 254] on img at bounding box center [218, 241] width 245 height 245
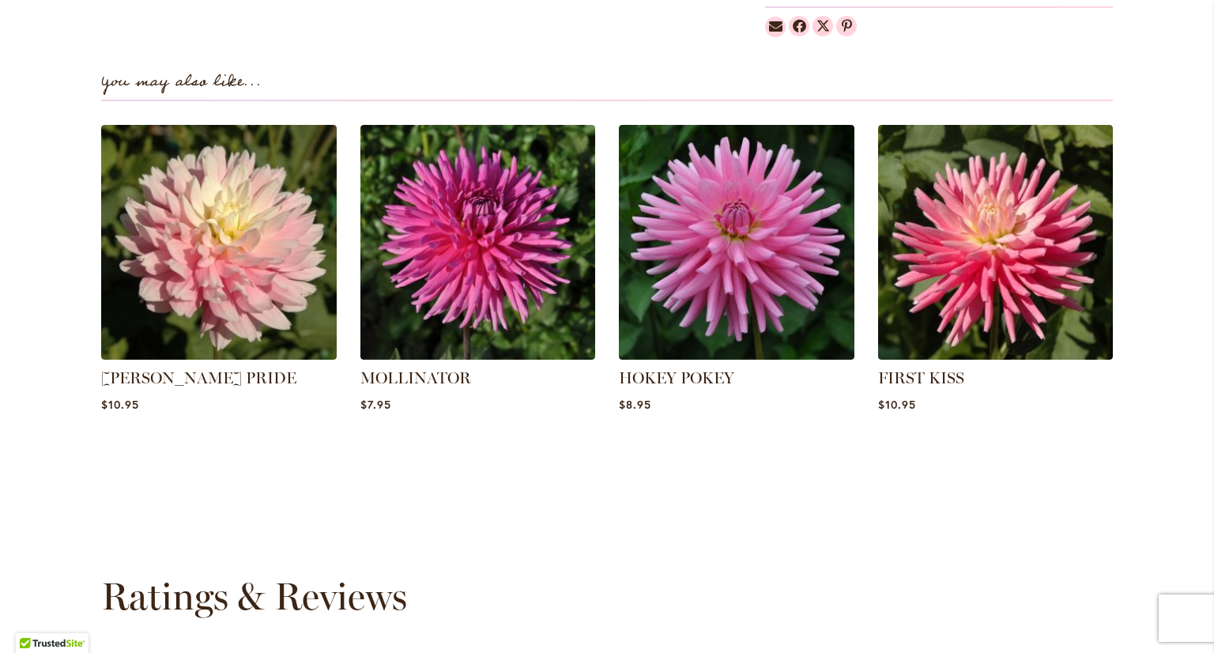
scroll to position [0, 0]
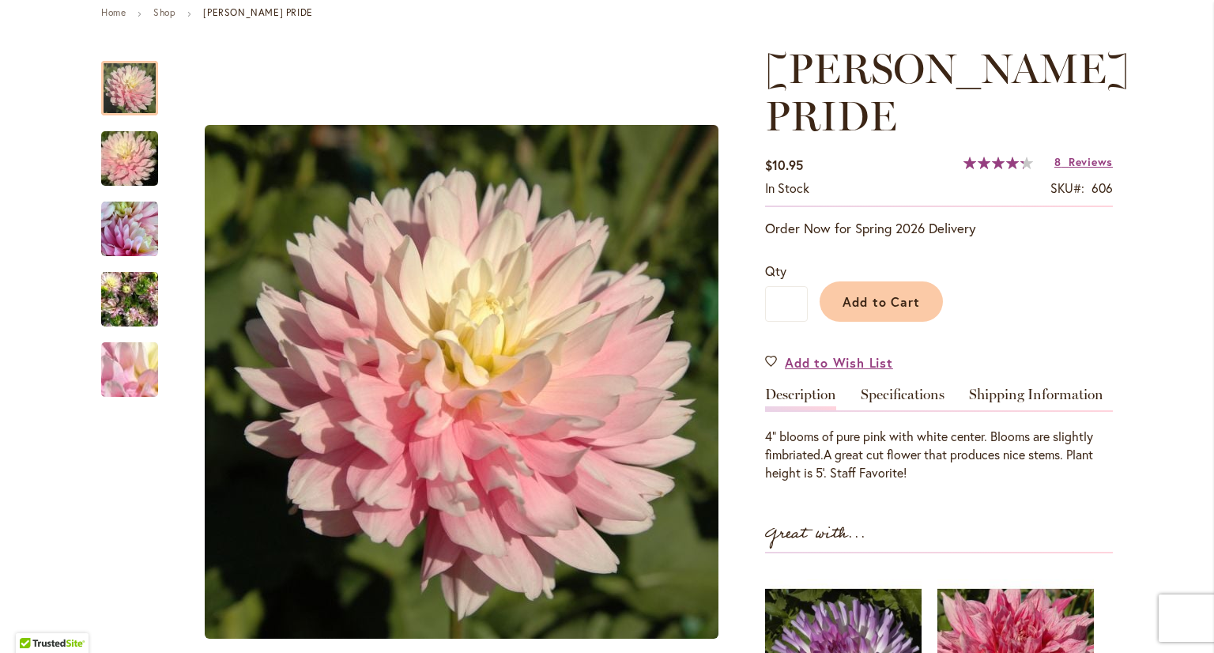
scroll to position [237, 0]
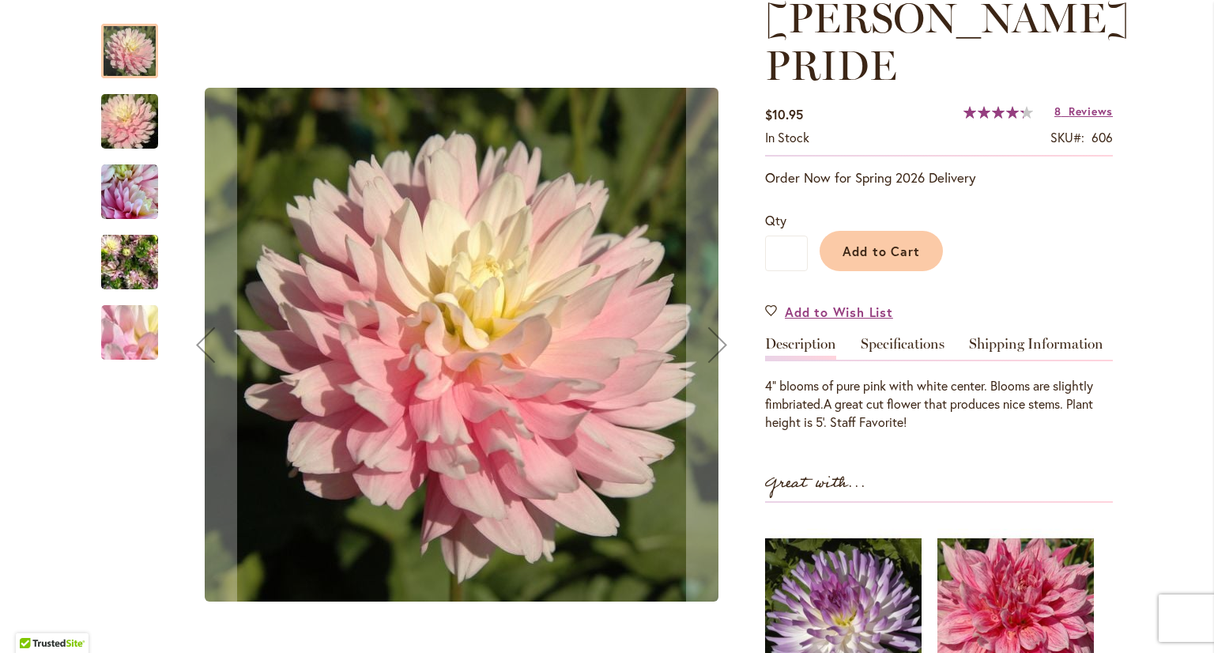
click at [114, 122] on img "CHILSON'S PRIDE" at bounding box center [130, 122] width 114 height 76
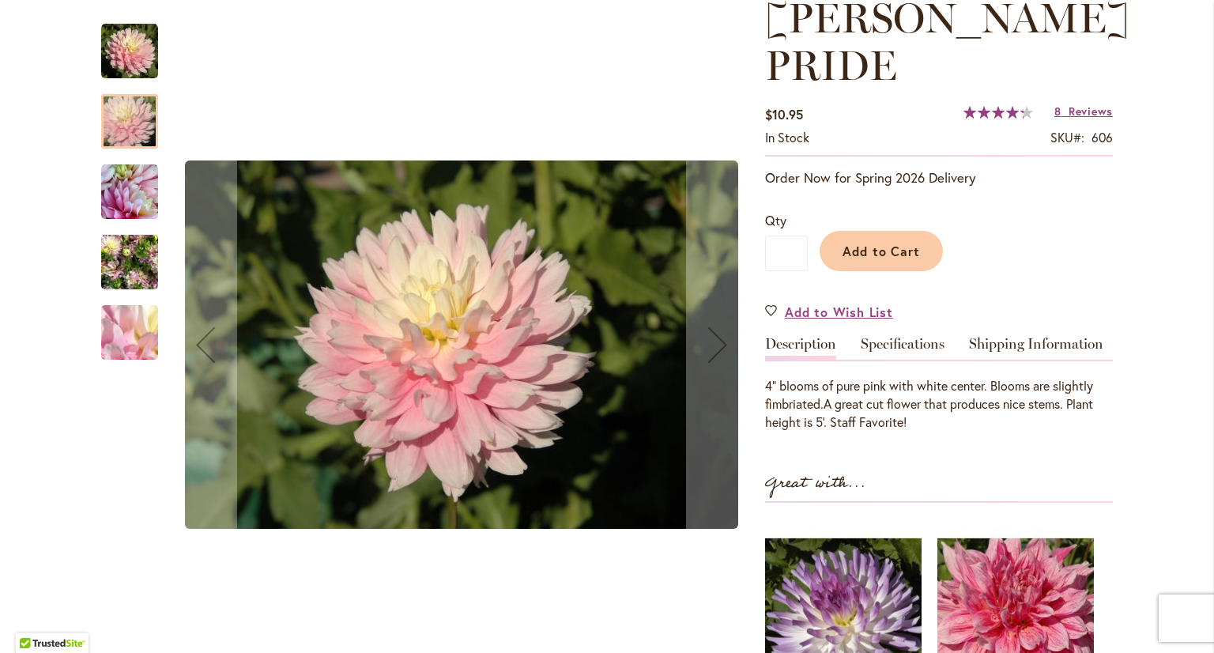
click at [119, 201] on img "CHILSON'S PRIDE" at bounding box center [129, 192] width 57 height 57
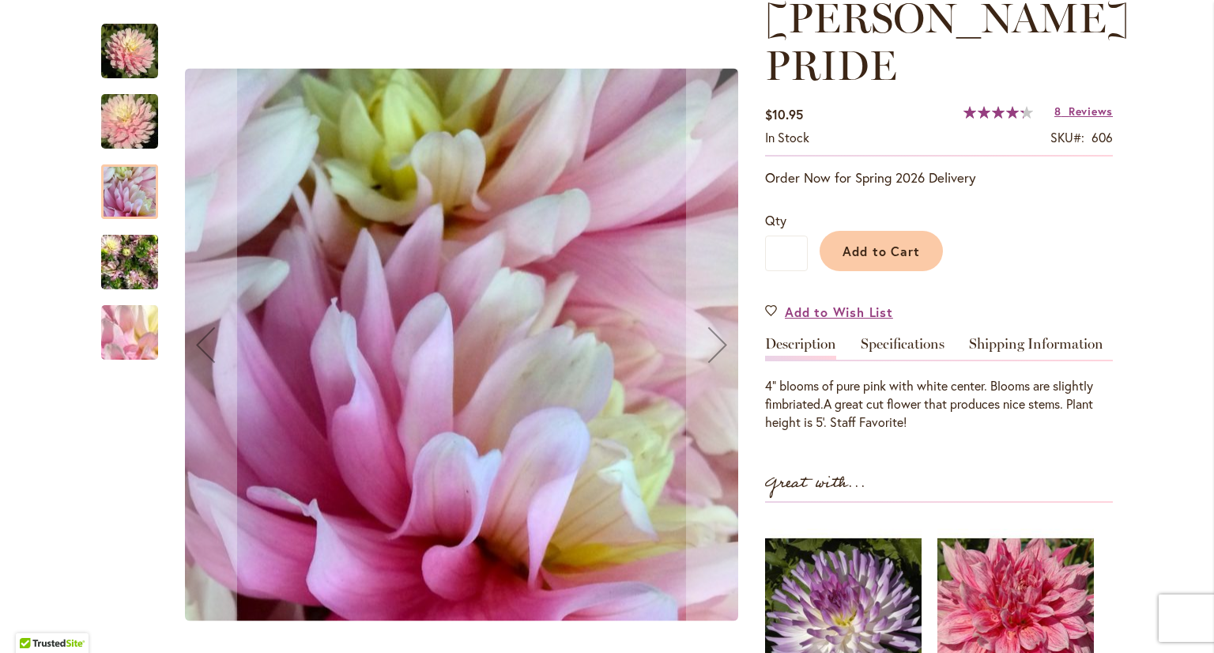
click at [125, 254] on img "CHILSON'S PRIDE" at bounding box center [129, 262] width 57 height 76
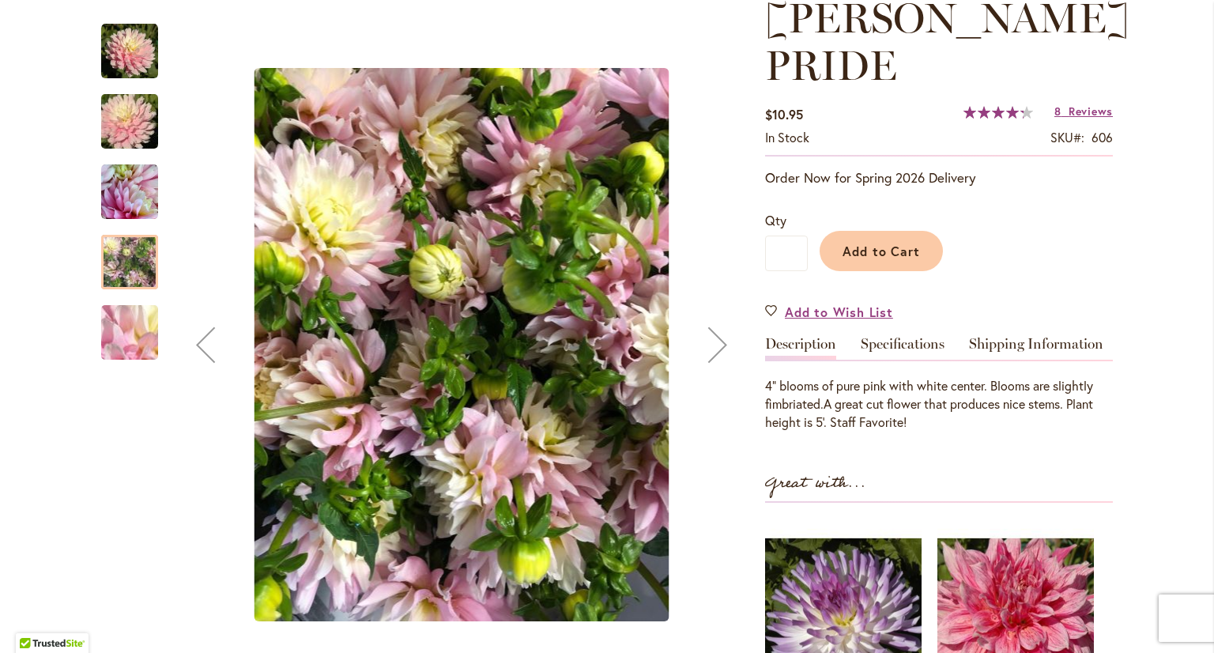
click at [119, 336] on img "CHILSON'S PRIDE" at bounding box center [130, 332] width 114 height 85
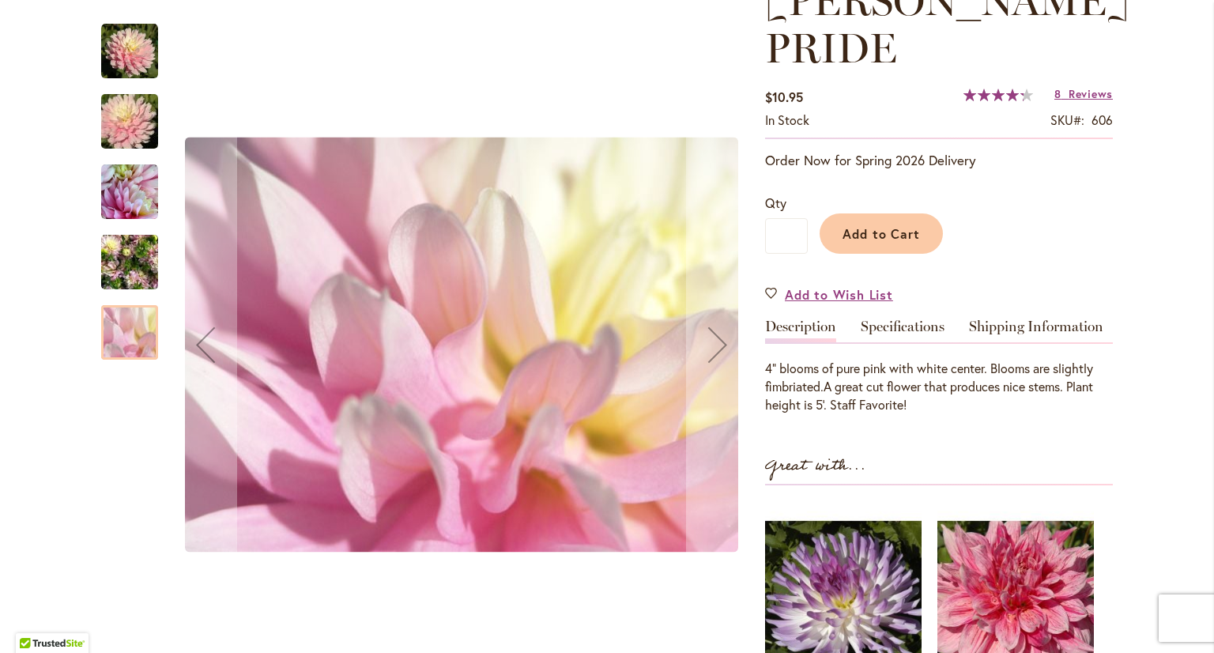
scroll to position [158, 0]
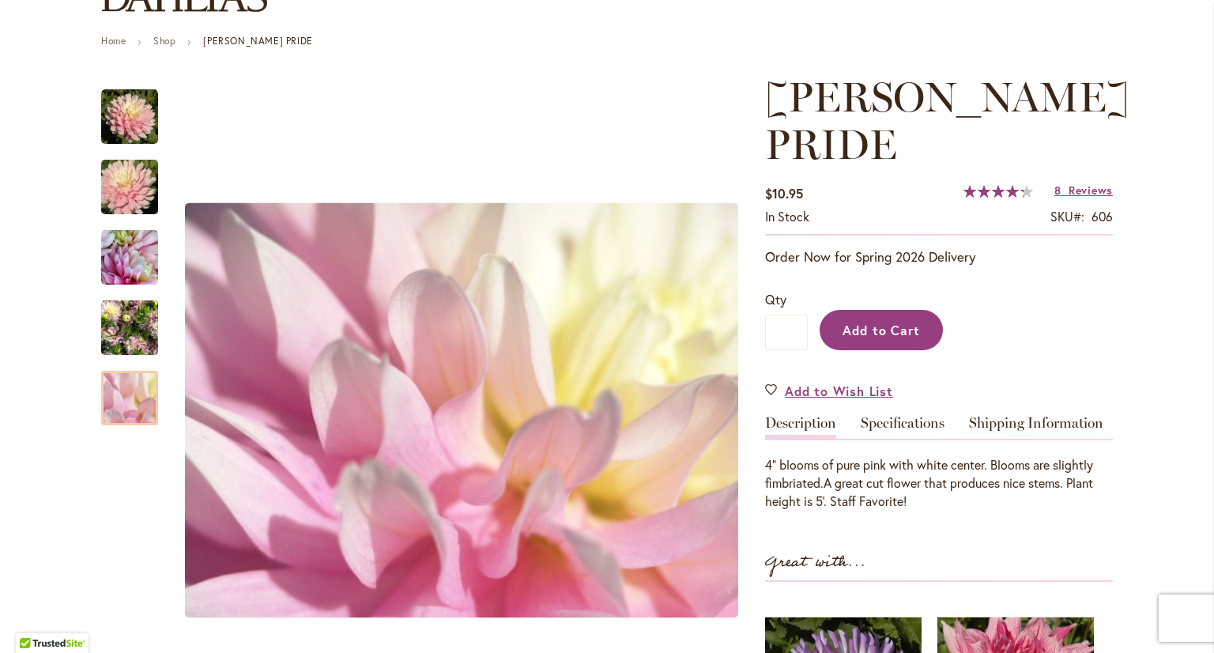
click at [890, 328] on span "Add to Cart" at bounding box center [881, 330] width 78 height 17
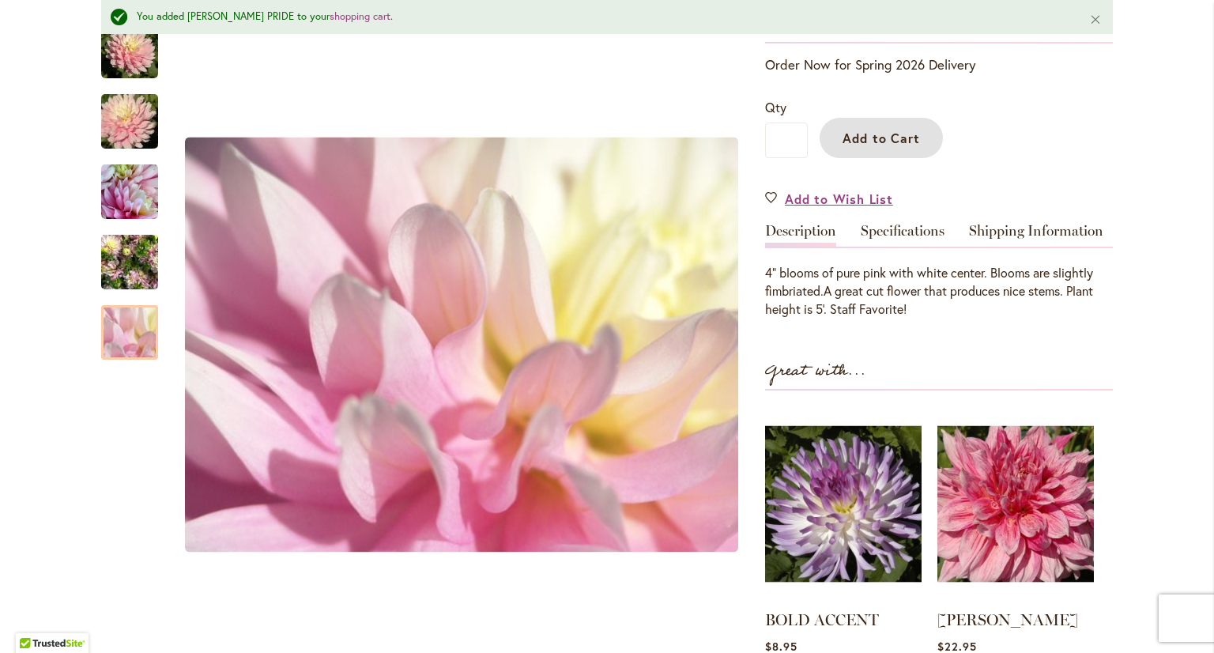
scroll to position [395, 0]
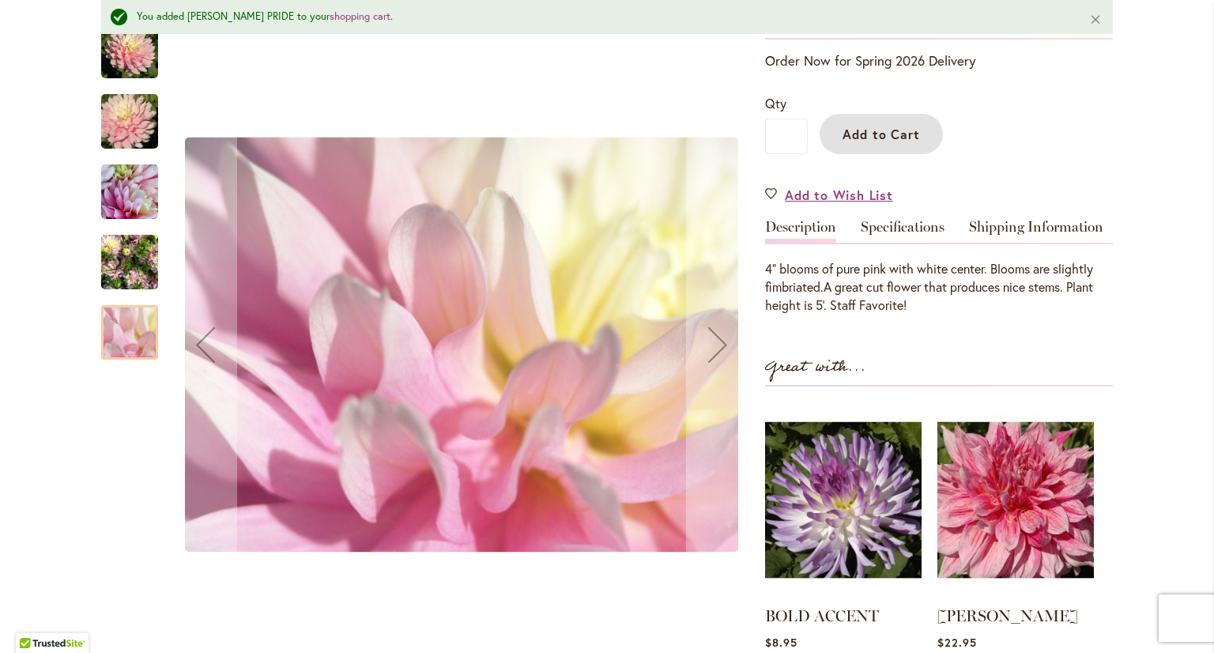
click at [108, 262] on img "CHILSON'S PRIDE" at bounding box center [129, 262] width 57 height 76
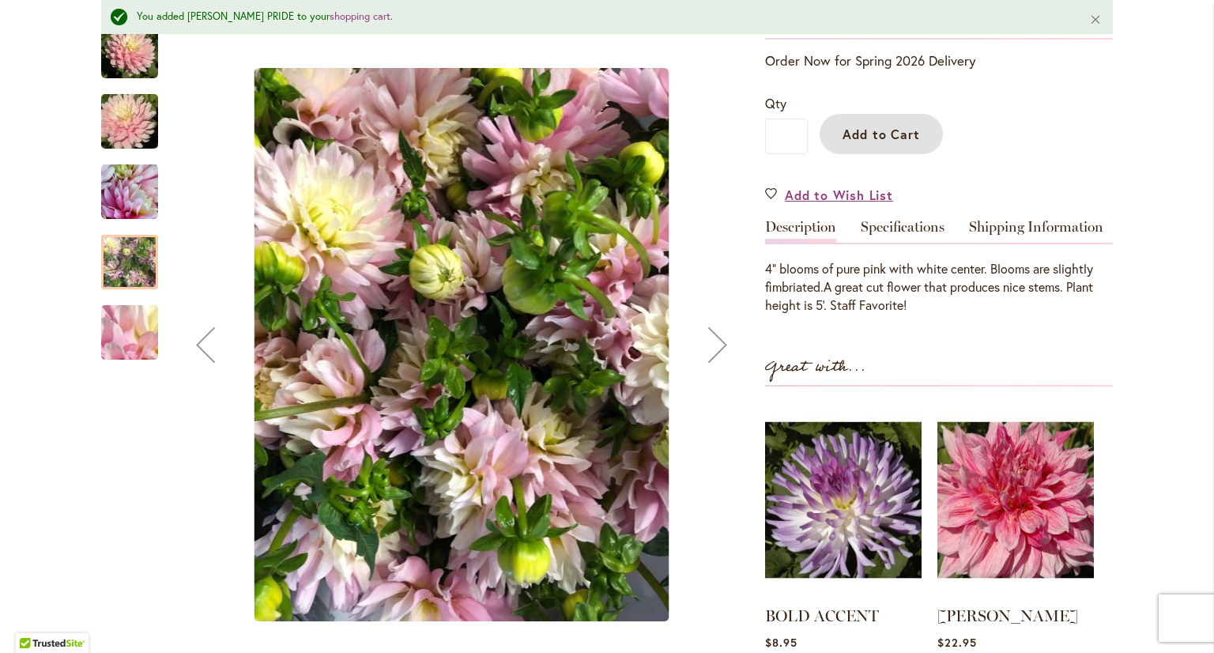
click at [117, 181] on img "CHILSON'S PRIDE" at bounding box center [129, 192] width 57 height 57
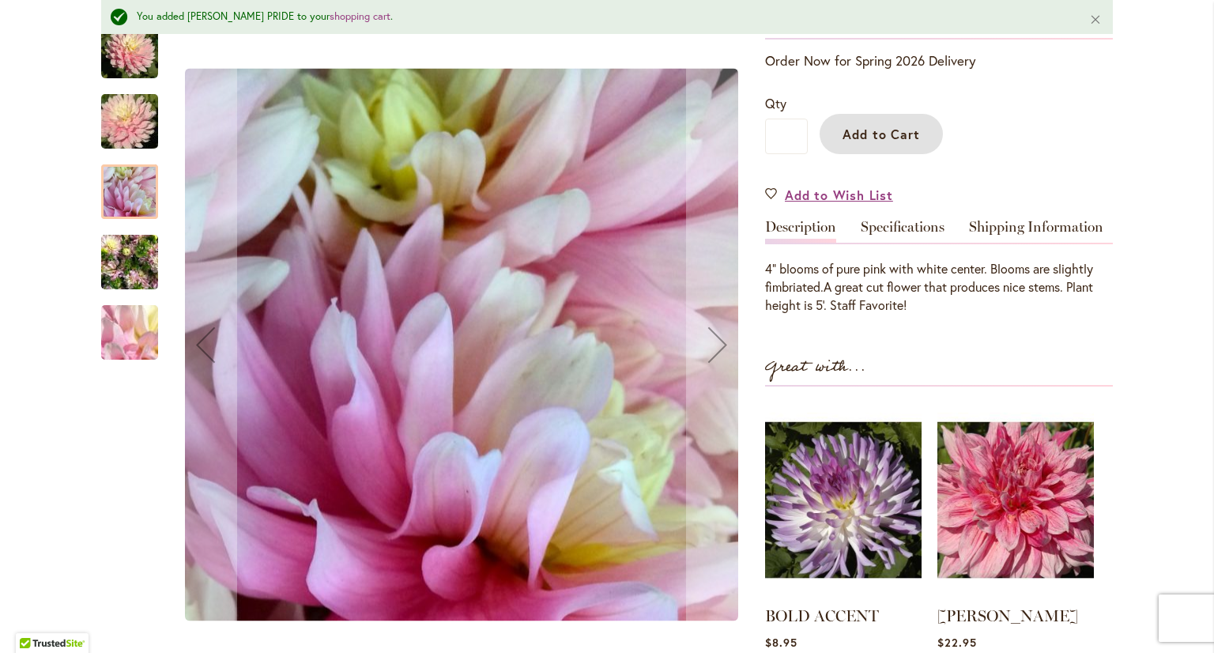
click at [107, 112] on img "CHILSON'S PRIDE" at bounding box center [130, 122] width 114 height 76
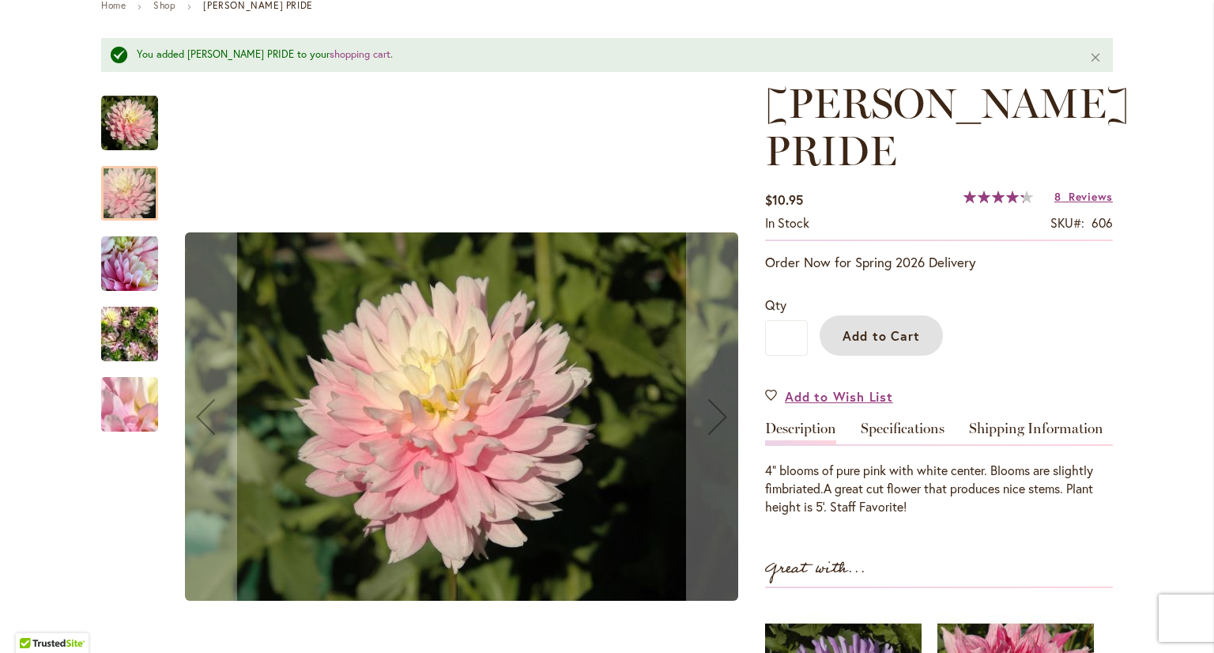
scroll to position [158, 0]
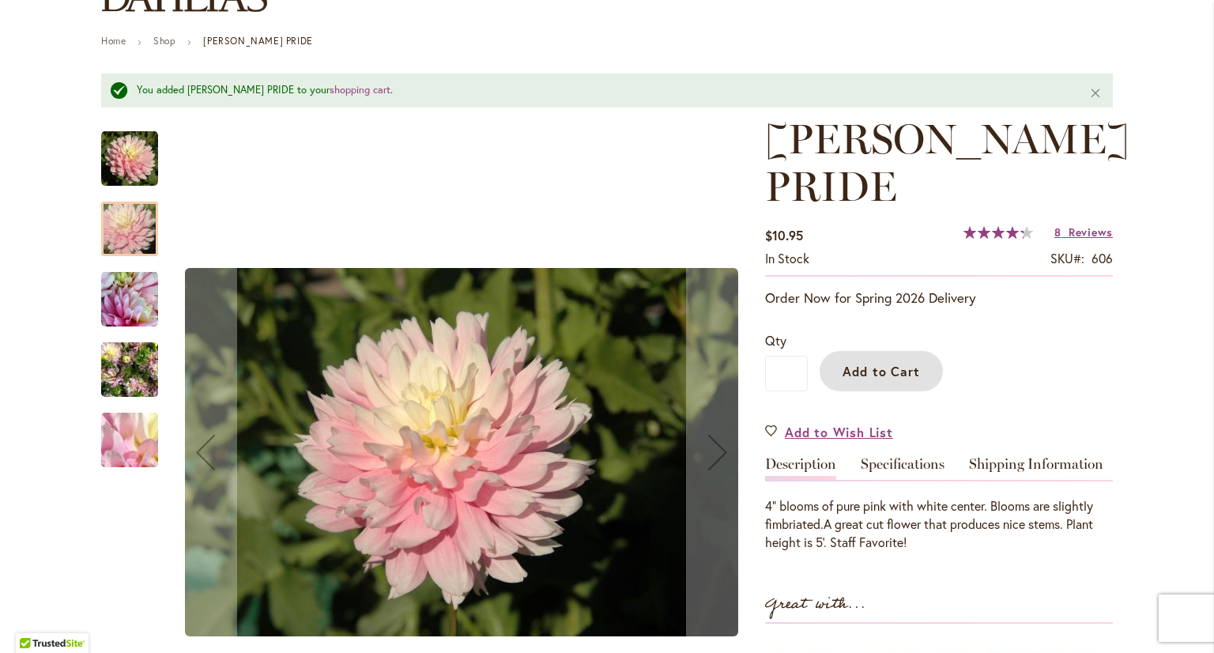
click at [120, 166] on img "CHILSON'S PRIDE" at bounding box center [129, 158] width 57 height 57
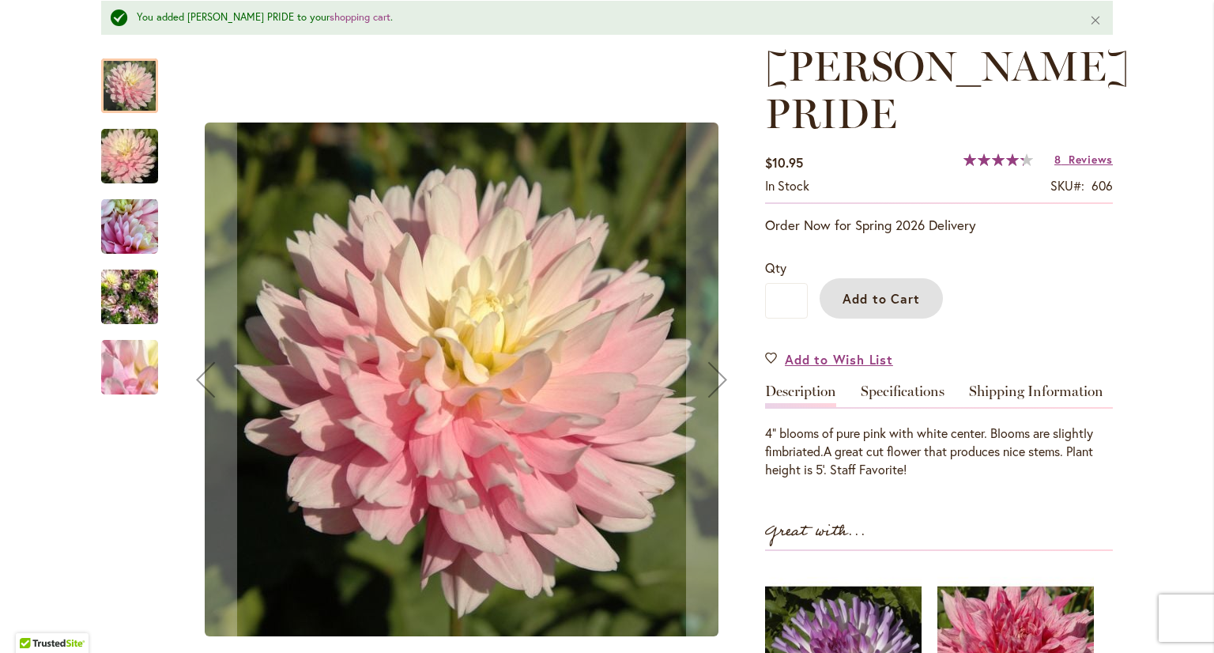
scroll to position [237, 0]
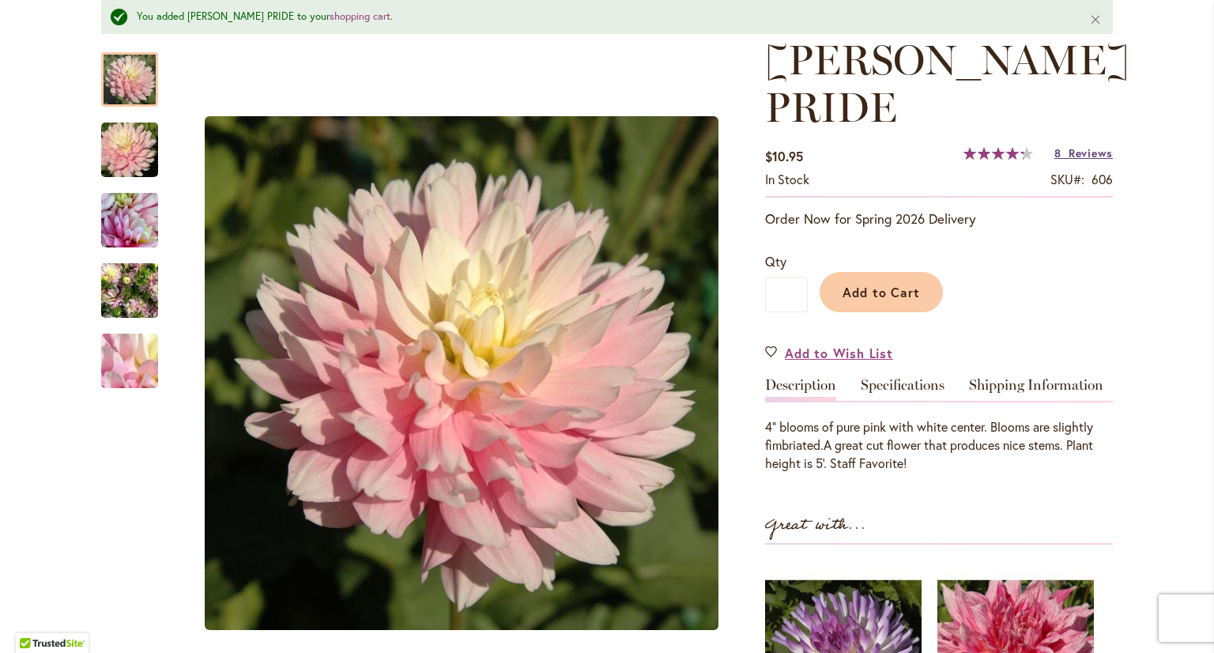
click at [1075, 153] on span "Reviews" at bounding box center [1090, 152] width 44 height 15
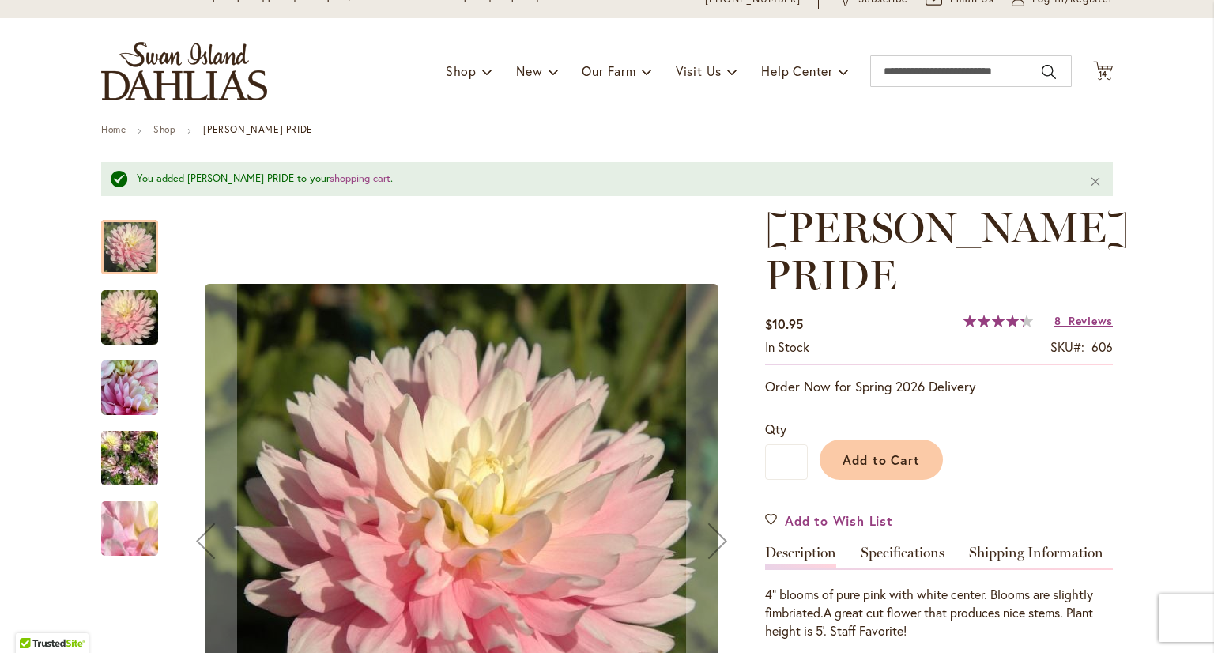
scroll to position [0, 0]
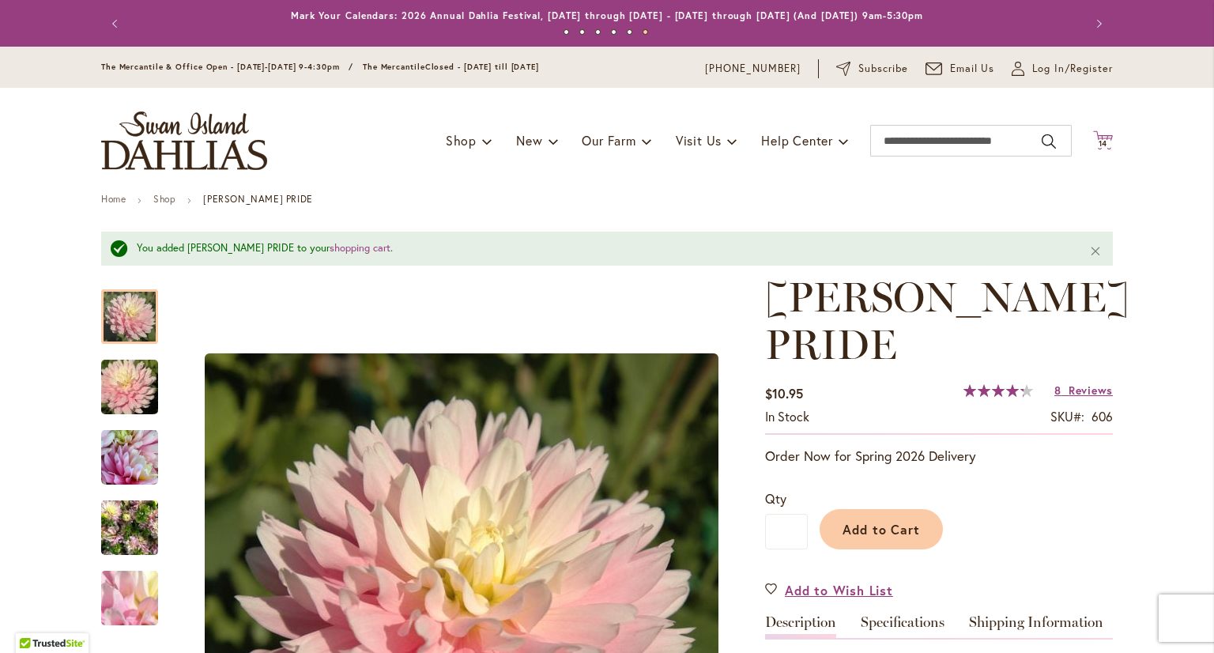
click at [1098, 140] on span "14" at bounding box center [1102, 143] width 9 height 10
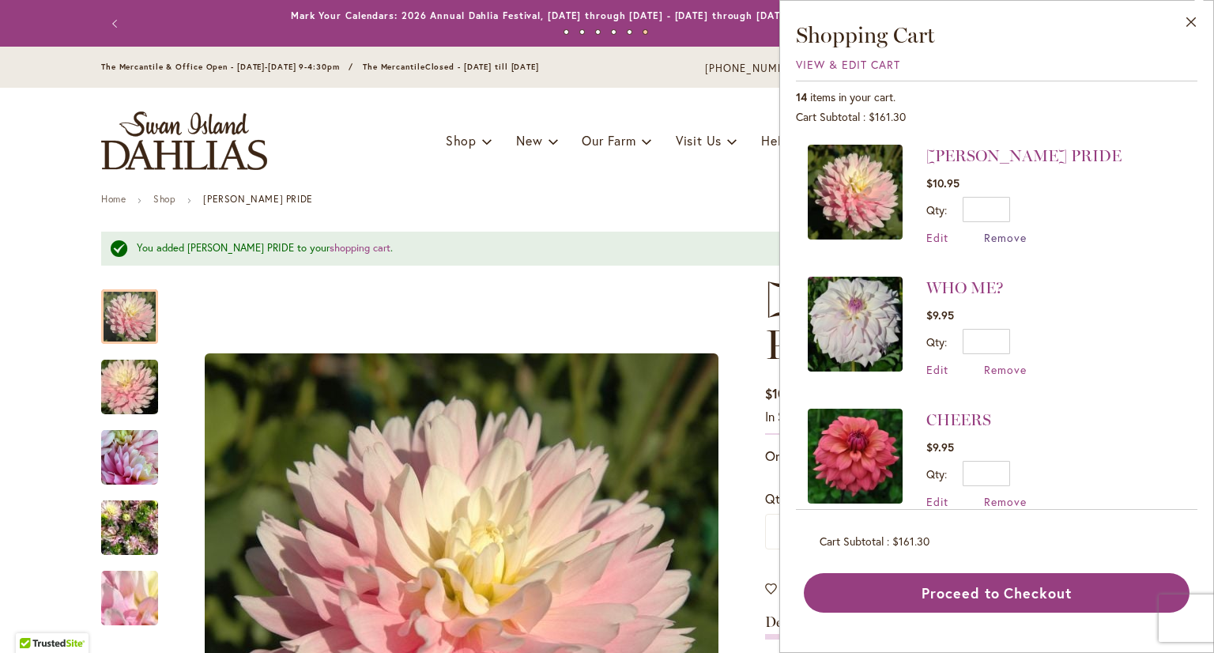
click at [996, 238] on span "Remove" at bounding box center [1005, 237] width 43 height 15
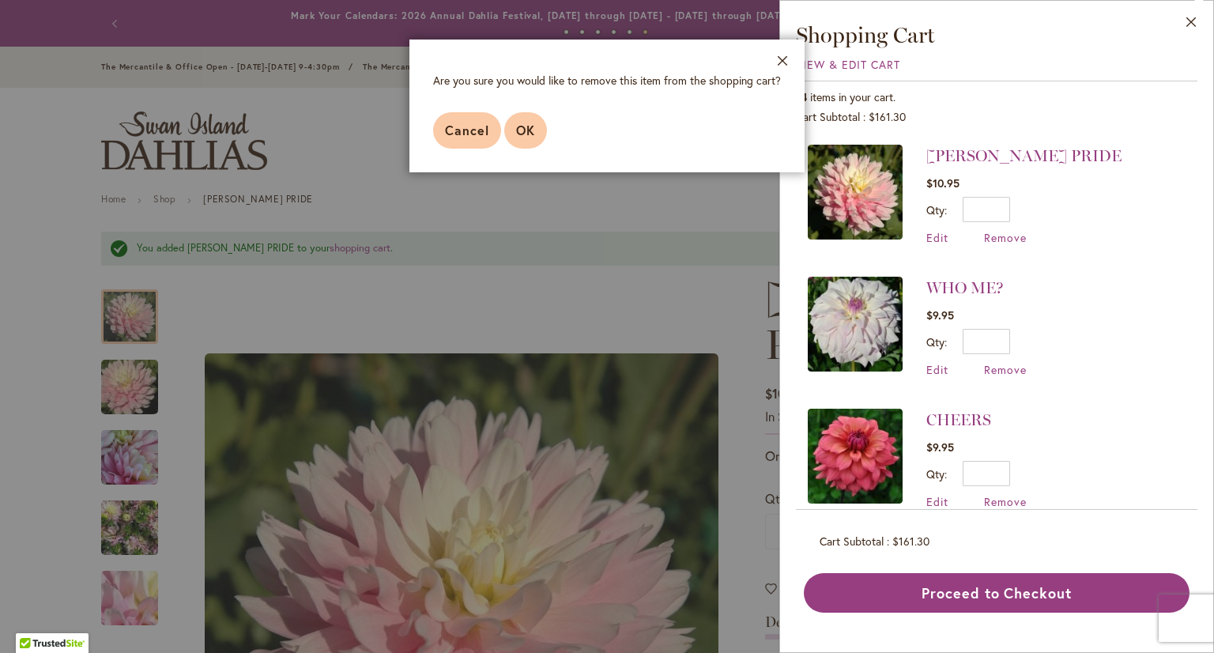
click at [522, 132] on span "OK" at bounding box center [525, 130] width 19 height 17
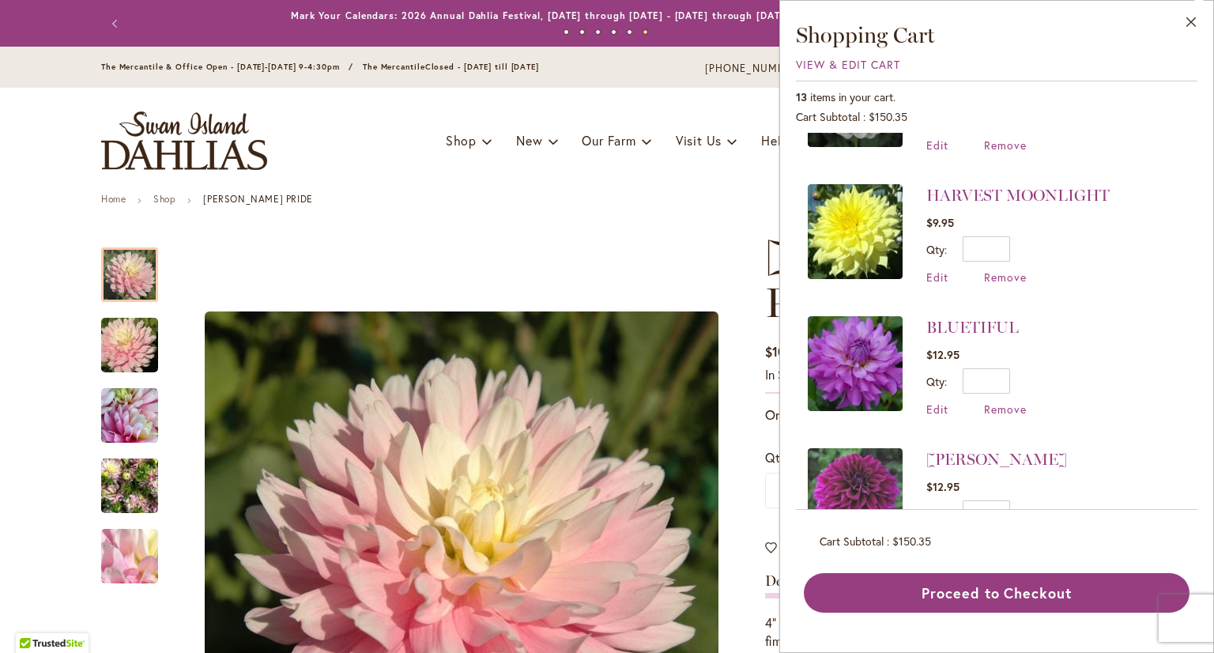
scroll to position [632, 0]
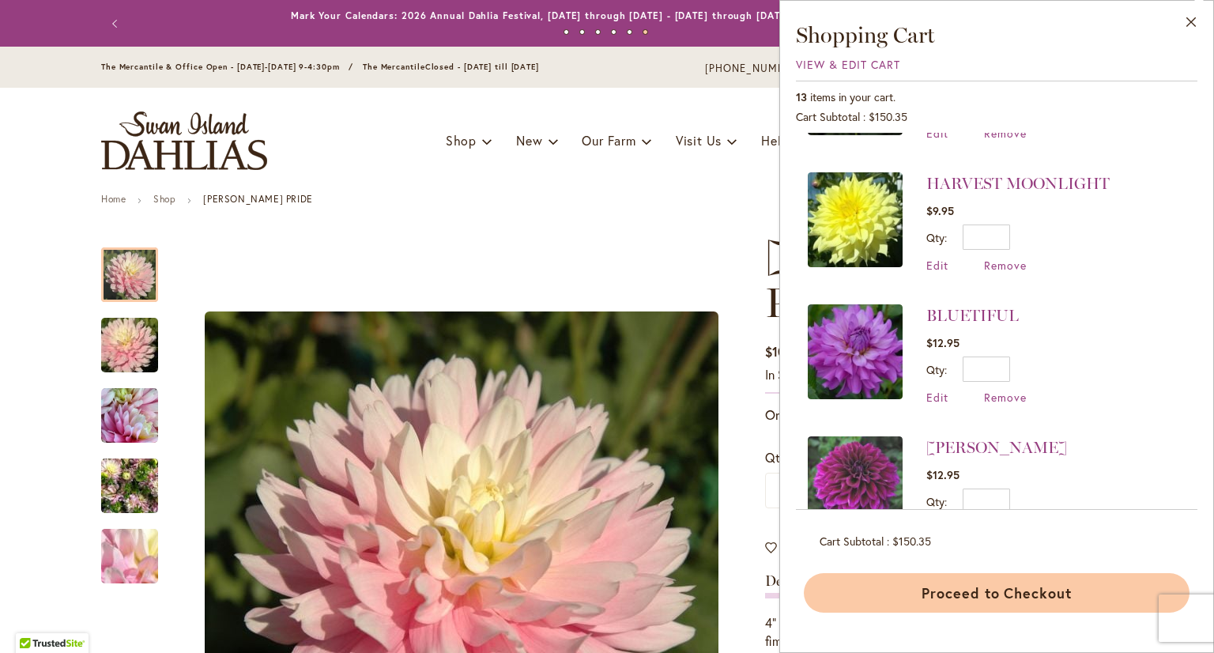
click at [977, 589] on button "Proceed to Checkout" at bounding box center [997, 593] width 386 height 40
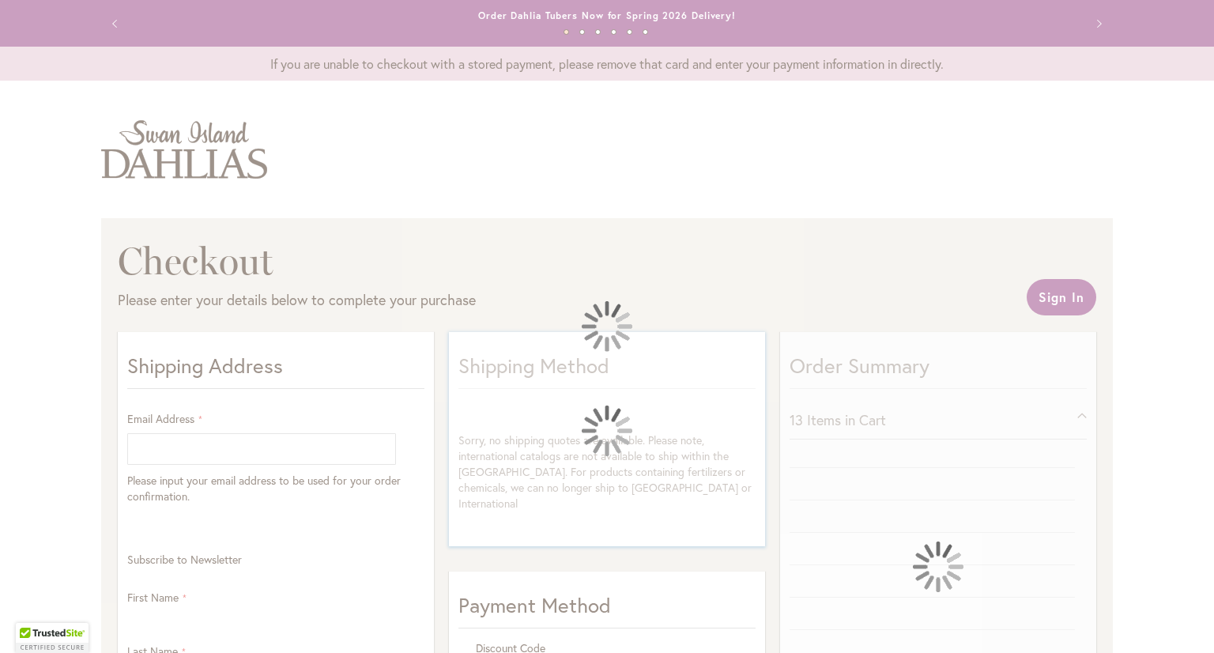
select select "**"
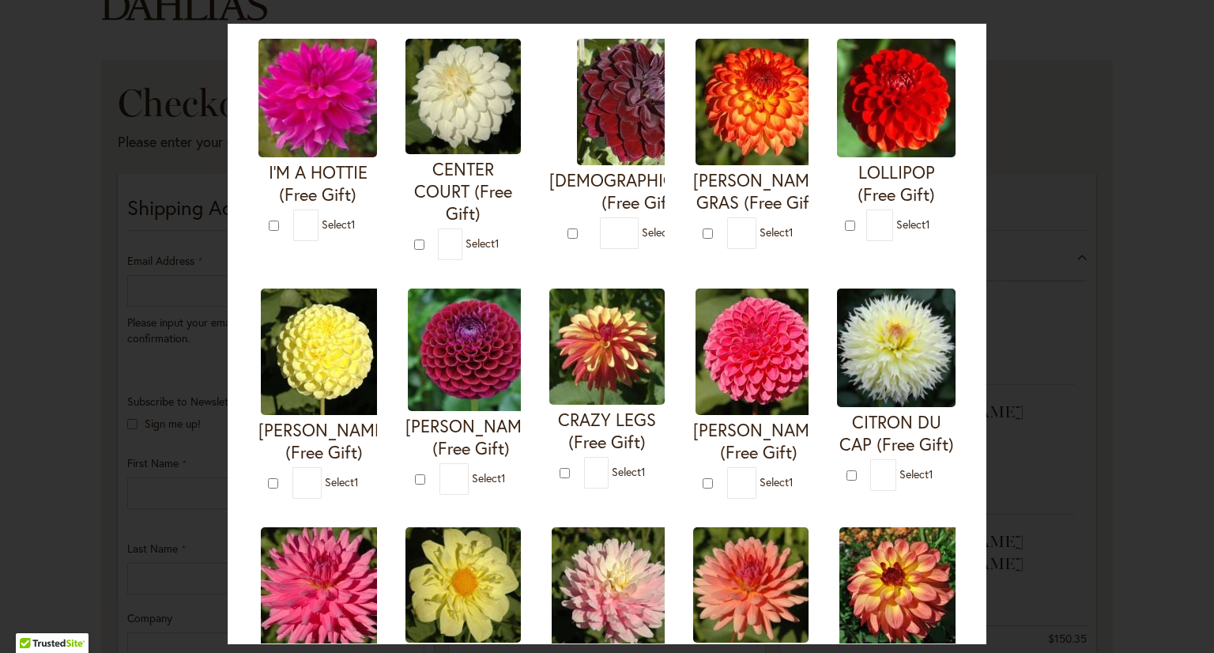
scroll to position [79, 0]
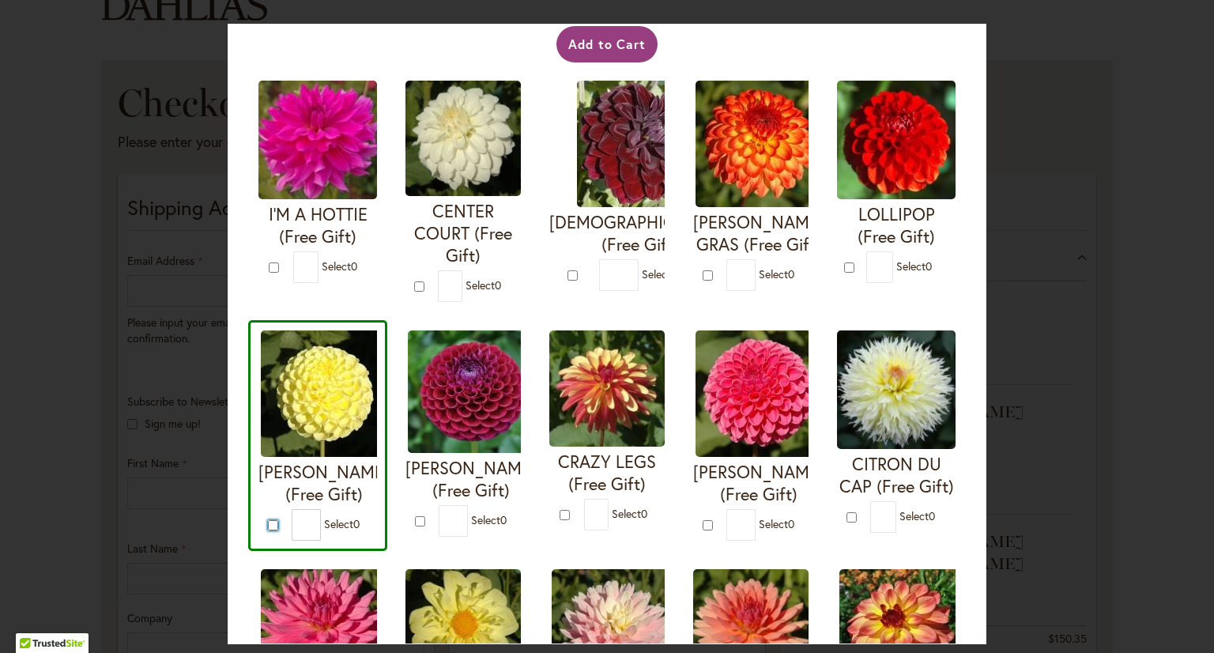
type input "*"
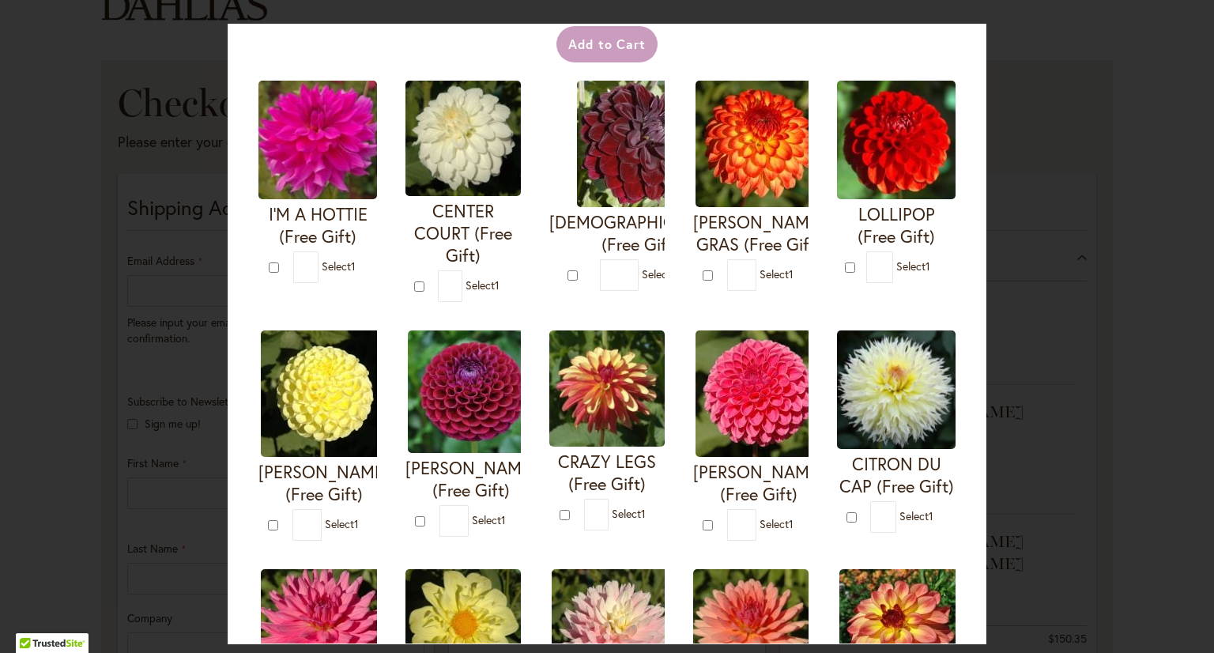
click at [837, 199] on img at bounding box center [896, 140] width 119 height 119
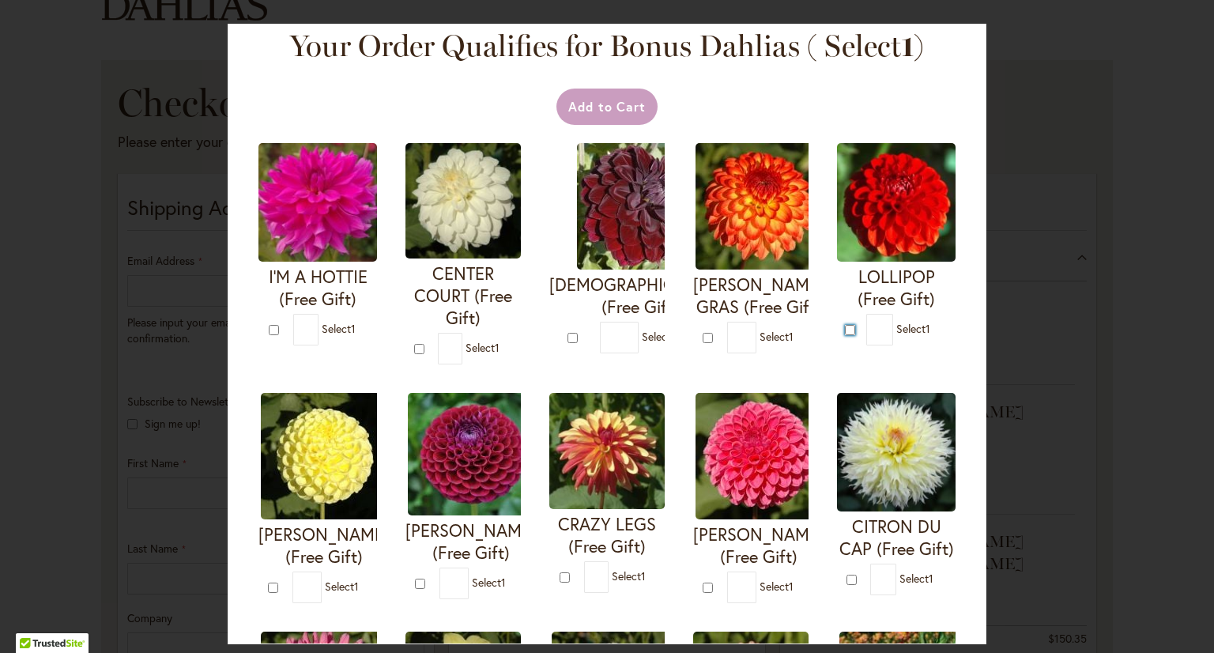
scroll to position [0, 0]
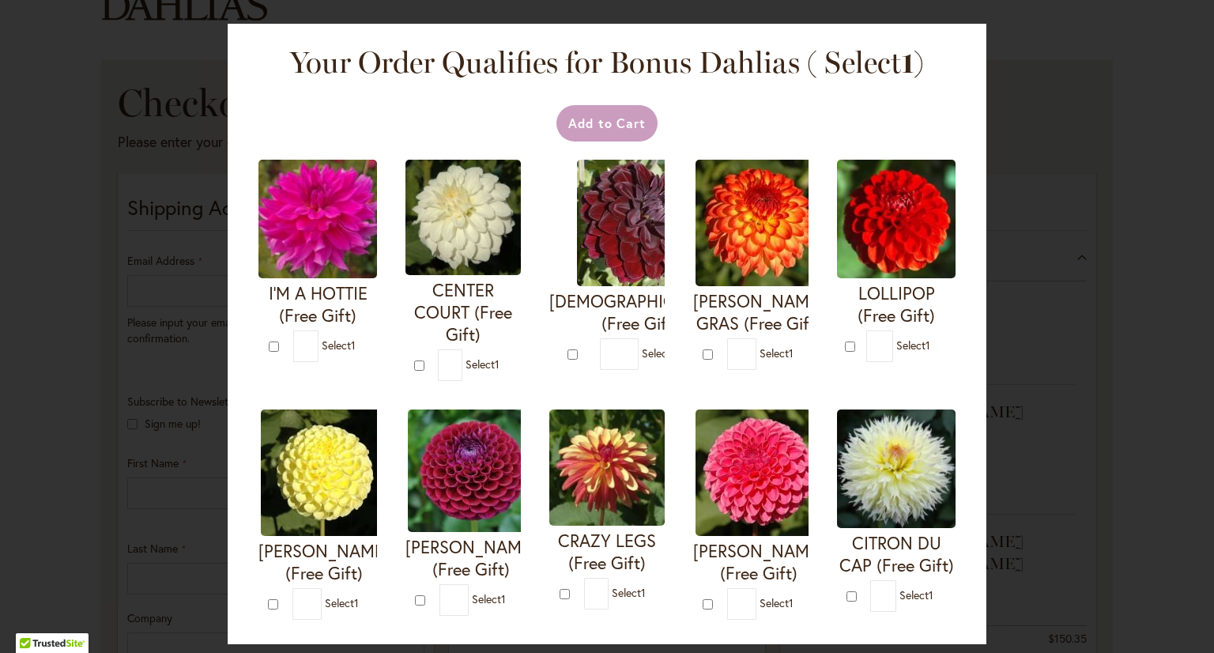
click at [837, 278] on img at bounding box center [896, 219] width 119 height 119
type input "*"
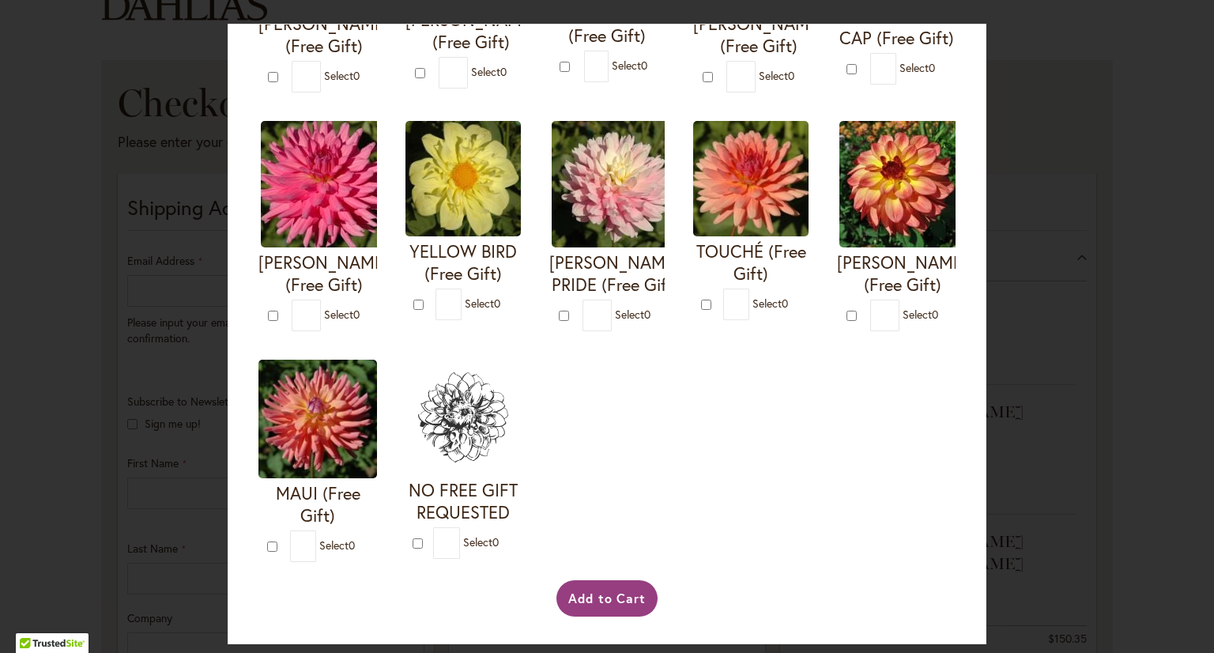
scroll to position [759, 0]
click at [610, 602] on button "Add to Cart" at bounding box center [607, 598] width 102 height 36
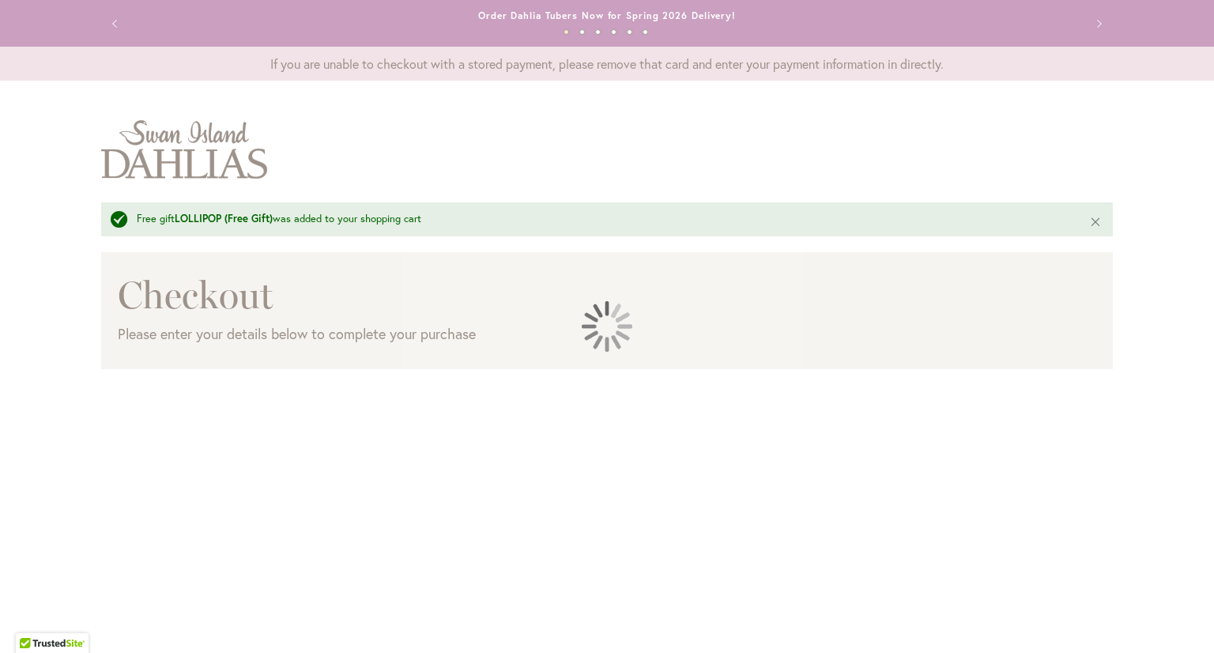
select select "**"
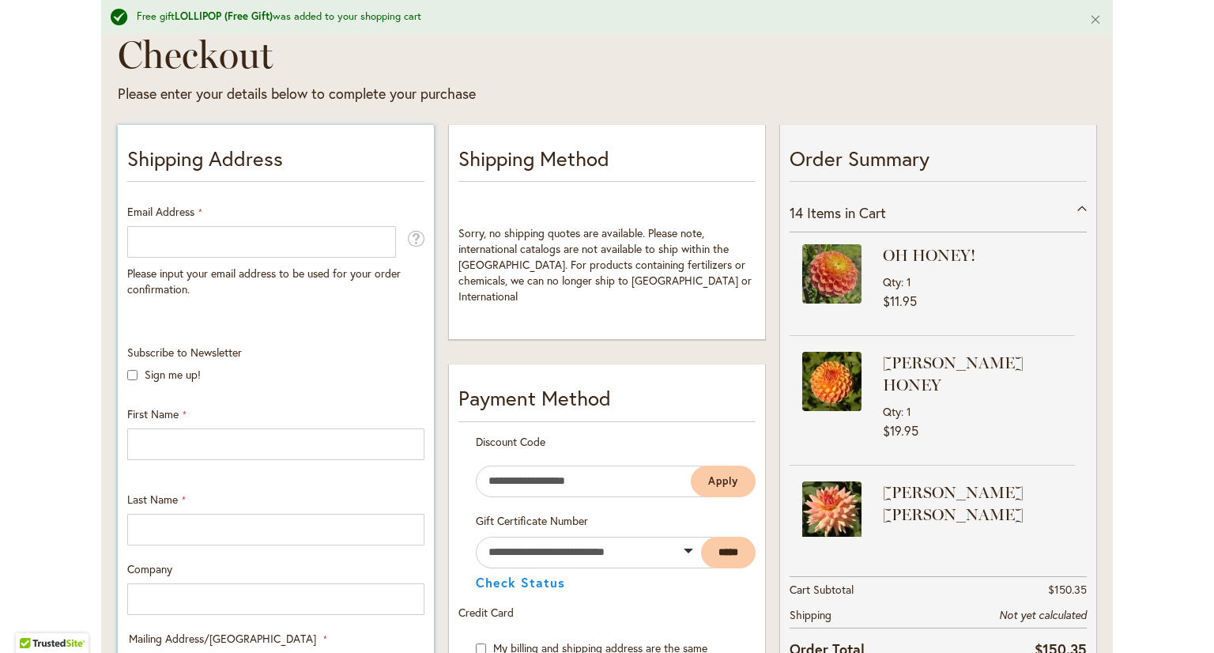
scroll to position [237, 0]
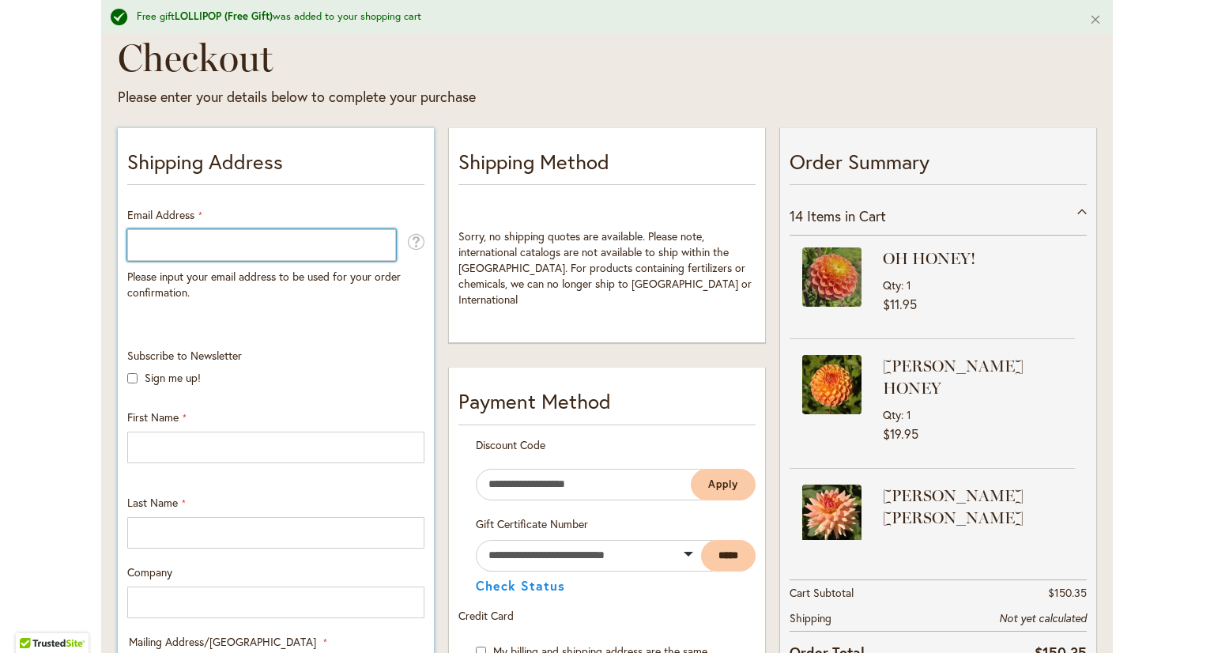
click at [251, 238] on input "Email Address" at bounding box center [261, 245] width 269 height 32
type input "**********"
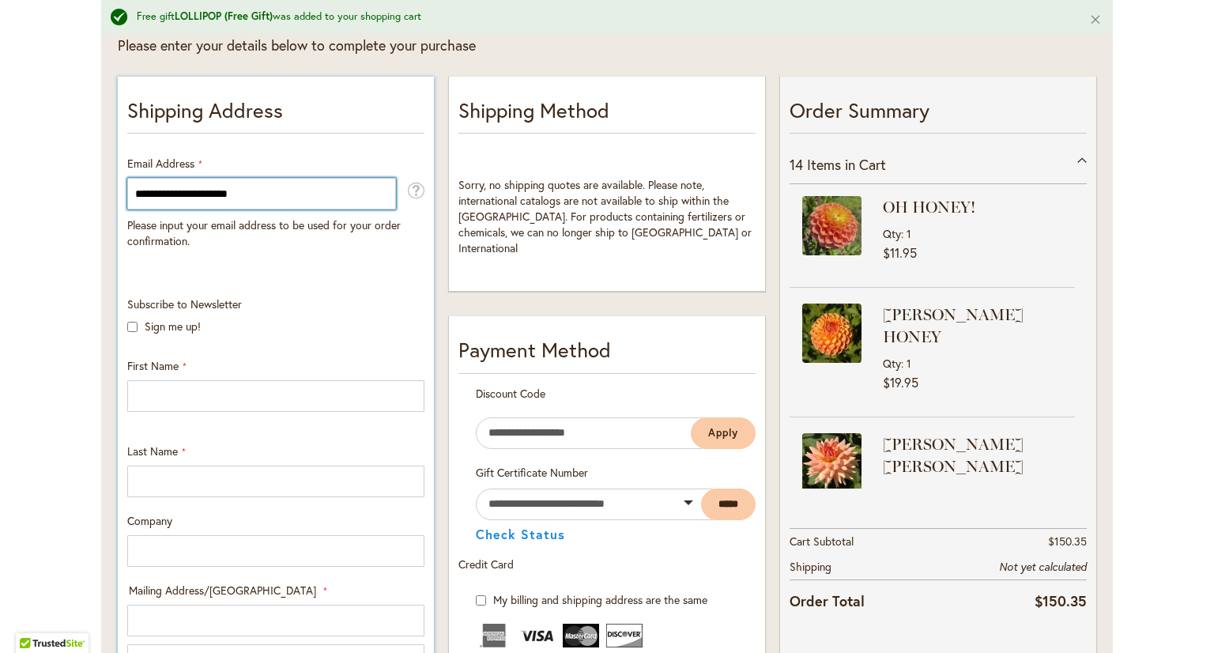
scroll to position [316, 0]
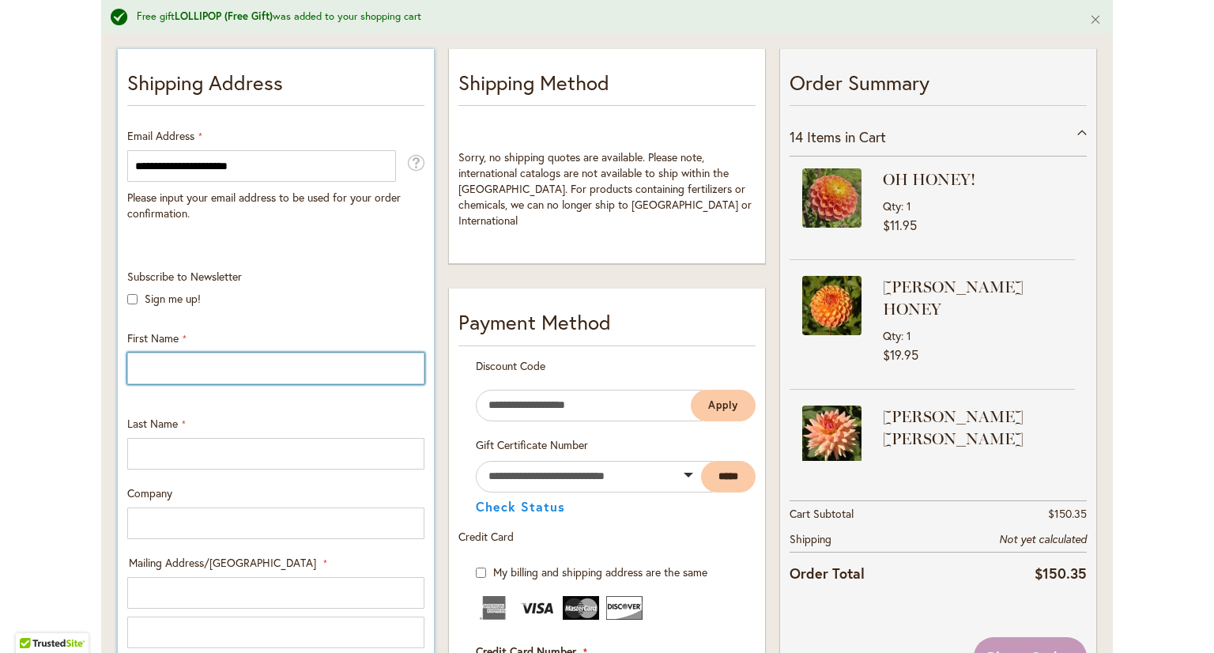
click at [142, 355] on input "First Name" at bounding box center [275, 368] width 297 height 32
type input "*****"
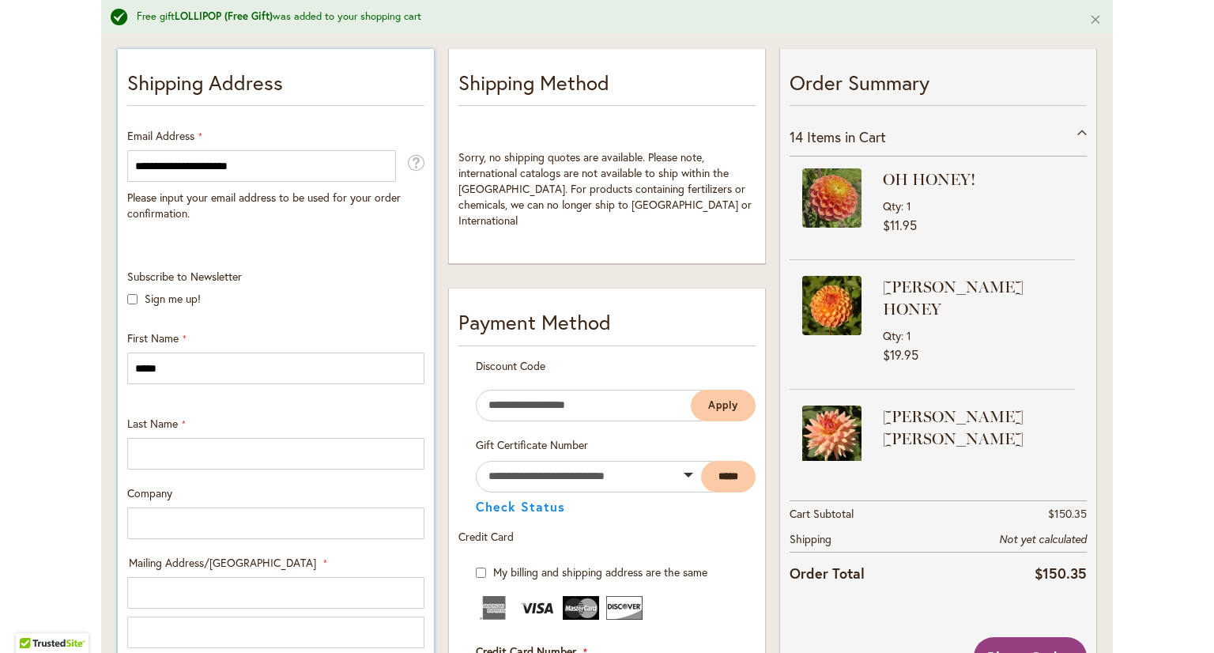
type input "****"
type input "**********"
select select "**"
type input "******"
type input "*****"
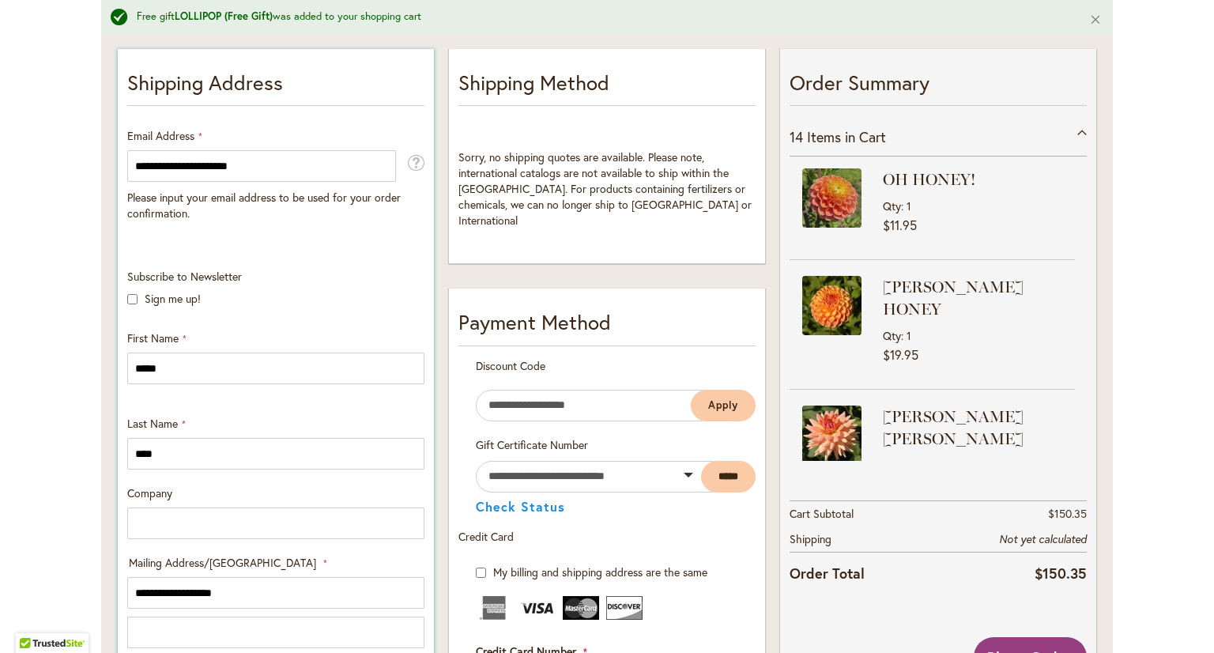
type input "**********"
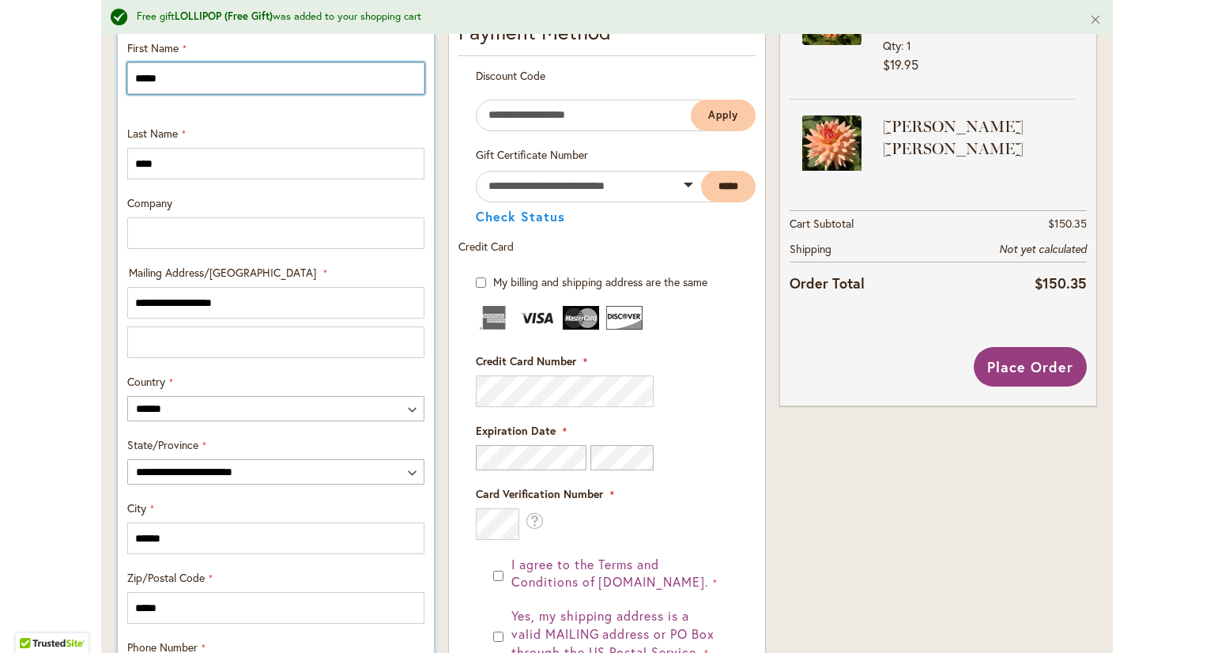
scroll to position [632, 0]
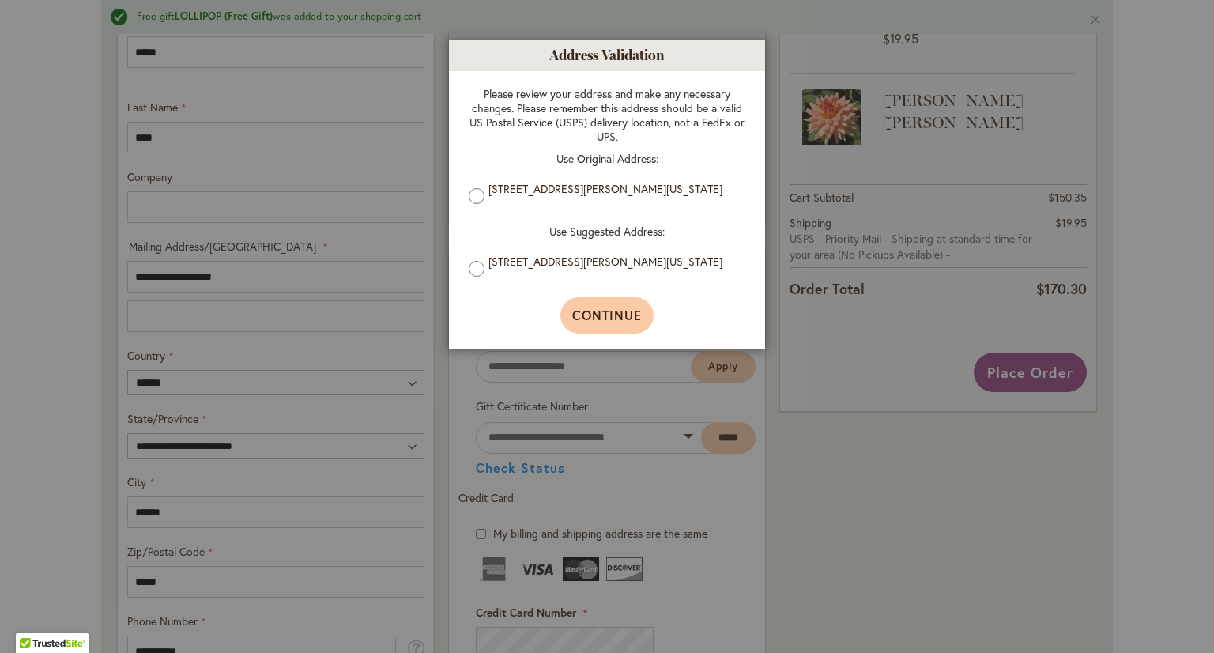
click at [589, 323] on span "Continue" at bounding box center [607, 315] width 70 height 17
type input "**********"
type input "******"
type input "**********"
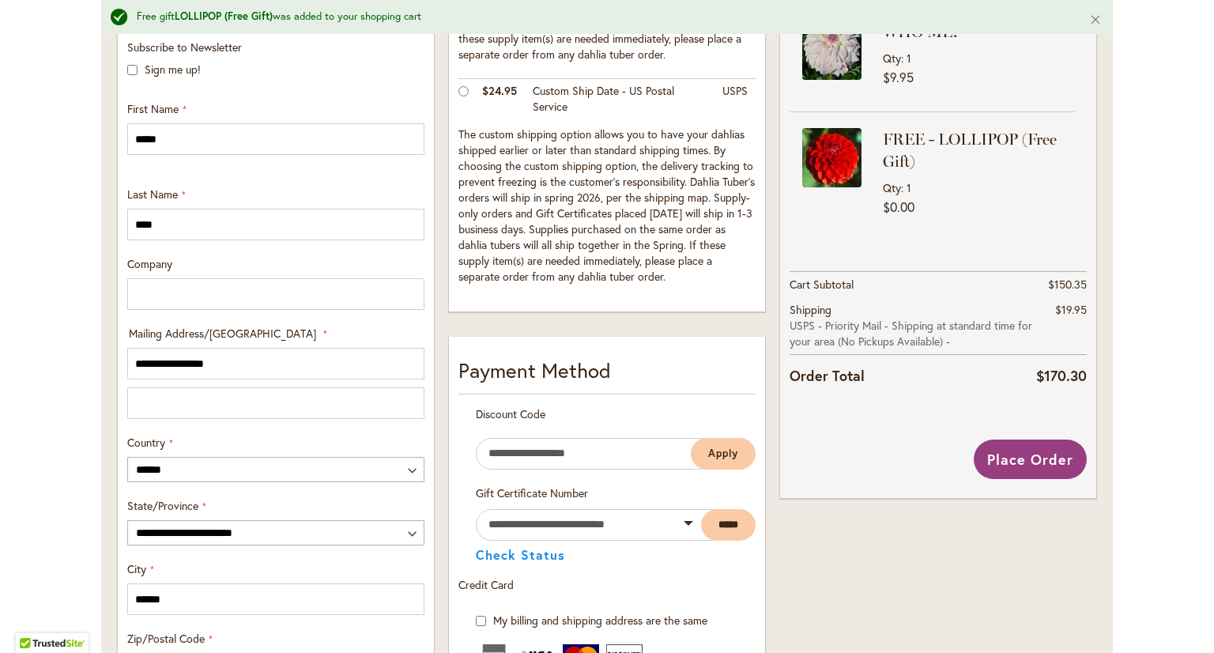
scroll to position [596, 0]
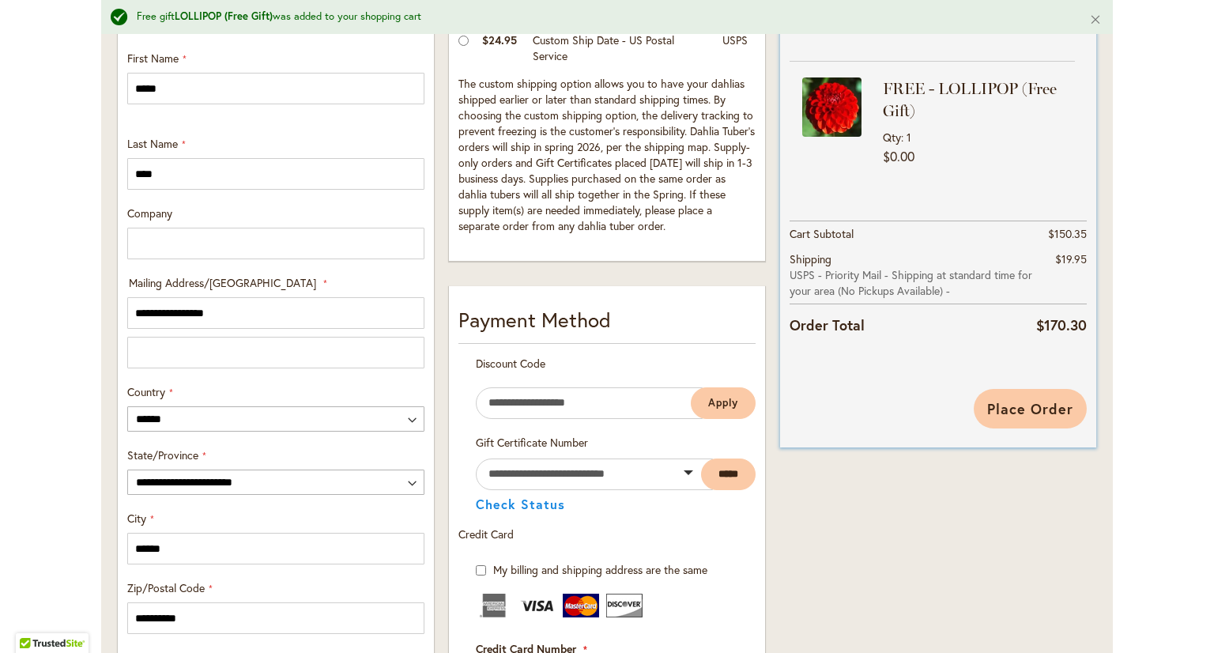
click at [1011, 411] on span "Place Order" at bounding box center [1030, 408] width 86 height 19
